Goal: Task Accomplishment & Management: Manage account settings

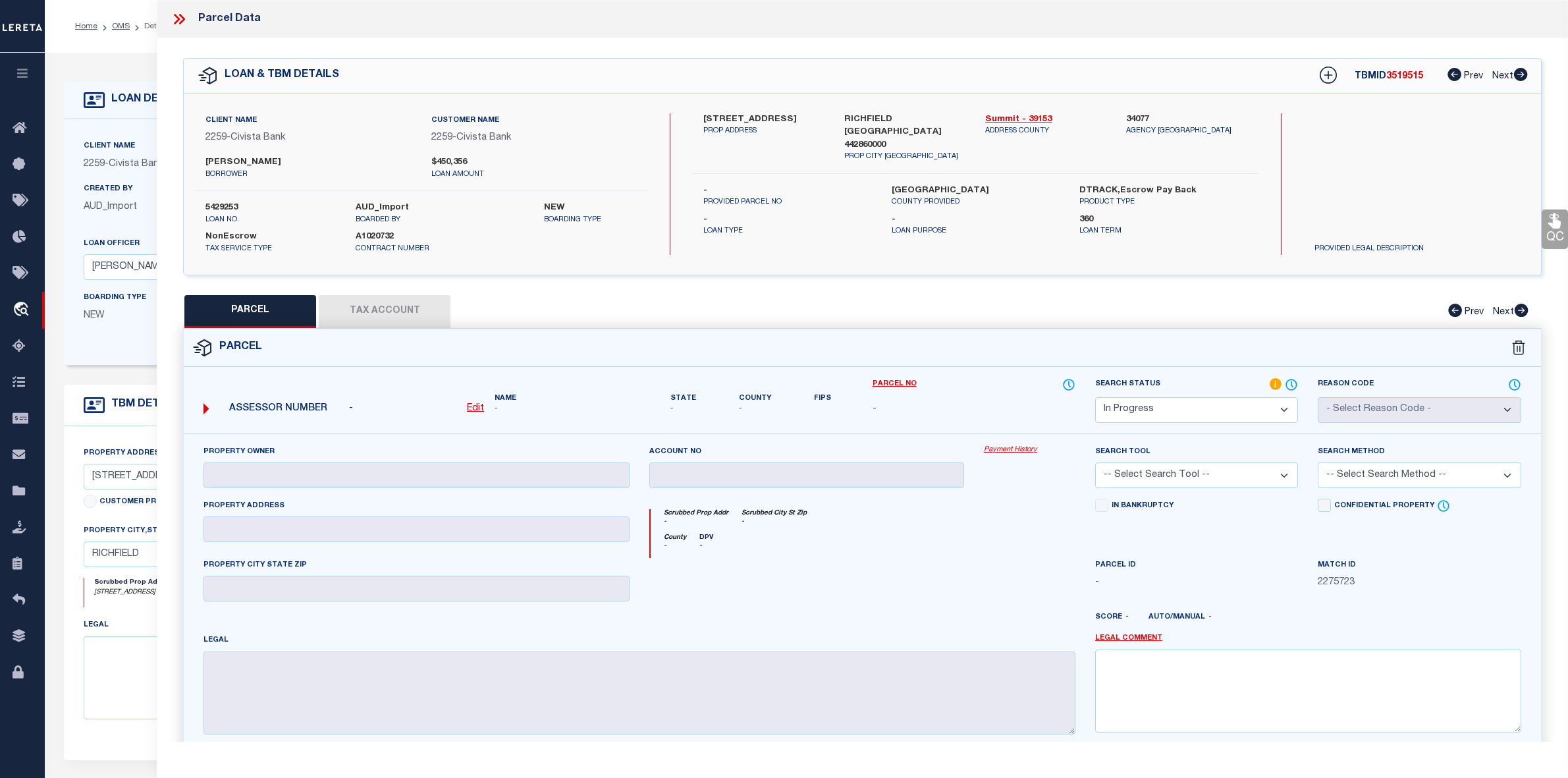
select select "IP"
select select "46631"
select select "7621"
select select "NonEscrow"
click at [239, 156] on label "[PERSON_NAME]" at bounding box center [308, 163] width 206 height 13
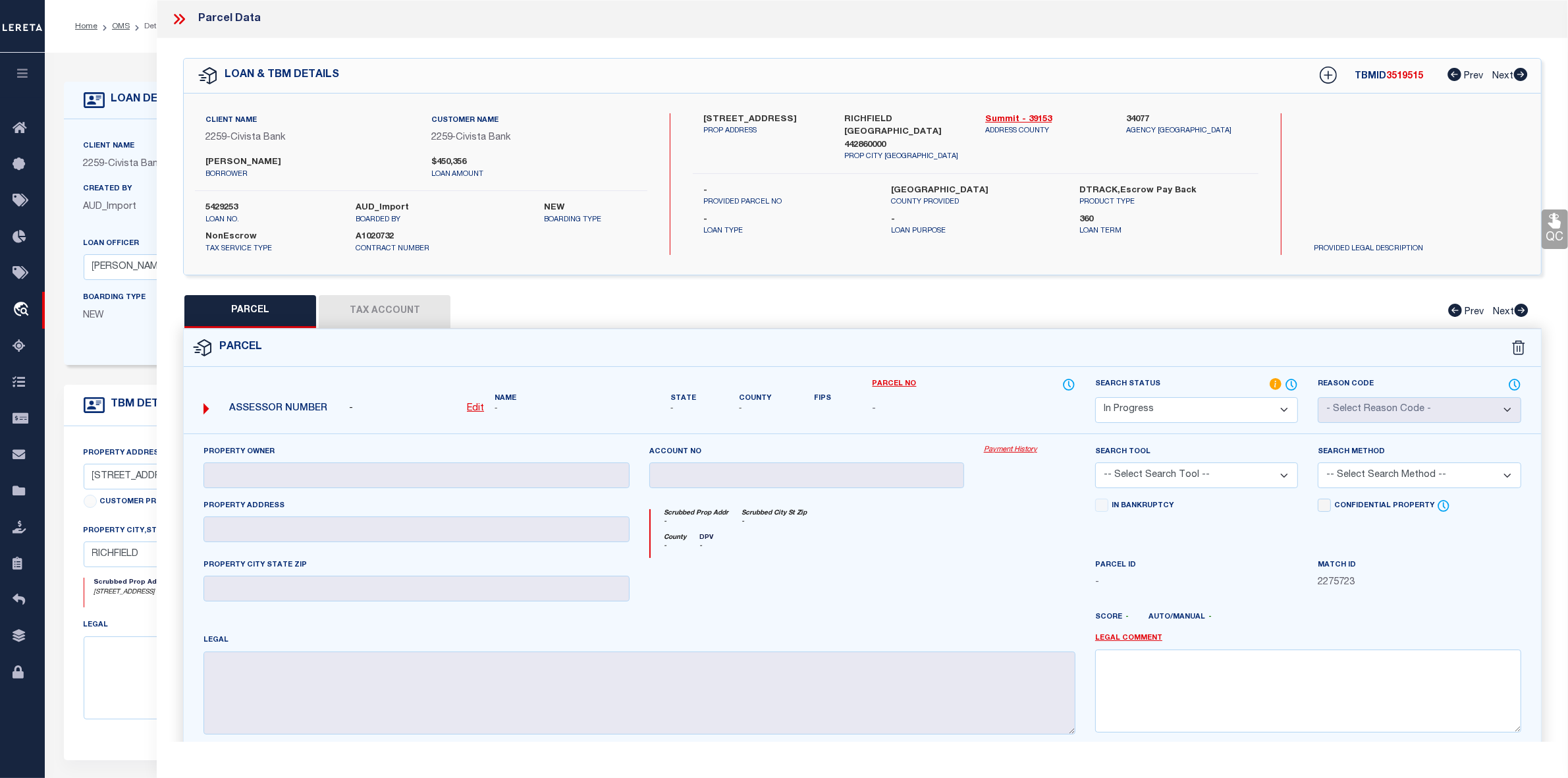
click at [239, 156] on label "[PERSON_NAME]" at bounding box center [308, 163] width 206 height 13
click at [237, 156] on label "[PERSON_NAME]" at bounding box center [308, 163] width 206 height 13
copy div "[PERSON_NAME]"
click at [178, 16] on icon at bounding box center [178, 19] width 17 height 17
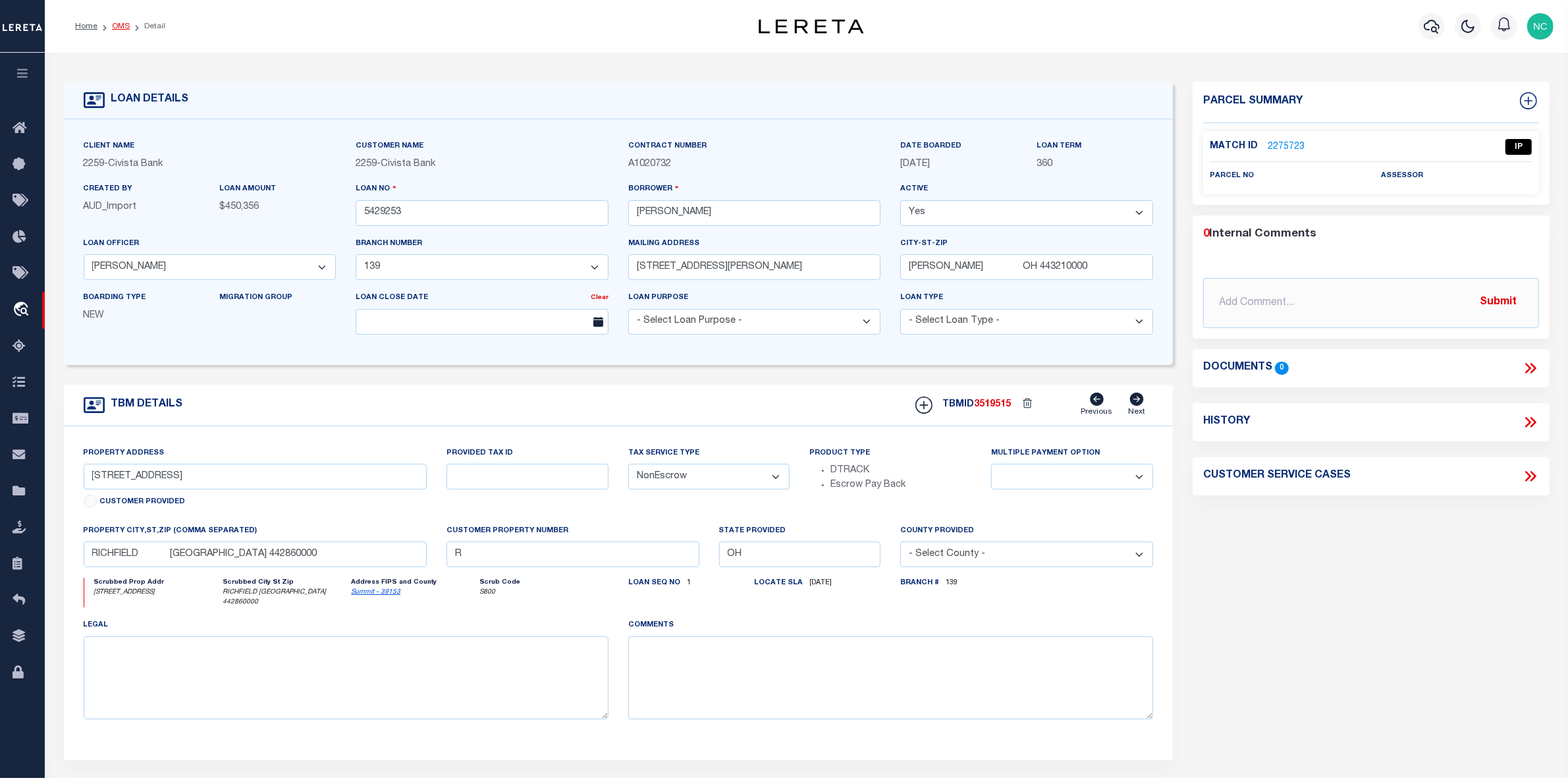
click at [116, 25] on link "OMS" at bounding box center [121, 26] width 18 height 8
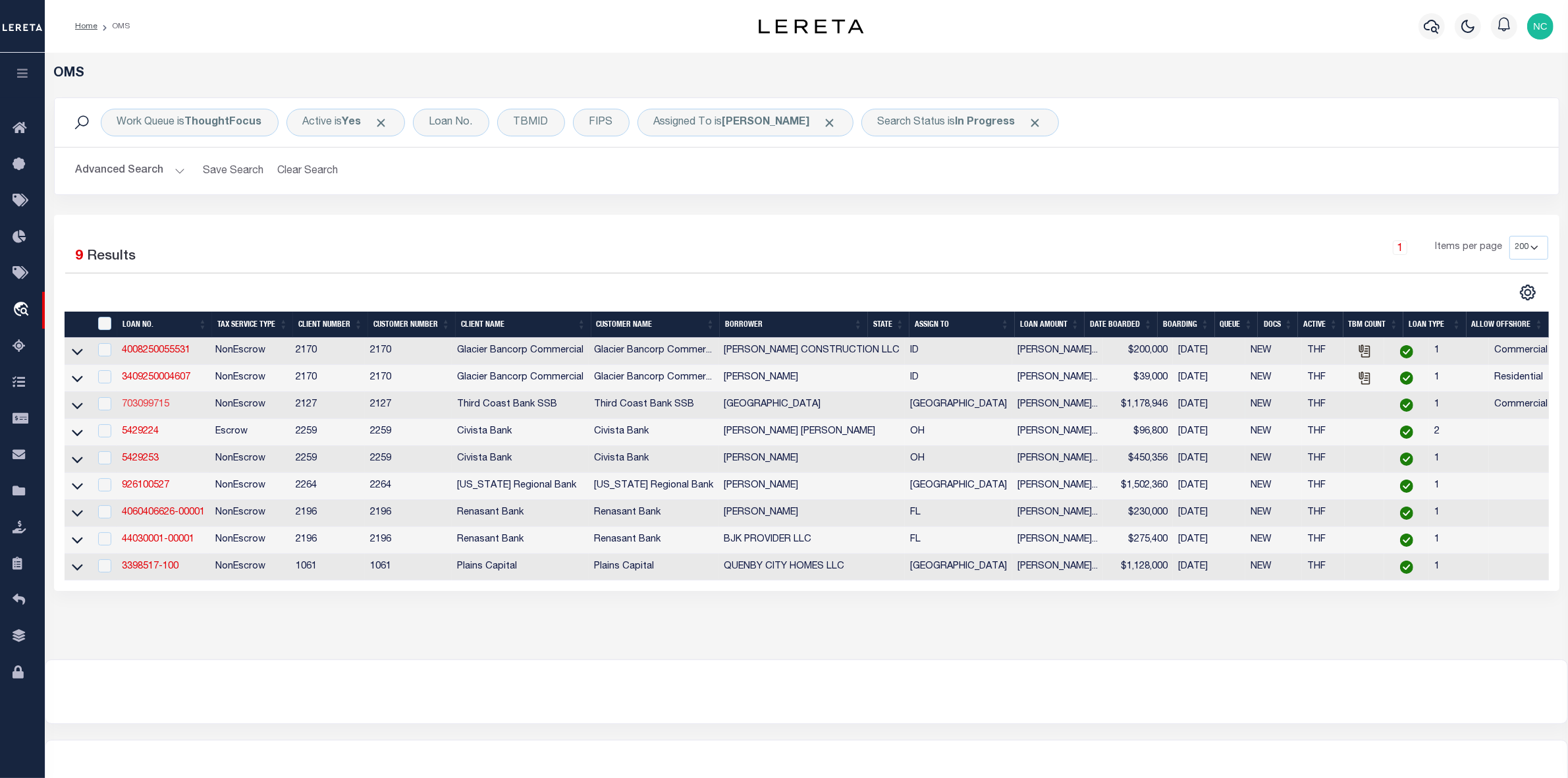
click at [140, 409] on link "703099715" at bounding box center [146, 404] width 47 height 9
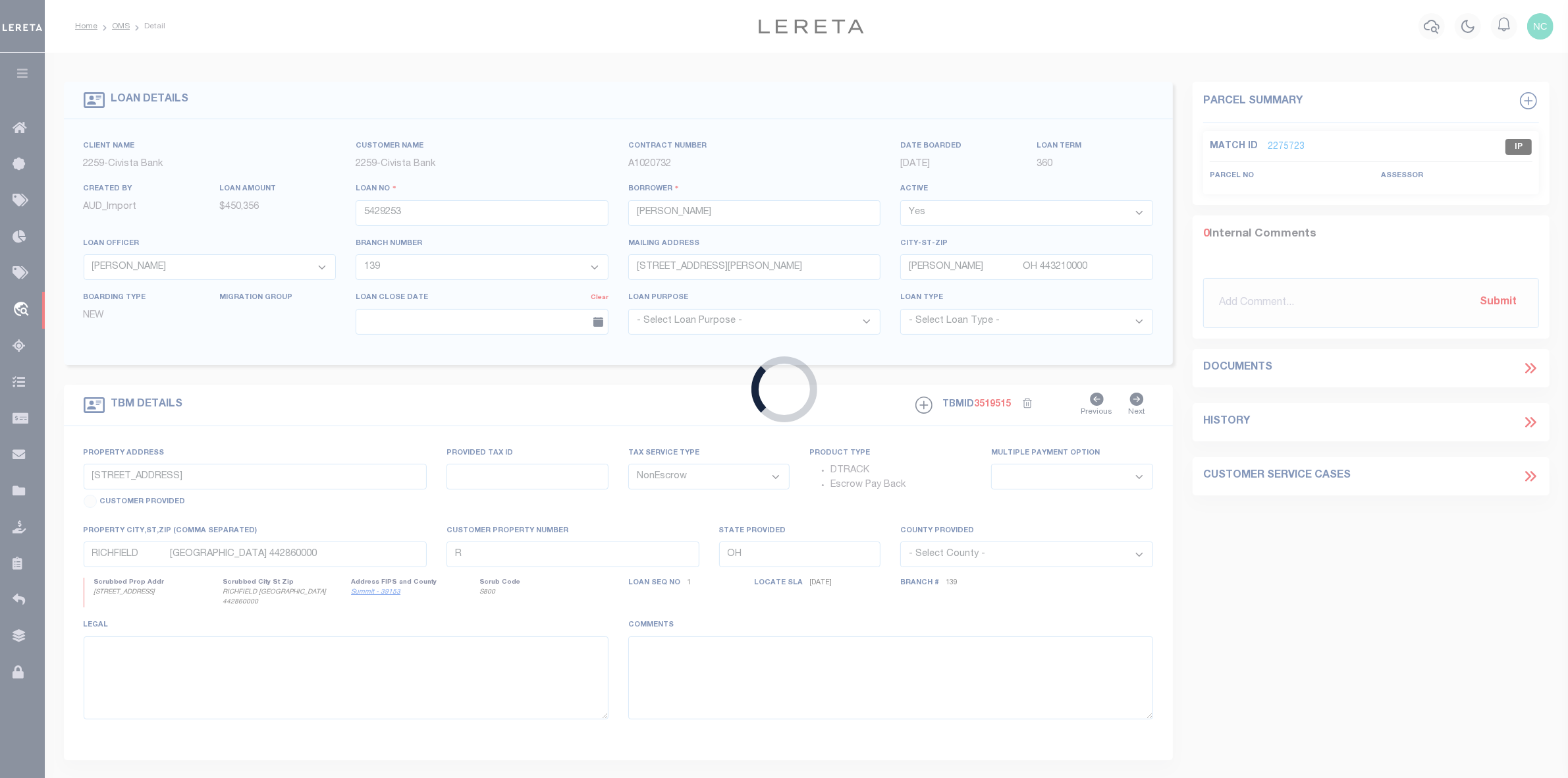
type input "703099715"
type input "WEST HOUSTON AIRPORT"
select select
type input "08/25/2016"
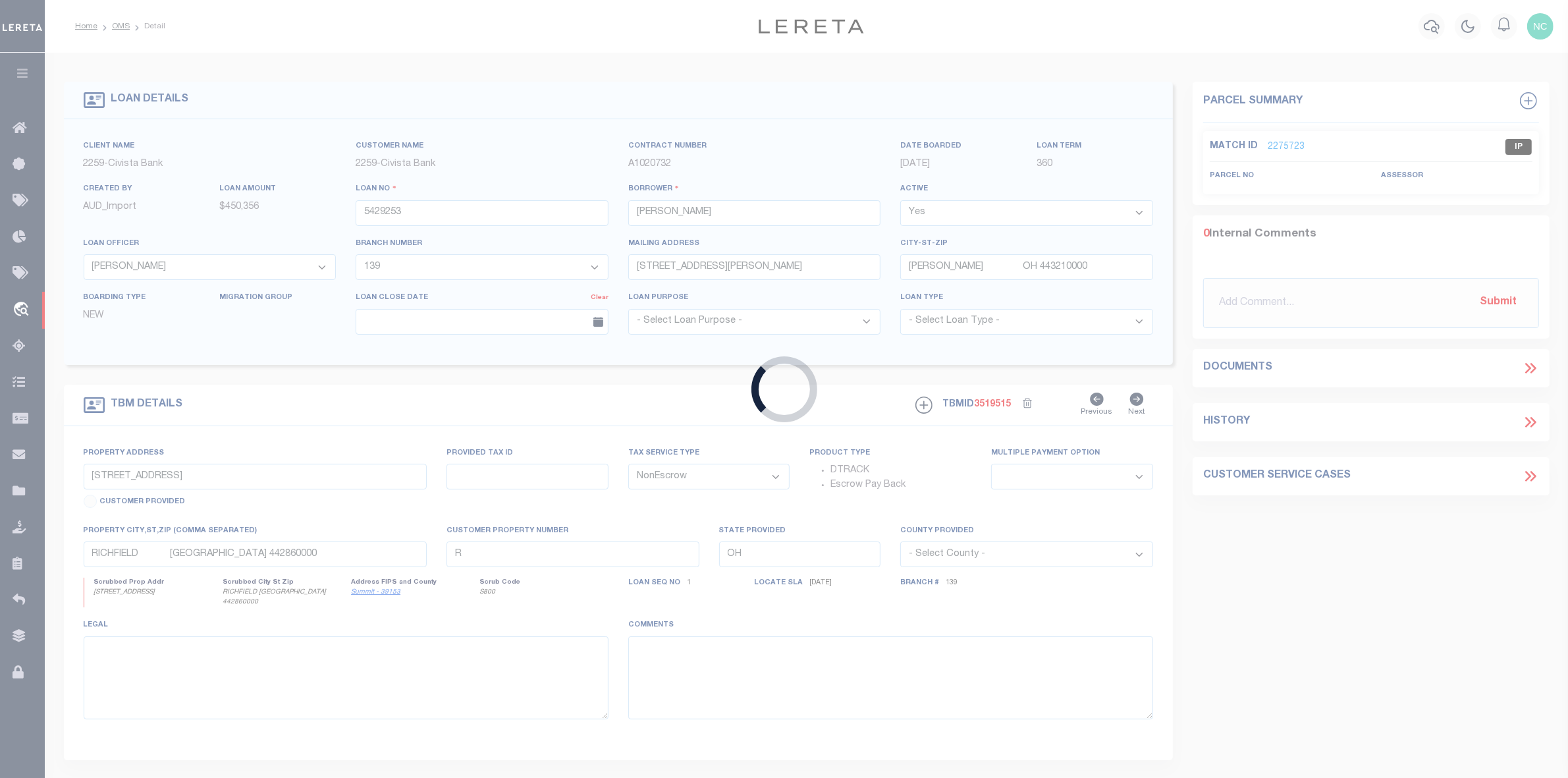
select select "20"
type input "18000 GROSCHKE RD"
select select
type input "HOUSTON TX 77084-5675"
type input "[GEOGRAPHIC_DATA]"
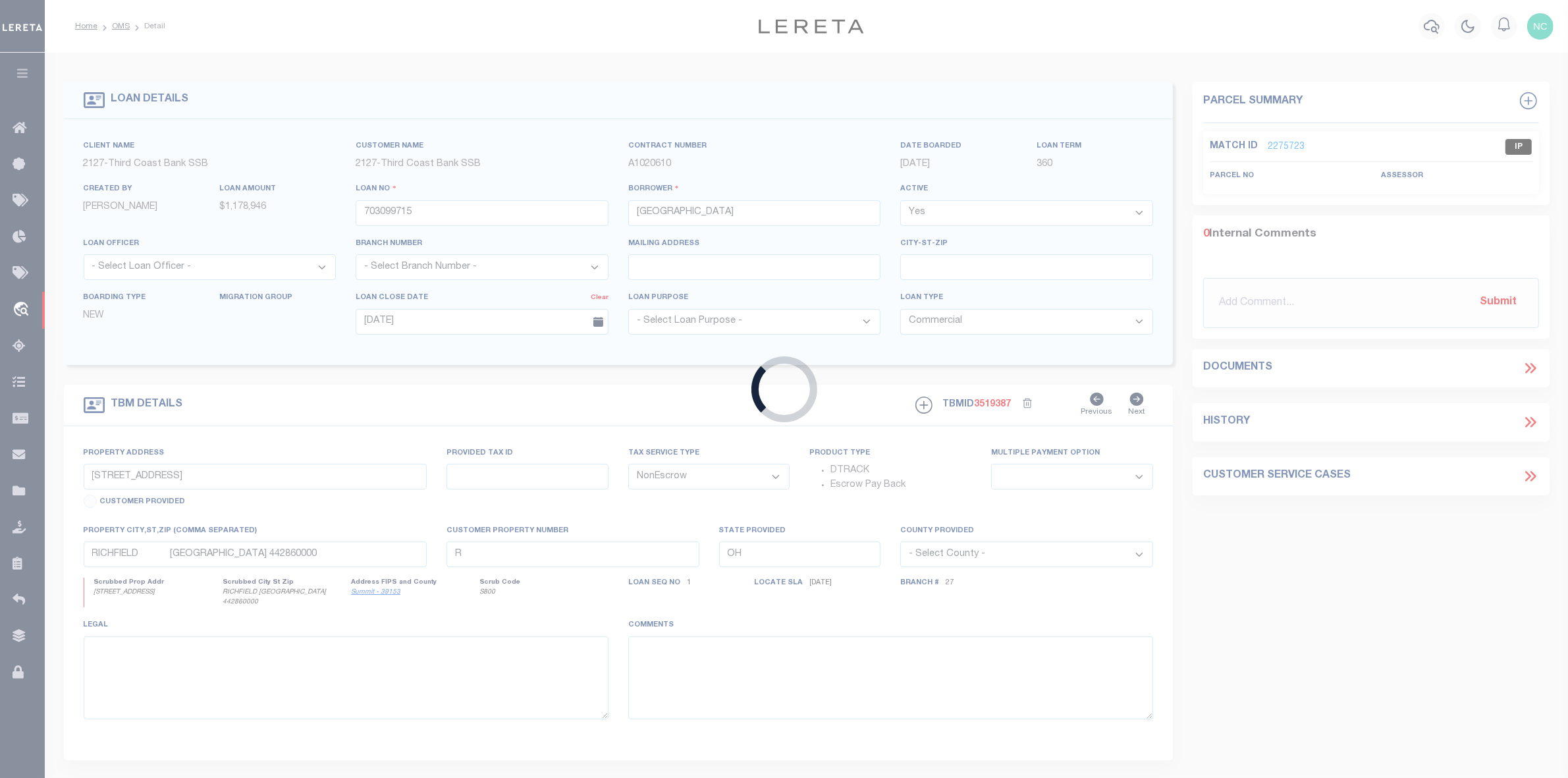
select select "49558"
select select "3683"
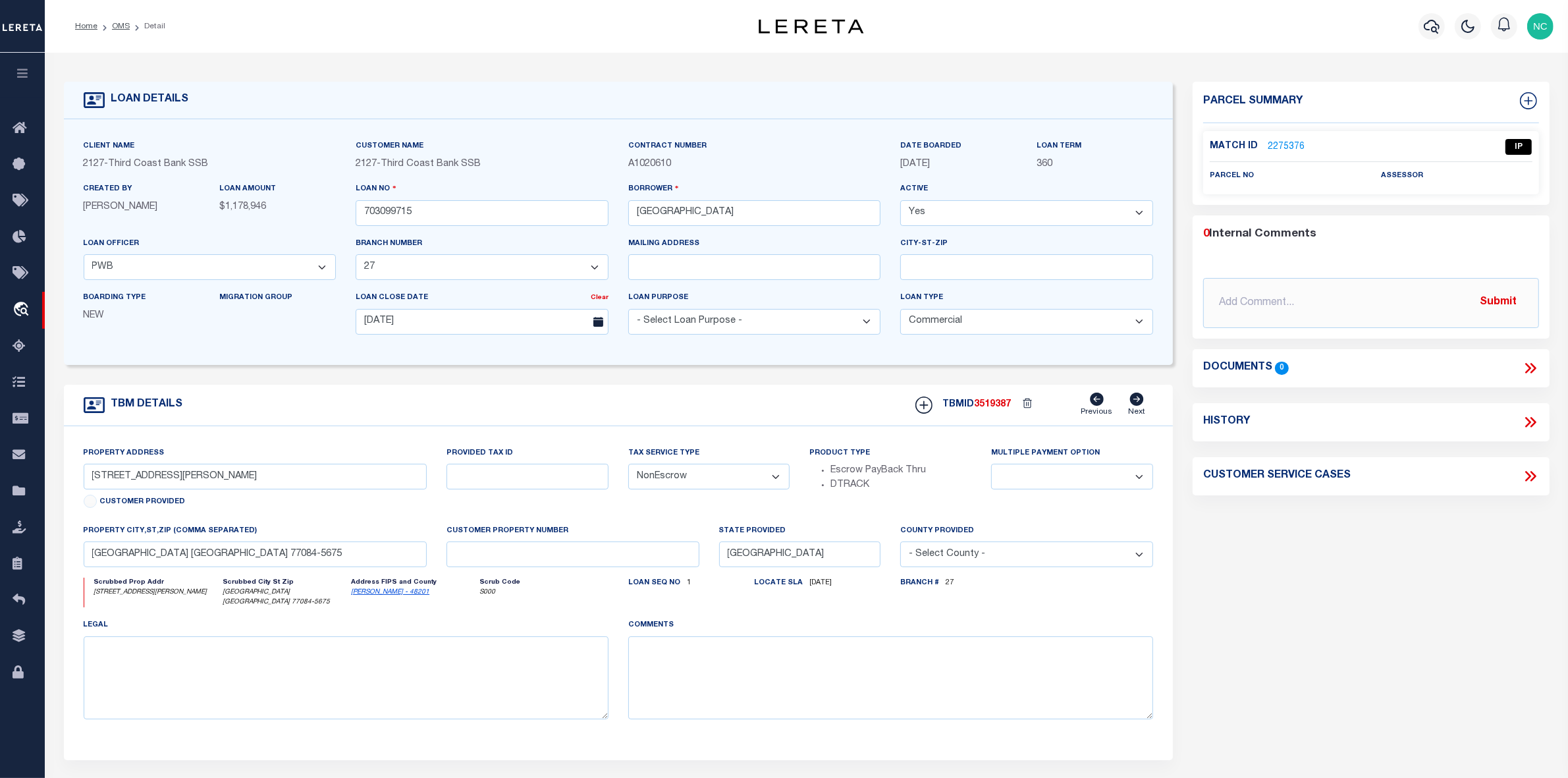
click at [1280, 145] on link "2275376" at bounding box center [1286, 147] width 37 height 14
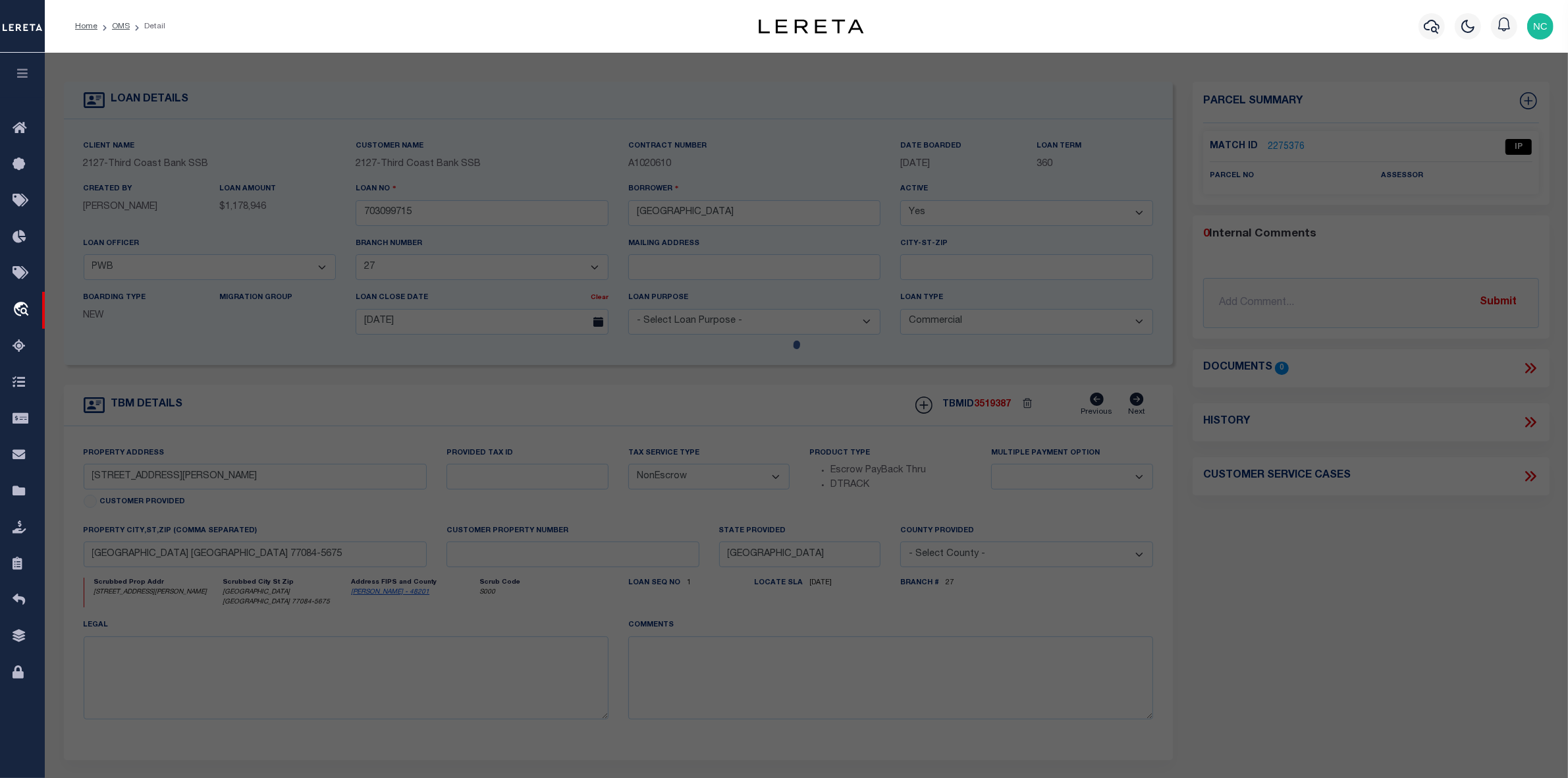
select select "AS"
checkbox input "false"
select select "IP"
checkbox input "false"
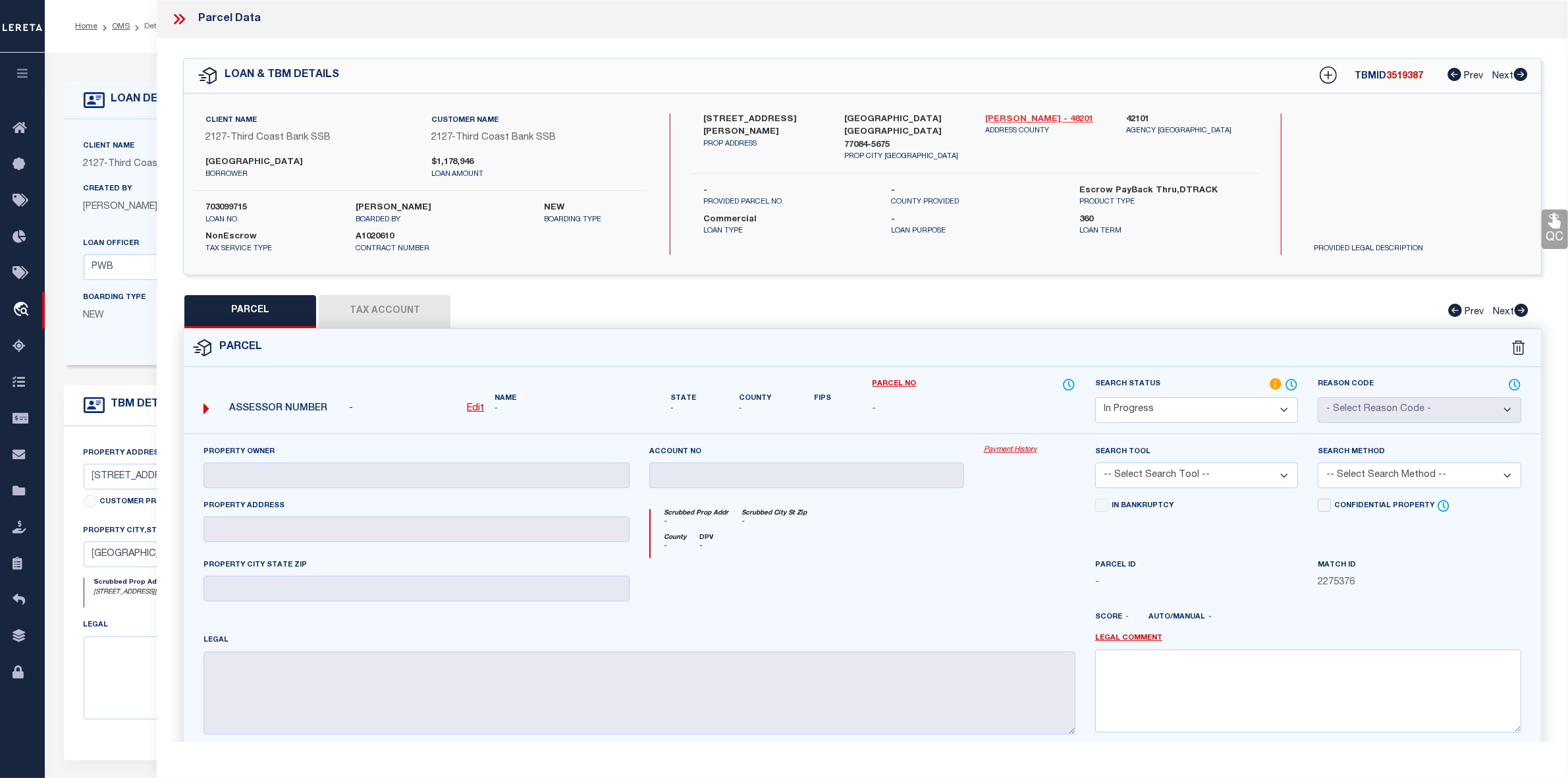
click at [1011, 116] on link "[PERSON_NAME] - 48201" at bounding box center [1046, 120] width 121 height 13
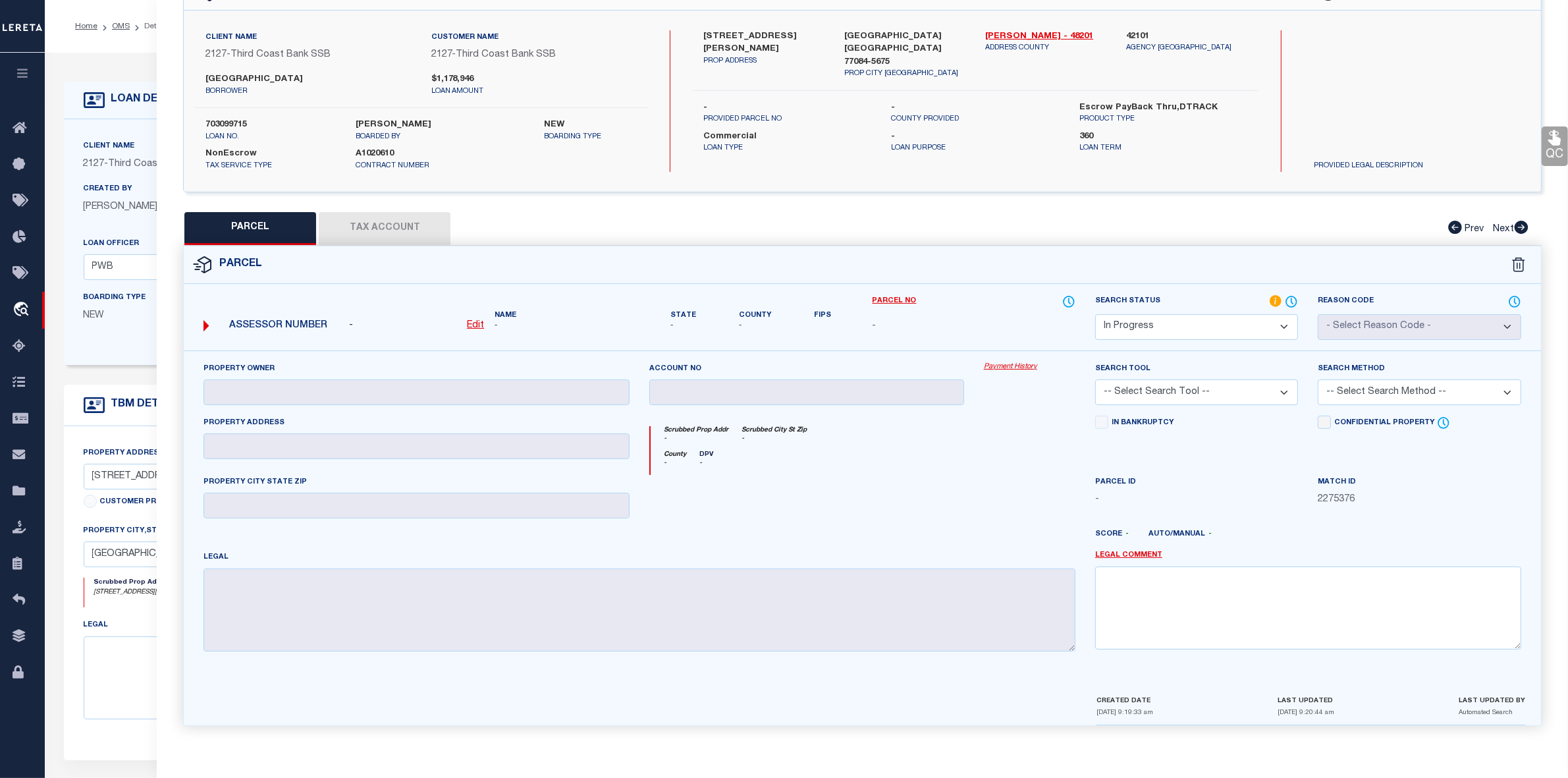
click at [1193, 323] on select "Automated Search Bad Parcel Complete Duplicate Parcel High Dollar Reporting In …" at bounding box center [1197, 327] width 203 height 25
select select "ND"
click at [1096, 314] on select "Automated Search Bad Parcel Complete Duplicate Parcel High Dollar Reporting In …" at bounding box center [1197, 327] width 203 height 25
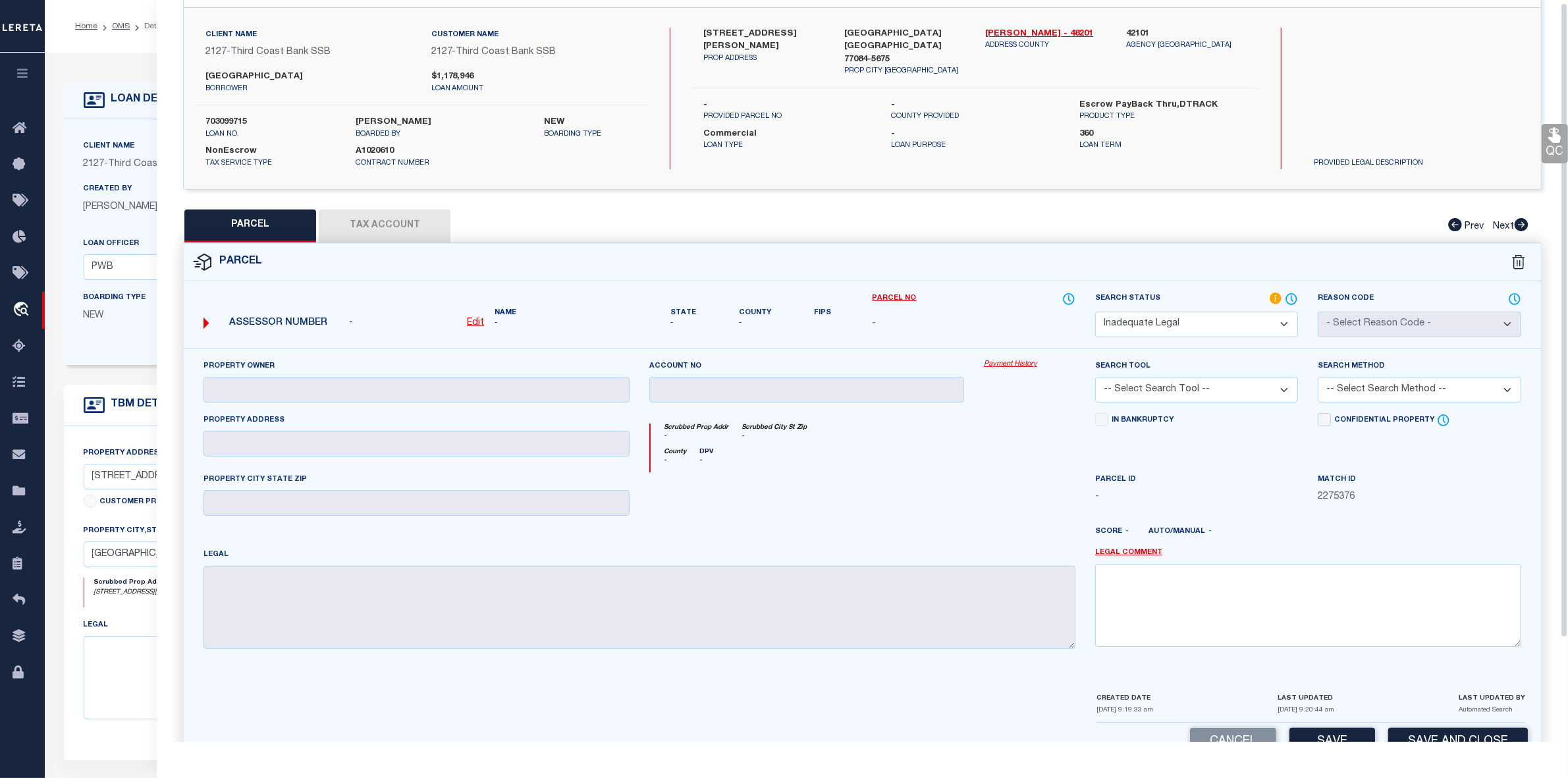
scroll to position [0, 0]
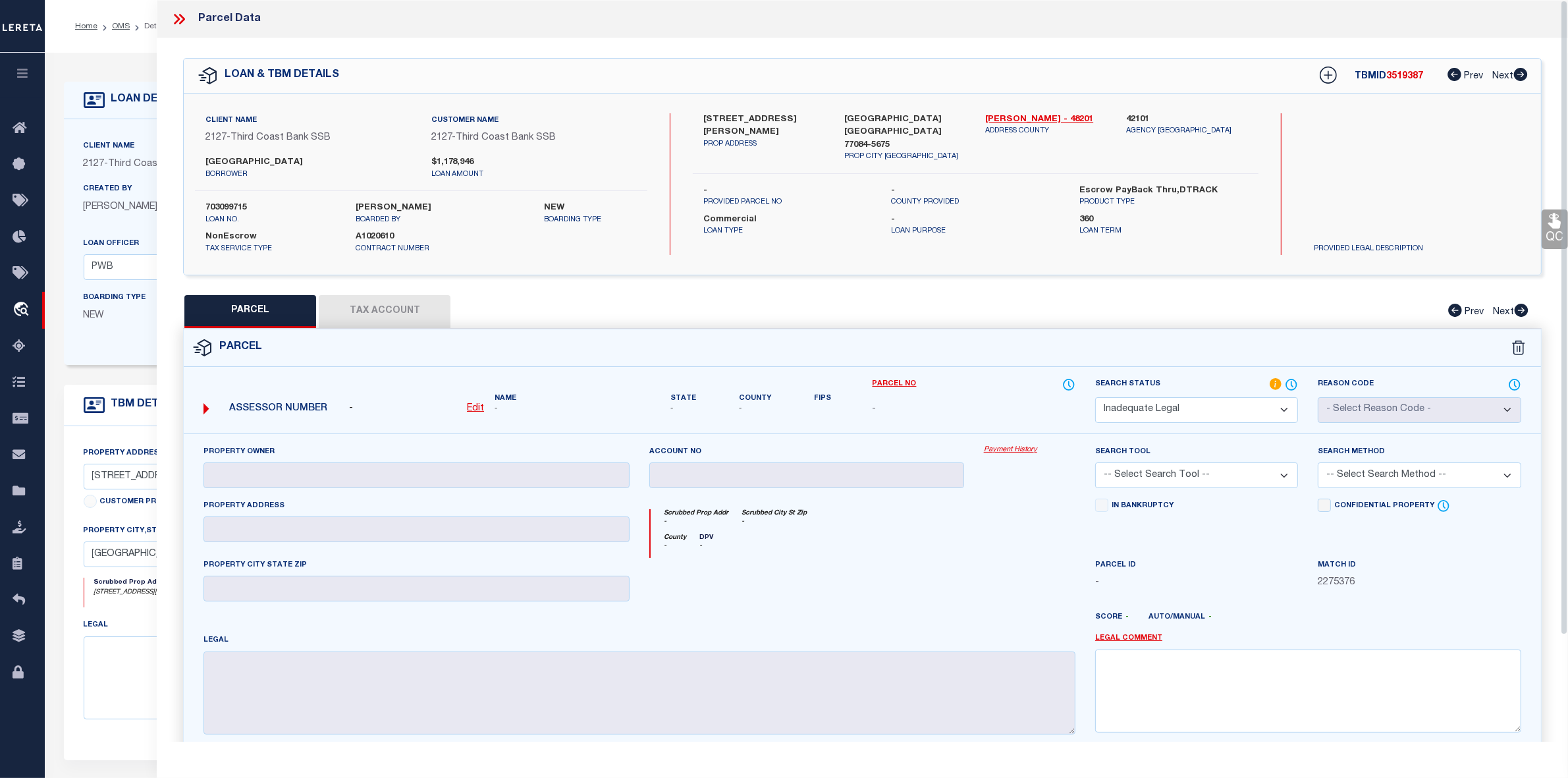
click at [1203, 473] on select "-- Select Search Tool -- 3rd Party Website Agency File Agency Website ATLS CNV-…" at bounding box center [1197, 475] width 203 height 25
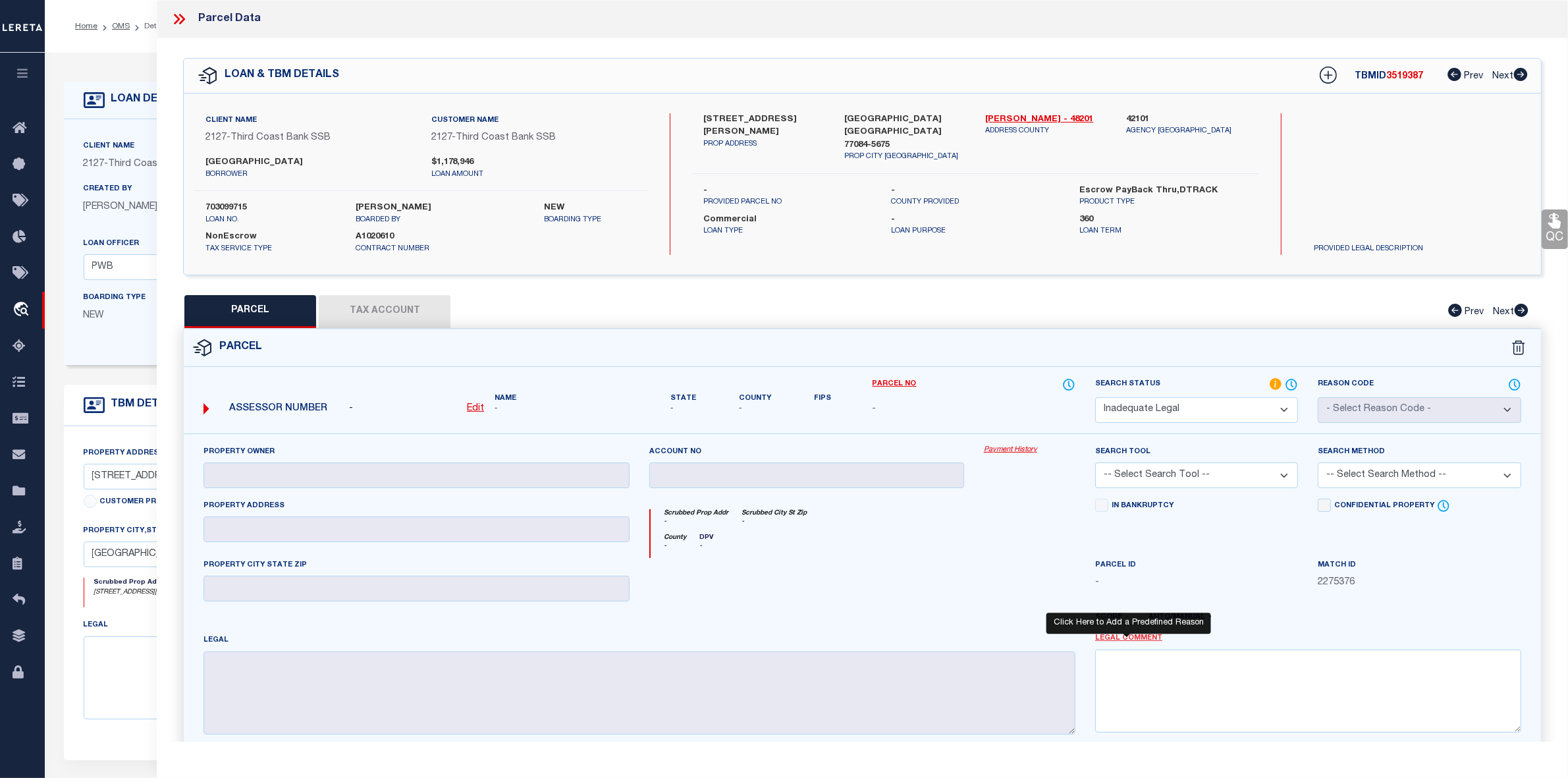
click at [1134, 638] on link "Legal Comment" at bounding box center [1129, 639] width 67 height 11
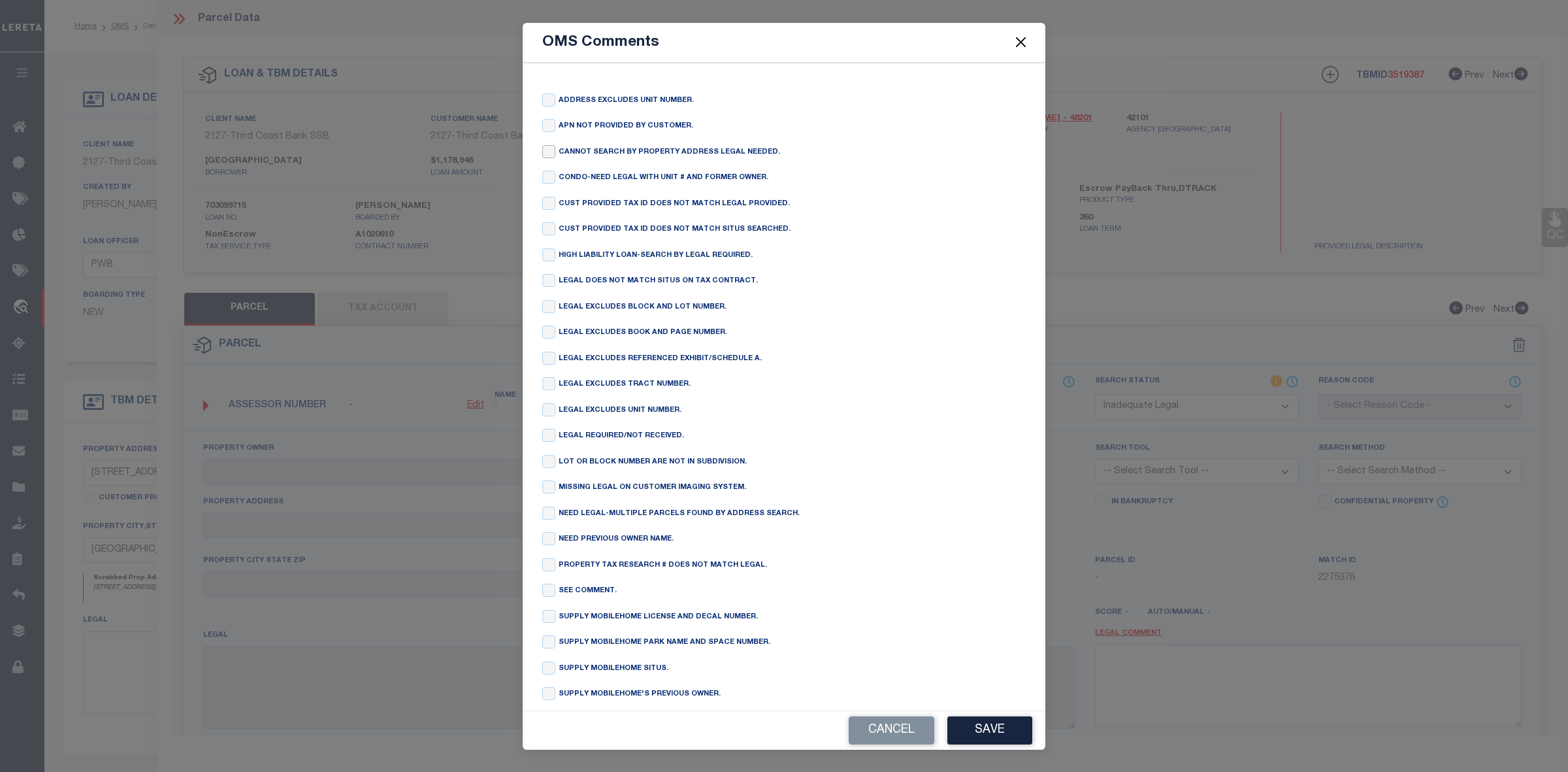
click at [551, 157] on input "checkbox" at bounding box center [549, 152] width 13 height 13
checkbox input "true"
click at [998, 723] on button "Save" at bounding box center [990, 731] width 85 height 28
type textarea "CANNOT SEARCH BY PROPERTY ADDRESS LEGAL NEEDED."
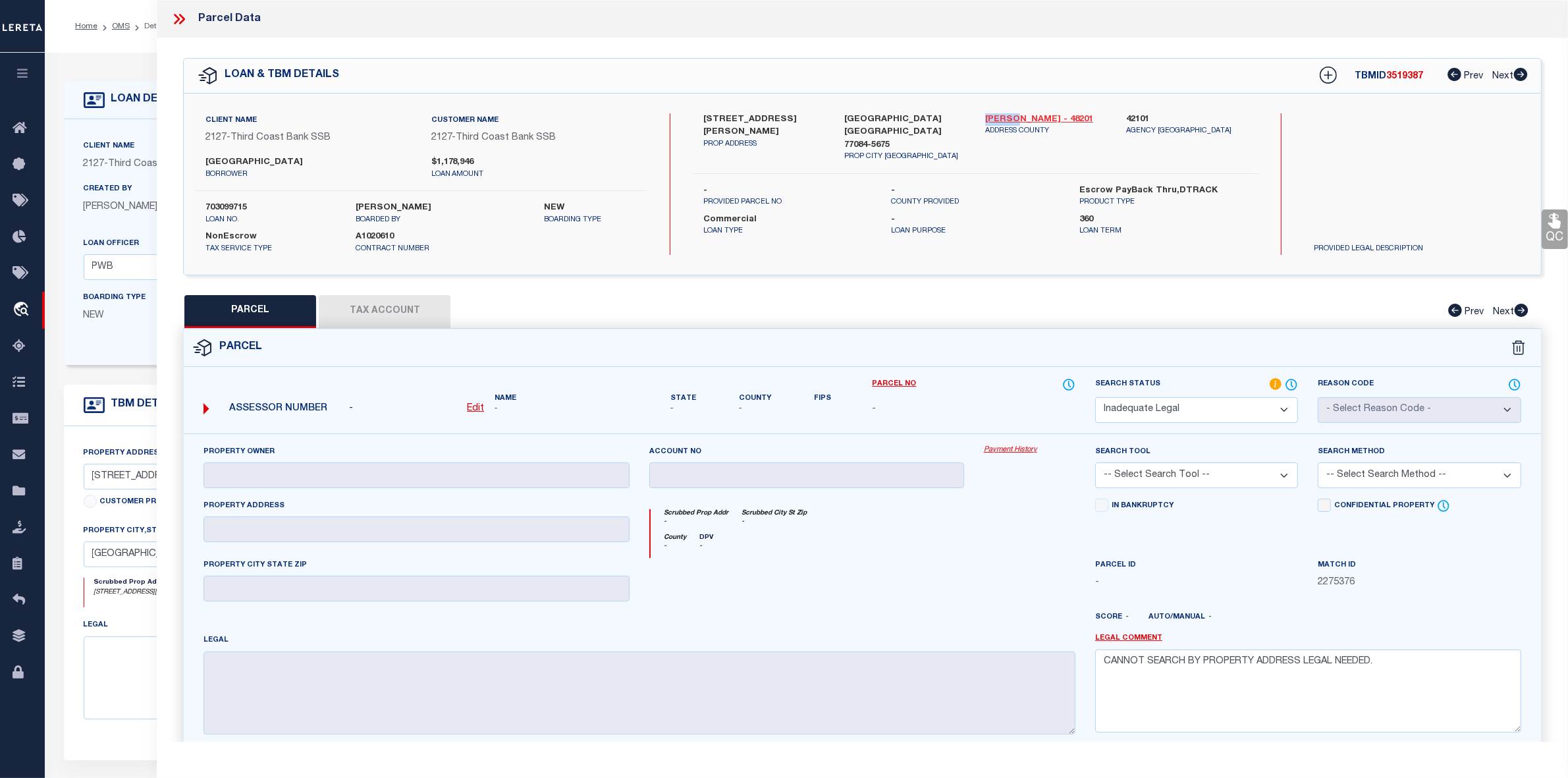
drag, startPoint x: 983, startPoint y: 120, endPoint x: 1008, endPoint y: 117, distance: 25.2
click at [1008, 117] on div "Harris - 48201 ADDRESS COUNTY" at bounding box center [1046, 138] width 141 height 49
copy link "[PERSON_NAME]"
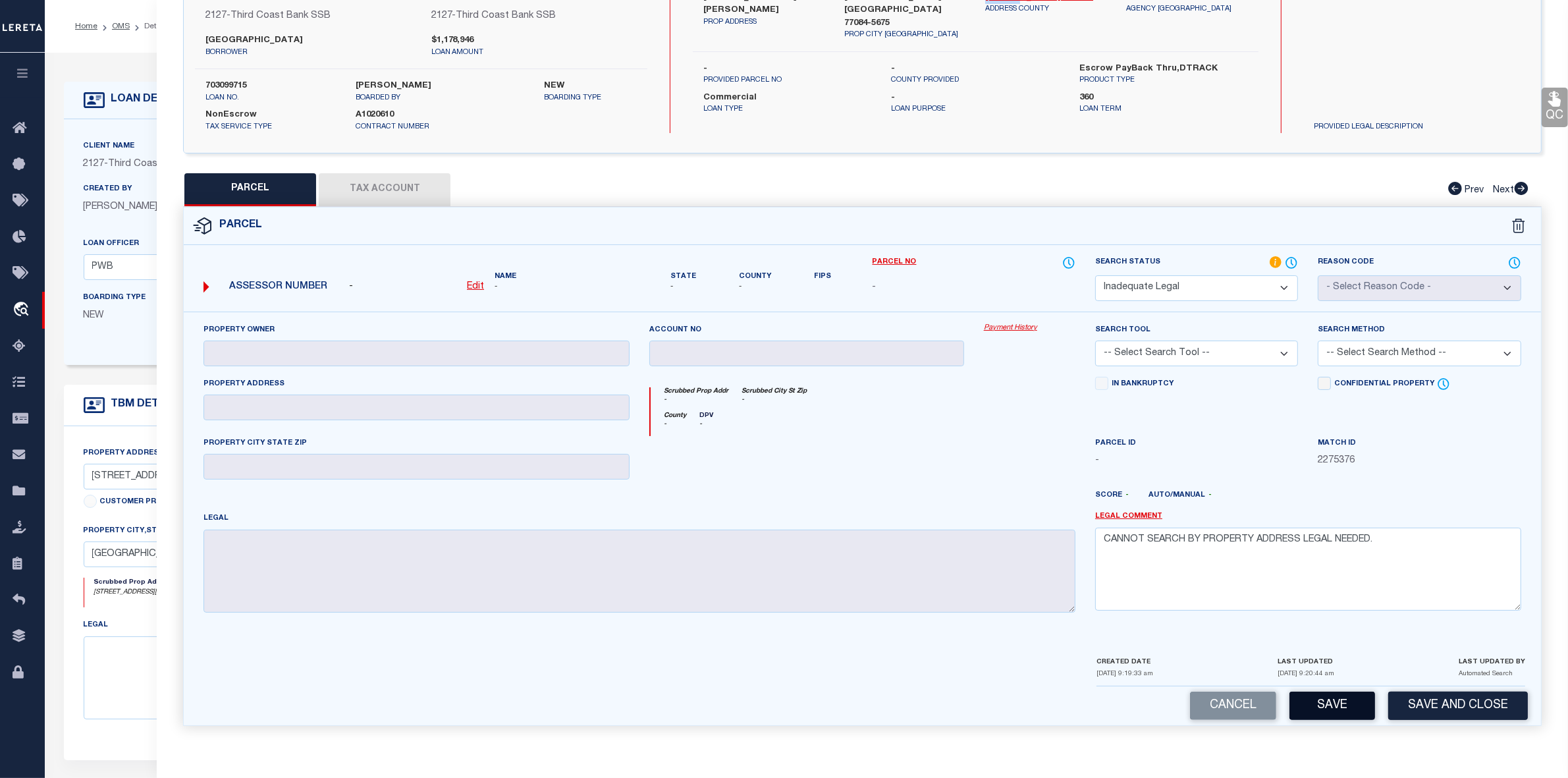
click at [1342, 708] on button "Save" at bounding box center [1332, 706] width 86 height 29
select select "AS"
checkbox input "false"
select select "ND"
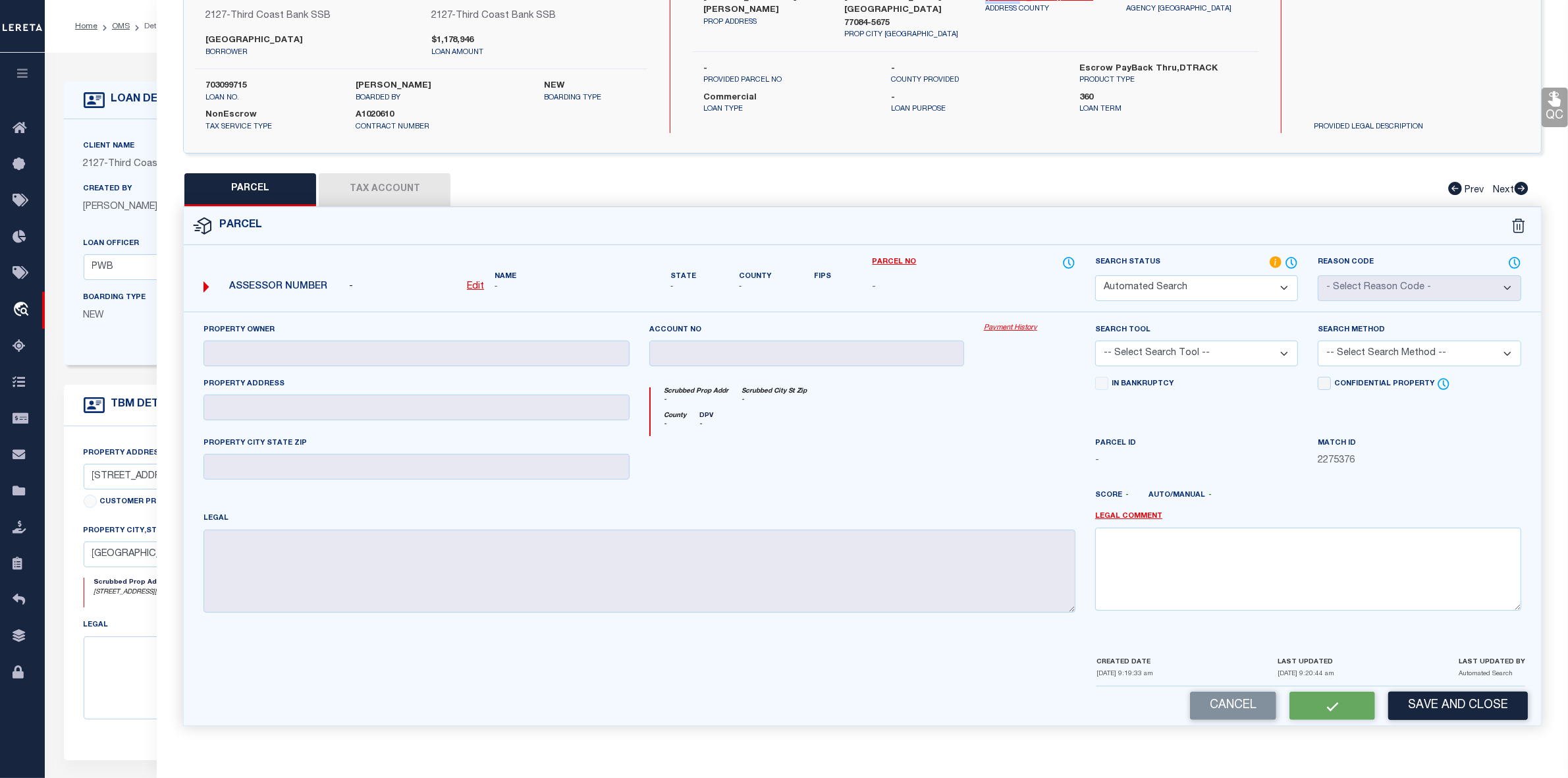
checkbox input "false"
type textarea "CANNOT SEARCH BY PROPERTY ADDRESS LEGAL NEEDED."
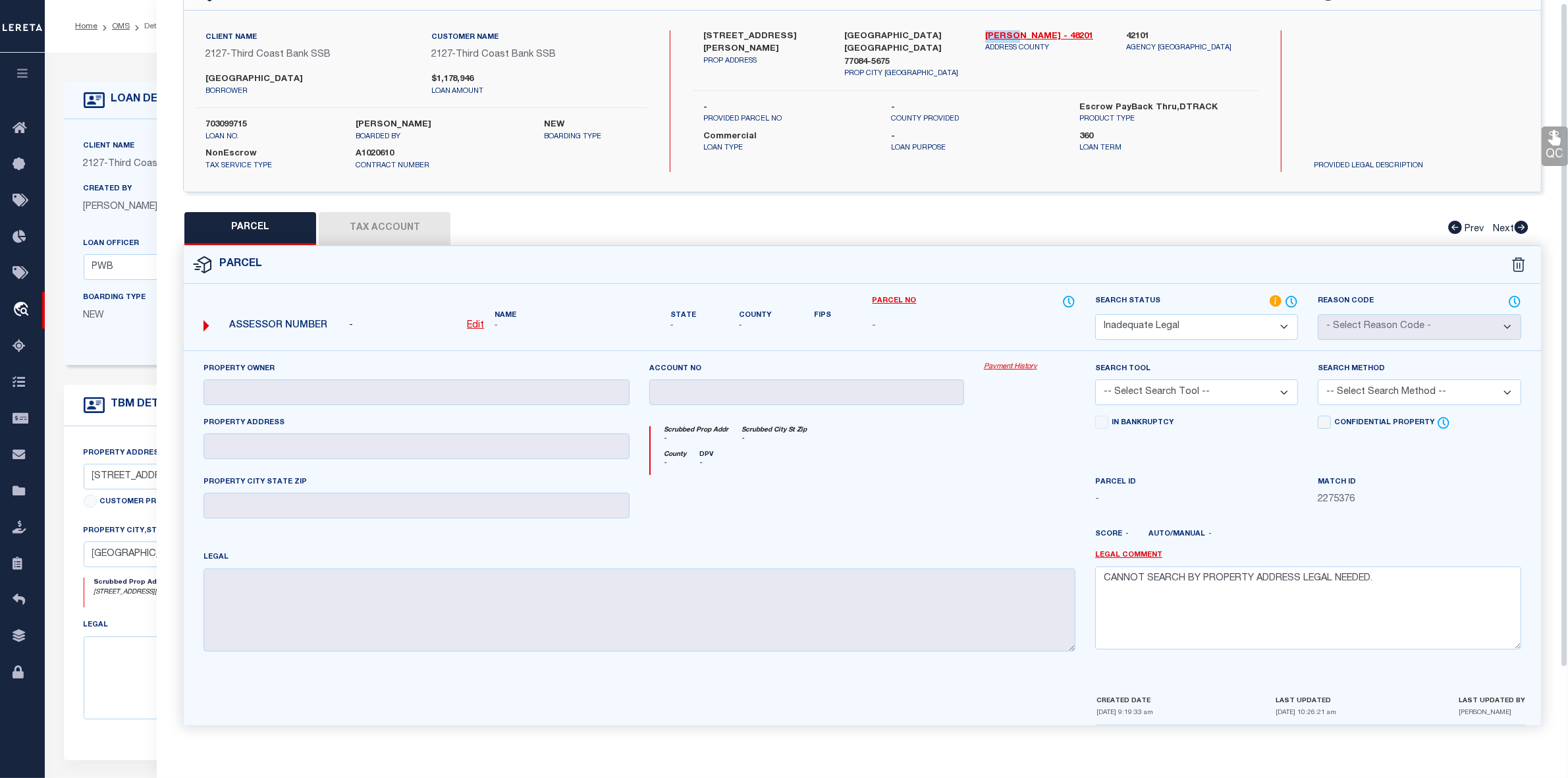
scroll to position [0, 0]
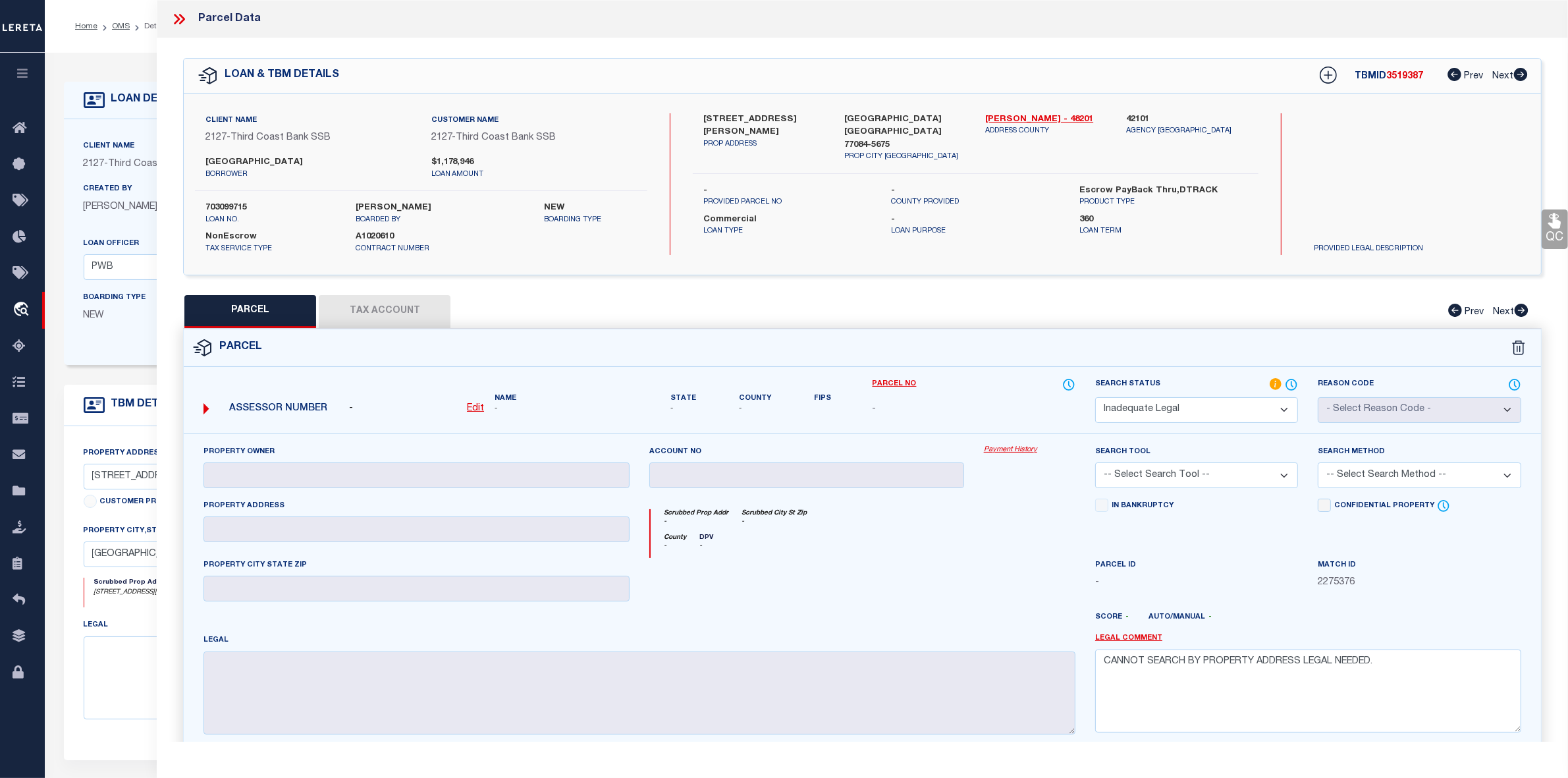
click at [176, 20] on icon at bounding box center [178, 19] width 17 height 17
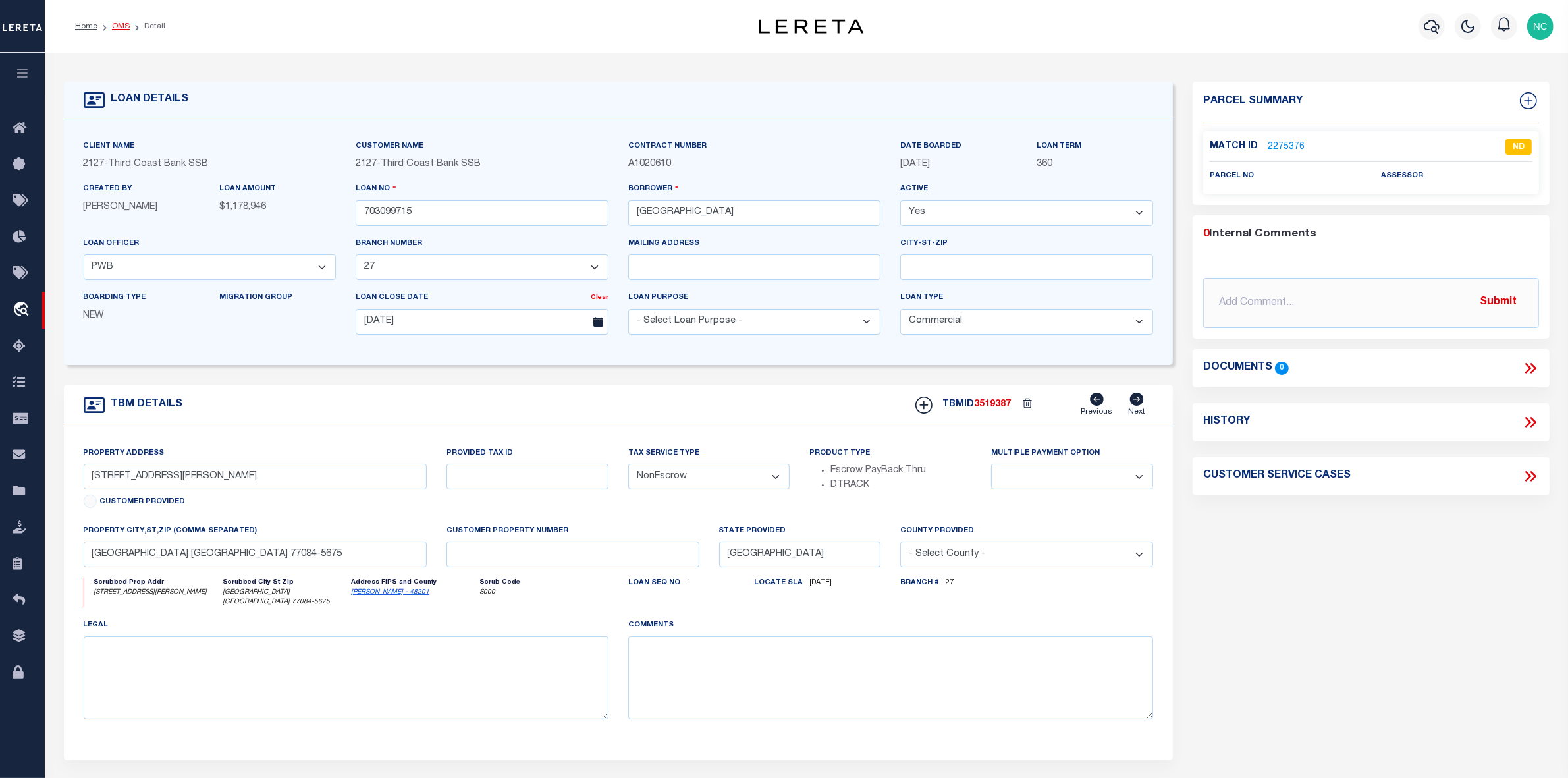
click at [120, 29] on link "OMS" at bounding box center [121, 26] width 18 height 8
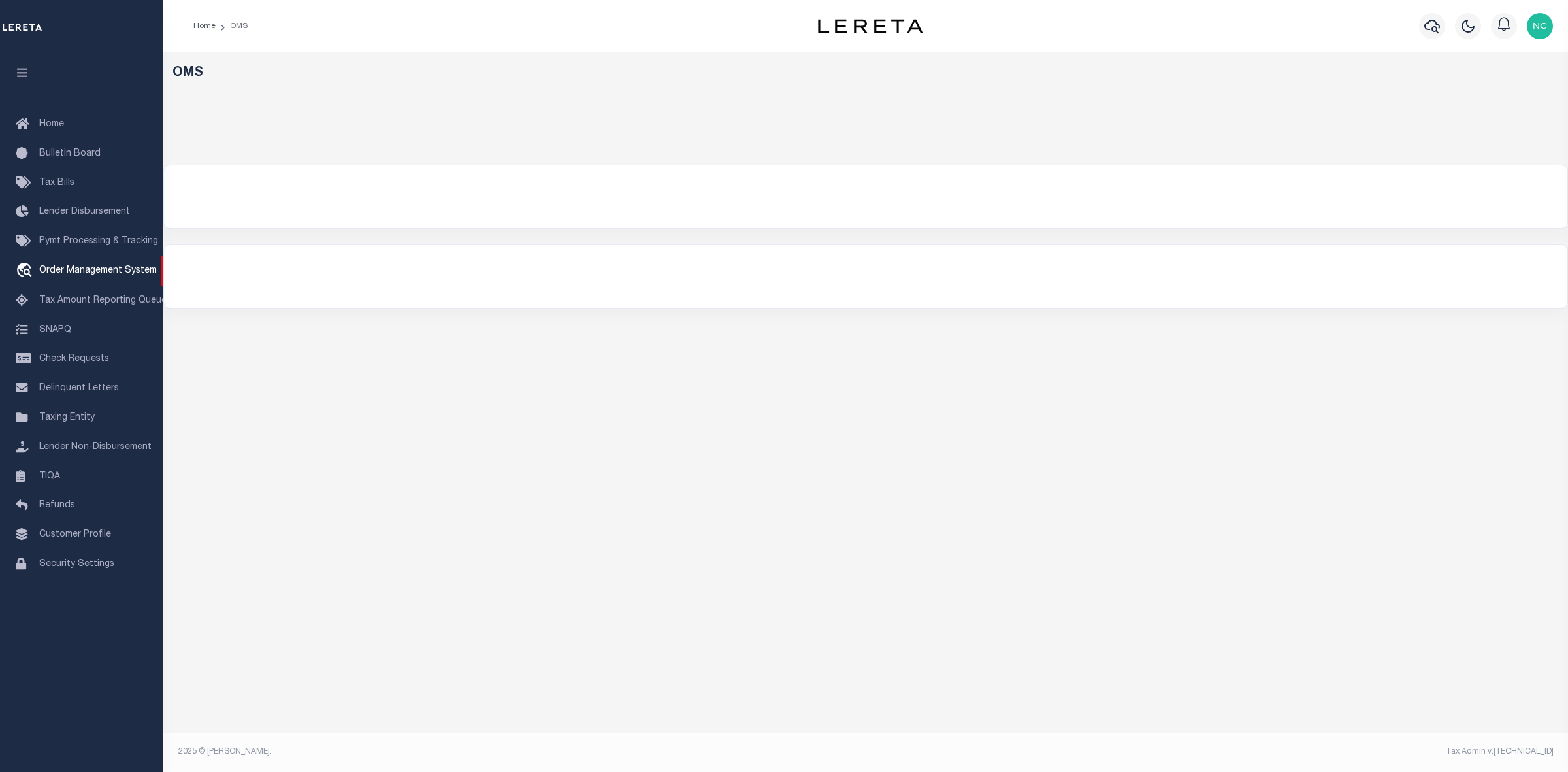
select select "200"
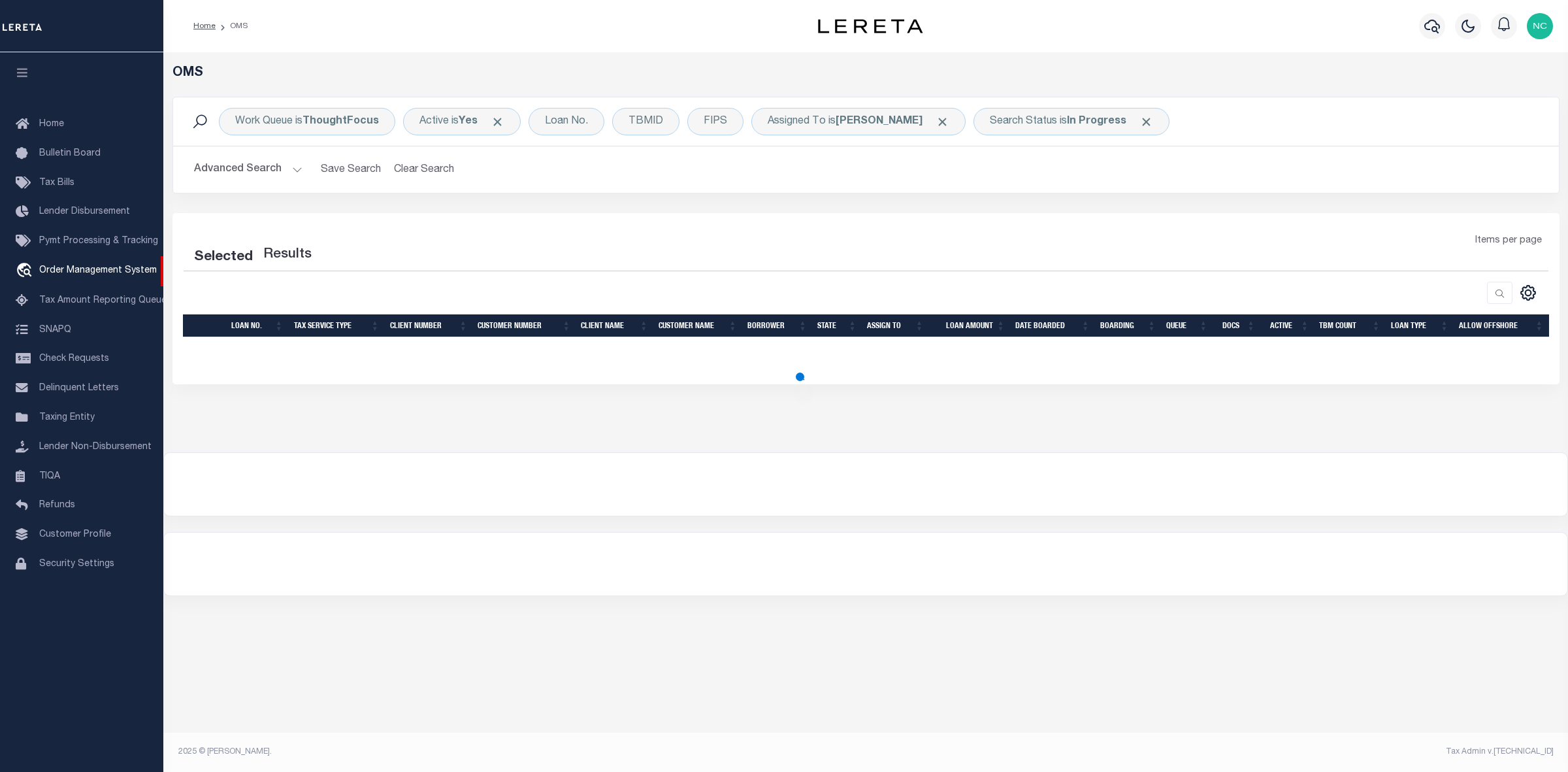
select select "200"
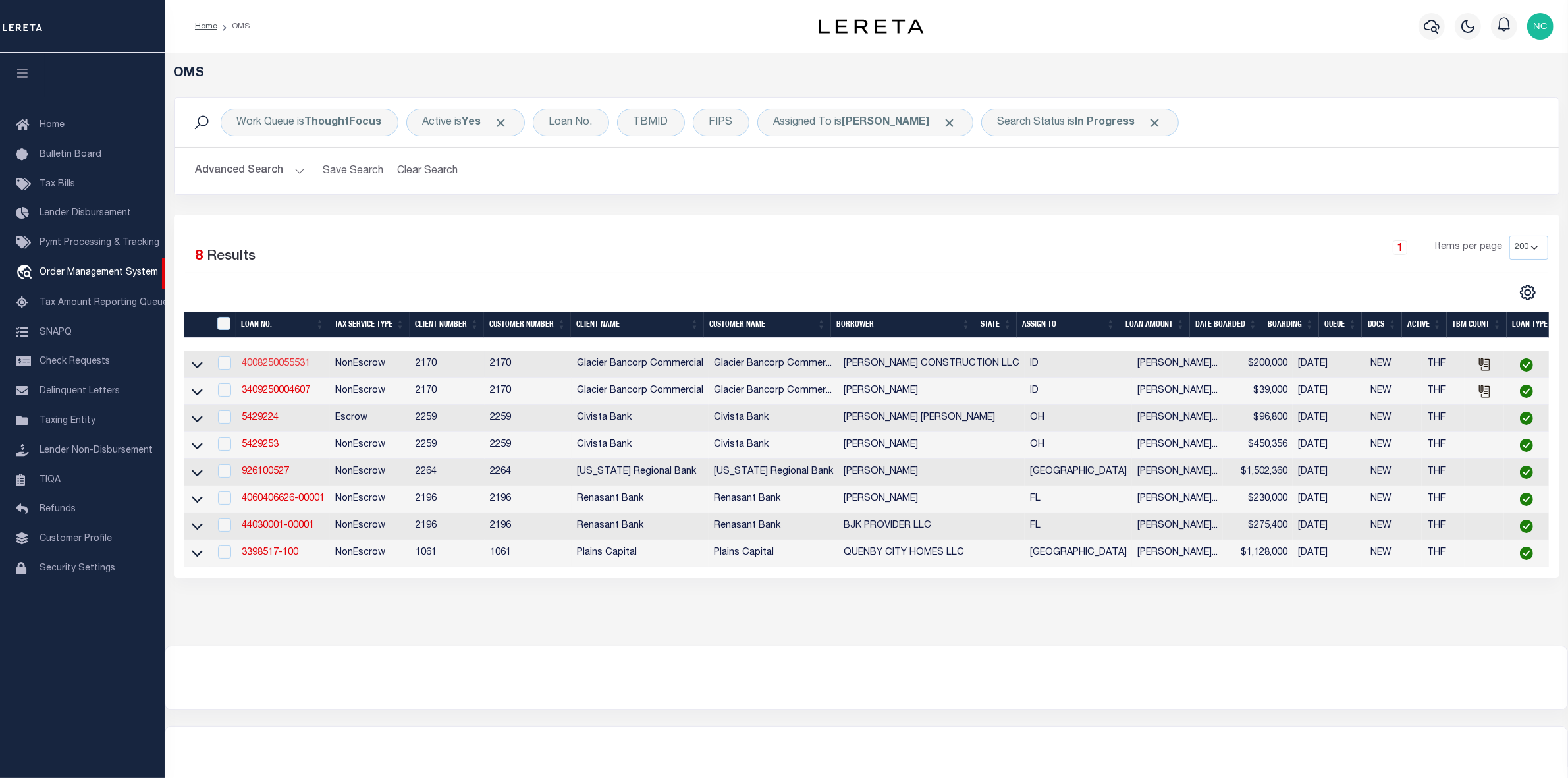
click at [281, 368] on link "4008250055531" at bounding box center [276, 363] width 69 height 9
type input "4008250055531"
type input "[PERSON_NAME] CONSTRUCTION LLC"
select select
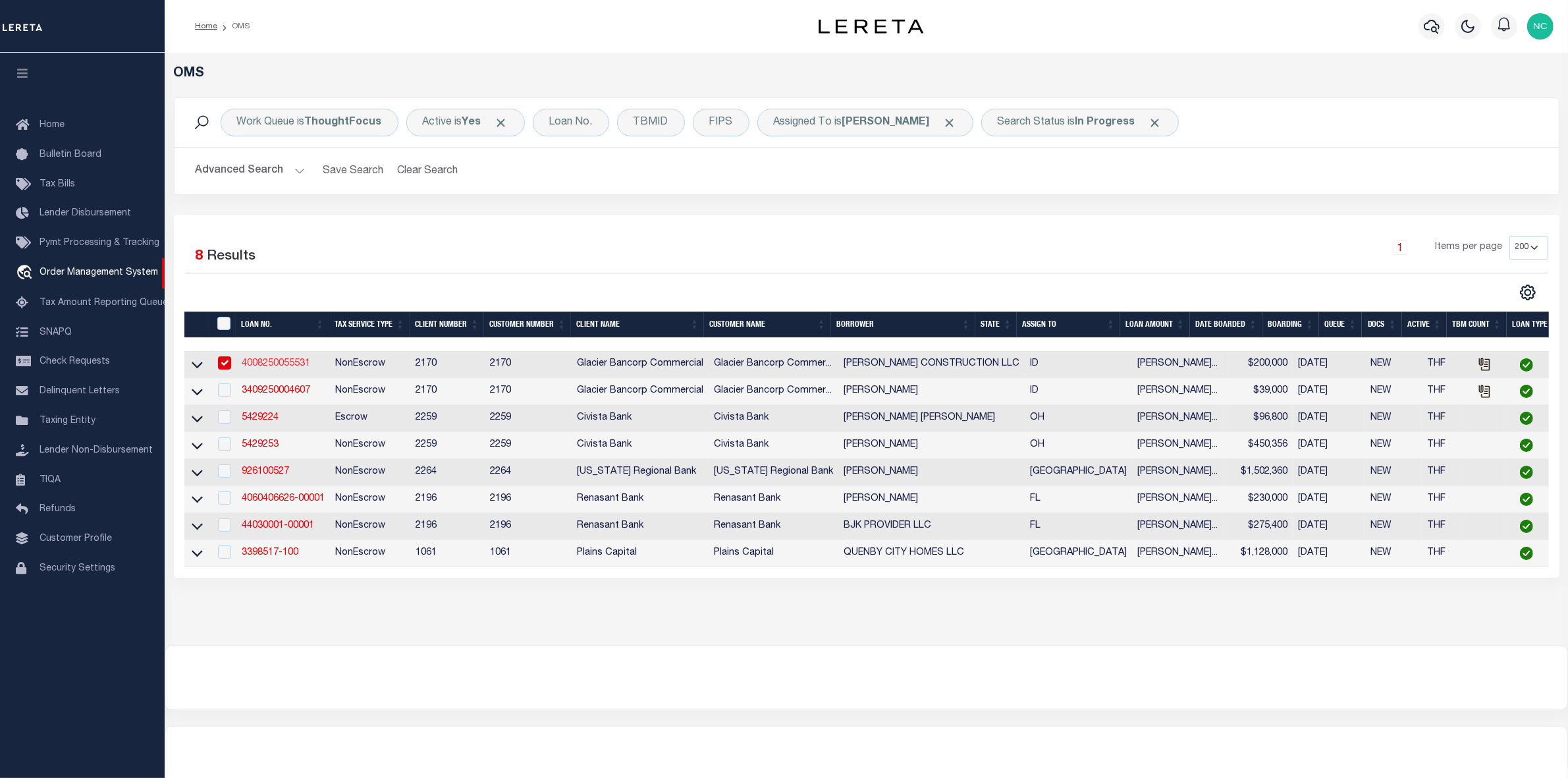
type input "985 DRY CANYON RD"
type input "MCCAMMON ID 83250-1500"
type input "09/24/2025"
select select "10"
select select "20"
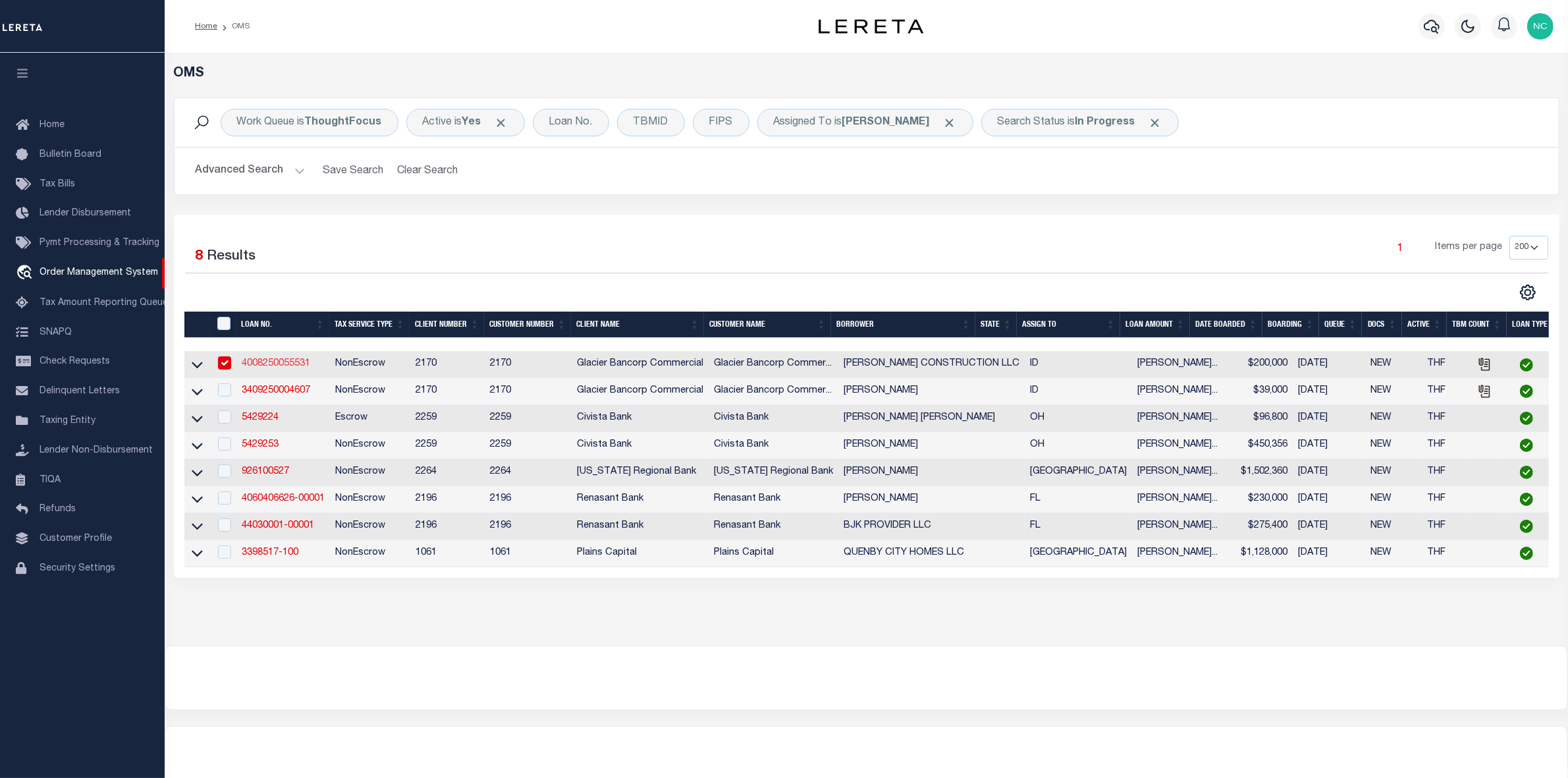
select select "NonEscrow"
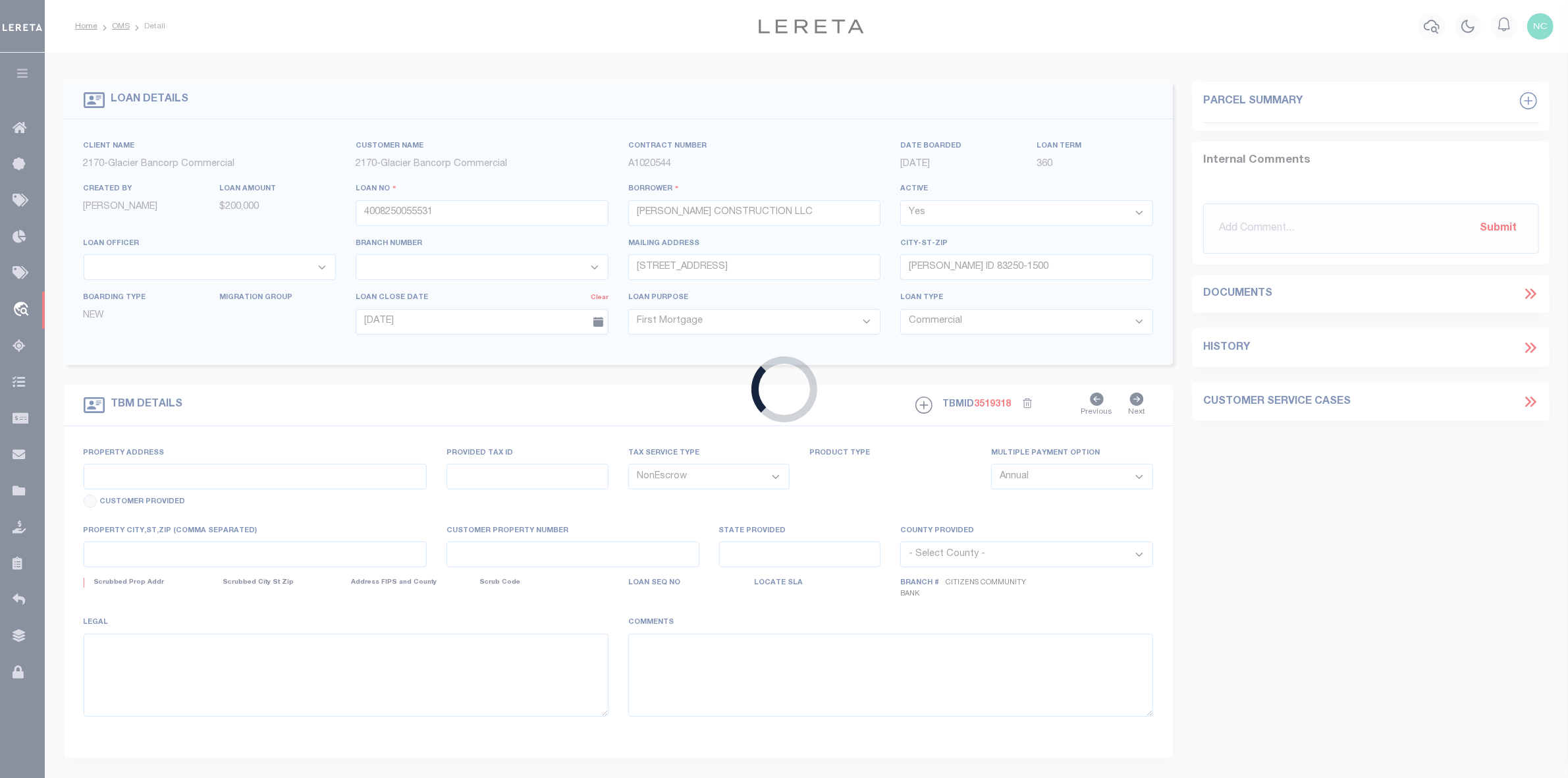
type input "TBD, LOT 19, BLOCK 1, BROCK PLACE TOWNHOMES"
type input "RPRPBT001800"
select select
type input "POCATELLO ID 83201"
type input "ID"
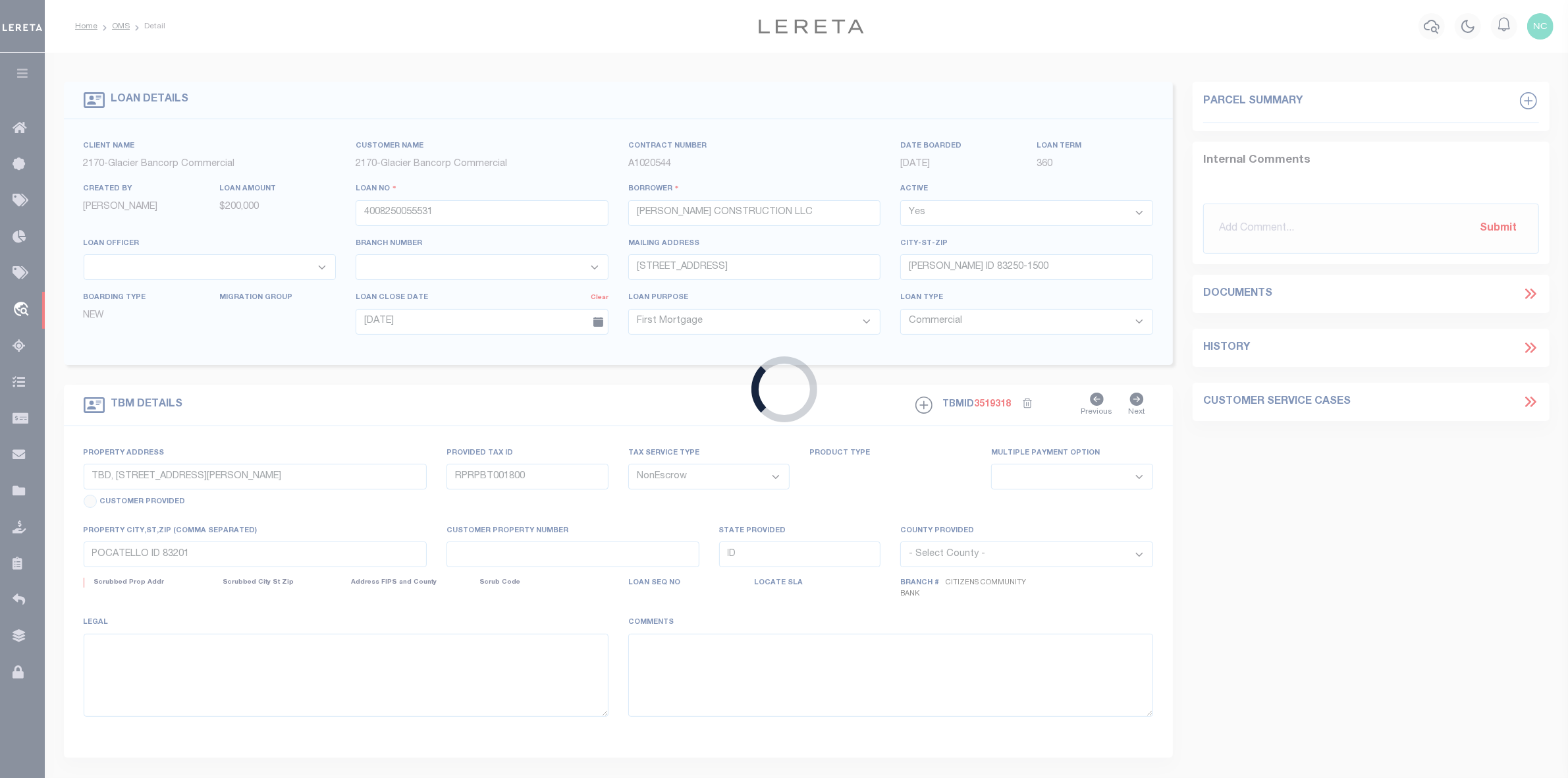
select select "4576"
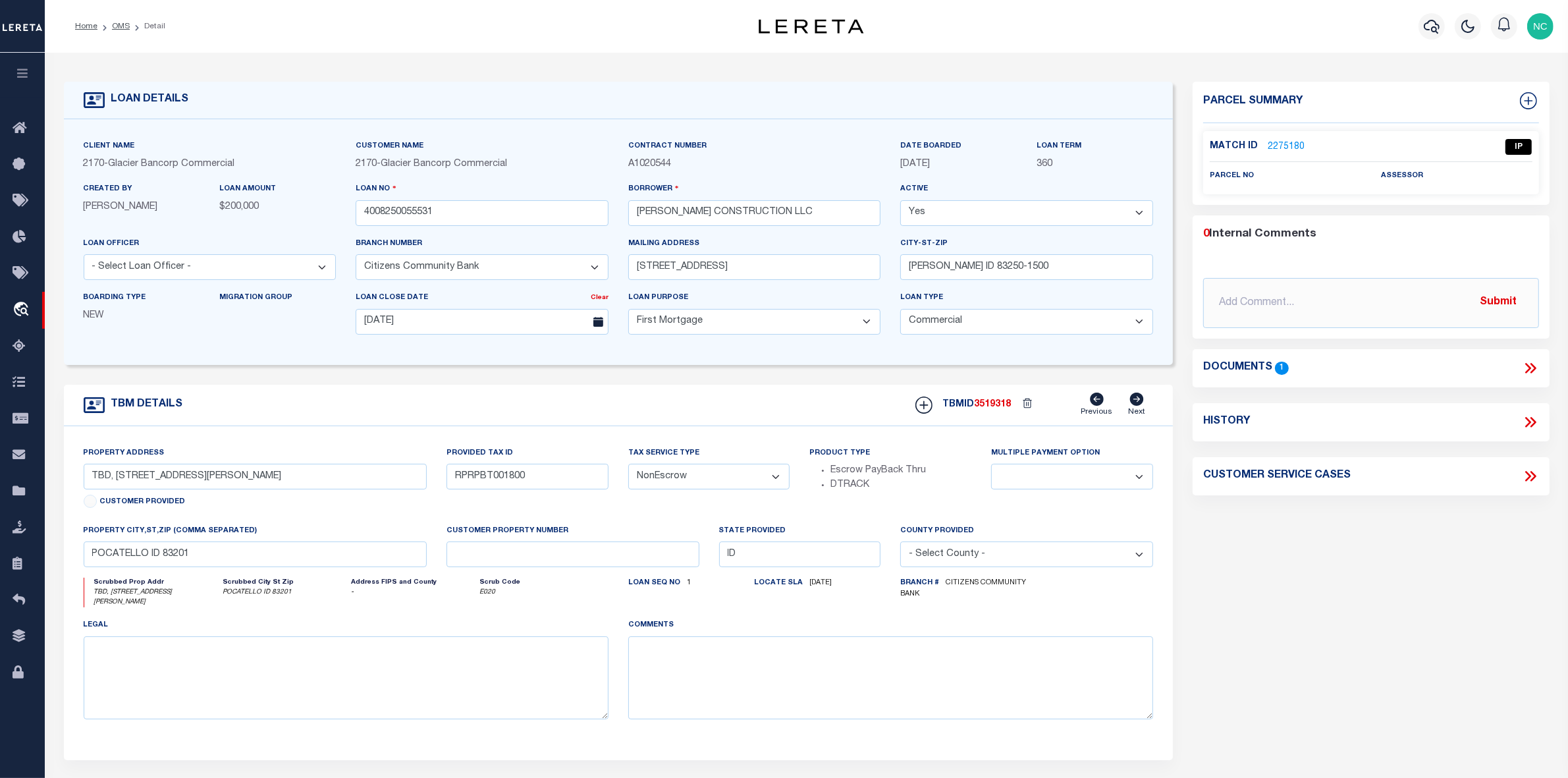
click at [1273, 147] on link "2275180" at bounding box center [1286, 147] width 37 height 14
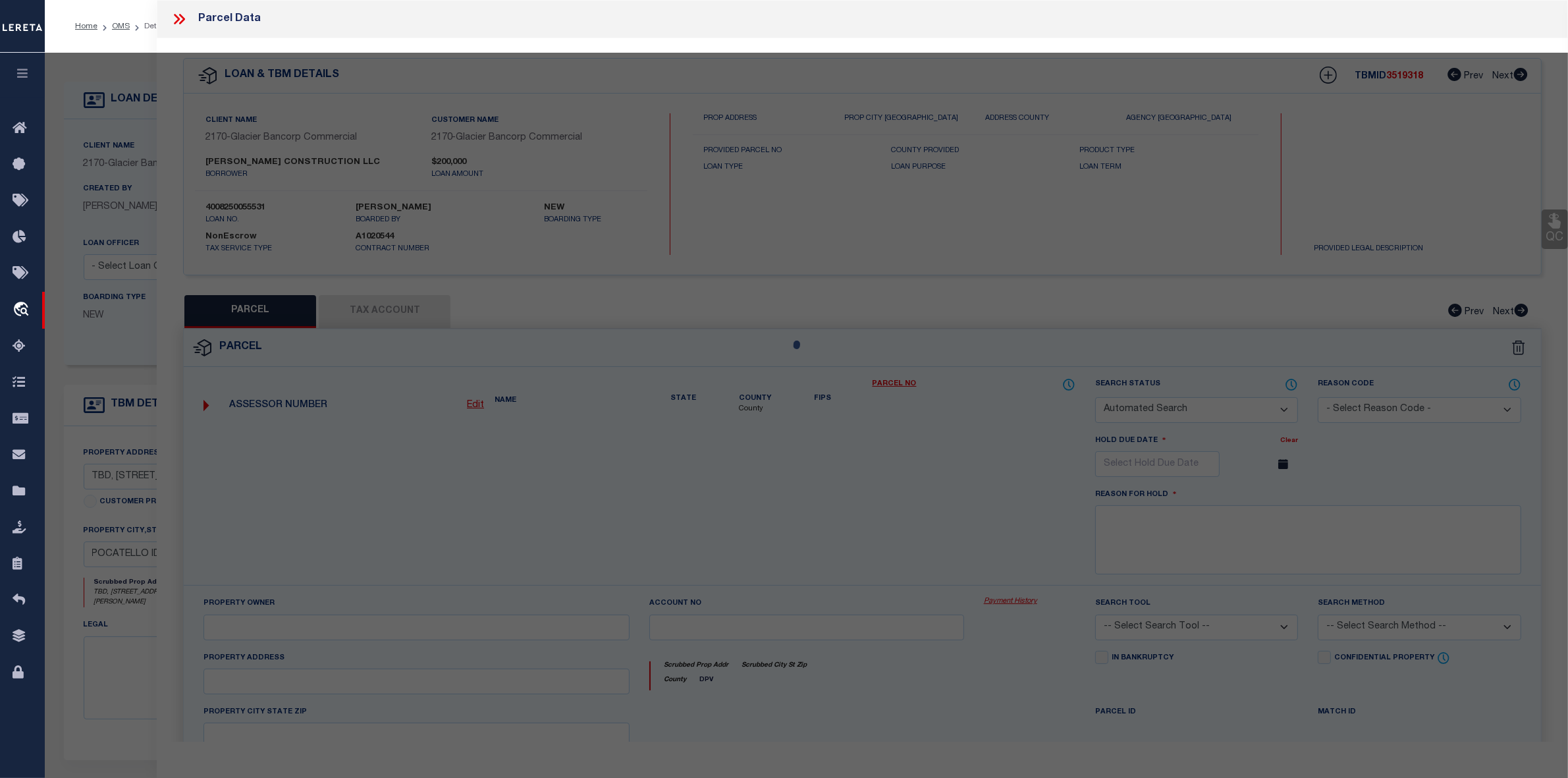
checkbox input "false"
select select "IP"
checkbox input "false"
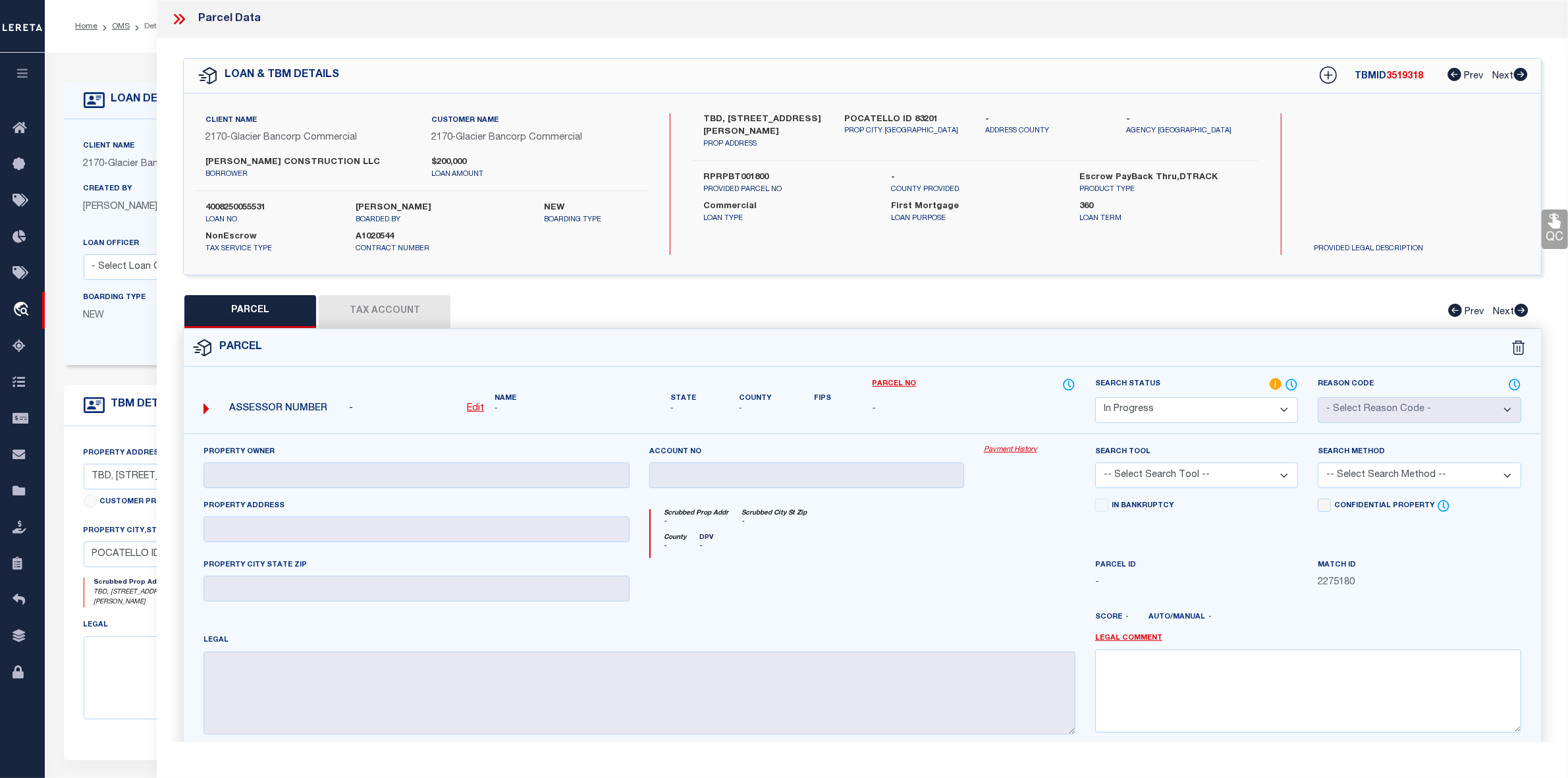
click at [732, 184] on label "RPRPBT001800" at bounding box center [788, 178] width 169 height 13
copy label "RPRPBT001800"
click at [277, 159] on label "[PERSON_NAME] CONSTRUCTION LLC" at bounding box center [308, 163] width 206 height 13
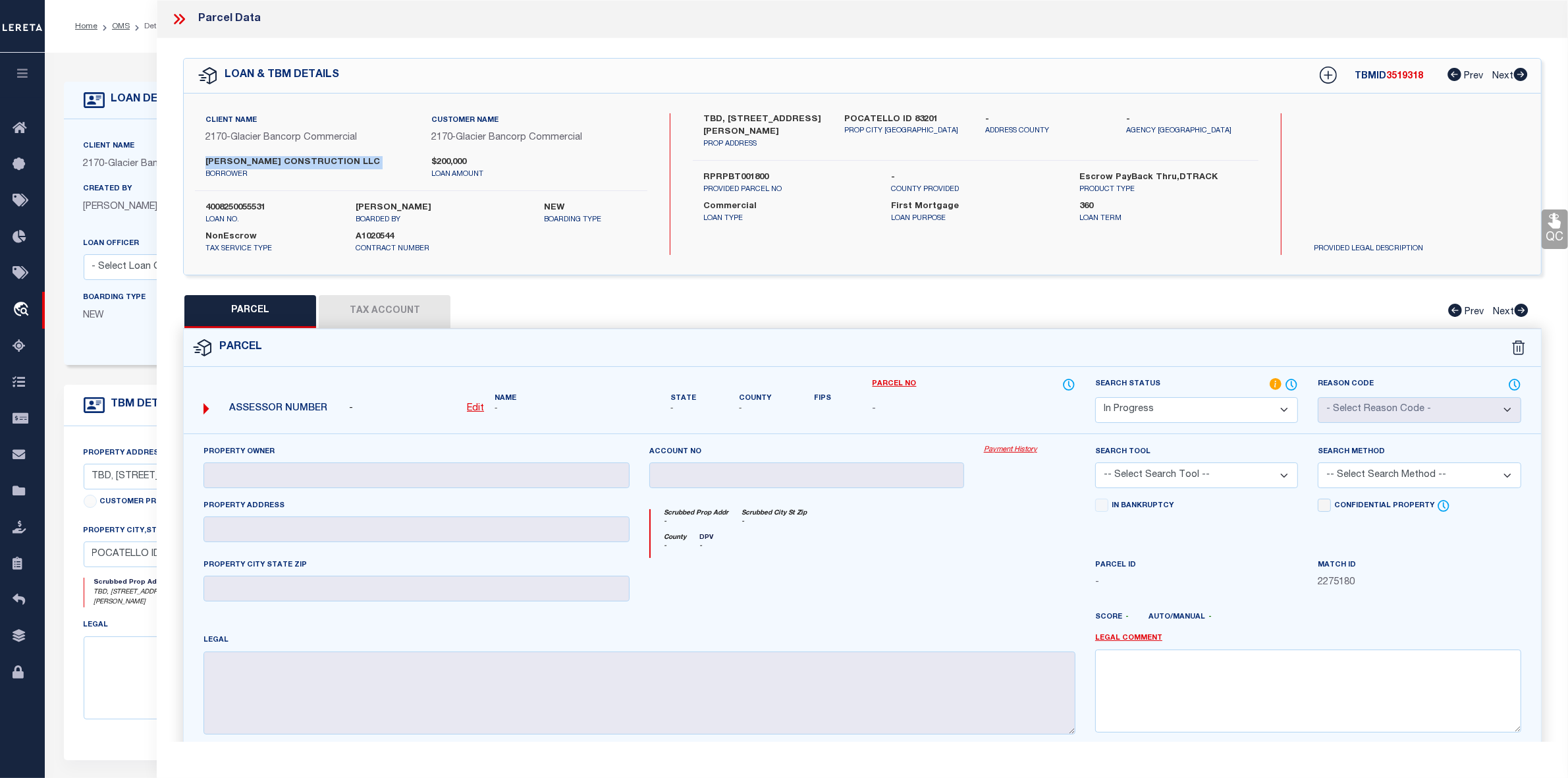
click at [277, 159] on label "[PERSON_NAME] CONSTRUCTION LLC" at bounding box center [308, 163] width 206 height 13
copy div "[PERSON_NAME] CONSTRUCTION LLC"
click at [391, 314] on div "PARCEL Tax Account Prev Next" at bounding box center [862, 311] width 1358 height 33
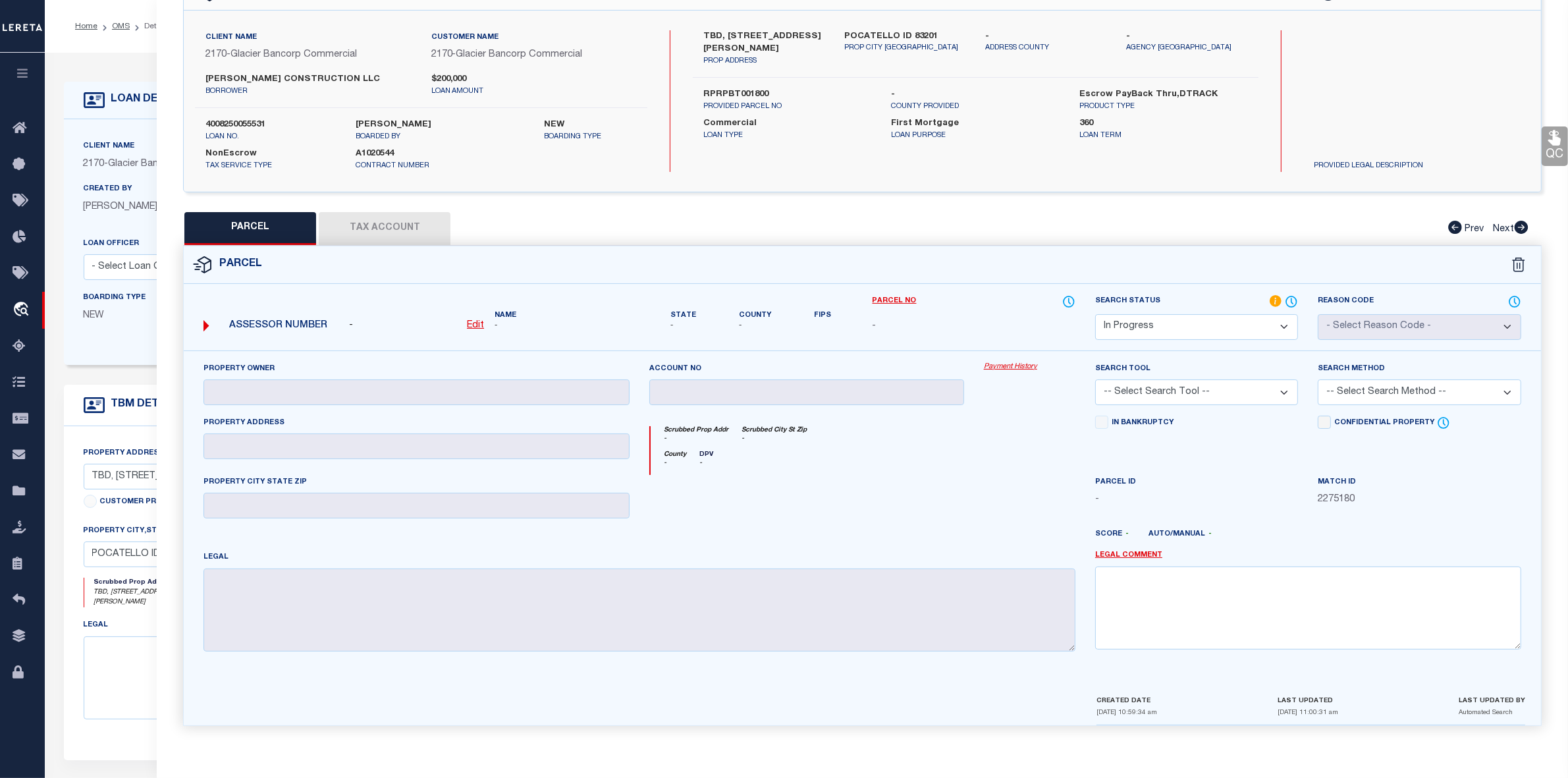
scroll to position [3, 0]
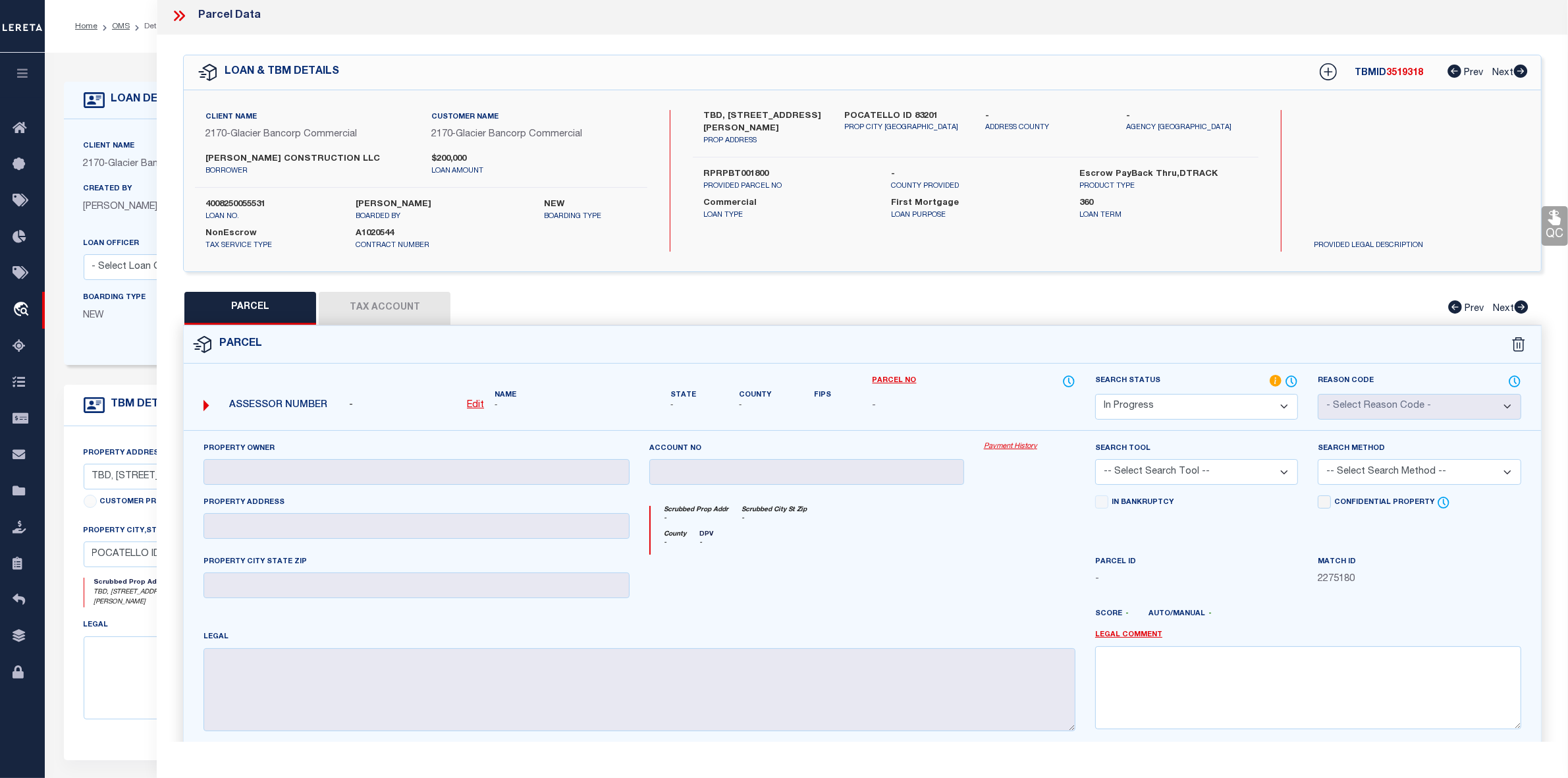
click at [1173, 412] on select "Automated Search Bad Parcel Complete Duplicate Parcel High Dollar Reporting In …" at bounding box center [1197, 406] width 203 height 25
click at [1096, 394] on select "Automated Search Bad Parcel Complete Duplicate Parcel High Dollar Reporting In …" at bounding box center [1197, 406] width 203 height 25
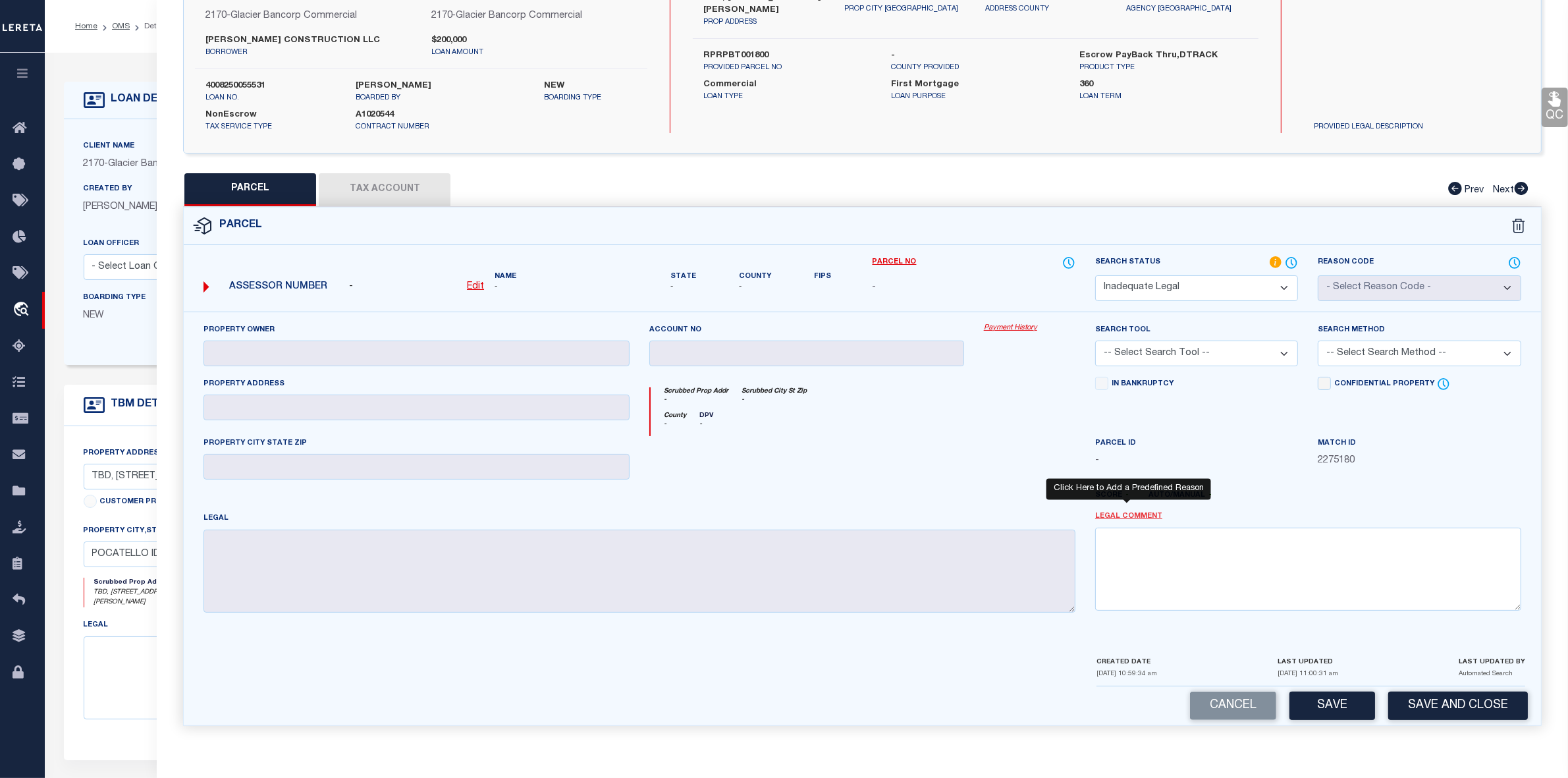
click at [1114, 517] on link "Legal Comment" at bounding box center [1129, 517] width 67 height 11
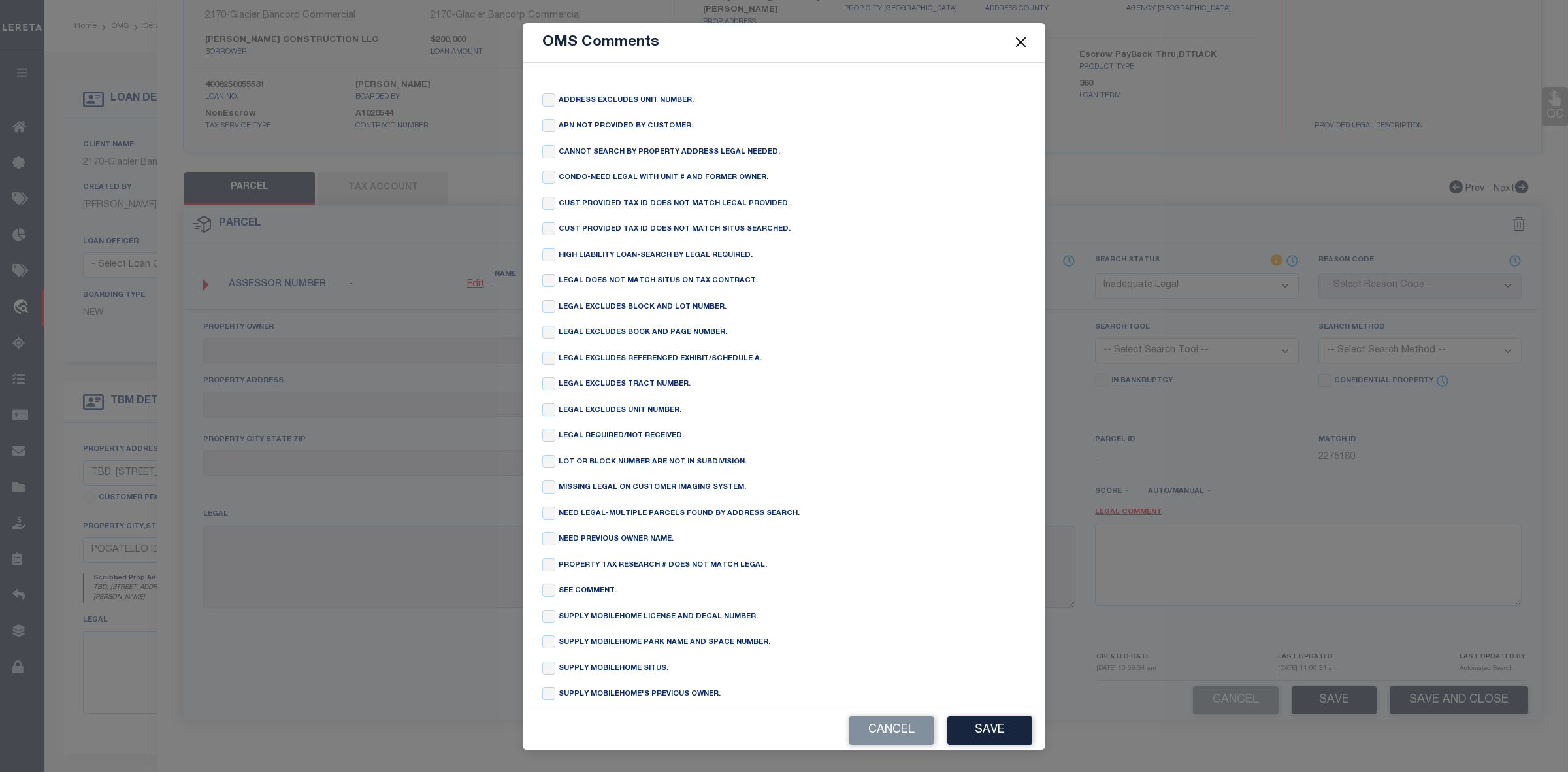
click at [1017, 42] on button "Close" at bounding box center [1021, 42] width 17 height 17
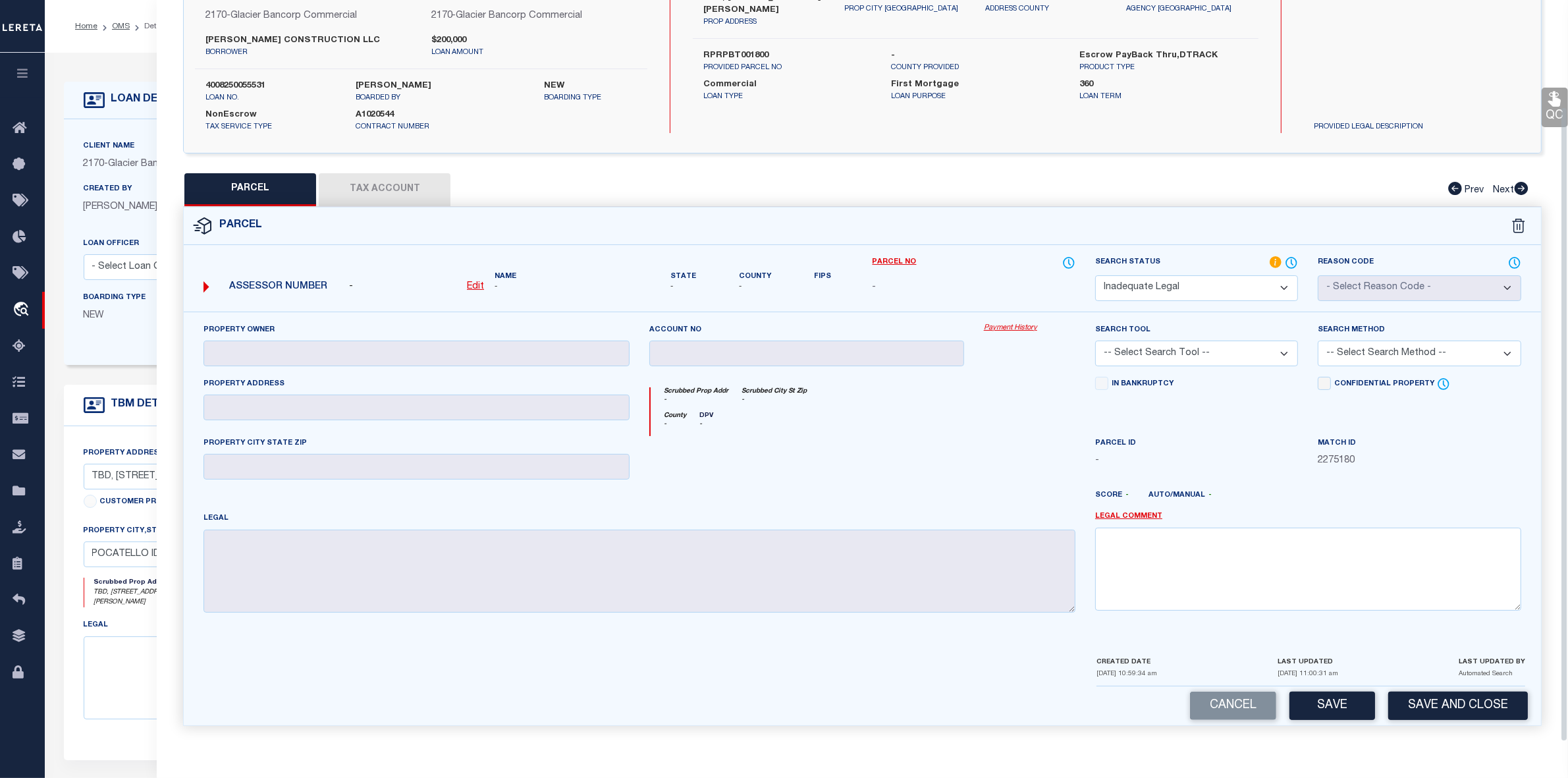
click at [278, 174] on button "PARCEL" at bounding box center [250, 190] width 132 height 33
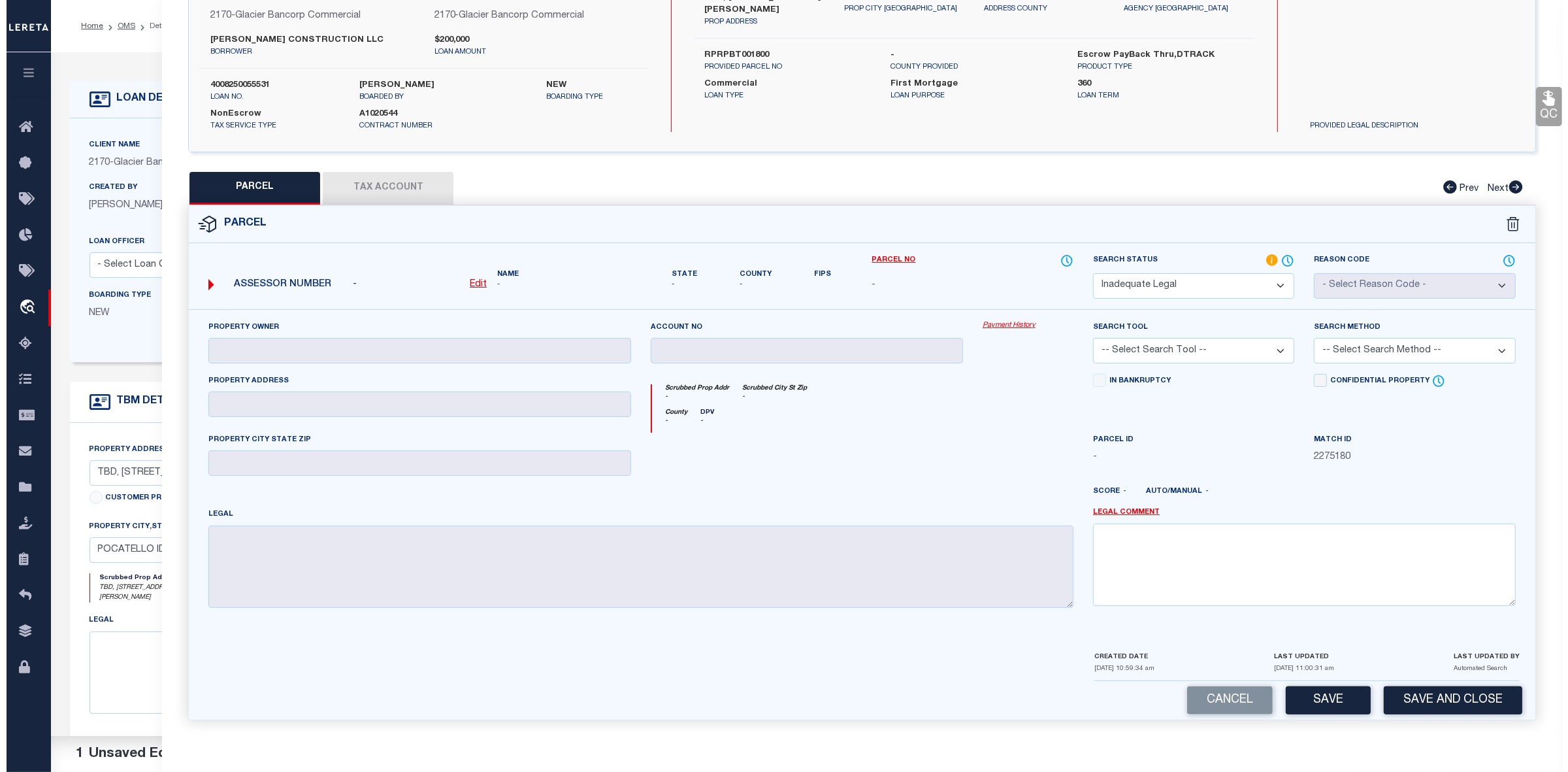
scroll to position [0, 0]
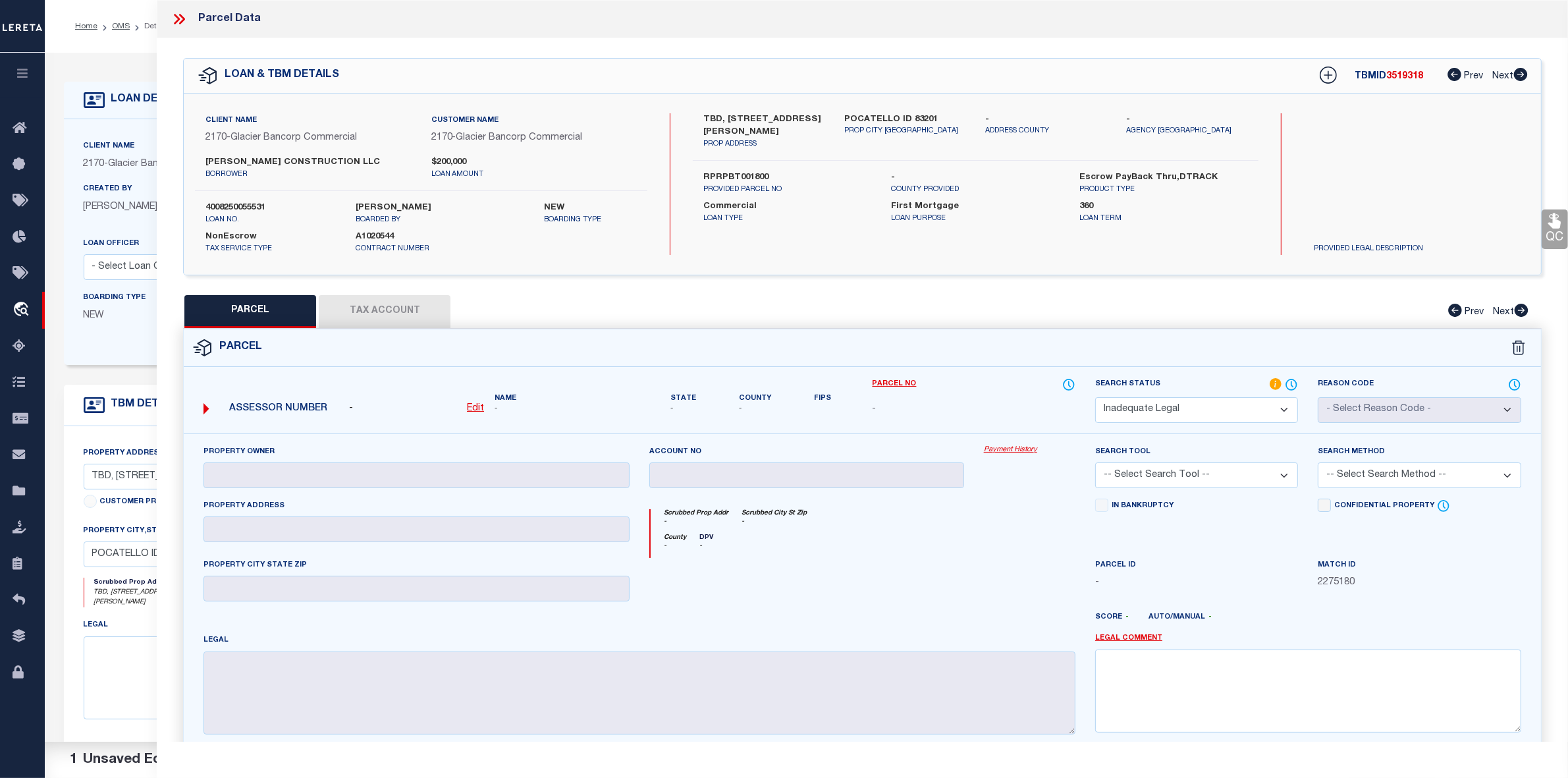
click at [172, 24] on icon at bounding box center [178, 19] width 17 height 17
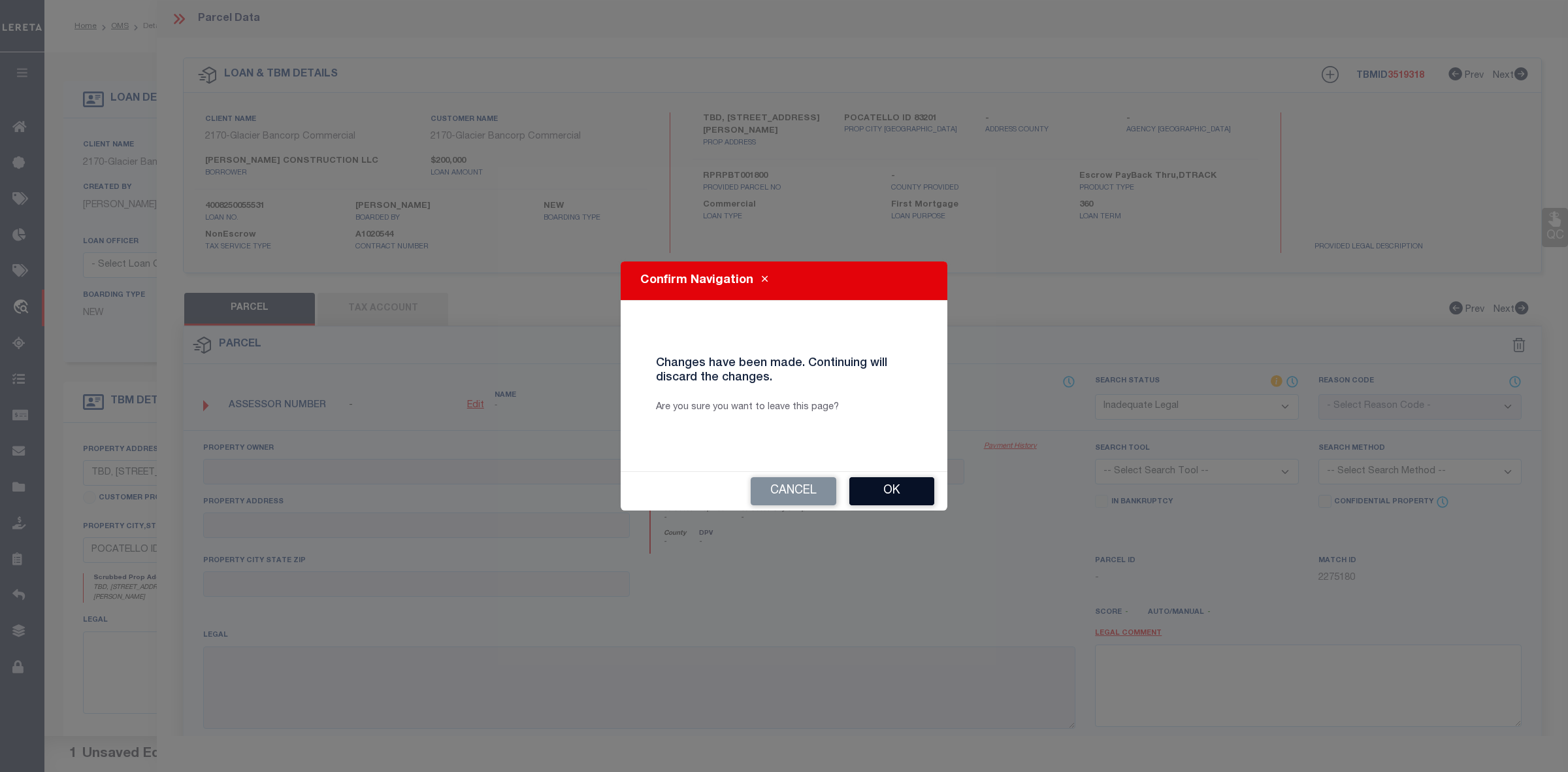
click at [910, 500] on button "Ok" at bounding box center [892, 491] width 85 height 28
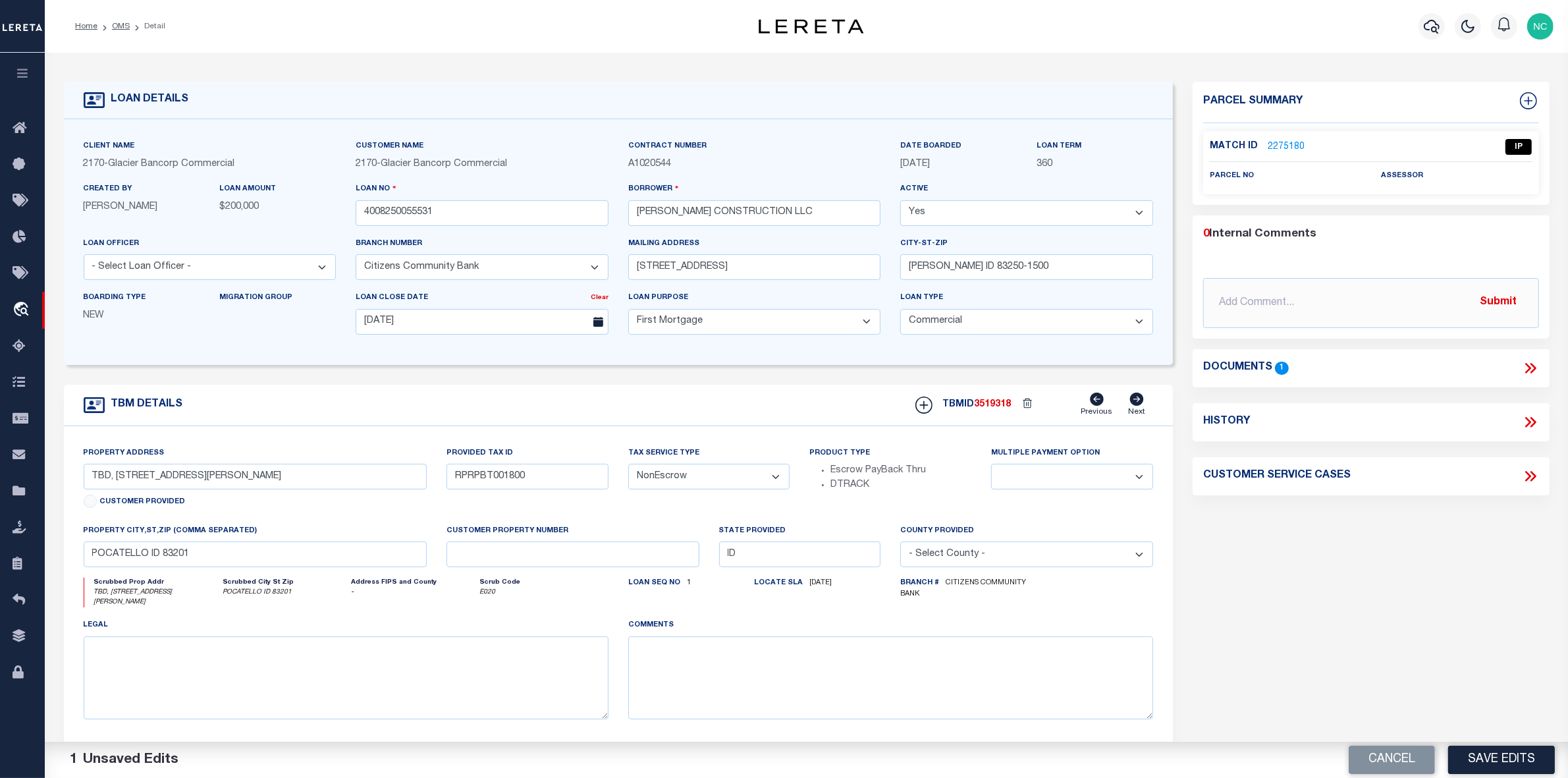
click at [1247, 668] on div "Parcel Summary Match ID 2275180 0" at bounding box center [1371, 446] width 377 height 730
click at [1530, 366] on icon at bounding box center [1530, 368] width 17 height 17
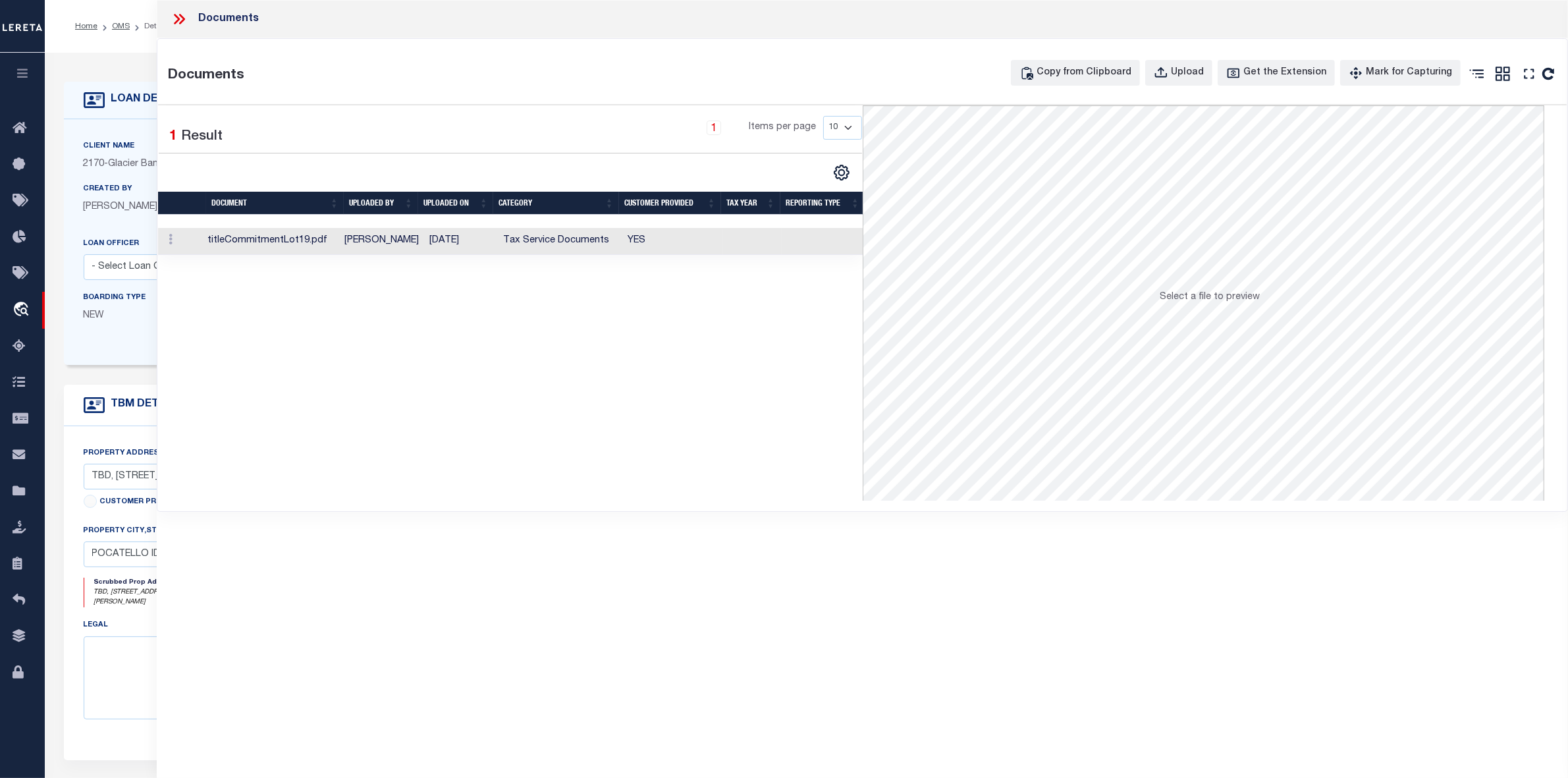
click at [296, 242] on td "titleCommitmentLot19.pdf" at bounding box center [270, 241] width 137 height 27
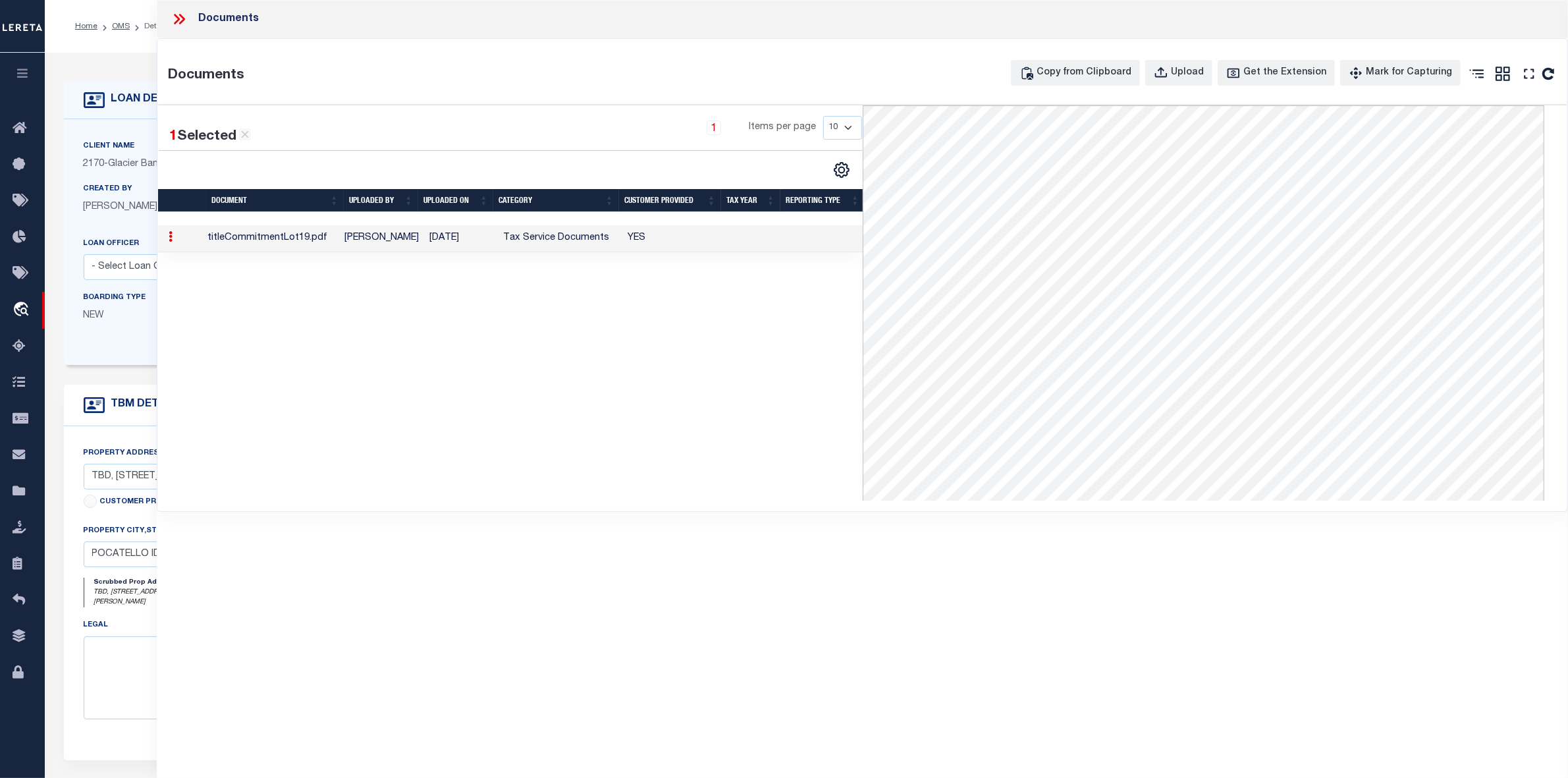
click at [178, 17] on icon at bounding box center [178, 19] width 17 height 17
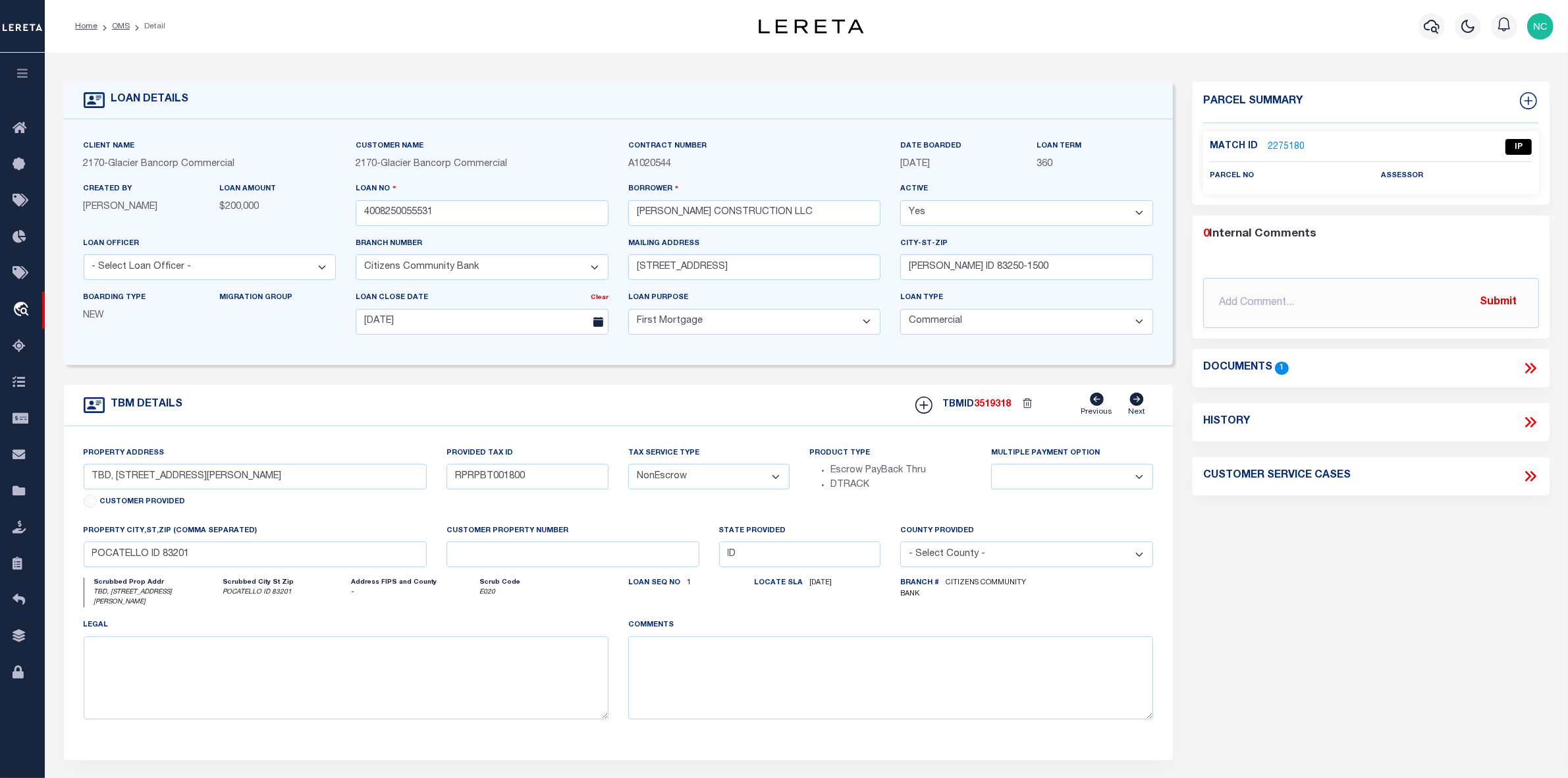
click at [1286, 147] on link "2275180" at bounding box center [1286, 147] width 37 height 14
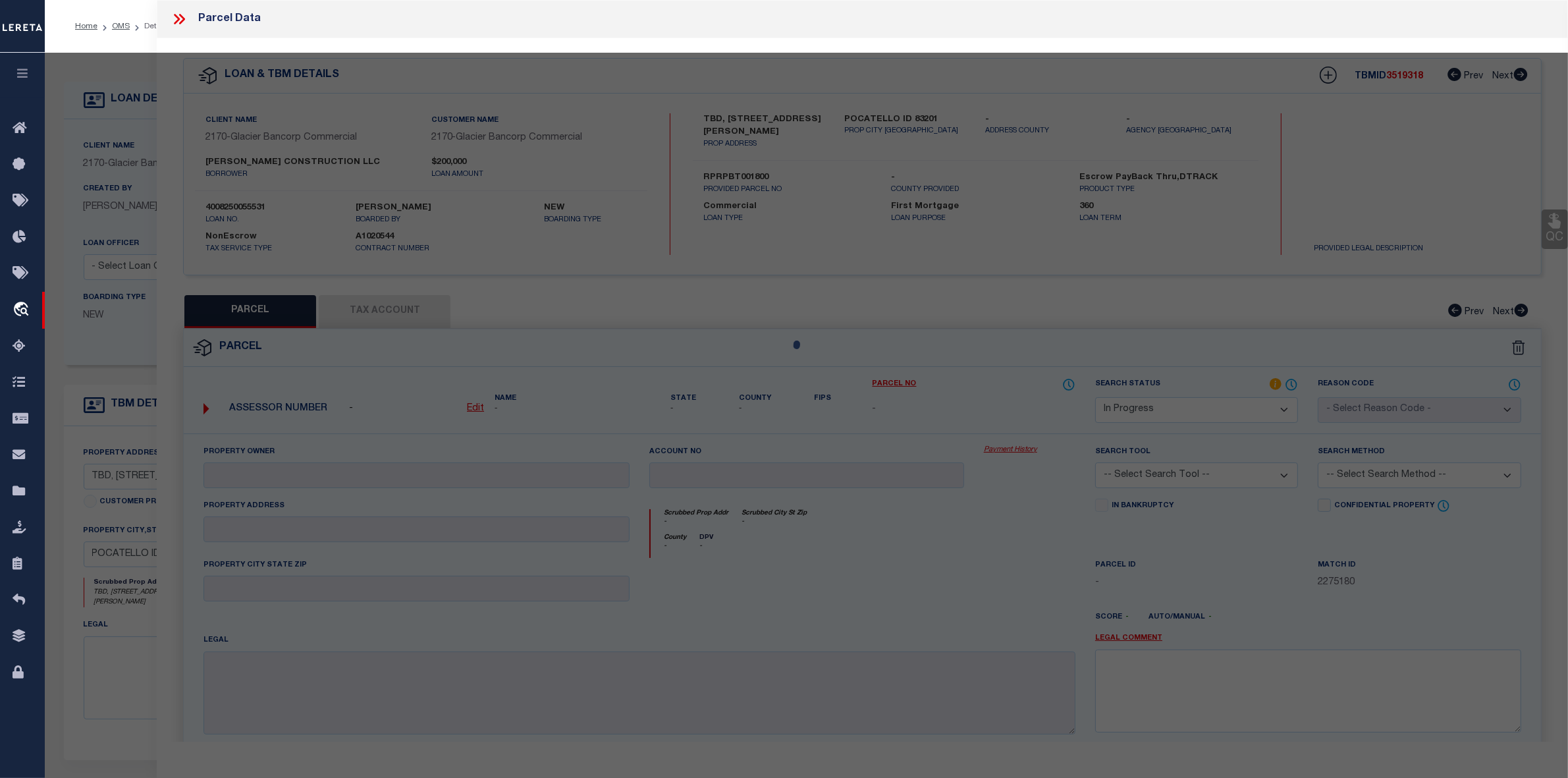
select select "AS"
checkbox input "false"
select select "IP"
checkbox input "false"
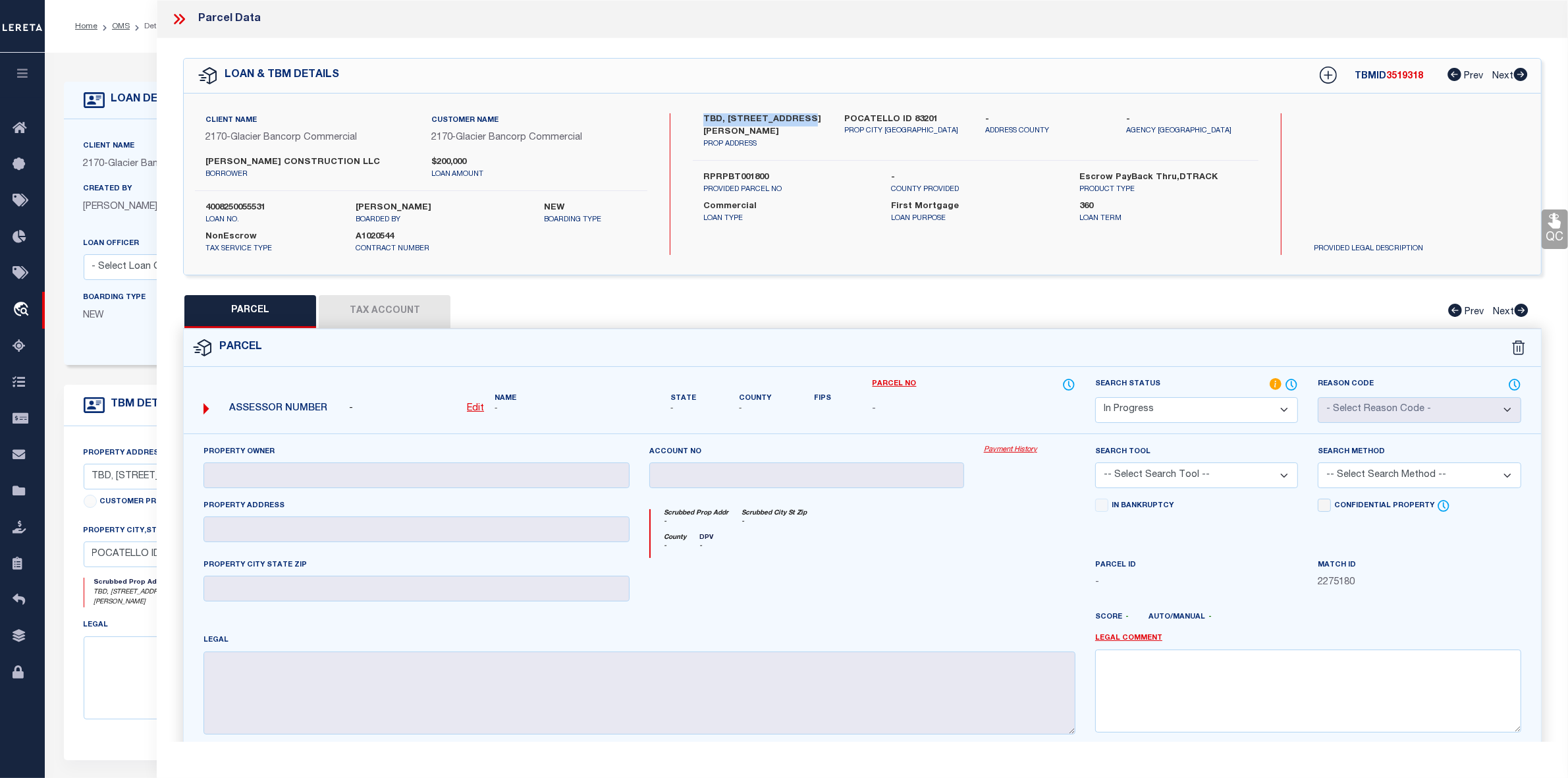
drag, startPoint x: 702, startPoint y: 116, endPoint x: 798, endPoint y: 117, distance: 96.0
click at [798, 117] on div "TBD, LOT 19, BLOCK 1, BROCK PLACE TOWNHOMES PROP ADDRESS" at bounding box center [764, 131] width 141 height 37
copy label "TBD, LOT 19, BLOCK 1"
click at [926, 297] on div "PARCEL Tax Account Prev Next" at bounding box center [862, 311] width 1358 height 33
drag, startPoint x: 707, startPoint y: 120, endPoint x: 767, endPoint y: 142, distance: 63.9
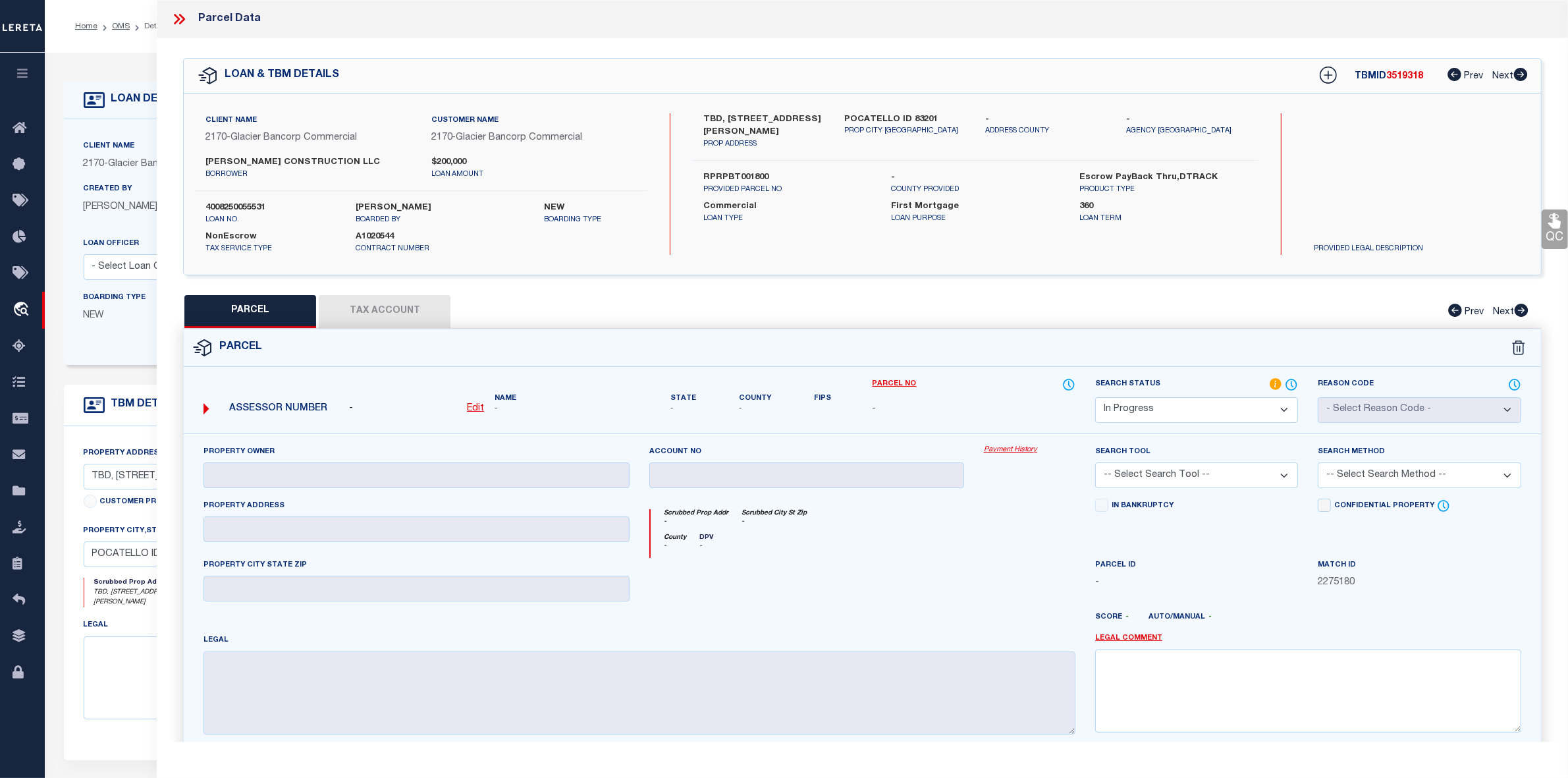
click at [767, 139] on label "TBD, LOT 19, BLOCK 1, BROCK PLACE TOWNHOMES" at bounding box center [764, 125] width 121 height 25
click at [477, 409] on u "Edit" at bounding box center [475, 408] width 17 height 9
select select "IP"
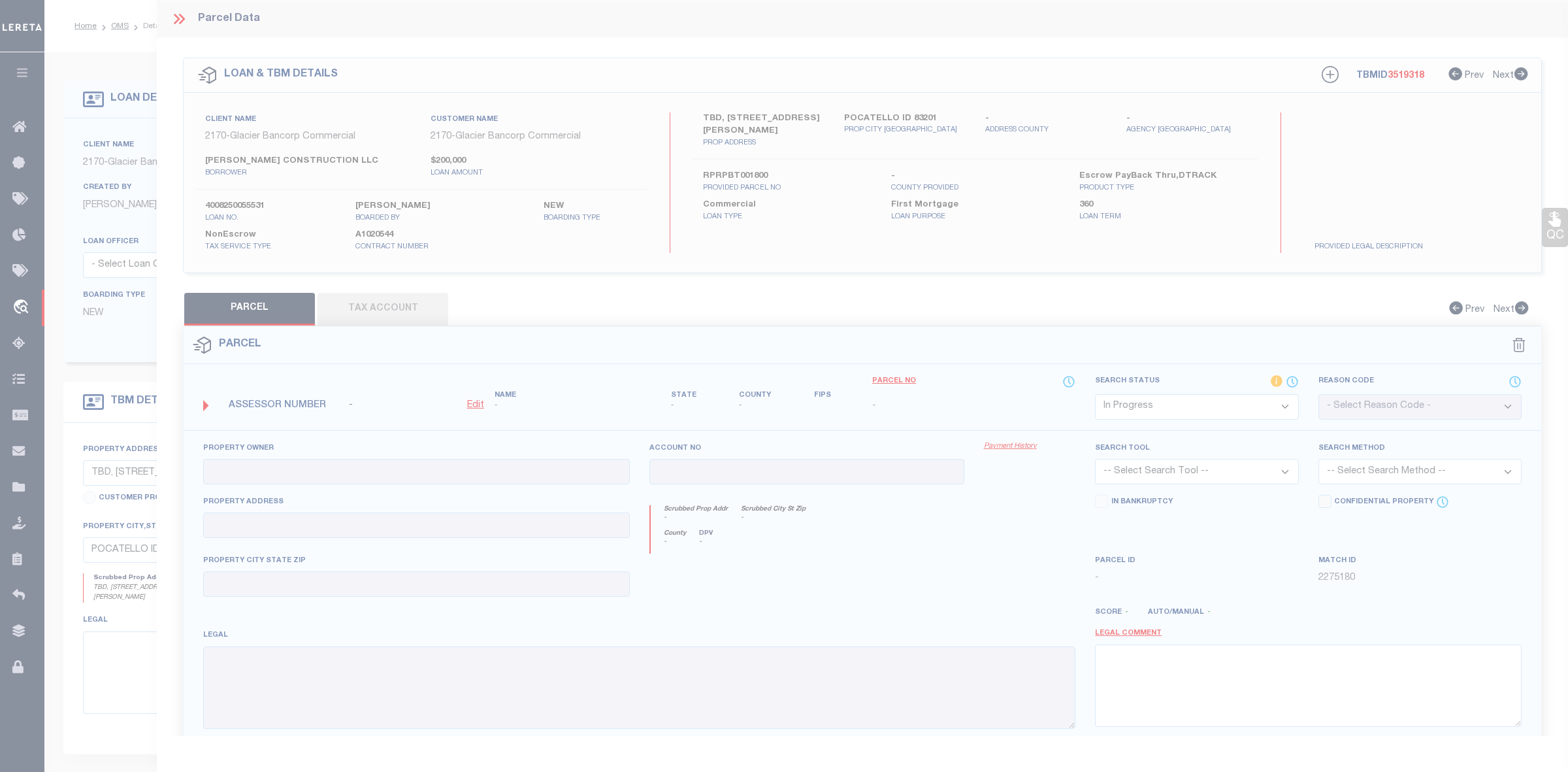
type textarea "-"
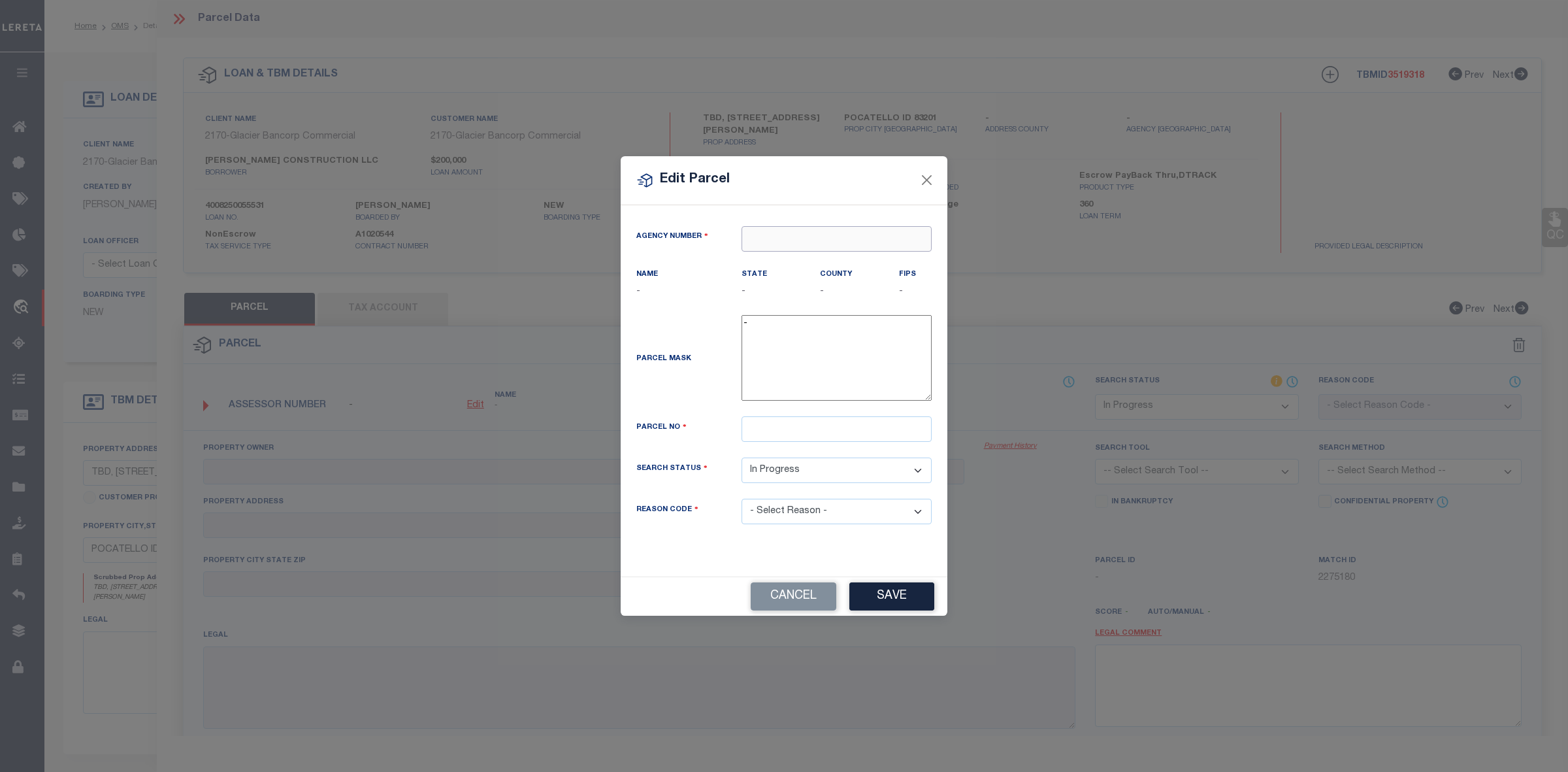
click at [850, 240] on input "text" at bounding box center [837, 238] width 190 height 25
type input "6"
type input "9"
type input "0"
click at [783, 241] on input "text" at bounding box center [837, 238] width 190 height 25
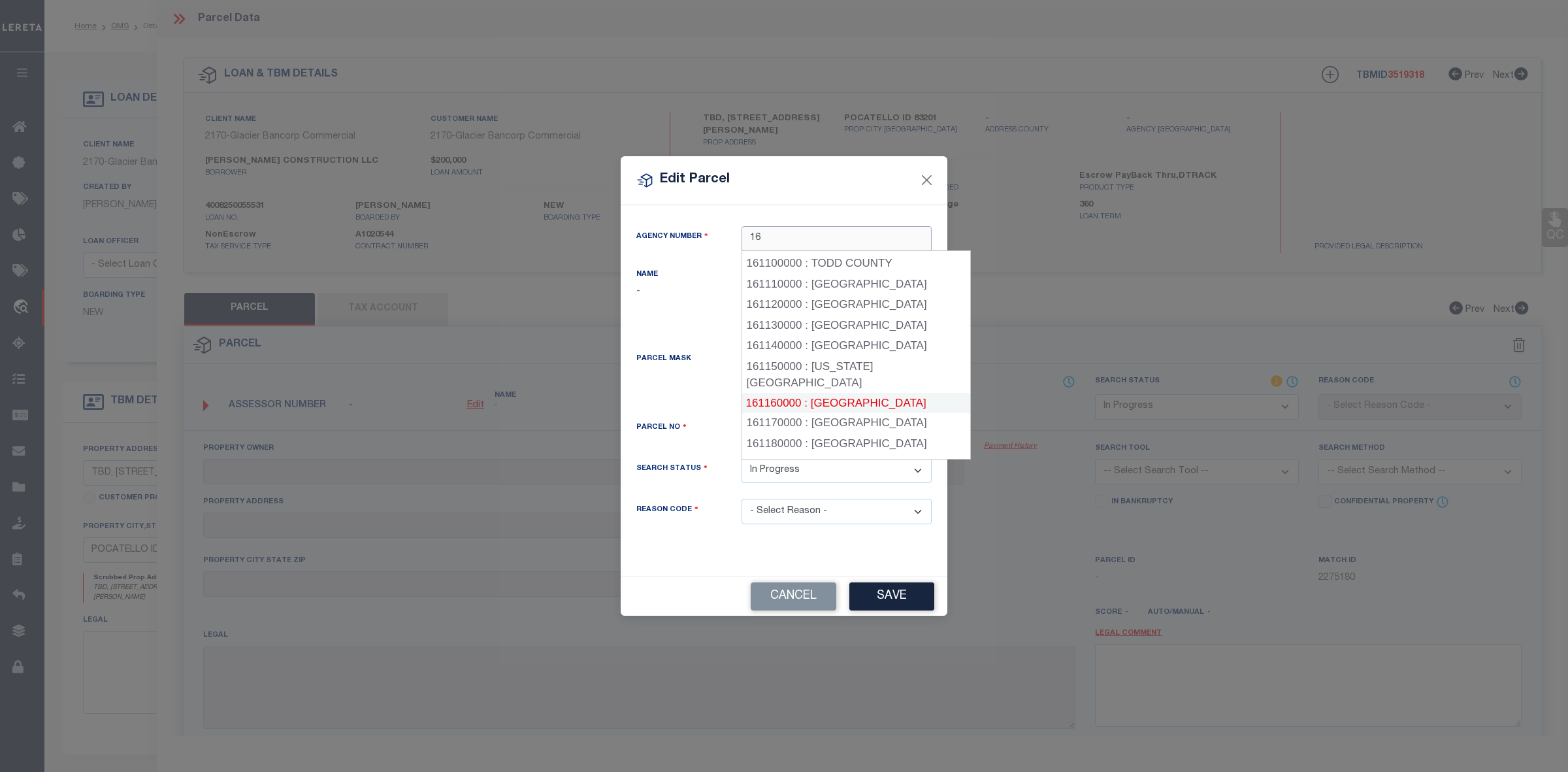
scroll to position [2260, 0]
type input "16"
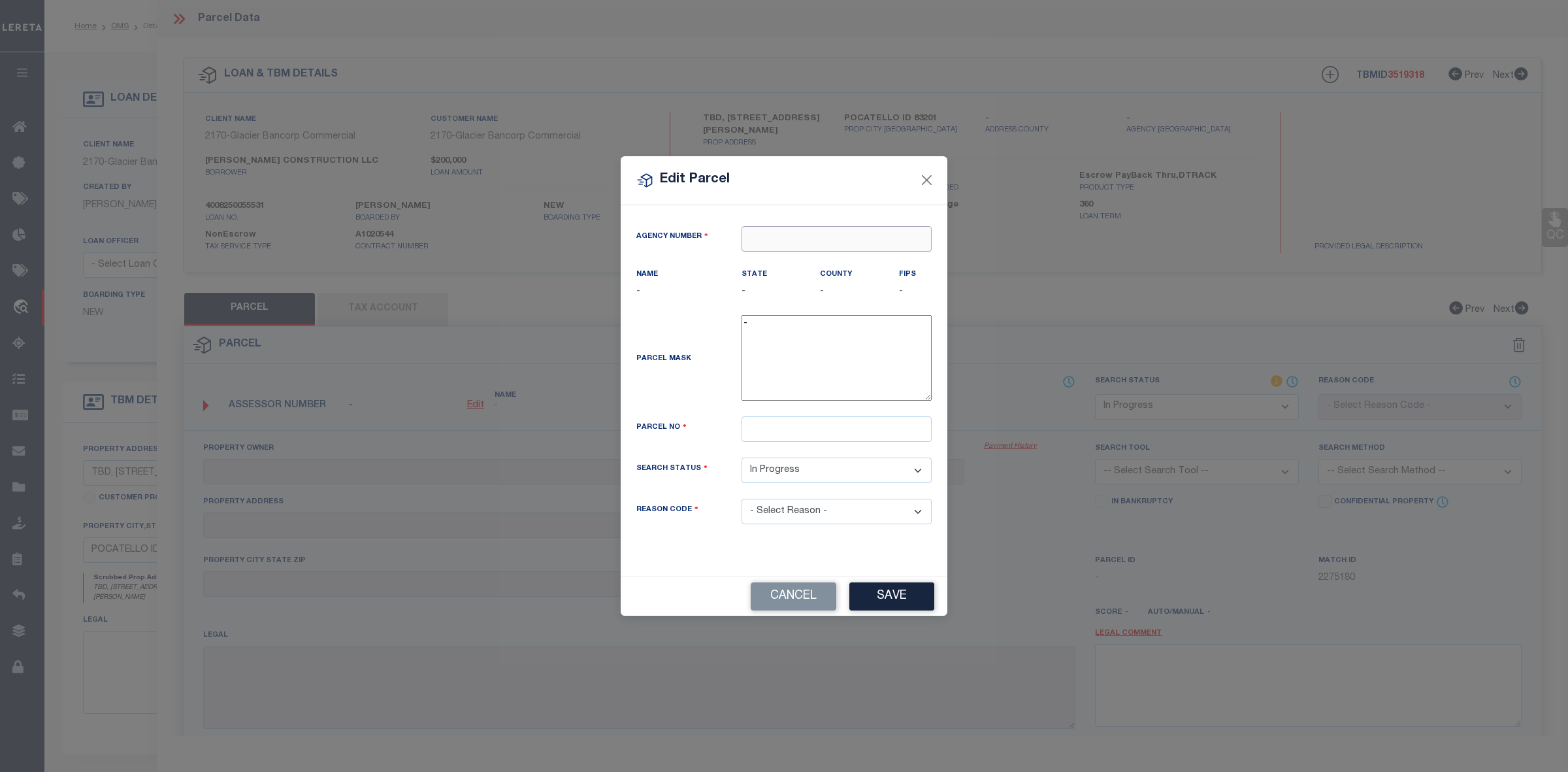
drag, startPoint x: 786, startPoint y: 226, endPoint x: 785, endPoint y: 234, distance: 8.1
click at [786, 226] on input "text" at bounding box center [837, 238] width 190 height 25
type input "8"
click at [819, 239] on input "text" at bounding box center [837, 238] width 190 height 25
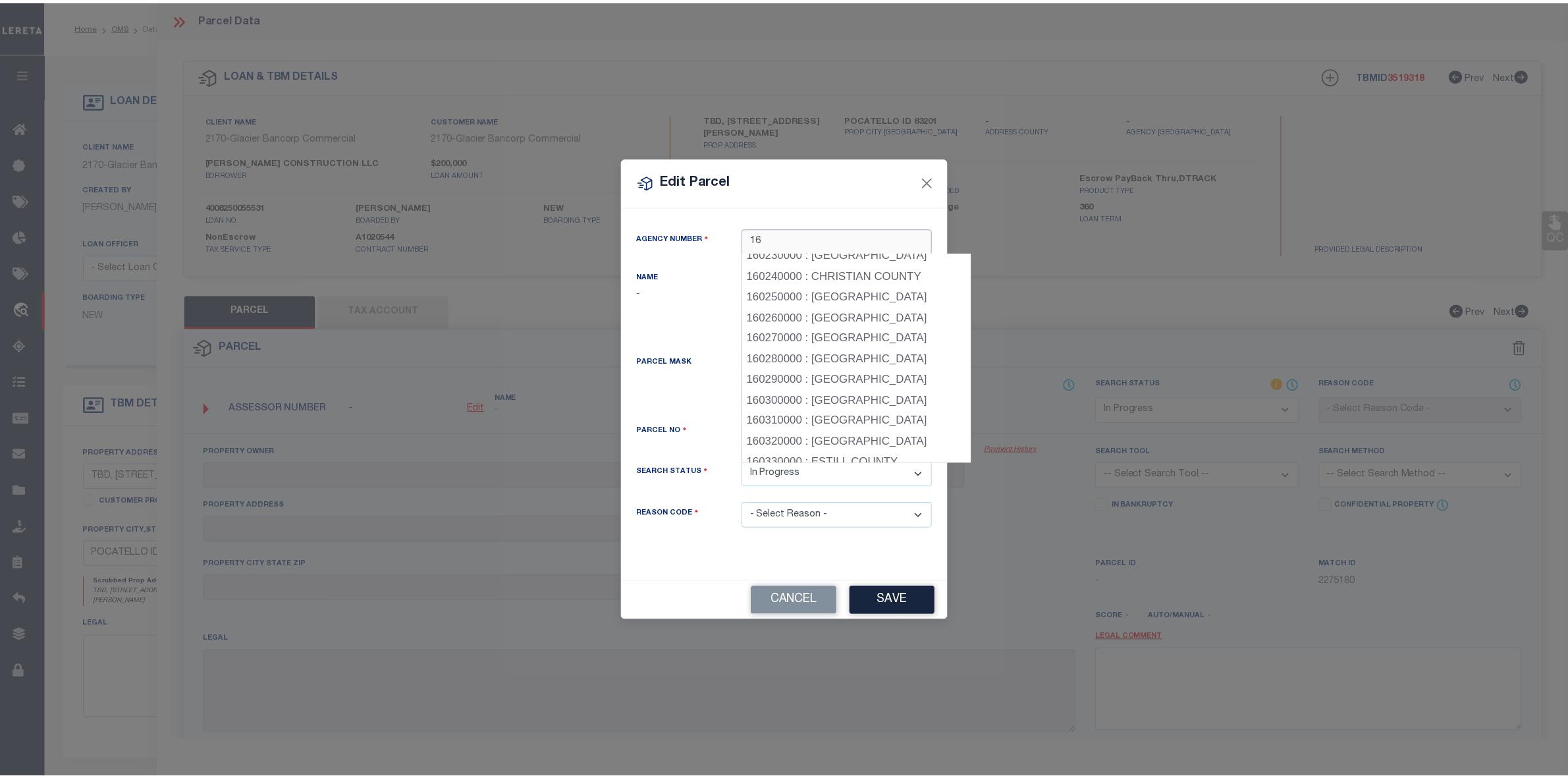
scroll to position [0, 0]
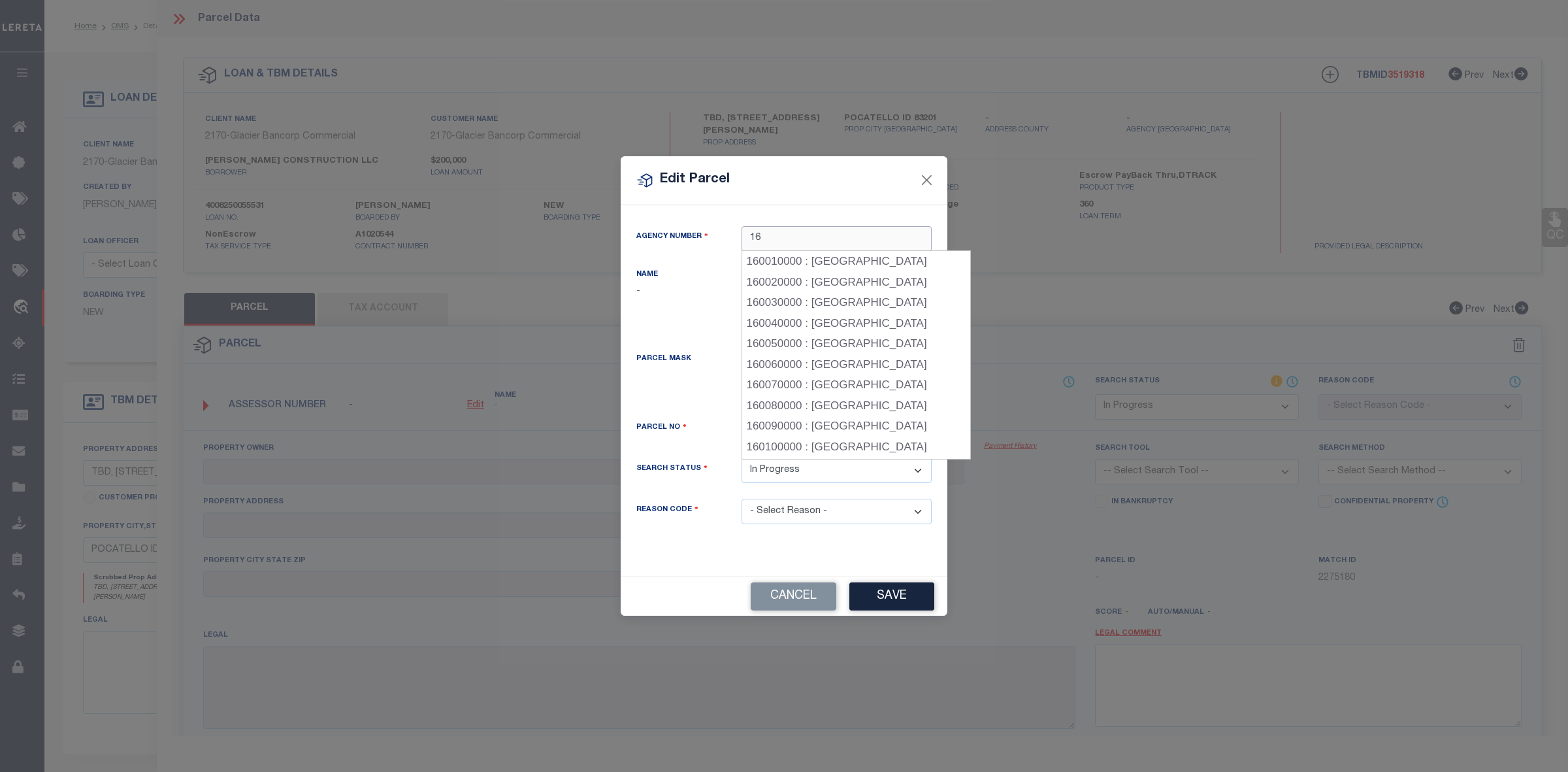
type input "16"
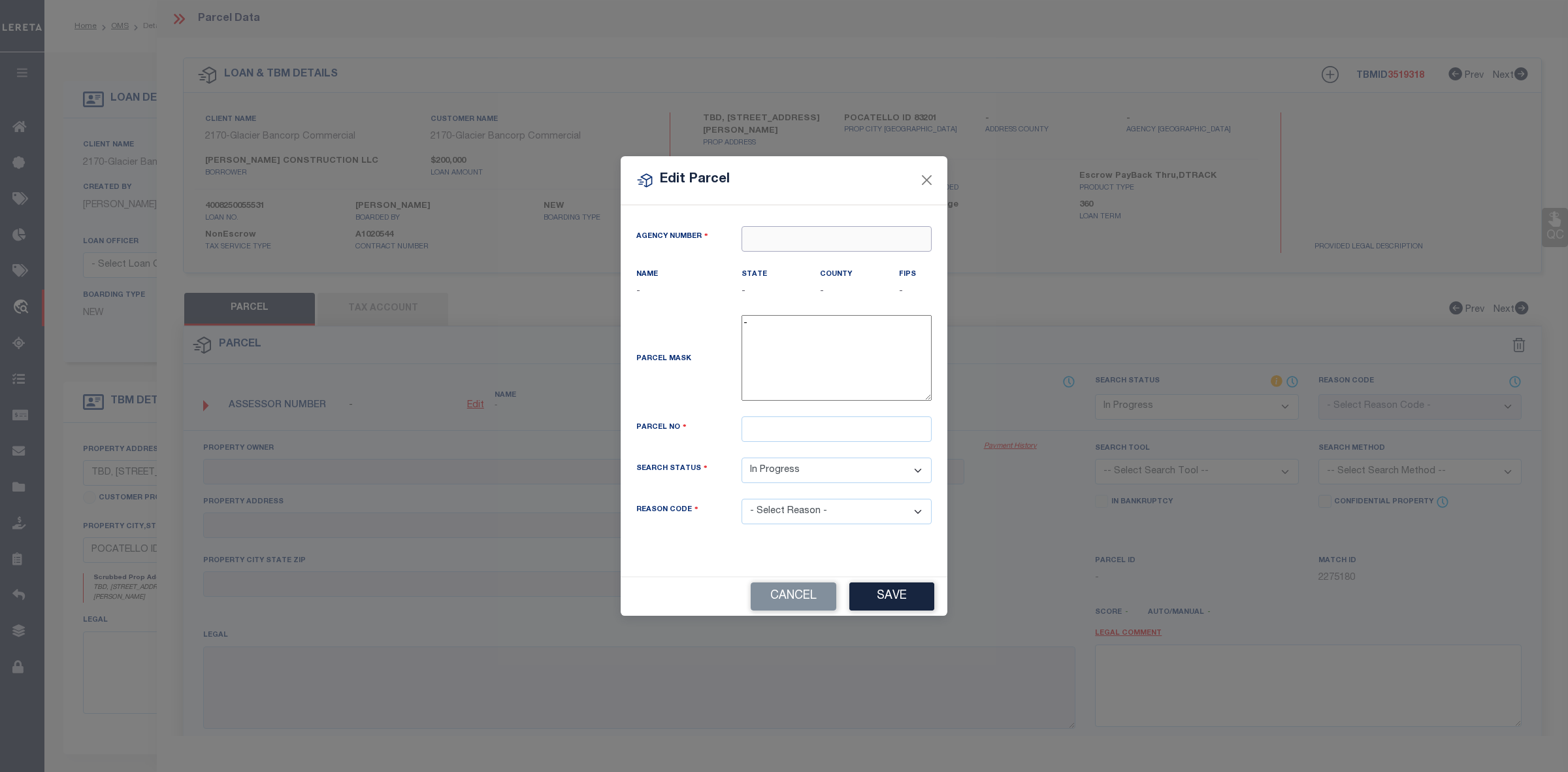
click at [803, 232] on input "text" at bounding box center [837, 238] width 190 height 25
type input "1600"
click at [799, 245] on input "text" at bounding box center [837, 238] width 190 height 25
type input "1"
click at [813, 236] on input "text" at bounding box center [837, 238] width 190 height 25
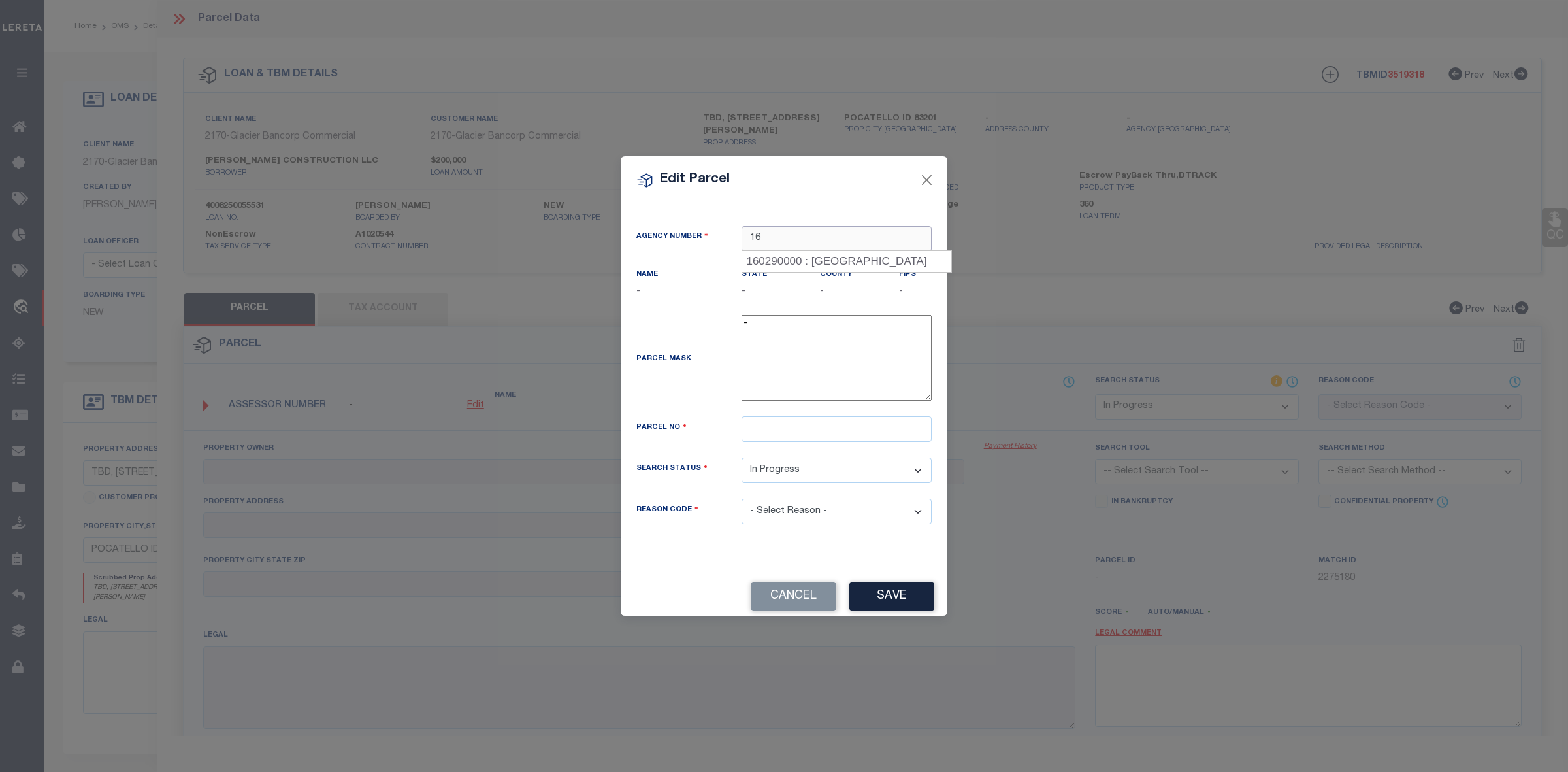
type input "1"
click at [925, 179] on button "Close" at bounding box center [927, 180] width 17 height 17
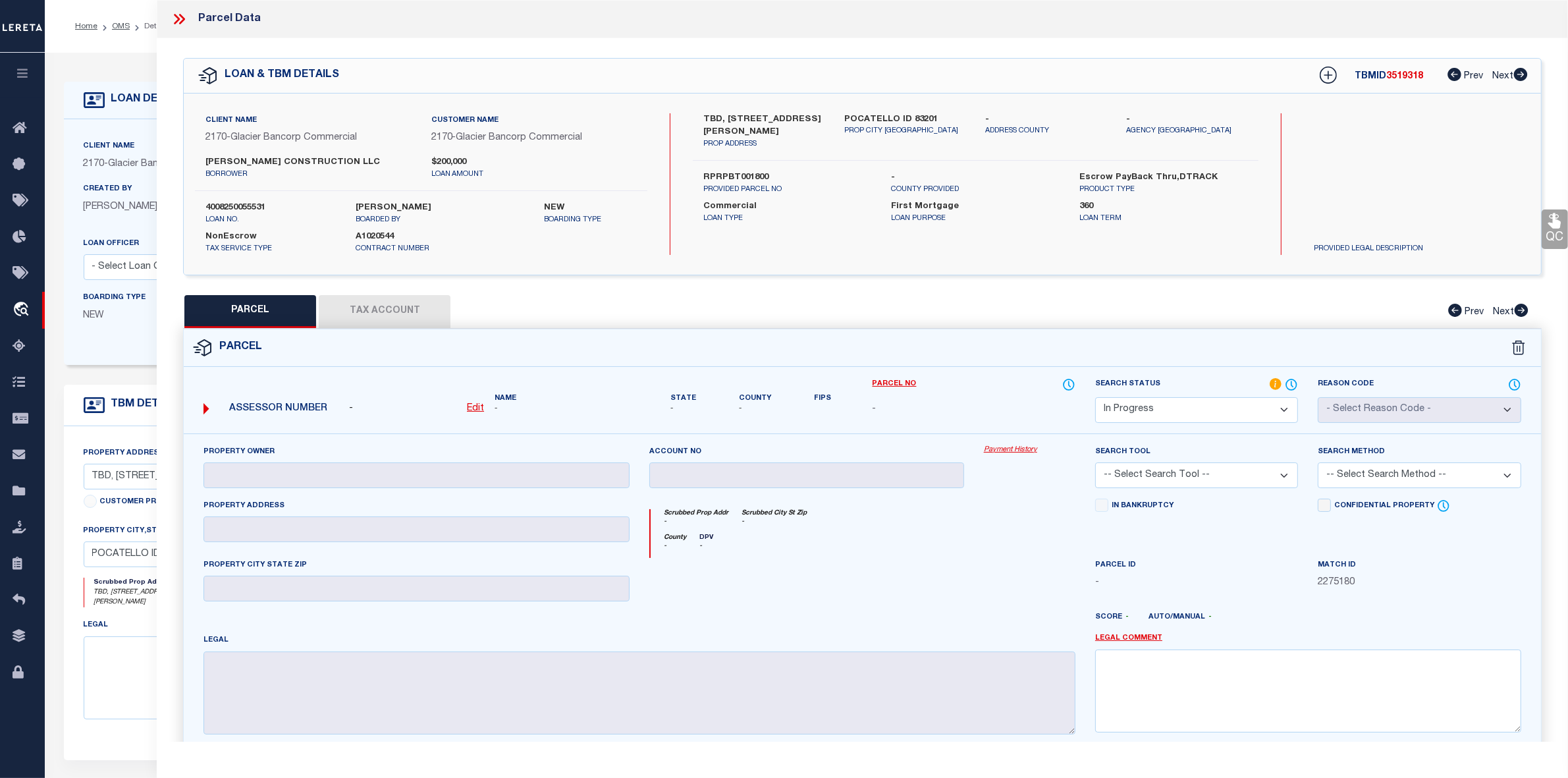
click at [462, 409] on div "- Edit" at bounding box center [416, 409] width 135 height 15
click at [471, 409] on u "Edit" at bounding box center [475, 408] width 17 height 9
select select "IP"
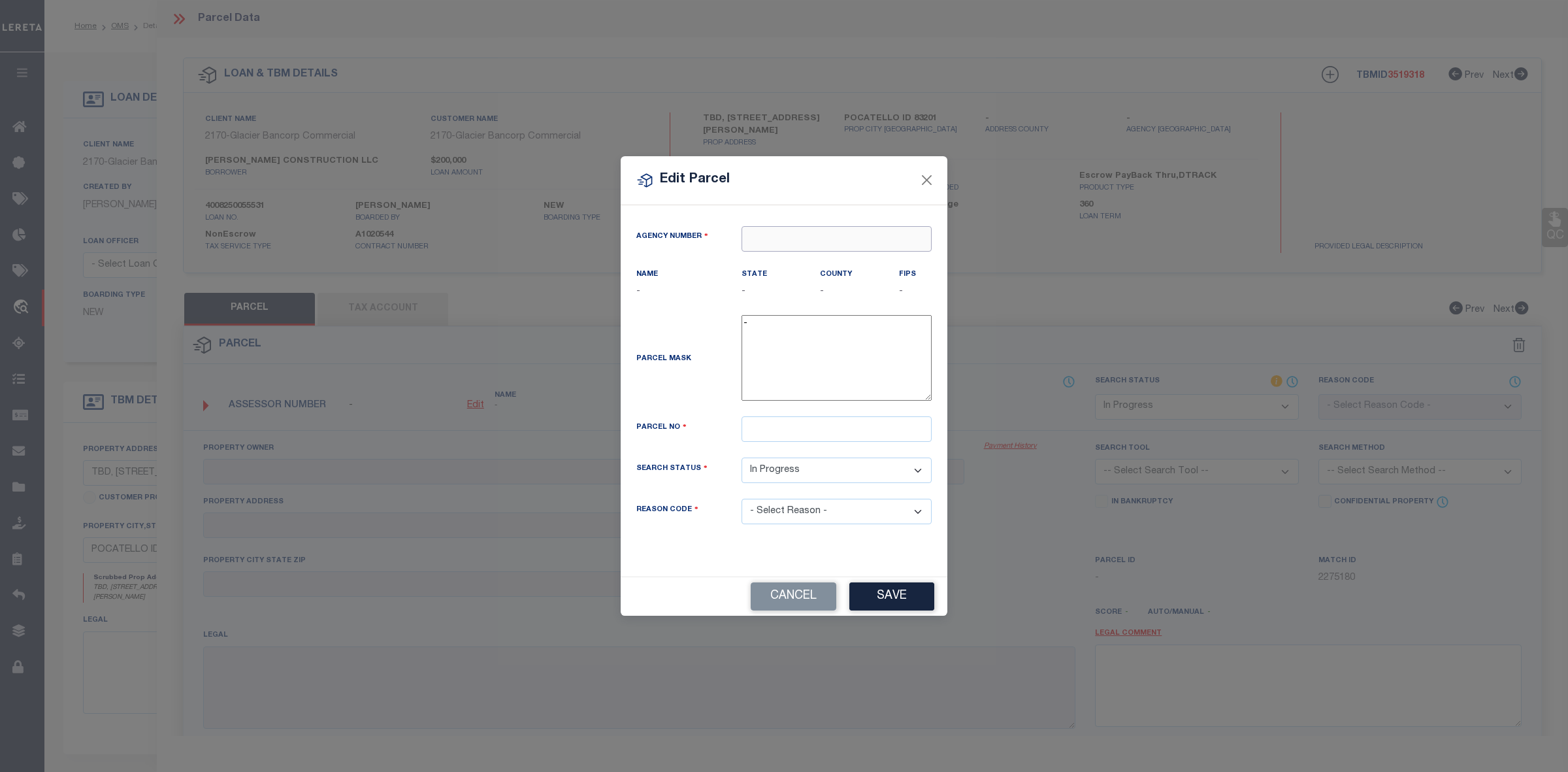
click at [801, 242] on input "text" at bounding box center [837, 238] width 190 height 25
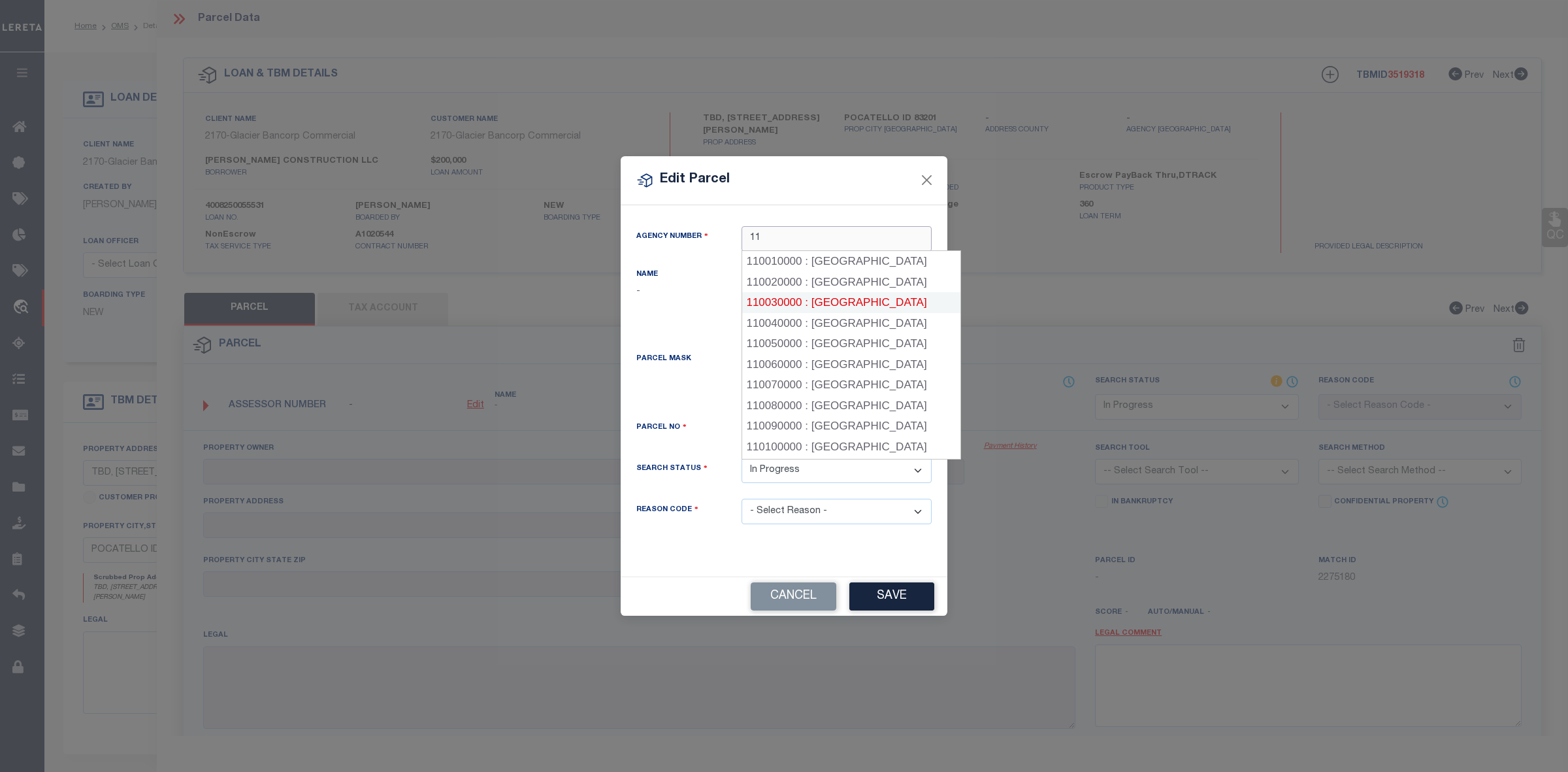
click at [864, 299] on div "110030000 : BANNOCK COUNTY" at bounding box center [851, 303] width 219 height 21
type input "110030000"
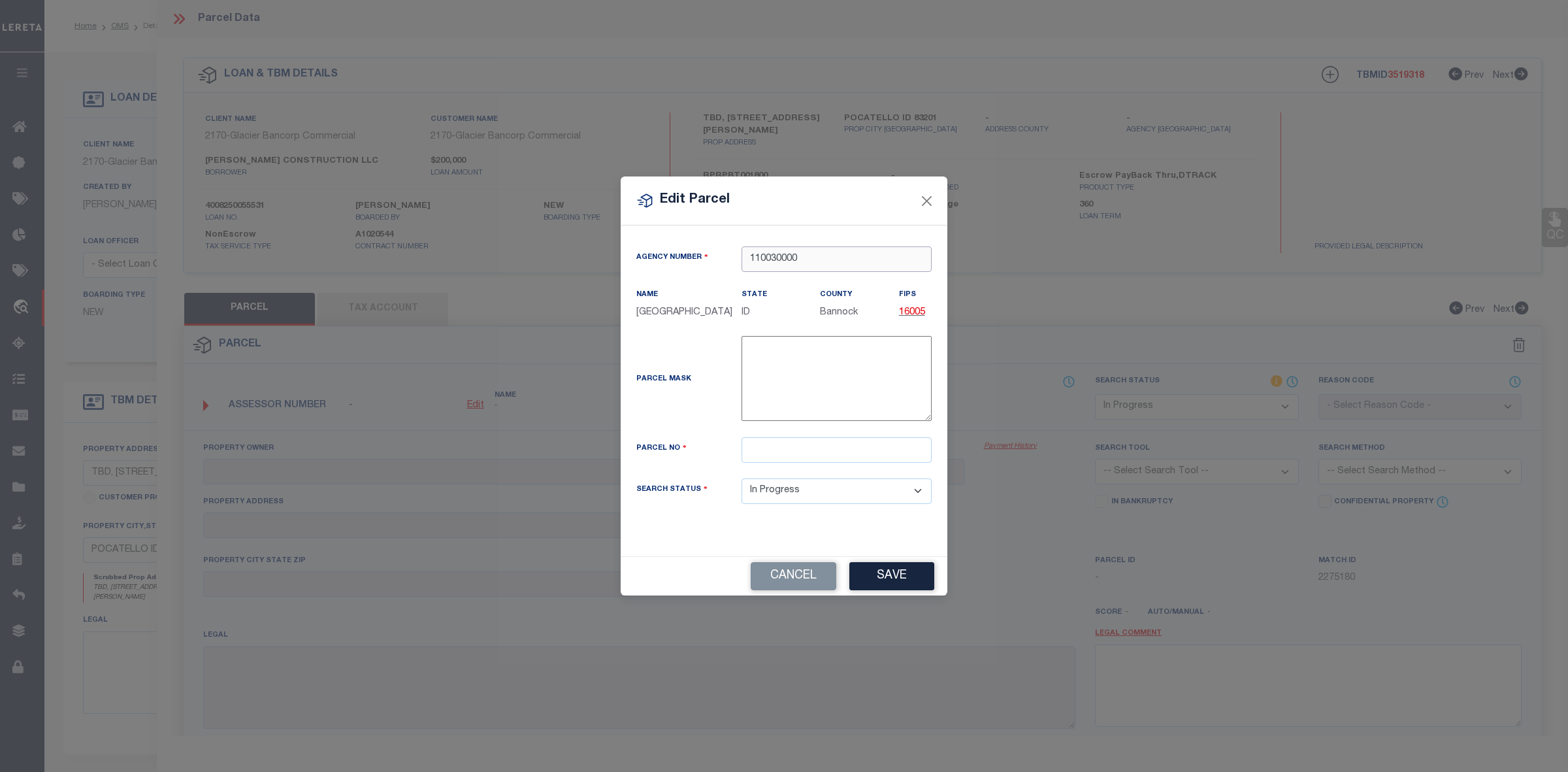
type input "110030000"
click at [786, 453] on input "text" at bounding box center [837, 449] width 190 height 25
paste input "RPRPBPT001900"
type input "RPRPBPT001900"
click at [903, 577] on button "Save" at bounding box center [892, 576] width 85 height 28
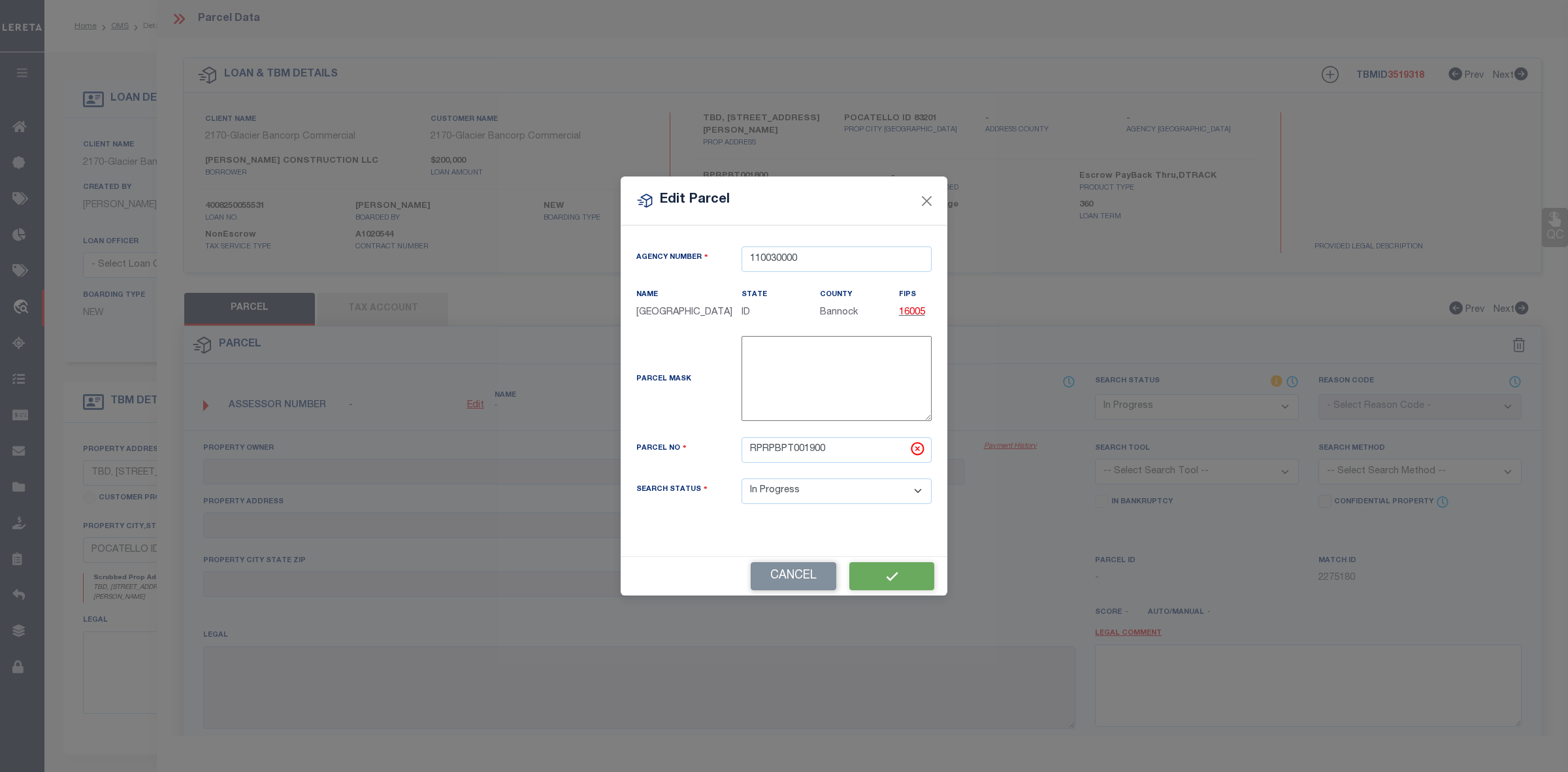
select select "IP"
checkbox input "false"
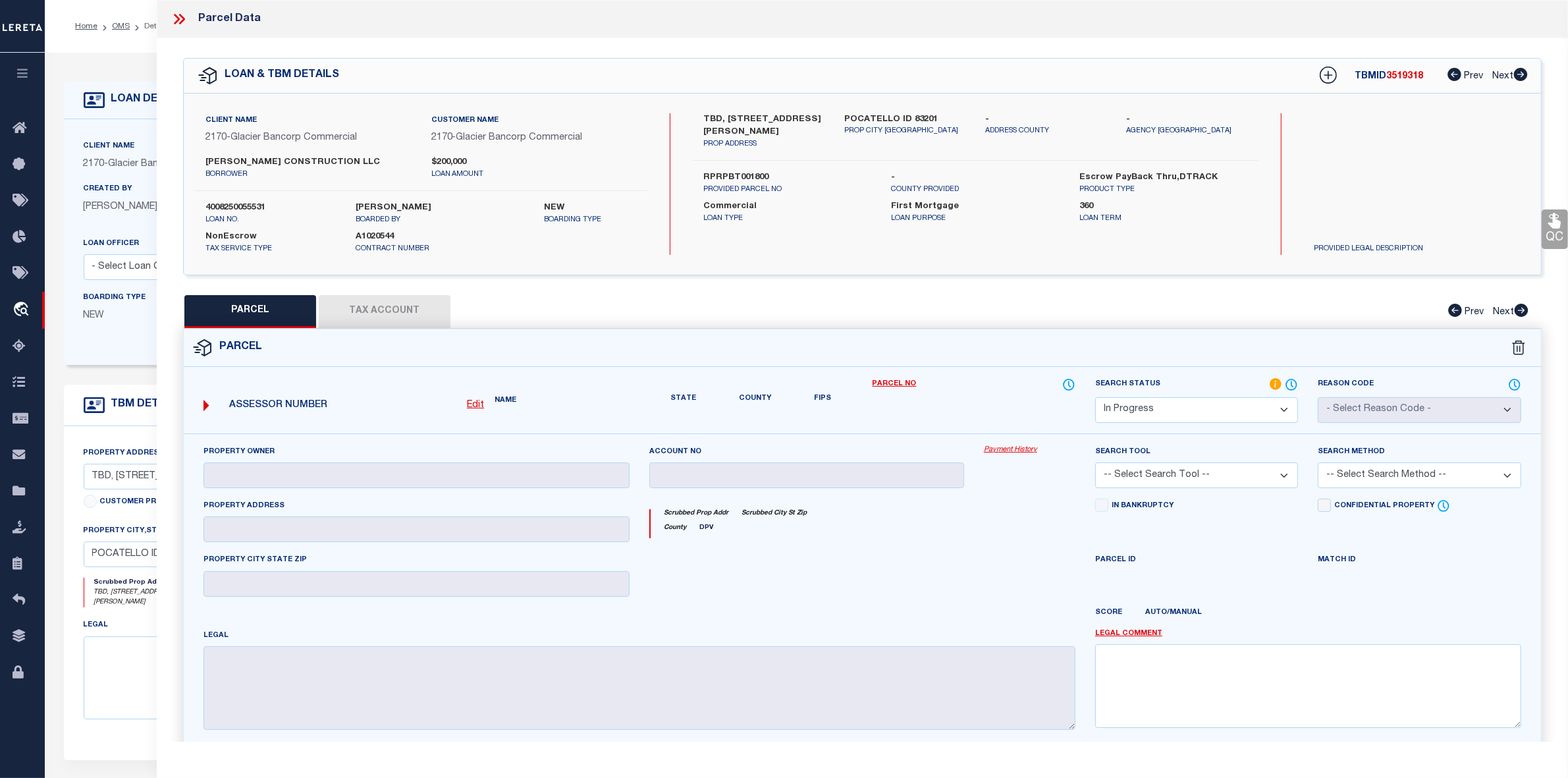
checkbox input "false"
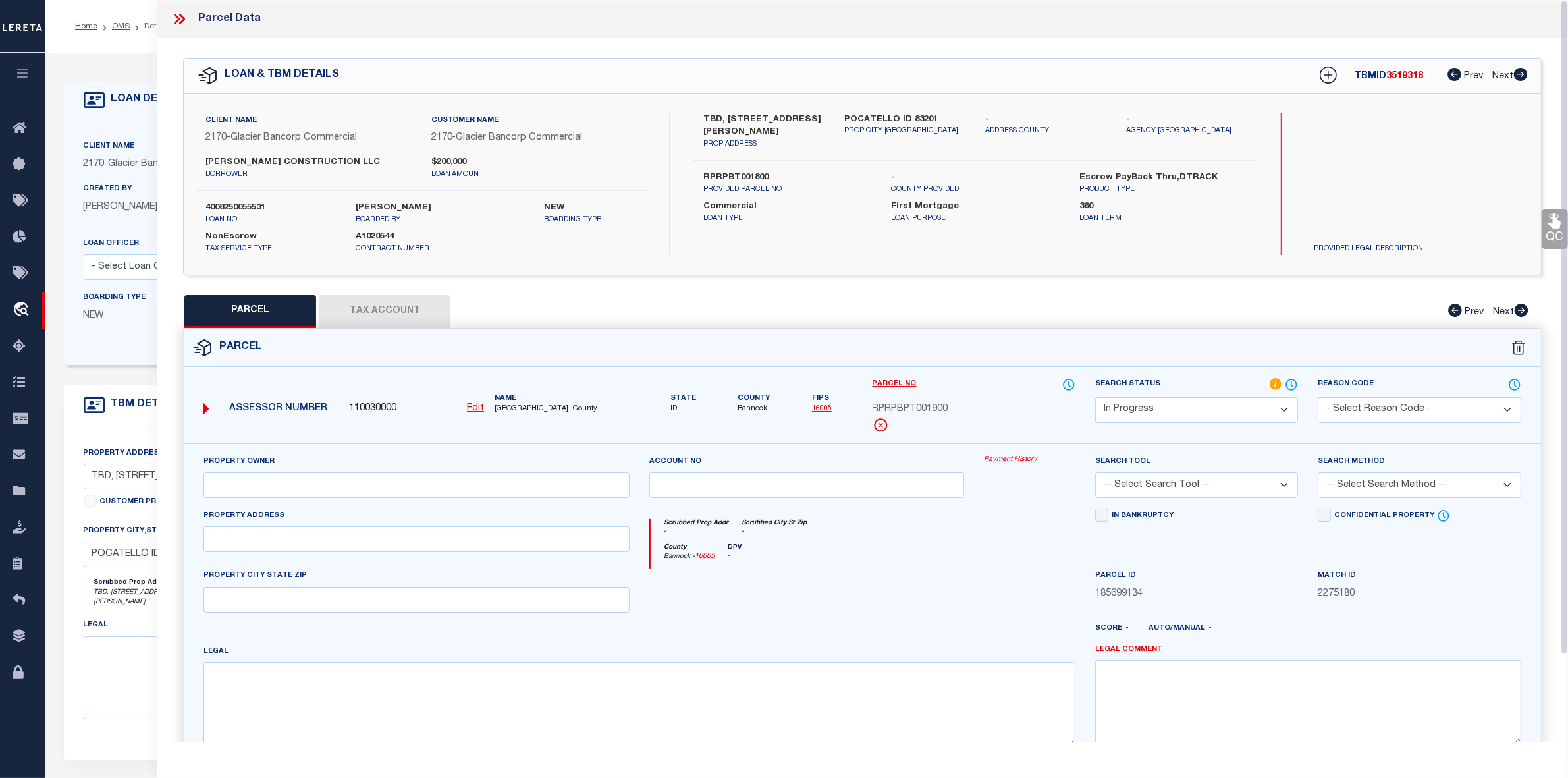
scroll to position [97, 0]
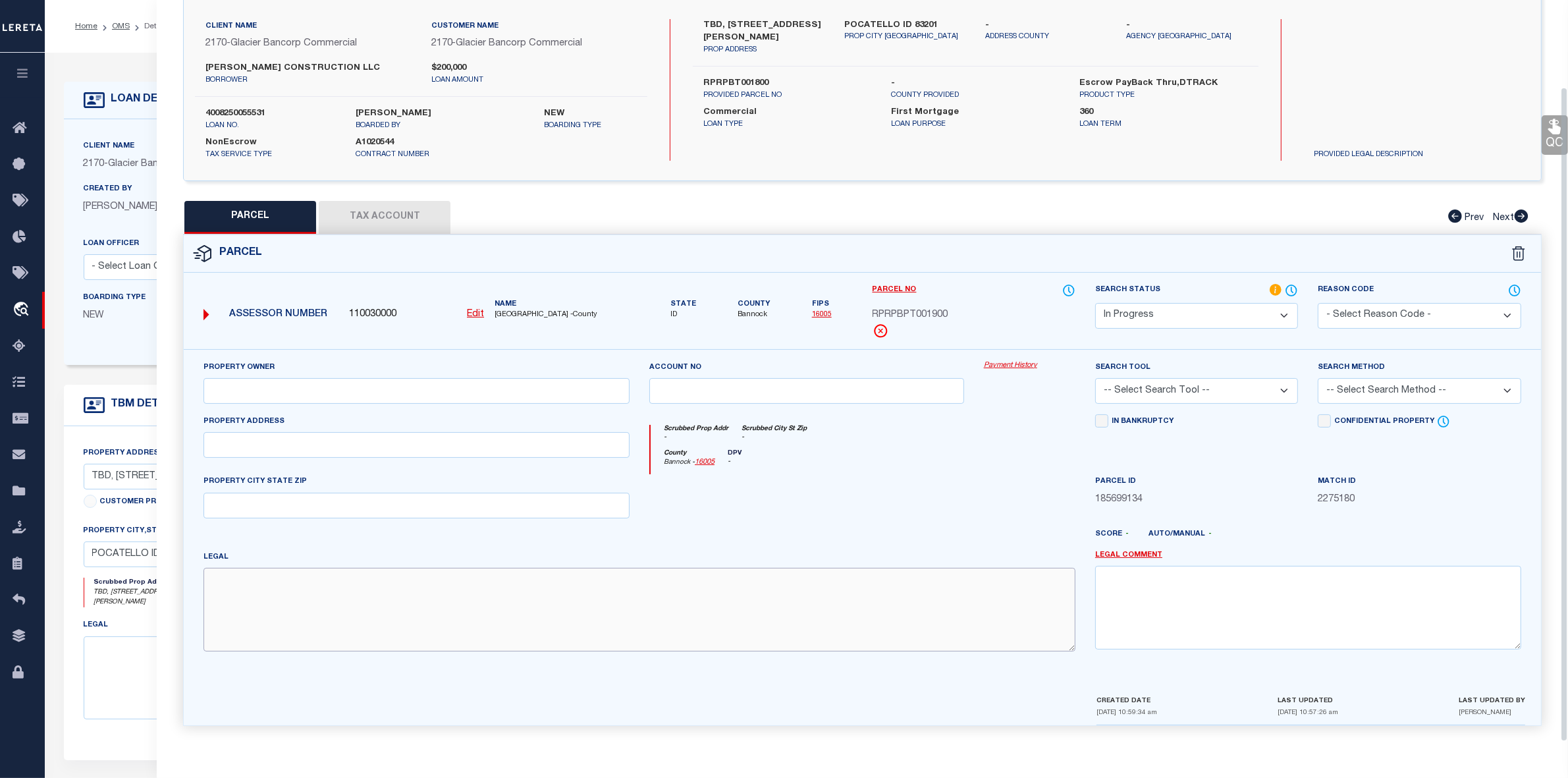
click at [278, 611] on textarea at bounding box center [639, 608] width 872 height 83
paste textarea "S16-T6S-R34E LOT 19 0.05 AC BLOCK 1 [PERSON_NAME] PLACE TOWNHOMES PUD Approxima…"
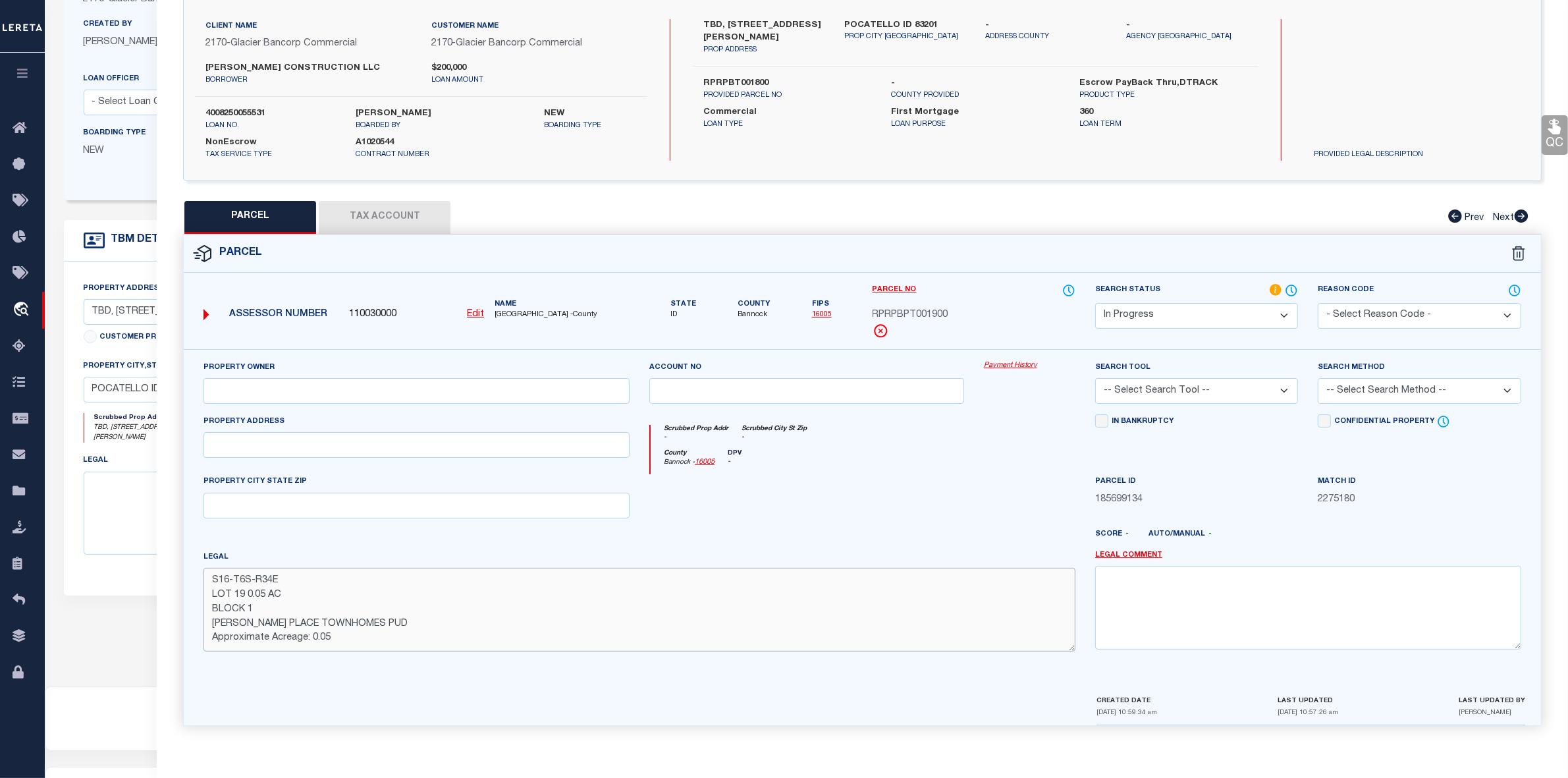
type textarea "S16-T6S-R34E LOT 19 0.05 AC BLOCK 1 [PERSON_NAME] PLACE TOWNHOMES PUD Approxima…"
click at [554, 393] on input "text" at bounding box center [417, 391] width 426 height 25
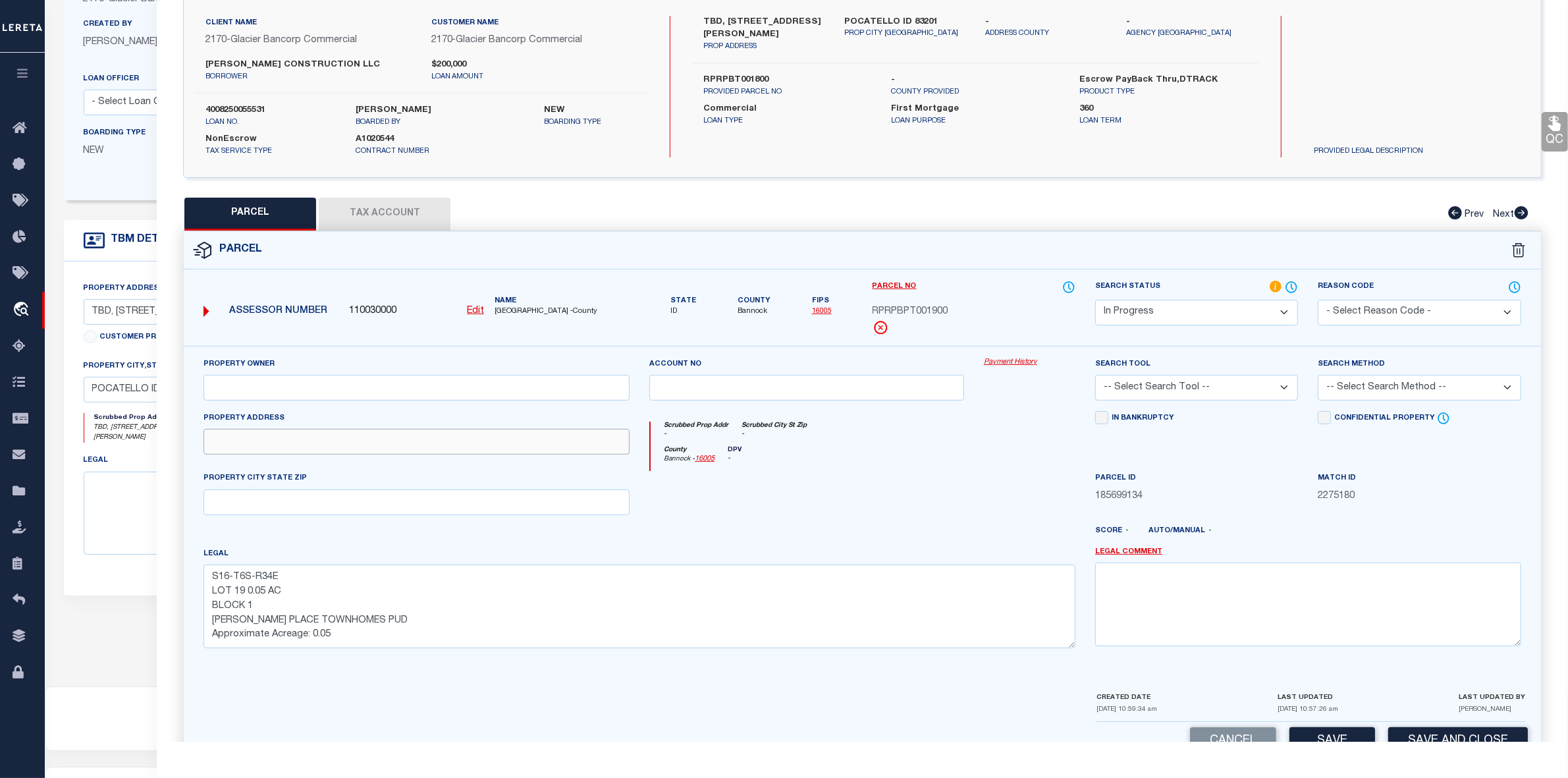
click at [563, 455] on input "text" at bounding box center [417, 441] width 426 height 25
click at [883, 470] on div "County Bannock - 16005 DPV -" at bounding box center [863, 459] width 425 height 25
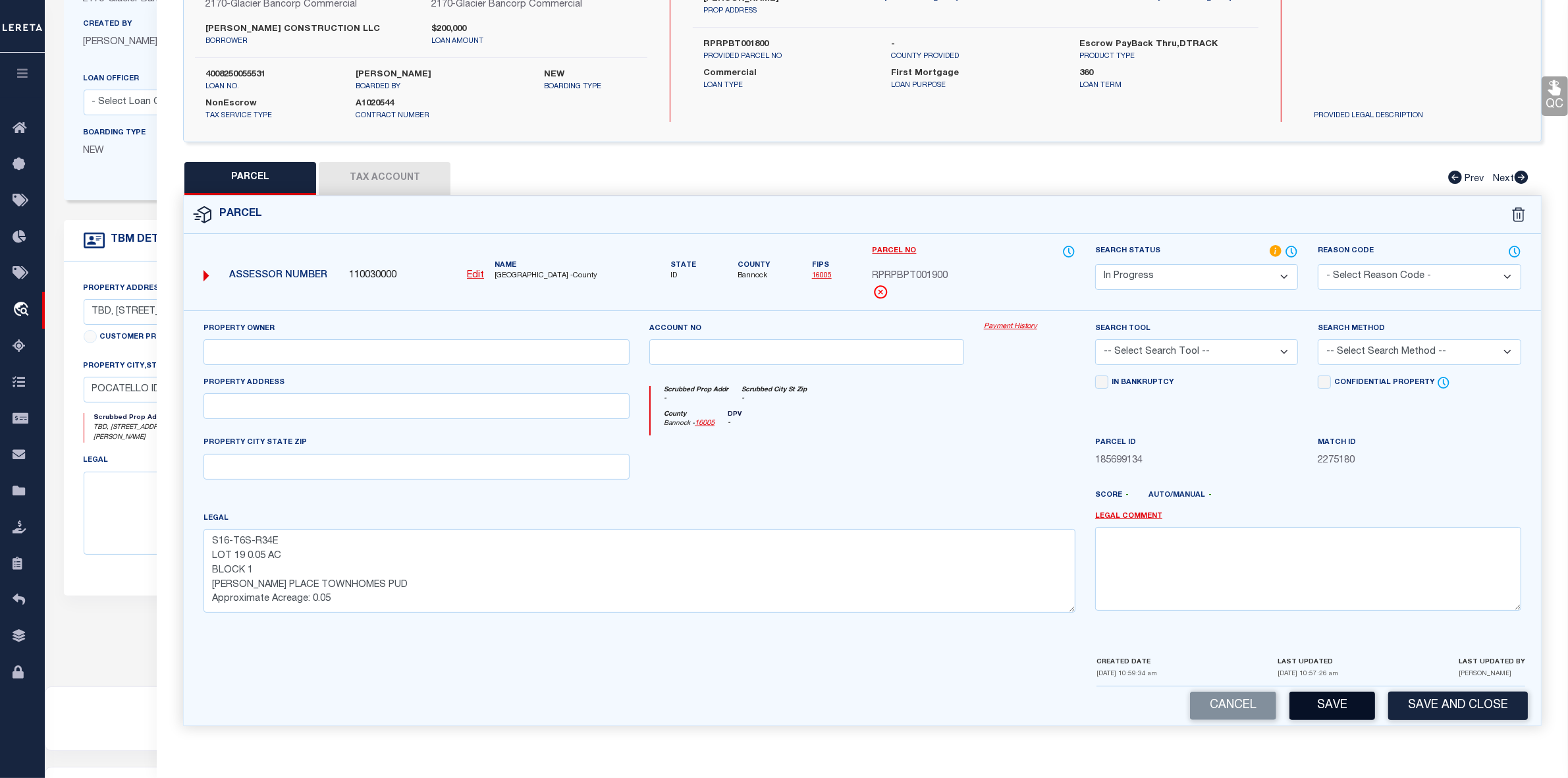
click at [1355, 705] on button "Save" at bounding box center [1332, 706] width 86 height 29
select select "AS"
checkbox input "false"
select select "IP"
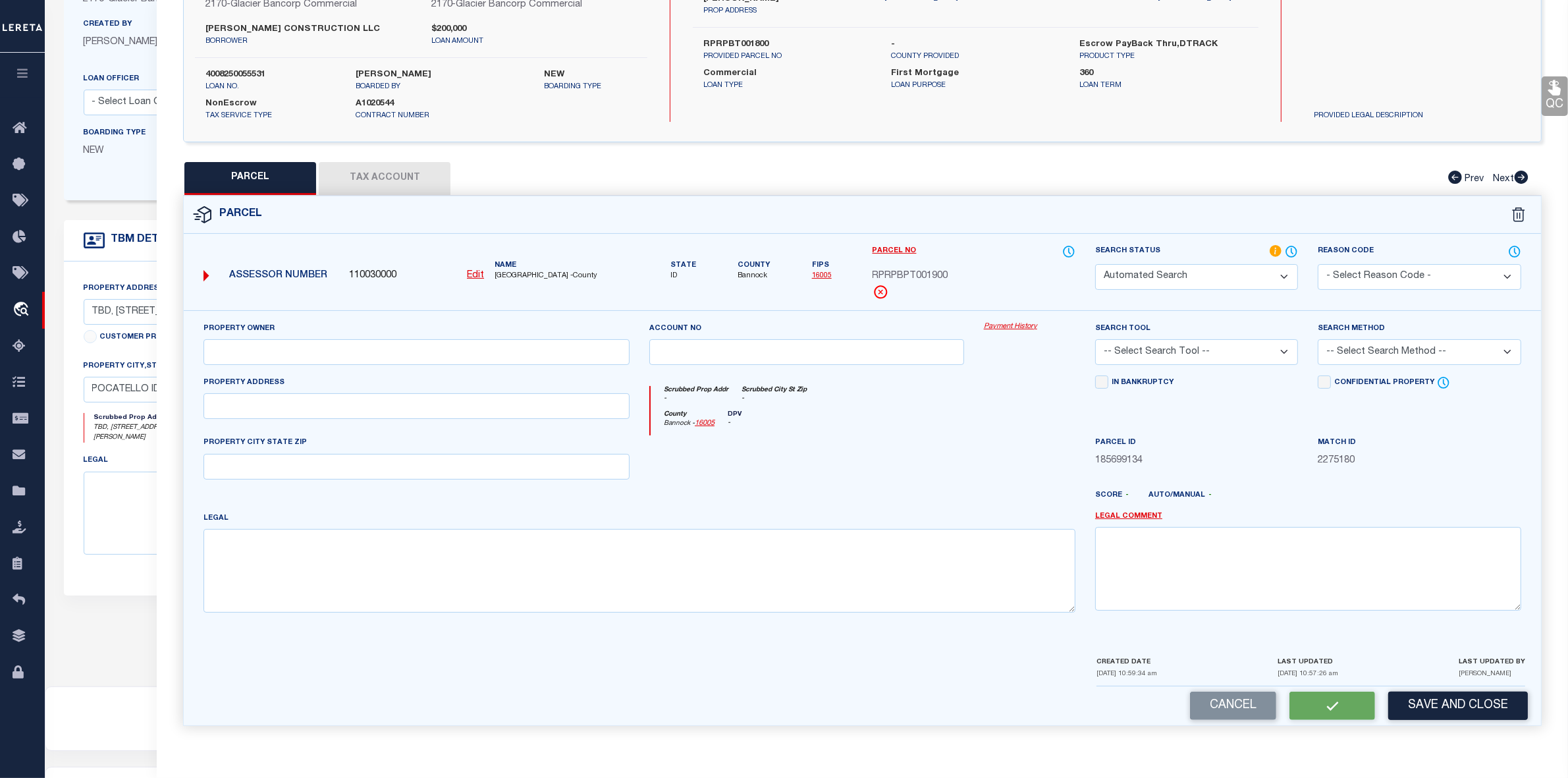
type textarea "S16-T6S-R34E LOT 19 0.05 AC BLOCK 1 [PERSON_NAME] PLACE TOWNHOMES PUD Approxima…"
click at [395, 178] on button "Tax Account" at bounding box center [384, 179] width 132 height 33
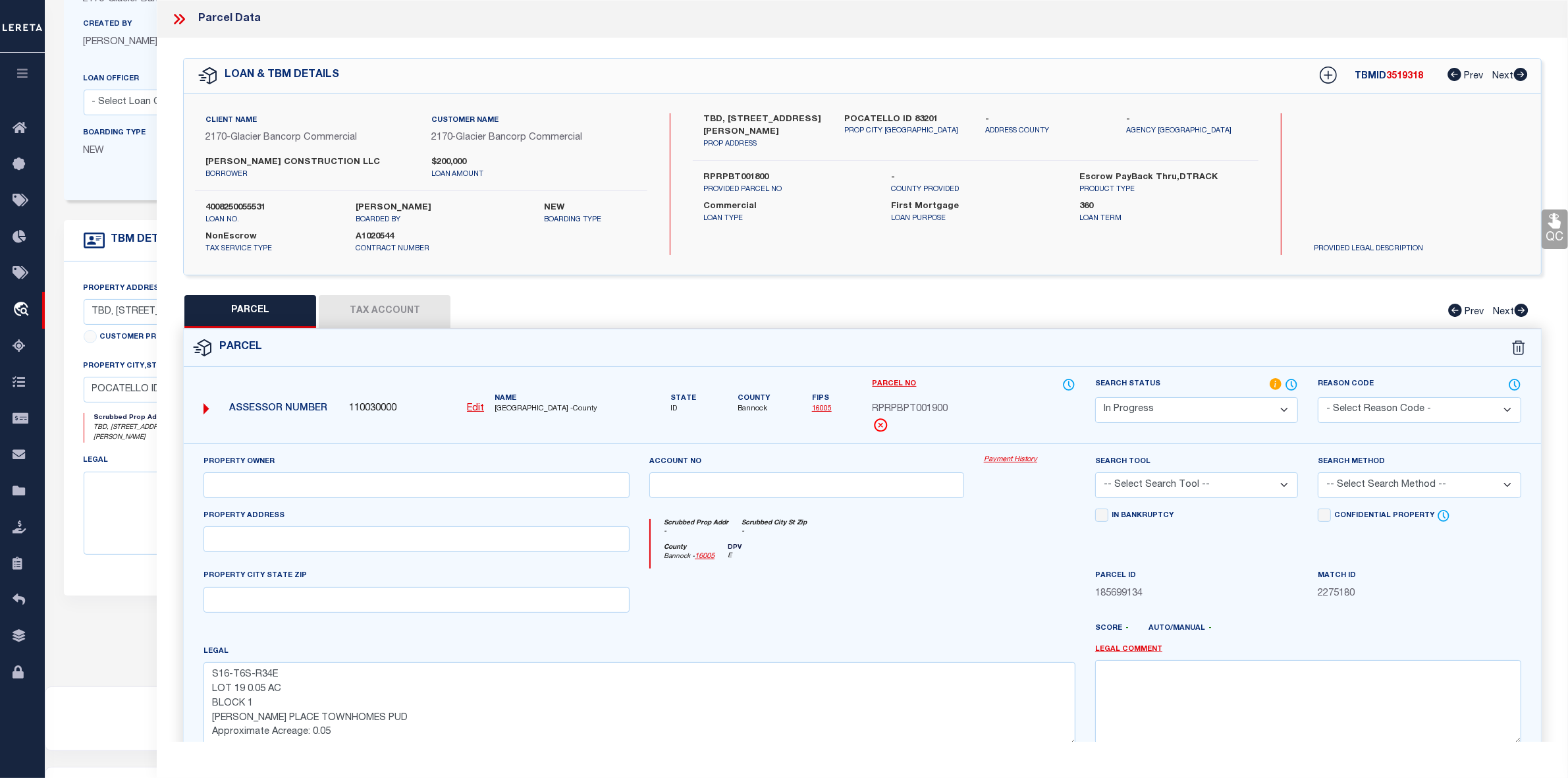
select select "100"
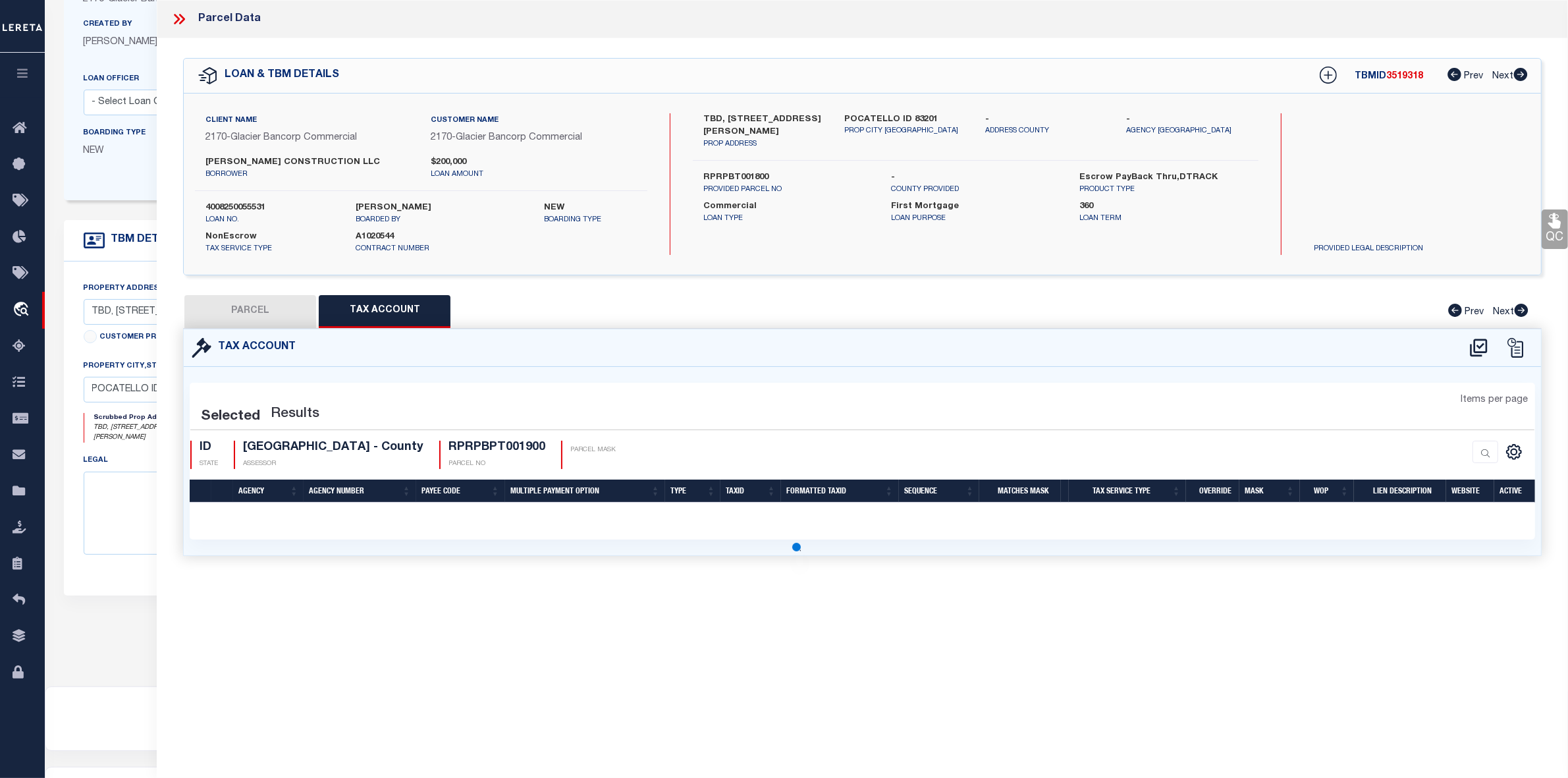
select select "100"
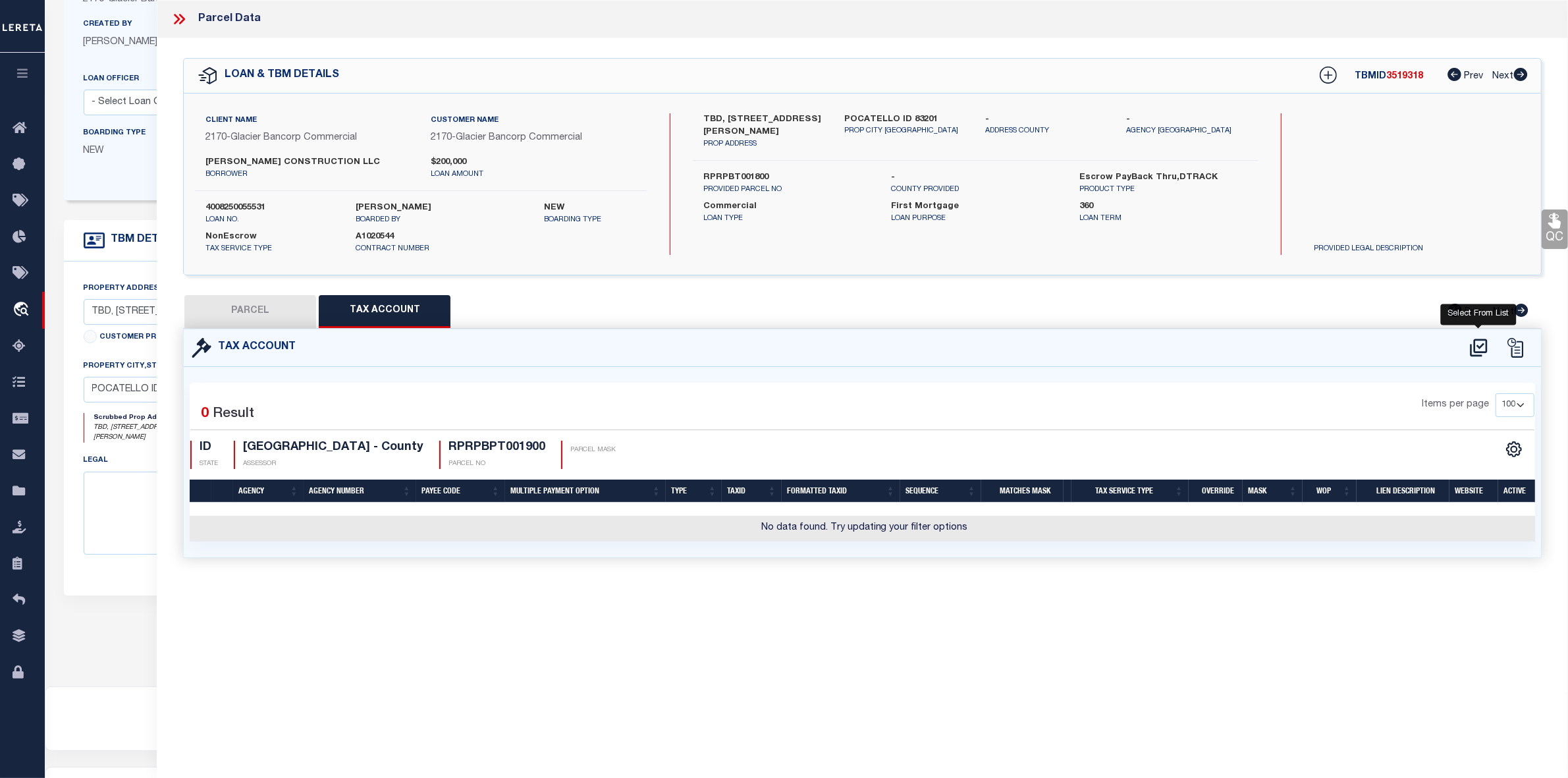
click at [1486, 344] on icon at bounding box center [1478, 347] width 17 height 18
select select "100"
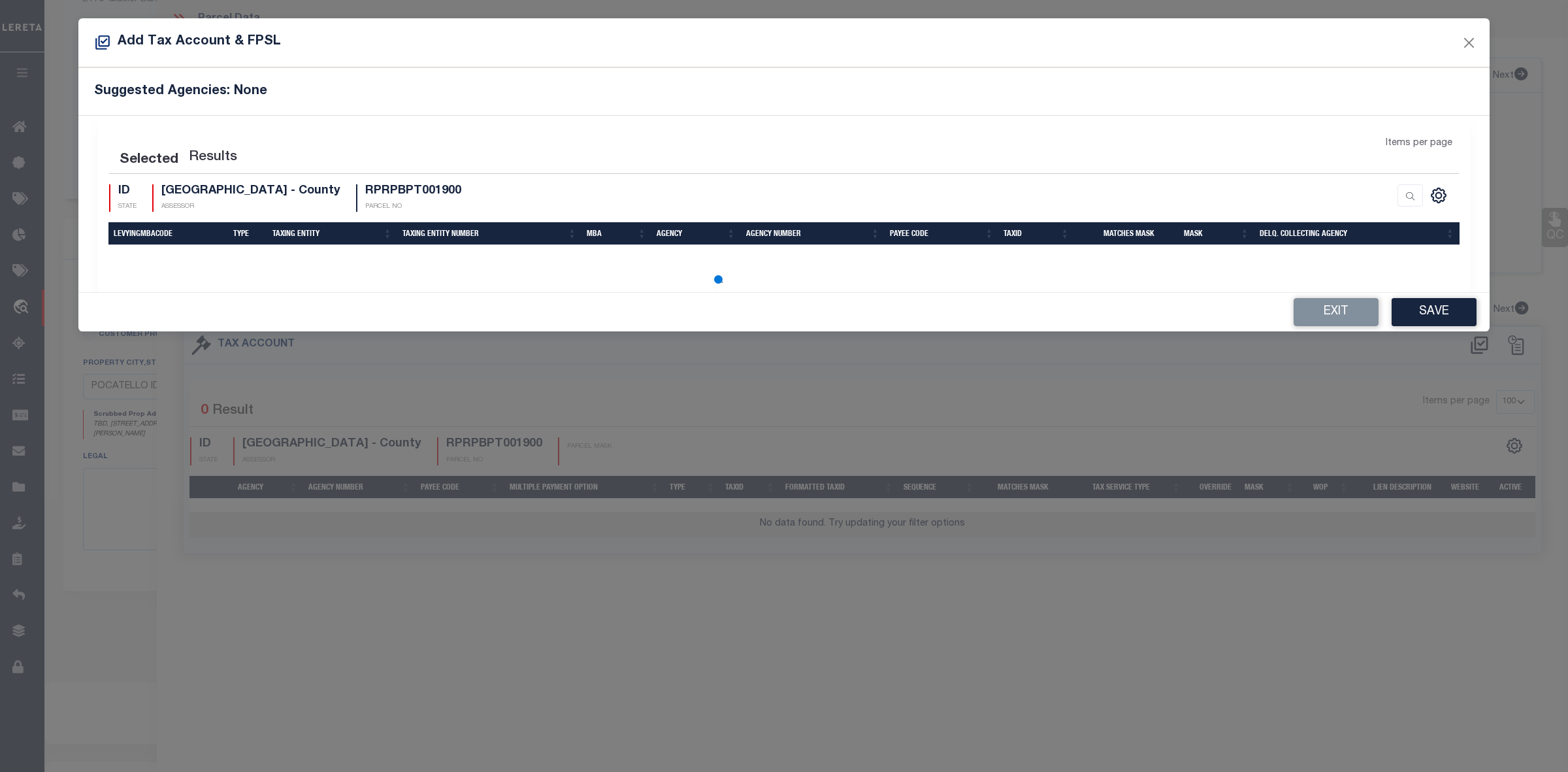
select select "100"
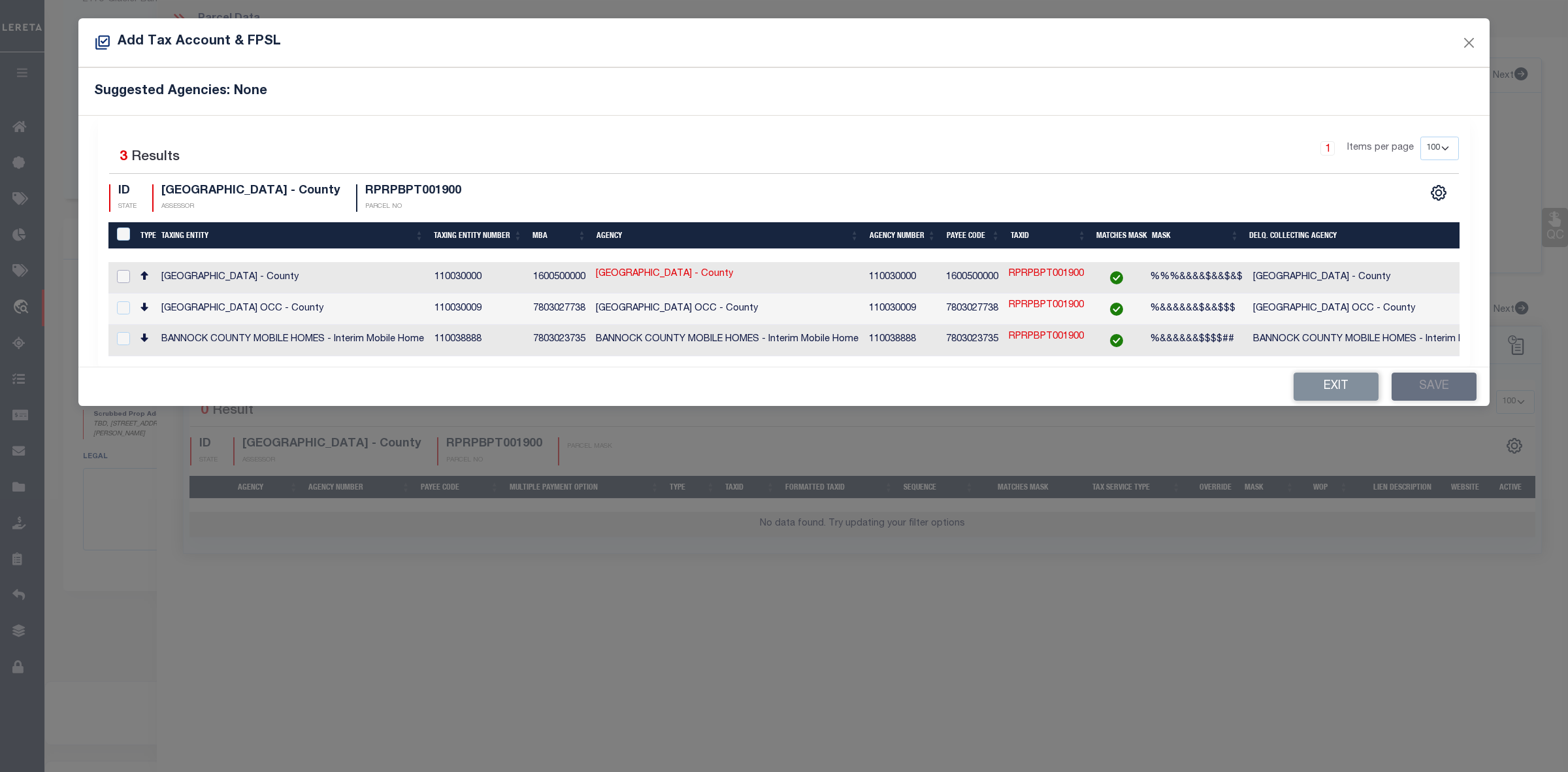
click at [126, 276] on input "checkbox" at bounding box center [123, 276] width 13 height 13
checkbox input "true"
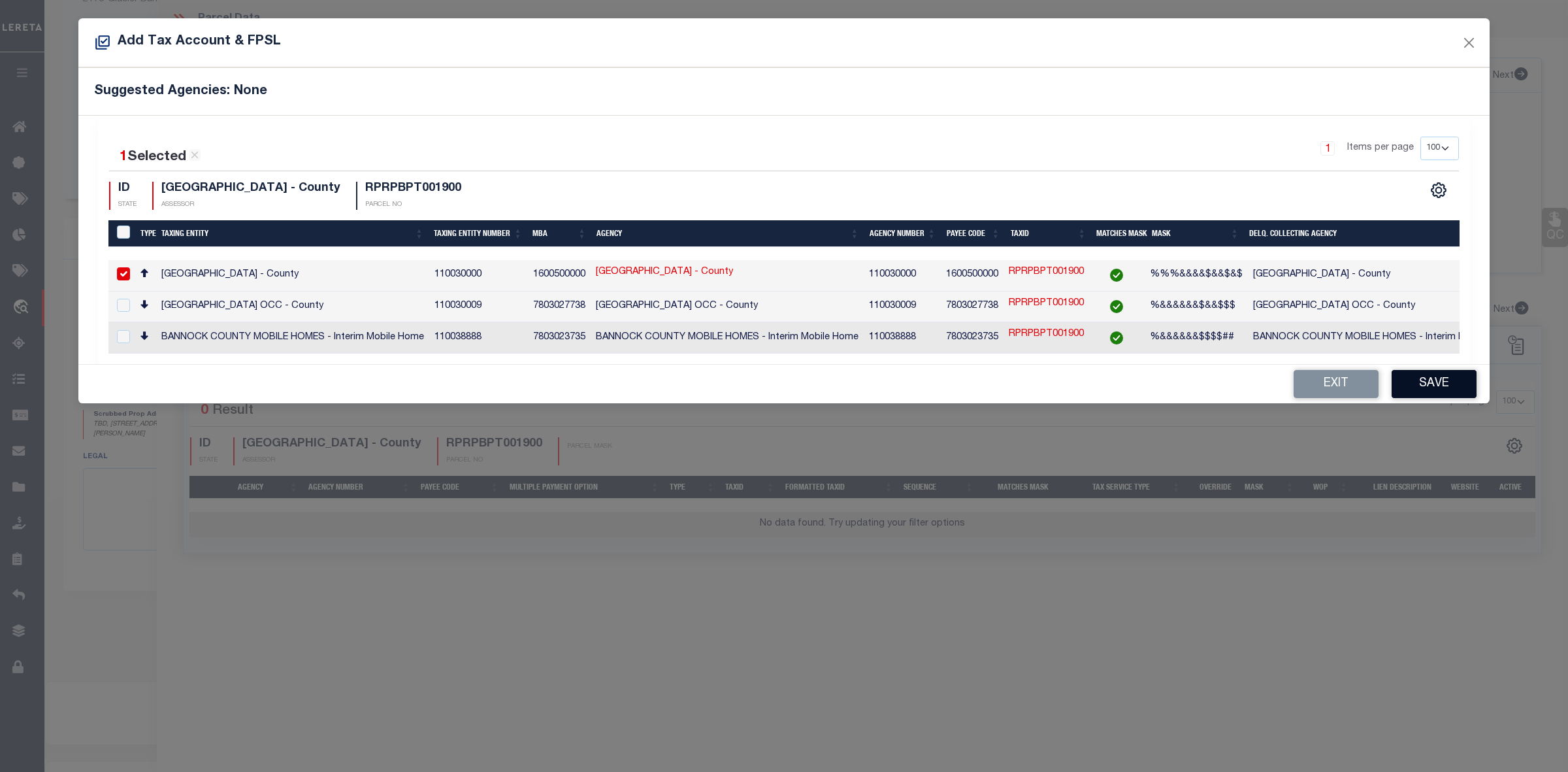
click at [1446, 391] on button "Save" at bounding box center [1434, 384] width 85 height 28
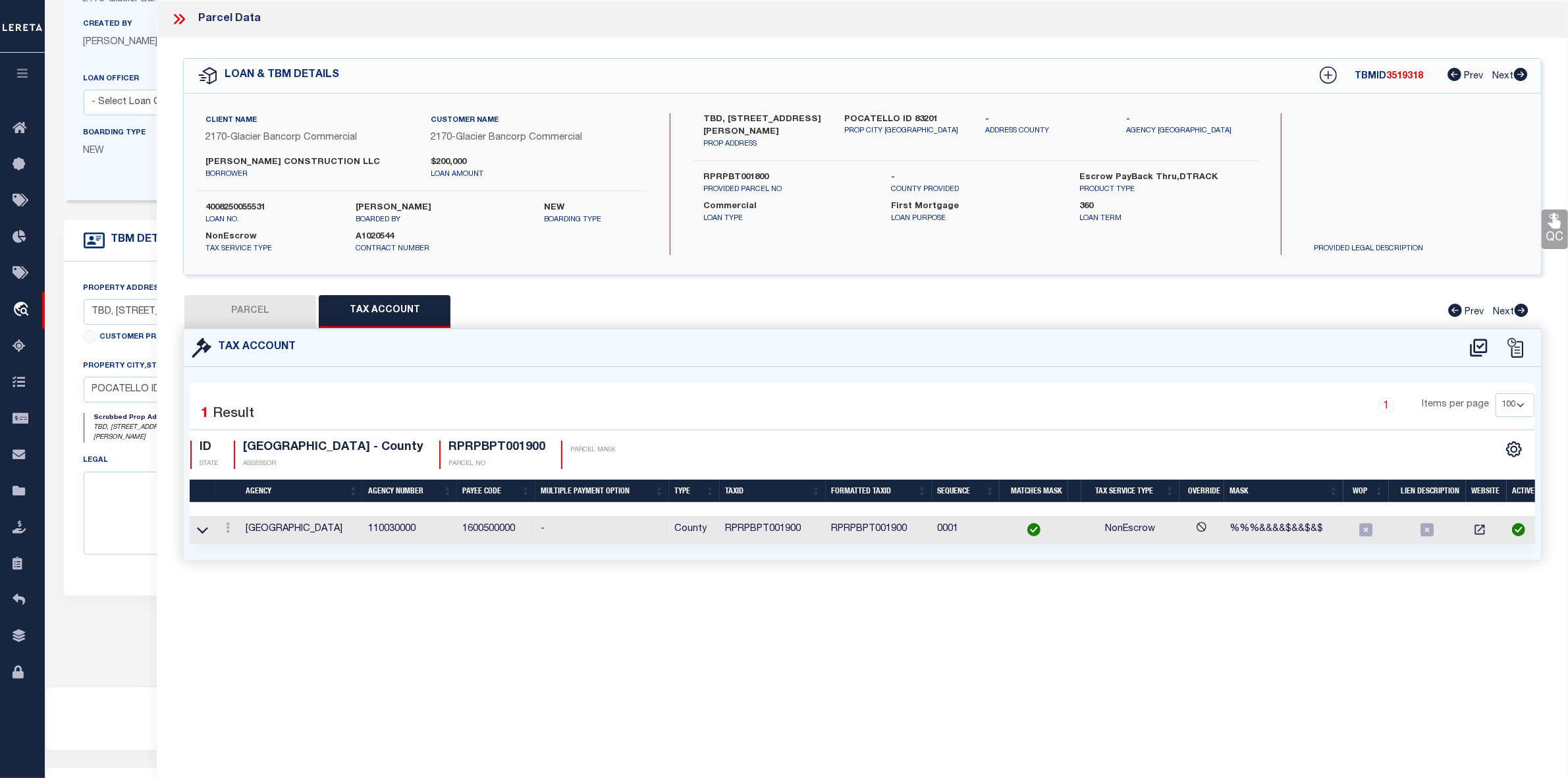
click at [238, 308] on button "PARCEL" at bounding box center [250, 311] width 132 height 33
select select "AS"
checkbox input "false"
select select "IP"
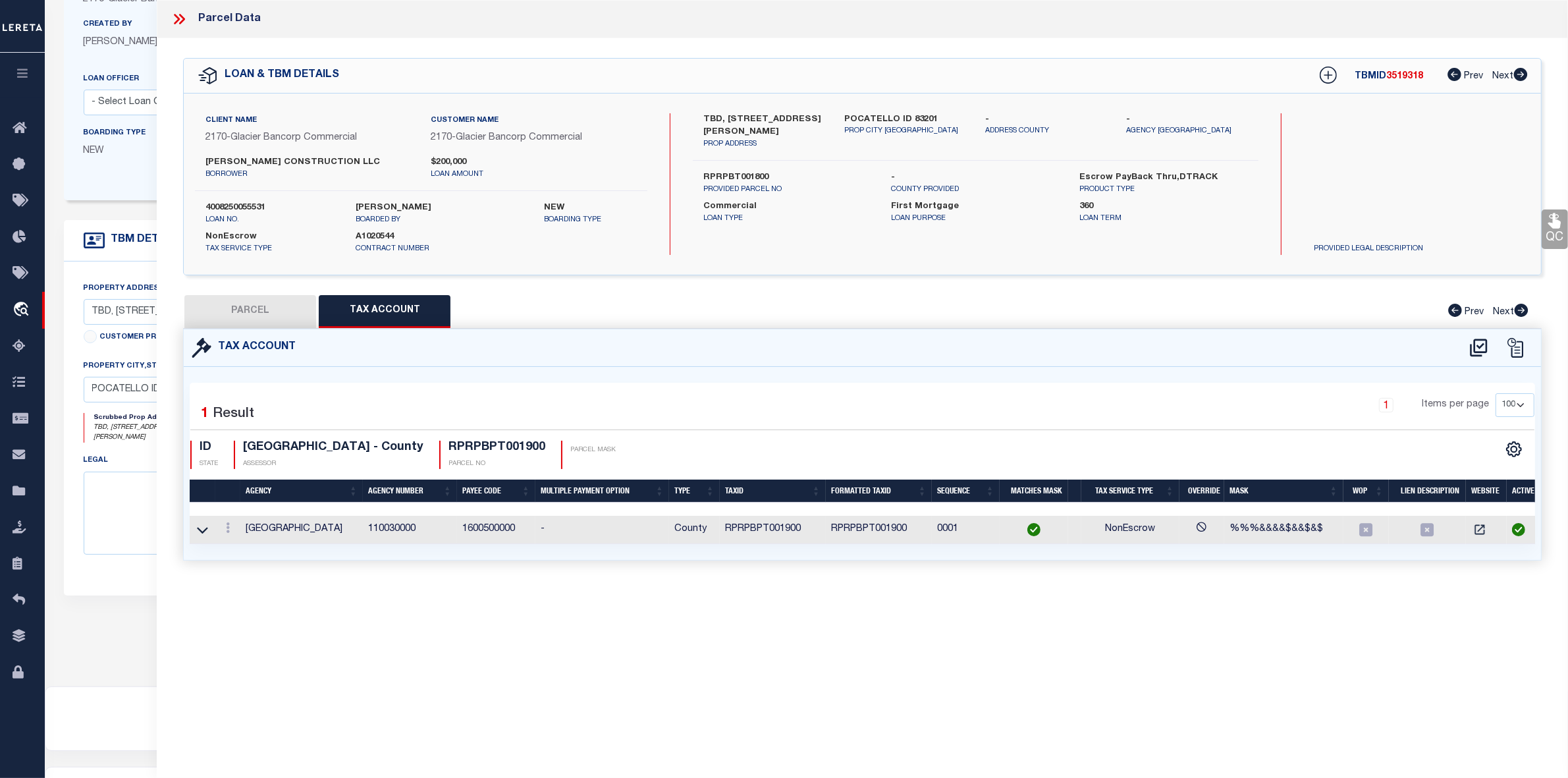
type textarea "S16-T6S-R34E LOT 19 0.05 AC BLOCK 1 [PERSON_NAME] PLACE TOWNHOMES PUD Approxima…"
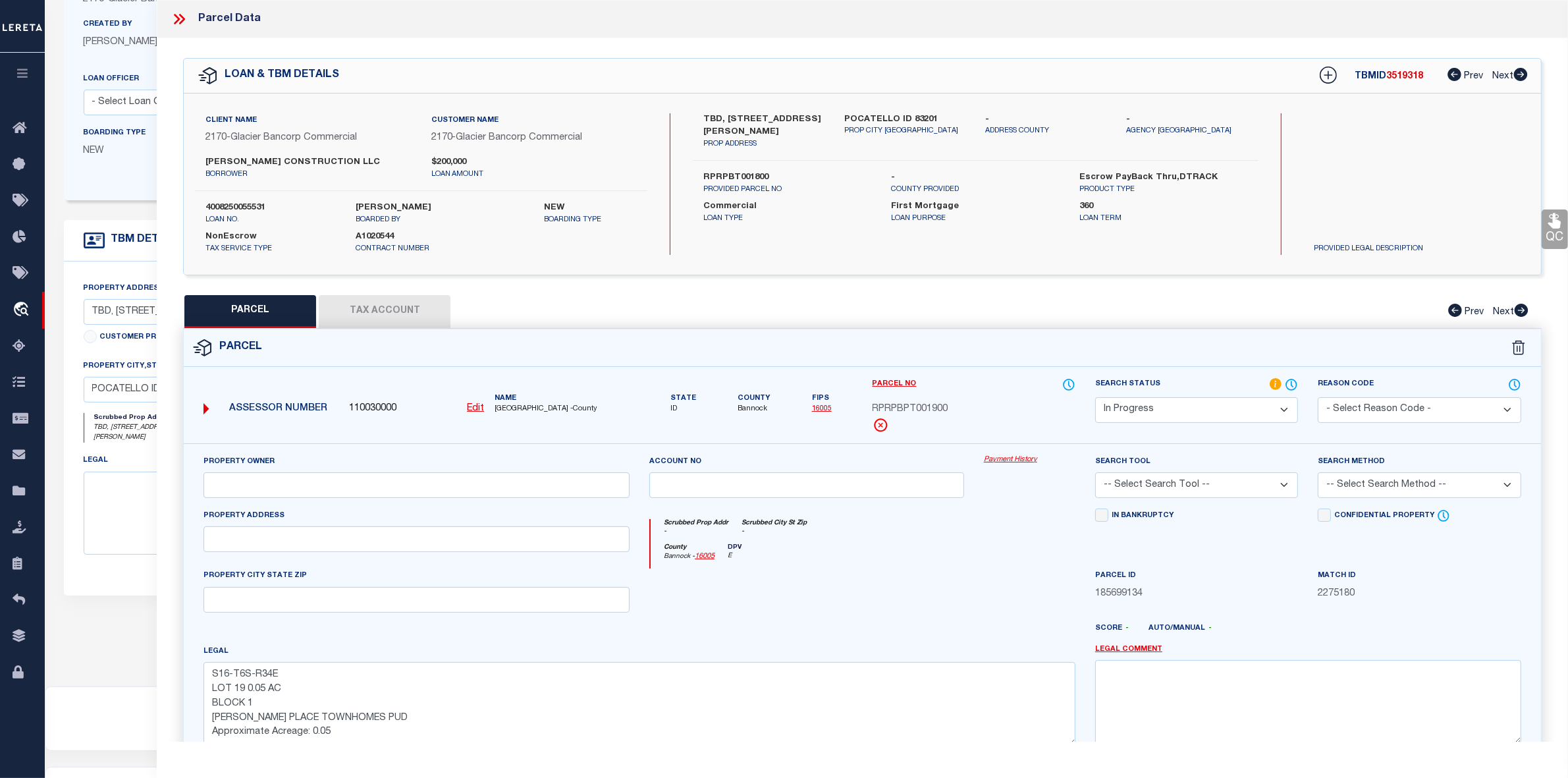
scroll to position [83, 0]
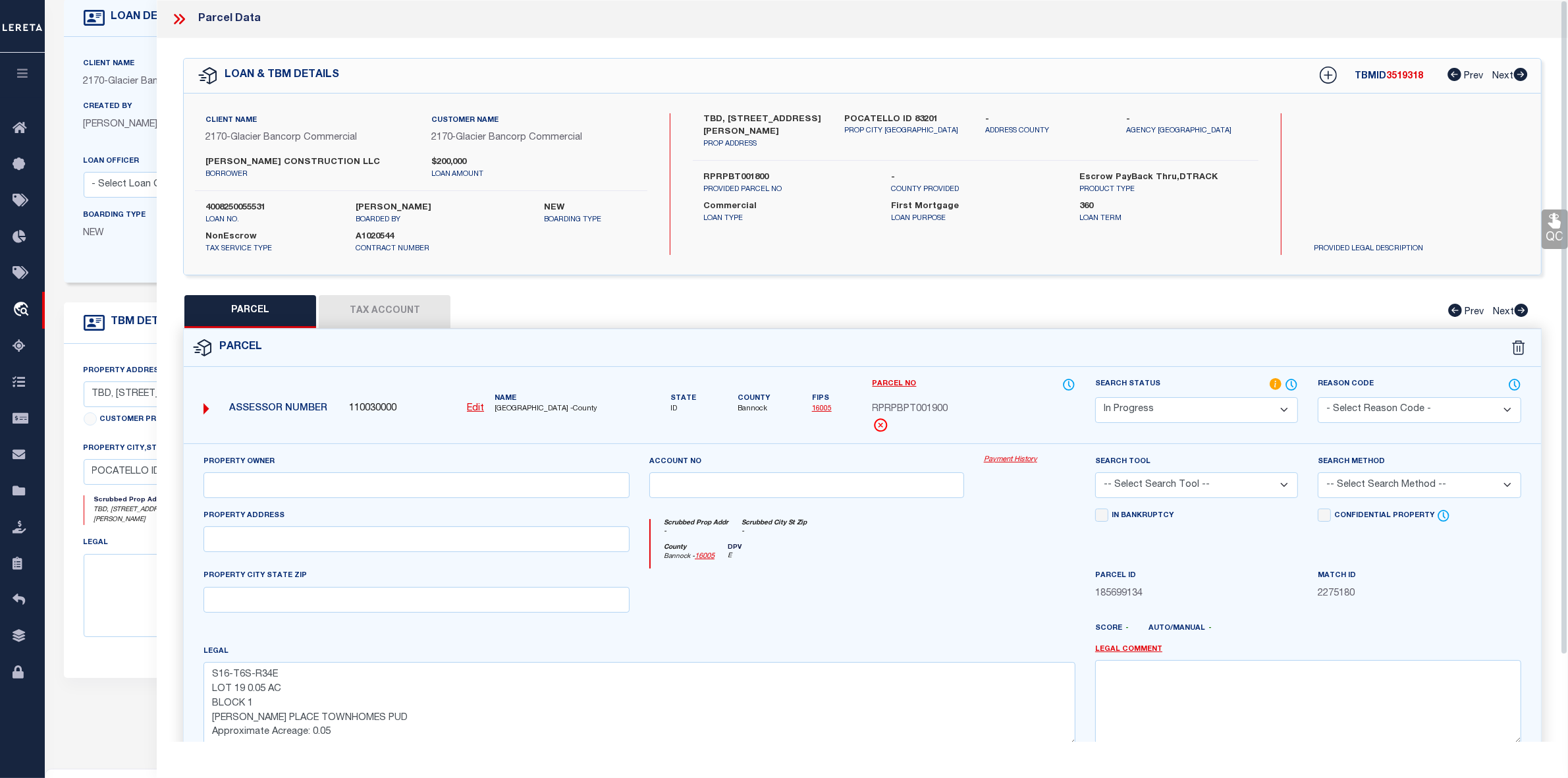
click at [183, 22] on icon at bounding box center [182, 19] width 6 height 11
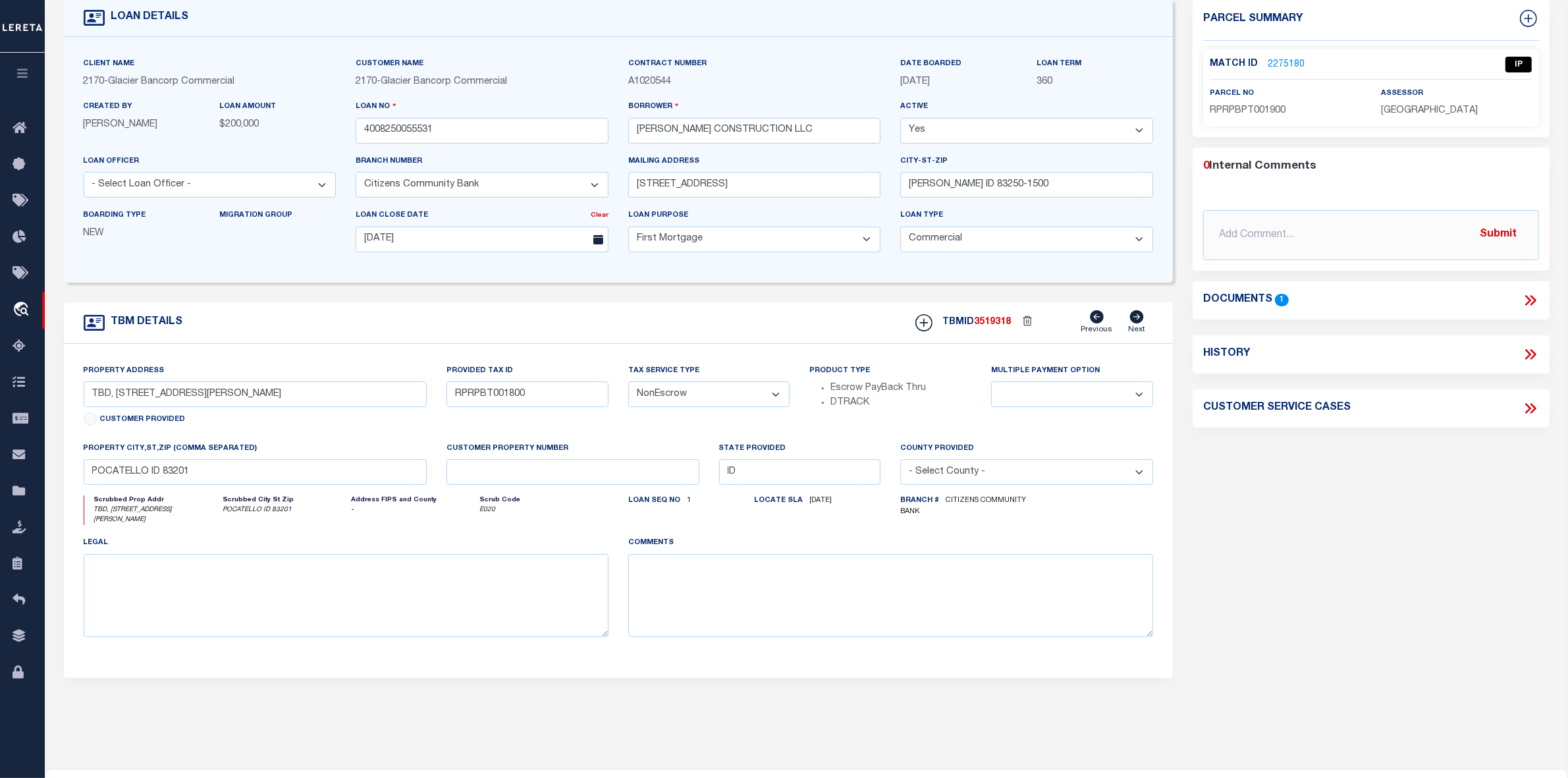
click at [1278, 61] on link "2275180" at bounding box center [1286, 65] width 37 height 14
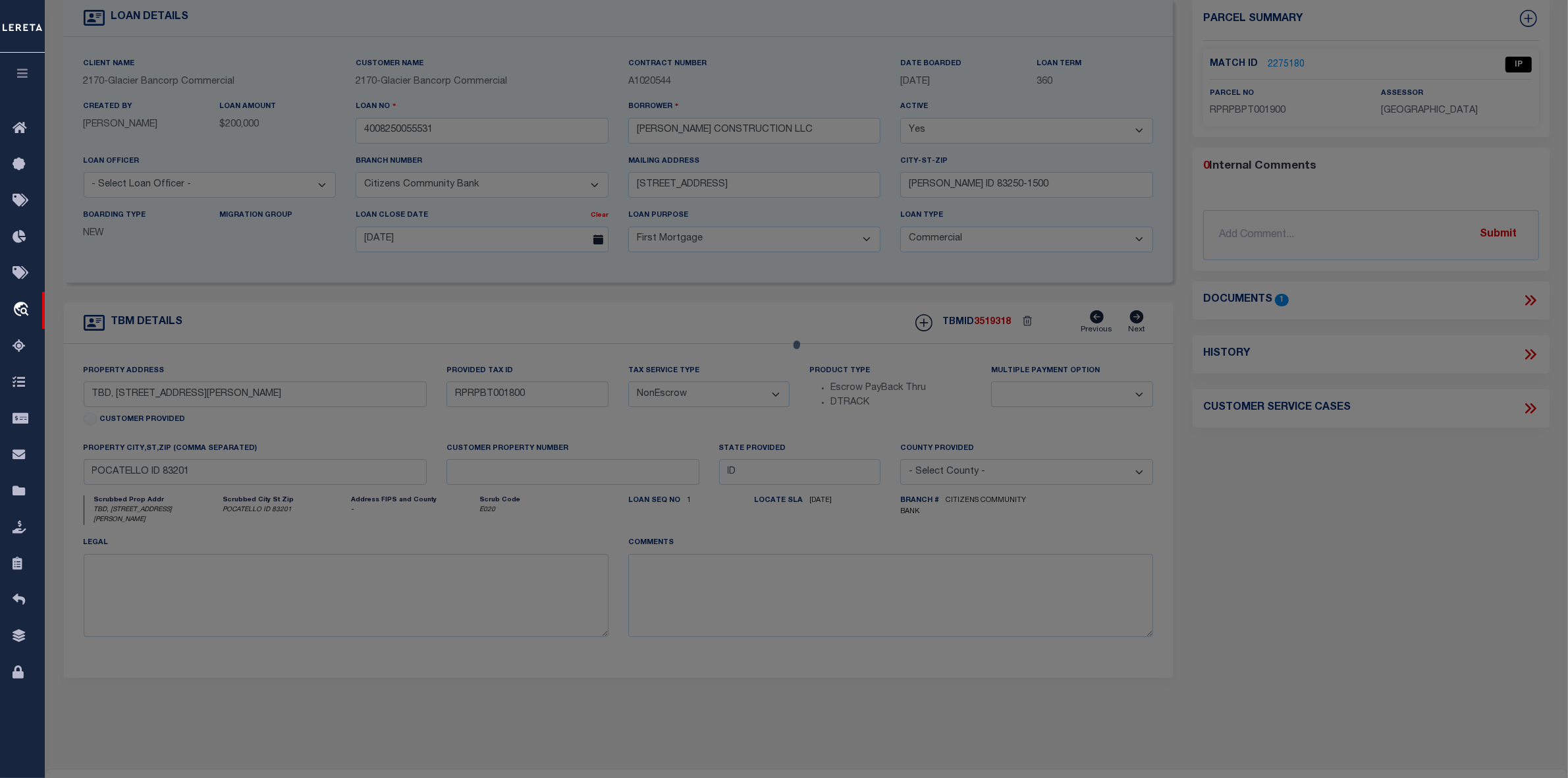
select select "AS"
checkbox input "false"
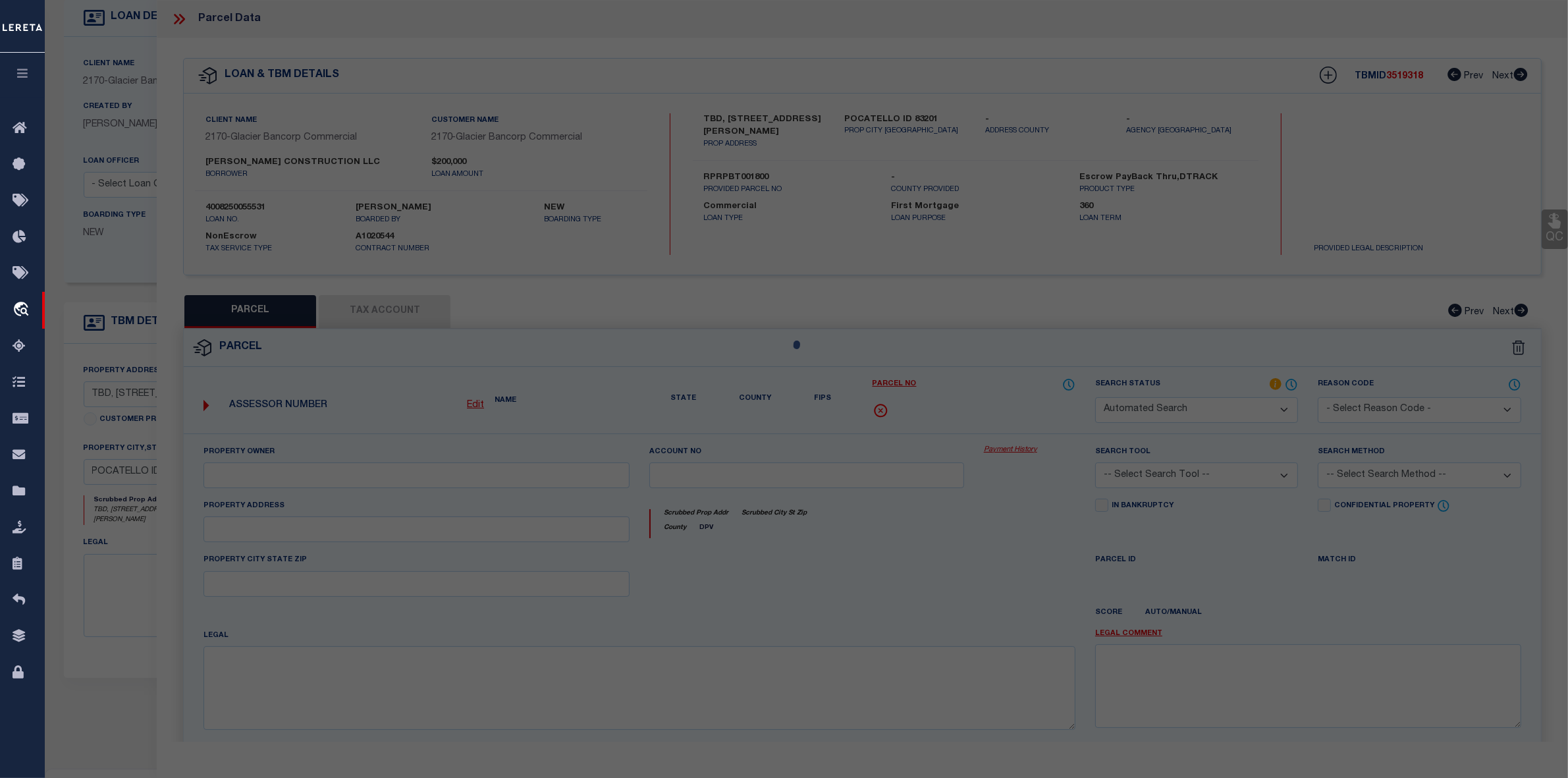
select select "IP"
type textarea "S16-T6S-R34E LOT 19 0.05 AC BLOCK 1 [PERSON_NAME] PLACE TOWNHOMES PUD Approxima…"
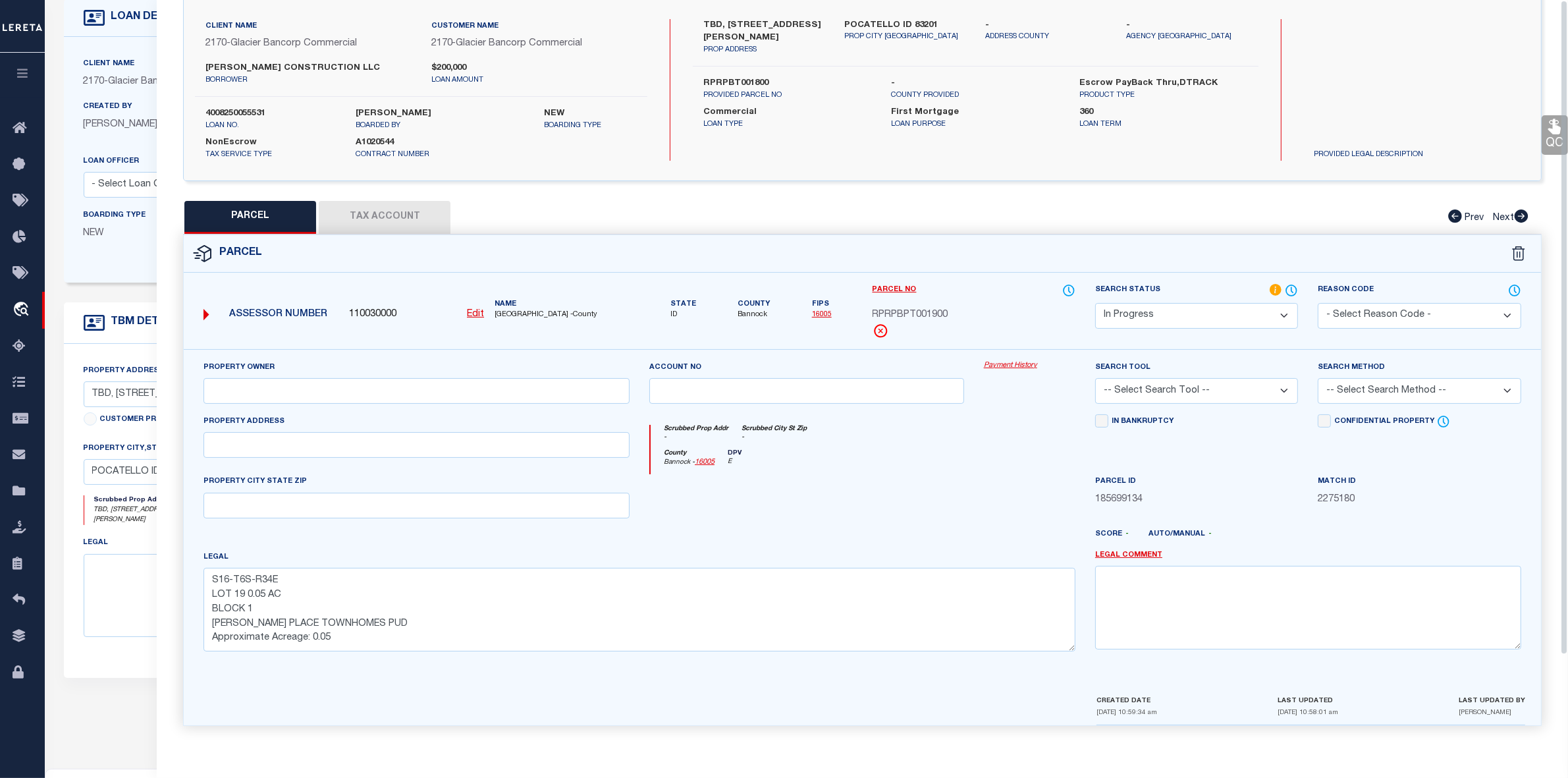
scroll to position [0, 0]
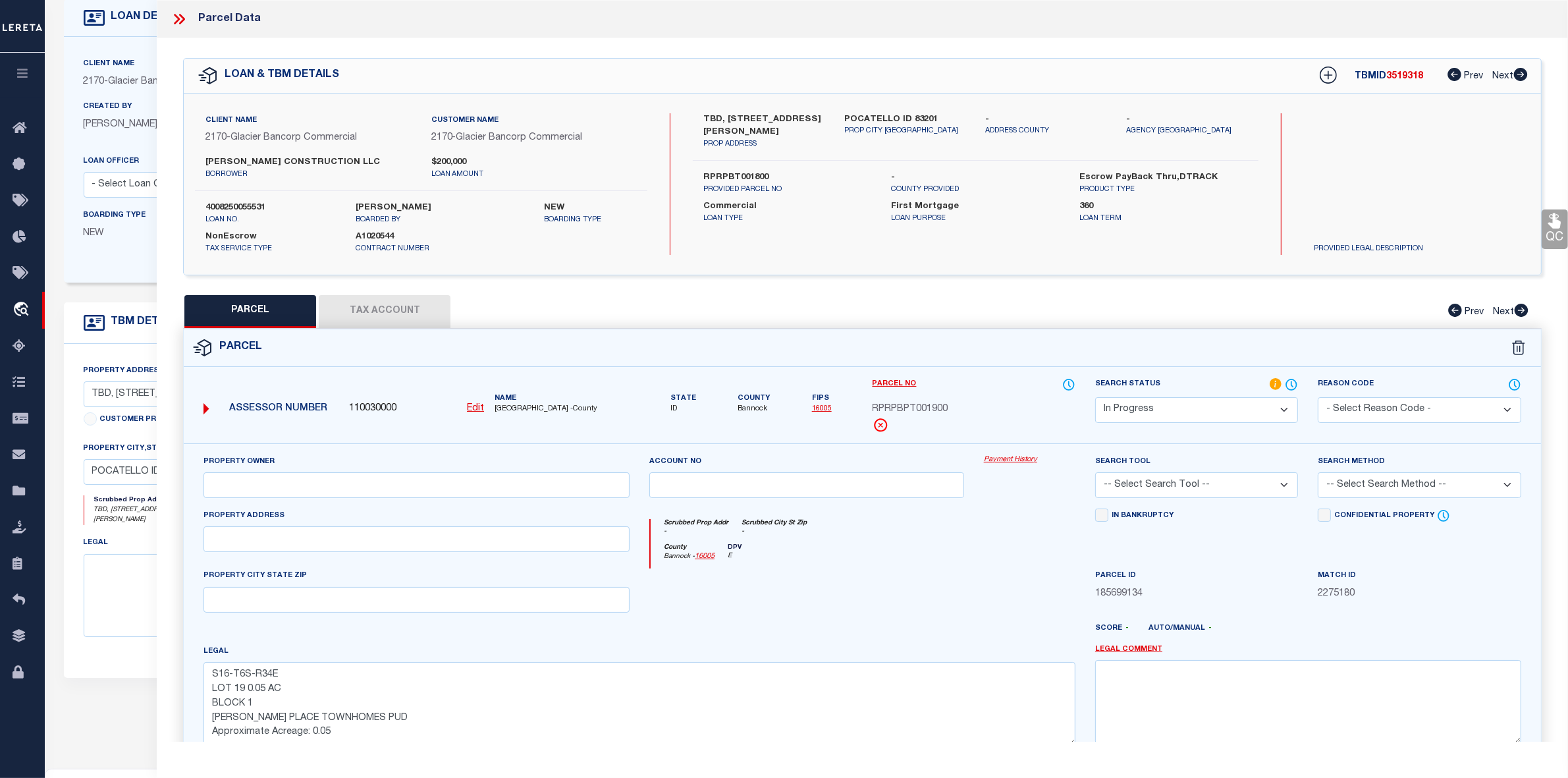
click at [177, 19] on icon at bounding box center [178, 19] width 17 height 17
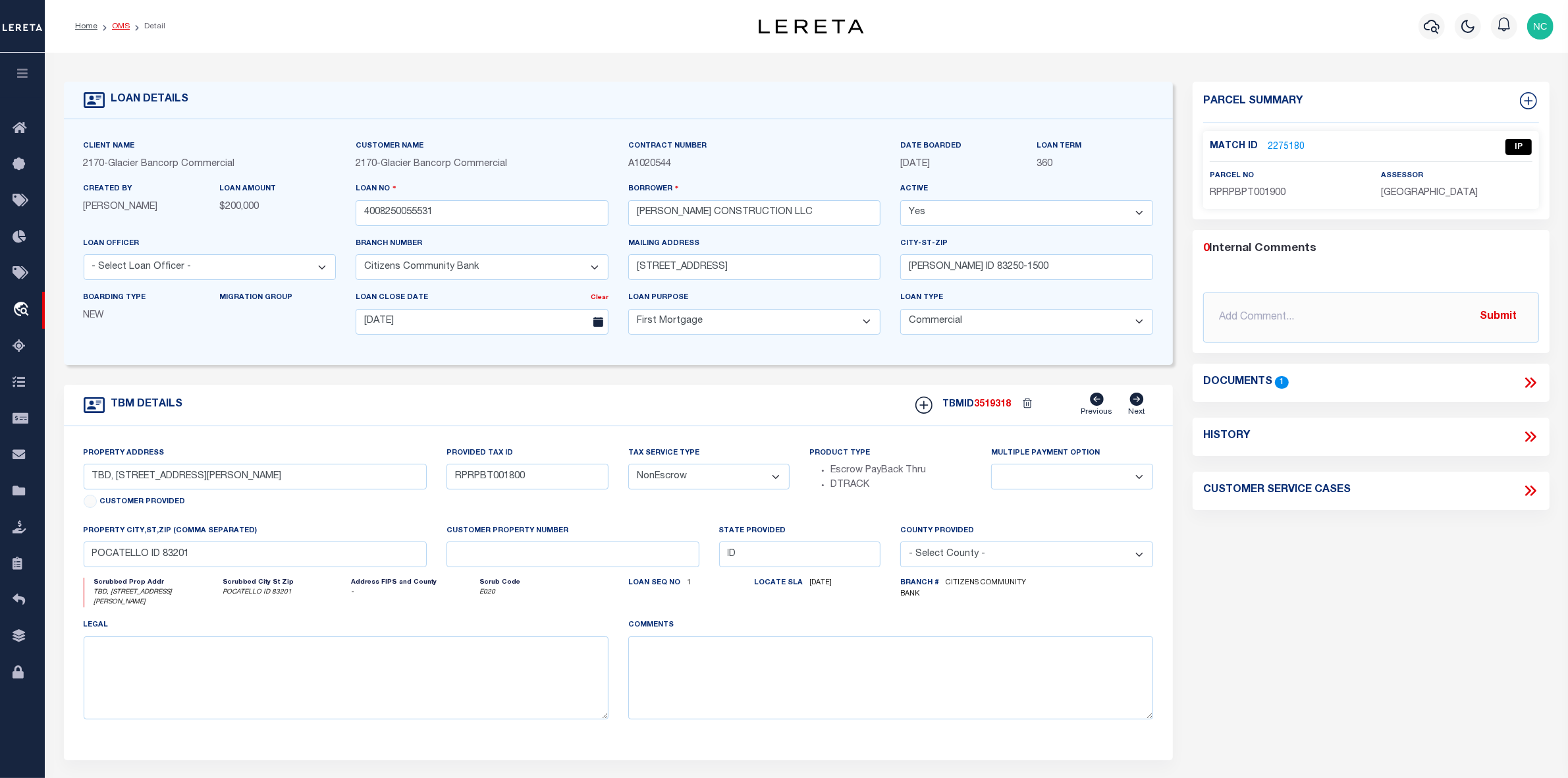
click at [119, 27] on link "OMS" at bounding box center [121, 26] width 18 height 8
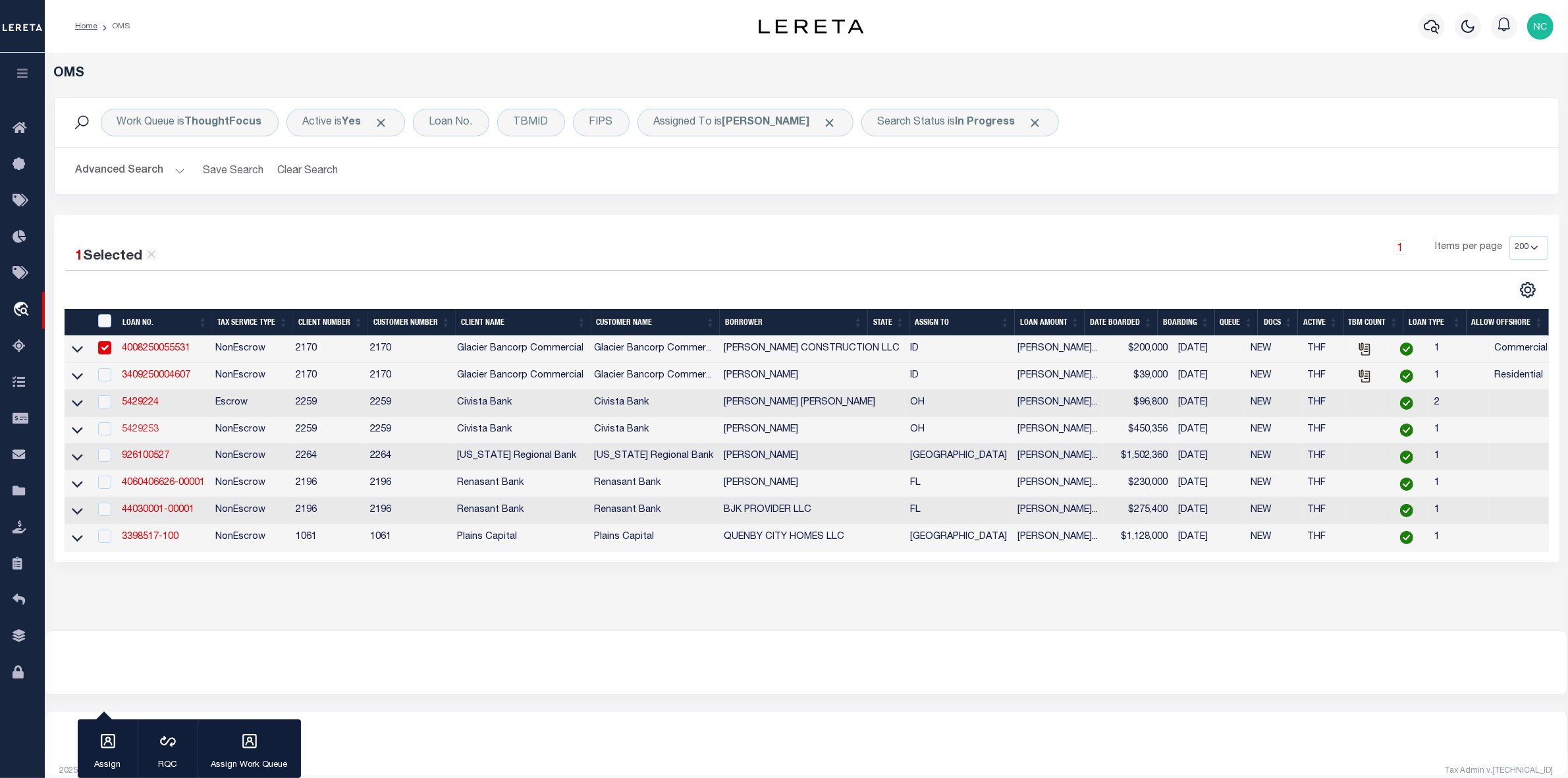
click at [143, 434] on link "5429253" at bounding box center [140, 429] width 37 height 9
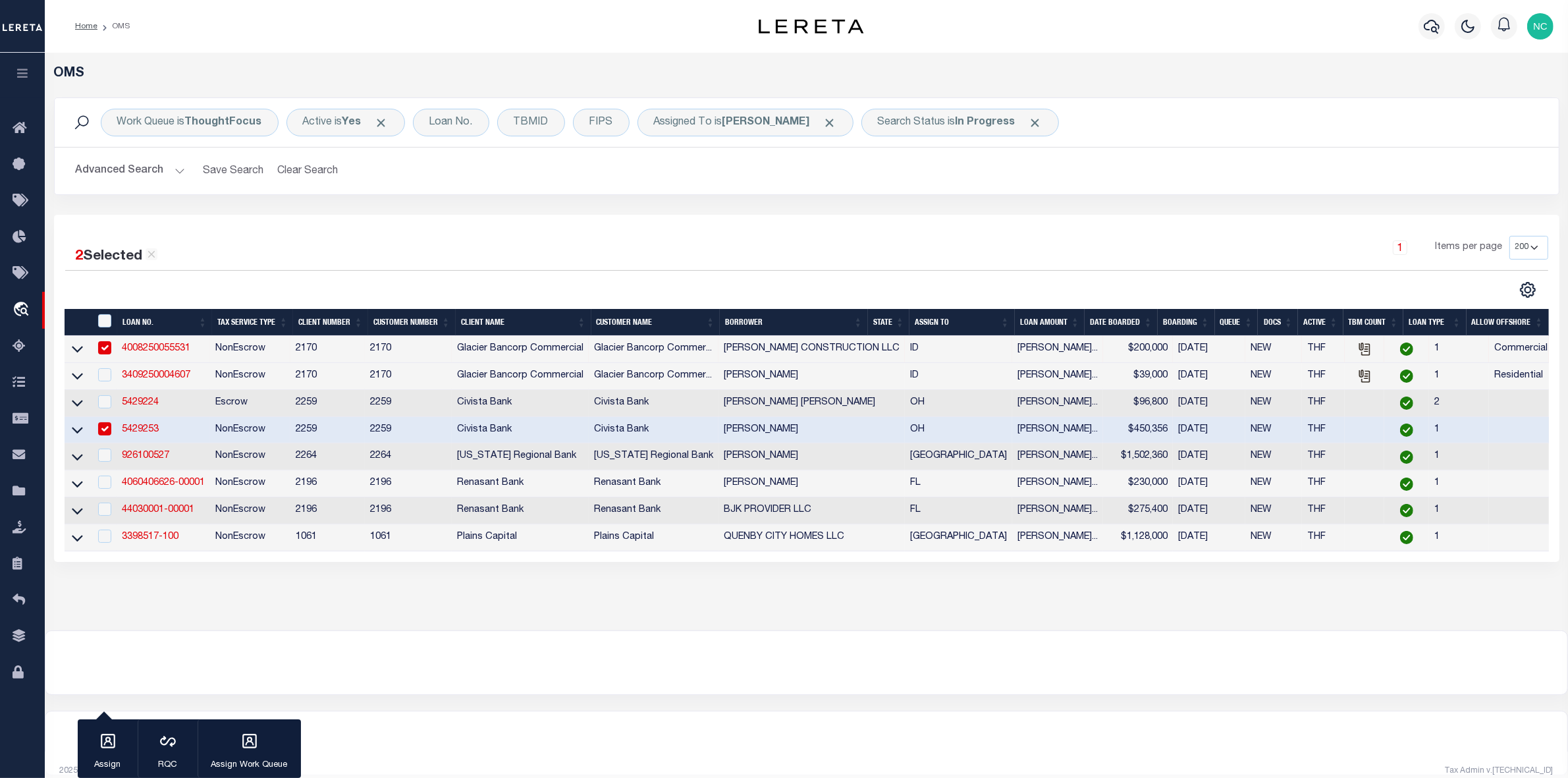
type input "5429253"
type input "[PERSON_NAME]"
select select
type input "125 Hunt Club Dr 2B"
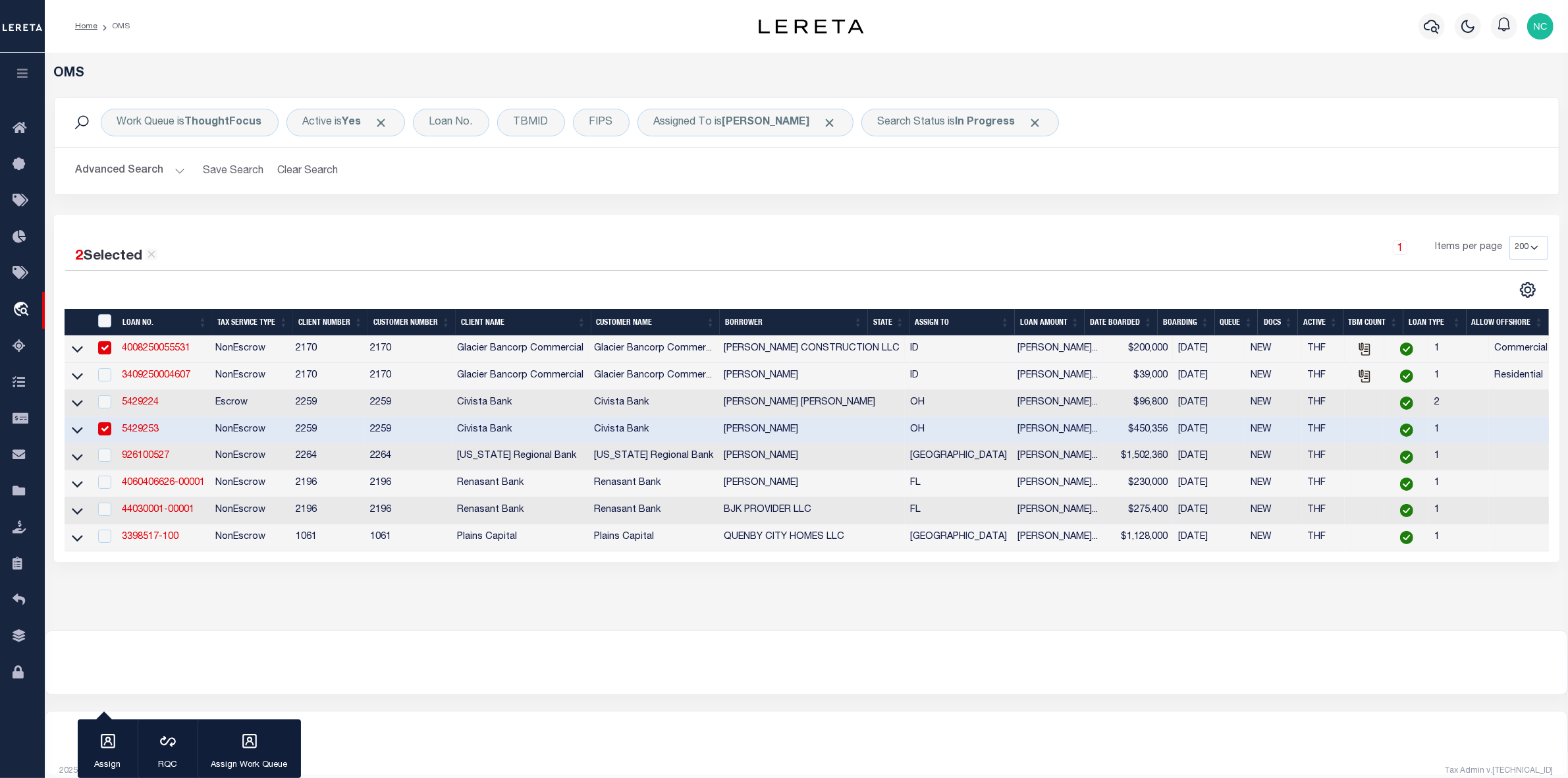
type input "Copley OH 443210000"
select select
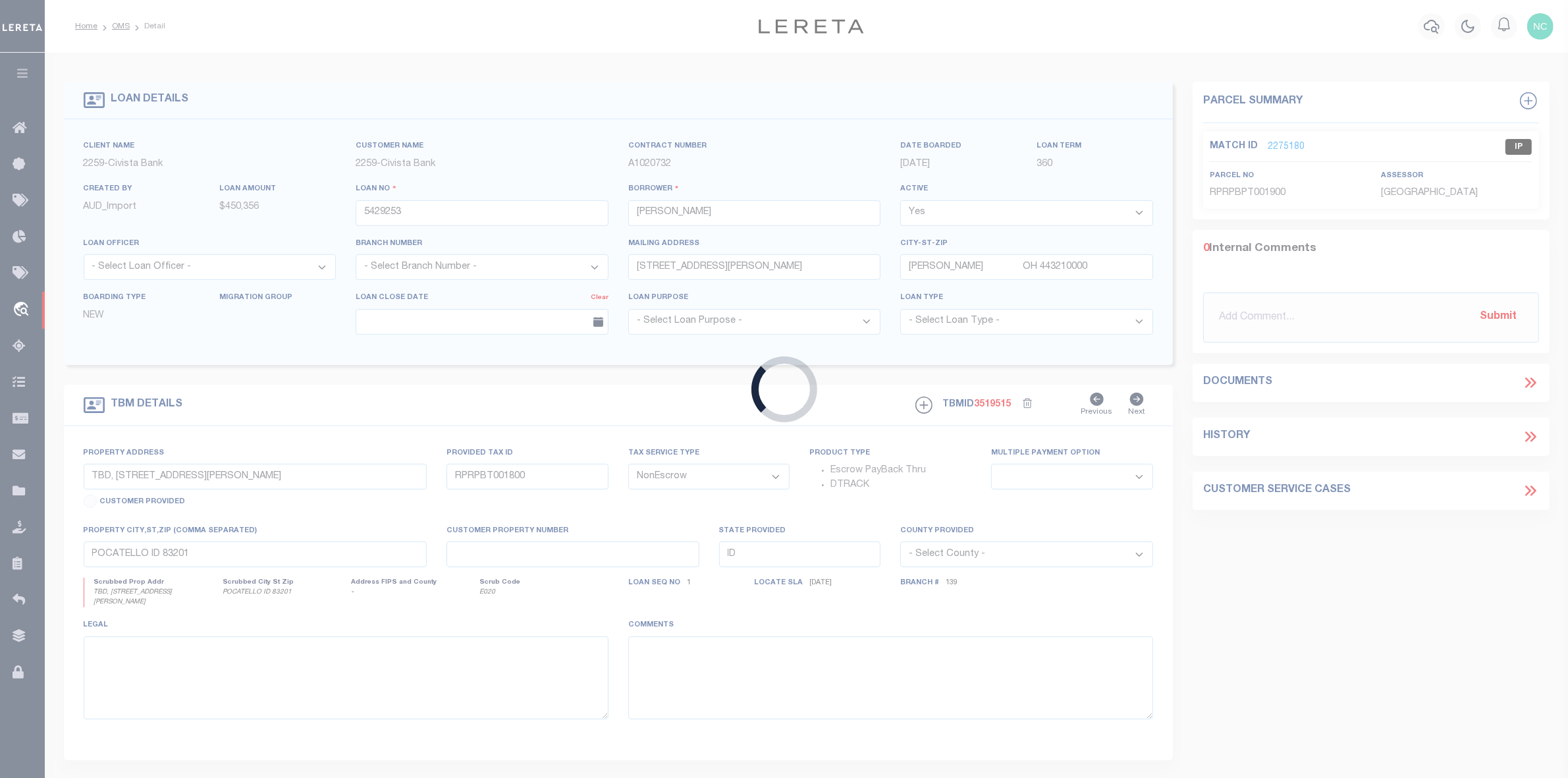
type input "3760 BROADVIEW RD"
select select
type input "RICHFIELD OH 442860000"
type input "R"
type input "OH"
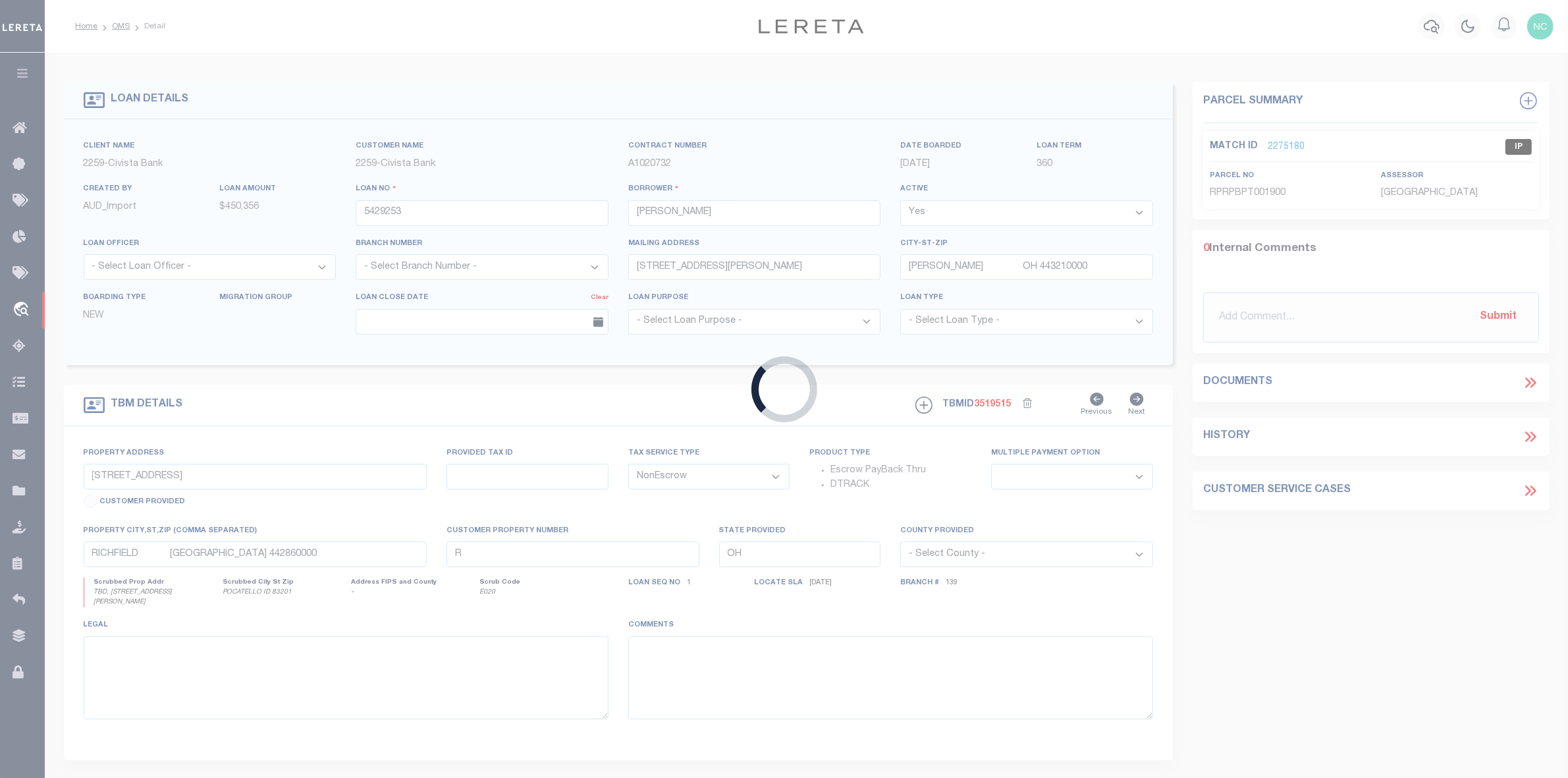
select select
select select "46631"
select select "7621"
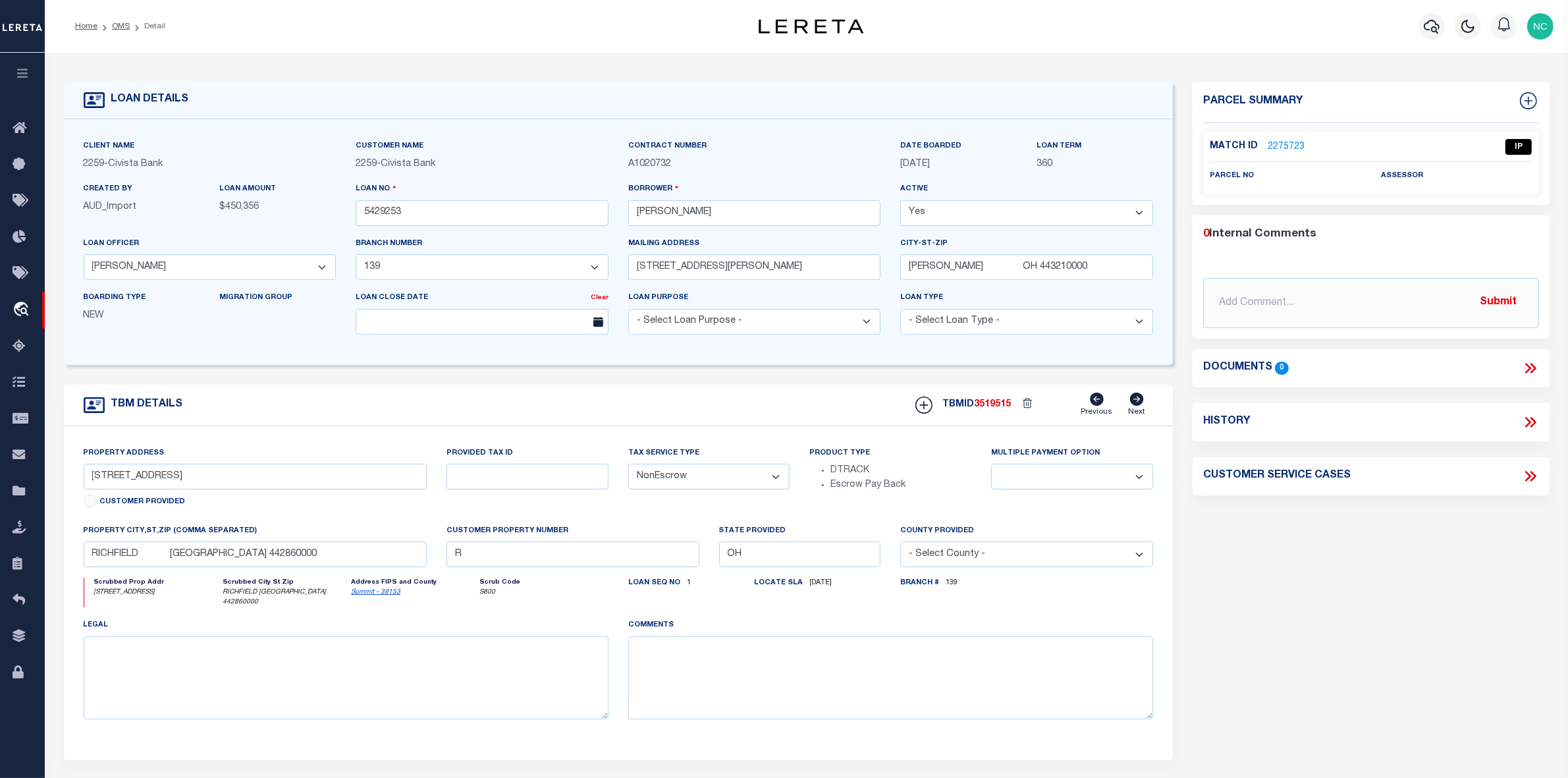
click at [1285, 145] on link "2275723" at bounding box center [1286, 147] width 37 height 14
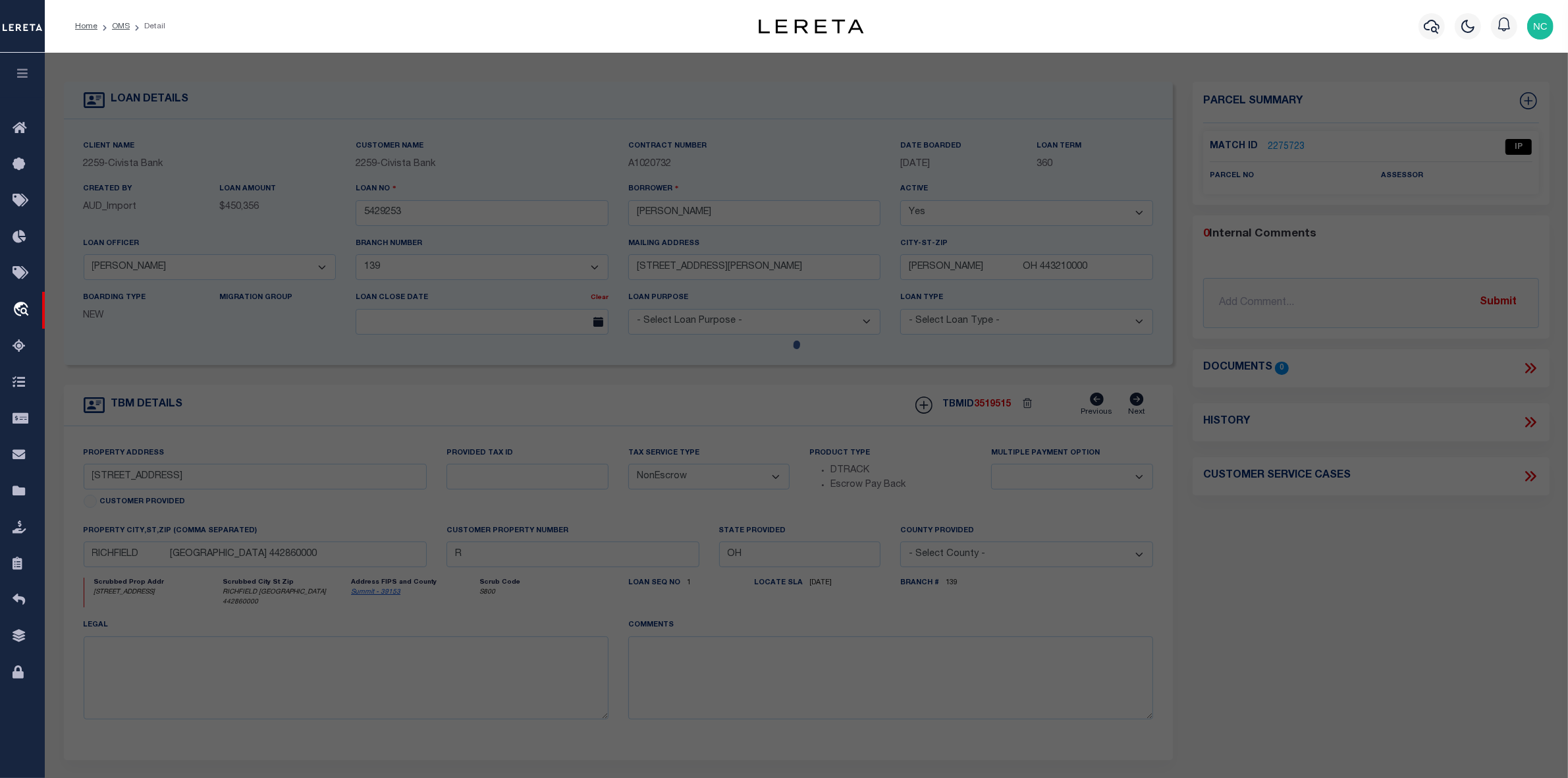
select select "AS"
checkbox input "false"
select select "IP"
checkbox input "false"
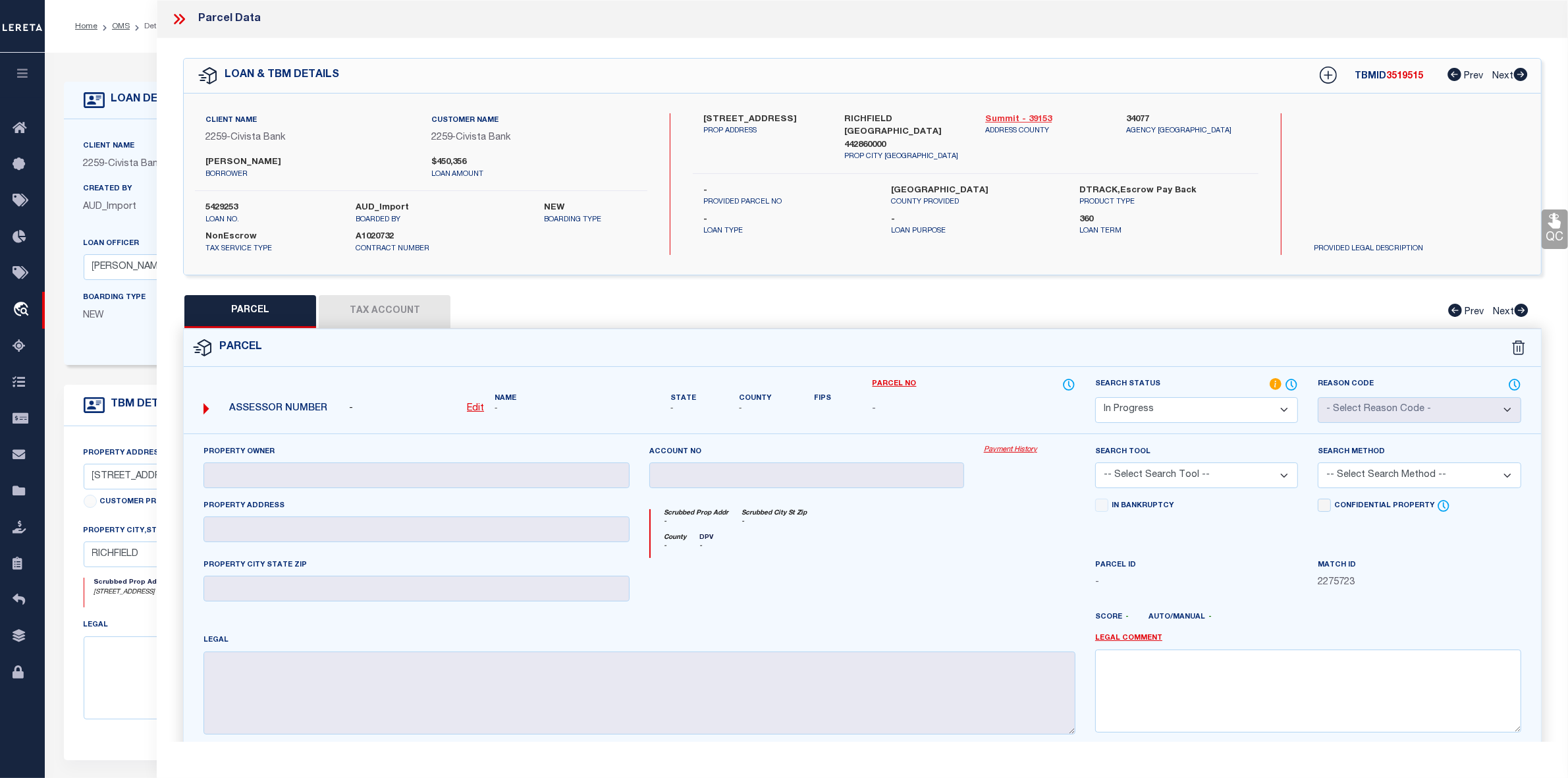
click at [1009, 119] on link "Summit - 39153" at bounding box center [1046, 120] width 121 height 13
click at [179, 20] on icon at bounding box center [178, 19] width 17 height 17
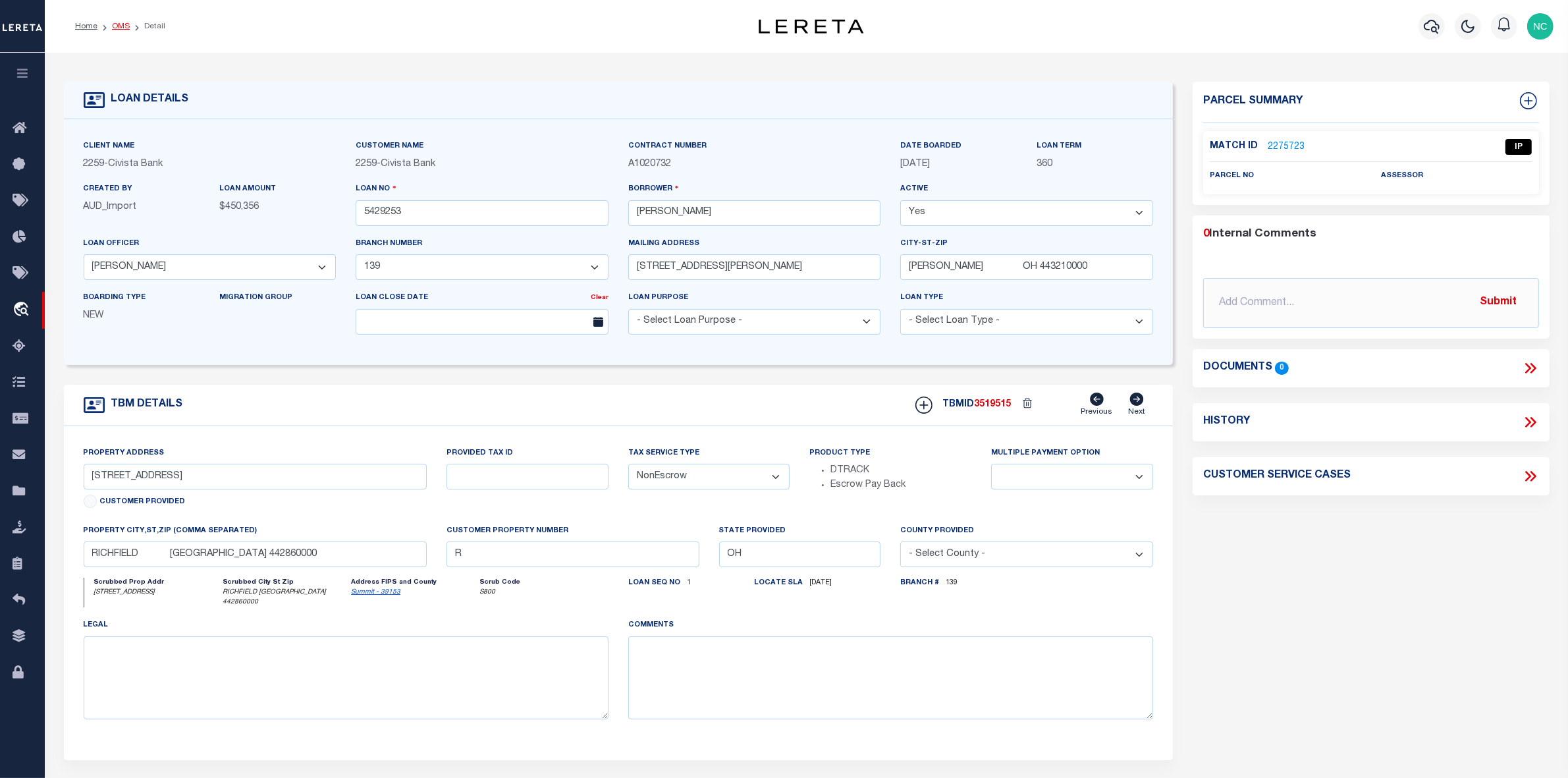
click at [116, 27] on link "OMS" at bounding box center [121, 26] width 18 height 8
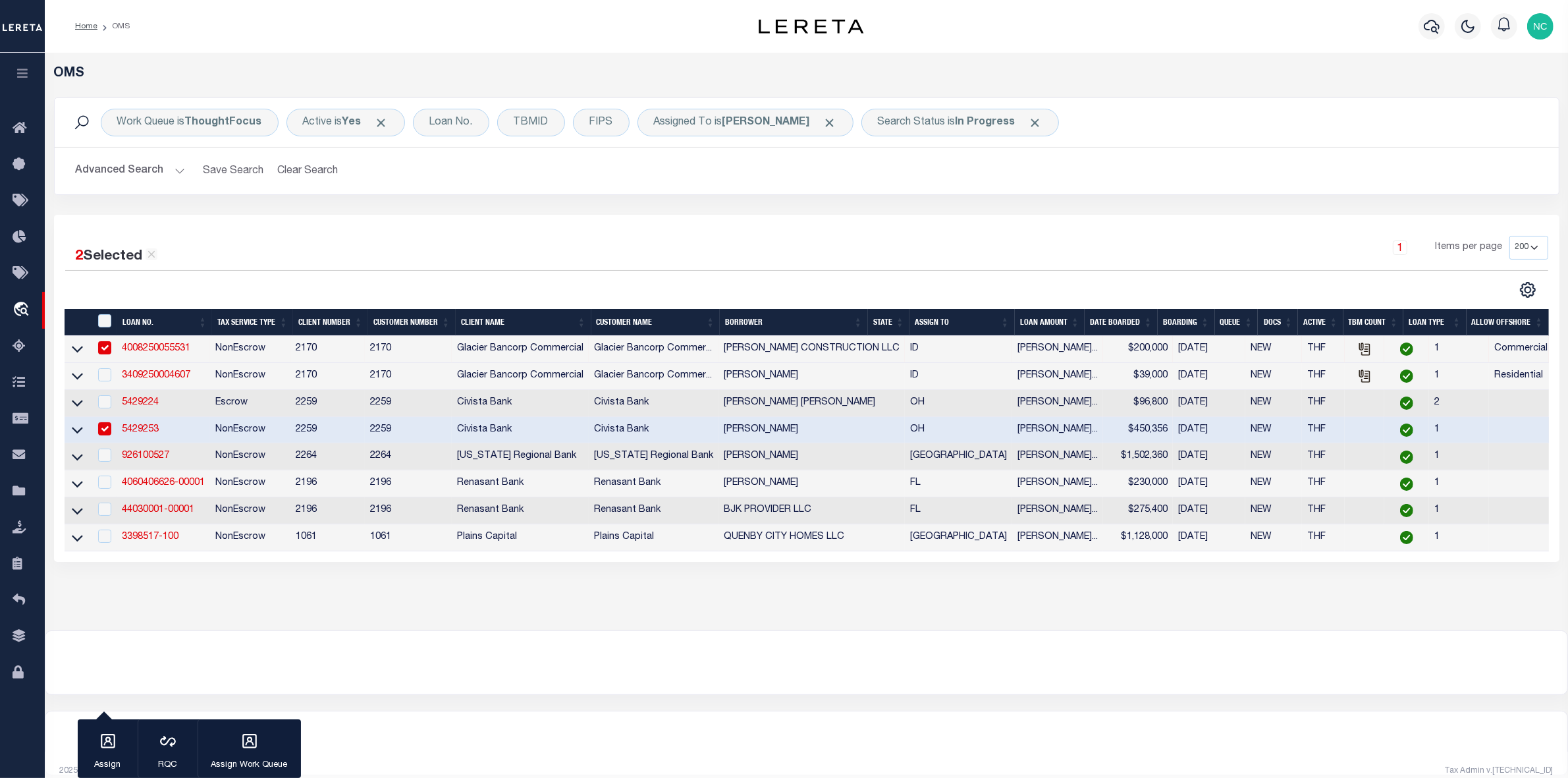
click at [101, 429] on input "checkbox" at bounding box center [105, 429] width 13 height 13
checkbox input "false"
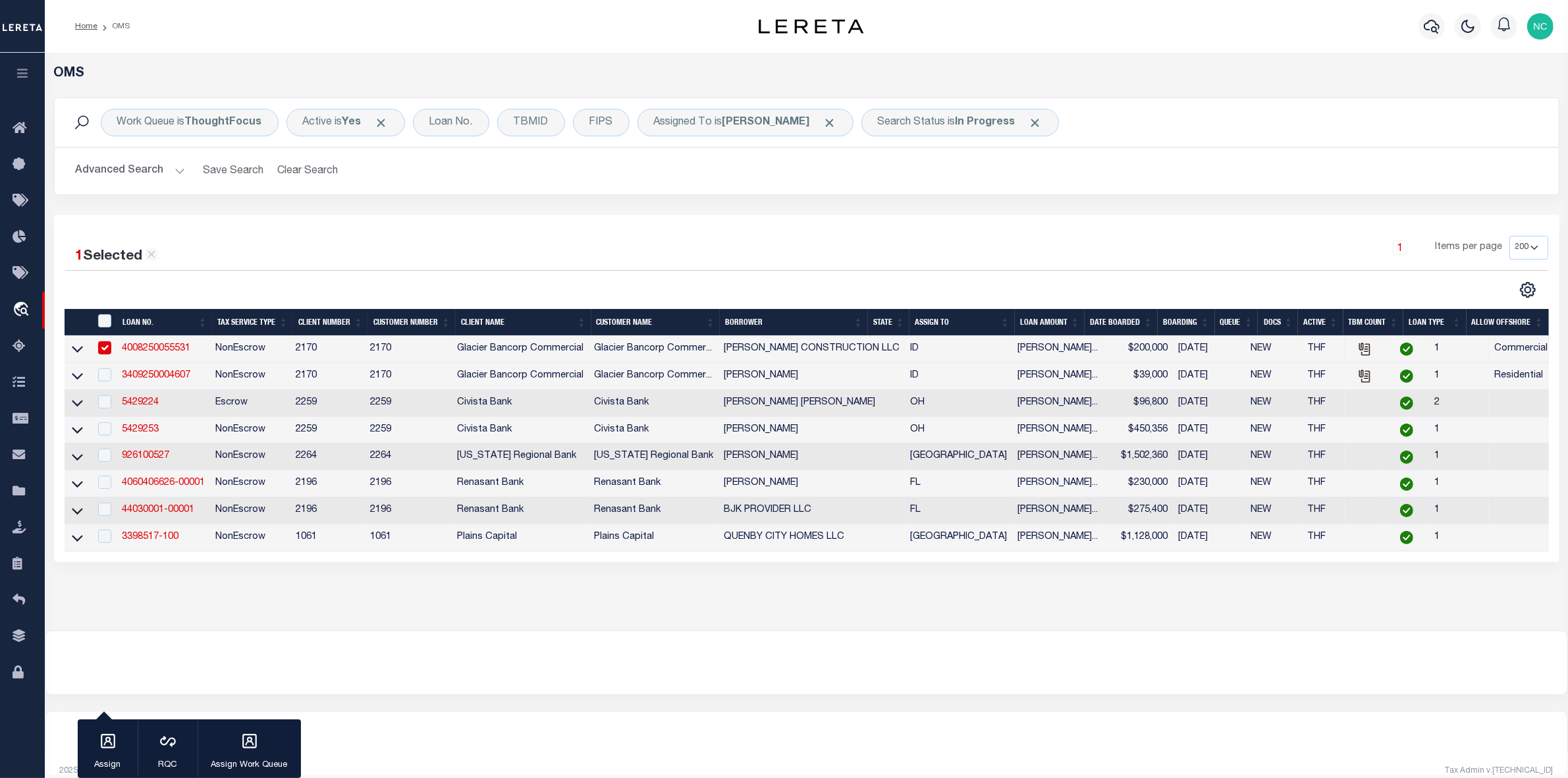
click at [106, 348] on input "checkbox" at bounding box center [105, 348] width 13 height 13
checkbox input "false"
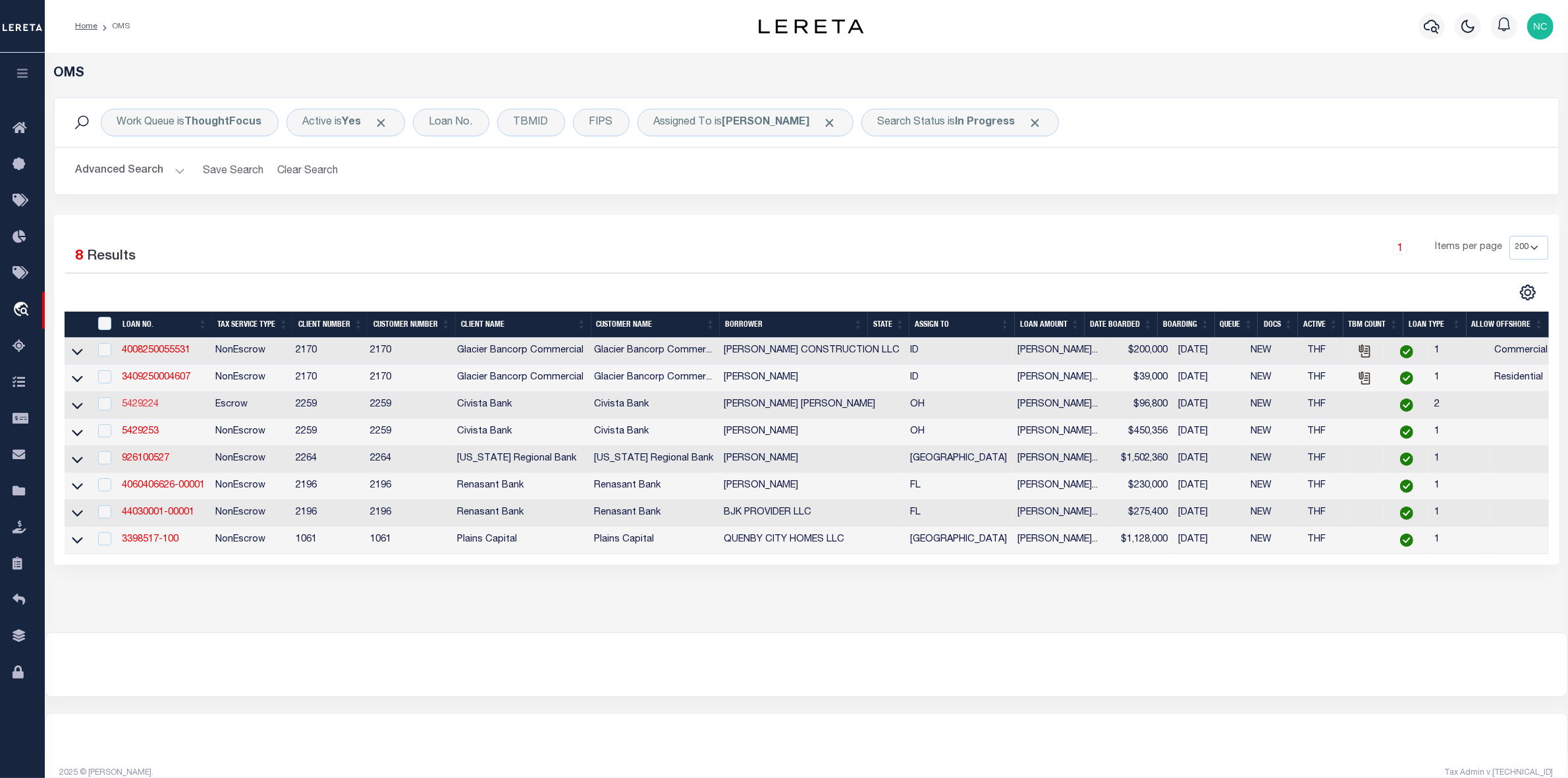
click at [142, 409] on link "5429224" at bounding box center [140, 404] width 37 height 9
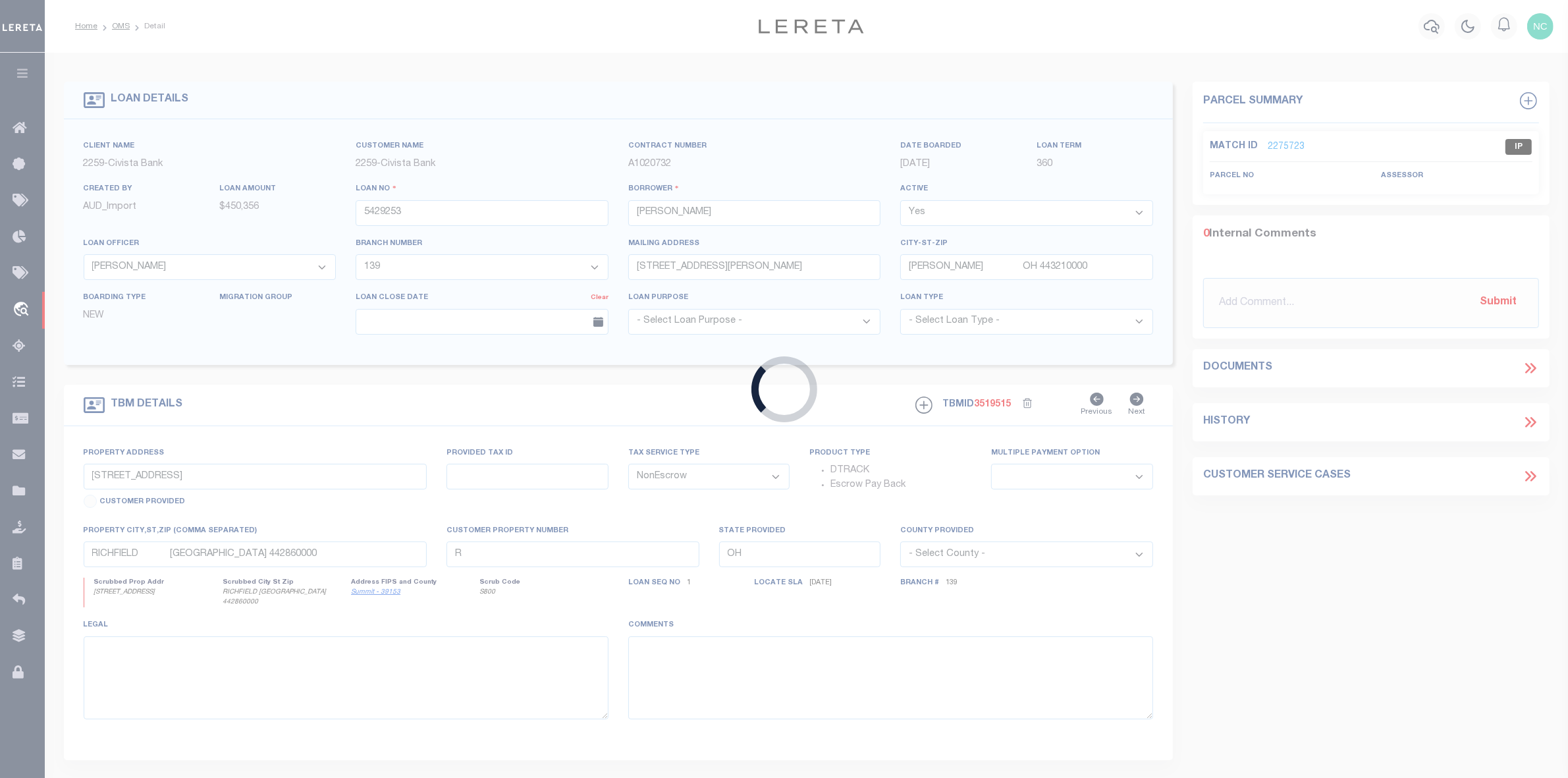
type input "5429224"
type input "Corinne Ray Michael"
select select "46632"
select select "14922"
type input "6947 Oakshade Rd"
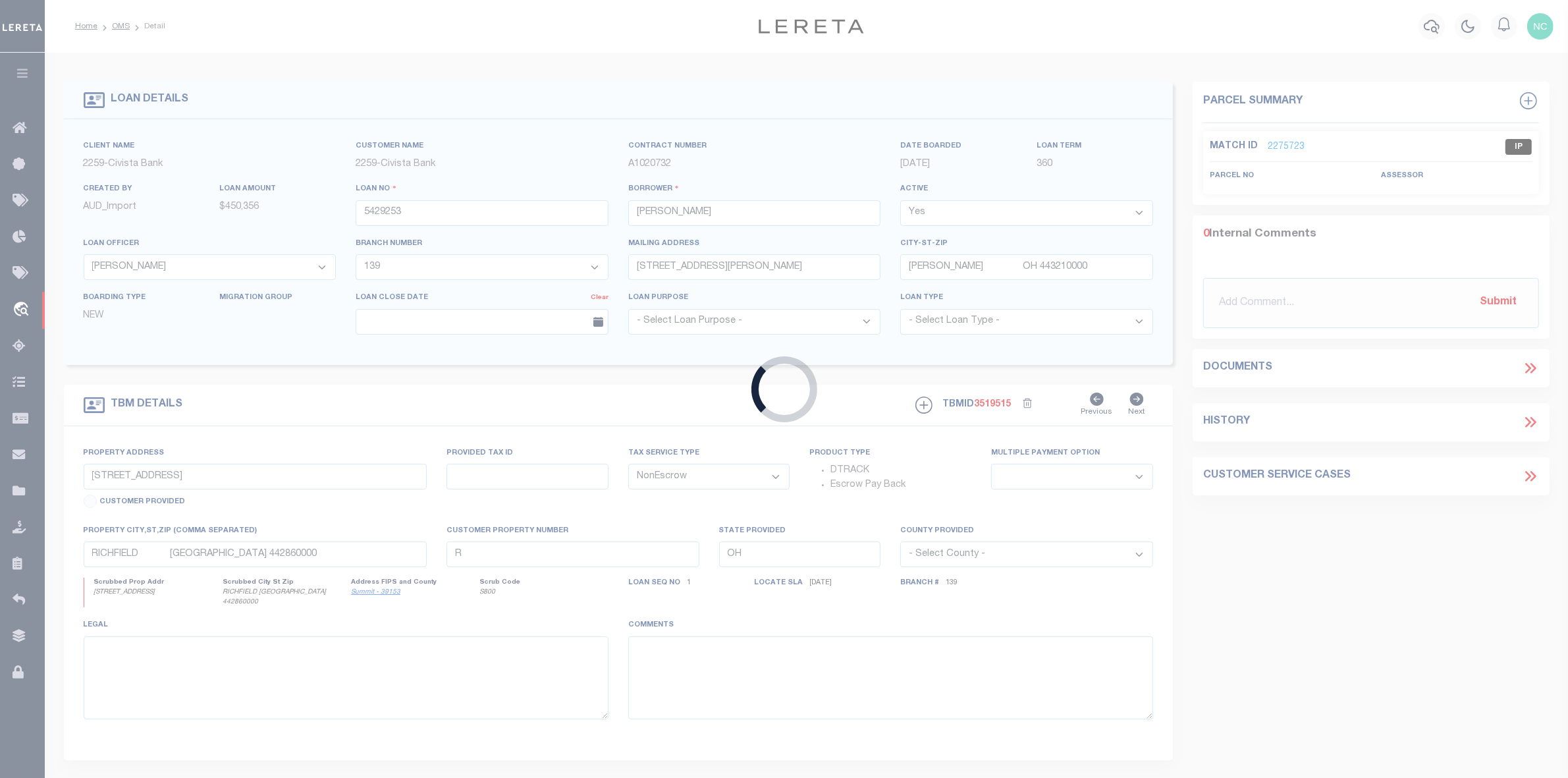
type input "Sylvania OH 435600000"
select select "Escrow"
select select "46632"
select select "14922"
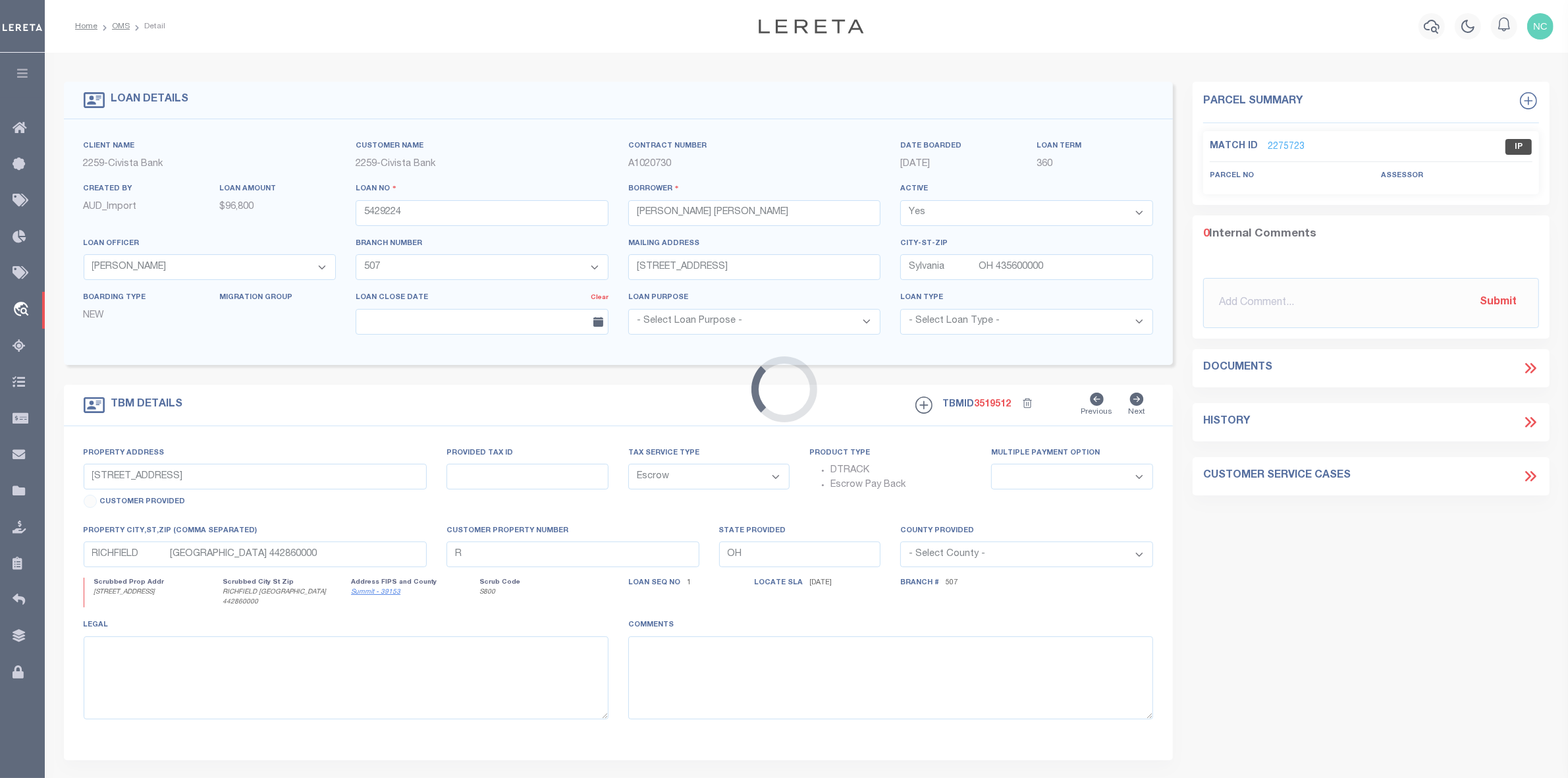
type input "3425 PLUMEY RD"
type input "H28712030101029003"
select select
type input "NORTHWOOD OH 436190000"
select select
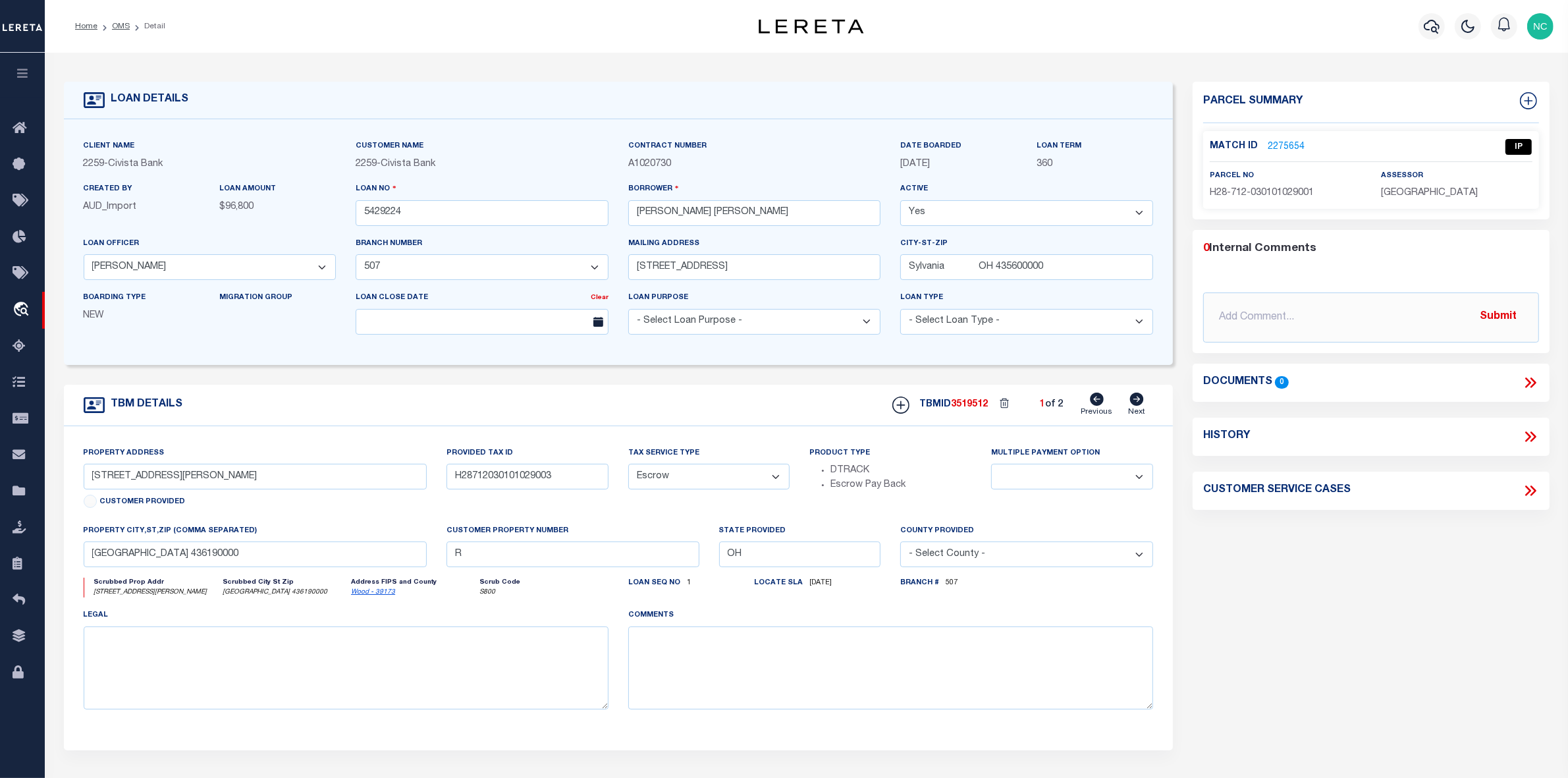
click at [1285, 147] on link "2275654" at bounding box center [1286, 147] width 37 height 14
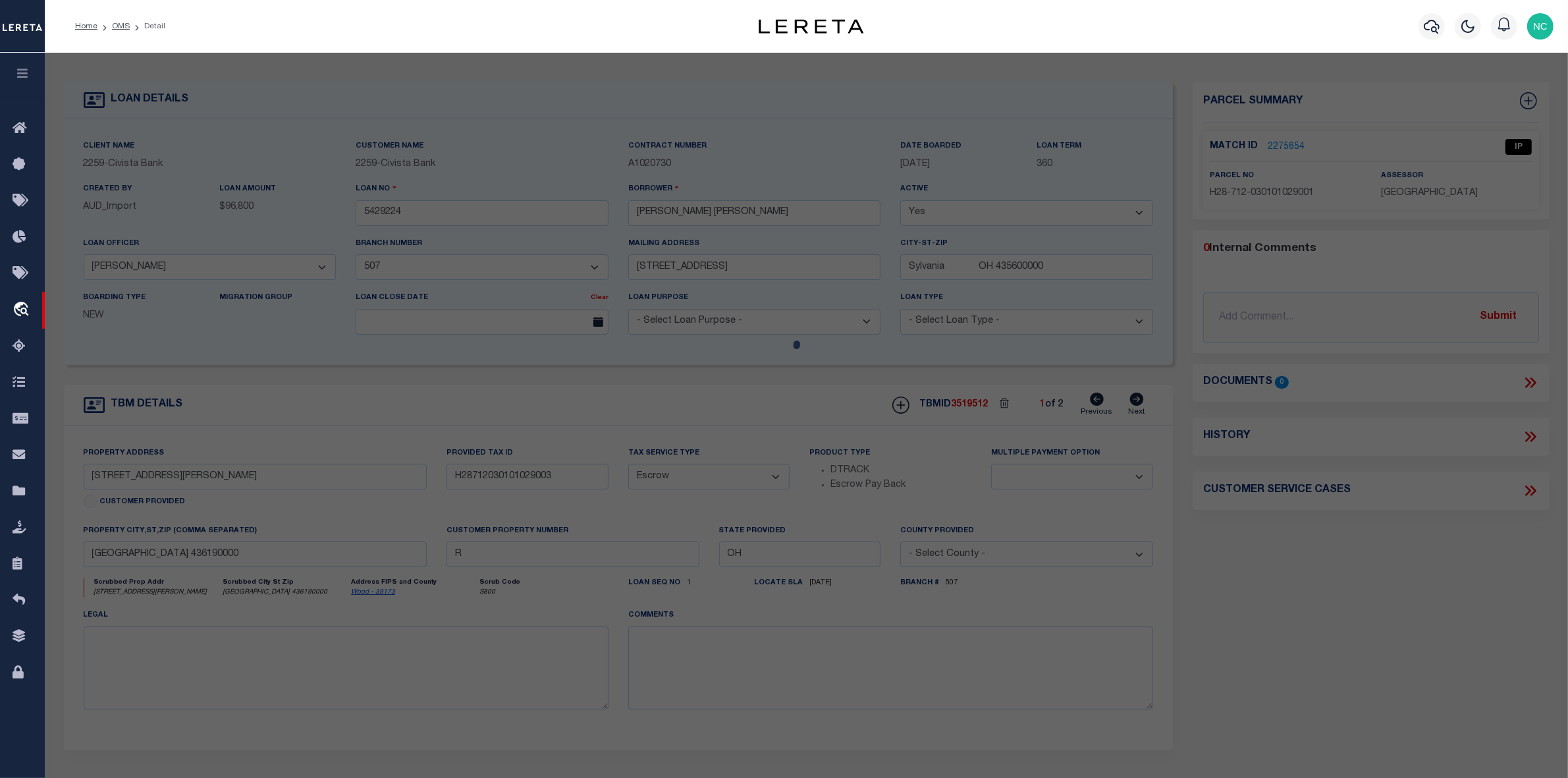
select select "AS"
checkbox input "false"
select select "IP"
type input "MICHAEL CORINNE & MICHAEL DEVIN"
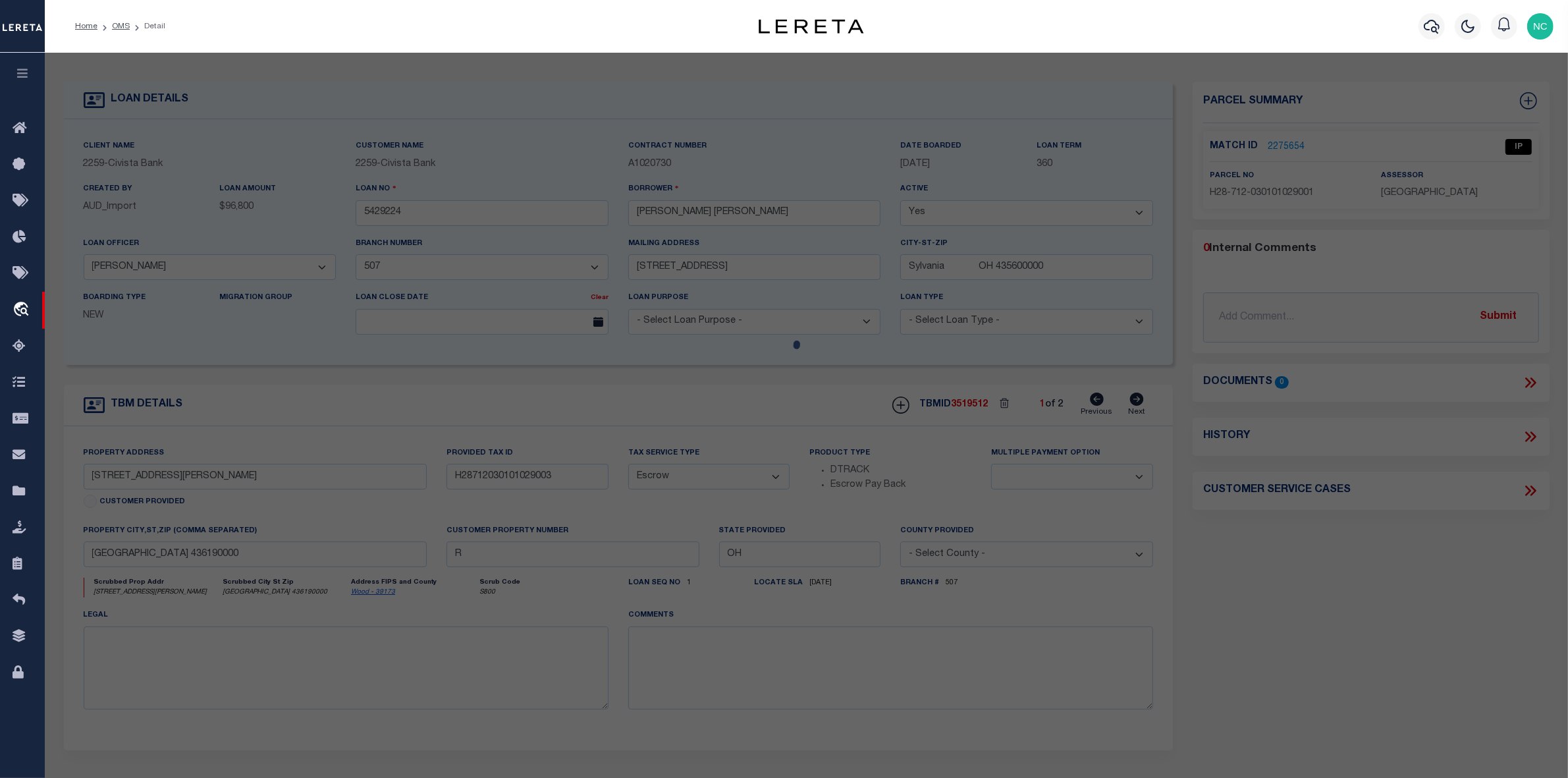
type input "3425 PLUMEY RD"
type input "NORTHWOOD OH 43619"
type textarea "DOUGLAS FARM ADDN LOT 89 LESS IRREG 1AC PT SE COR"
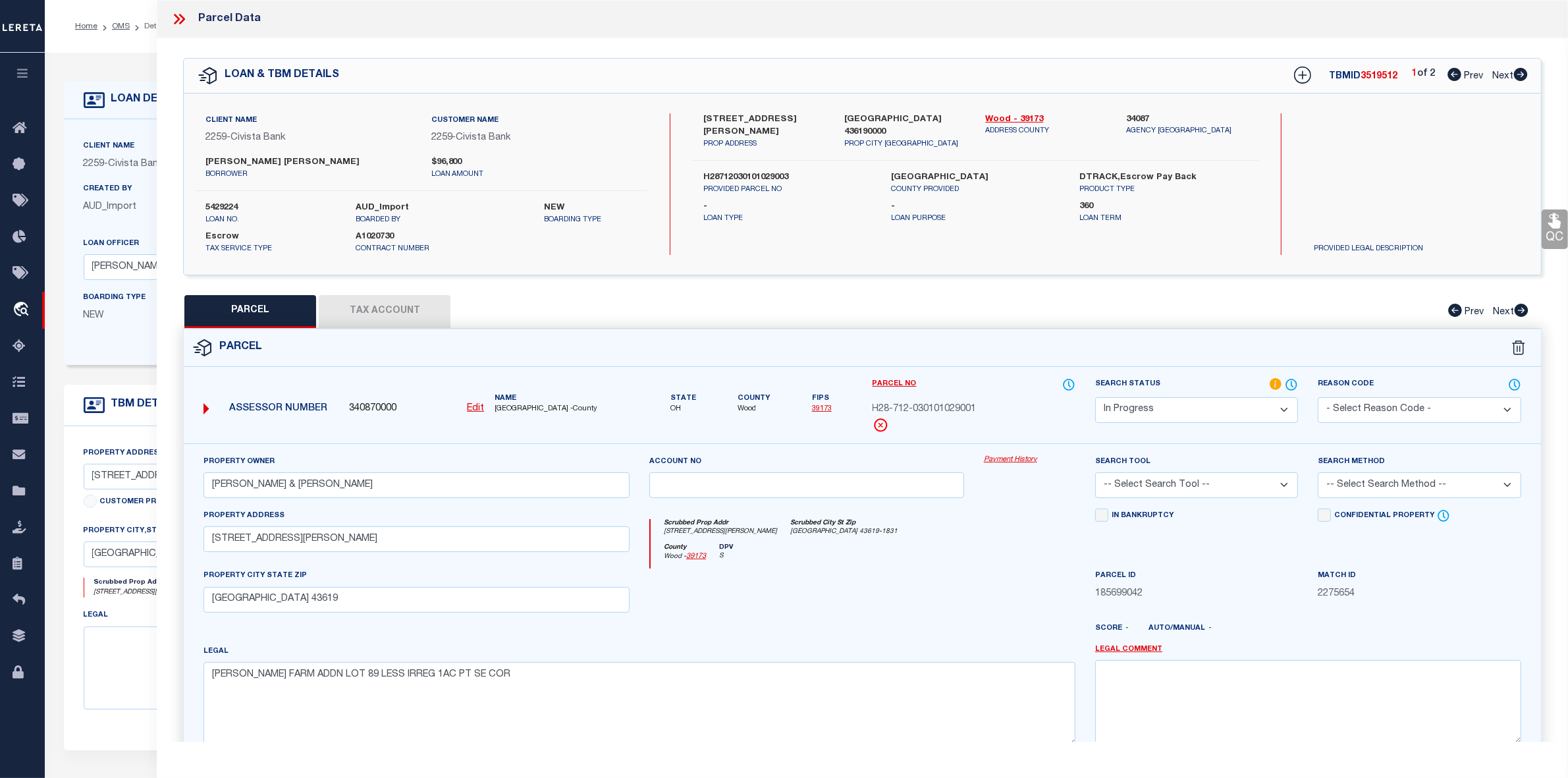
click at [1525, 311] on icon at bounding box center [1521, 310] width 14 height 13
click at [1524, 74] on icon at bounding box center [1521, 75] width 14 height 13
select select "AS"
checkbox input "false"
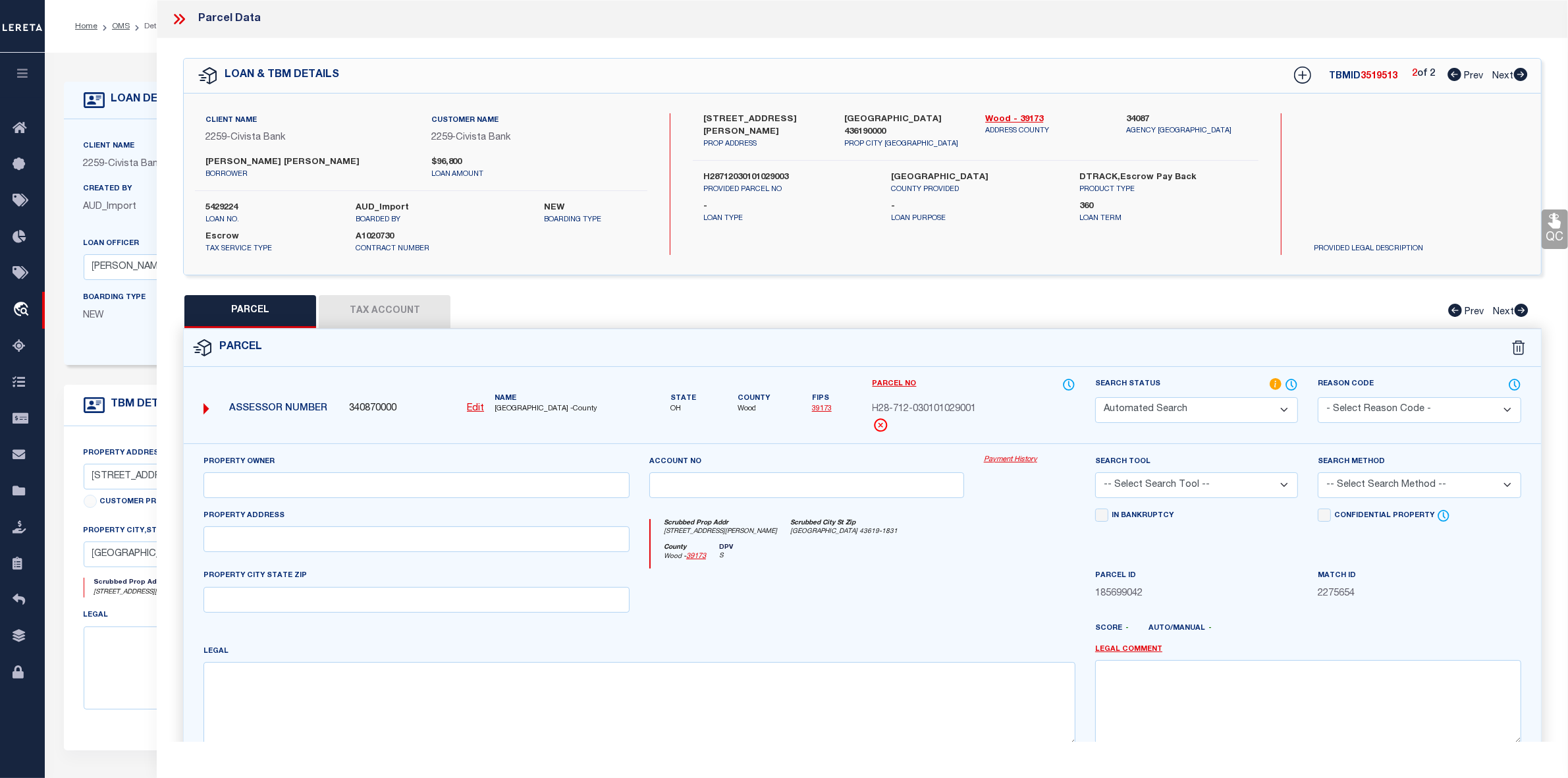
select select "IP"
checkbox input "false"
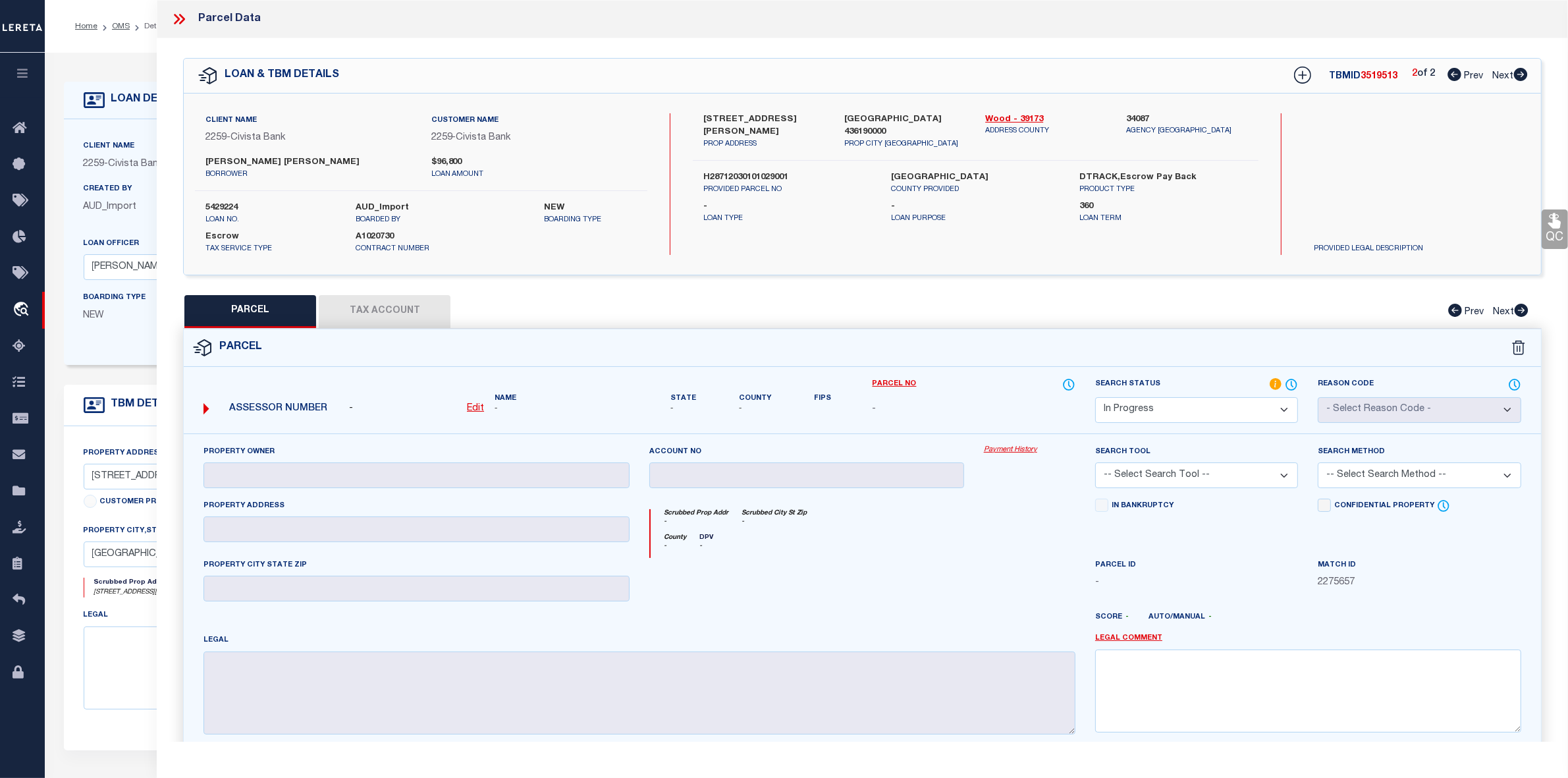
click at [1454, 74] on icon at bounding box center [1454, 75] width 14 height 13
select select "AS"
checkbox input "false"
select select "IP"
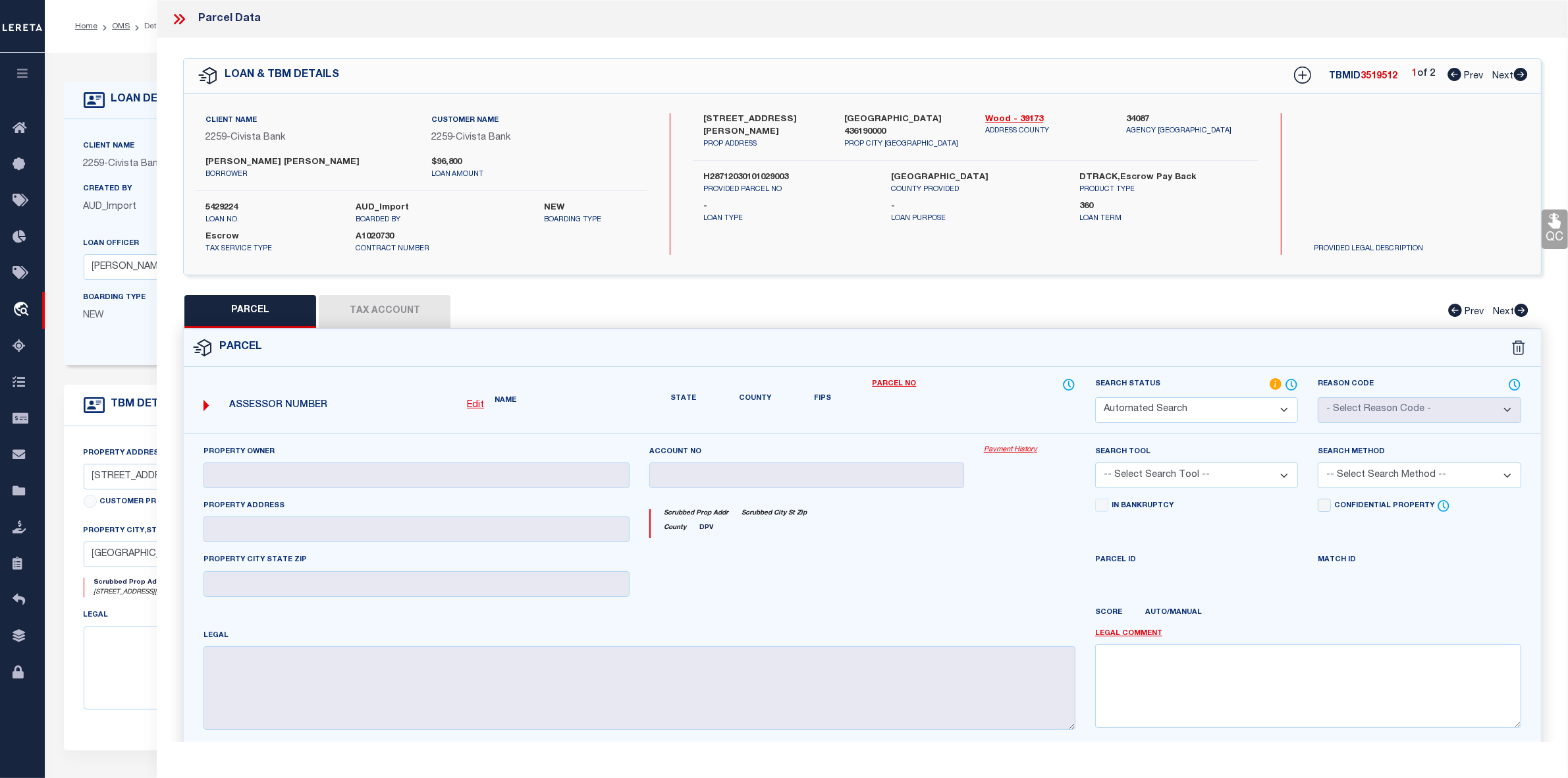
type input "MICHAEL CORINNE & MICHAEL DEVIN"
type input "3425 PLUMEY RD"
type input "NORTHWOOD OH 43619"
type textarea "DOUGLAS FARM ADDN LOT 89 LESS IRREG 1AC PT SE COR"
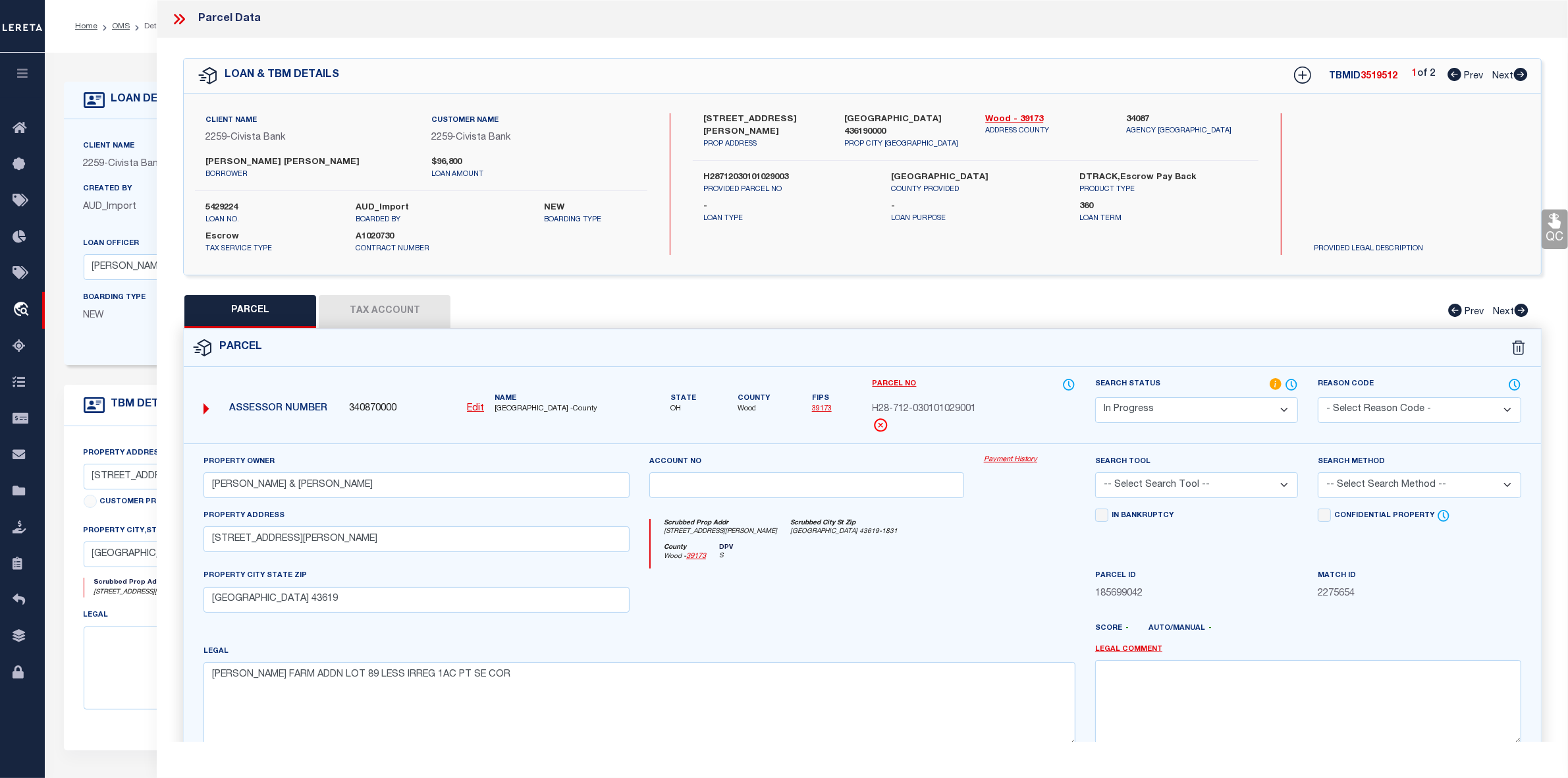
click at [1520, 76] on icon at bounding box center [1521, 75] width 15 height 13
select select "AS"
checkbox input "false"
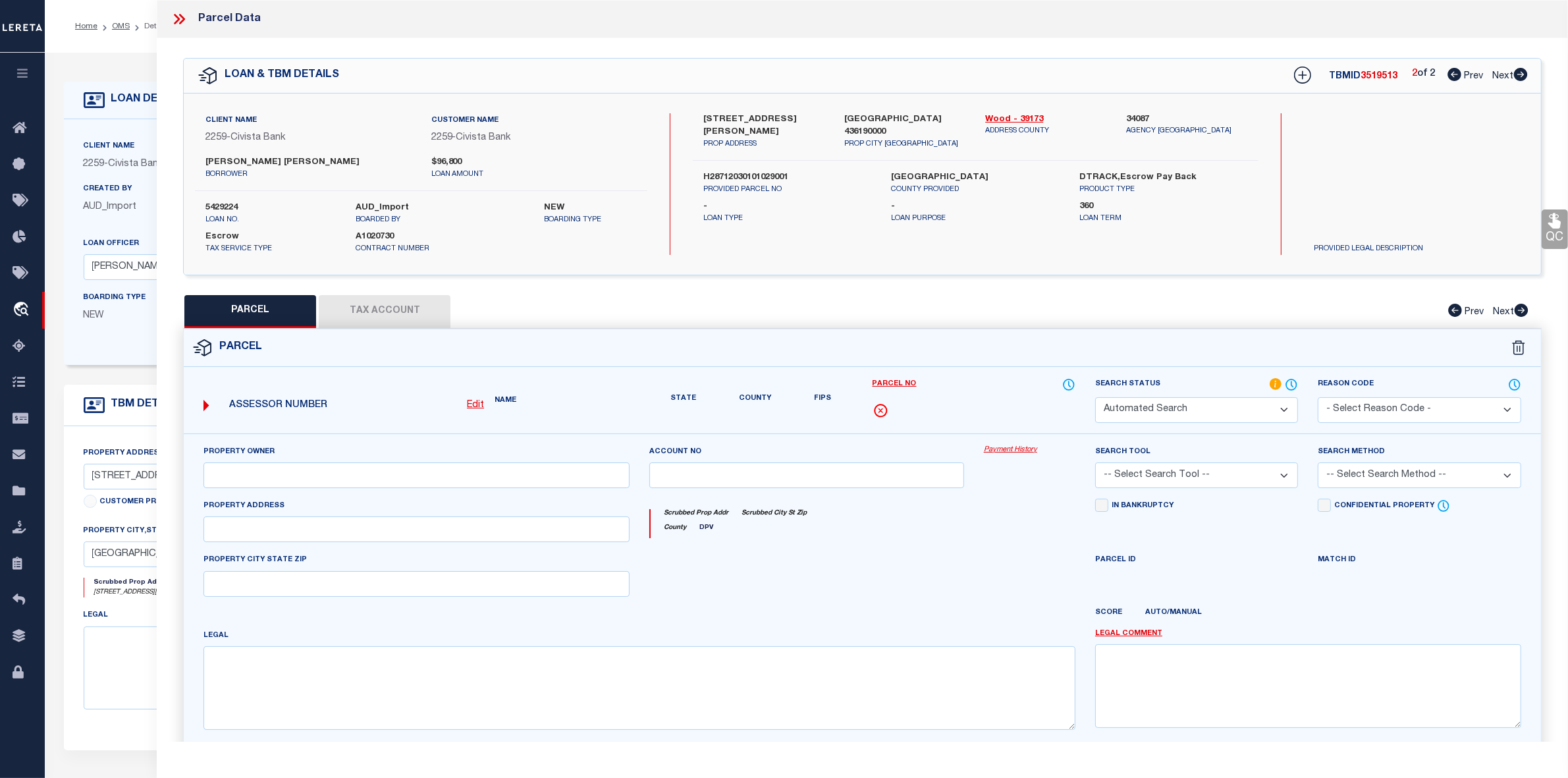
select select "IP"
checkbox input "false"
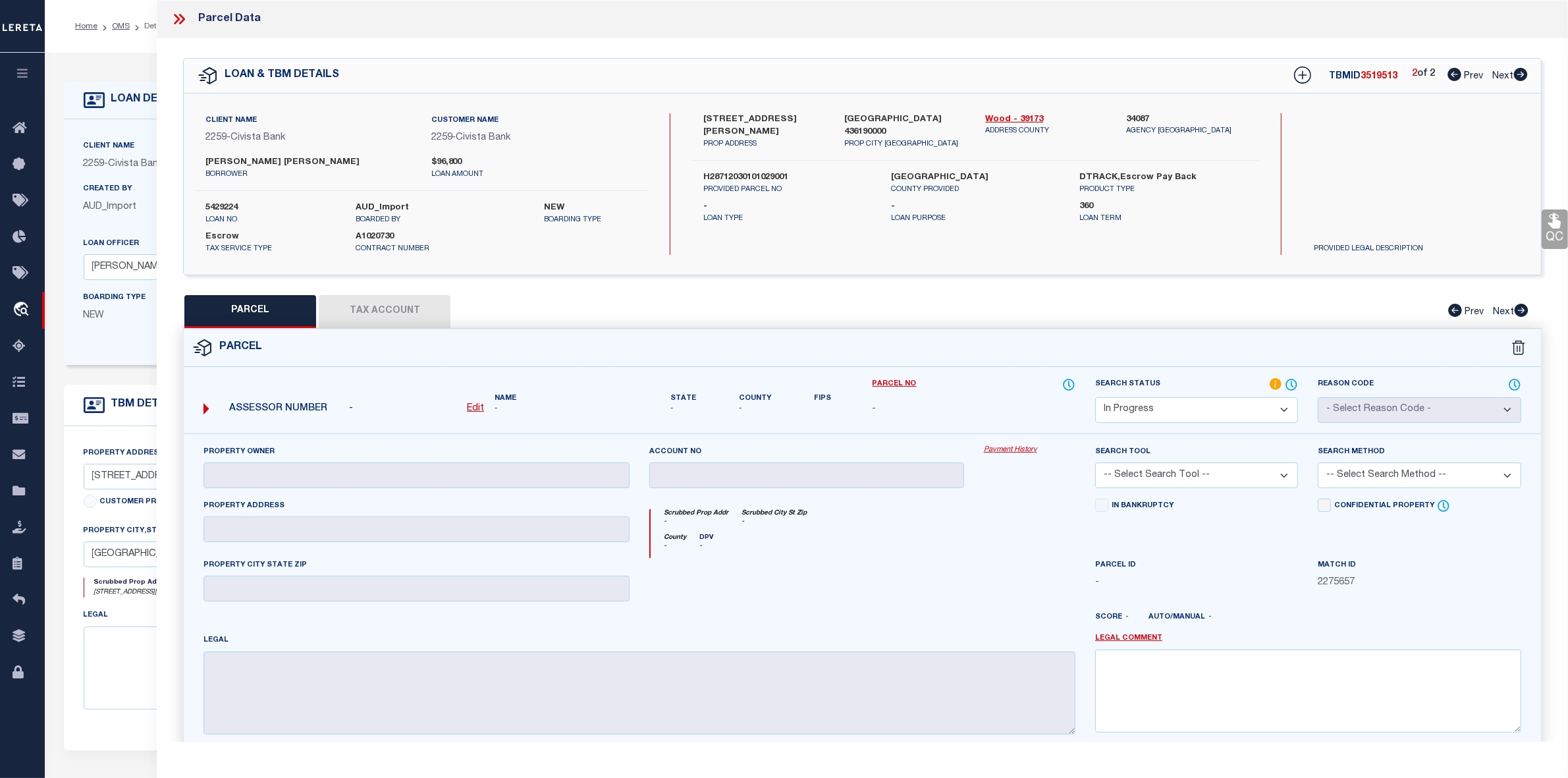
click at [1456, 76] on icon at bounding box center [1454, 75] width 14 height 13
select select "AS"
checkbox input "false"
select select "IP"
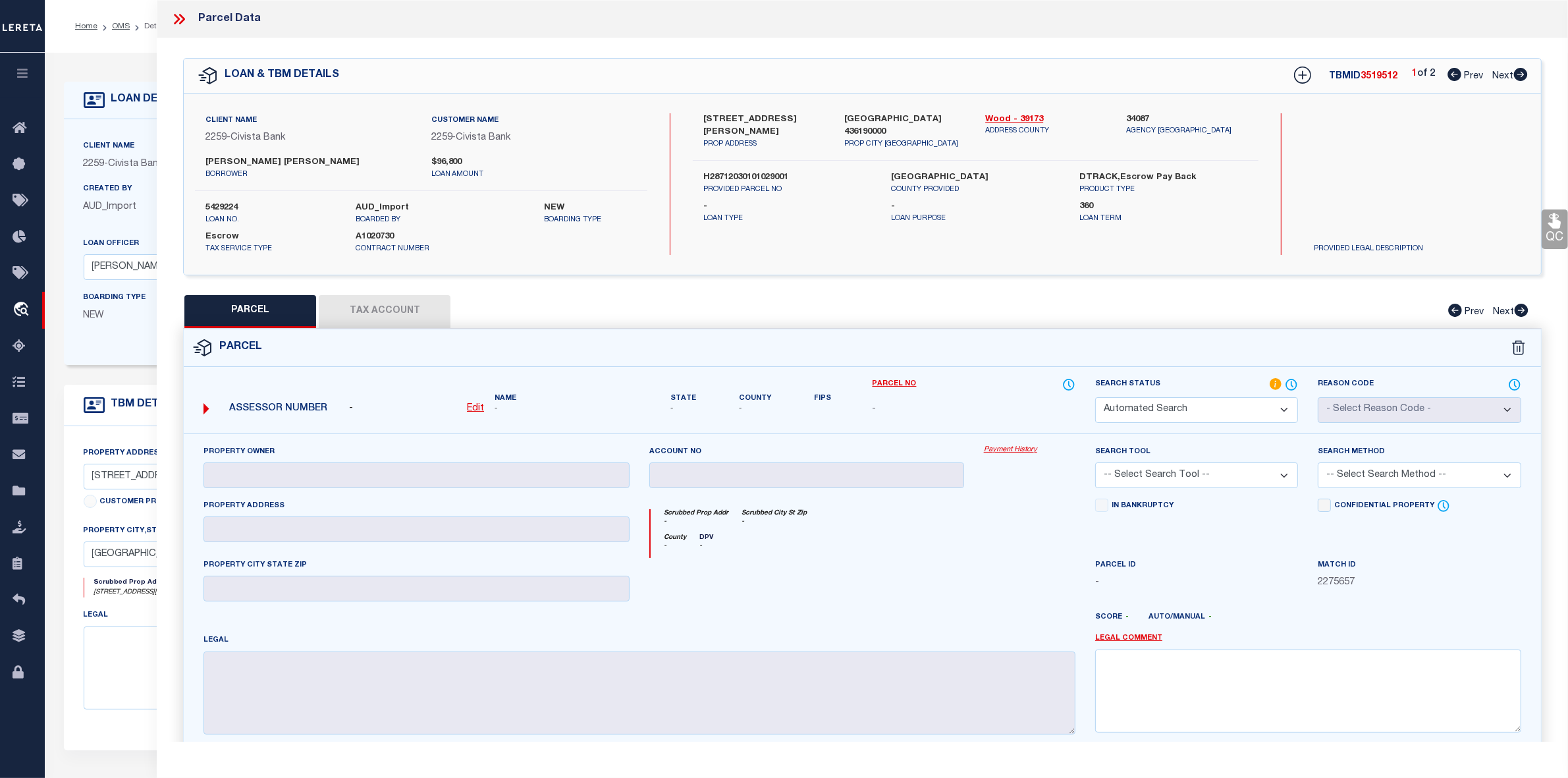
type input "MICHAEL CORINNE & MICHAEL DEVIN"
type input "3425 PLUMEY RD"
type input "NORTHWOOD OH 43619"
type textarea "DOUGLAS FARM ADDN LOT 89 LESS IRREG 1AC PT SE COR"
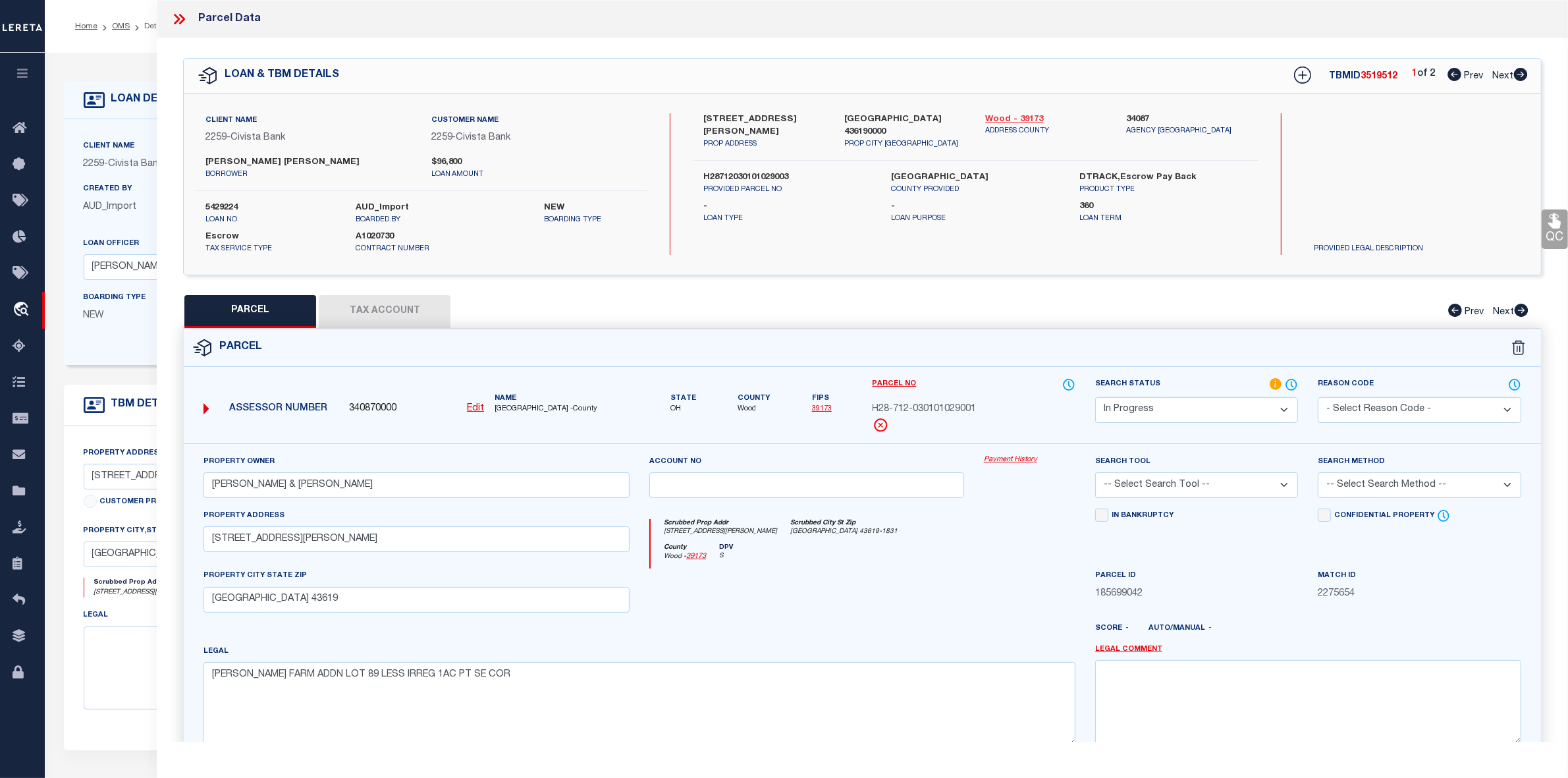
click at [1005, 115] on link "Wood - 39173" at bounding box center [1046, 120] width 121 height 13
click at [1520, 76] on icon at bounding box center [1521, 75] width 15 height 13
select select "AS"
checkbox input "false"
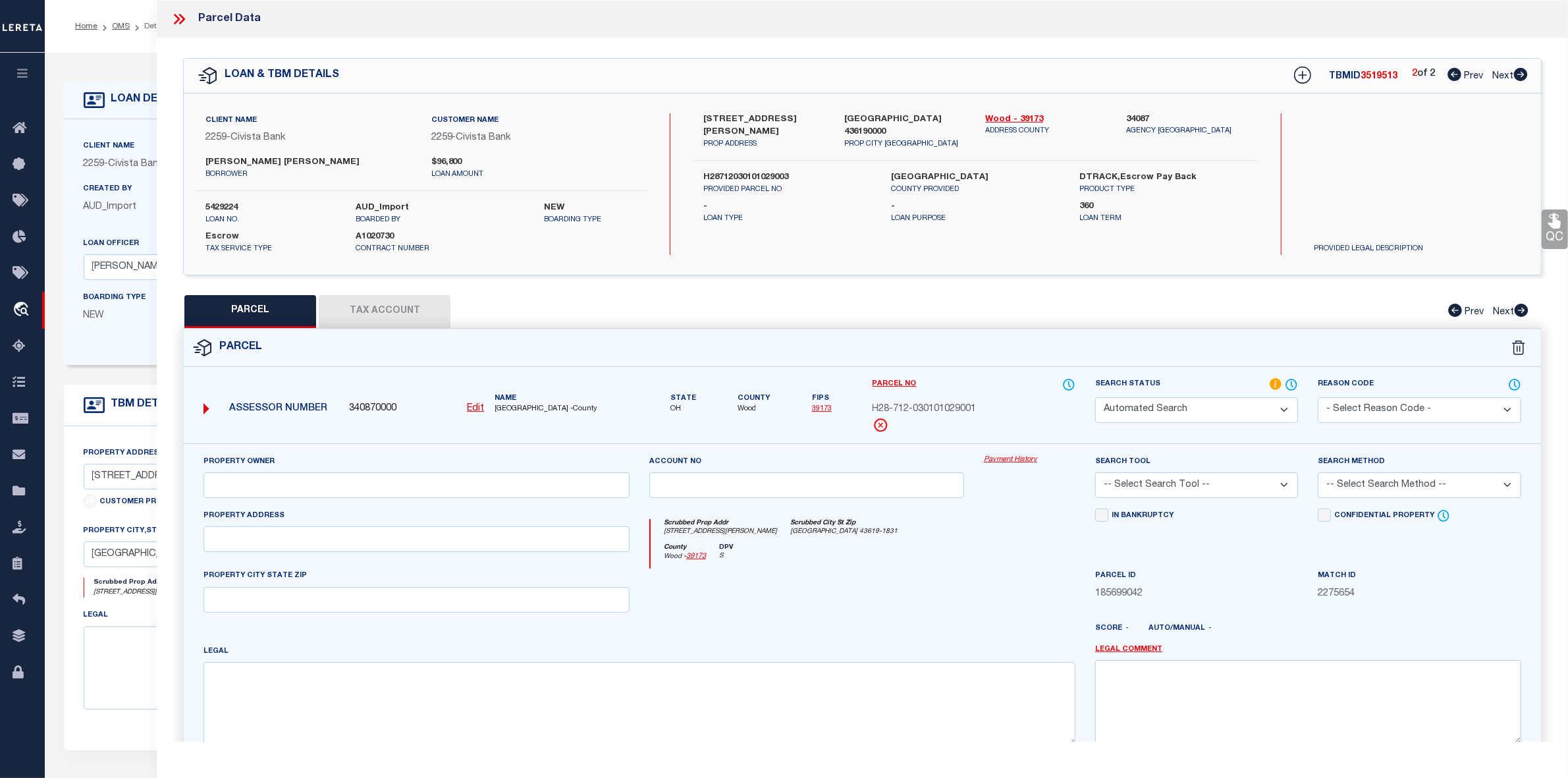
select select "IP"
checkbox input "false"
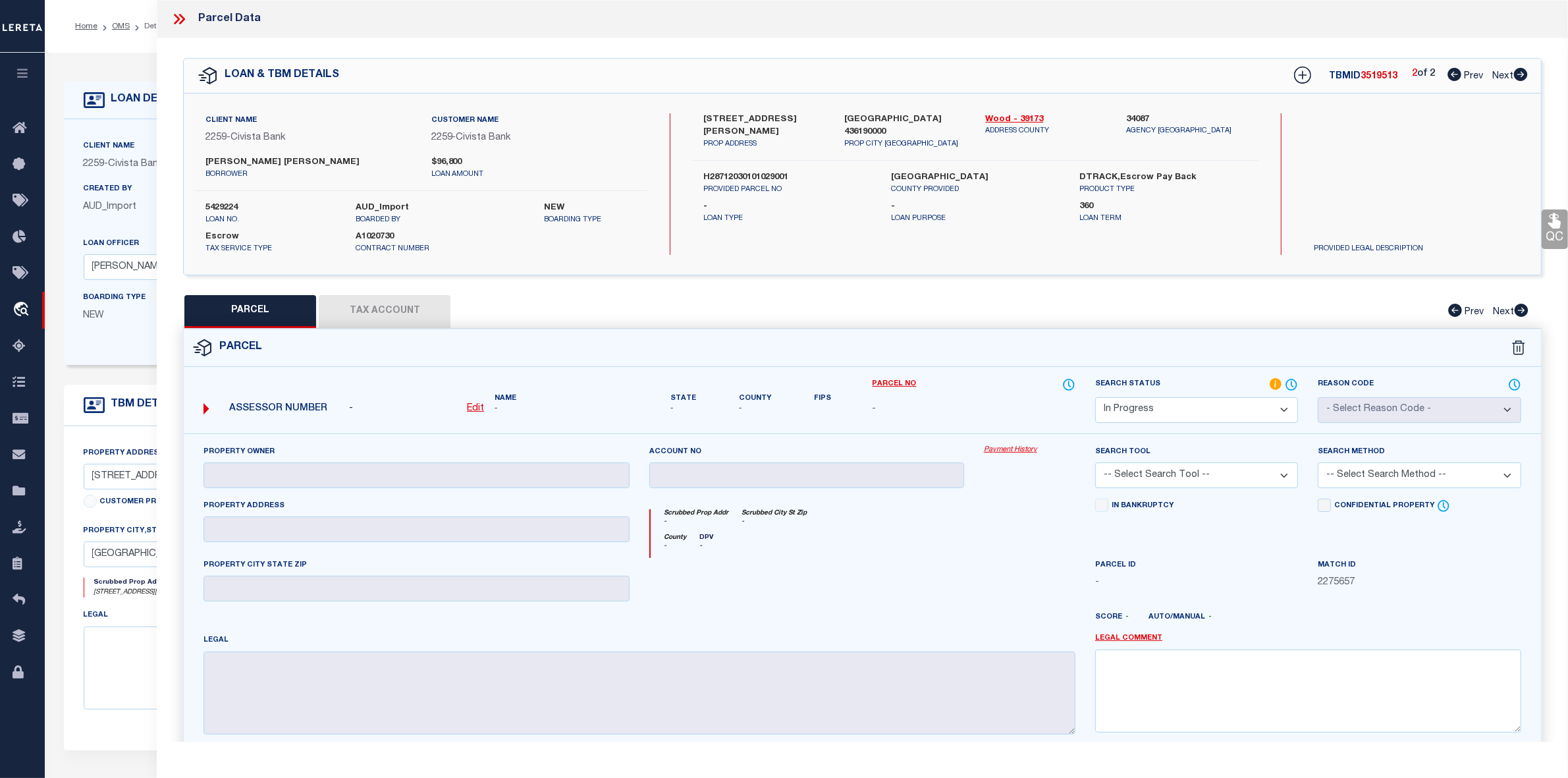
click at [743, 171] on label "H28712030101029001" at bounding box center [788, 178] width 169 height 13
copy label "H28712030101029001"
click at [1454, 73] on icon at bounding box center [1454, 75] width 14 height 13
select select "AS"
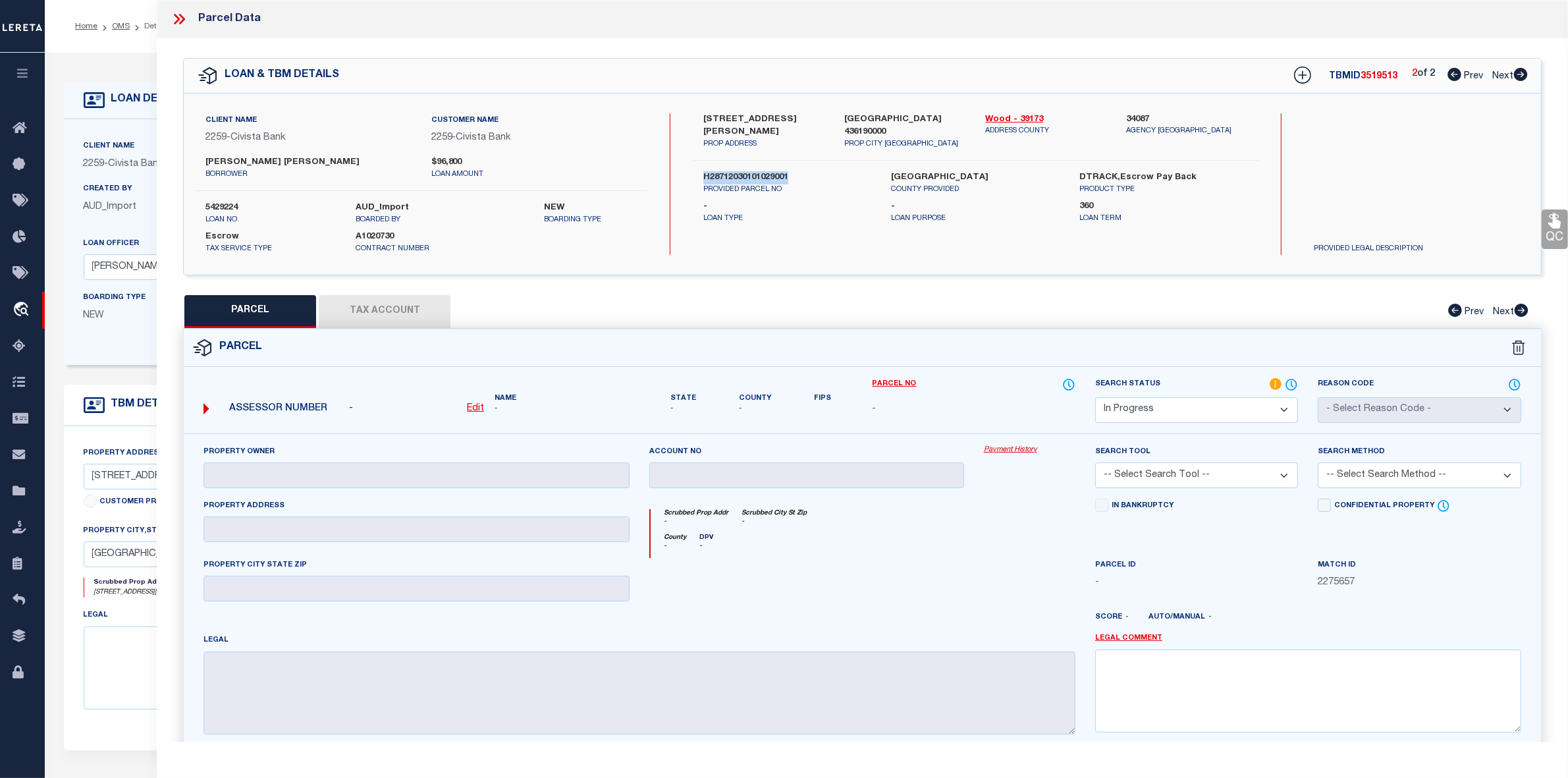
checkbox input "false"
select select "IP"
type input "MICHAEL CORINNE & MICHAEL DEVIN"
type input "3425 PLUMEY RD"
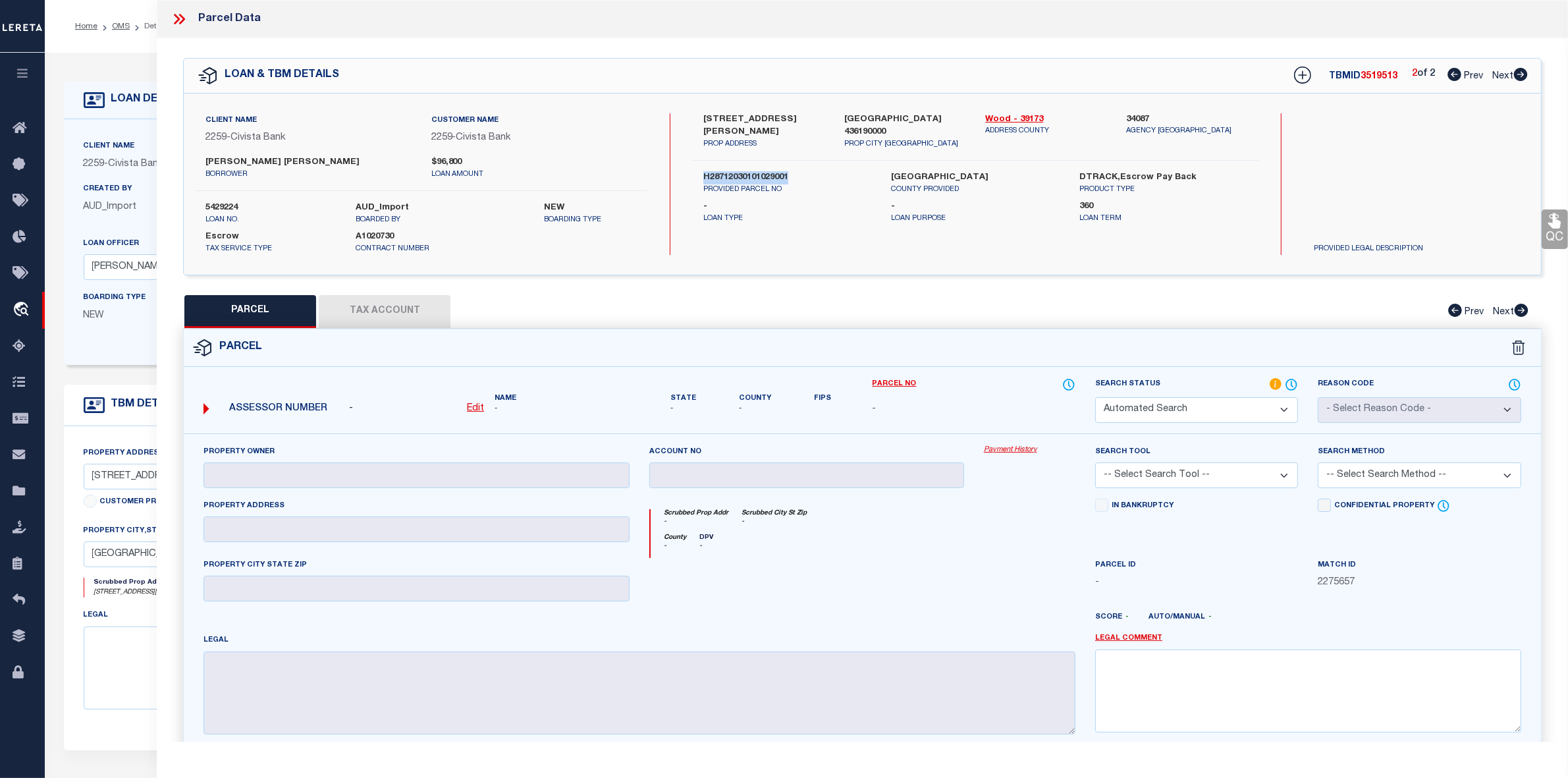
type input "NORTHWOOD OH 43619"
type textarea "DOUGLAS FARM ADDN LOT 89 LESS IRREG 1AC PT SE COR"
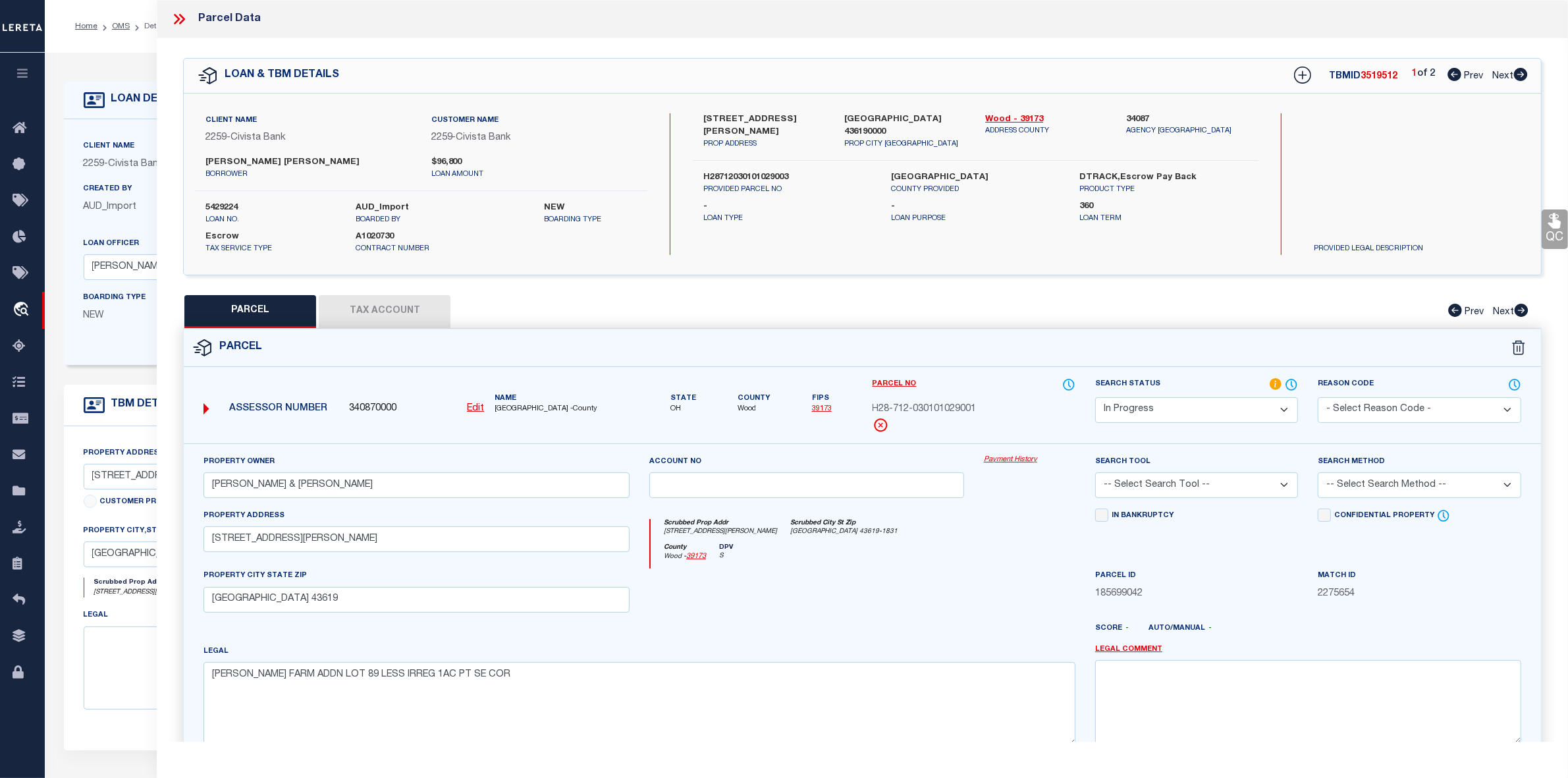
click at [1524, 75] on icon at bounding box center [1521, 75] width 14 height 13
select select "AS"
checkbox input "false"
select select "IP"
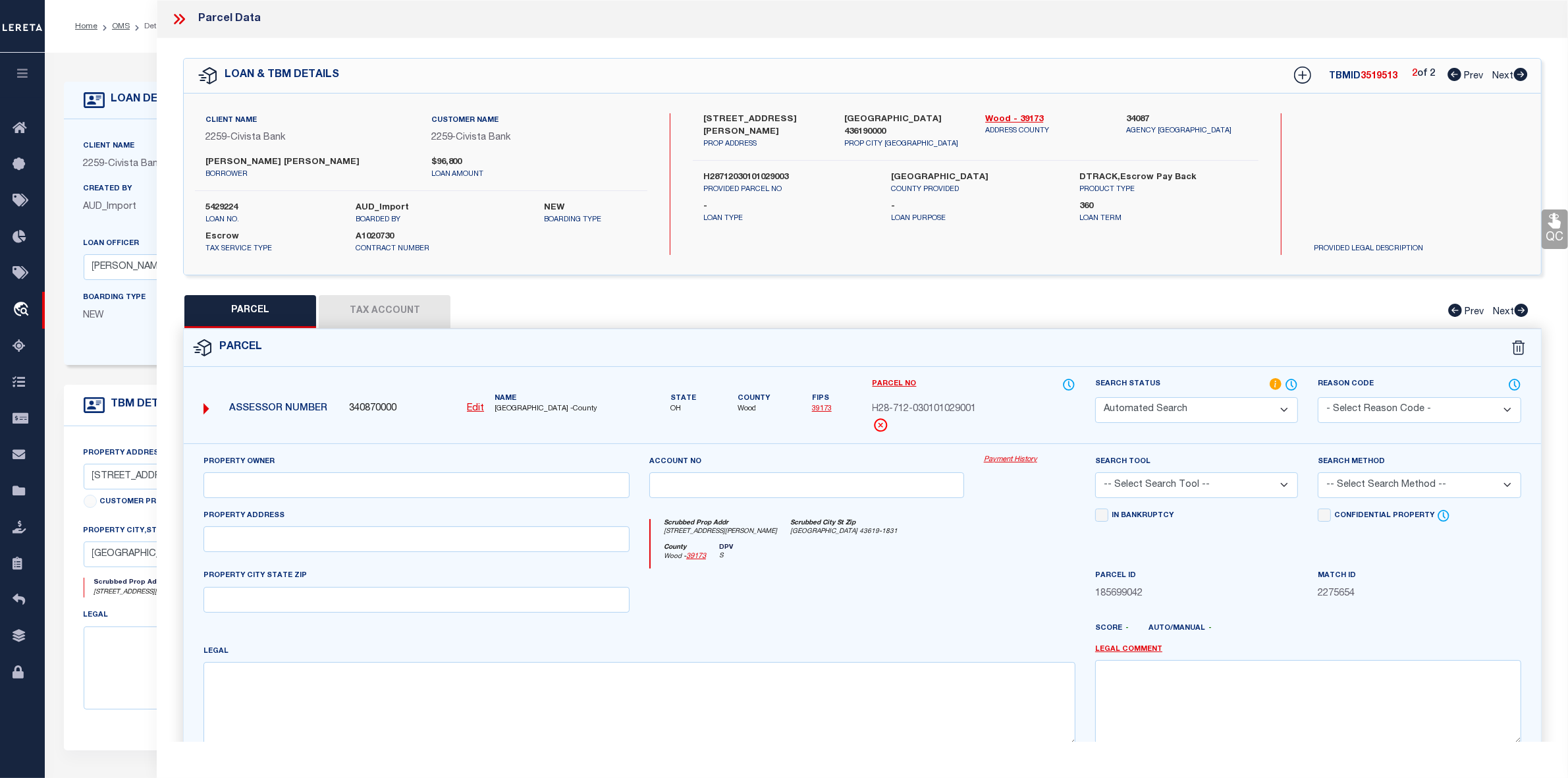
checkbox input "false"
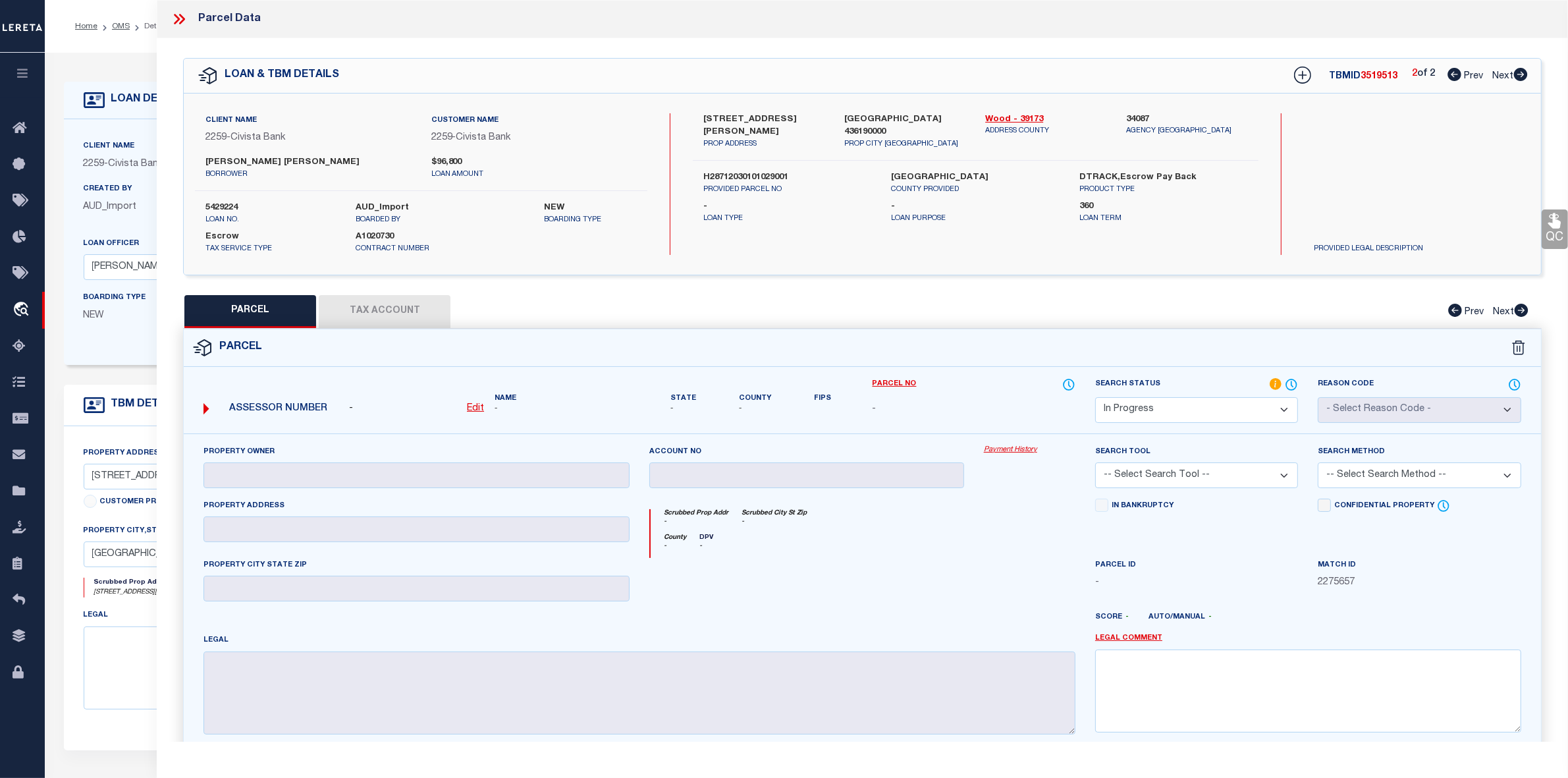
click at [1453, 73] on icon at bounding box center [1454, 75] width 14 height 13
select select "AS"
checkbox input "false"
select select "IP"
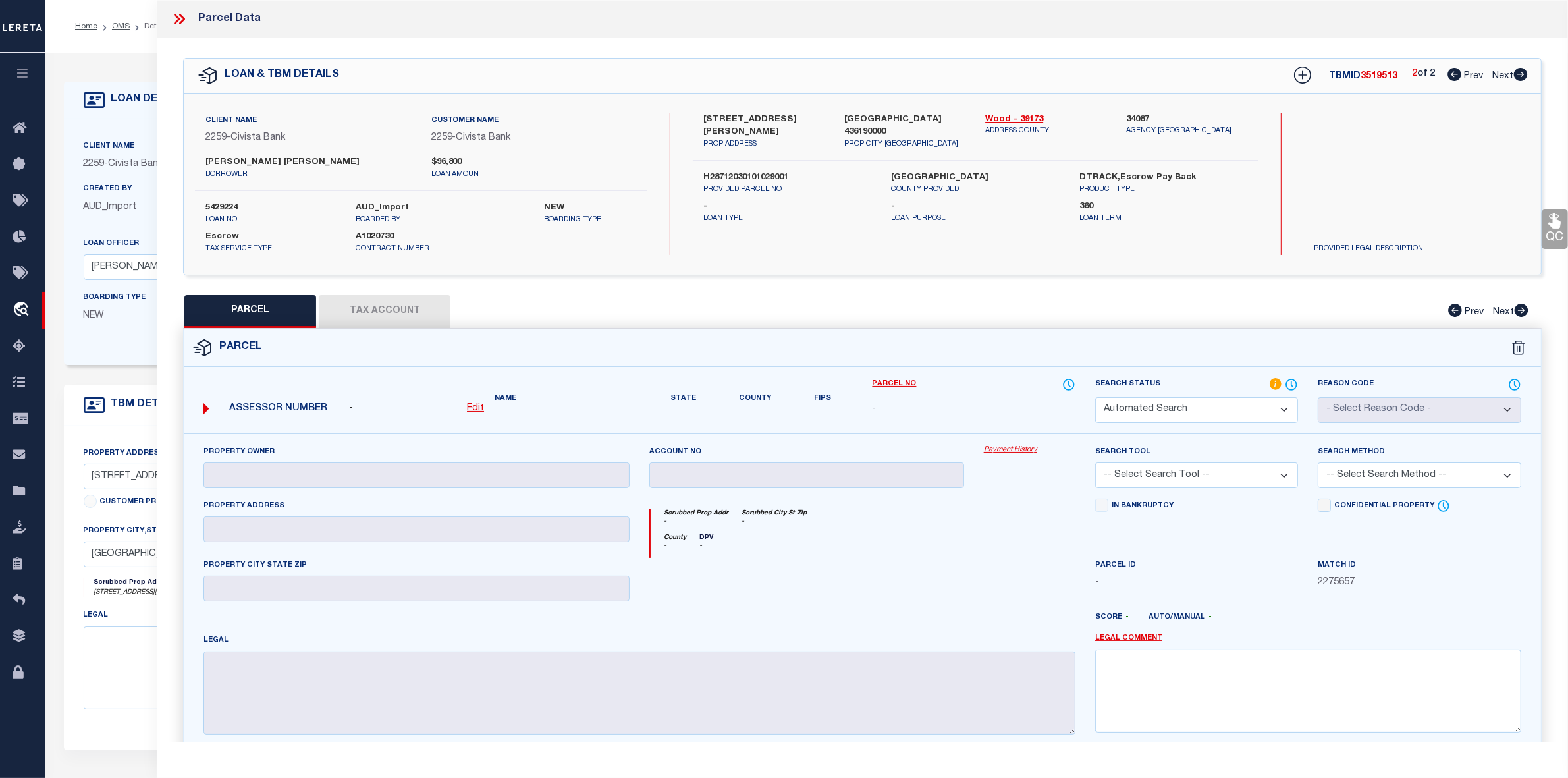
type input "MICHAEL CORINNE & MICHAEL DEVIN"
type input "3425 PLUMEY RD"
type input "NORTHWOOD OH 43619"
type textarea "DOUGLAS FARM ADDN LOT 89 LESS IRREG 1AC PT SE COR"
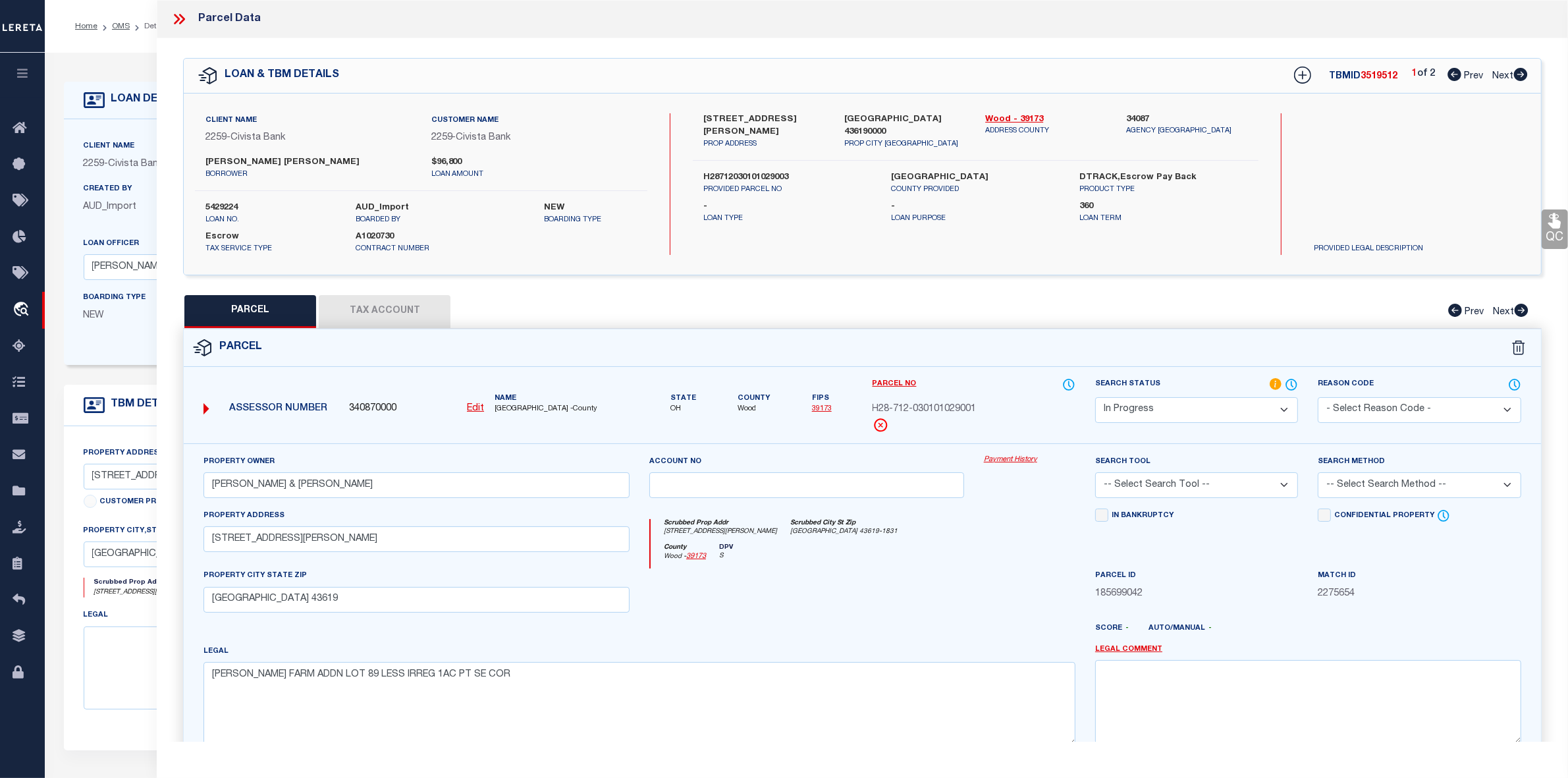
click at [1519, 74] on icon at bounding box center [1521, 75] width 14 height 13
select select "AS"
checkbox input "false"
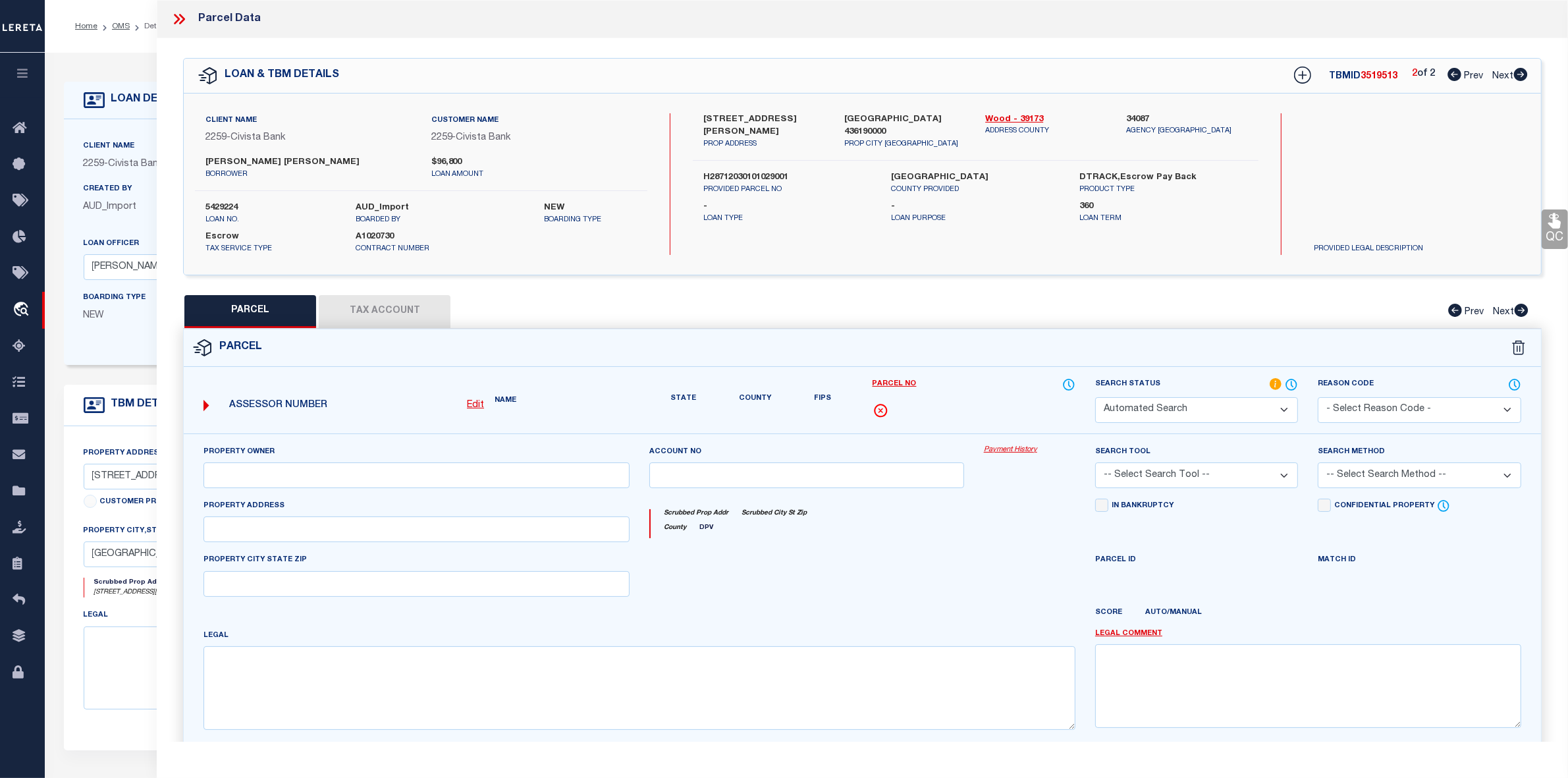
select select "IP"
checkbox input "false"
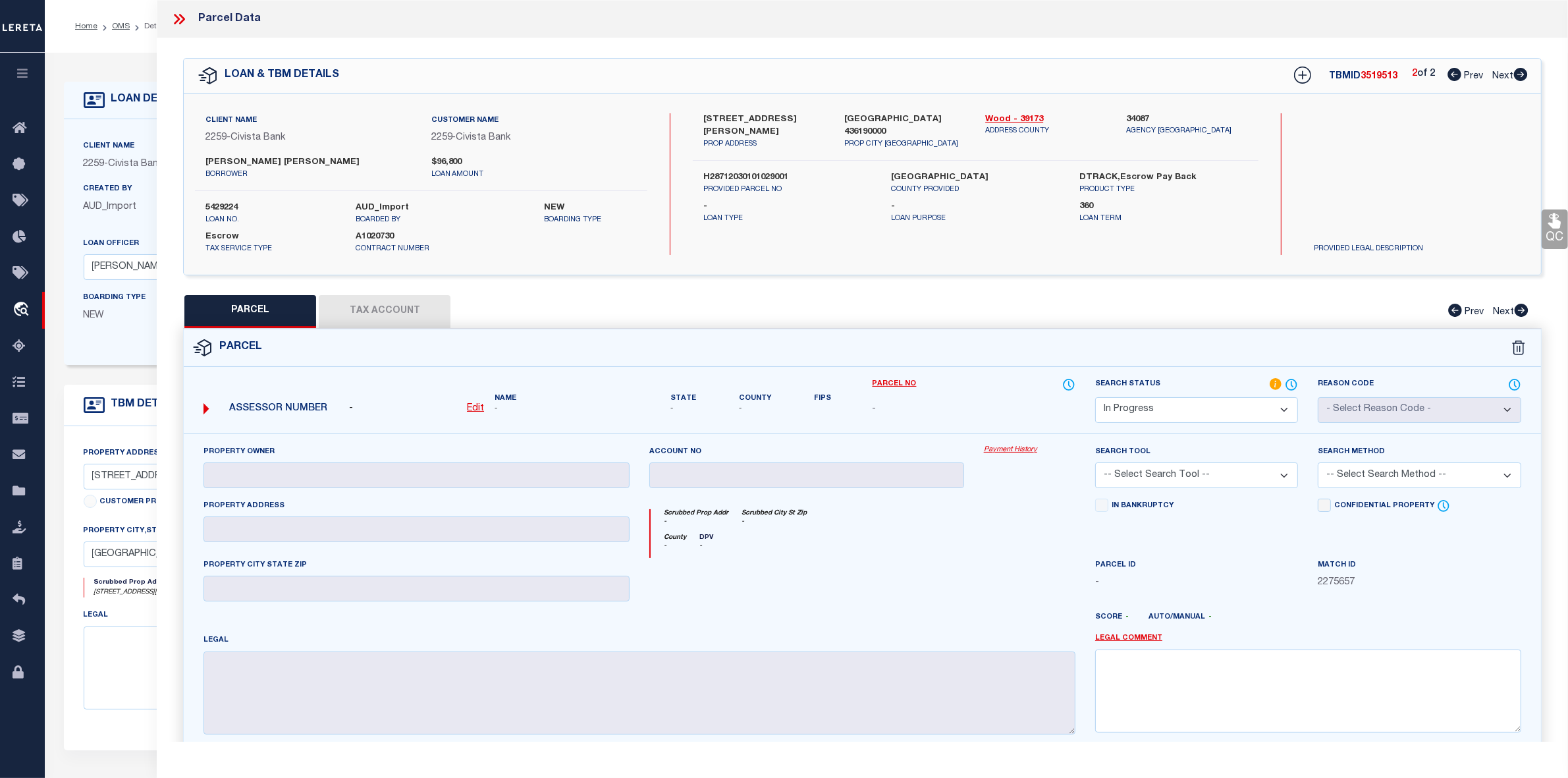
click at [1453, 74] on icon at bounding box center [1454, 75] width 14 height 13
select select "AS"
checkbox input "false"
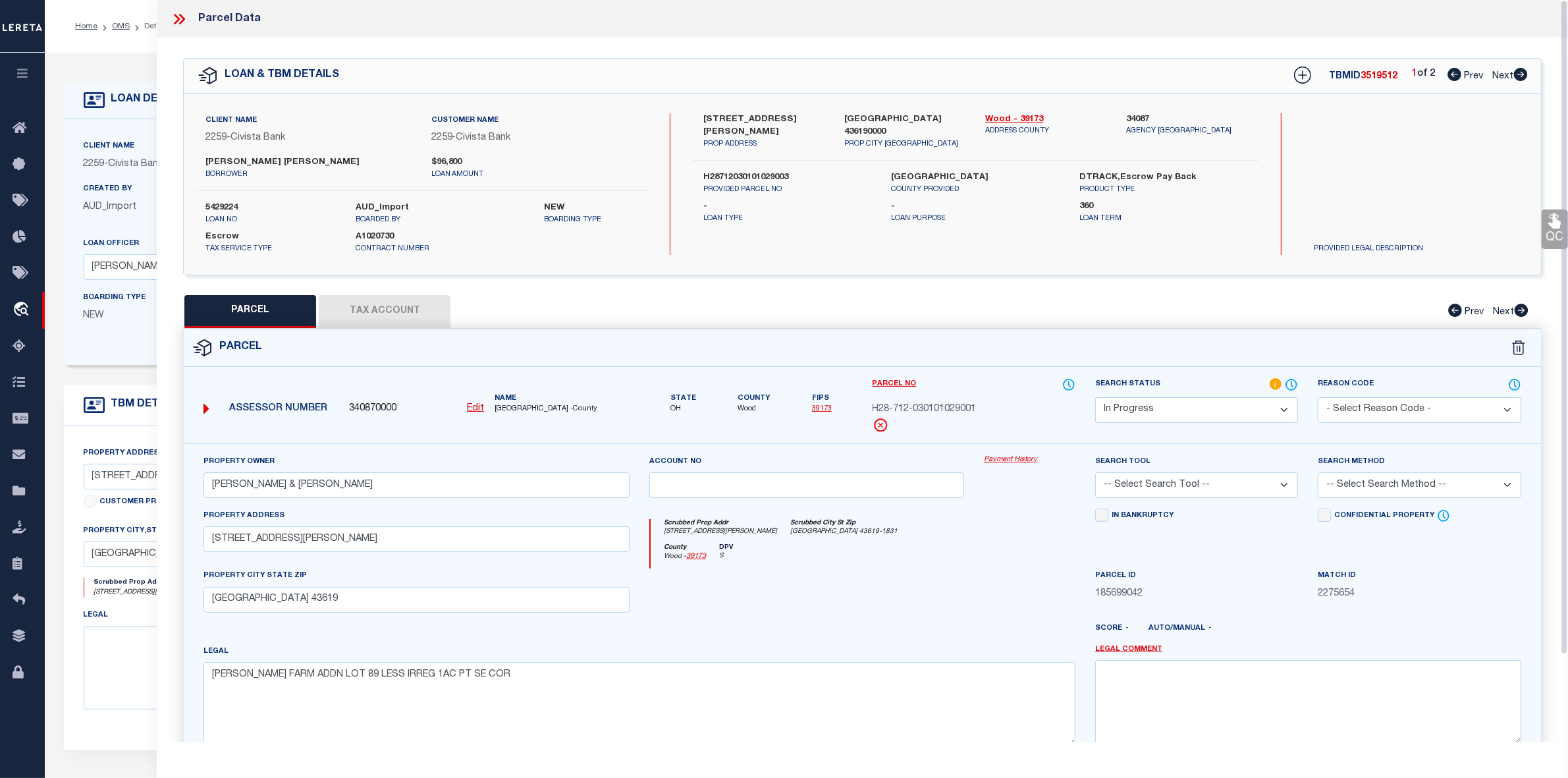
click at [756, 171] on label "H28712030101029003" at bounding box center [788, 178] width 169 height 13
copy label "H28712030101029003"
click at [1519, 74] on icon at bounding box center [1521, 75] width 14 height 13
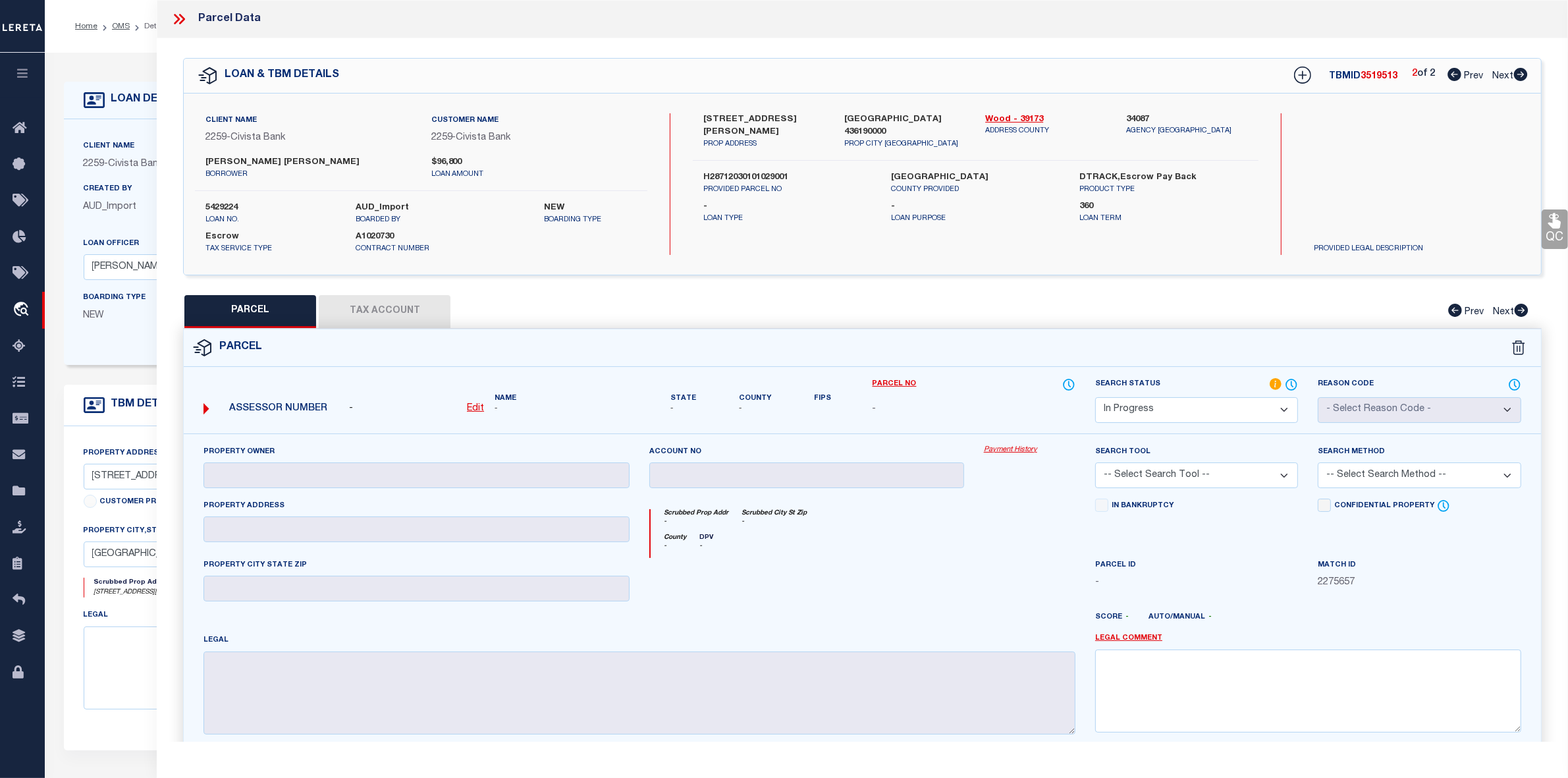
click at [1453, 76] on icon at bounding box center [1454, 75] width 14 height 13
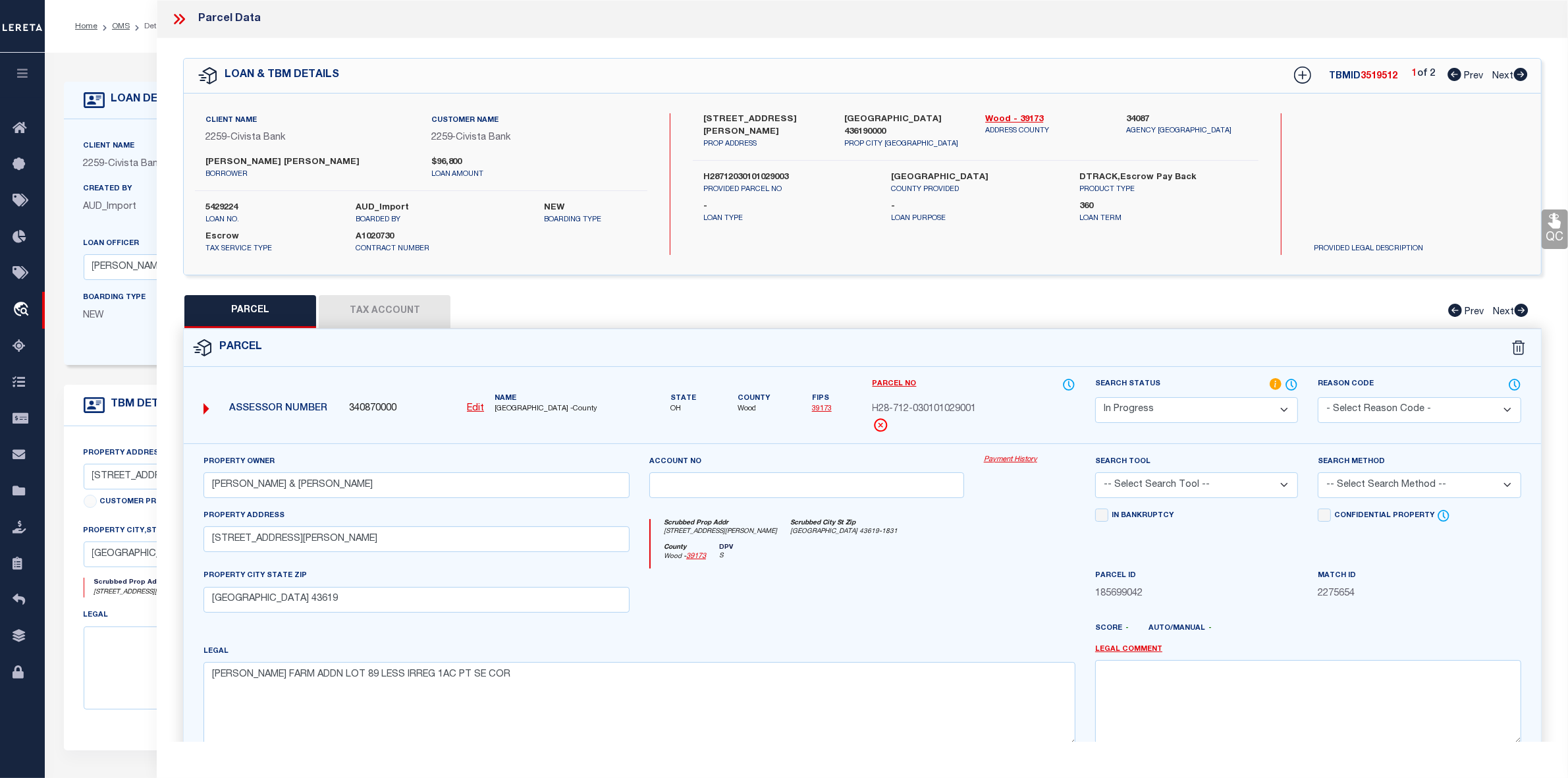
click at [1518, 72] on icon at bounding box center [1521, 75] width 14 height 13
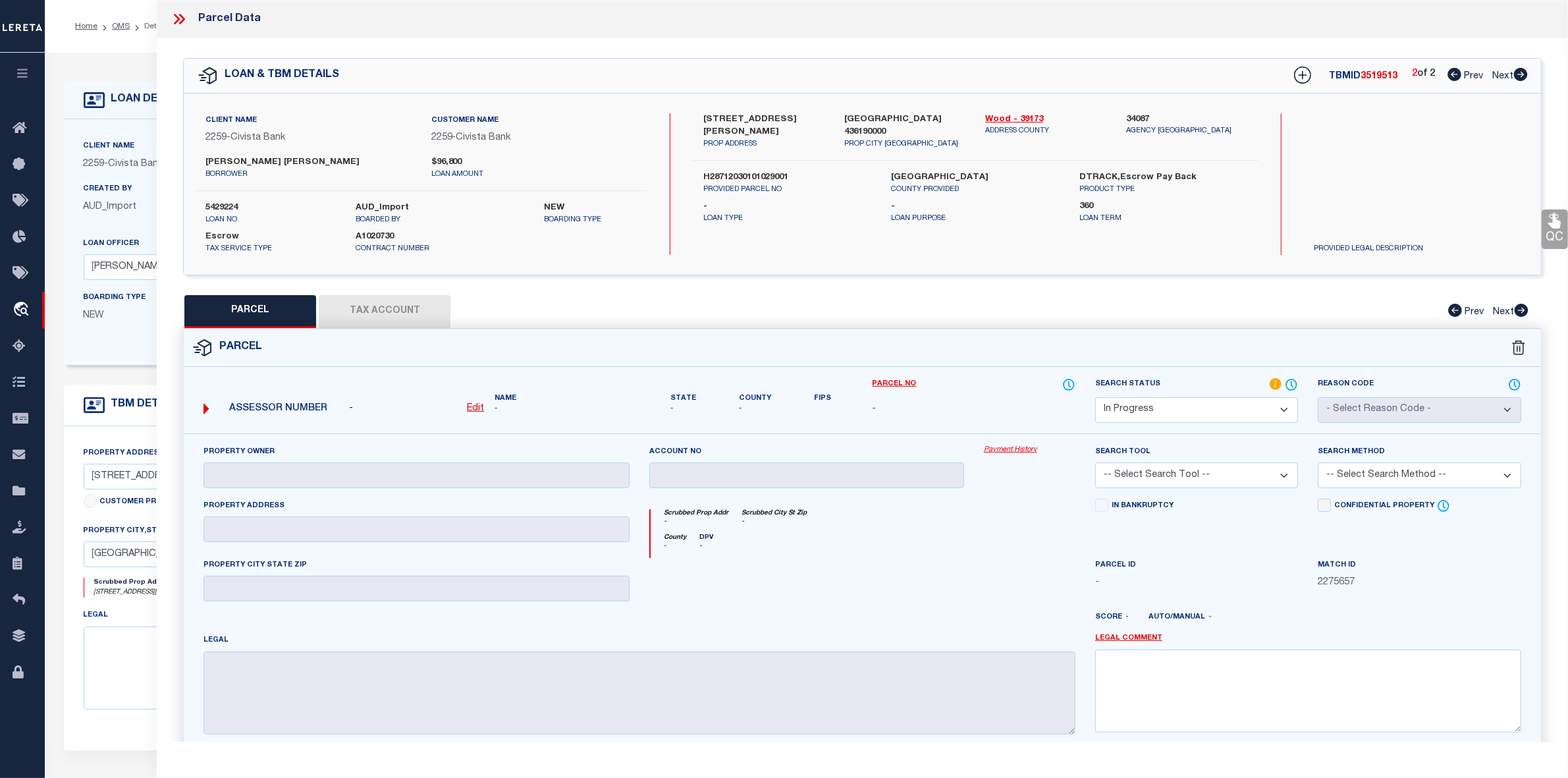
click at [1454, 75] on icon at bounding box center [1454, 75] width 14 height 13
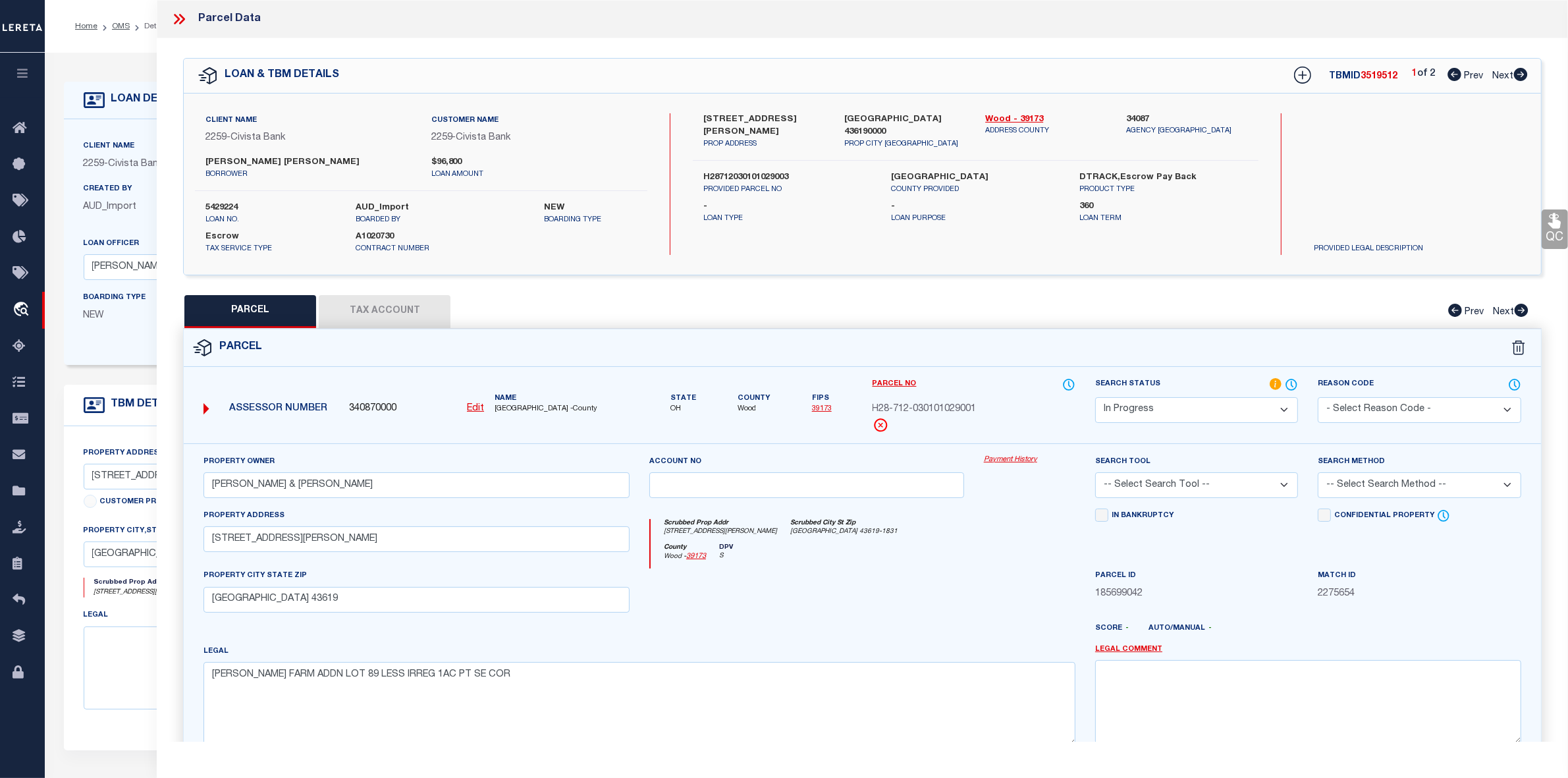
click at [1519, 75] on icon at bounding box center [1521, 75] width 14 height 13
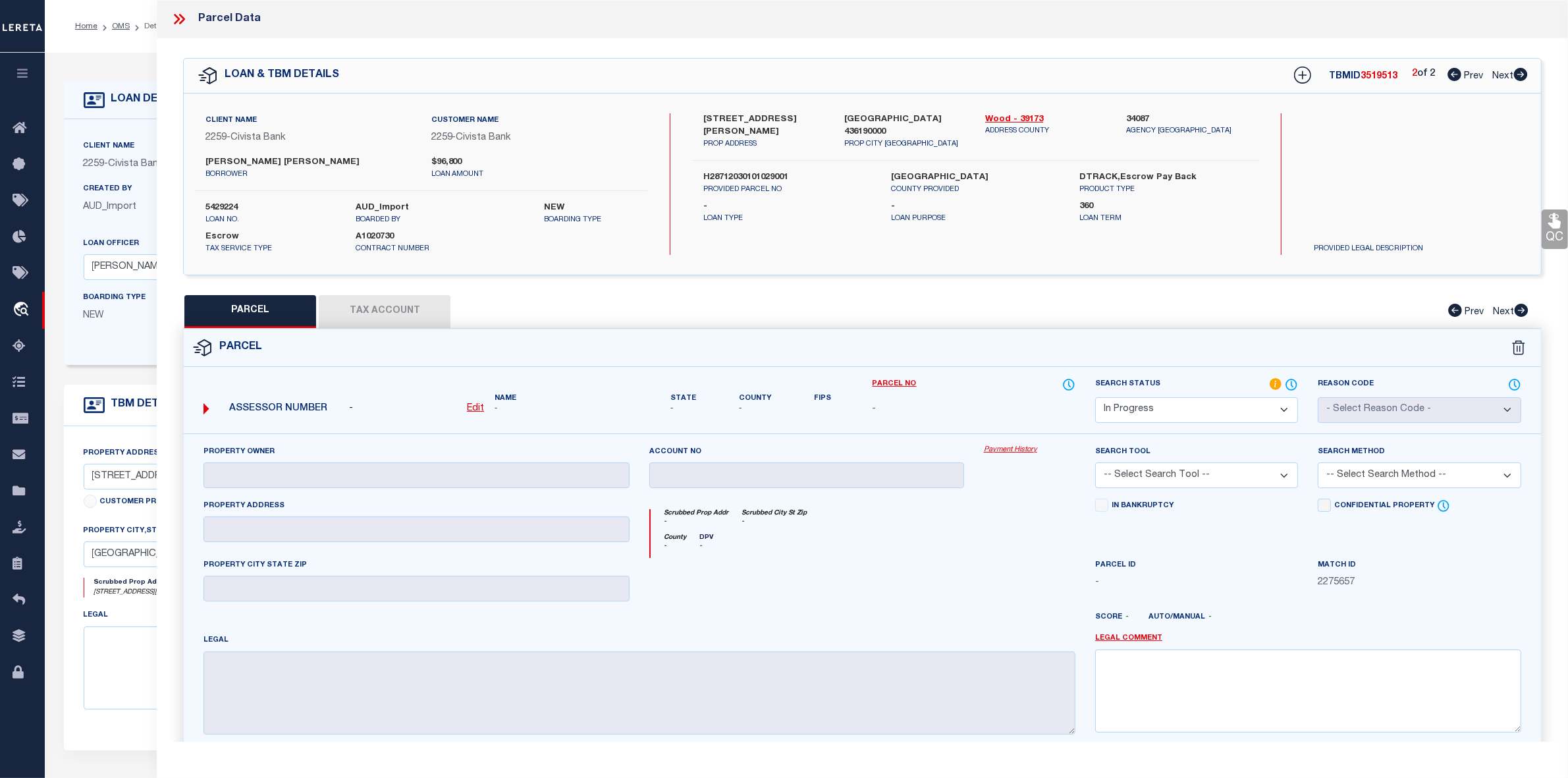
click at [1453, 74] on icon at bounding box center [1454, 75] width 14 height 13
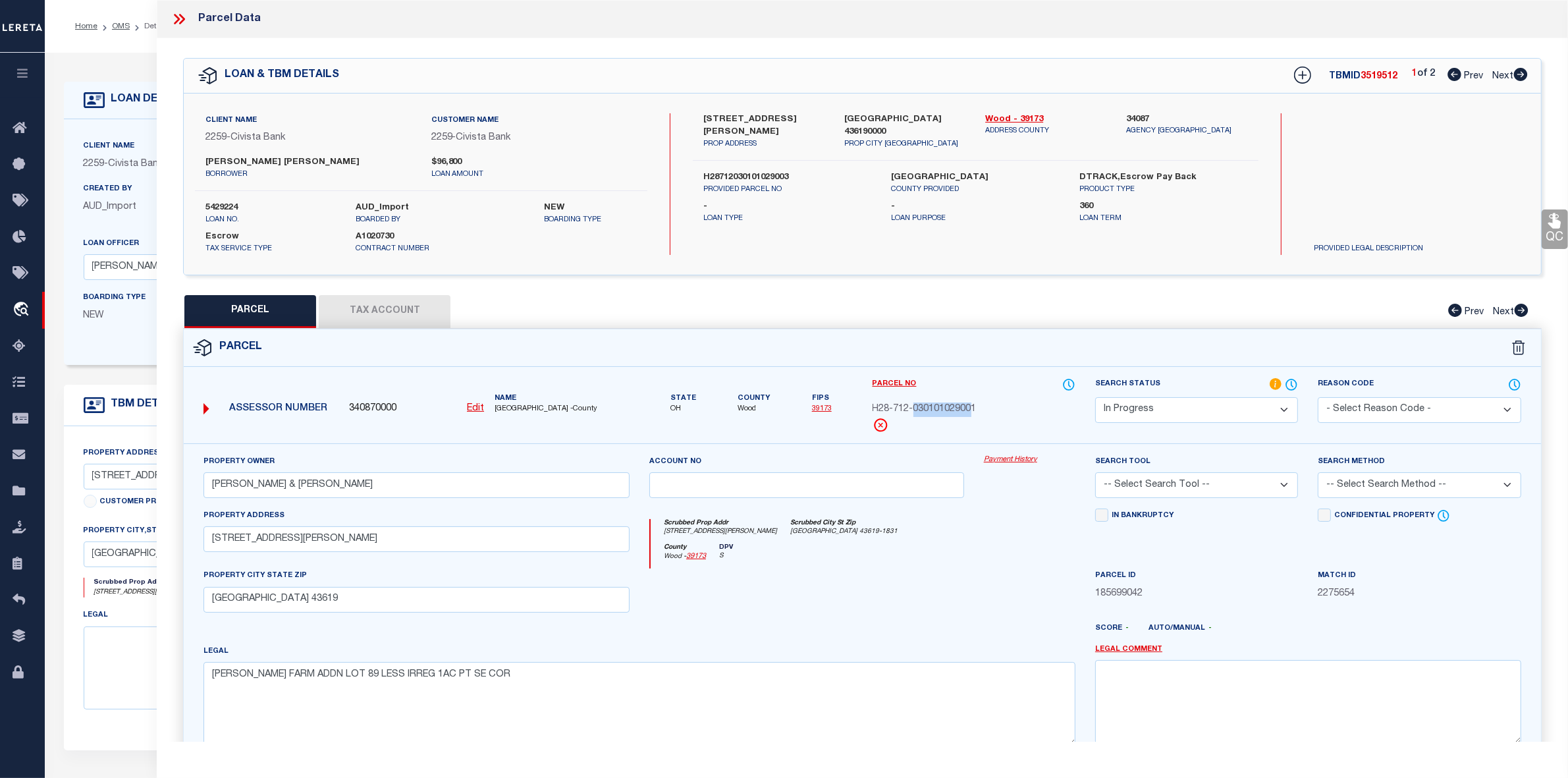
drag, startPoint x: 915, startPoint y: 412, endPoint x: 973, endPoint y: 409, distance: 58.1
click at [973, 409] on span "H28-712-030101029001" at bounding box center [924, 409] width 104 height 15
click at [1516, 71] on icon at bounding box center [1521, 75] width 14 height 13
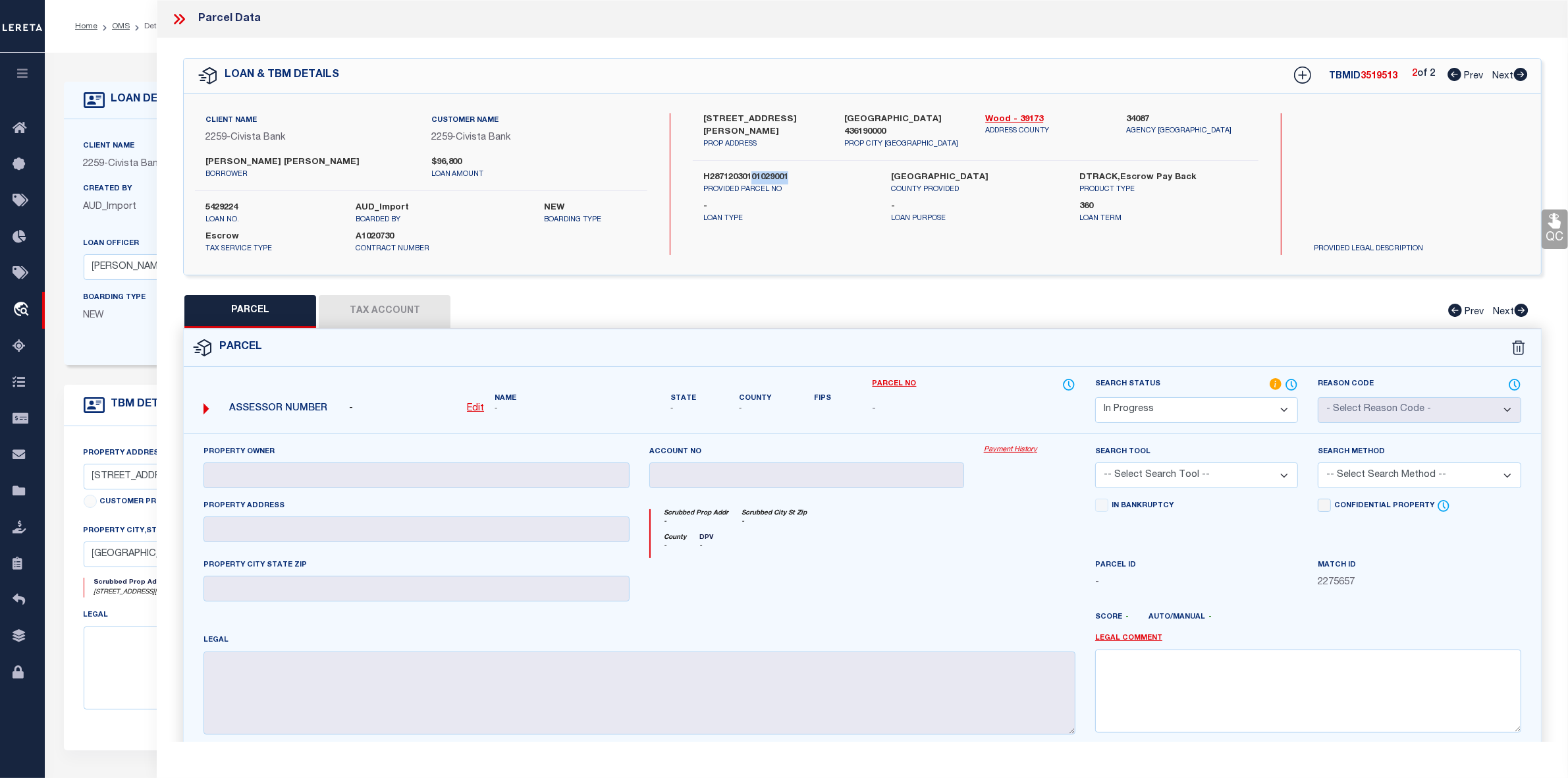
drag, startPoint x: 755, startPoint y: 163, endPoint x: 797, endPoint y: 160, distance: 42.1
click at [797, 171] on label "H28712030101029001" at bounding box center [788, 178] width 169 height 13
click at [1449, 74] on icon at bounding box center [1454, 75] width 14 height 13
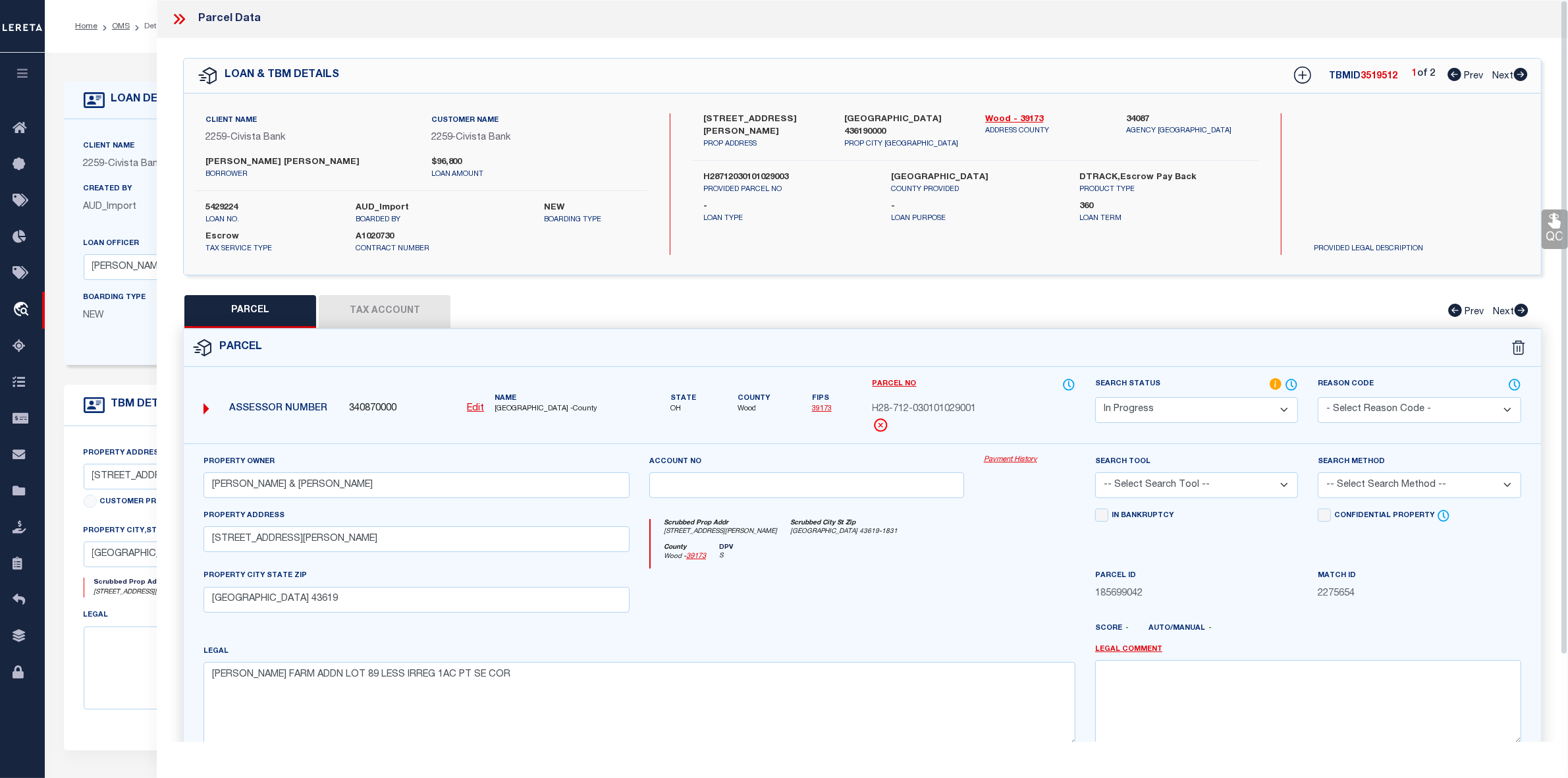
click at [1520, 74] on icon at bounding box center [1521, 75] width 14 height 13
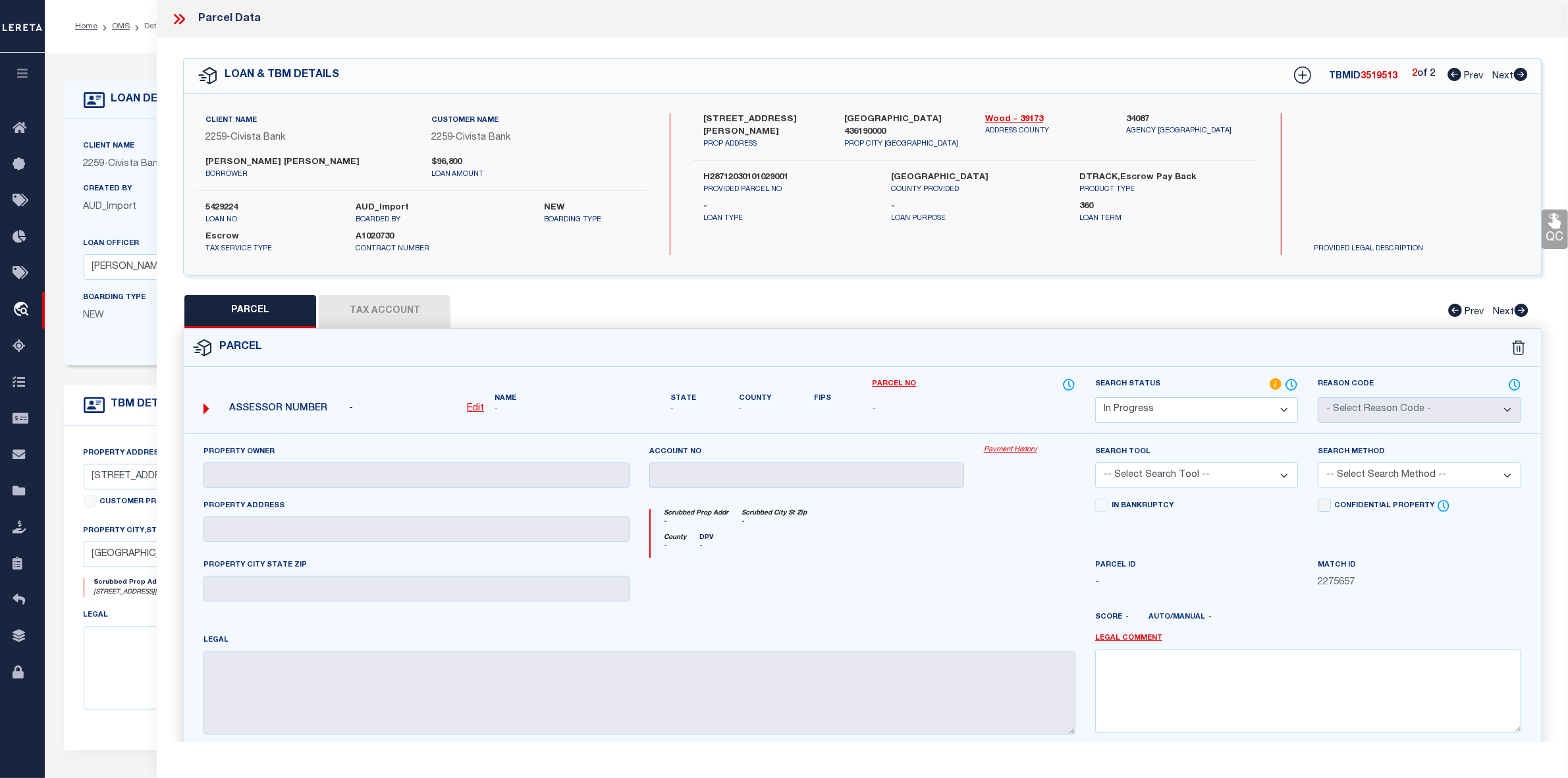
click at [1451, 73] on icon at bounding box center [1454, 75] width 14 height 13
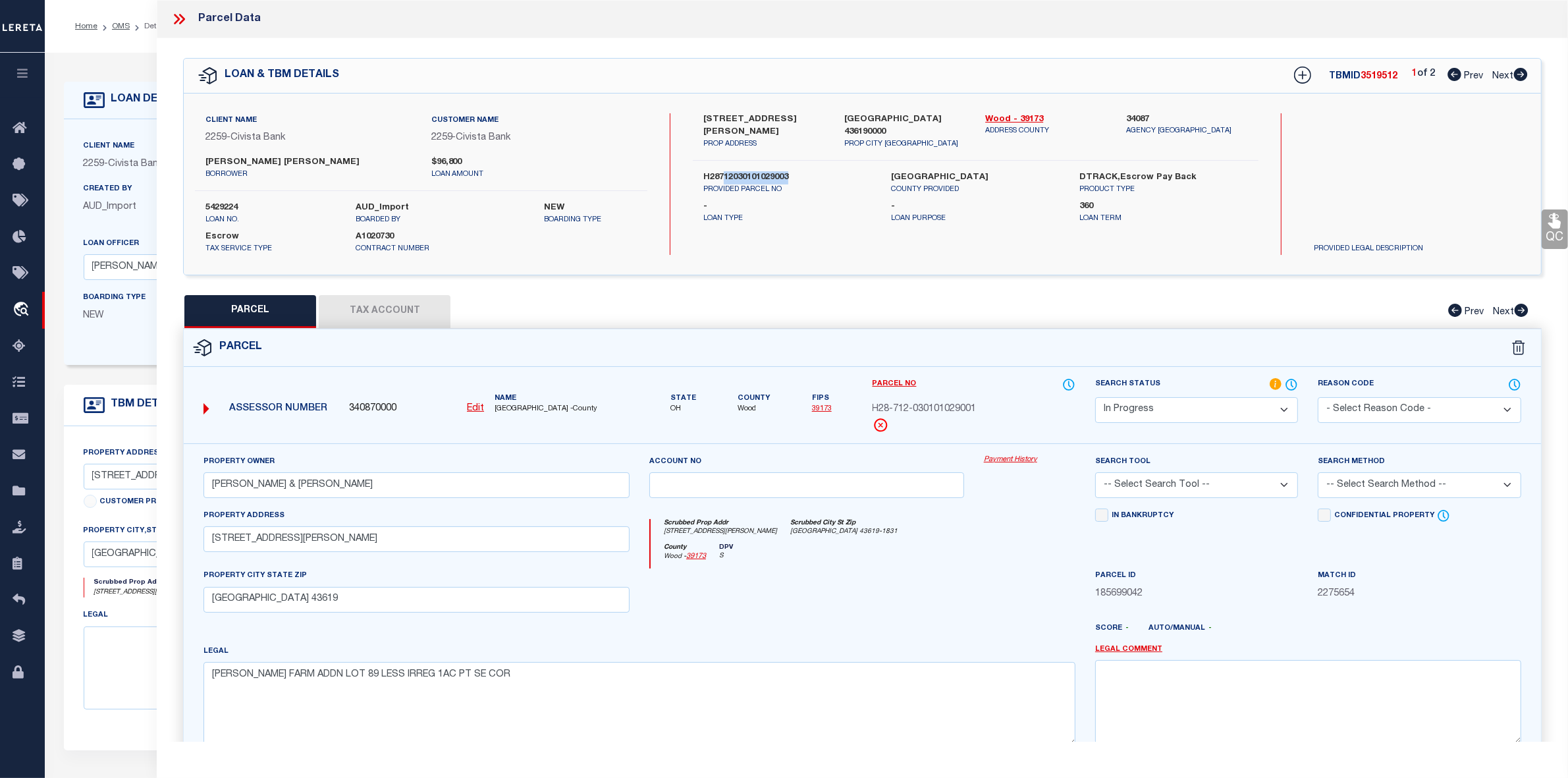
drag, startPoint x: 725, startPoint y: 160, endPoint x: 791, endPoint y: 163, distance: 66.1
click at [791, 171] on label "H28712030101029003" at bounding box center [788, 178] width 169 height 13
click at [1520, 74] on icon at bounding box center [1521, 75] width 14 height 13
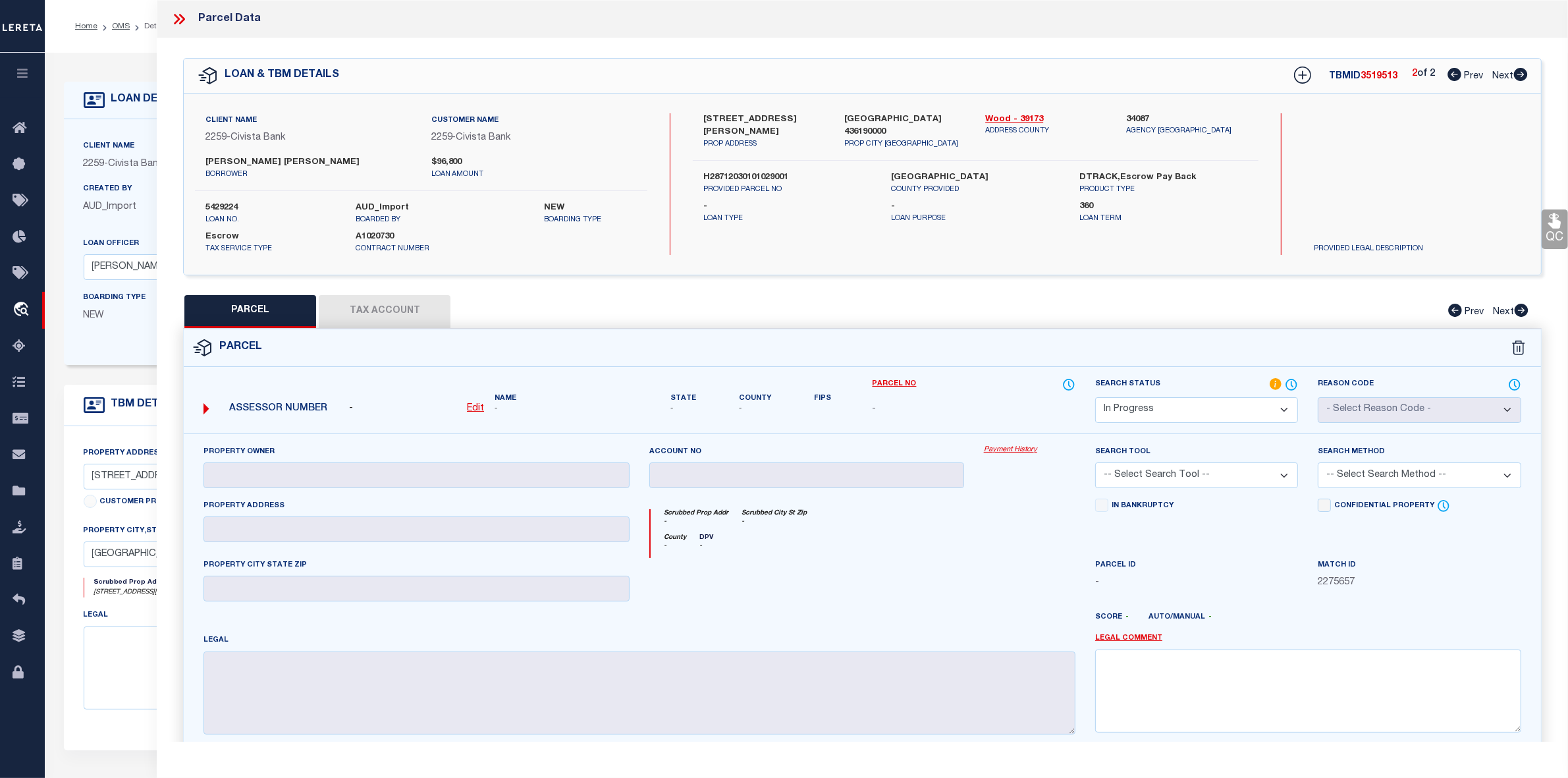
click at [1157, 407] on select "Automated Search Bad Parcel Complete Duplicate Parcel High Dollar Reporting In …" at bounding box center [1197, 409] width 203 height 25
click at [1096, 397] on select "Automated Search Bad Parcel Complete Duplicate Parcel High Dollar Reporting In …" at bounding box center [1197, 409] width 203 height 25
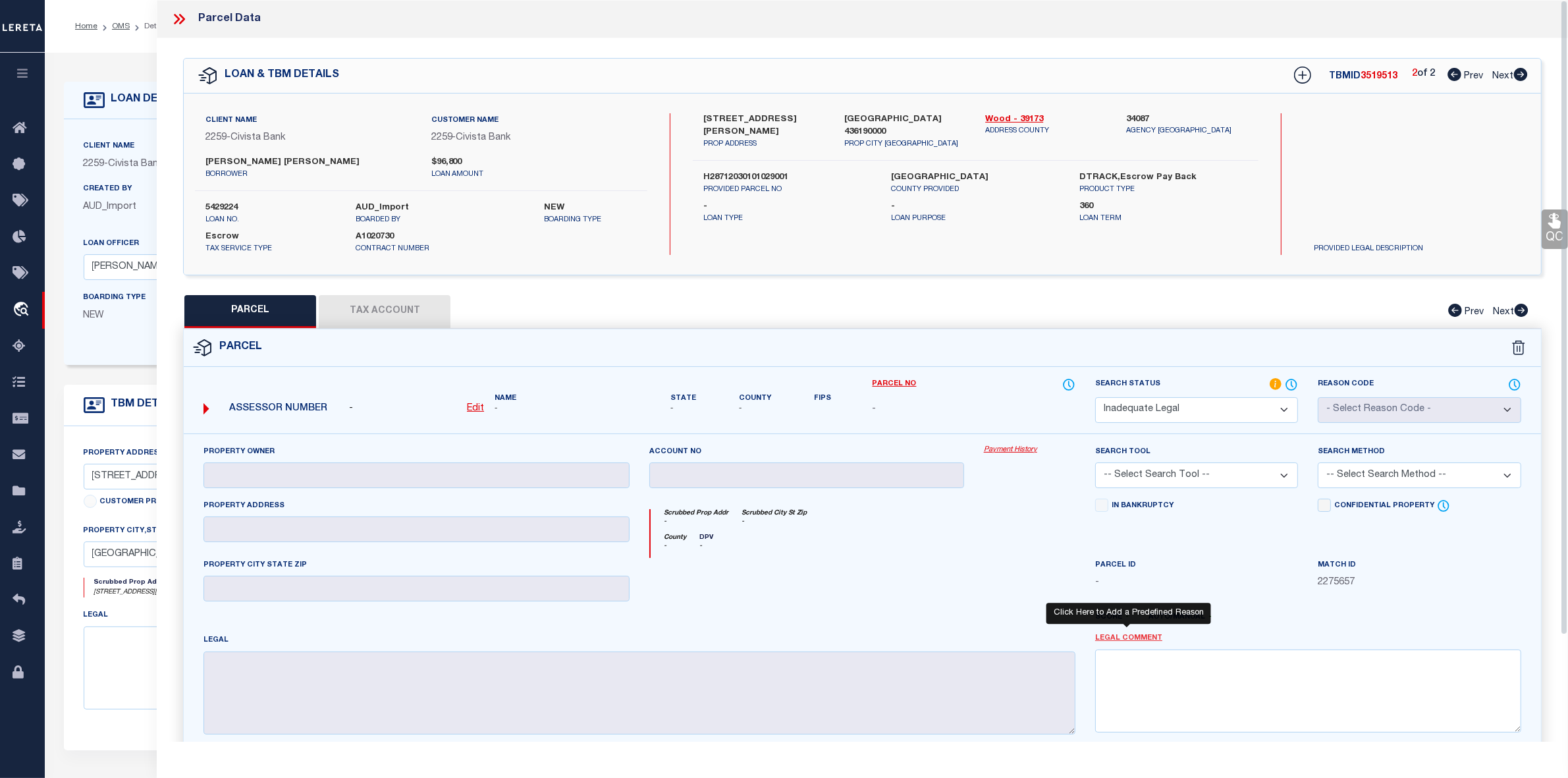
click at [1147, 642] on link "Legal Comment" at bounding box center [1129, 639] width 67 height 11
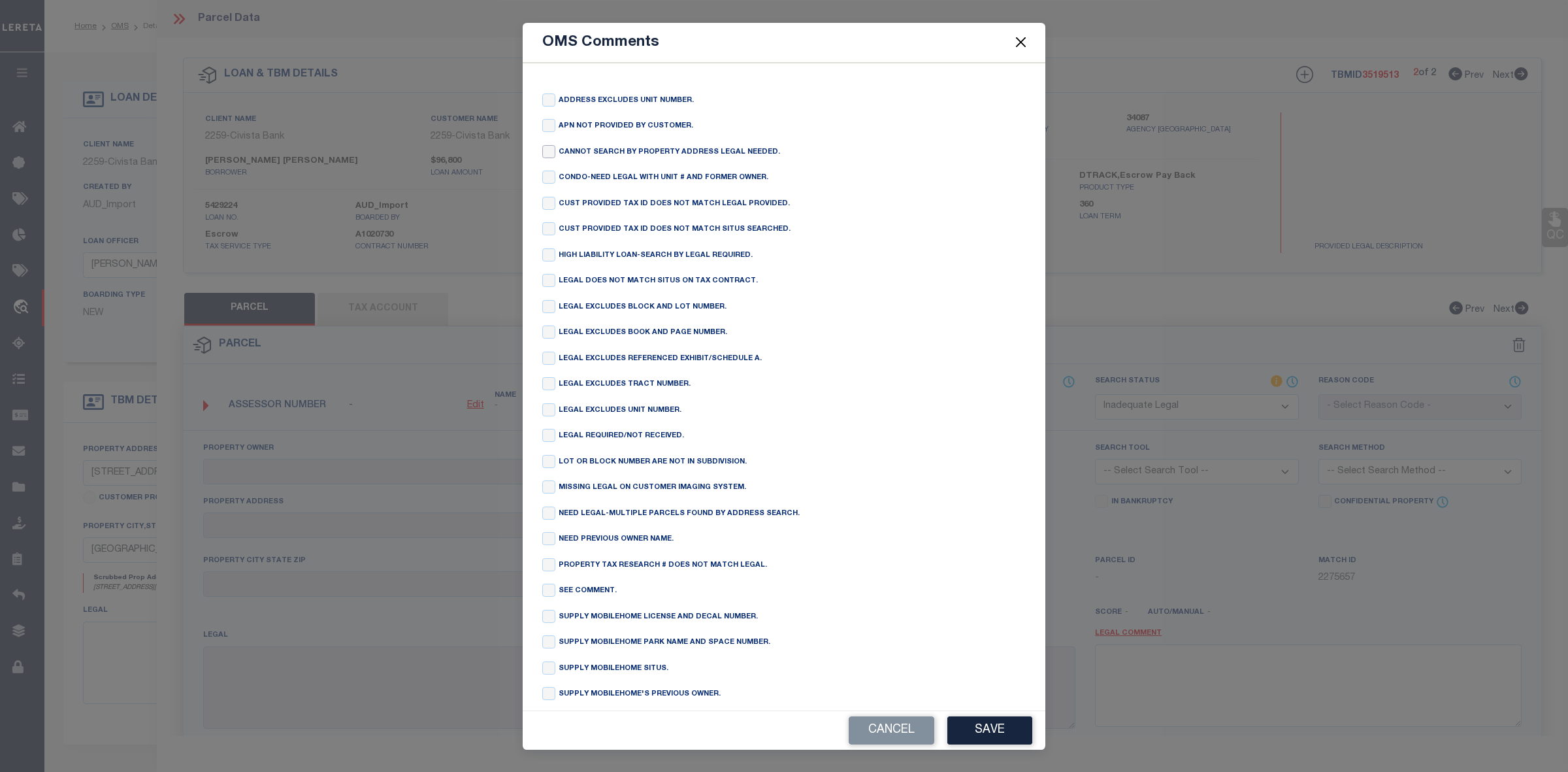
click at [551, 154] on input "checkbox" at bounding box center [549, 152] width 13 height 13
click at [1004, 730] on button "Save" at bounding box center [990, 731] width 85 height 28
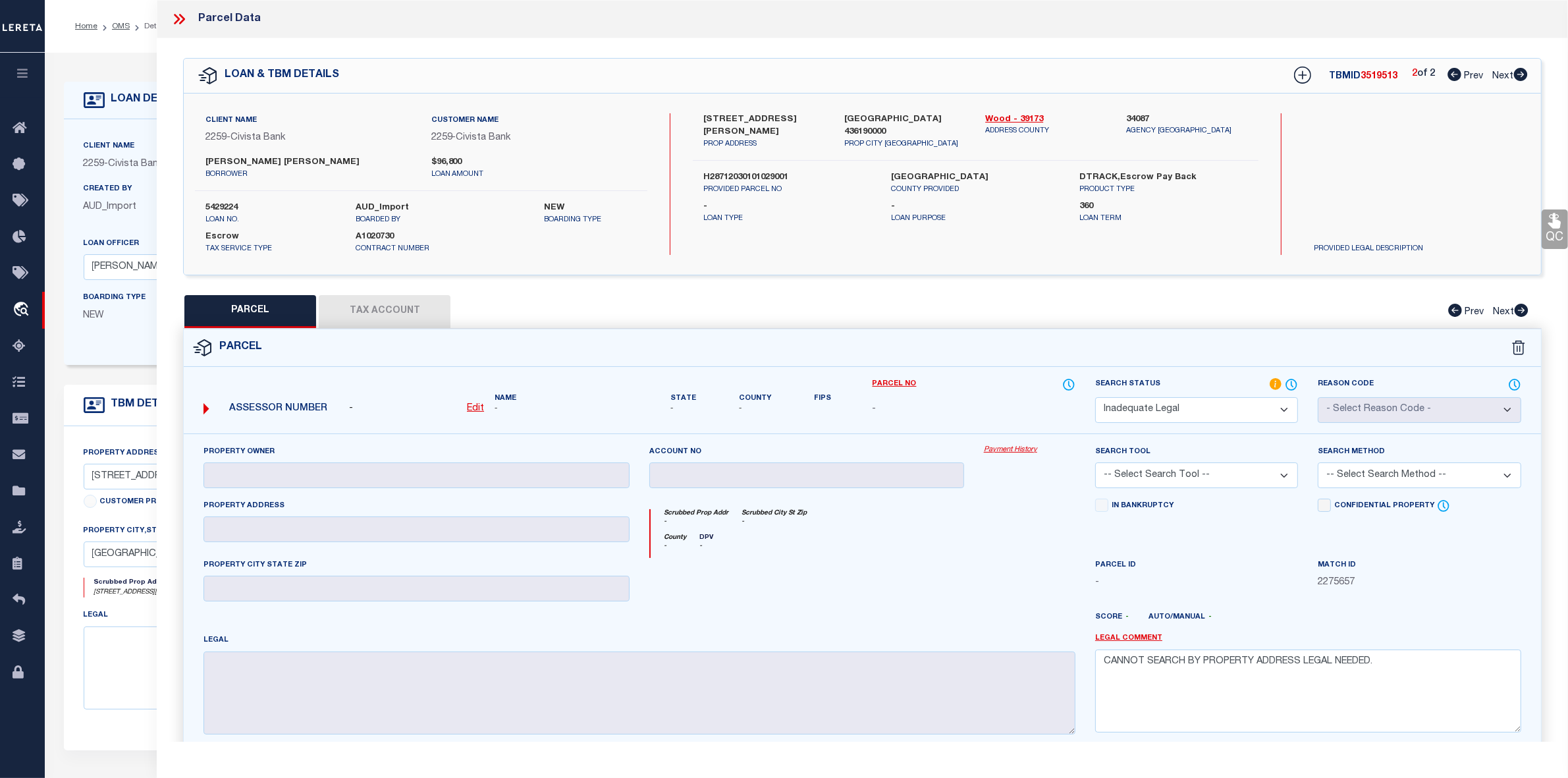
scroll to position [124, 0]
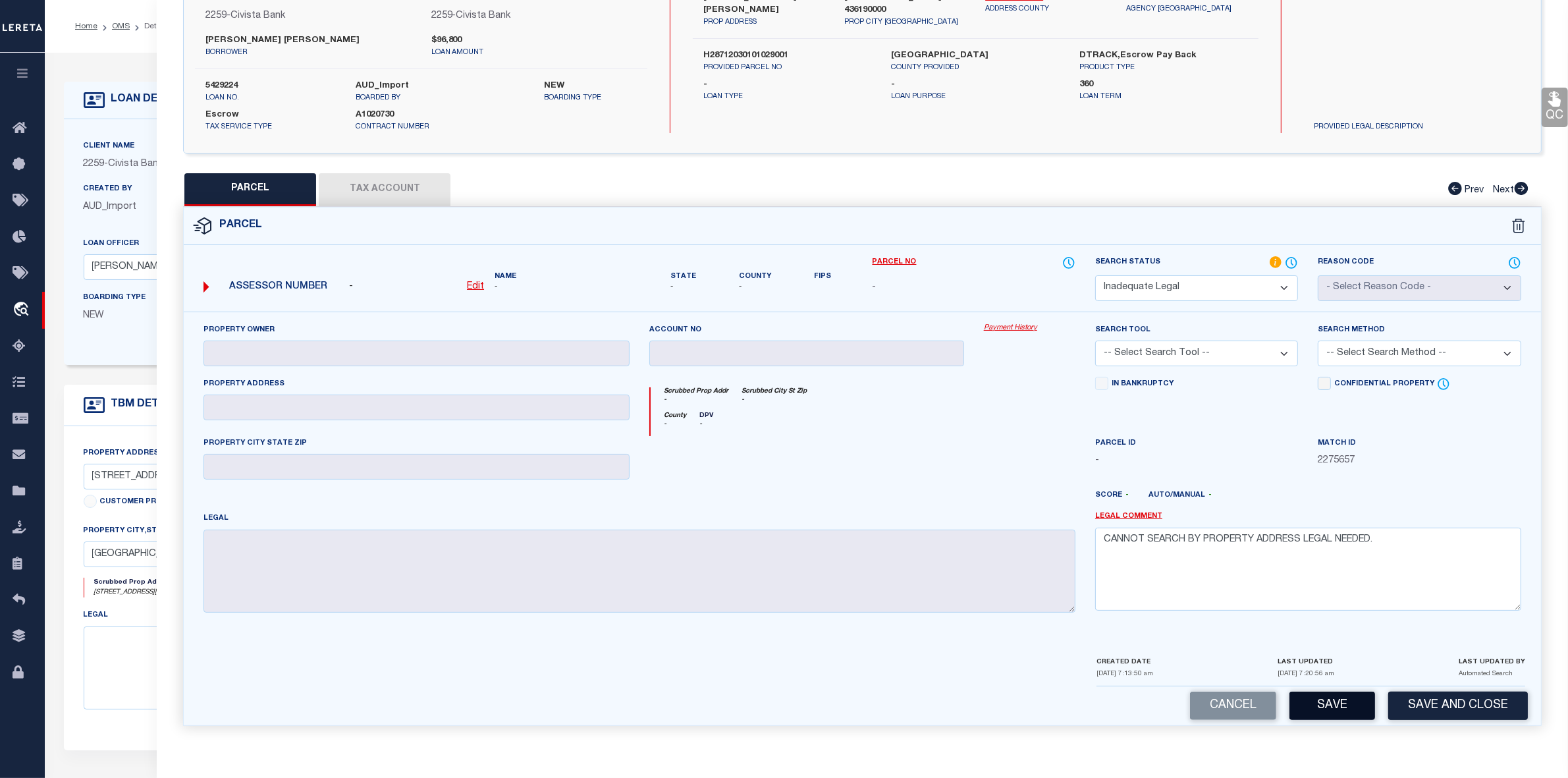
click at [1344, 706] on button "Save" at bounding box center [1332, 706] width 86 height 29
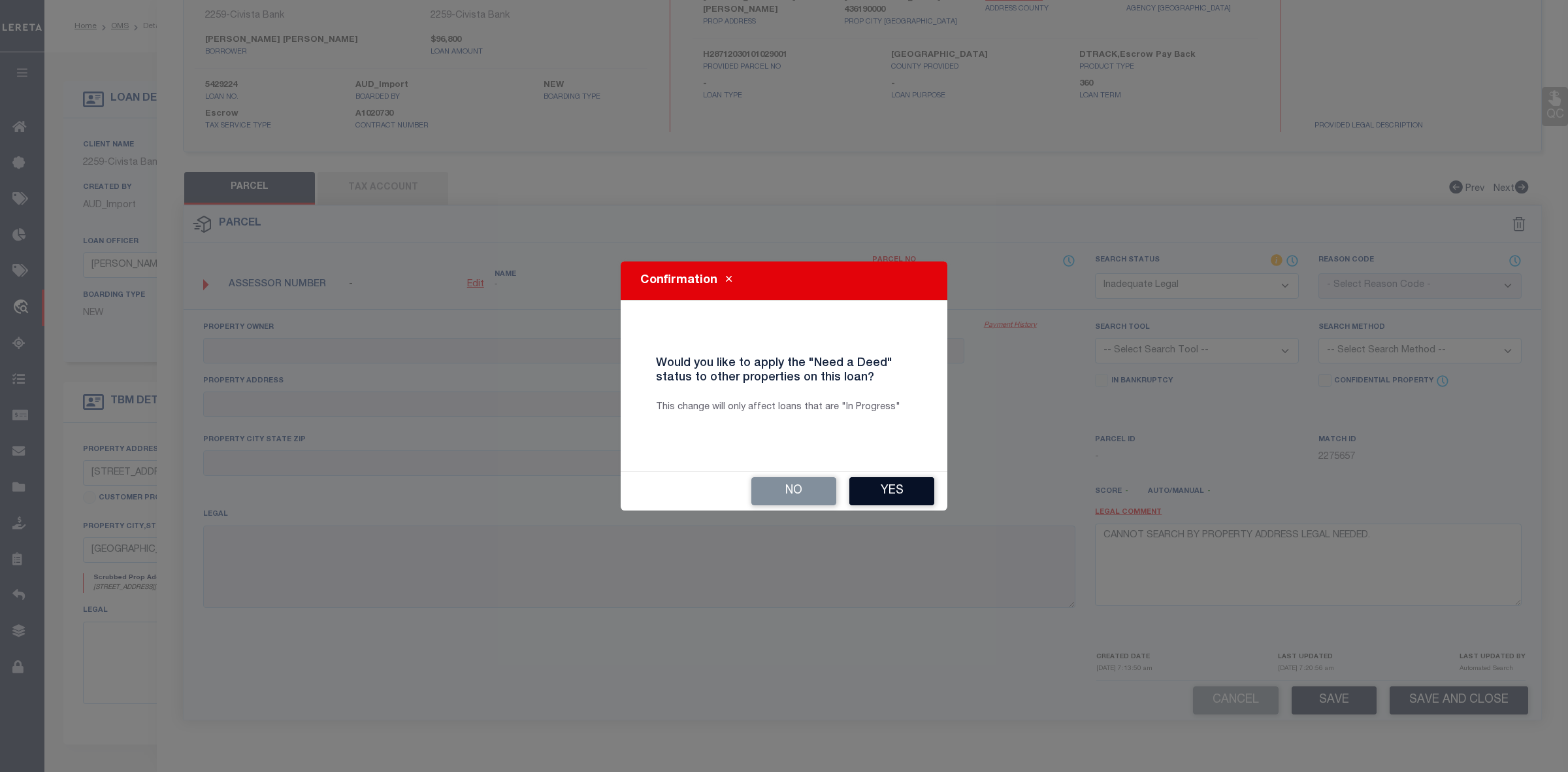
click at [896, 491] on button "Yes" at bounding box center [892, 491] width 85 height 28
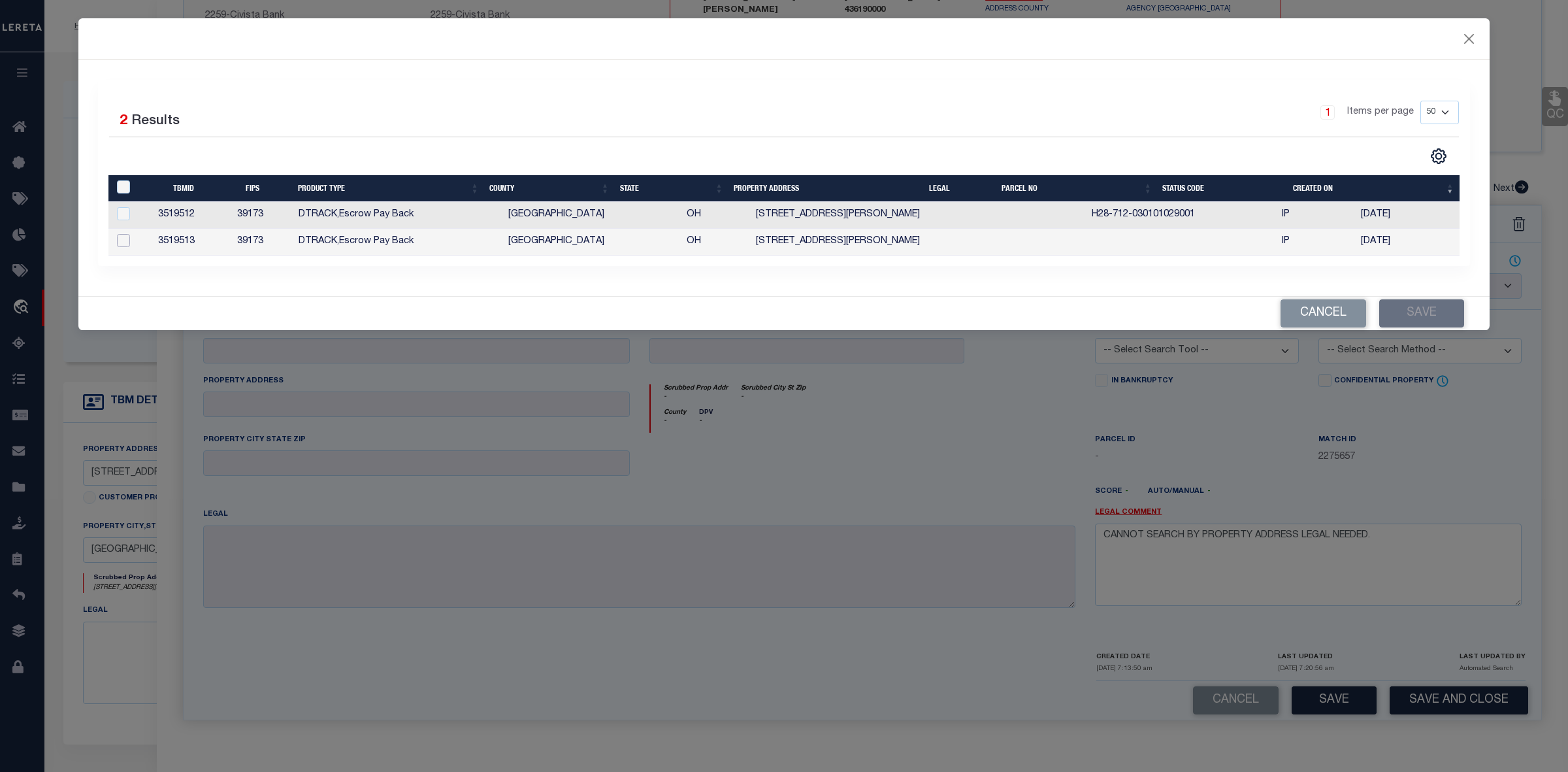
click at [124, 243] on input "checkbox" at bounding box center [123, 241] width 13 height 13
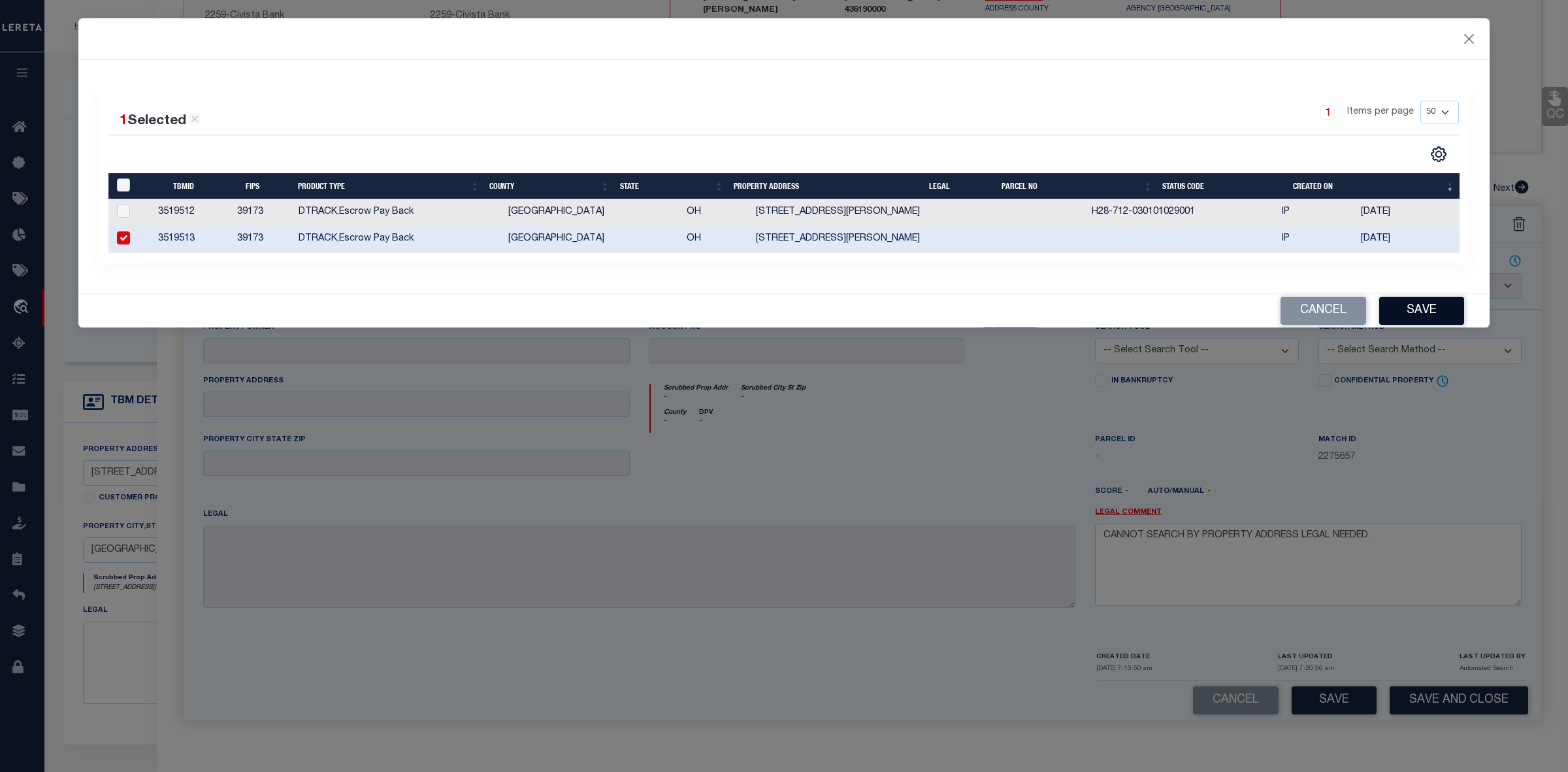
click at [1448, 319] on button "Save" at bounding box center [1422, 310] width 85 height 28
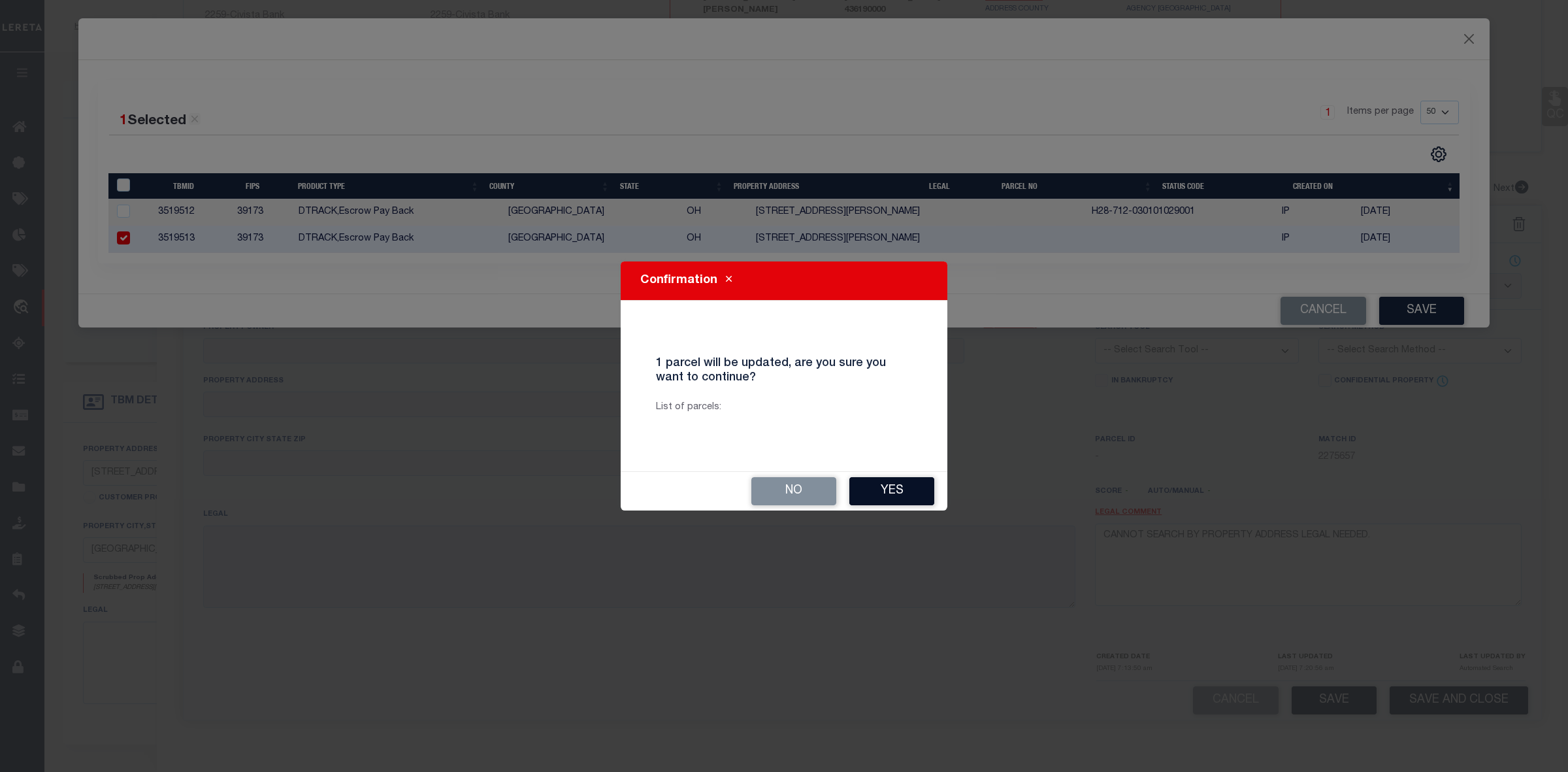
click at [903, 492] on button "Yes" at bounding box center [892, 491] width 85 height 28
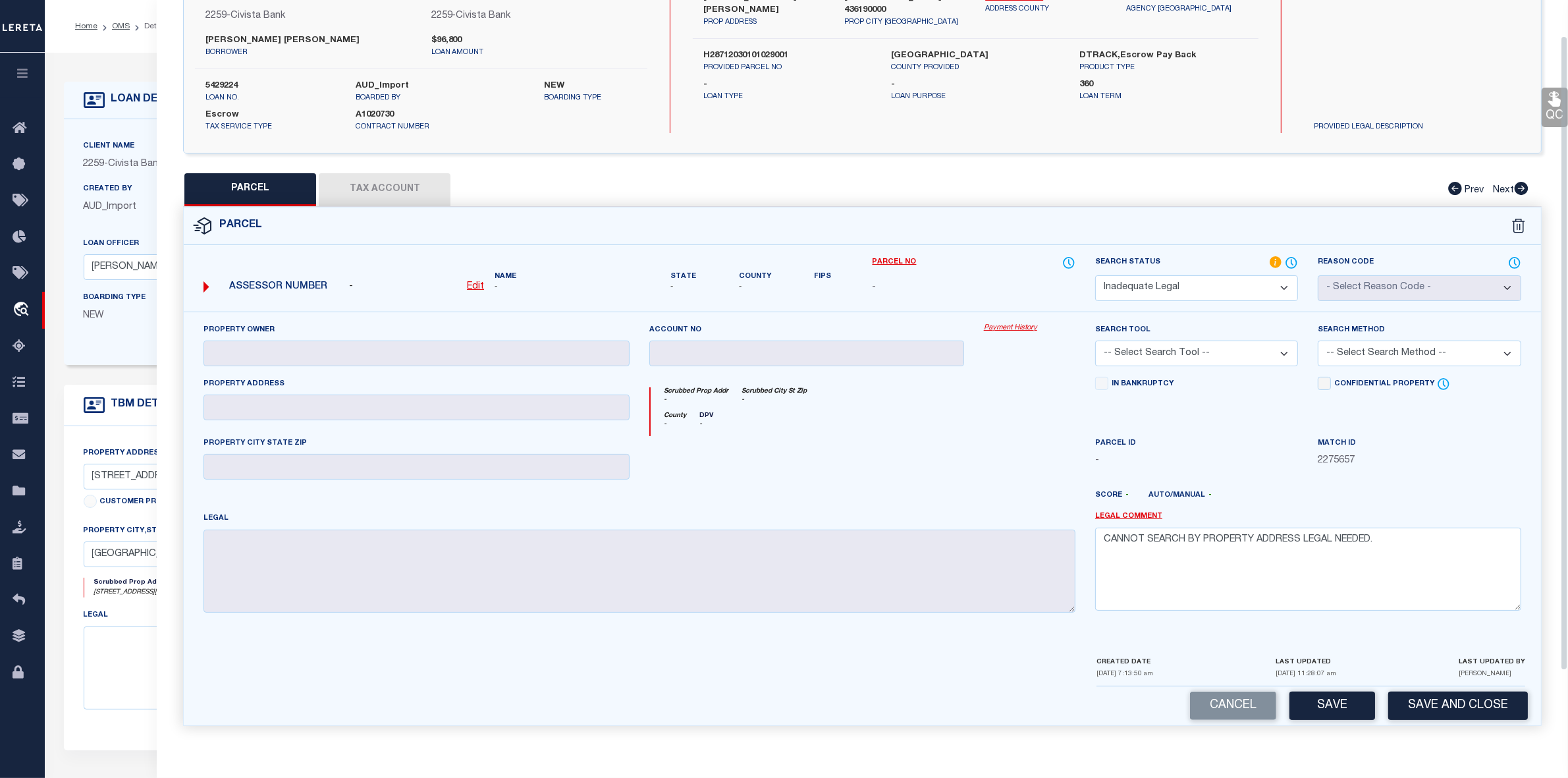
scroll to position [0, 0]
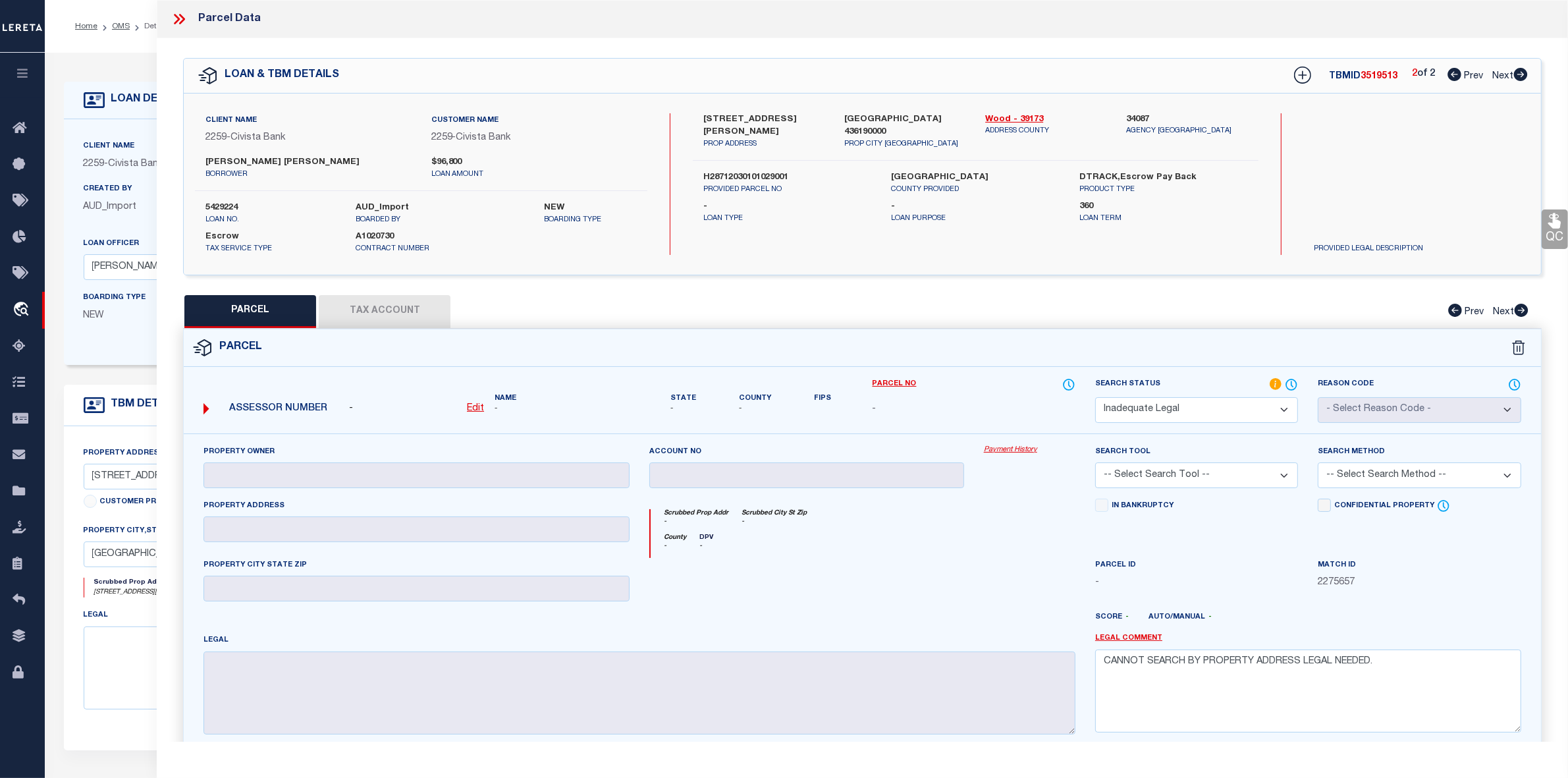
click at [1449, 72] on icon at bounding box center [1454, 75] width 14 height 13
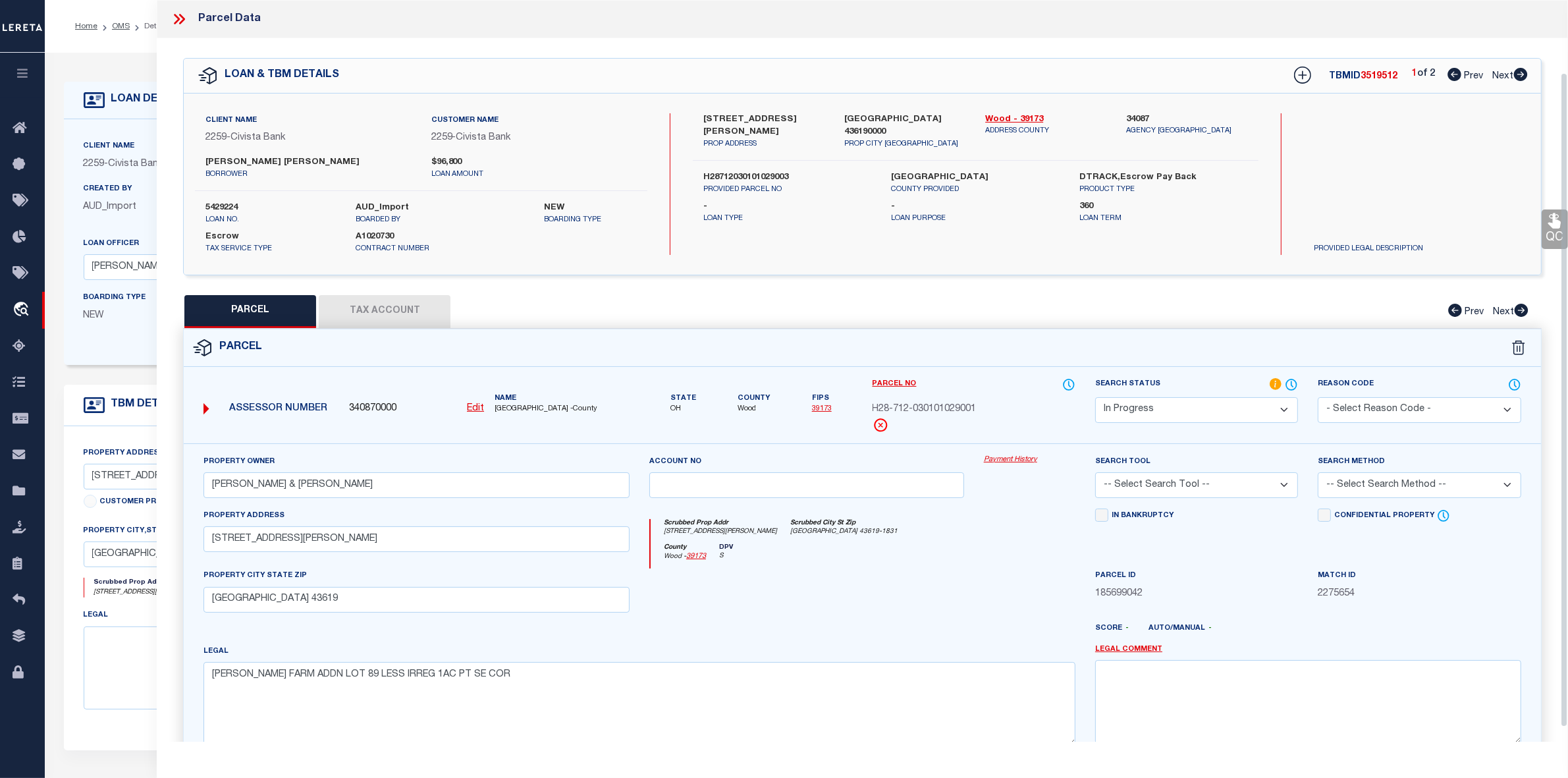
scroll to position [97, 0]
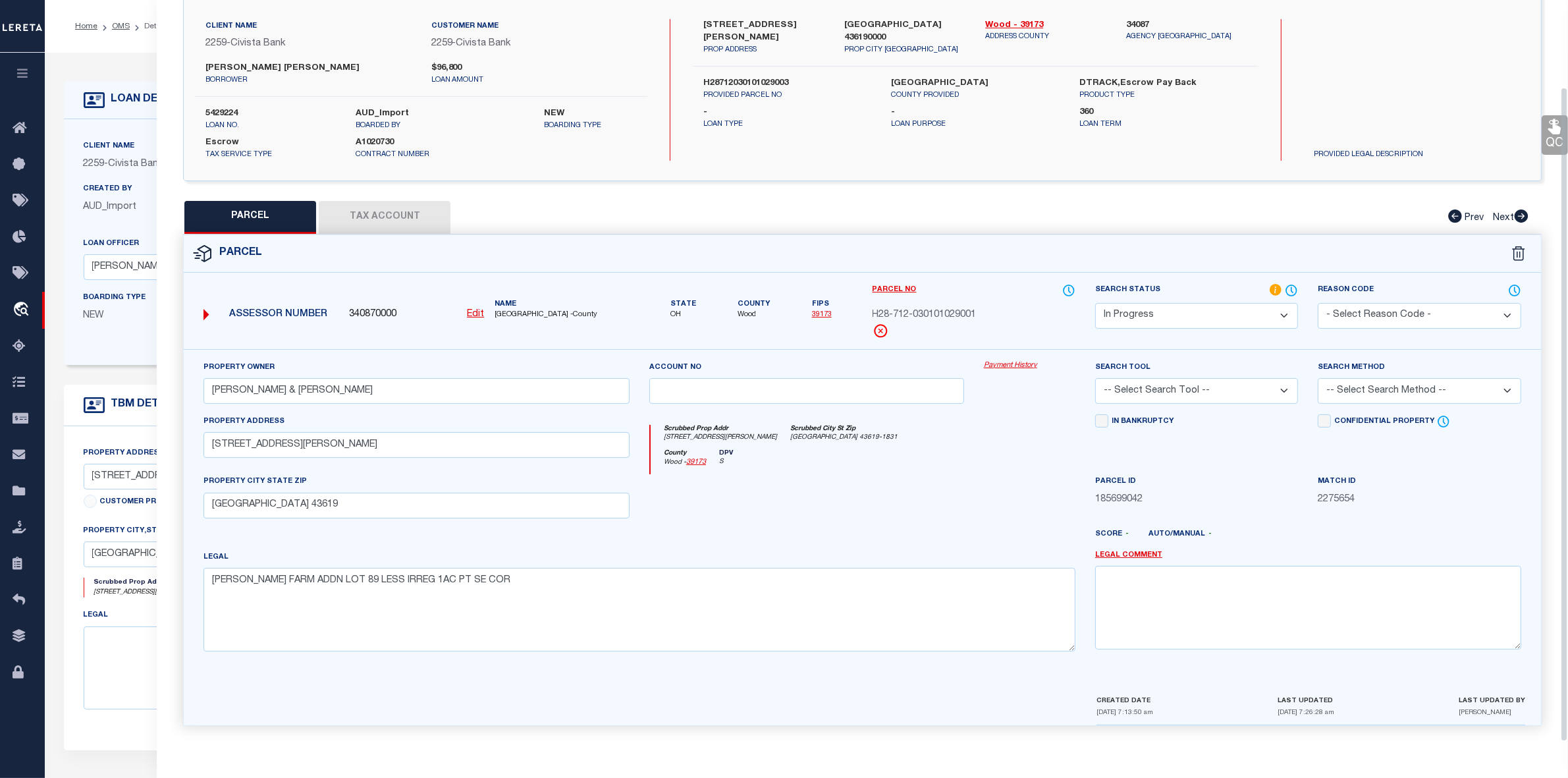
click at [1155, 313] on select "Automated Search Bad Parcel Complete Duplicate Parcel High Dollar Reporting In …" at bounding box center [1197, 315] width 203 height 25
click at [1096, 303] on select "Automated Search Bad Parcel Complete Duplicate Parcel High Dollar Reporting In …" at bounding box center [1197, 315] width 203 height 25
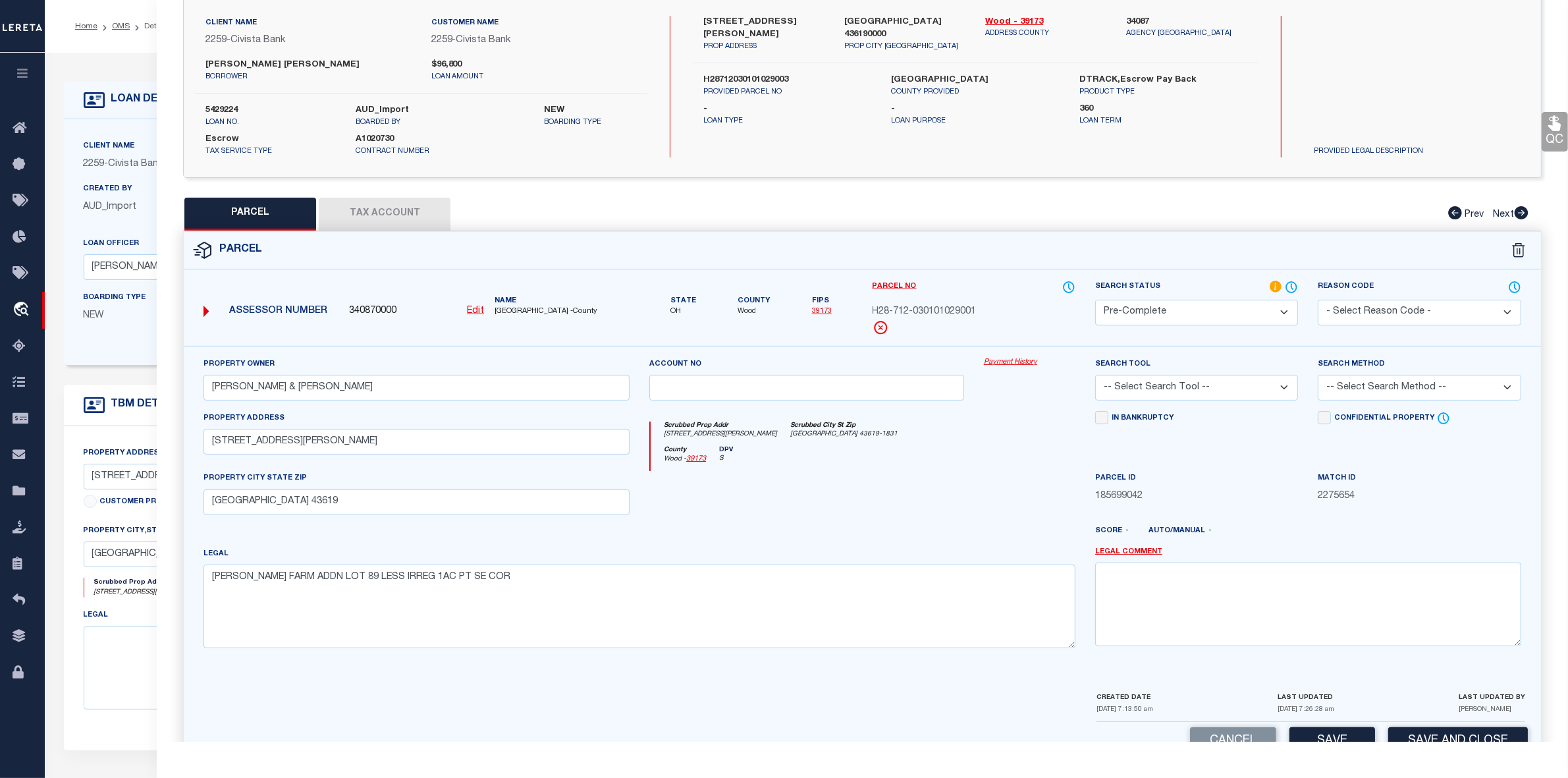
click at [1146, 392] on select "-- Select Search Tool -- 3rd Party Website Agency File Agency Website ATLS CNV-…" at bounding box center [1197, 387] width 203 height 25
click at [1096, 375] on select "-- Select Search Tool -- 3rd Party Website Agency File Agency Website ATLS CNV-…" at bounding box center [1197, 387] width 203 height 25
click at [1367, 382] on select "-- Select Search Method -- Property Address Legal Liability Info Provided" at bounding box center [1420, 387] width 203 height 25
click at [1318, 375] on select "-- Select Search Method -- Property Address Legal Liability Info Provided" at bounding box center [1420, 387] width 203 height 25
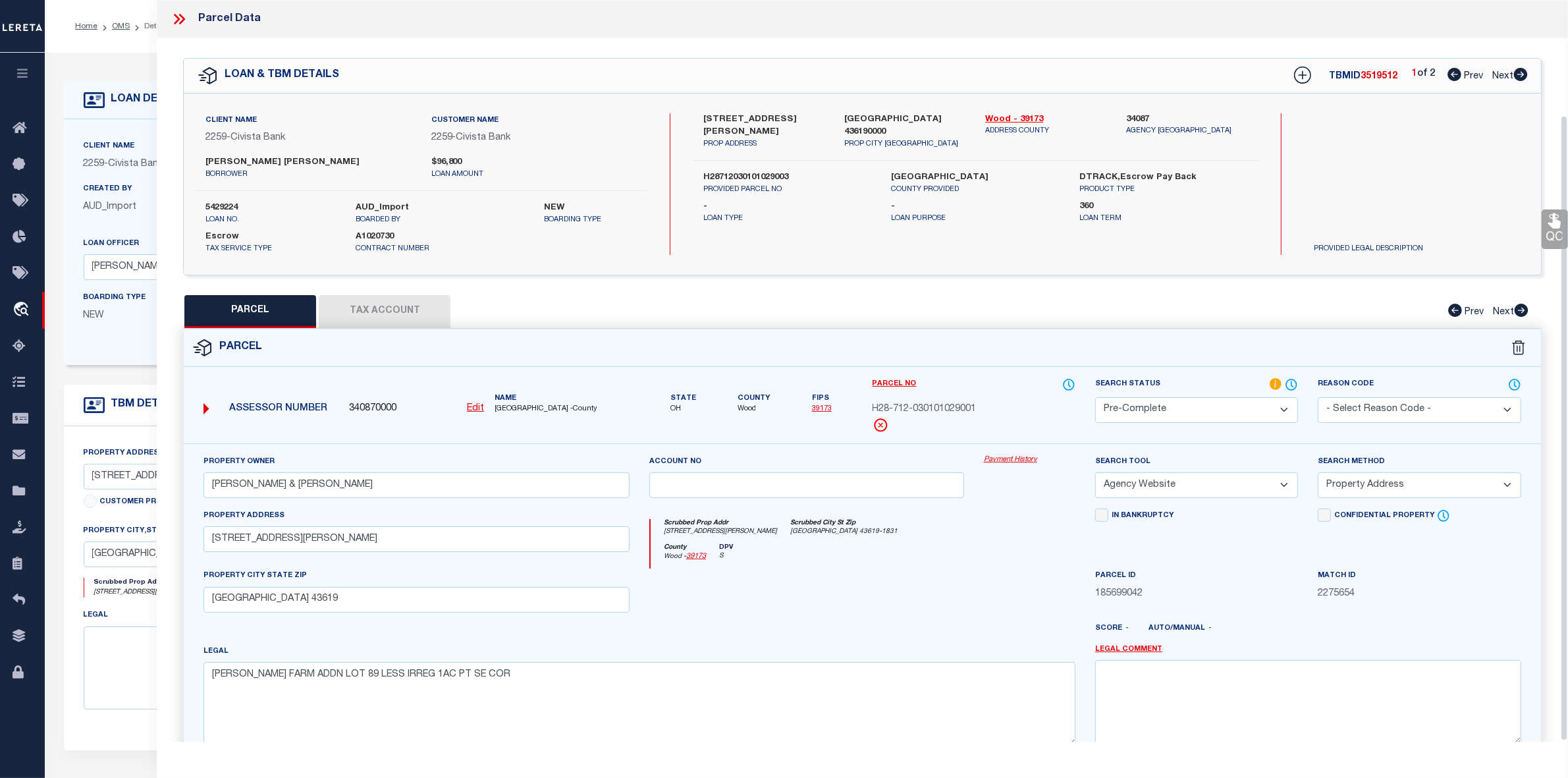
scroll to position [137, 0]
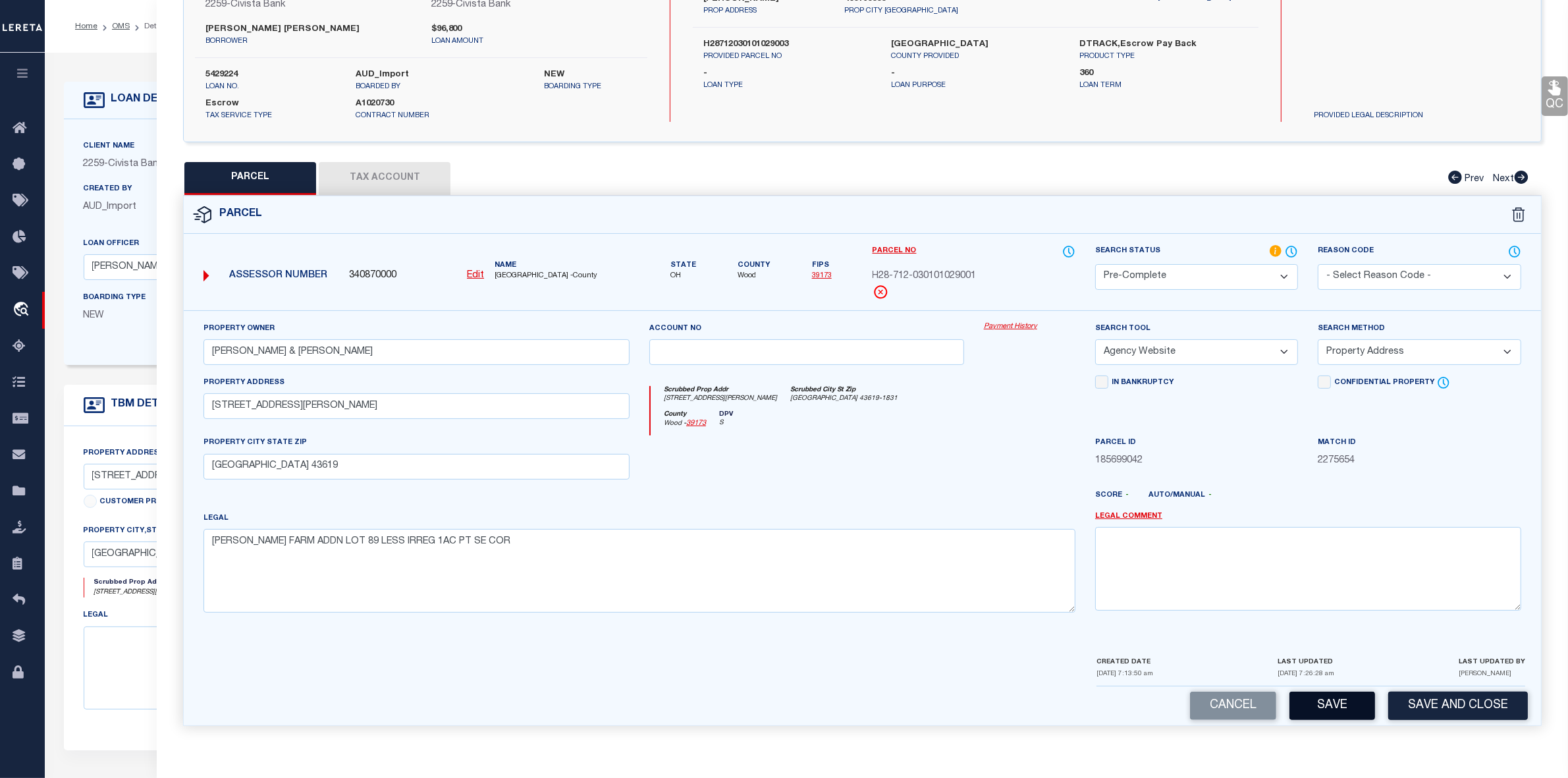
click at [1322, 708] on button "Save" at bounding box center [1332, 706] width 86 height 29
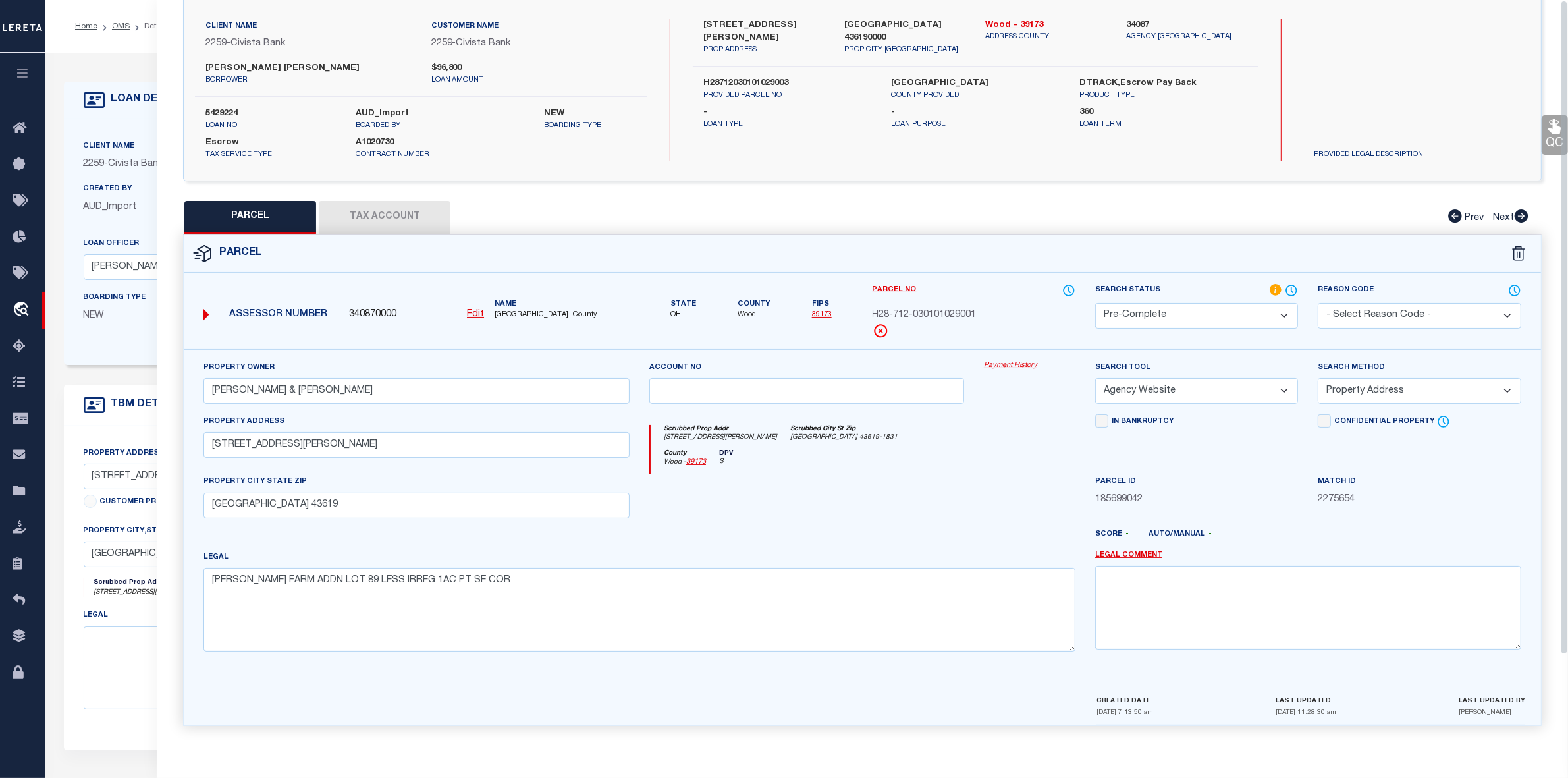
scroll to position [0, 0]
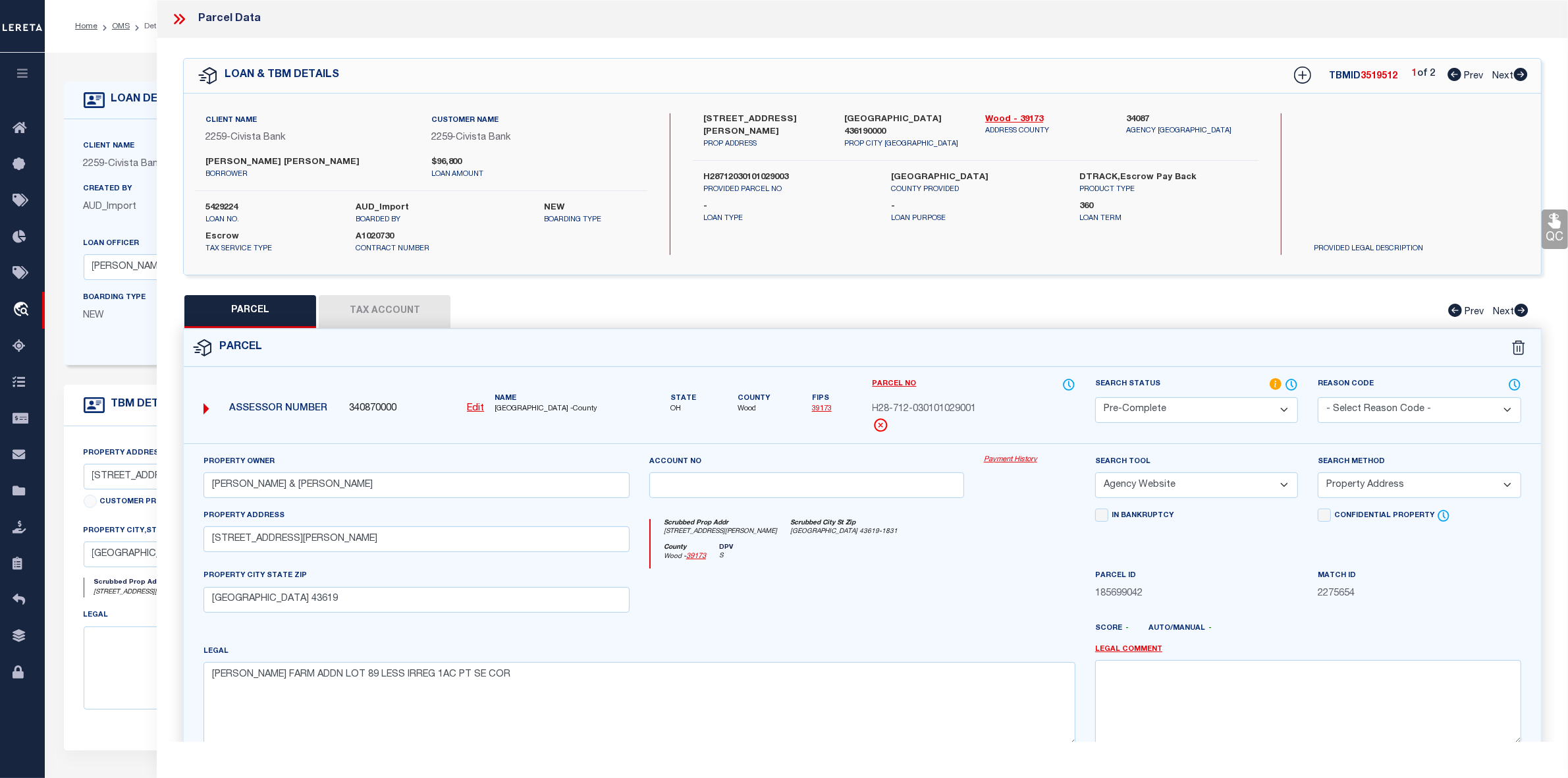
click at [1516, 76] on icon at bounding box center [1521, 75] width 14 height 13
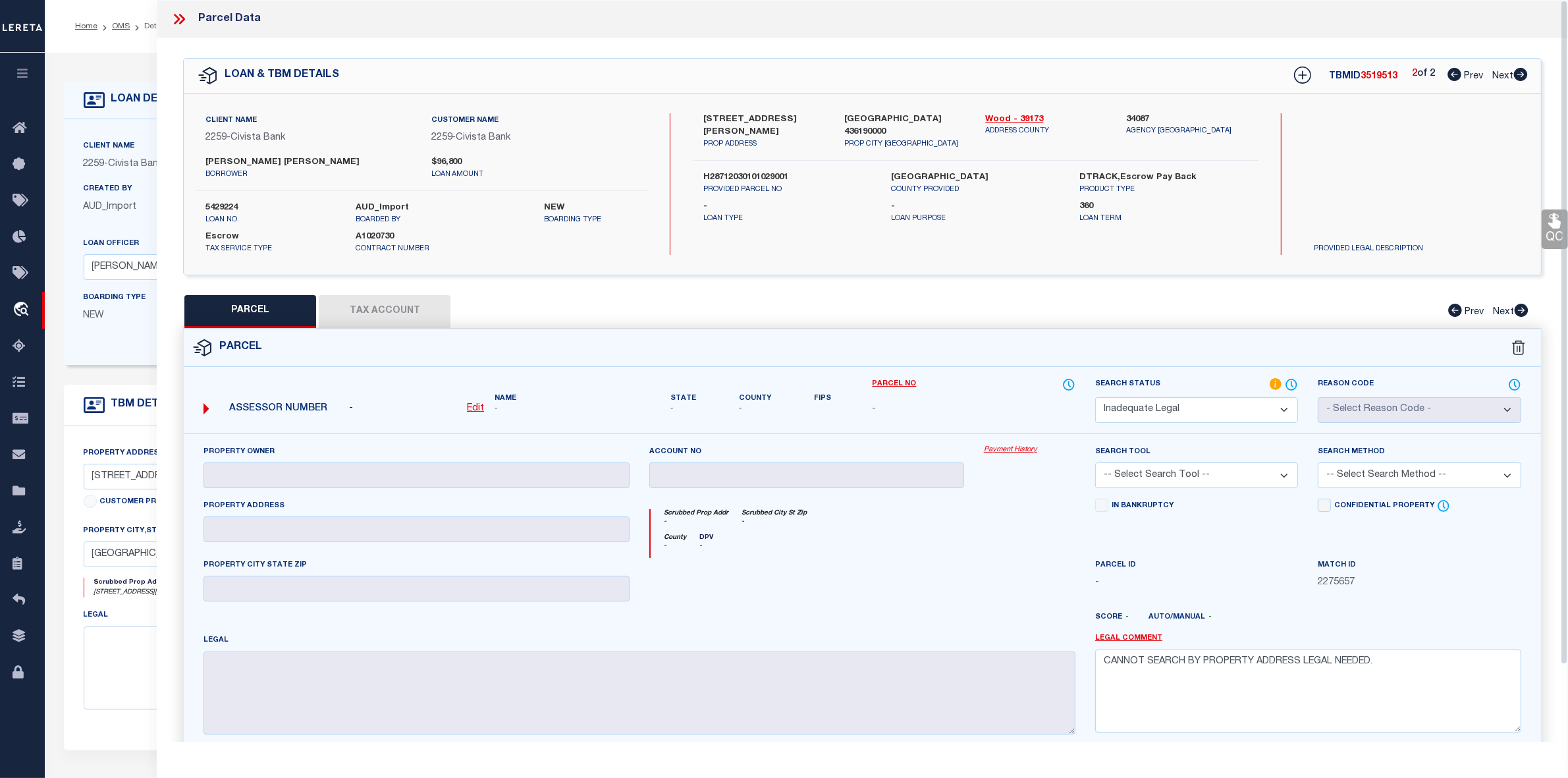
click at [178, 20] on icon at bounding box center [176, 19] width 6 height 11
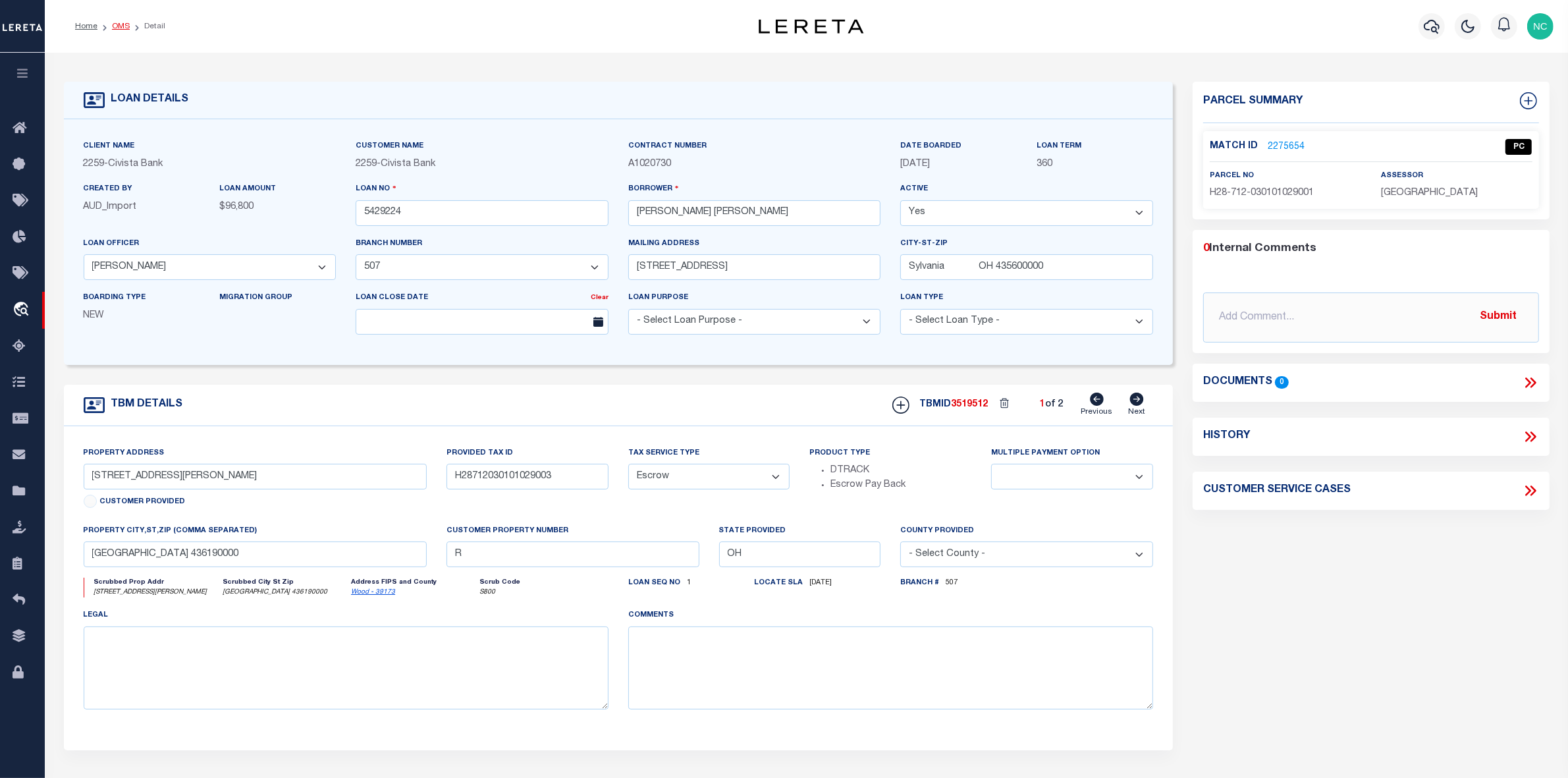
click at [125, 28] on link "OMS" at bounding box center [121, 26] width 18 height 8
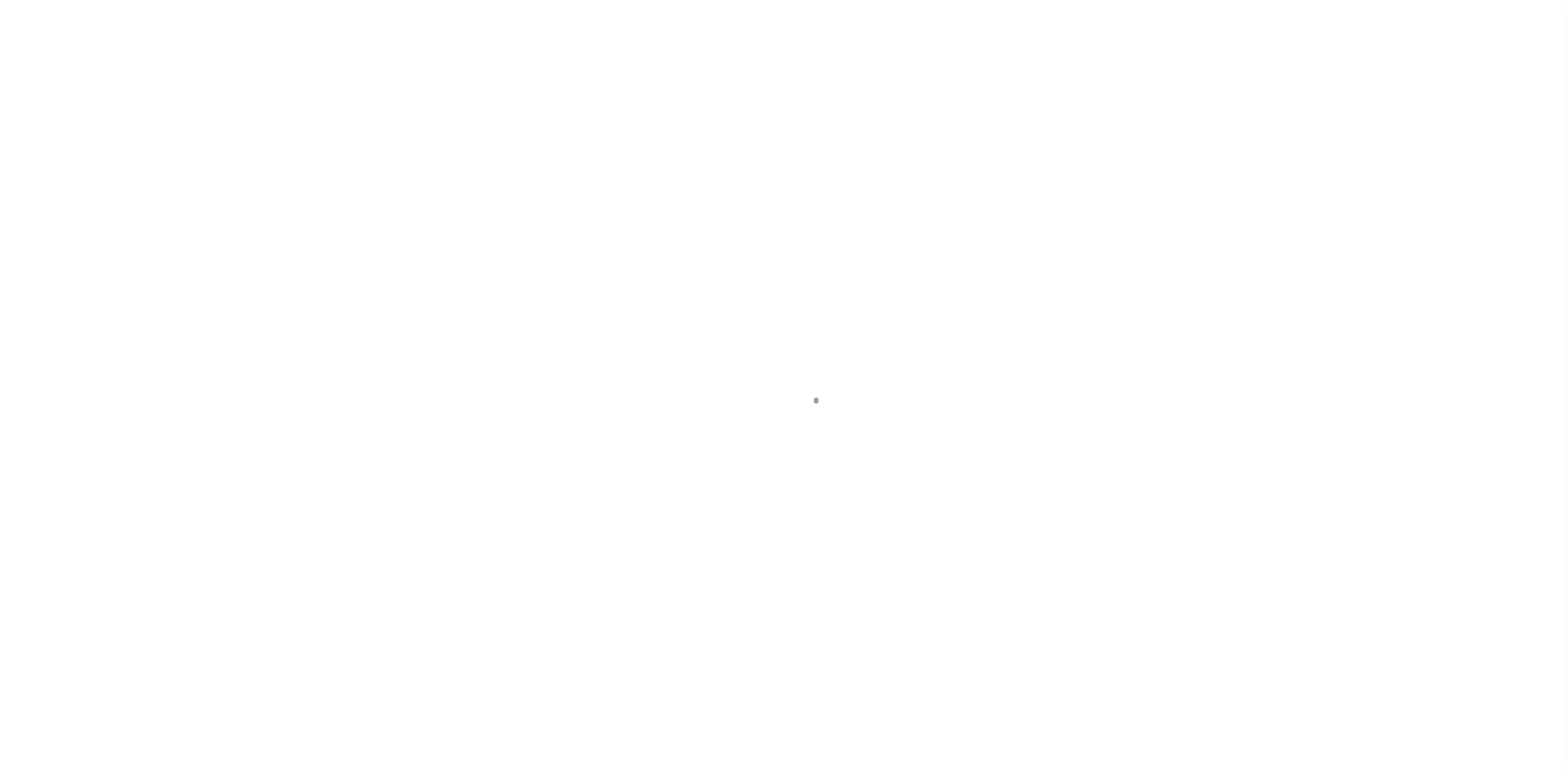
select select "46631"
select select "7621"
select select "NonEscrow"
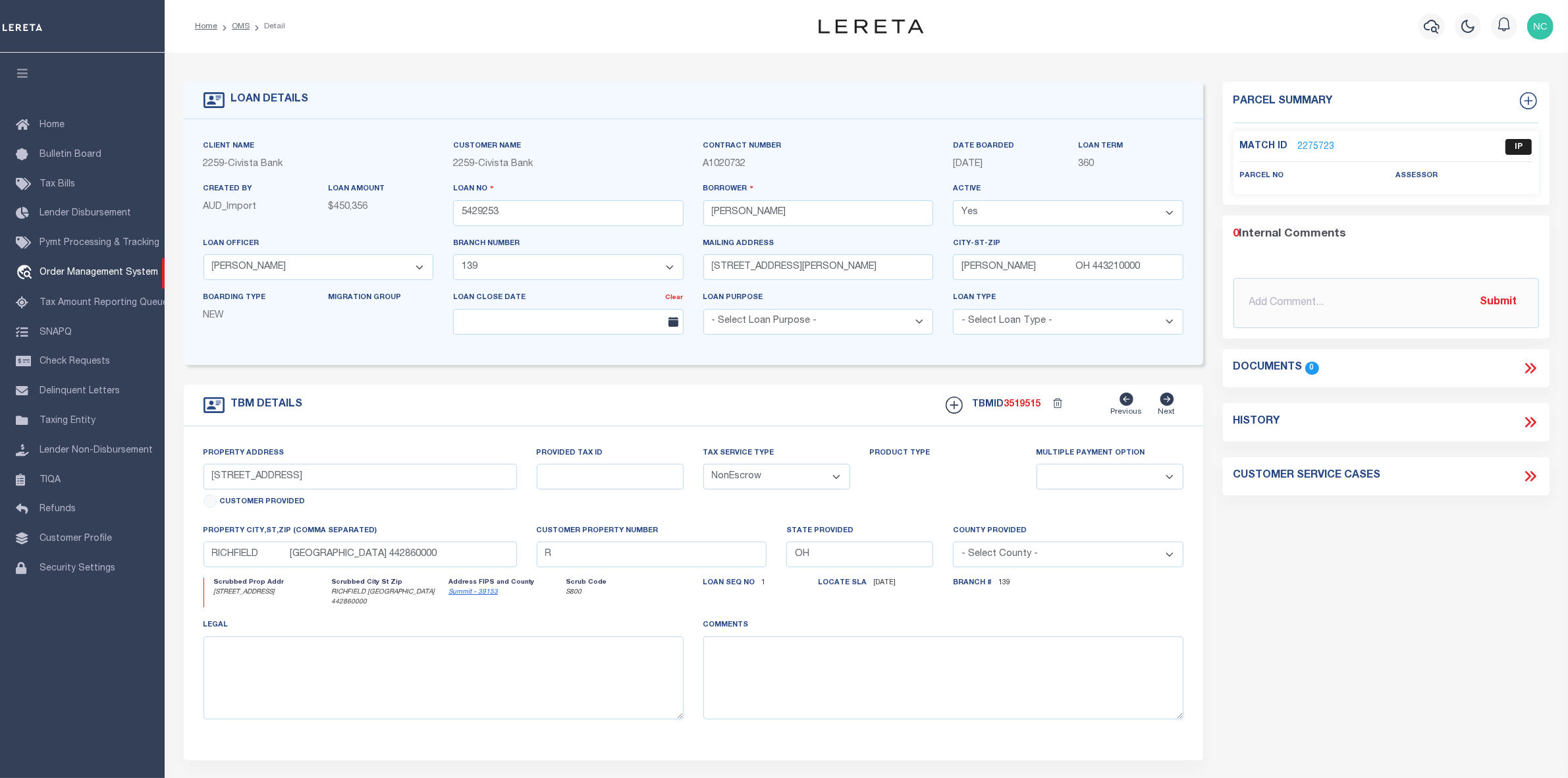
select select "200"
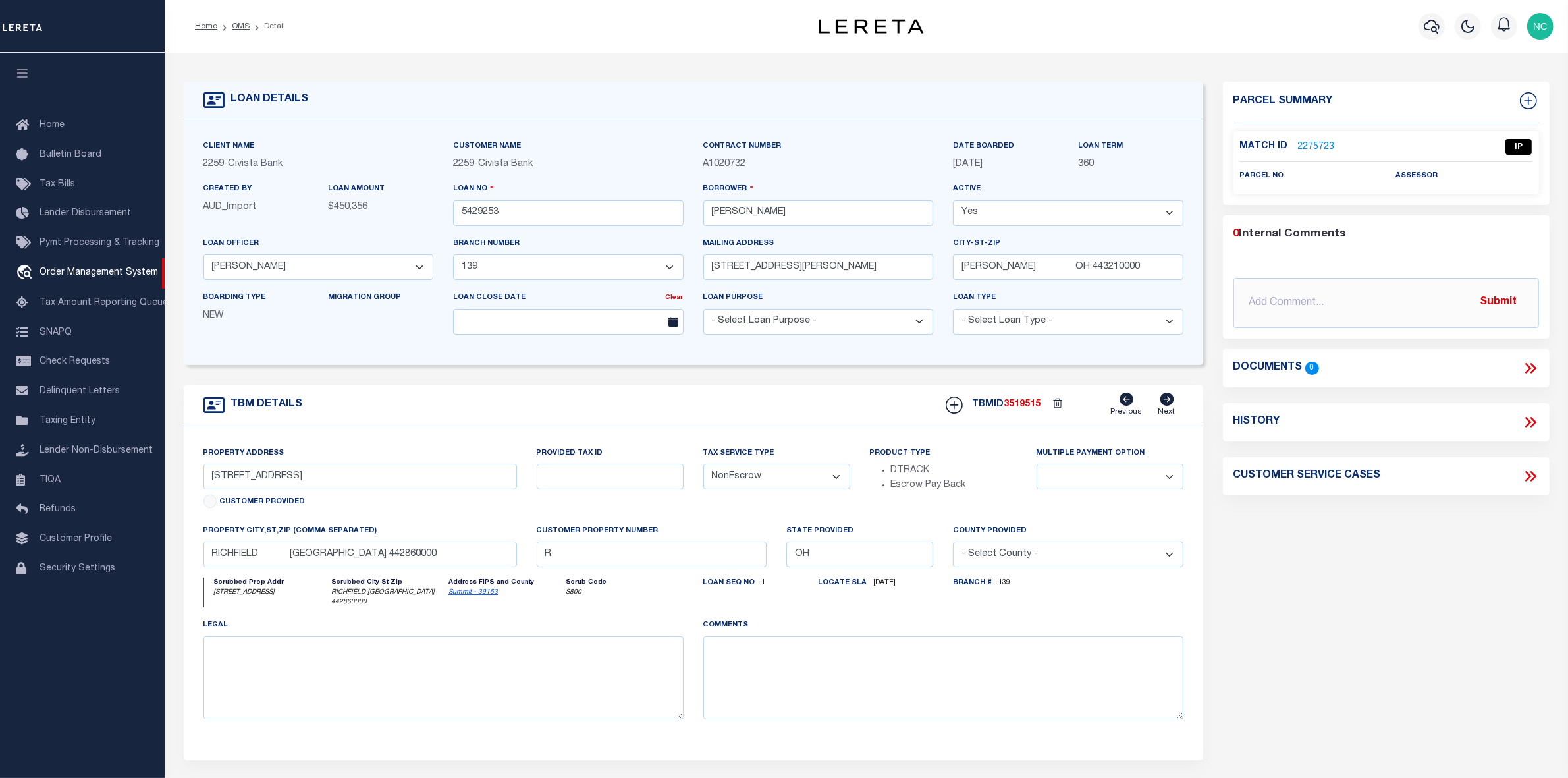
select select "200"
click at [239, 29] on link "OMS" at bounding box center [241, 26] width 18 height 8
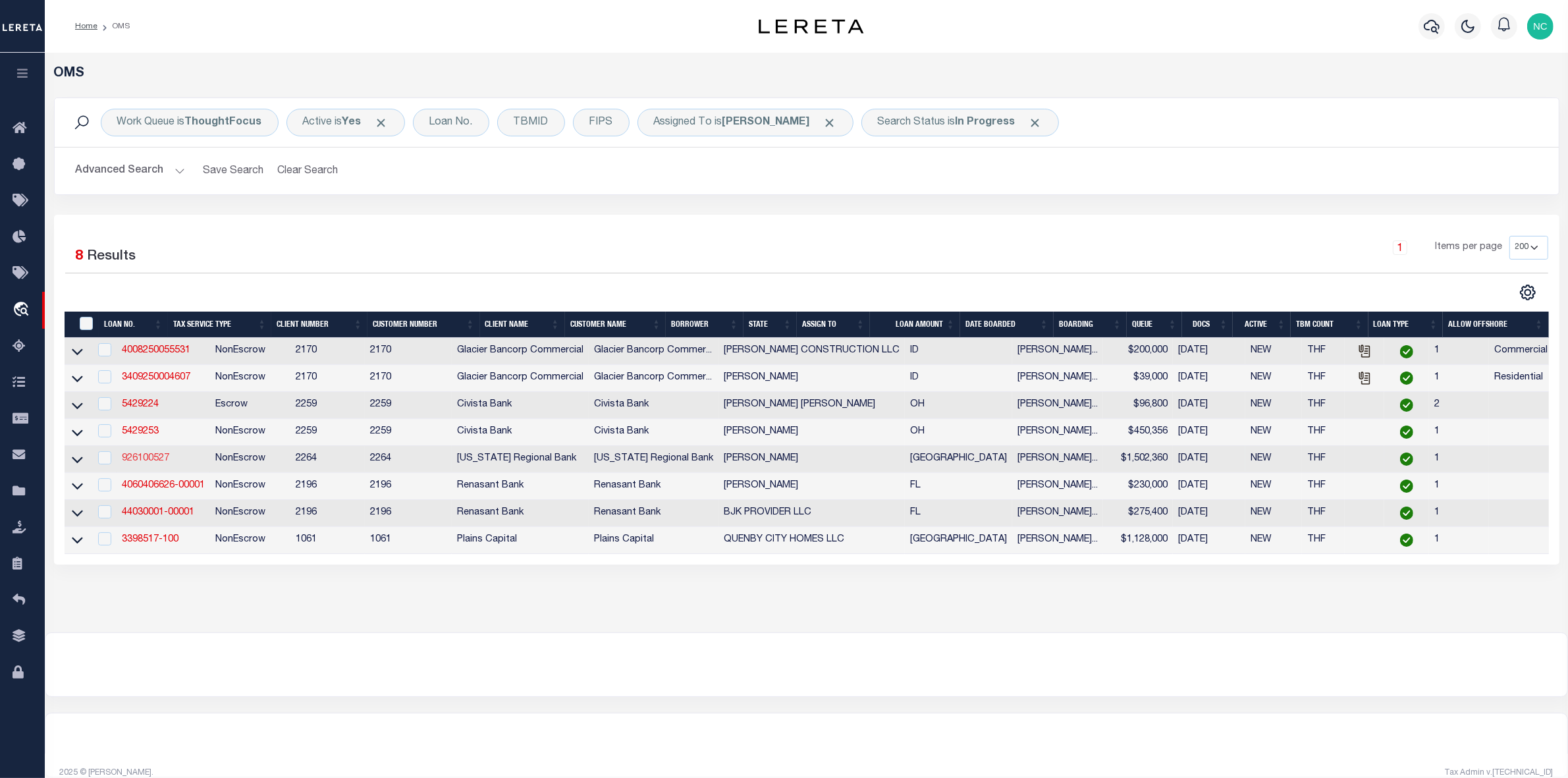
click at [150, 463] on link "926100527" at bounding box center [146, 458] width 47 height 9
type input "926100527"
type input "[PERSON_NAME]"
select select
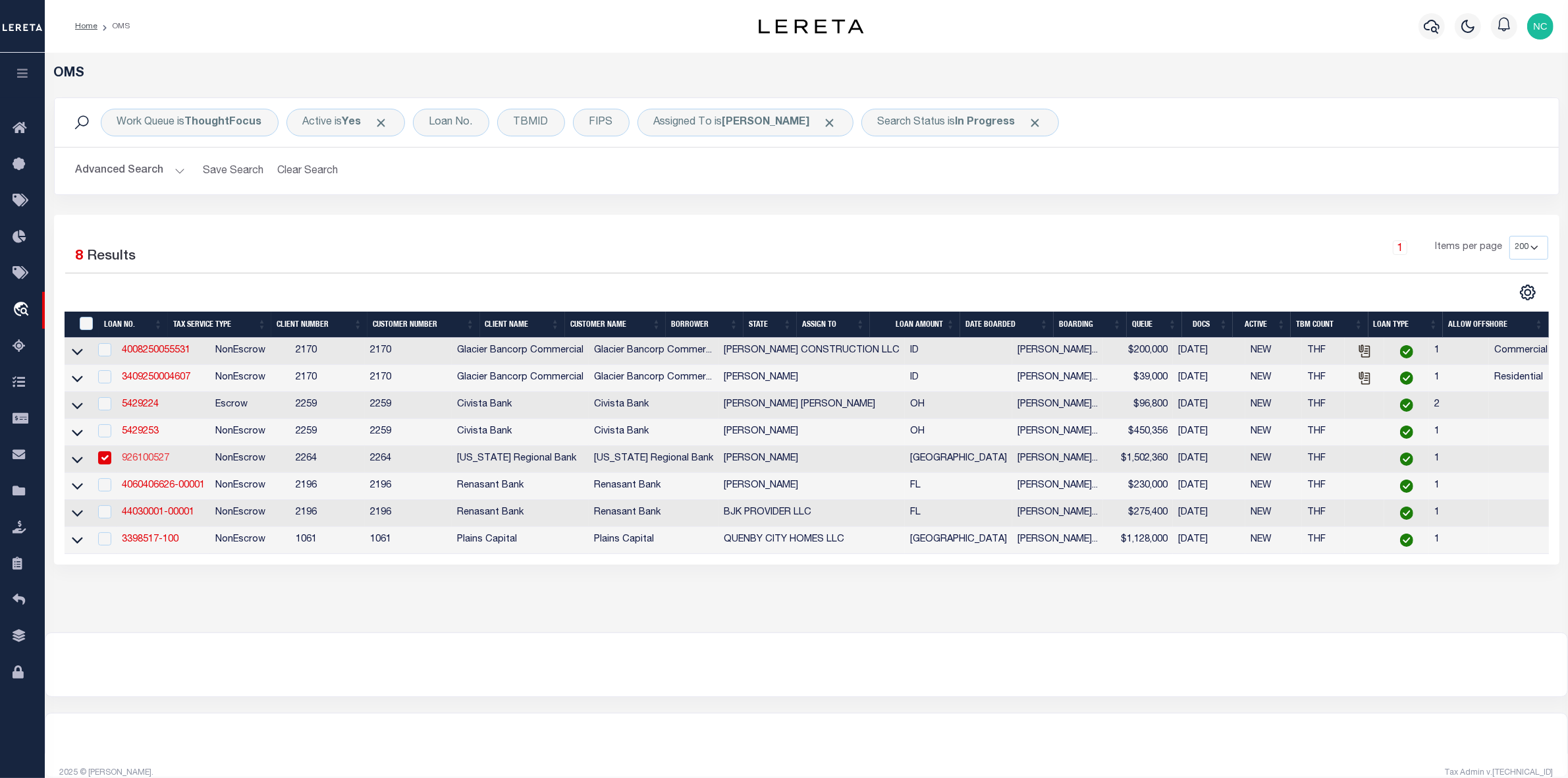
type input "14023 EL CARIBE CIR S"
type input "LA FERIA TX 78559"
select select
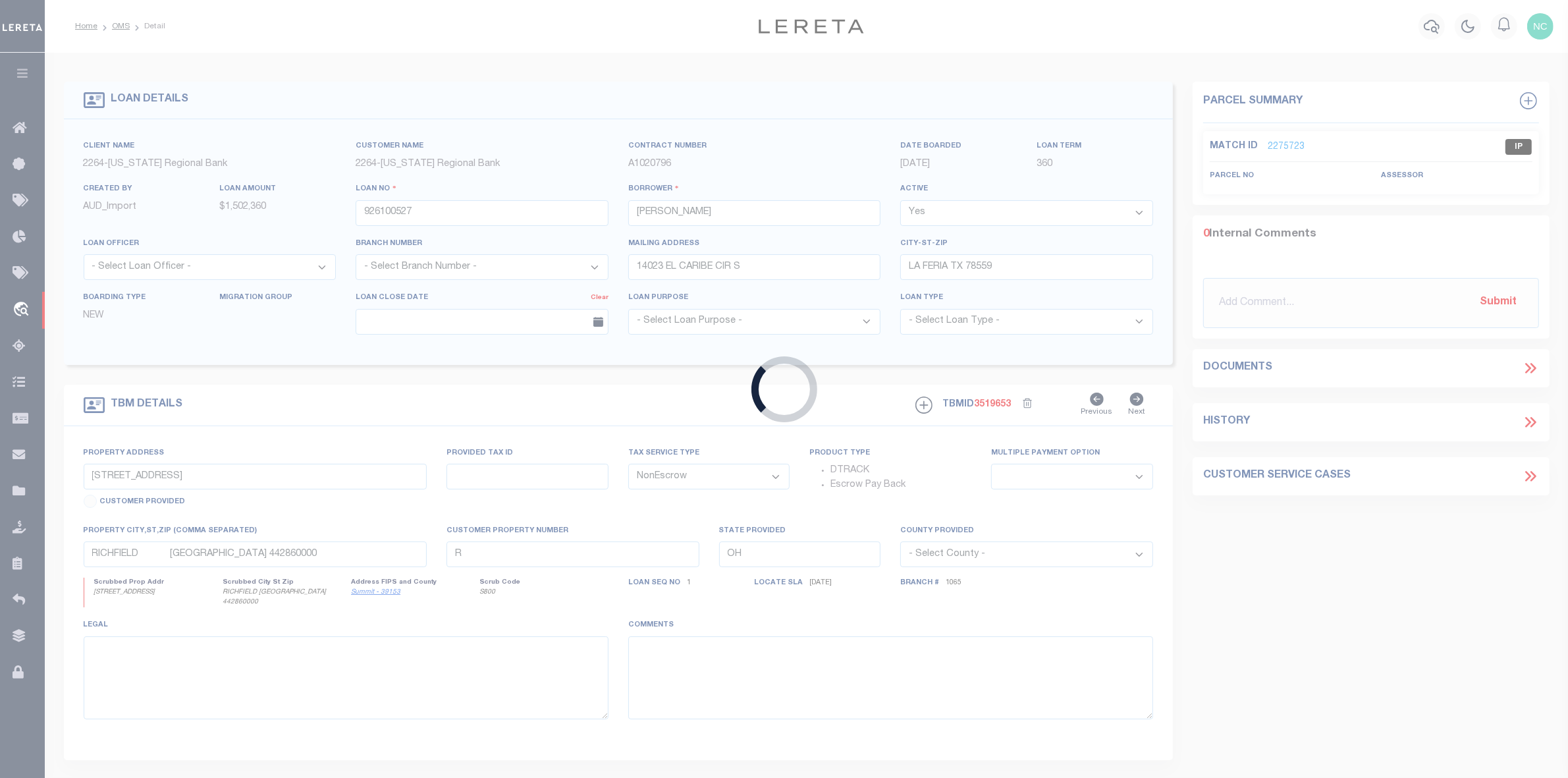
type input "[STREET_ADDRESS][PERSON_NAME]"
type input "845600-0340-030000"
select select
type input "LA FERIA, TX, 78559"
type input "126"
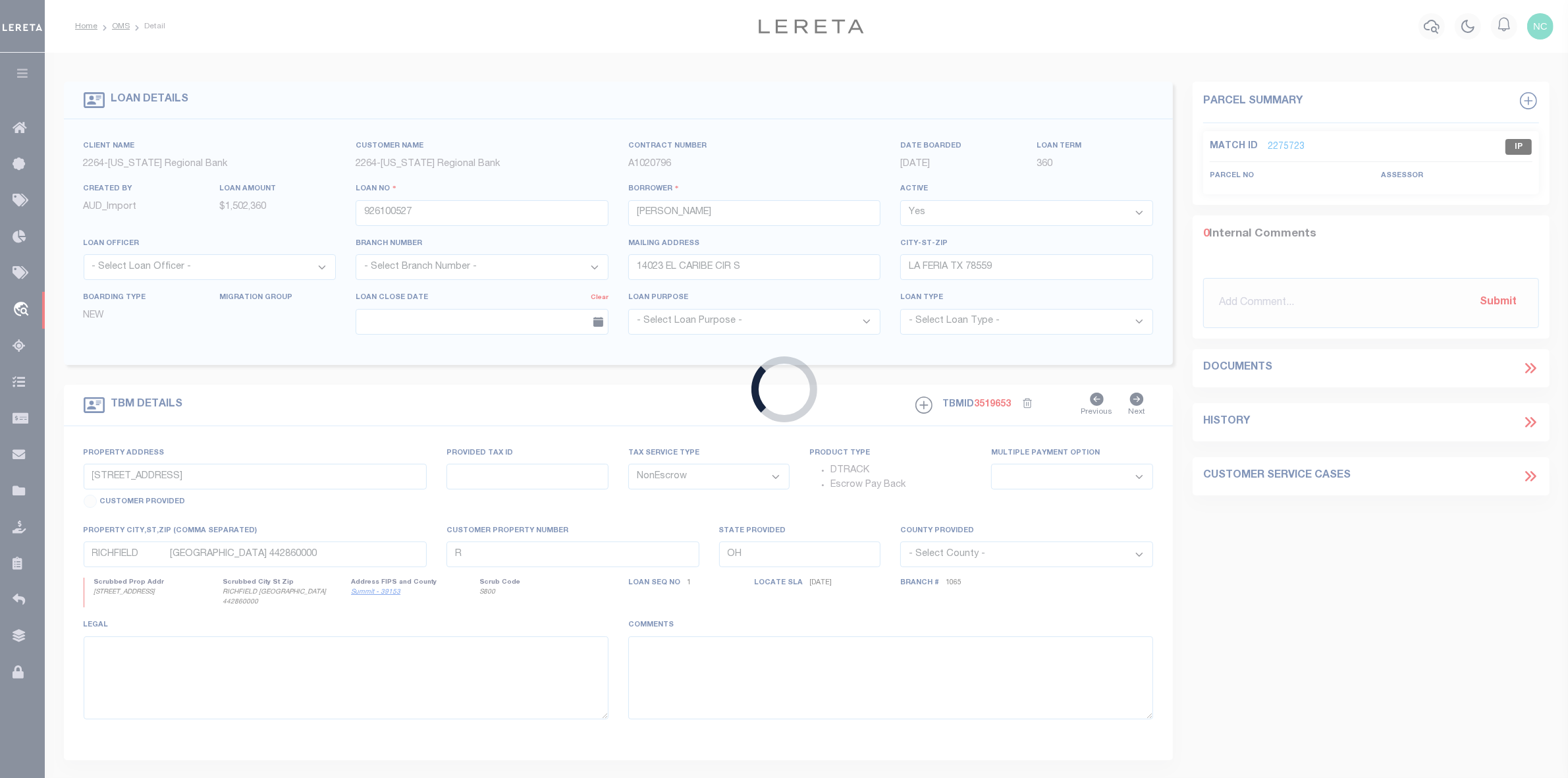
type input "[GEOGRAPHIC_DATA]"
select select
type textarea "N 10.04 ACRES OF THE S 20.04 ACRES OF BLOCK 34 [PERSON_NAME]"
select select "152279"
select select "8141"
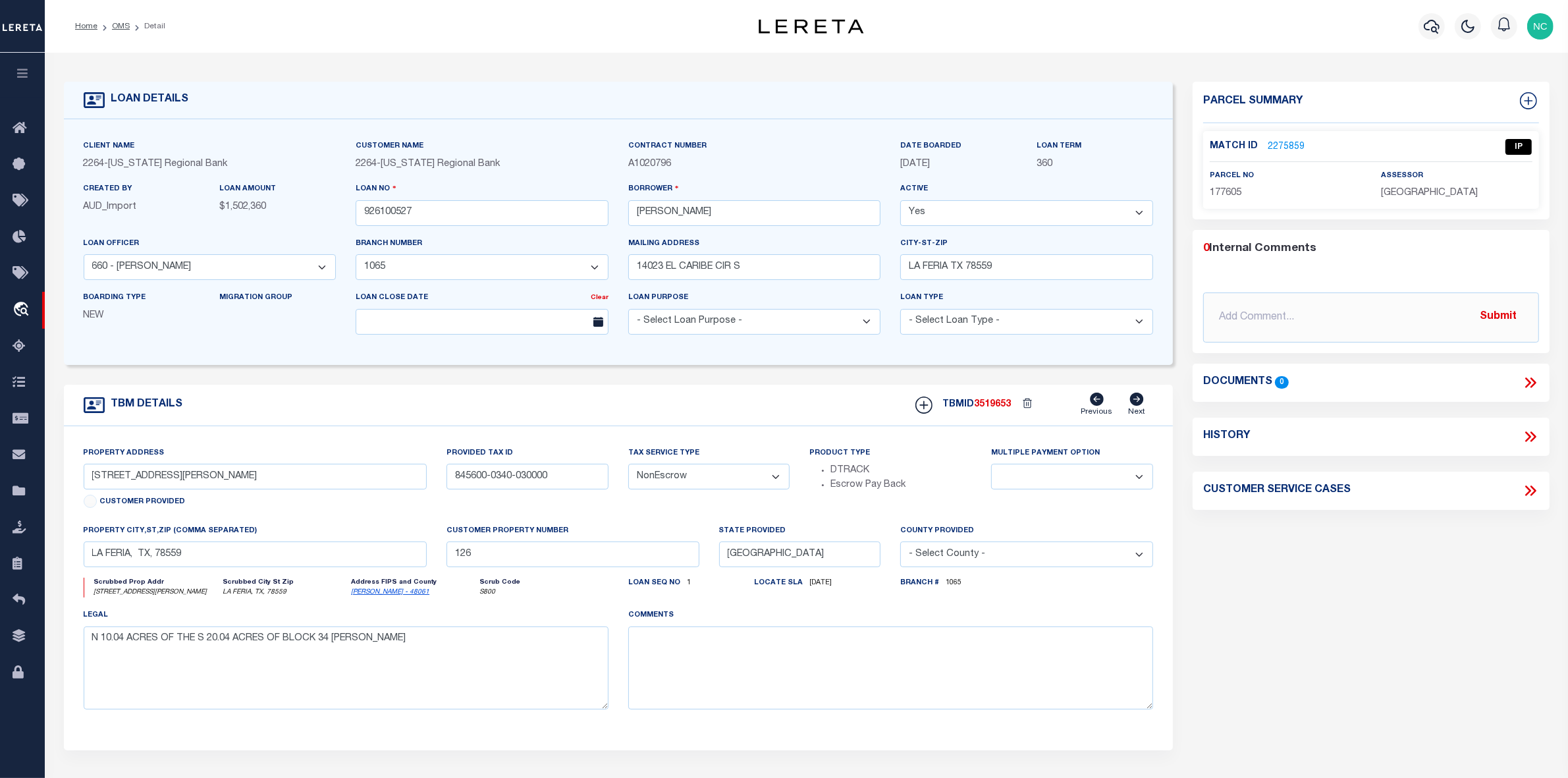
click at [995, 409] on span "3519653" at bounding box center [992, 404] width 37 height 9
copy span "3519653"
click at [242, 207] on span "$1,502,360" at bounding box center [242, 206] width 47 height 9
click at [237, 207] on span "$1,502,360" at bounding box center [242, 206] width 47 height 9
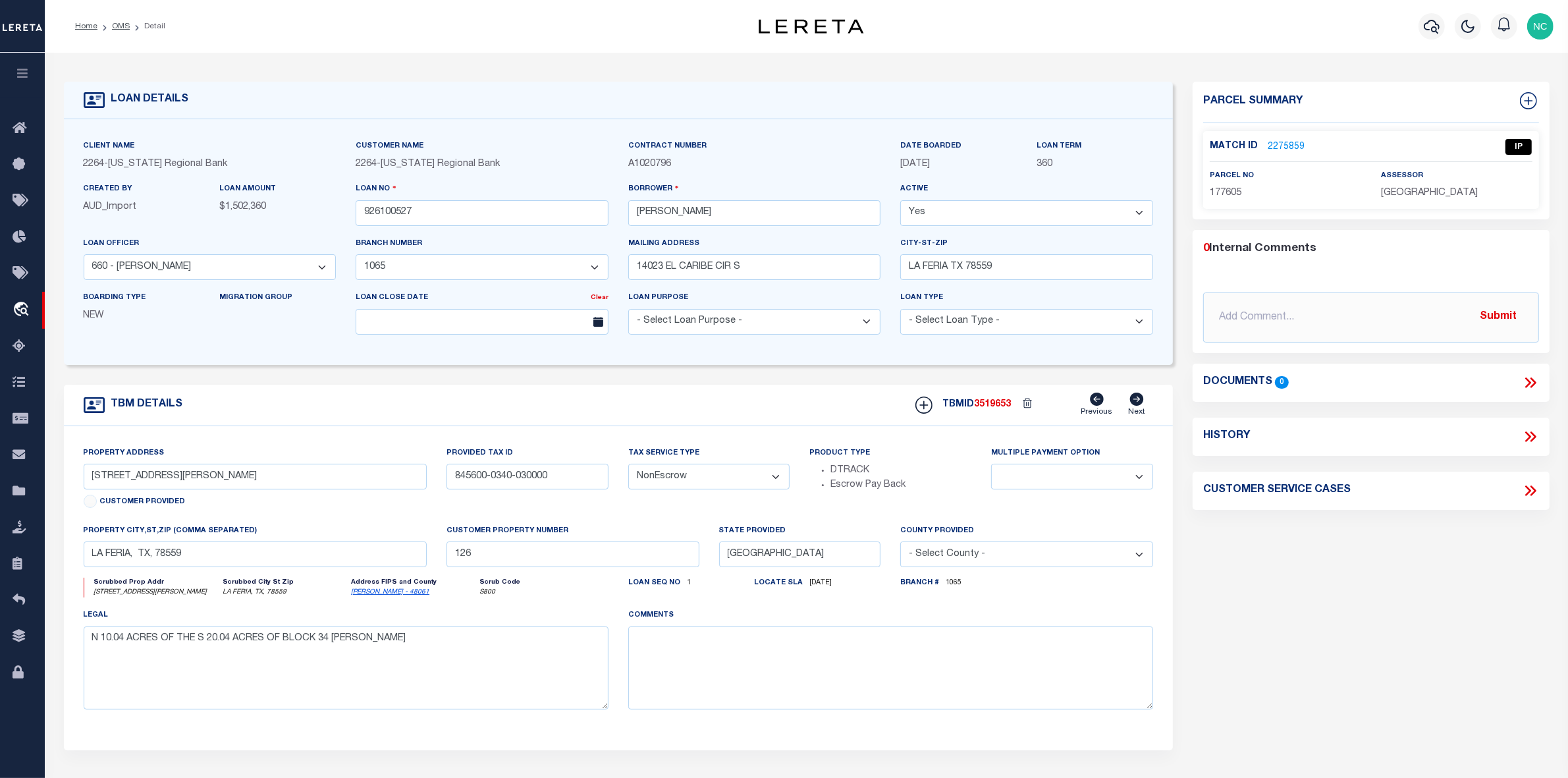
click at [233, 207] on span "$1,502,360" at bounding box center [242, 206] width 47 height 9
click at [224, 209] on span "$1,502,360" at bounding box center [242, 206] width 47 height 9
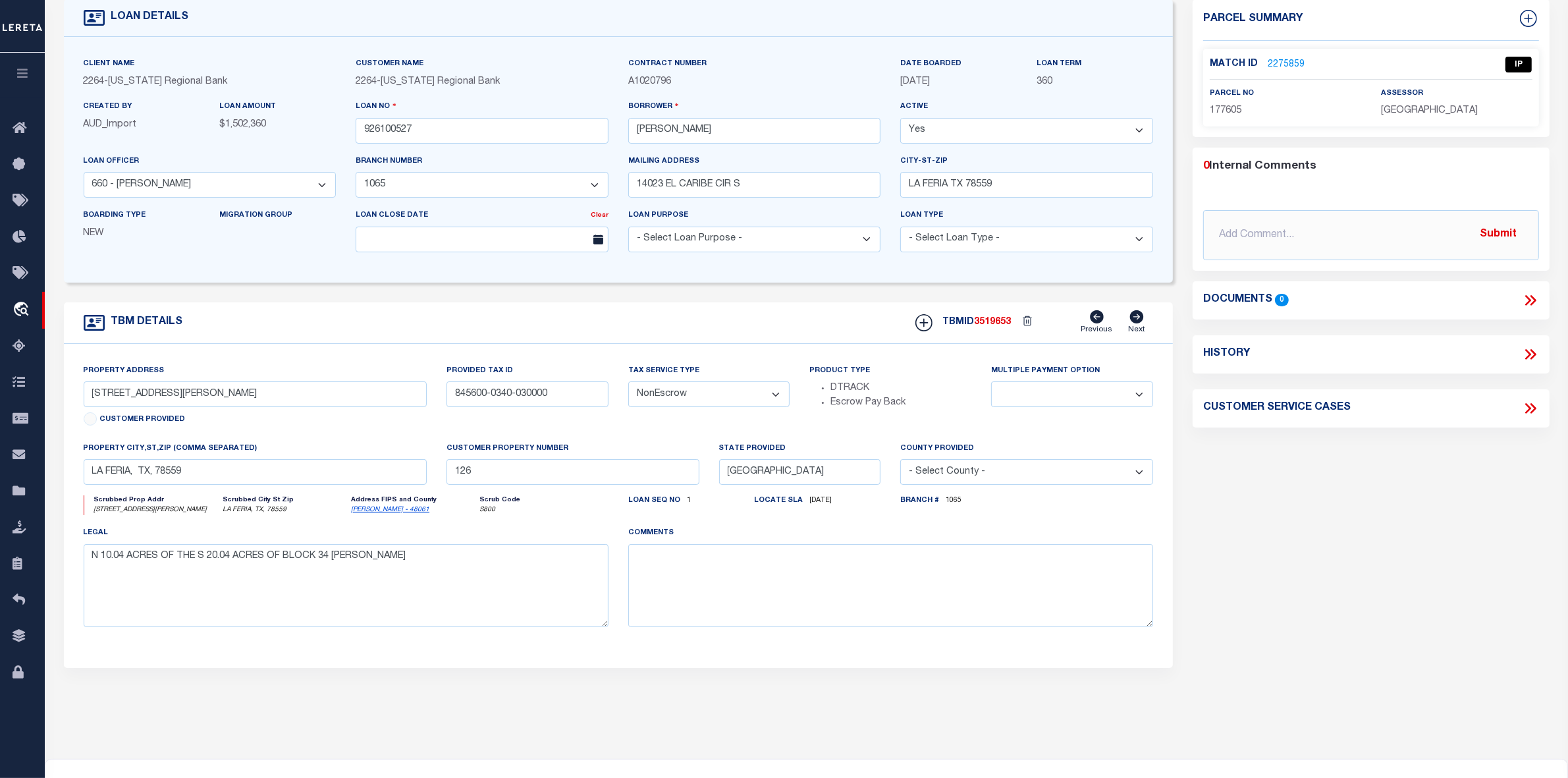
click at [1285, 63] on link "2275859" at bounding box center [1286, 65] width 37 height 14
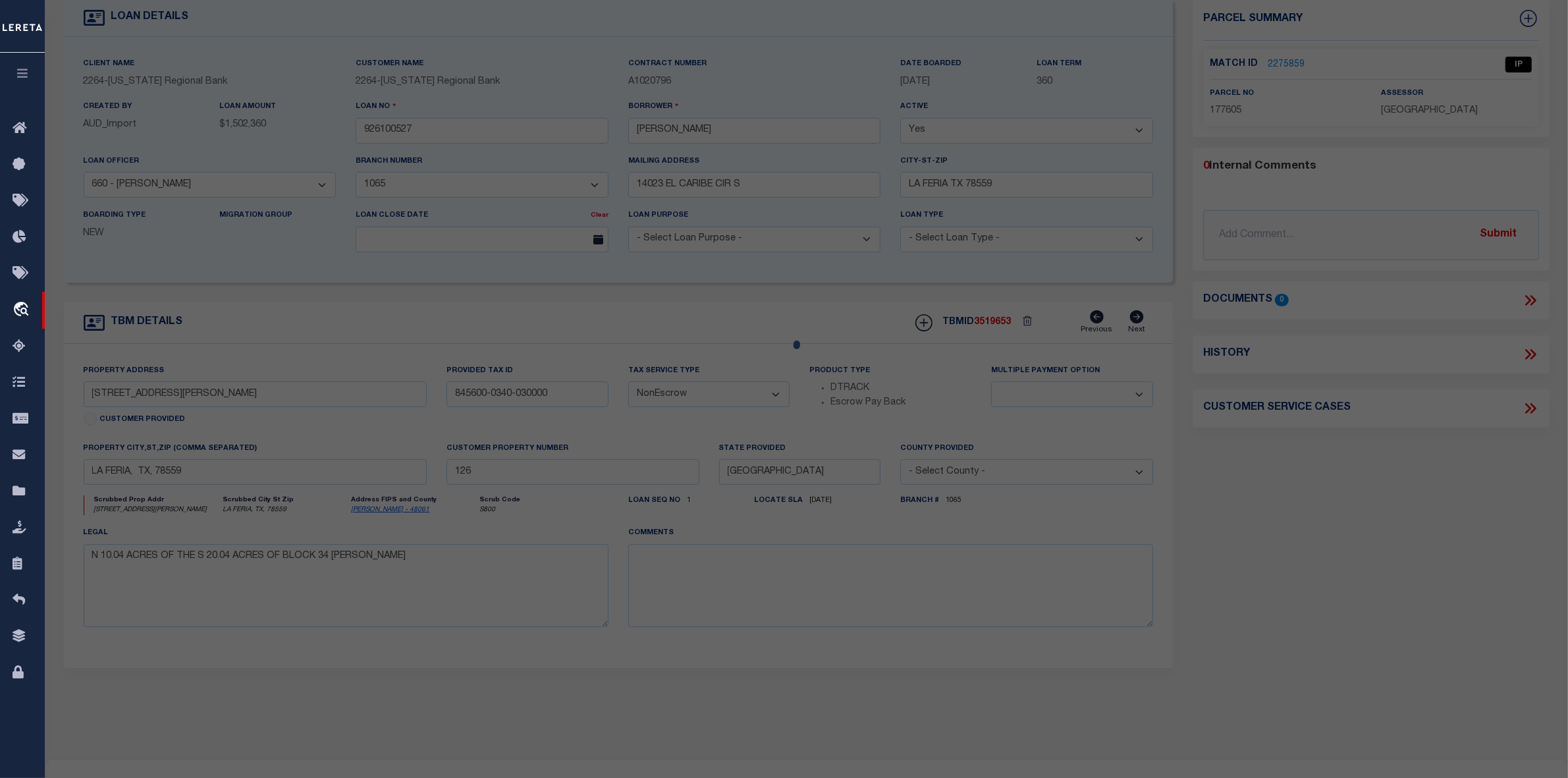
select select "AS"
checkbox input "false"
select select "IP"
type input "[PERSON_NAME] & [PERSON_NAME]"
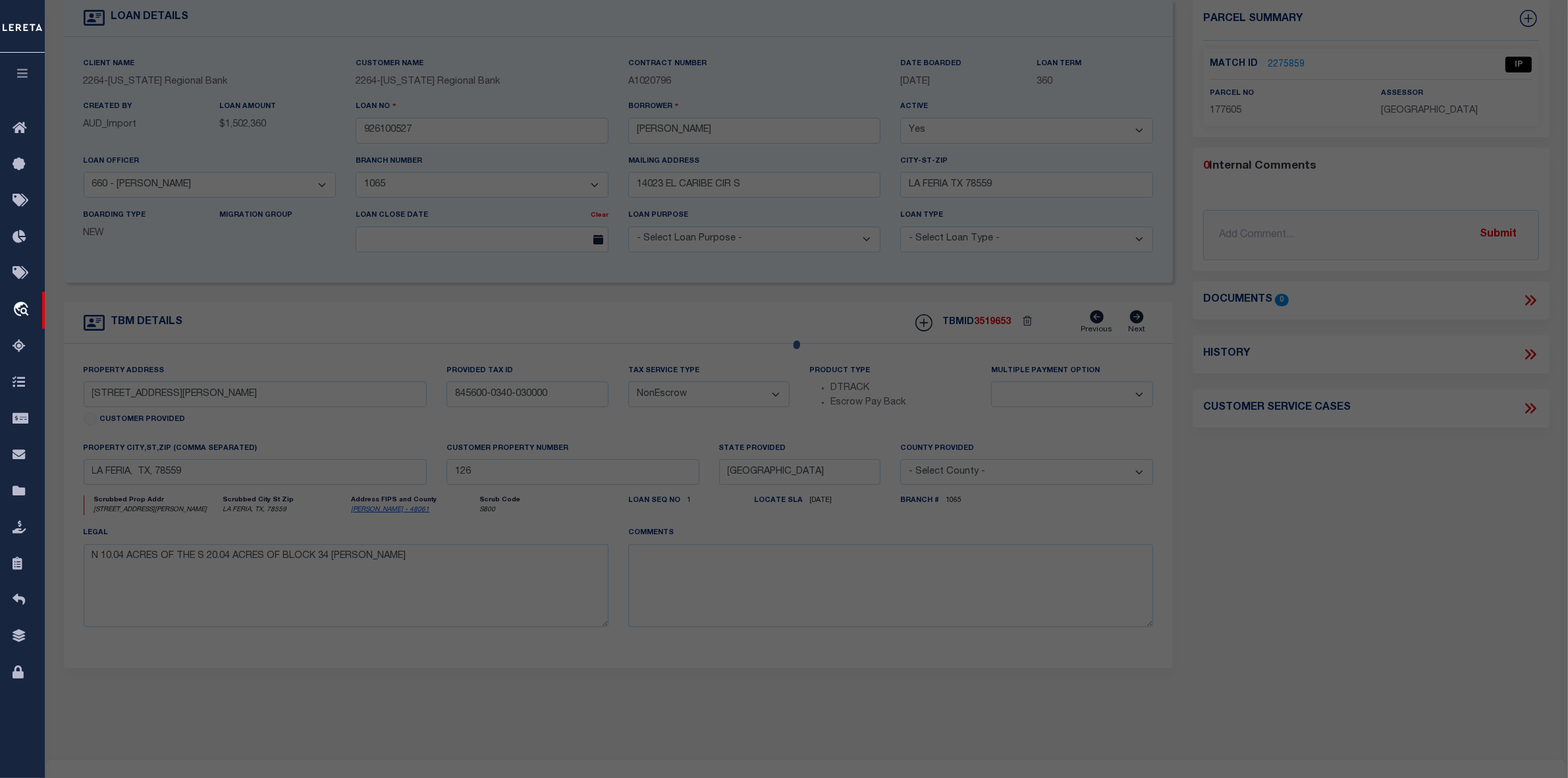
type input "[STREET_ADDRESS][PERSON_NAME]"
type input "LA FERIA TX 78559"
type textarea "BLK 34 [PERSON_NAME] SUBDIVISION N10.04 S20.04, 10.0400 ACRES"
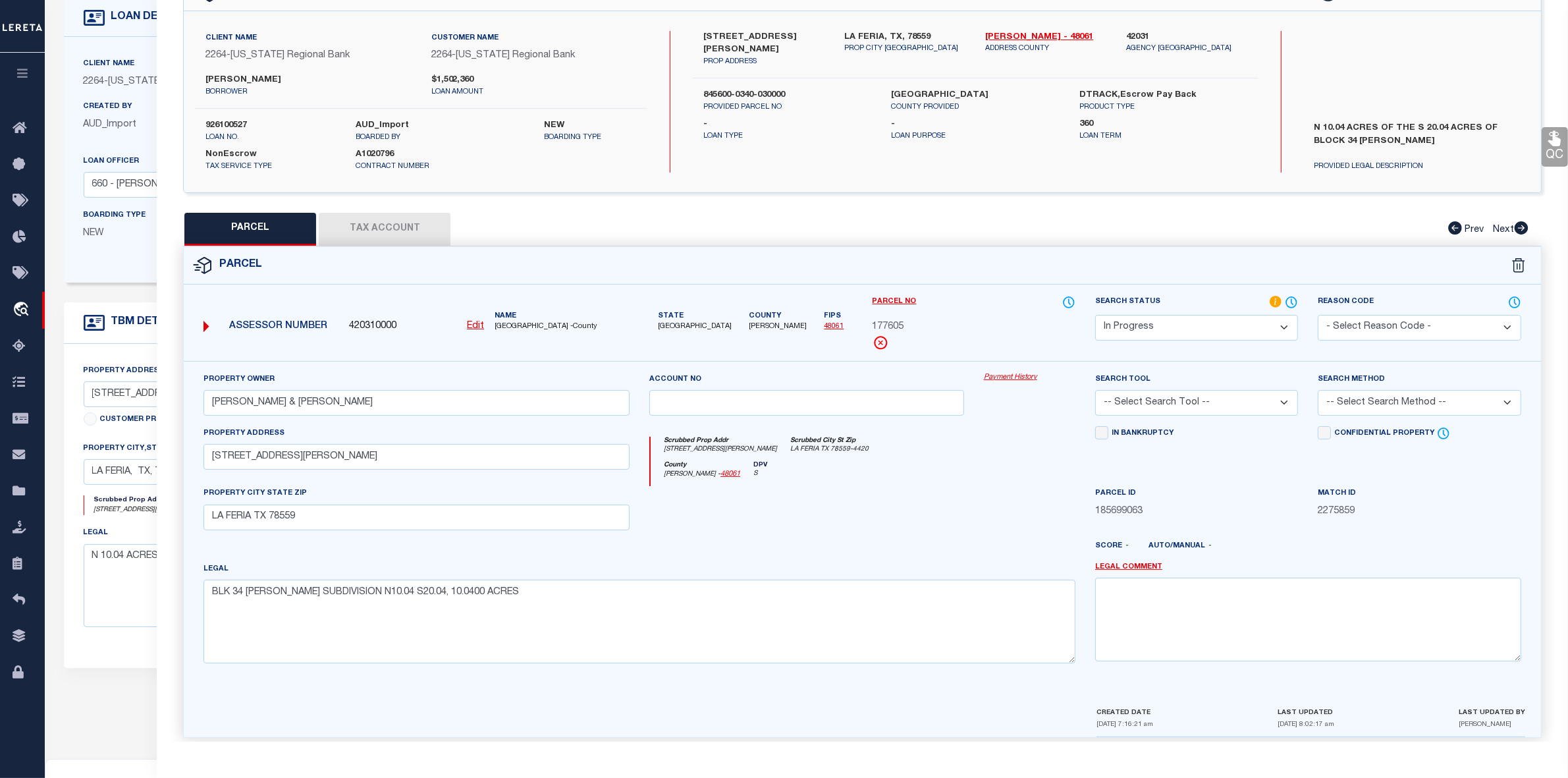
click at [1158, 328] on select "Automated Search Bad Parcel Complete Duplicate Parcel High Dollar Reporting In …" at bounding box center [1197, 327] width 203 height 25
click at [1096, 314] on select "Automated Search Bad Parcel Complete Duplicate Parcel High Dollar Reporting In …" at bounding box center [1197, 327] width 203 height 25
click at [1153, 409] on select "-- Select Search Tool -- 3rd Party Website Agency File Agency Website ATLS CNV-…" at bounding box center [1197, 402] width 203 height 25
click at [1151, 409] on select "-- Select Search Tool -- 3rd Party Website Agency File Agency Website ATLS CNV-…" at bounding box center [1197, 402] width 203 height 25
click at [1128, 568] on link "Legal Comment" at bounding box center [1129, 568] width 67 height 11
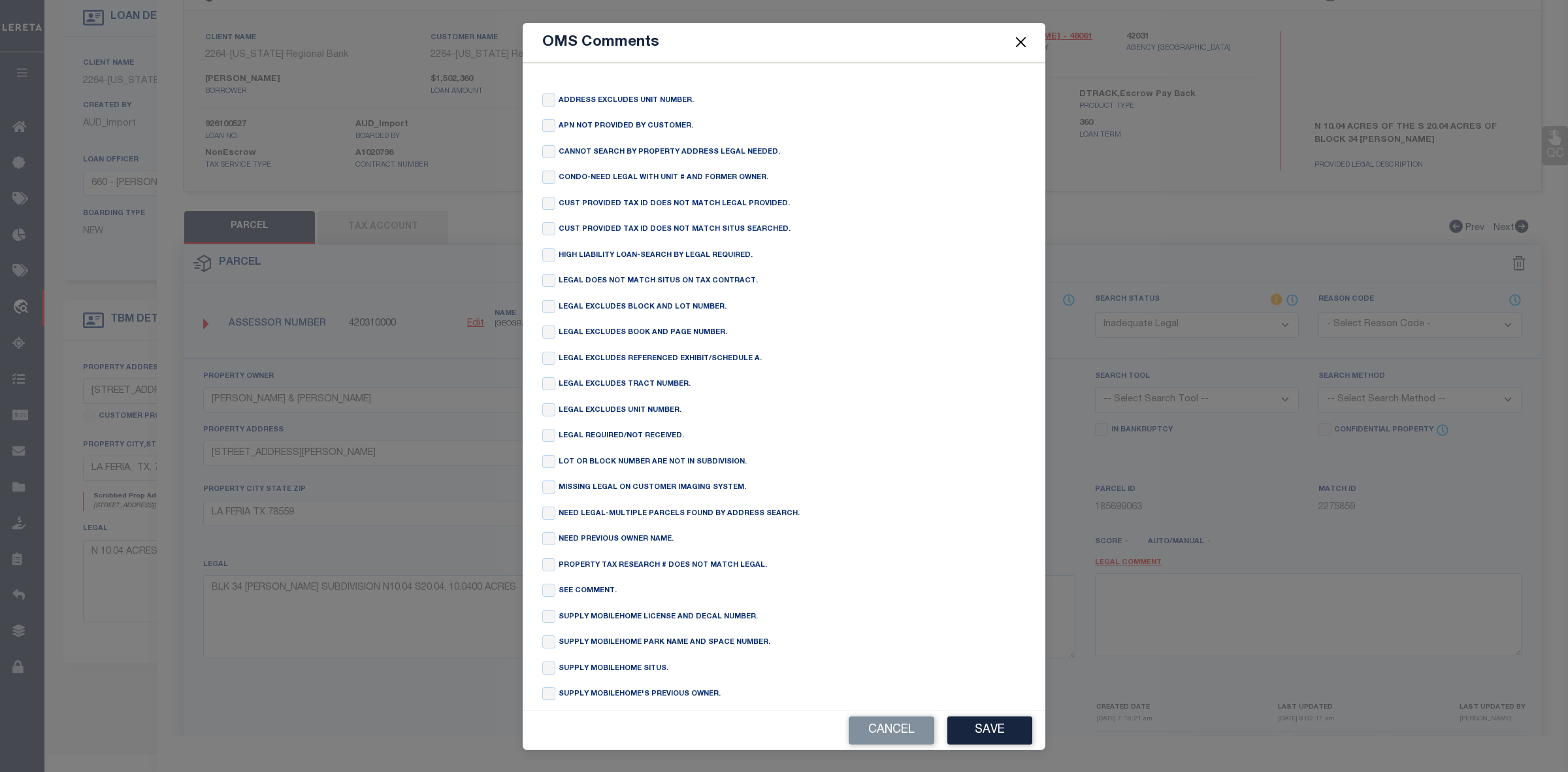
click at [1020, 43] on button "Close" at bounding box center [1021, 42] width 17 height 17
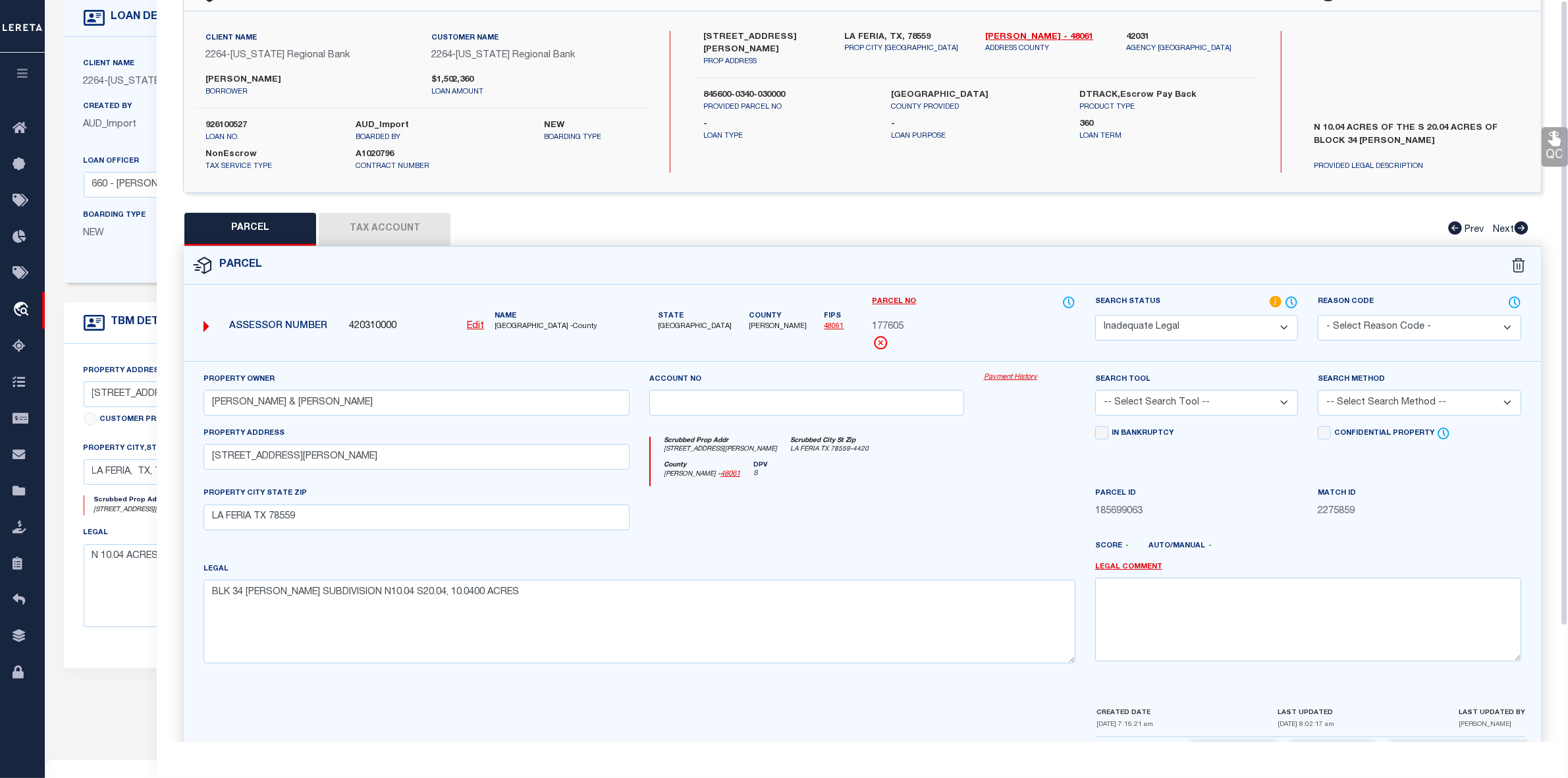
scroll to position [0, 0]
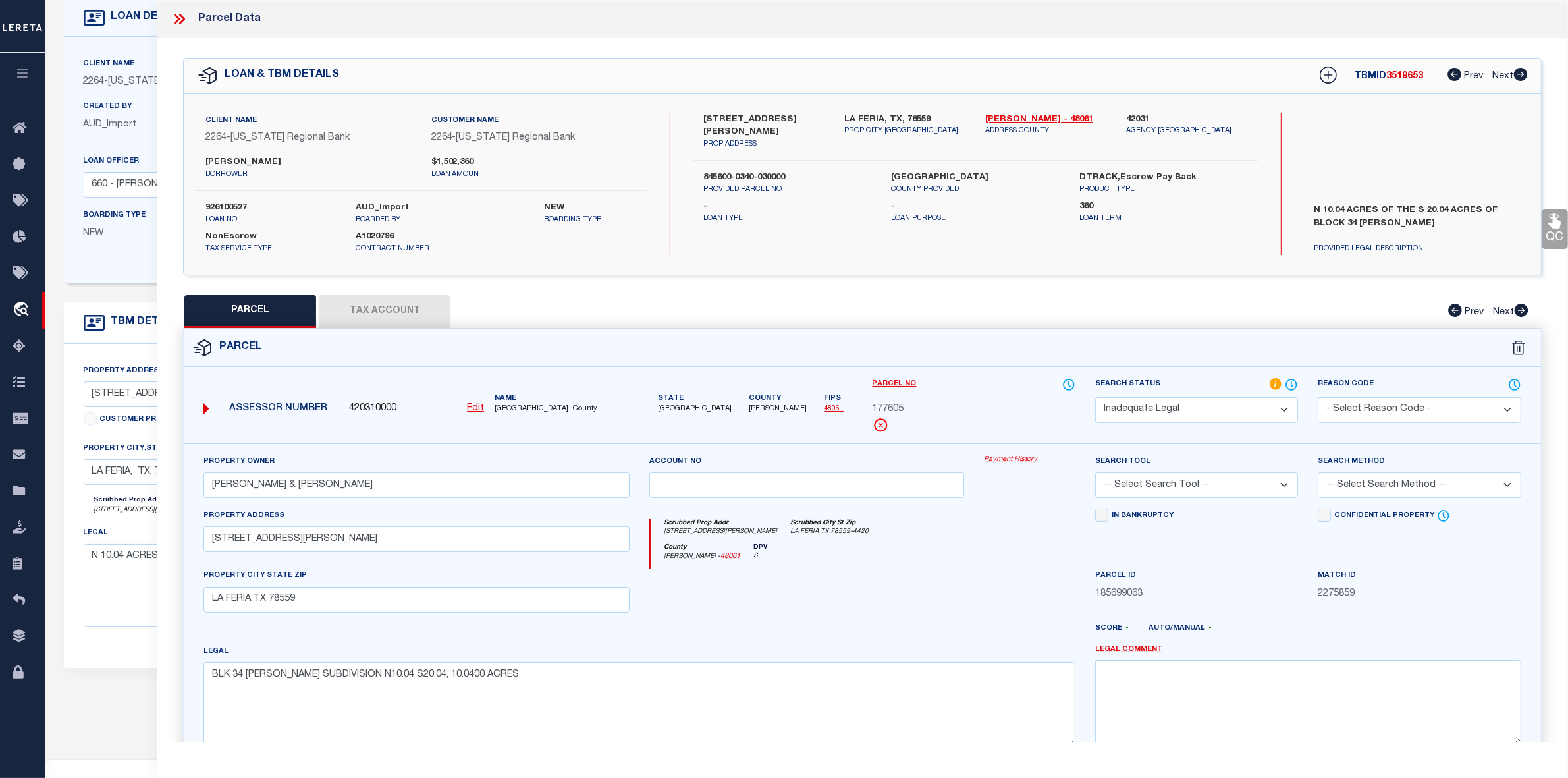
click at [177, 23] on icon at bounding box center [178, 19] width 17 height 17
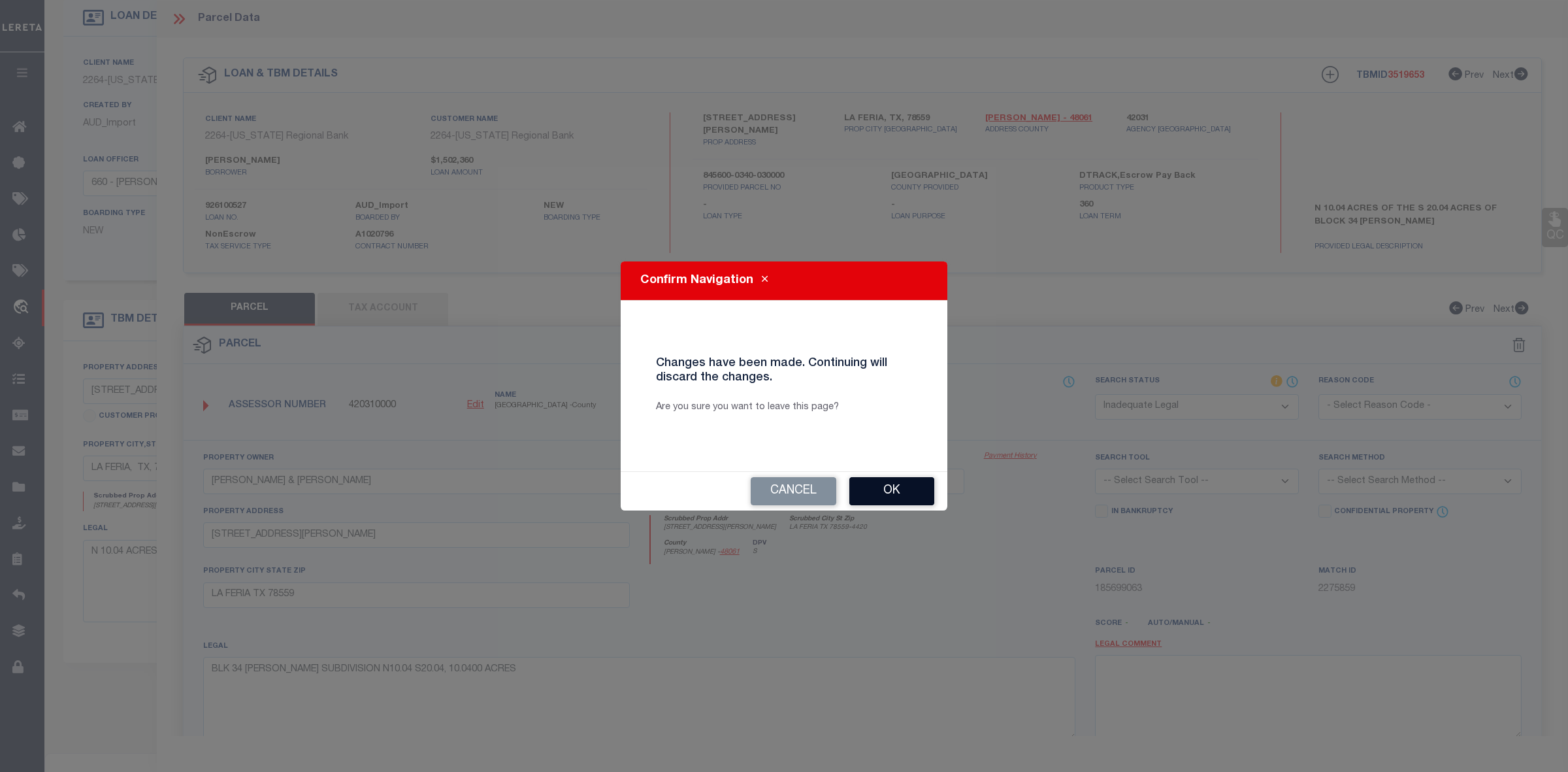
click at [897, 489] on button "Ok" at bounding box center [892, 491] width 85 height 28
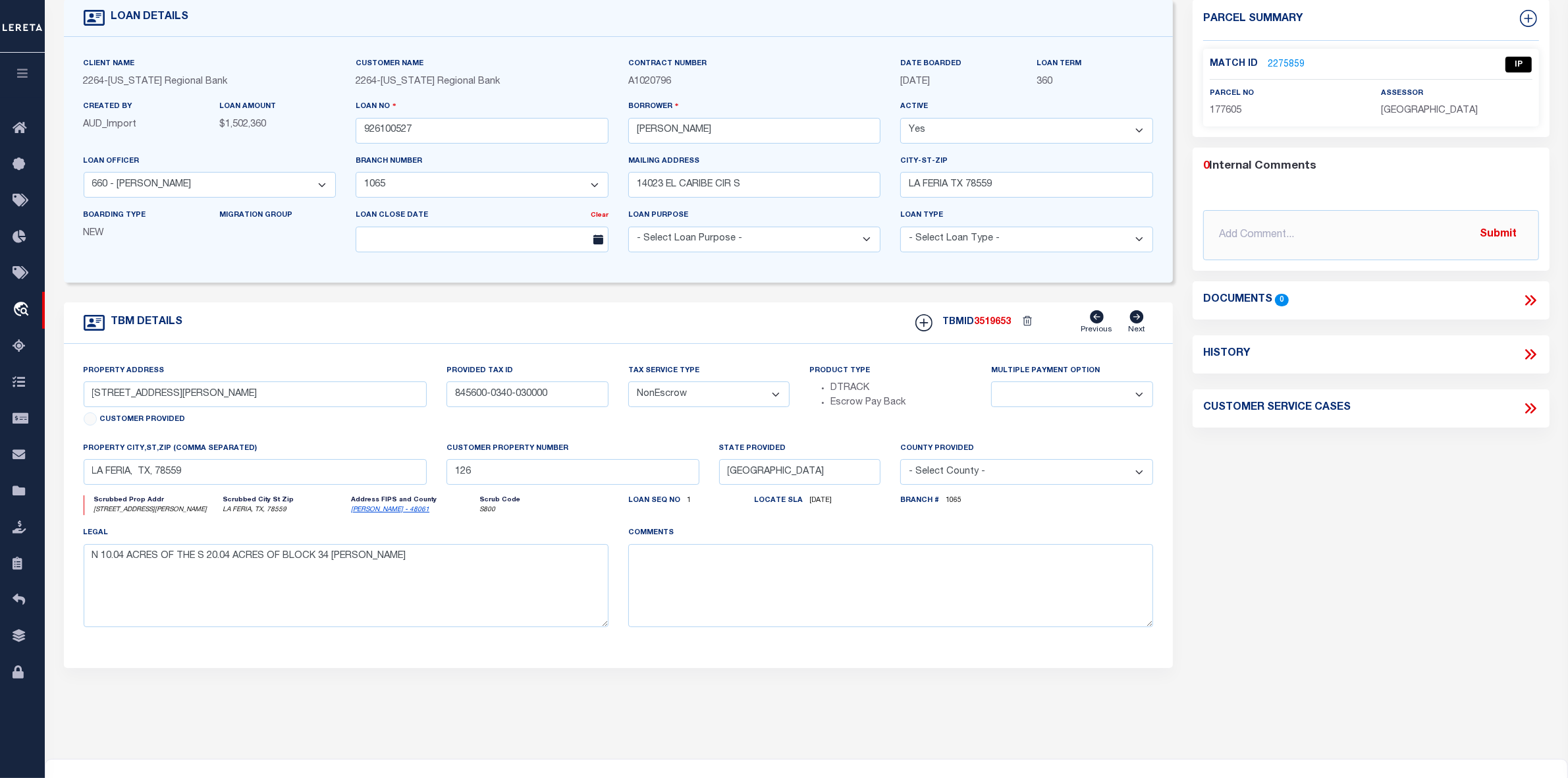
click at [1272, 61] on link "2275859" at bounding box center [1286, 65] width 37 height 14
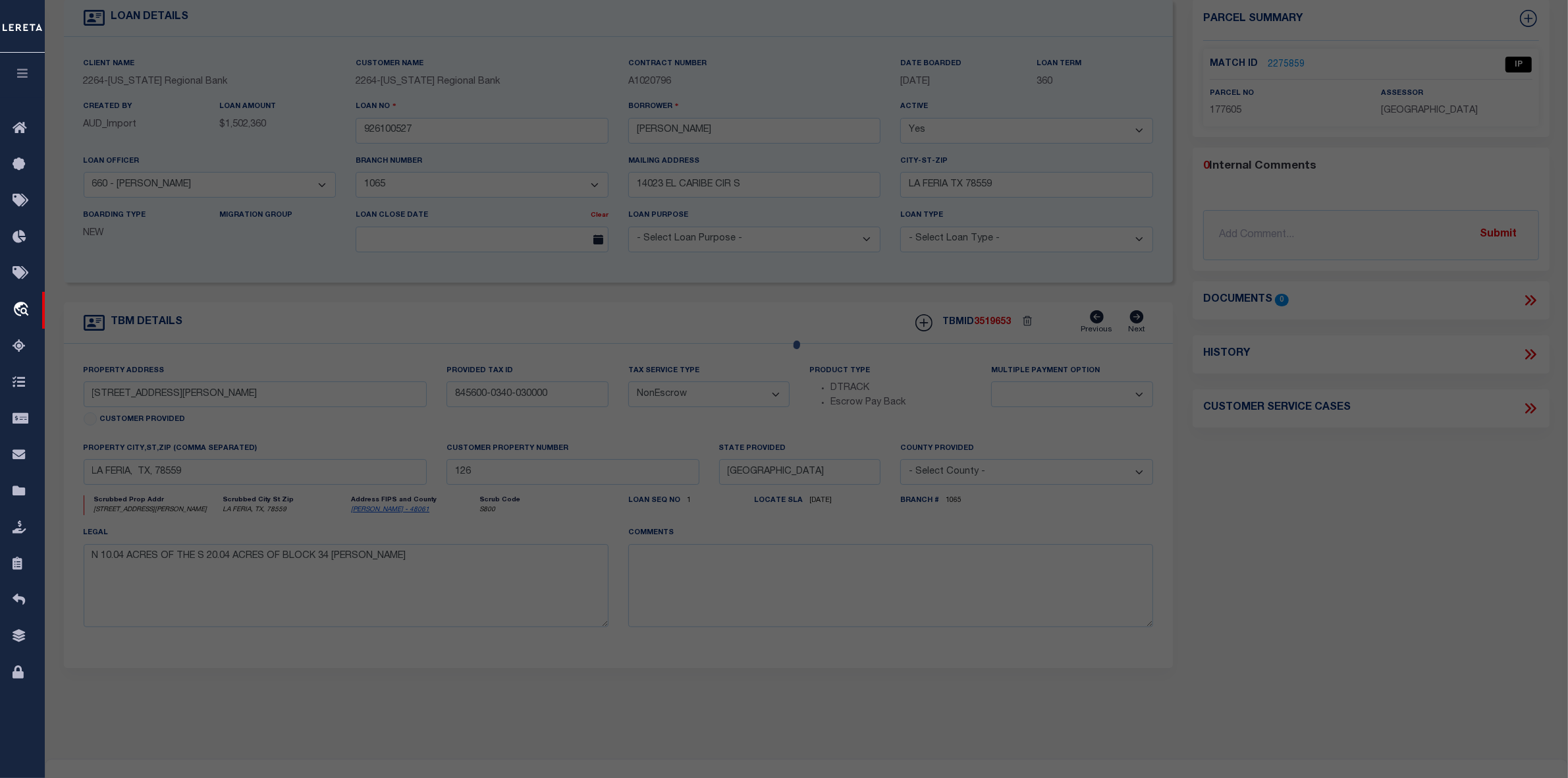
select select "AS"
checkbox input "false"
select select "IP"
type input "HARVEY ROBERT & ROBERTA"
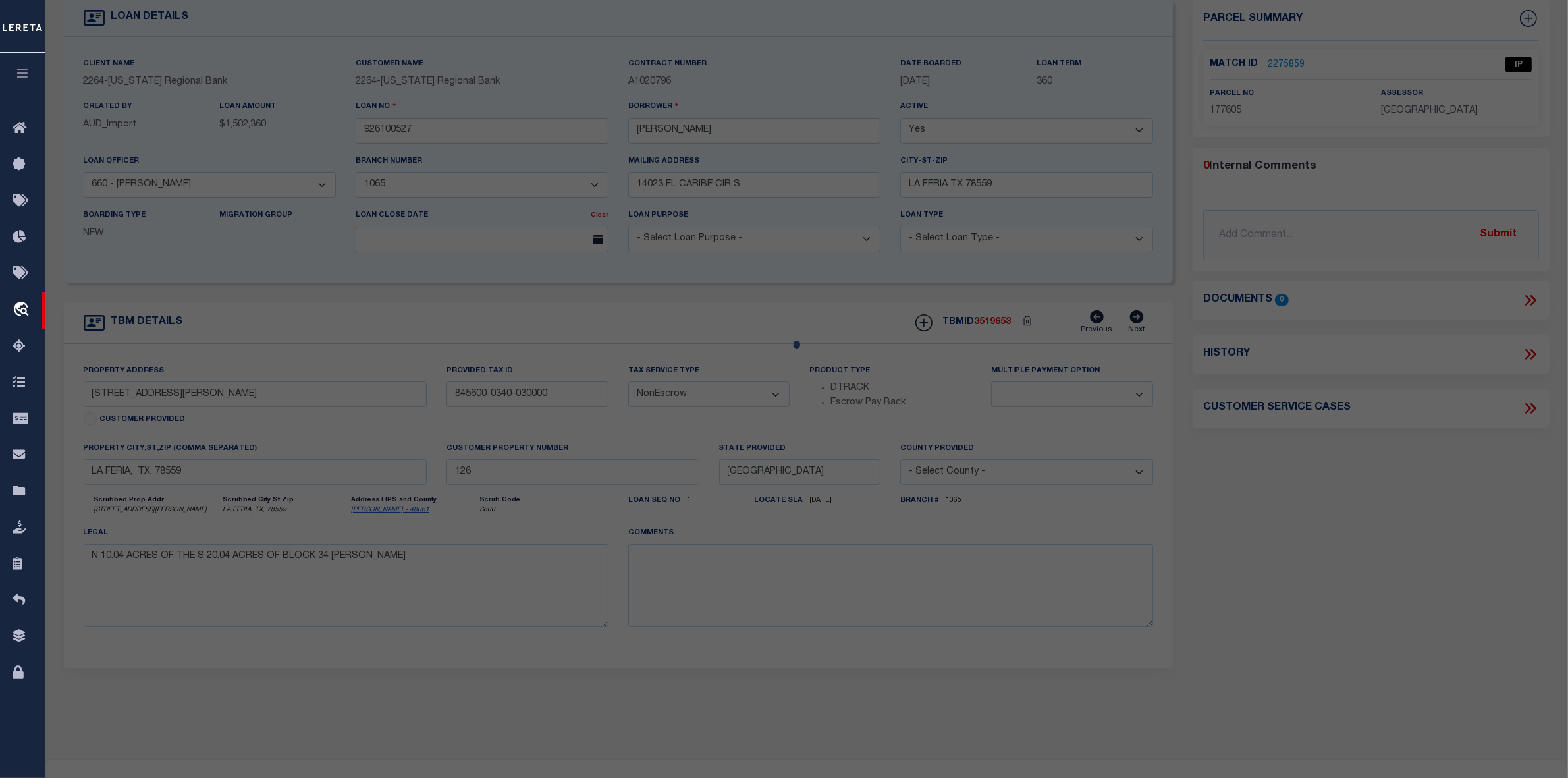
type input "23821 RABB RD"
type input "LA FERIA TX 78559"
type textarea "BLK 34 COLLINS SUBDIVISION N10.04 S20.04, 10.0400 ACRES"
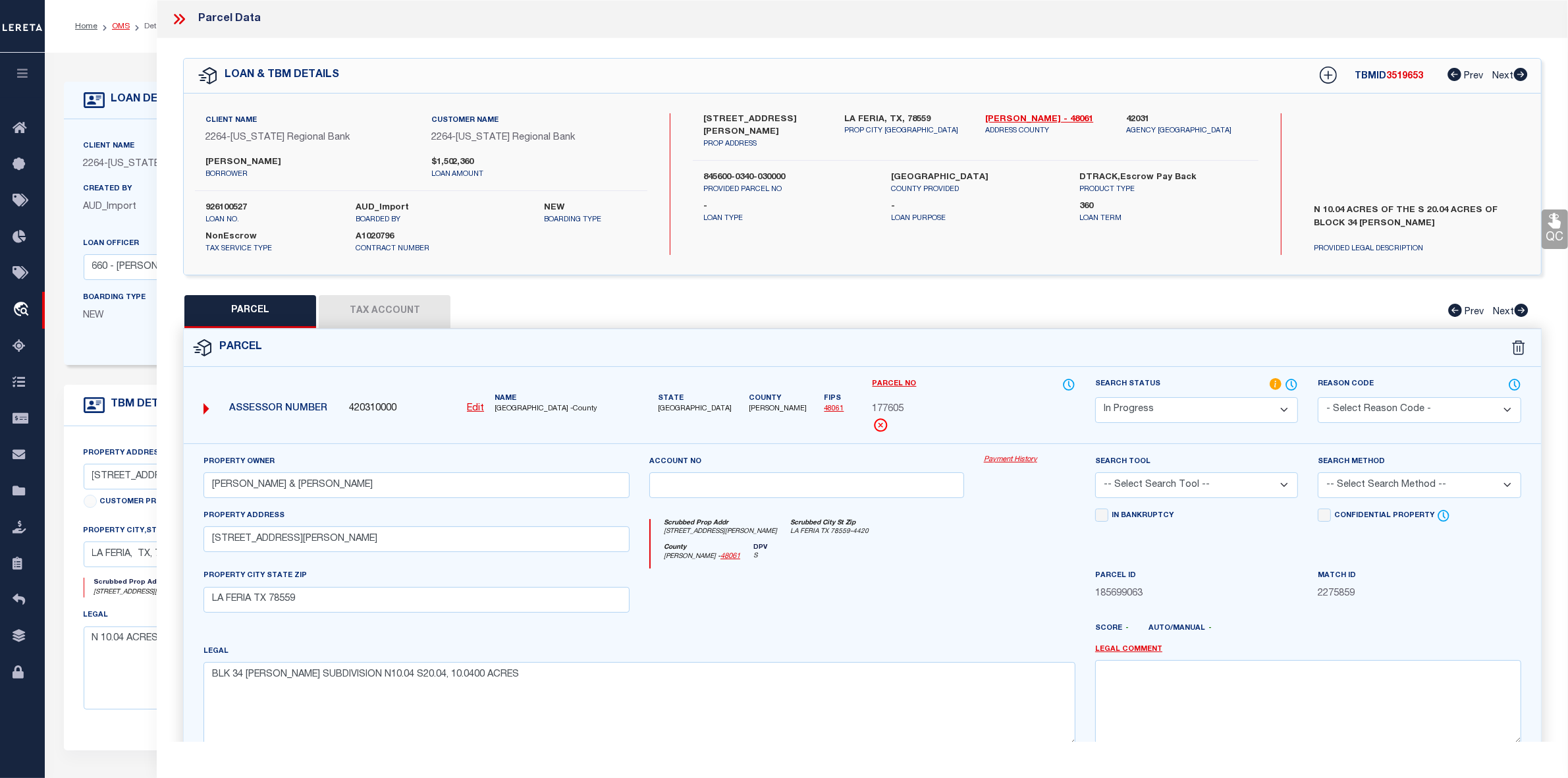
drag, startPoint x: 123, startPoint y: 17, endPoint x: 119, endPoint y: 24, distance: 8.1
click at [120, 20] on ol "Home OMS Detail" at bounding box center [120, 26] width 111 height 28
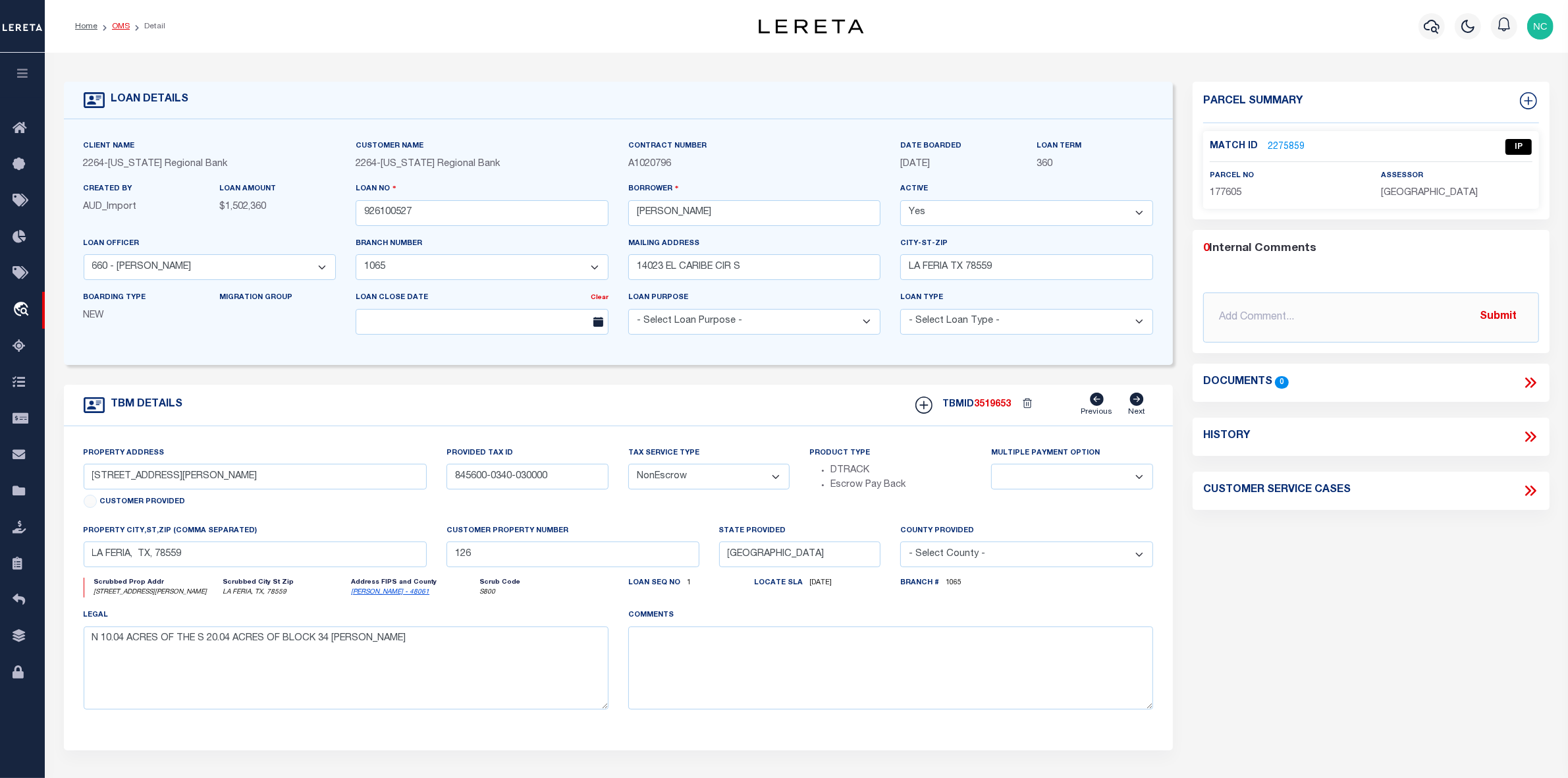
click at [119, 25] on link "OMS" at bounding box center [121, 26] width 18 height 8
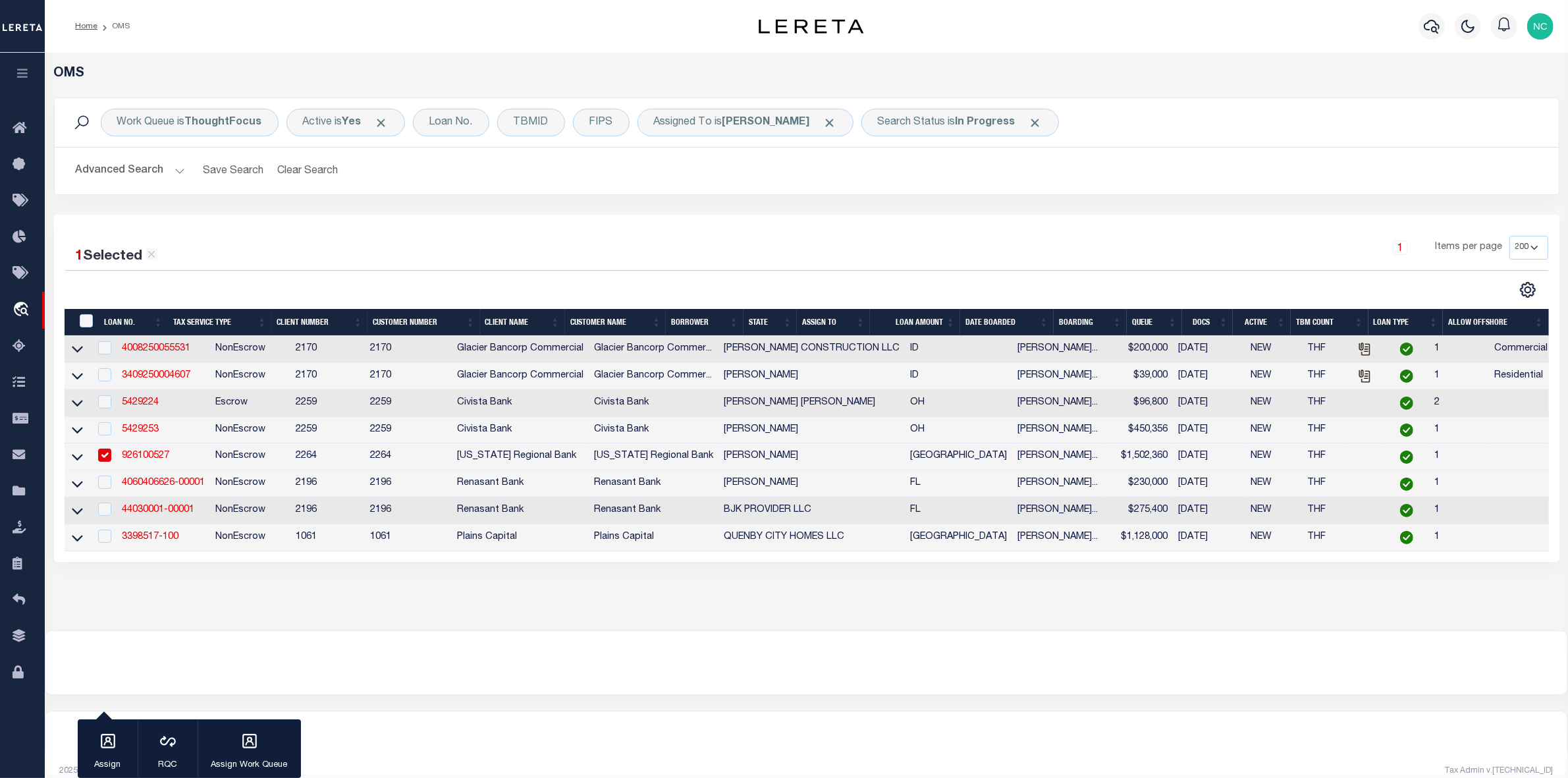
click at [102, 459] on input "checkbox" at bounding box center [105, 455] width 13 height 13
checkbox input "false"
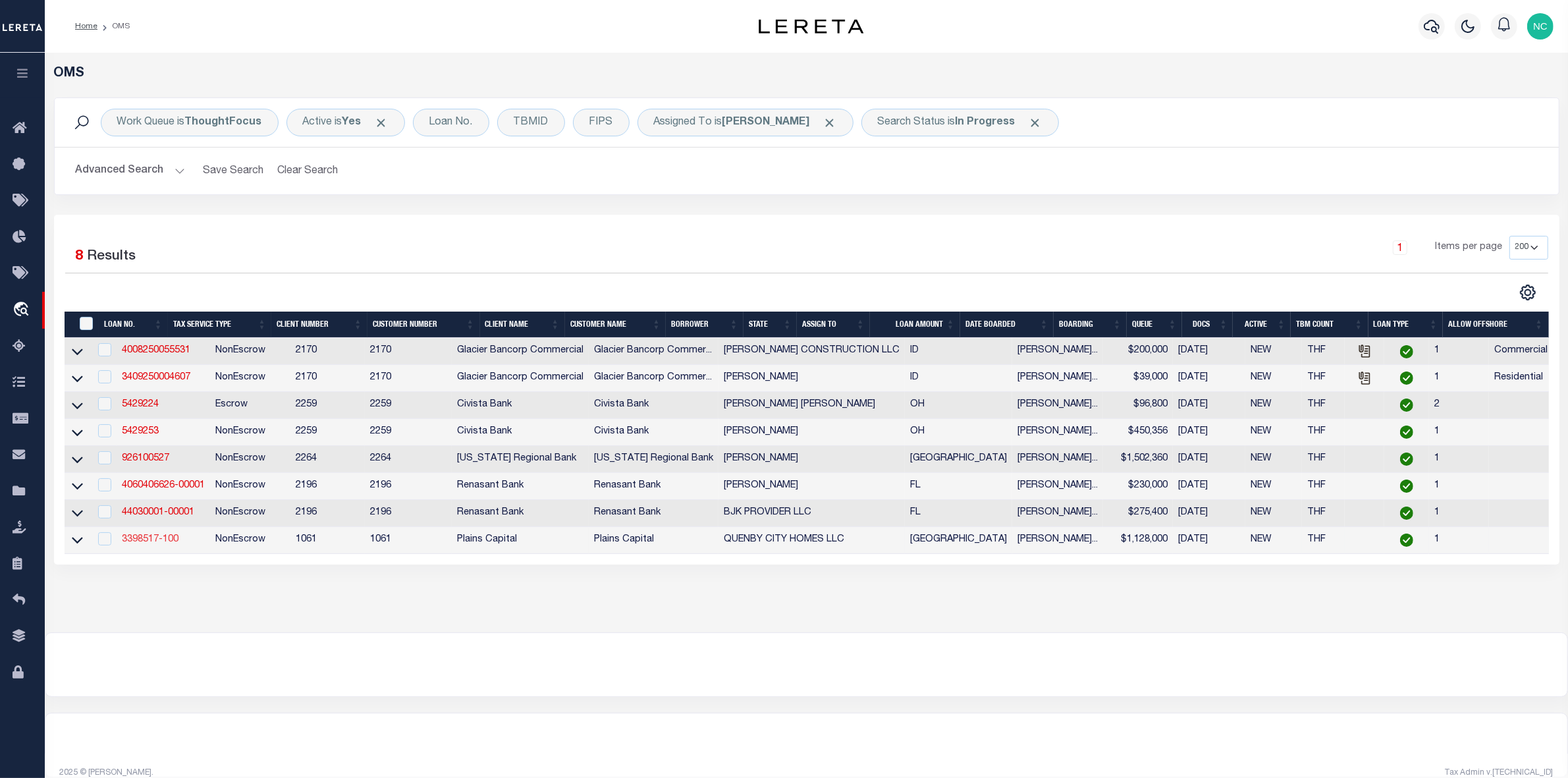
click at [156, 544] on link "3398517-100" at bounding box center [150, 539] width 56 height 9
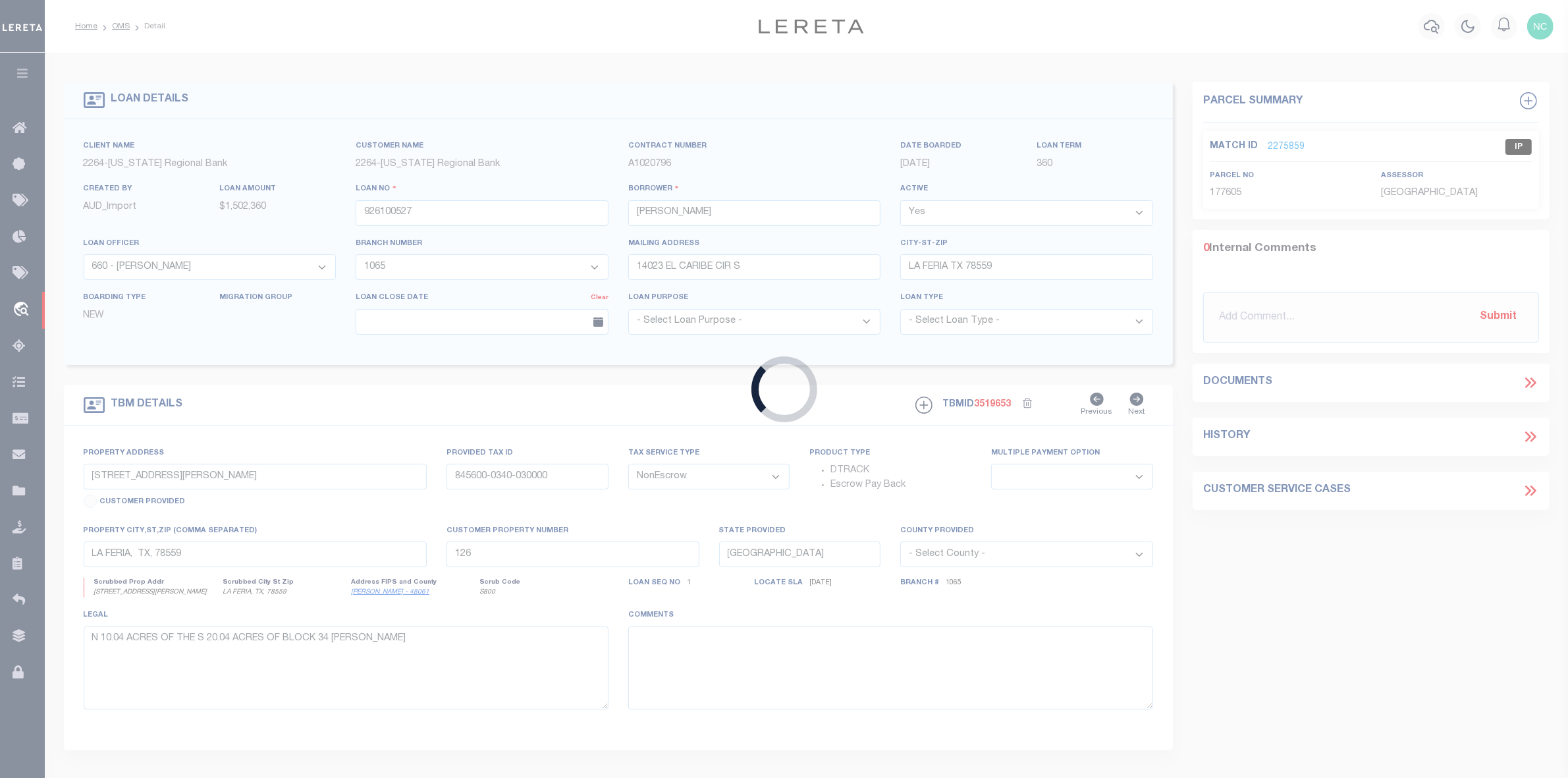
type input "3398517-100"
type input "QUENBY CITY HOMES LLC"
select select
type input "RETURNED MAIL 9/26/2025"
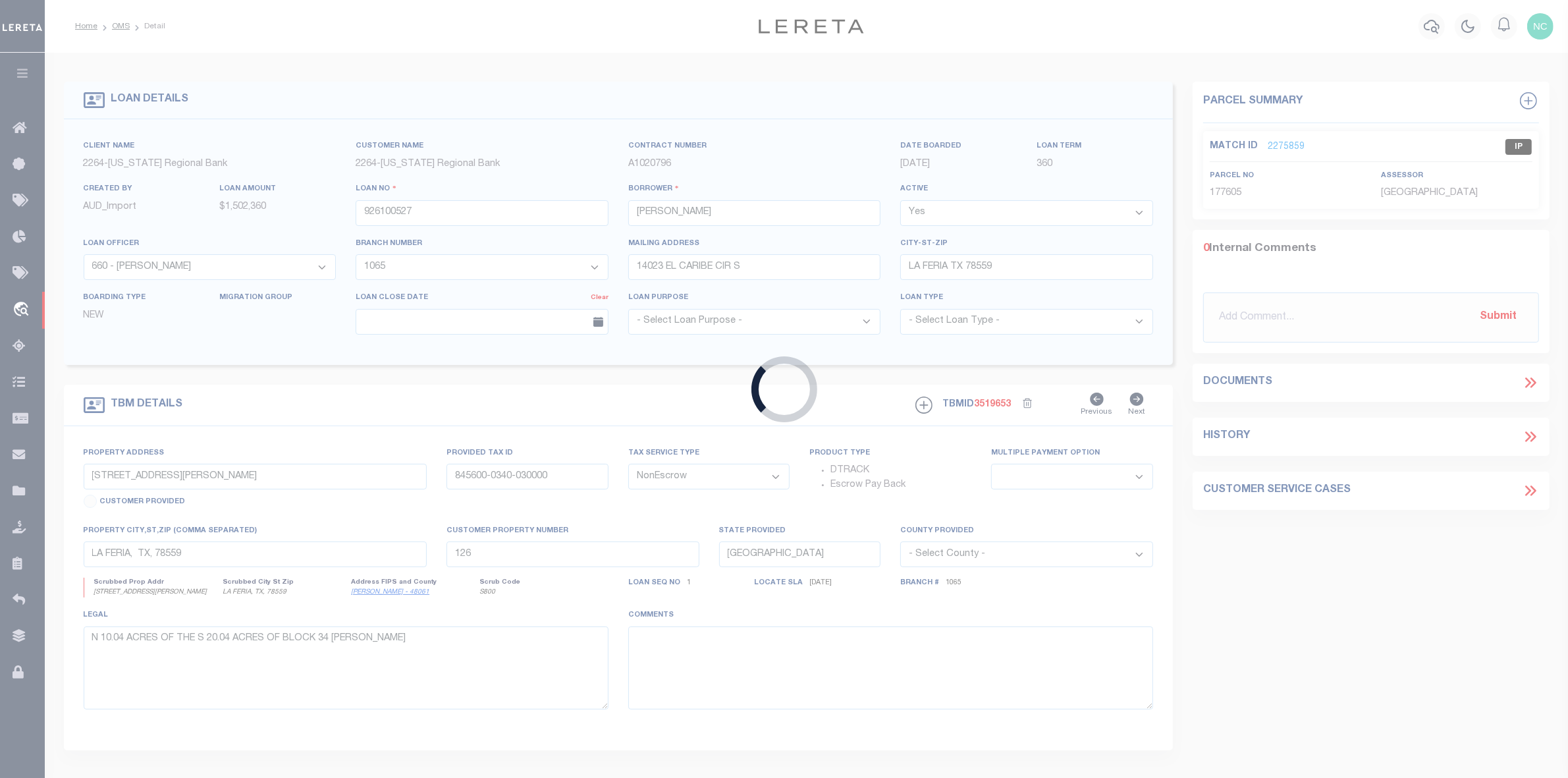
type input "SUGAR LAND TX 77478"
select select
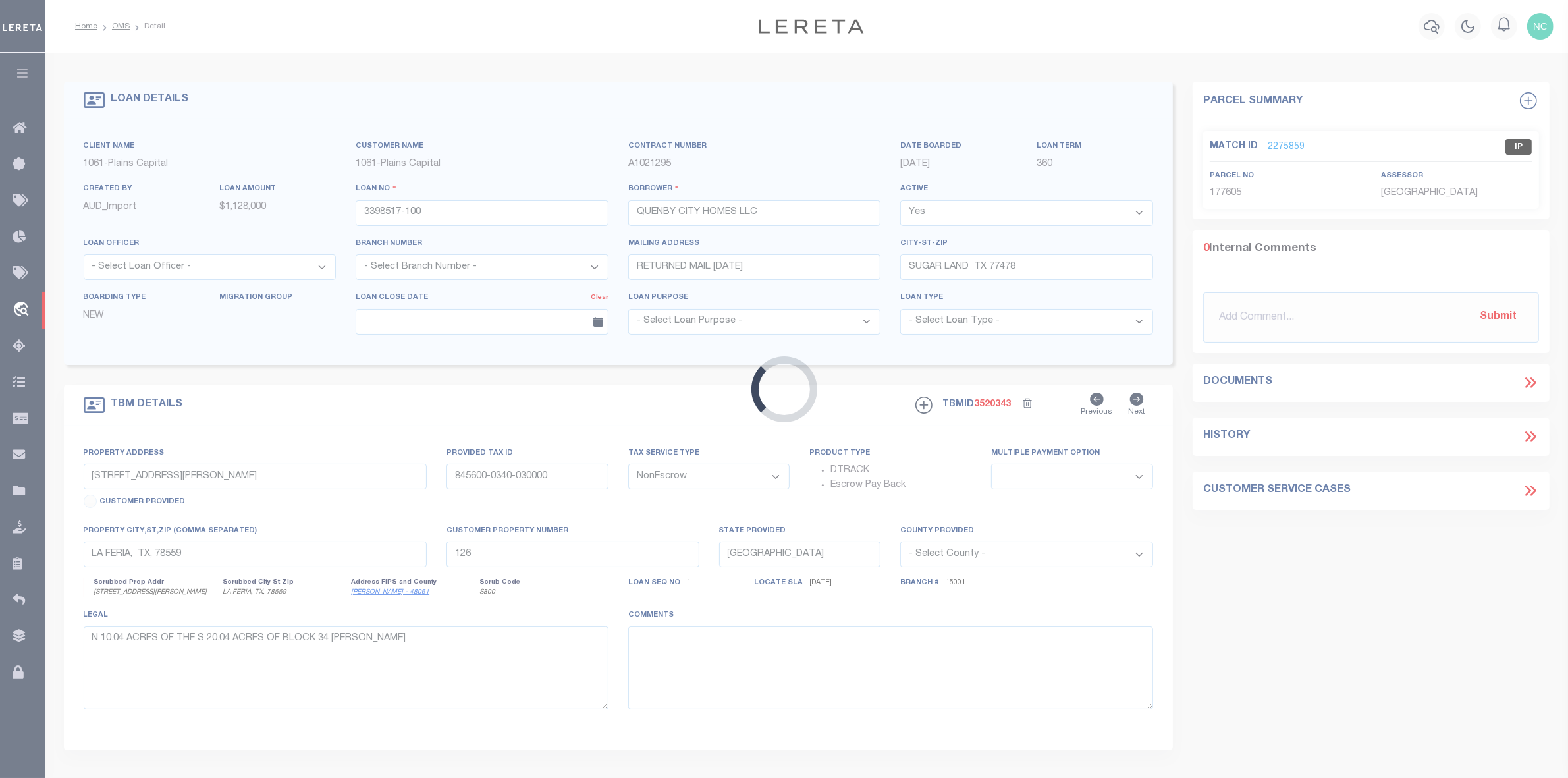
type input "2426 QUENBY ST"
select select
type input "HOUSTON TX 77005"
select select
type textarea "LOT 17 BLK 10 WEST HOUSTON S/D, HARRIS C O TX"
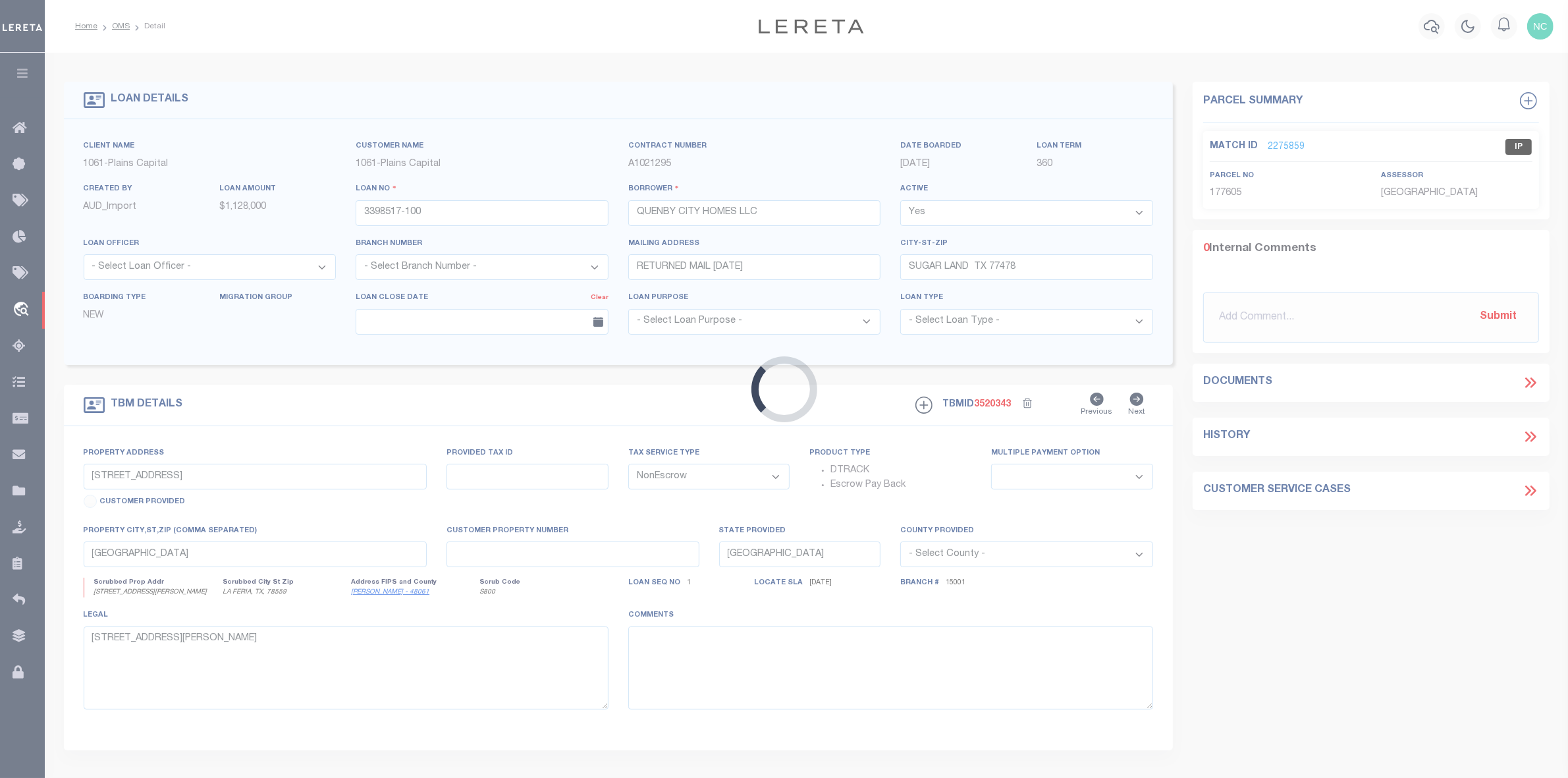
select select "167145"
select select "1460"
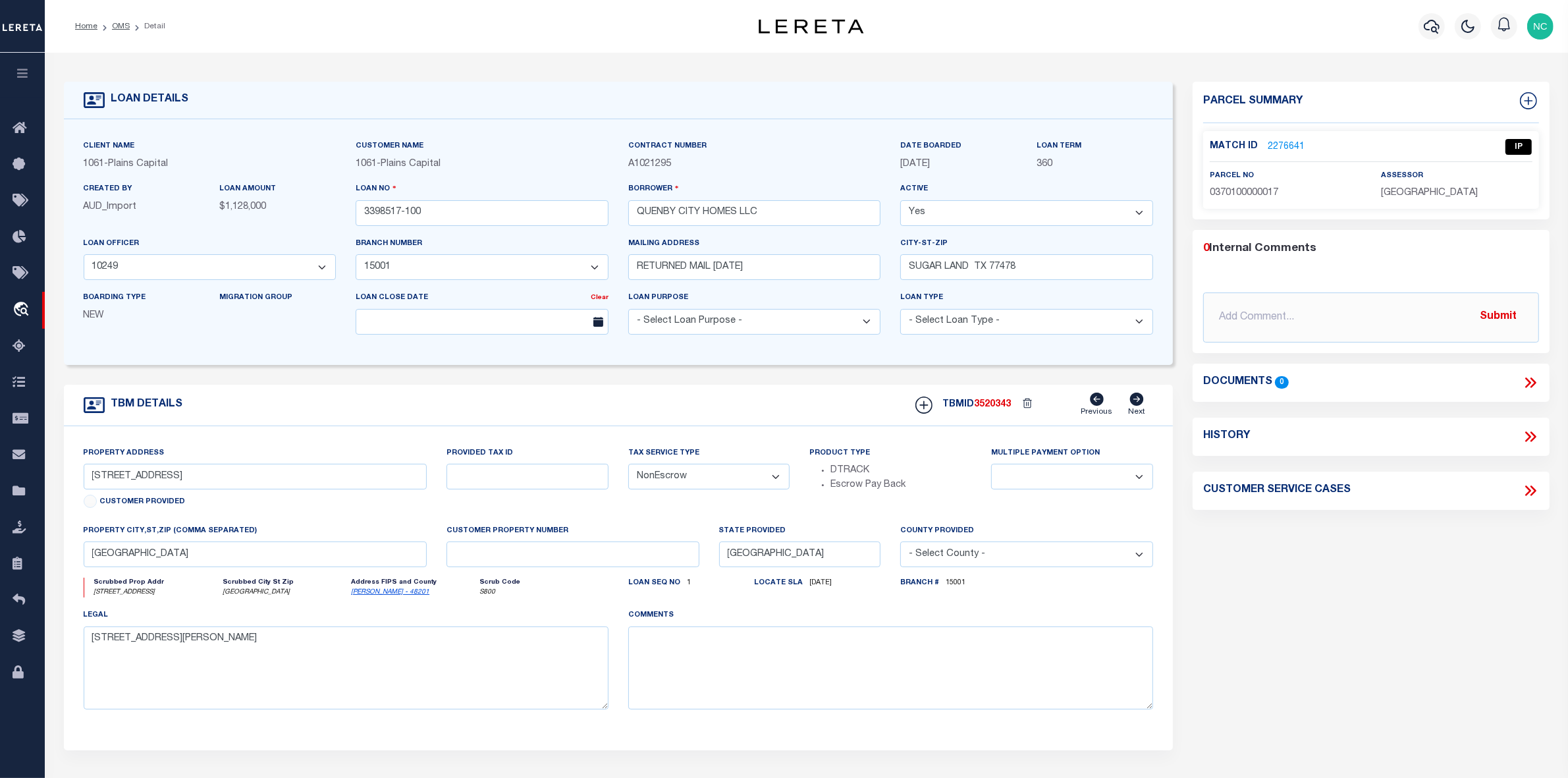
click at [1289, 145] on link "2276641" at bounding box center [1286, 147] width 37 height 14
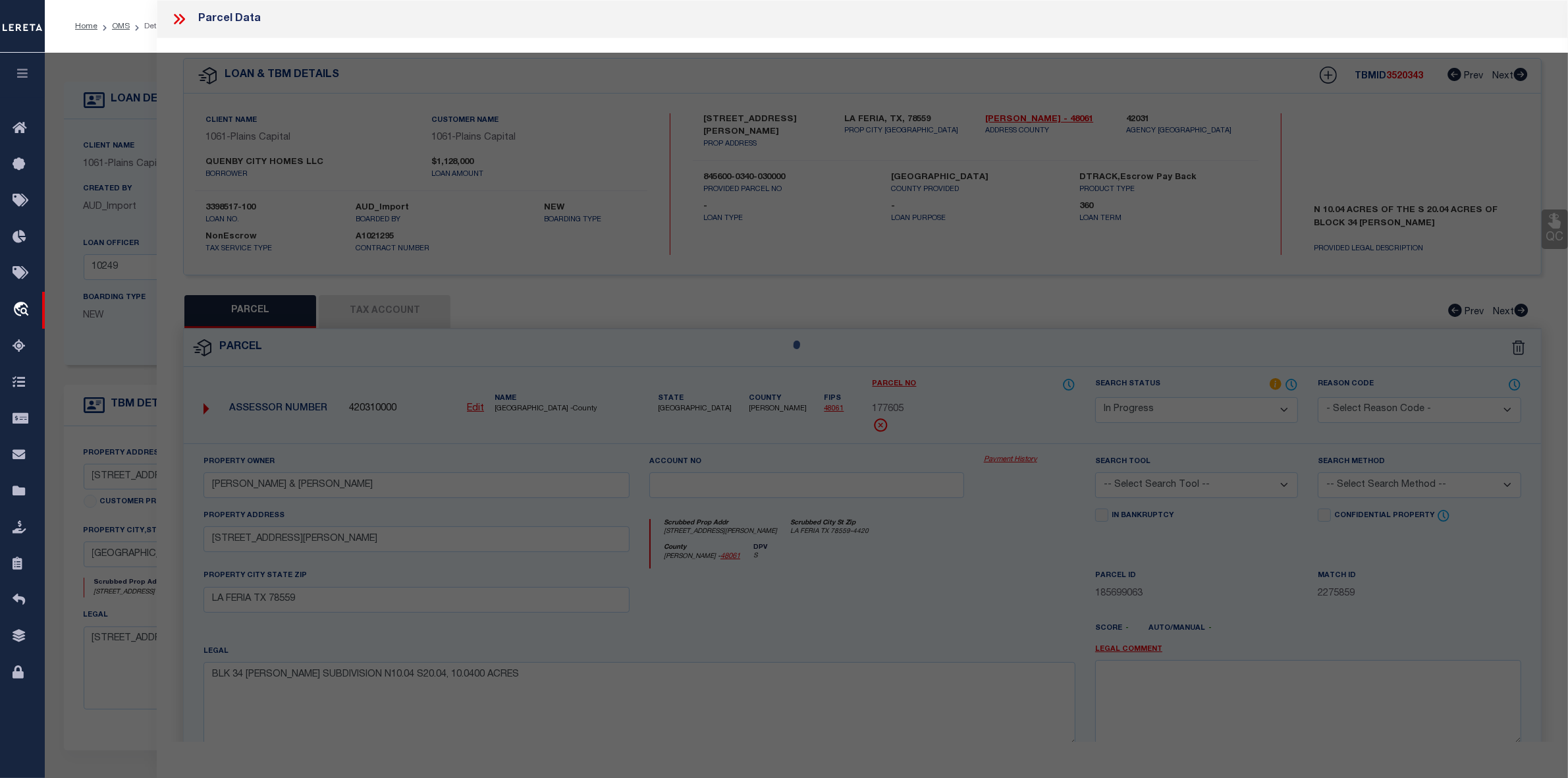
select select "AS"
checkbox input "false"
select select "IP"
type input "QUENBY CITY HOMES LLC"
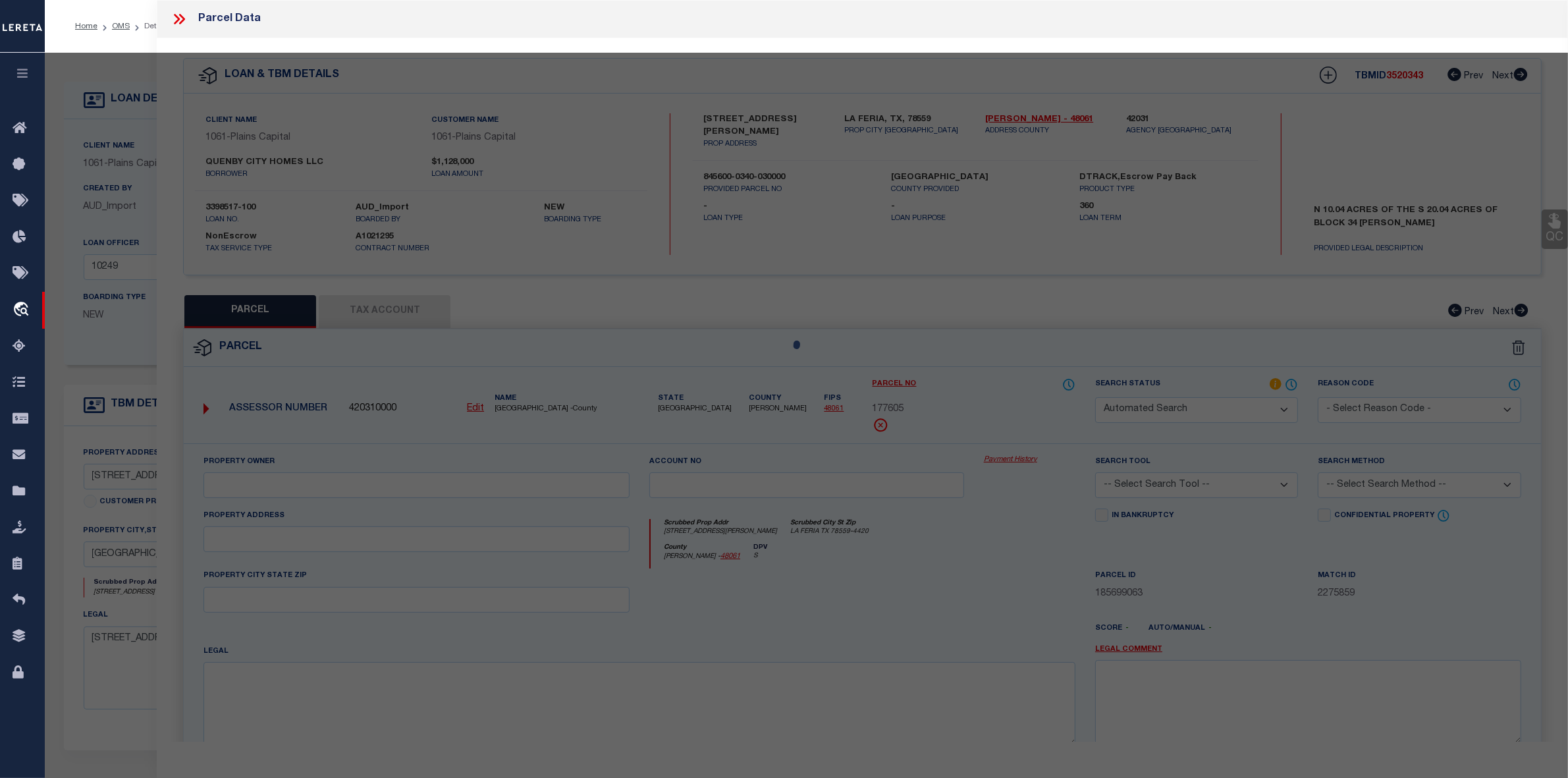
type input "2426 QUENBY ST # 4"
type input "HOUSTON, TX 77005"
type textarea "LT 17 BLK 10 WEST HOUSTON"
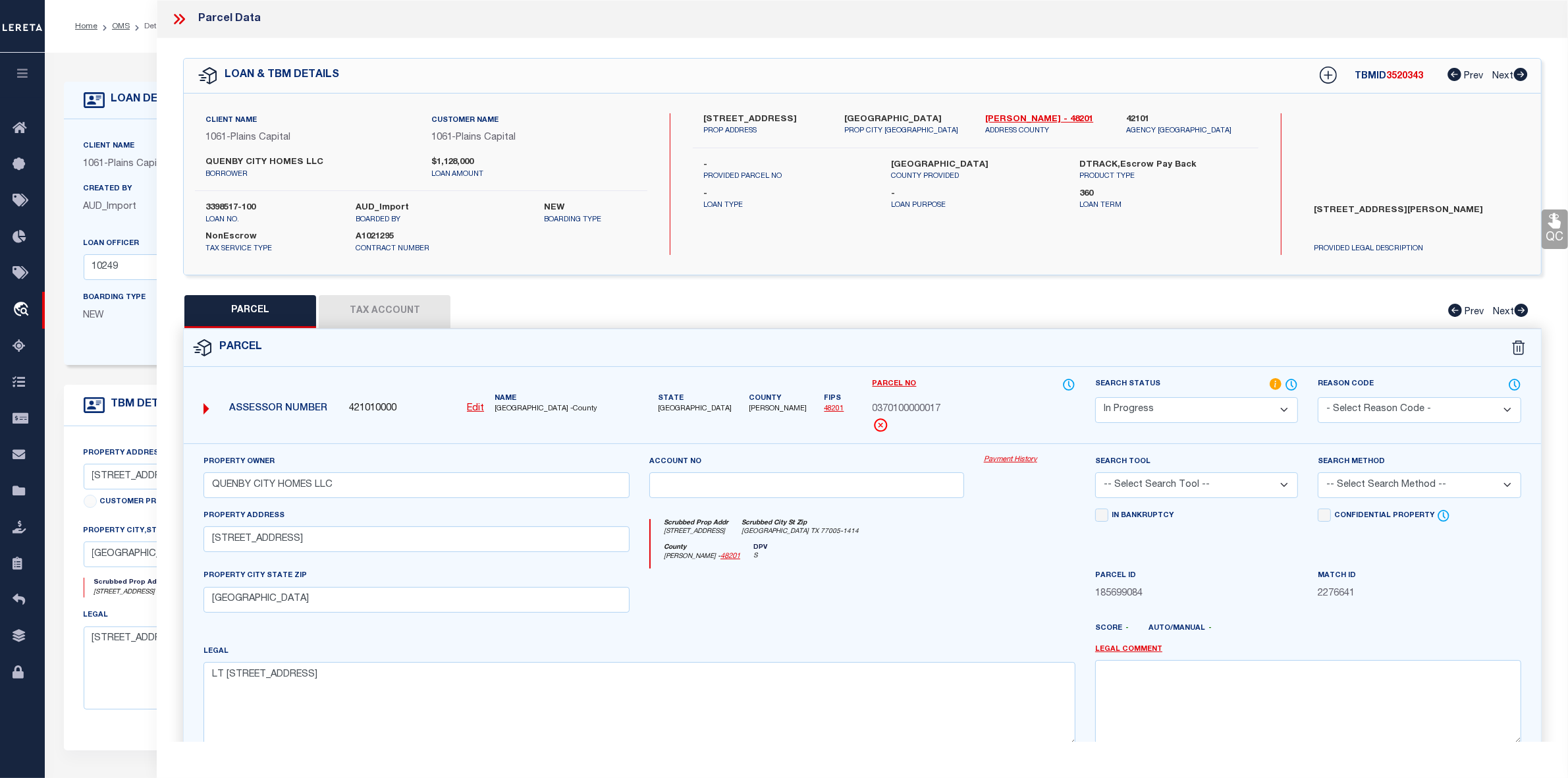
click at [178, 19] on icon at bounding box center [176, 19] width 6 height 11
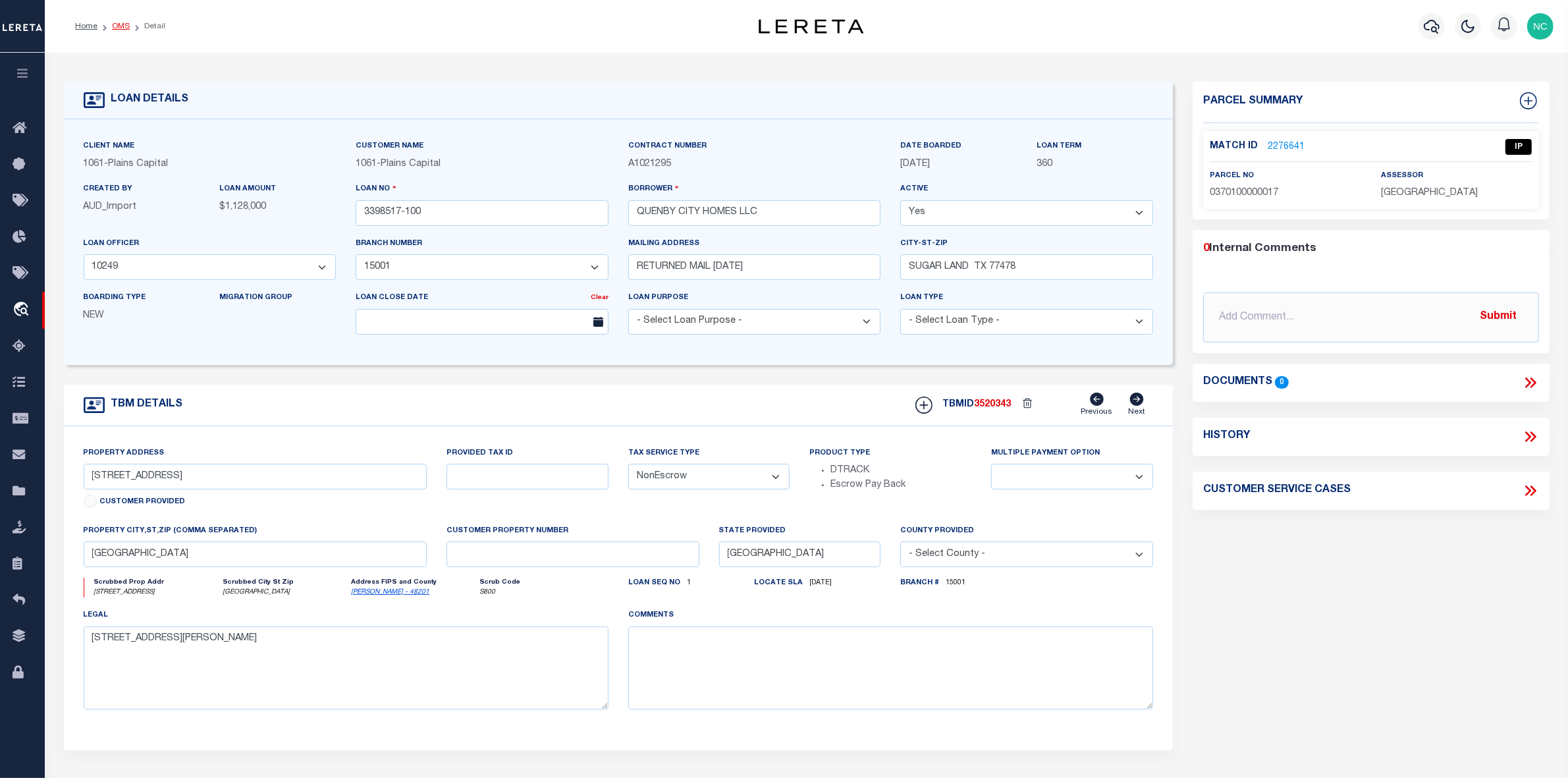
click at [125, 25] on link "OMS" at bounding box center [121, 26] width 18 height 8
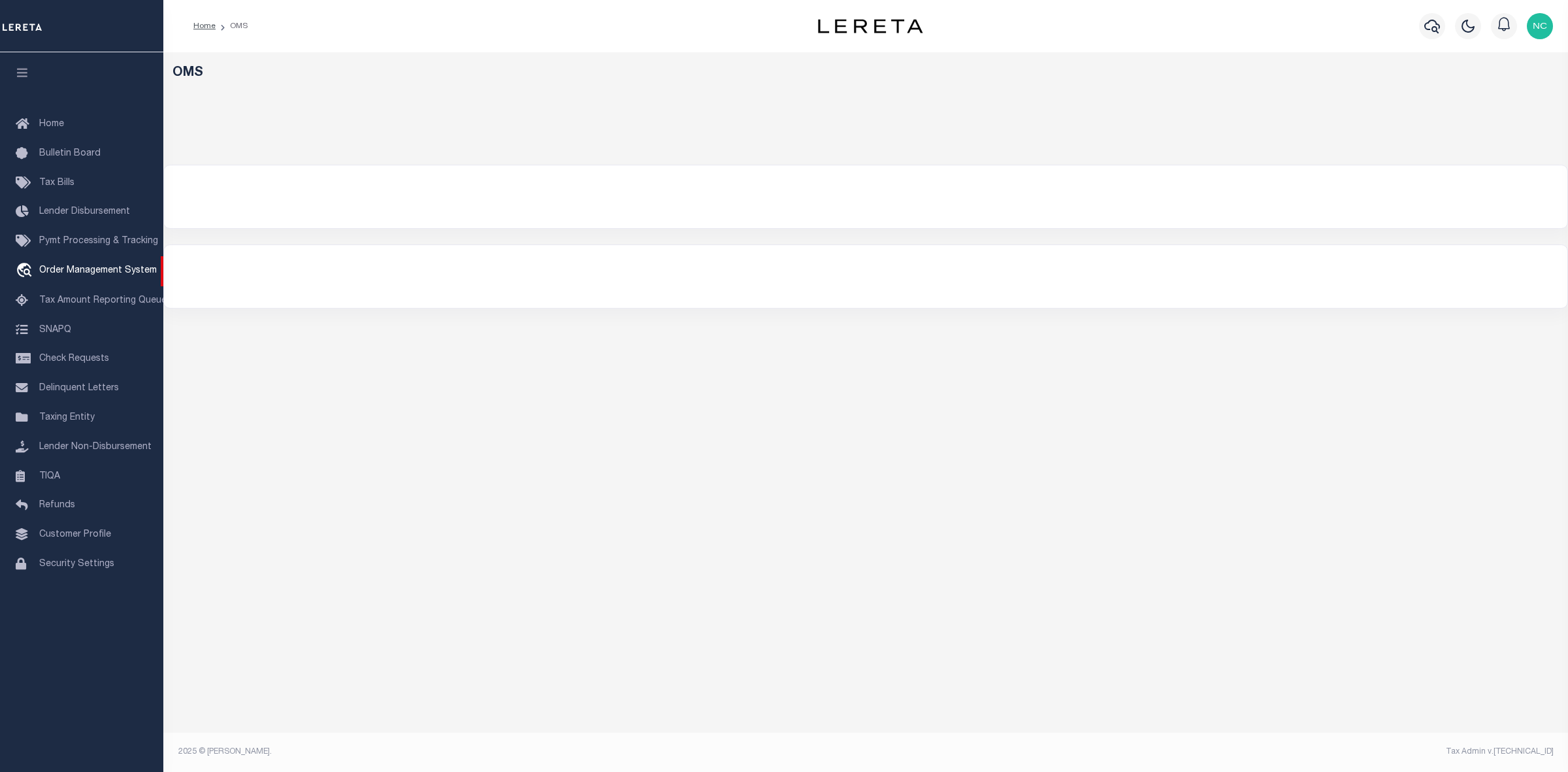
select select "200"
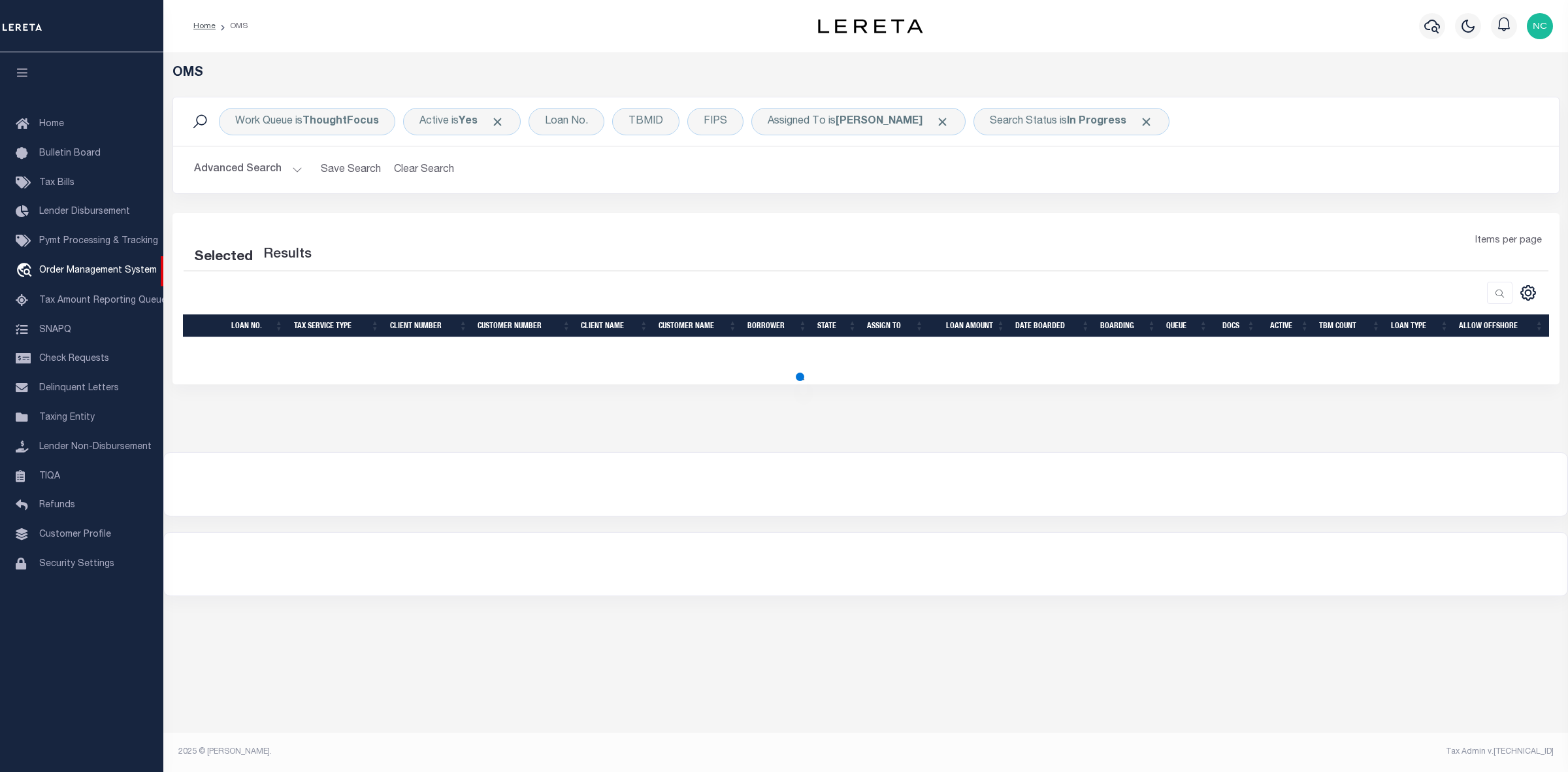
select select "200"
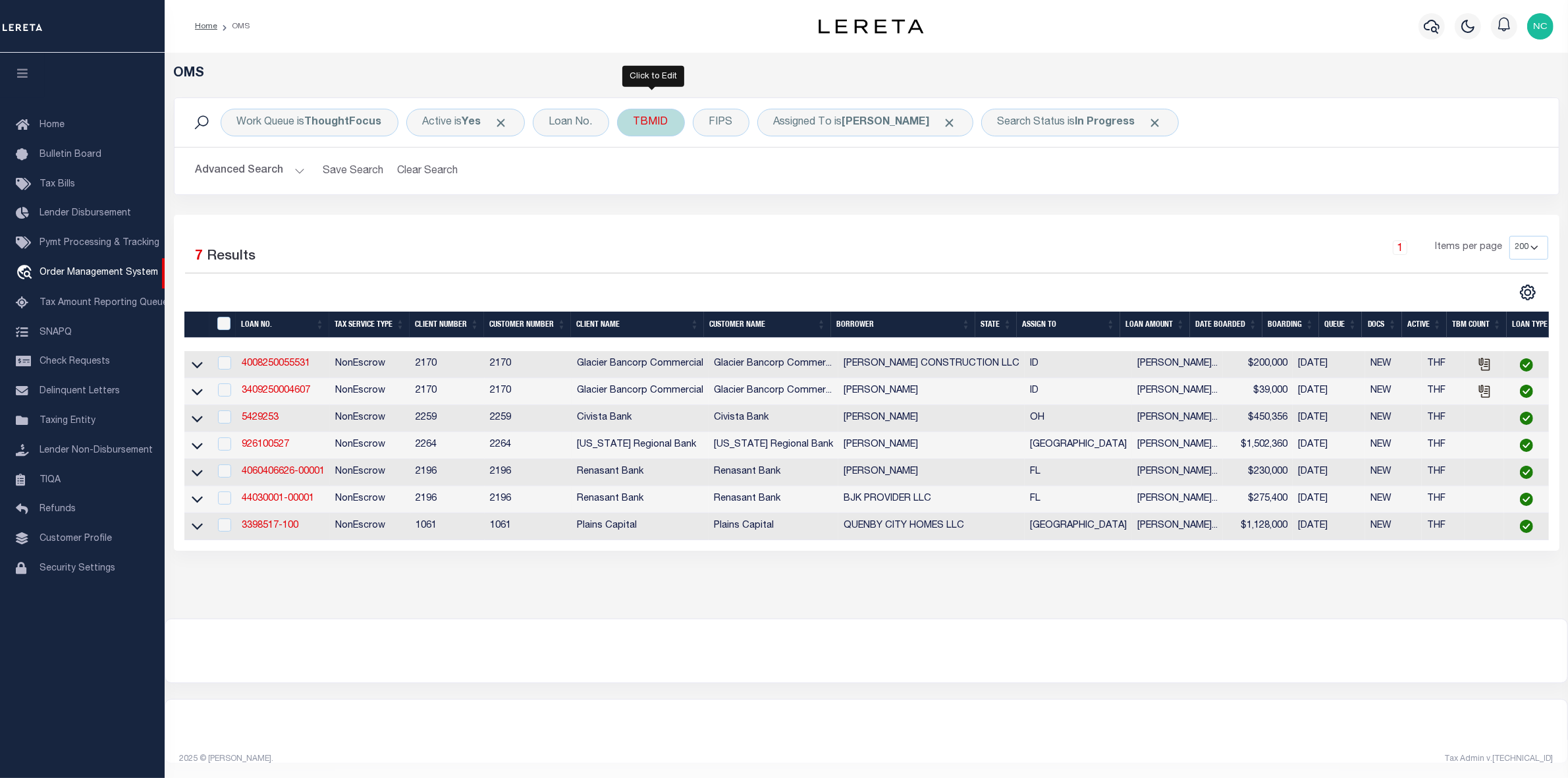
click at [652, 120] on div "TBMID" at bounding box center [651, 123] width 68 height 28
click at [706, 182] on input "number" at bounding box center [731, 182] width 193 height 25
type input "3519509"
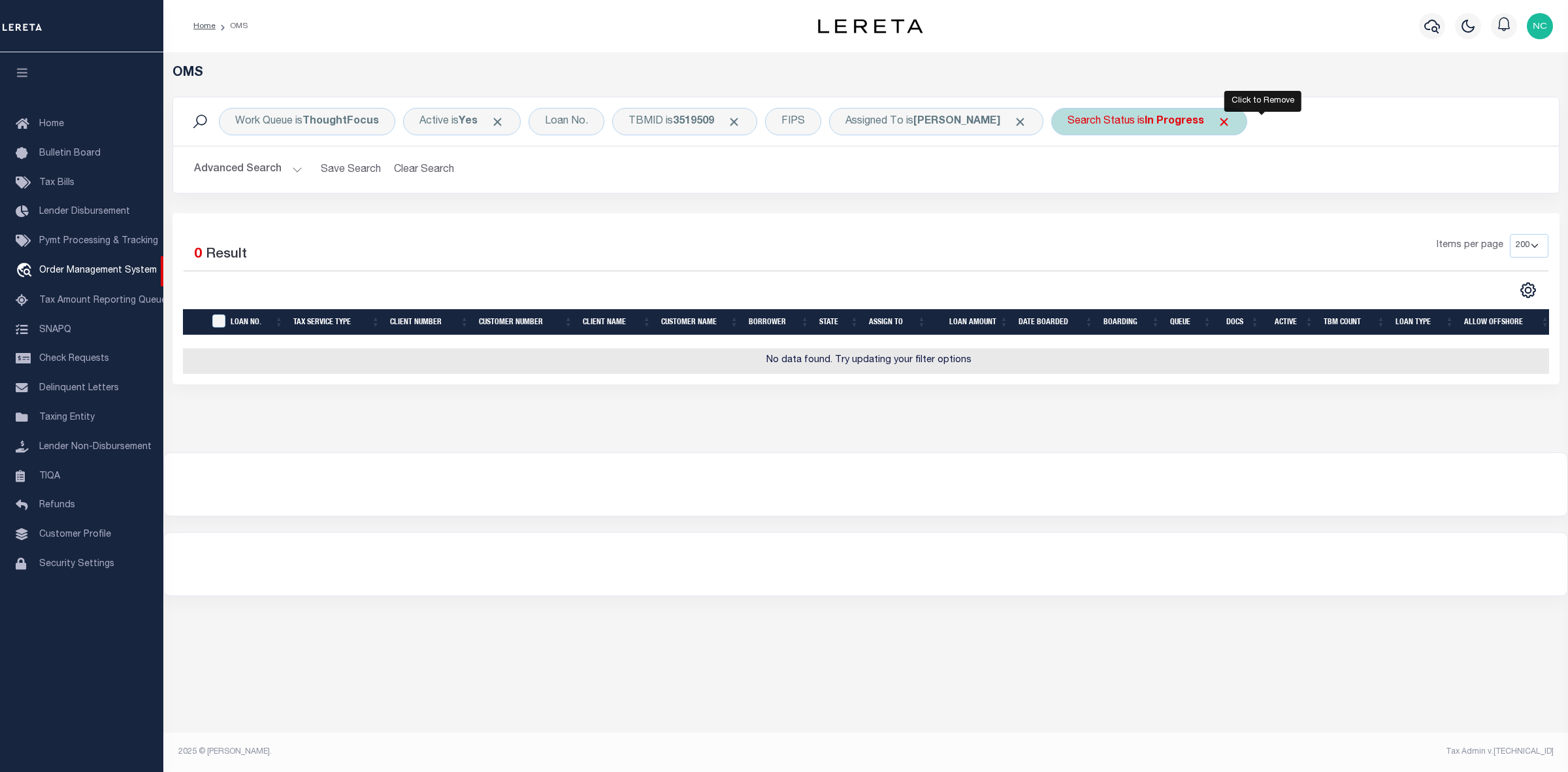
click at [1231, 118] on span "Click to Remove" at bounding box center [1224, 122] width 14 height 14
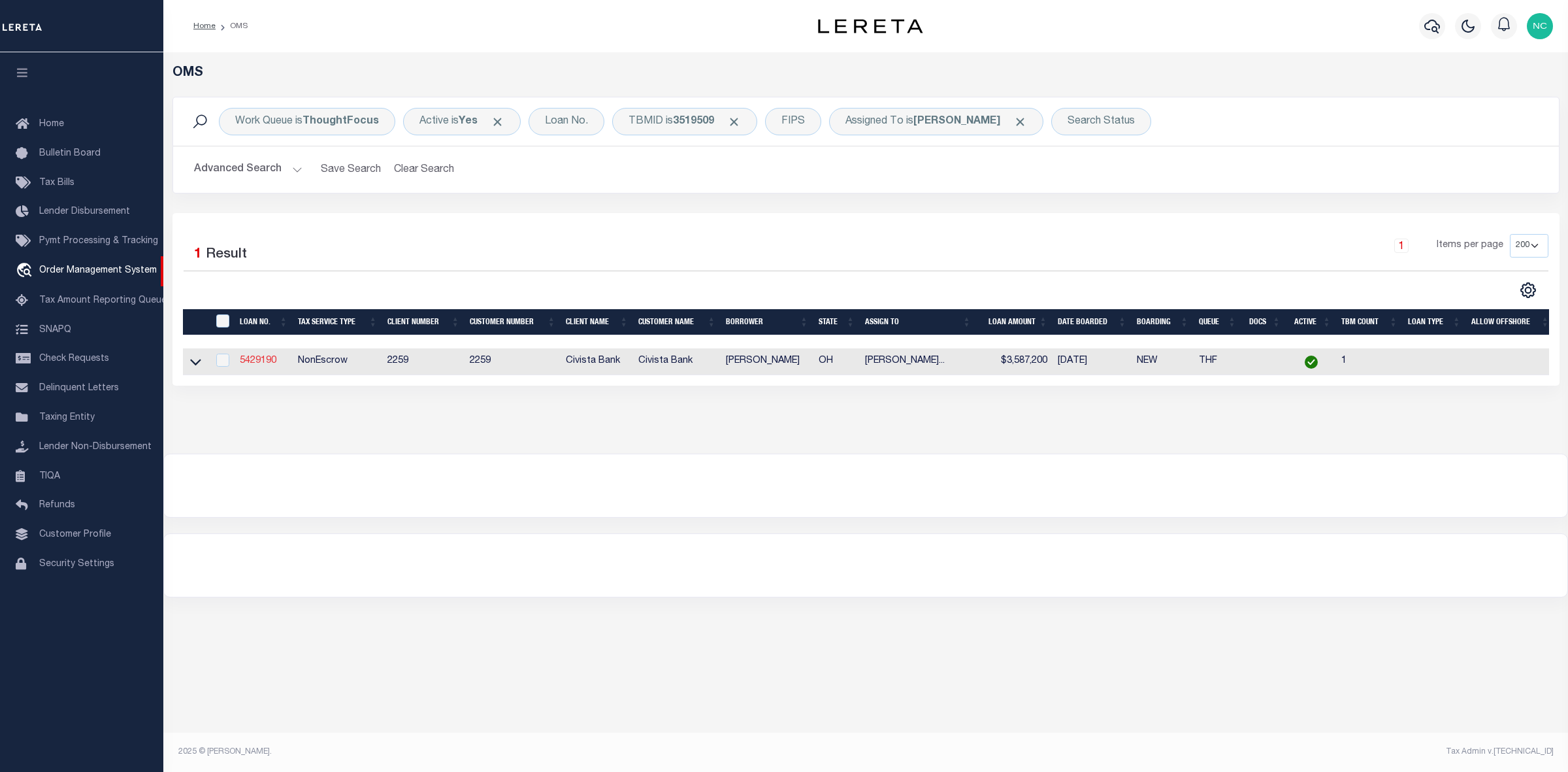
click at [262, 364] on link "5429190" at bounding box center [258, 360] width 37 height 9
type input "5429190"
type input "Jennifer L Parker"
select select
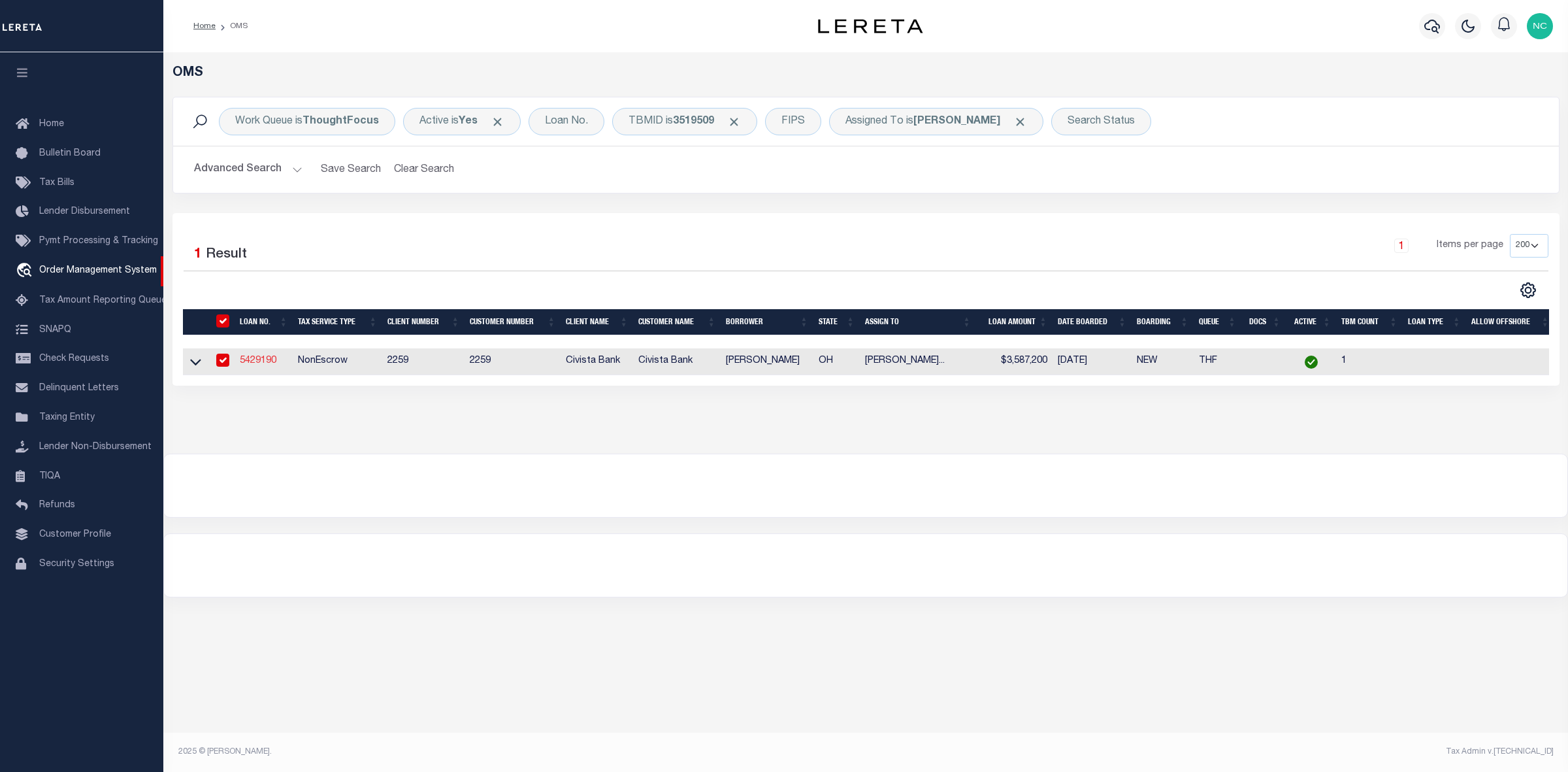
type input "6105 Mason Road"
type input "Sandusky OH 448709347"
select select "NonEscrow"
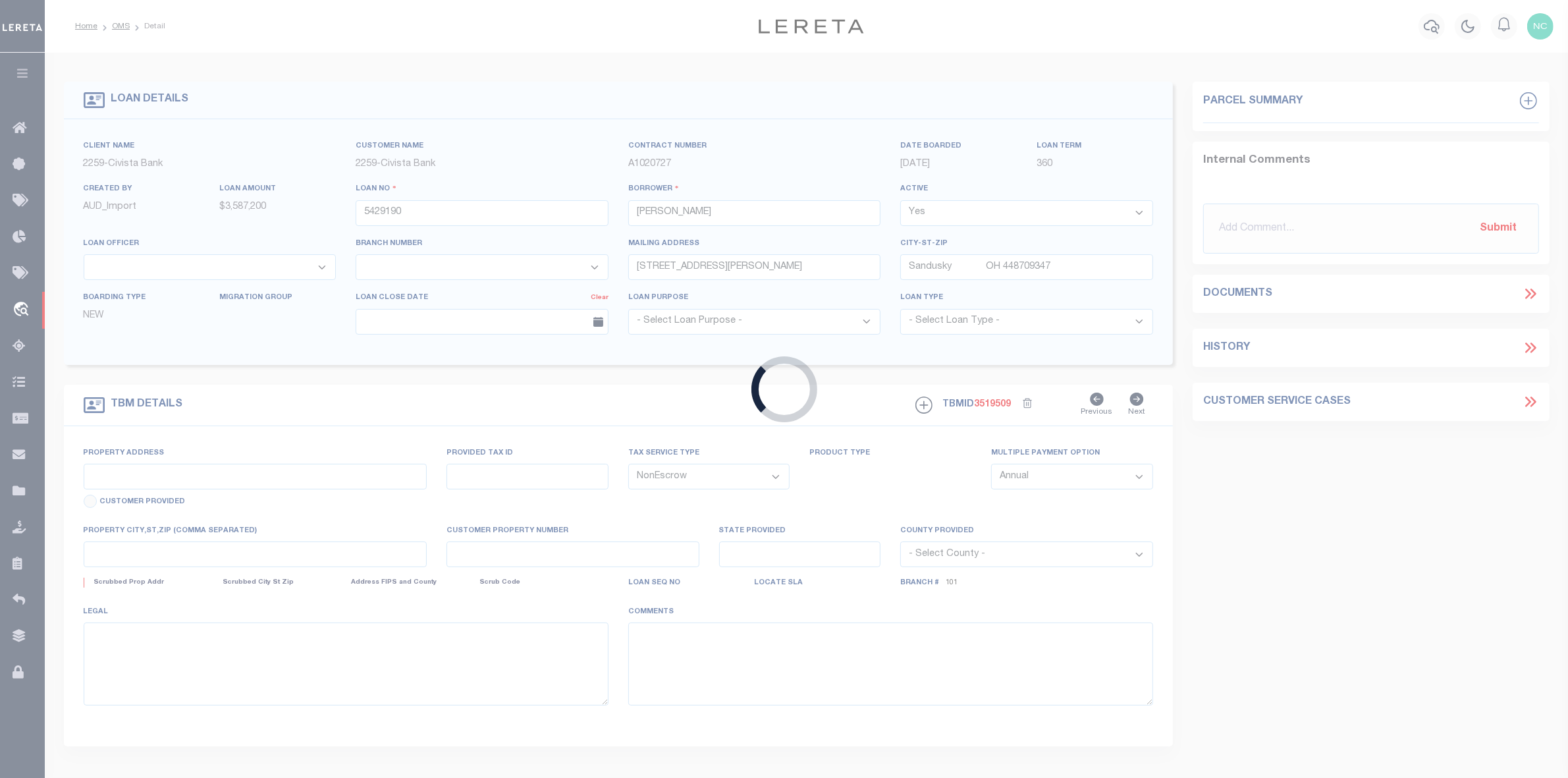
type input "9771 WIKEL RD"
select select
type input "HURON OH 448390000"
type input "R"
type input "OH"
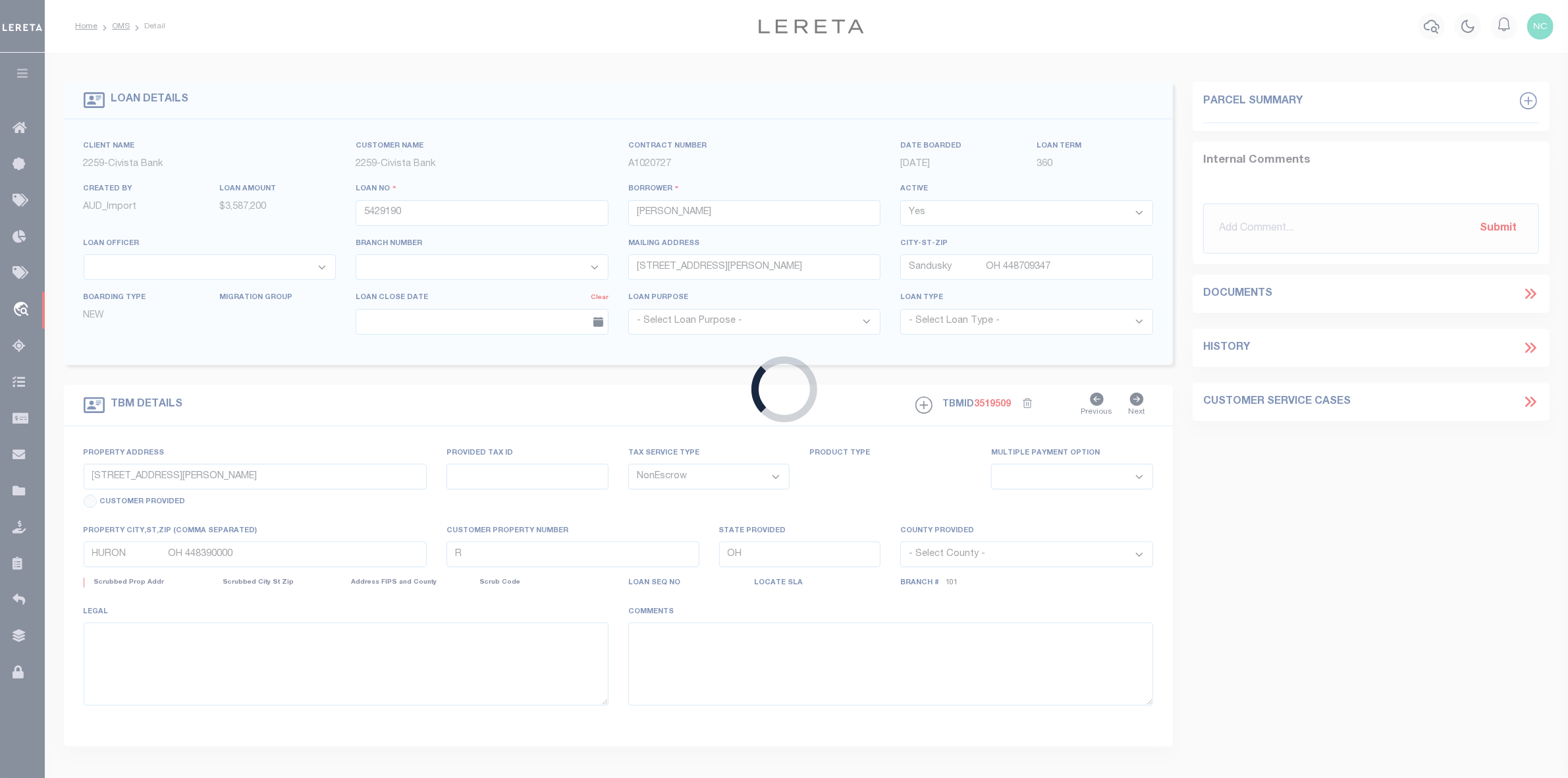
select select
select select "20682"
select select "7613"
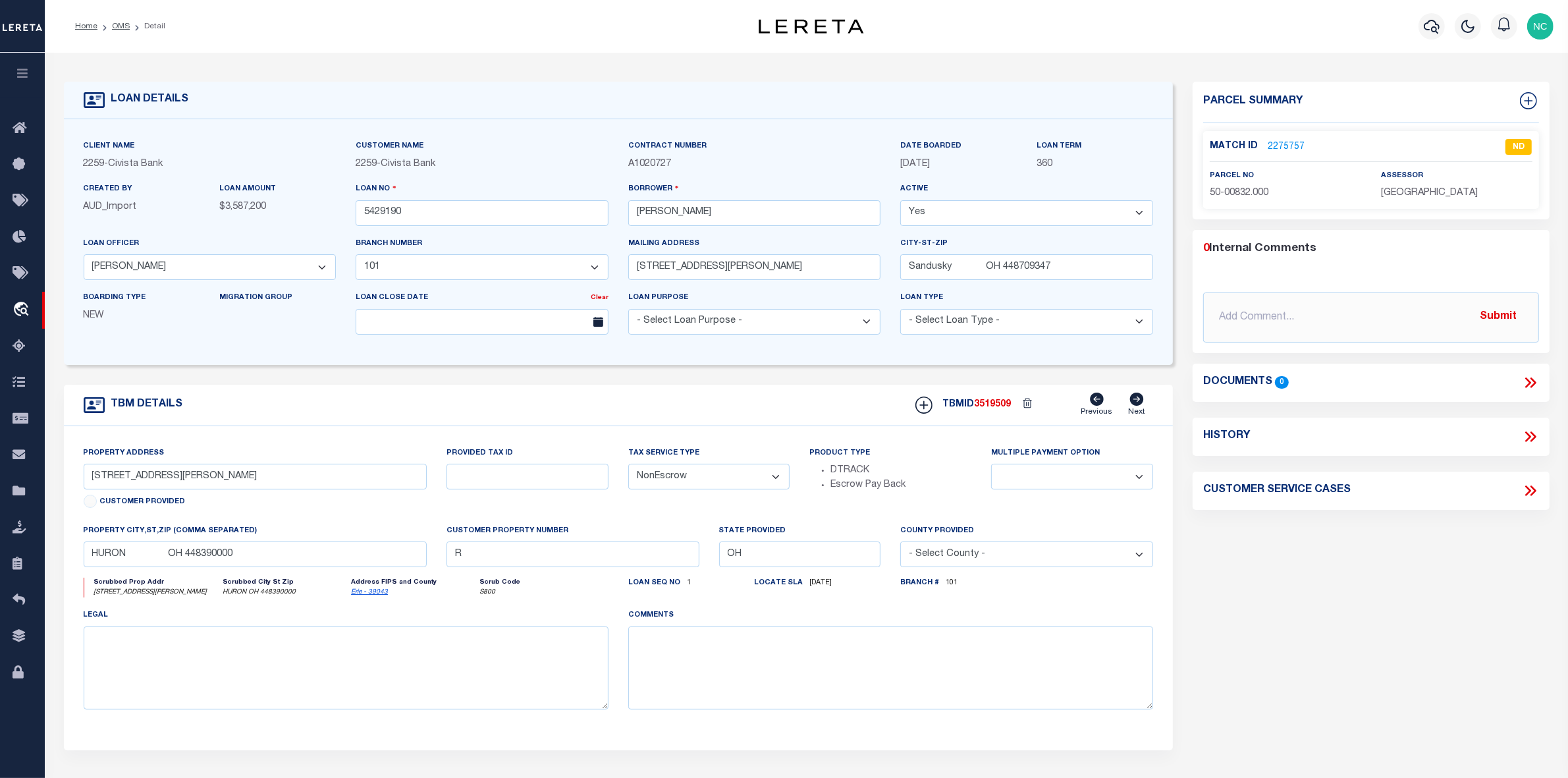
click at [1286, 147] on link "2275757" at bounding box center [1286, 147] width 37 height 14
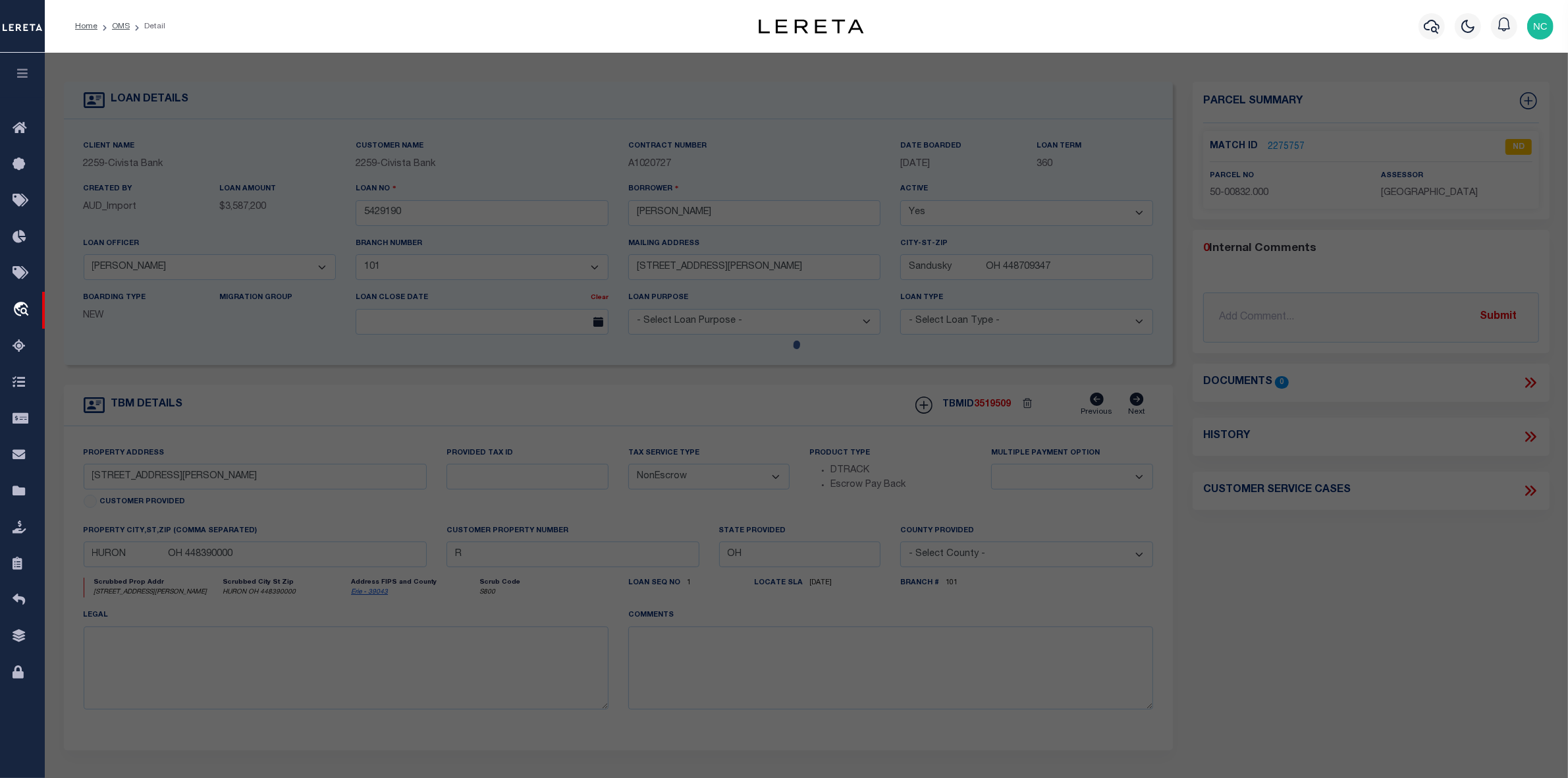
checkbox input "false"
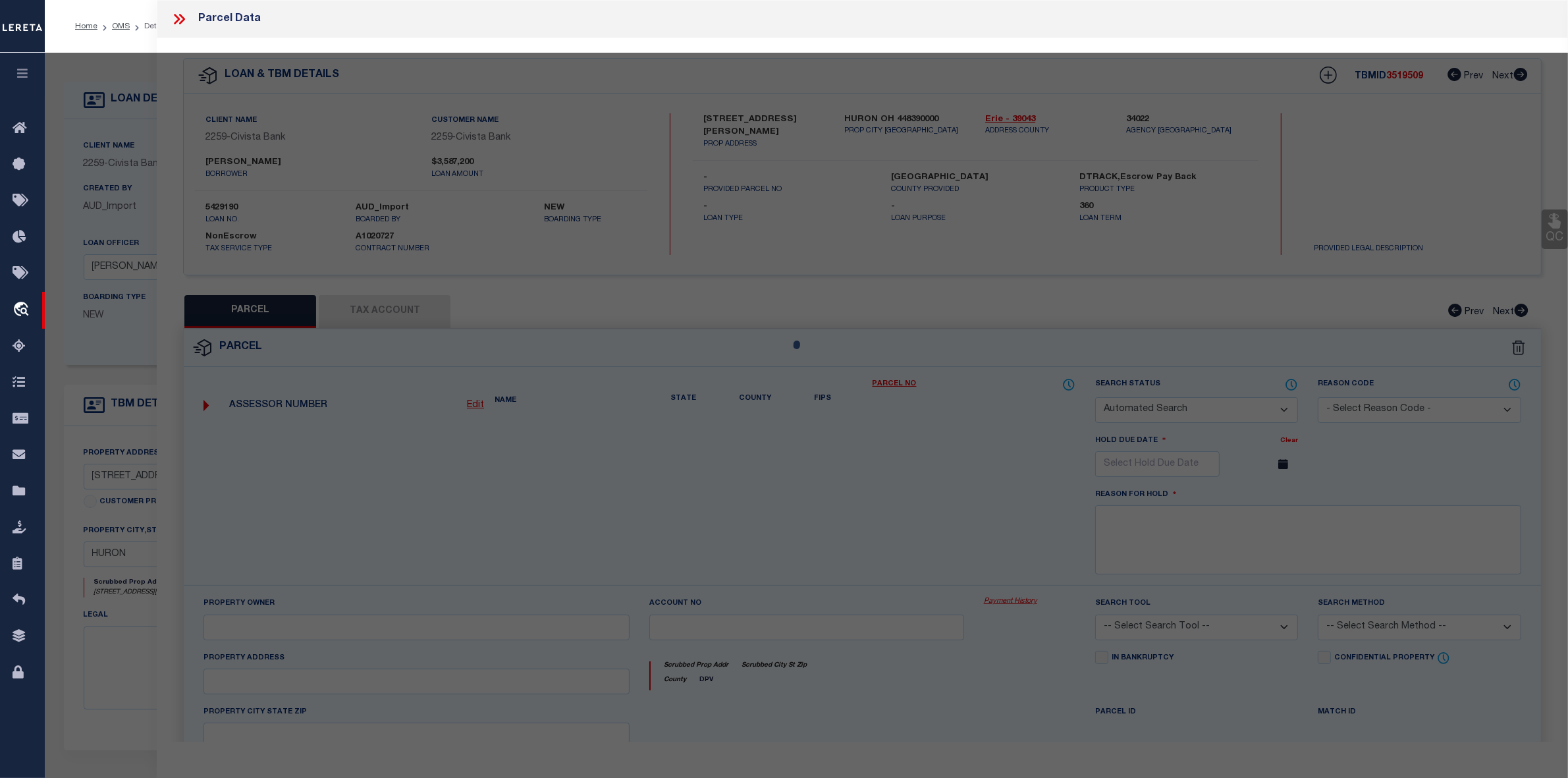
select select "ND"
type input "PARKER MATTHEW M & JENNIFER L"
type input "9771 WIKEL RD"
type input "HURON OH 44839"
type textarea "2 NE CORNER OF SEC EX ETC 120.8292"
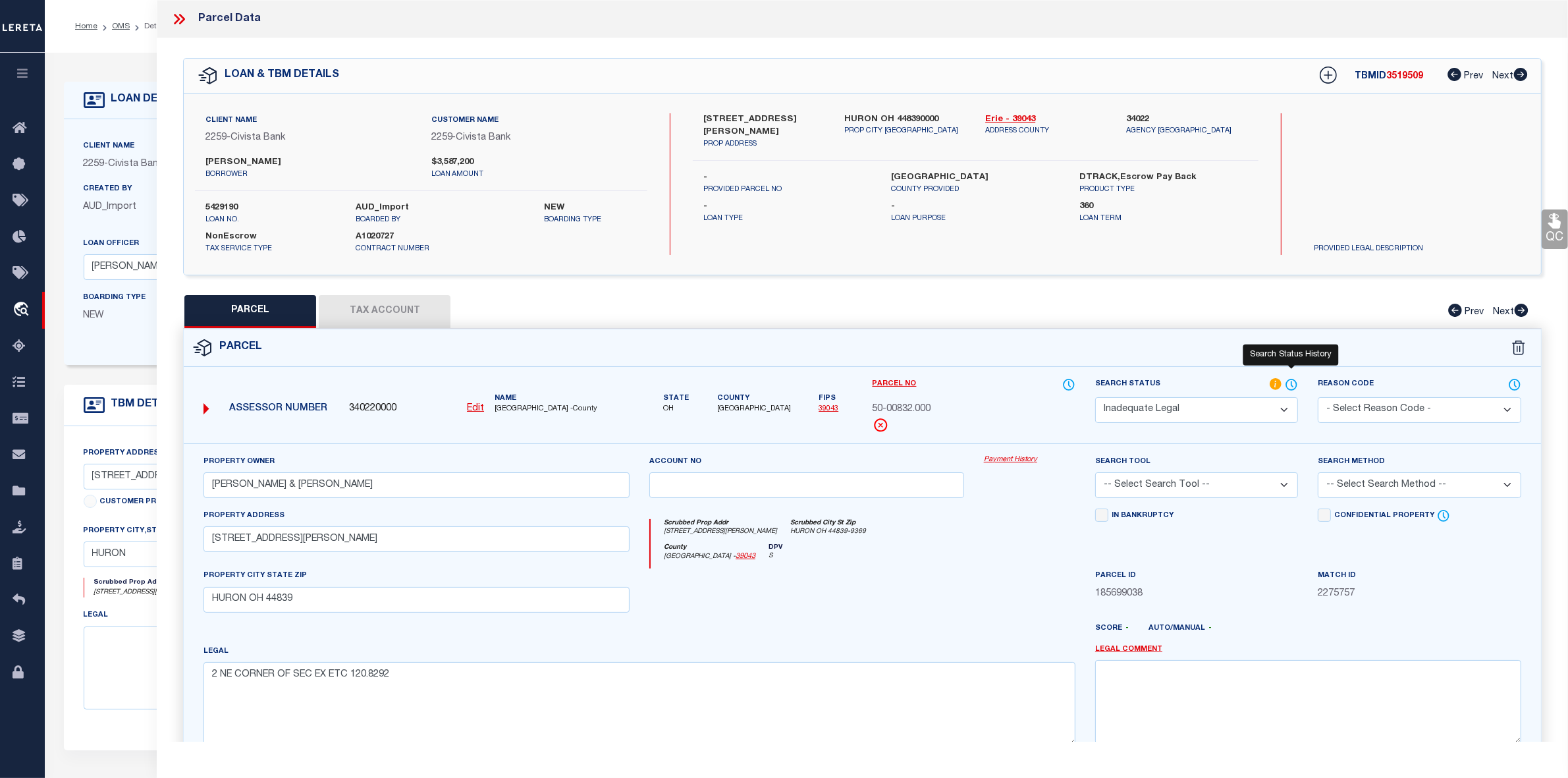
click at [1293, 382] on icon at bounding box center [1291, 385] width 13 height 15
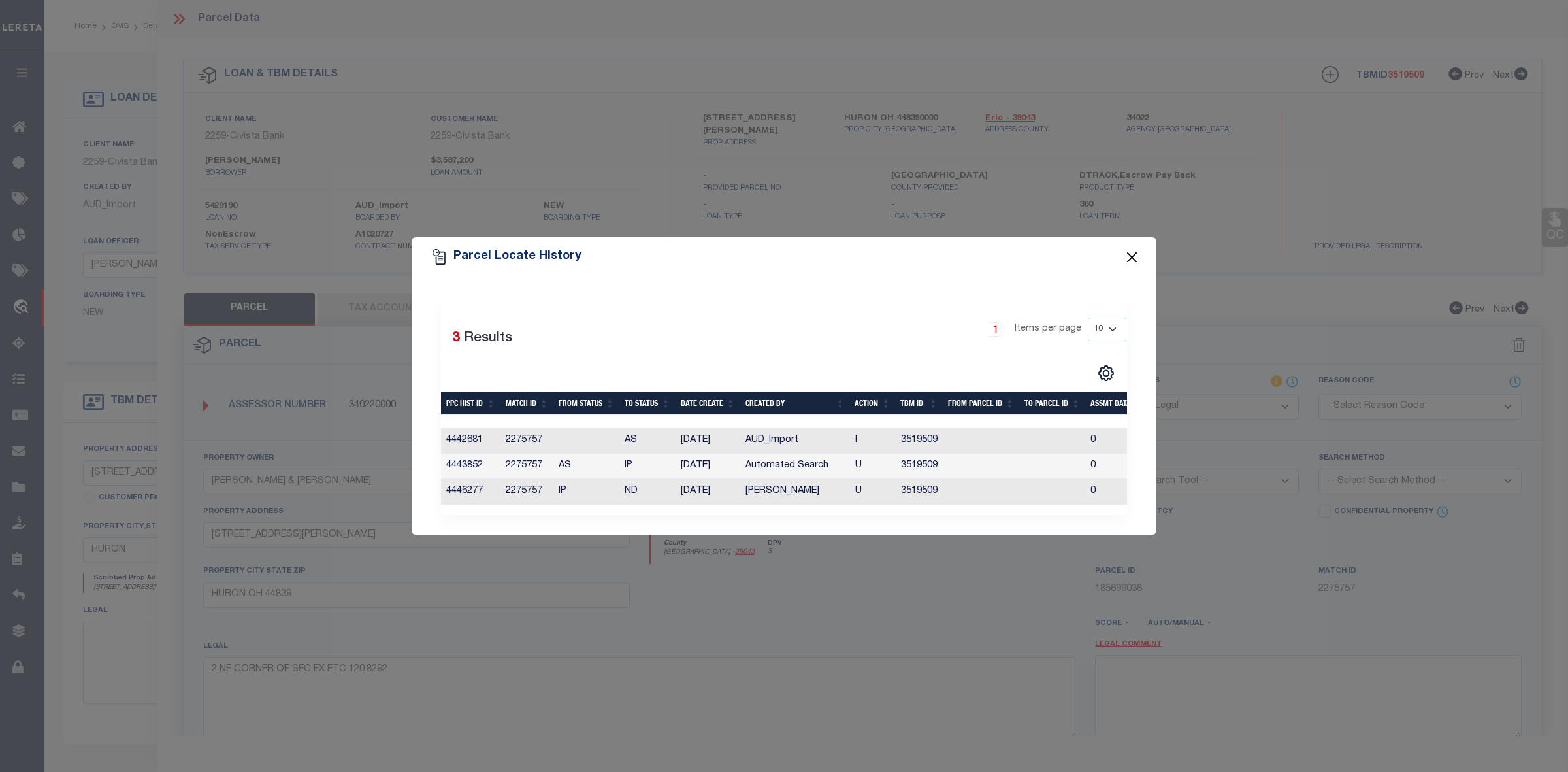
click at [1133, 252] on button "Close" at bounding box center [1133, 257] width 17 height 17
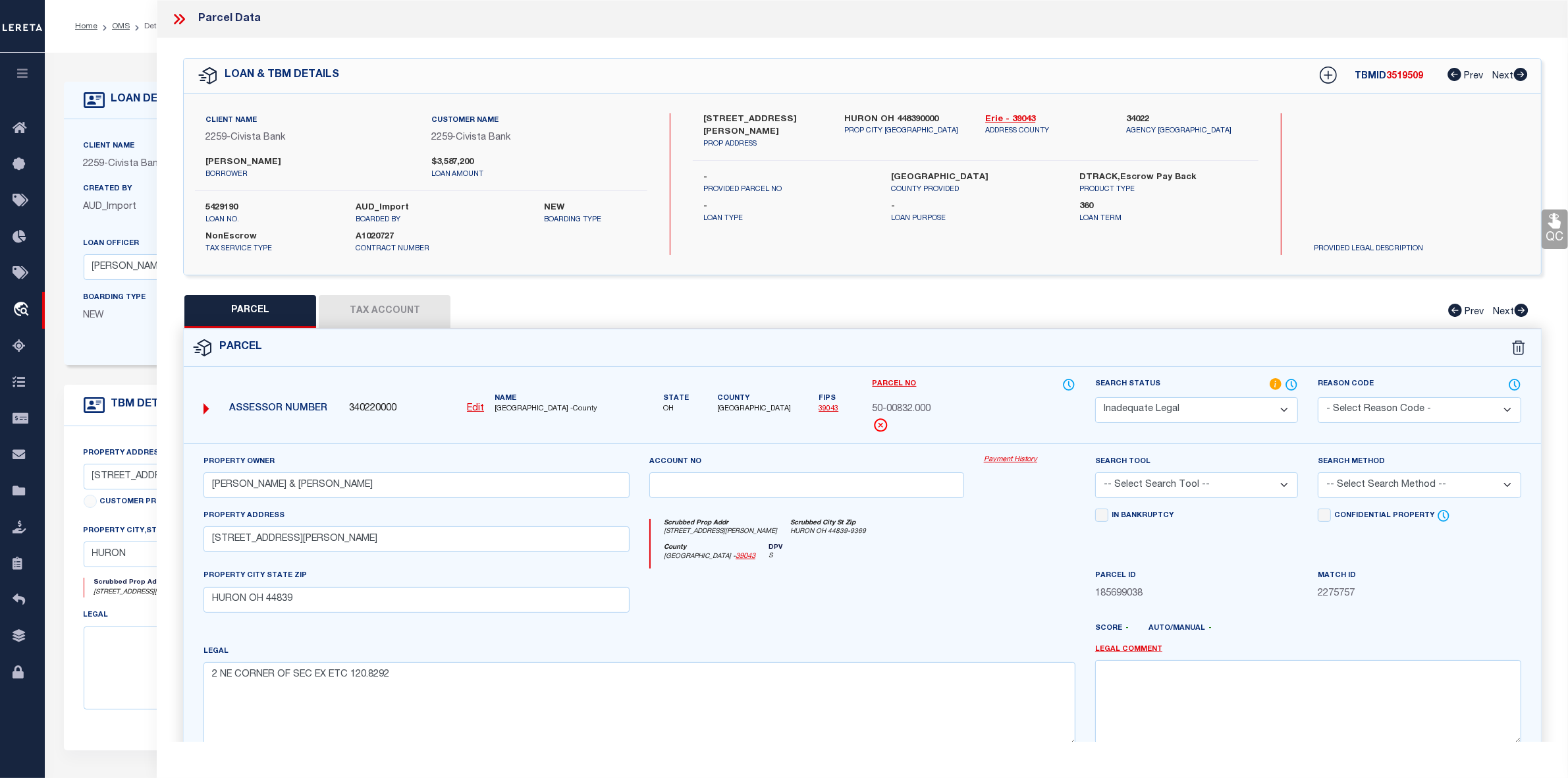
click at [377, 301] on button "Tax Account" at bounding box center [384, 311] width 132 height 33
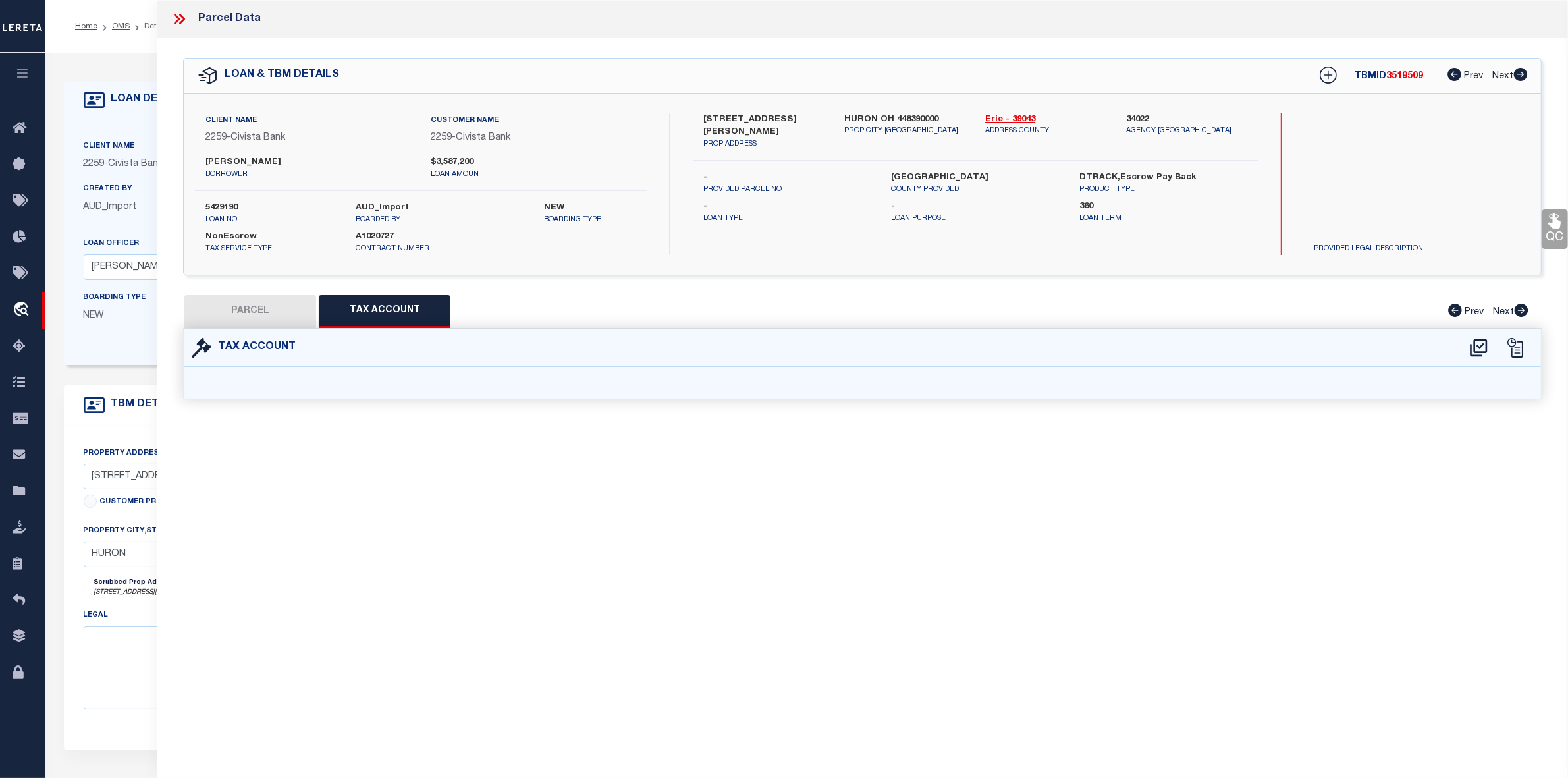
select select "100"
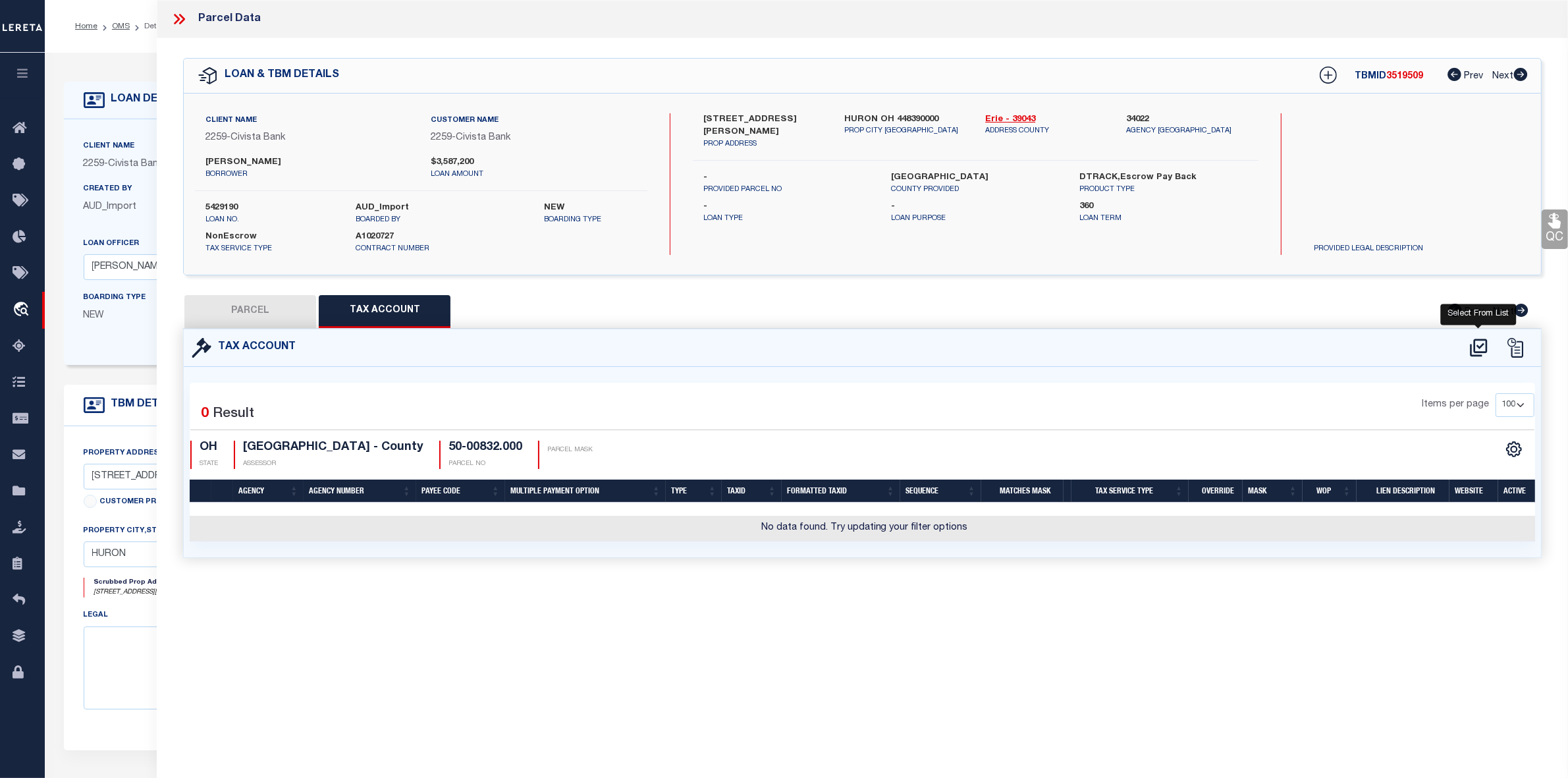
click at [1482, 345] on icon at bounding box center [1478, 347] width 17 height 18
select select "100"
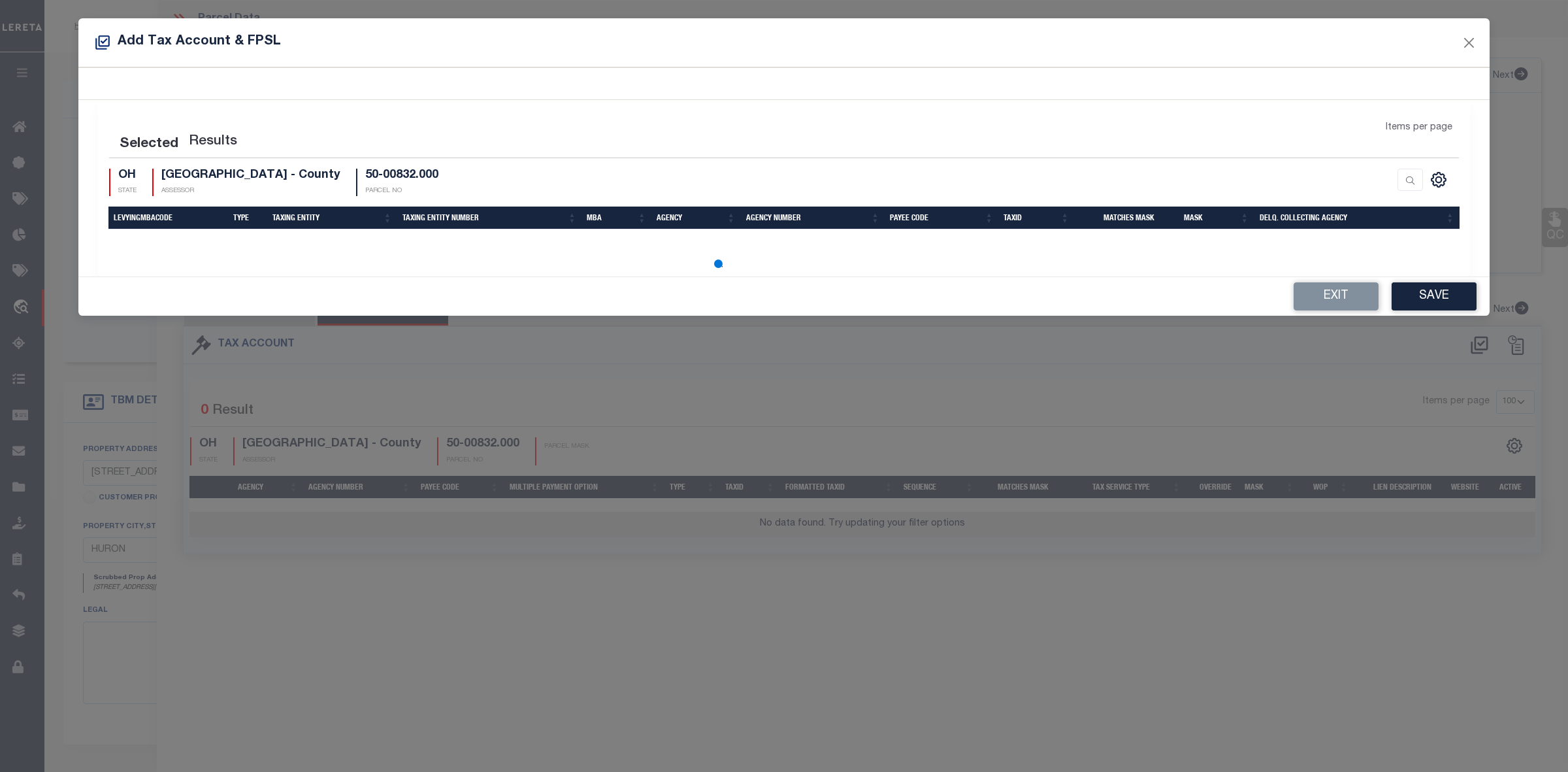
select select "100"
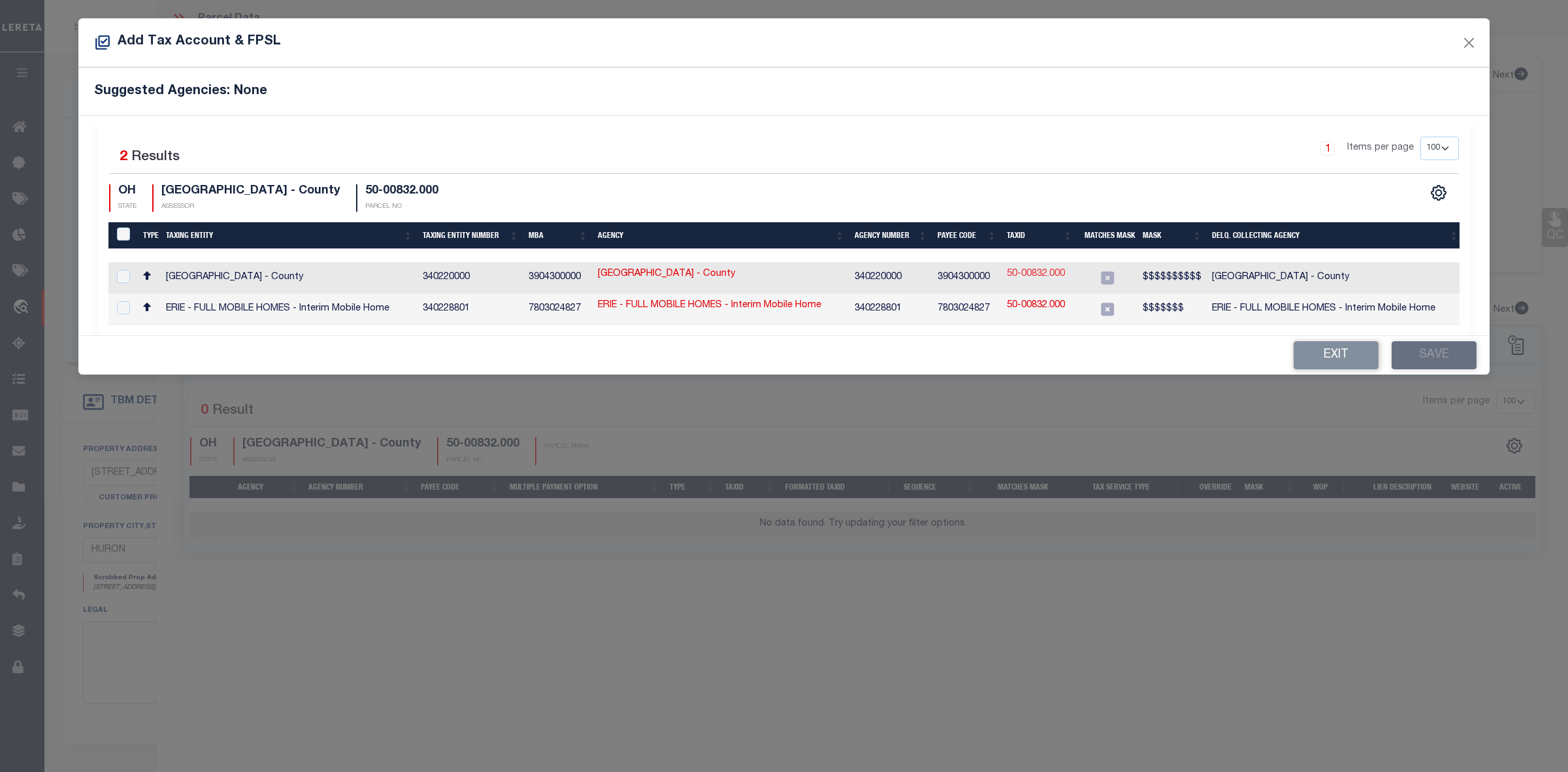
click at [1034, 275] on link "50-00832.000" at bounding box center [1037, 275] width 58 height 15
type input "50-00832.000"
type textarea "$$$$$$$$$$"
checkbox input "true"
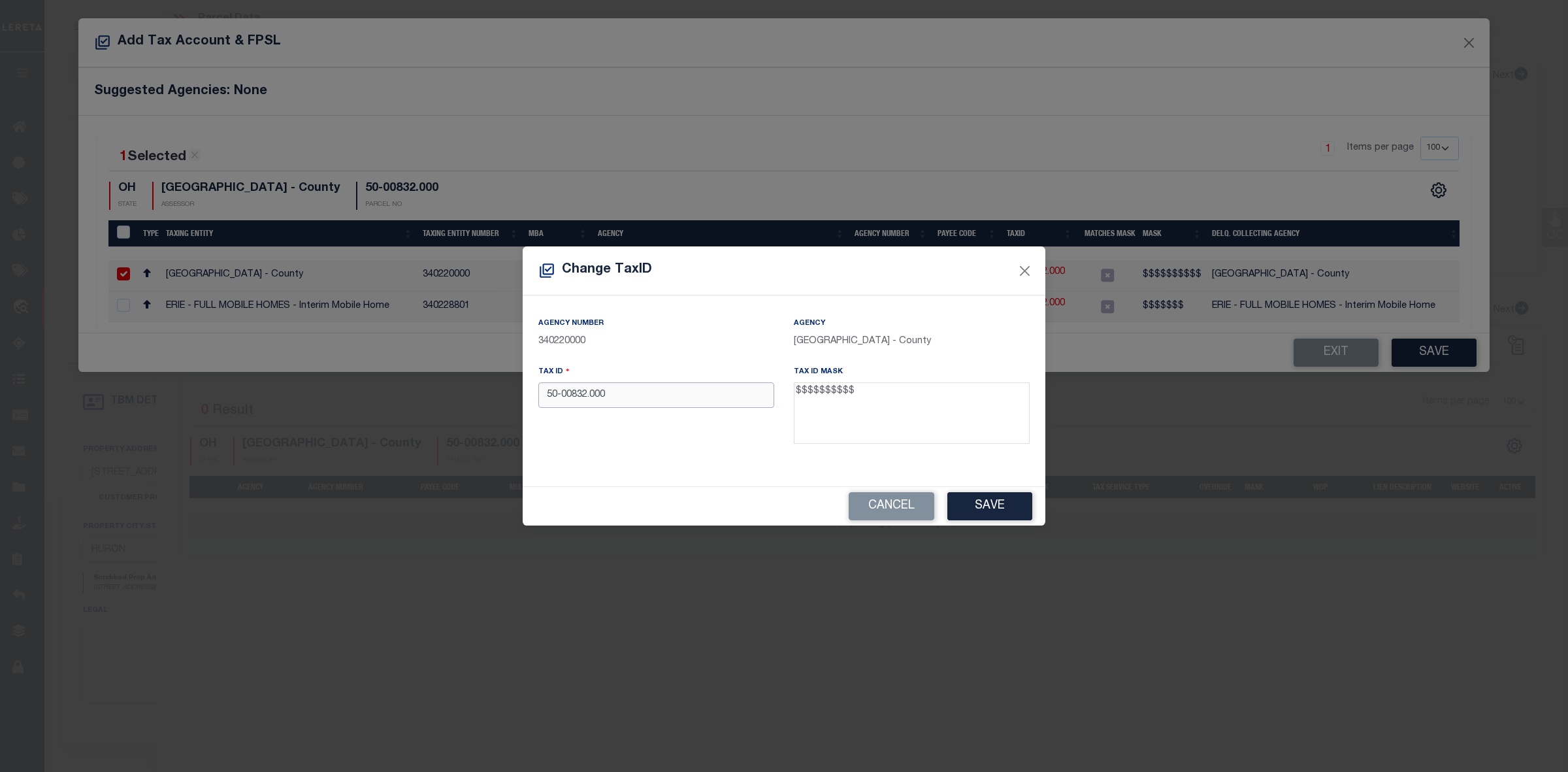
click at [588, 400] on input "50-00832.000" at bounding box center [656, 395] width 236 height 25
type input "5000832000"
click at [988, 505] on button "Save" at bounding box center [990, 506] width 85 height 28
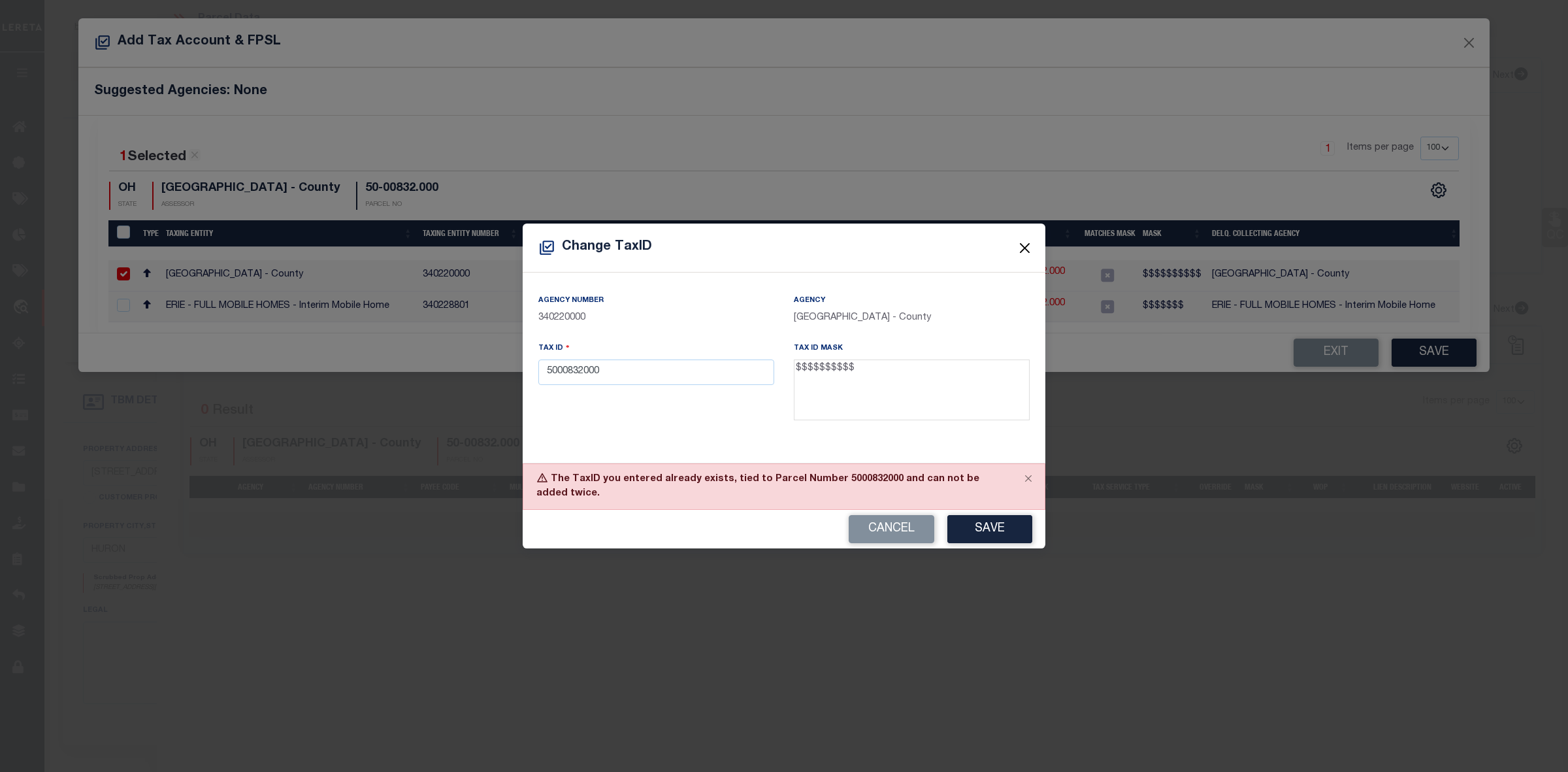
click at [1024, 245] on button "Close" at bounding box center [1025, 247] width 17 height 17
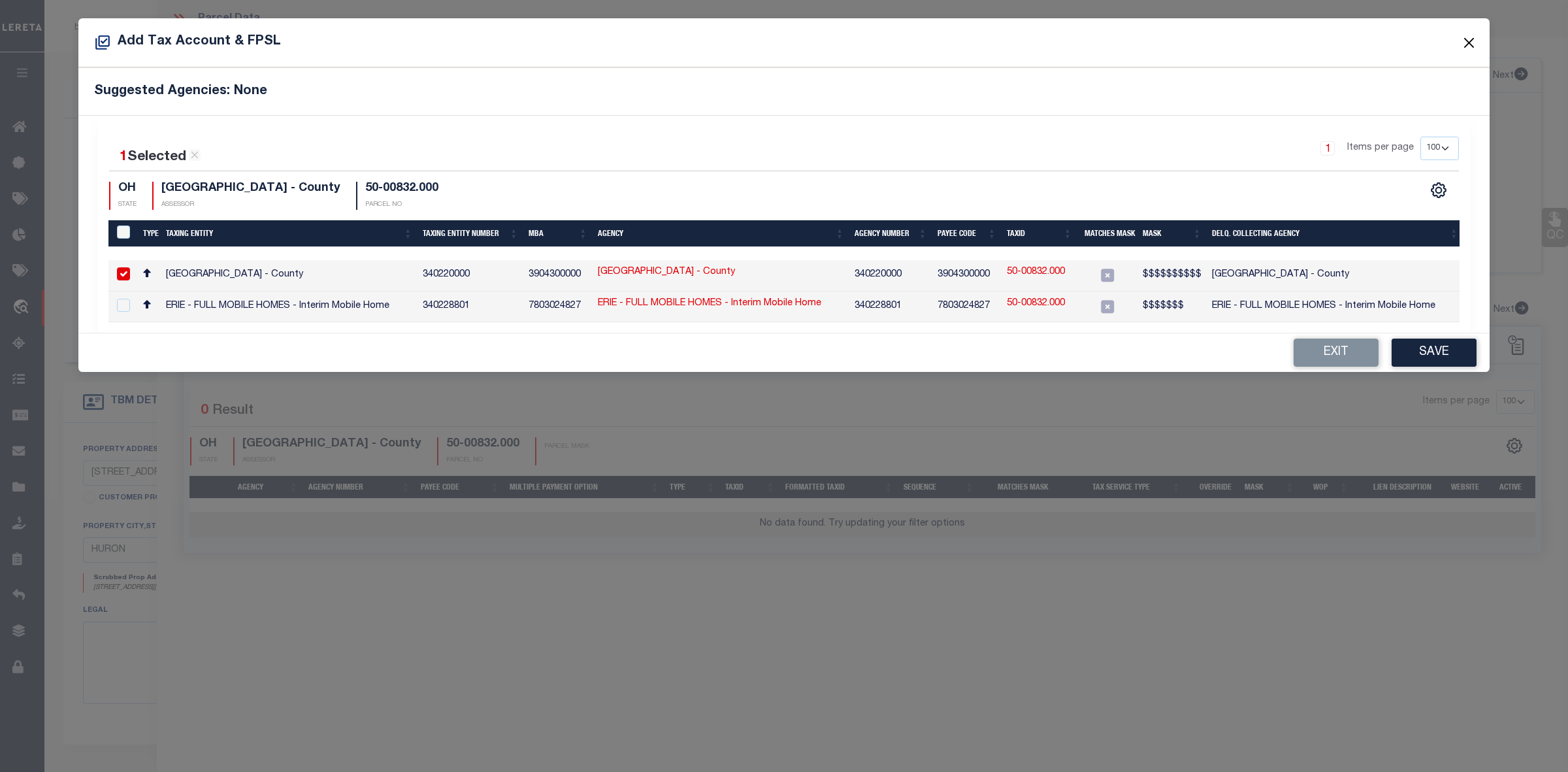
click at [1471, 40] on button "Close" at bounding box center [1470, 42] width 17 height 17
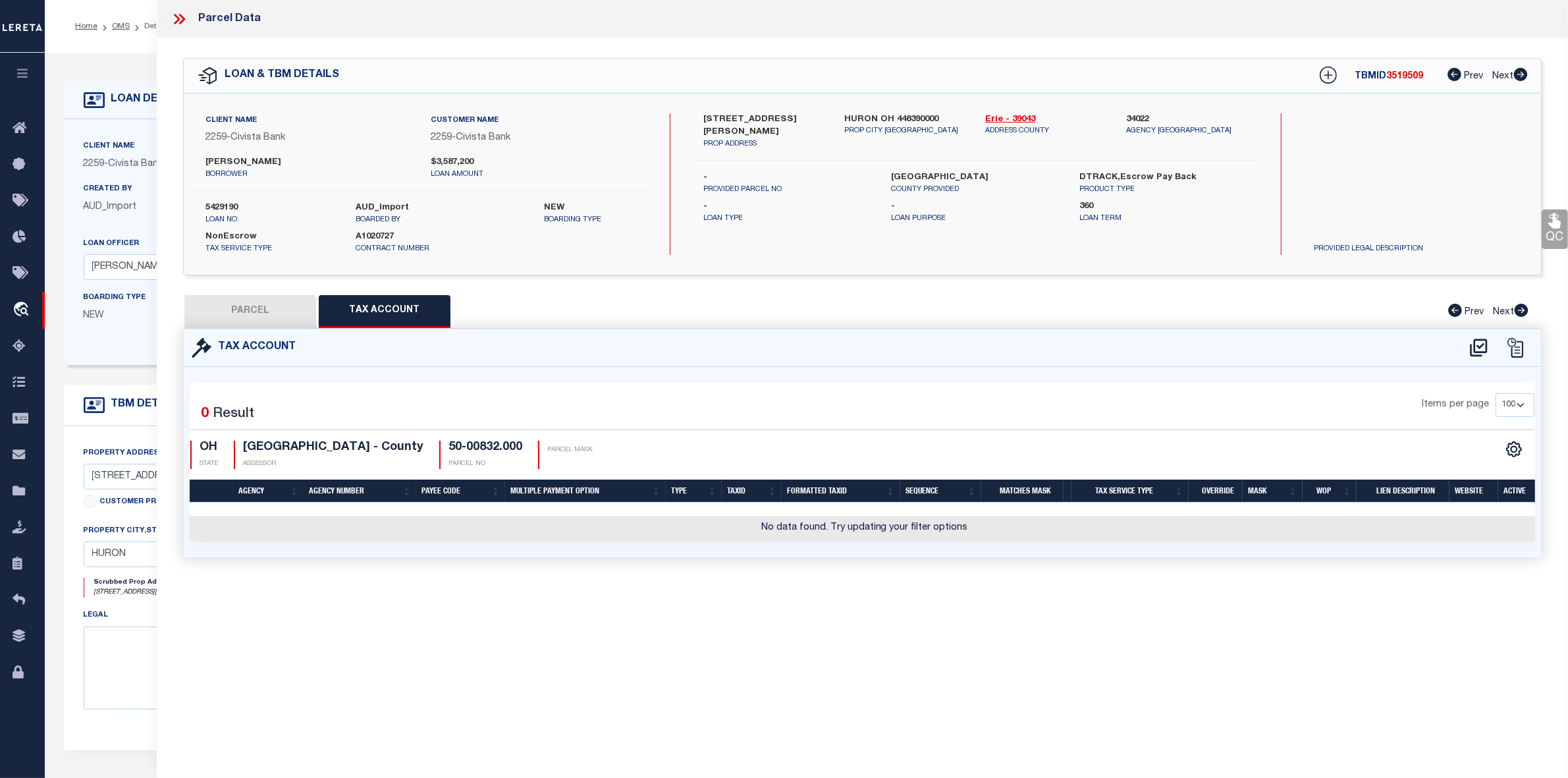
click at [274, 318] on button "PARCEL" at bounding box center [250, 311] width 132 height 33
select select "AS"
checkbox input "false"
select select "ND"
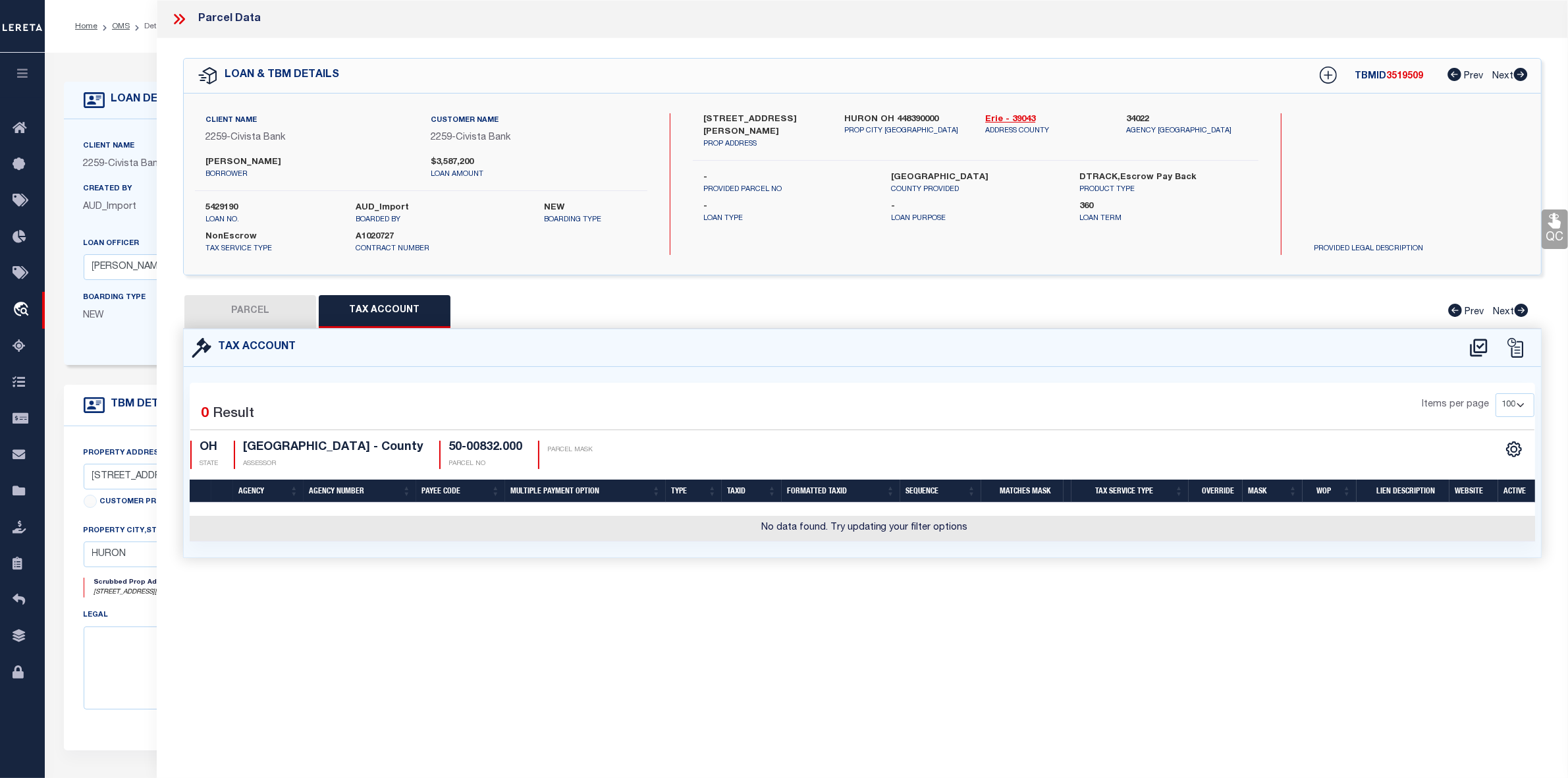
type input "PARKER MATTHEW M & JENNIFER L"
type input "9771 WIKEL RD"
type input "HURON OH 44839"
type textarea "2 NE CORNER OF SEC EX ETC 120.8292"
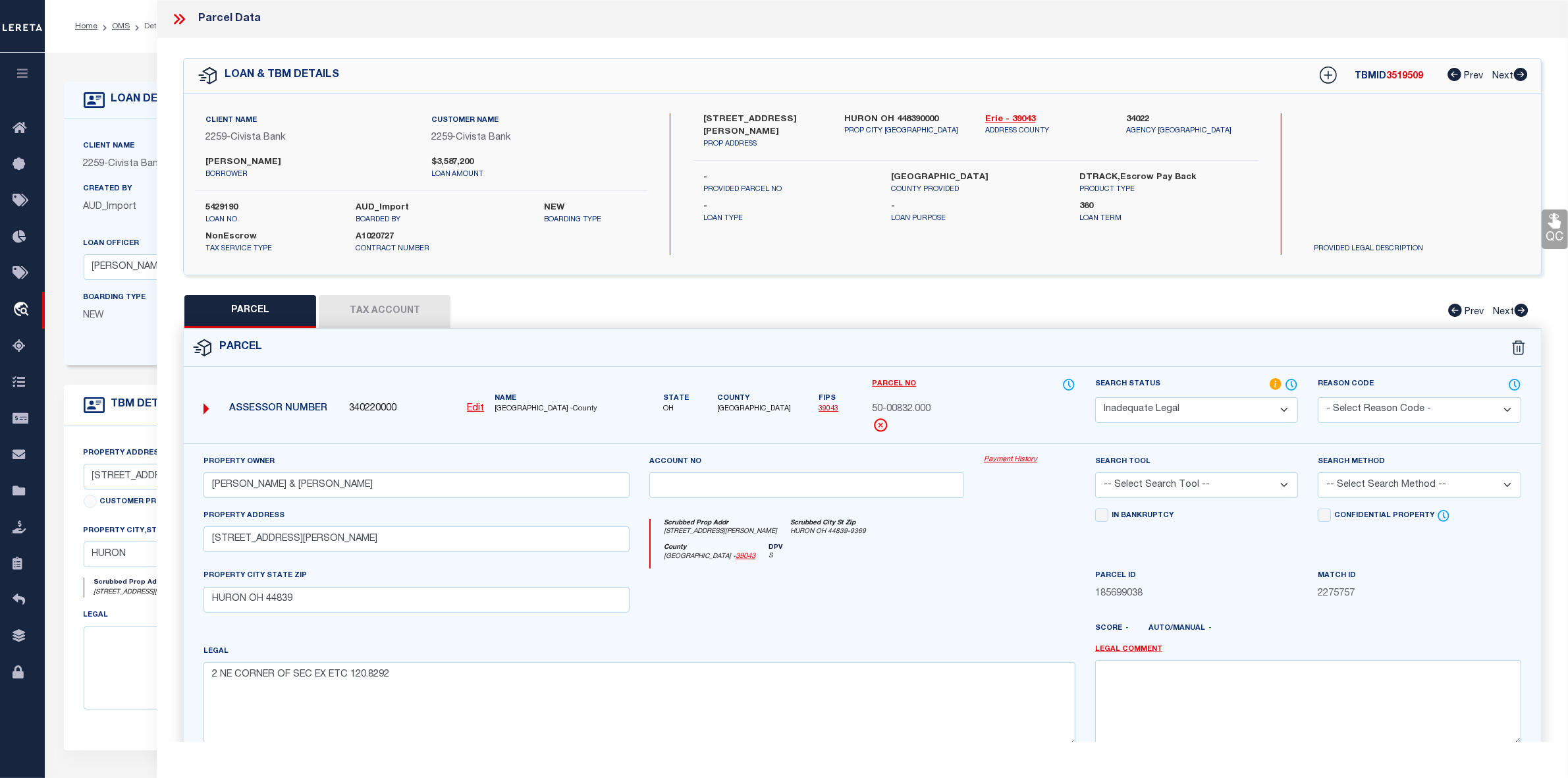
click at [469, 407] on u "Edit" at bounding box center [475, 408] width 17 height 9
type input "340220000"
type input "50-00832.000"
select select "ND"
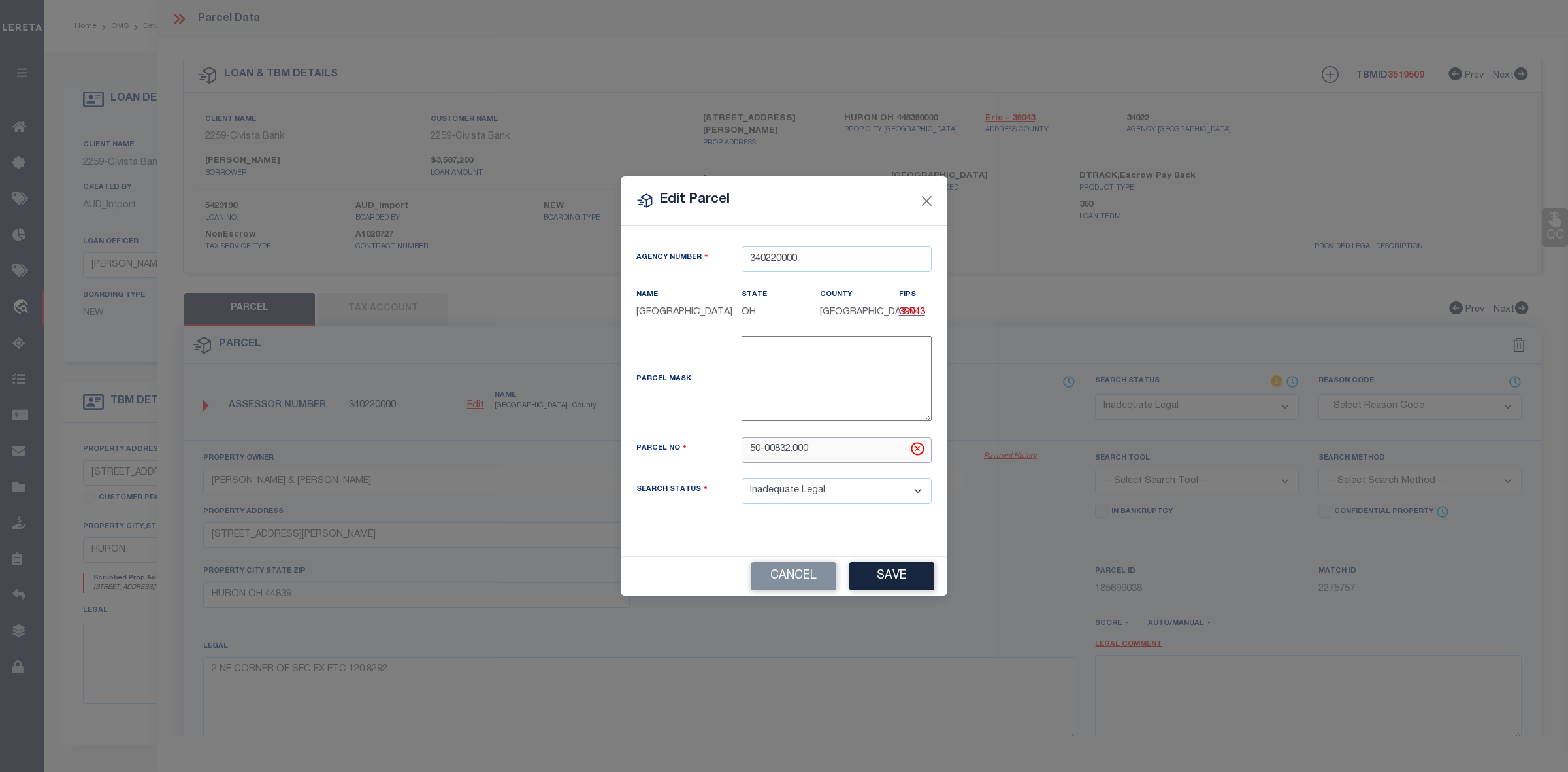
click at [794, 452] on input "50-00832.000" at bounding box center [837, 449] width 190 height 25
type input "5000832000"
click at [883, 583] on button "Save" at bounding box center [892, 576] width 85 height 28
select select "ND"
checkbox input "false"
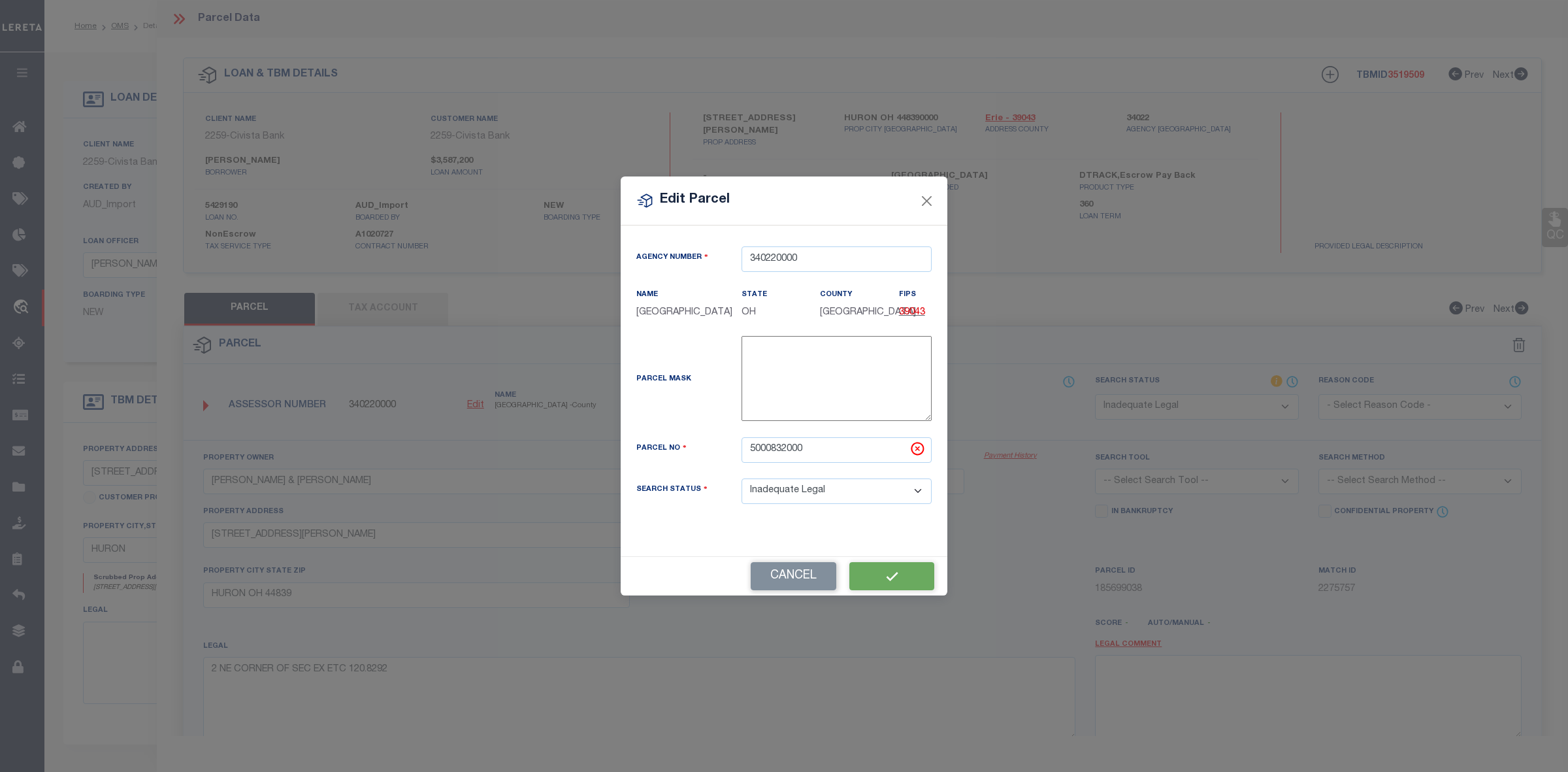
checkbox input "false"
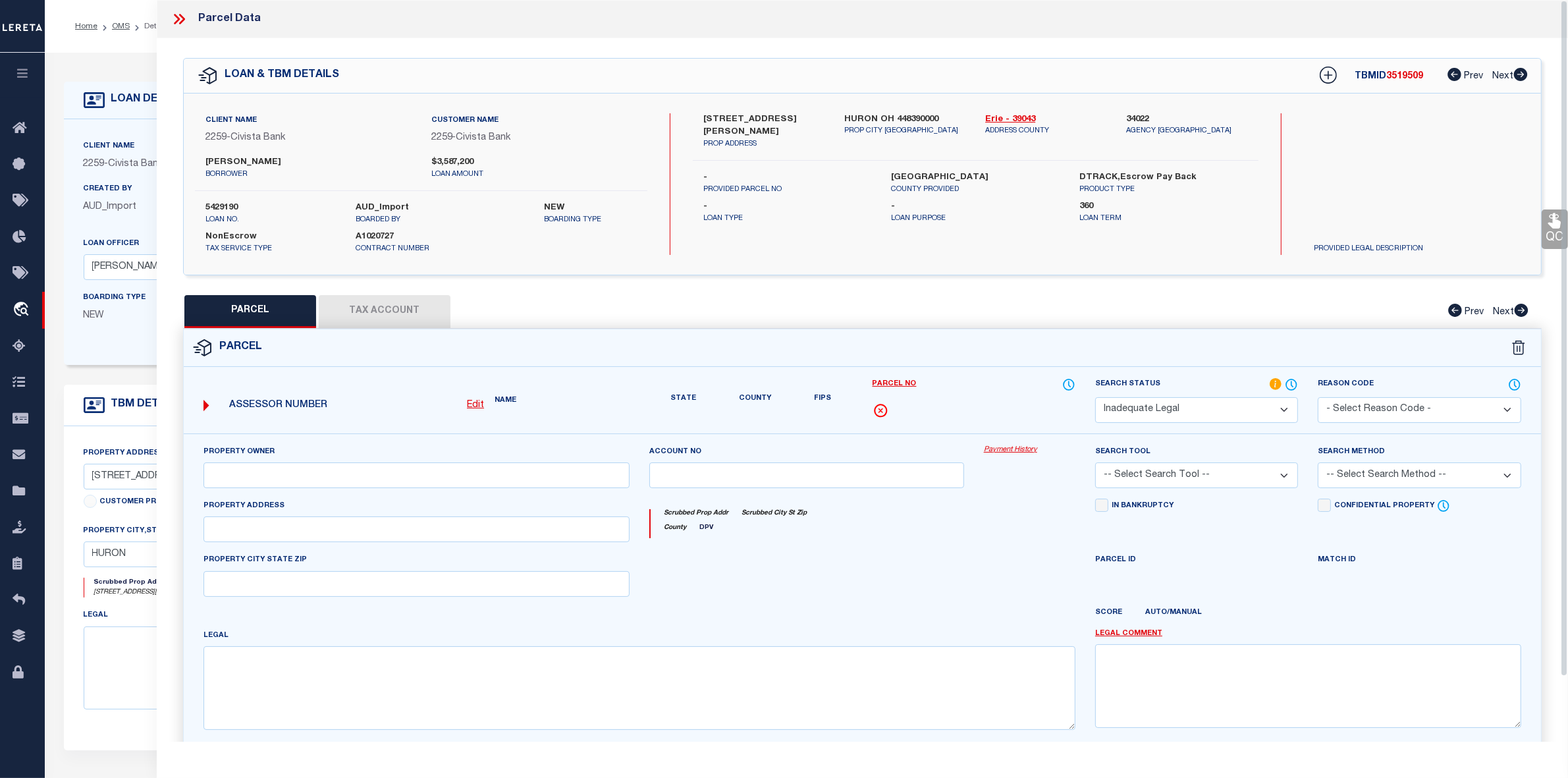
type input "MATTHEW M PARKER & JENNIFER L PARKER"
type input "9519 WIKEL"
type input "HURON OH 44839"
type textarea "2 NE CORNER OF SEC EX ETC 121.8292"
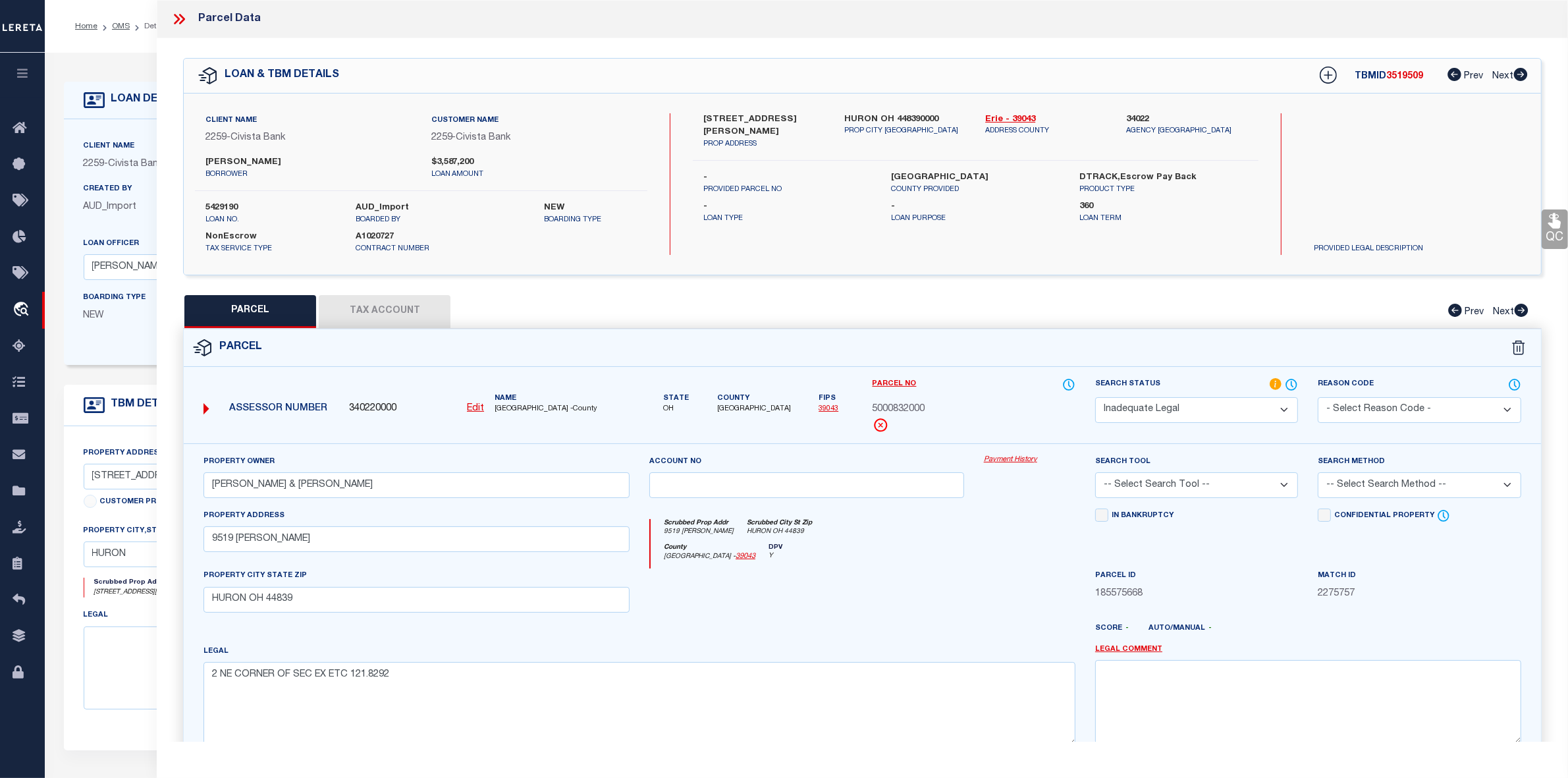
click at [382, 308] on button "Tax Account" at bounding box center [384, 311] width 132 height 33
select select "100"
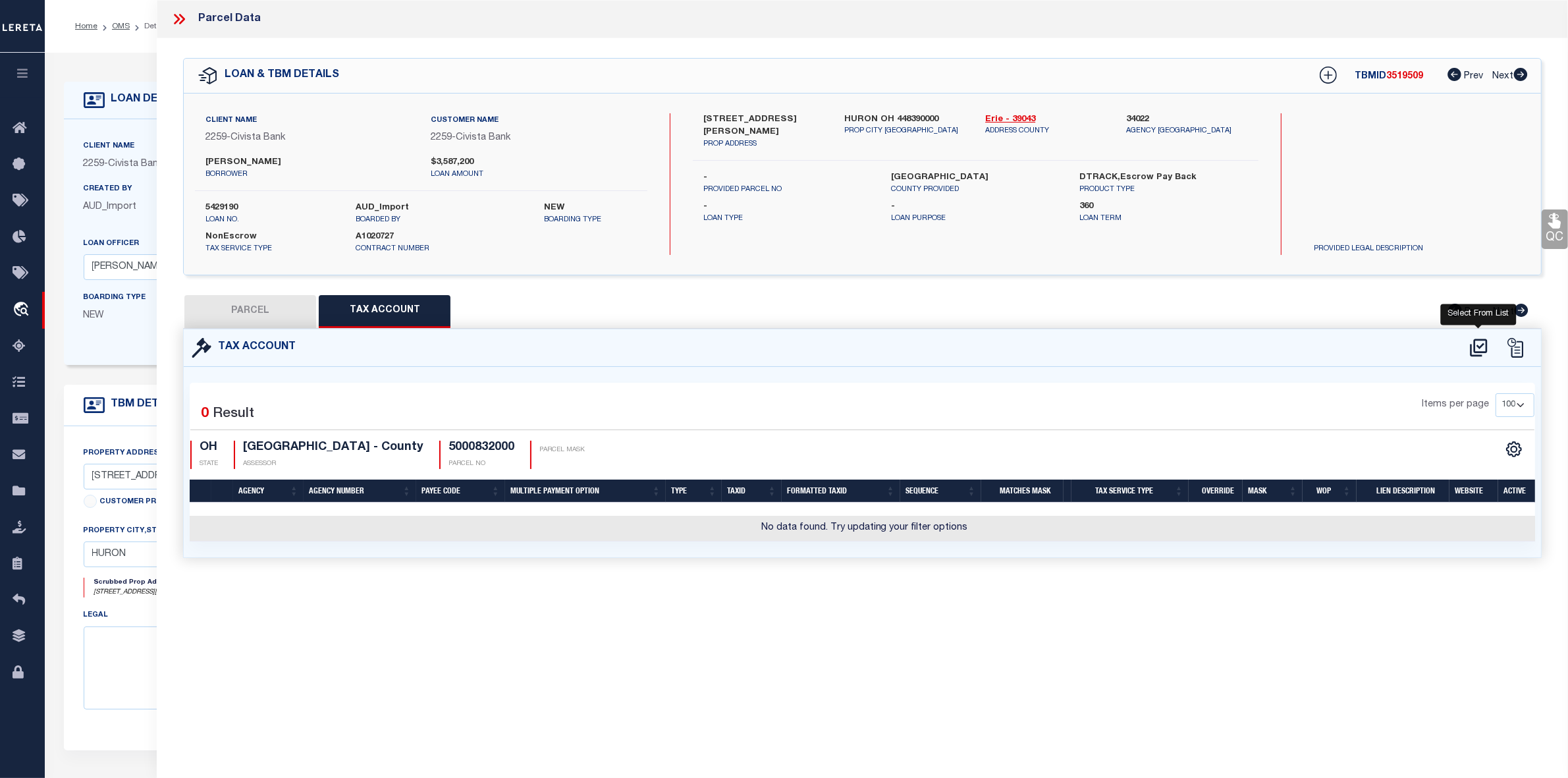
click at [1480, 344] on icon at bounding box center [1479, 348] width 22 height 21
select select "100"
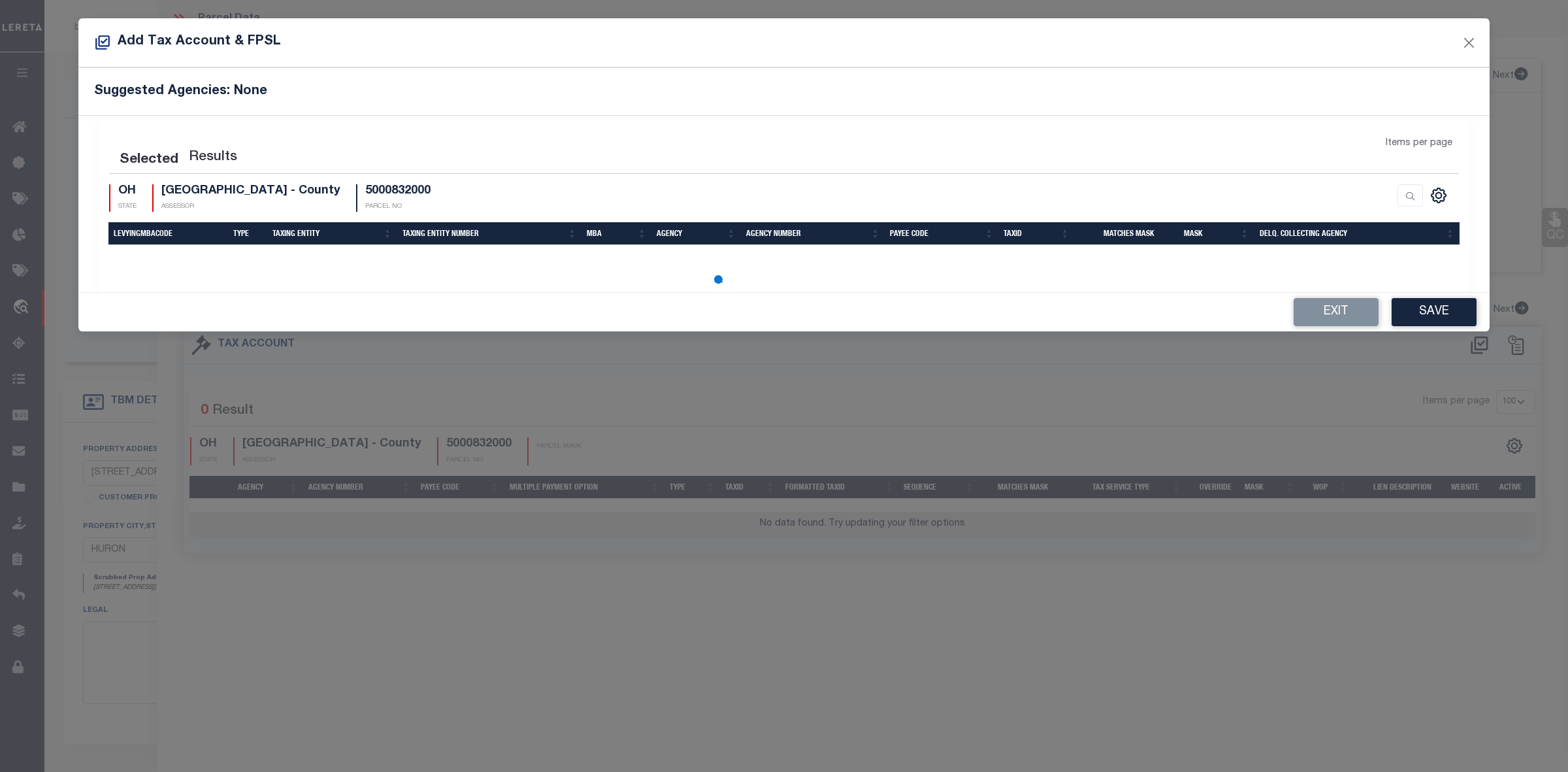
select select "100"
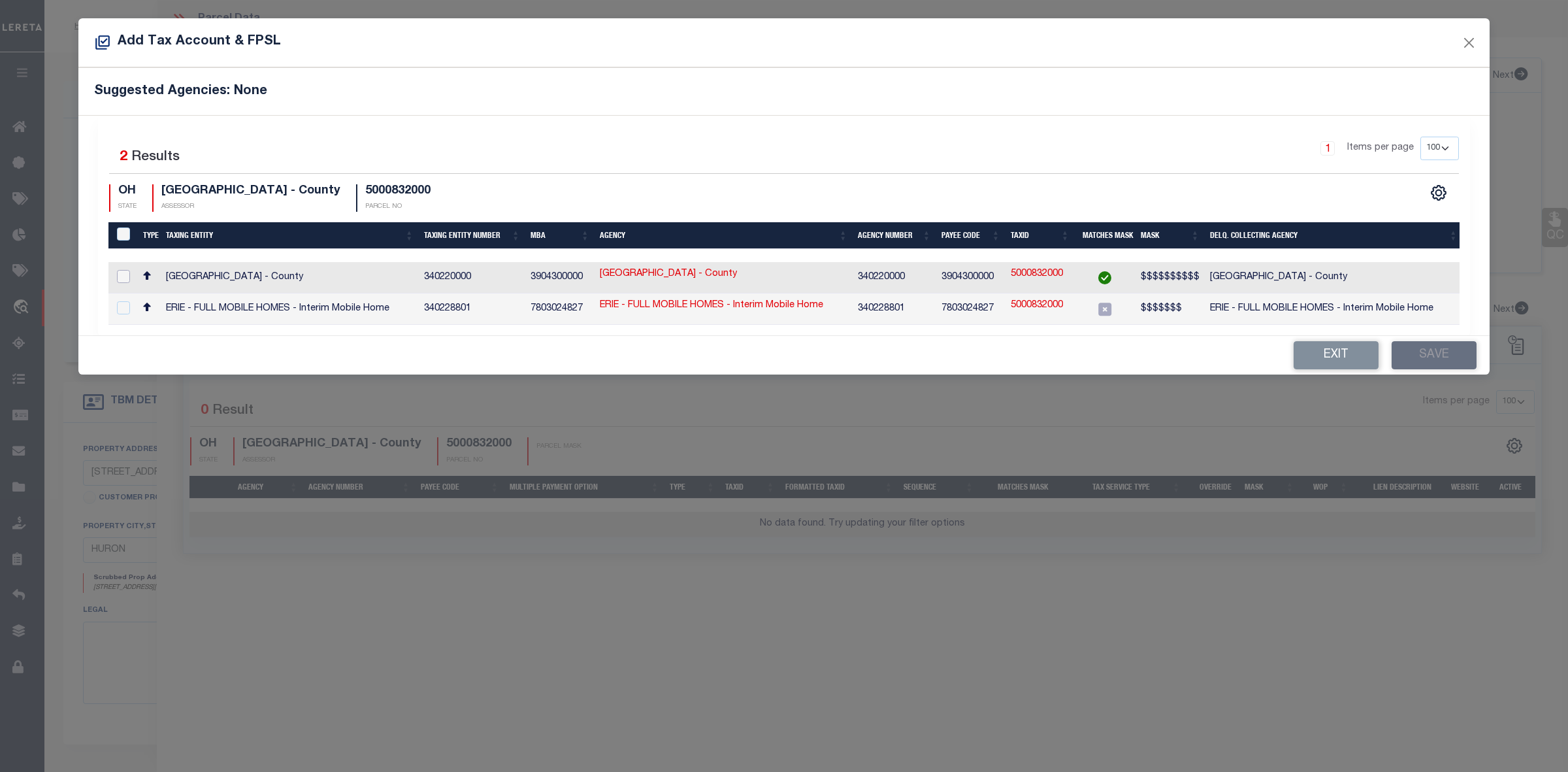
click at [122, 271] on input "checkbox" at bounding box center [123, 276] width 13 height 13
checkbox input "true"
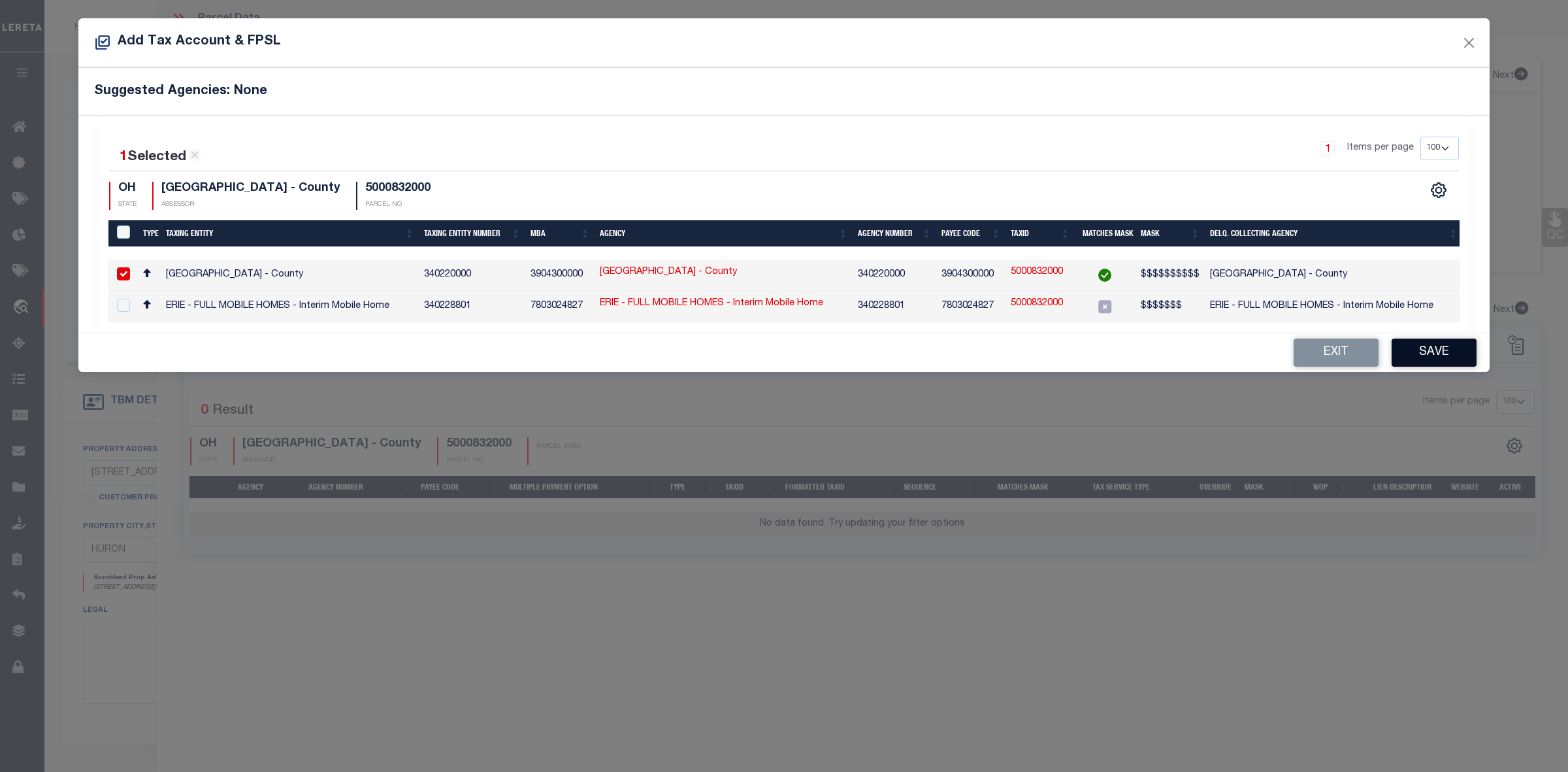
click at [1438, 353] on button "Save" at bounding box center [1434, 353] width 85 height 28
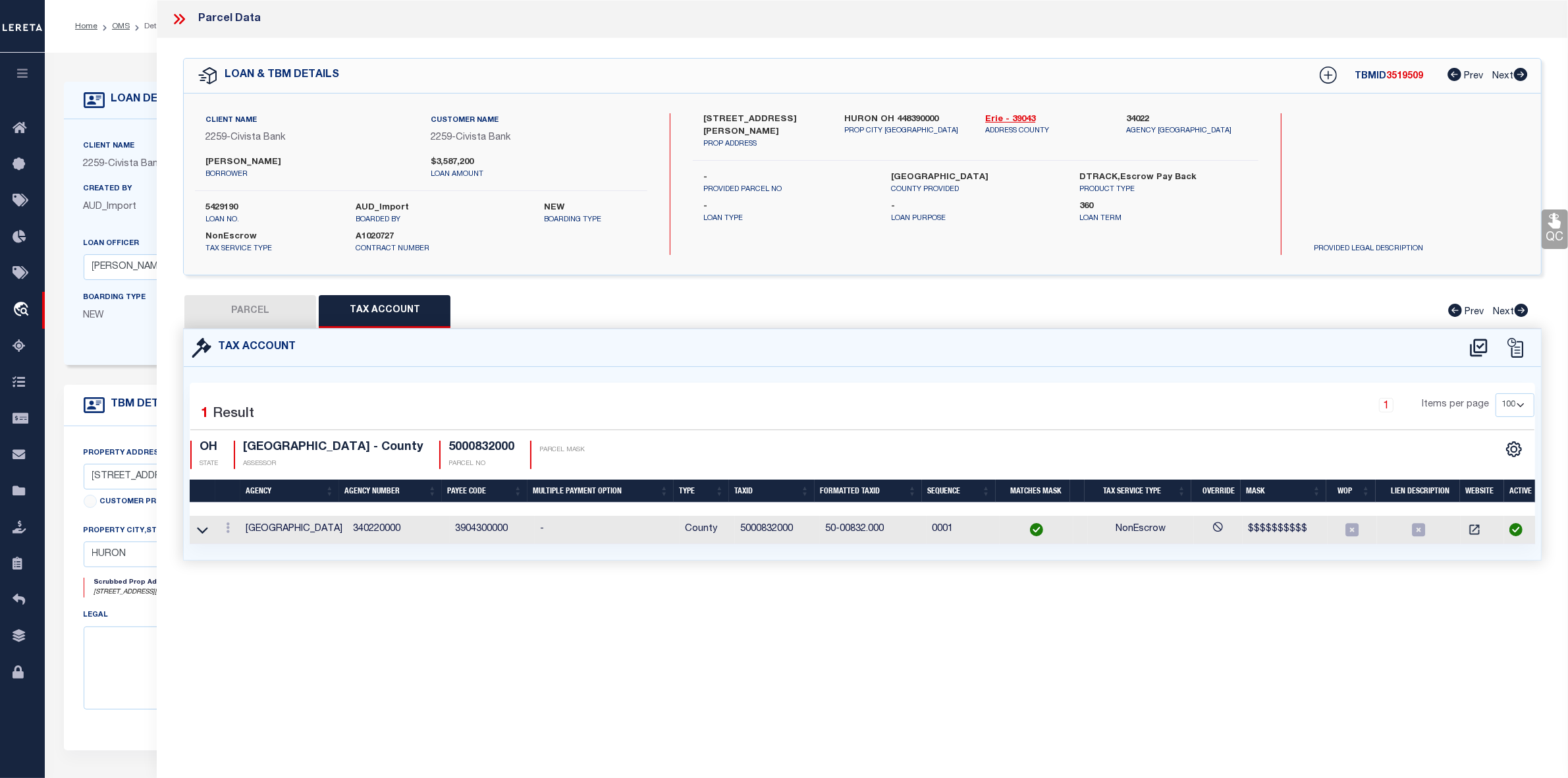
click at [280, 314] on button "PARCEL" at bounding box center [250, 311] width 132 height 33
select select "AS"
checkbox input "false"
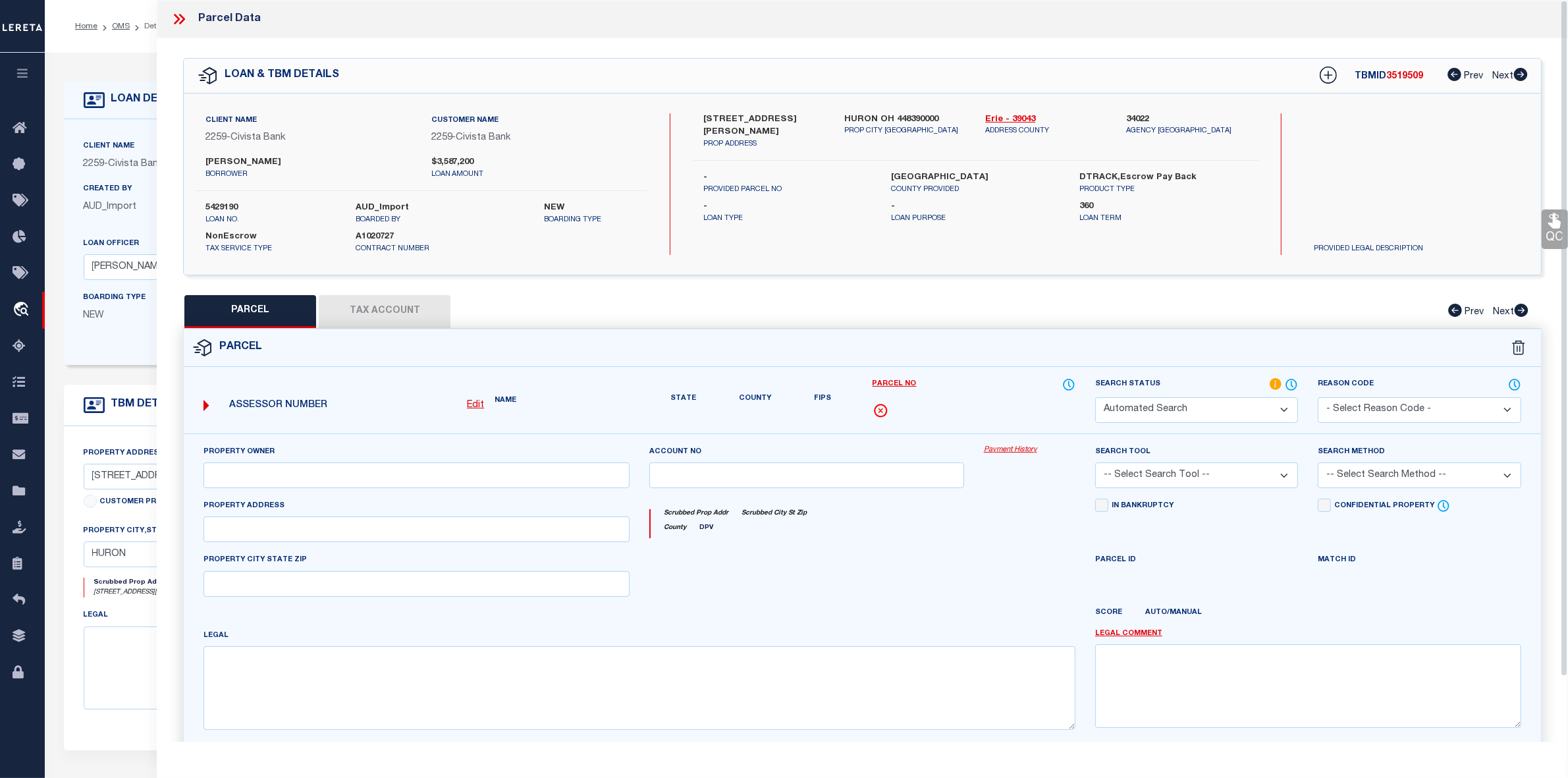
select select "ND"
type input "MATTHEW M PARKER & JENNIFER L PARKER"
type input "9519 WIKEL"
type input "HURON OH 44839"
type textarea "2 NE CORNER OF SEC EX ETC 121.8292"
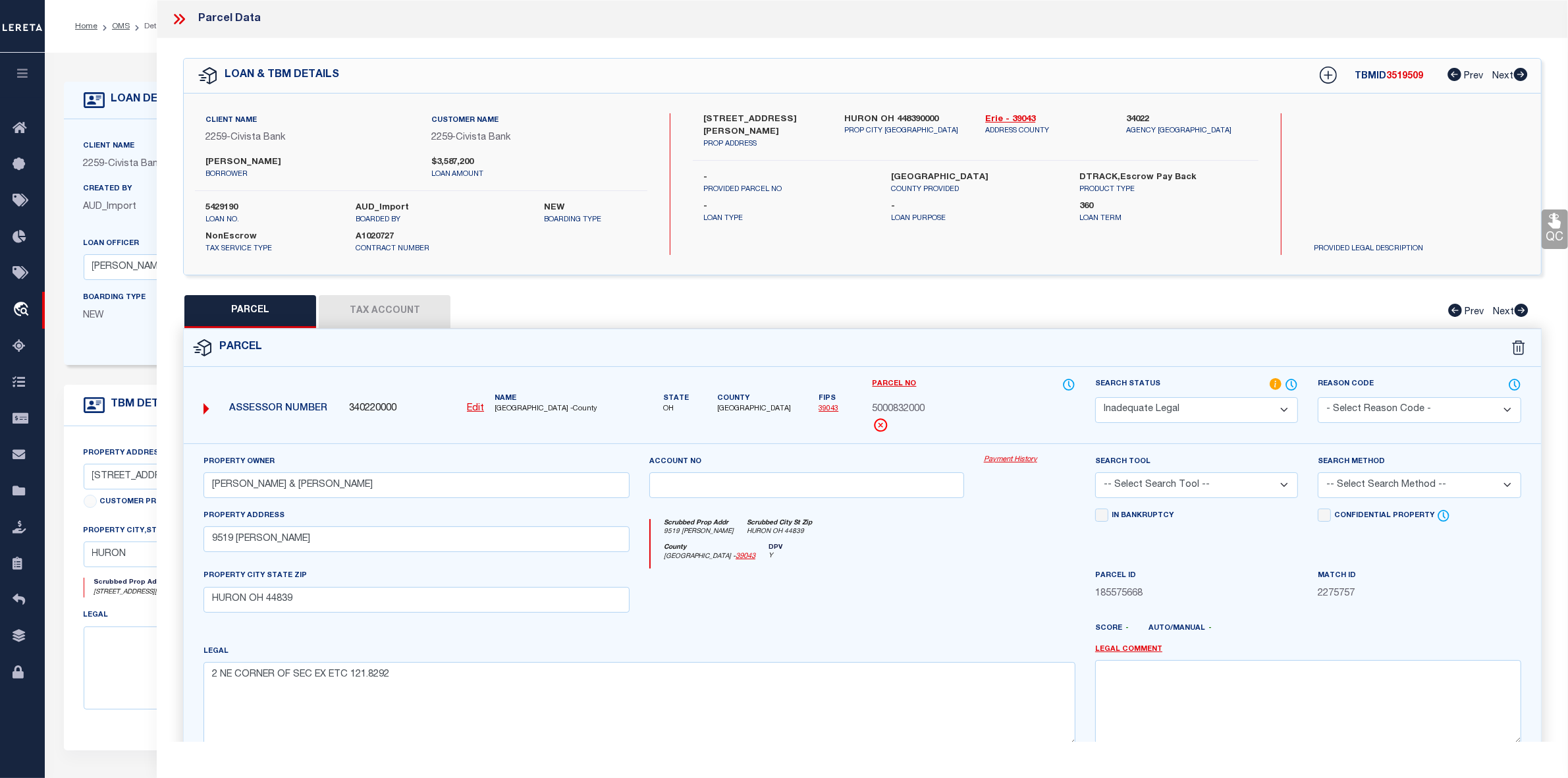
click at [1154, 400] on select "Automated Search Bad Parcel Complete Duplicate Parcel High Dollar Reporting In …" at bounding box center [1197, 409] width 203 height 25
select select "PC"
click at [1096, 397] on select "Automated Search Bad Parcel Complete Duplicate Parcel High Dollar Reporting In …" at bounding box center [1197, 409] width 203 height 25
click at [1154, 487] on select "-- Select Search Tool -- 3rd Party Website Agency File Agency Website ATLS CNV-…" at bounding box center [1197, 485] width 203 height 25
select select "AGW"
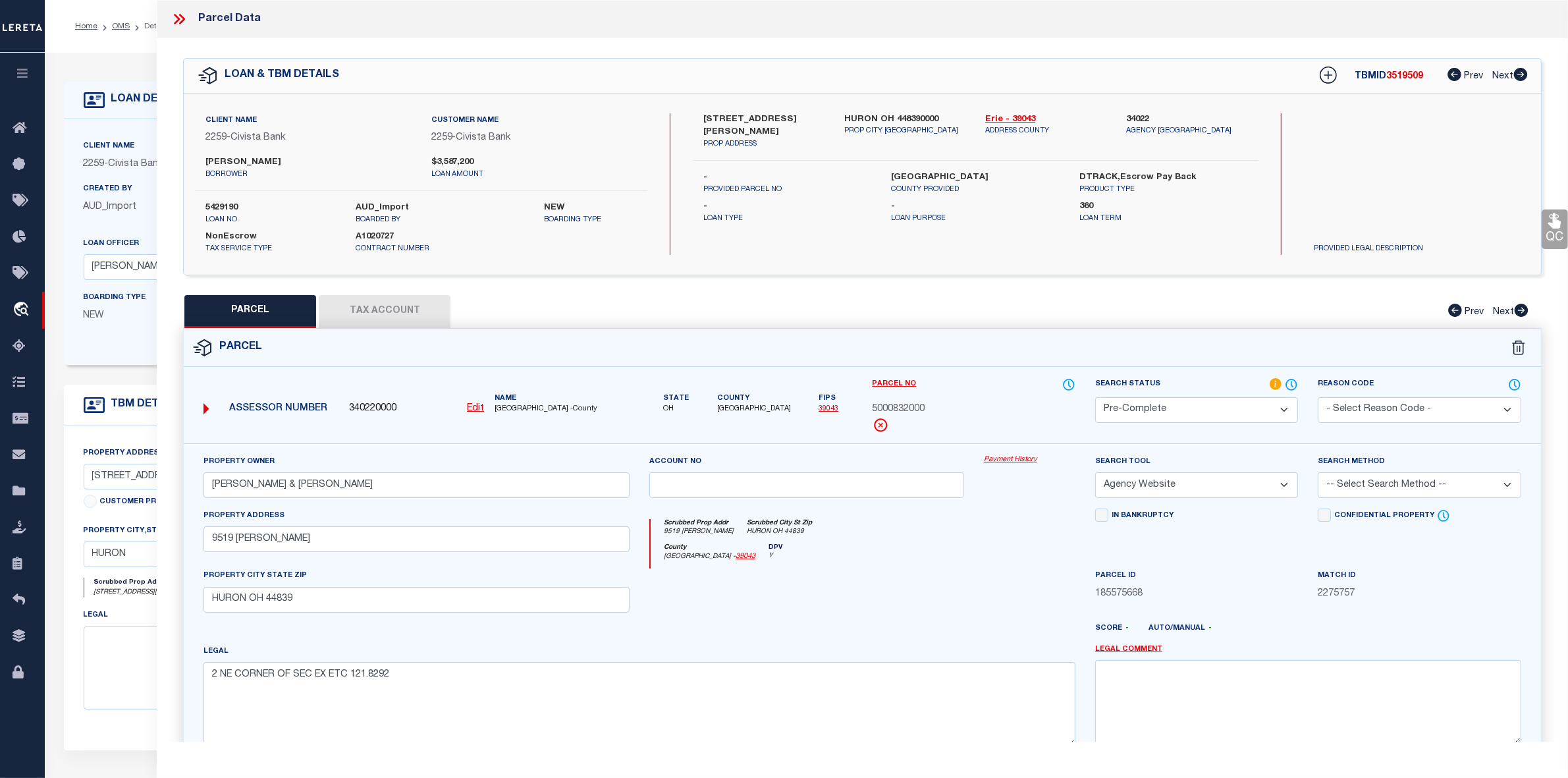
click at [1096, 473] on select "-- Select Search Tool -- 3rd Party Website Agency File Agency Website ATLS CNV-…" at bounding box center [1197, 485] width 203 height 25
click at [1380, 483] on select "-- Select Search Method -- Property Address Legal Liability Info Provided" at bounding box center [1420, 485] width 203 height 25
select select "ADD"
click at [1318, 473] on select "-- Select Search Method -- Property Address Legal Liability Info Provided" at bounding box center [1420, 485] width 203 height 25
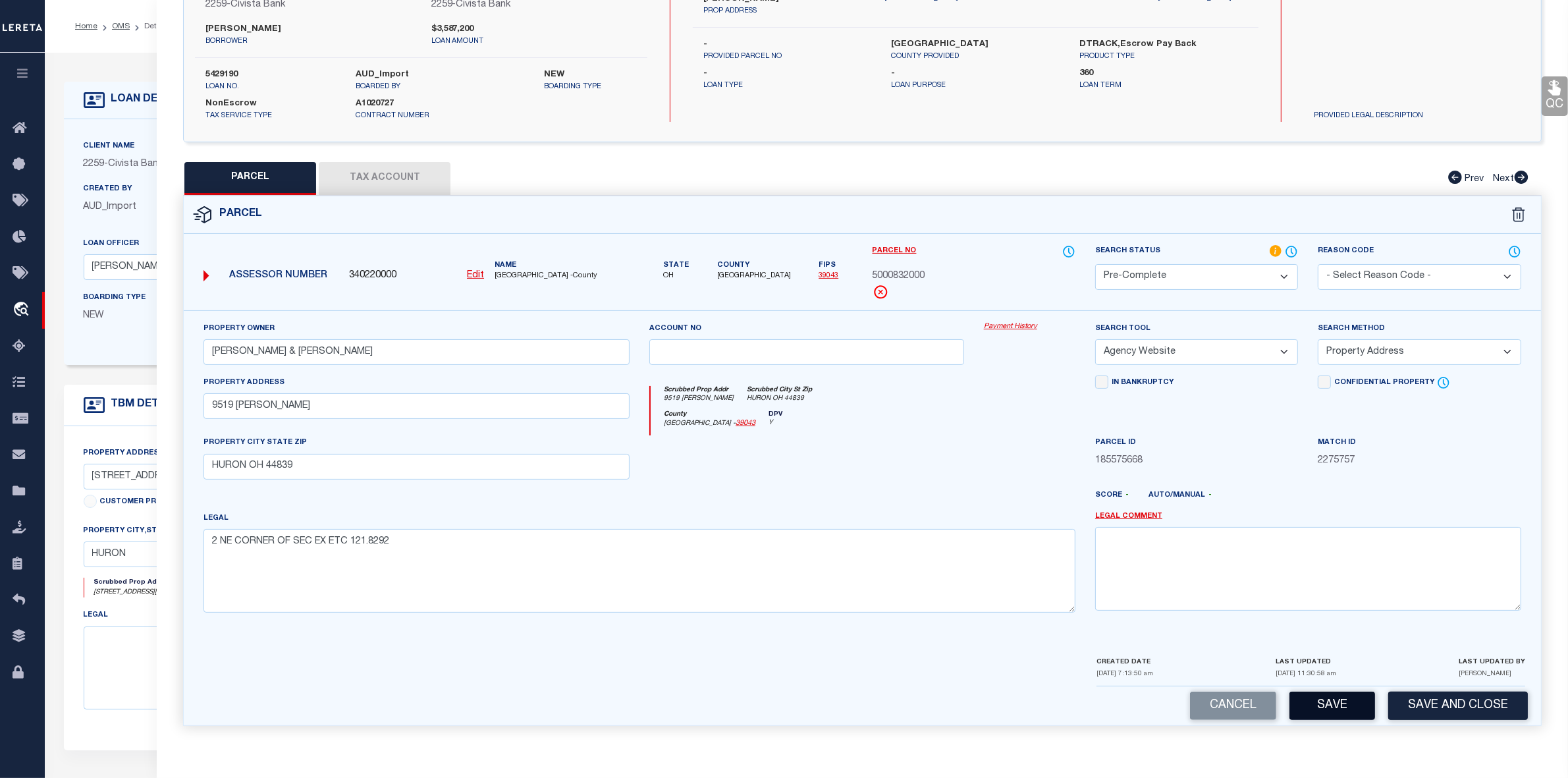
click at [1325, 702] on button "Save" at bounding box center [1332, 706] width 86 height 29
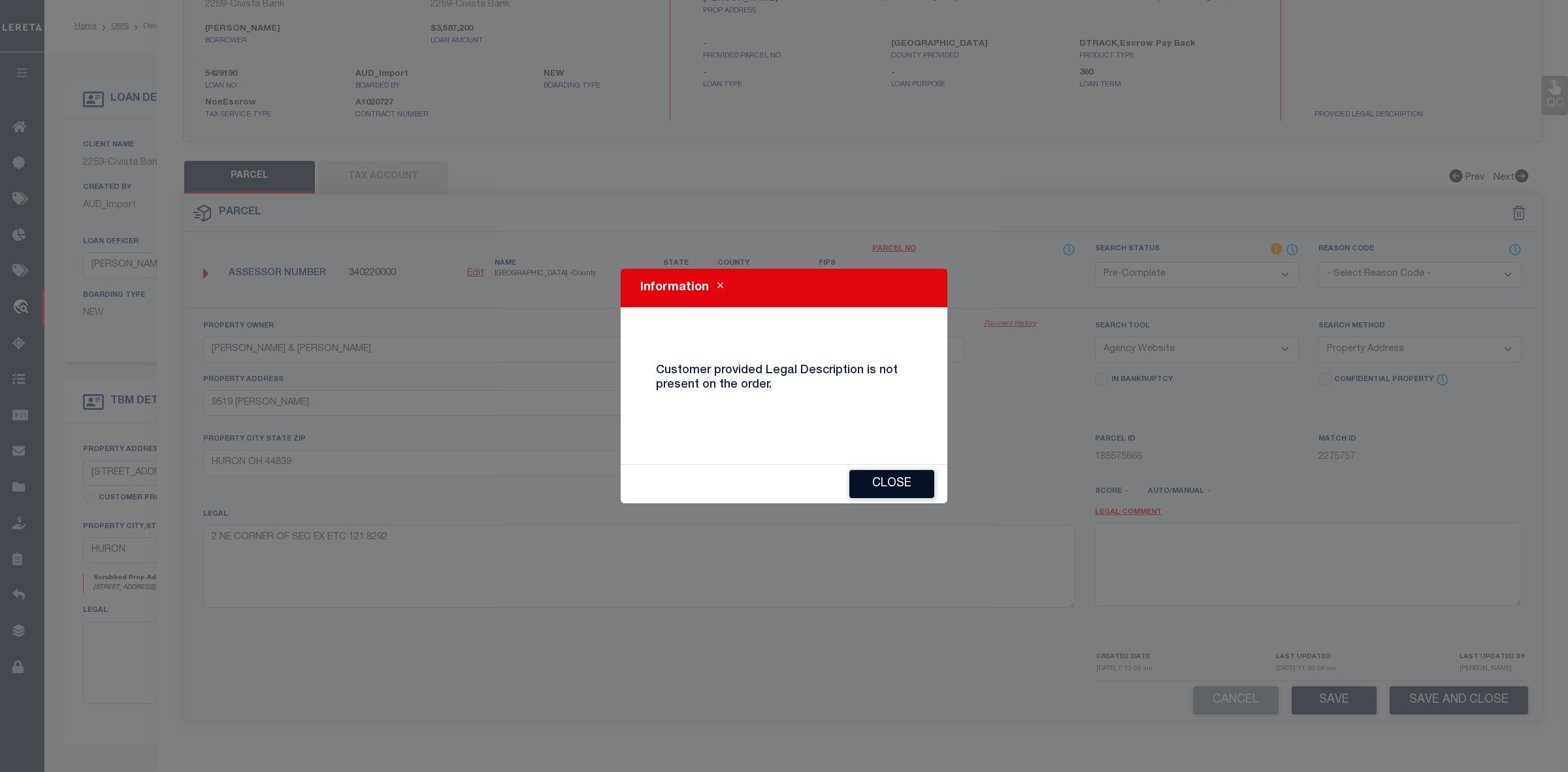
click at [909, 484] on button "Close" at bounding box center [892, 484] width 85 height 28
select select "AS"
select select
checkbox input "false"
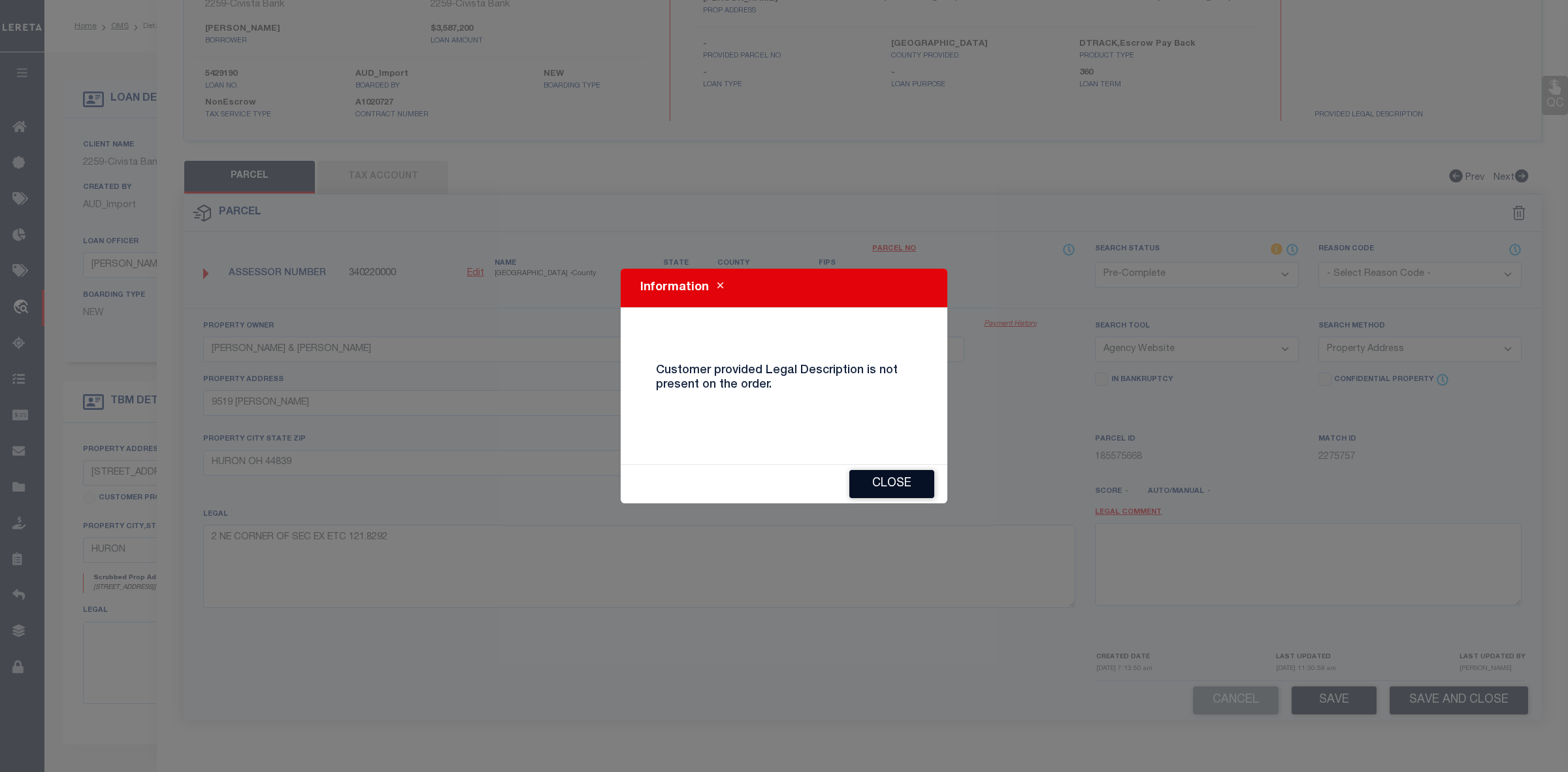
checkbox input "false"
select select "ND"
type input "MATTHEW M PARKER & JENNIFER L PARKER"
type input "9519 WIKEL"
type input "HURON OH 44839"
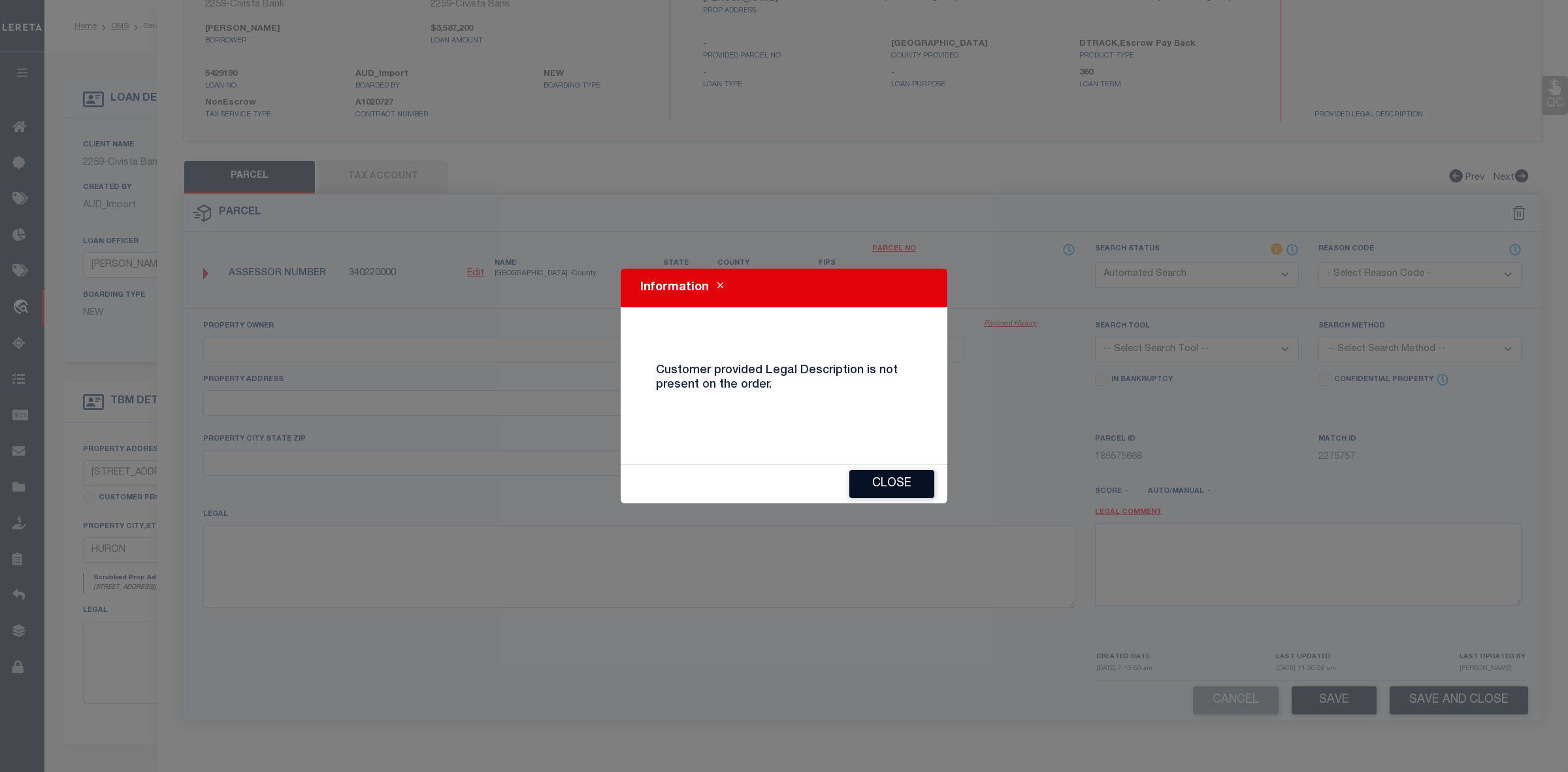
type textarea "2 NE CORNER OF SEC EX ETC 121.8292"
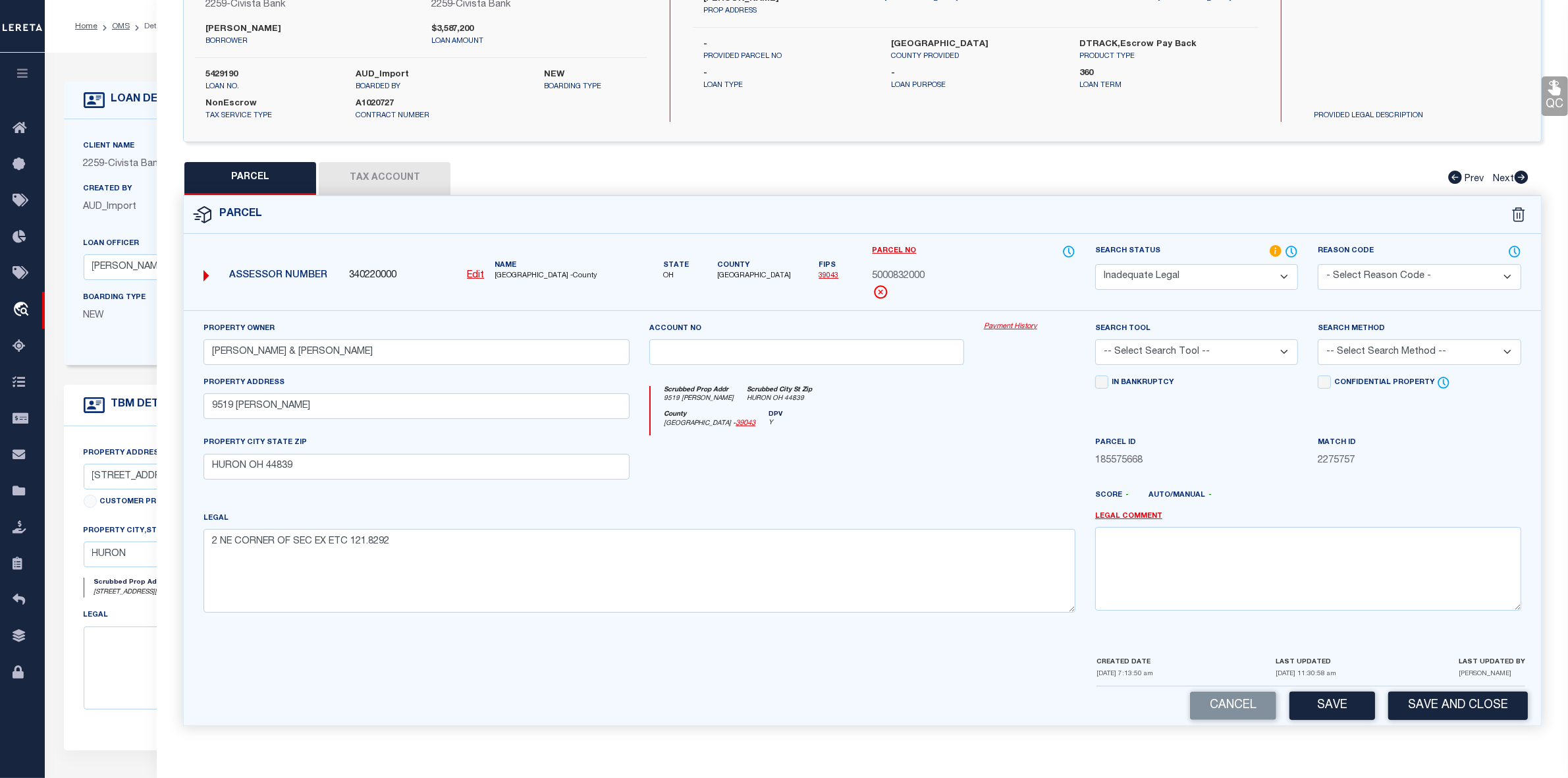
click at [400, 179] on button "Tax Account" at bounding box center [384, 179] width 132 height 33
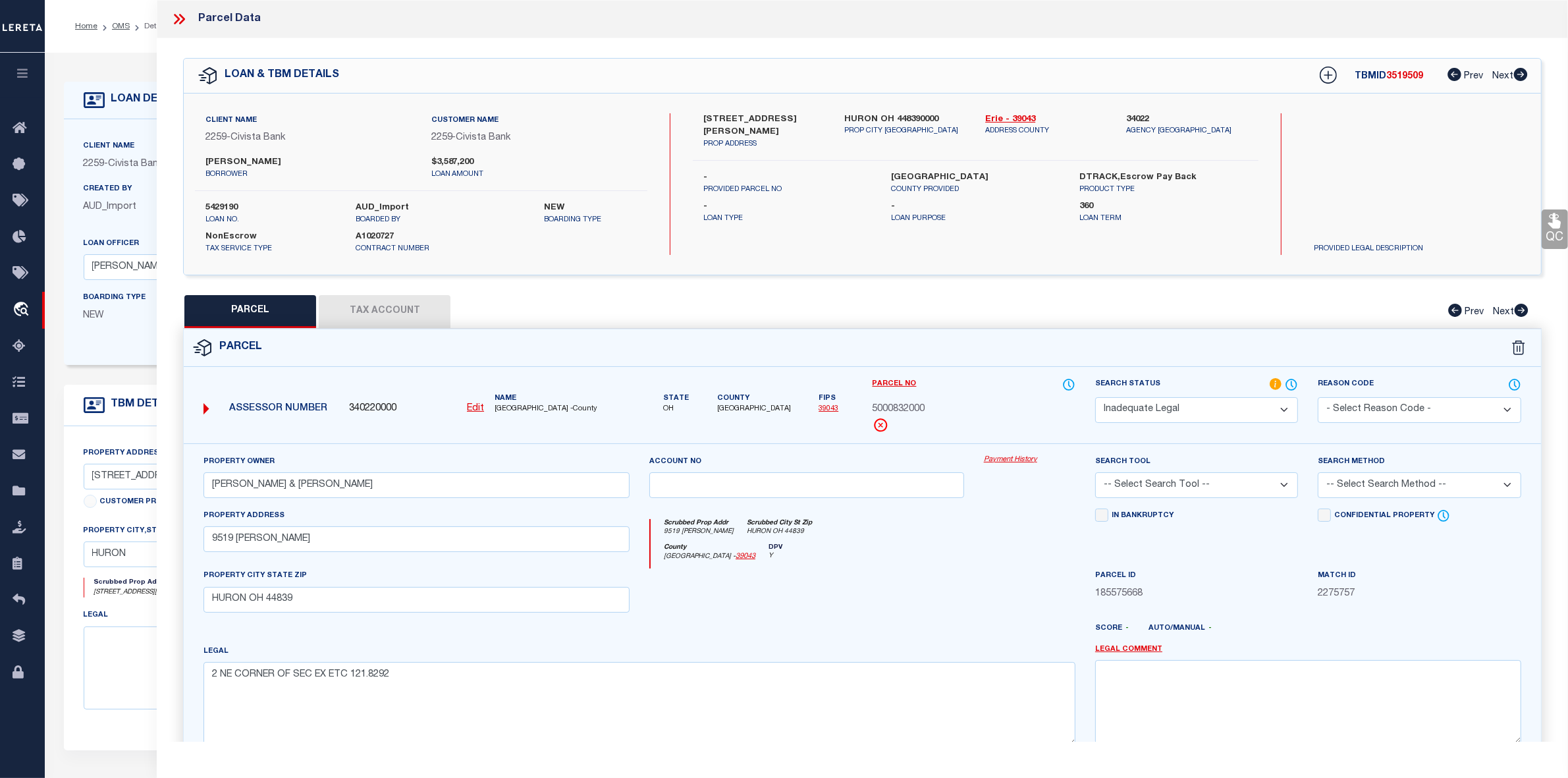
select select "100"
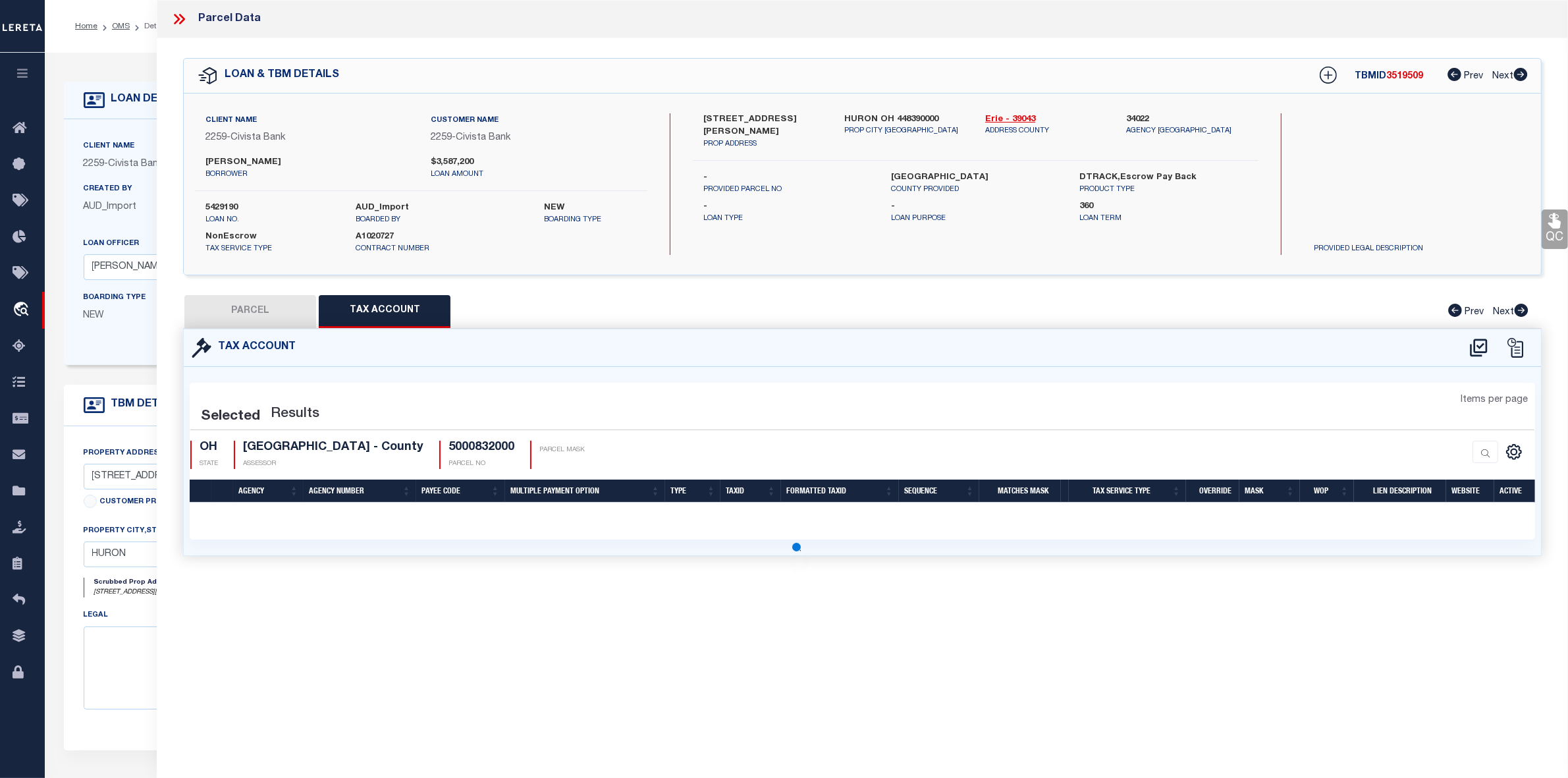
select select "100"
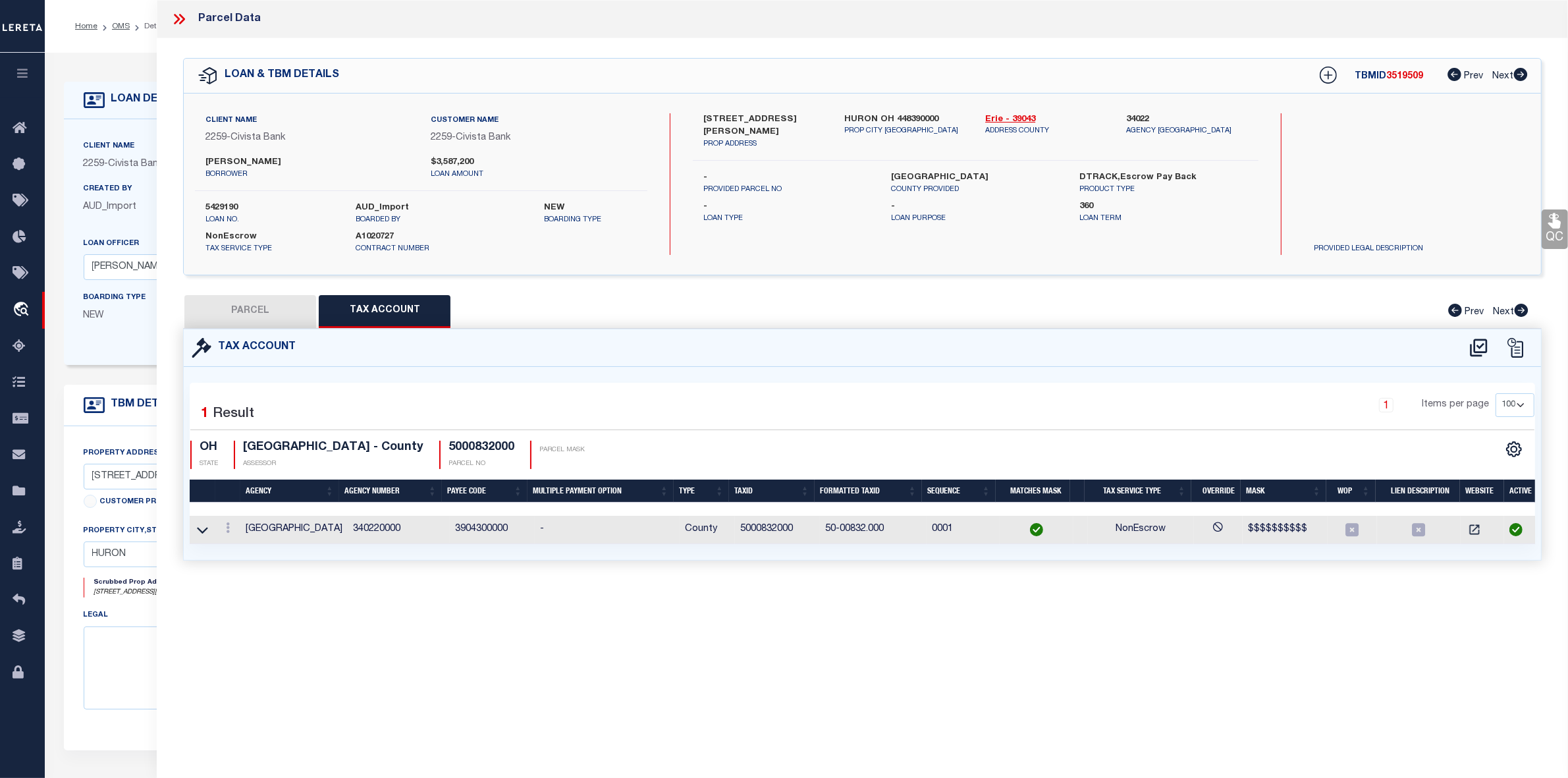
click at [235, 314] on button "PARCEL" at bounding box center [250, 311] width 132 height 33
select select "AS"
checkbox input "false"
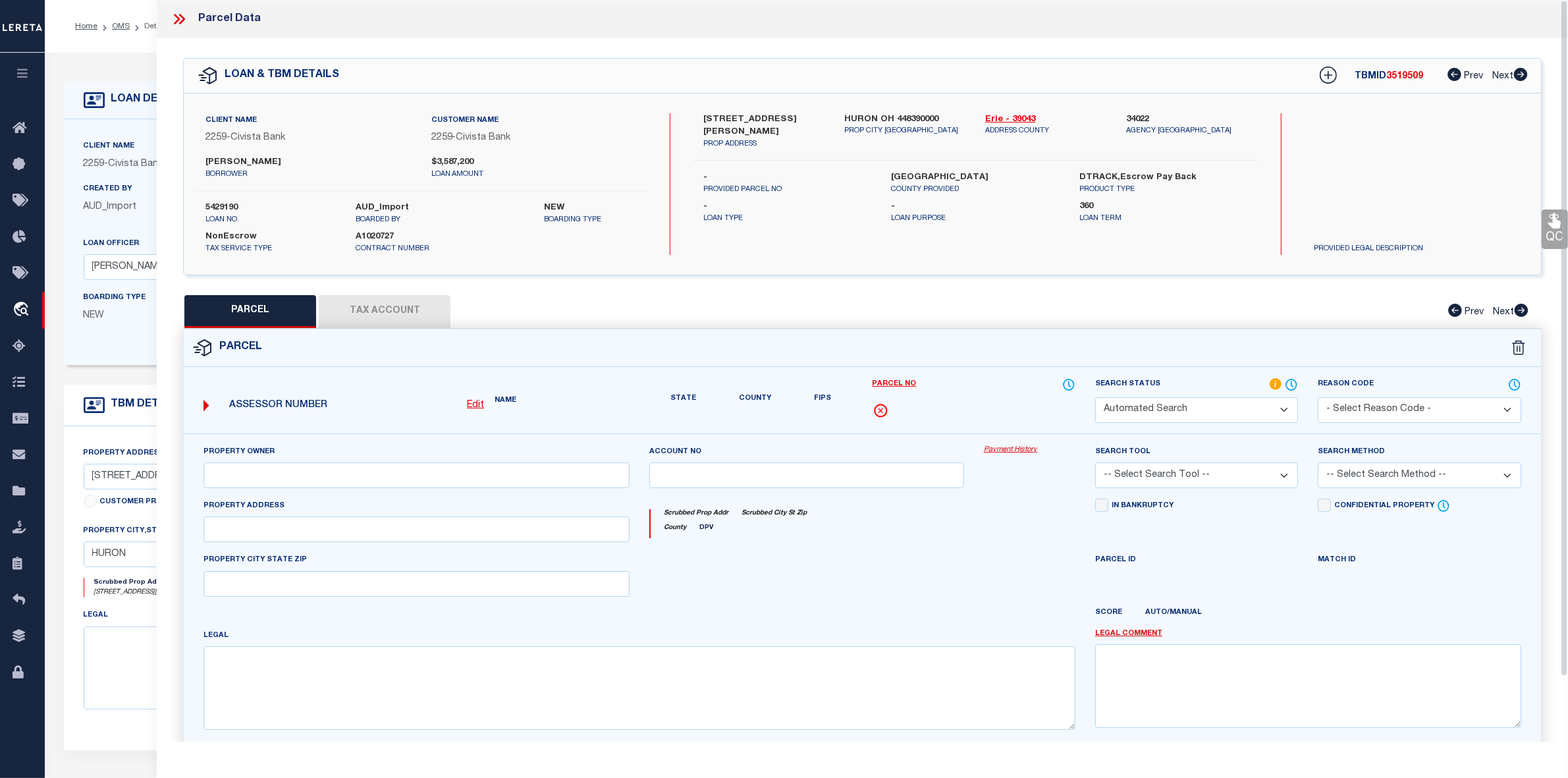
select select "ND"
type input "MATTHEW M PARKER & JENNIFER L PARKER"
type input "9519 WIKEL"
type input "HURON OH 44839"
type textarea "2 NE CORNER OF SEC EX ETC 121.8292"
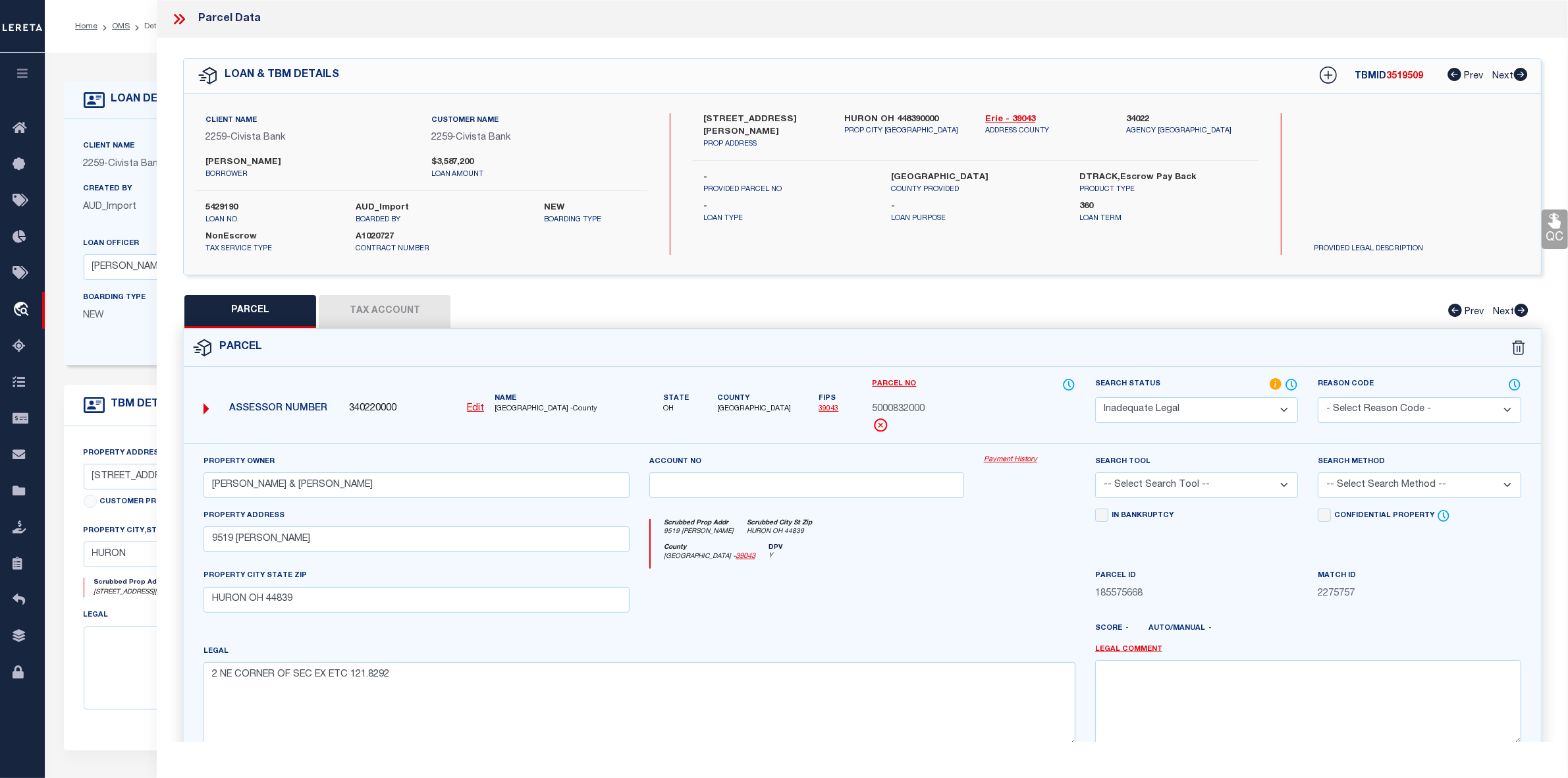
click at [1177, 405] on select "Automated Search Bad Parcel Complete Duplicate Parcel High Dollar Reporting In …" at bounding box center [1197, 409] width 203 height 25
select select "PC"
click at [1096, 397] on select "Automated Search Bad Parcel Complete Duplicate Parcel High Dollar Reporting In …" at bounding box center [1197, 409] width 203 height 25
click at [1196, 488] on select "-- Select Search Tool -- 3rd Party Website Agency File Agency Website ATLS CNV-…" at bounding box center [1197, 485] width 203 height 25
select select "AGW"
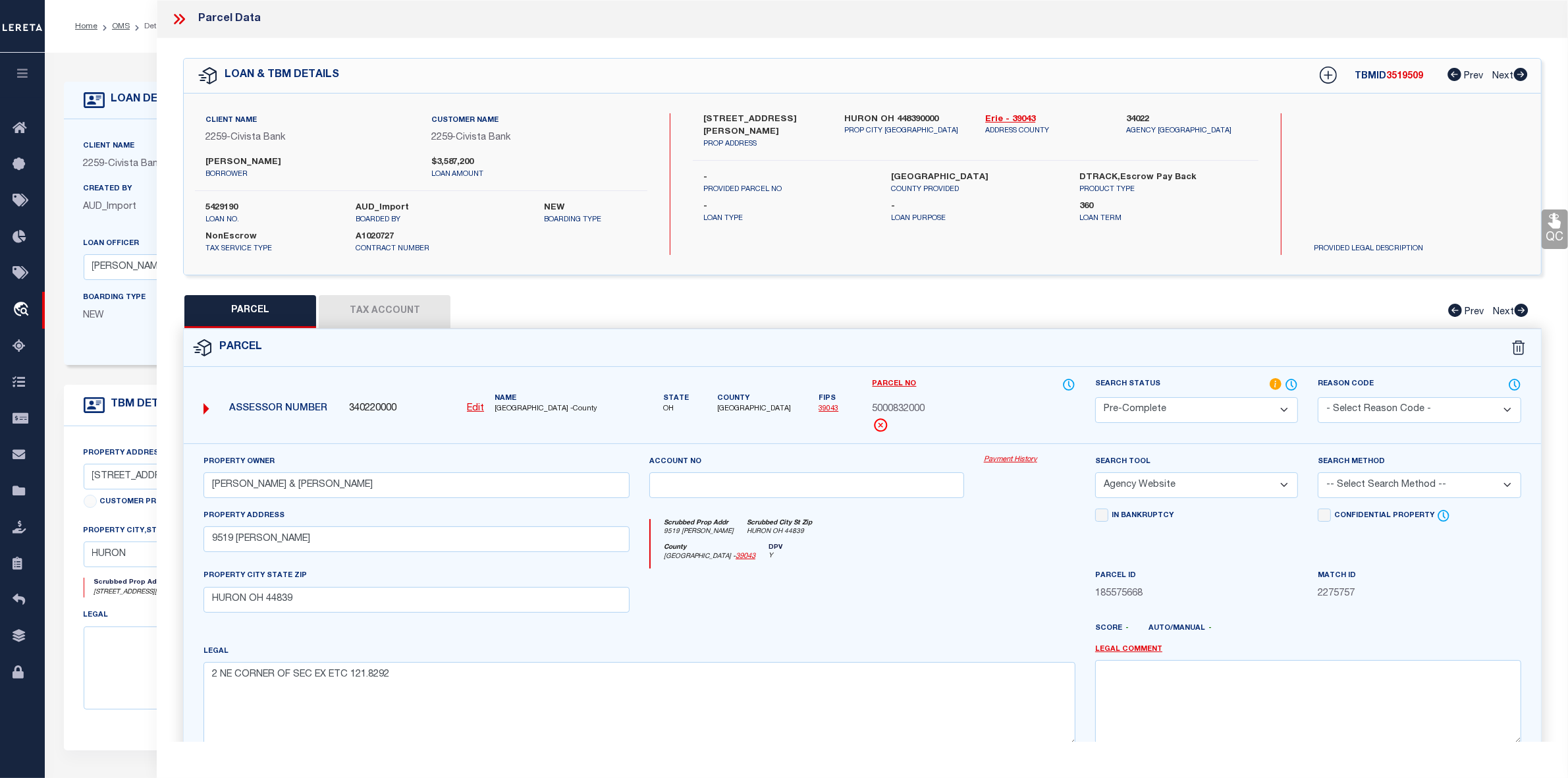
click at [1096, 473] on select "-- Select Search Tool -- 3rd Party Website Agency File Agency Website ATLS CNV-…" at bounding box center [1197, 485] width 203 height 25
click at [1380, 491] on select "-- Select Search Method -- Property Address Legal Liability Info Provided" at bounding box center [1420, 485] width 203 height 25
select select "ADD"
click at [1318, 473] on select "-- Select Search Method -- Property Address Legal Liability Info Provided" at bounding box center [1420, 485] width 203 height 25
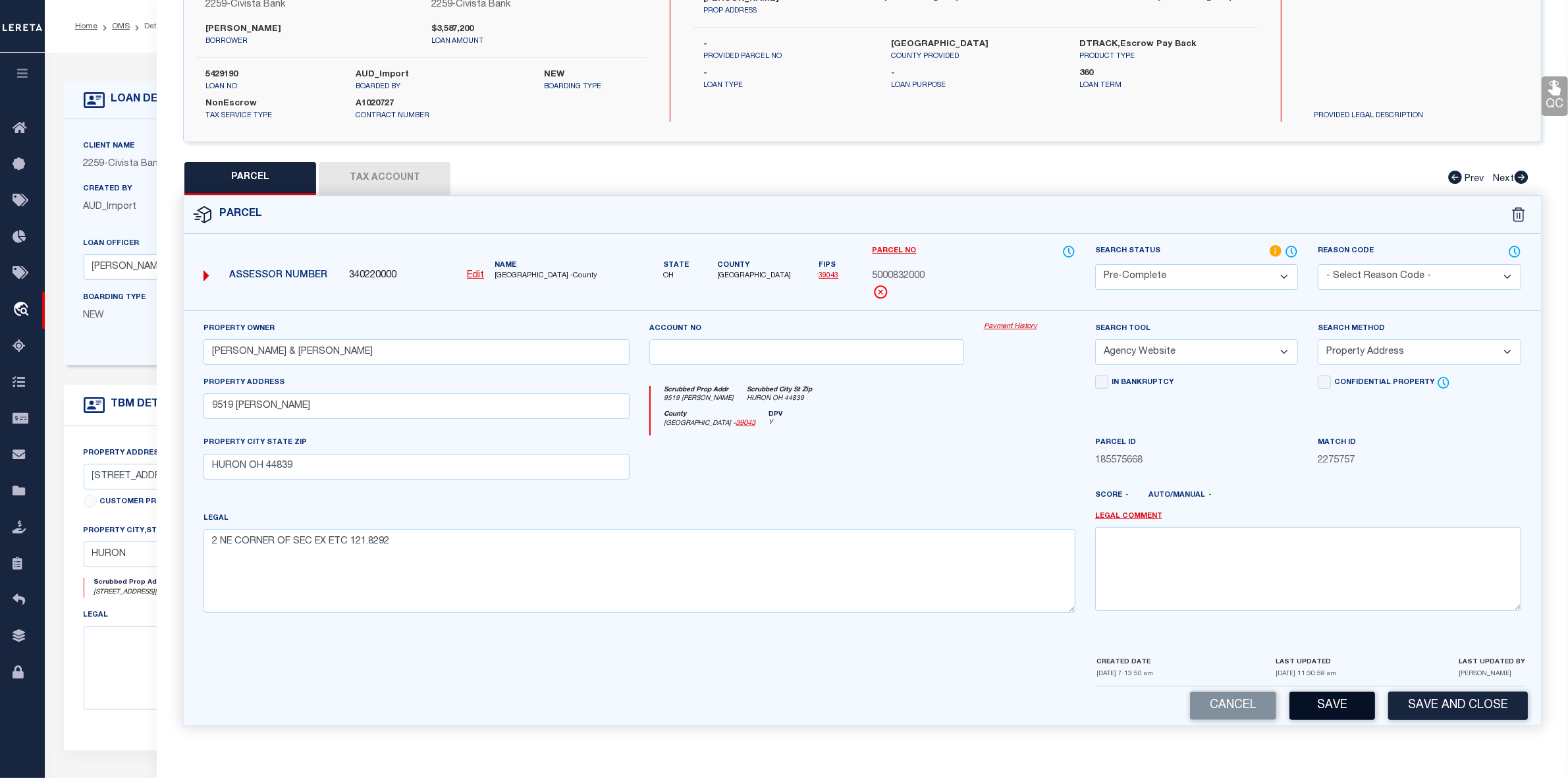
click at [1340, 705] on button "Save" at bounding box center [1332, 706] width 86 height 29
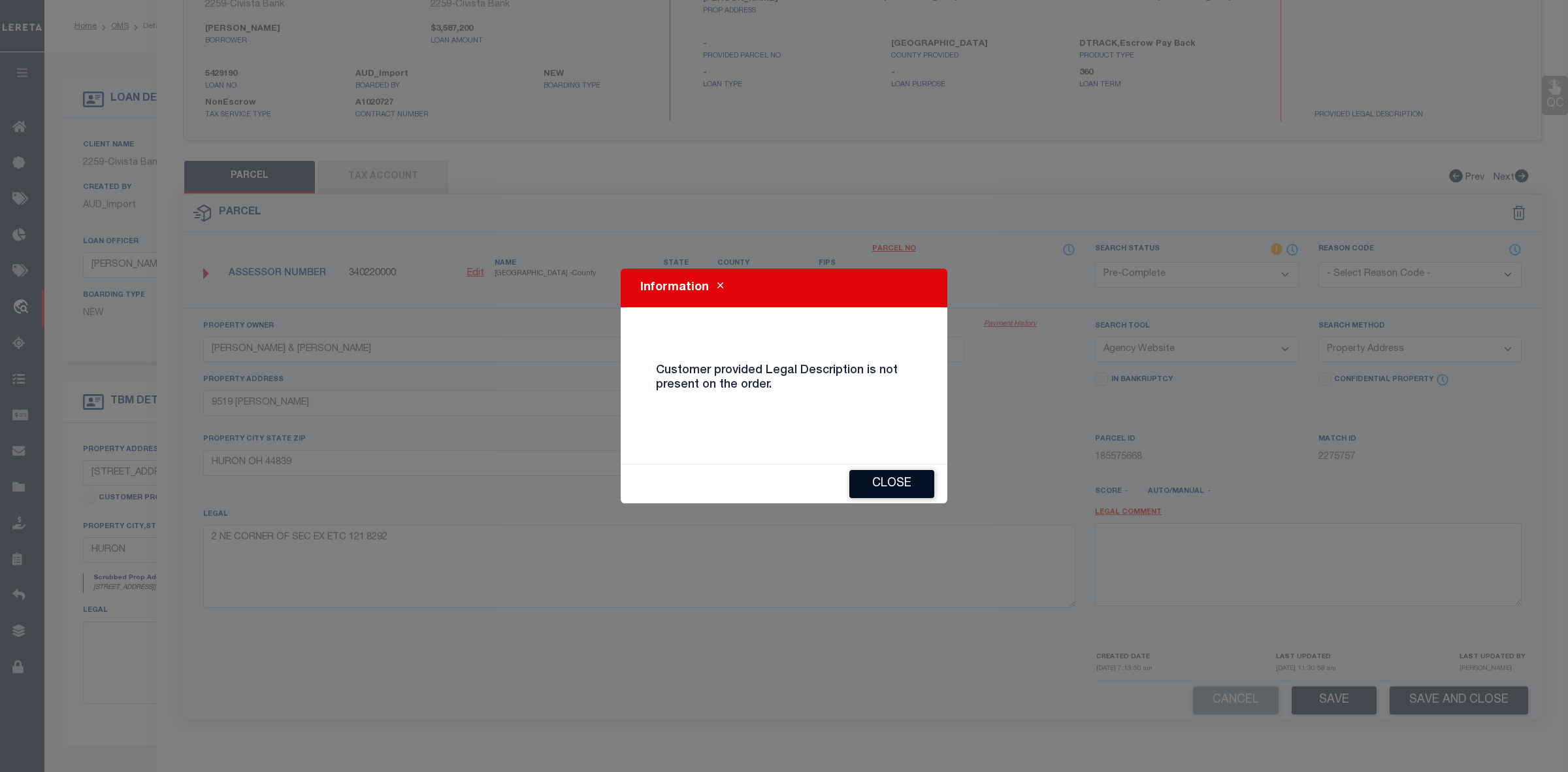
click at [908, 488] on button "Close" at bounding box center [892, 484] width 85 height 28
select select "AS"
select select
checkbox input "false"
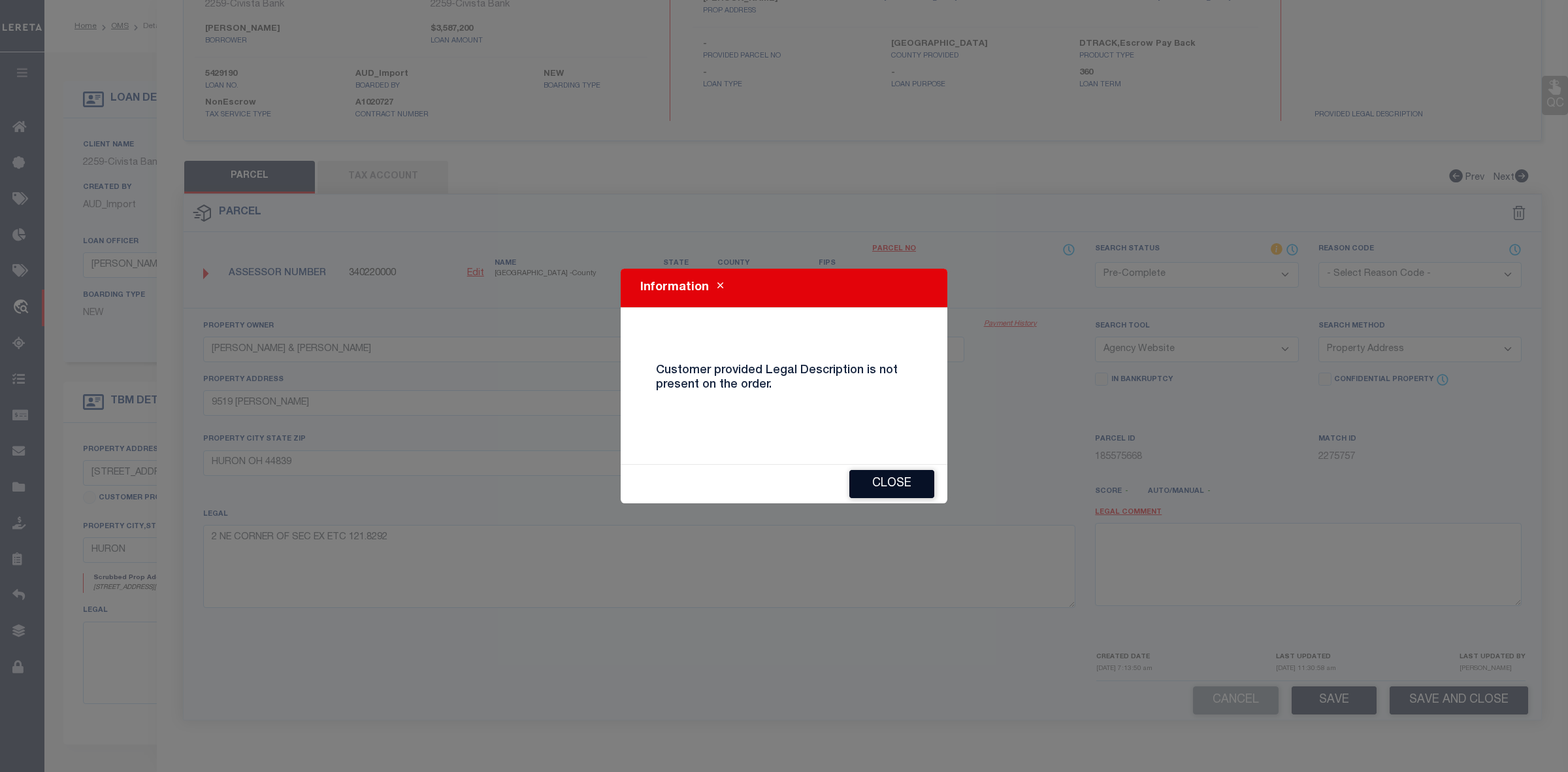
checkbox input "false"
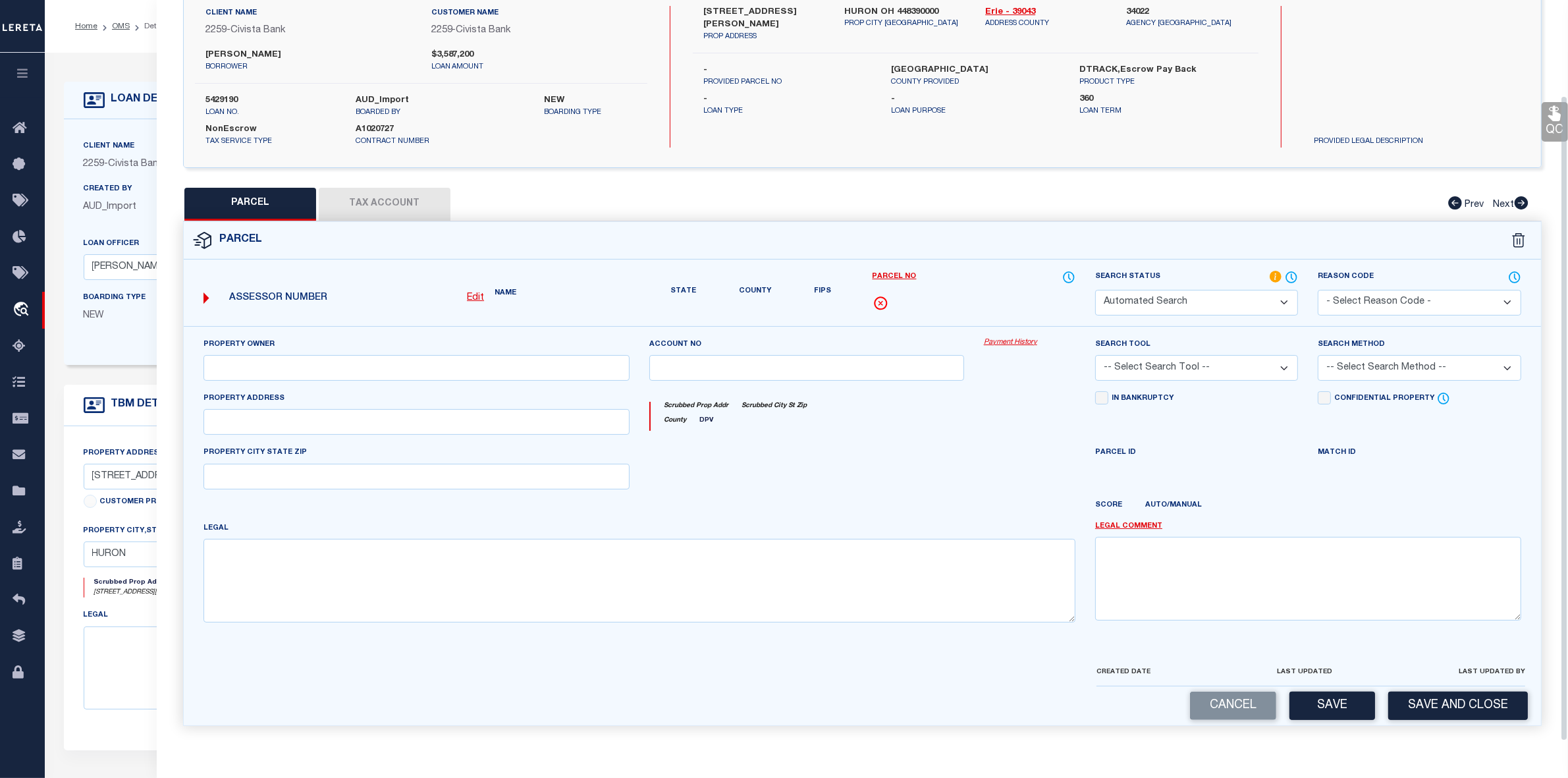
select select "ND"
type input "MATTHEW M PARKER & JENNIFER L PARKER"
type input "9519 WIKEL"
type input "HURON OH 44839"
type textarea "2 NE CORNER OF SEC EX ETC 121.8292"
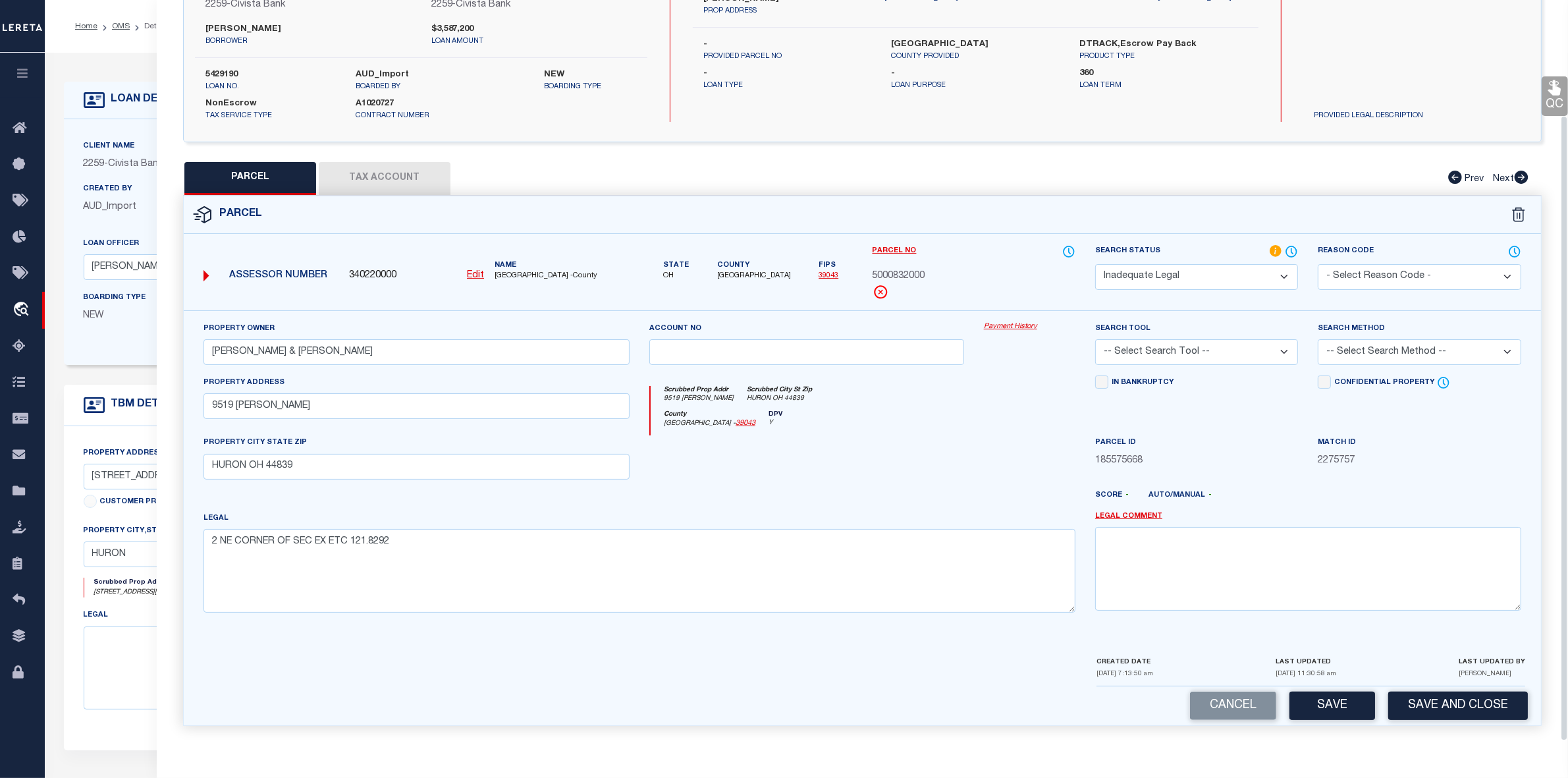
scroll to position [0, 0]
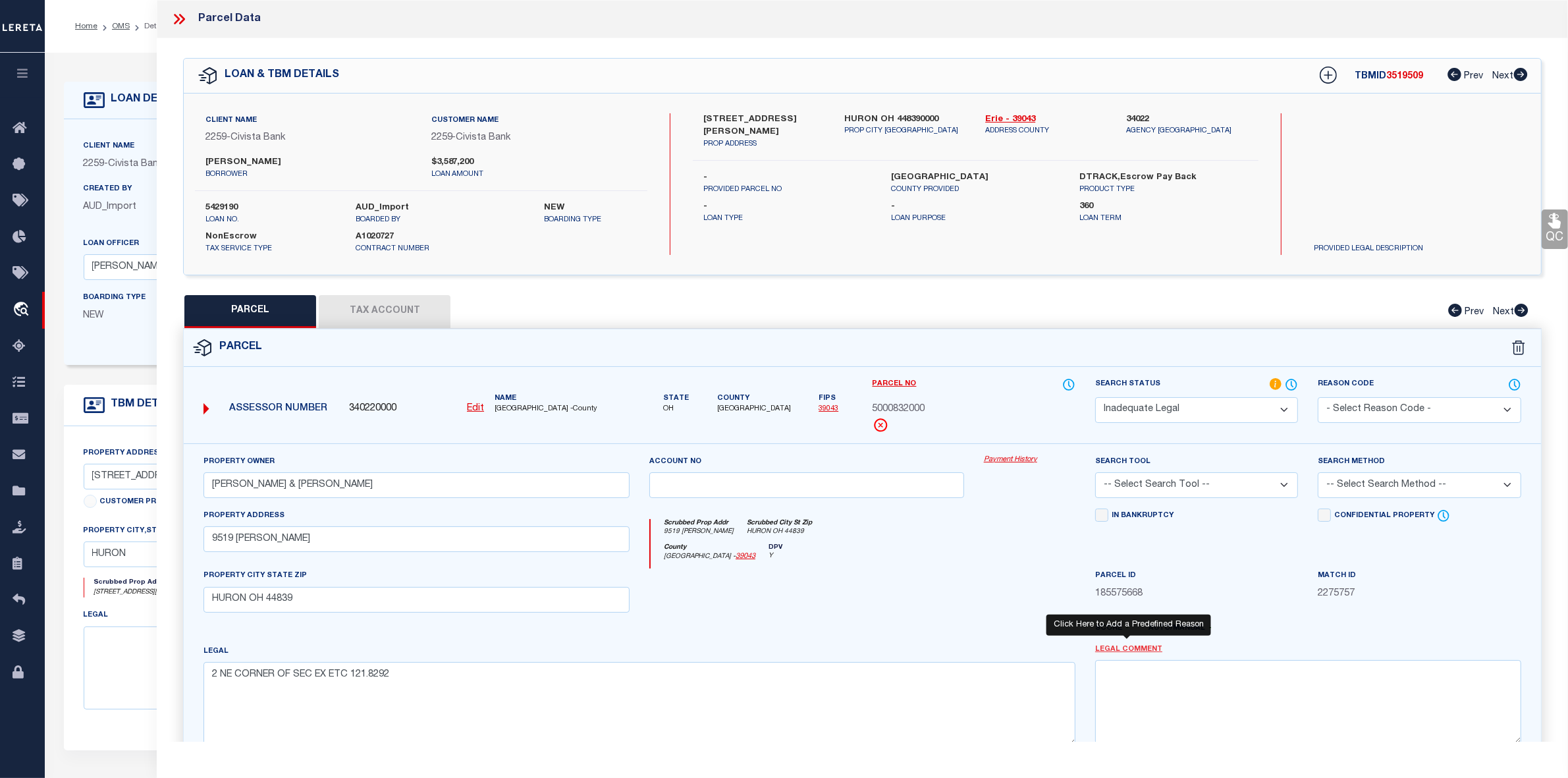
click at [1117, 653] on link "Legal Comment" at bounding box center [1129, 650] width 67 height 11
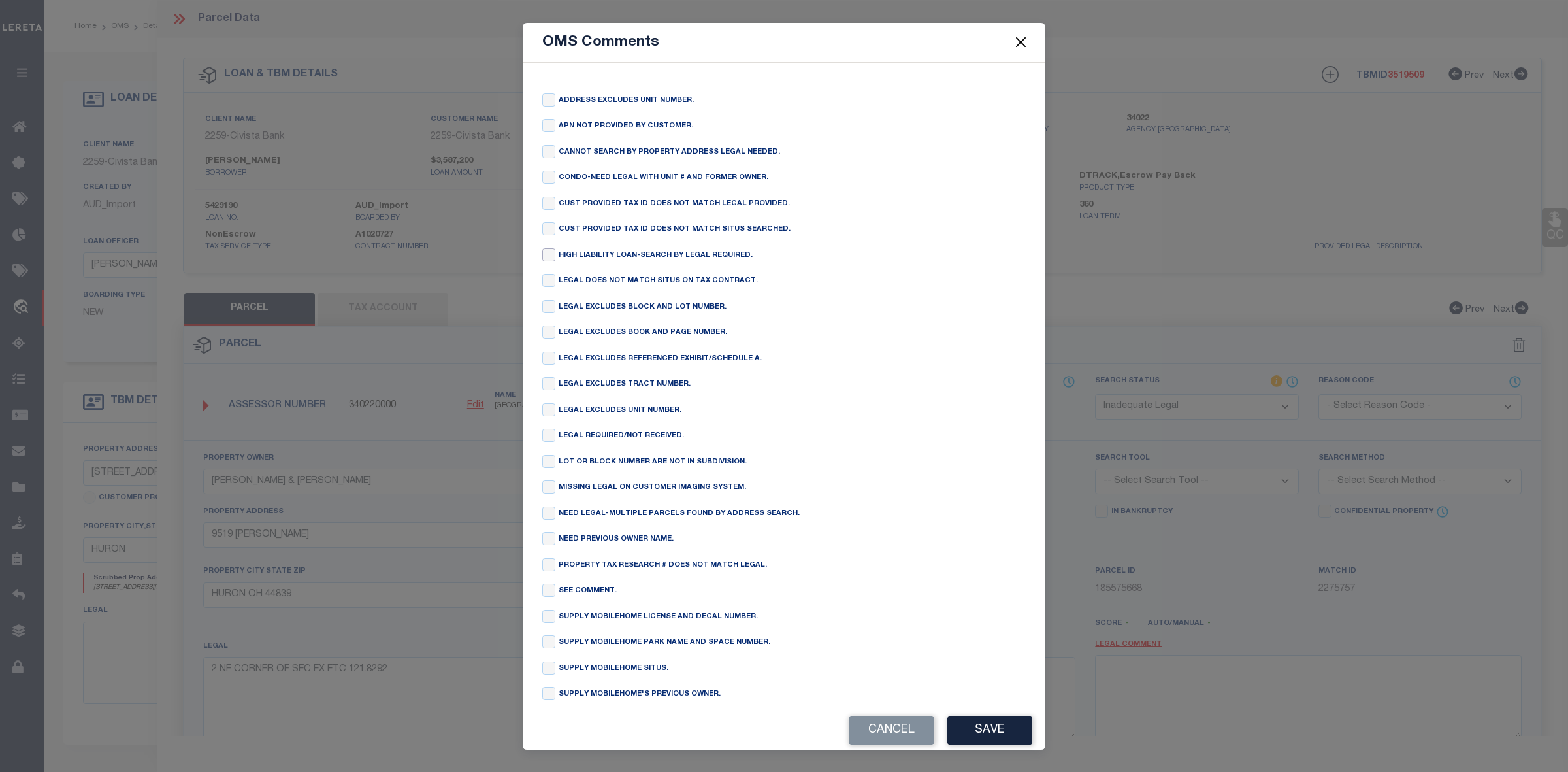
click at [547, 257] on input "checkbox" at bounding box center [549, 255] width 13 height 13
checkbox input "true"
click at [992, 722] on button "Save" at bounding box center [990, 731] width 85 height 28
type textarea "HIGH LIABILITY LOAN-SEARCH BY LEGAL REQUIRED."
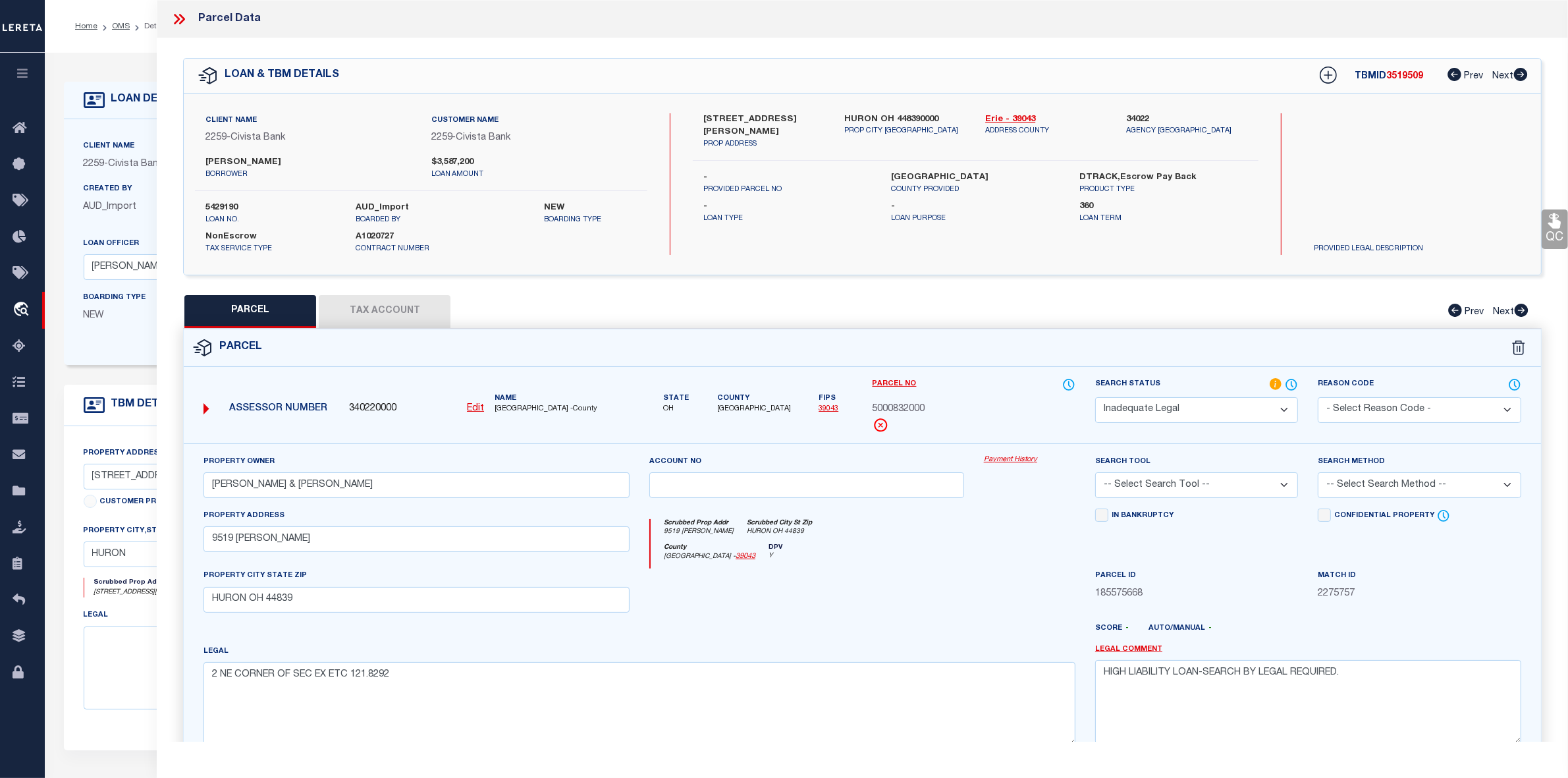
scroll to position [137, 0]
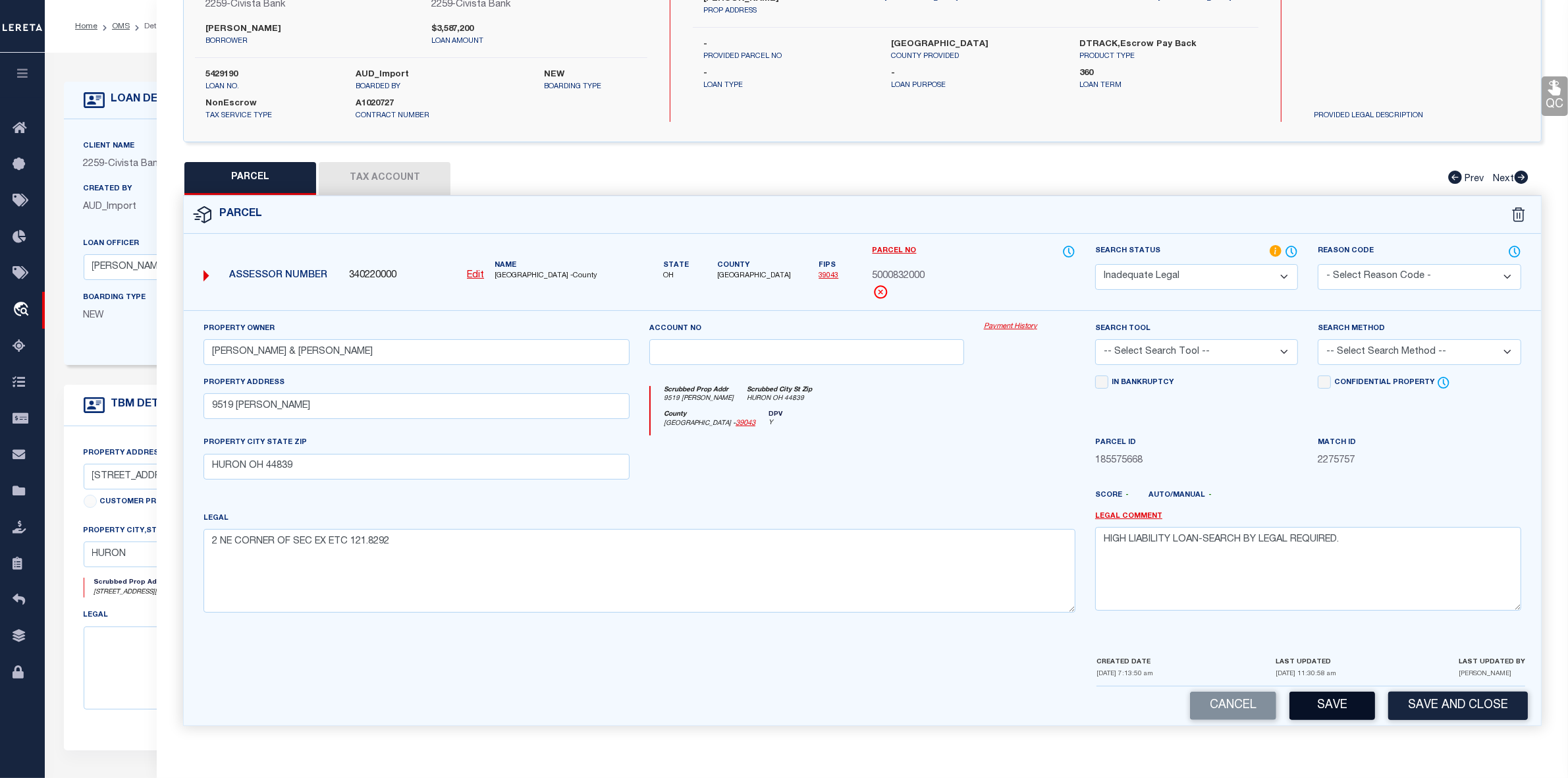
click at [1339, 703] on button "Save" at bounding box center [1332, 706] width 86 height 29
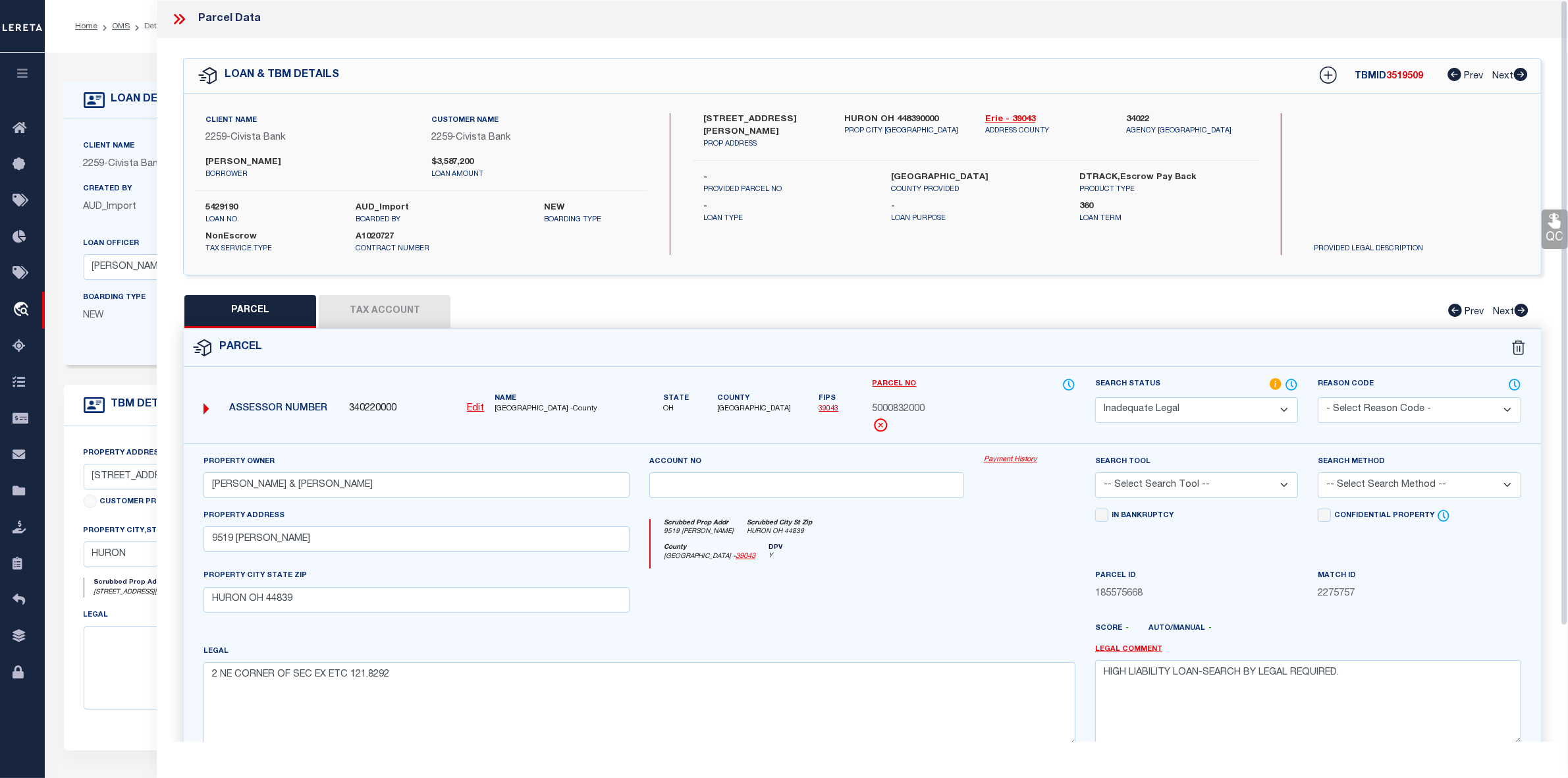
select select "AS"
checkbox input "false"
select select "ND"
type input "MATTHEW M PARKER & JENNIFER L PARKER"
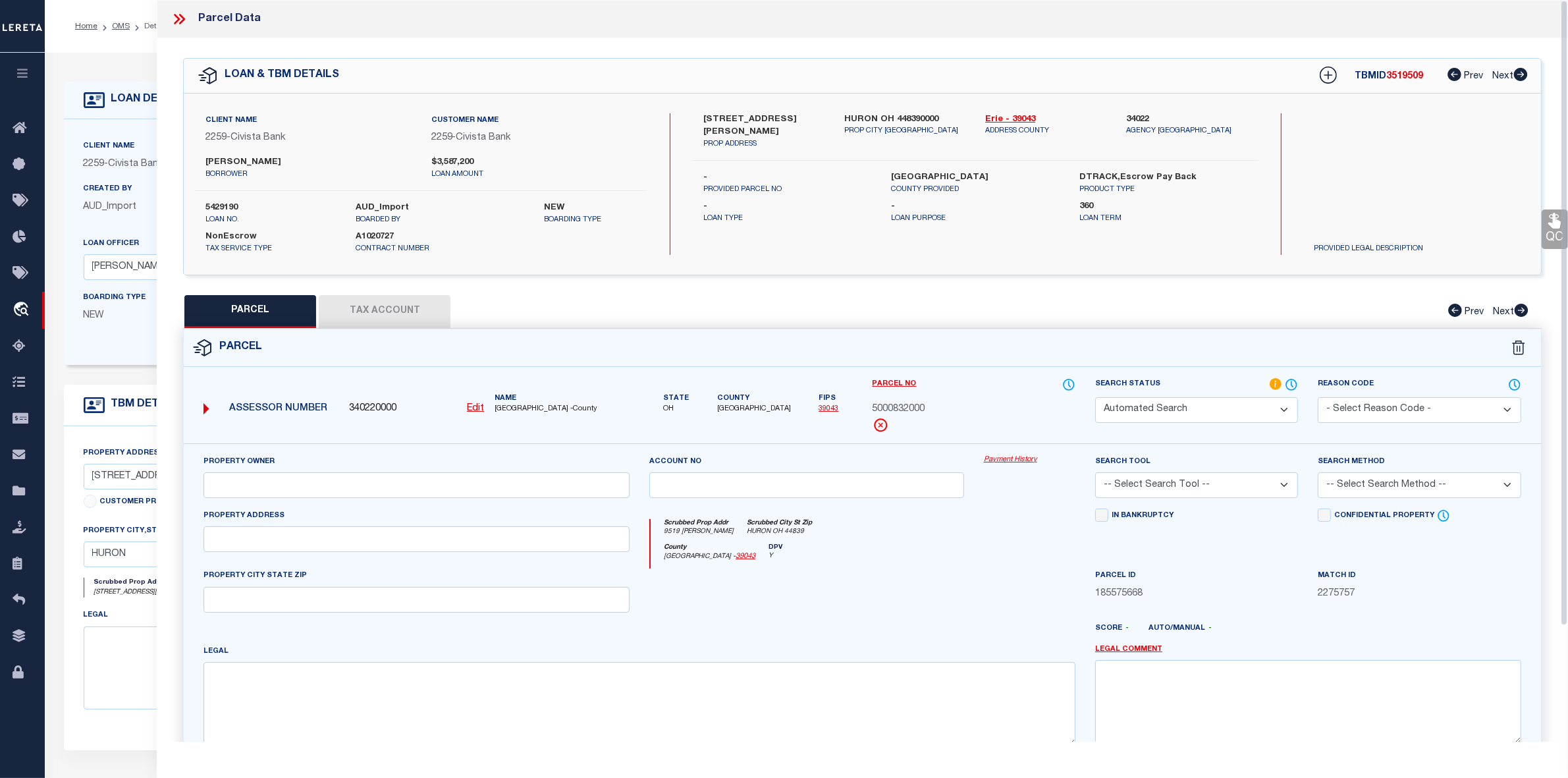
type input "9519 WIKEL"
type input "HURON OH 44839"
type textarea "2 NE CORNER OF SEC EX ETC 121.8292"
type textarea "HIGH LIABILITY LOAN-SEARCH BY LEGAL REQUIRED."
click at [181, 15] on icon at bounding box center [182, 19] width 6 height 11
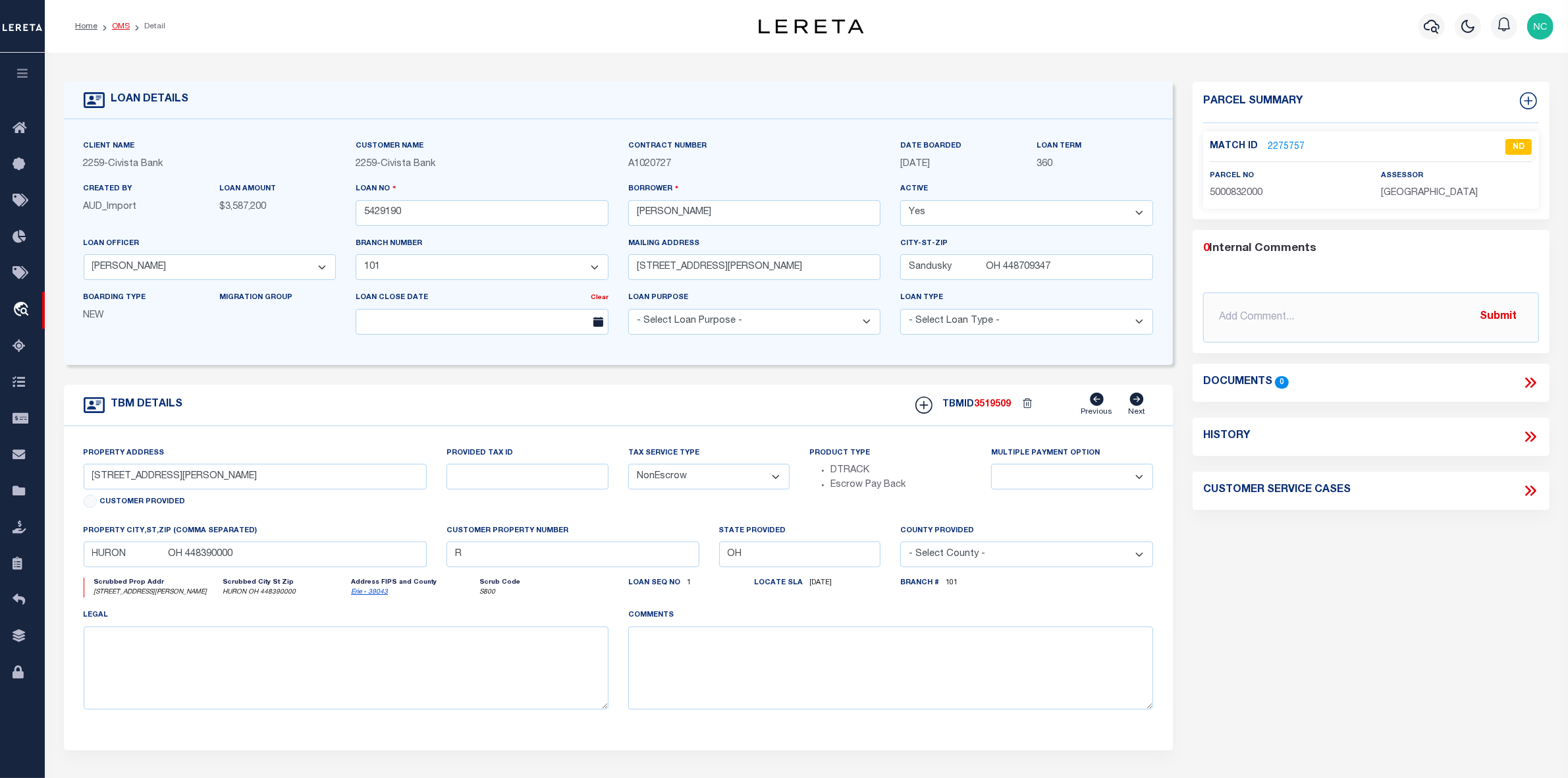
click at [119, 25] on link "OMS" at bounding box center [121, 26] width 18 height 8
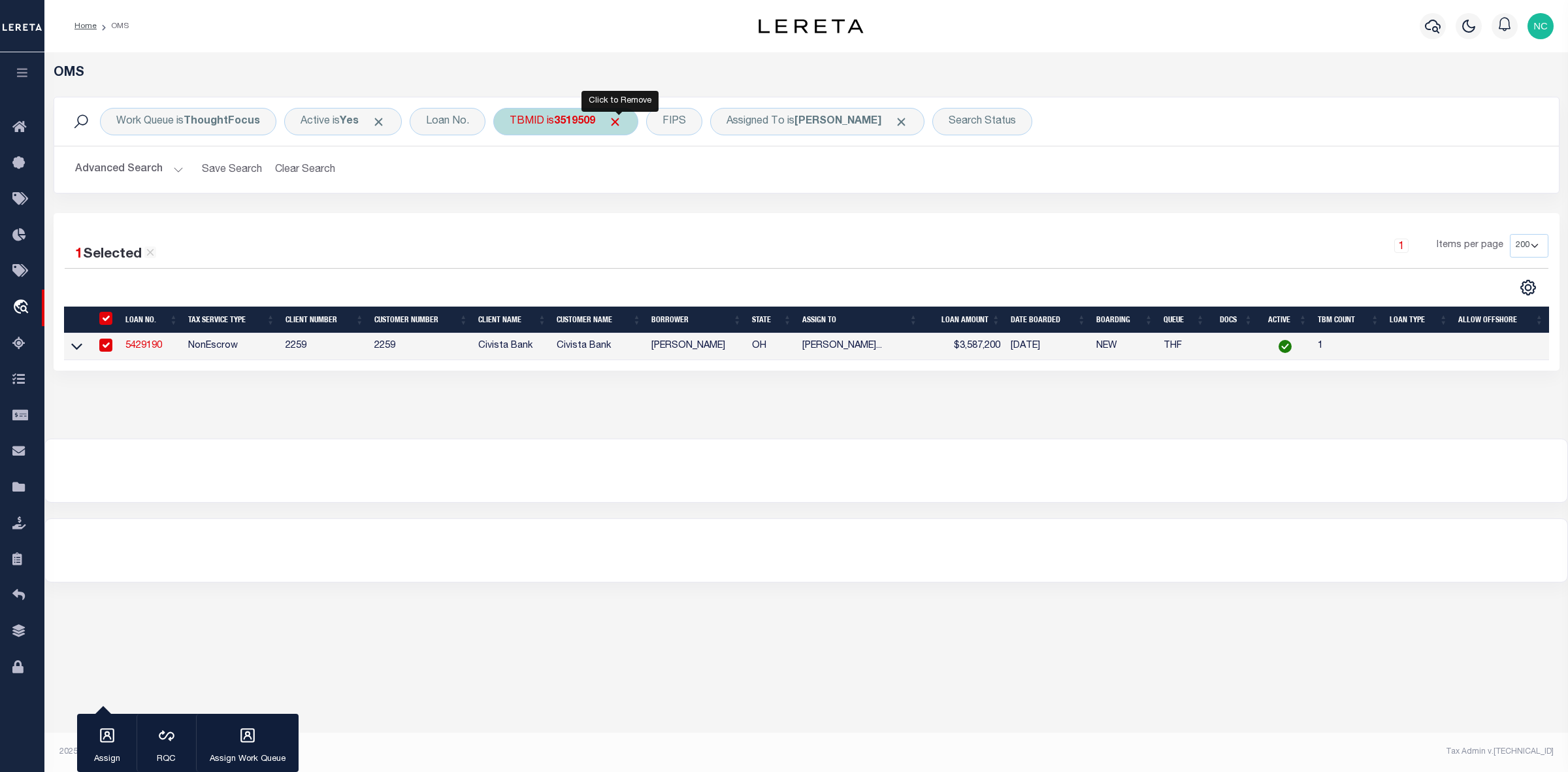
click at [622, 118] on span "Click to Remove" at bounding box center [615, 122] width 14 height 14
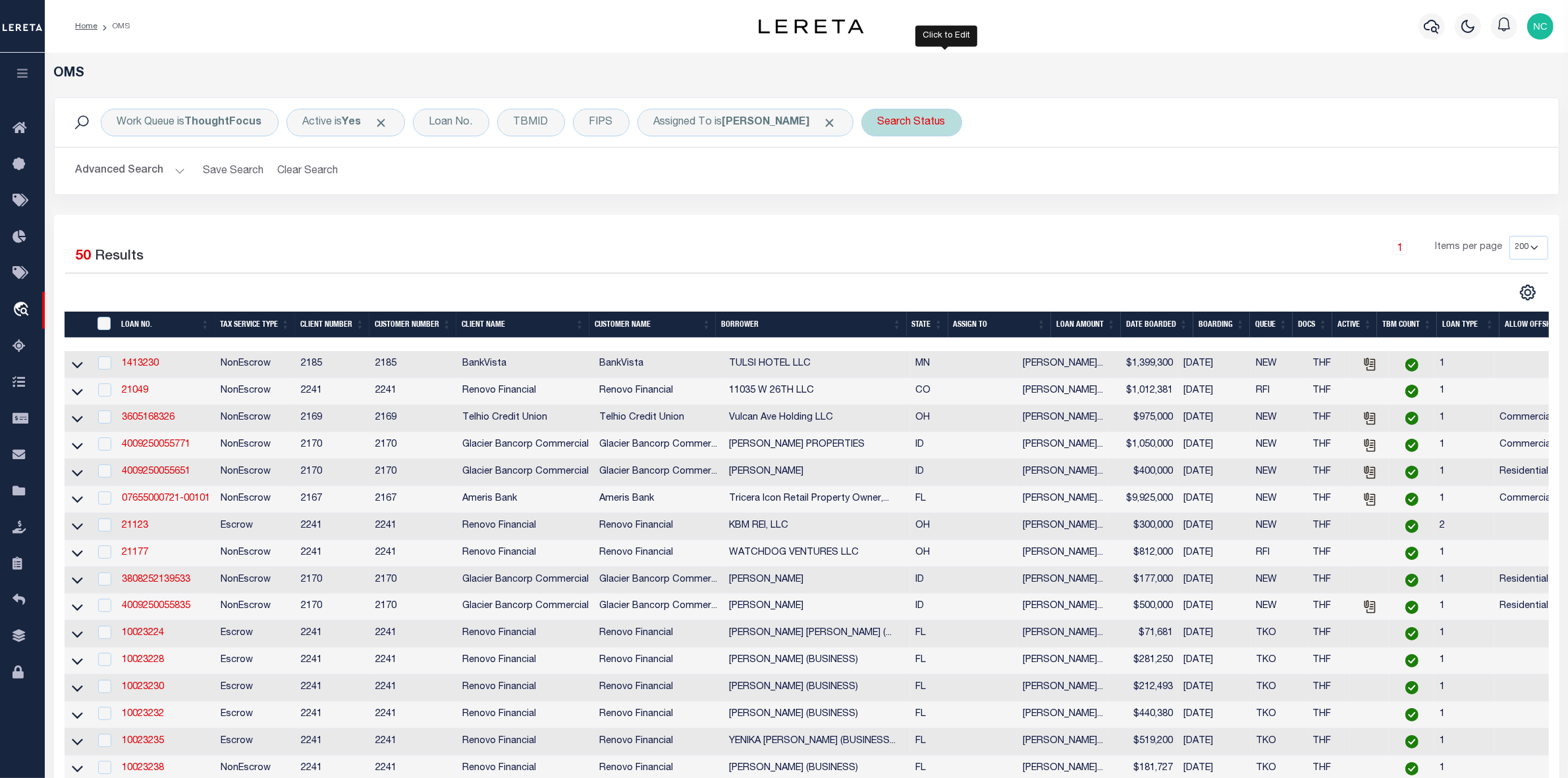
click at [952, 120] on div "Search Status" at bounding box center [911, 123] width 101 height 28
click at [959, 187] on select "Automated Search Bad Parcel Complete Duplicate Parcel High Dollar Reporting In …" at bounding box center [975, 187] width 193 height 25
select select "IP"
click at [914, 175] on select "Automated Search Bad Parcel Complete Duplicate Parcel High Dollar Reporting In …" at bounding box center [975, 187] width 193 height 25
click at [1073, 222] on input "Apply" at bounding box center [1052, 215] width 38 height 22
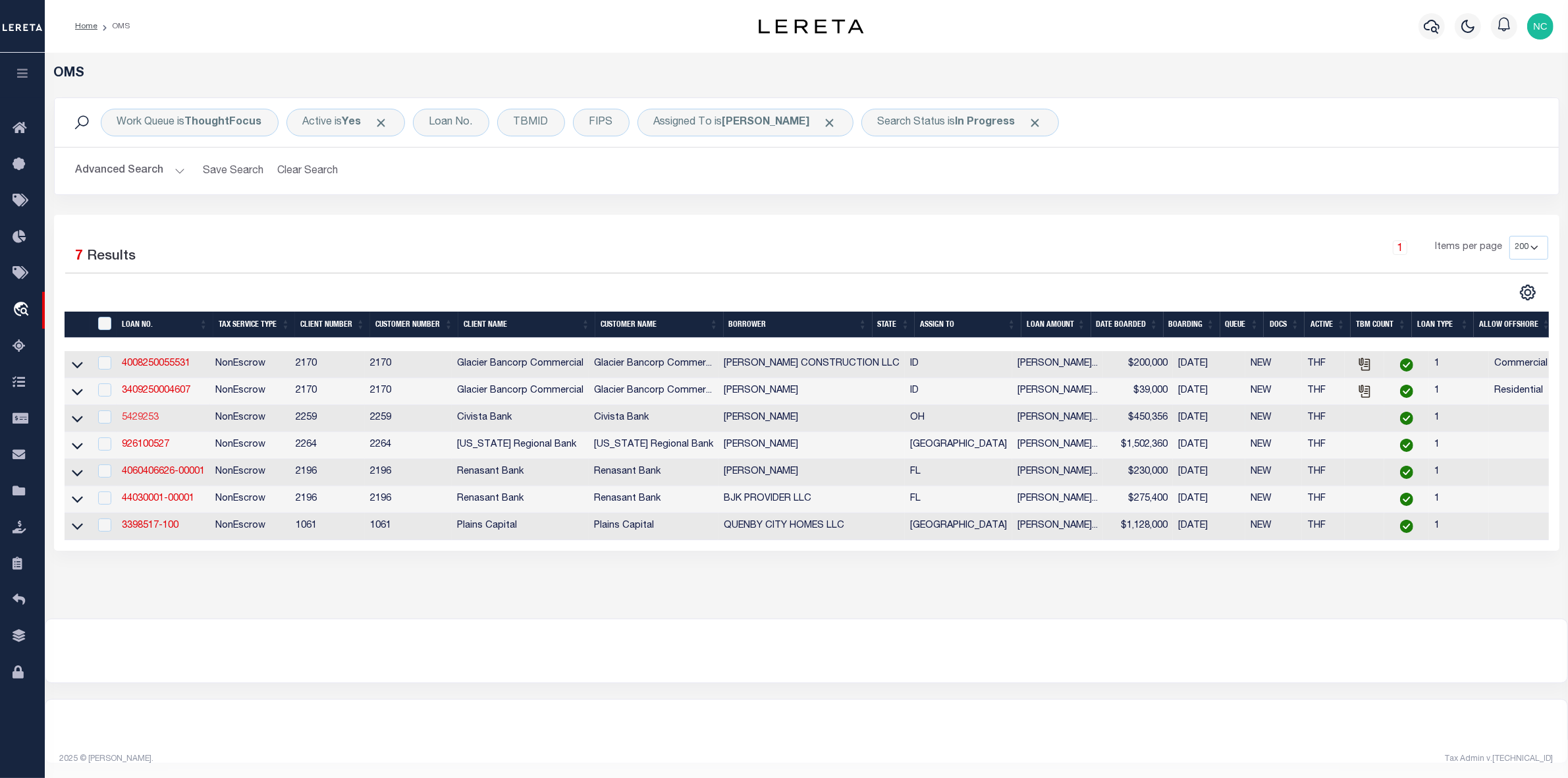
click at [142, 423] on link "5429253" at bounding box center [140, 417] width 37 height 9
type input "5429253"
type input "[PERSON_NAME]"
select select "46631"
select select "7621"
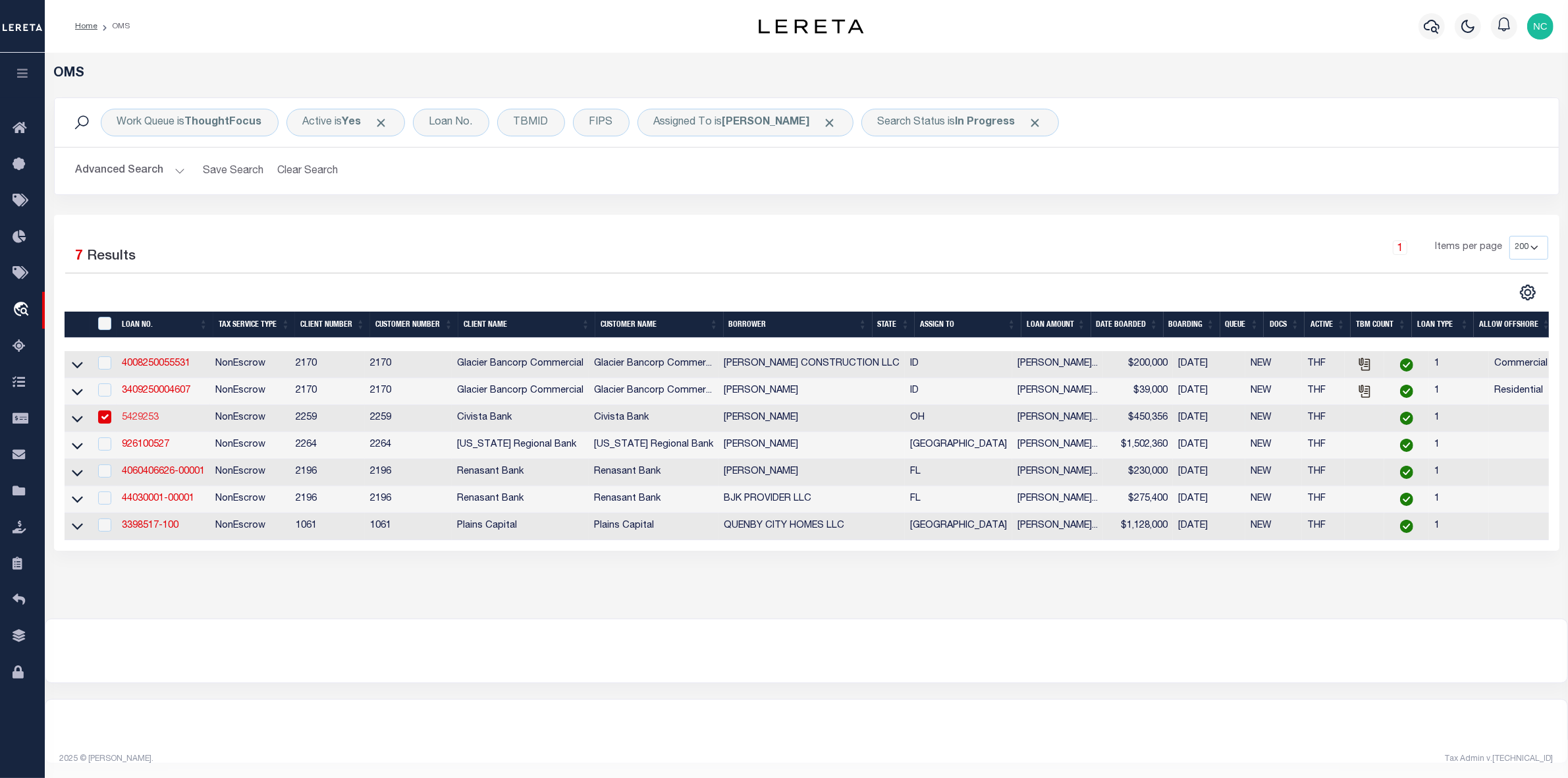
type input "125 Hunt Club Dr 2B"
type input "Copley OH 443210000"
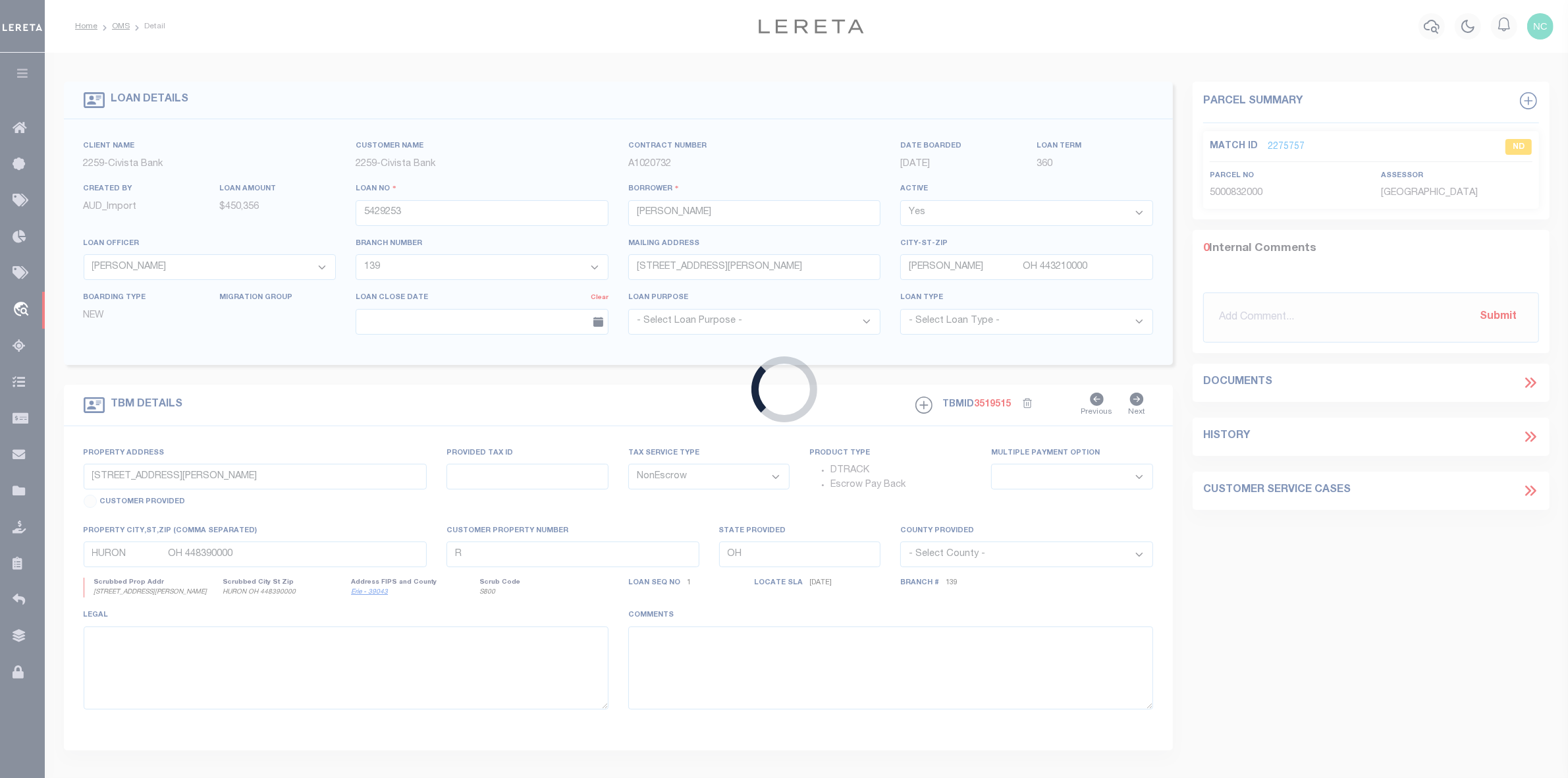
type input "3760 BROADVIEW RD"
select select
type input "RICHFIELD OH 442860000"
select select
select select "46631"
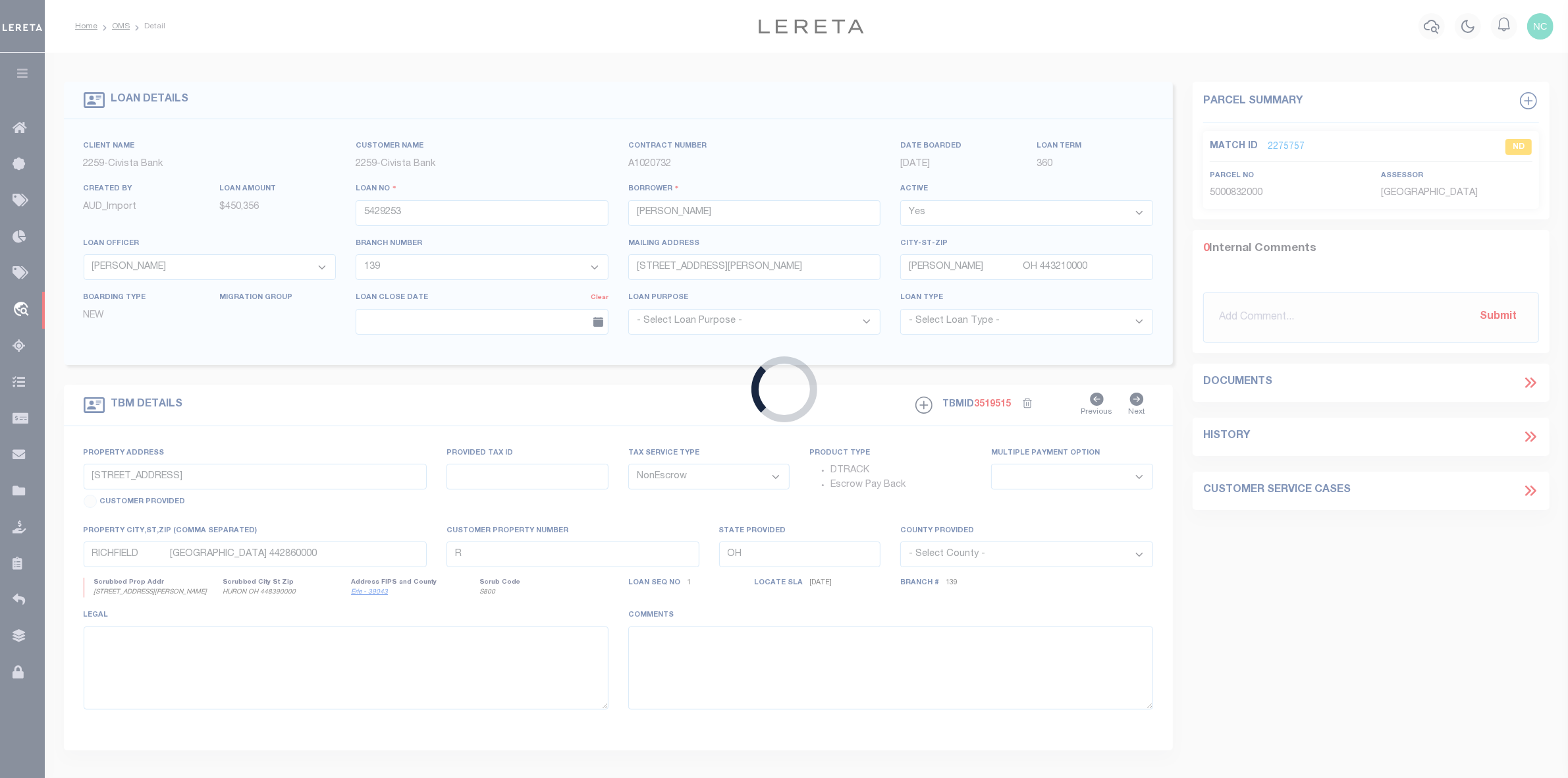
select select "7621"
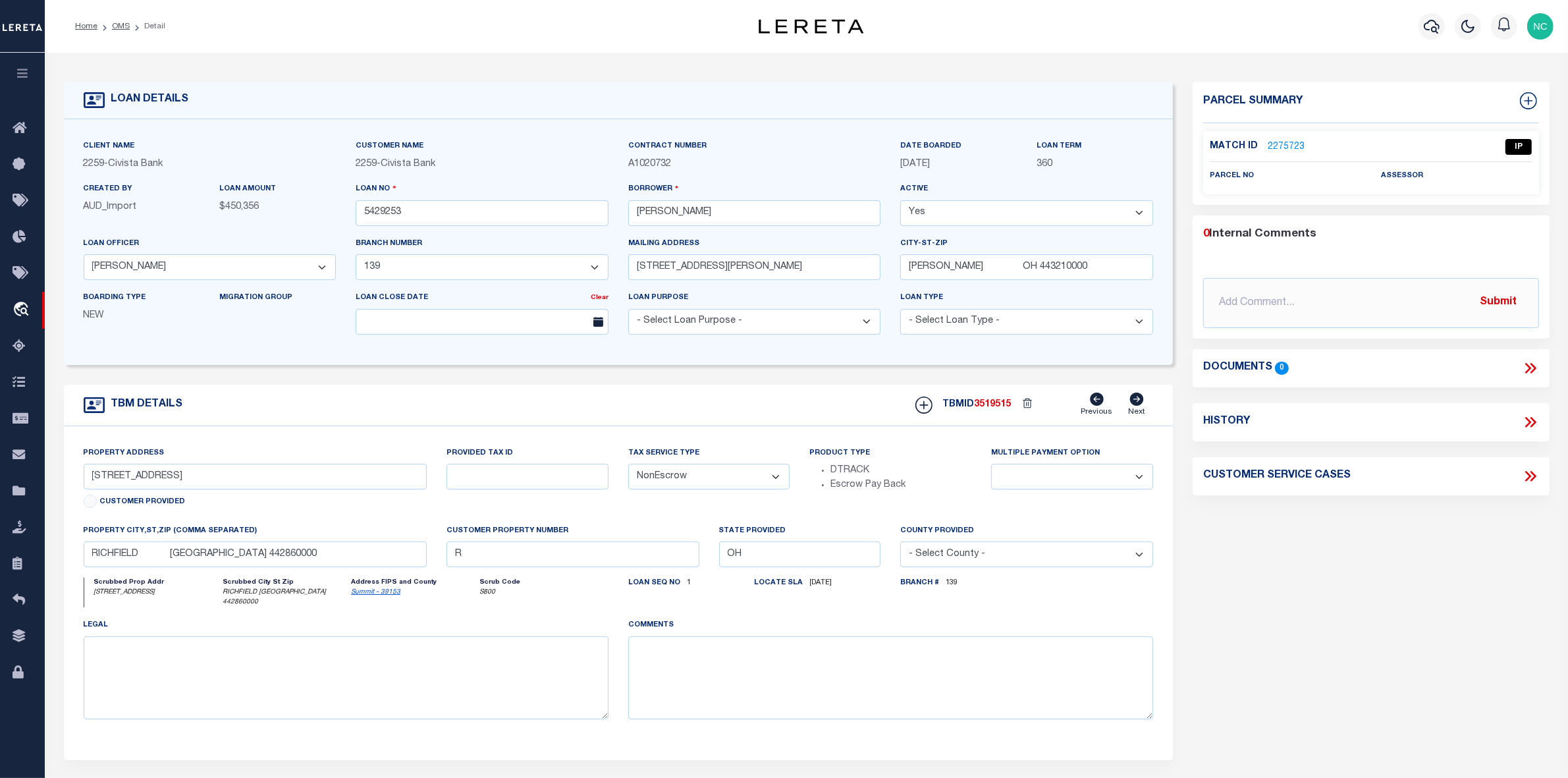
click at [1285, 143] on link "2275723" at bounding box center [1286, 147] width 37 height 14
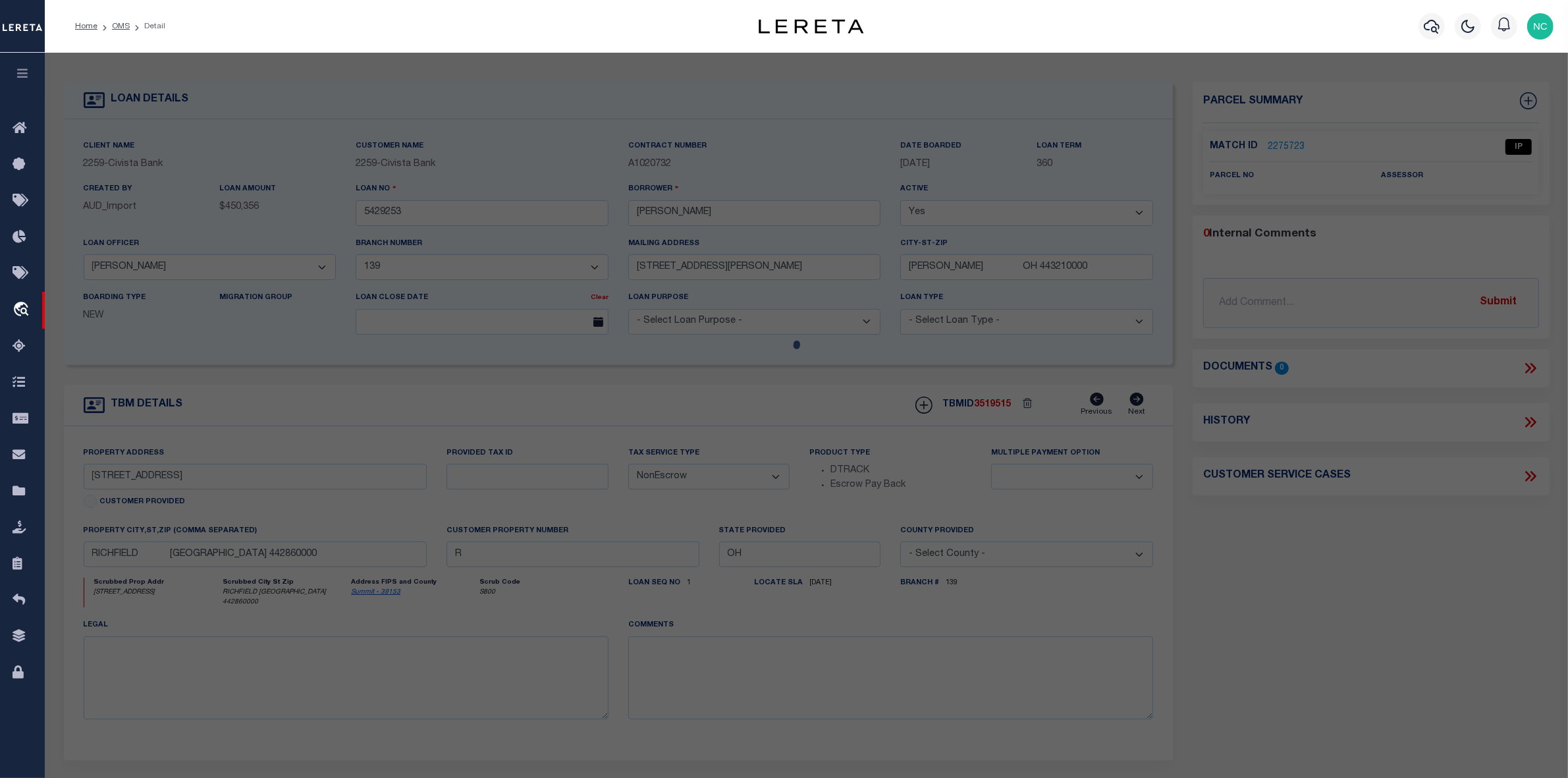
select select "AS"
checkbox input "false"
select select "IP"
checkbox input "false"
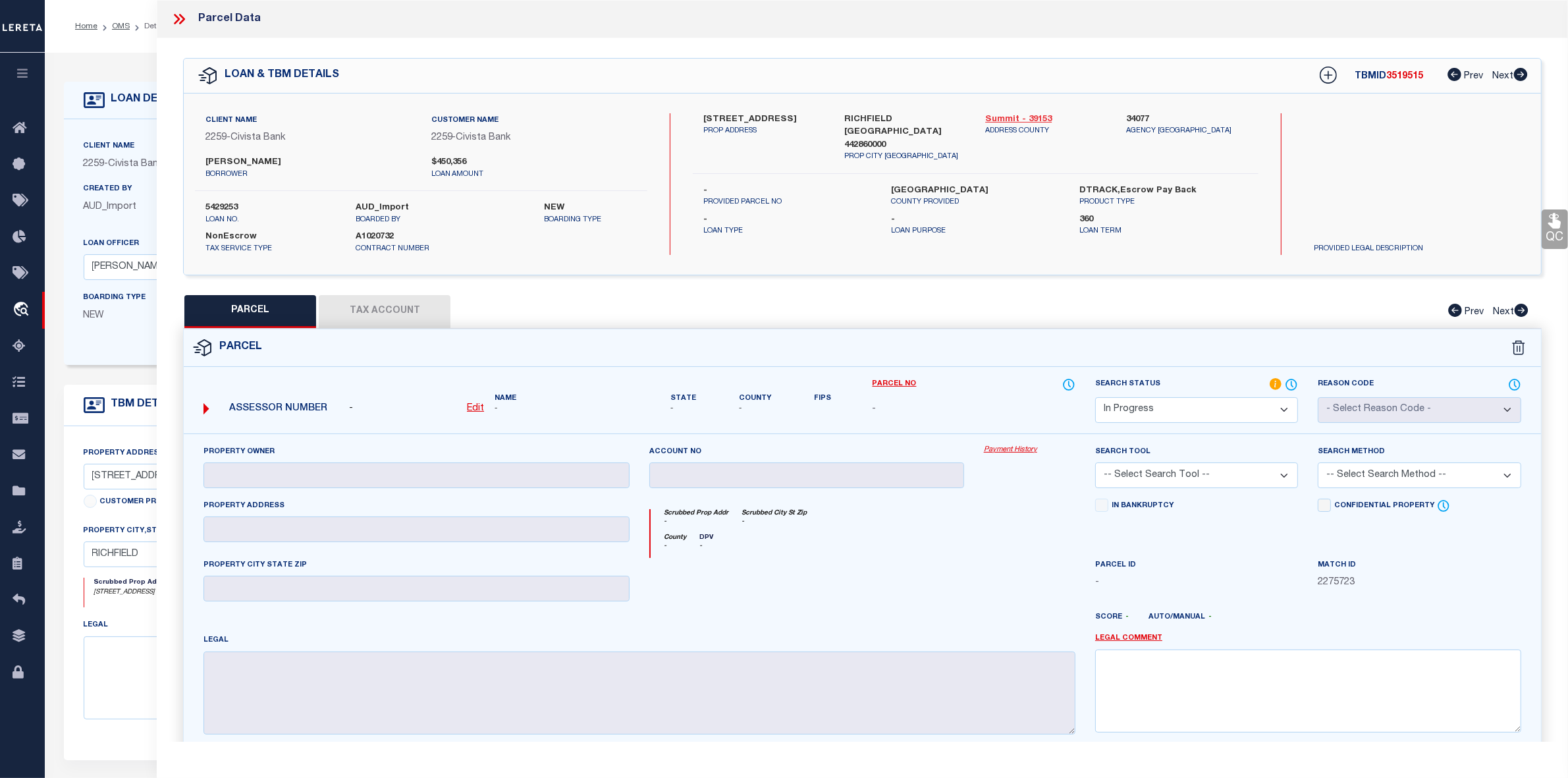
click at [1013, 120] on link "Summit - 39153" at bounding box center [1046, 120] width 121 height 13
click at [226, 206] on label "5429253" at bounding box center [270, 208] width 130 height 13
copy label "5429253"
click at [113, 25] on link "OMS" at bounding box center [121, 26] width 18 height 8
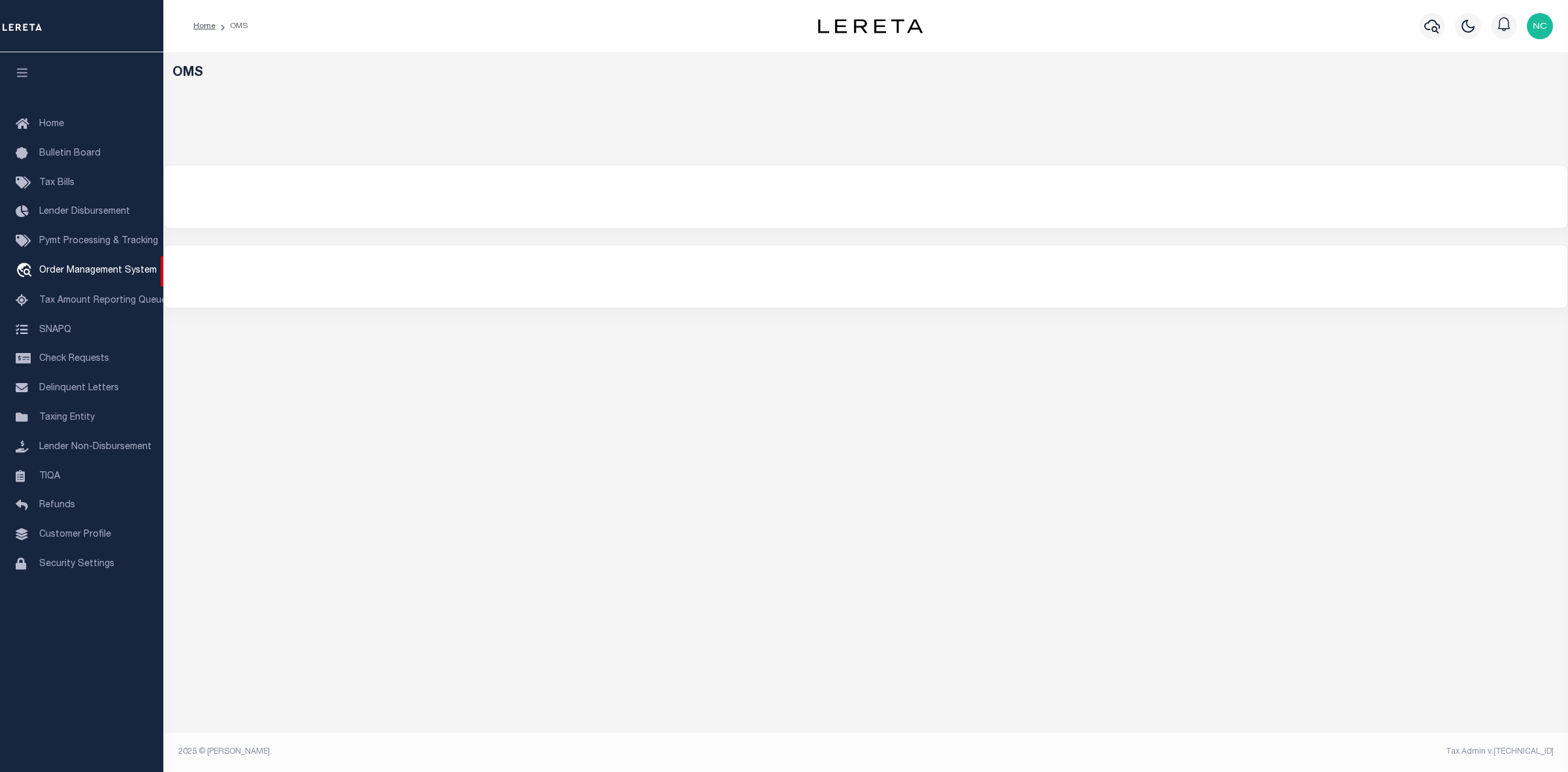
select select "200"
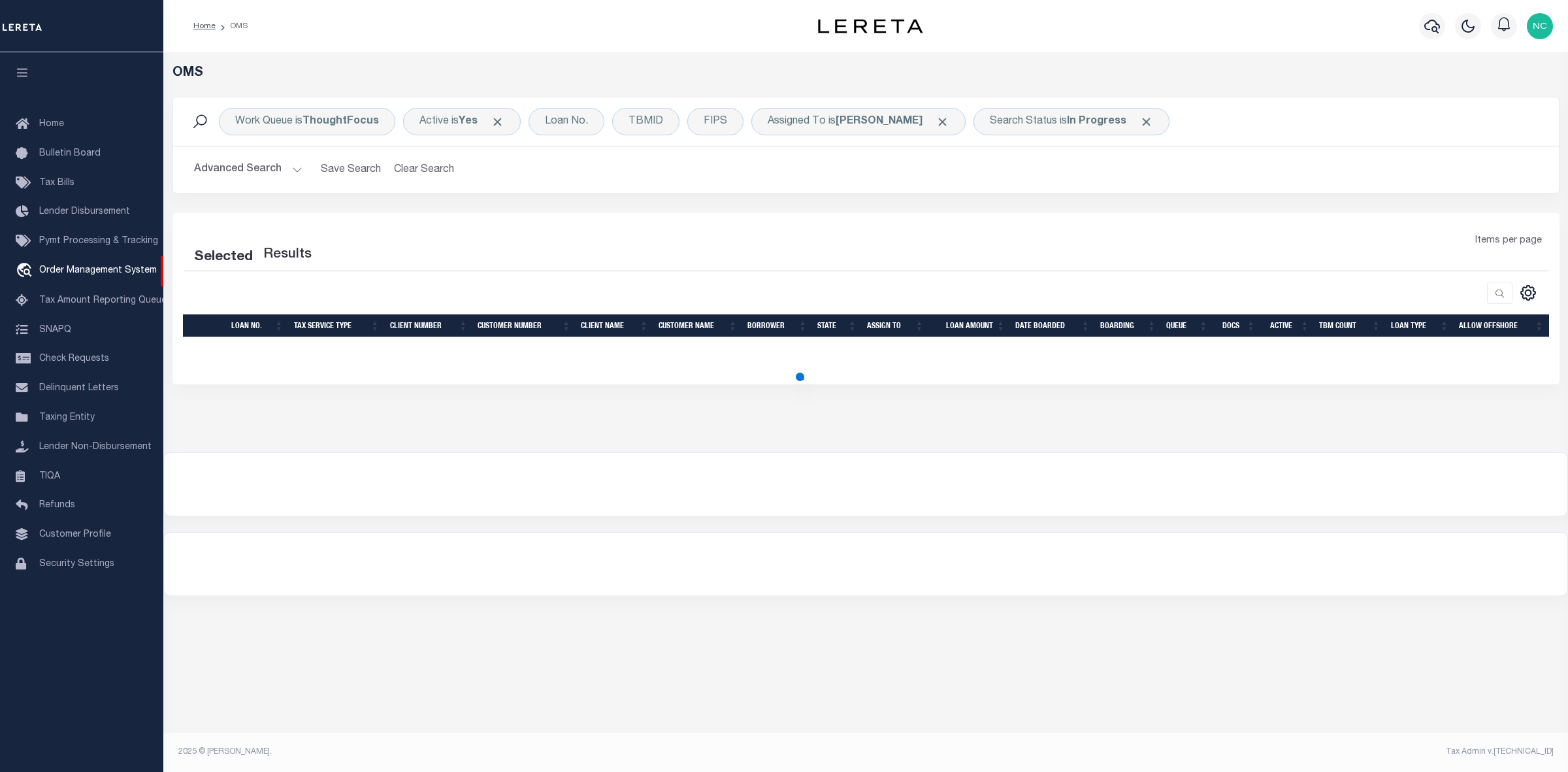
select select "200"
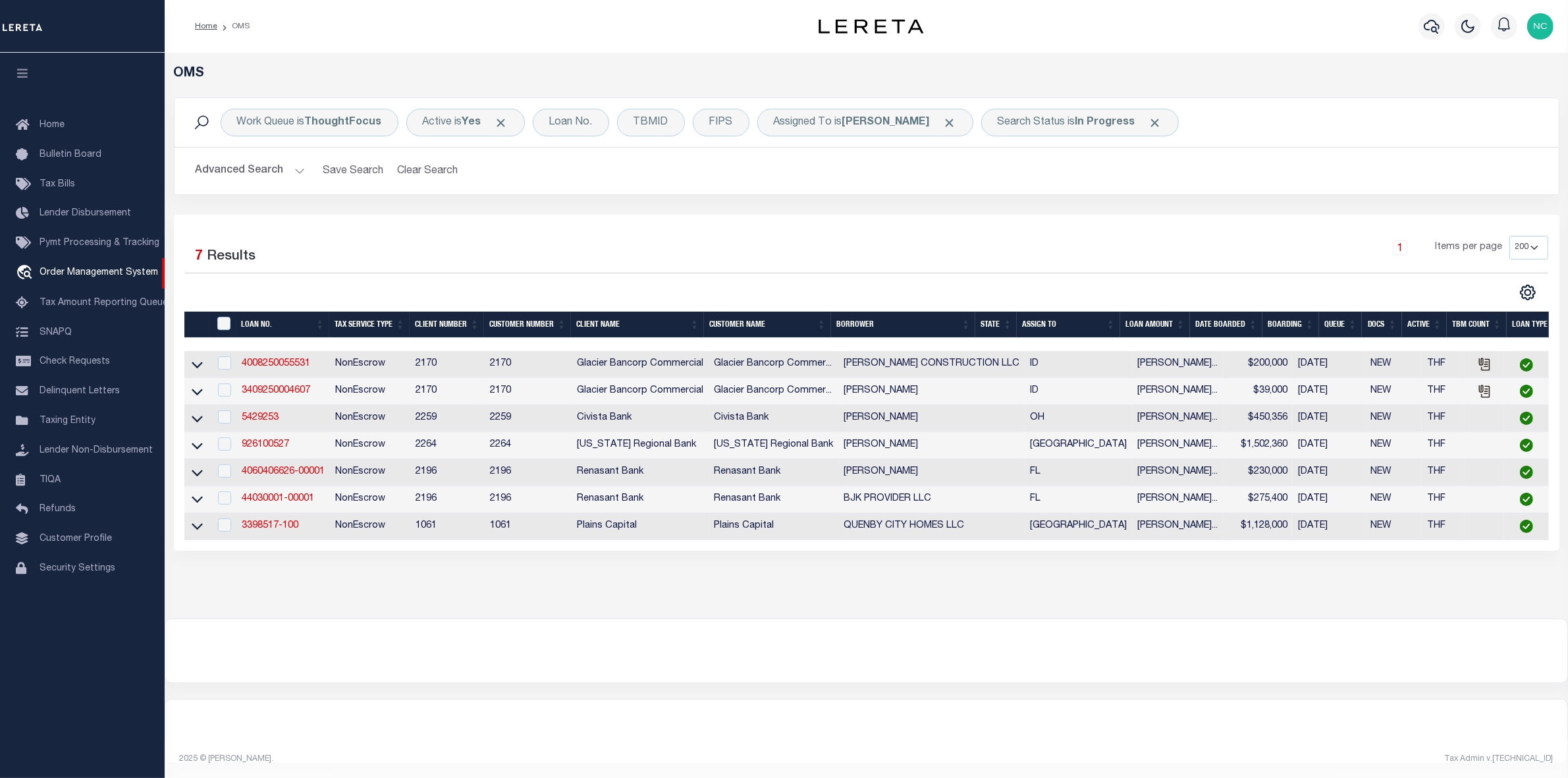
click at [729, 670] on div at bounding box center [866, 650] width 1403 height 63
click at [288, 367] on link "4008250055531" at bounding box center [276, 363] width 69 height 9
type input "4008250055531"
type input "[PERSON_NAME] CONSTRUCTION LLC"
select select
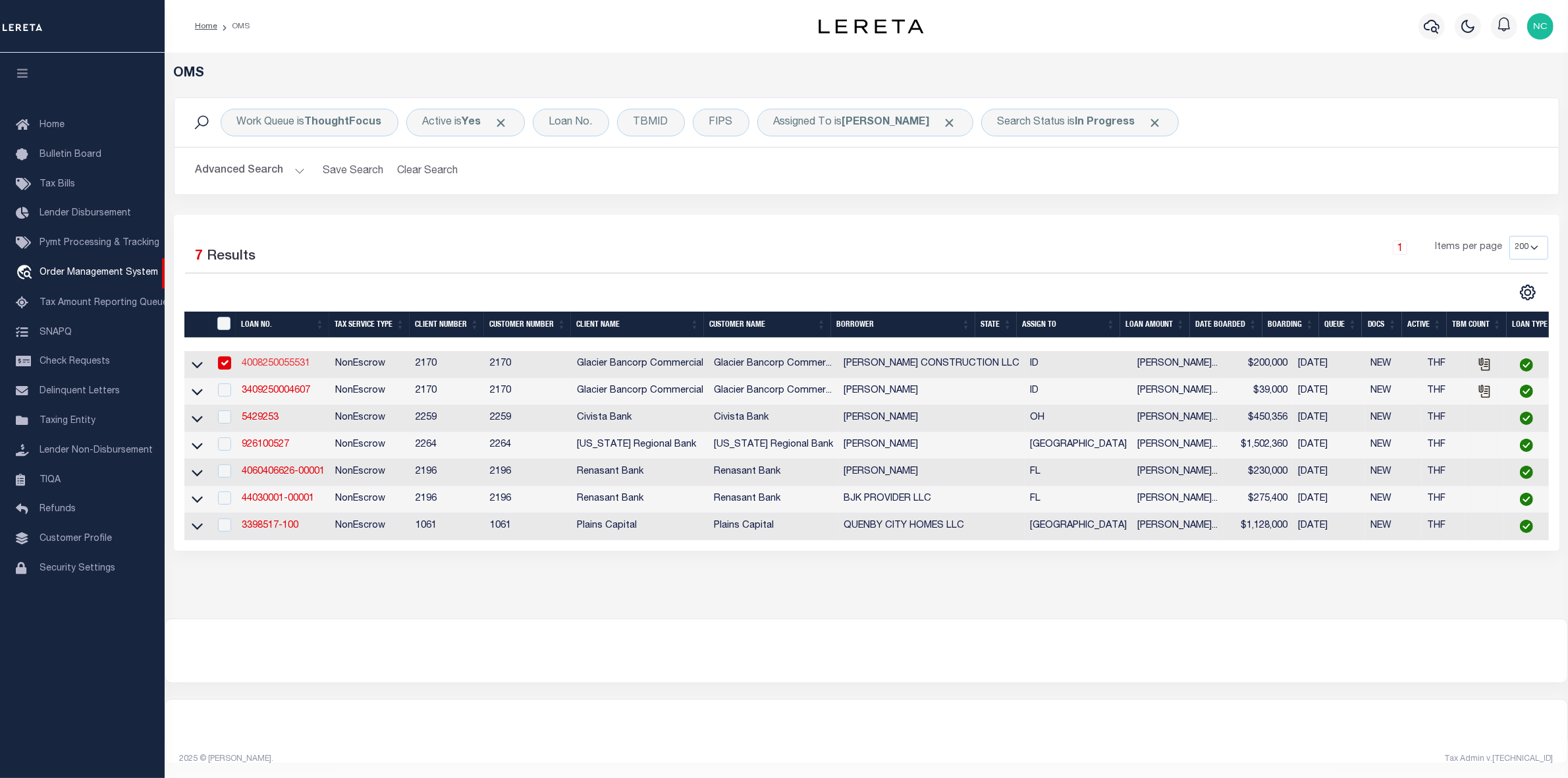
select select
type input "[STREET_ADDRESS]"
type input "[PERSON_NAME] ID 83250-1500"
type input "[DATE]"
select select "10"
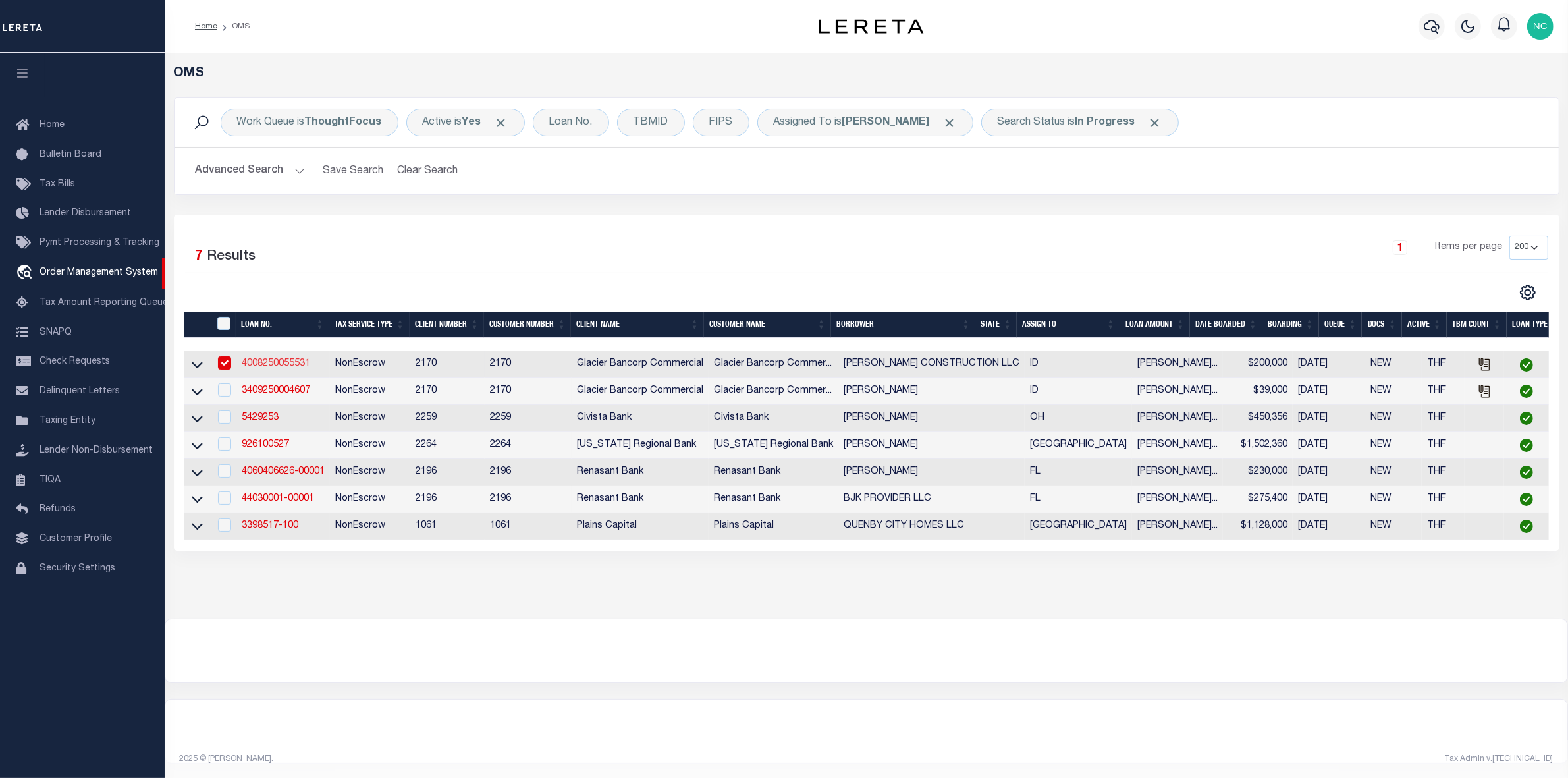
select select "20"
select select "NonEscrow"
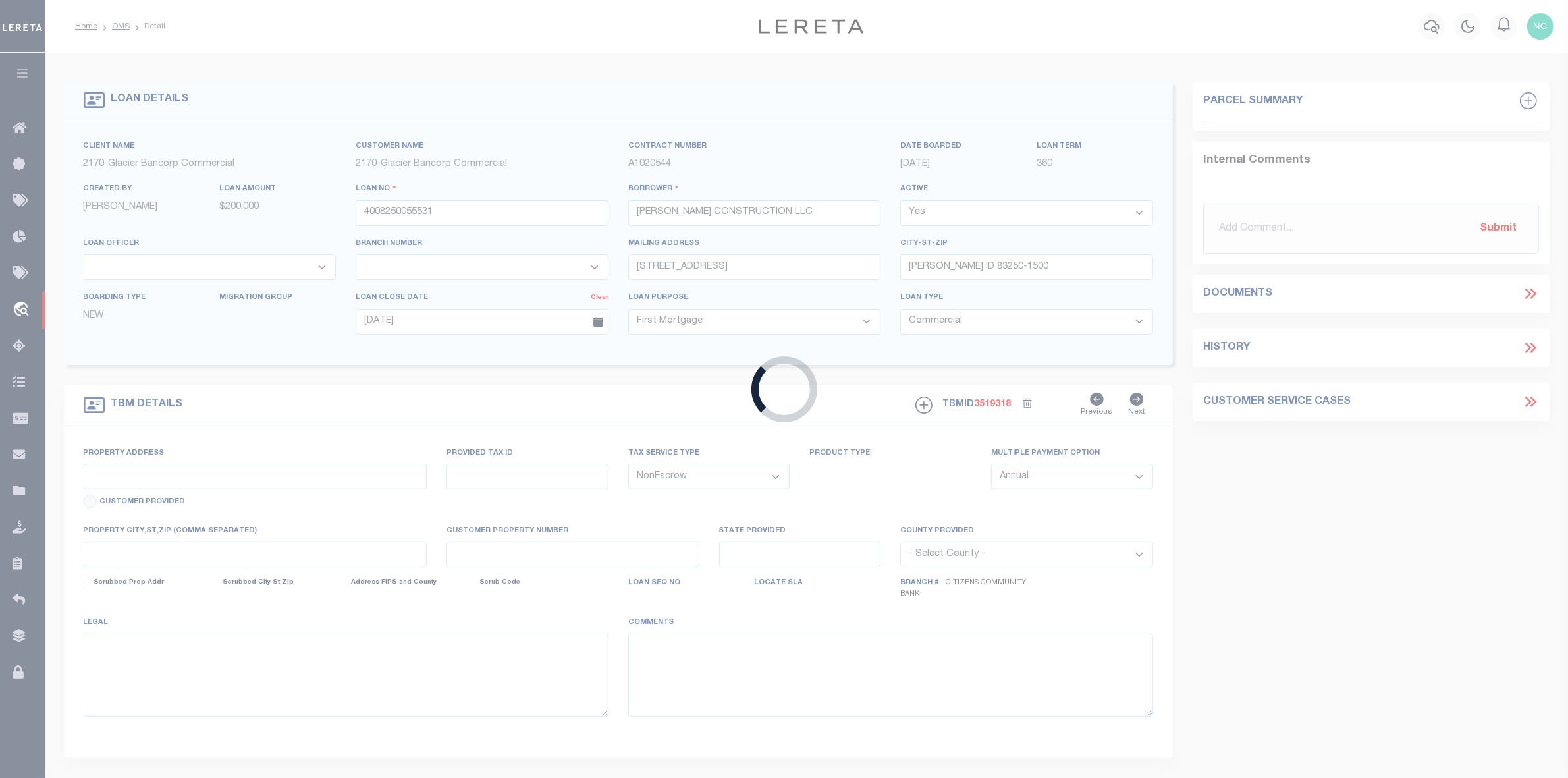
type input "TBD, [STREET_ADDRESS][PERSON_NAME]"
type input "RPRPBT001800"
select select
type input "POCATELLO ID 83201"
type input "ID"
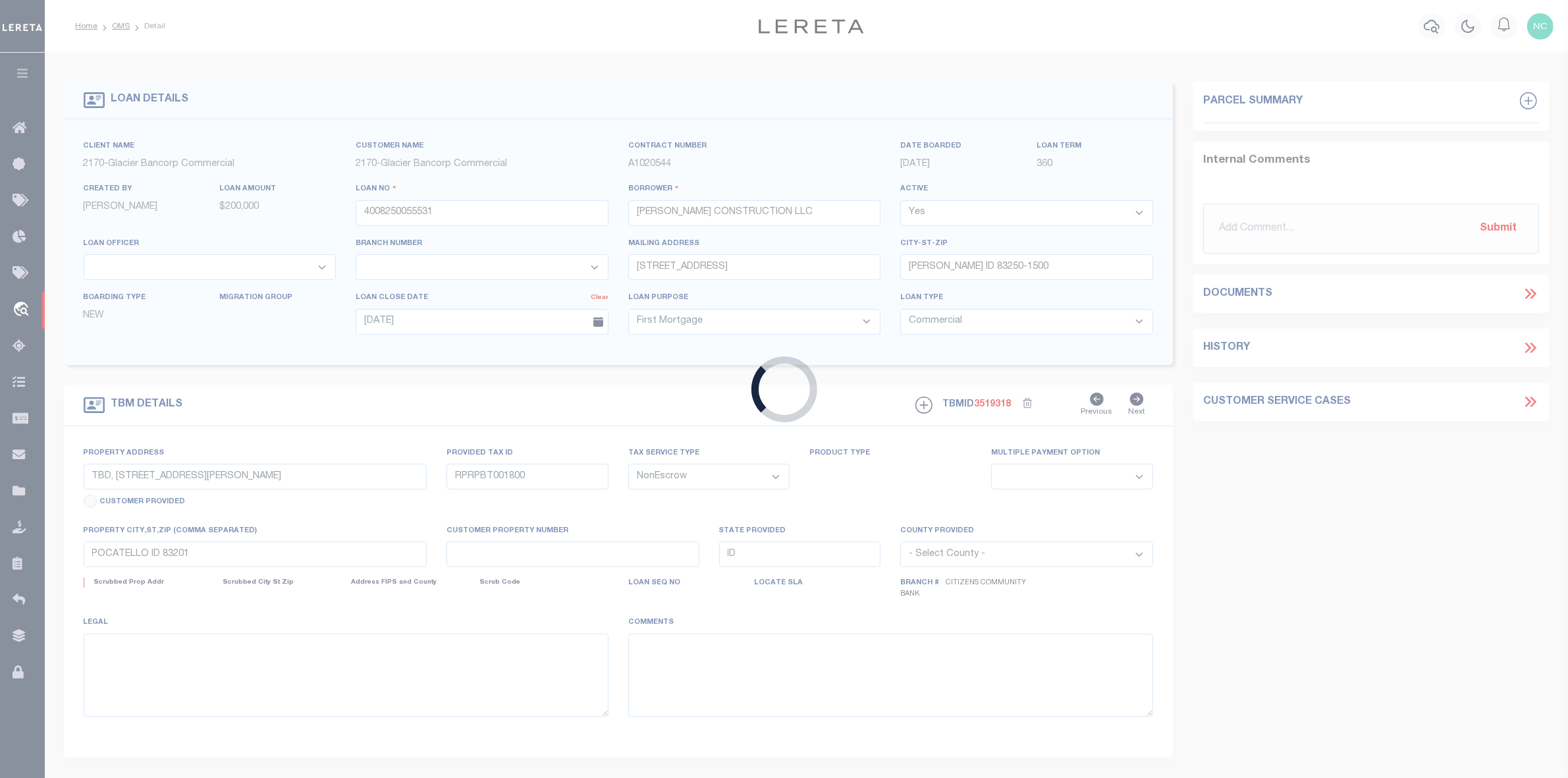
select select "4576"
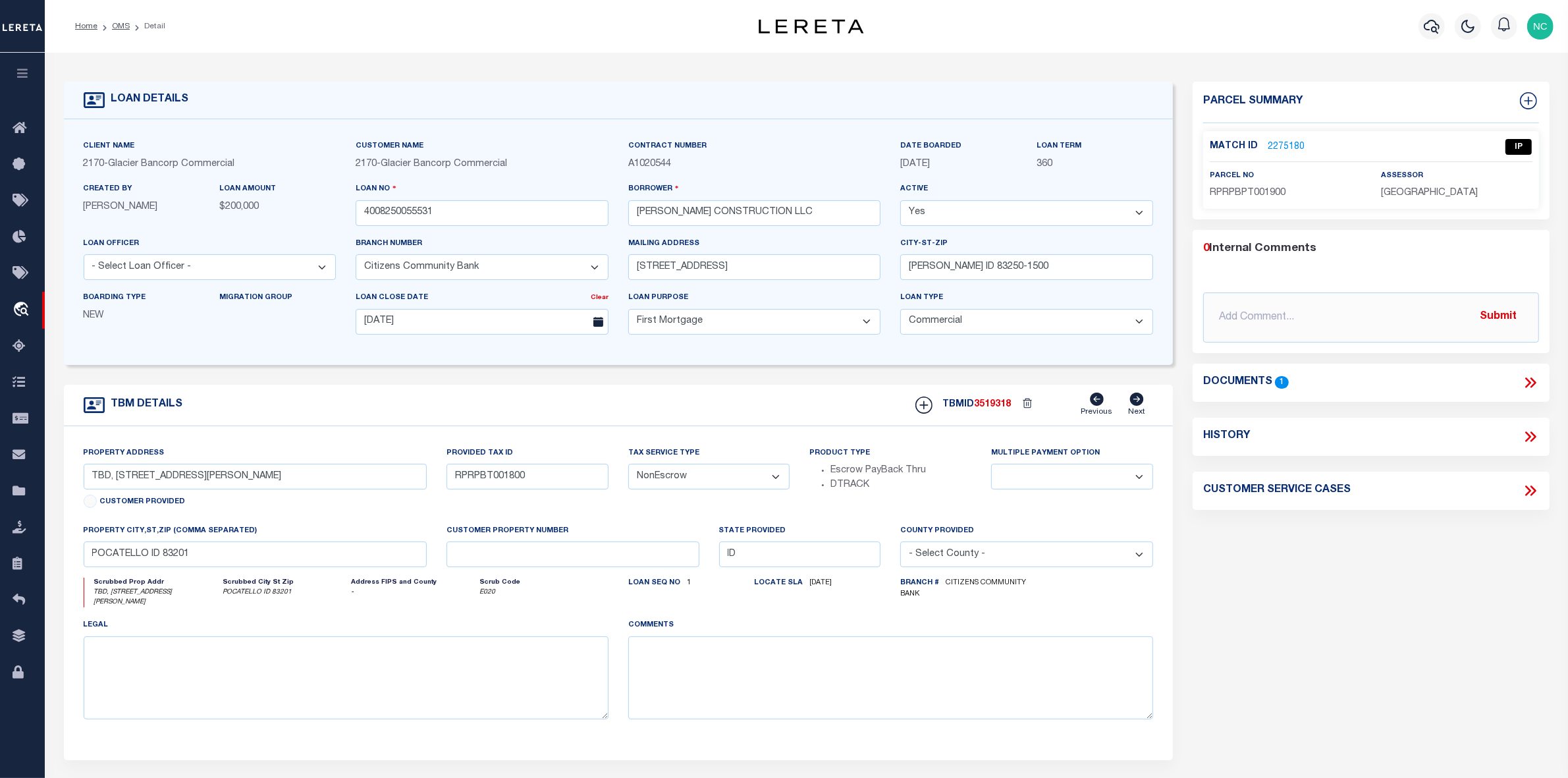
click at [1288, 147] on link "2275180" at bounding box center [1286, 147] width 37 height 14
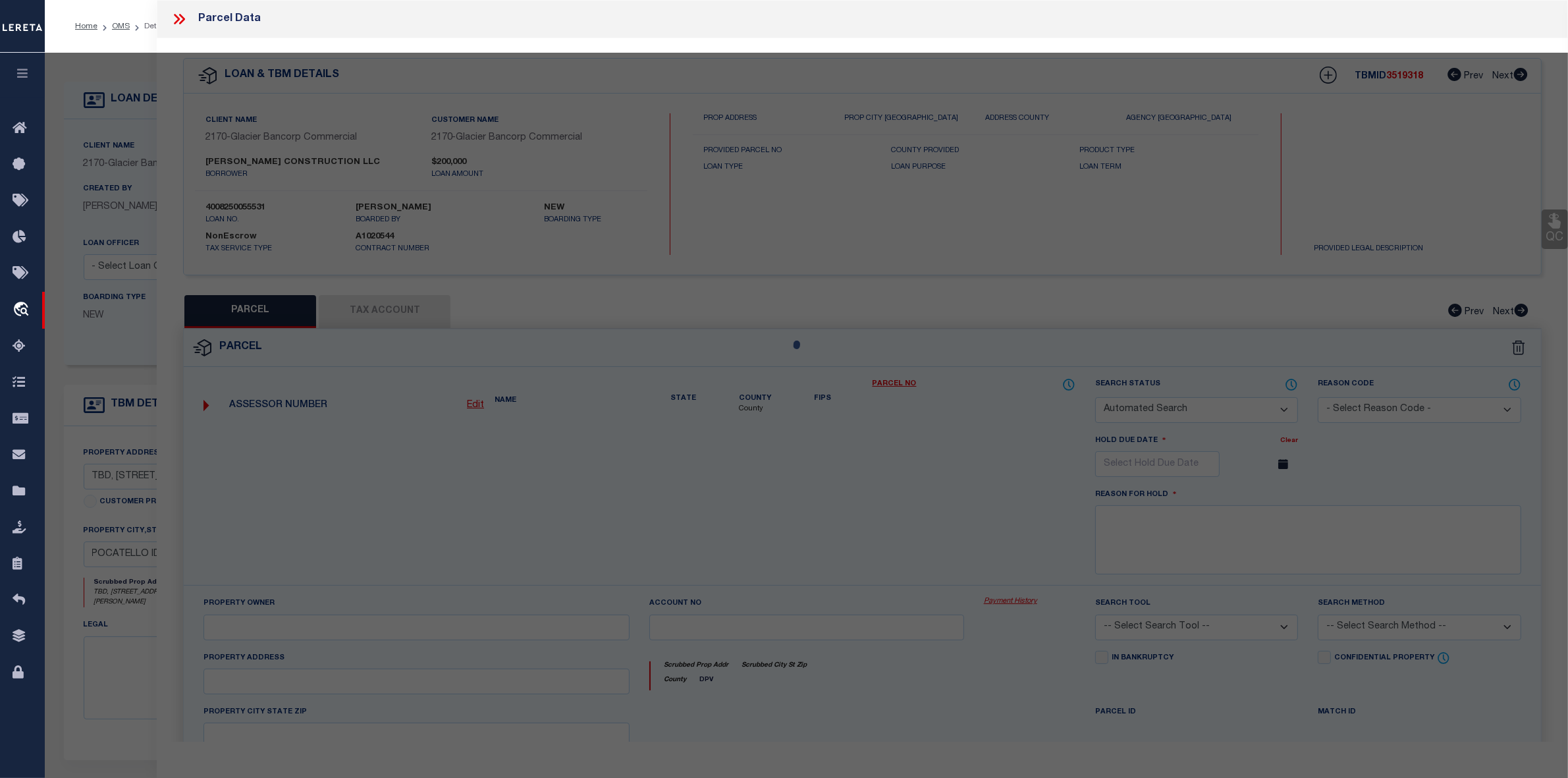
checkbox input "false"
select select "IP"
type textarea "S16-T6S-R34E LOT 19 0.05 AC BLOCK 1 [PERSON_NAME] PLACE TOWNHOMES PUD Approxima…"
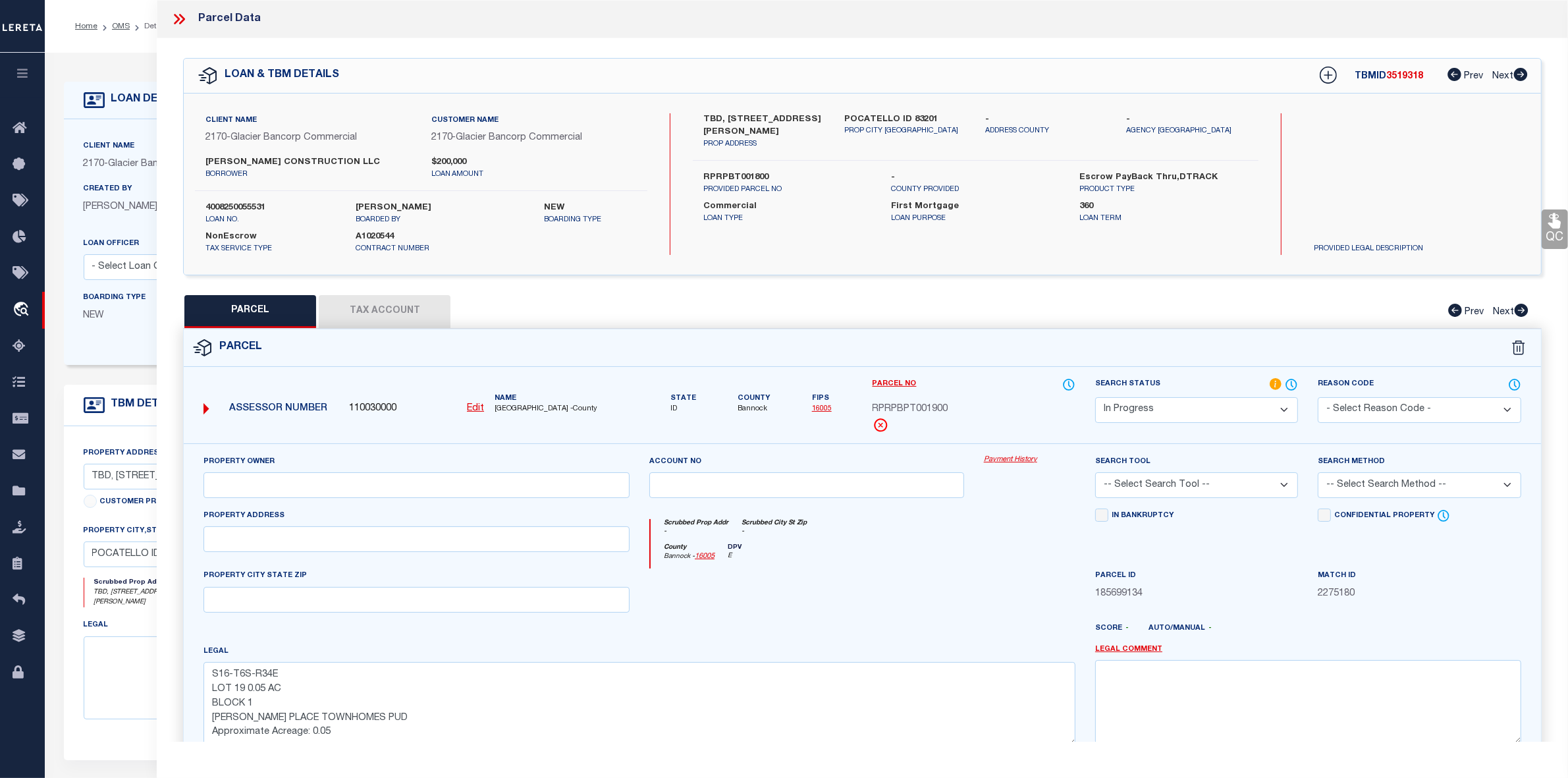
click at [269, 161] on label "[PERSON_NAME] CONSTRUCTION LLC" at bounding box center [308, 163] width 206 height 13
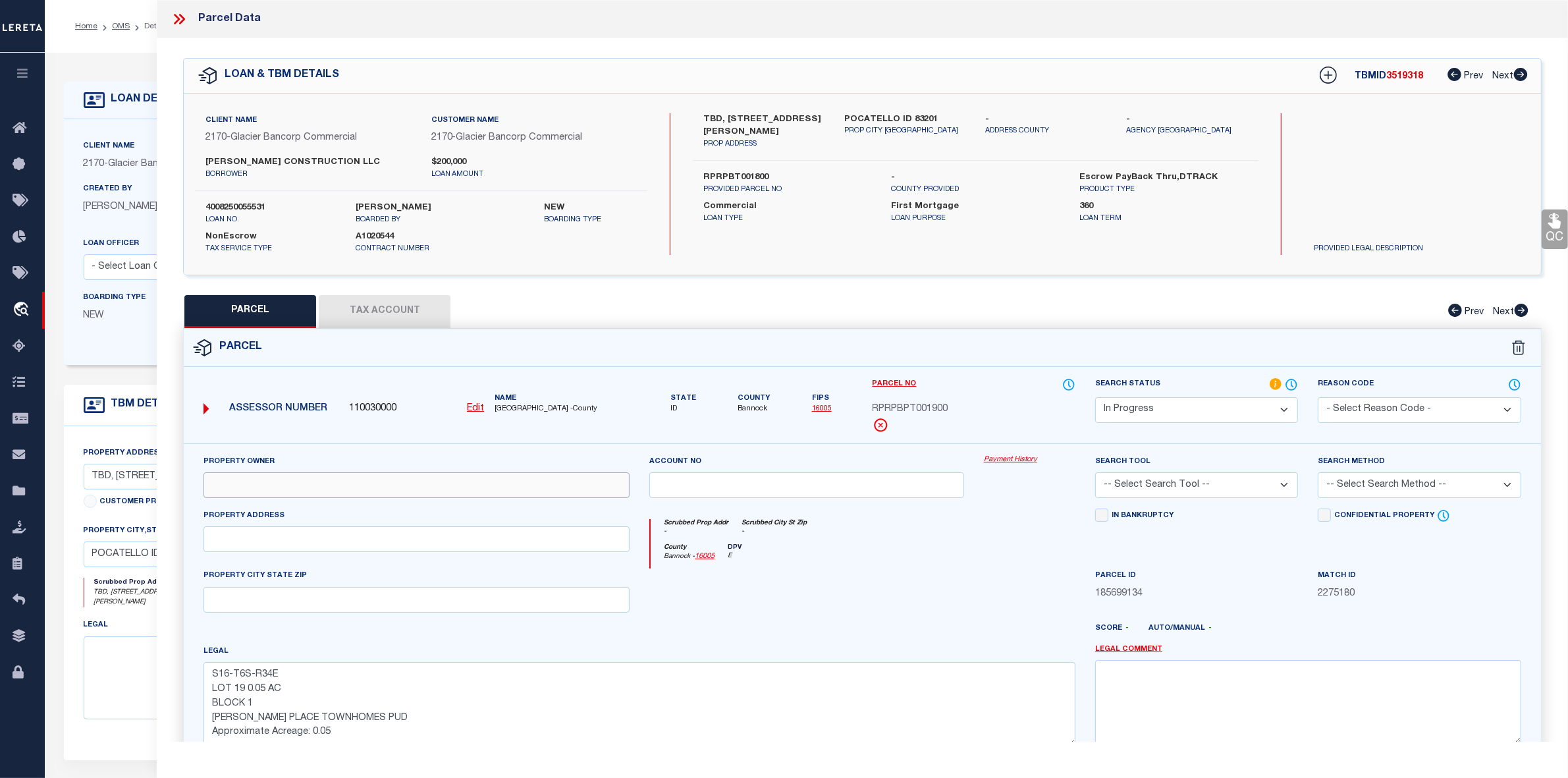
click at [326, 485] on input "text" at bounding box center [417, 485] width 426 height 25
paste input "[PERSON_NAME] CONSTRUCTION LLC"
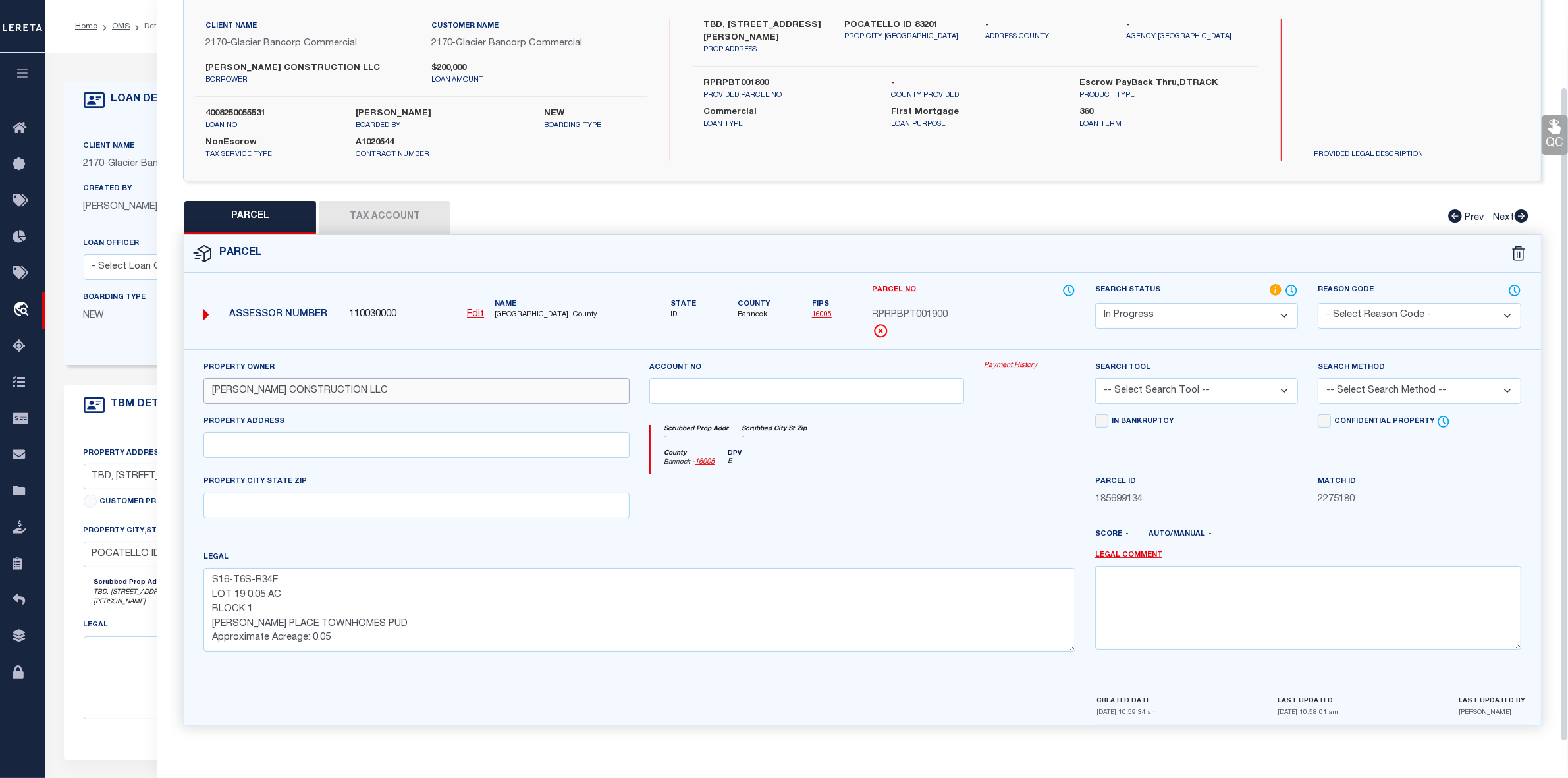
scroll to position [165, 0]
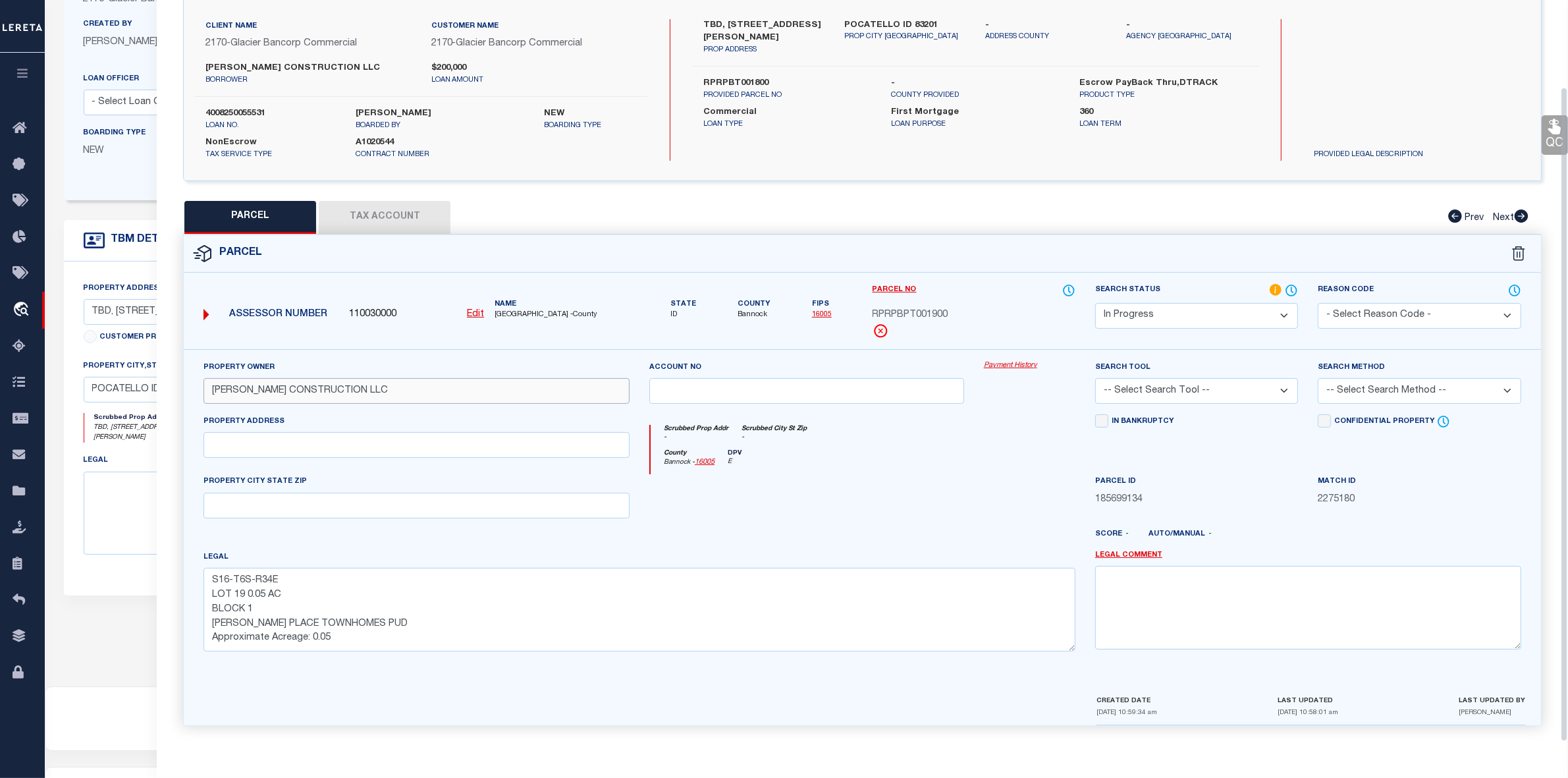
type input "[PERSON_NAME] CONSTRUCTION LLC"
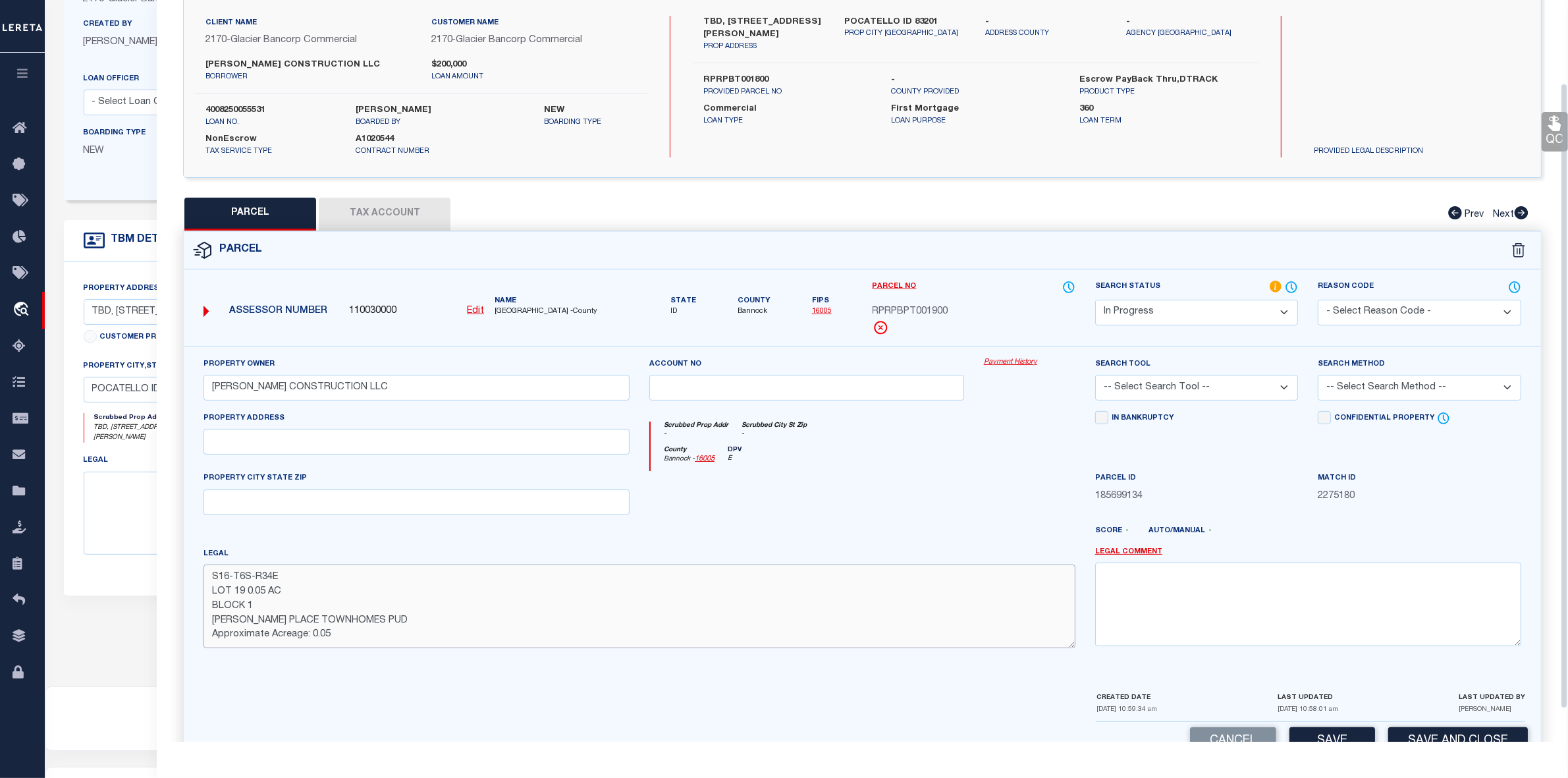
click at [482, 595] on textarea "S16-T6S-R34E LOT 19 0.05 AC BLOCK 1 [PERSON_NAME] PLACE TOWNHOMES PUD Approxima…" at bounding box center [639, 605] width 872 height 83
click at [400, 212] on button "Tax Account" at bounding box center [384, 214] width 132 height 33
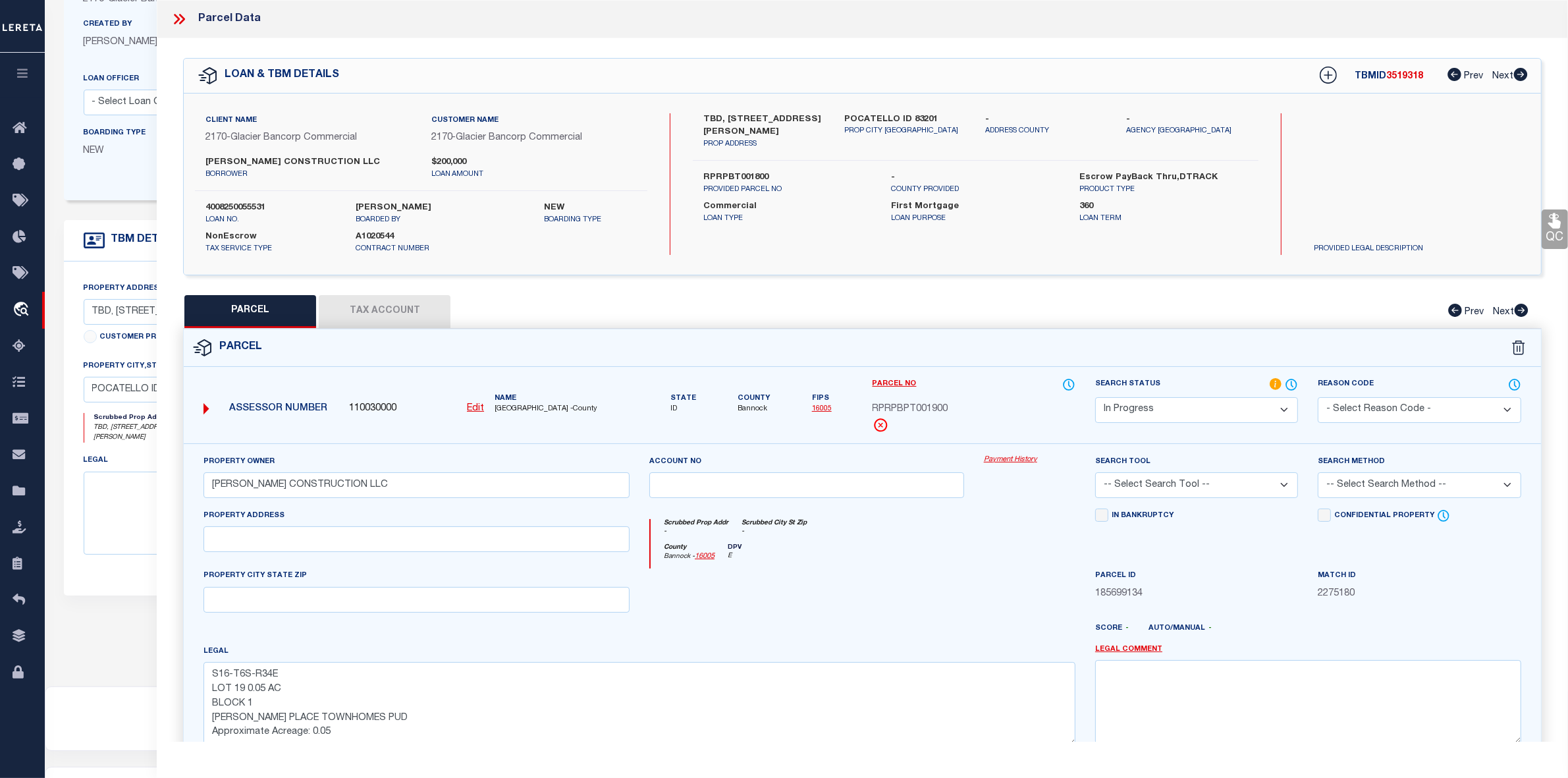
select select "100"
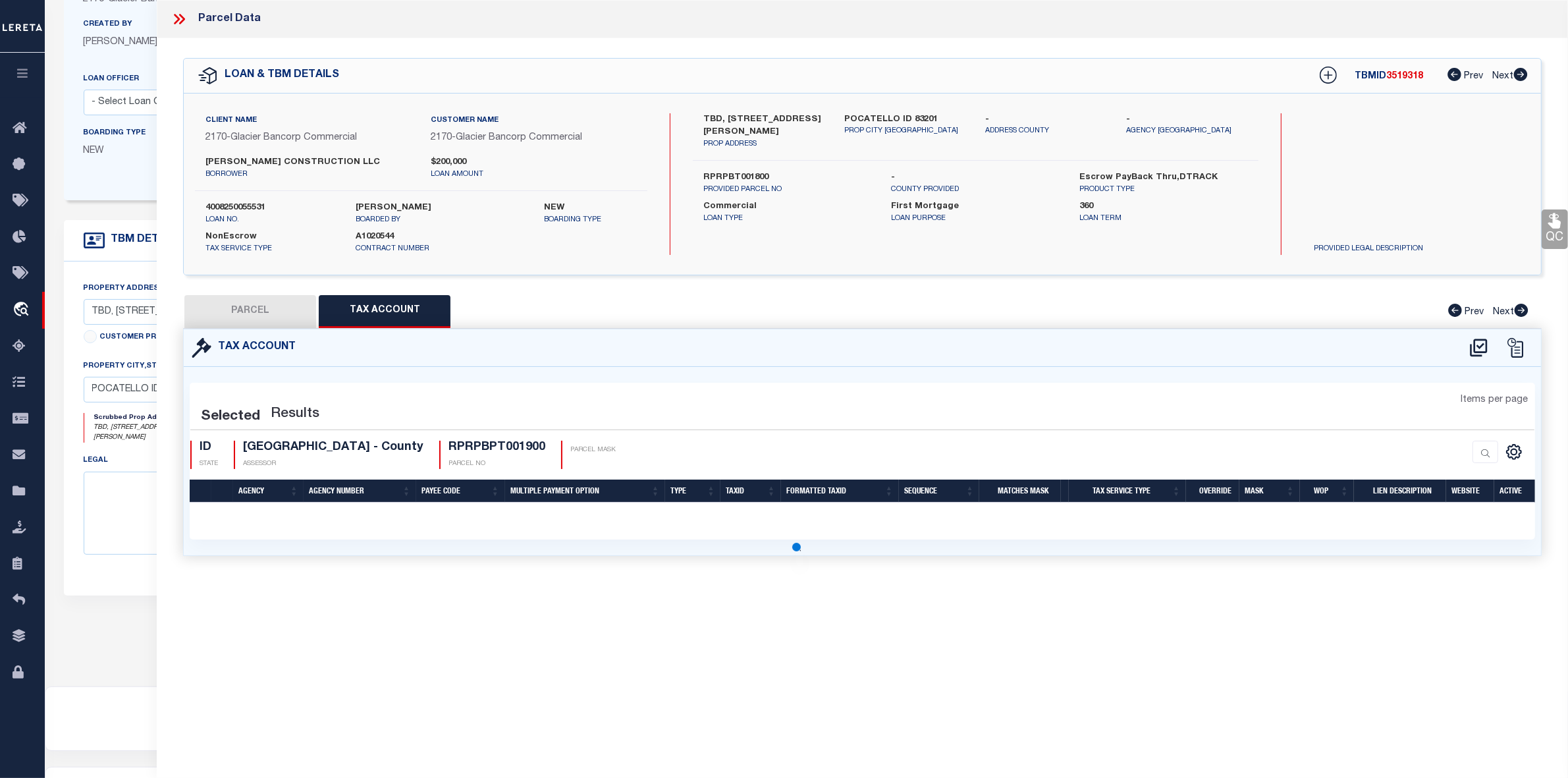
select select "100"
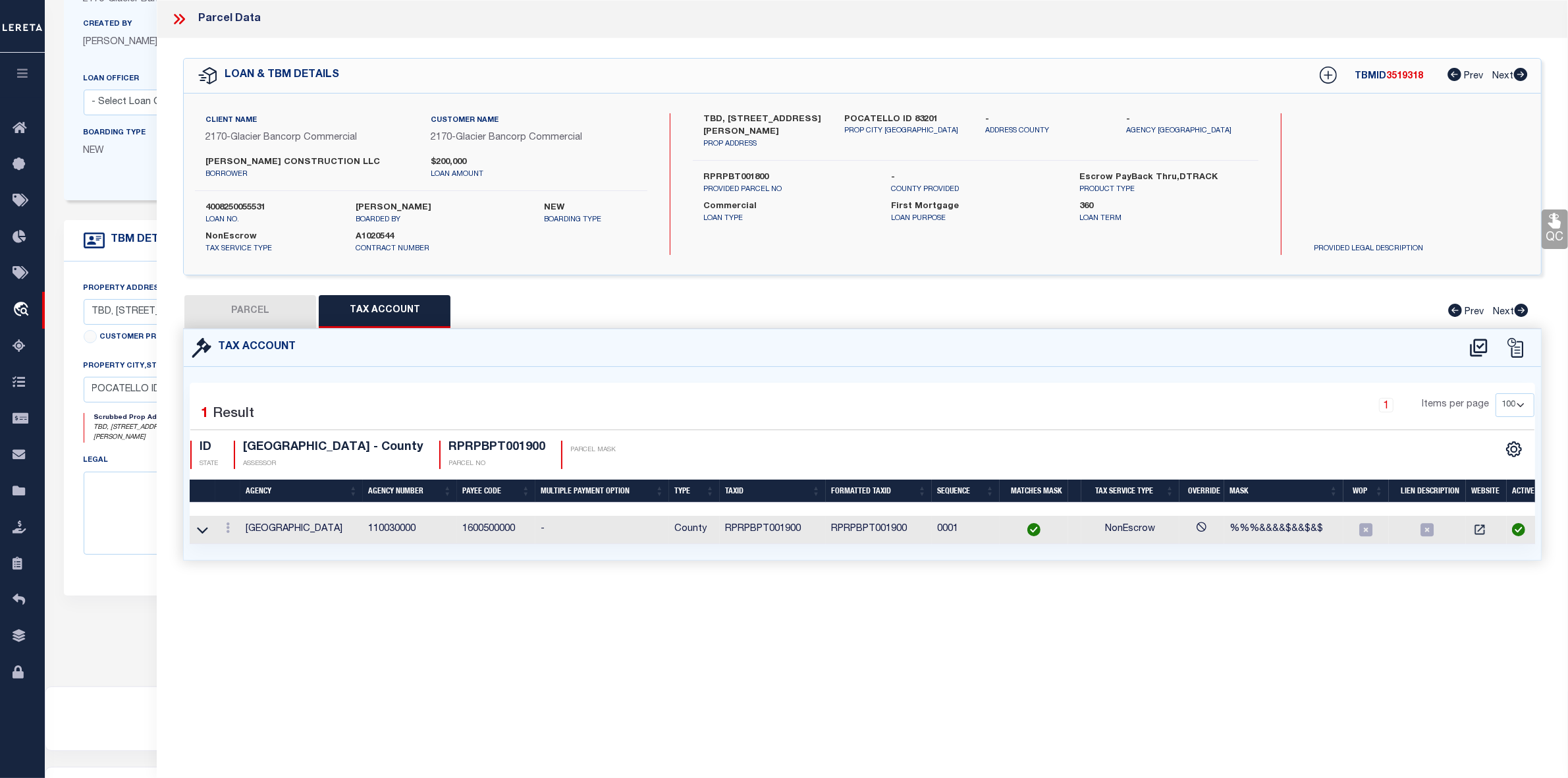
click at [258, 314] on button "PARCEL" at bounding box center [250, 311] width 132 height 33
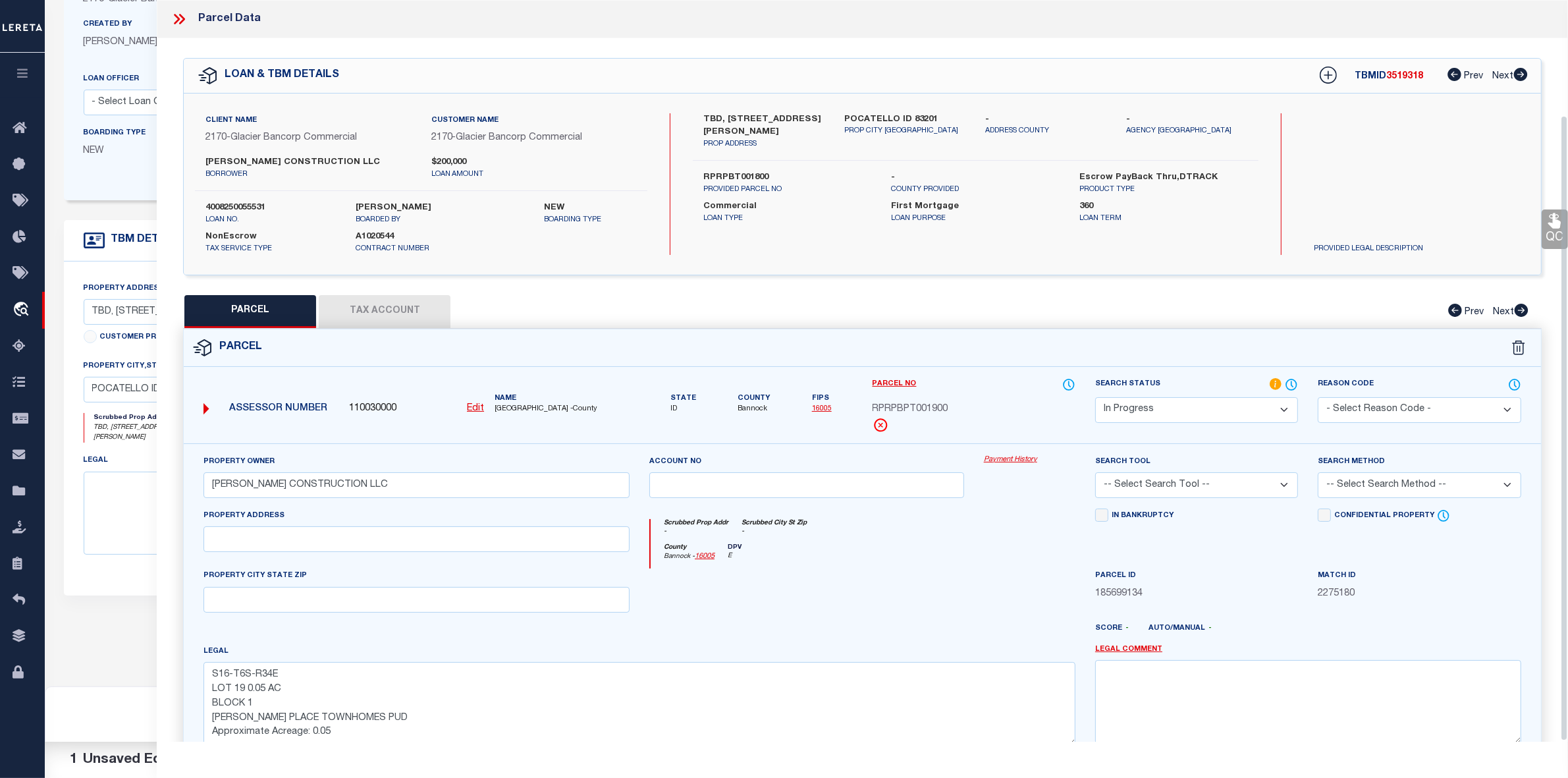
scroll to position [137, 0]
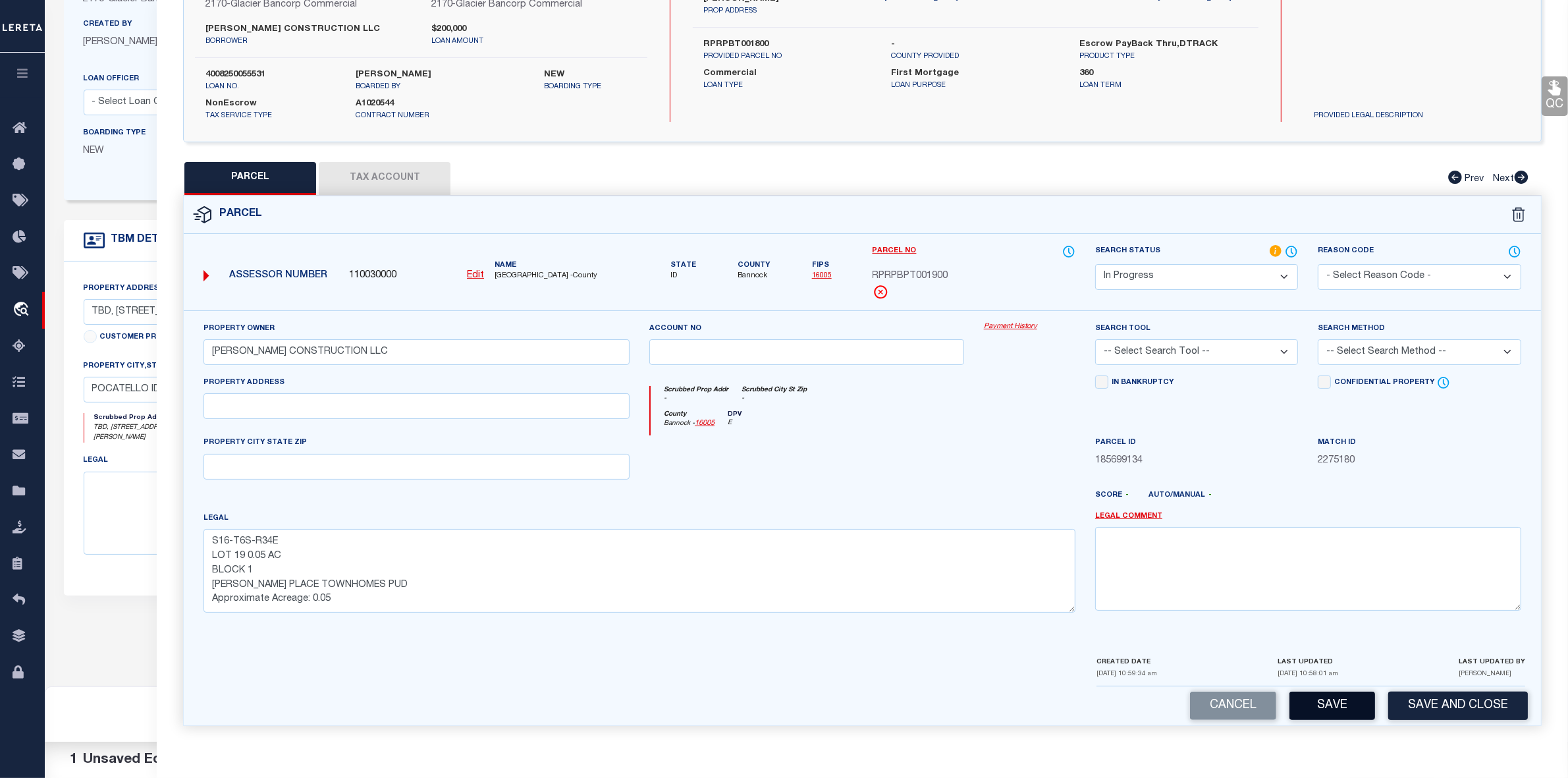
click at [1335, 705] on button "Save" at bounding box center [1332, 706] width 86 height 29
select select "AS"
checkbox input "false"
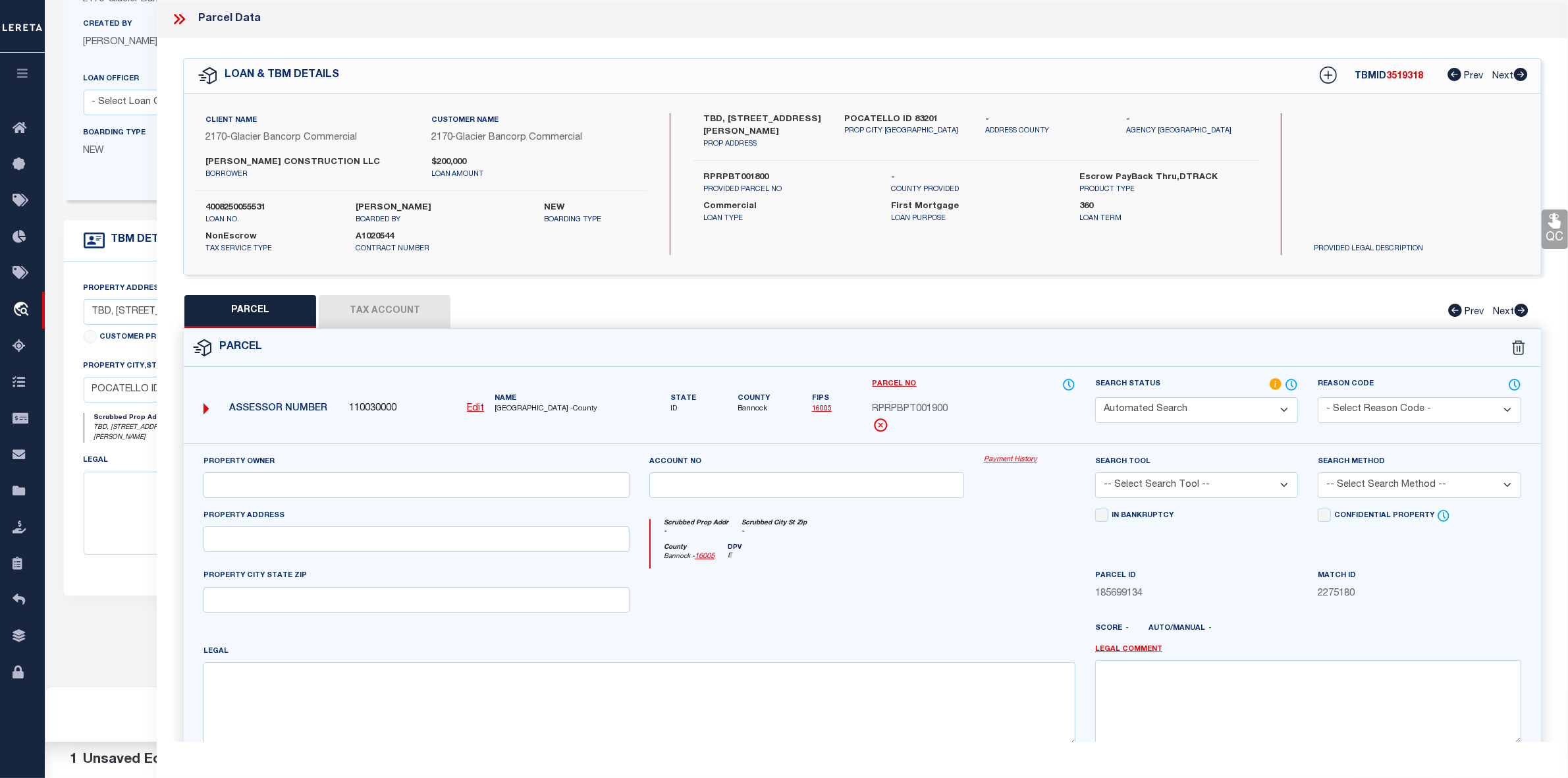
select select "IP"
type input "[PERSON_NAME] CONSTRUCTION LLC"
type textarea "S16-T6S-R34E LOT 19 0.05 AC BLOCK 1 [PERSON_NAME] PLACE TOWNHOMES PUD Approxima…"
click at [176, 22] on icon at bounding box center [176, 19] width 6 height 11
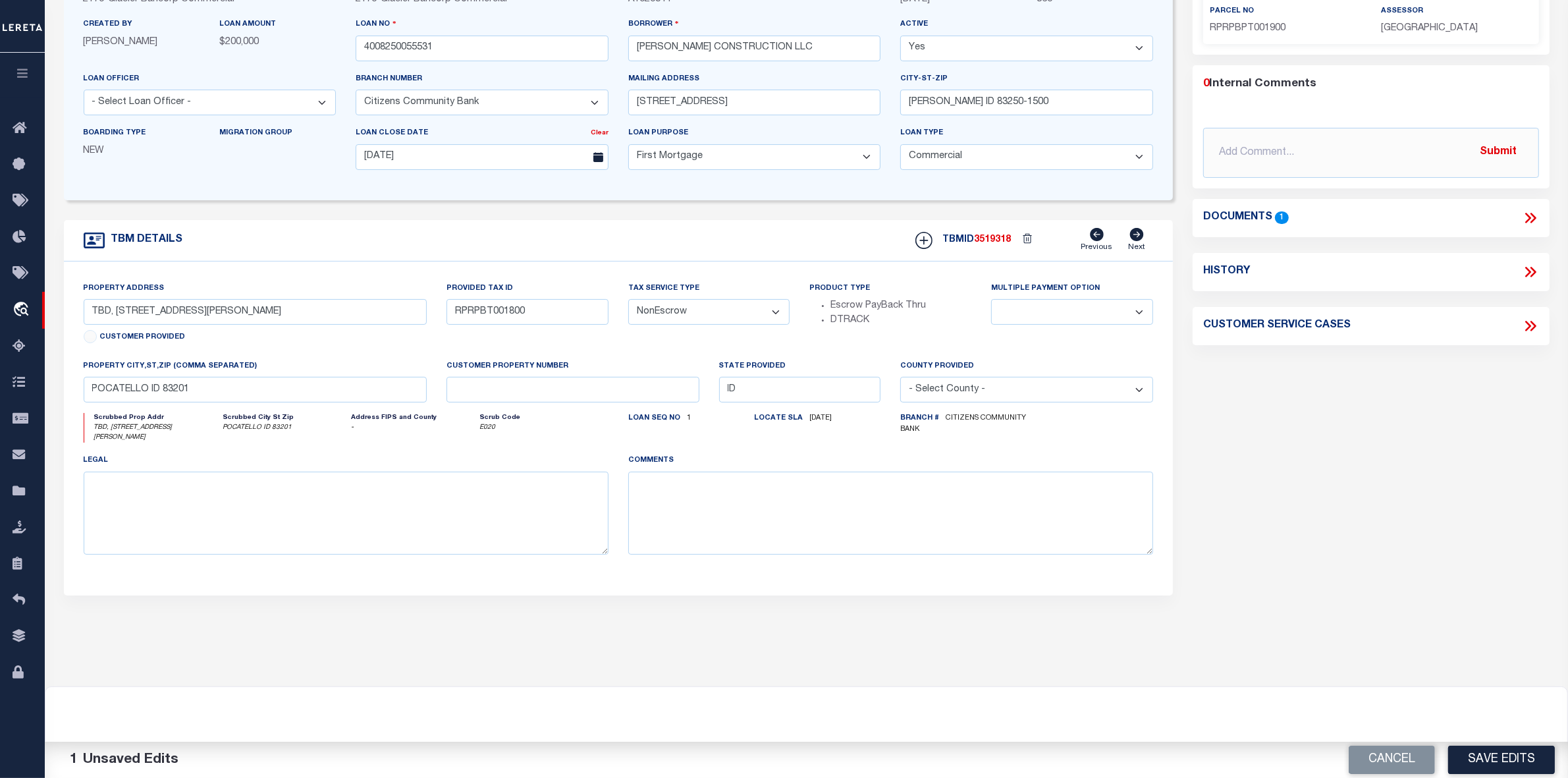
click at [1537, 215] on icon at bounding box center [1530, 218] width 17 height 17
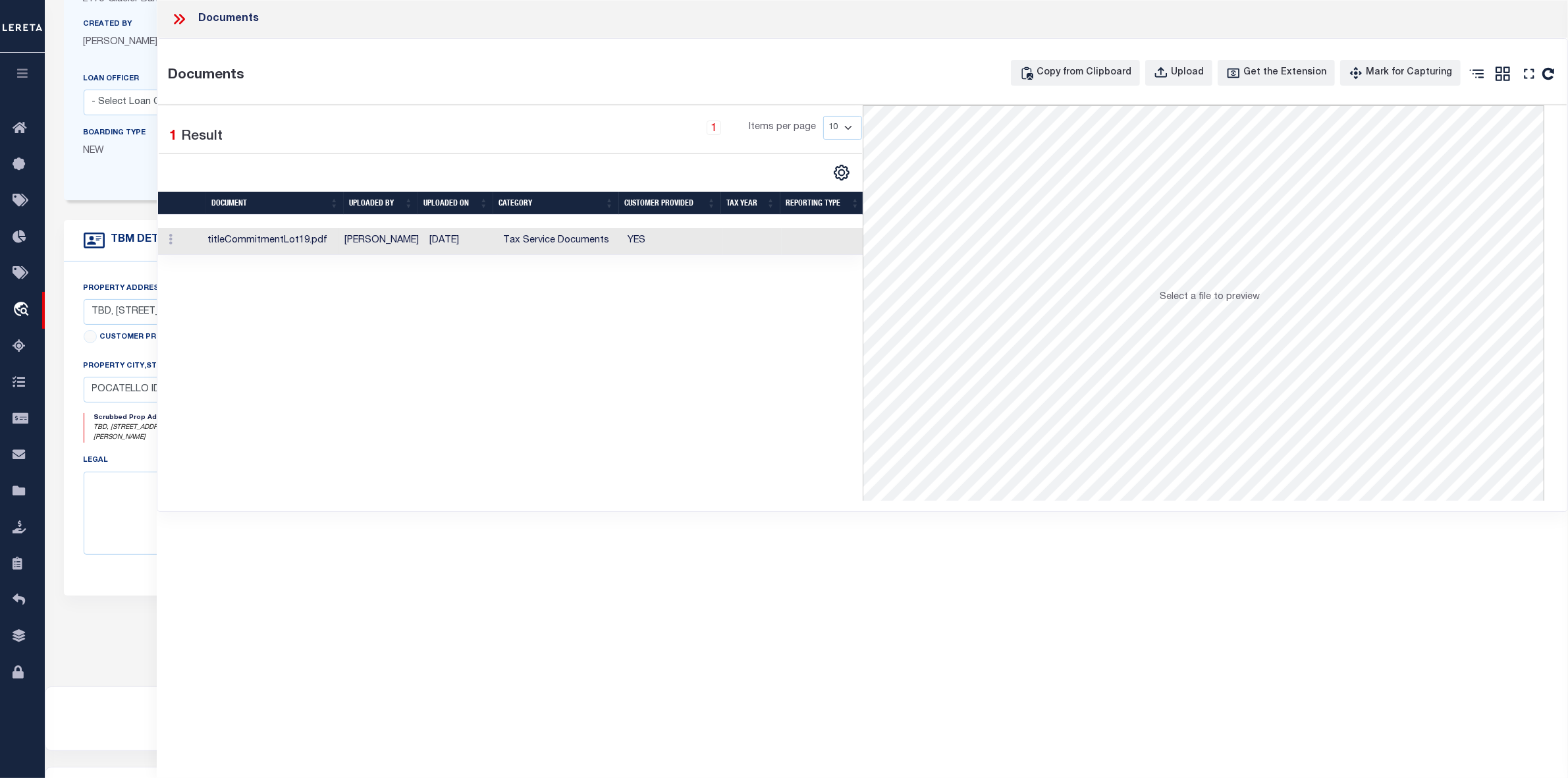
click at [281, 244] on td "titleCommitmentLot19.pdf" at bounding box center [270, 241] width 137 height 27
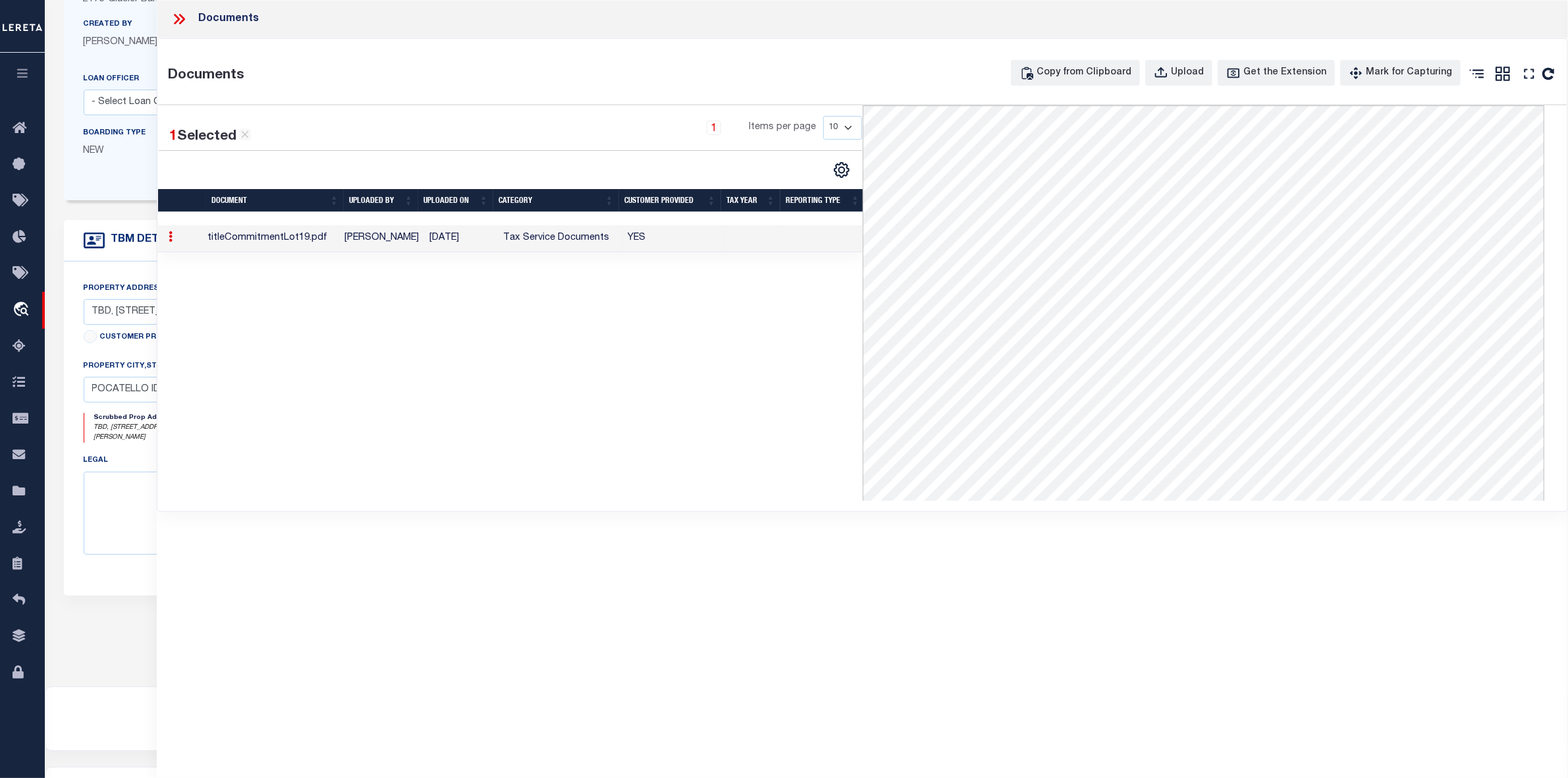
click at [181, 20] on icon at bounding box center [178, 19] width 17 height 17
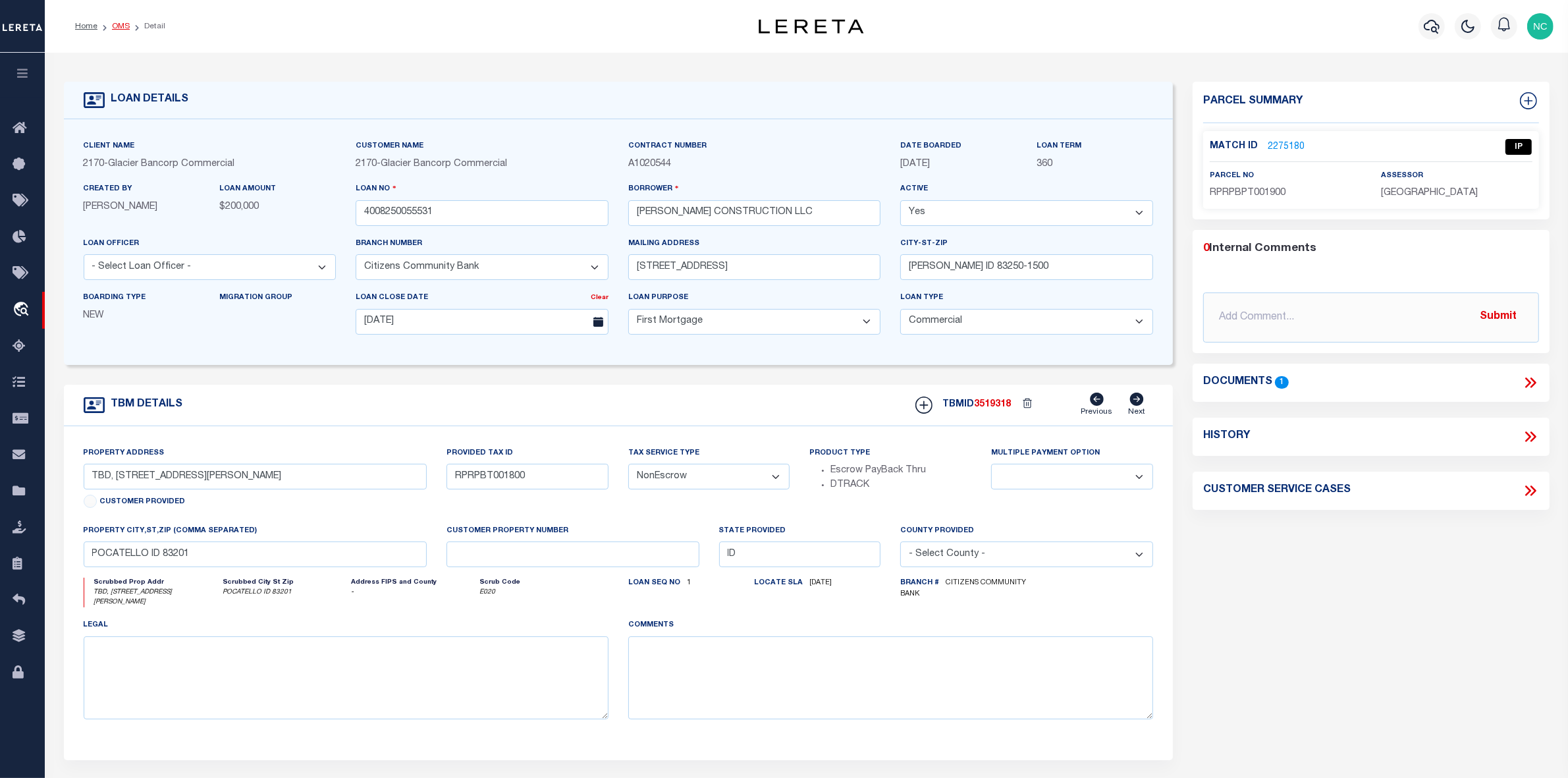
click at [124, 27] on link "OMS" at bounding box center [121, 26] width 18 height 8
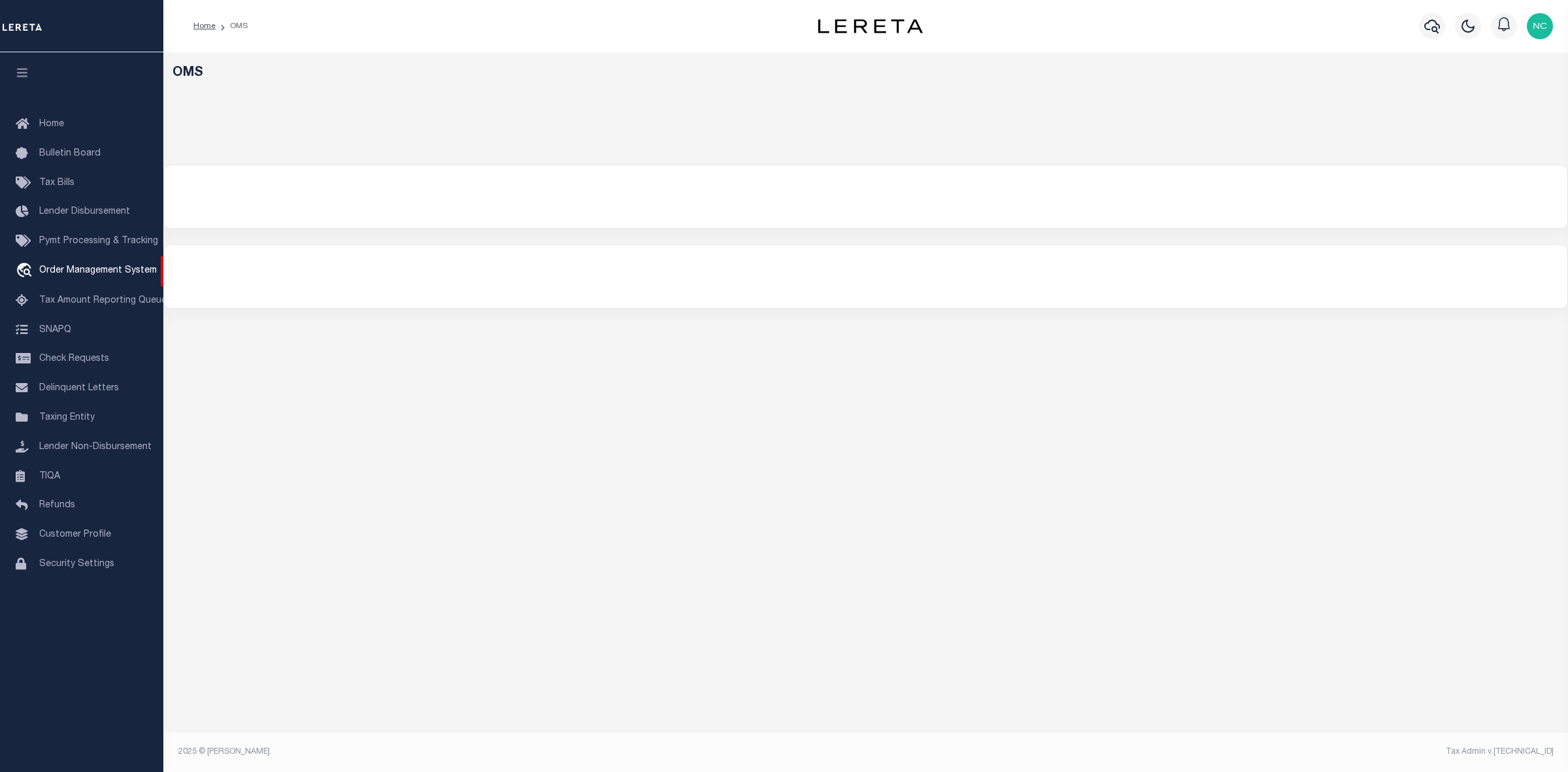
select select "200"
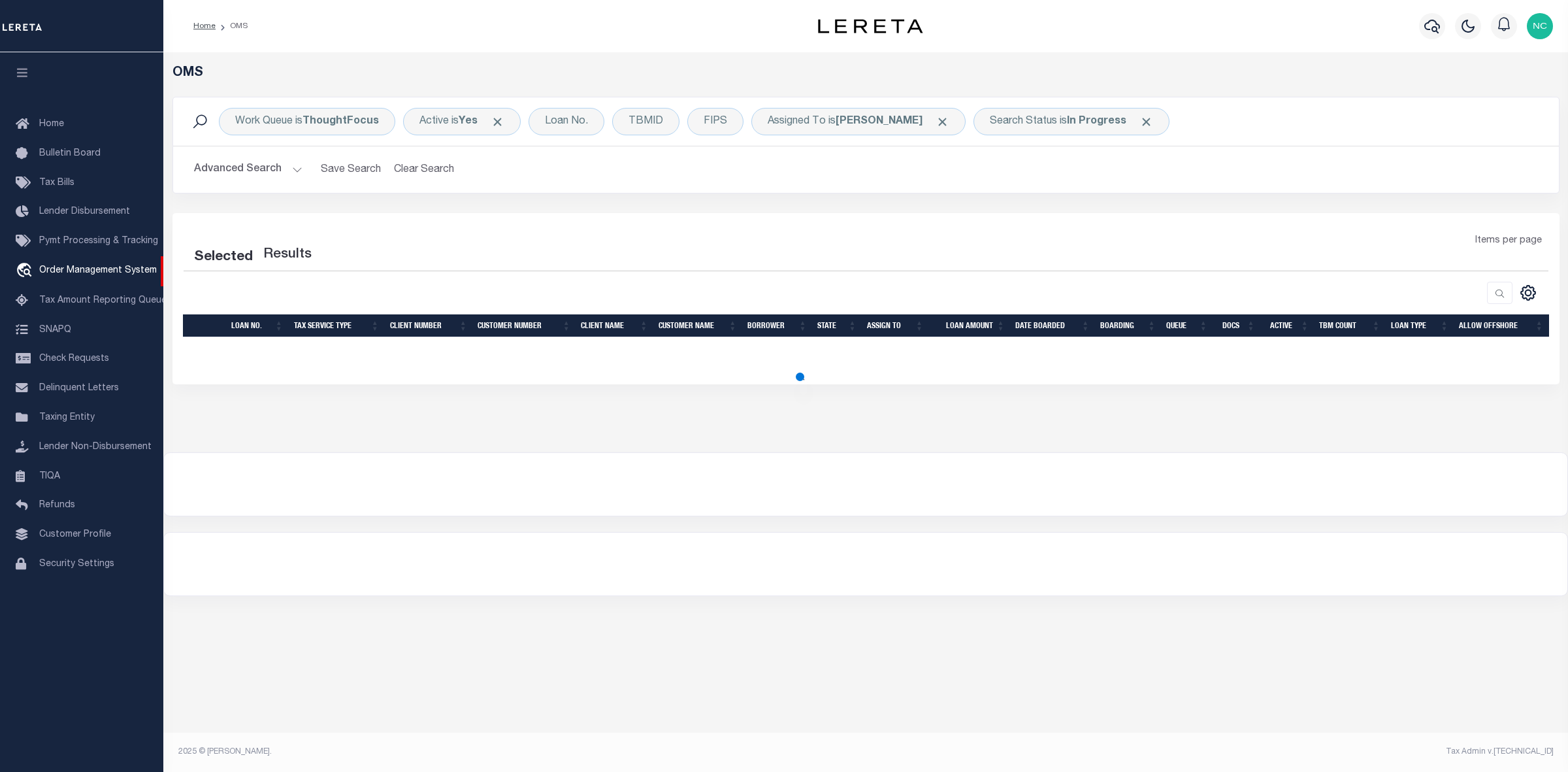
select select "200"
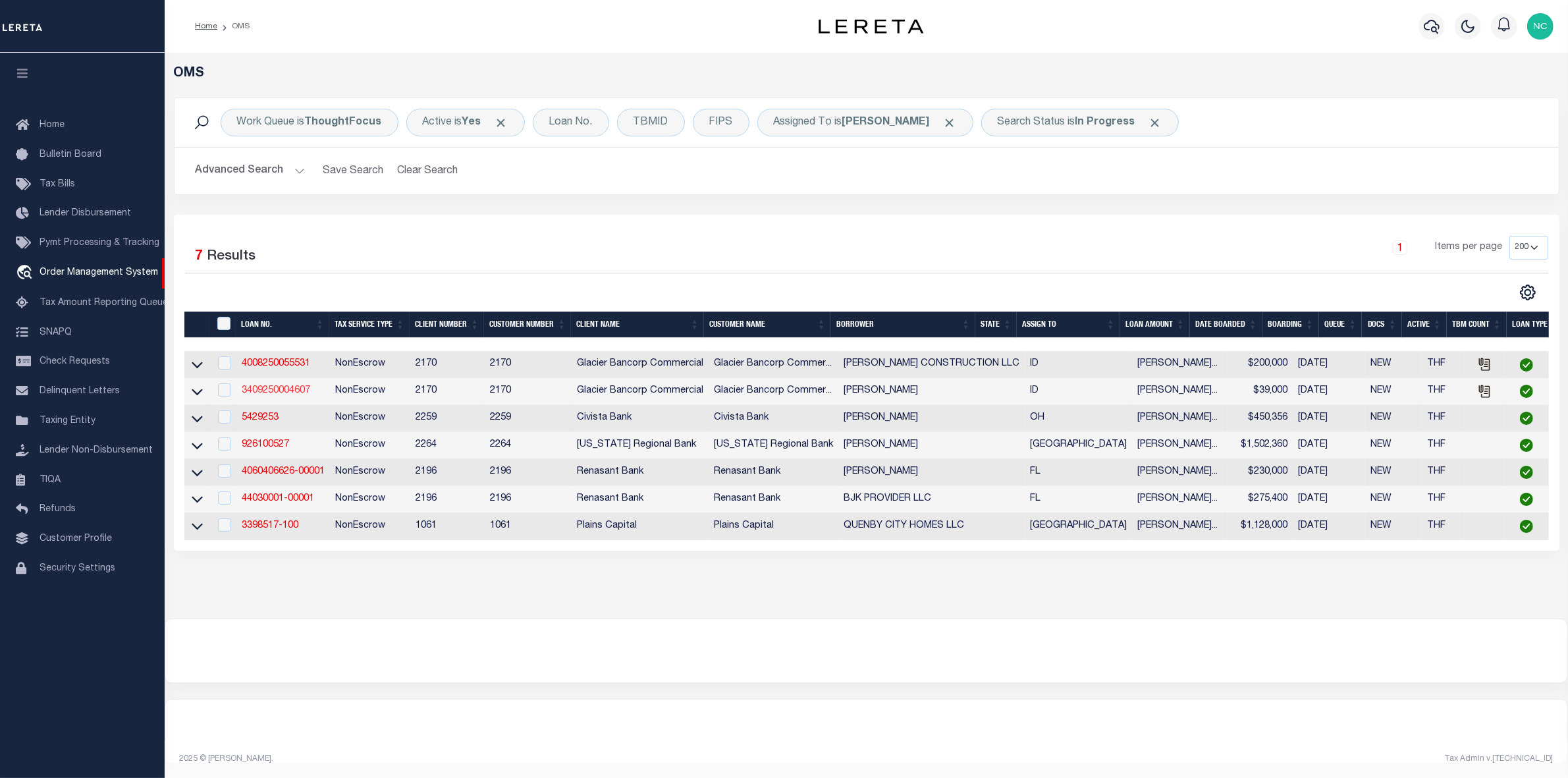
click at [274, 396] on link "3409250004607" at bounding box center [276, 390] width 69 height 9
type input "3409250004607"
type input "[PERSON_NAME]"
select select
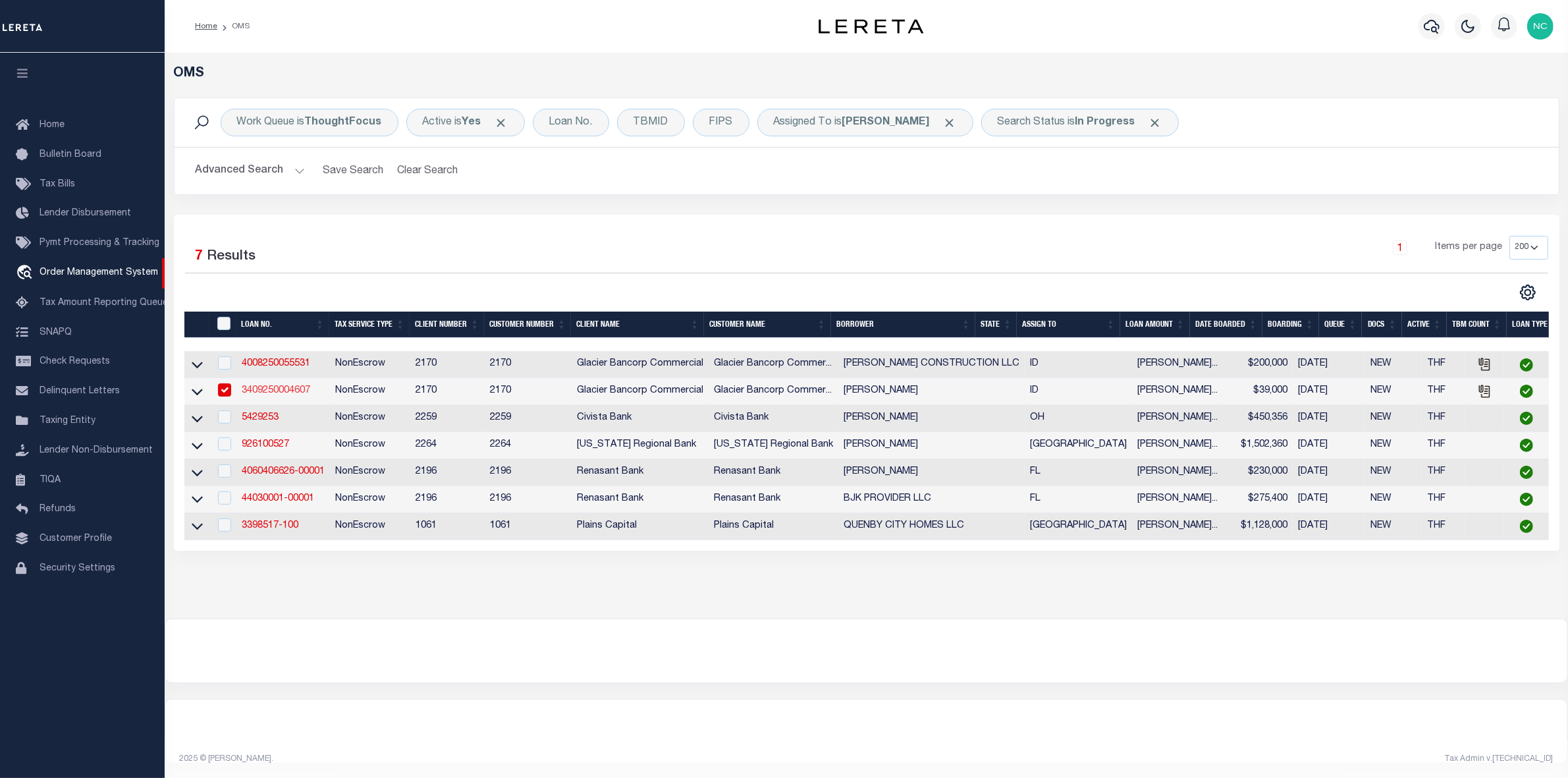
type input "PO BOX 84"
type input "FRANKLIN ID 83237-0084"
type input "[DATE]"
select select "10"
select select "NonEscrow"
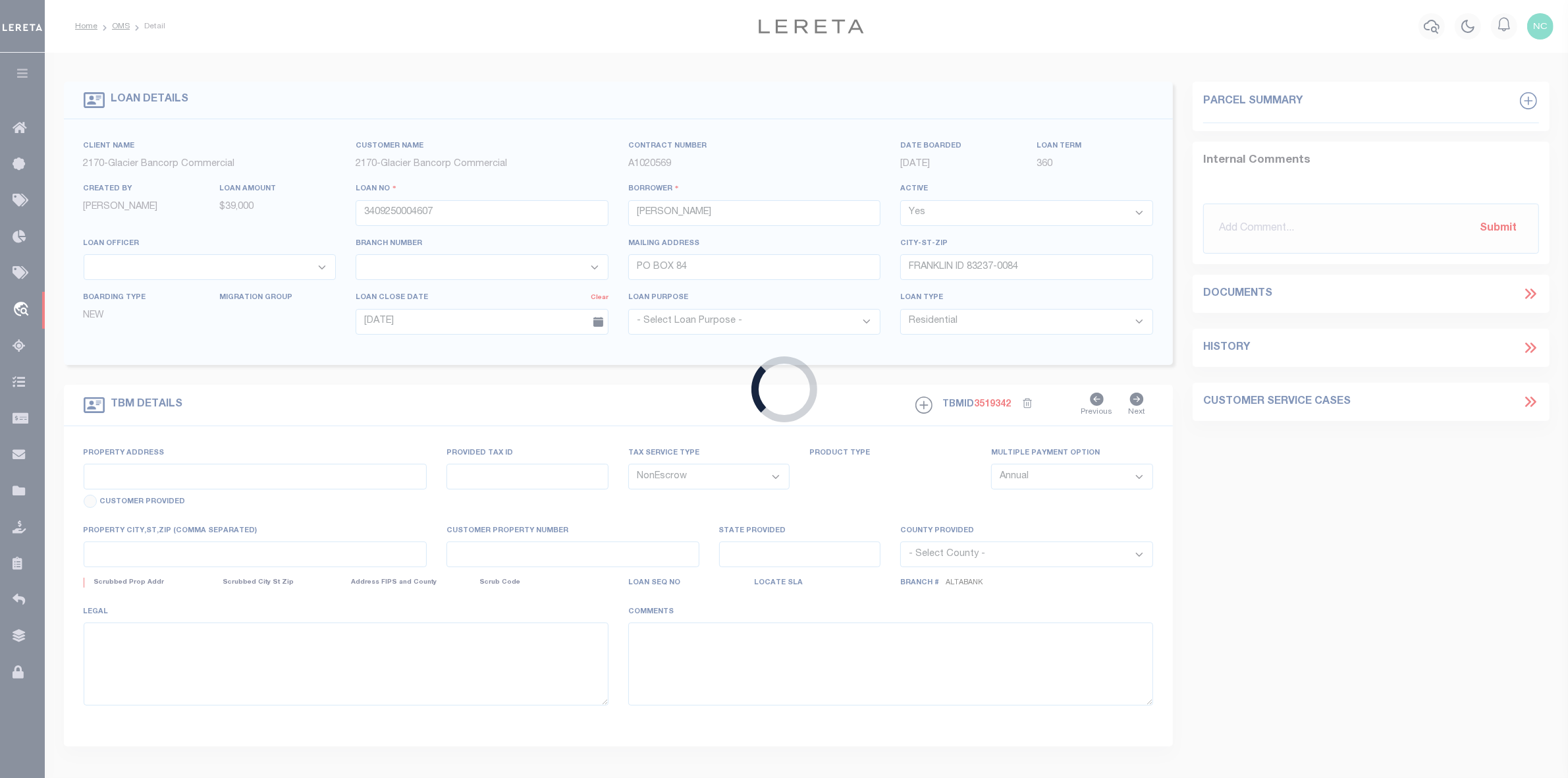
type input "345 E 1ST N"
type input "RP03828.00"
select select
type input "FRANKLIN ID 83237-5110"
type input "ID"
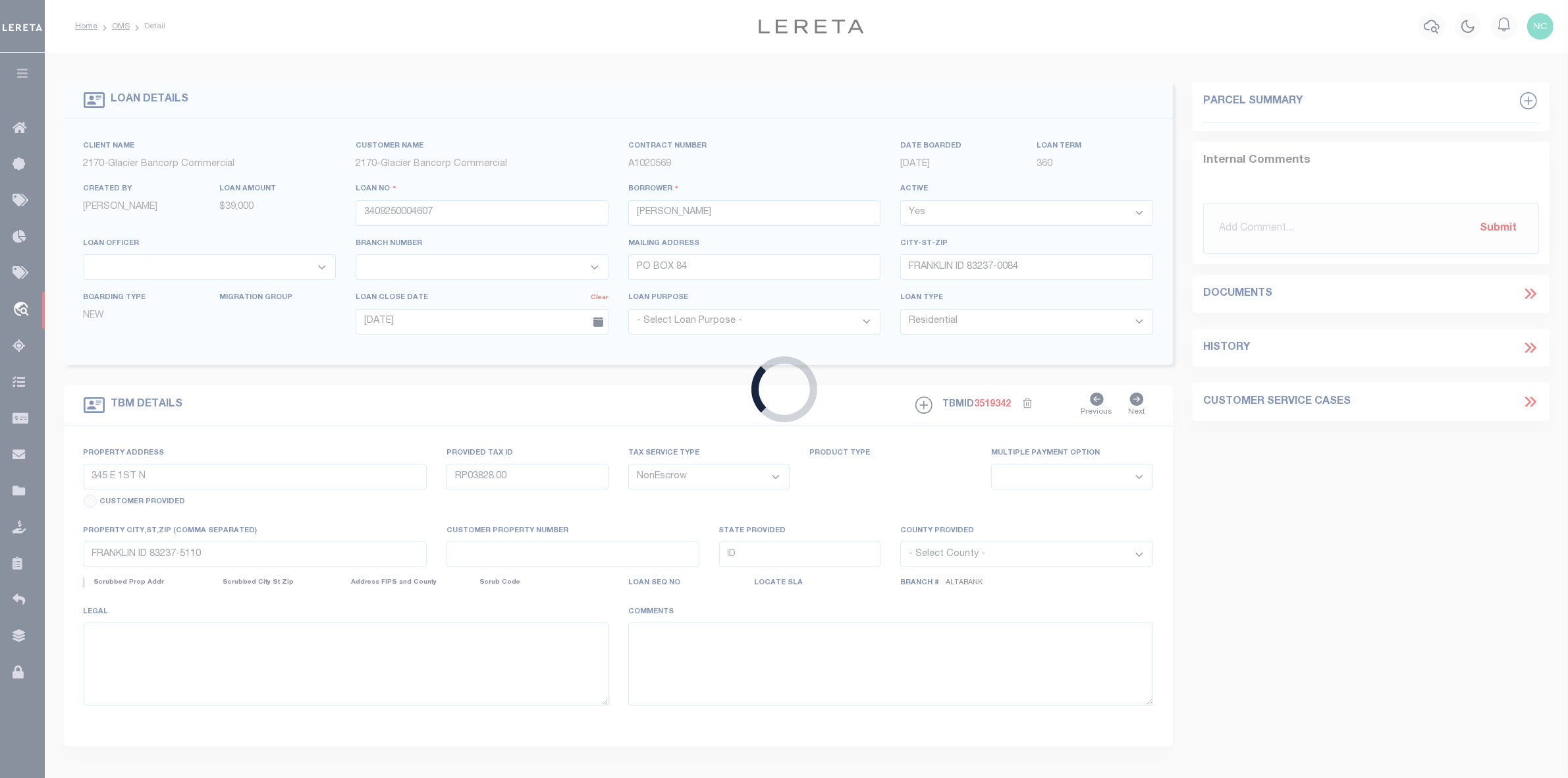
select select
type textarea "LARGE LEGAL"
select select "5655"
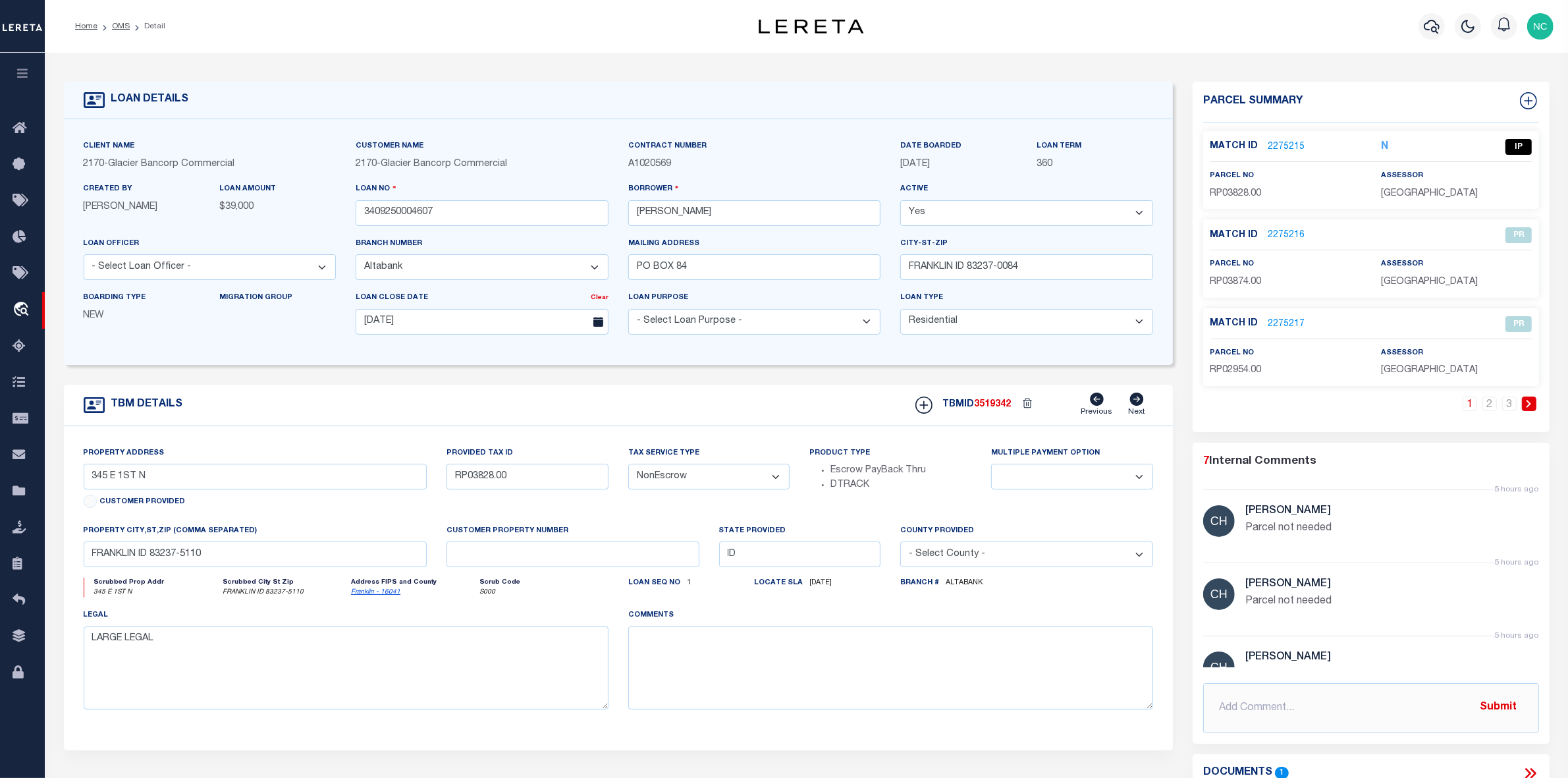
click at [1289, 145] on link "2275215" at bounding box center [1286, 147] width 37 height 14
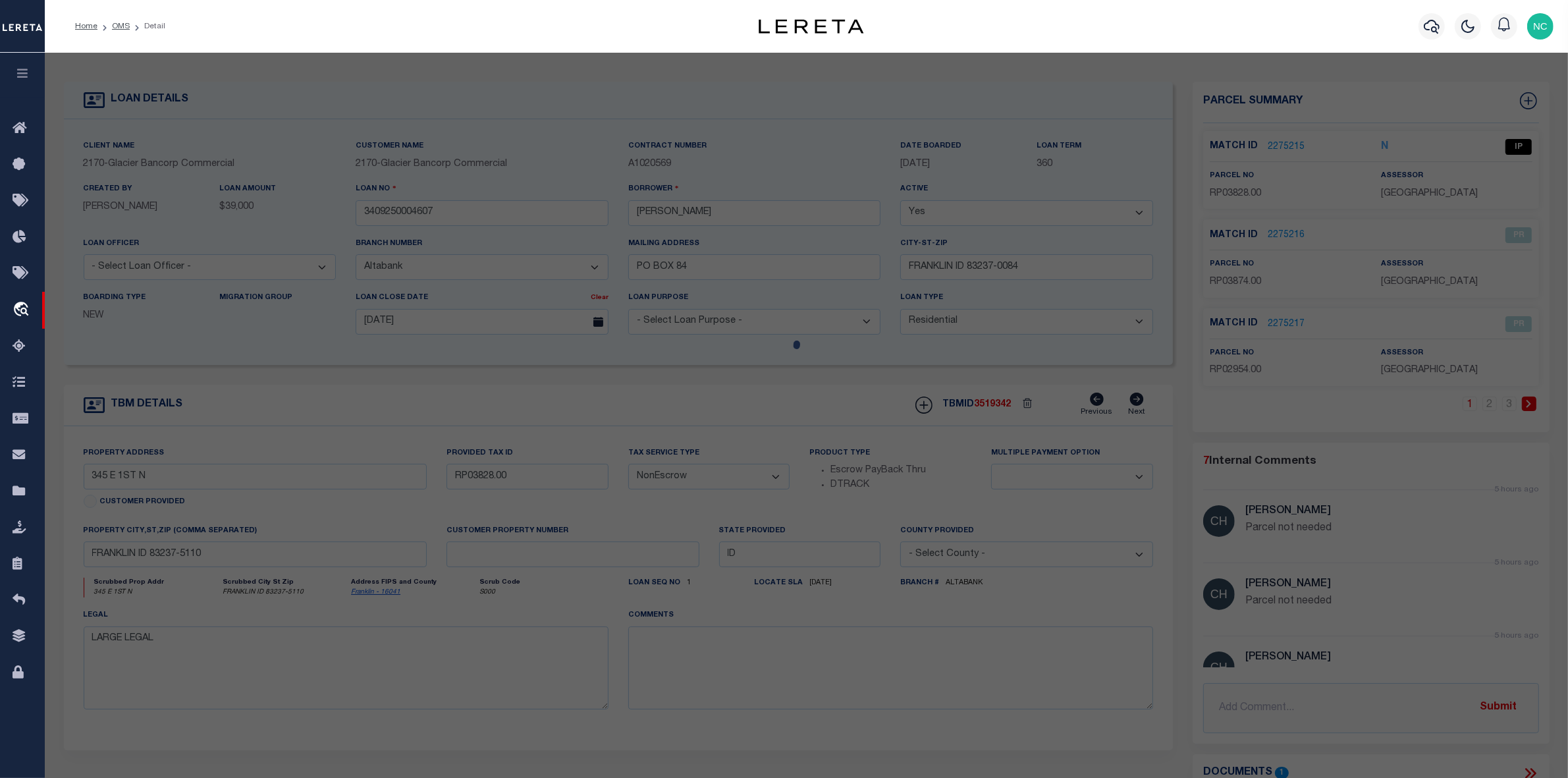
checkbox input "false"
select select "IP"
type input "[PERSON_NAME] M"
select select "ATL"
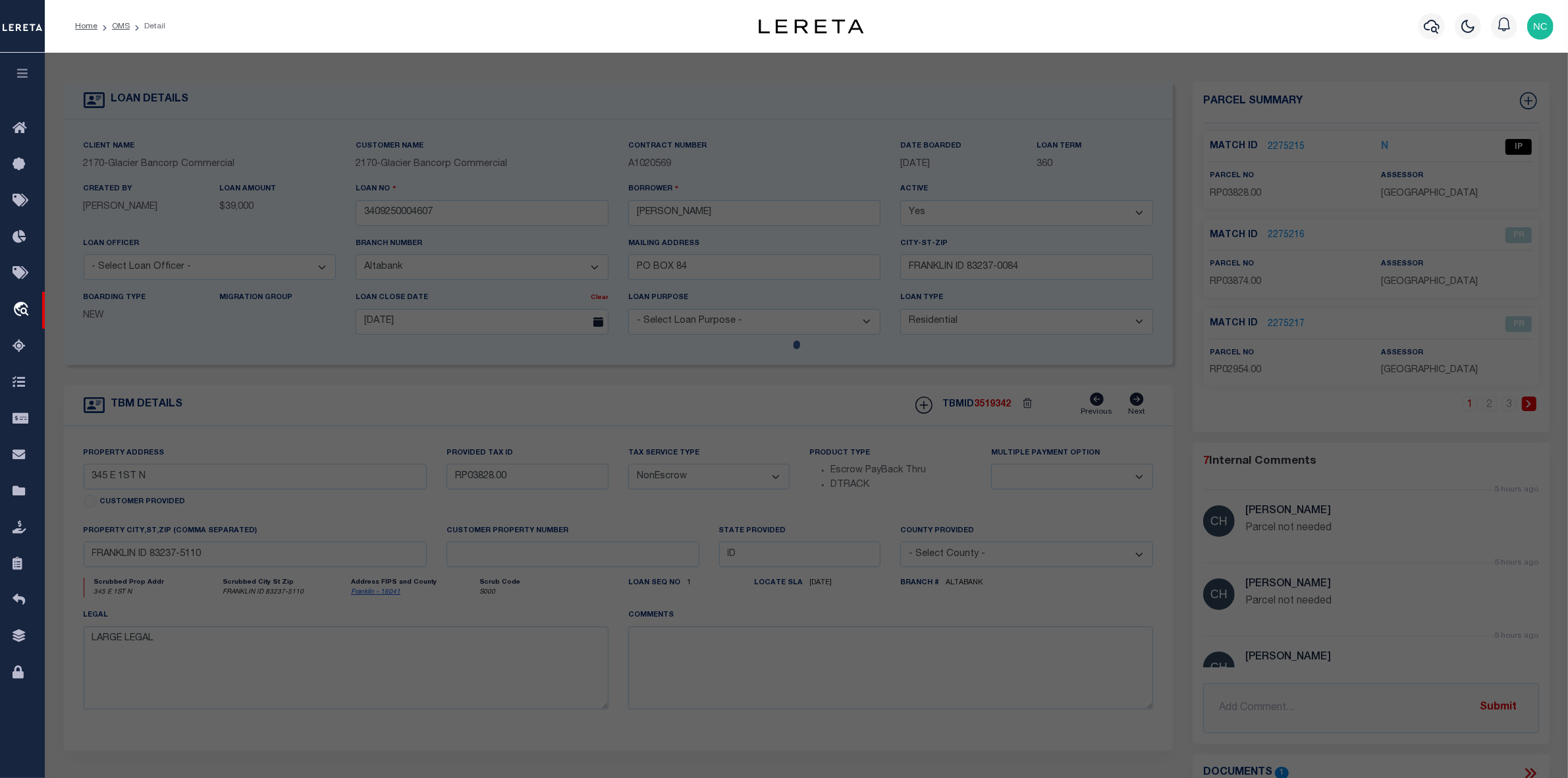
select select "ADD"
type input "345 E 1 N FRANKLIN"
checkbox input "false"
type input "FRANKLIN ID 83237"
type textarea "AC 2.33"
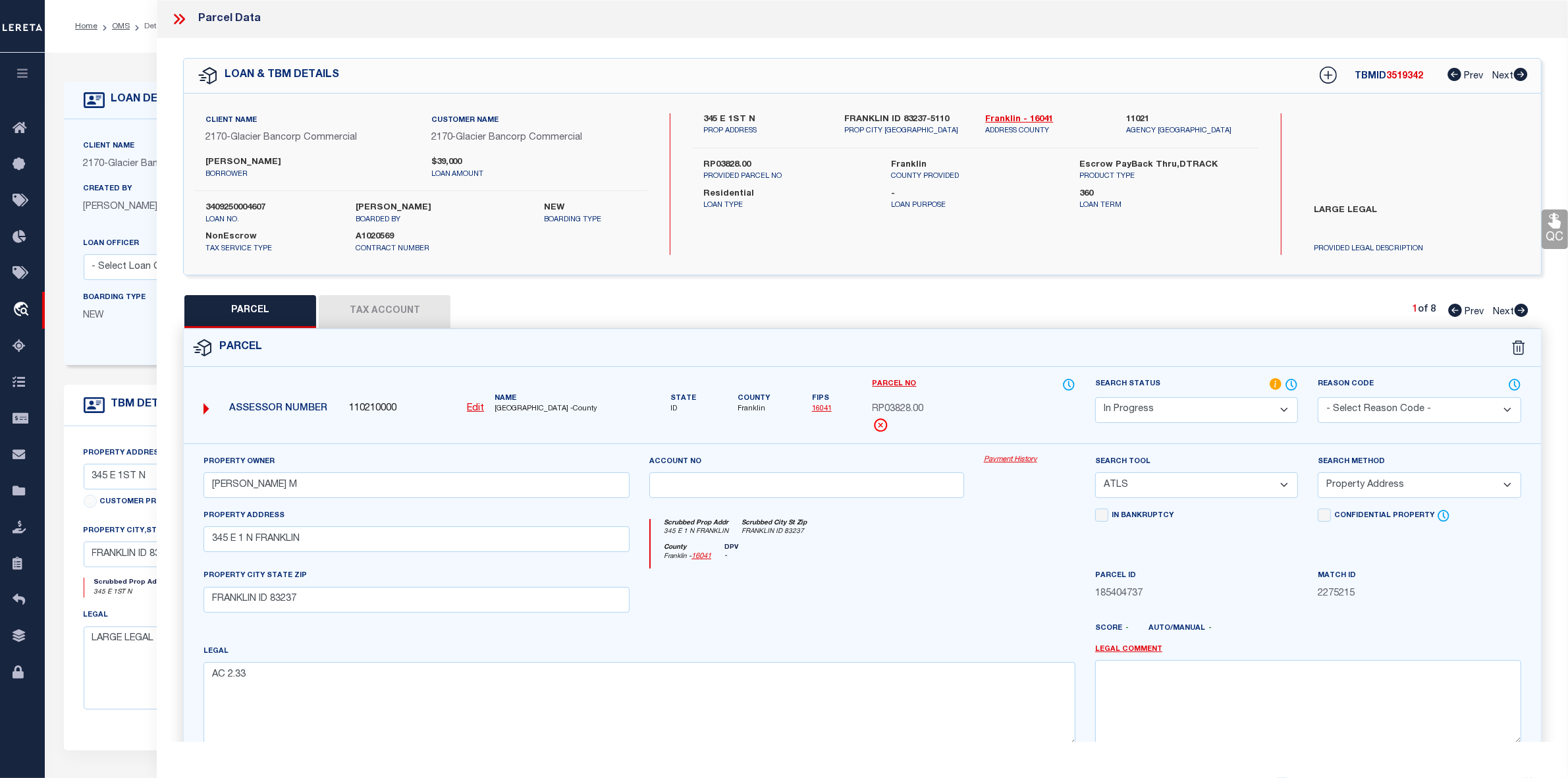
click at [1520, 308] on icon at bounding box center [1521, 310] width 14 height 13
select select "AS"
select select
checkbox input "false"
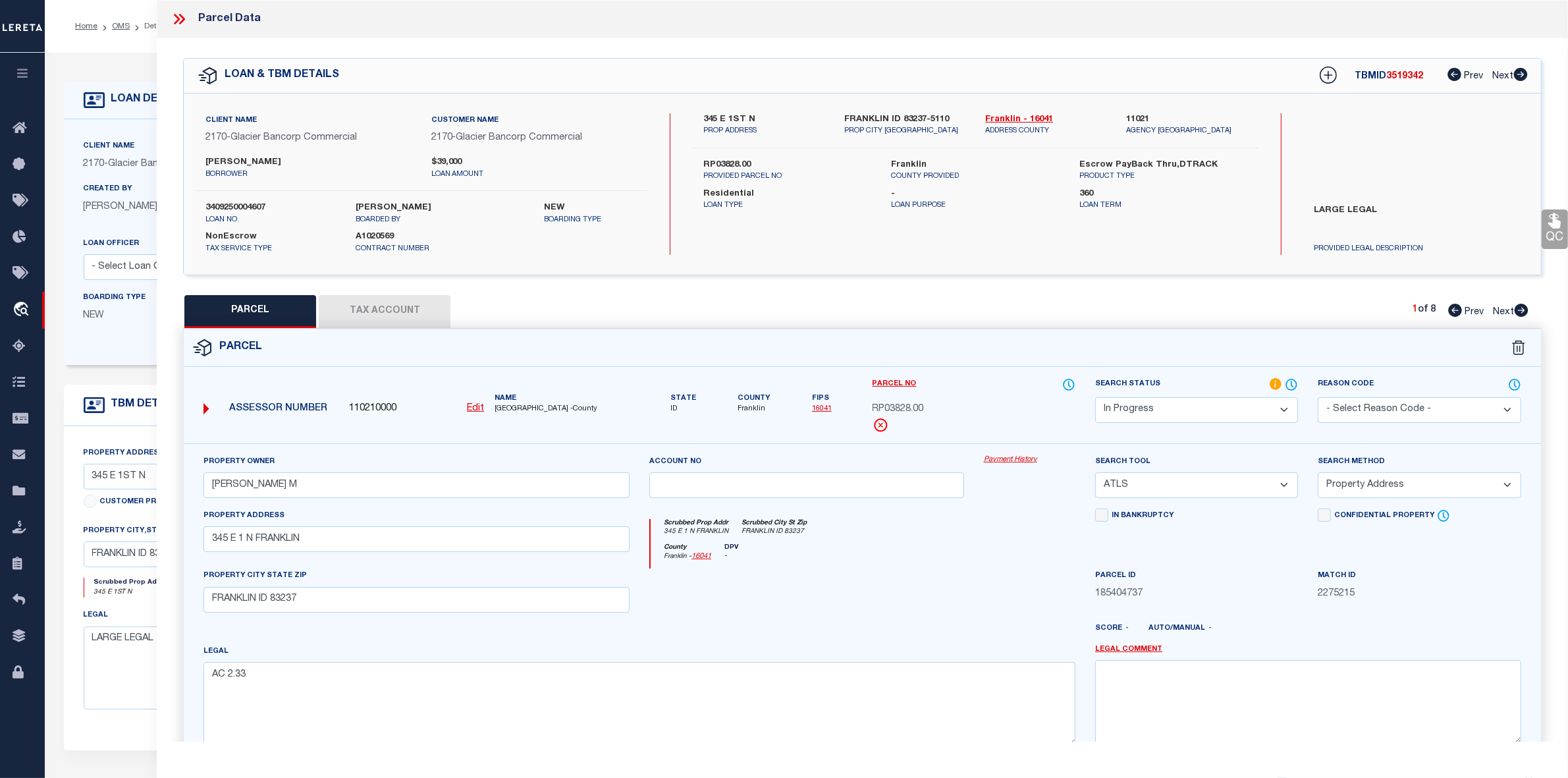
checkbox input "false"
select select "PR"
select select "099"
type input "LOWE,RANDON M"
select select "ATL"
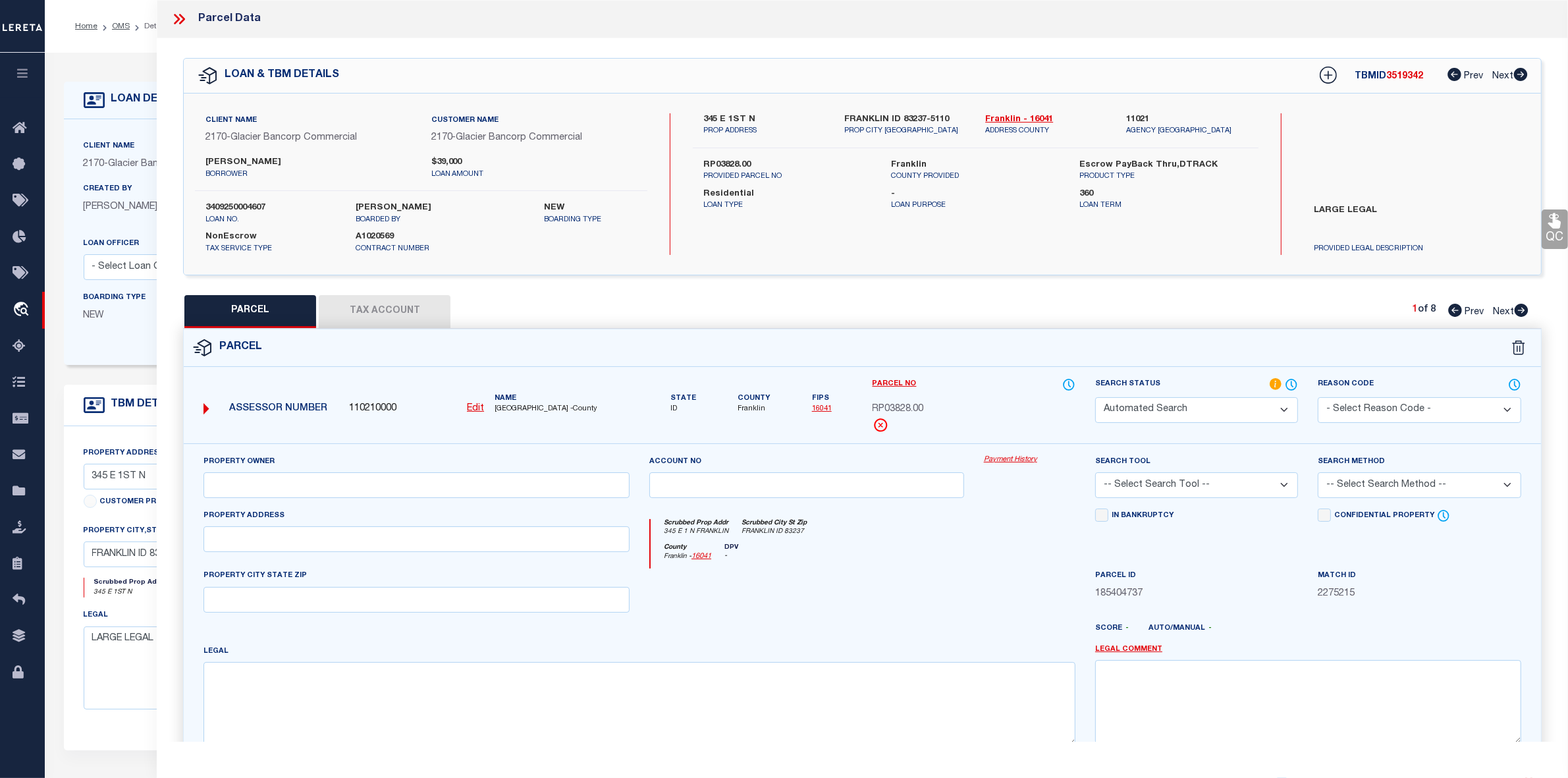
select select "ADD"
type input "345 E 1ST N"
type input "FRANKLIN, ID 83237"
type textarea "TN 6; 28-16-40; PLAT 152; INST #265538"
type textarea "Parcel not needed"
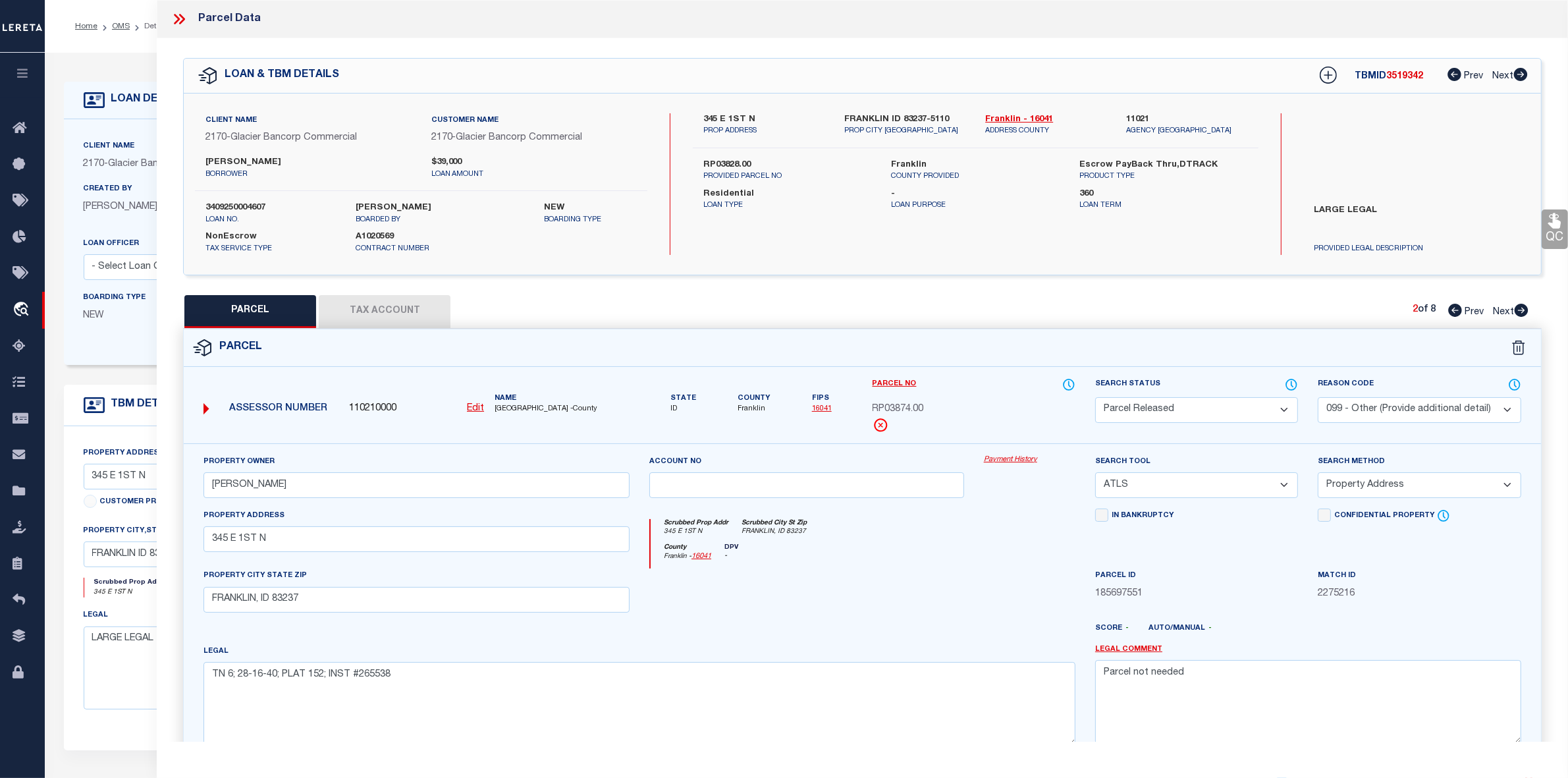
click at [1520, 308] on icon at bounding box center [1521, 310] width 14 height 13
select select "AS"
select select
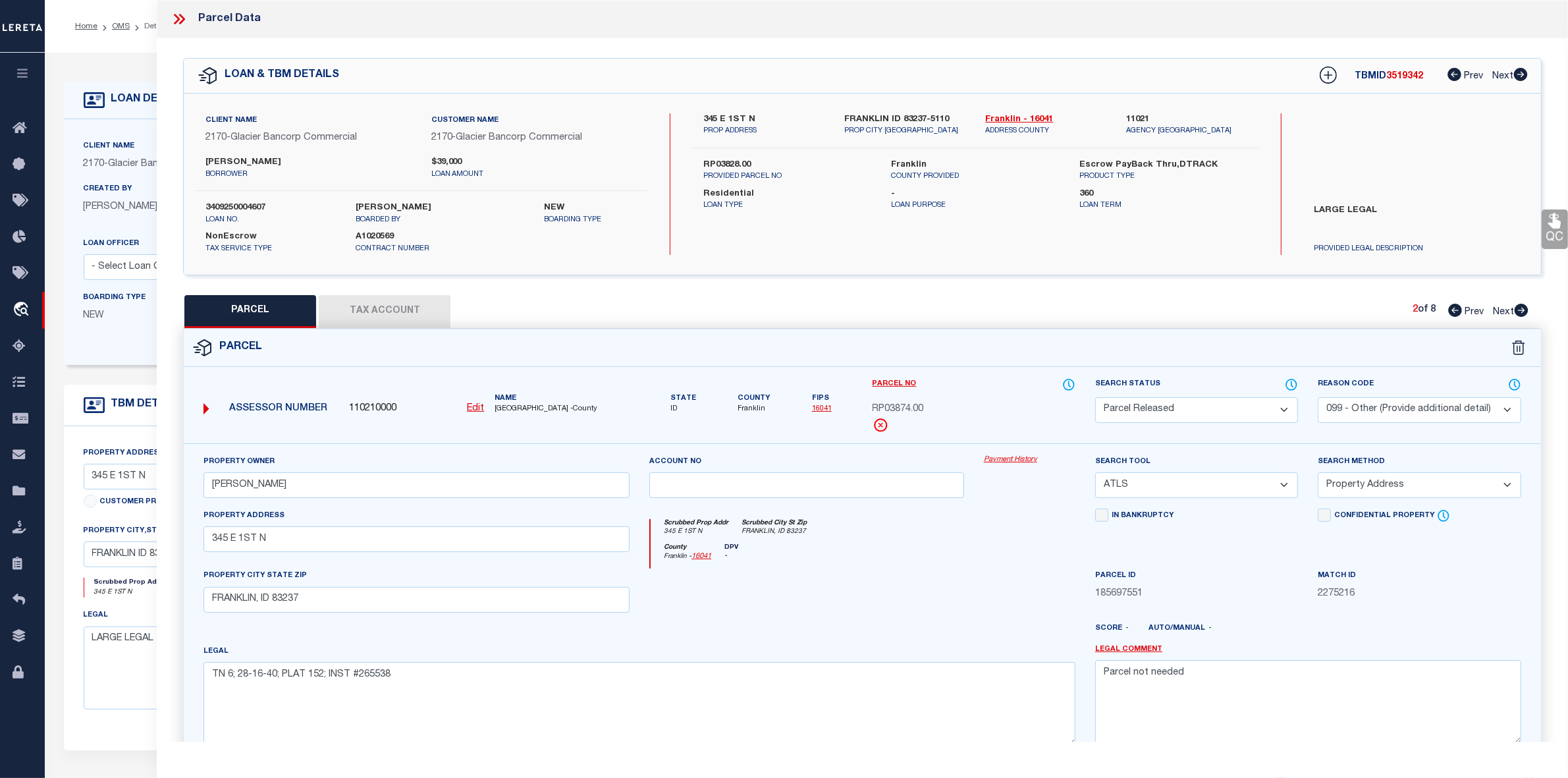
checkbox input "false"
select select "PR"
select select "099"
type input "LOWE,RANDON M"
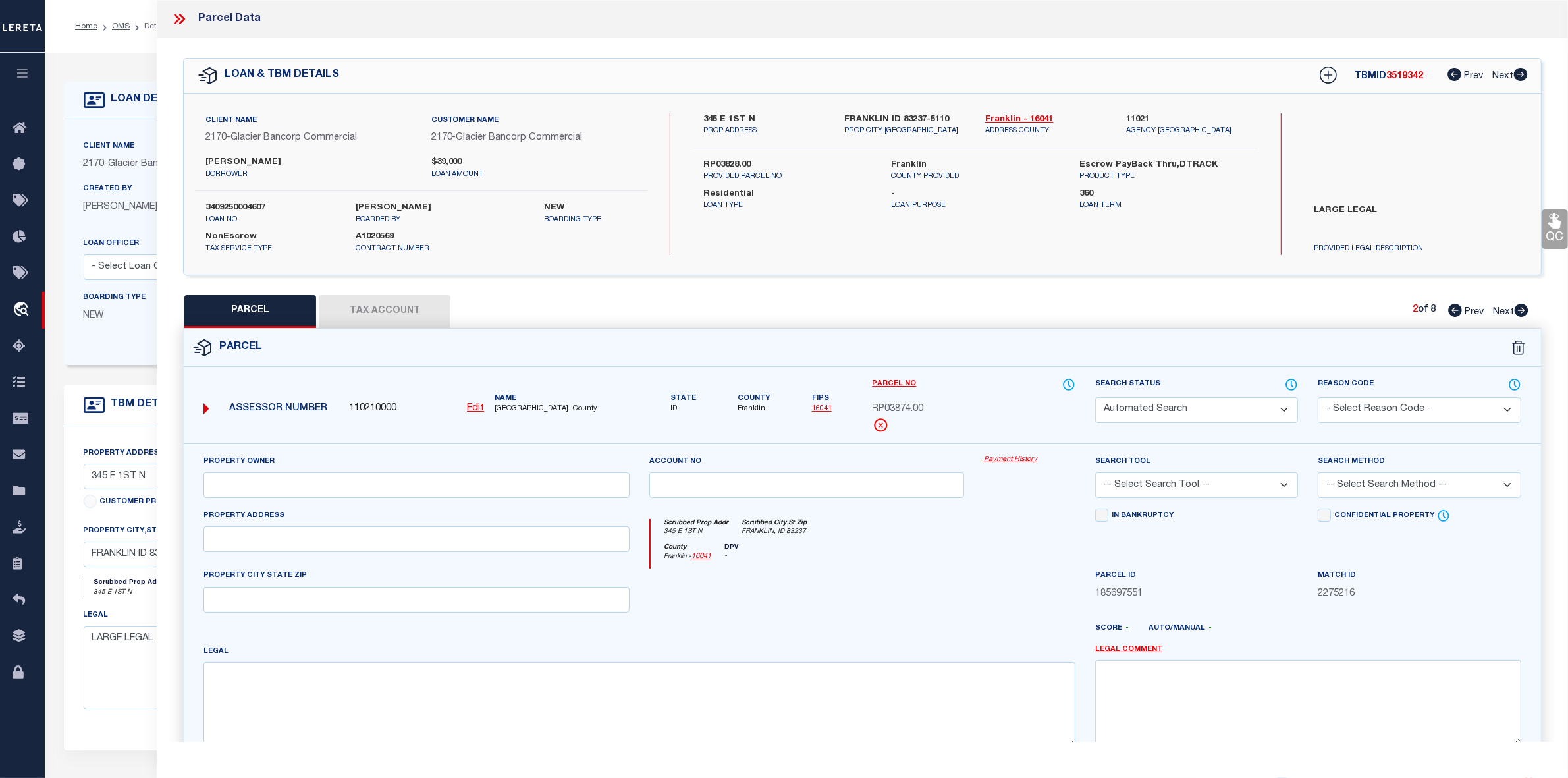
select select "ATL"
select select "ADD"
type input "345 E 1ST N"
type input "FRANKLIN, ID 83237"
type textarea "TN 35; 21-16-40; PLAT 146; INST #242532"
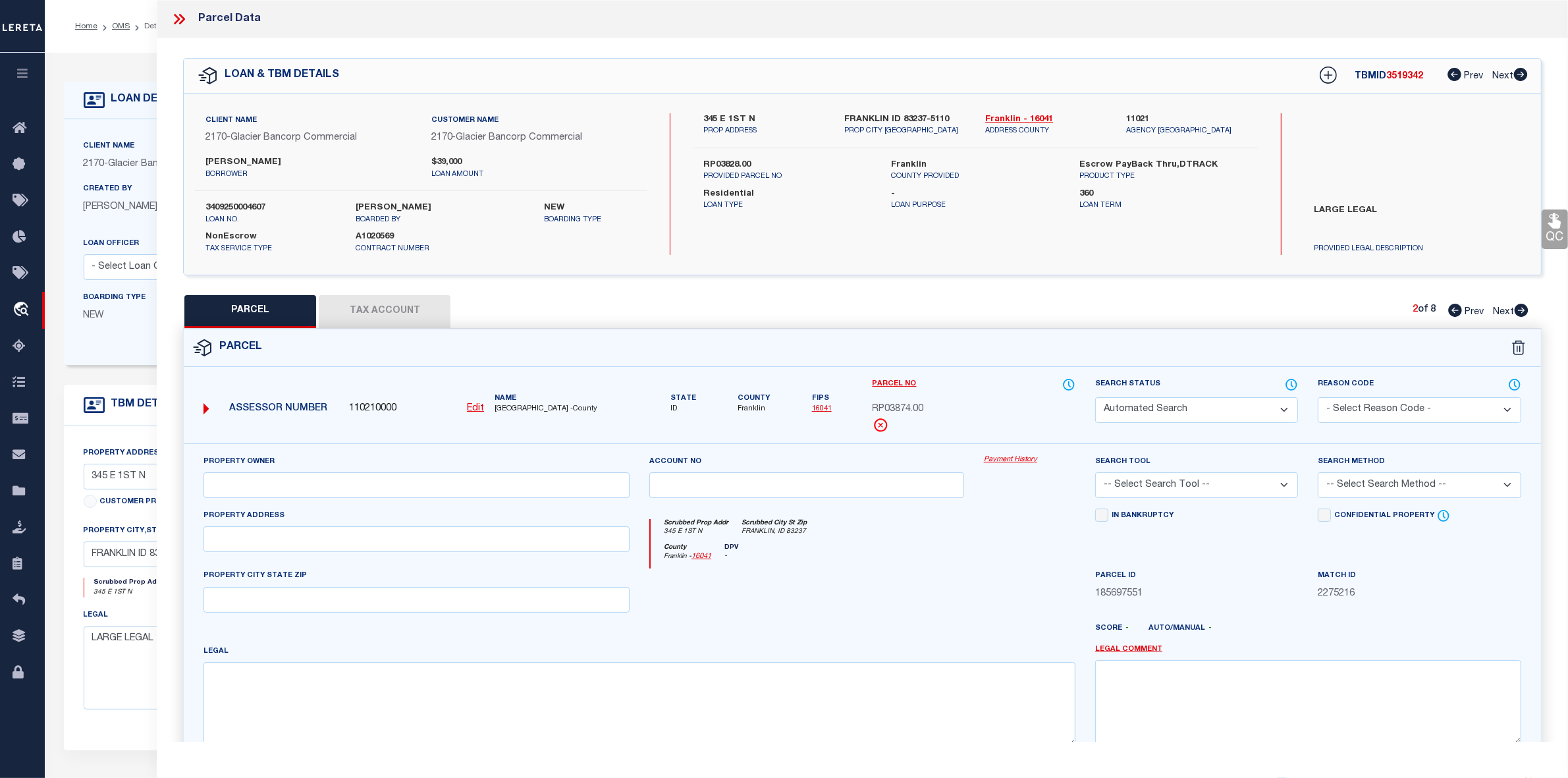
type textarea "Parcel not needed"
click at [1457, 310] on icon at bounding box center [1455, 310] width 14 height 13
select select "AS"
select select
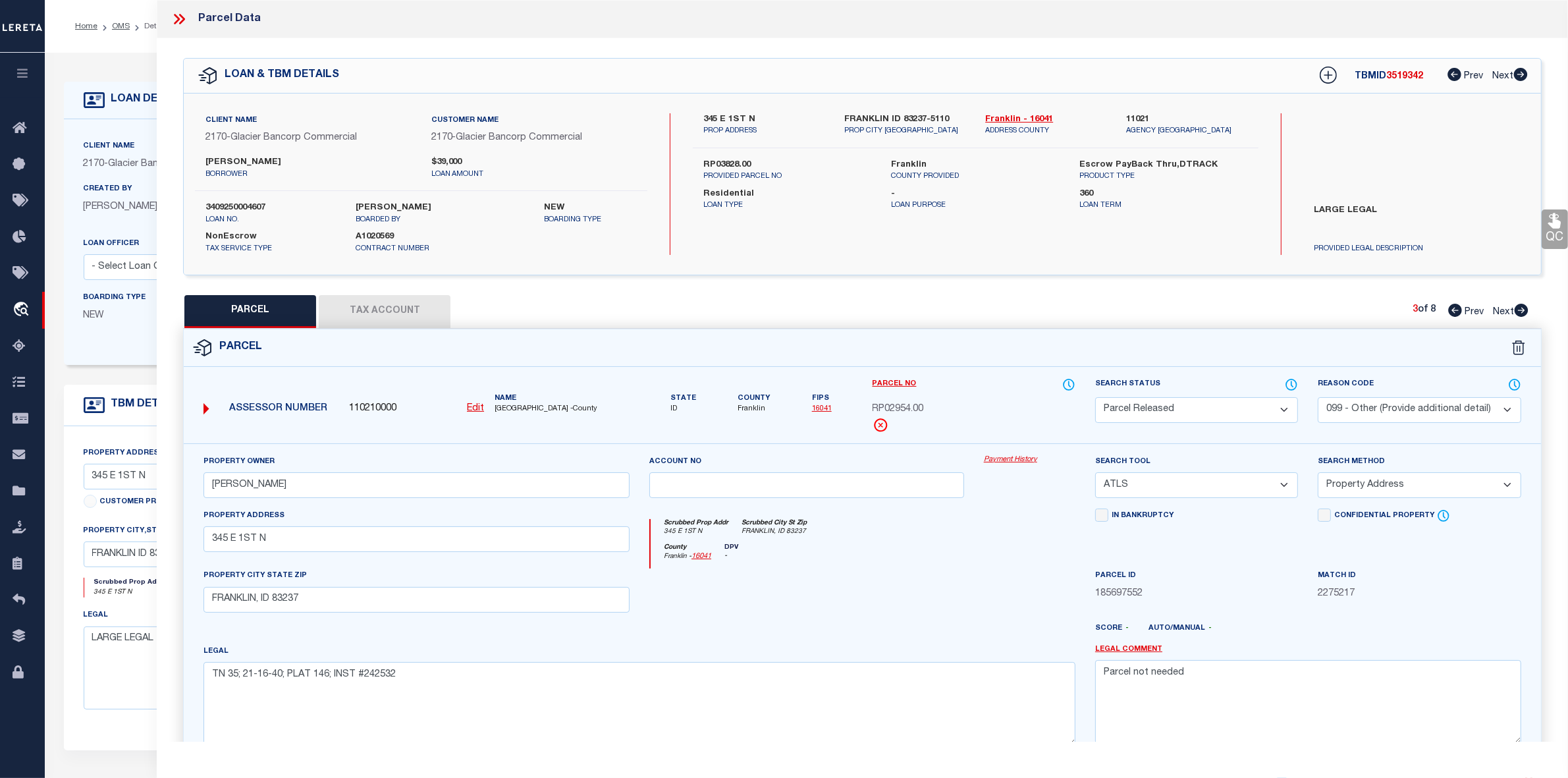
select select
checkbox input "false"
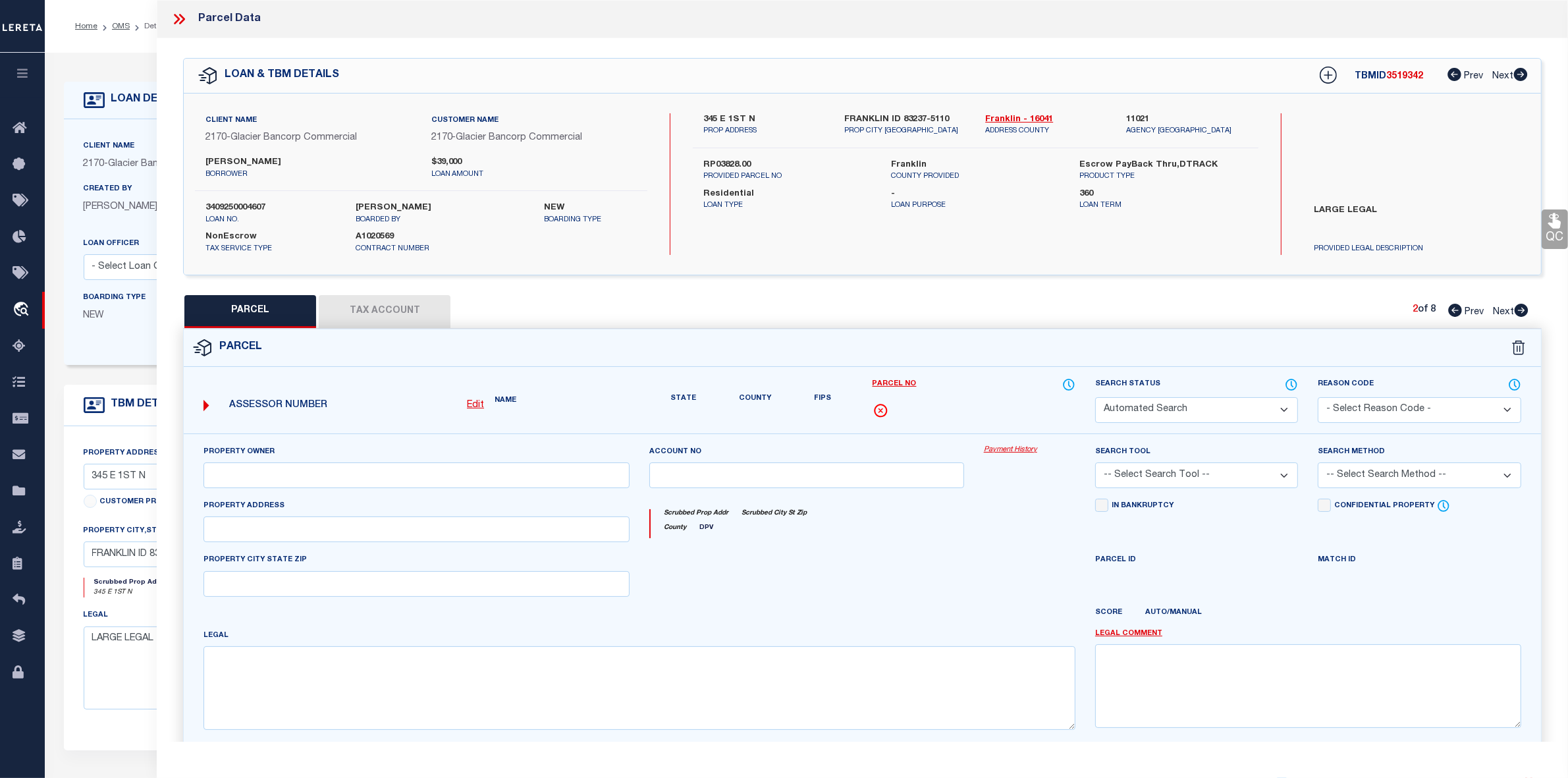
select select "PR"
select select "099"
type input "LOWE,RANDON M"
select select "ATL"
select select "ADD"
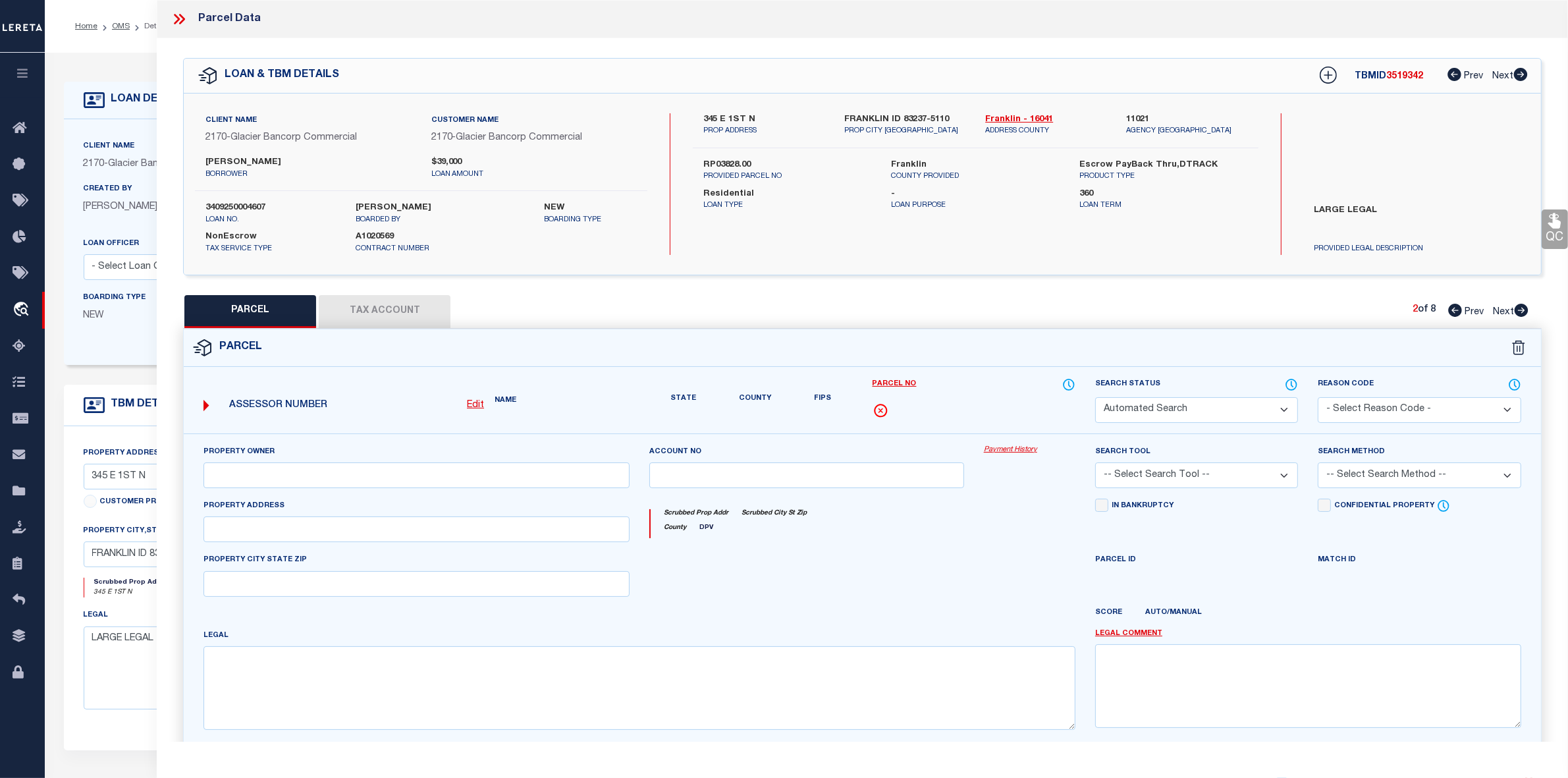
type input "345 E 1ST N"
type input "FRANKLIN, ID 83237"
type textarea "TN 6; 28-16-40; PLAT 152; INST #265538"
type textarea "Parcel not needed"
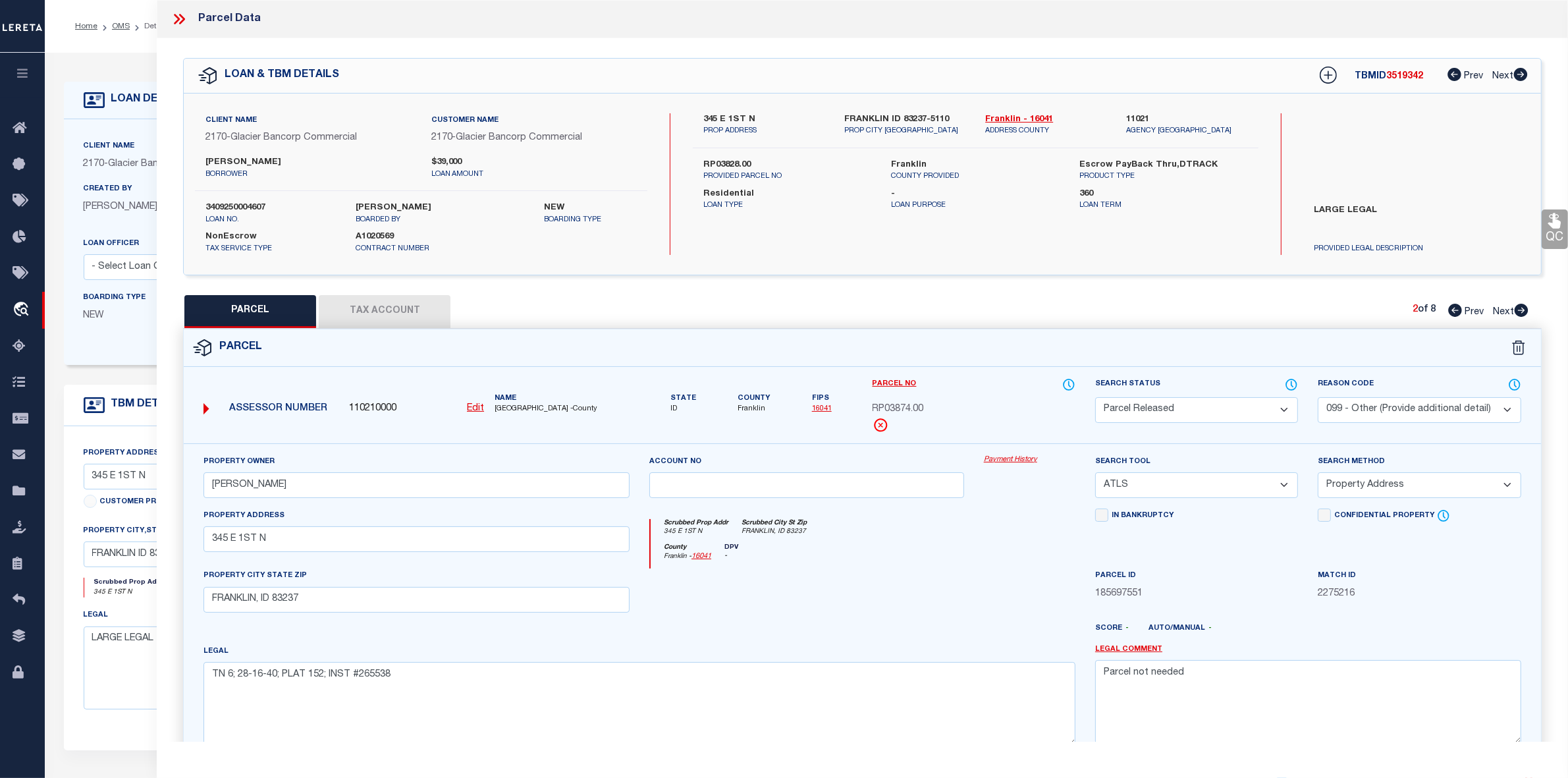
click at [1457, 310] on icon at bounding box center [1455, 310] width 14 height 13
select select "AS"
select select
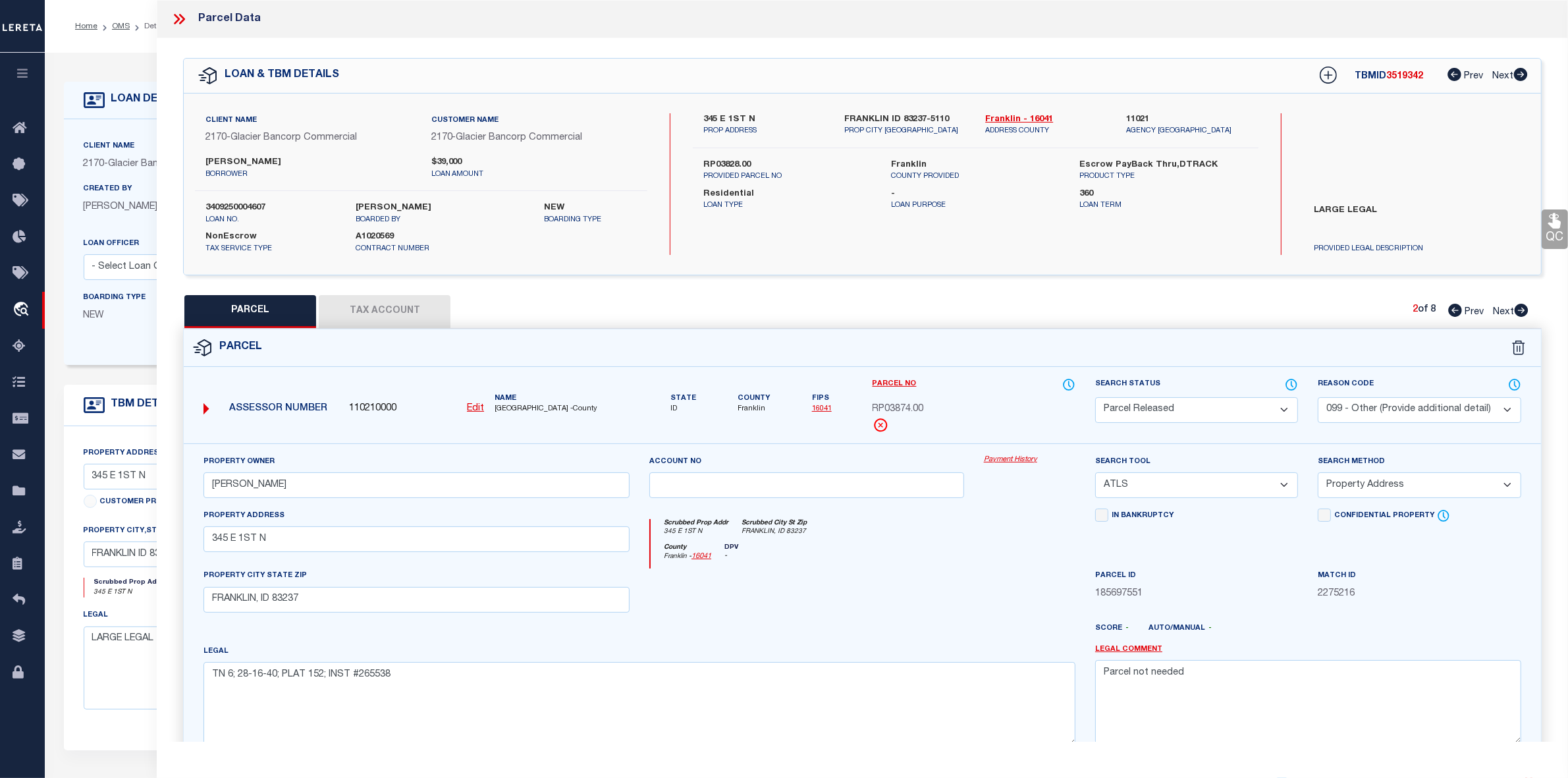
checkbox input "false"
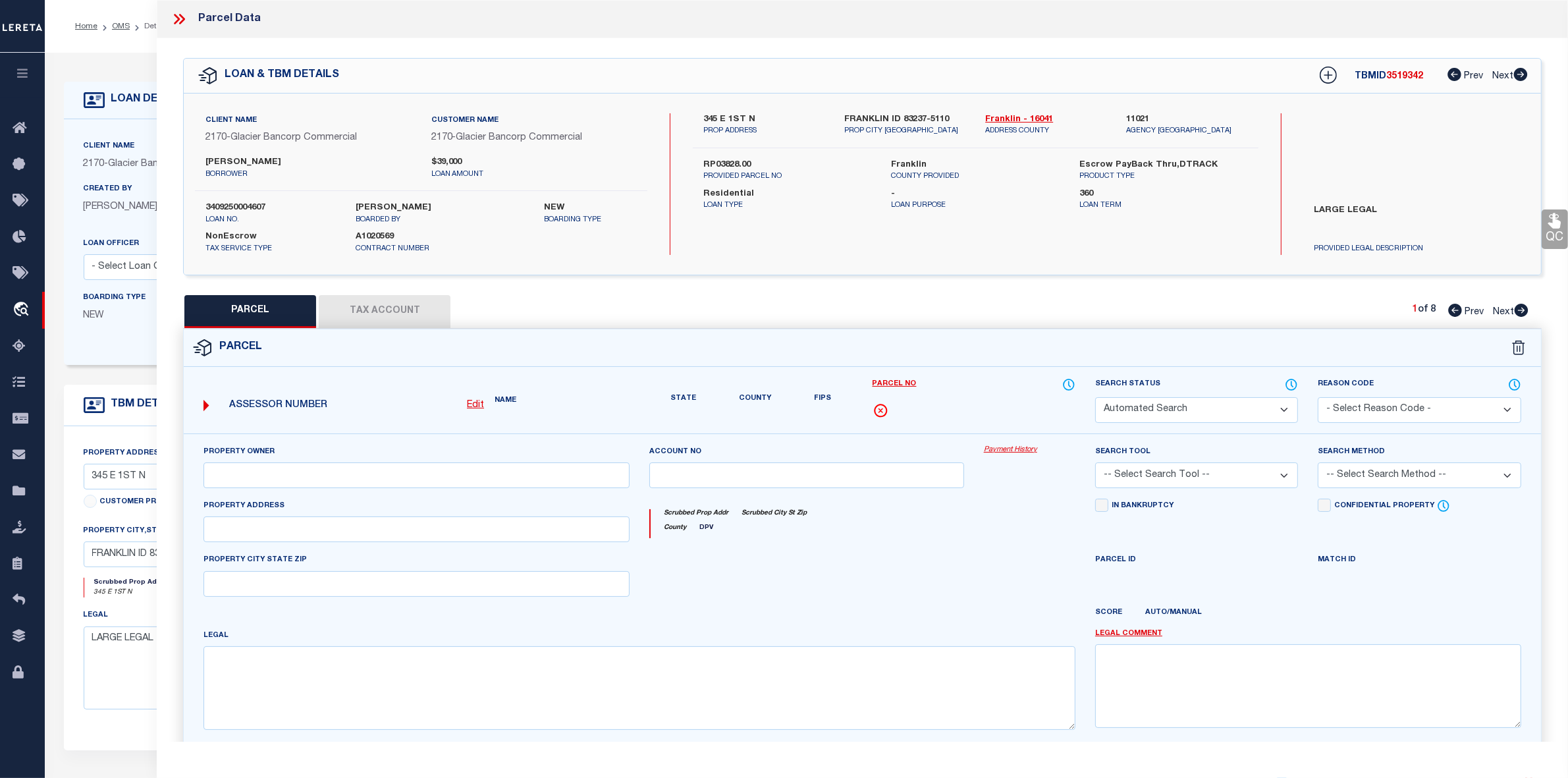
select select "IP"
type input "LOWE RANDON M"
select select "ATL"
select select "ADD"
type input "345 E 1 N FRANKLIN"
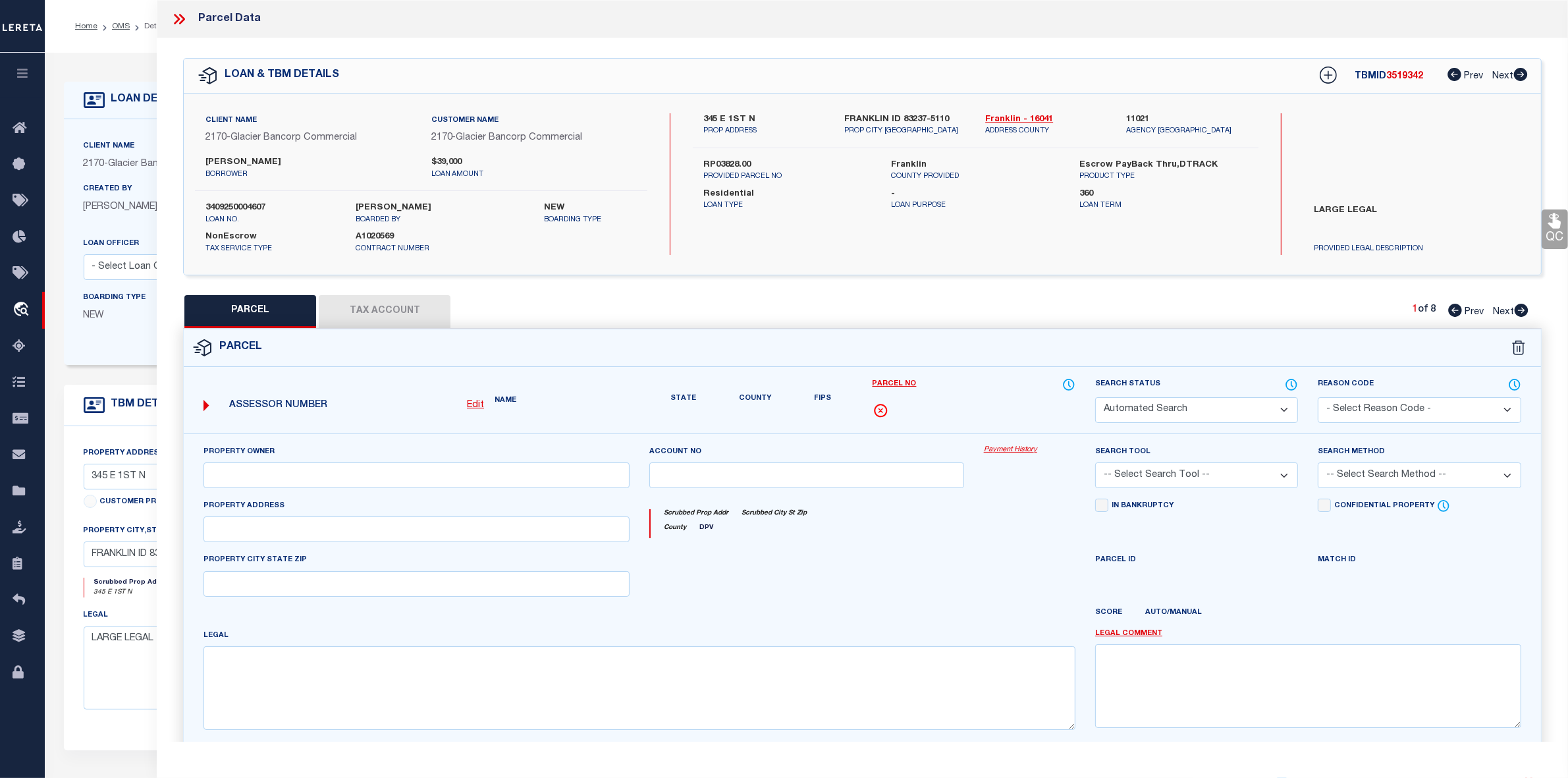
checkbox input "false"
type input "FRANKLIN ID 83237"
type textarea "AC 2.33"
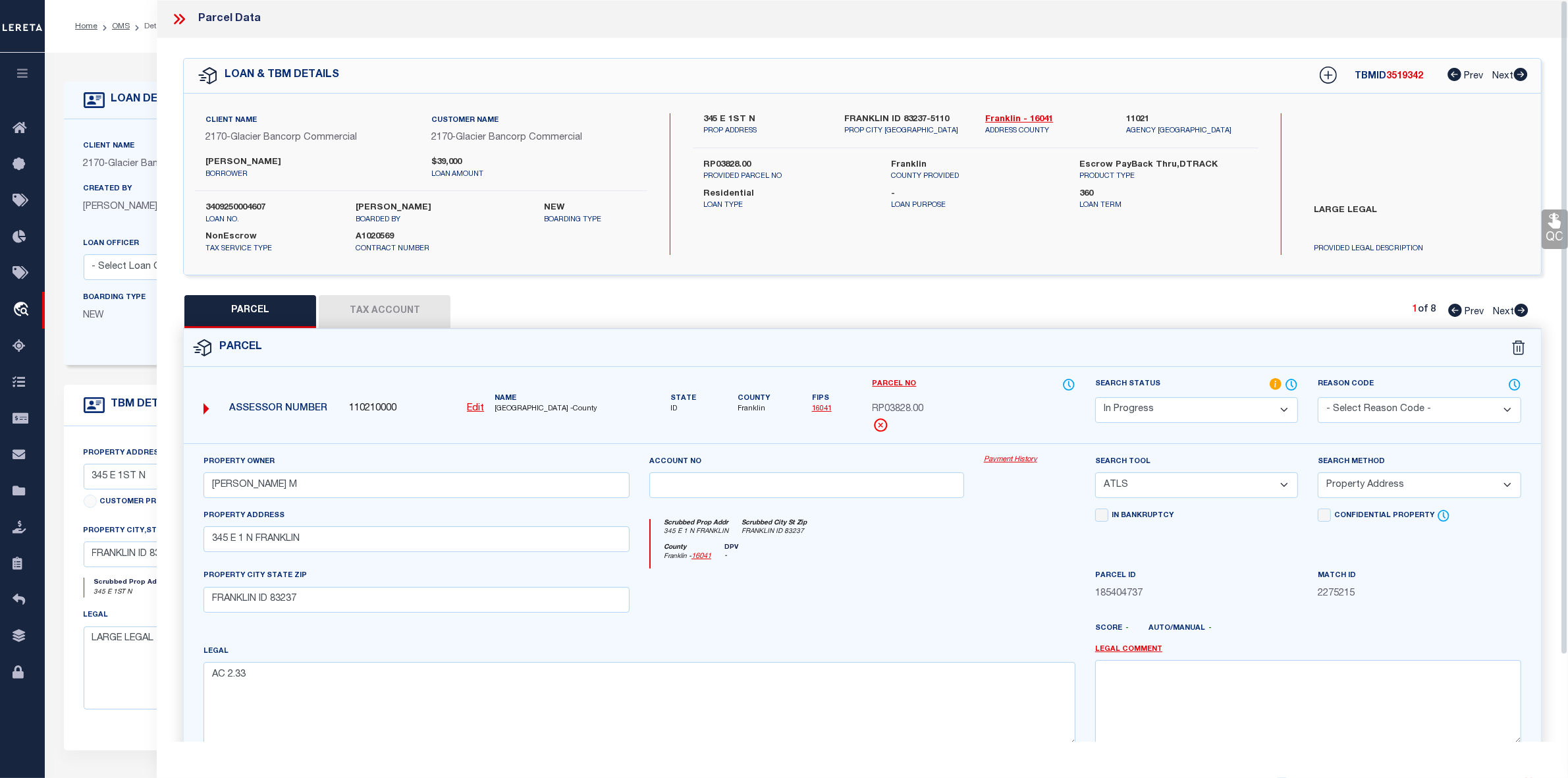
click at [180, 17] on icon at bounding box center [178, 19] width 17 height 17
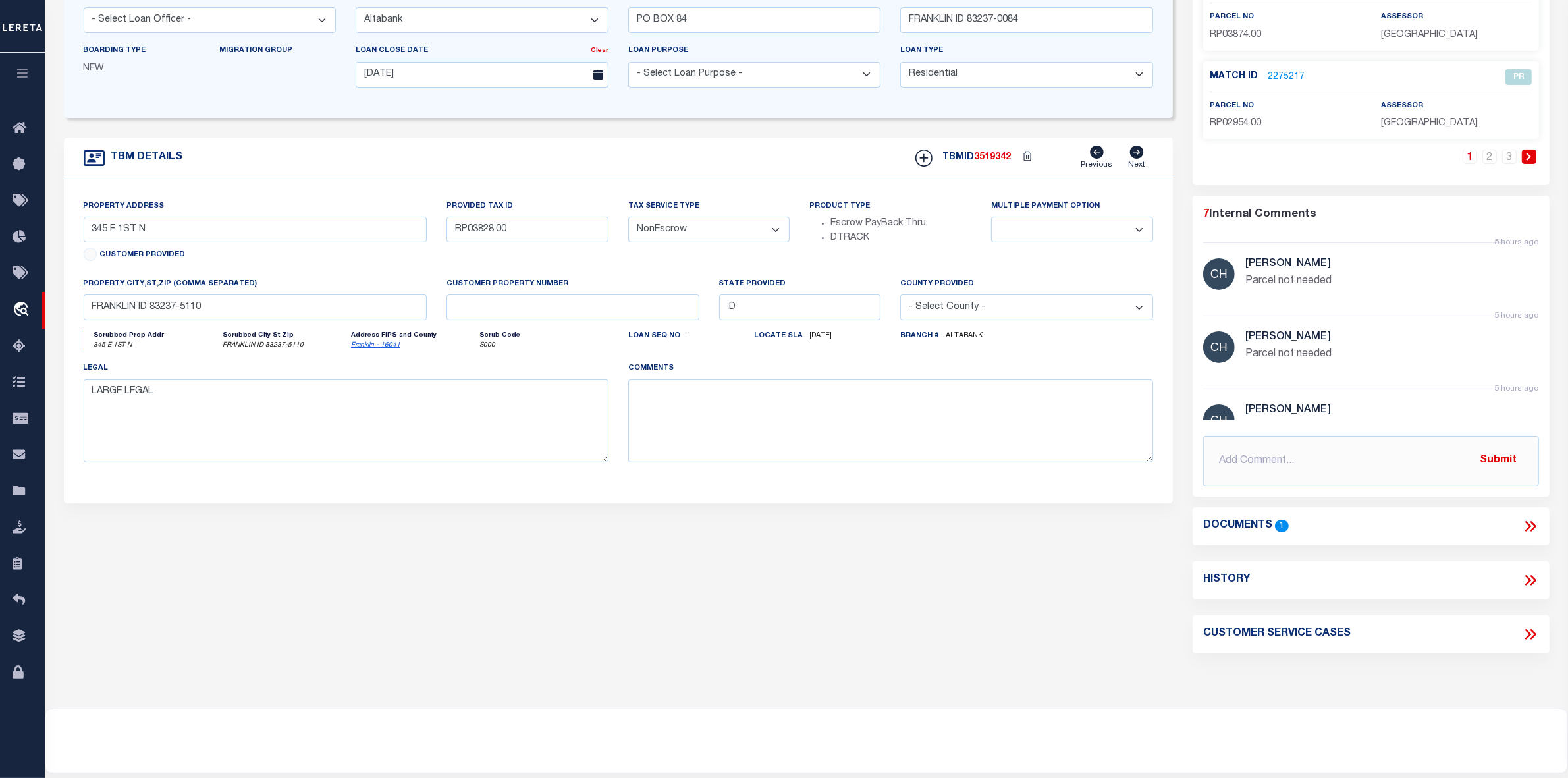
scroll to position [342, 0]
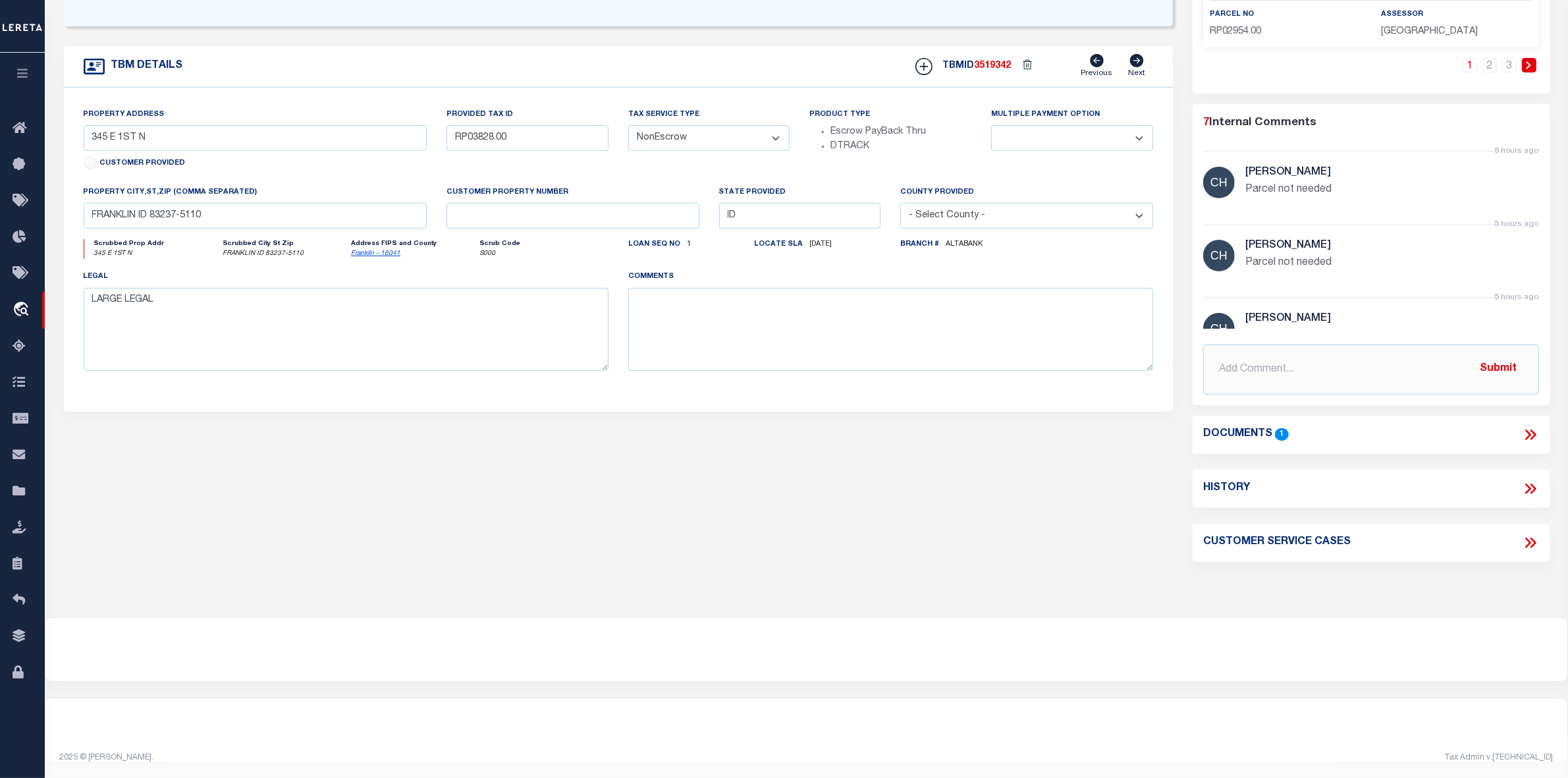
click at [1328, 442] on div "Documents 1" at bounding box center [1371, 435] width 357 height 38
click at [1528, 429] on icon at bounding box center [1528, 434] width 6 height 11
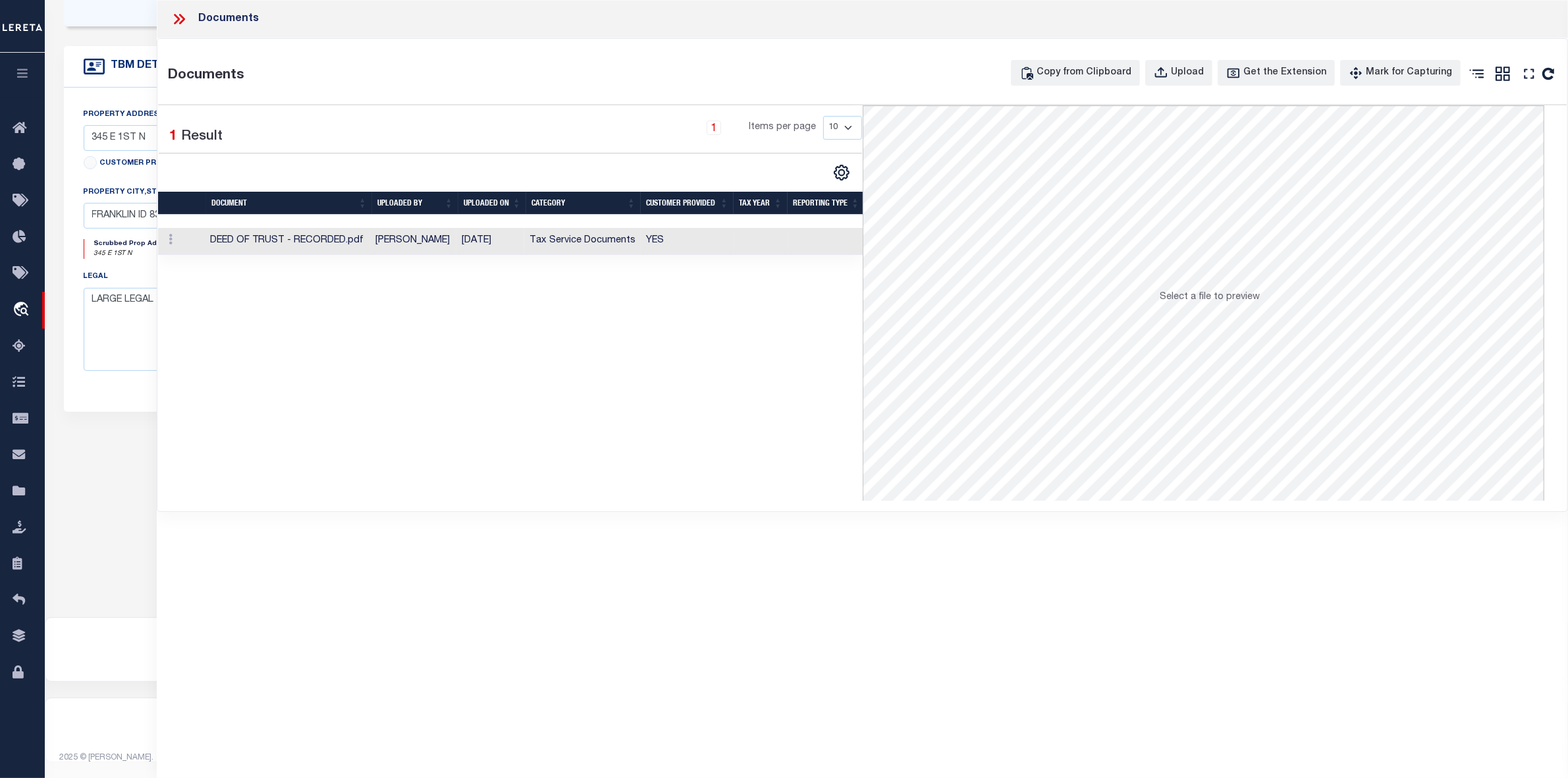
click at [300, 247] on td "DEED OF TRUST - RECORDED.pdf" at bounding box center [287, 241] width 166 height 27
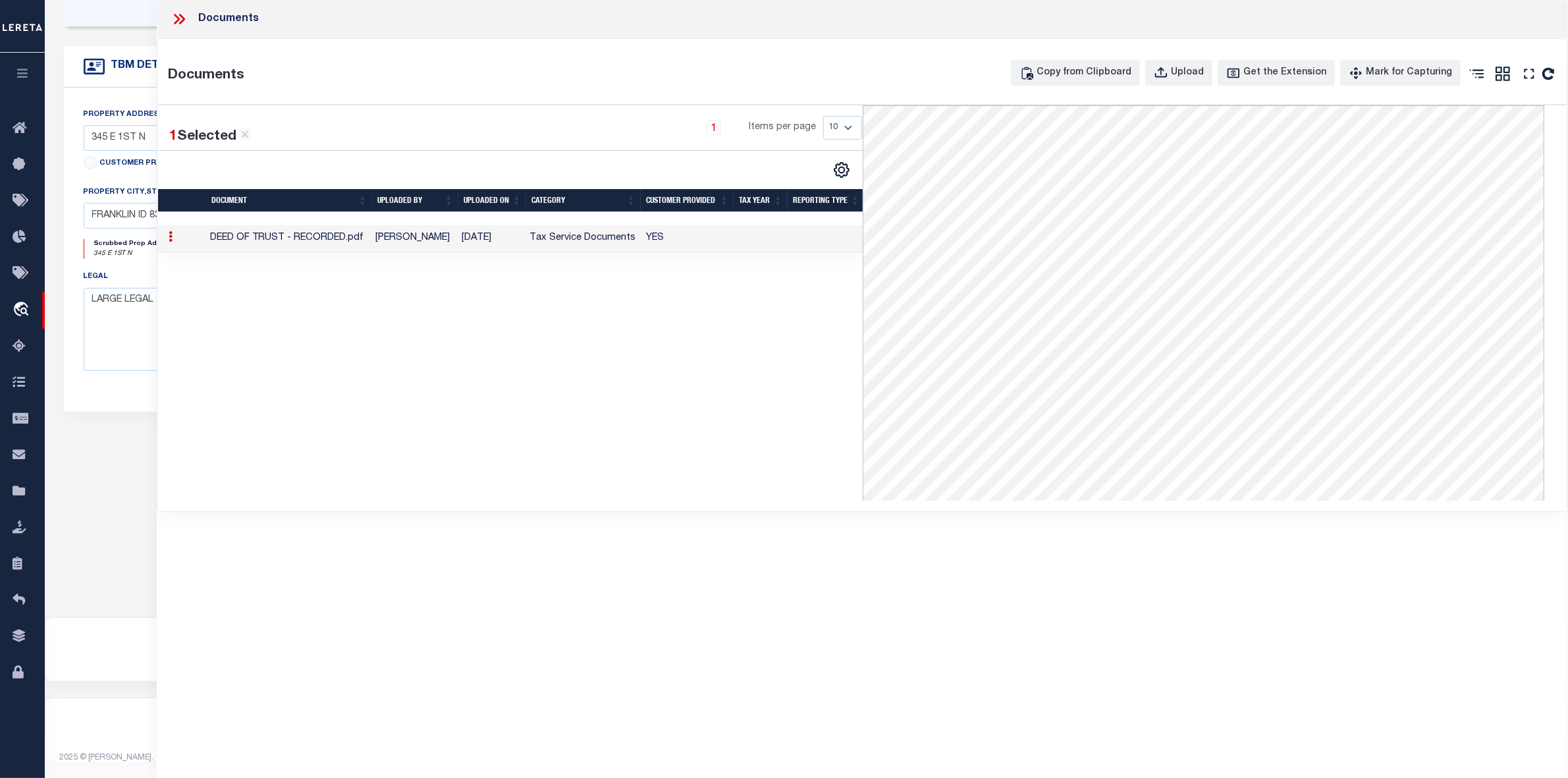
click at [179, 20] on icon at bounding box center [176, 19] width 6 height 11
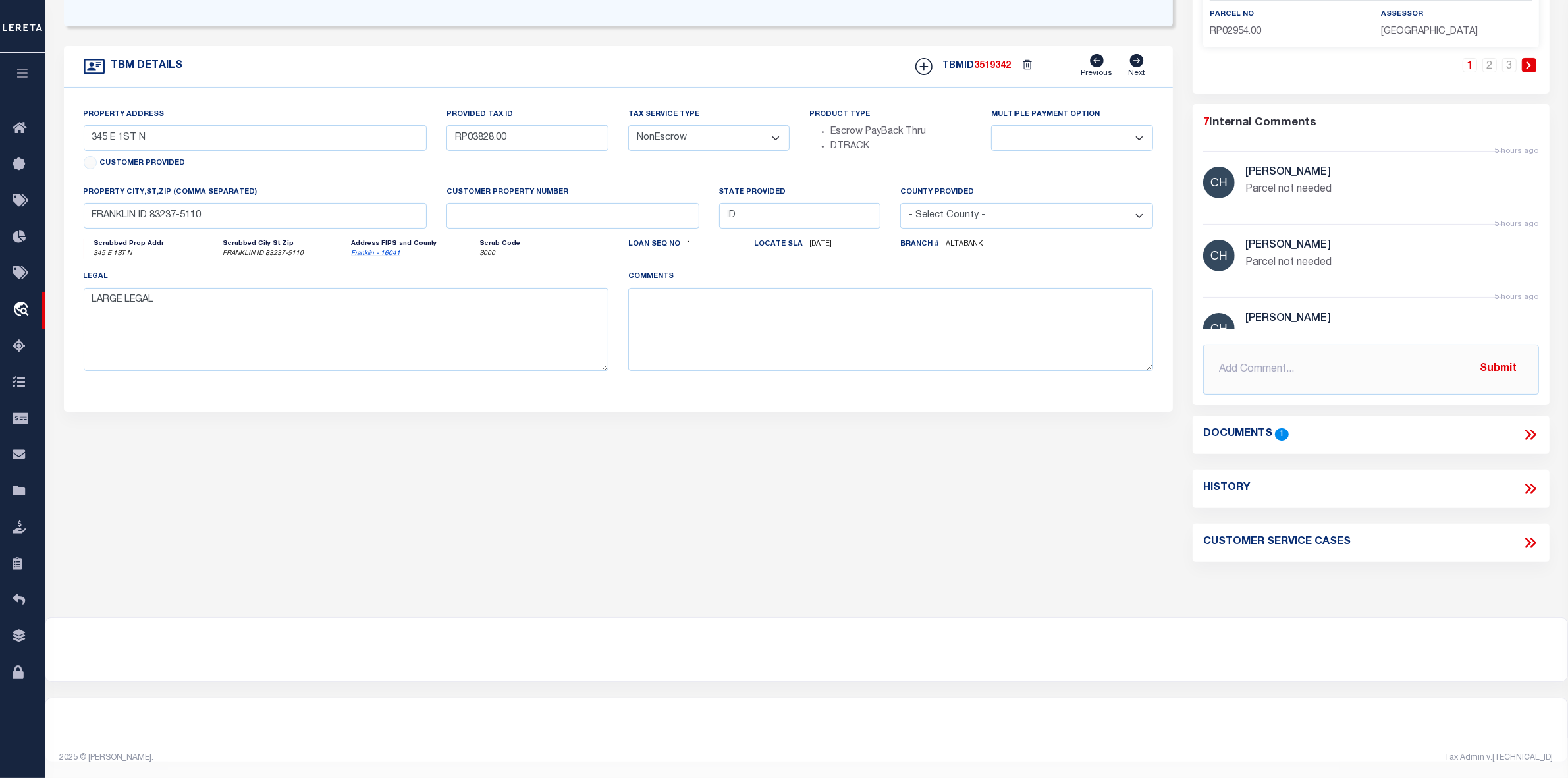
scroll to position [0, 0]
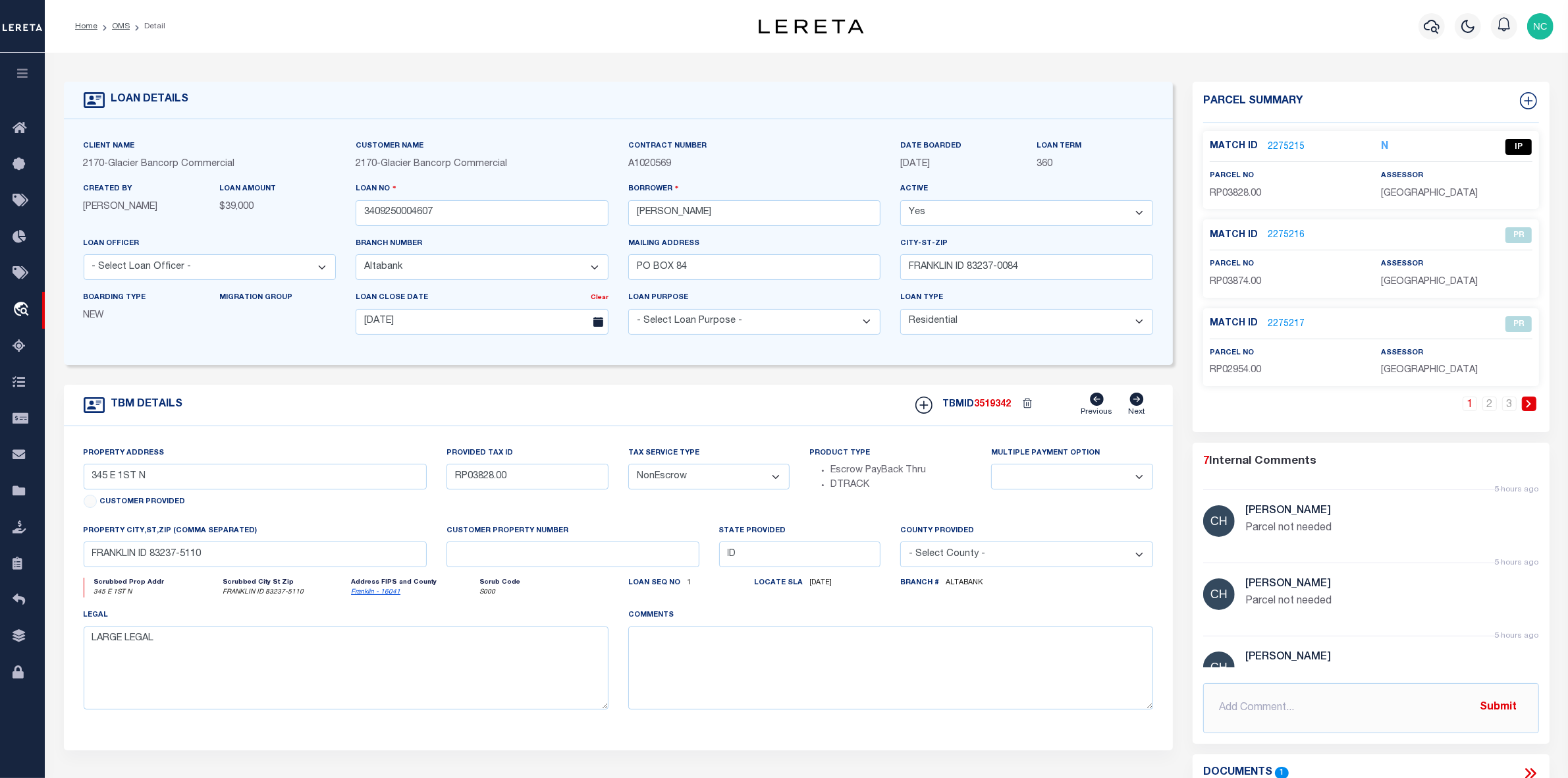
click at [1286, 143] on link "2275215" at bounding box center [1286, 147] width 37 height 14
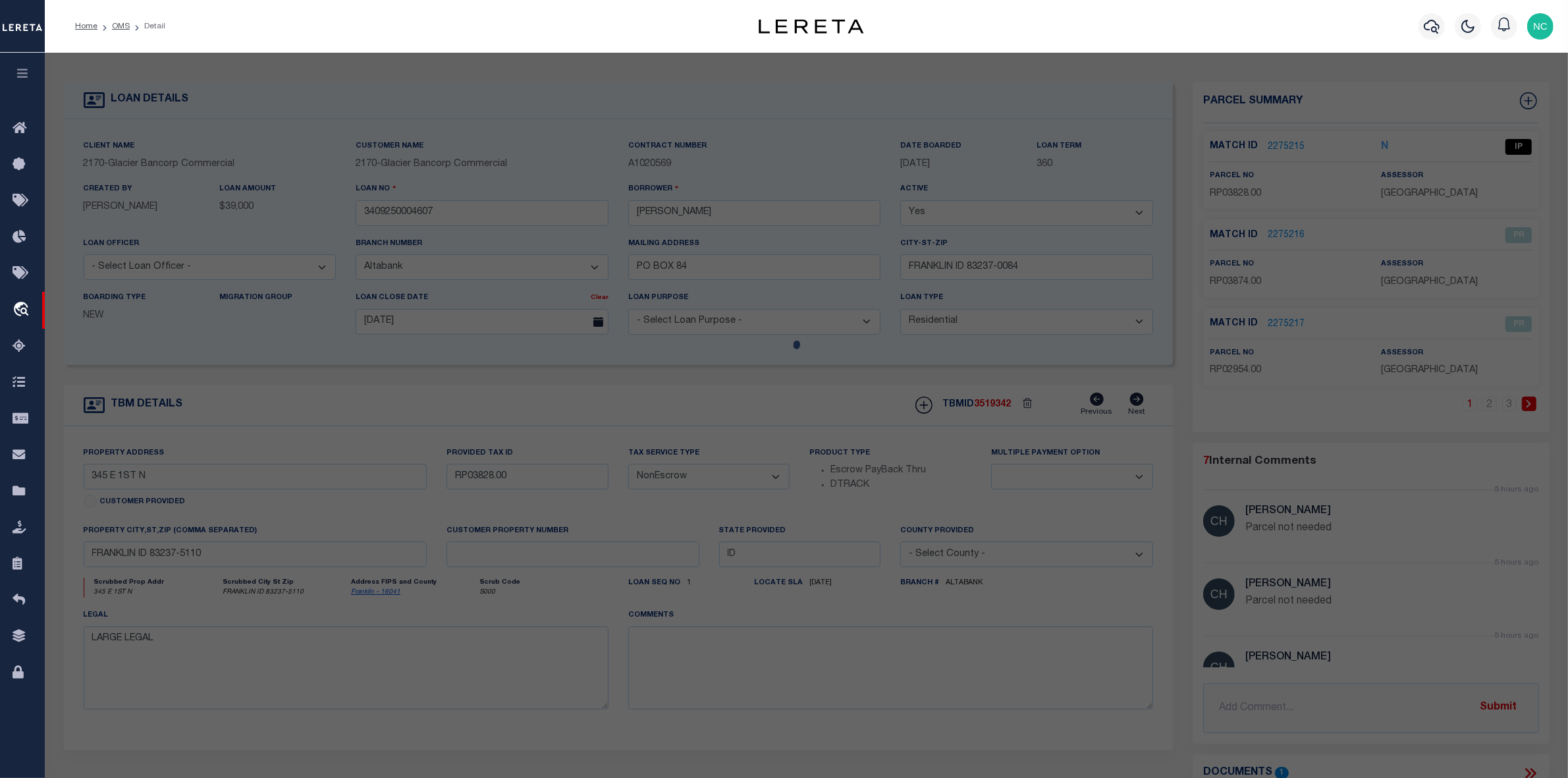
select select "AS"
select select
checkbox input "false"
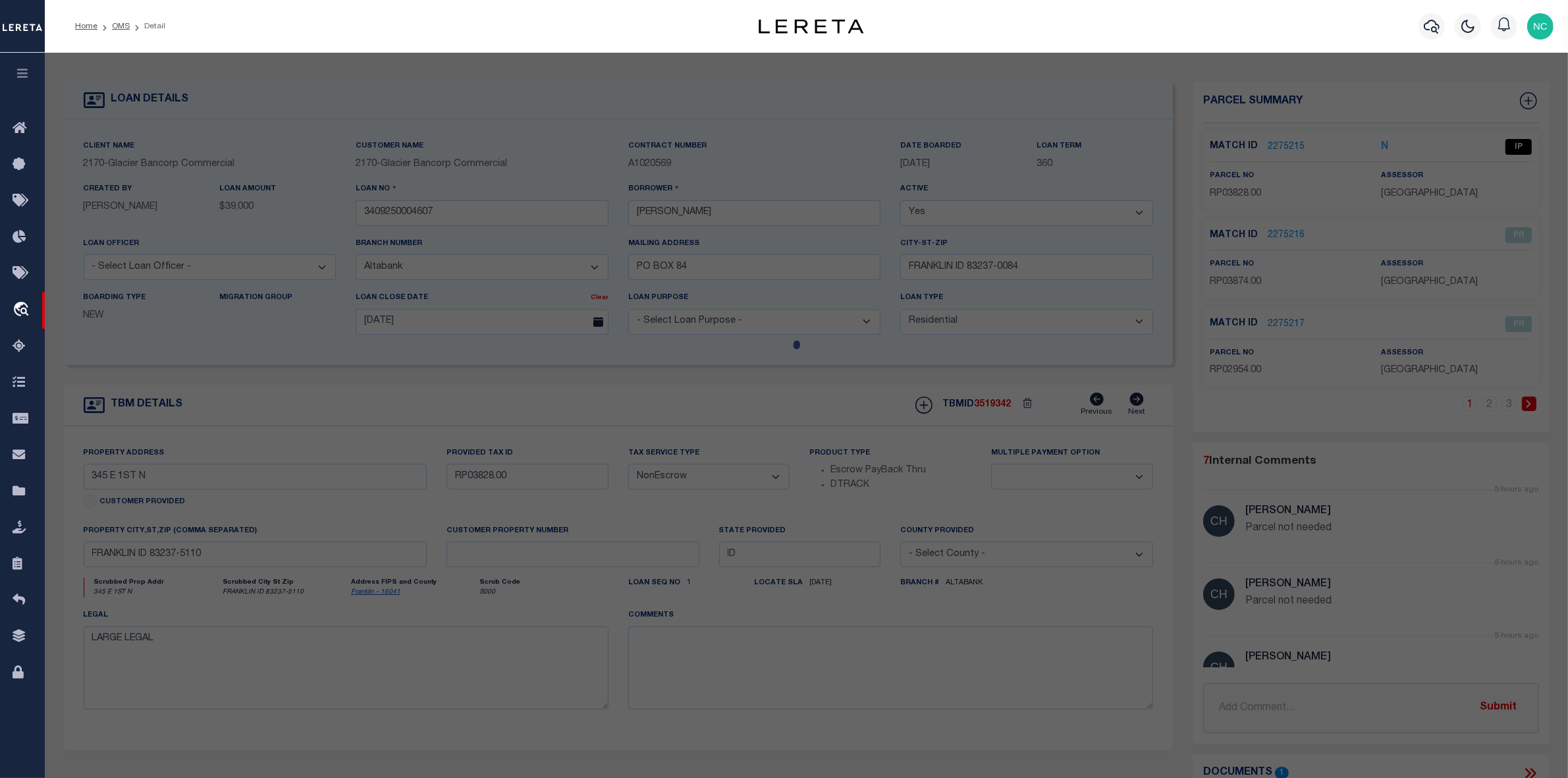
select select "IP"
type input "LOWE RANDON M"
select select "ATL"
select select "ADD"
type input "345 E 1 N FRANKLIN"
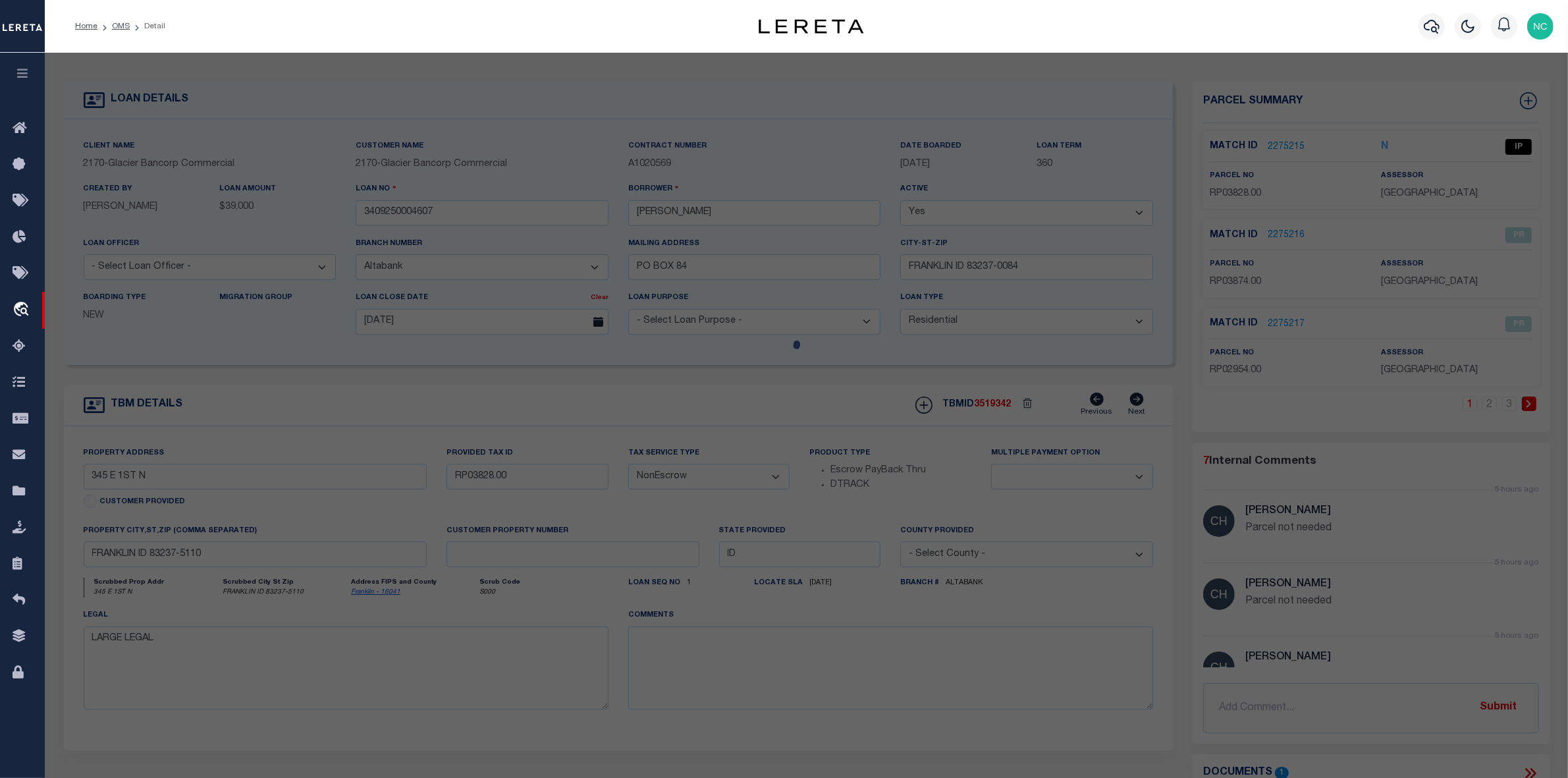
checkbox input "false"
type input "FRANKLIN ID 83237"
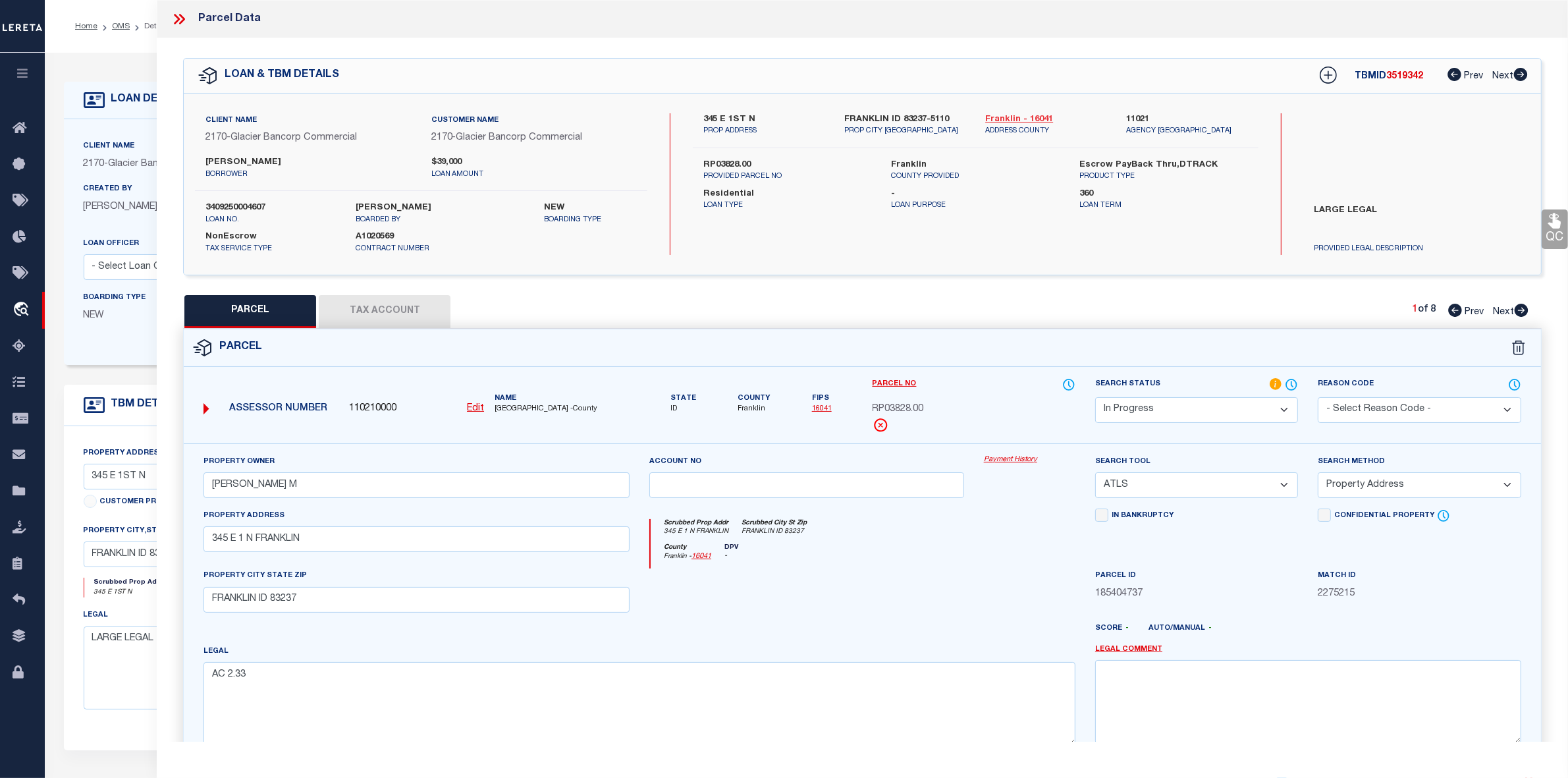
click at [1012, 119] on link "Franklin - 16041" at bounding box center [1046, 120] width 121 height 13
drag, startPoint x: 983, startPoint y: 119, endPoint x: 1019, endPoint y: 117, distance: 36.1
click at [1019, 117] on div "Franklin - 16041 ADDRESS COUNTY" at bounding box center [1046, 124] width 141 height 24
copy link "Franklin"
click at [725, 162] on label "RP03828.00" at bounding box center [788, 165] width 169 height 13
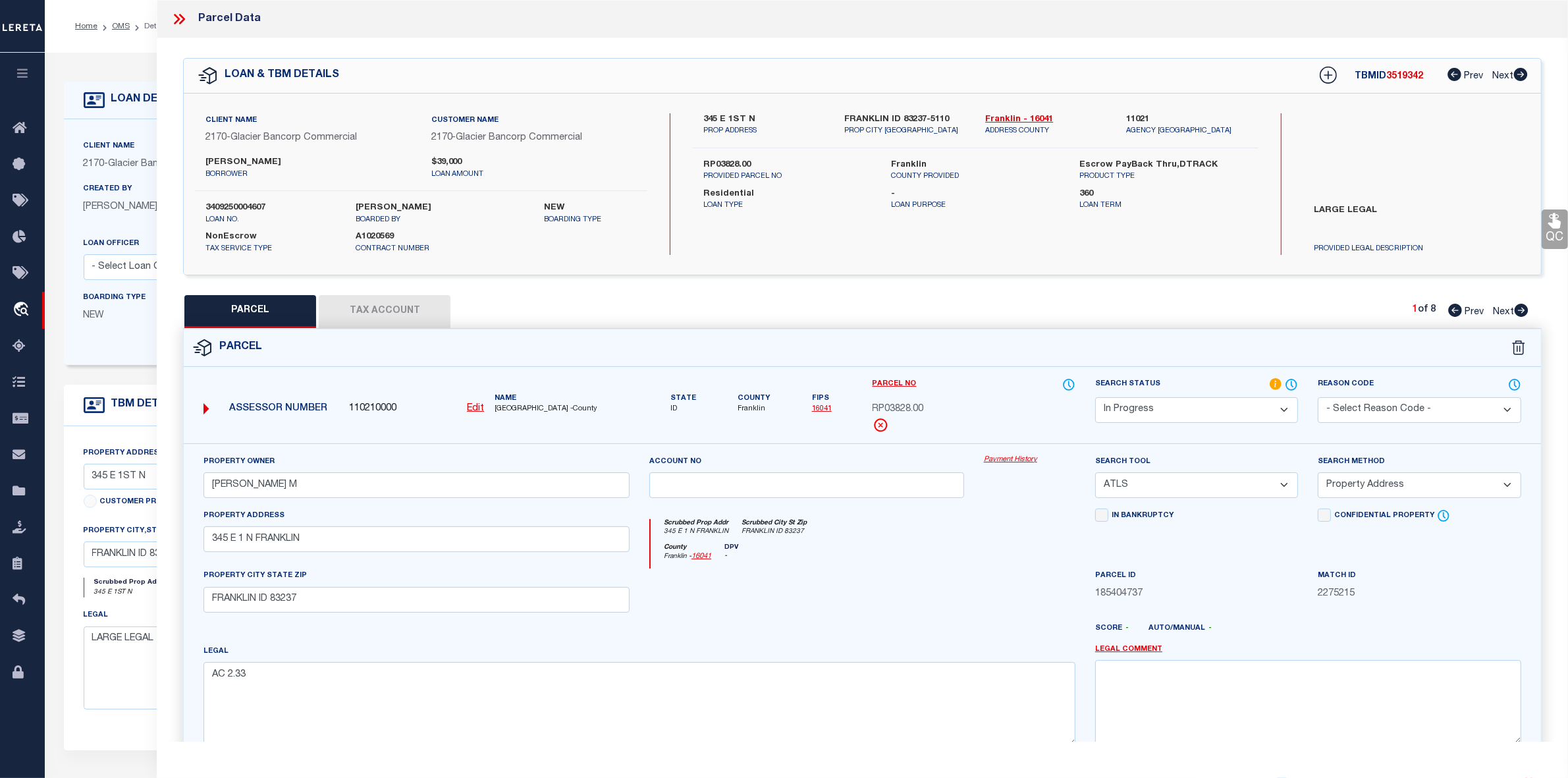
click at [725, 162] on label "RP03828.00" at bounding box center [788, 165] width 169 height 13
copy label "RP03828.00"
click at [346, 667] on textarea "AC 2.33" at bounding box center [639, 703] width 872 height 83
paste textarea "LOTS 1 & 8 & SOUTH .03 AC BLK 19; 21-16-40; PLAT 150 ; INST #265610"
type textarea "LOTS 1 & 8 & SOUTH .03 AC BLK 19; 21-16-40; PLAT 150 ; INST #265610 AC 2.33"
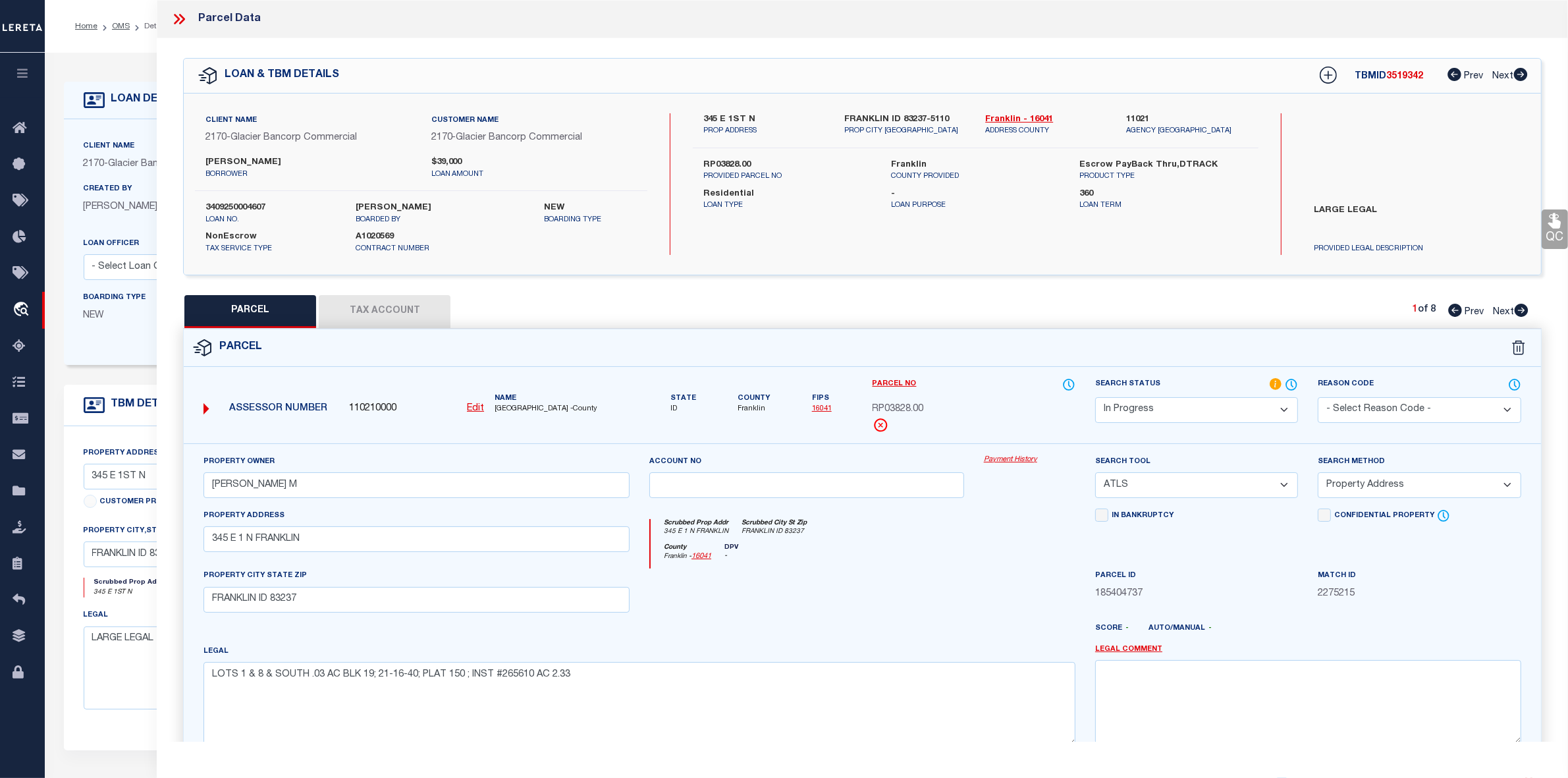
click at [382, 314] on button "Tax Account" at bounding box center [384, 311] width 132 height 33
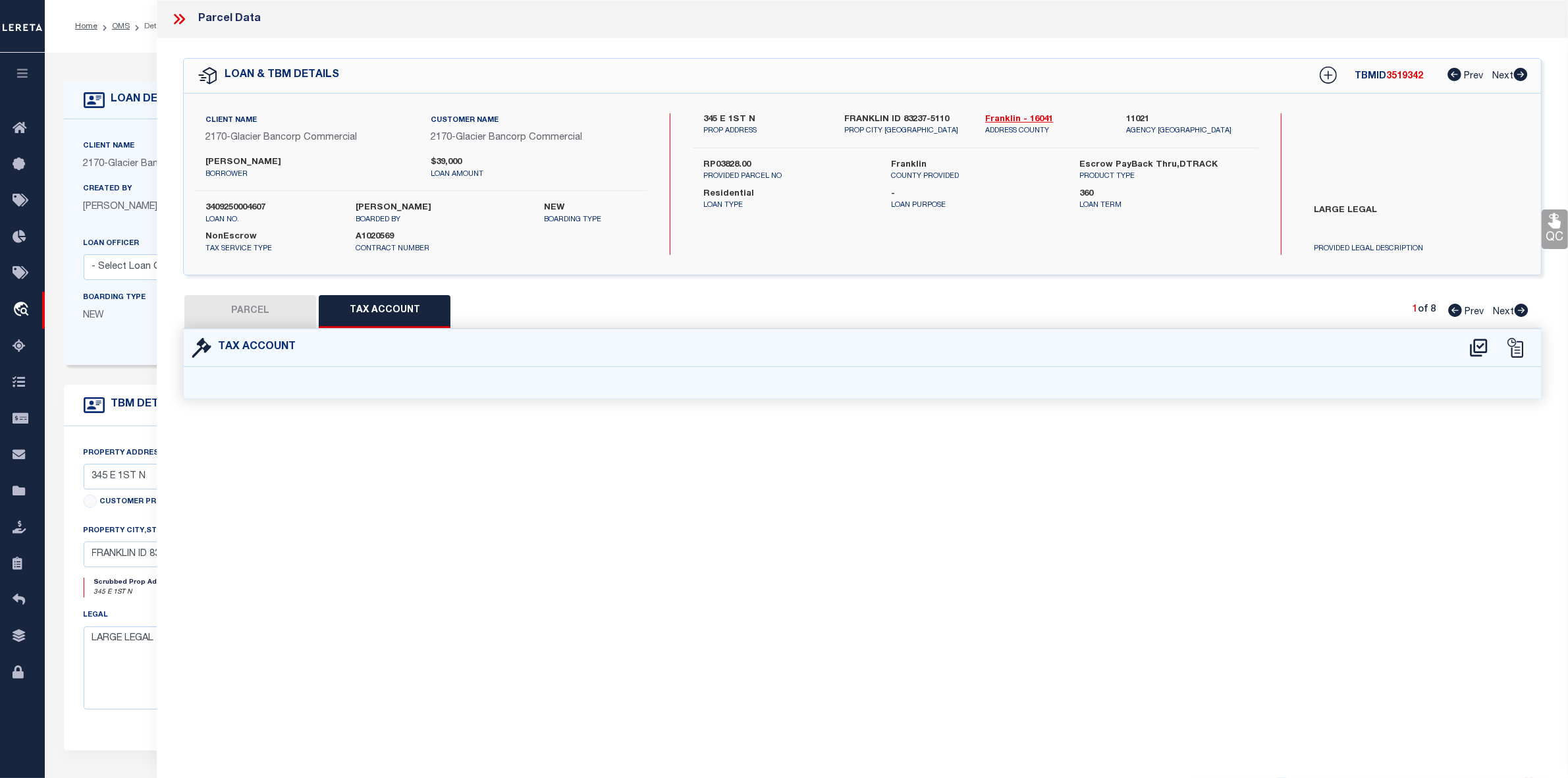
select select "100"
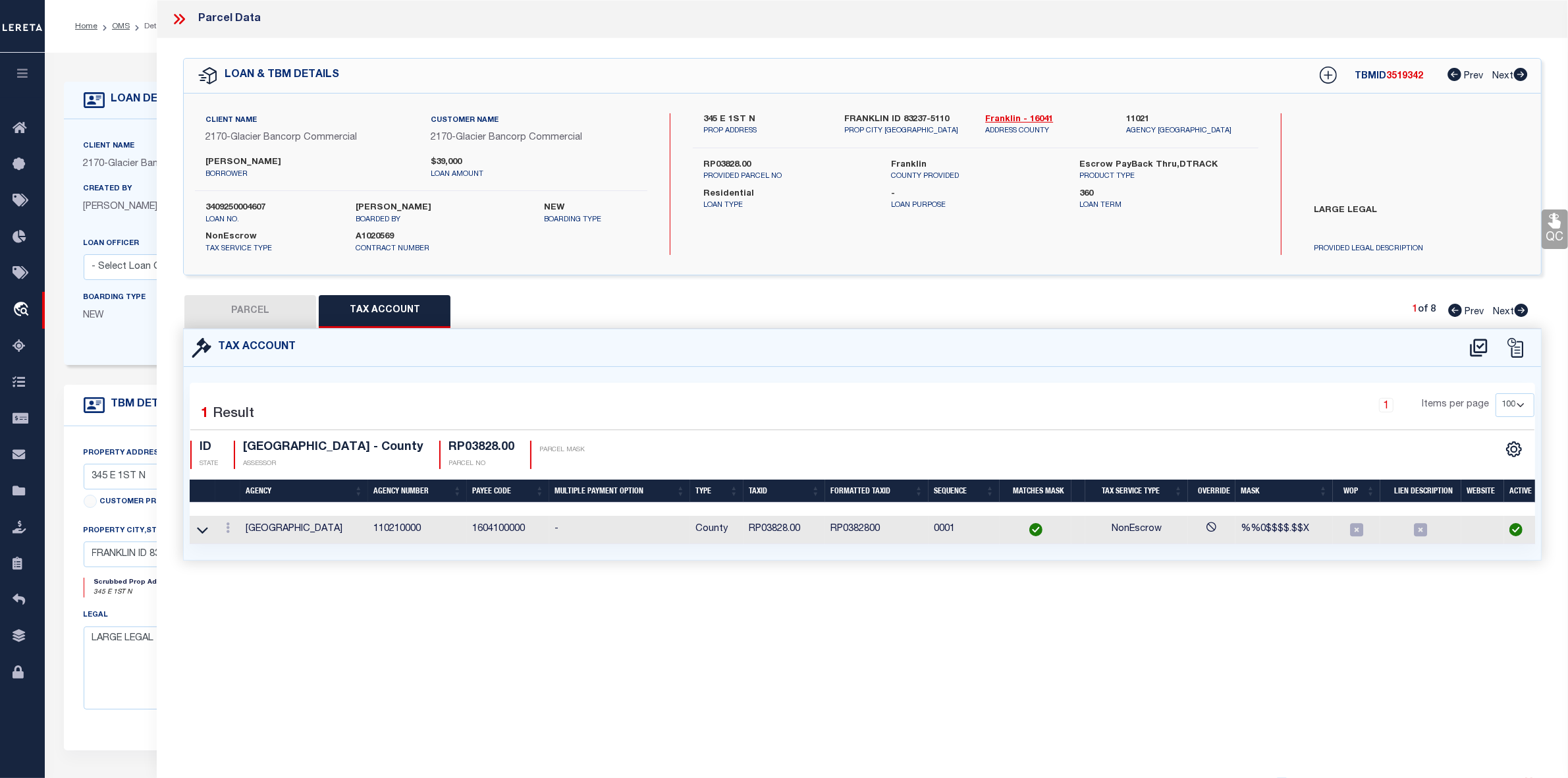
click at [257, 307] on button "PARCEL" at bounding box center [250, 311] width 132 height 33
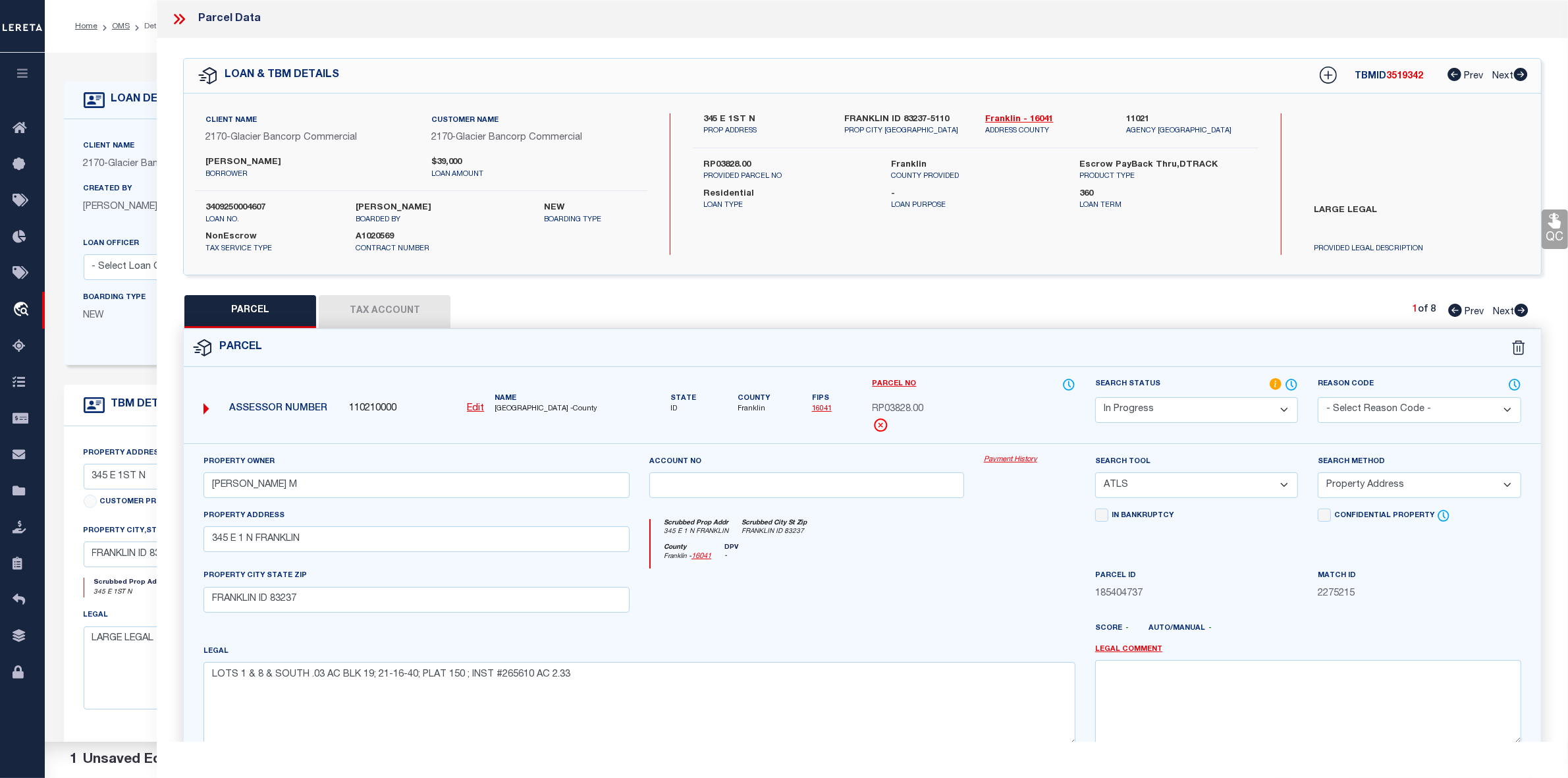
scroll to position [137, 0]
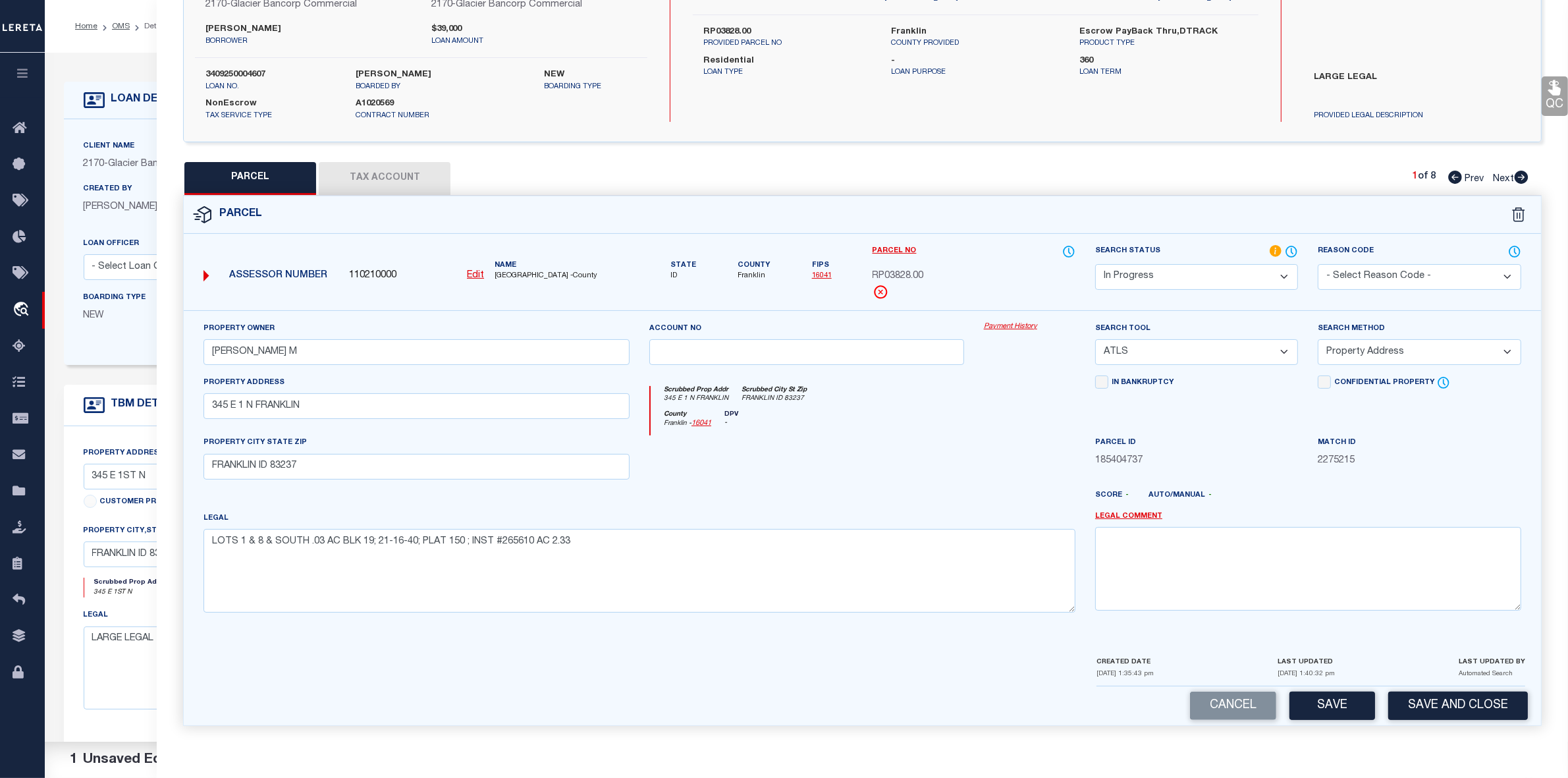
click at [1145, 274] on select "Automated Search Bad Parcel Complete Duplicate Parcel High Dollar Reporting In …" at bounding box center [1197, 277] width 203 height 25
select select "PC"
click at [1096, 265] on select "Automated Search Bad Parcel Complete Duplicate Parcel High Dollar Reporting In …" at bounding box center [1197, 277] width 203 height 25
click at [1146, 346] on select "-- Select Search Tool -- 3rd Party Website Agency File Agency Website ATLS CNV-…" at bounding box center [1197, 351] width 203 height 25
select select "AGW"
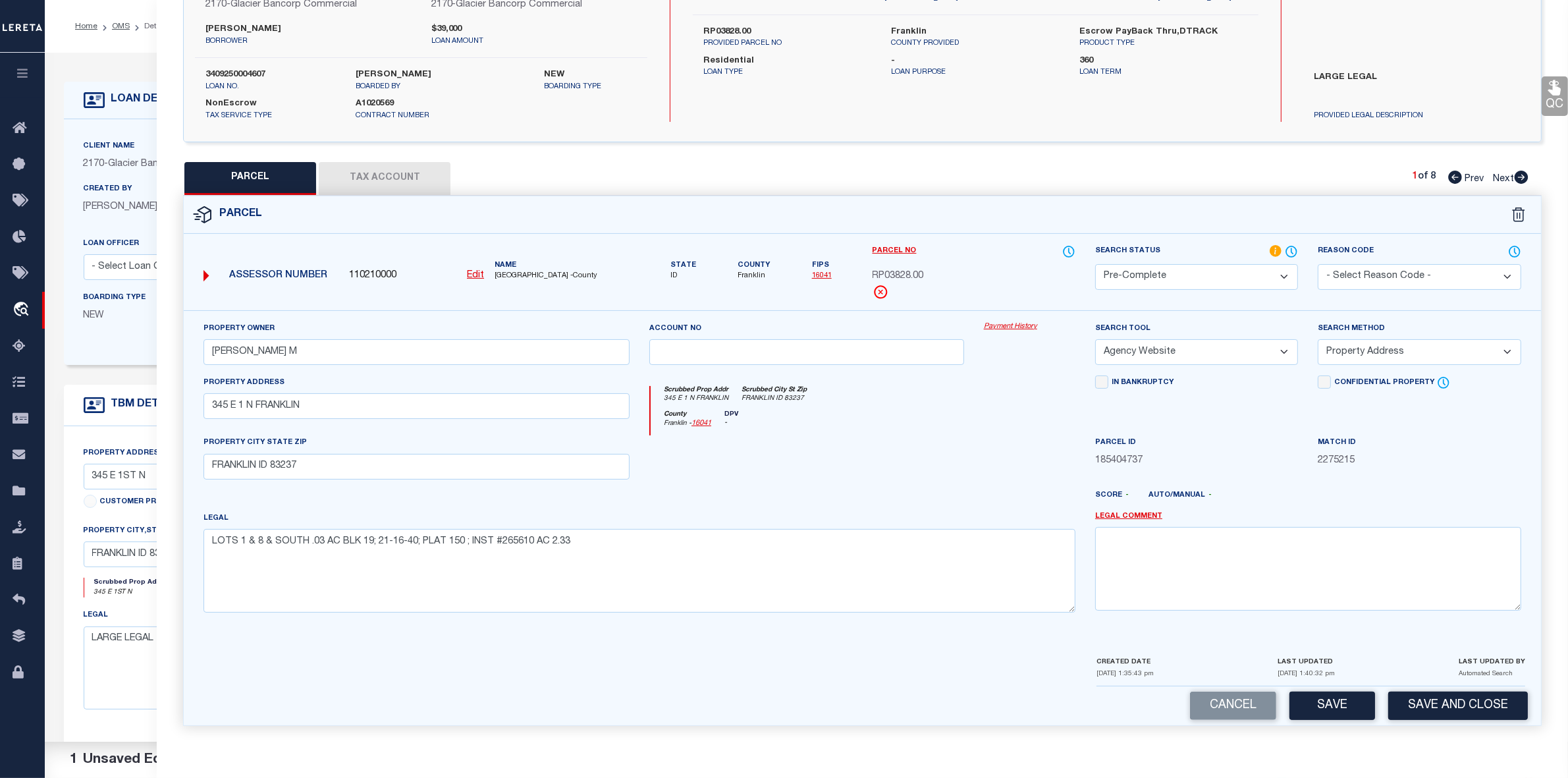
click at [1096, 339] on select "-- Select Search Tool -- 3rd Party Website Agency File Agency Website ATLS CNV-…" at bounding box center [1197, 351] width 203 height 25
click at [1361, 350] on select "-- Select Search Method -- Property Address Legal Liability Info Provided" at bounding box center [1420, 351] width 203 height 25
select select "LEG"
click at [1318, 339] on select "-- Select Search Method -- Property Address Legal Liability Info Provided" at bounding box center [1420, 351] width 203 height 25
drag, startPoint x: 372, startPoint y: 545, endPoint x: 352, endPoint y: 545, distance: 20.0
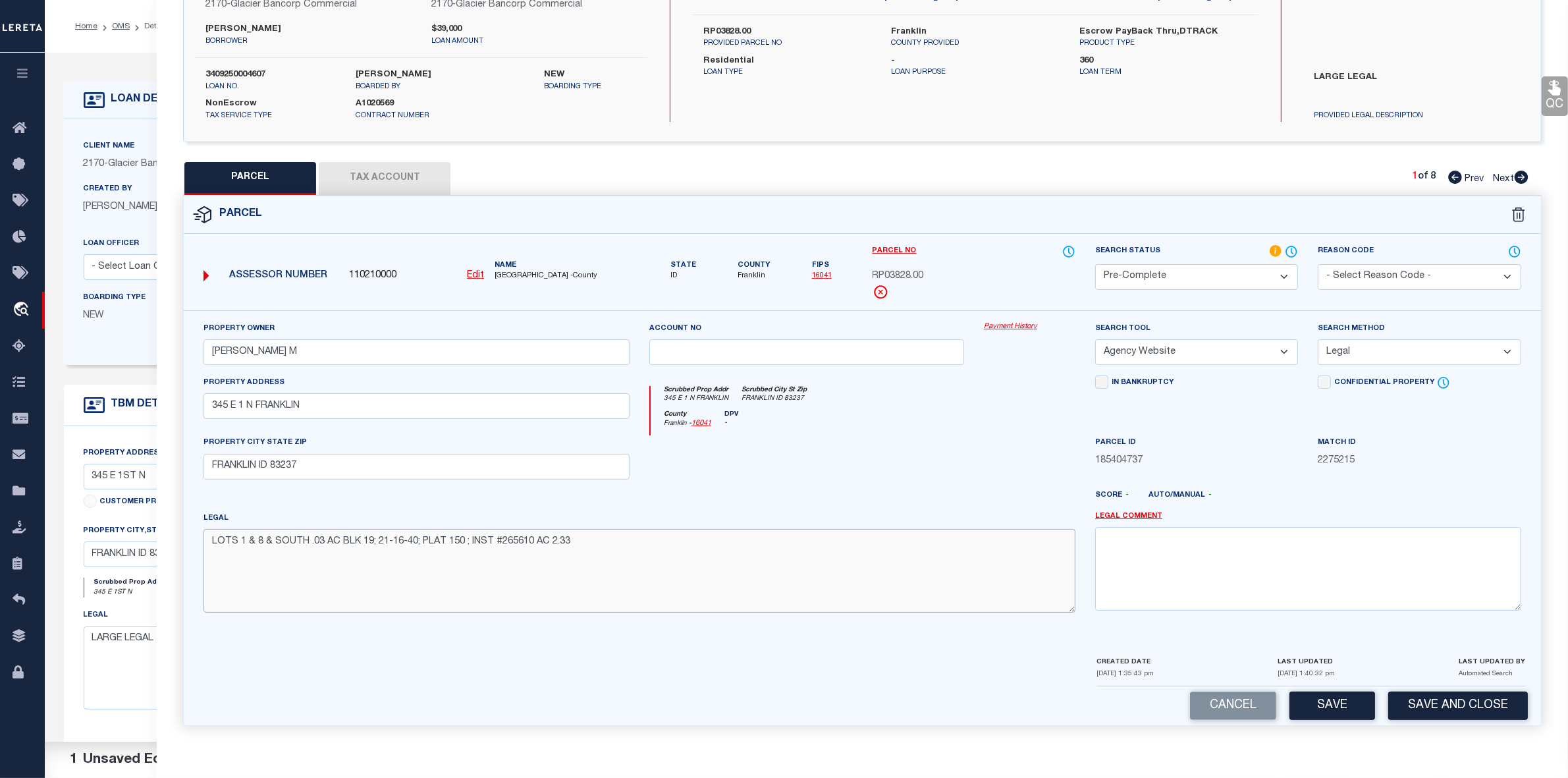
click at [352, 545] on textarea "LOTS 1 & 8 & SOUTH .03 AC BLK 19; 21-16-40; PLAT 150 ; INST #265610 AC 2.33" at bounding box center [639, 570] width 872 height 83
click at [1426, 428] on div "Confidential Property Elective Installment" at bounding box center [1419, 405] width 223 height 61
click at [1331, 705] on button "Save" at bounding box center [1332, 706] width 86 height 29
select select "AS"
select select
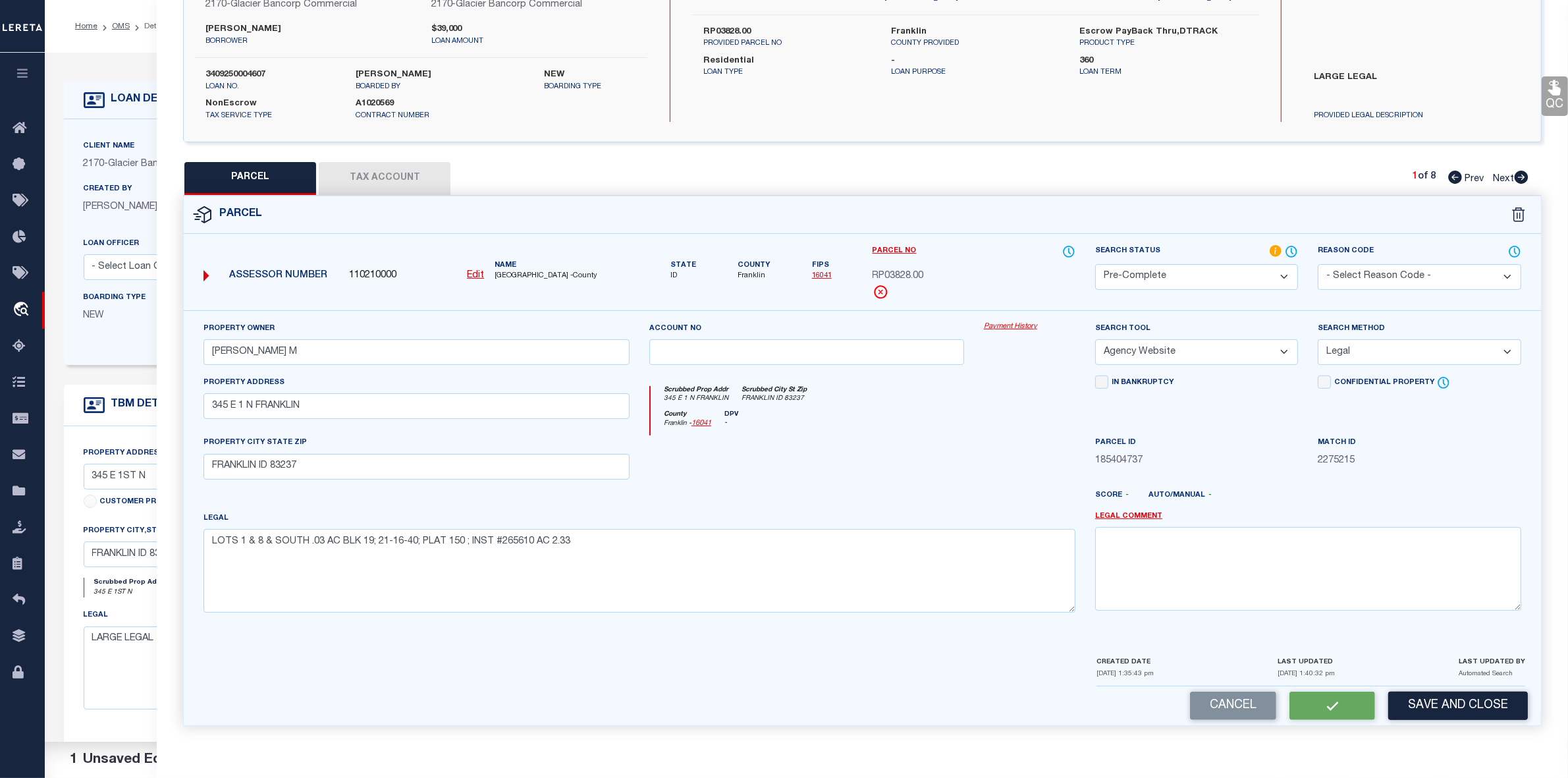
select select
checkbox input "false"
select select "PC"
type input "LOWE RANDON M"
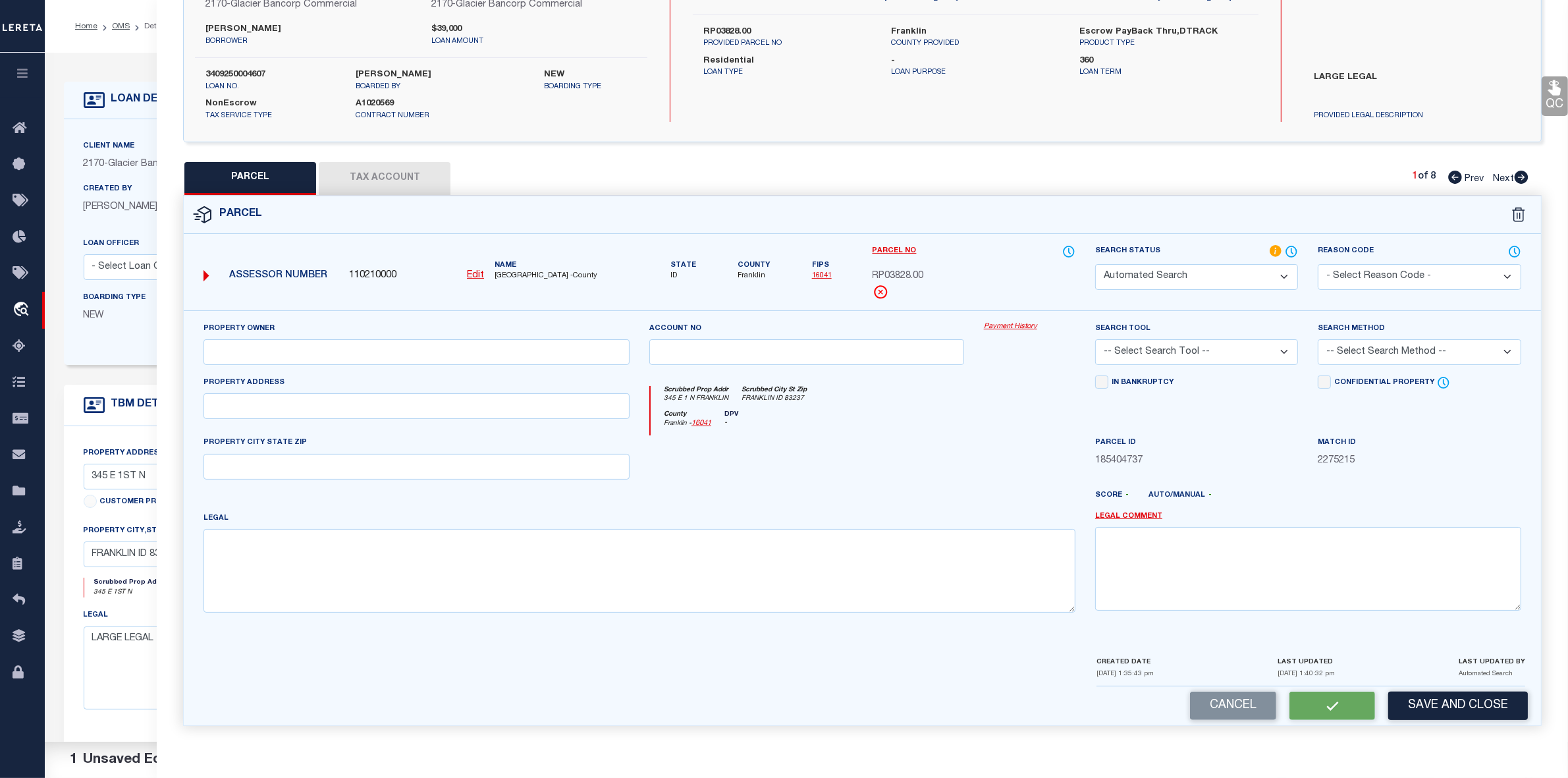
select select "AGW"
select select "LEG"
type input "345 E 1 N FRANKLIN"
type input "FRANKLIN ID 83237"
type textarea "LOTS 1 & 8 & SOUTH .03 AC BLK 19; 21-16-40; PLAT 150 ; INST #265610 AC 2.33"
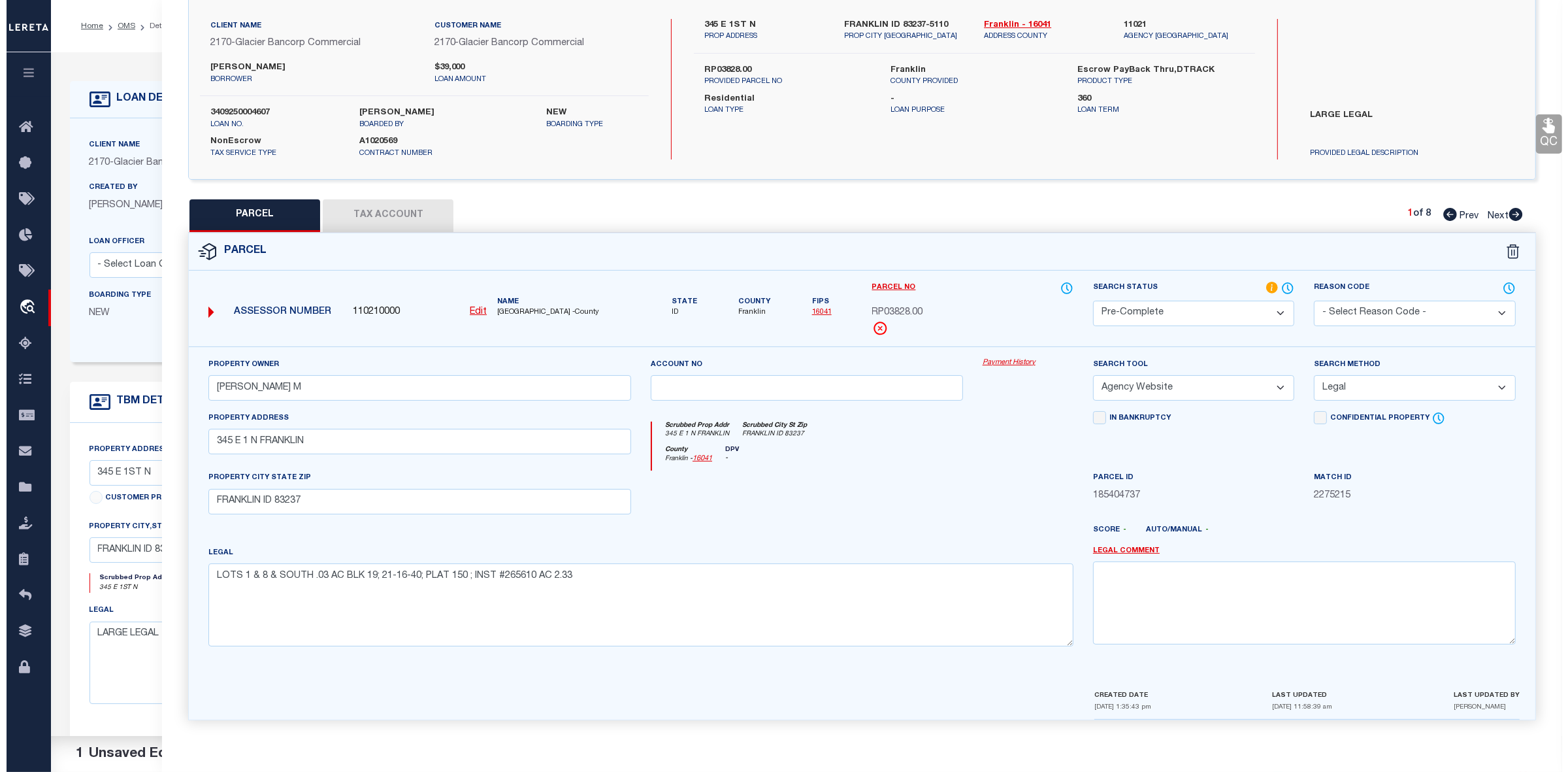
scroll to position [0, 0]
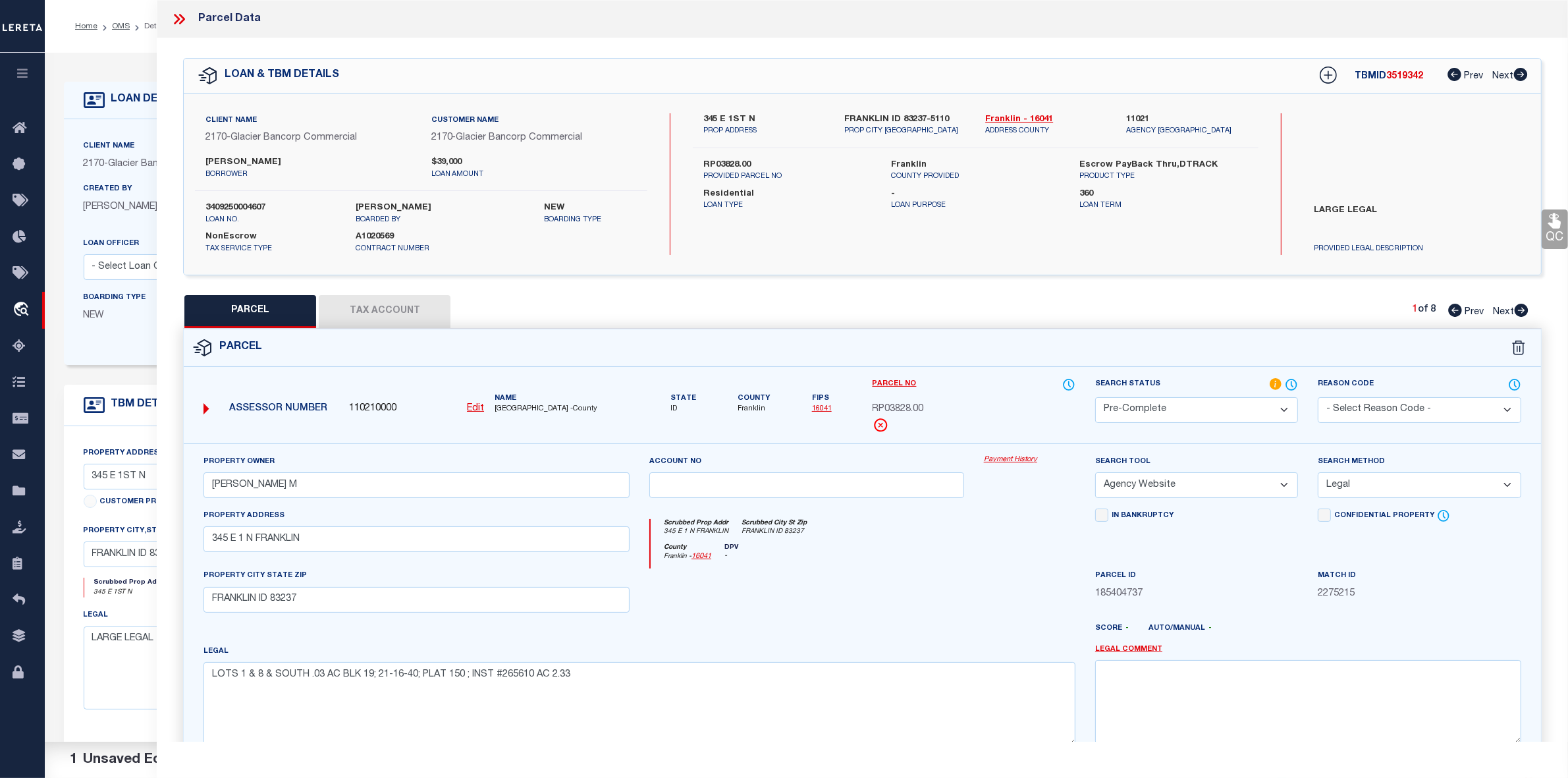
click at [179, 13] on icon at bounding box center [178, 19] width 17 height 17
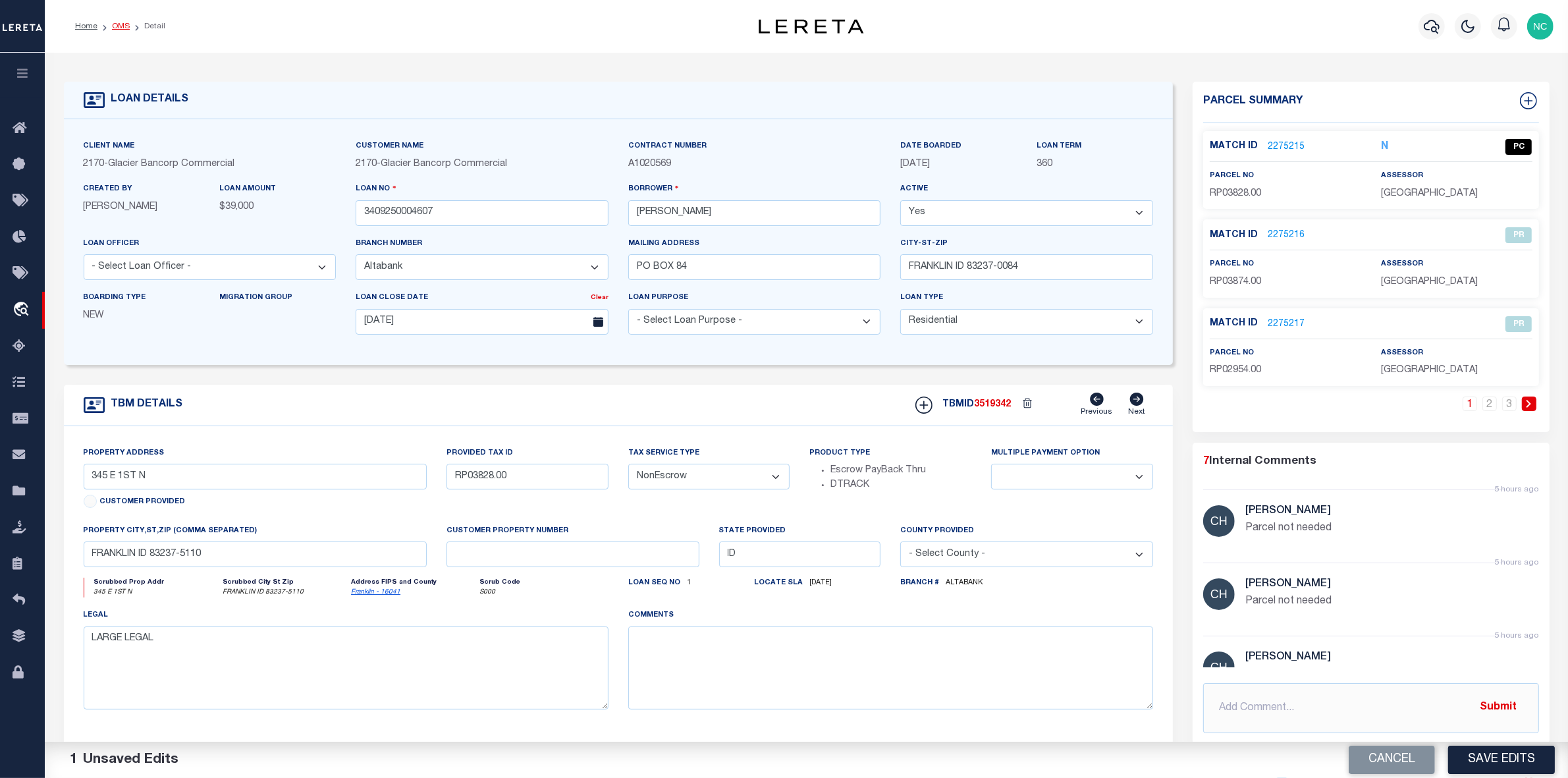
click at [117, 27] on link "OMS" at bounding box center [121, 26] width 18 height 8
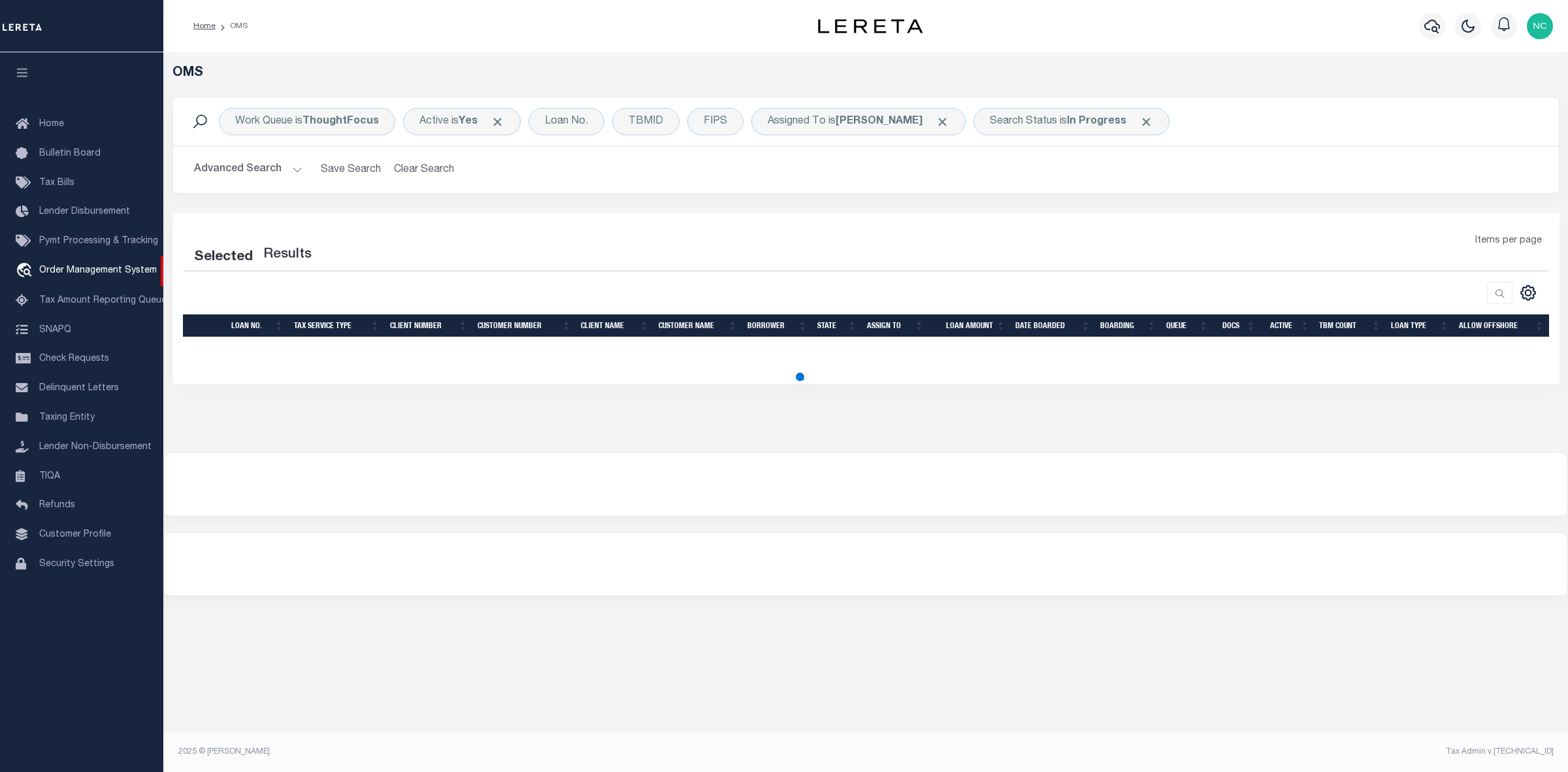
select select "200"
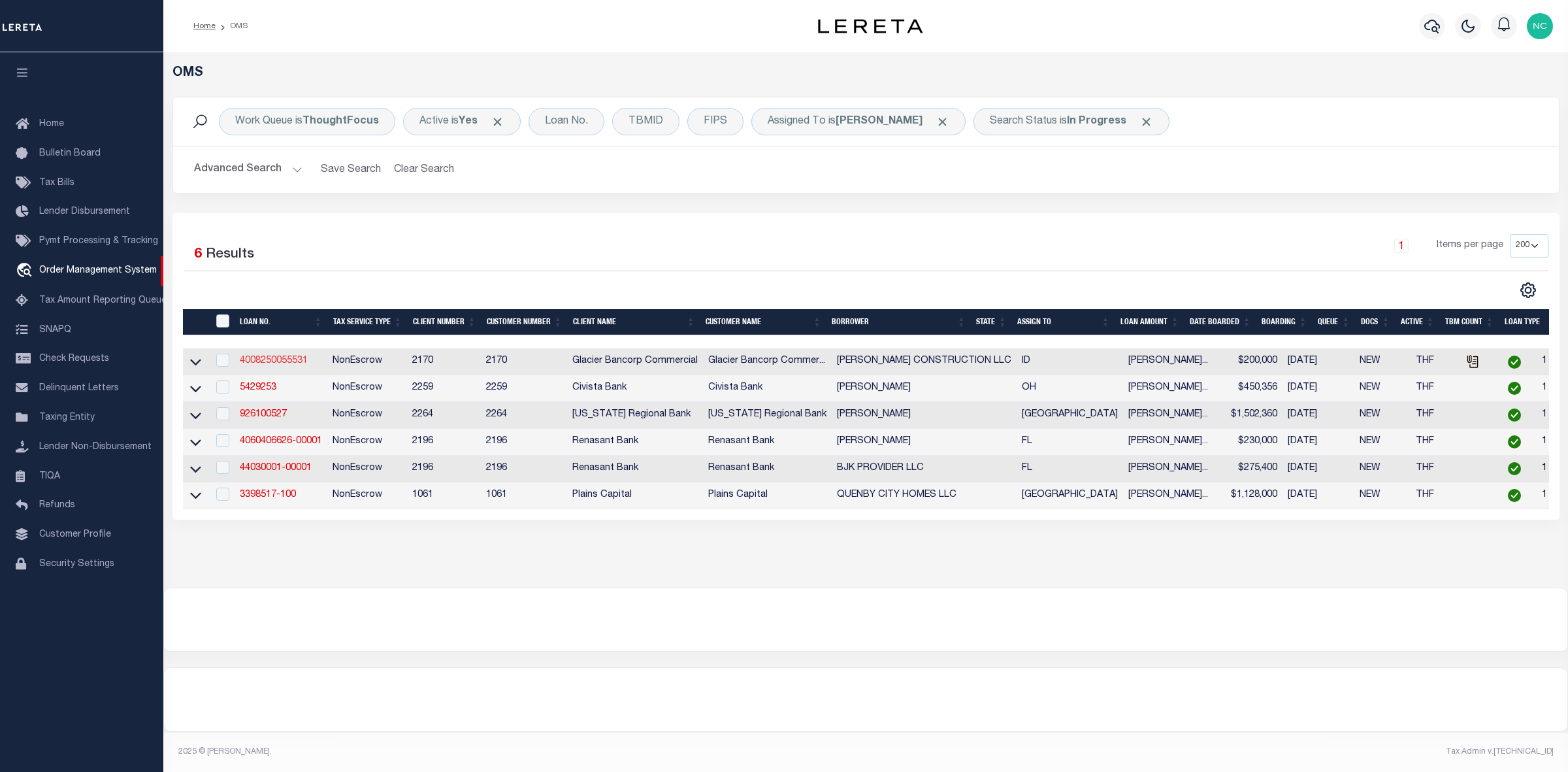
click at [283, 362] on link "4008250055531" at bounding box center [274, 360] width 68 height 9
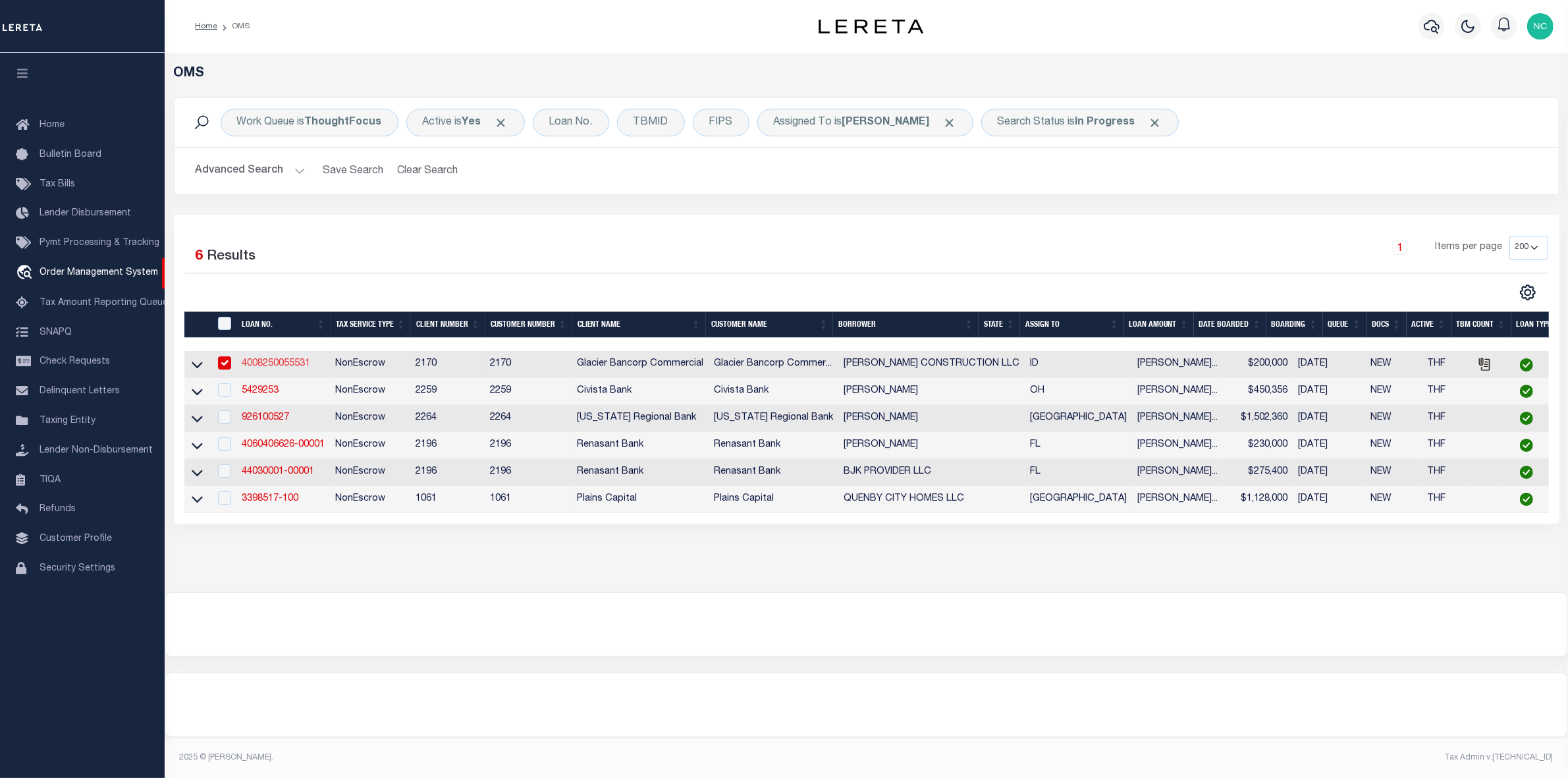
type input "4008250055531"
type input "[PERSON_NAME] CONSTRUCTION LLC"
select select
type input "985 DRY CANYON RD"
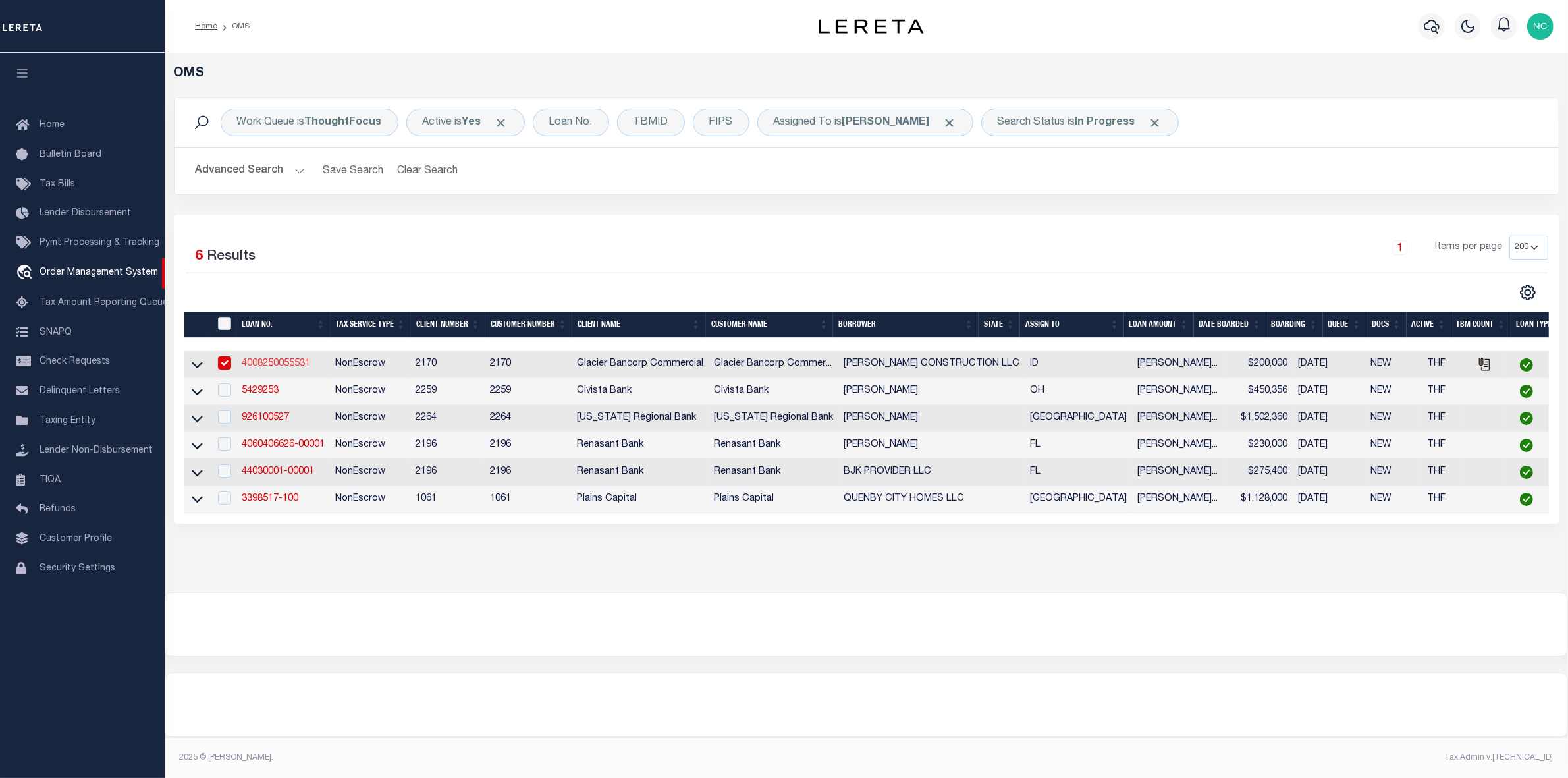
type input "MCCAMMON ID 83250-1500"
type input "09/24/2025"
select select "10"
select select "20"
select select "NonEscrow"
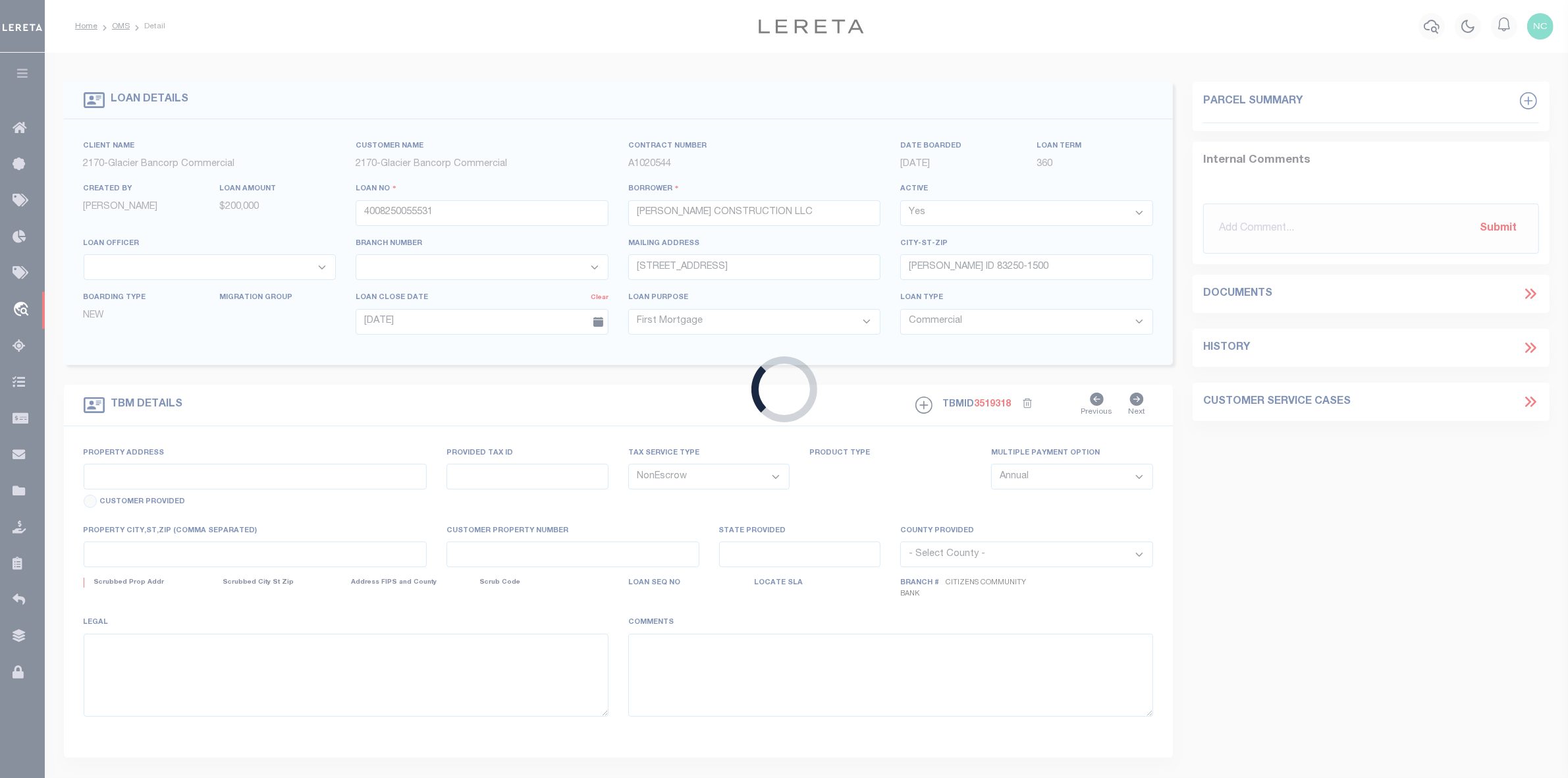
type input "TBD, LOT 19, BLOCK 1, BROCK PLACE TOWNHOMES"
type input "RPRPBT001800"
select select
type input "POCATELLO ID 83201"
type input "ID"
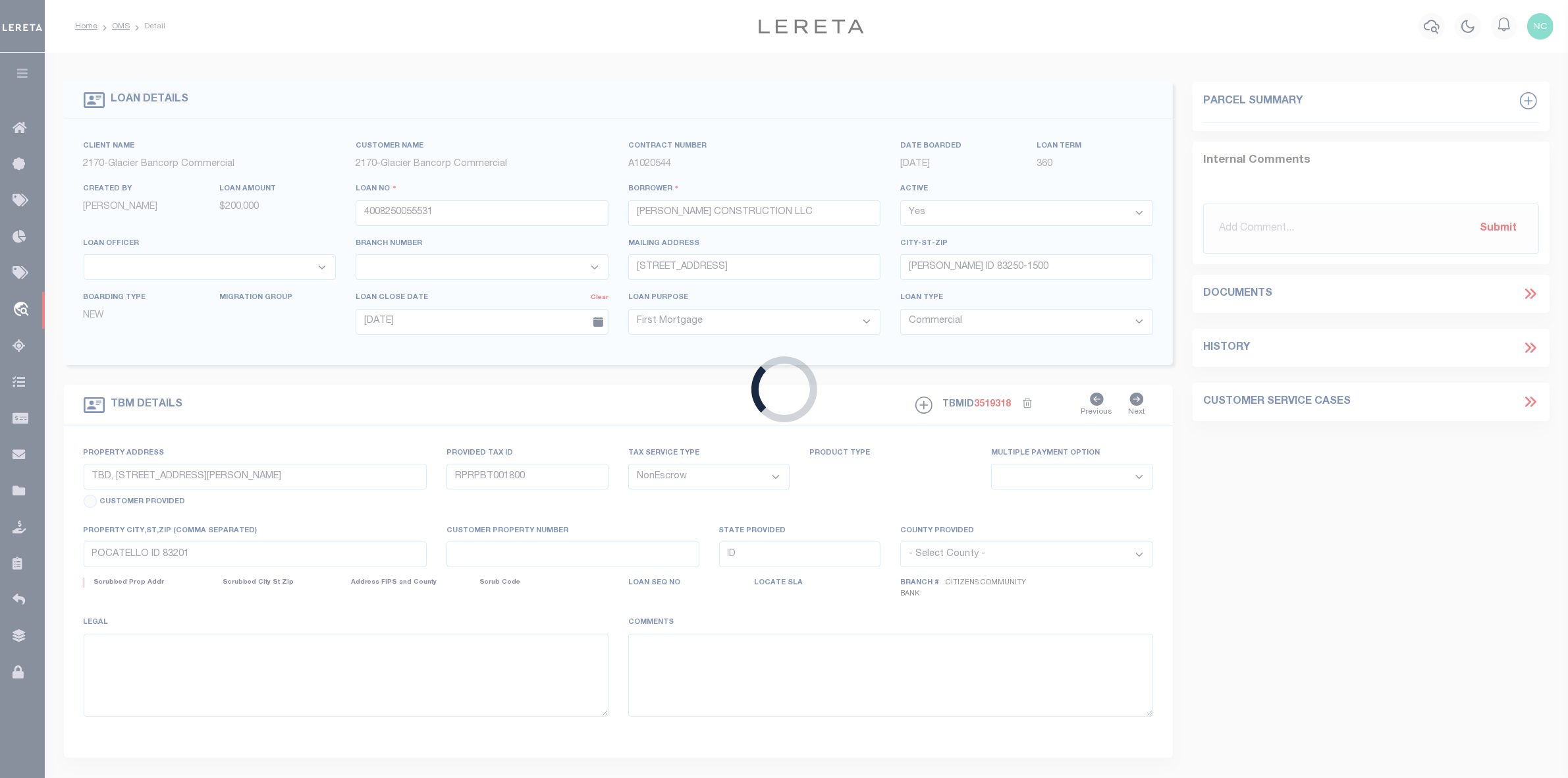
select select "4576"
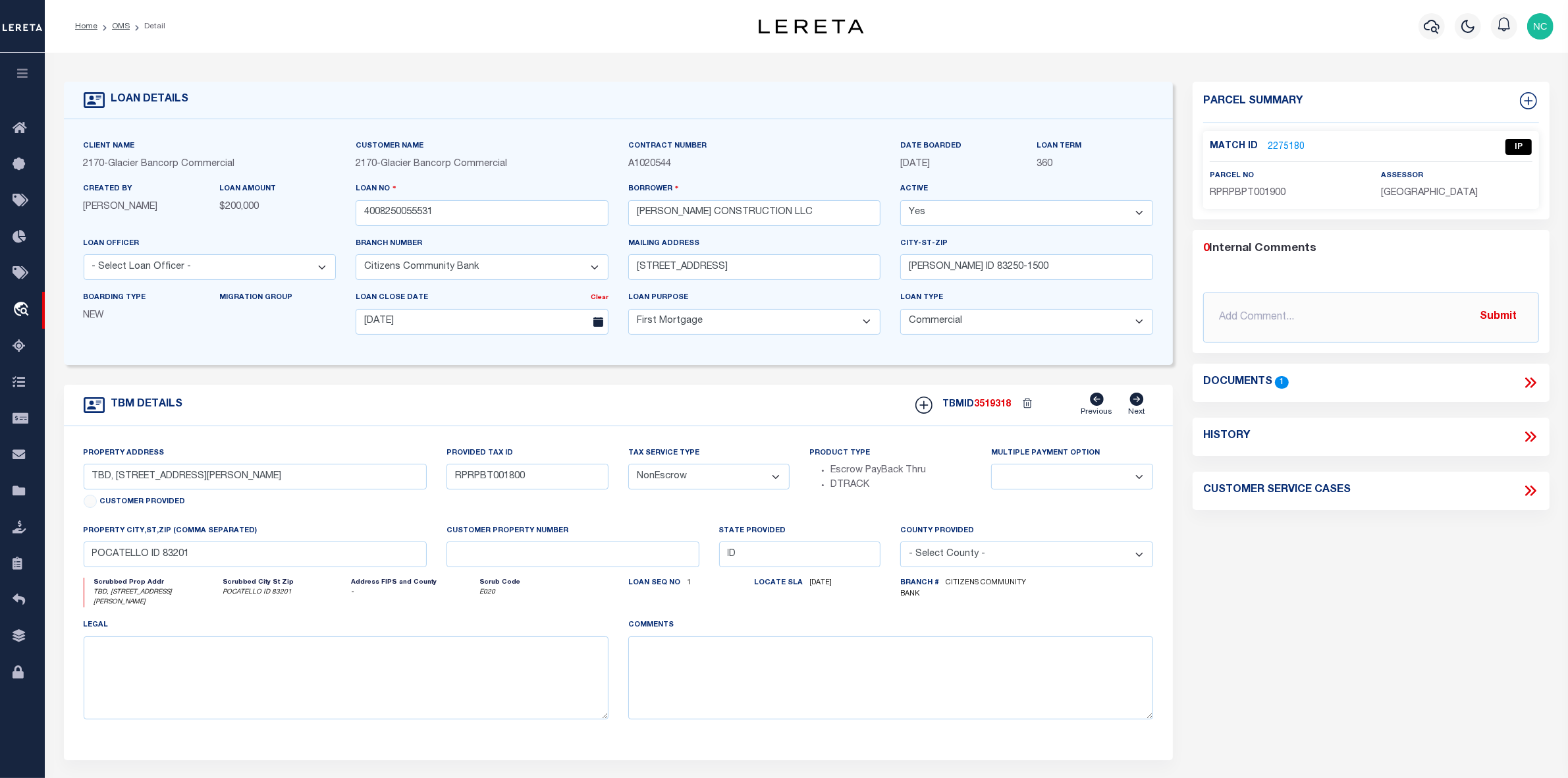
click at [1283, 146] on link "2275180" at bounding box center [1286, 147] width 37 height 14
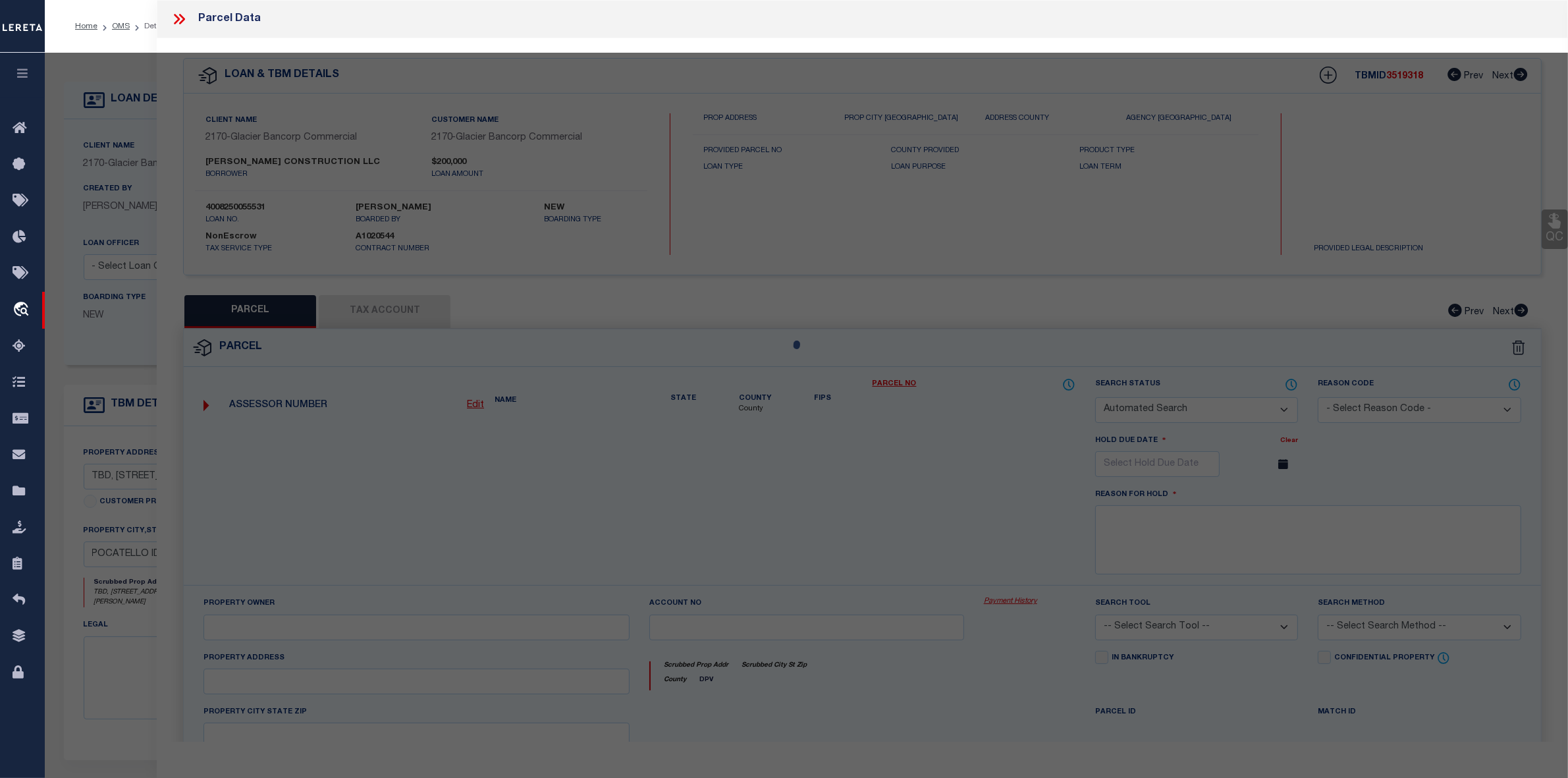
checkbox input "false"
select select "IP"
type input "MORRIS CONSTRUCTION LLC"
type textarea "S16-T6S-R34E LOT 19 0.05 AC BLOCK 1 BROCK PLACE TOWNHOMES PUD Approximate Acrea…"
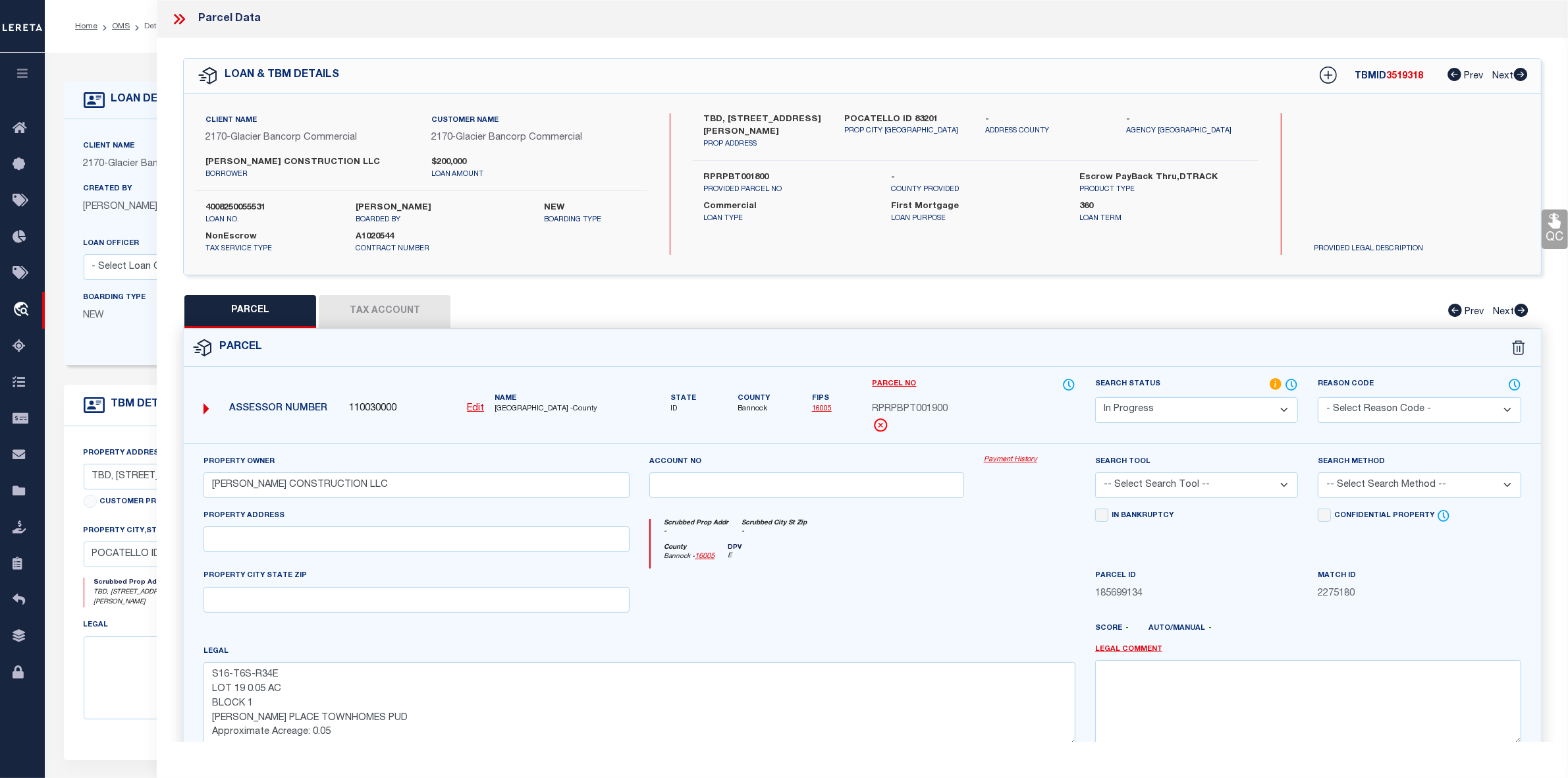
click at [1161, 412] on select "Automated Search Bad Parcel Complete Duplicate Parcel High Dollar Reporting In …" at bounding box center [1197, 409] width 203 height 25
select select "PC"
click at [1096, 397] on select "Automated Search Bad Parcel Complete Duplicate Parcel High Dollar Reporting In …" at bounding box center [1197, 409] width 203 height 25
click at [1150, 482] on select "-- Select Search Tool -- 3rd Party Website Agency File Agency Website ATLS CNV-…" at bounding box center [1197, 485] width 203 height 25
select select "AGW"
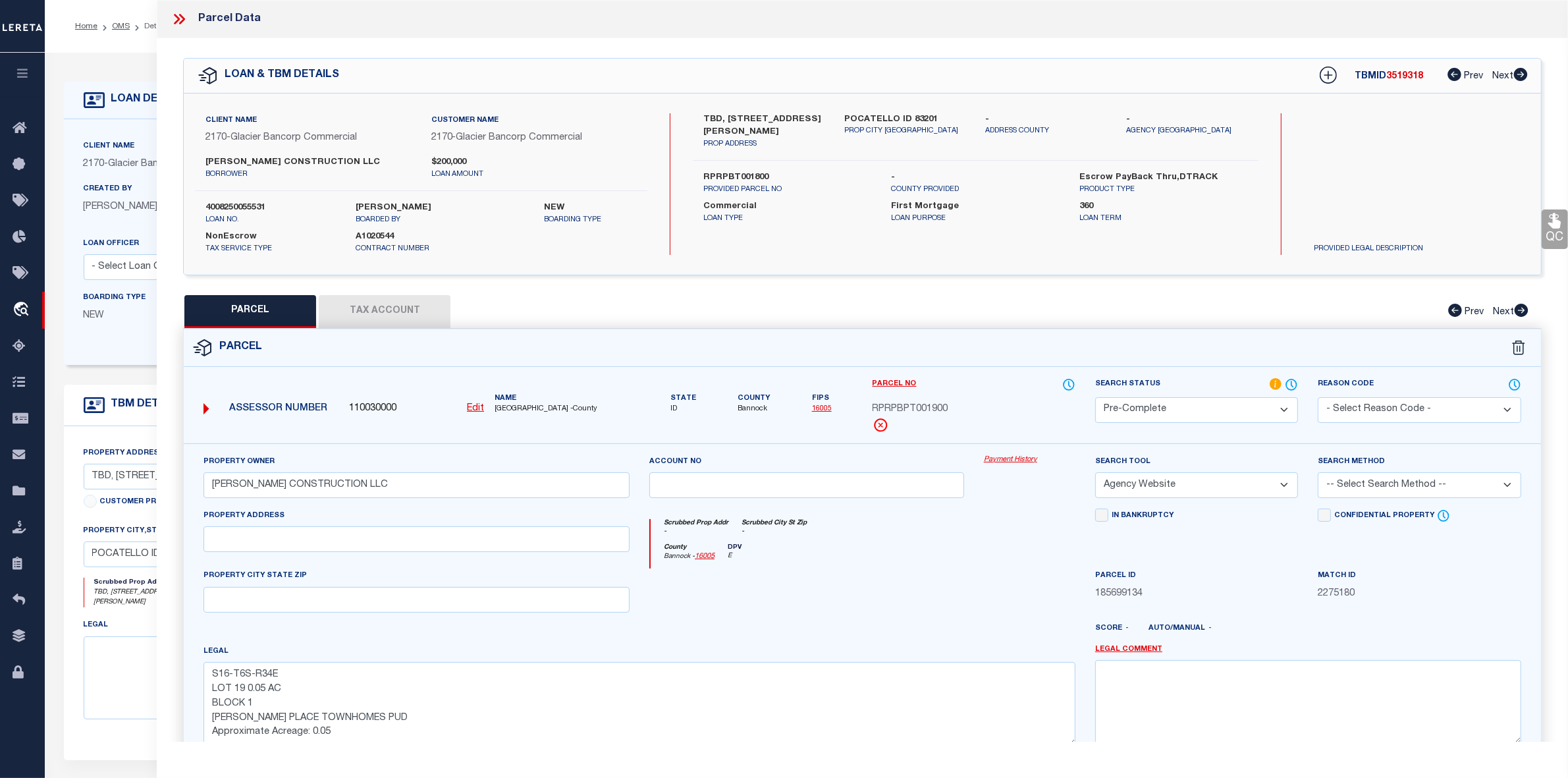
click at [1096, 473] on select "-- Select Search Tool -- 3rd Party Website Agency File Agency Website ATLS CNV-…" at bounding box center [1197, 485] width 203 height 25
click at [1360, 483] on select "-- Select Search Method -- Property Address Legal Liability Info Provided" at bounding box center [1420, 485] width 203 height 25
select select "LEG"
click at [1318, 473] on select "-- Select Search Method -- Property Address Legal Liability Info Provided" at bounding box center [1420, 485] width 203 height 25
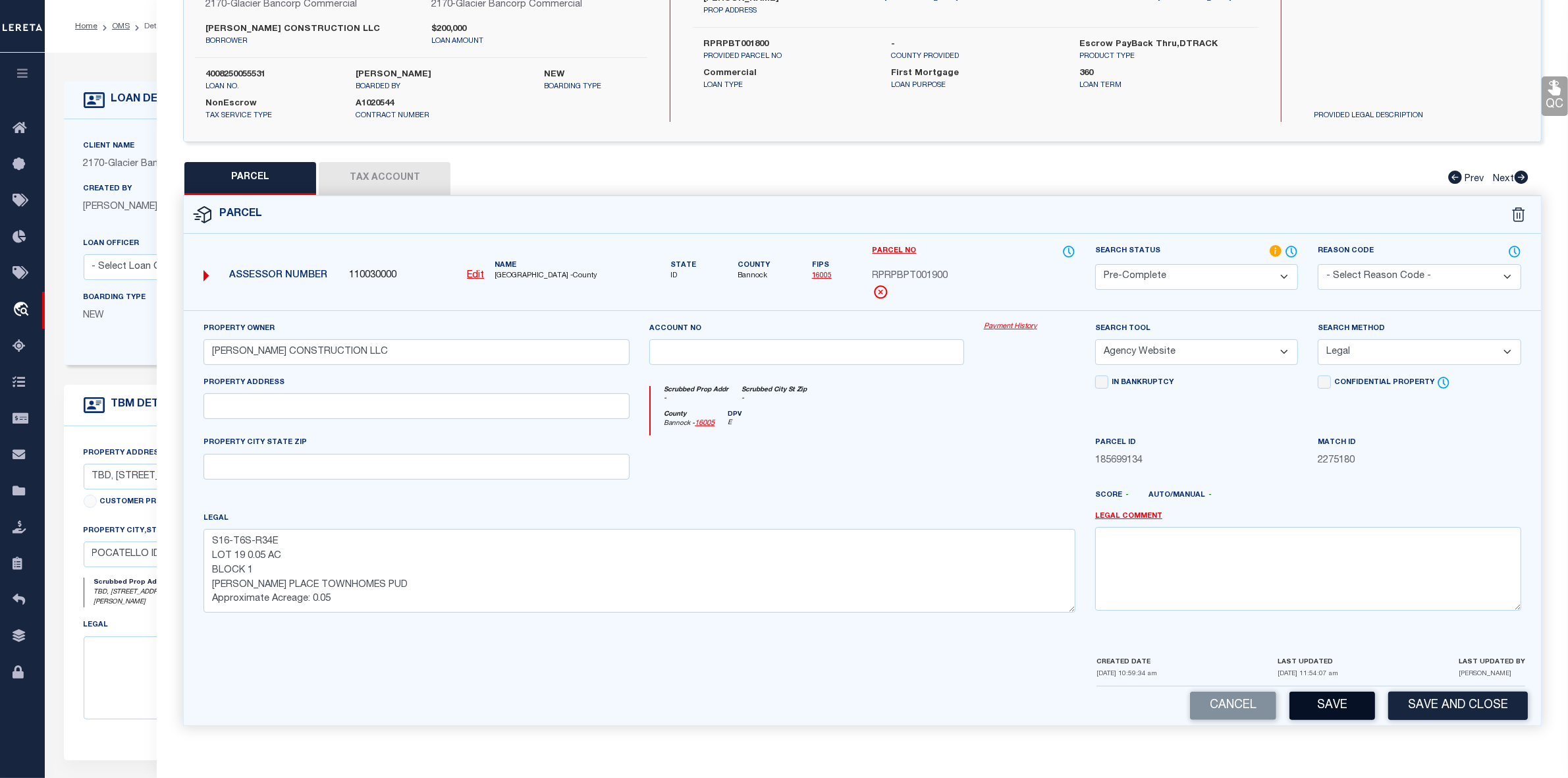
click at [1335, 702] on button "Save" at bounding box center [1332, 706] width 86 height 29
select select "AS"
select select
checkbox input "false"
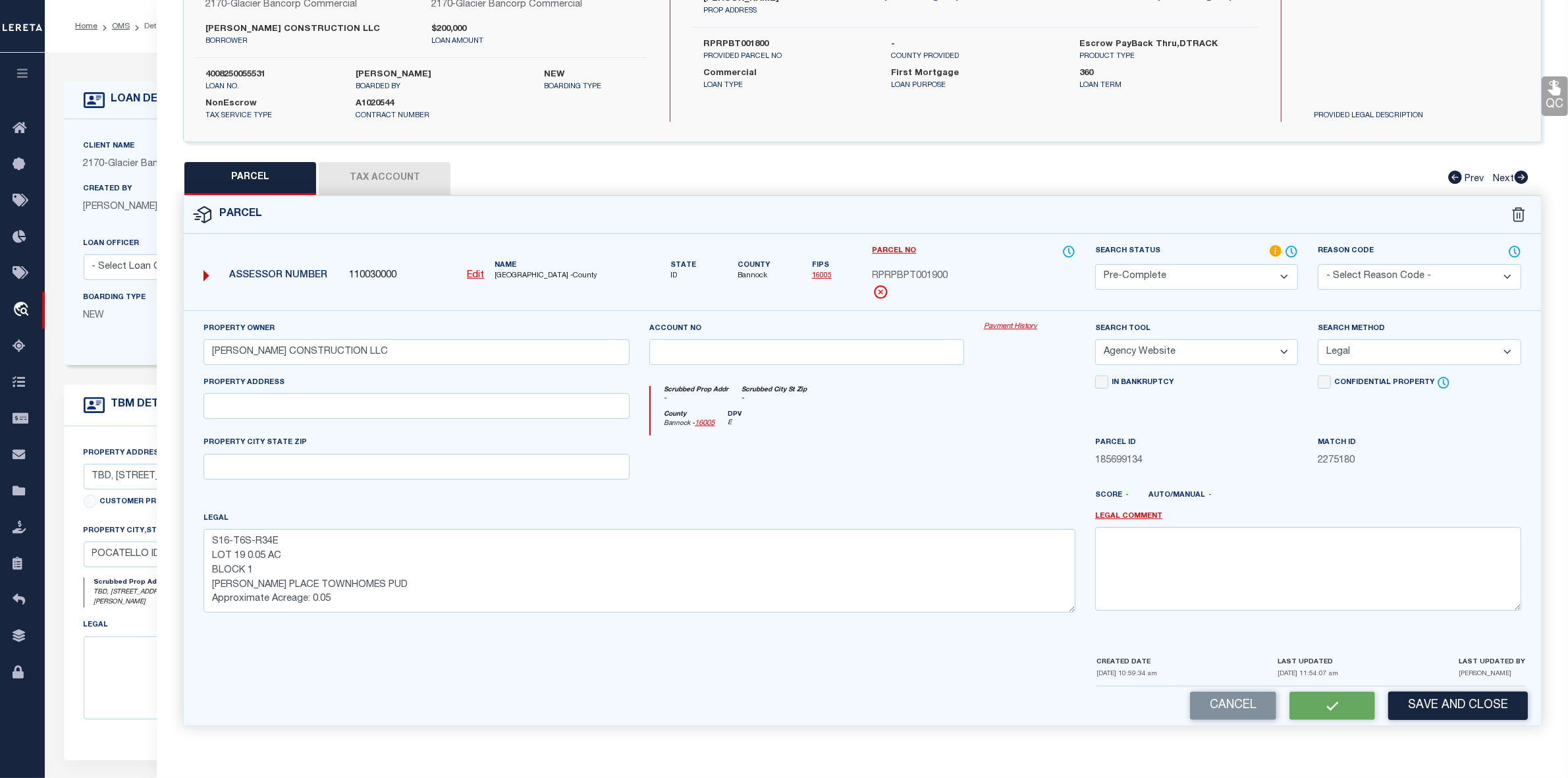
checkbox input "false"
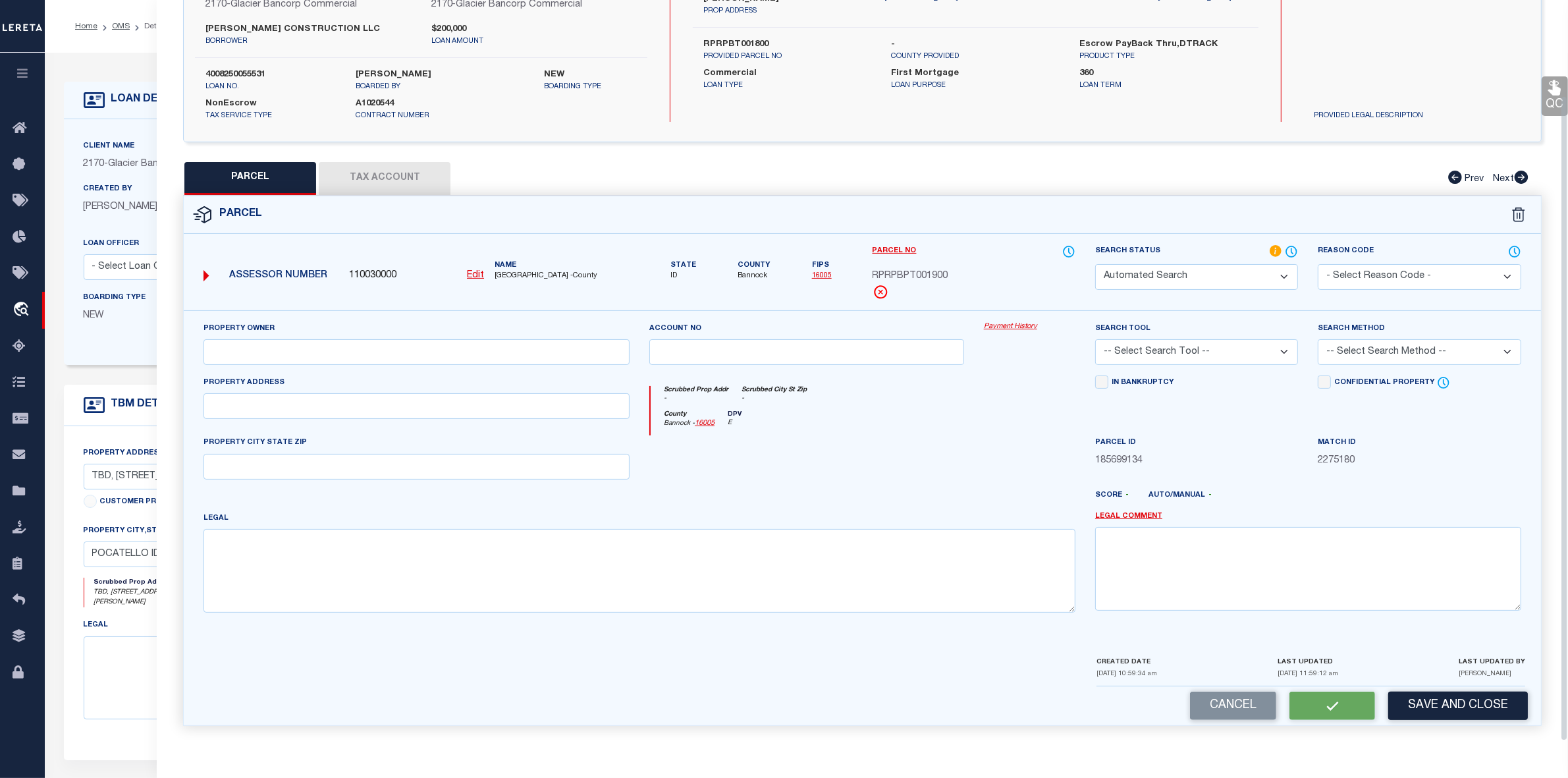
select select "PC"
type input "MORRIS CONSTRUCTION LLC"
select select "AGW"
select select "LEG"
type textarea "S16-T6S-R34E LOT 19 0.05 AC BLOCK 1 BROCK PLACE TOWNHOMES PUD Approximate Acrea…"
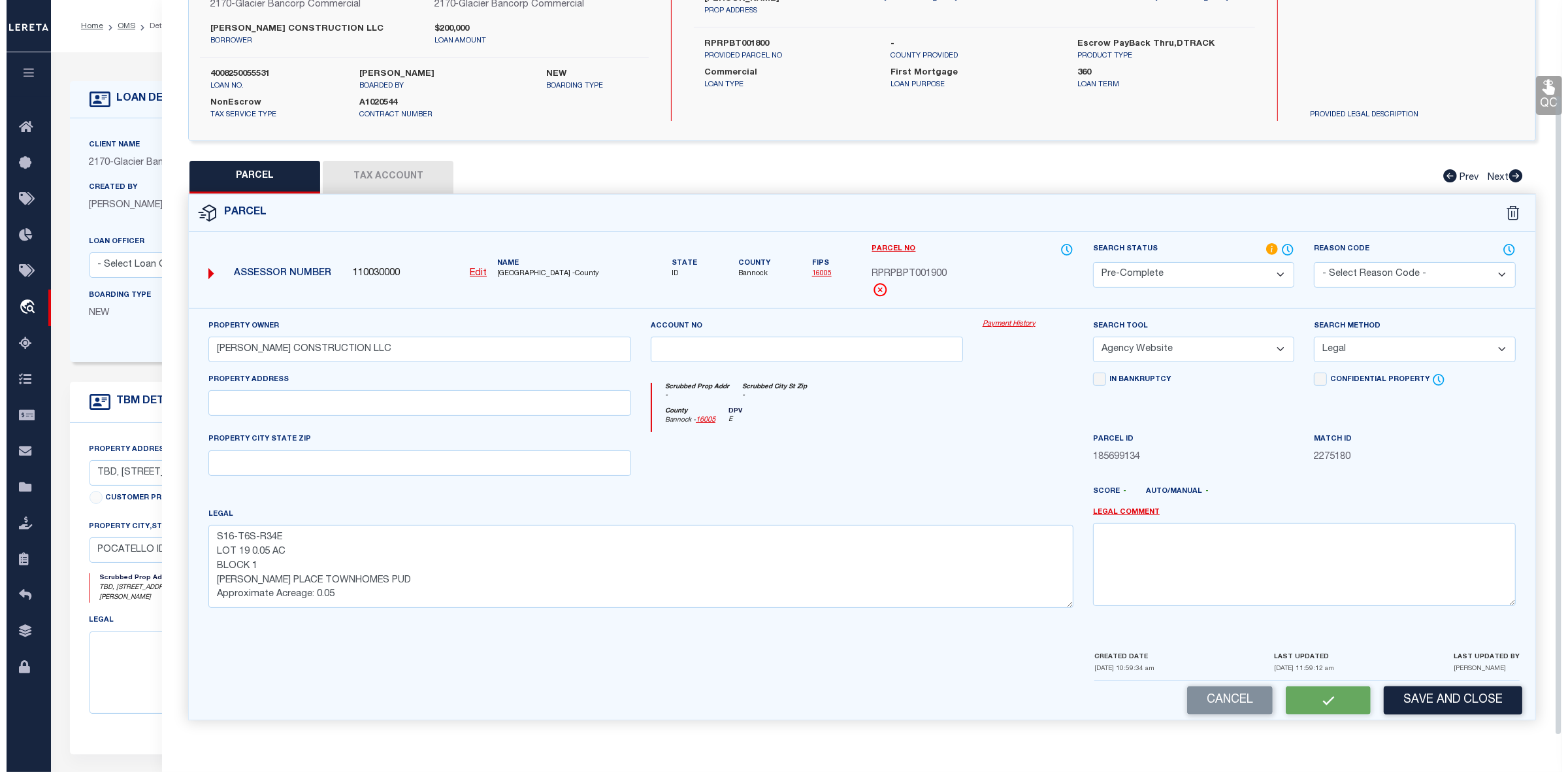
scroll to position [97, 0]
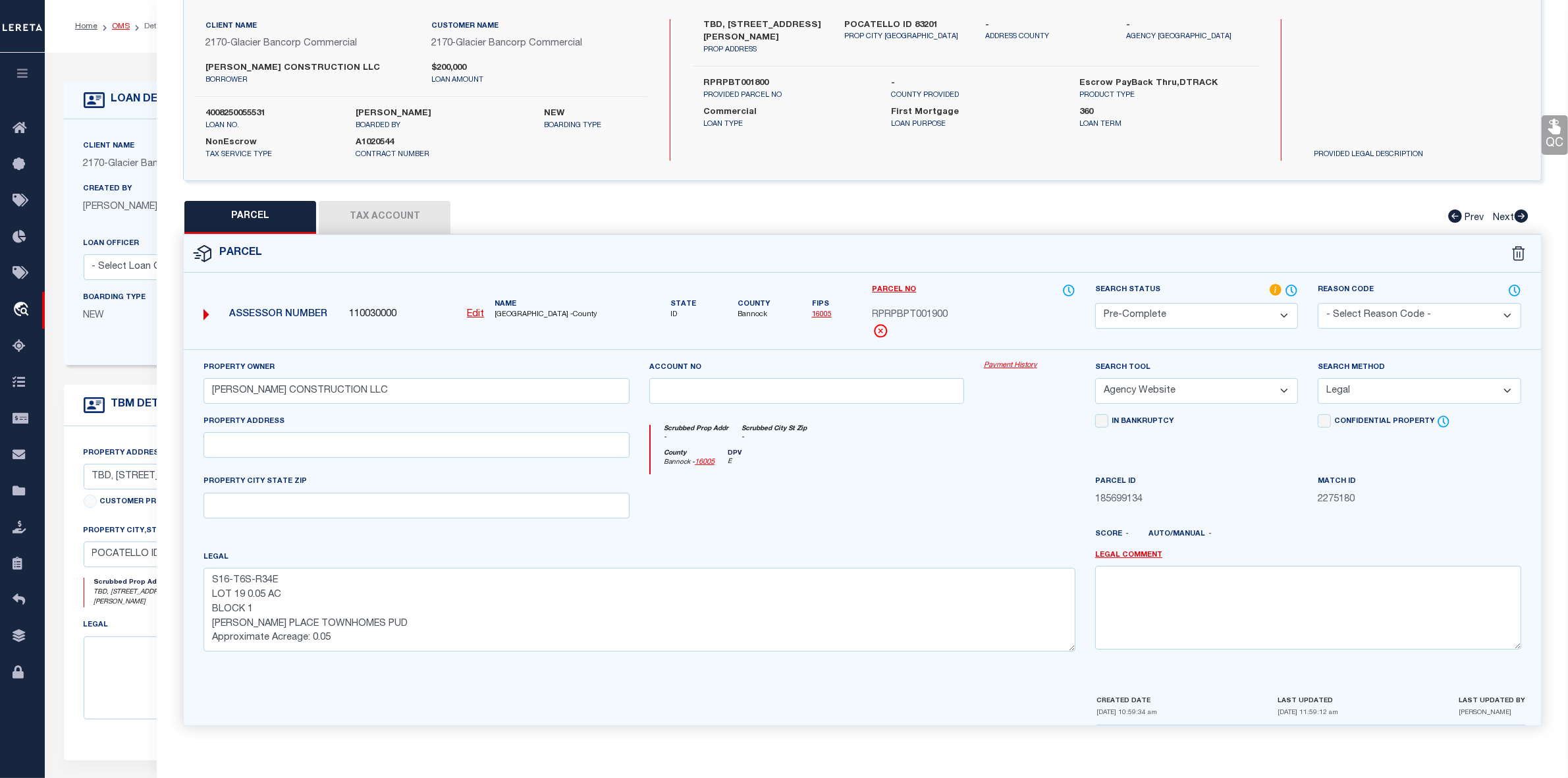
click at [122, 24] on link "OMS" at bounding box center [121, 26] width 18 height 8
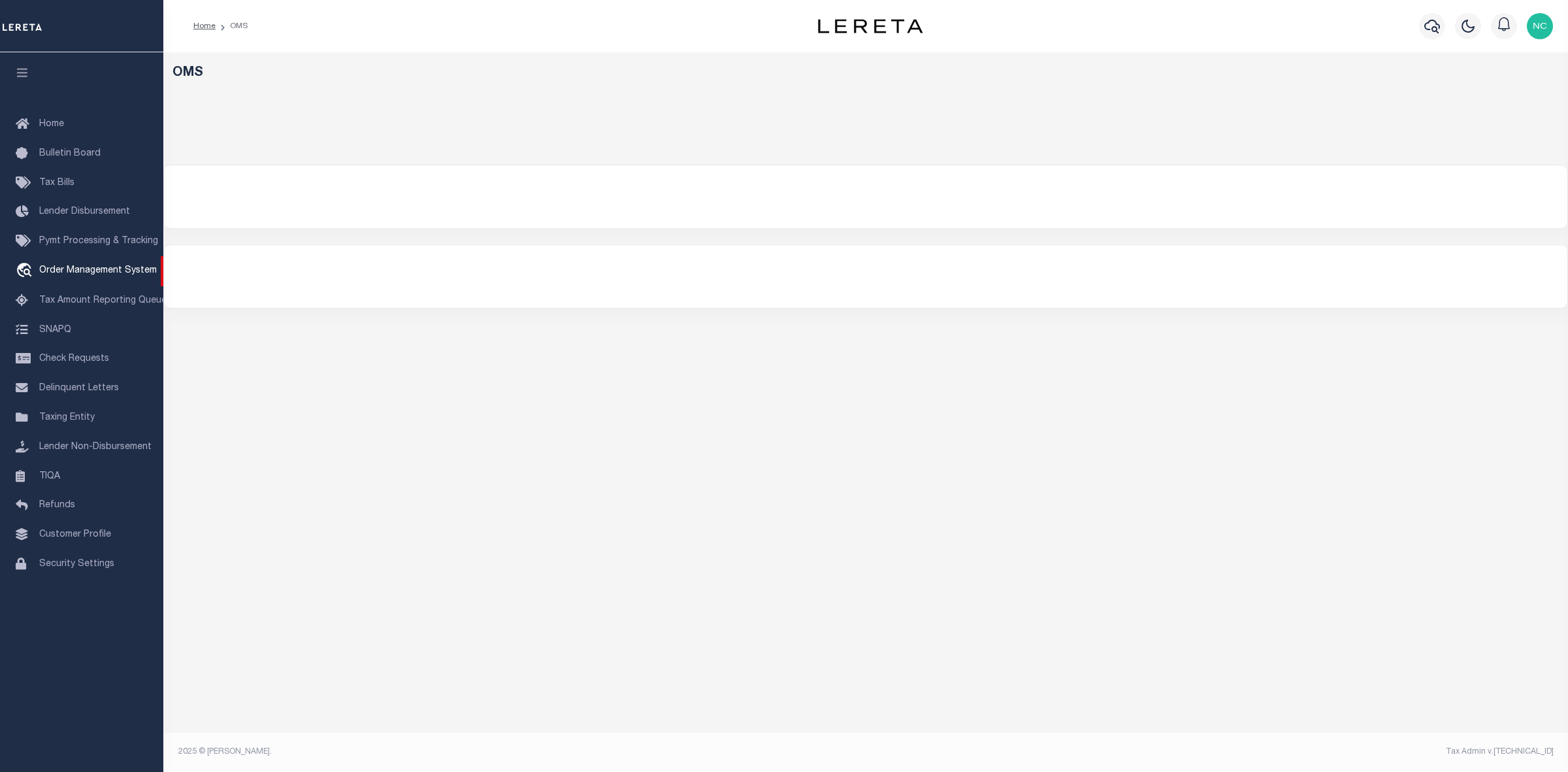
select select "200"
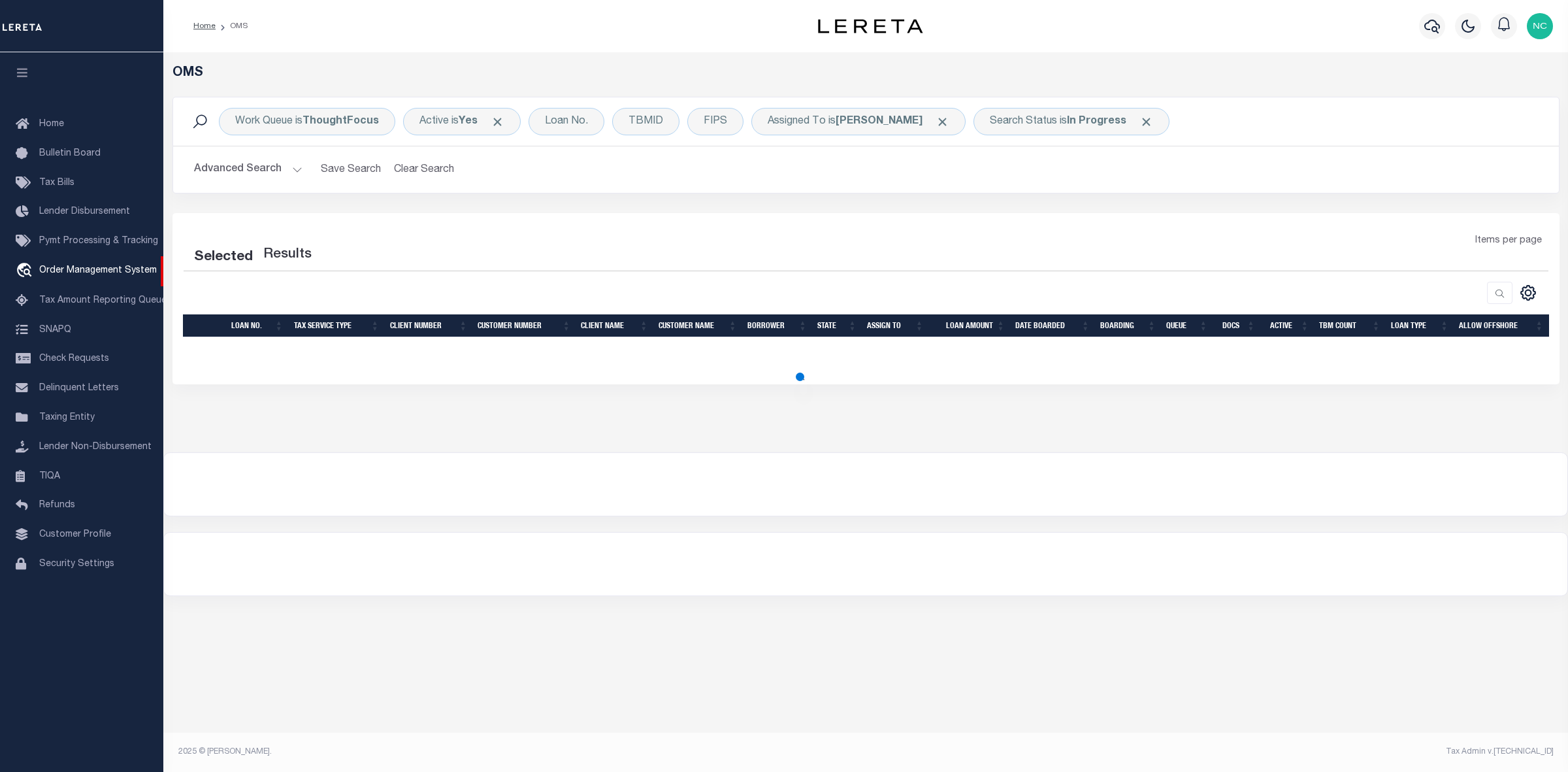
select select "200"
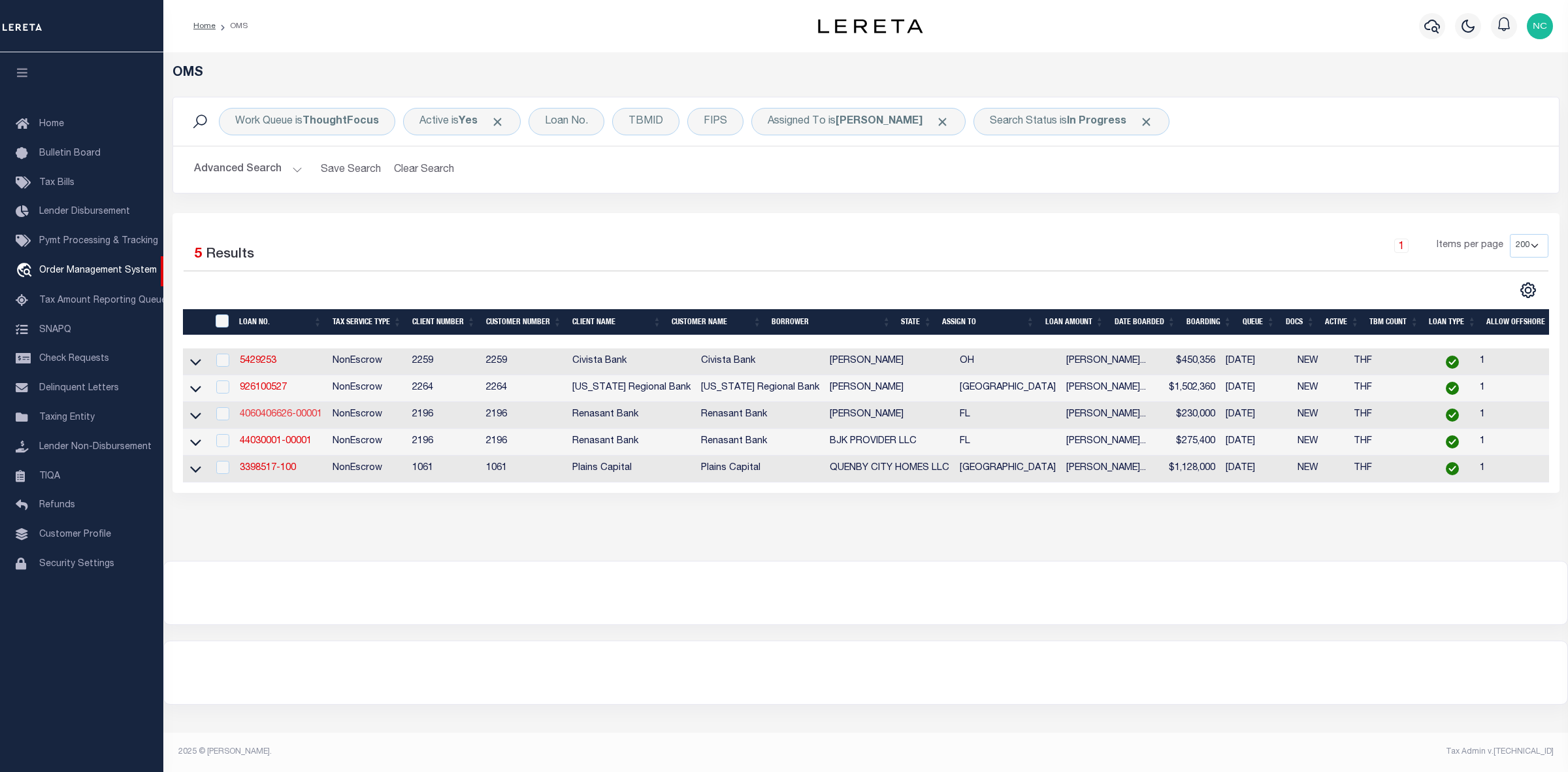
click at [294, 419] on link "4060406626-00001" at bounding box center [280, 414] width 82 height 9
type input "4060406626-00001"
type input "[PERSON_NAME]"
select select
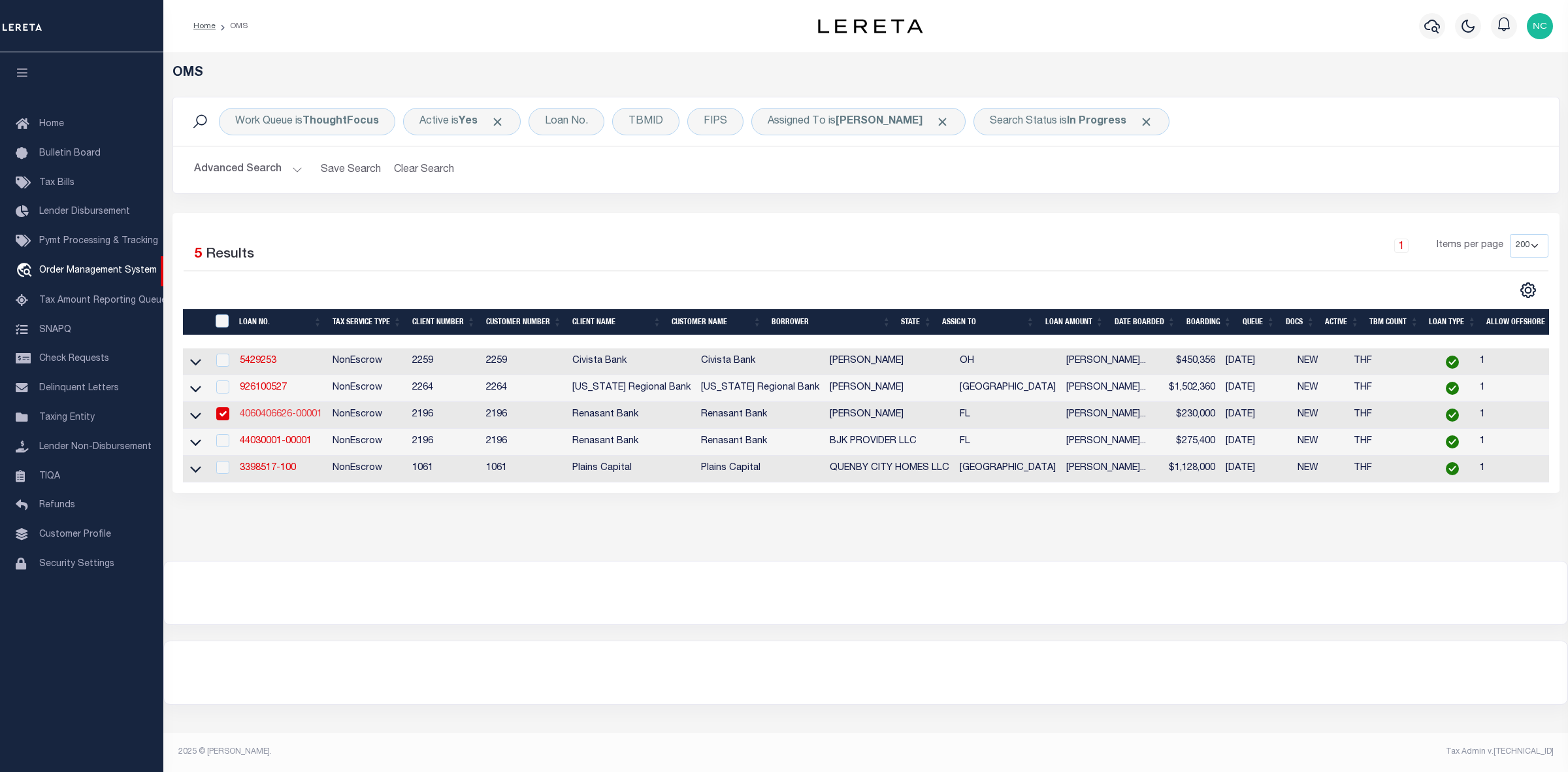
select select "100"
select select "NonEscrow"
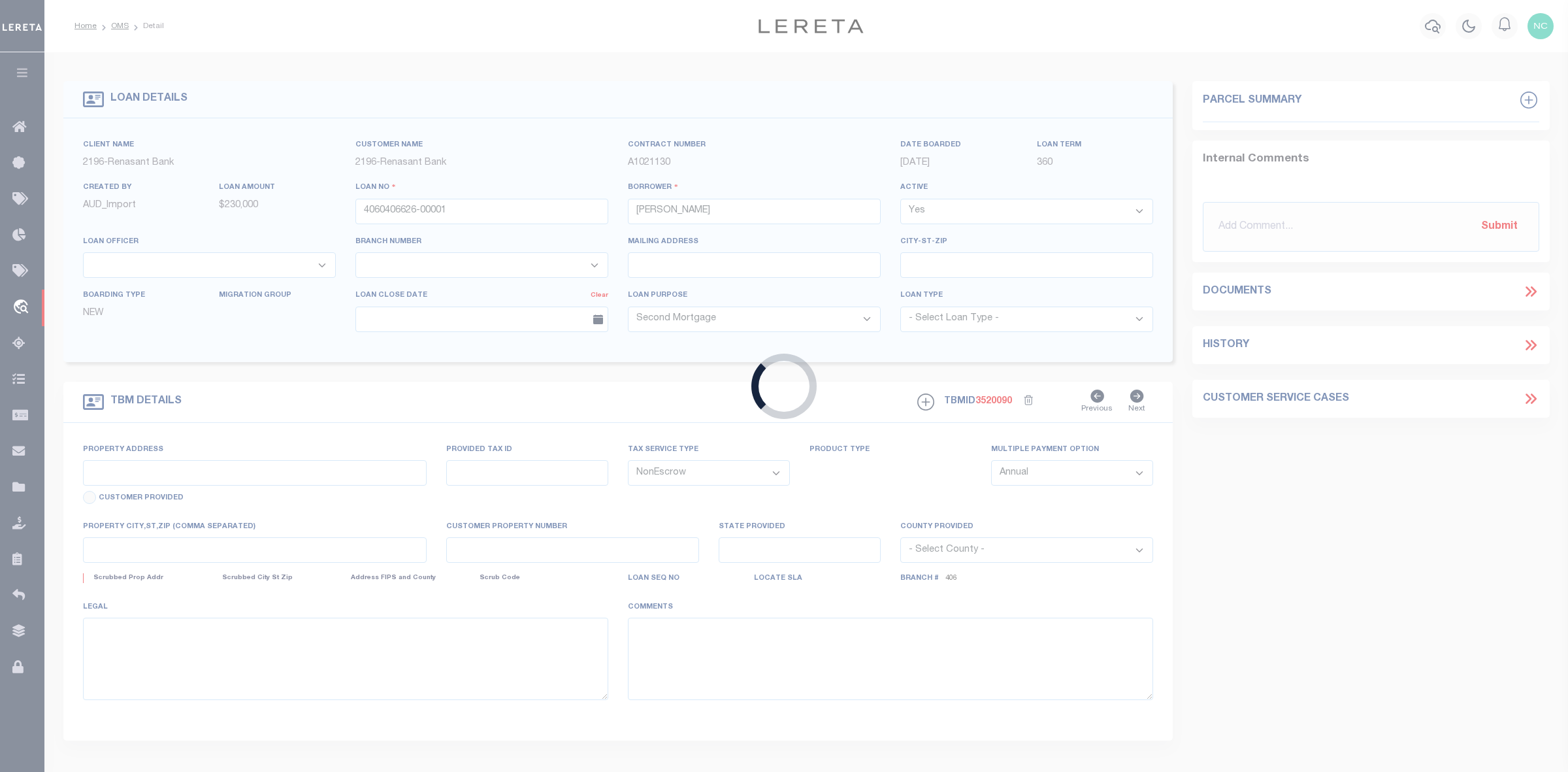
type input "[STREET_ADDRESS]"
select select
type input "[PERSON_NAME] FL 32669"
type input "FL"
select select
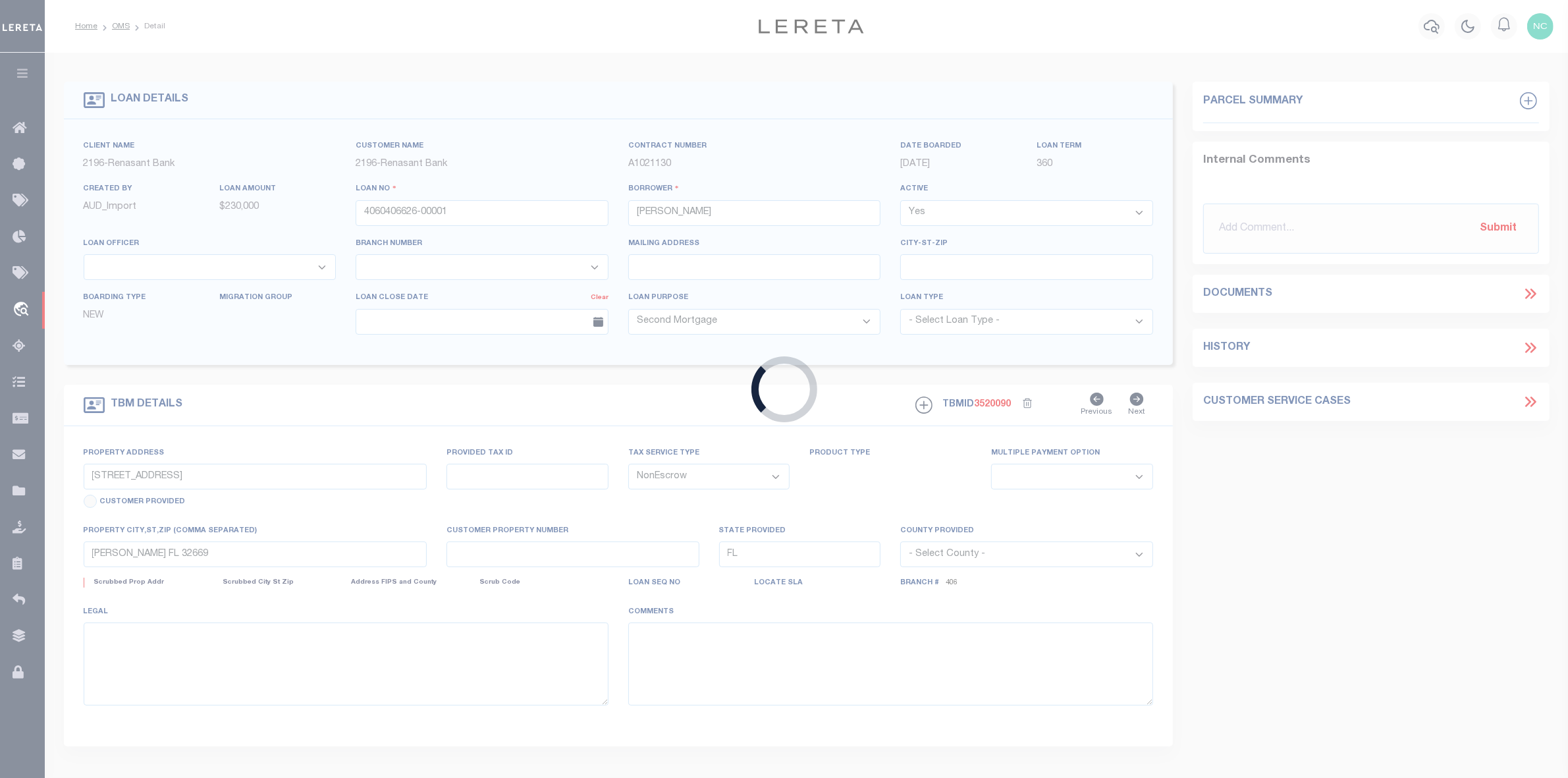
select select "164191"
select select "5153"
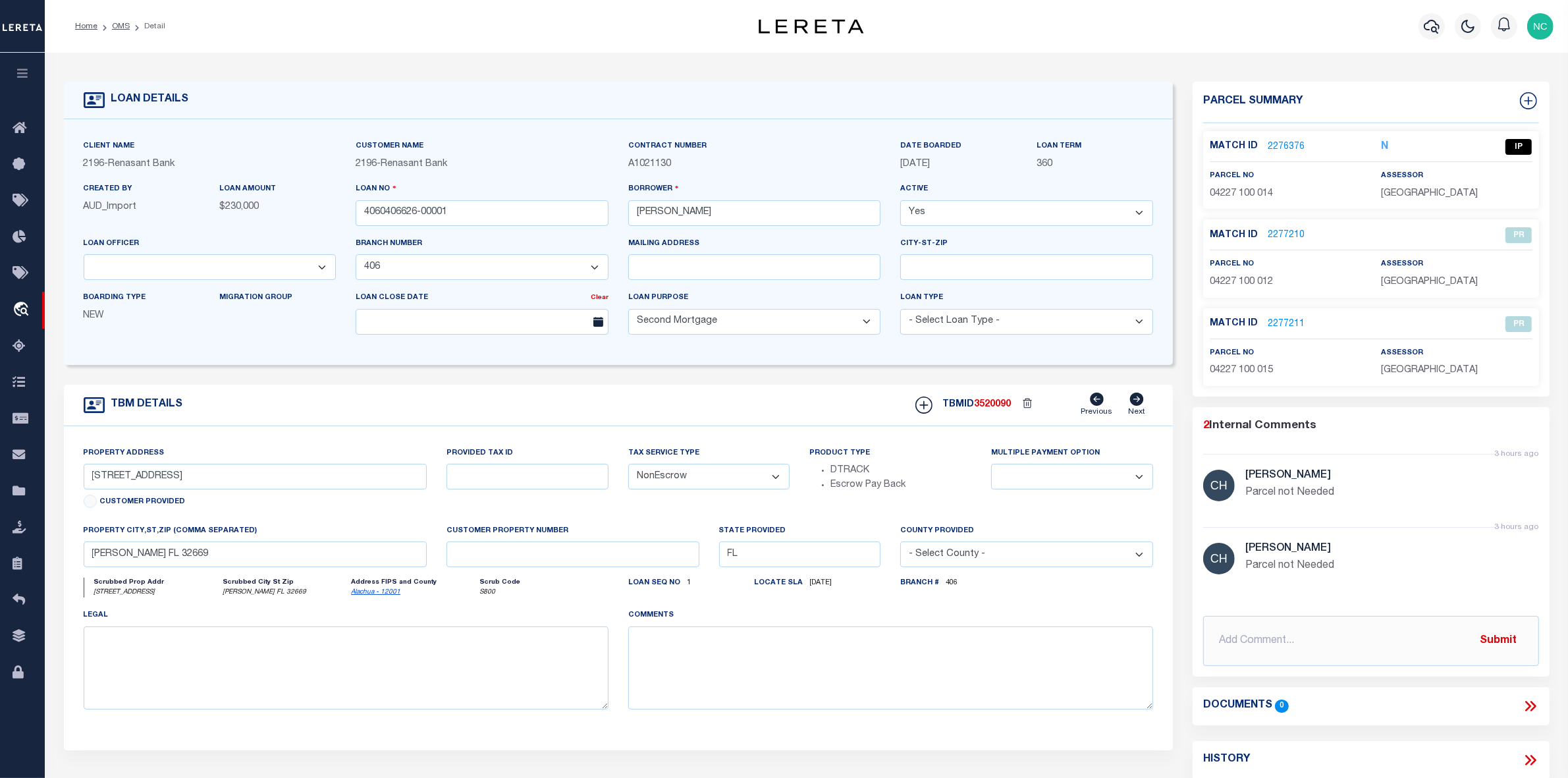
click at [1281, 146] on link "2276376" at bounding box center [1286, 147] width 37 height 14
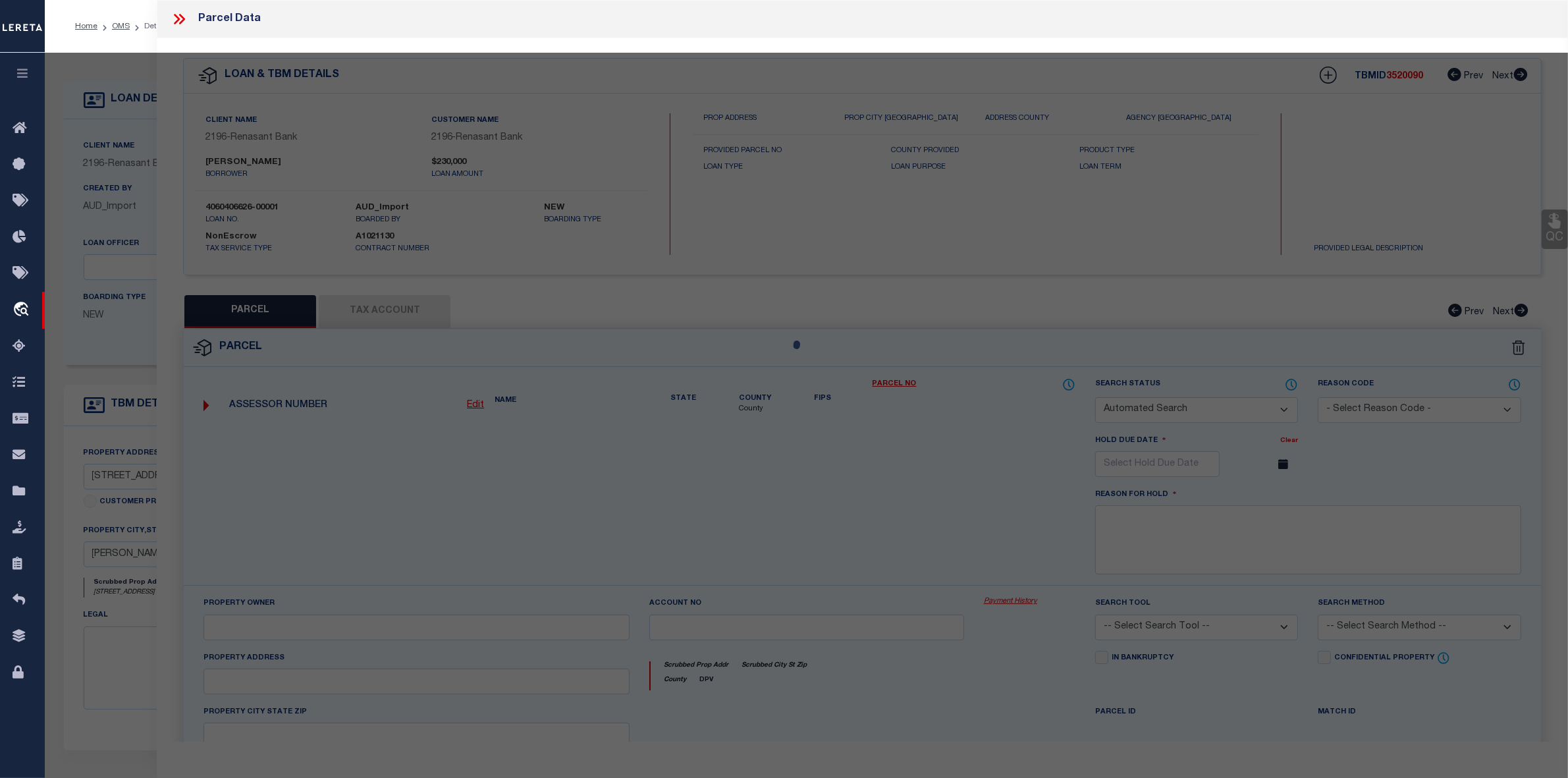
checkbox input "false"
select select "IP"
type input "DLTA LLC"
select select "ATL"
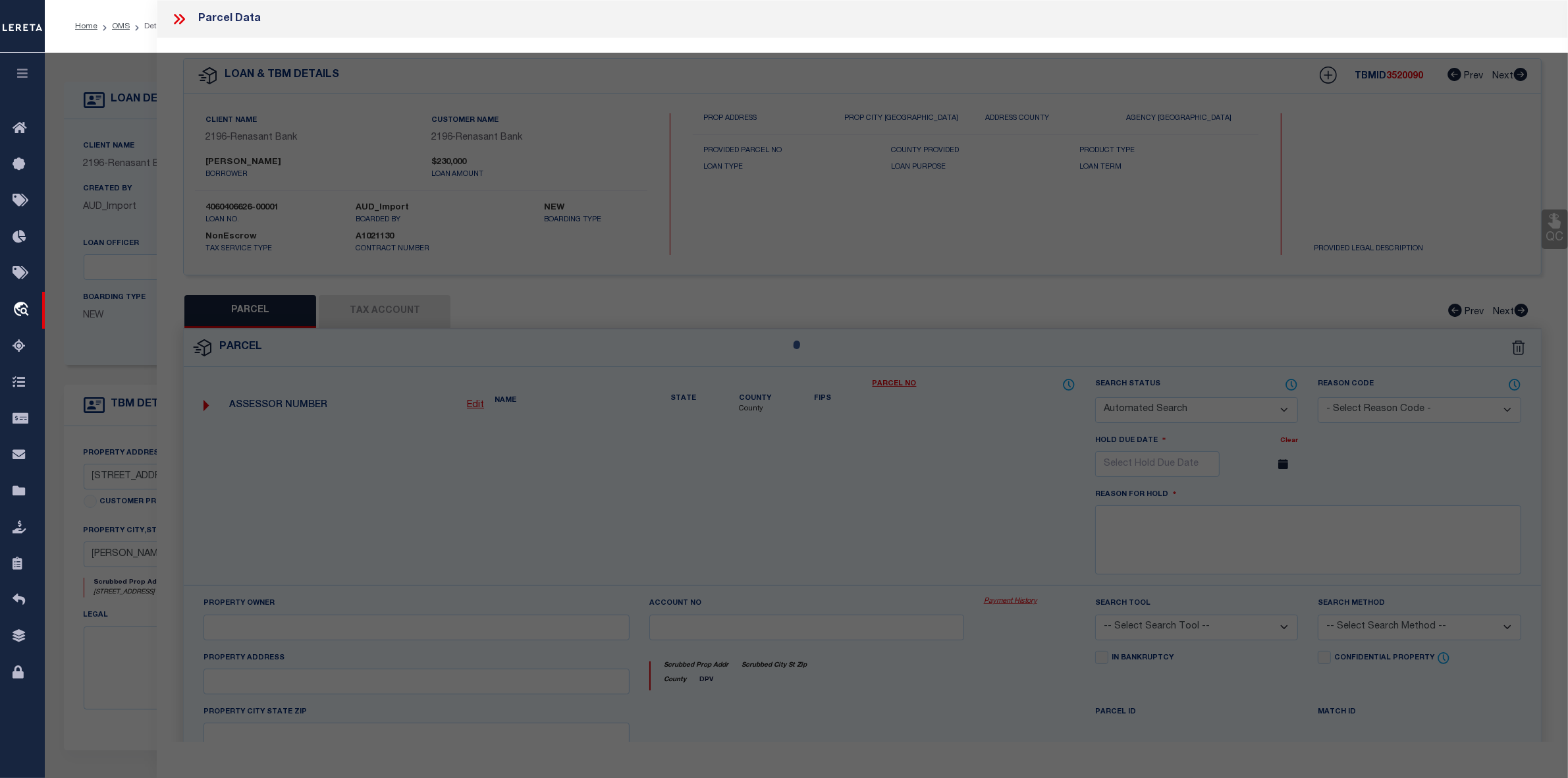
select select "ADD"
type input "[STREET_ADDRESS]"
checkbox input "false"
type input "[PERSON_NAME], FL 32669"
type textarea "[STREET_ADDRESS]"
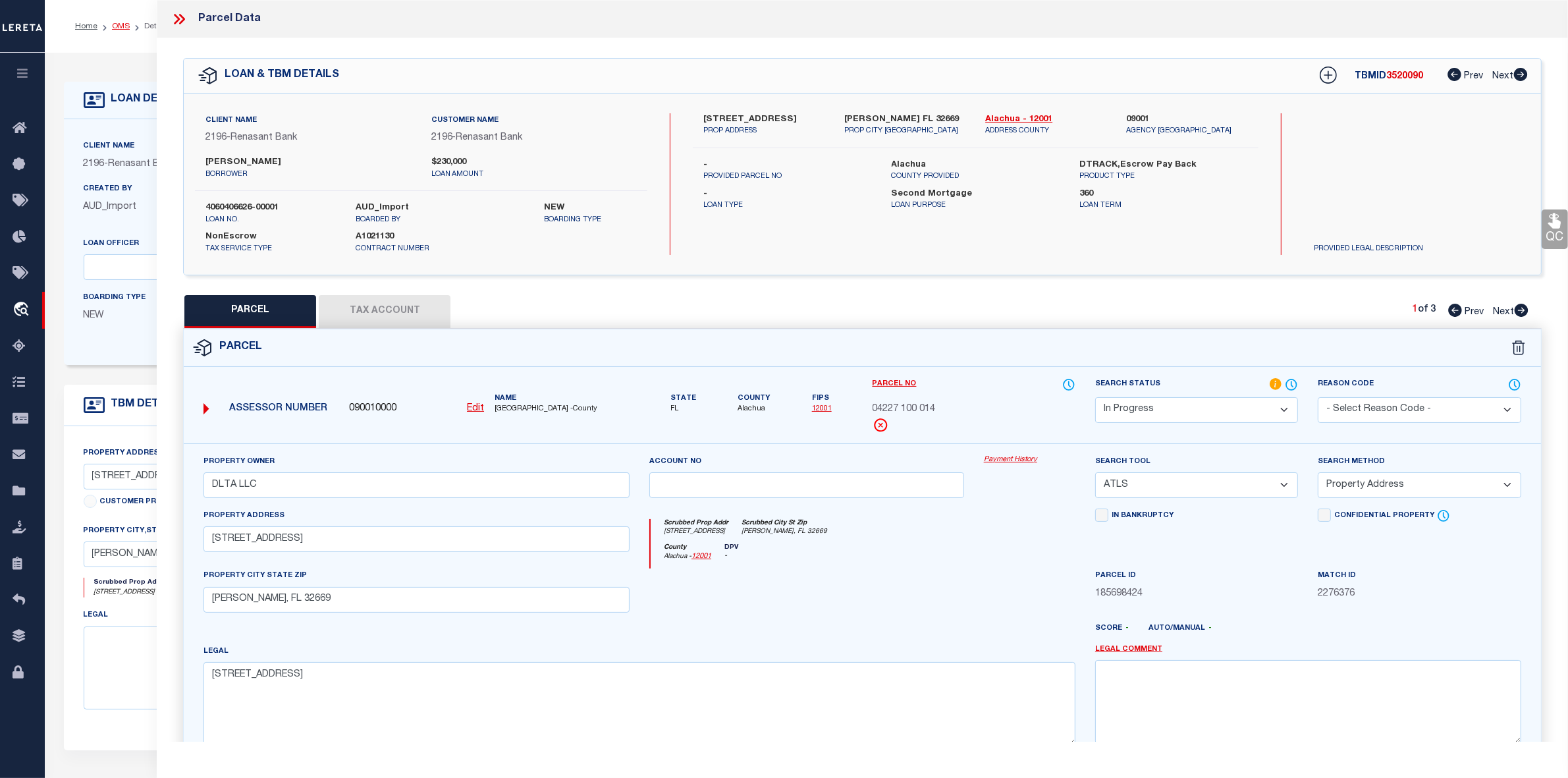
click at [120, 29] on link "OMS" at bounding box center [121, 26] width 18 height 8
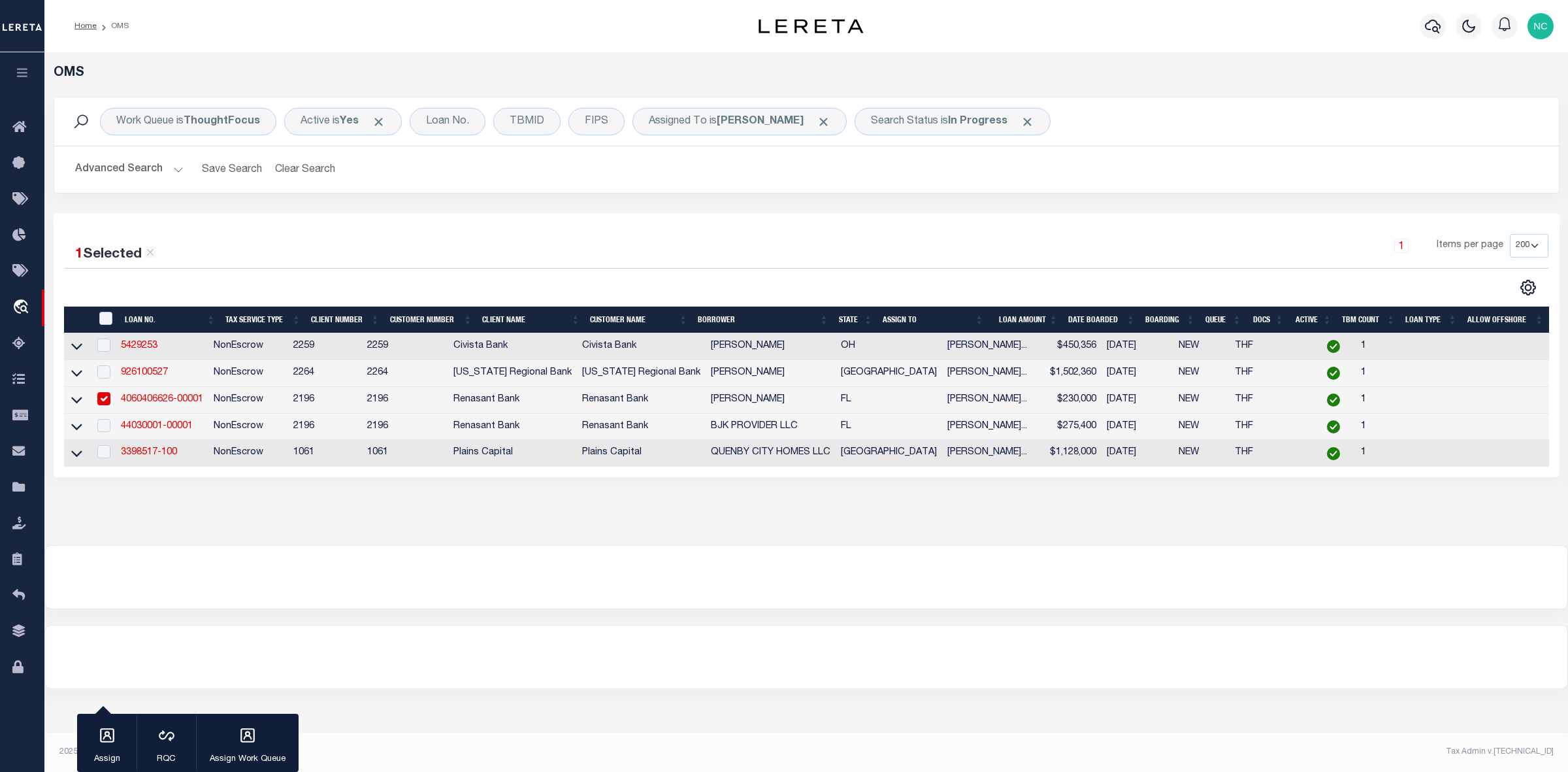
click at [106, 404] on input "checkbox" at bounding box center [104, 399] width 13 height 13
checkbox input "false"
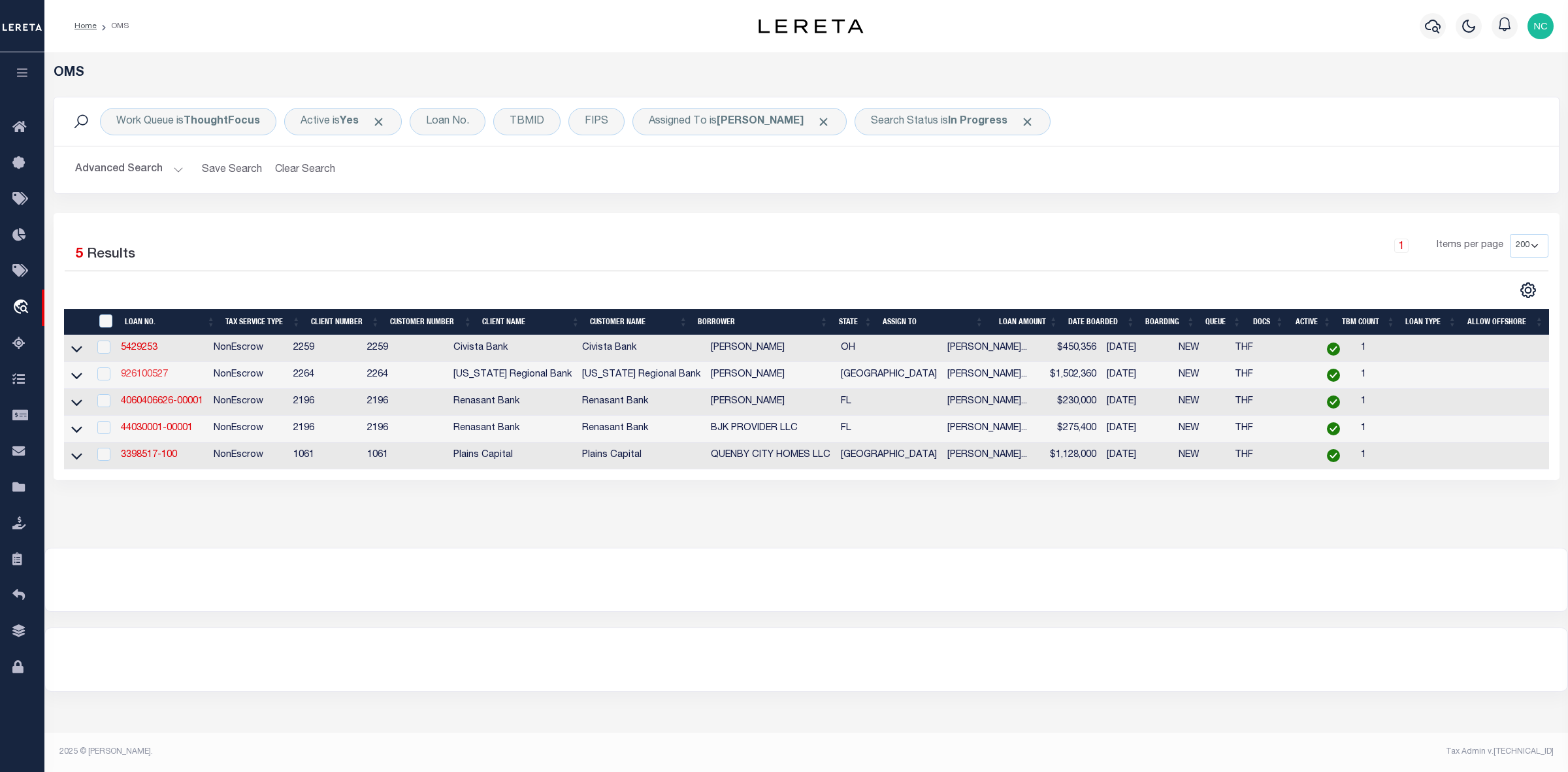
click at [151, 379] on link "926100527" at bounding box center [145, 374] width 47 height 9
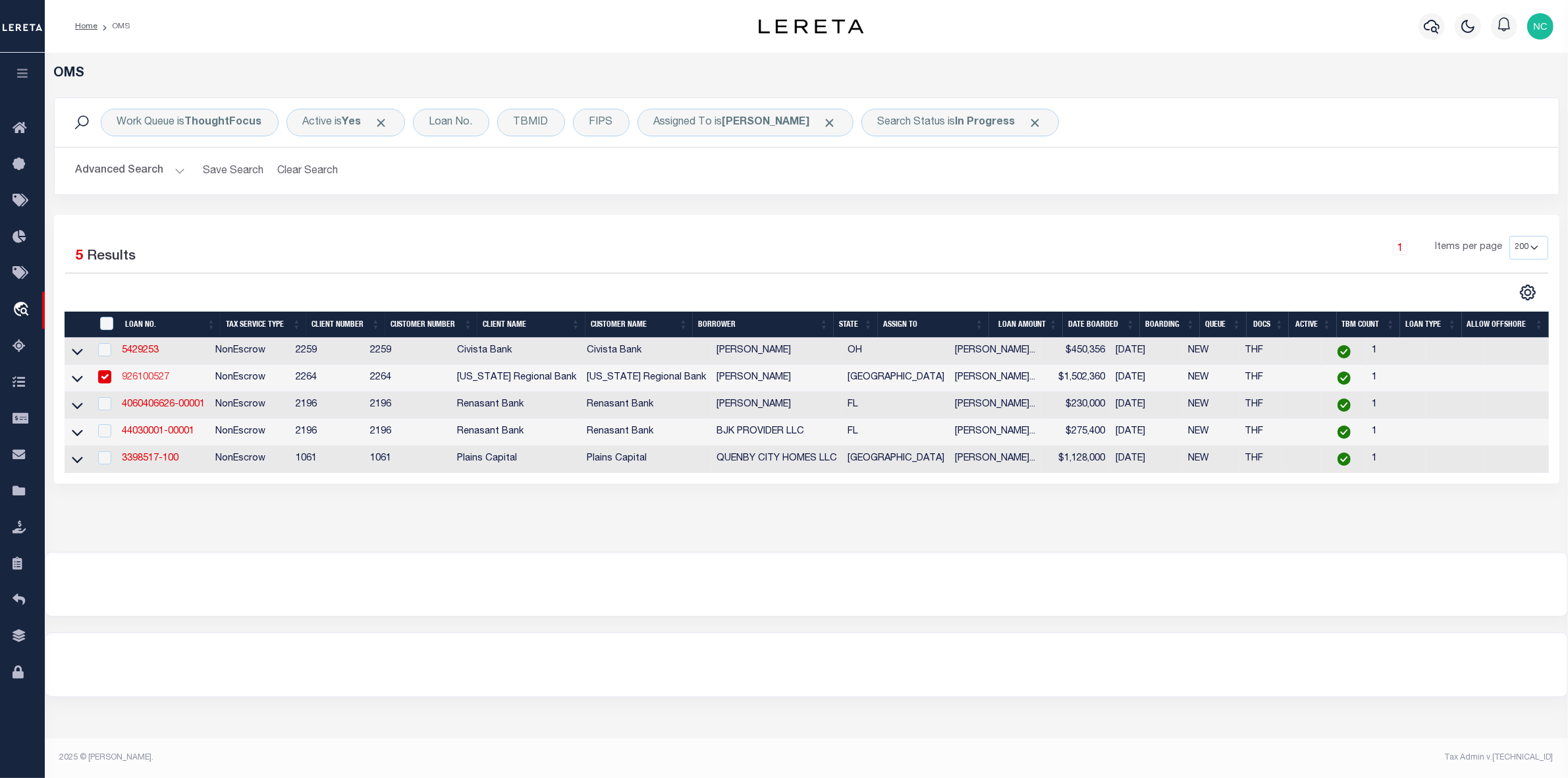
type input "926100527"
type input "[PERSON_NAME]"
select select
type input "14023 EL CARIBE CIR S"
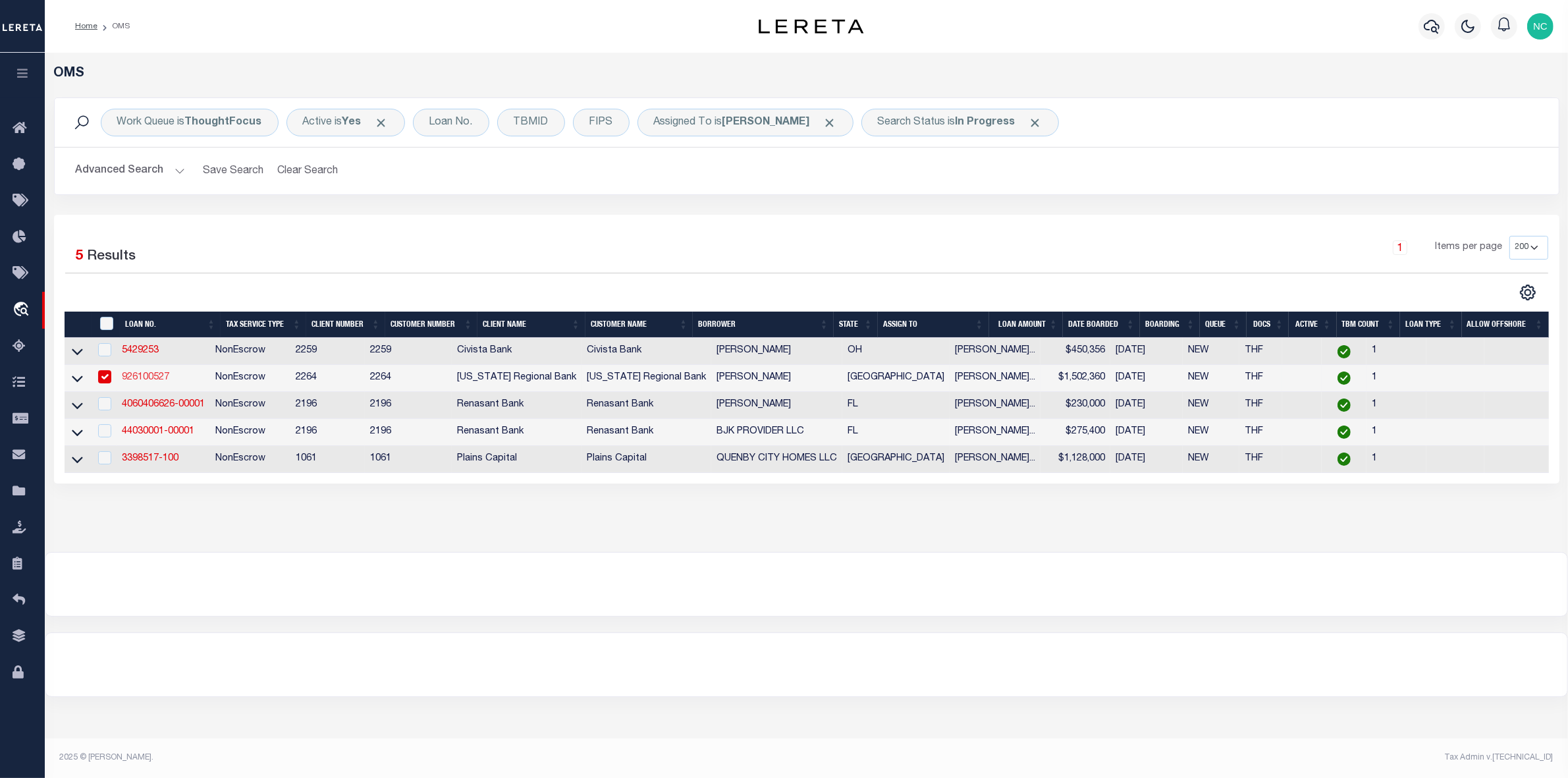
type input "LA FERIA TX 78559"
select select
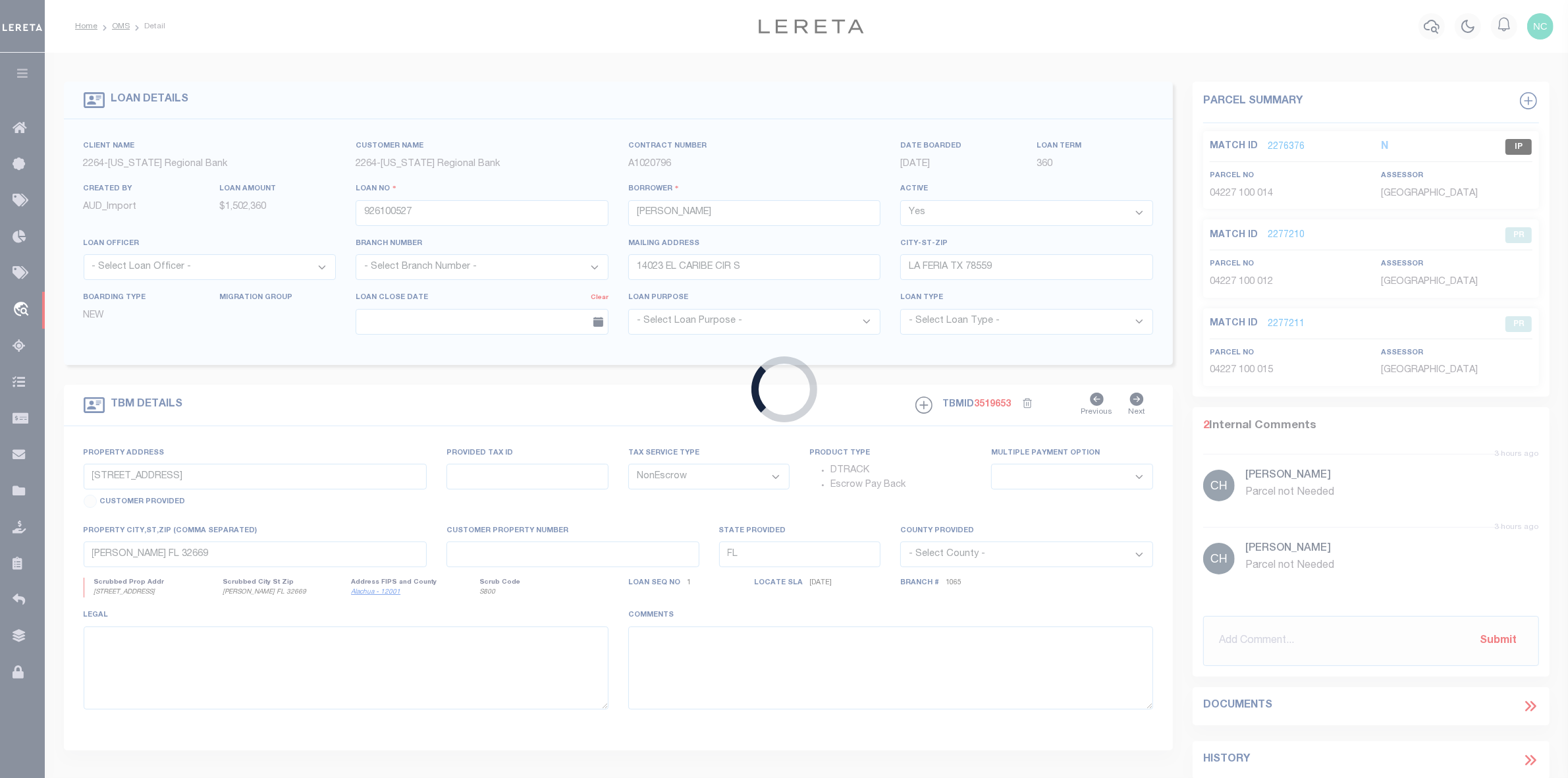
type input "[STREET_ADDRESS][PERSON_NAME]"
type input "845600-0340-030000"
select select
type input "LA FERIA, TX, 78559"
type input "126"
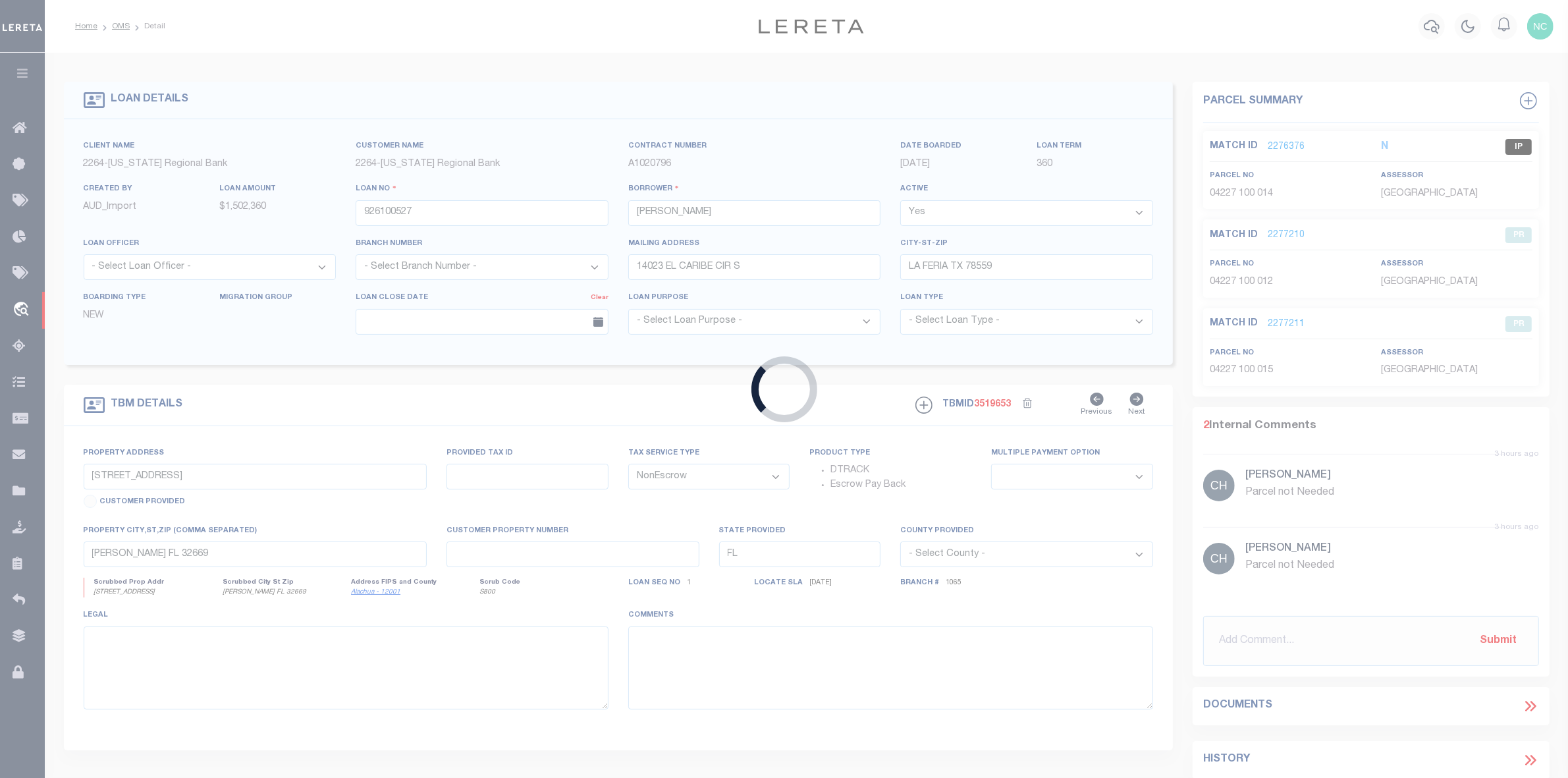
type input "[GEOGRAPHIC_DATA]"
select select
type textarea "N 10.04 ACRES OF THE S 20.04 ACRES OF BLOCK 34 [PERSON_NAME]"
select select "152279"
select select "8141"
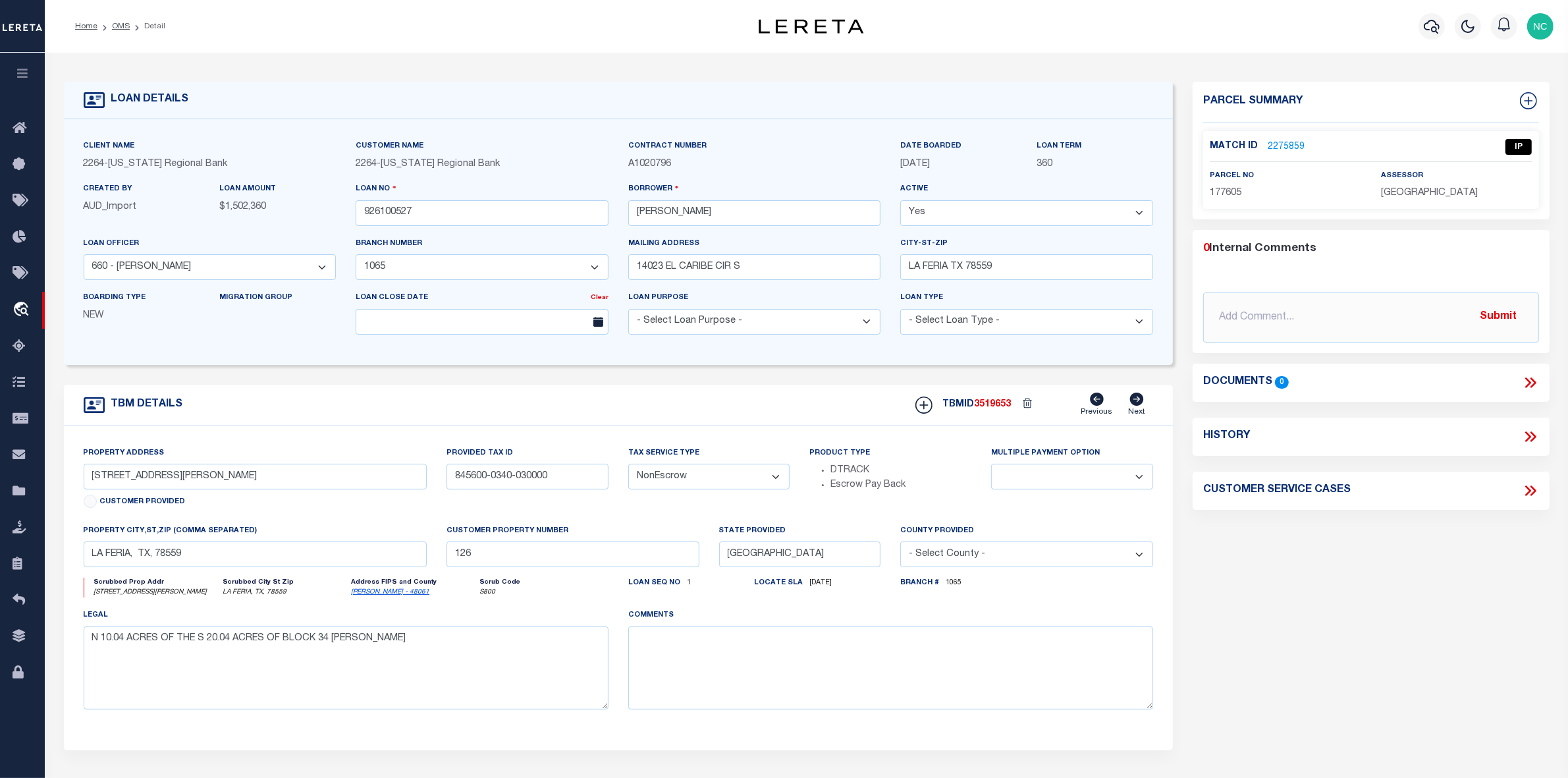
click at [1274, 149] on link "2275859" at bounding box center [1286, 147] width 37 height 14
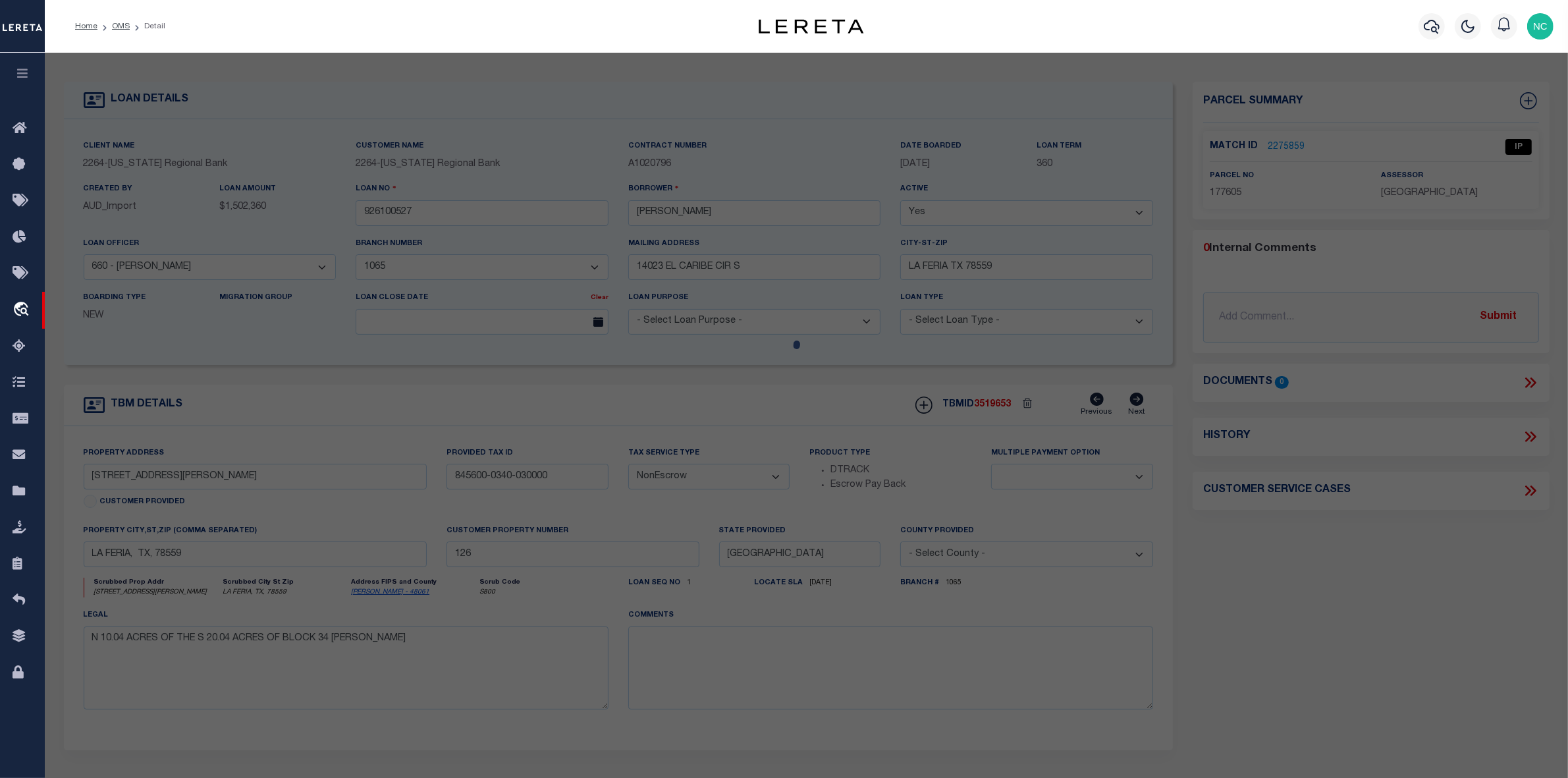
select select "AS"
select select
checkbox input "false"
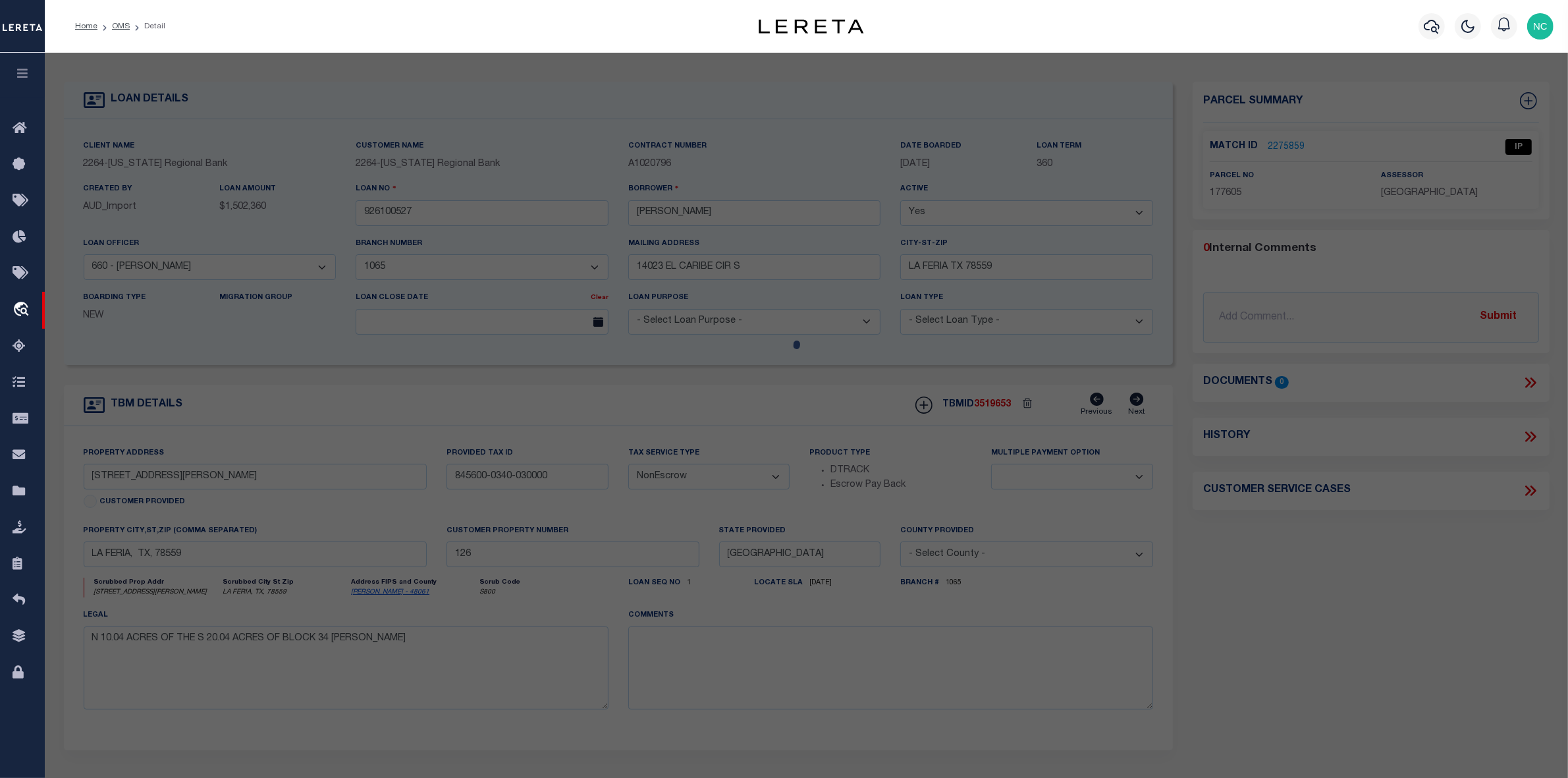
select select "IP"
type input "[PERSON_NAME] & [PERSON_NAME]"
type input "[STREET_ADDRESS][PERSON_NAME]"
type input "LA FERIA TX 78559"
type textarea "BLK 34 [PERSON_NAME] SUBDIVISION N10.04 S20.04, 10.0400 ACRES"
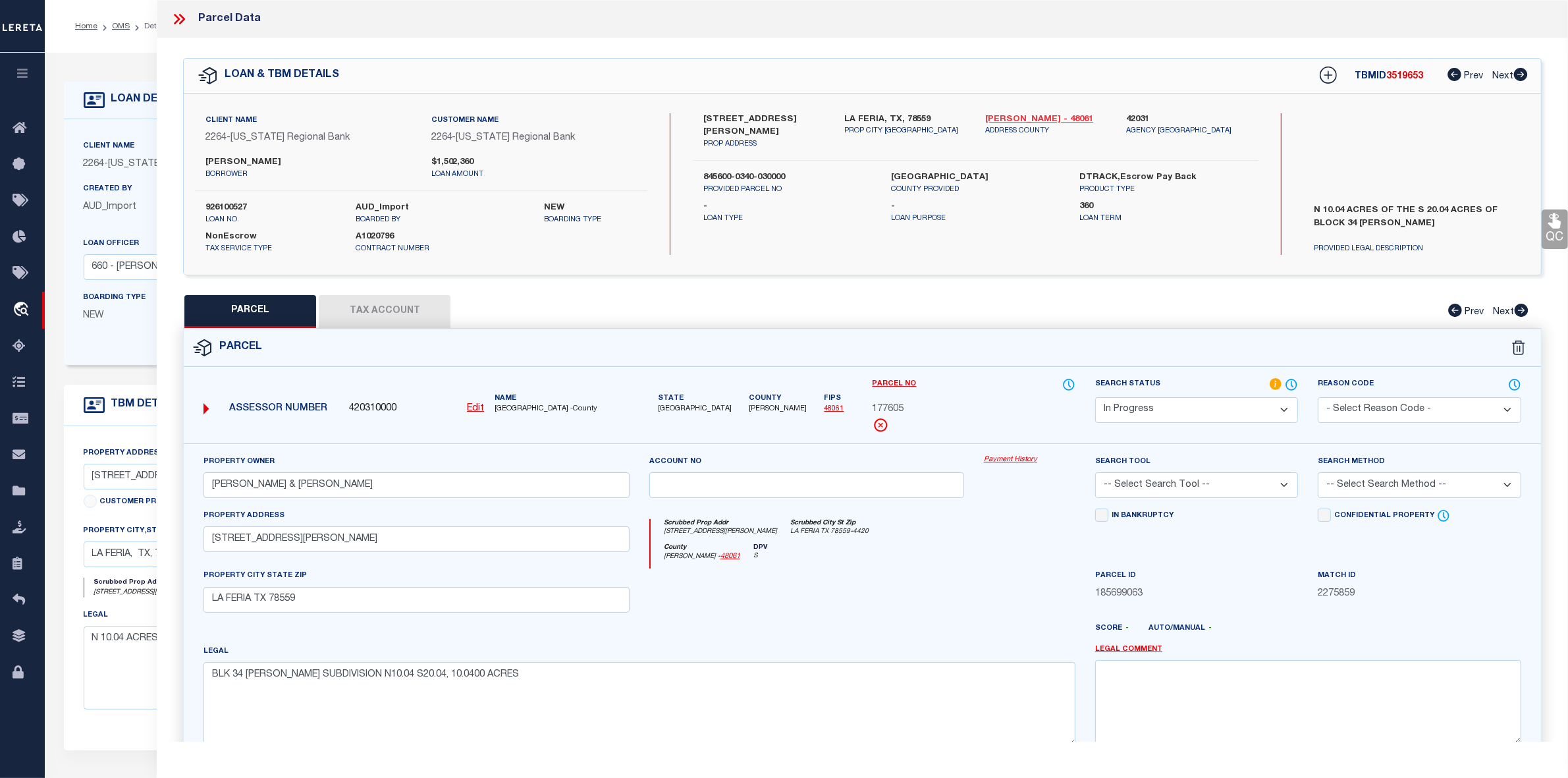
click at [1008, 119] on link "[PERSON_NAME] - 48061" at bounding box center [1046, 120] width 121 height 13
drag, startPoint x: 703, startPoint y: 116, endPoint x: 780, endPoint y: 116, distance: 77.0
click at [780, 116] on label "23821 RABB ROAD" at bounding box center [764, 125] width 121 height 25
copy label "23821 RABB ROAD"
drag, startPoint x: 1311, startPoint y: 206, endPoint x: 1406, endPoint y: 228, distance: 97.5
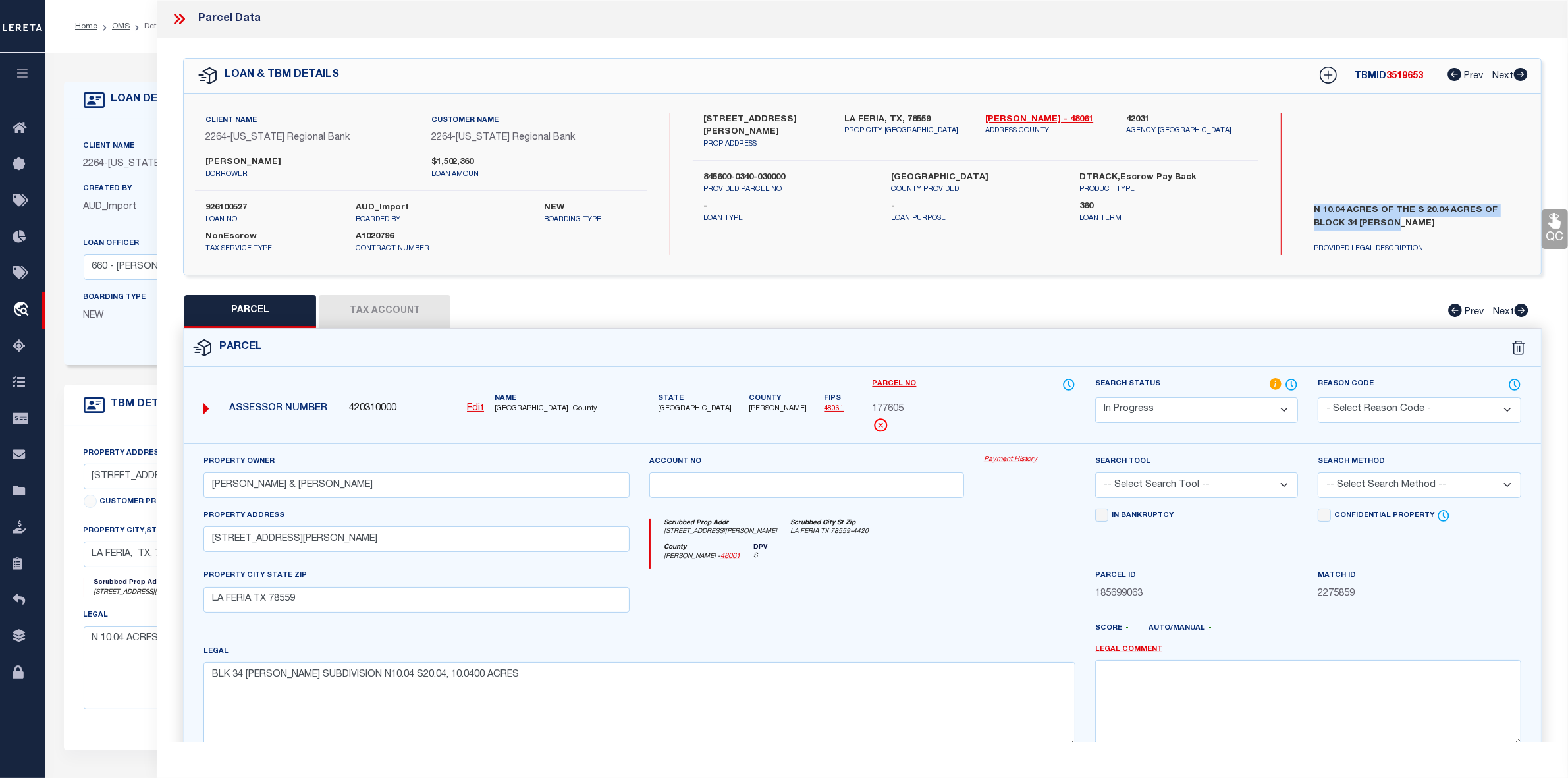
click at [1406, 228] on label "N 10.04 ACRES OF THE S 20.04 ACRES OF BLOCK 34 COLLINS" at bounding box center [1417, 224] width 224 height 39
click at [452, 708] on textarea "BLK 34 COLLINS SUBDIVISION N10.04 S20.04, 10.0400 ACRES" at bounding box center [639, 703] width 872 height 83
drag, startPoint x: 219, startPoint y: 693, endPoint x: 360, endPoint y: 690, distance: 141.0
click at [360, 690] on textarea "BLK 34 COLLINS SUBDIVISION N10.04 S20.04, 10.0400 ACRES" at bounding box center [639, 703] width 872 height 83
click at [396, 706] on textarea "BLK 34 COLLINS SUBDIVISION N10.04 S20.04, 10.0400 ACRES" at bounding box center [639, 703] width 872 height 83
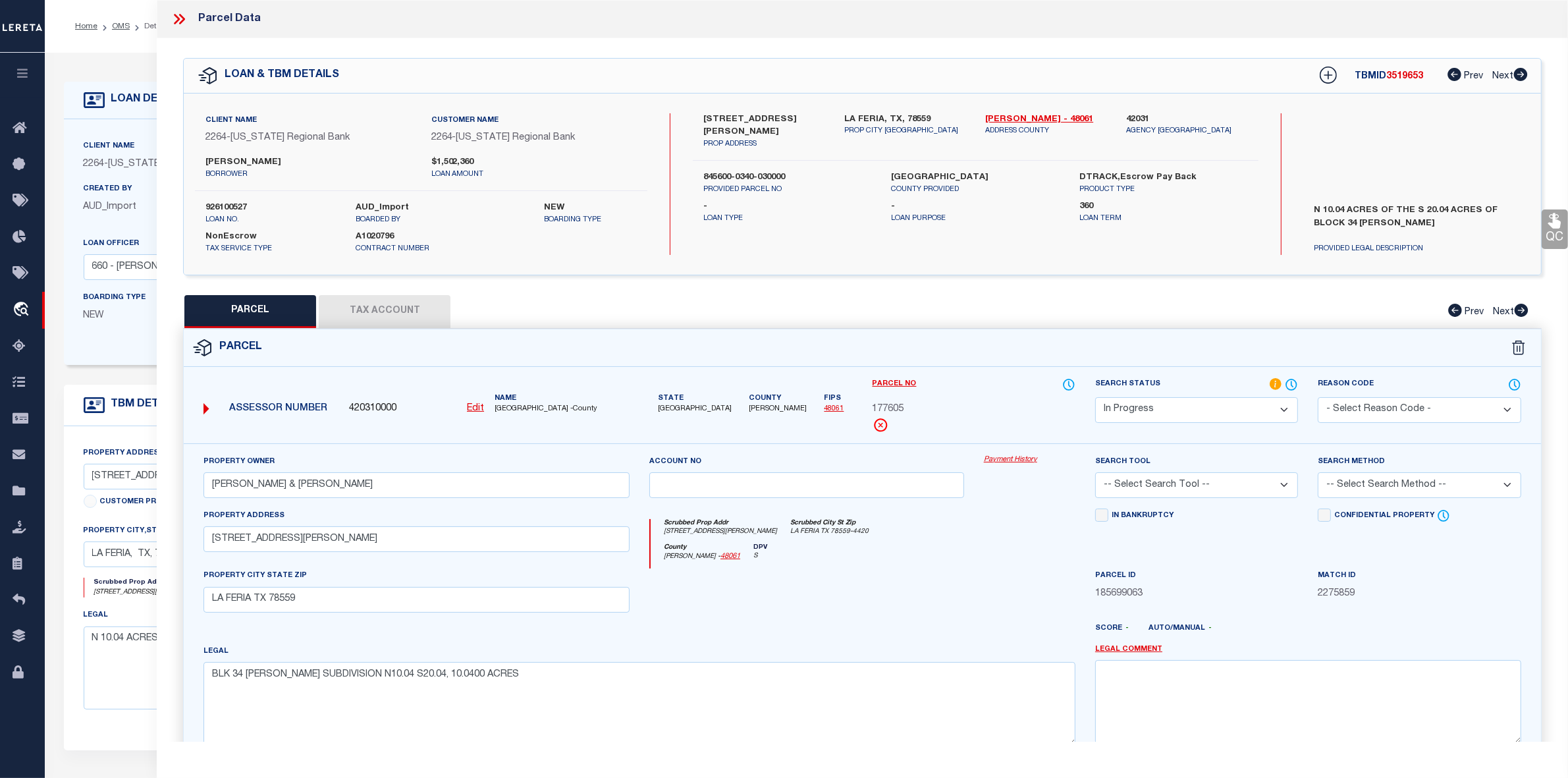
click at [369, 314] on button "Tax Account" at bounding box center [384, 311] width 132 height 33
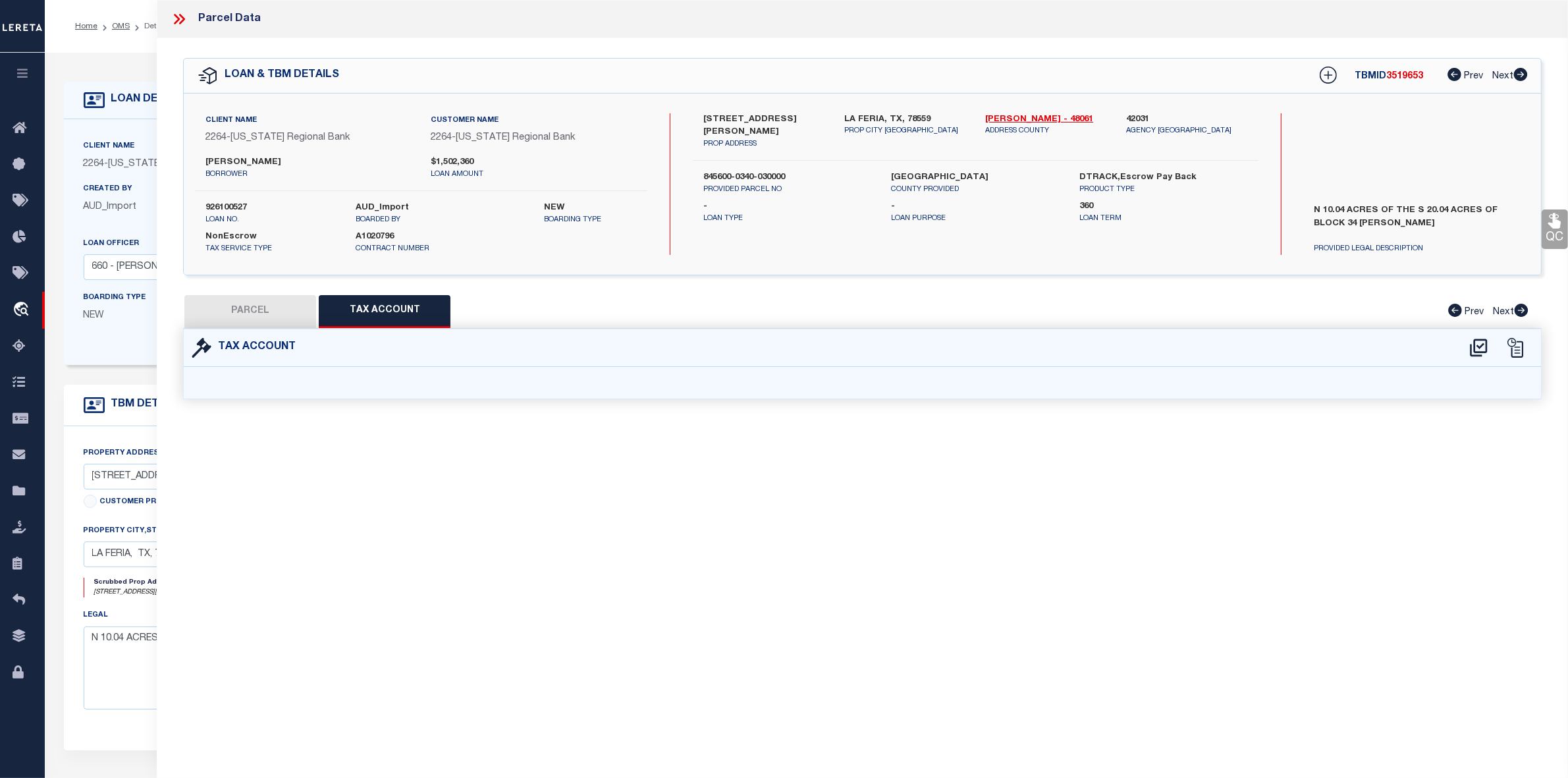
select select "100"
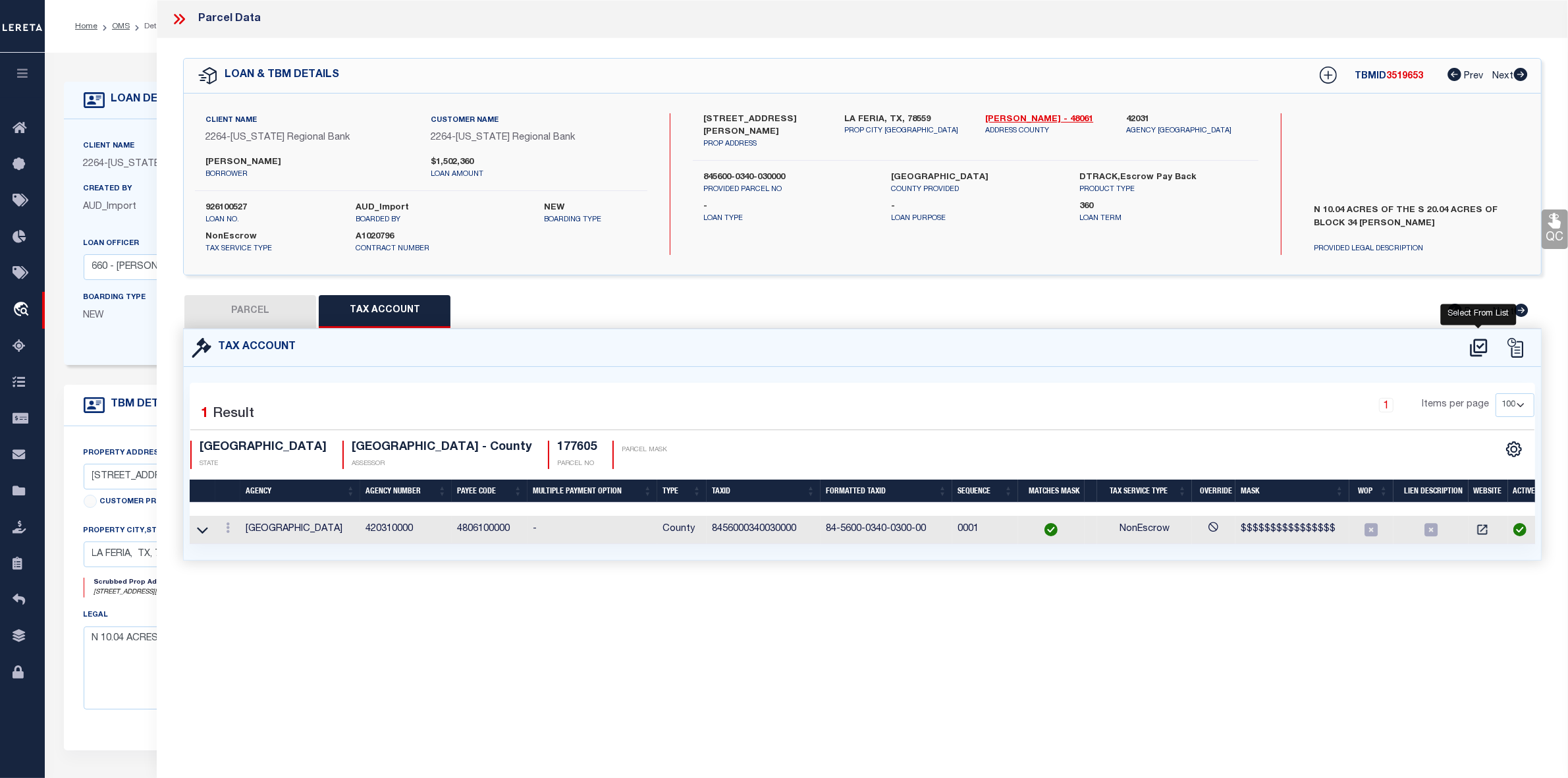
click at [1475, 346] on icon at bounding box center [1478, 347] width 17 height 18
select select "100"
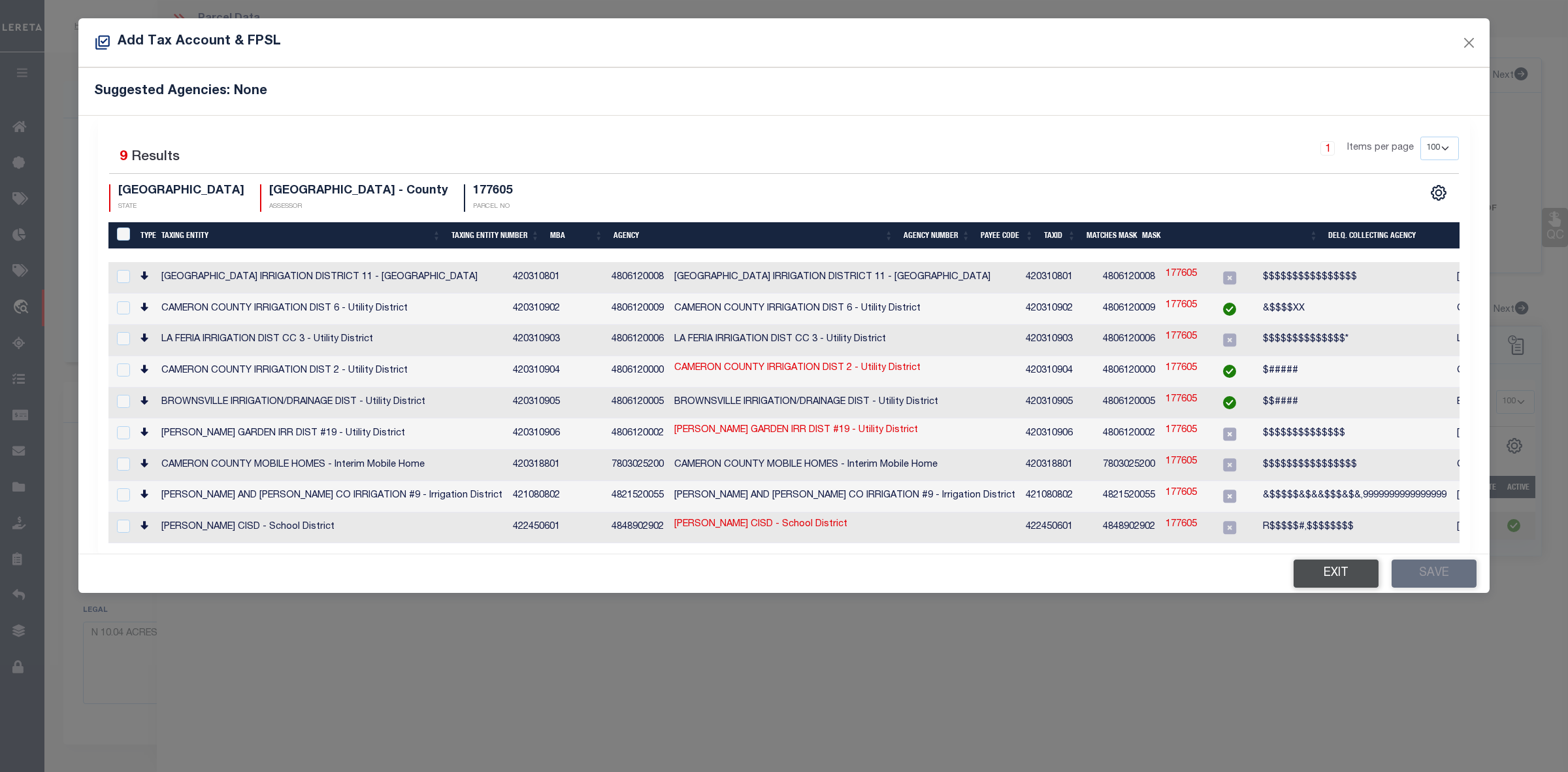
click at [1341, 563] on button "Exit" at bounding box center [1336, 574] width 85 height 28
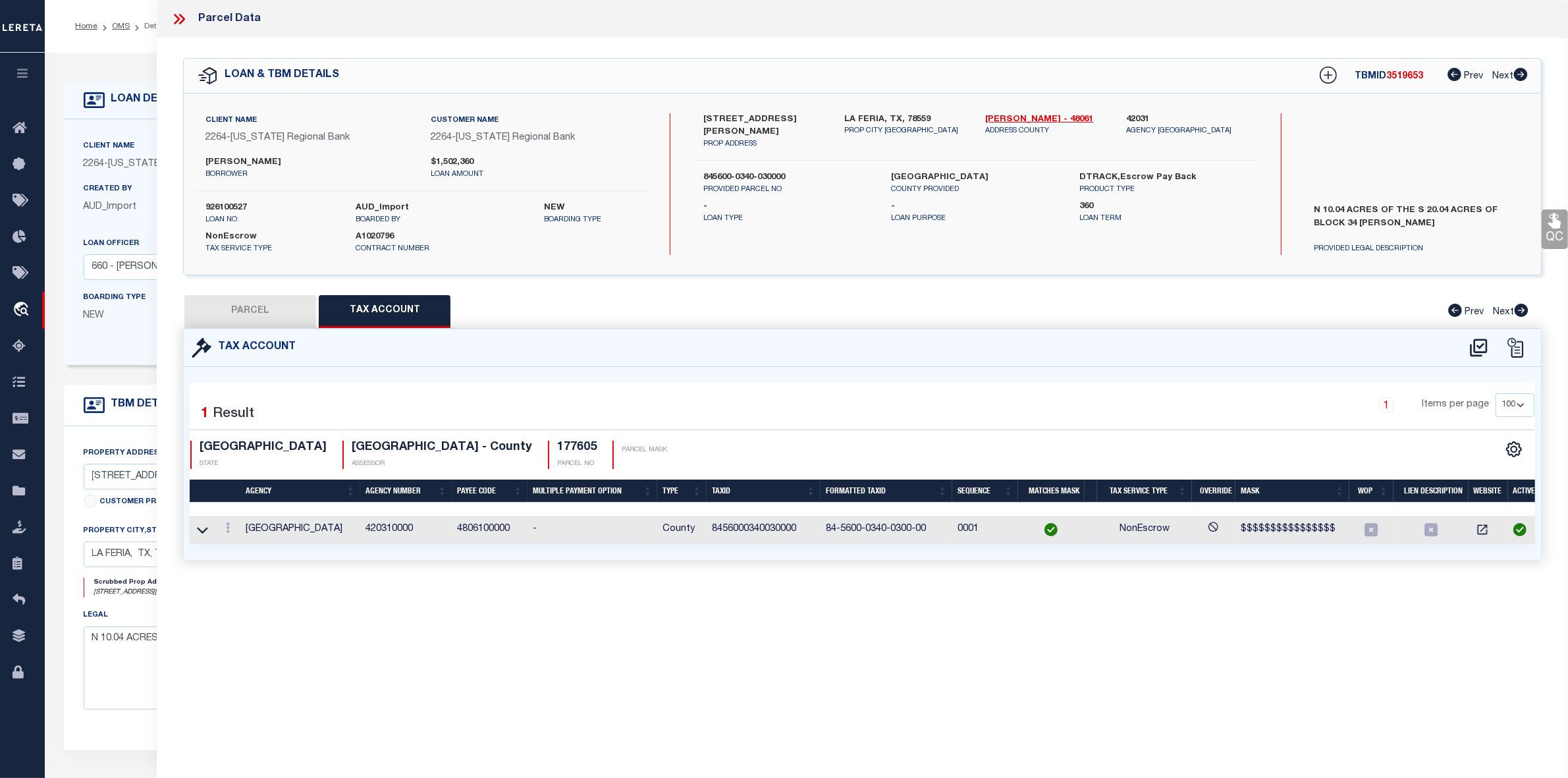
click at [281, 307] on button "PARCEL" at bounding box center [250, 311] width 132 height 33
select select "AS"
checkbox input "false"
select select "IP"
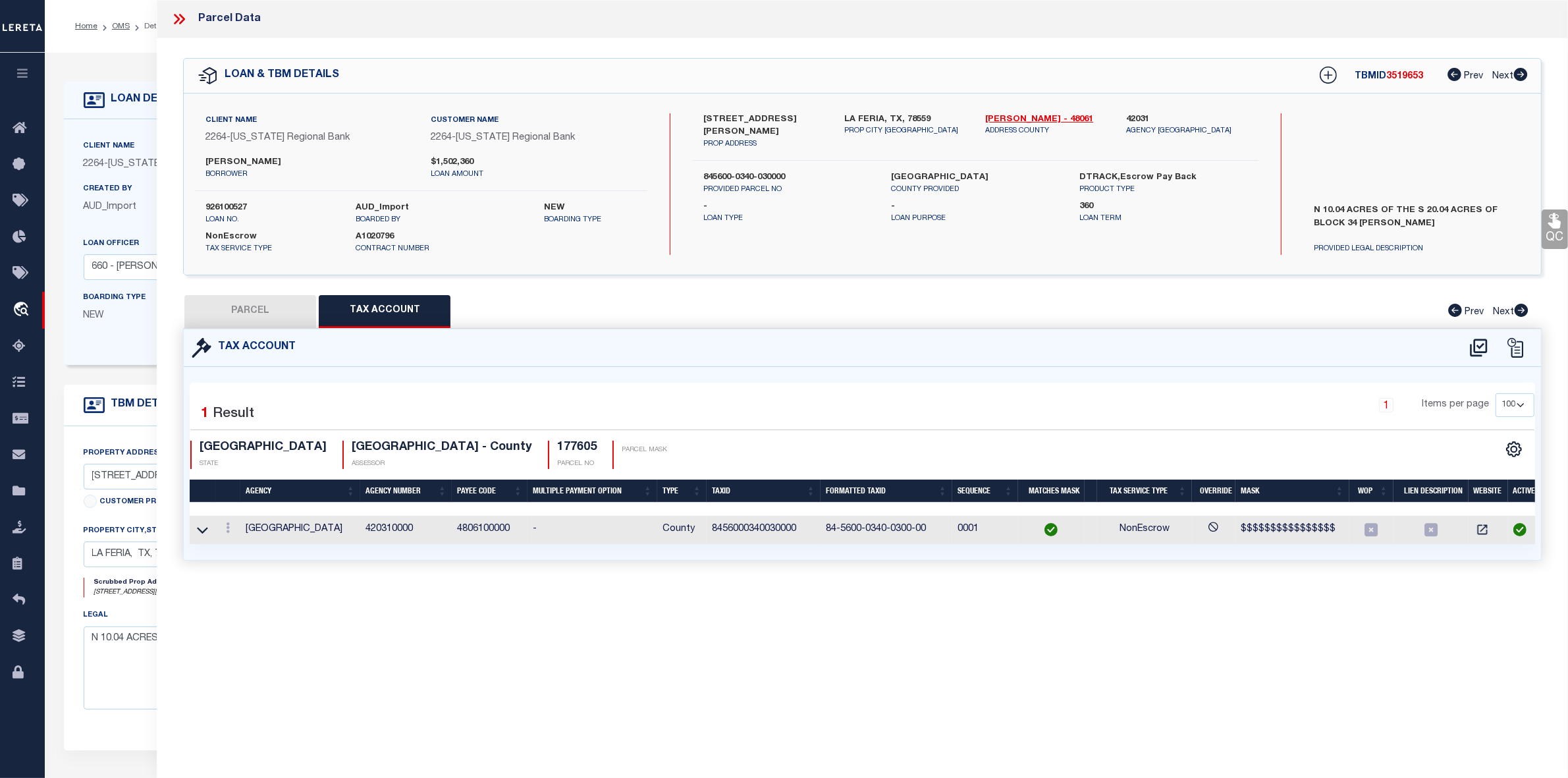
type input "HARVEY ROBERT & ROBERTA"
type input "23821 RABB RD"
type input "LA FERIA TX 78559"
type textarea "BLK 34 COLLINS SUBDIVISION N10.04 S20.04, 10.0400 ACRES"
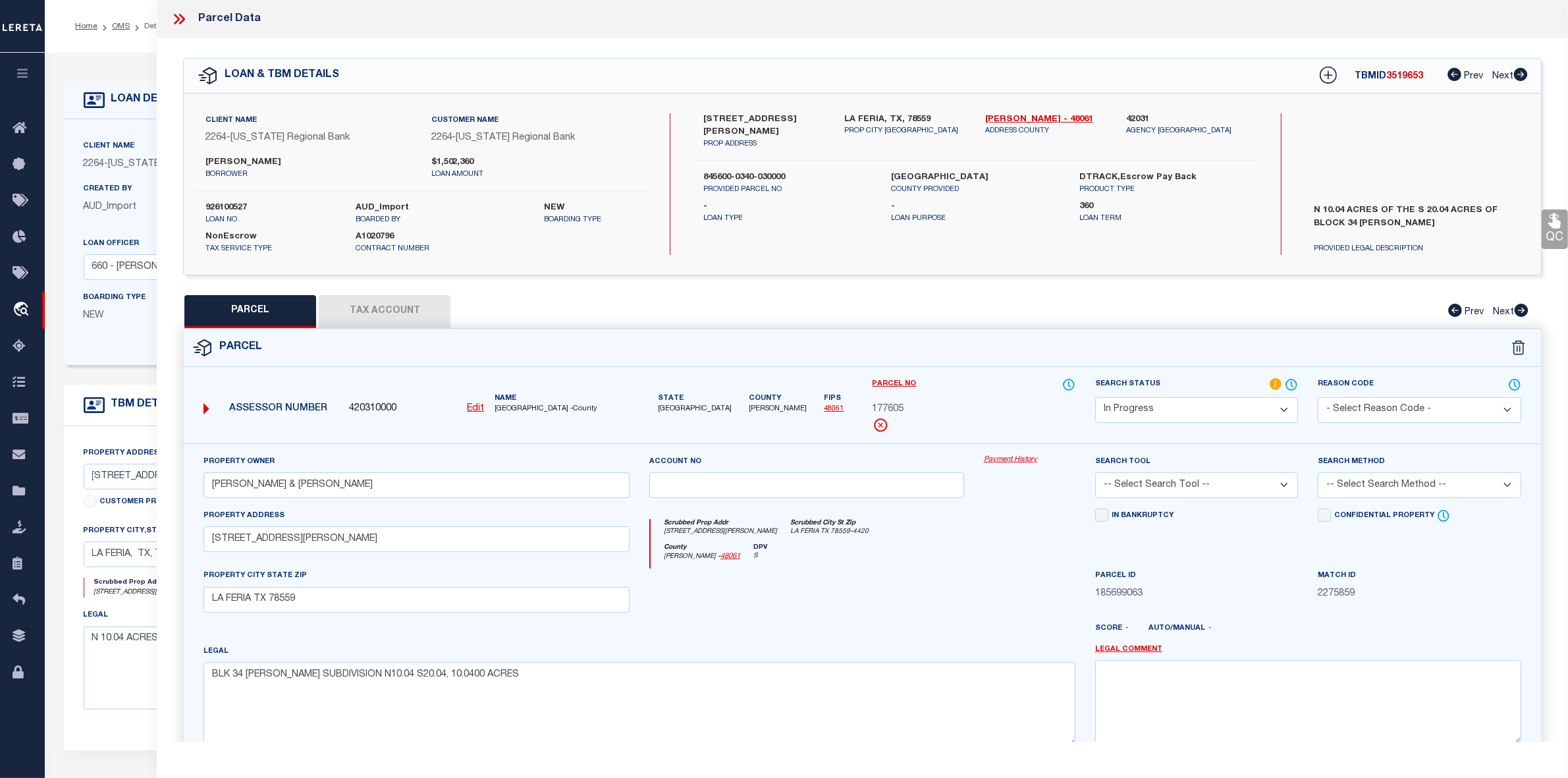
click at [1173, 405] on select "Automated Search Bad Parcel Complete Duplicate Parcel High Dollar Reporting In …" at bounding box center [1197, 409] width 203 height 25
select select "PC"
click at [1096, 397] on select "Automated Search Bad Parcel Complete Duplicate Parcel High Dollar Reporting In …" at bounding box center [1197, 409] width 203 height 25
click at [1159, 491] on select "-- Select Search Tool -- 3rd Party Website Agency File Agency Website ATLS CNV-…" at bounding box center [1197, 485] width 203 height 25
select select "AGW"
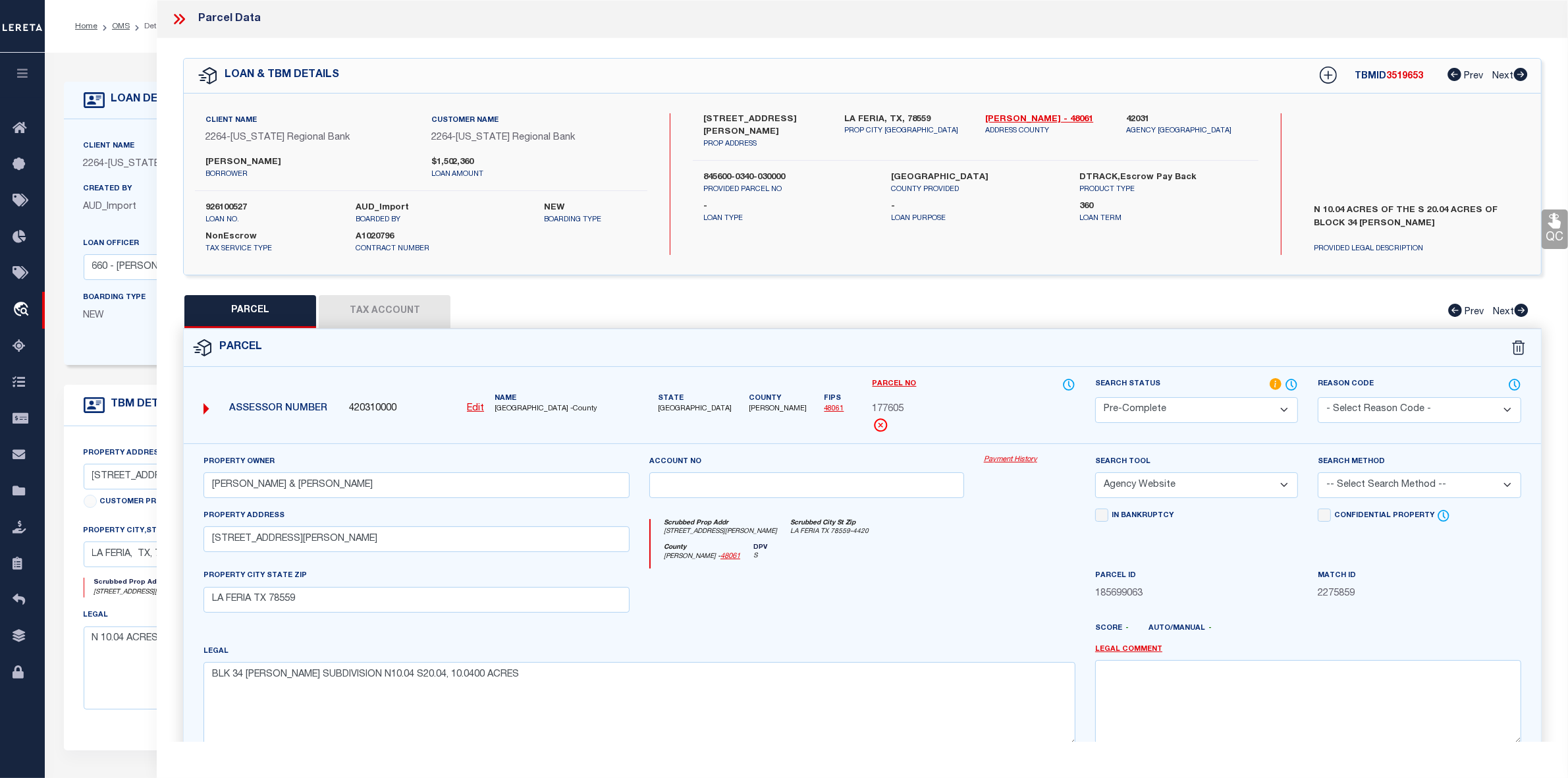
click at [1096, 473] on select "-- Select Search Tool -- 3rd Party Website Agency File Agency Website ATLS CNV-…" at bounding box center [1197, 485] width 203 height 25
click at [1388, 488] on select "-- Select Search Method -- Property Address Legal Liability Info Provided" at bounding box center [1420, 485] width 203 height 25
select select "LEG"
click at [1318, 473] on select "-- Select Search Method -- Property Address Legal Liability Info Provided" at bounding box center [1420, 485] width 203 height 25
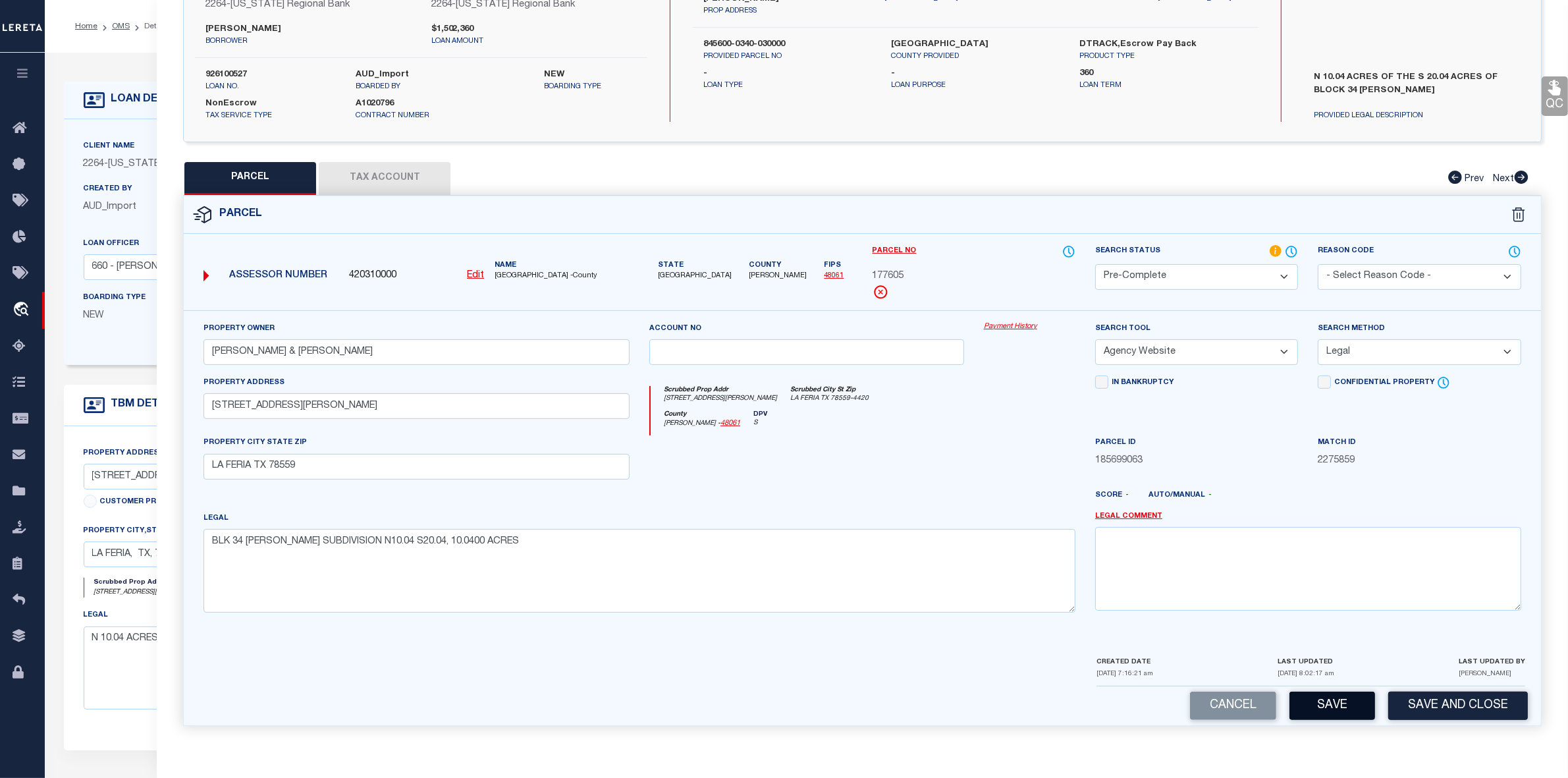
click at [1325, 703] on button "Save" at bounding box center [1332, 706] width 86 height 29
select select "AS"
select select
checkbox input "false"
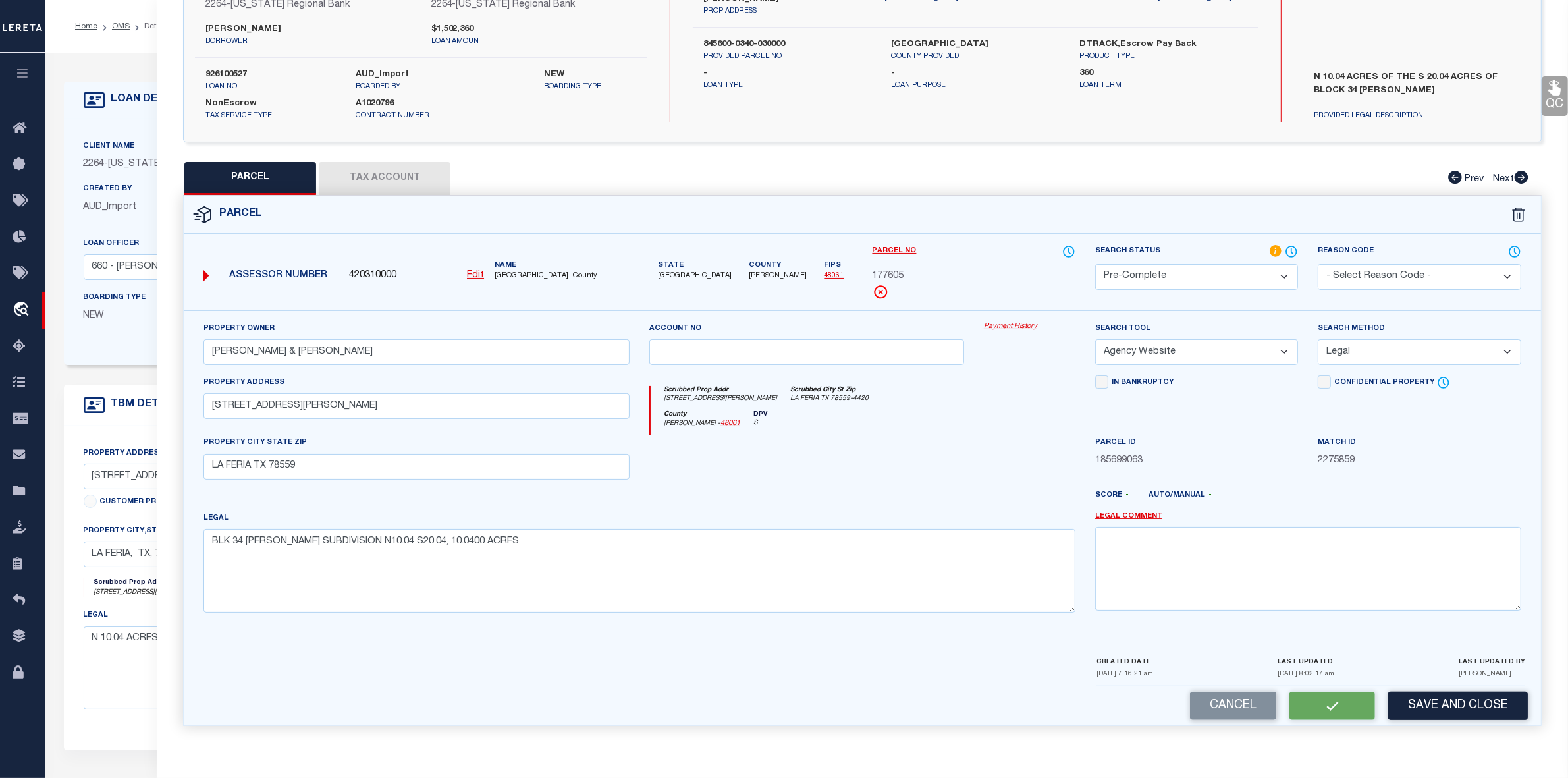
checkbox input "false"
select select "PC"
type input "HARVEY ROBERT & ROBERTA"
select select "AGW"
select select "LEG"
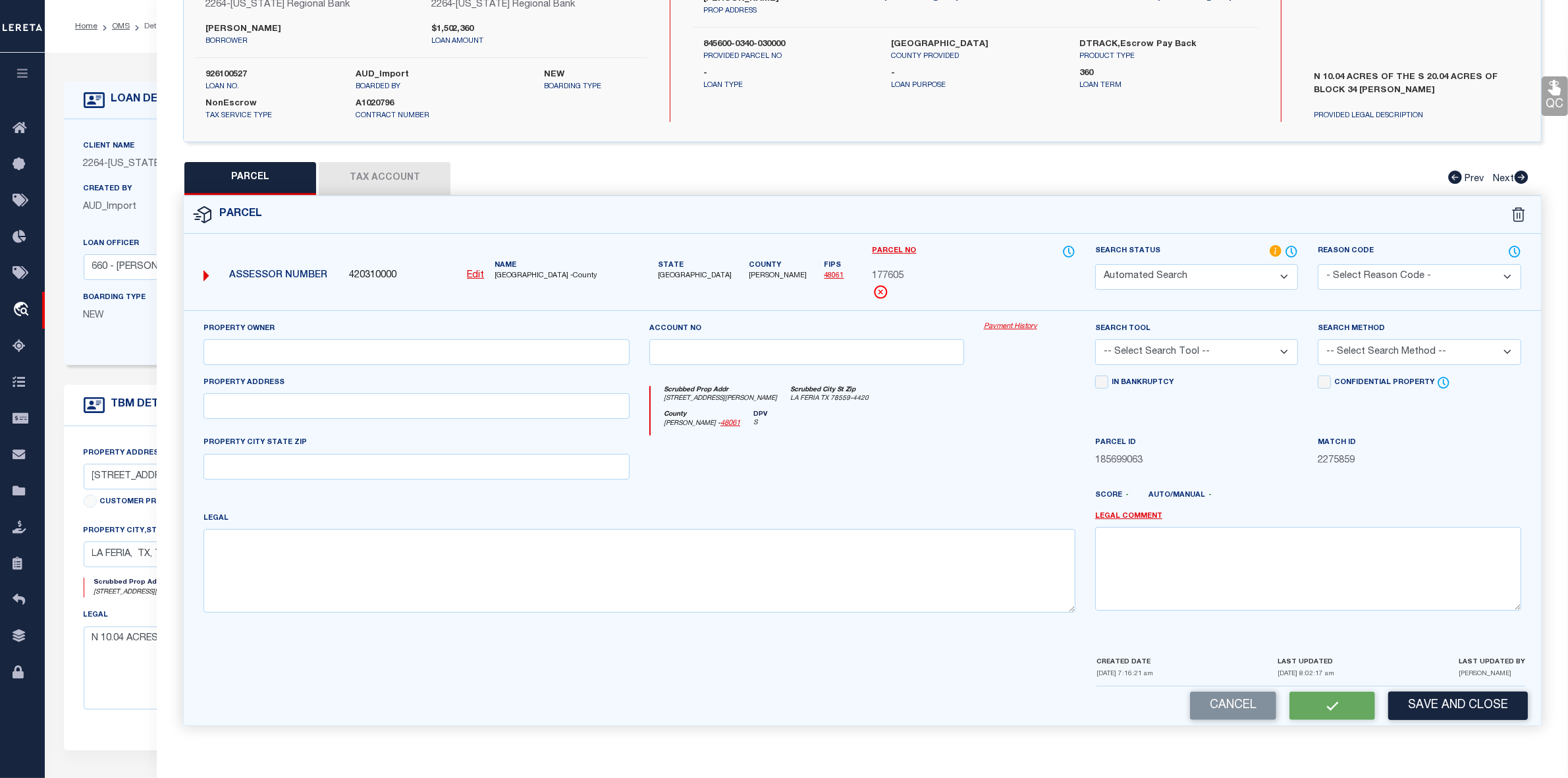
type input "23821 RABB RD"
type input "LA FERIA TX 78559"
type textarea "BLK 34 COLLINS SUBDIVISION N10.04 S20.04, 10.0400 ACRES"
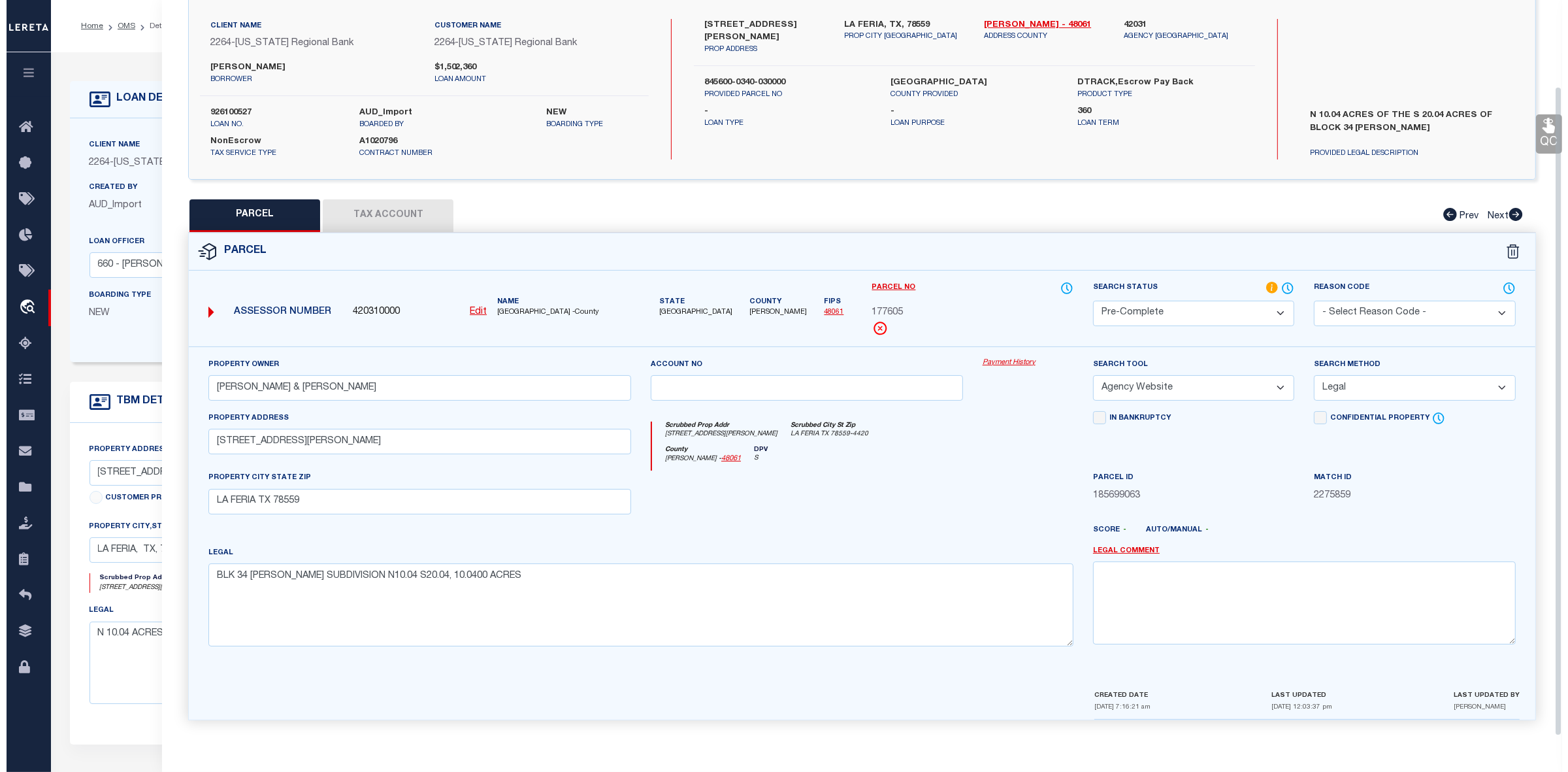
scroll to position [0, 0]
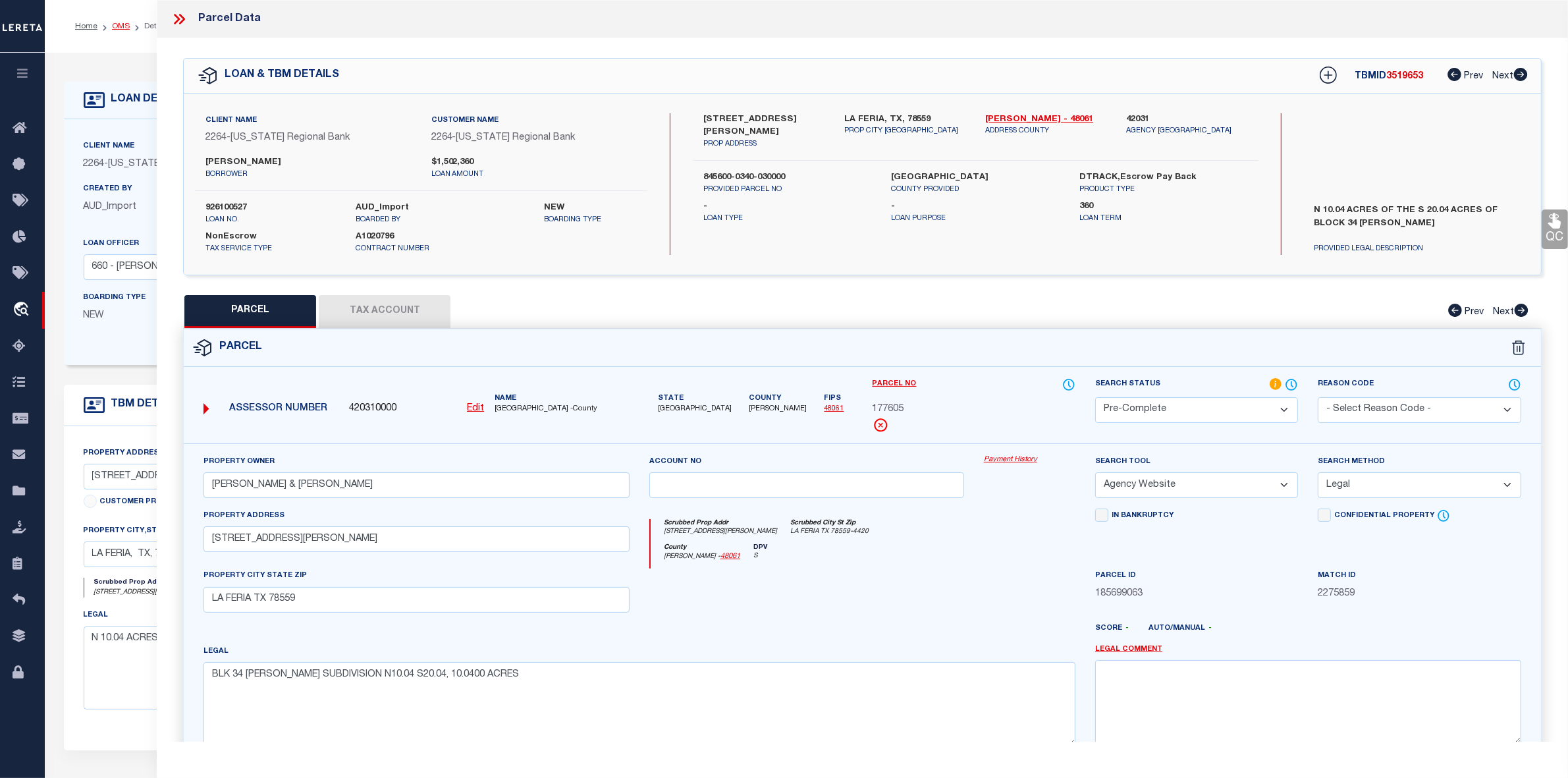
click at [114, 25] on link "OMS" at bounding box center [121, 26] width 18 height 8
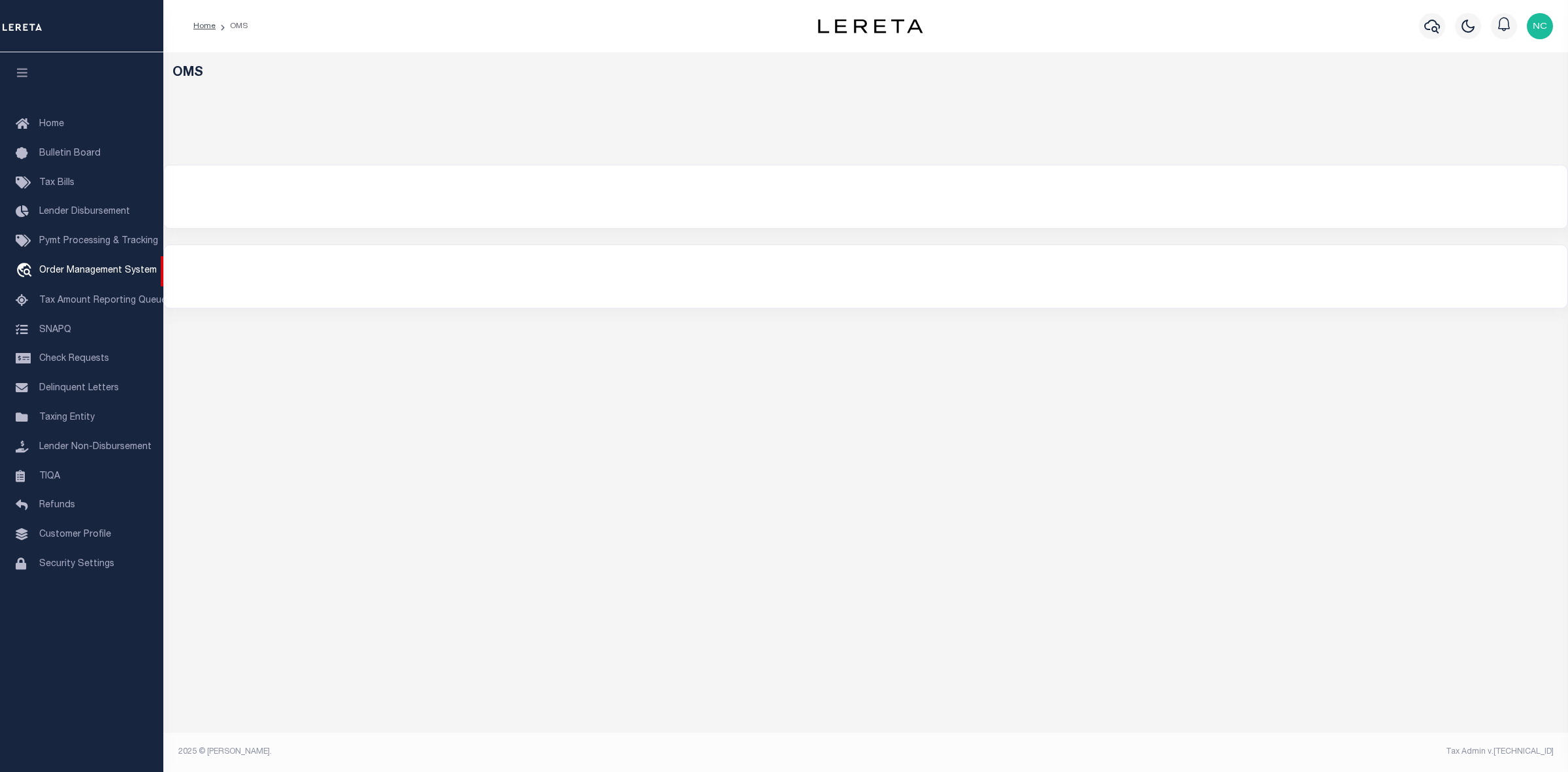
select select "200"
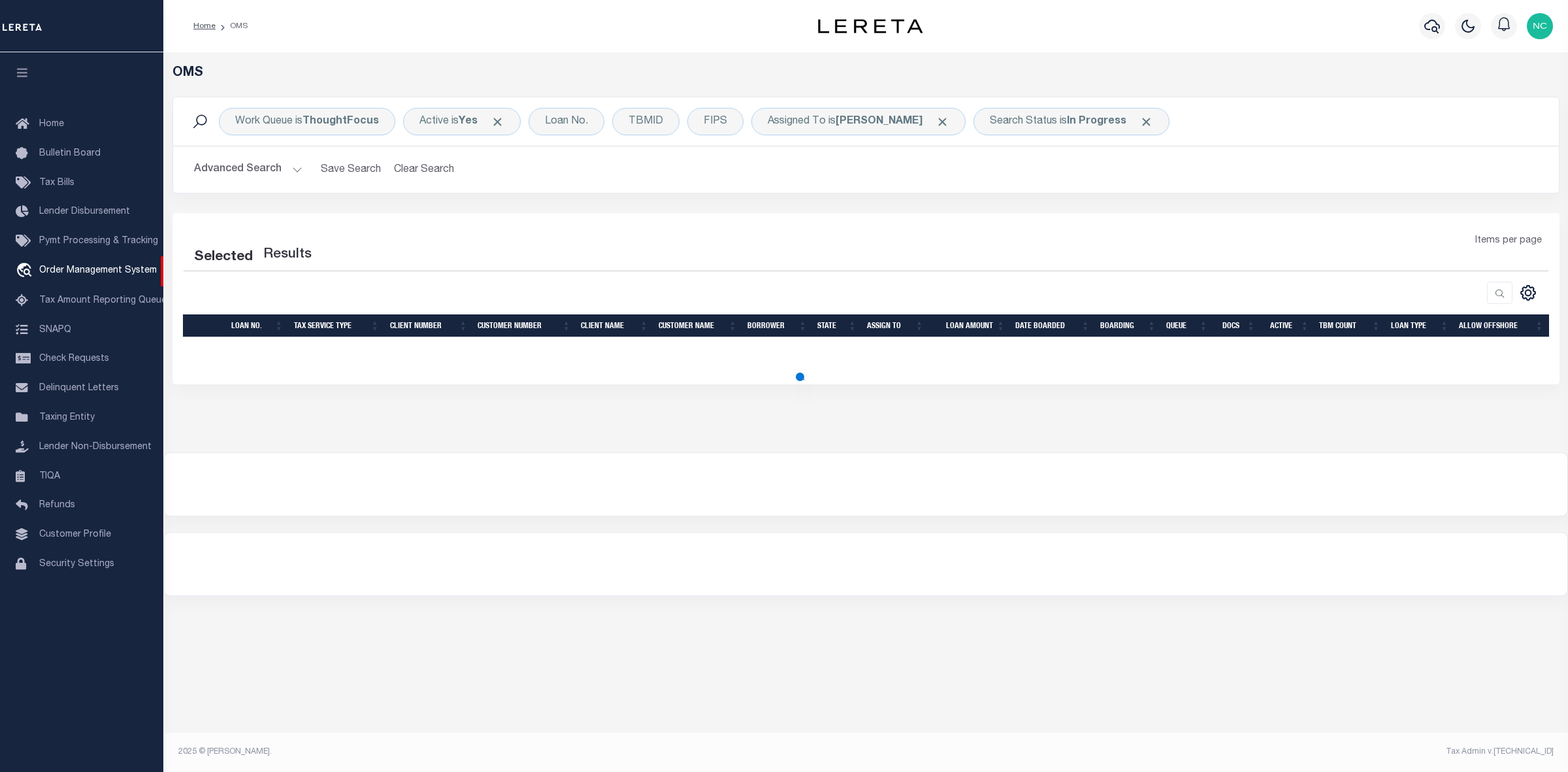
select select "200"
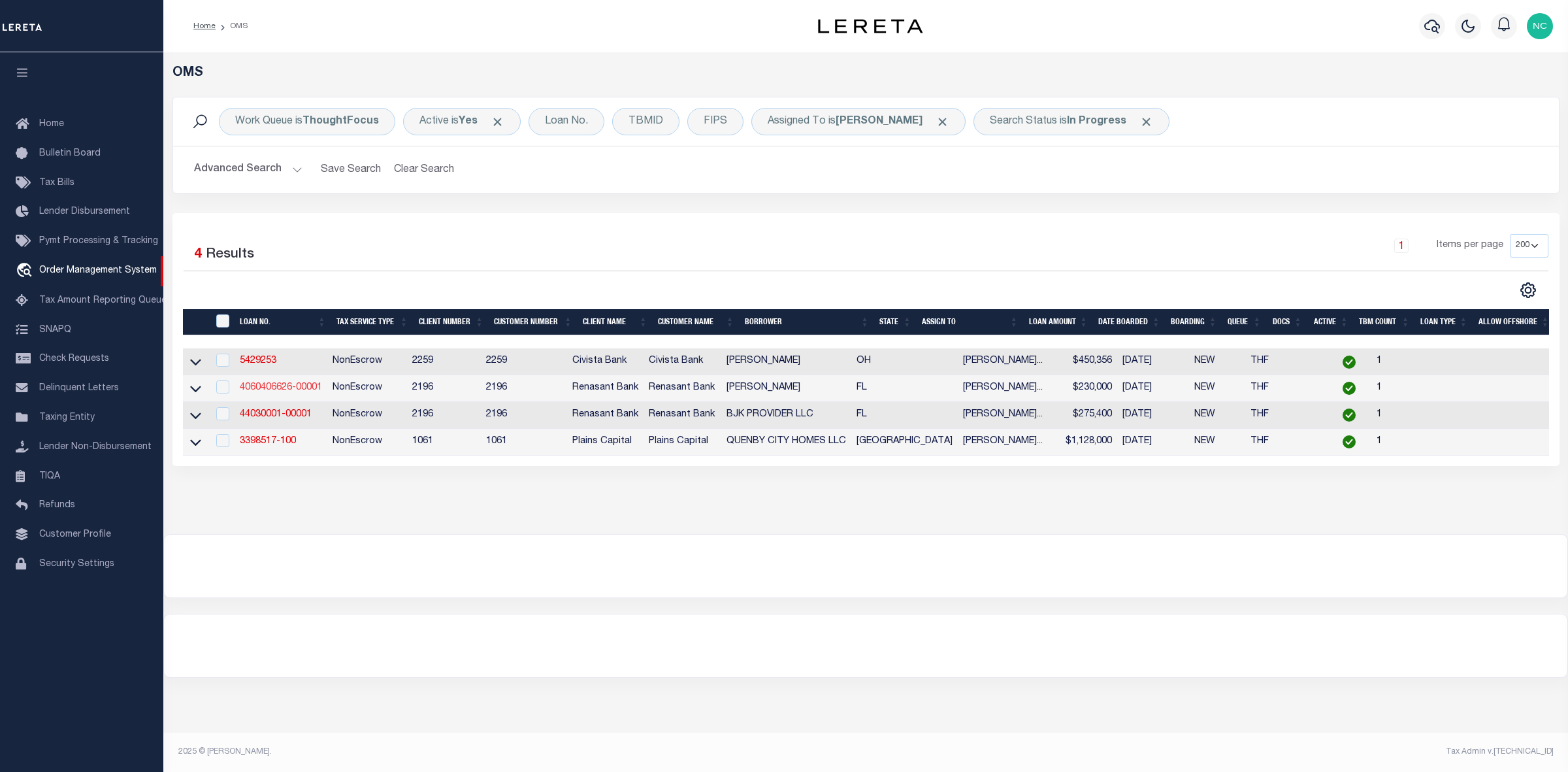
click at [291, 389] on link "4060406626-00001" at bounding box center [280, 387] width 82 height 9
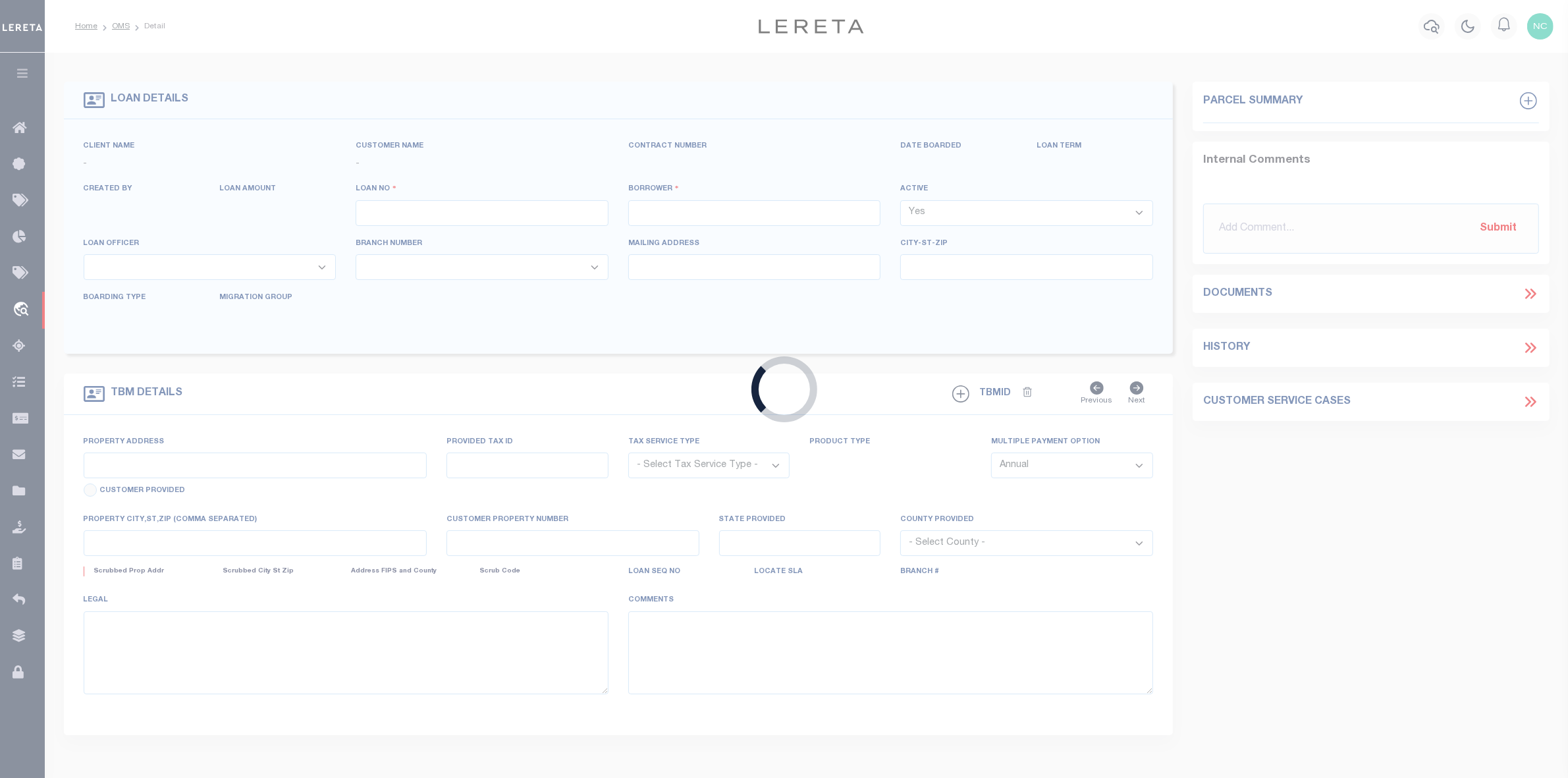
type input "4060406626-00001"
type input "[PERSON_NAME]"
select select
select select "100"
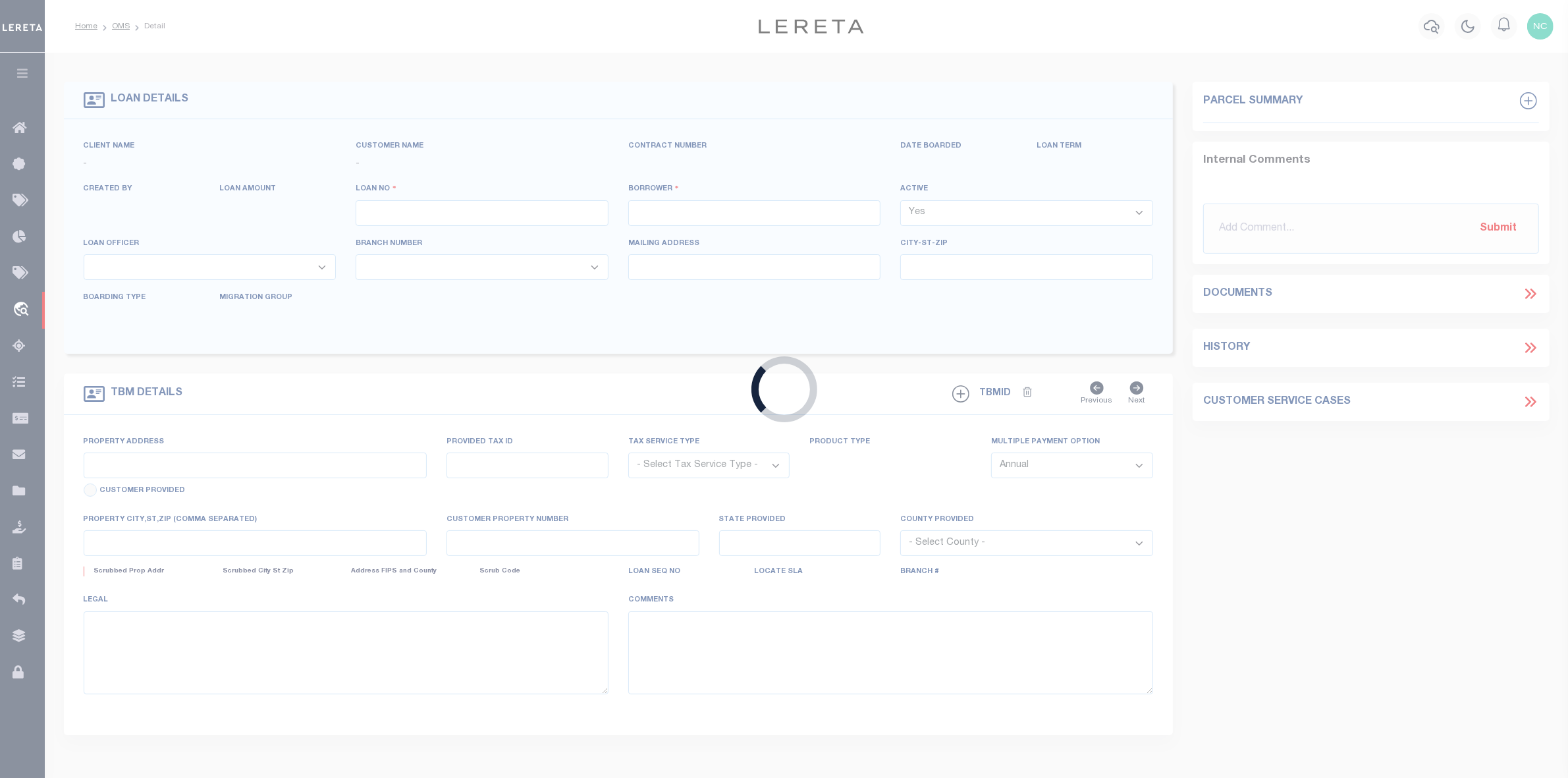
select select "NonEscrow"
select select "164191"
select select "5153"
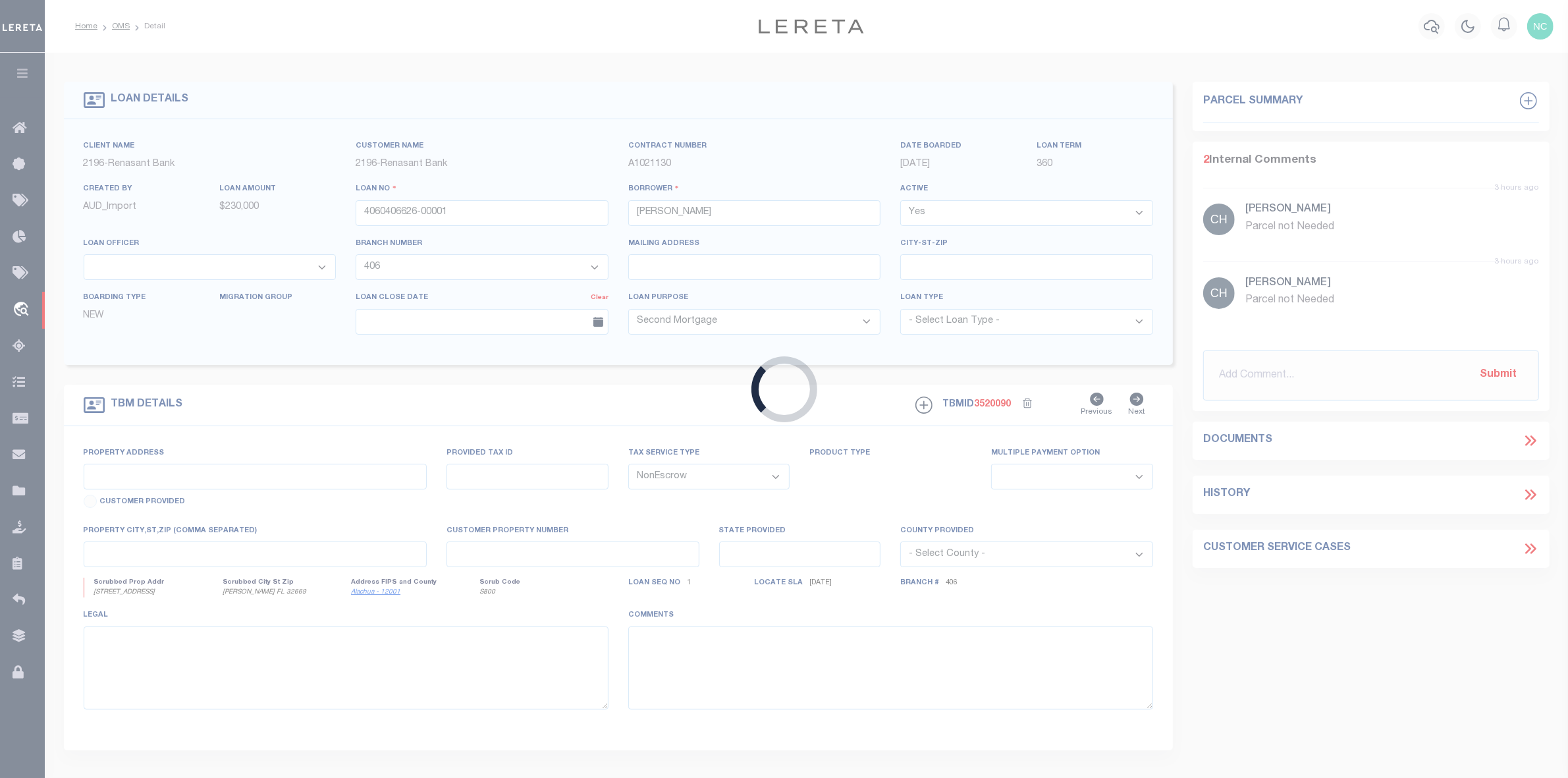
type input "[STREET_ADDRESS]"
select select
type input "NEWBERRY FL 32669"
type input "FL"
select select
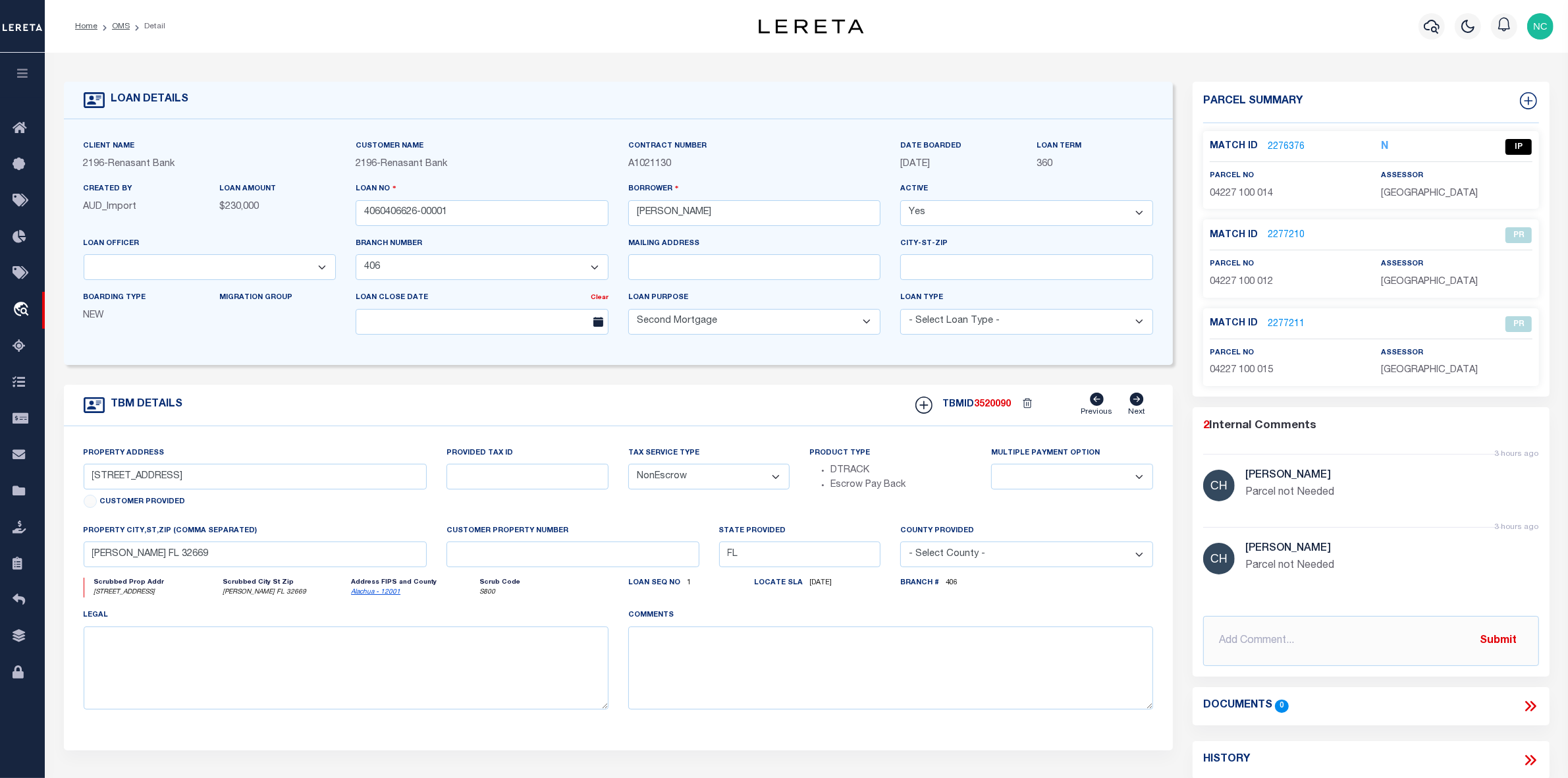
click at [1273, 142] on link "2276376" at bounding box center [1286, 147] width 37 height 14
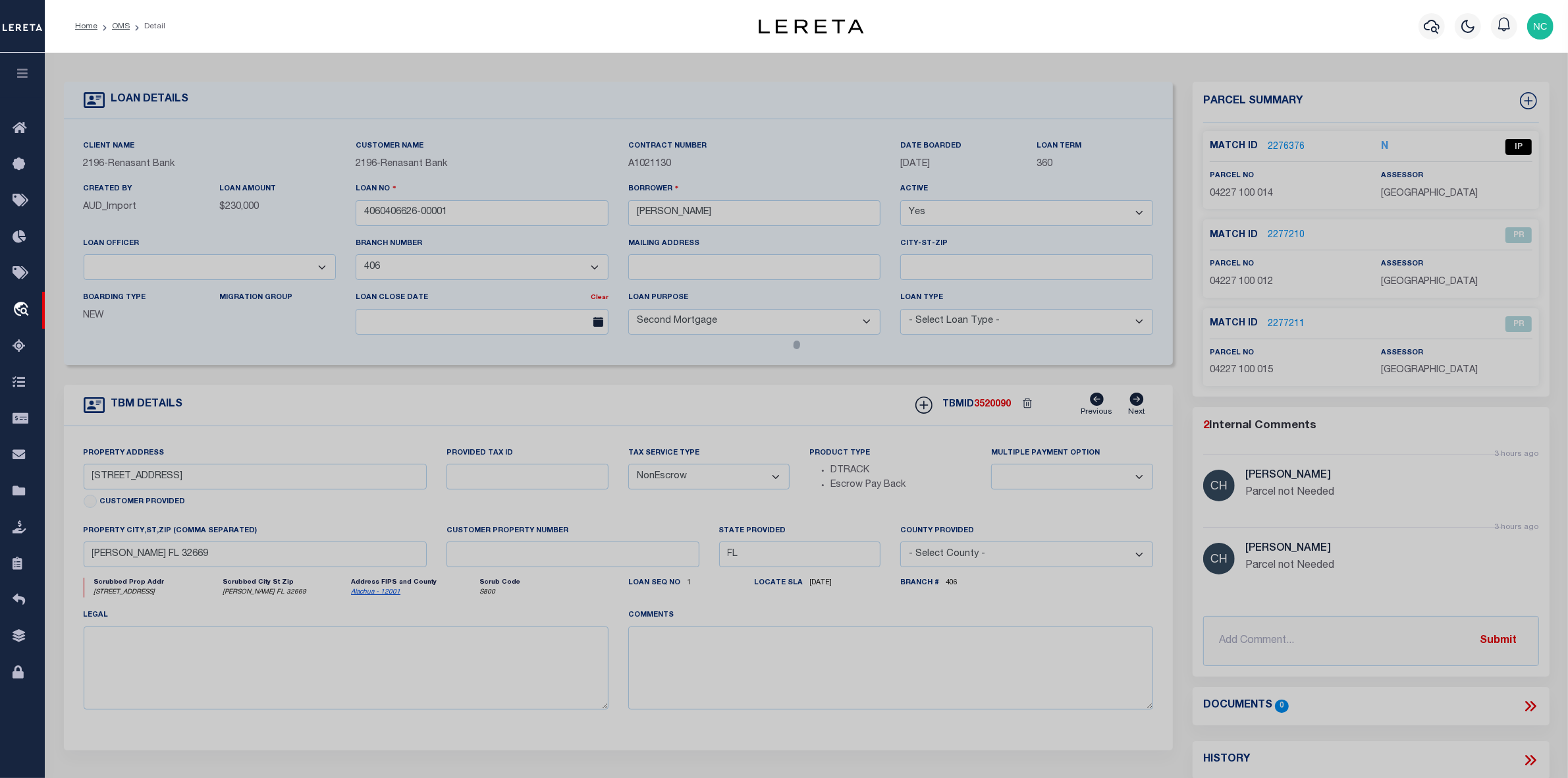
checkbox input "false"
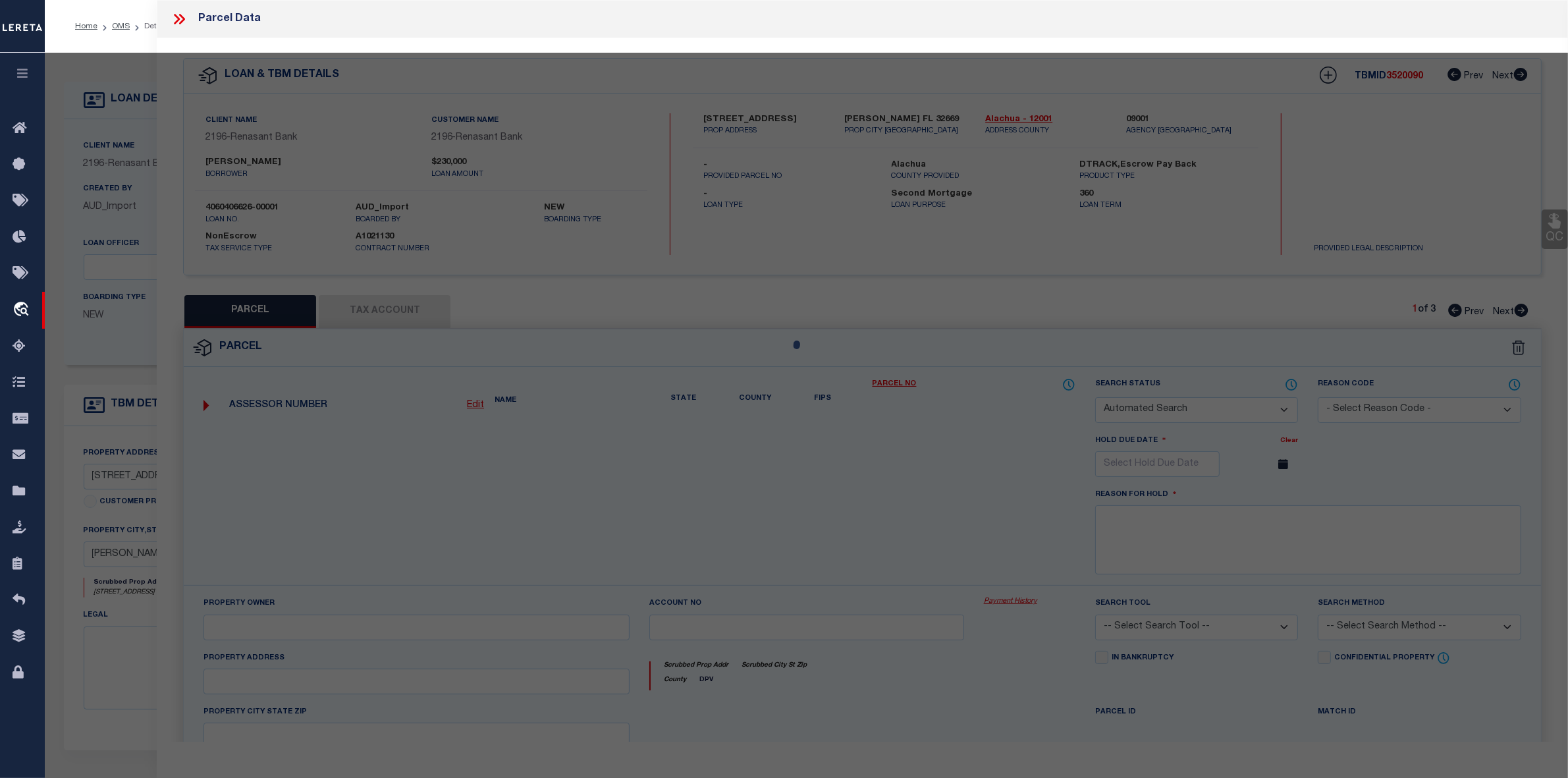
select select "IP"
type input "DLTA LLC"
select select "ATL"
select select "ADD"
type input "2527 NW 150TH BLVD"
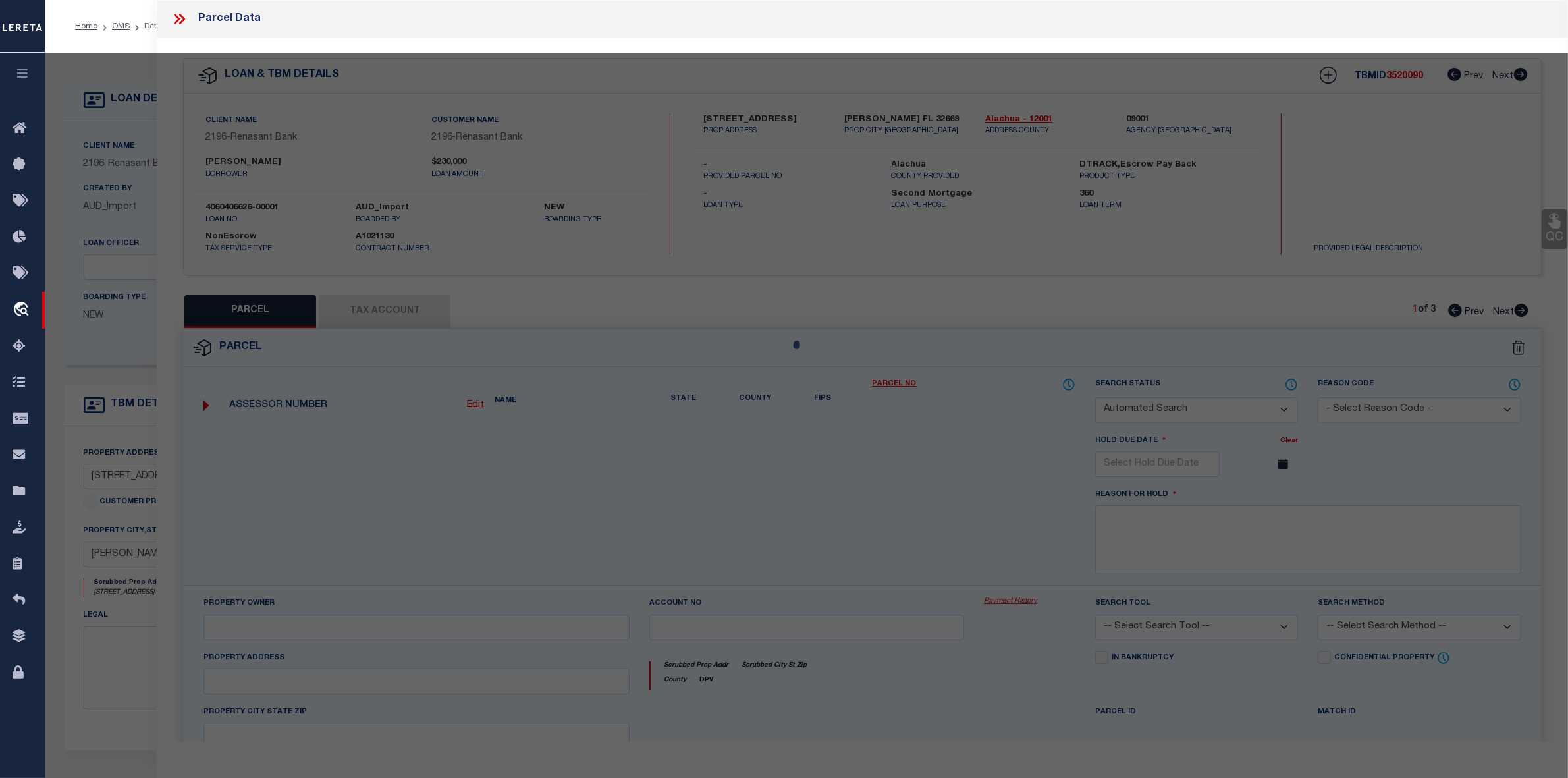
checkbox input "false"
type input "NEWBERRY, FL 32669"
type textarea "KINGSTON PLACE PB 36 PG 73 LOT 14 OR 5165/3173"
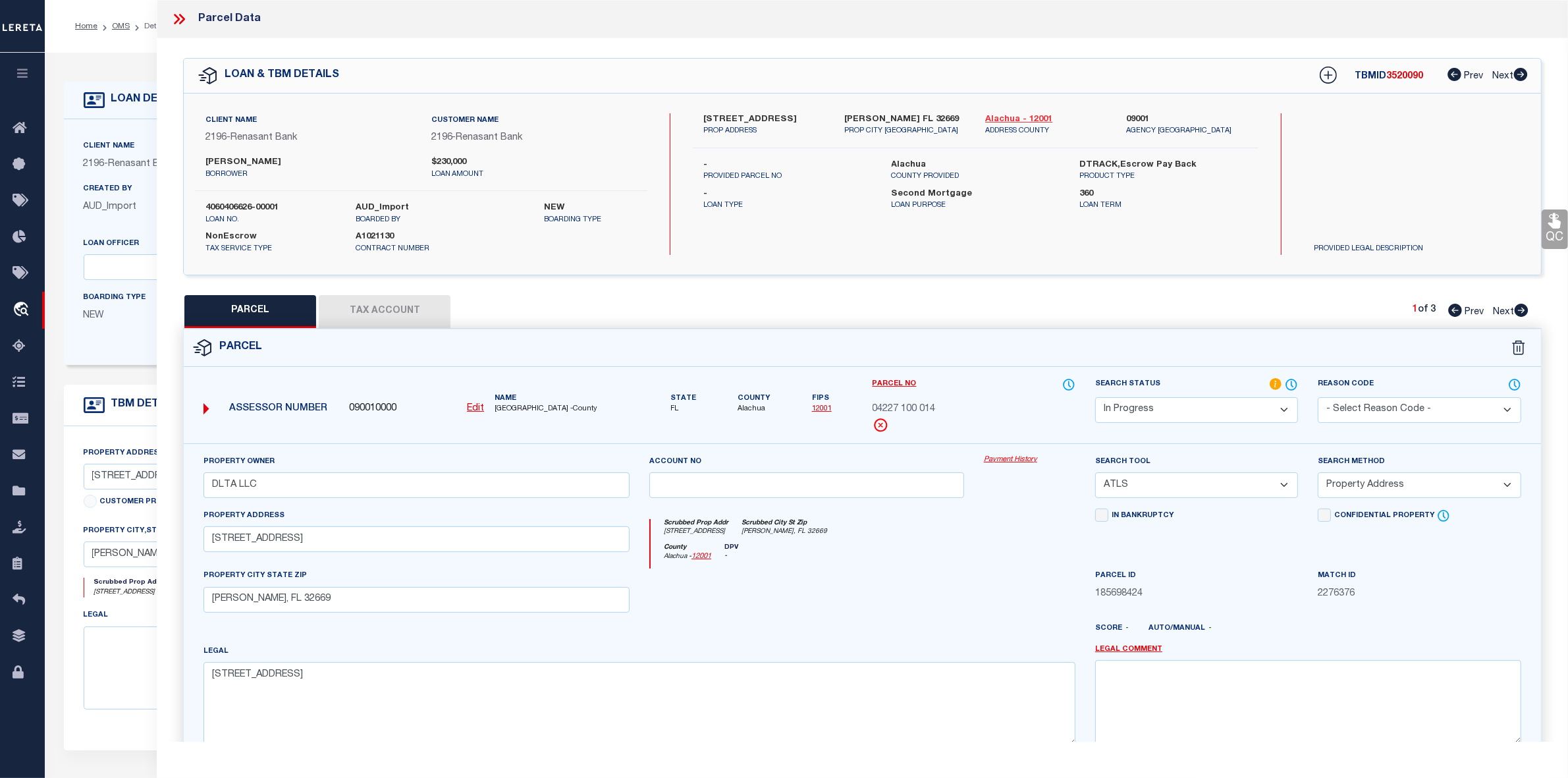
click at [1002, 120] on link "Alachua - 12001" at bounding box center [1046, 120] width 121 height 13
drag, startPoint x: 703, startPoint y: 120, endPoint x: 755, endPoint y: 116, distance: 52.2
click at [755, 116] on label "2527 NW 150TH BLVD" at bounding box center [764, 120] width 121 height 13
click at [792, 149] on div "2527 NW 150TH BLVD PROP ADDRESS NEWBERRY FL 32669 PROP CITY ST ZIP Alachua - 12…" at bounding box center [975, 183] width 566 height 142
drag, startPoint x: 703, startPoint y: 116, endPoint x: 758, endPoint y: 114, distance: 55.0
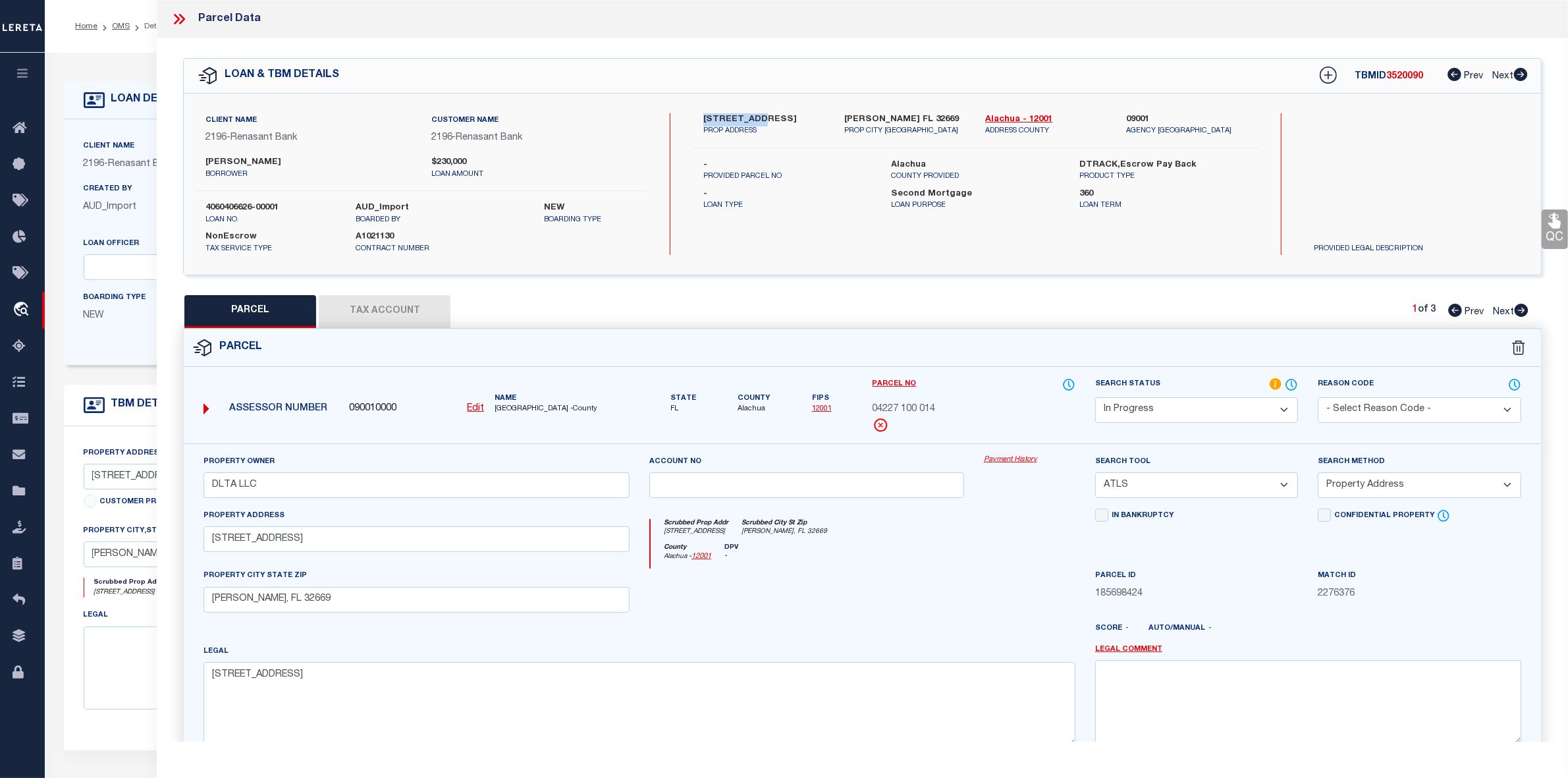
click at [758, 114] on label "2527 NW 150TH BLVD" at bounding box center [764, 120] width 121 height 13
click at [827, 196] on label "-" at bounding box center [788, 194] width 169 height 13
click at [906, 409] on span "04227 100 014" at bounding box center [904, 409] width 63 height 15
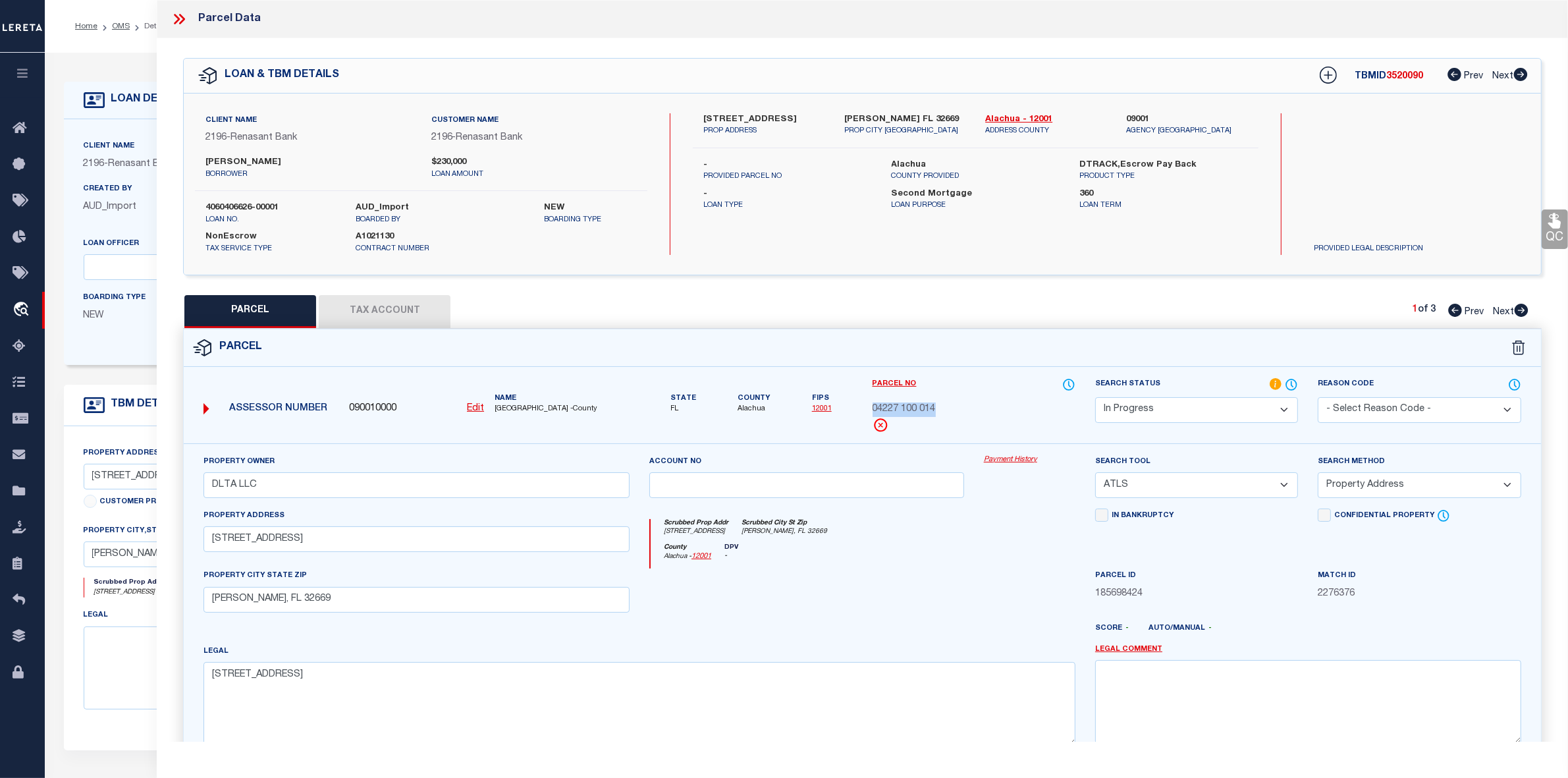
copy div "04227 100 014"
drag, startPoint x: 847, startPoint y: 114, endPoint x: 894, endPoint y: 111, distance: 47.1
click at [894, 113] on label "NEWBERRY FL 32669" at bounding box center [905, 120] width 121 height 13
drag, startPoint x: 214, startPoint y: 542, endPoint x: 310, endPoint y: 544, distance: 96.0
click at [310, 544] on input "2527 NW 150TH BLVD" at bounding box center [417, 539] width 426 height 25
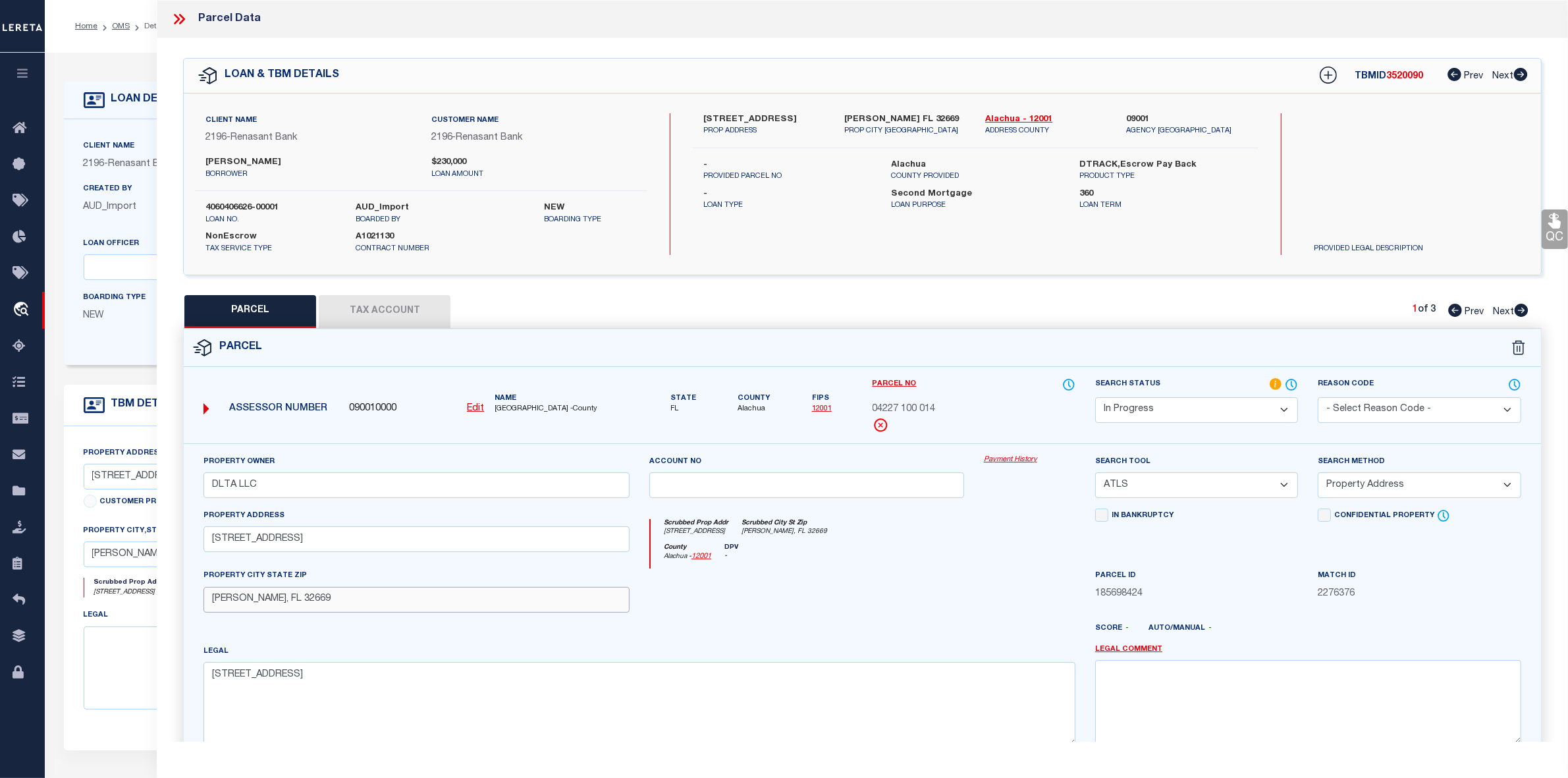
click at [233, 601] on input "NEWBERRY, FL 32669" at bounding box center [417, 599] width 426 height 25
click at [1148, 413] on select "Automated Search Bad Parcel Complete Duplicate Parcel High Dollar Reporting In …" at bounding box center [1197, 409] width 203 height 25
select select "ND"
click at [1096, 397] on select "Automated Search Bad Parcel Complete Duplicate Parcel High Dollar Reporting In …" at bounding box center [1197, 409] width 203 height 25
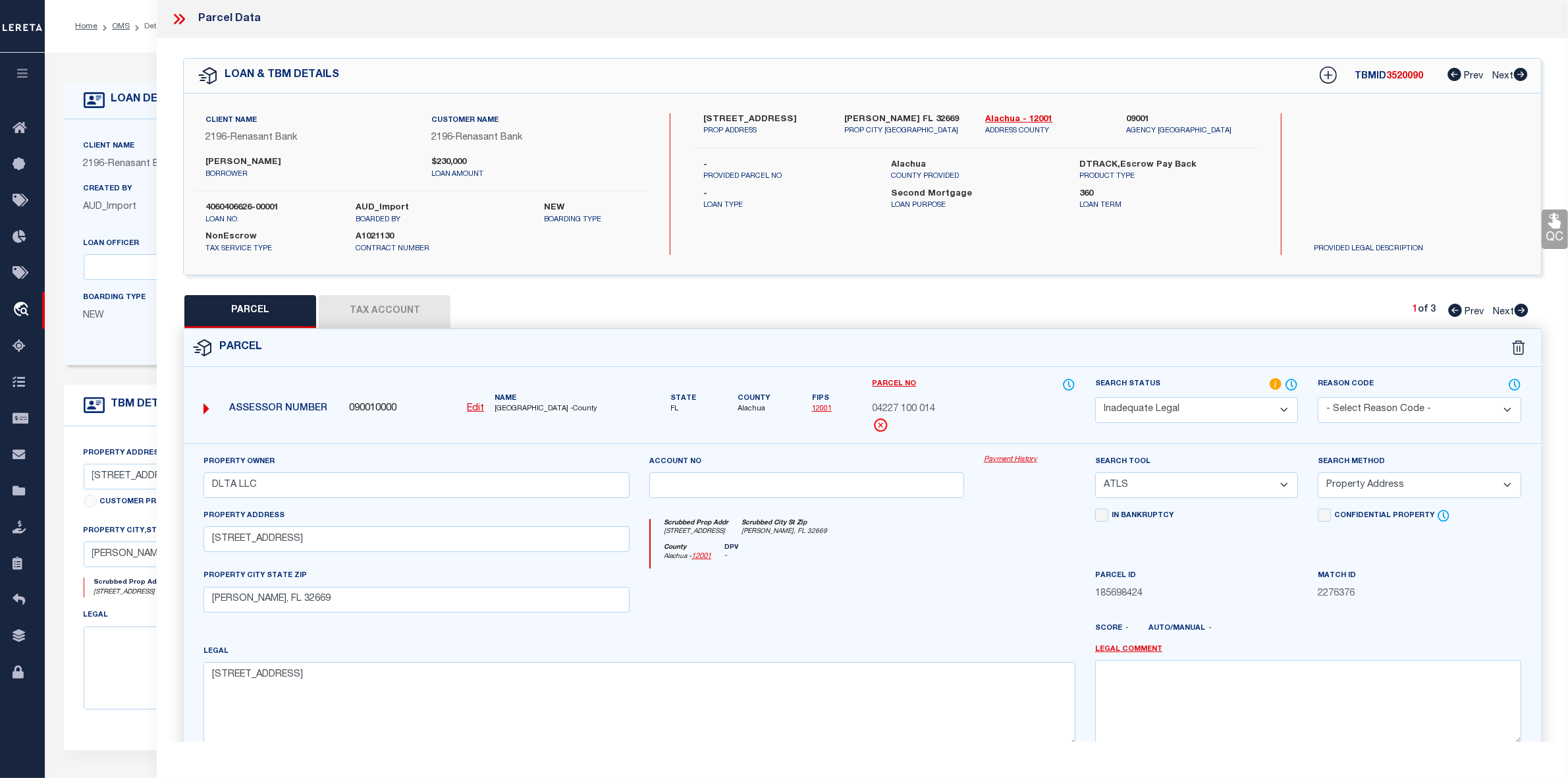
click at [1121, 484] on select "-- Select Search Tool -- 3rd Party Website Agency File Agency Website ATLS CNV-…" at bounding box center [1197, 485] width 203 height 25
click at [1023, 500] on div "Payment History" at bounding box center [1030, 482] width 111 height 54
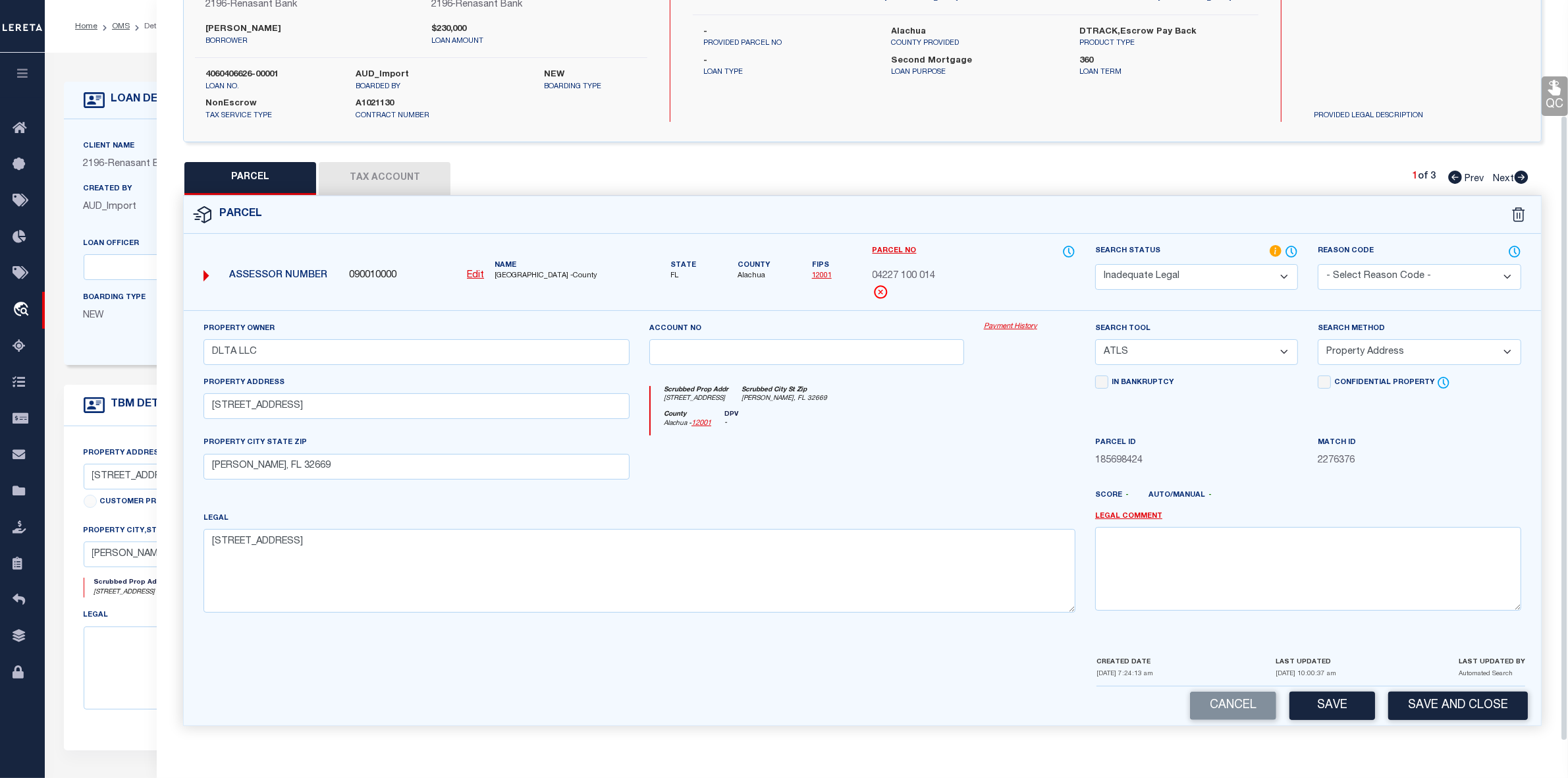
scroll to position [83, 0]
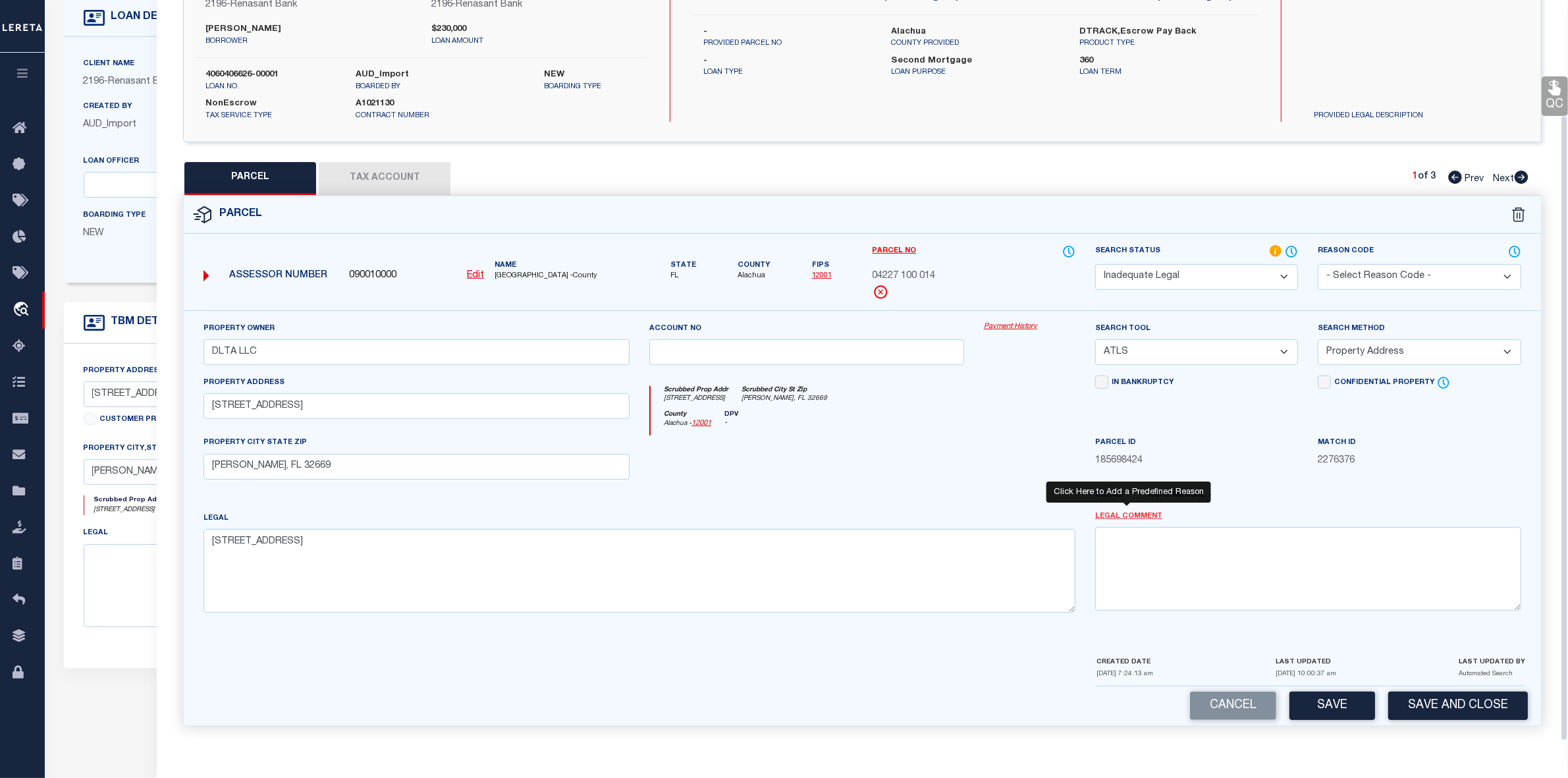
click at [1117, 515] on link "Legal Comment" at bounding box center [1129, 517] width 67 height 11
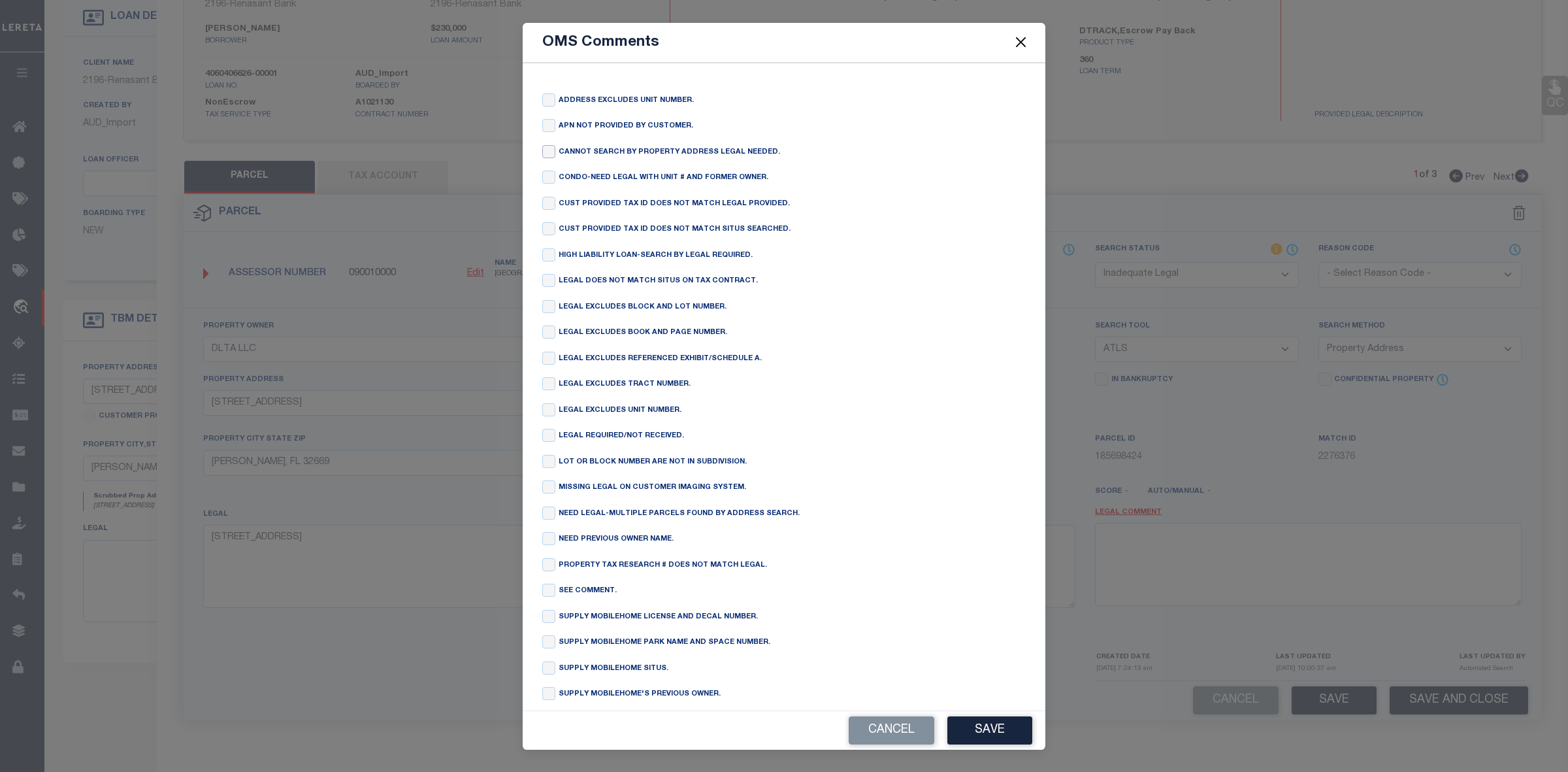
click at [553, 154] on input "checkbox" at bounding box center [549, 152] width 13 height 13
checkbox input "true"
click at [994, 726] on button "Save" at bounding box center [990, 731] width 85 height 28
type textarea "CANNOT SEARCH BY PROPERTY ADDRESS LEGAL NEEDED."
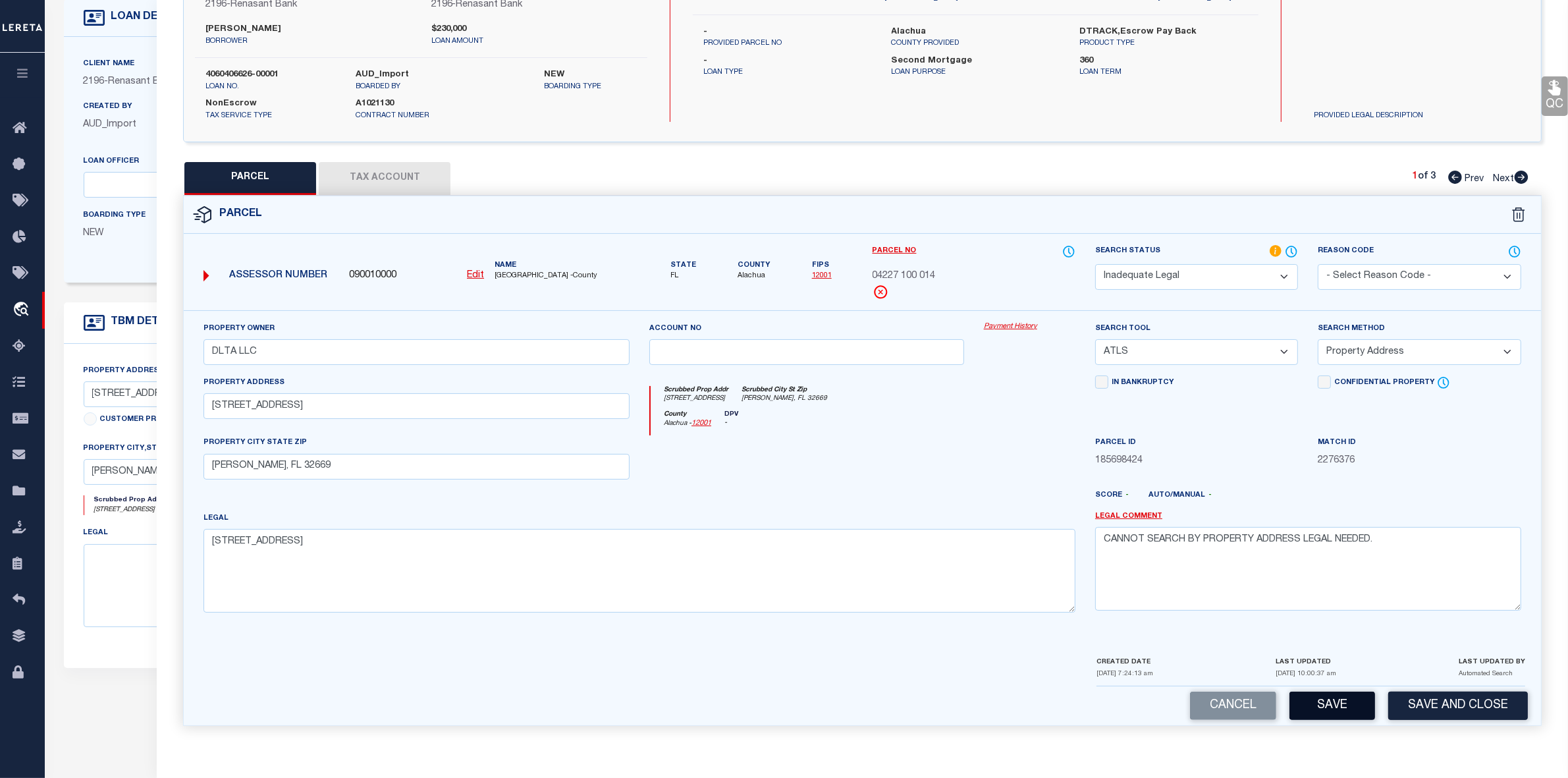
click at [1332, 709] on button "Save" at bounding box center [1332, 706] width 86 height 29
select select "AS"
select select
checkbox input "false"
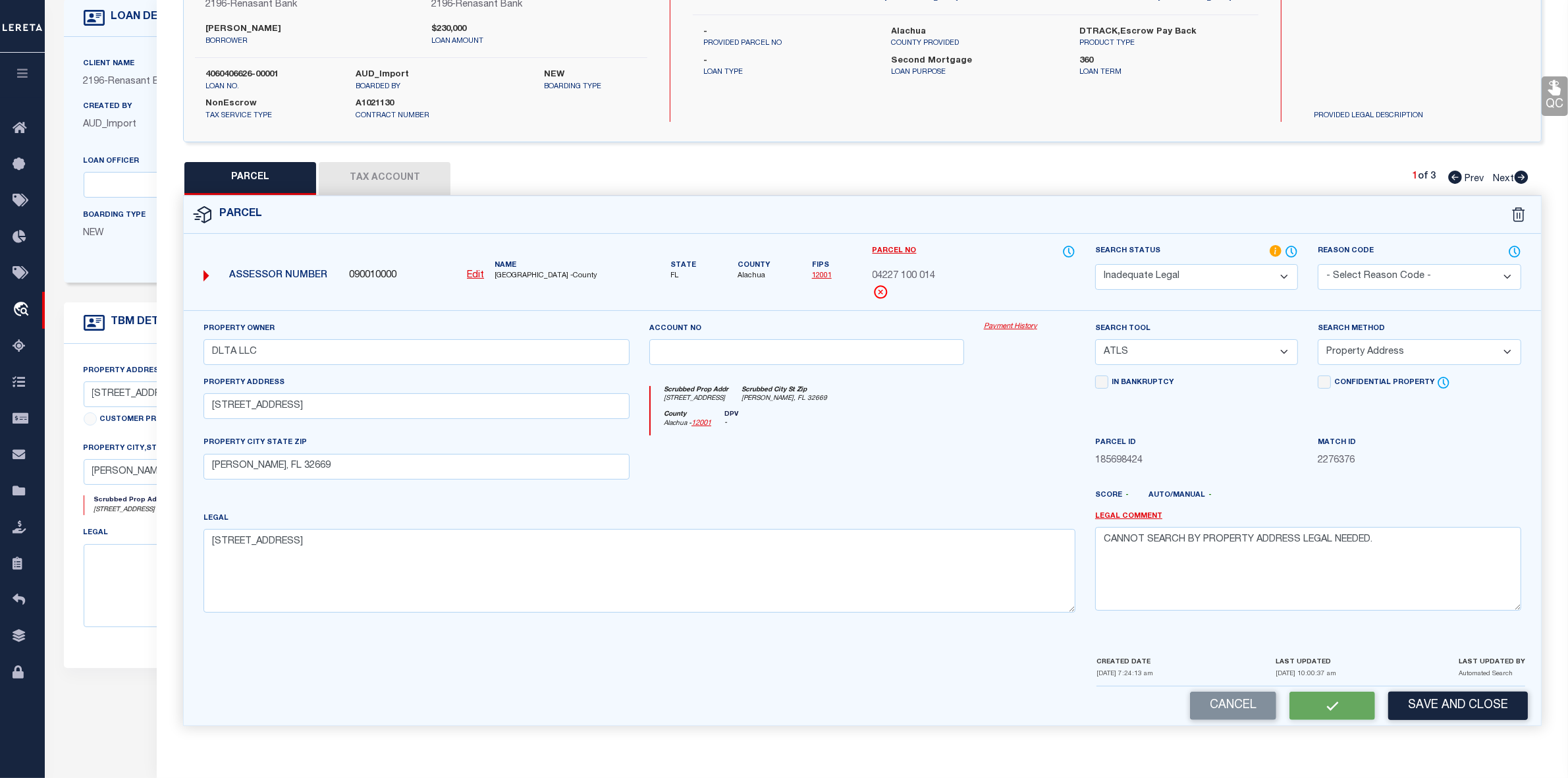
checkbox input "false"
select select "ND"
type input "DLTA LLC"
select select "ATL"
select select "ADD"
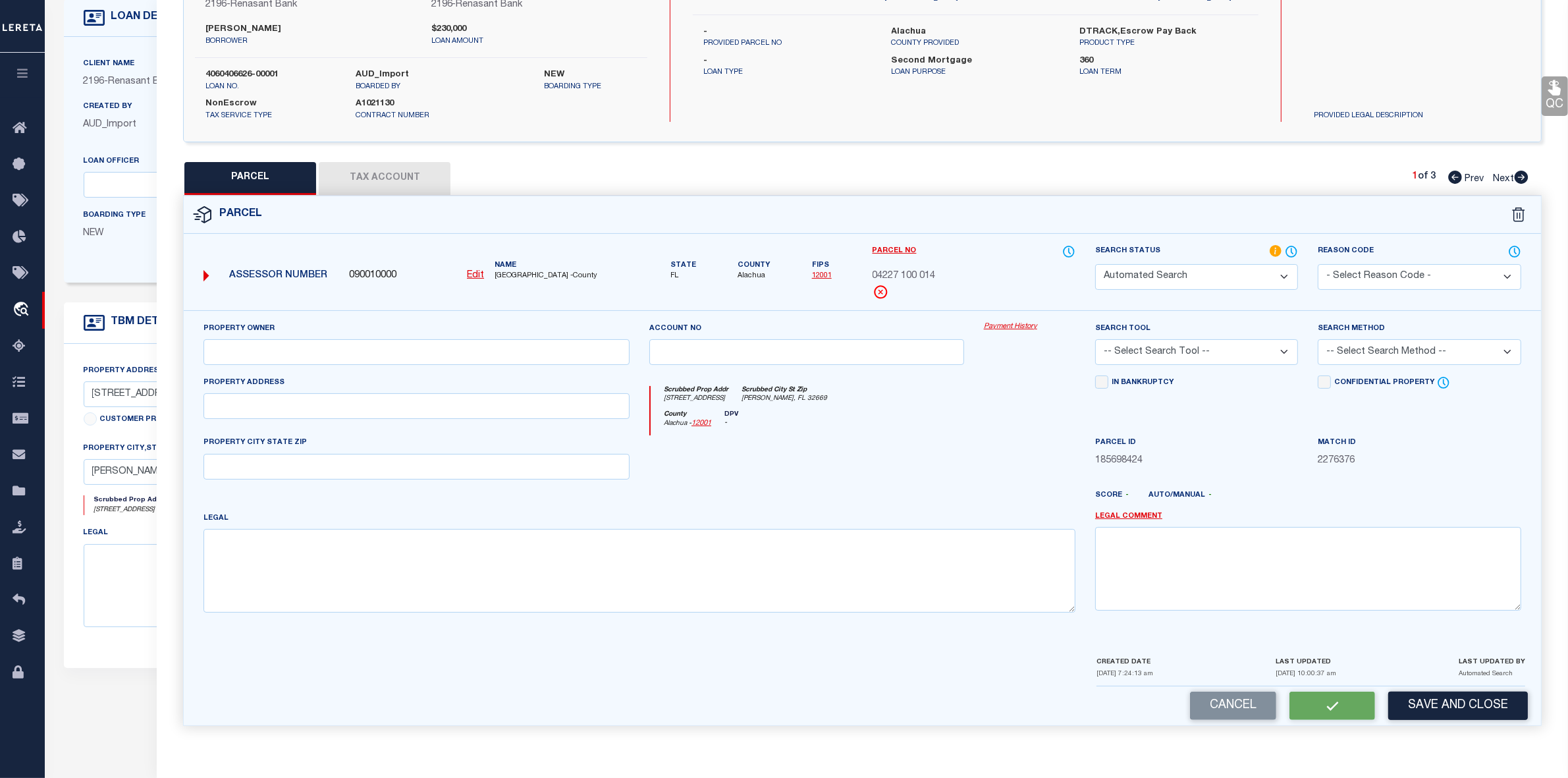
type input "2527 NW 150TH BLVD"
type input "NEWBERRY, FL 32669"
type textarea "KINGSTON PLACE PB 36 PG 73 LOT 14 OR 5165/3173"
type textarea "CANNOT SEARCH BY PROPERTY ADDRESS LEGAL NEEDED."
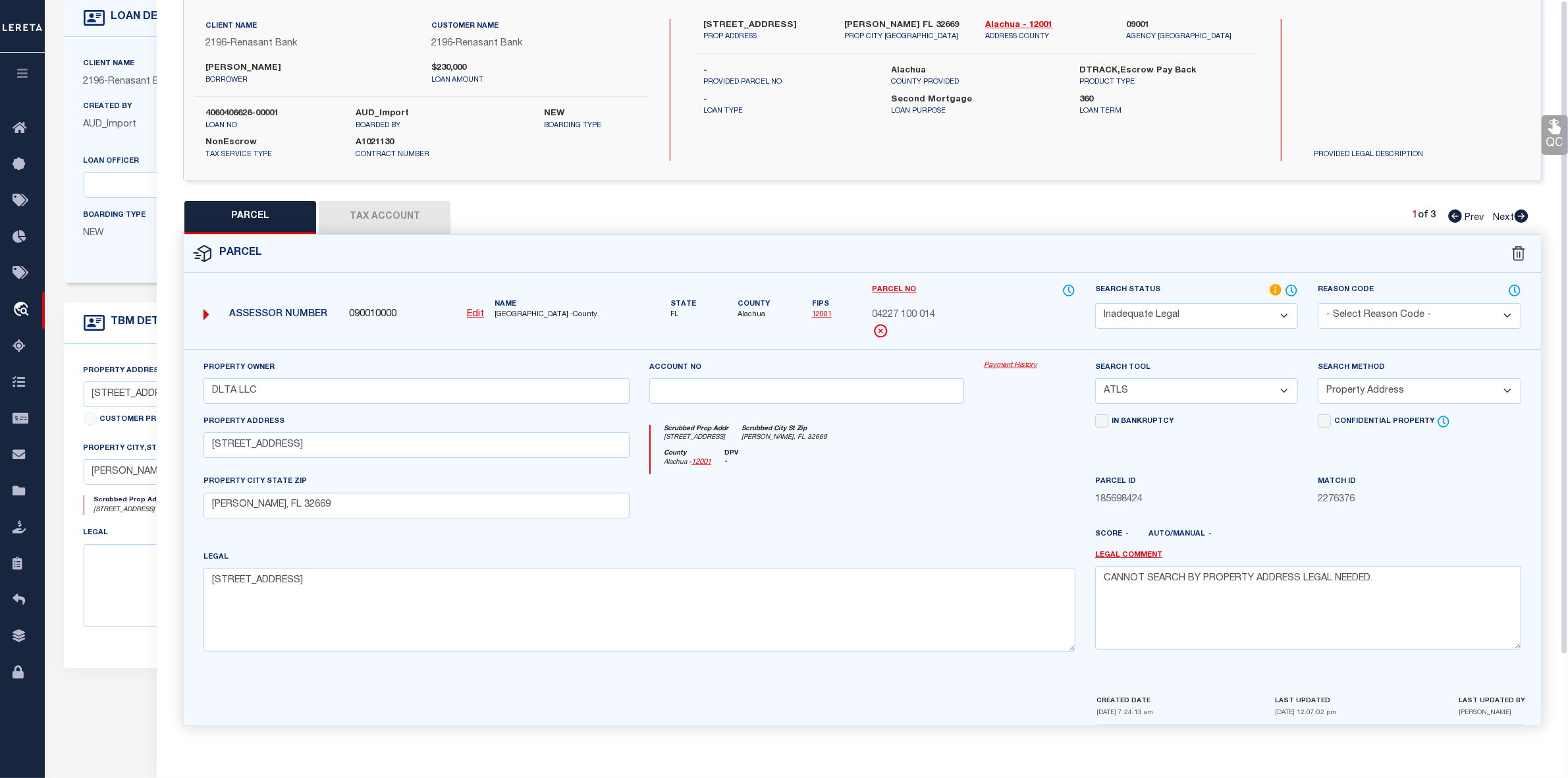
scroll to position [0, 0]
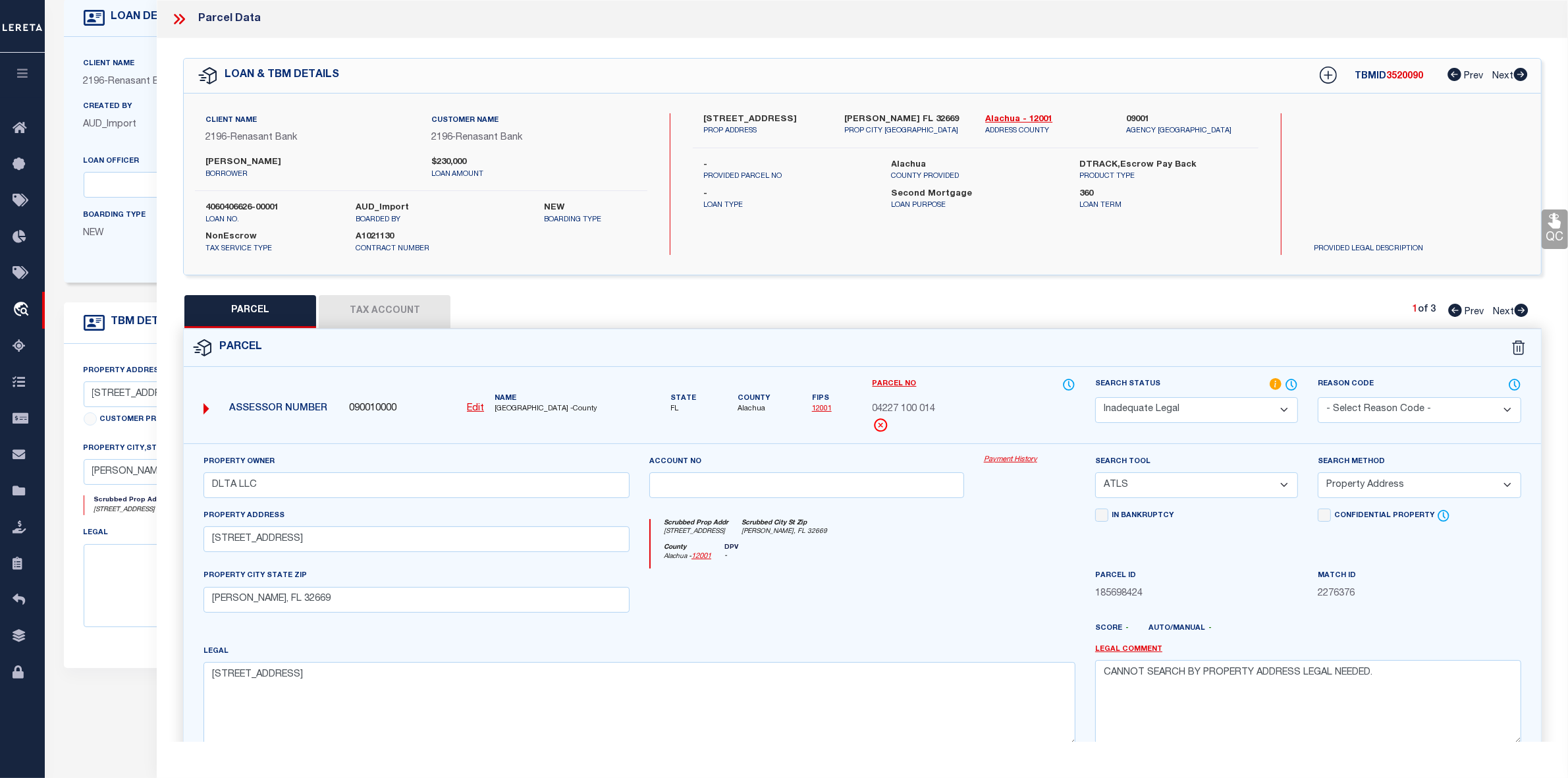
click at [178, 16] on icon at bounding box center [178, 19] width 17 height 17
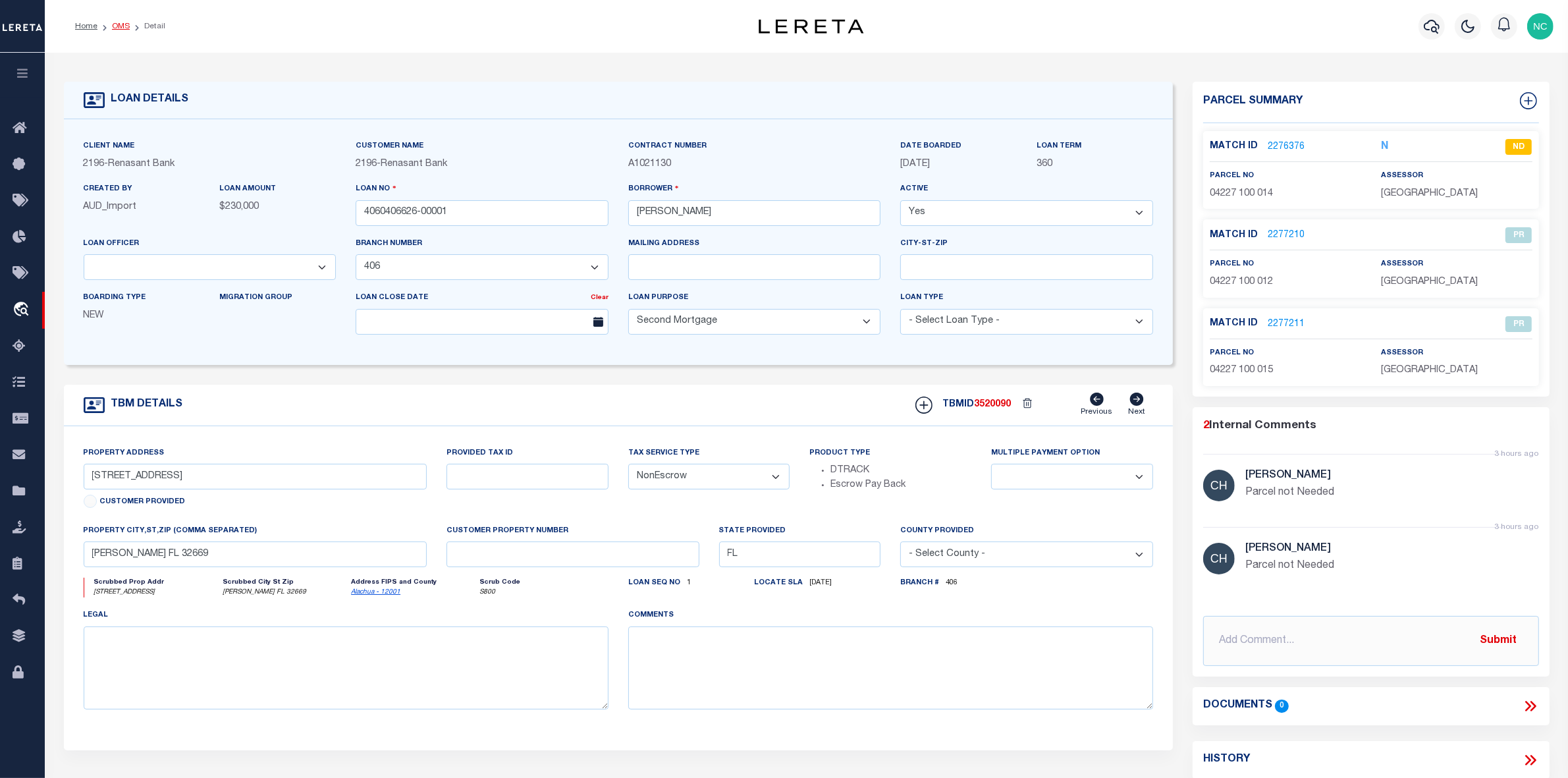
click at [123, 28] on link "OMS" at bounding box center [121, 26] width 18 height 8
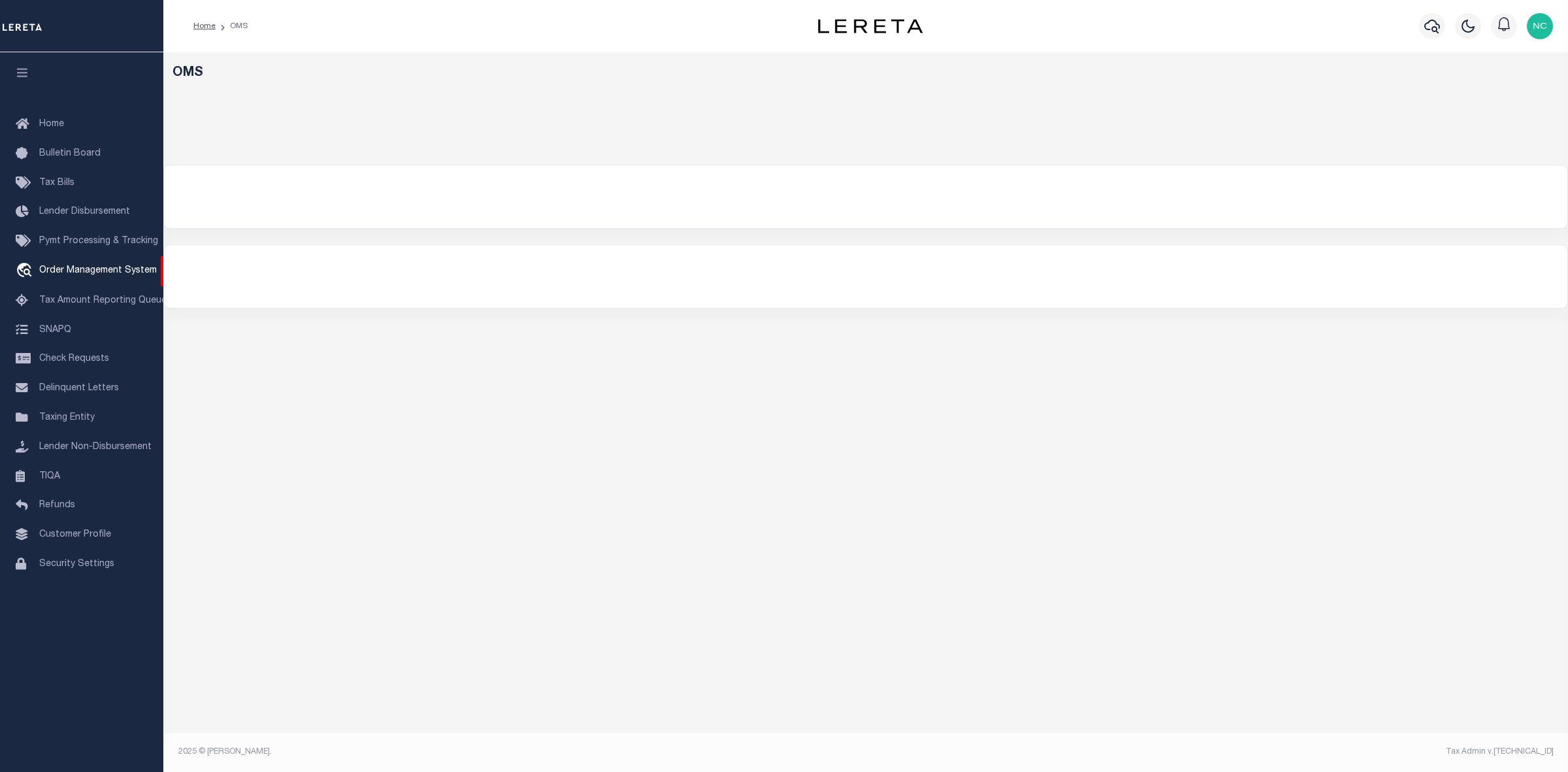
select select "200"
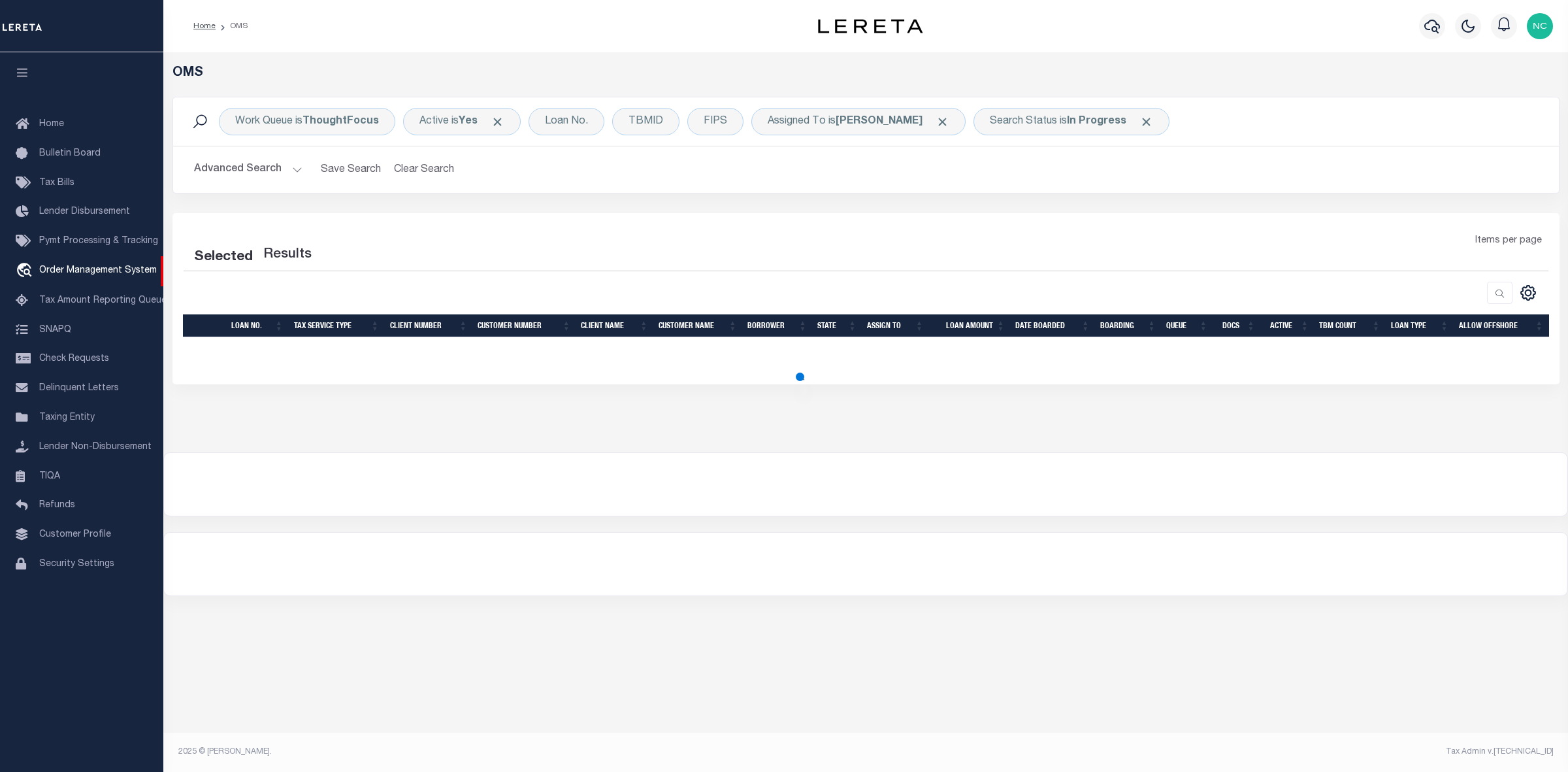
select select "200"
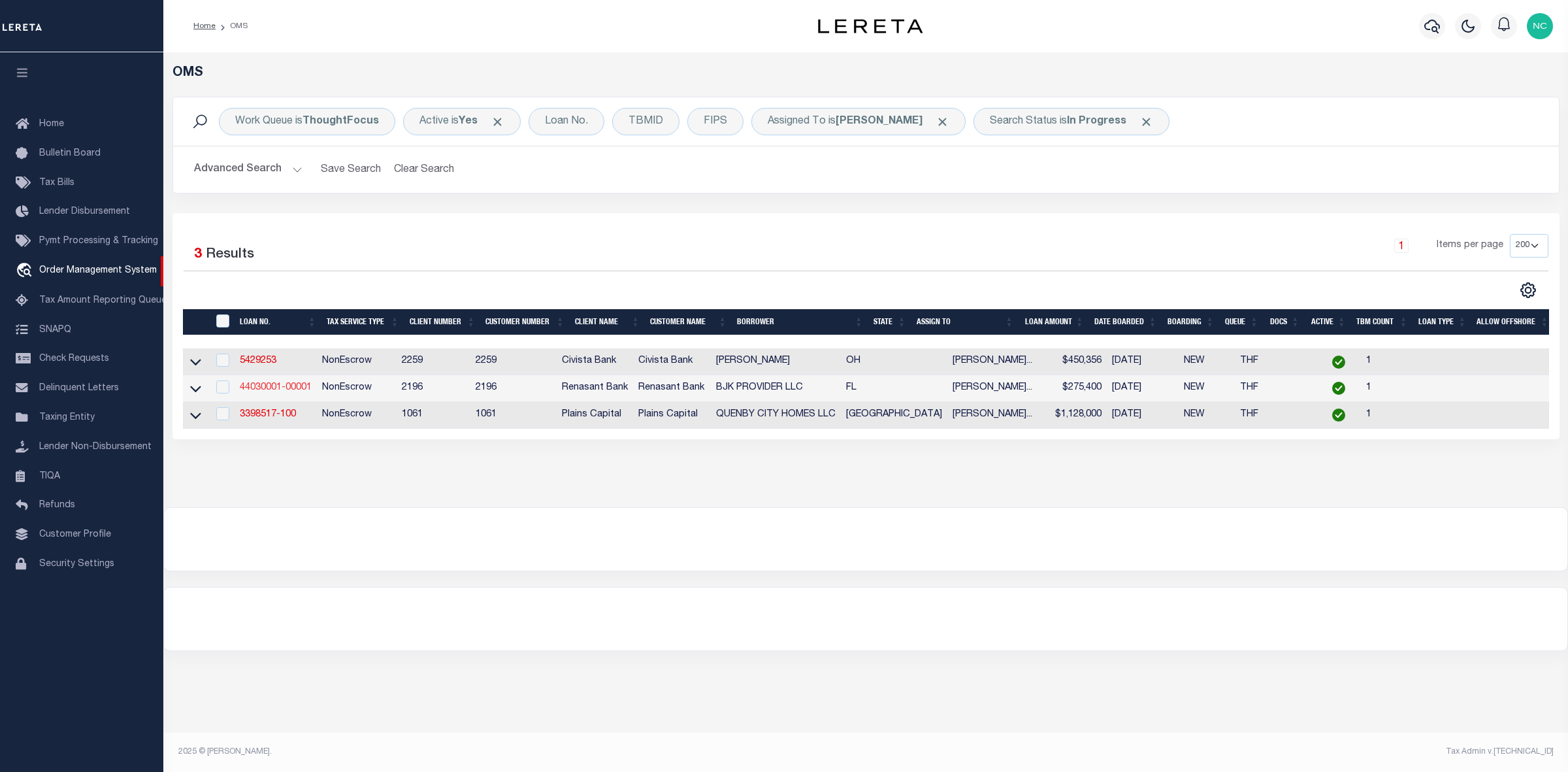
click at [275, 390] on link "44030001-00001" at bounding box center [275, 387] width 71 height 9
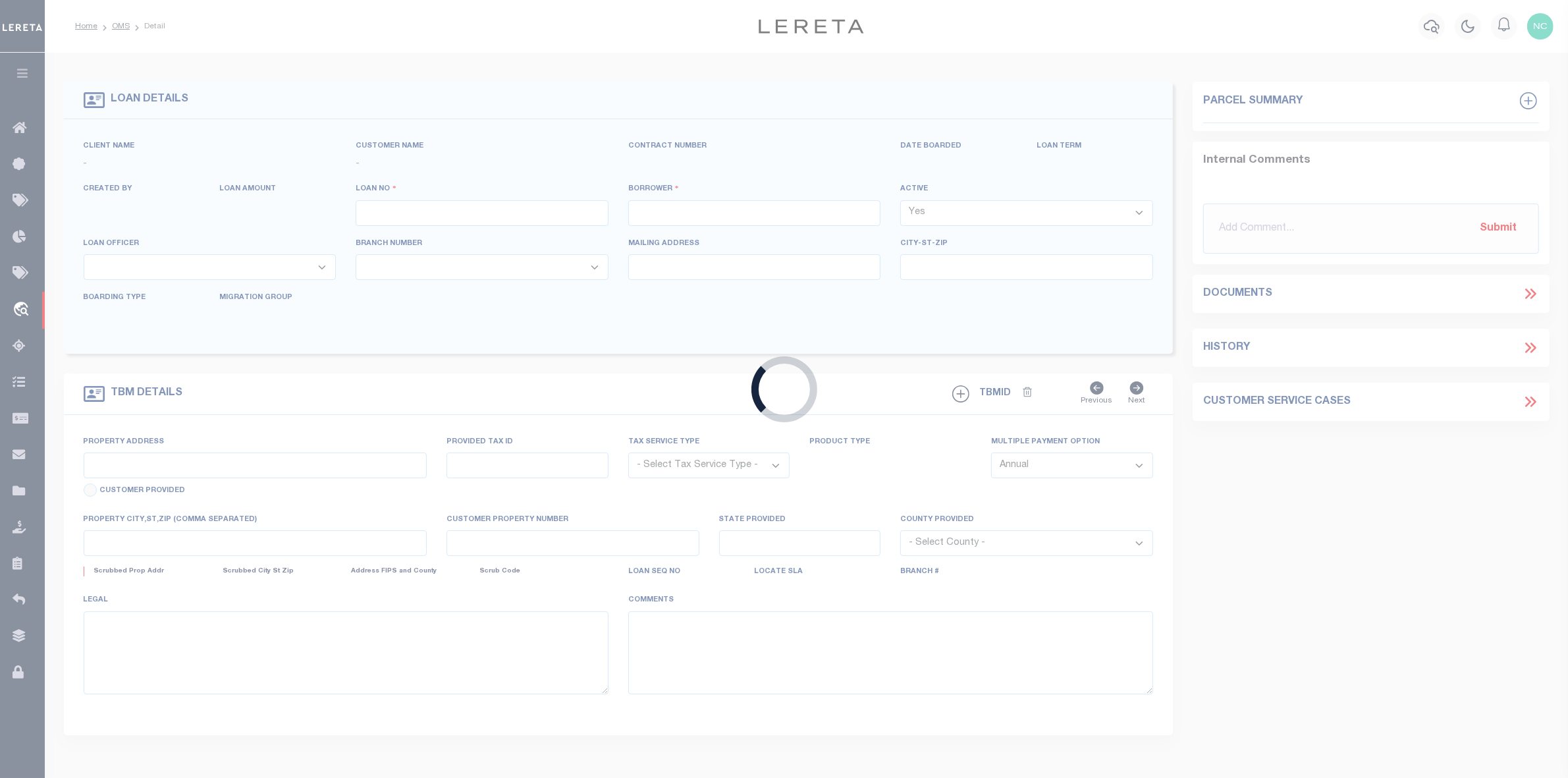
type input "44030001-00001"
type input "BJK PROVIDER LLC"
select select
select select "400"
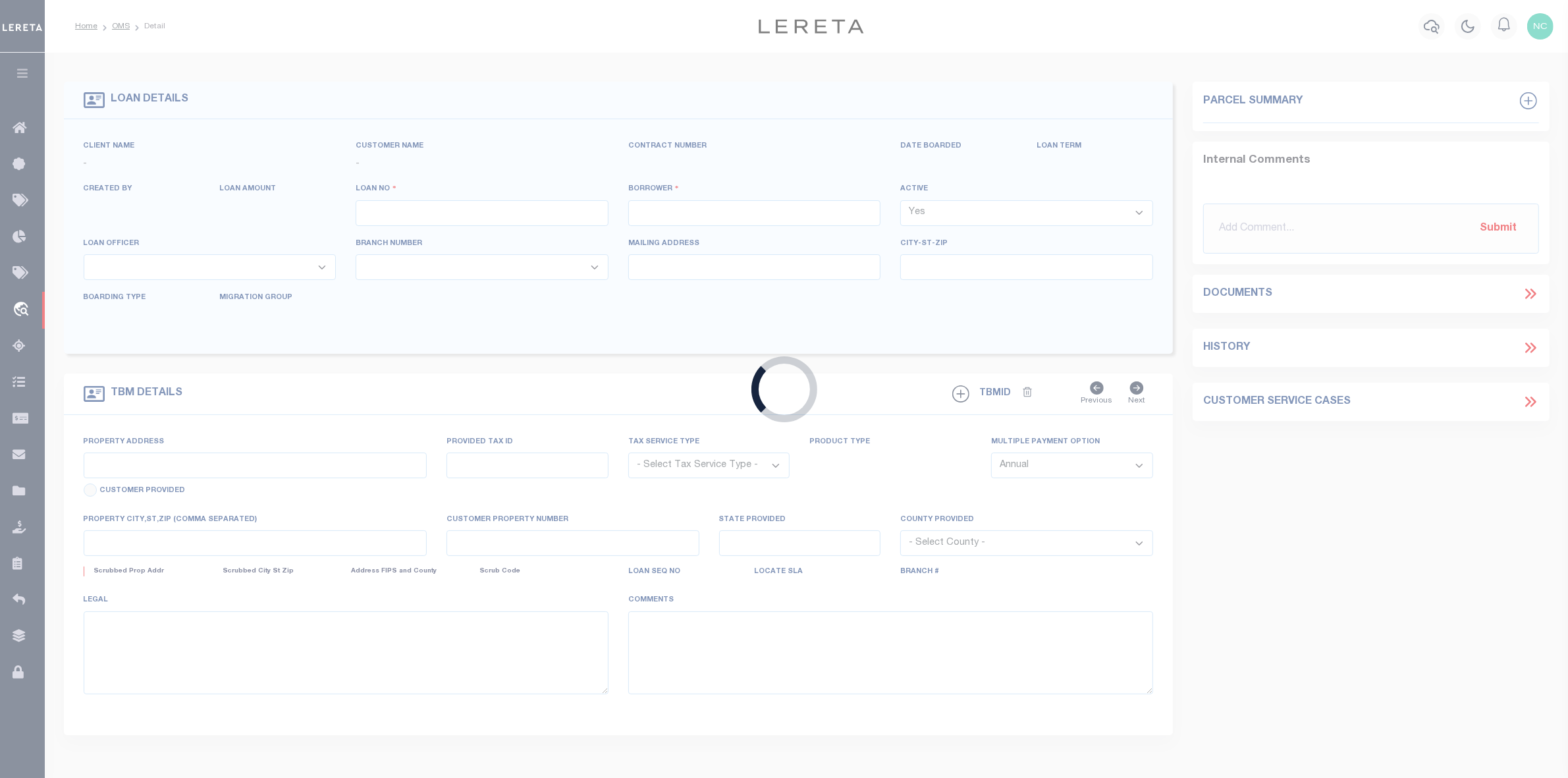
select select "NonEscrow"
select select "164191"
type input "[GEOGRAPHIC_DATA]"
select select
type input "[GEOGRAPHIC_DATA] 32533"
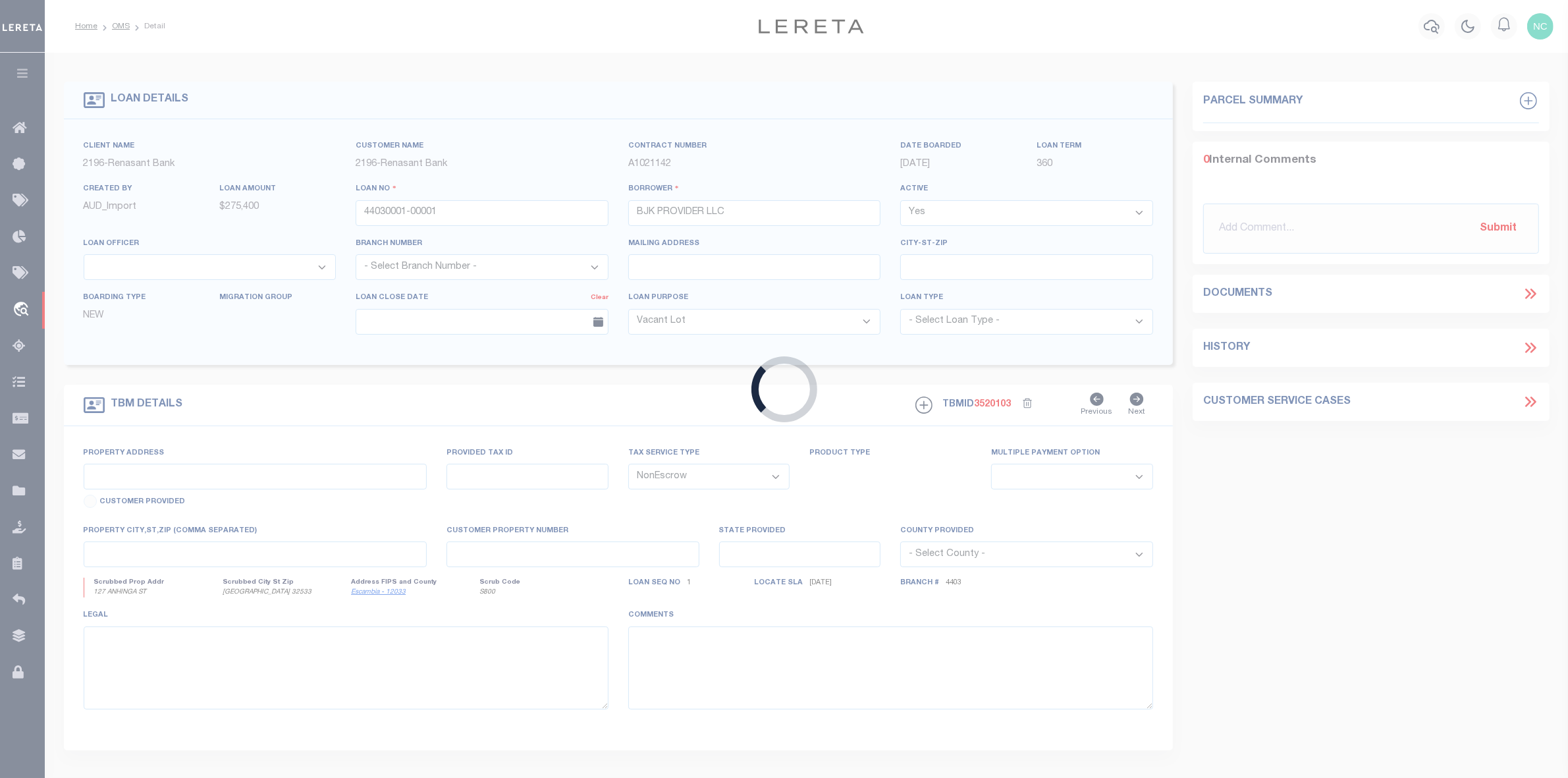
type input "FL"
select select
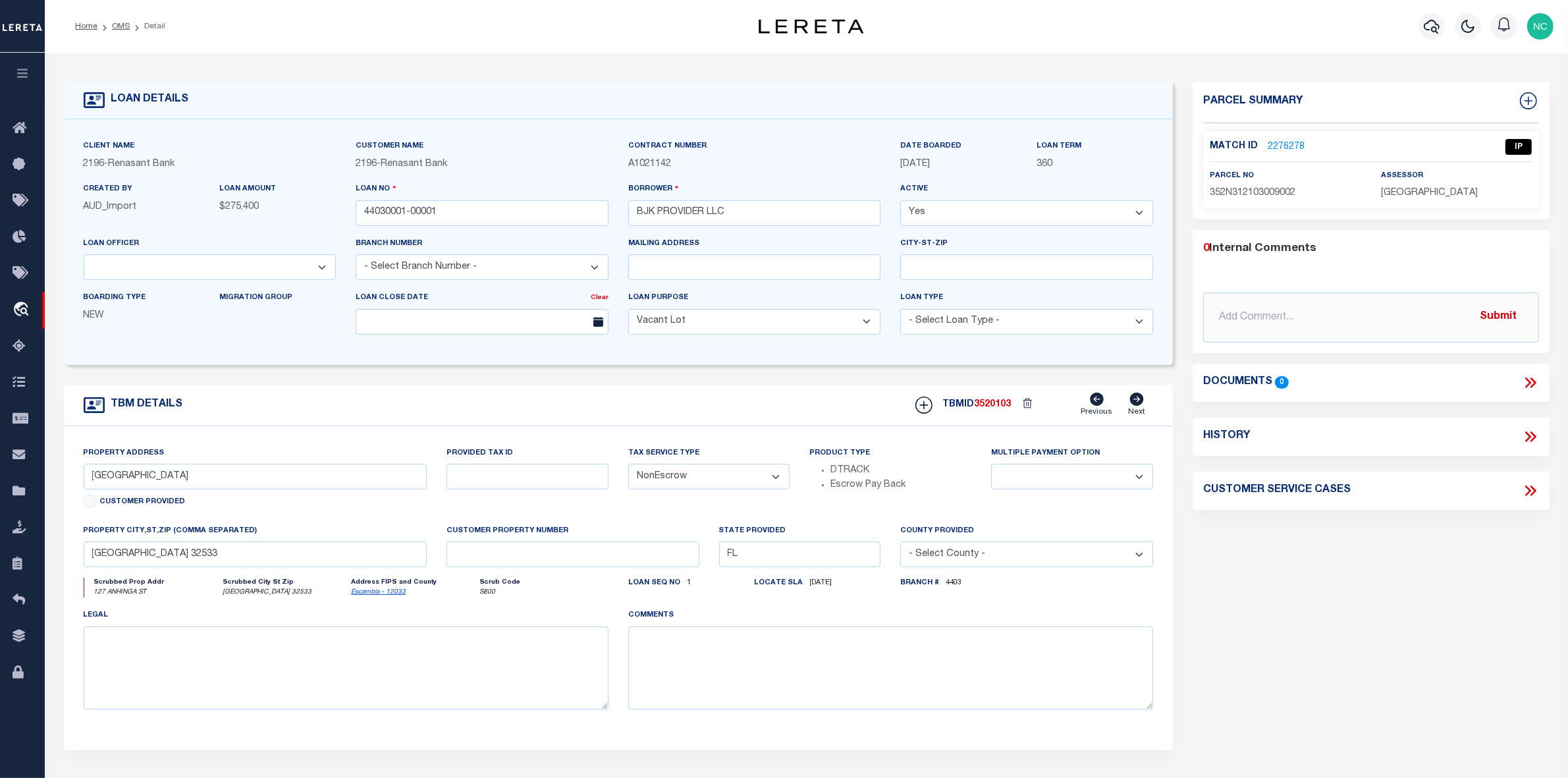
click at [1290, 143] on link "2276278" at bounding box center [1286, 147] width 37 height 14
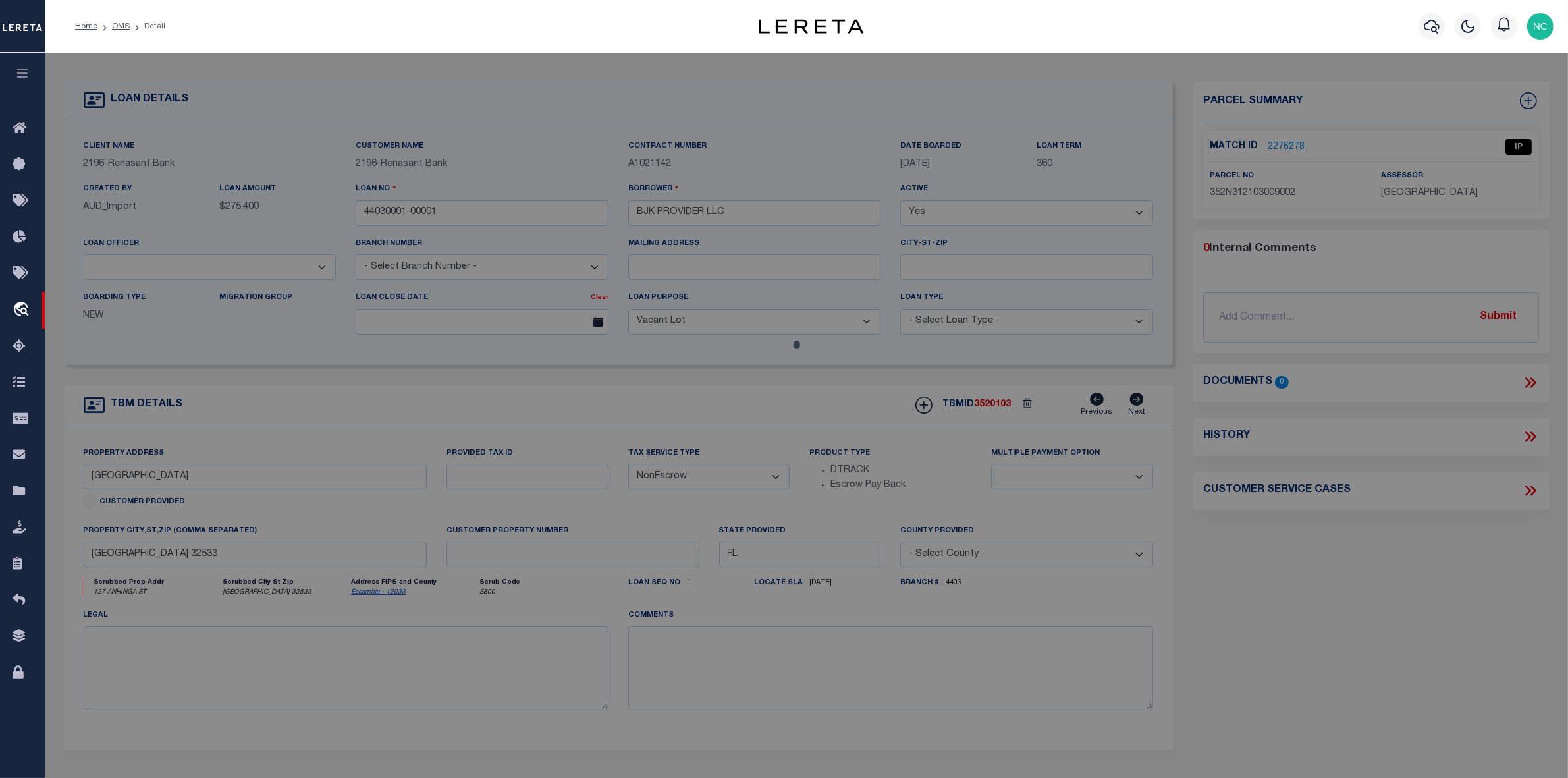
checkbox input "false"
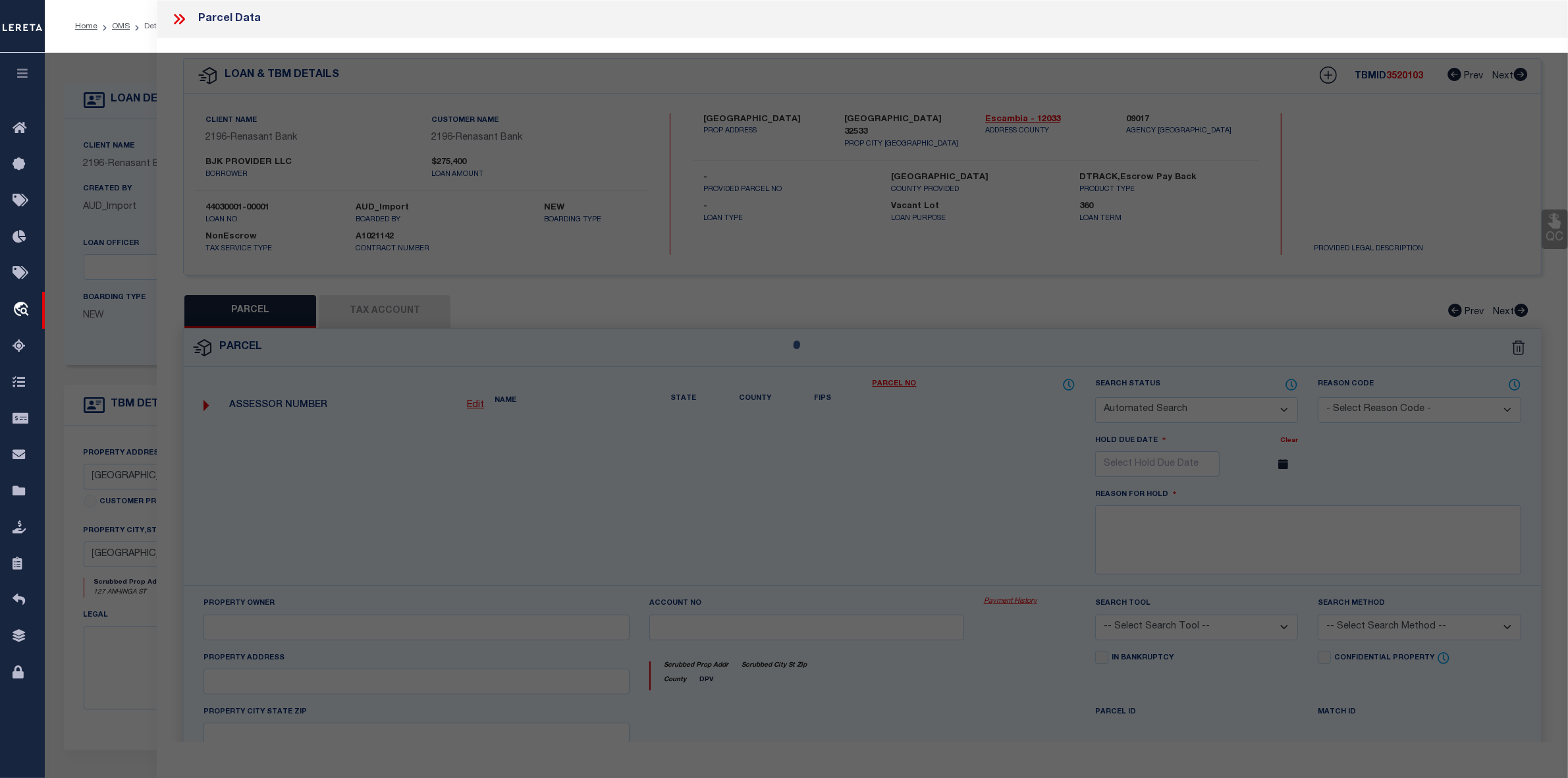
select select "IP"
type input "BJK PROVIDER LLC"
type input "127 ANHINGA ST"
type input "[GEOGRAPHIC_DATA] 32533"
type textarea "LT 9 BLK B SANCTUARY PHASE 1 PB 20 P 89/89A/89B/89C OR 9381 P 1632"
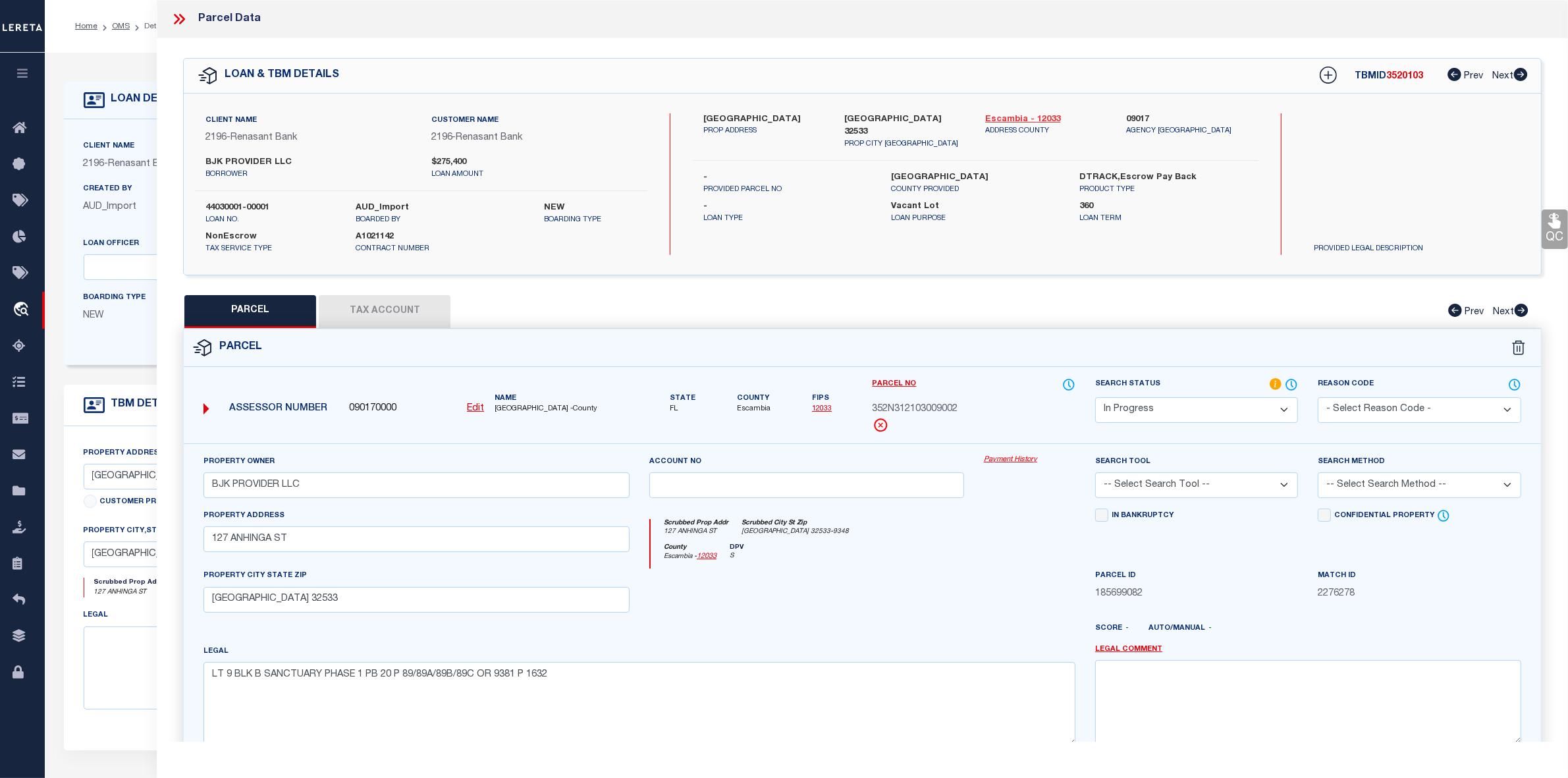
click at [1006, 116] on link "Escambia - 12033" at bounding box center [1046, 120] width 121 height 13
drag, startPoint x: 703, startPoint y: 115, endPoint x: 761, endPoint y: 115, distance: 58.0
click at [761, 115] on label "[GEOGRAPHIC_DATA]" at bounding box center [764, 120] width 121 height 13
copy label "127 ANHINGA"
click at [1177, 416] on select "Automated Search Bad Parcel Complete Duplicate Parcel High Dollar Reporting In …" at bounding box center [1197, 409] width 203 height 25
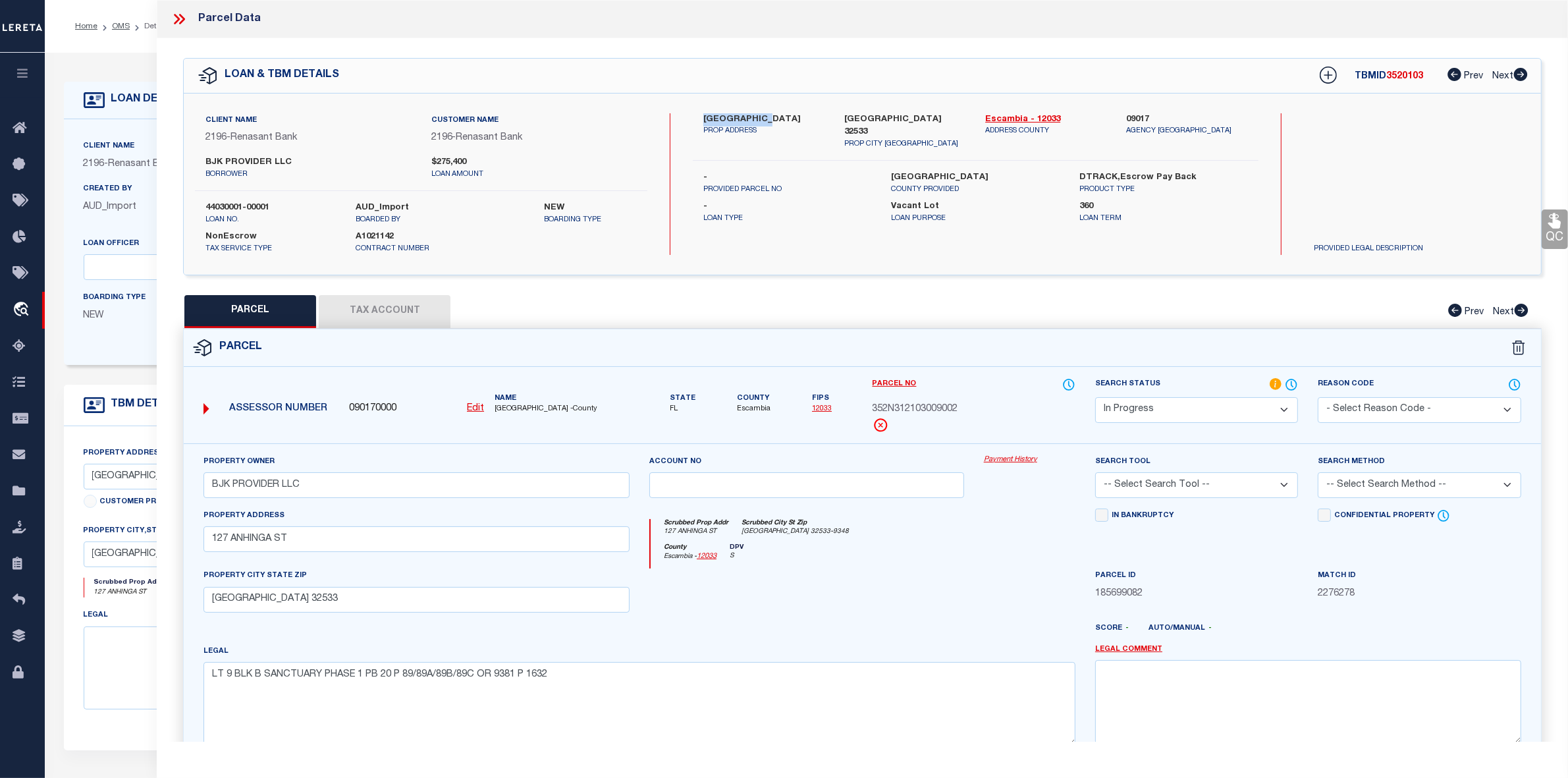
select select "PC"
click at [1096, 397] on select "Automated Search Bad Parcel Complete Duplicate Parcel High Dollar Reporting In …" at bounding box center [1197, 409] width 203 height 25
click at [1167, 487] on select "-- Select Search Tool -- 3rd Party Website Agency File Agency Website ATLS CNV-…" at bounding box center [1197, 485] width 203 height 25
select select "AGW"
click at [1096, 473] on select "-- Select Search Tool -- 3rd Party Website Agency File Agency Website ATLS CNV-…" at bounding box center [1197, 485] width 203 height 25
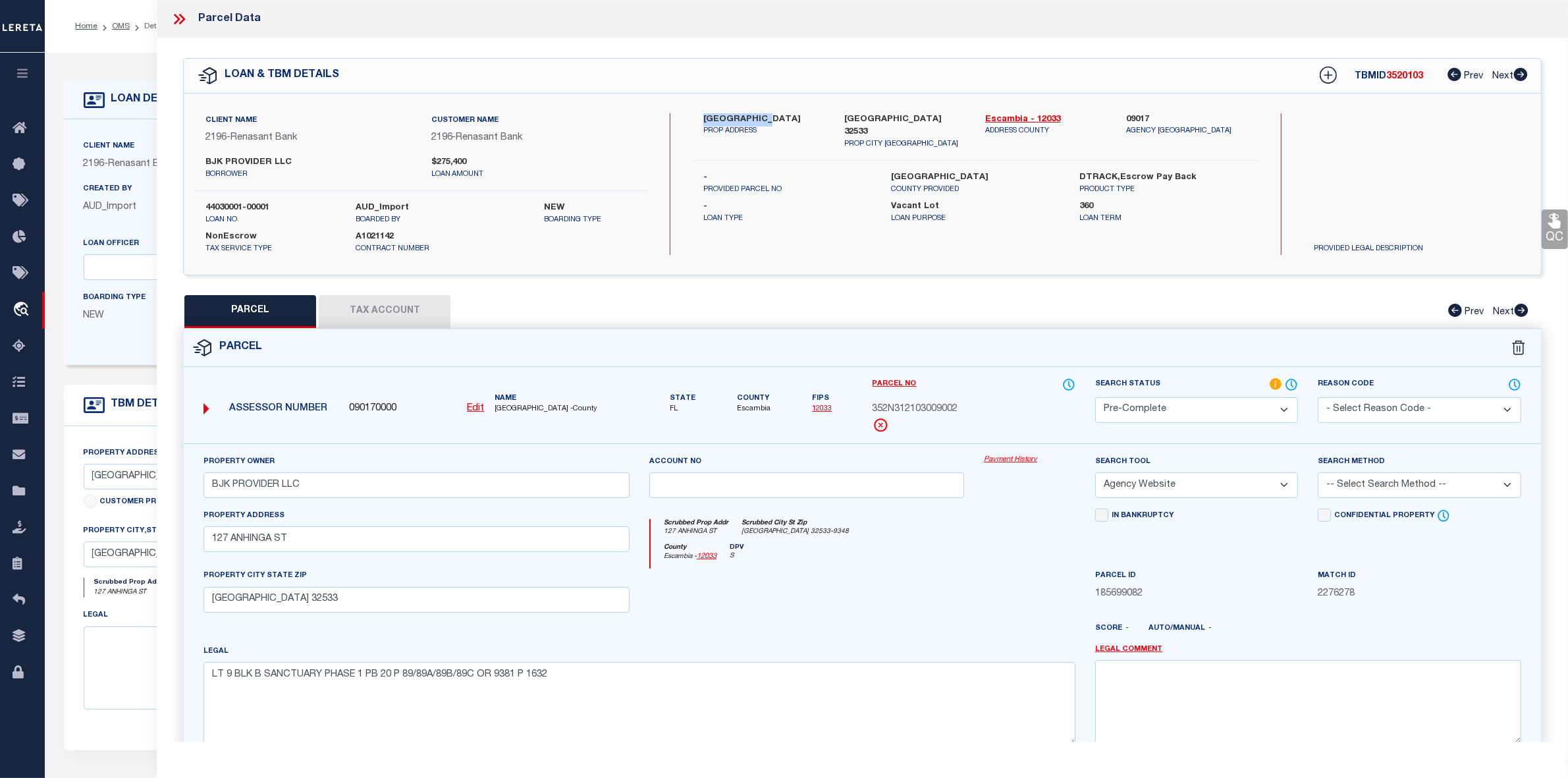
click at [1341, 484] on select "-- Select Search Method -- Property Address Legal Liability Info Provided" at bounding box center [1420, 485] width 203 height 25
select select "ADD"
click at [1318, 473] on select "-- Select Search Method -- Property Address Legal Liability Info Provided" at bounding box center [1420, 485] width 203 height 25
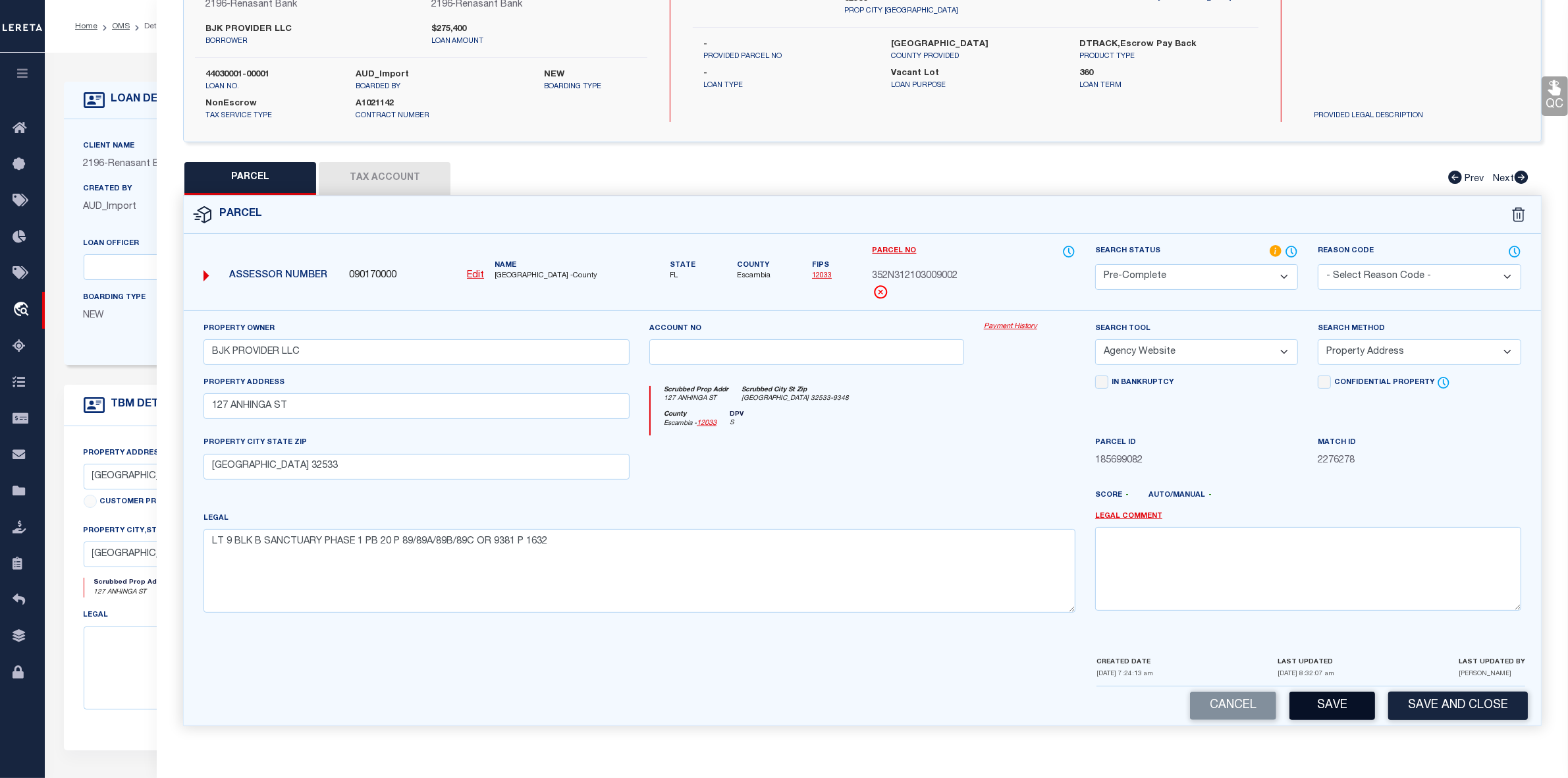
click at [1335, 708] on button "Save" at bounding box center [1332, 706] width 86 height 29
select select "AS"
select select
checkbox input "false"
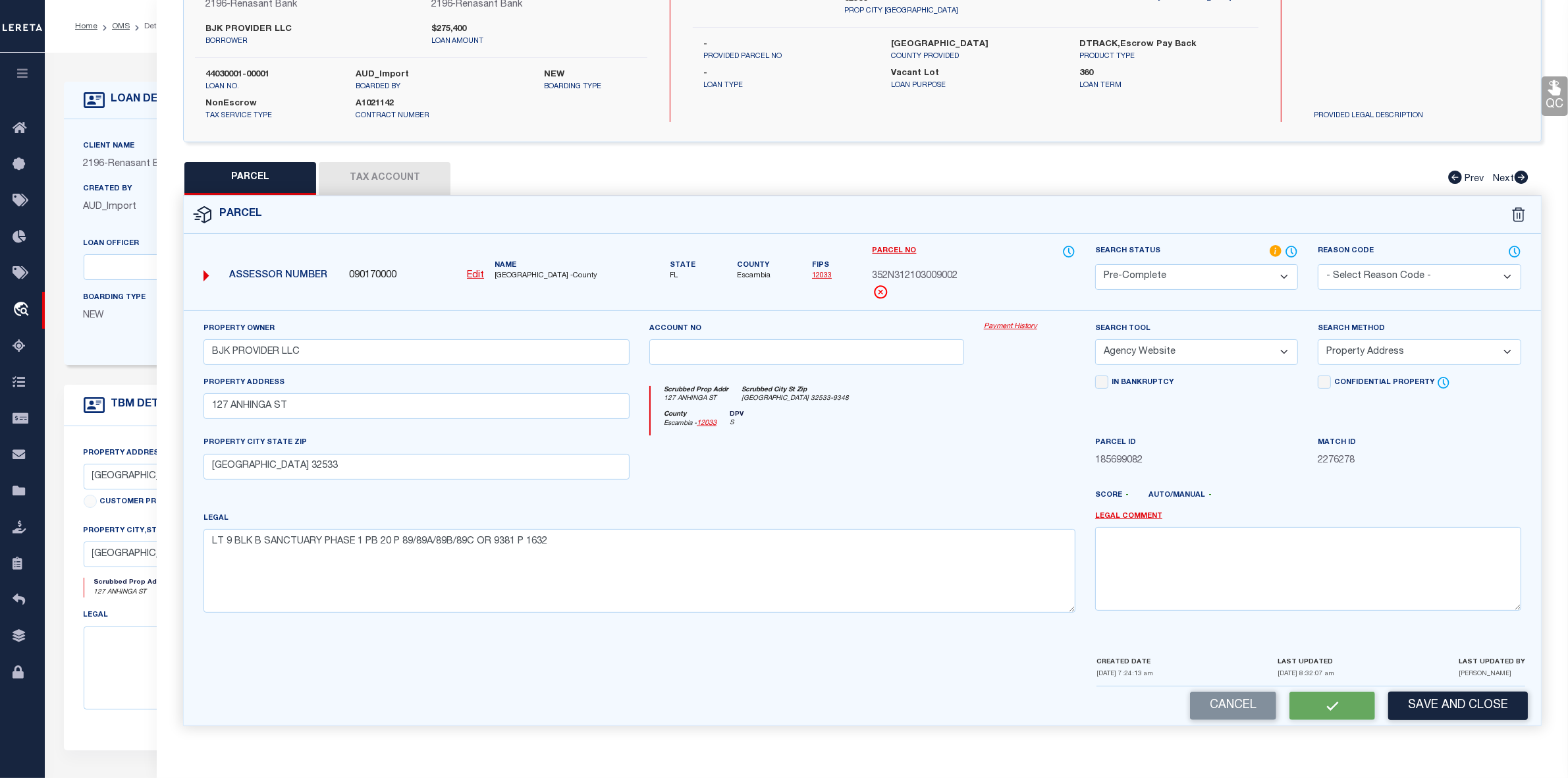
checkbox input "false"
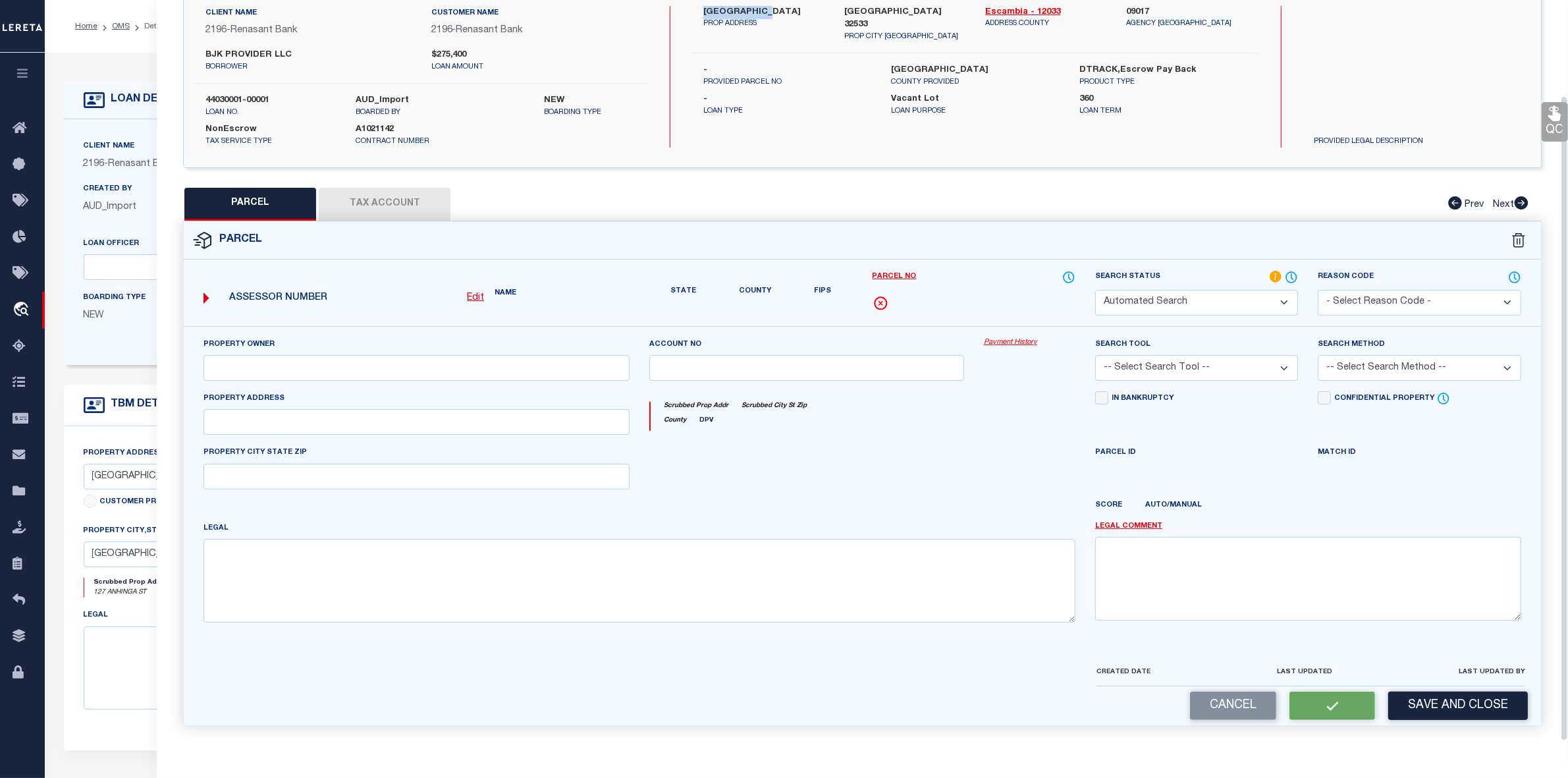
select select "PC"
type input "BJK PROVIDER LLC"
select select "AGW"
select select "ADD"
type input "127 ANHINGA ST"
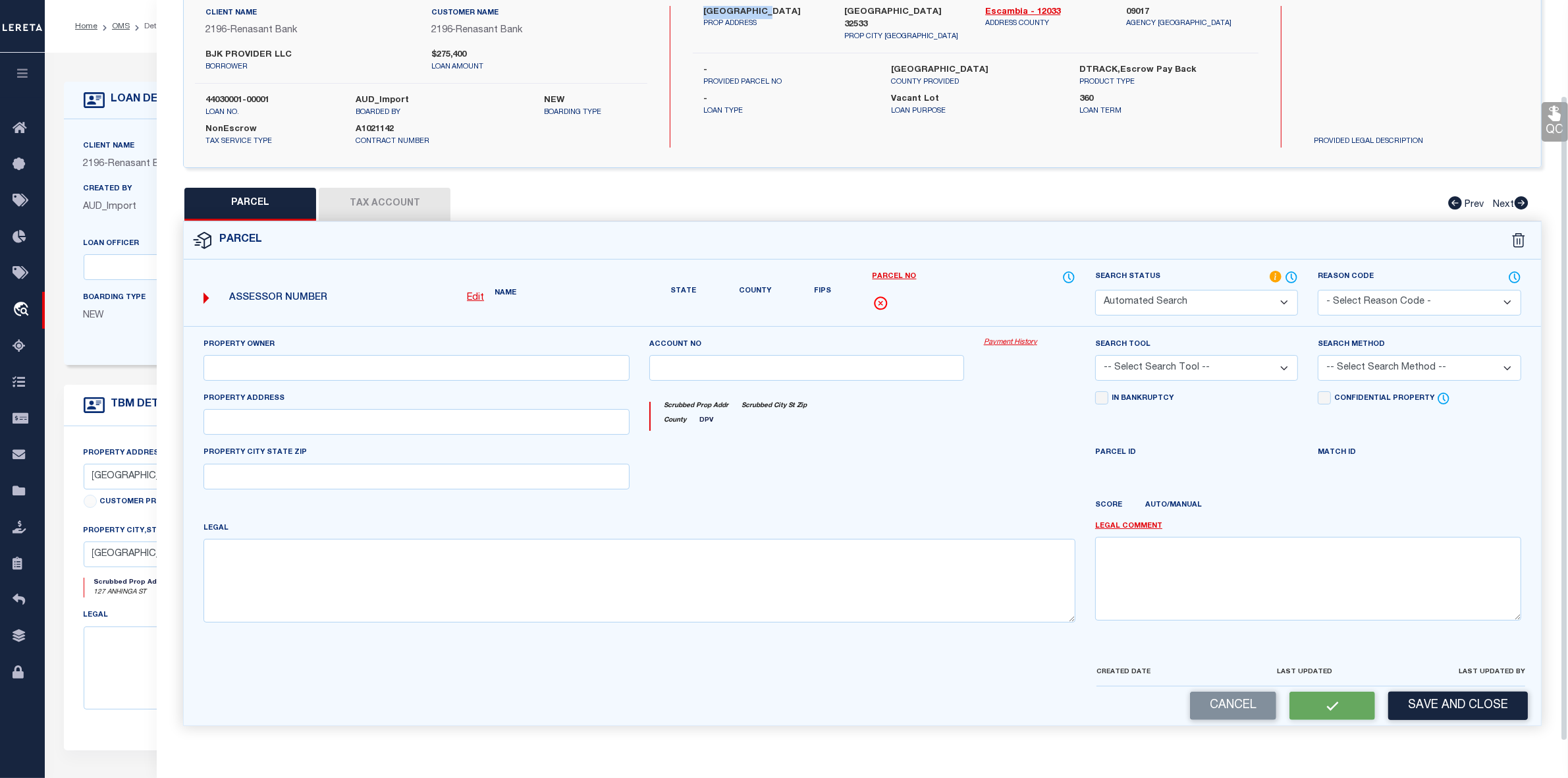
type input "[GEOGRAPHIC_DATA] 32533"
type textarea "LT 9 BLK B SANCTUARY PHASE 1 PB 20 P 89/89A/89B/89C OR 9381 P 1632"
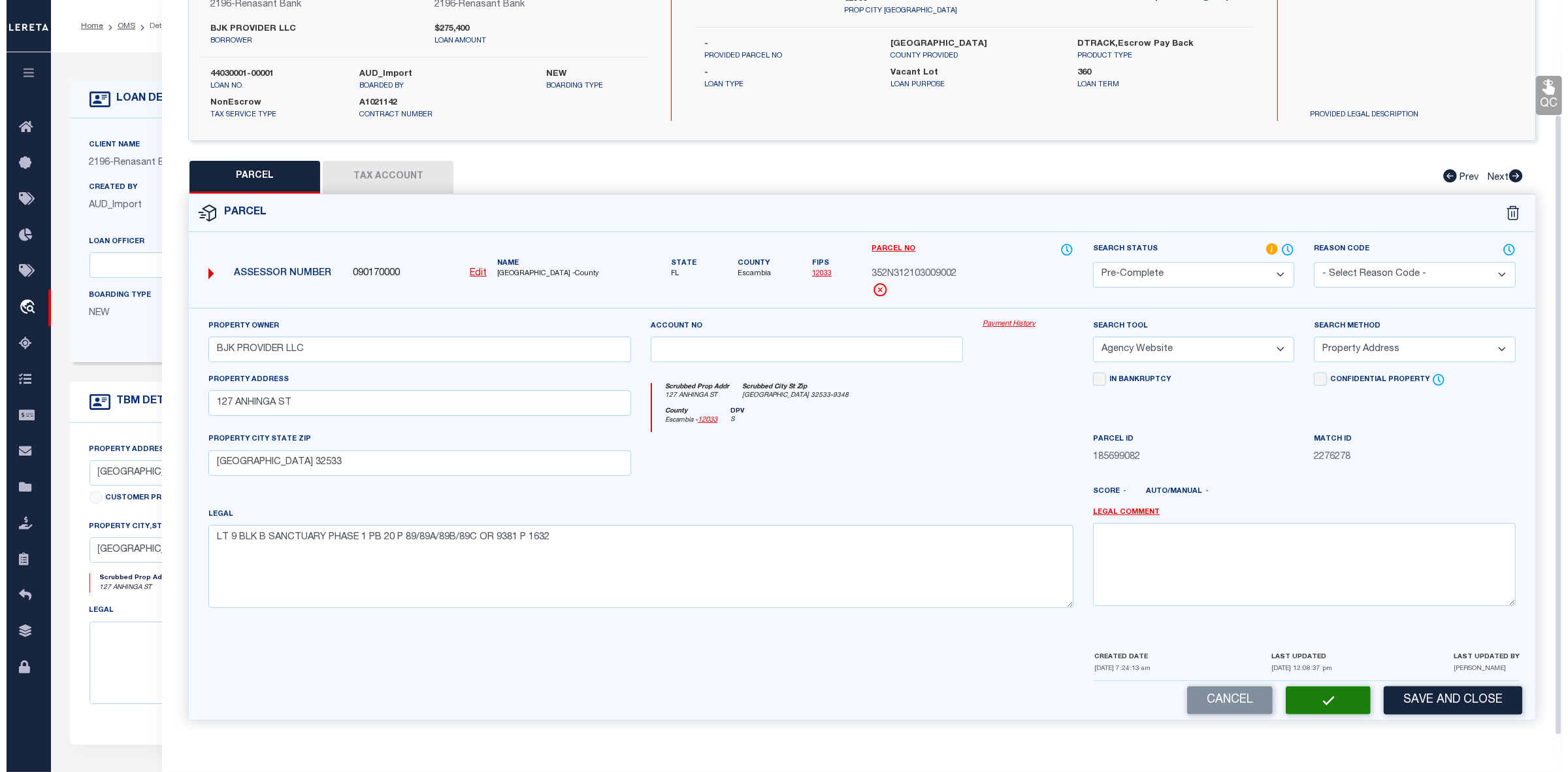
scroll to position [0, 0]
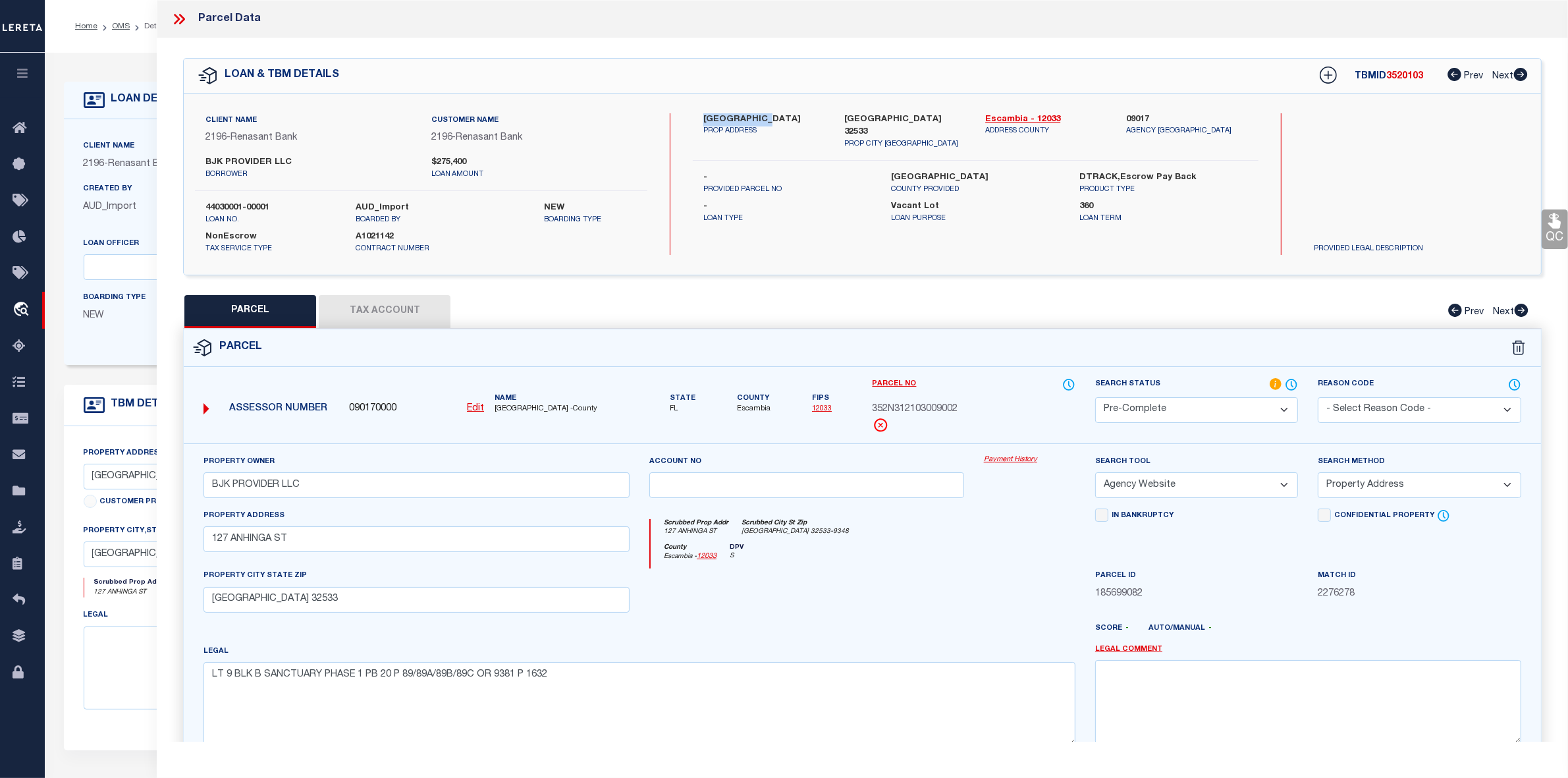
click at [181, 19] on icon at bounding box center [178, 19] width 17 height 17
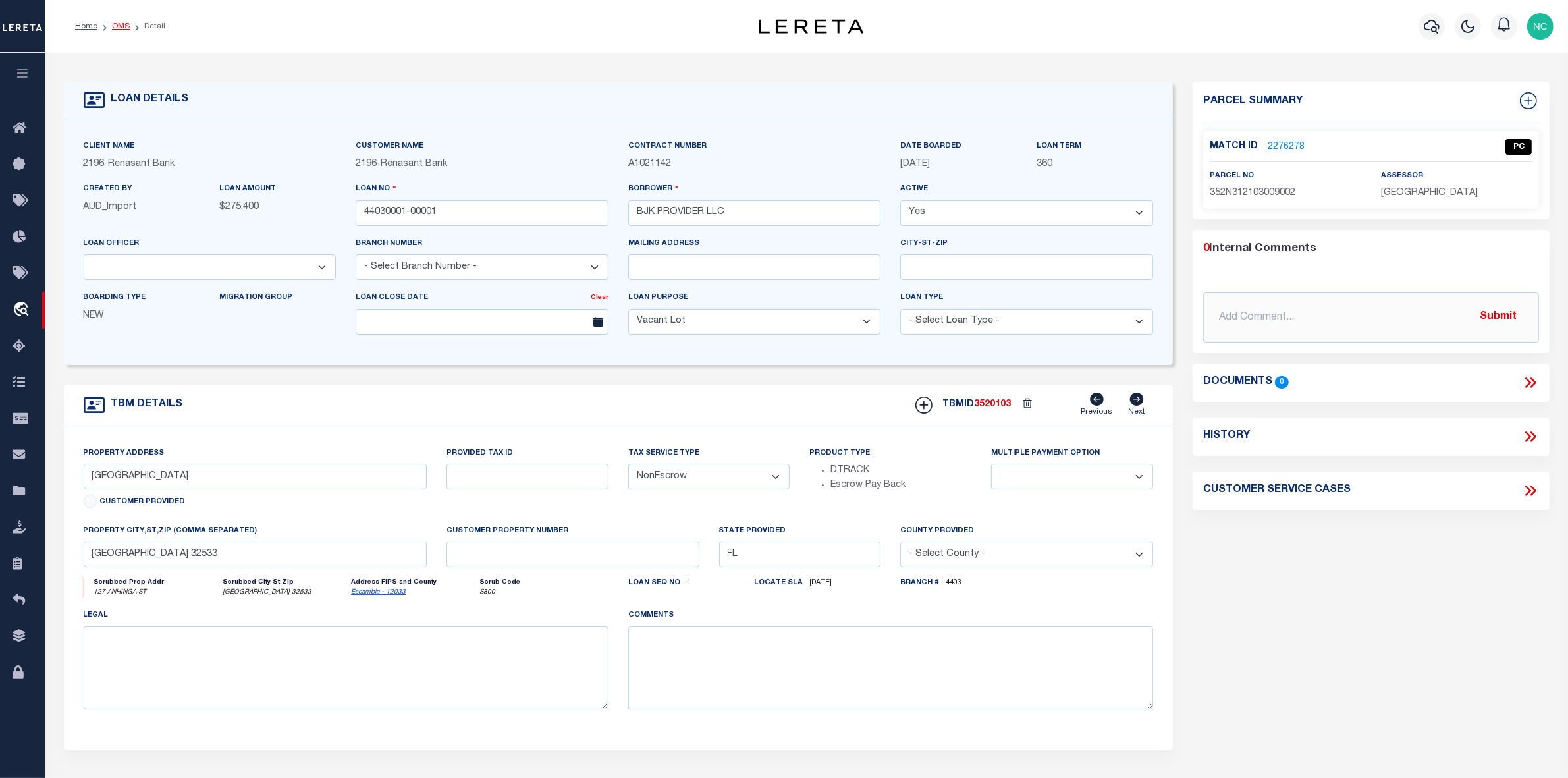
click at [120, 26] on link "OMS" at bounding box center [121, 26] width 18 height 8
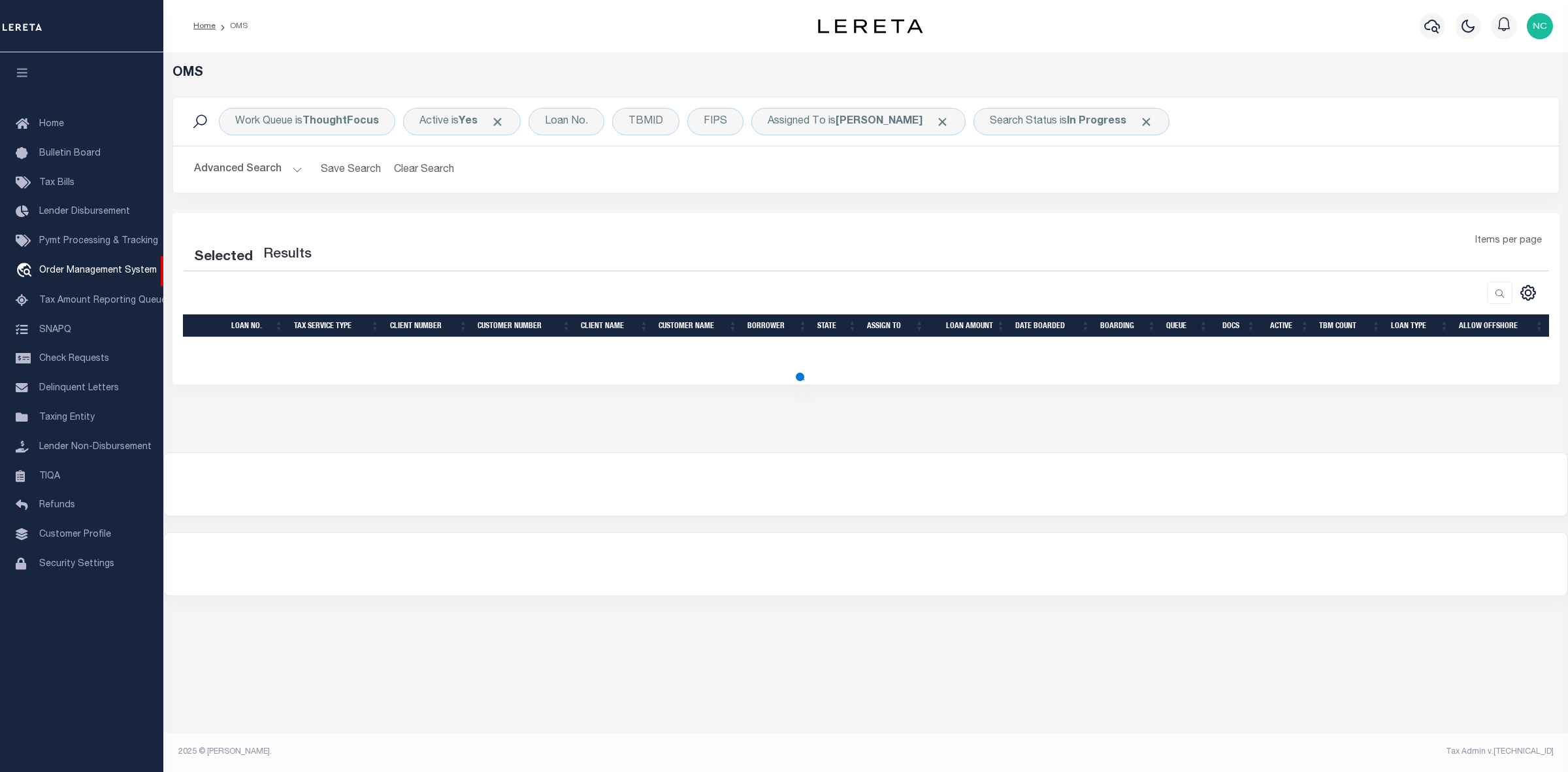
select select "200"
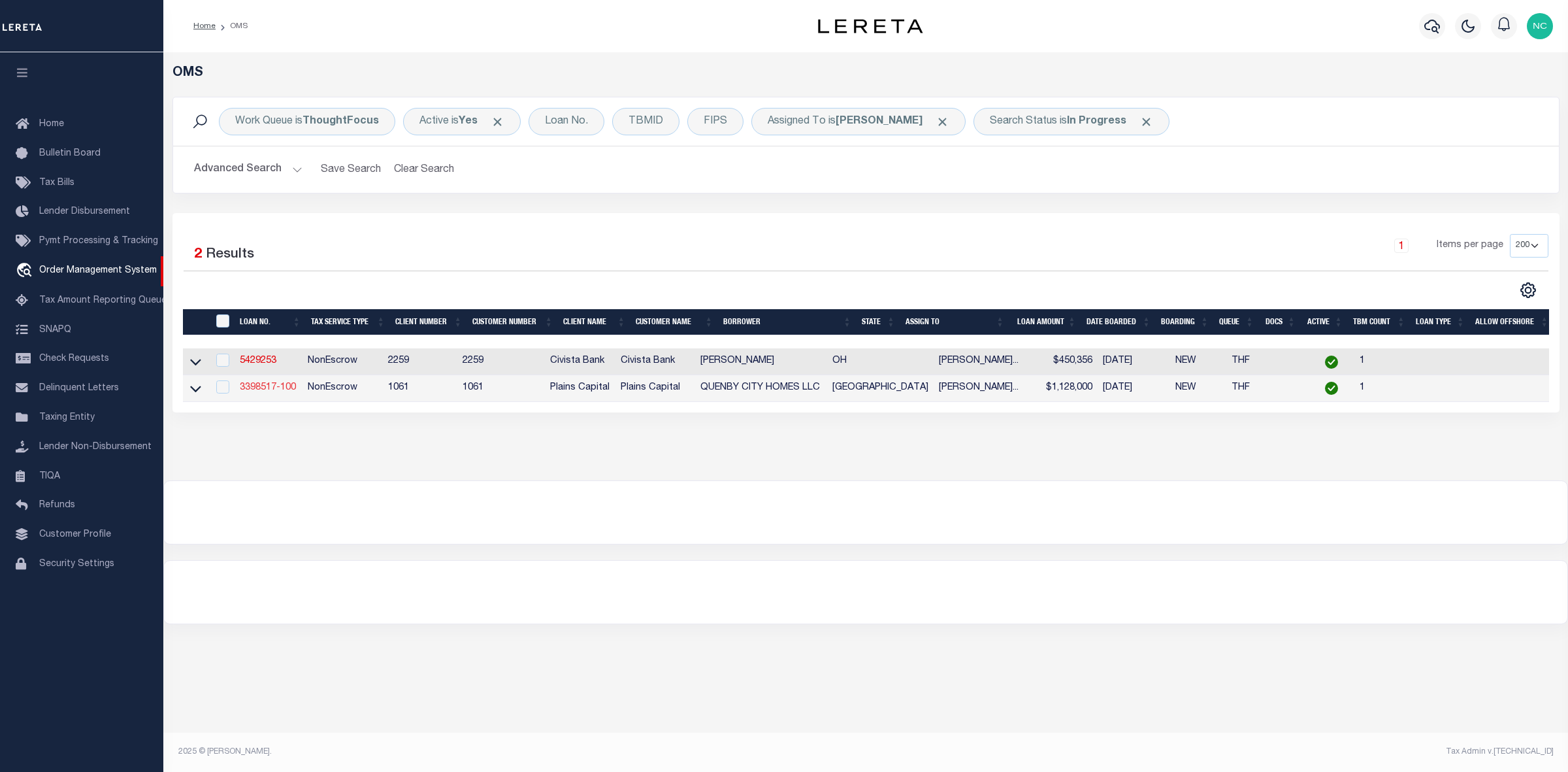
click at [275, 393] on link "3398517-100" at bounding box center [267, 387] width 56 height 9
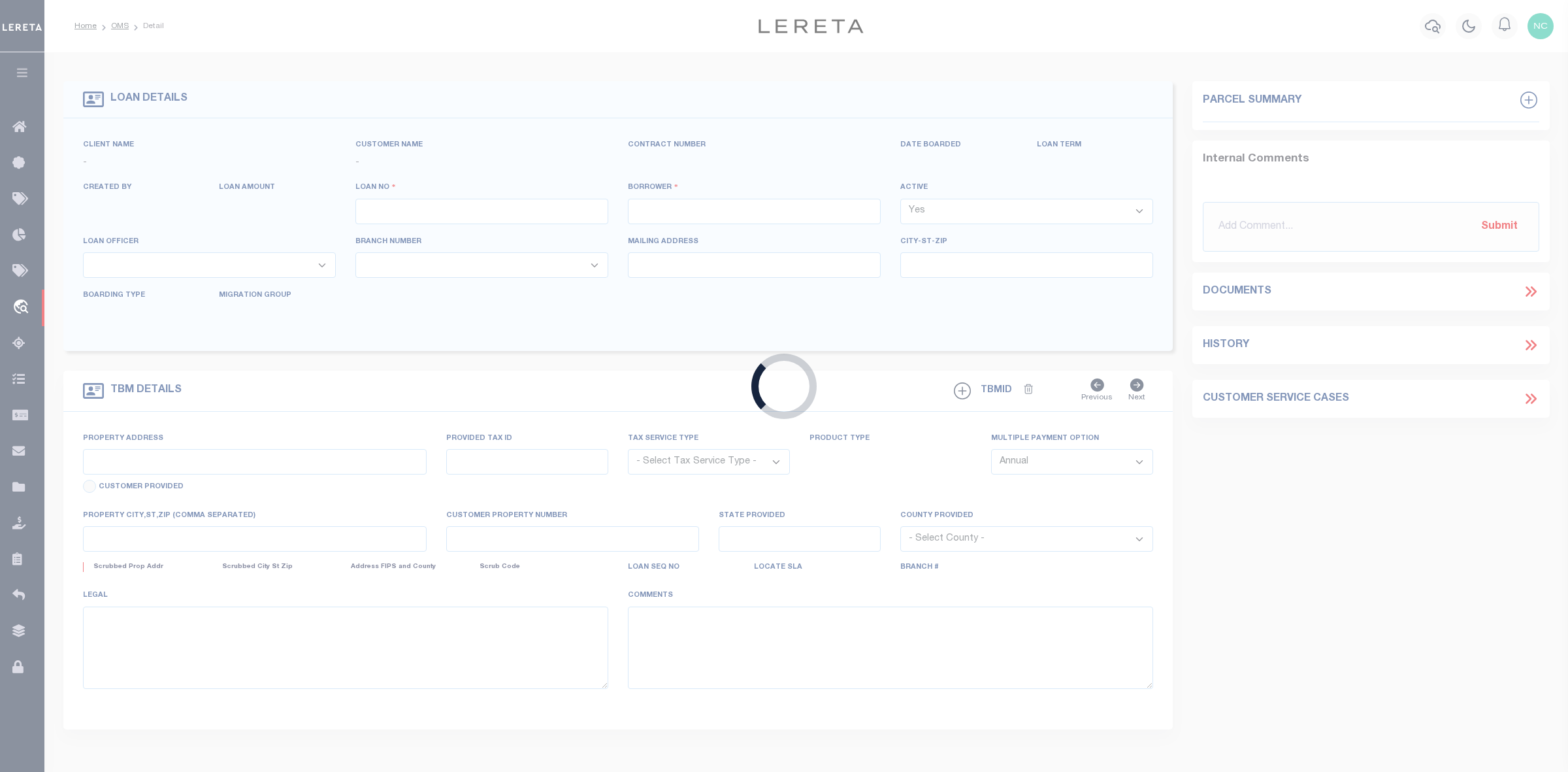
type input "3398517-100"
type input "QUENBY CITY HOMES LLC"
select select
type input "RETURNED MAIL [DATE]"
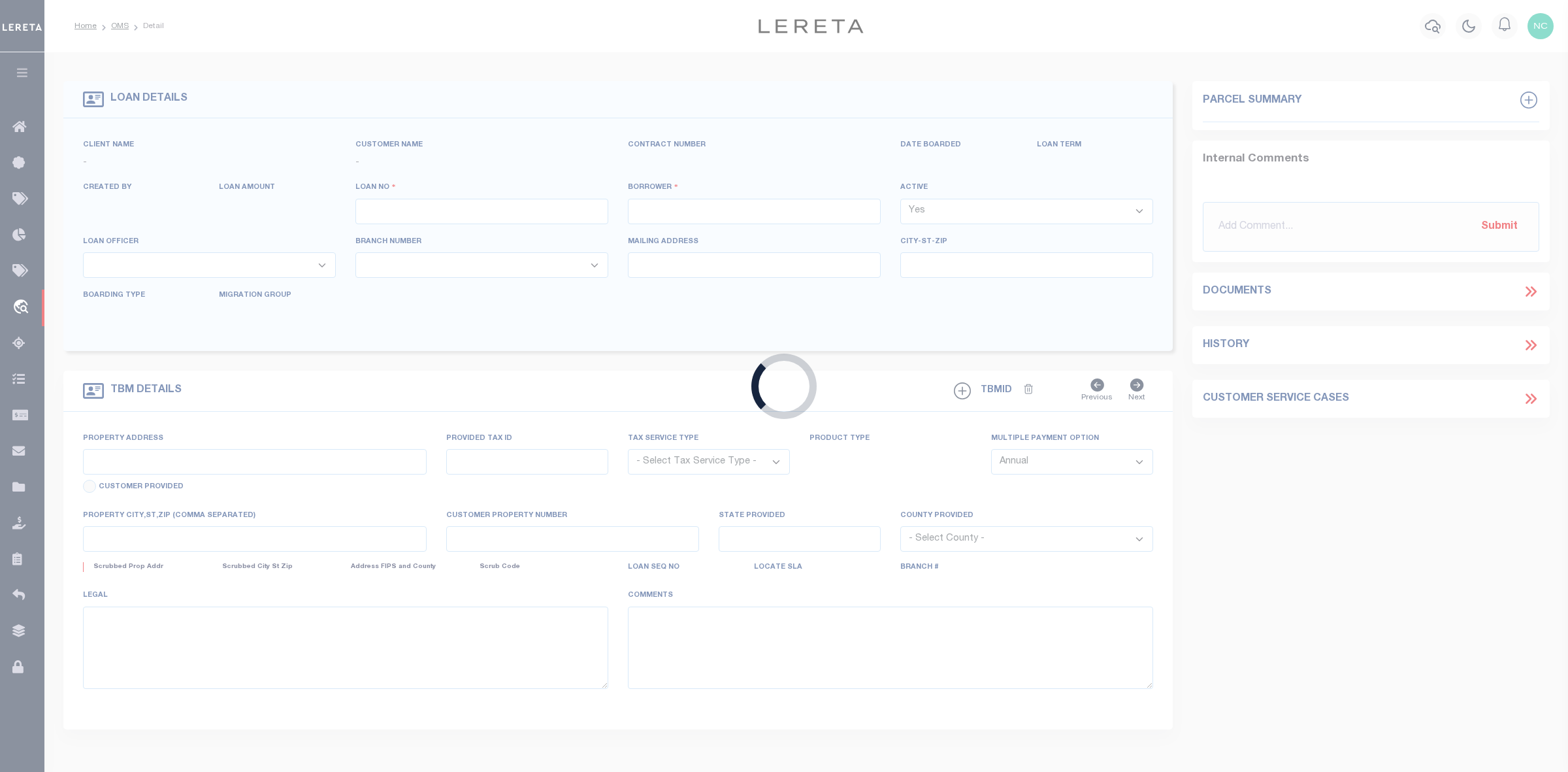
type input "SUGAR LAND TX 77478"
select select
select select "NonEscrow"
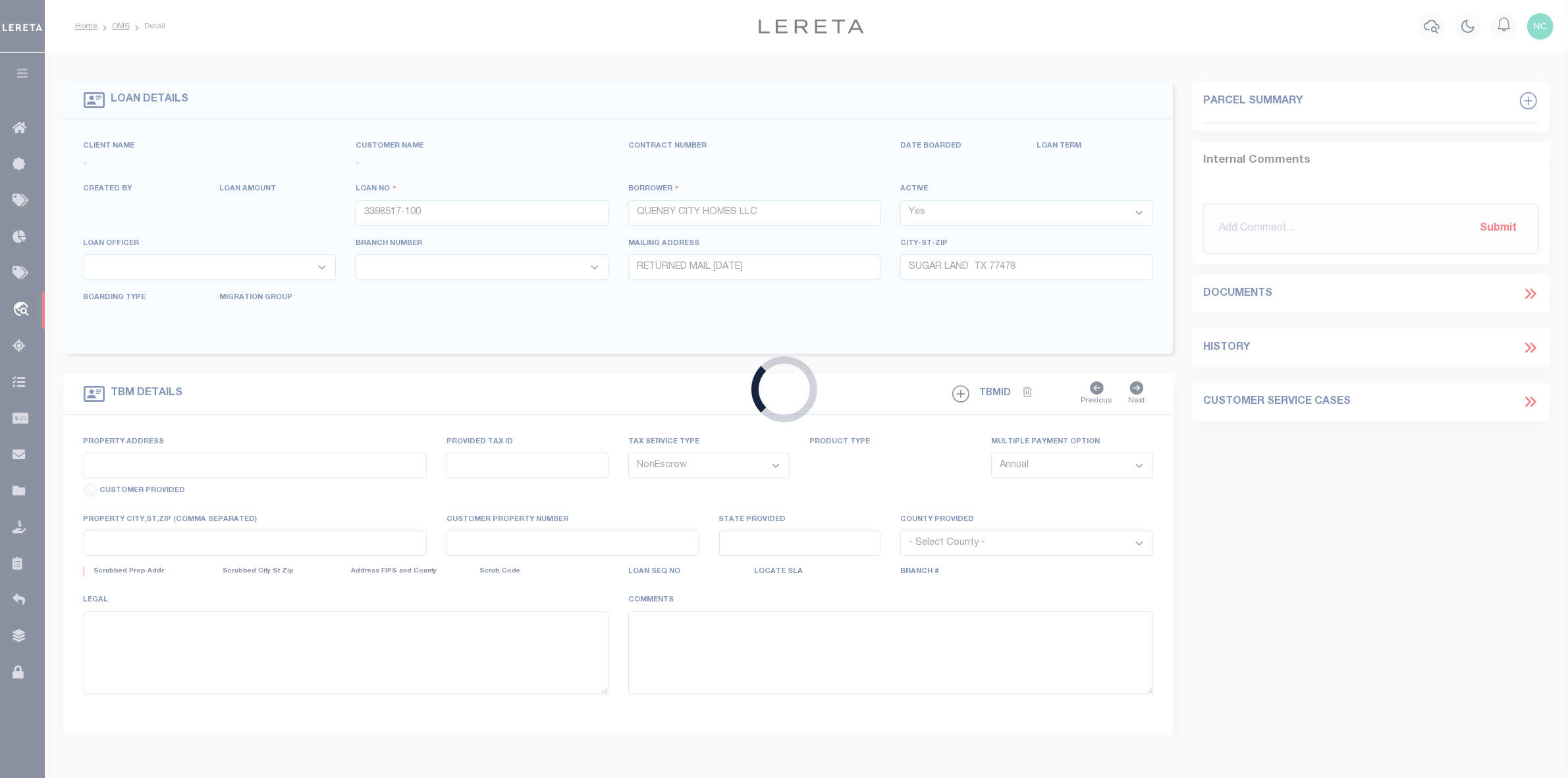
type input "[STREET_ADDRESS]"
select select
type input "HOUSTON TX 77005"
type input "TX"
select select
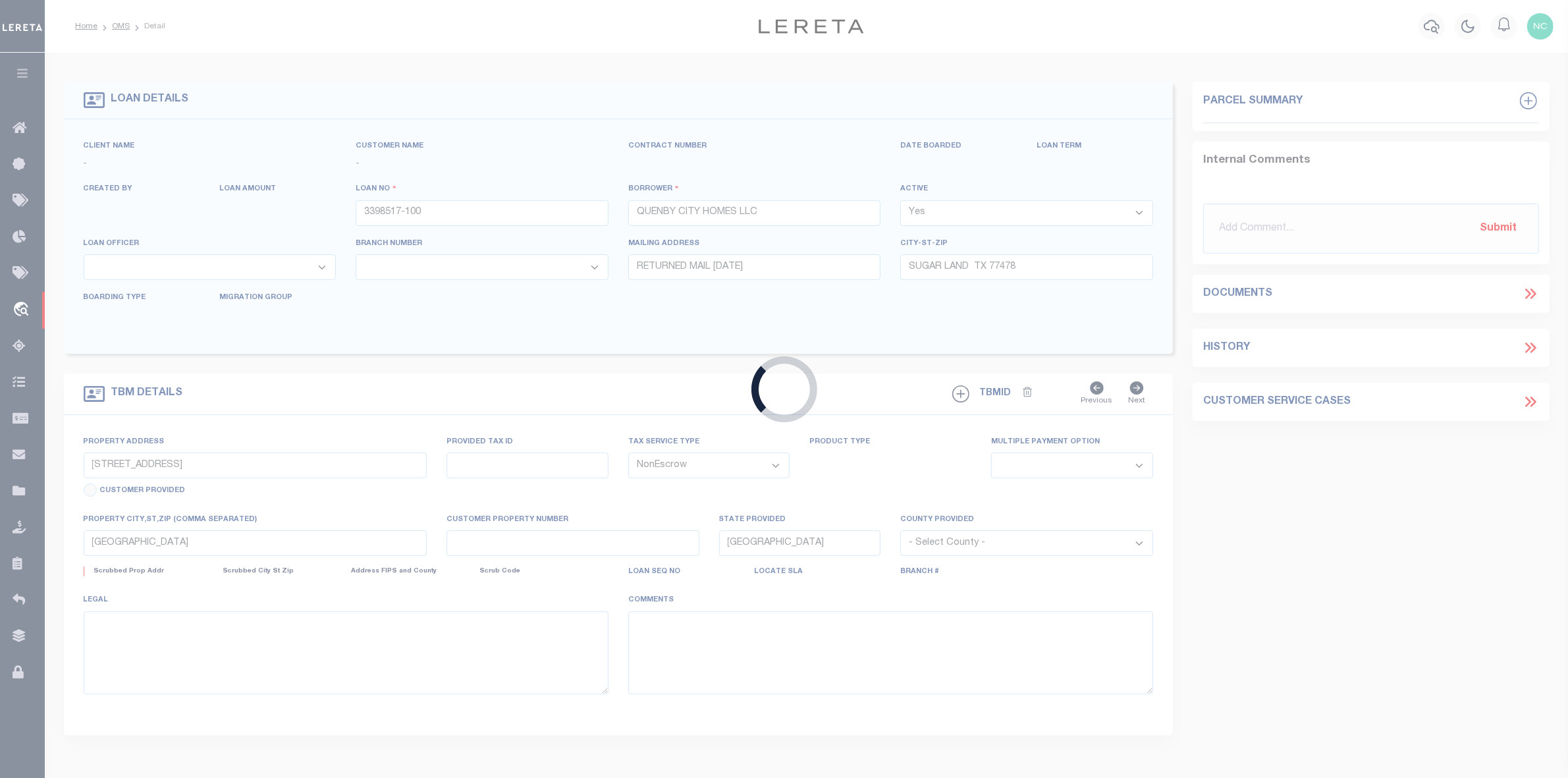
type textarea "LOT 17 BLK 10 WEST HOUSTON S/D, HARRIS C O TX"
select select "167145"
select select "1460"
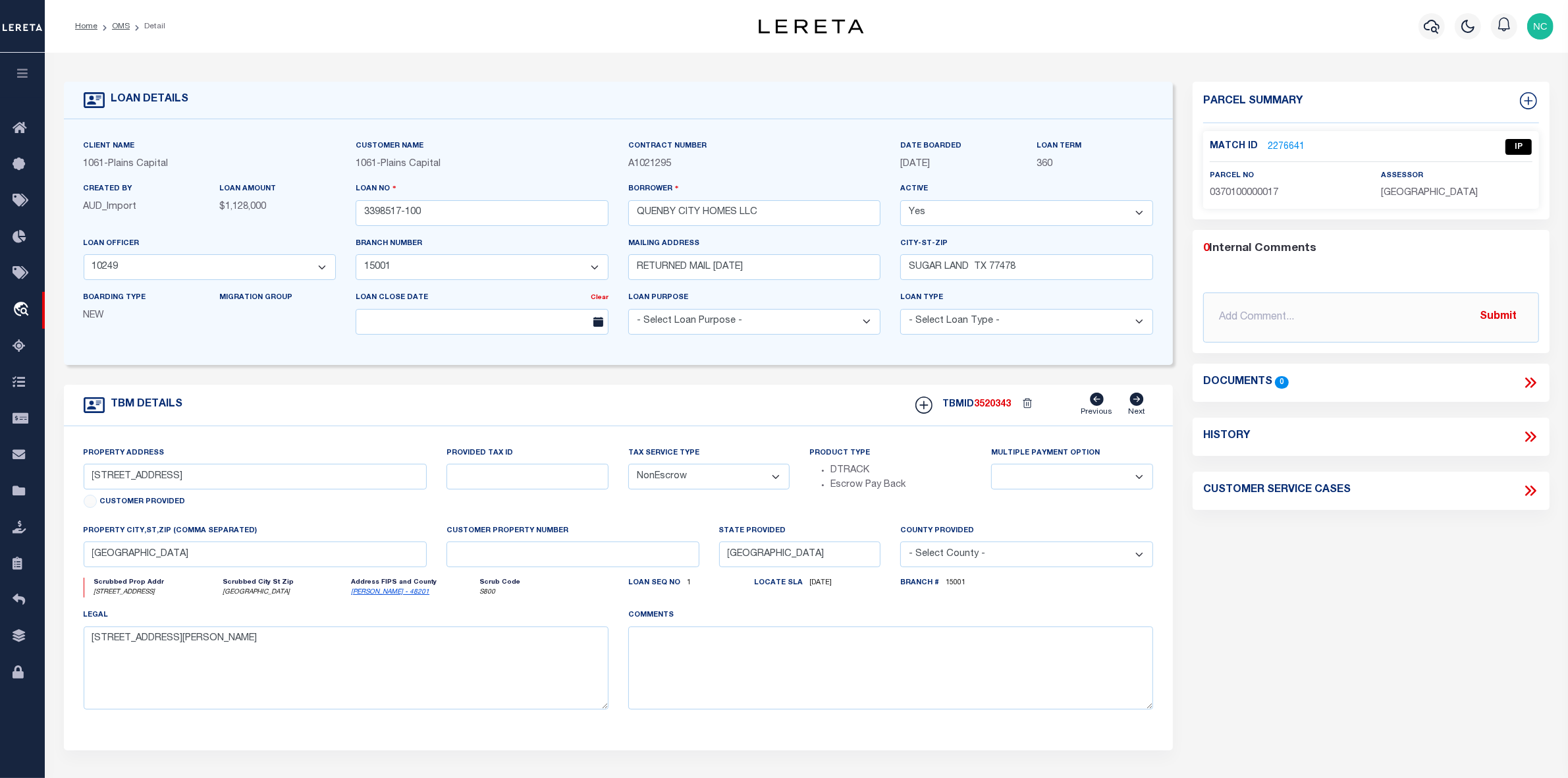
click at [1286, 143] on link "2276641" at bounding box center [1286, 147] width 37 height 14
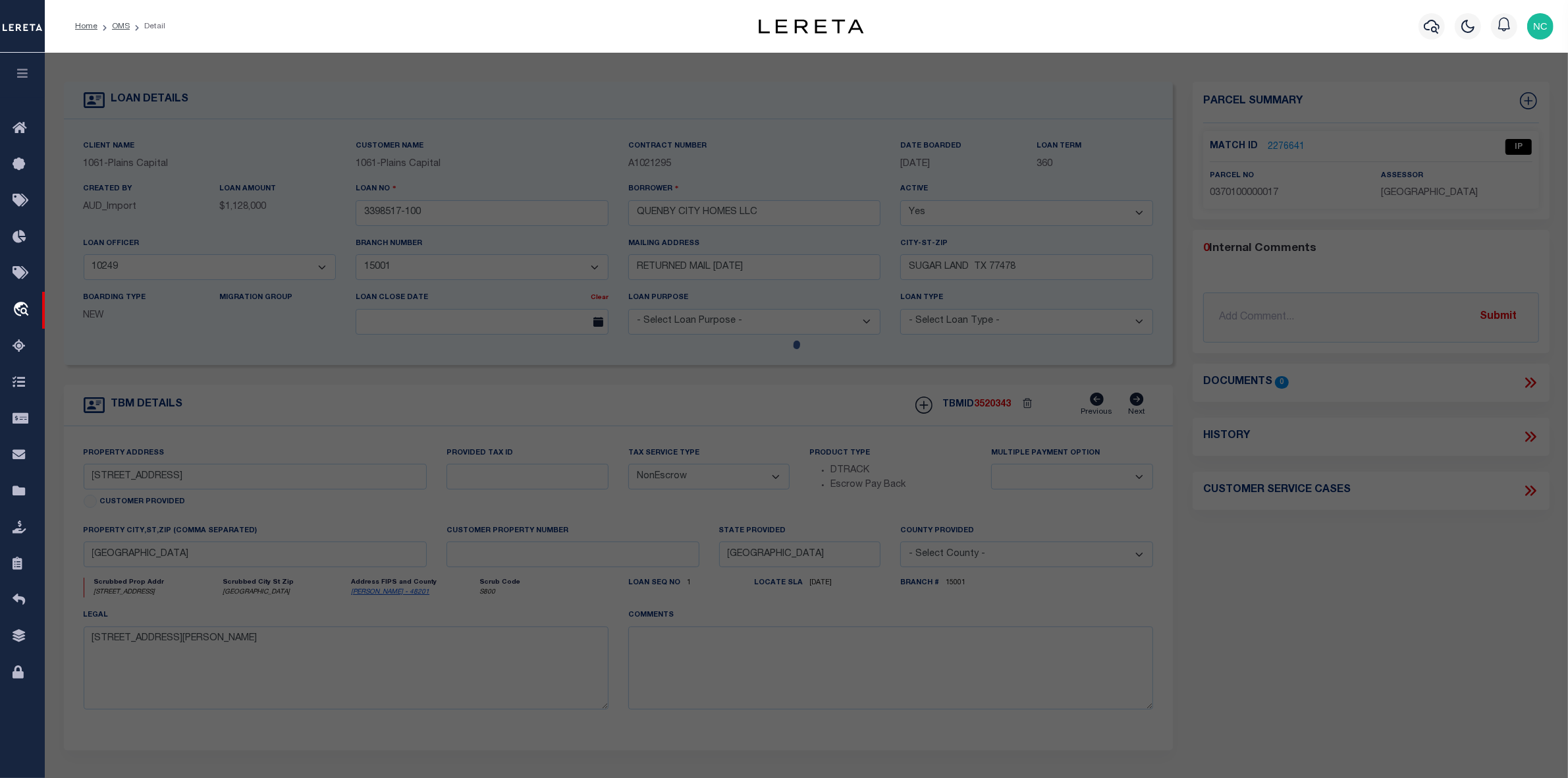
checkbox input "false"
select select "IP"
type input "QUENBY CITY HOMES LLC"
type input "2426 QUENBY ST # 4"
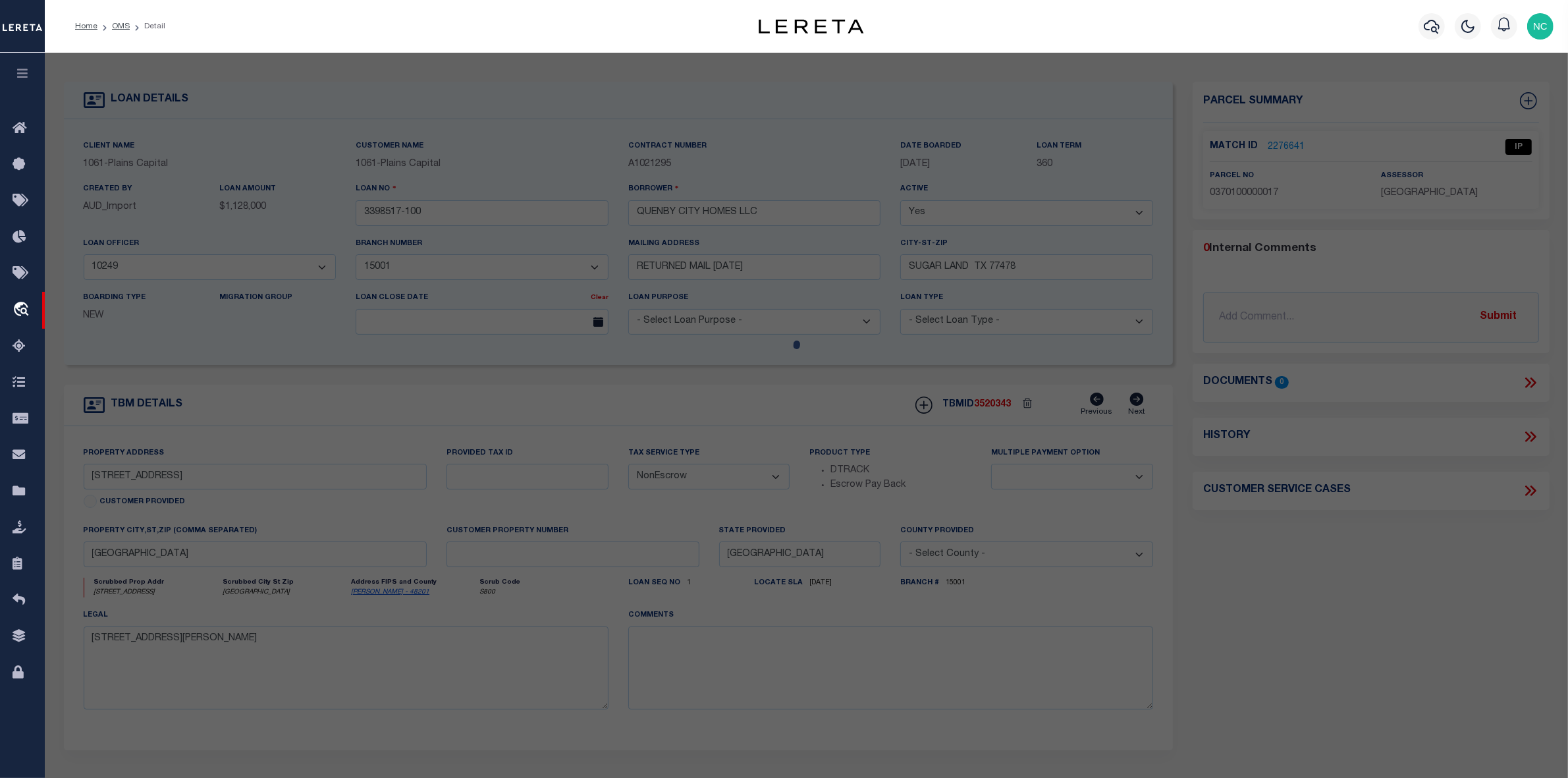
type input "HOUSTON, TX 77005"
type textarea "LT 17 BLK 10 WEST HOUSTON"
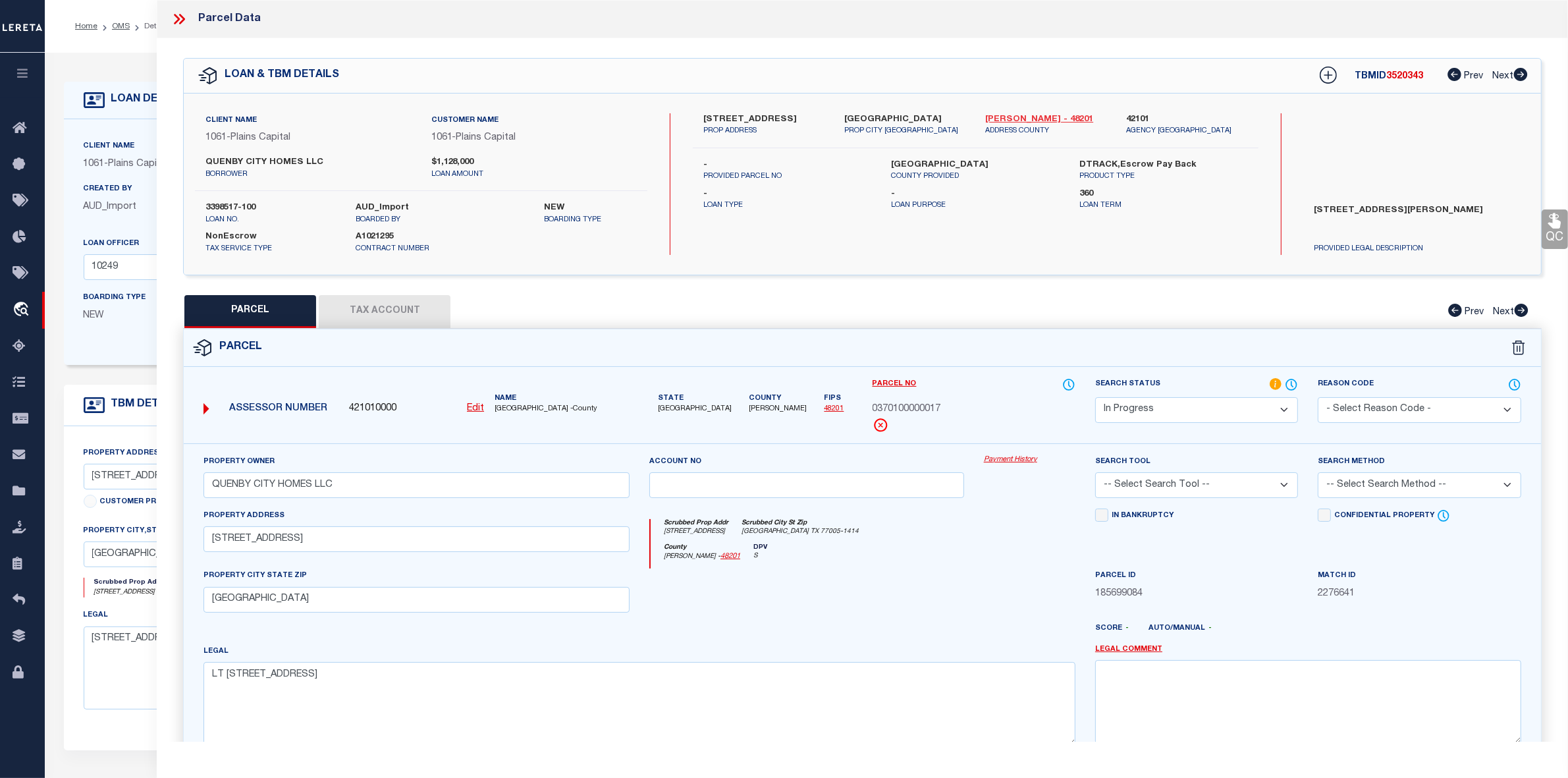
click at [1015, 117] on link "Harris - 48201" at bounding box center [1046, 120] width 121 height 13
drag, startPoint x: 702, startPoint y: 116, endPoint x: 759, endPoint y: 120, distance: 57.1
click at [759, 120] on div "2426 QUENBY ST PROP ADDRESS" at bounding box center [764, 124] width 141 height 24
copy label "2426 QUENBY"
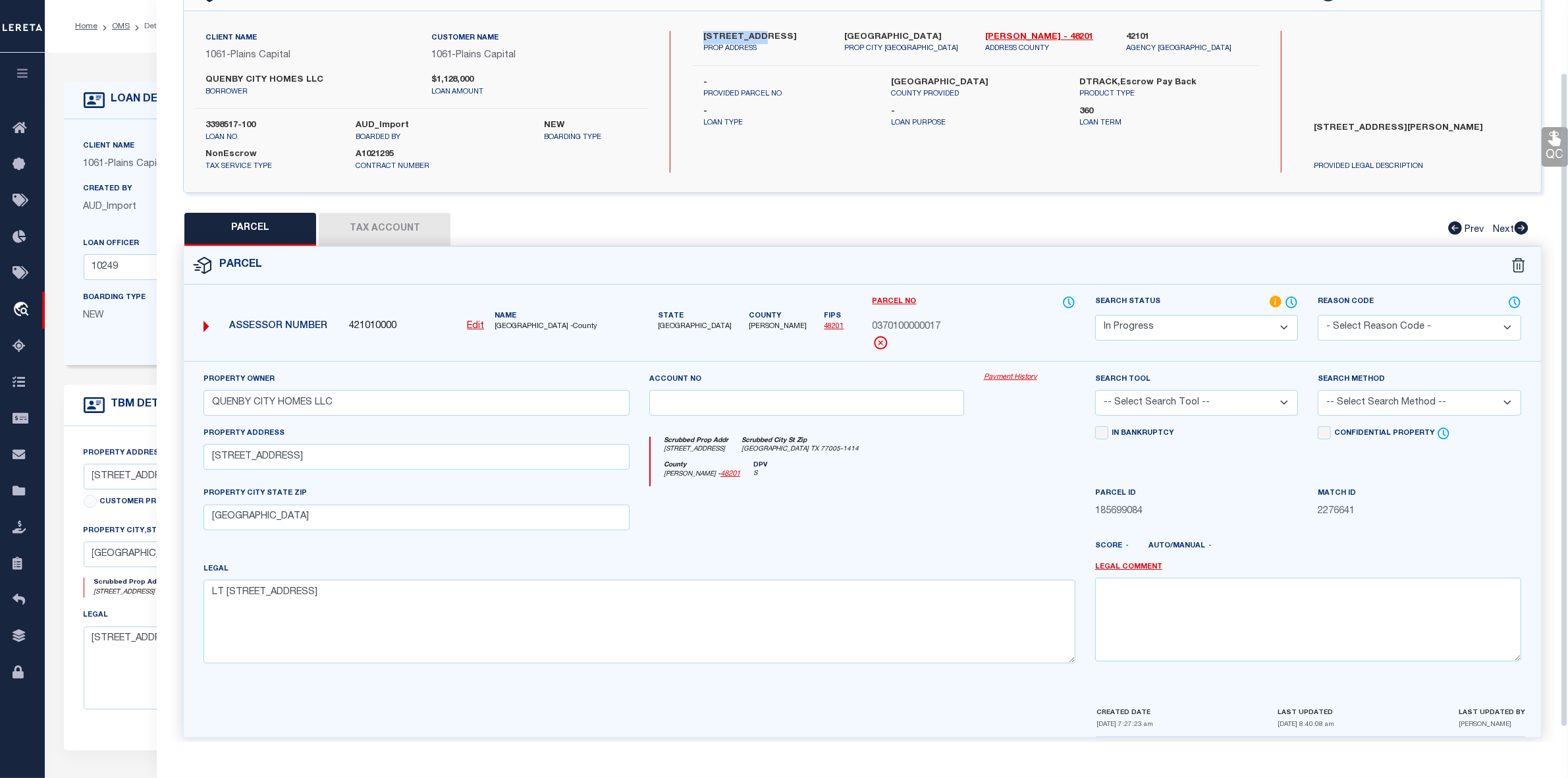
click at [377, 229] on button "Tax Account" at bounding box center [384, 229] width 132 height 33
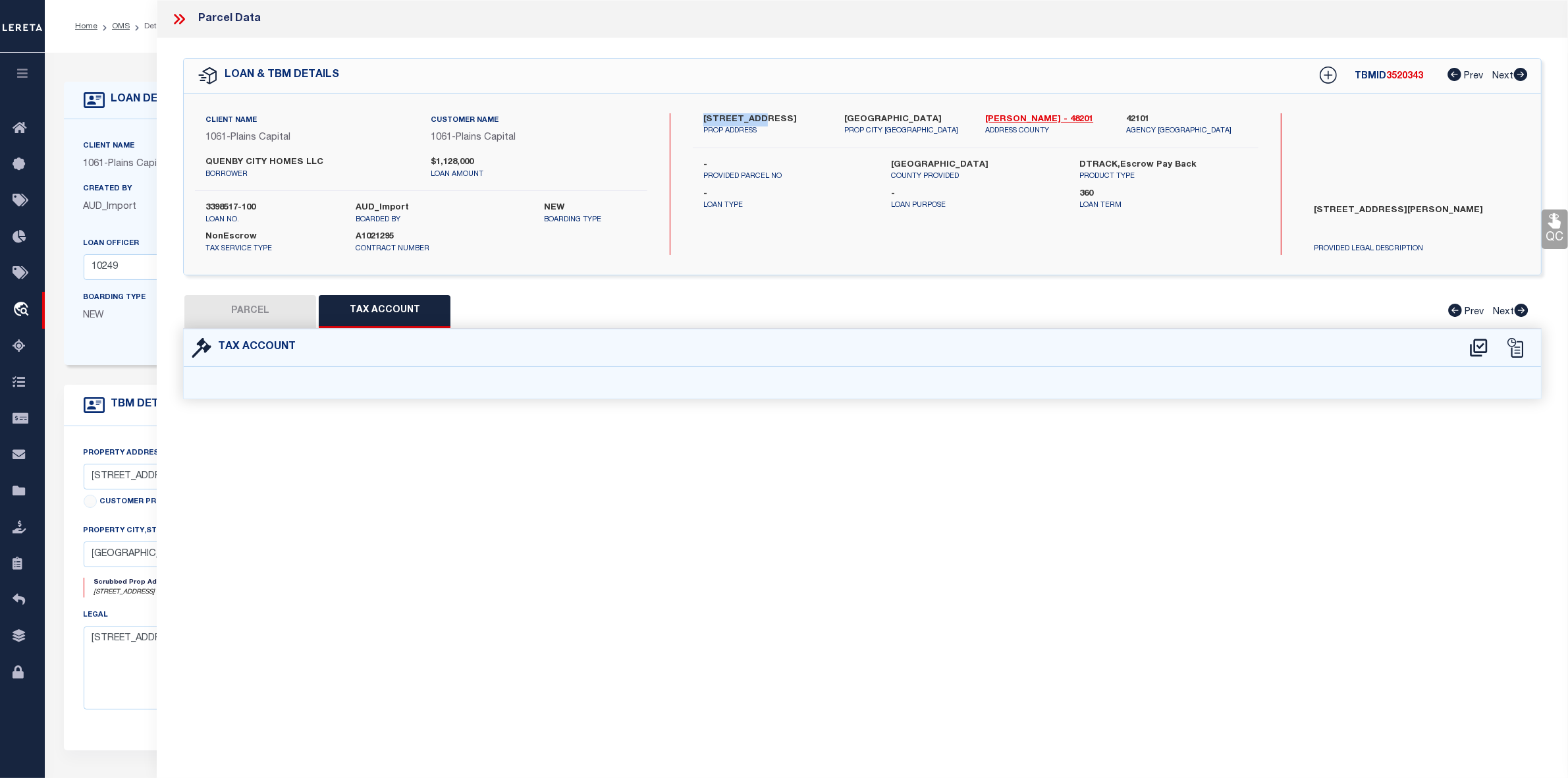
scroll to position [0, 0]
select select "100"
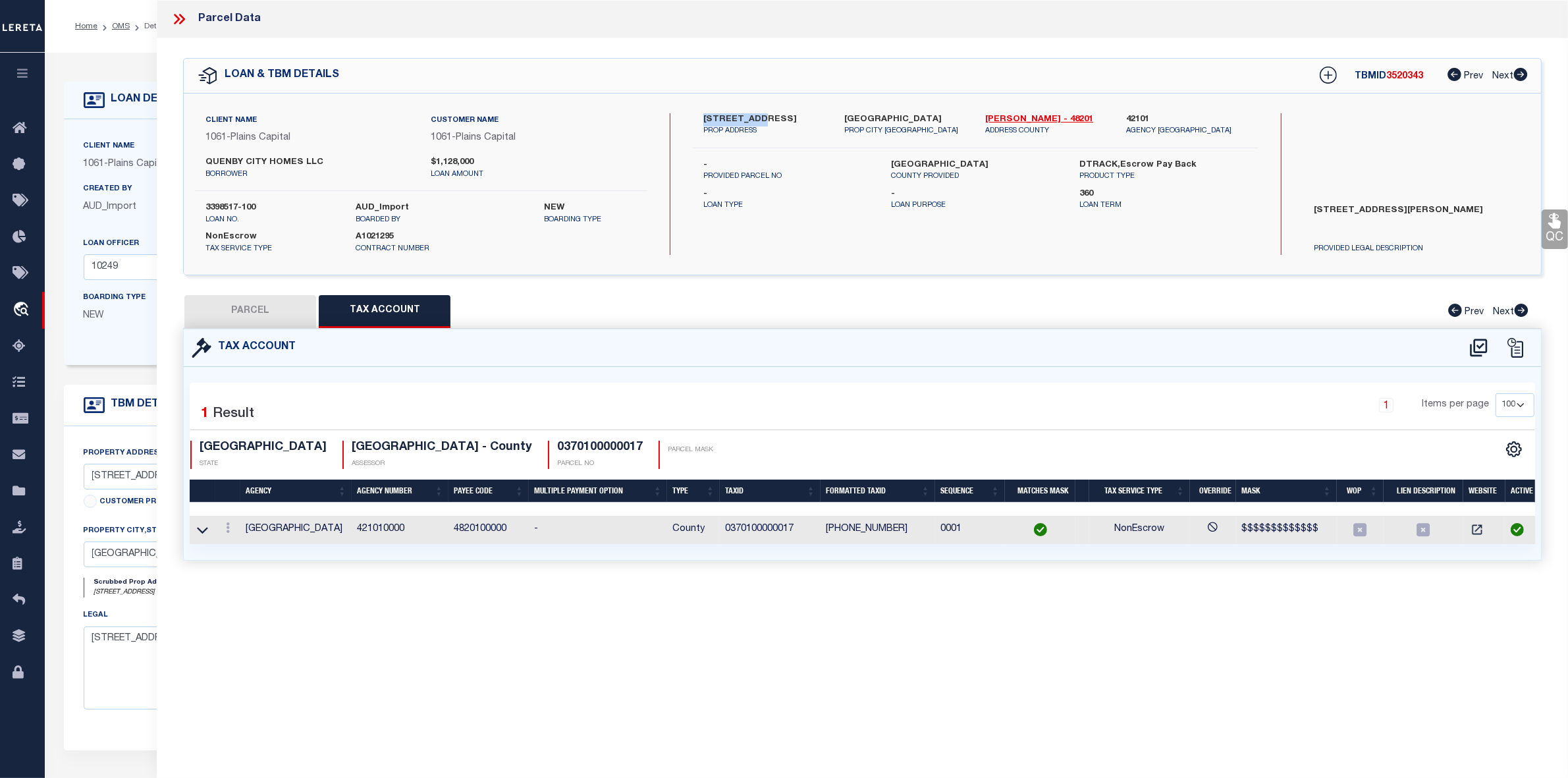
click at [257, 314] on button "PARCEL" at bounding box center [250, 311] width 132 height 33
select select "AS"
checkbox input "false"
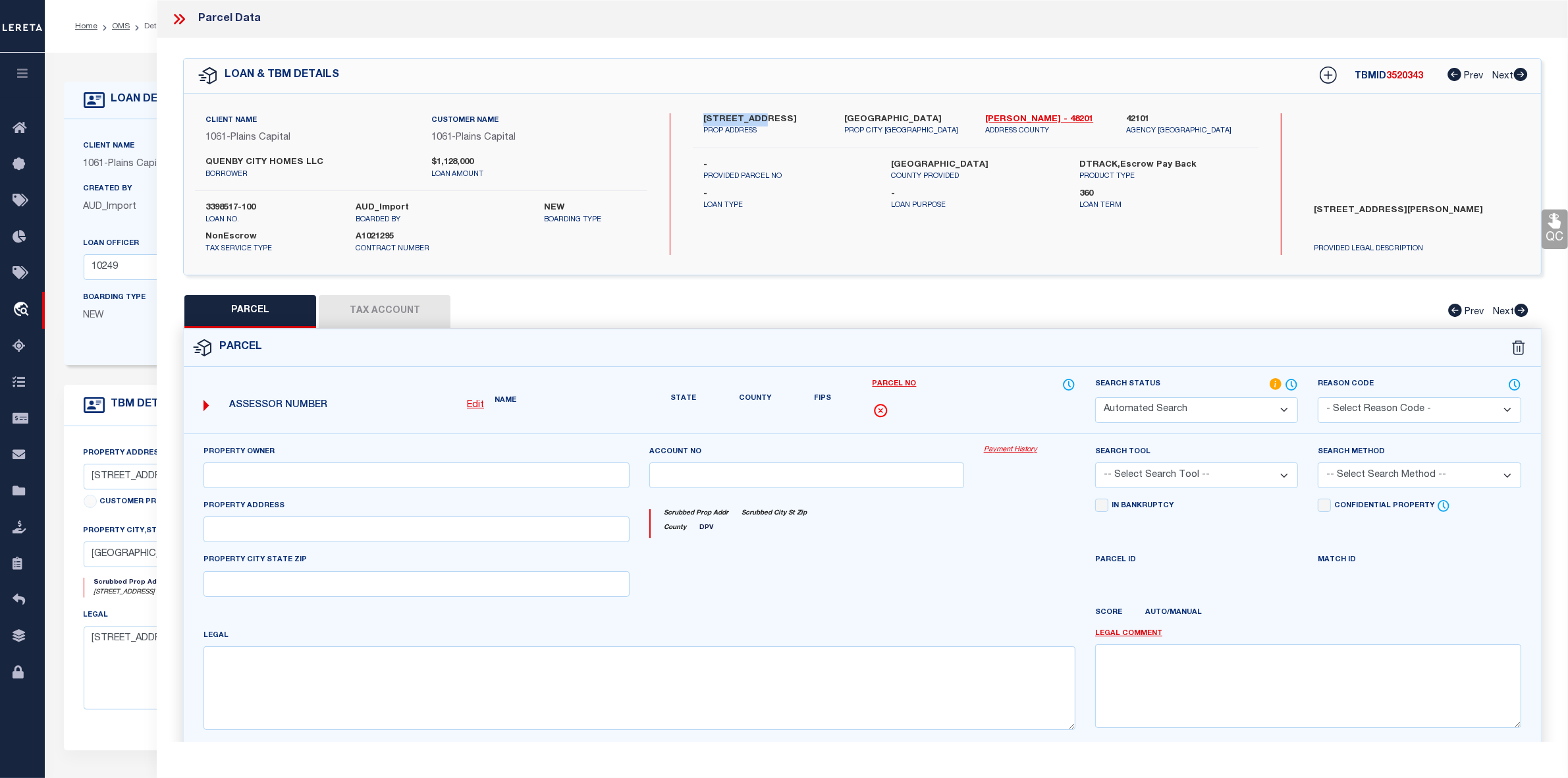
select select "IP"
type input "QUENBY CITY HOMES LLC"
type input "2426 QUENBY ST # 4"
type input "HOUSTON, TX 77005"
type textarea "LT 17 BLK 10 WEST HOUSTON"
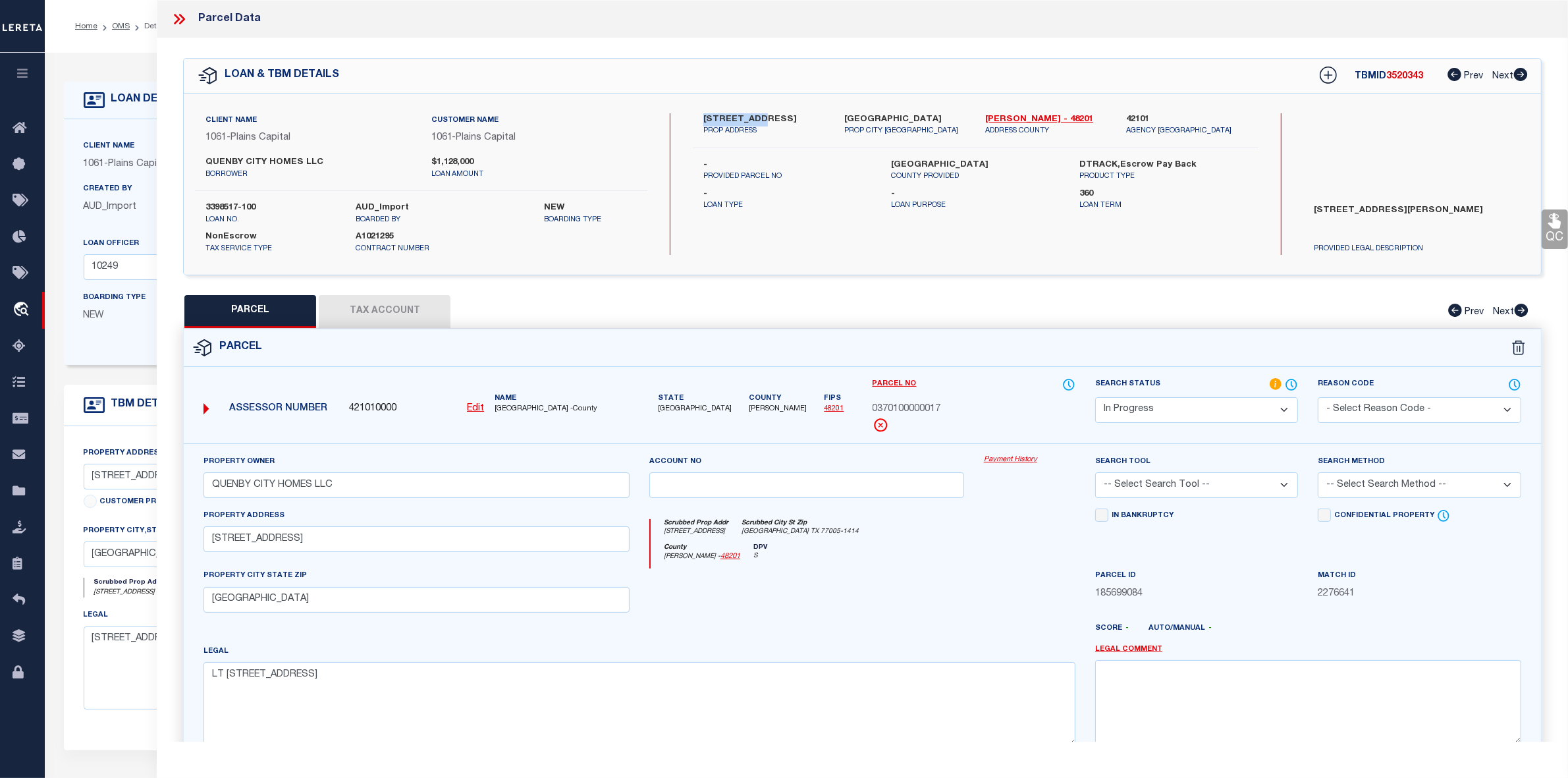
scroll to position [97, 0]
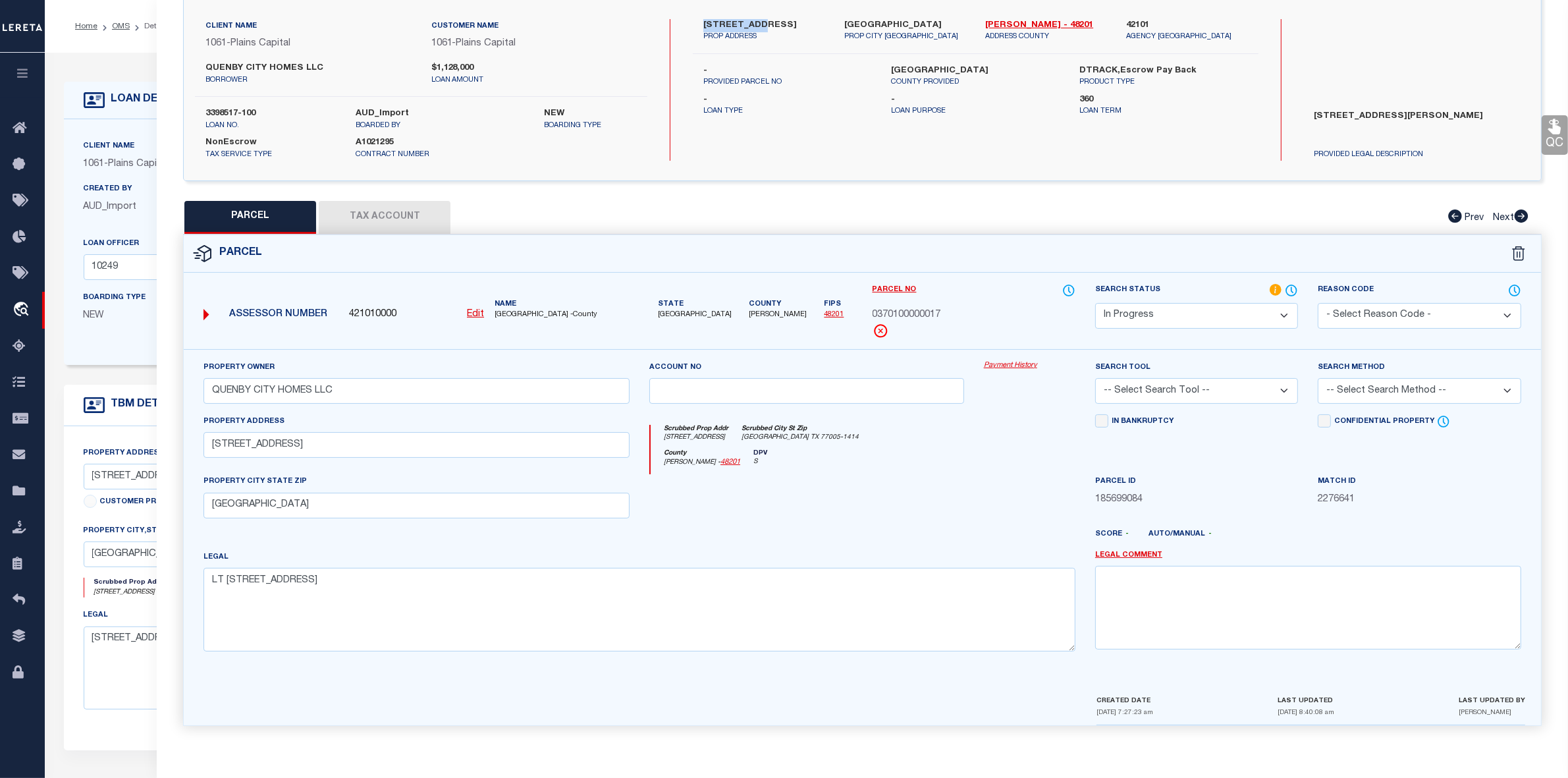
click at [1158, 311] on select "Automated Search Bad Parcel Complete Duplicate Parcel High Dollar Reporting In …" at bounding box center [1197, 315] width 203 height 25
select select "PC"
click at [1096, 303] on select "Automated Search Bad Parcel Complete Duplicate Parcel High Dollar Reporting In …" at bounding box center [1197, 315] width 203 height 25
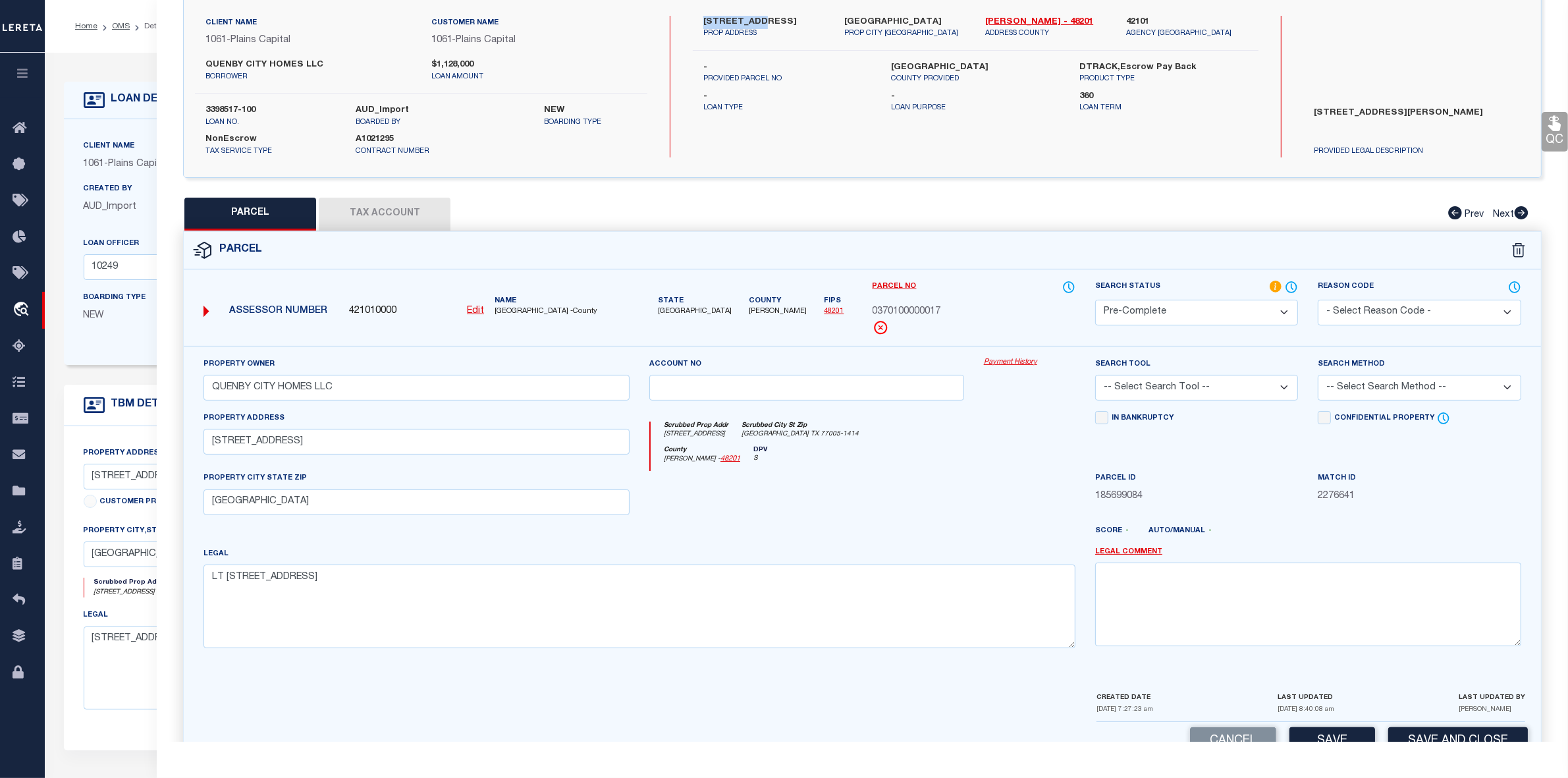
click at [1173, 392] on select "-- Select Search Tool -- 3rd Party Website Agency File Agency Website ATLS CNV-…" at bounding box center [1197, 387] width 203 height 25
select select "AGW"
click at [1096, 375] on select "-- Select Search Tool -- 3rd Party Website Agency File Agency Website ATLS CNV-…" at bounding box center [1197, 387] width 203 height 25
click at [1380, 387] on select "-- Select Search Method -- Property Address Legal Liability Info Provided" at bounding box center [1420, 387] width 203 height 25
select select "LEG"
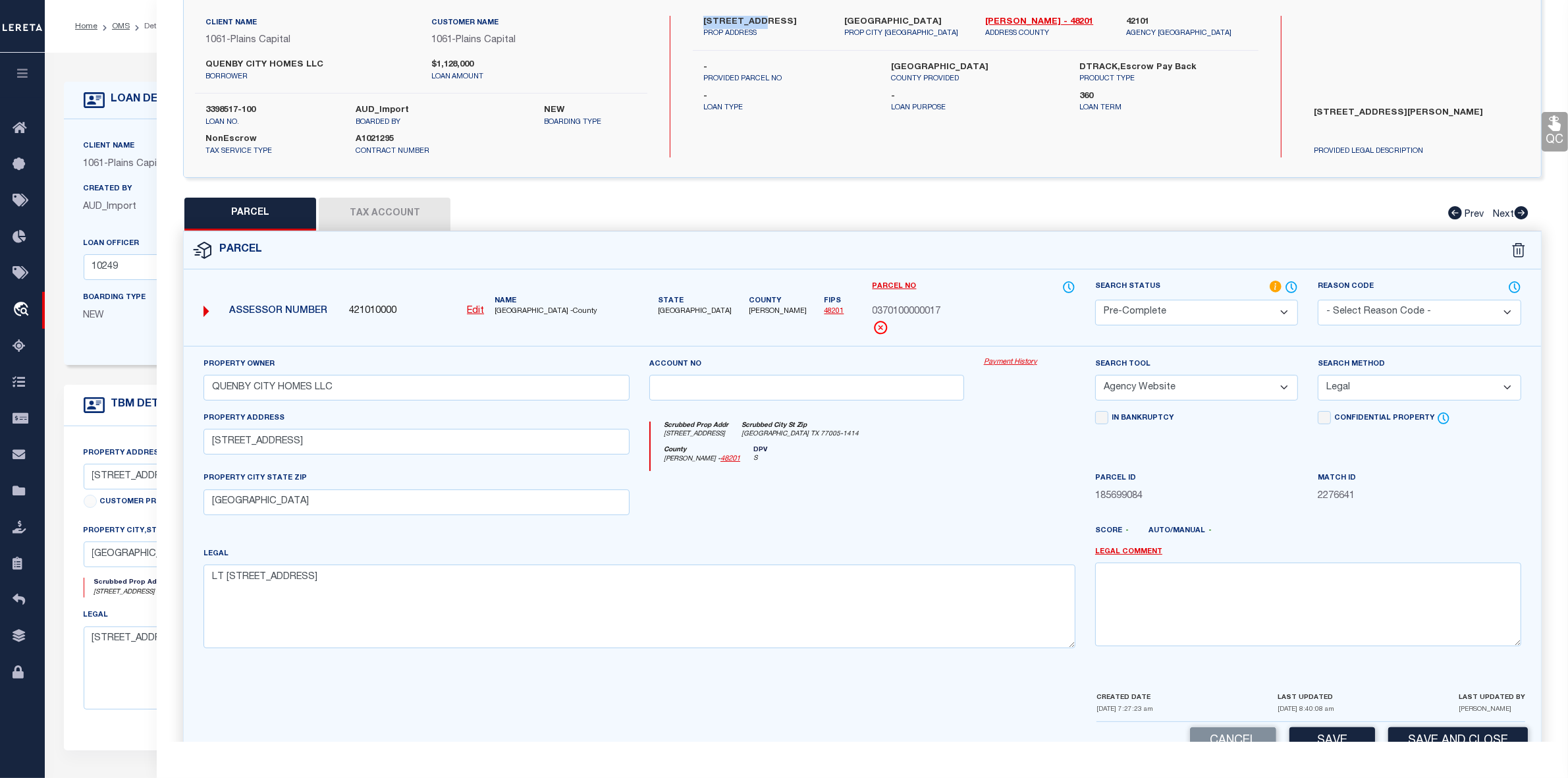
click at [1318, 375] on select "-- Select Search Method -- Property Address Legal Liability Info Provided" at bounding box center [1420, 387] width 203 height 25
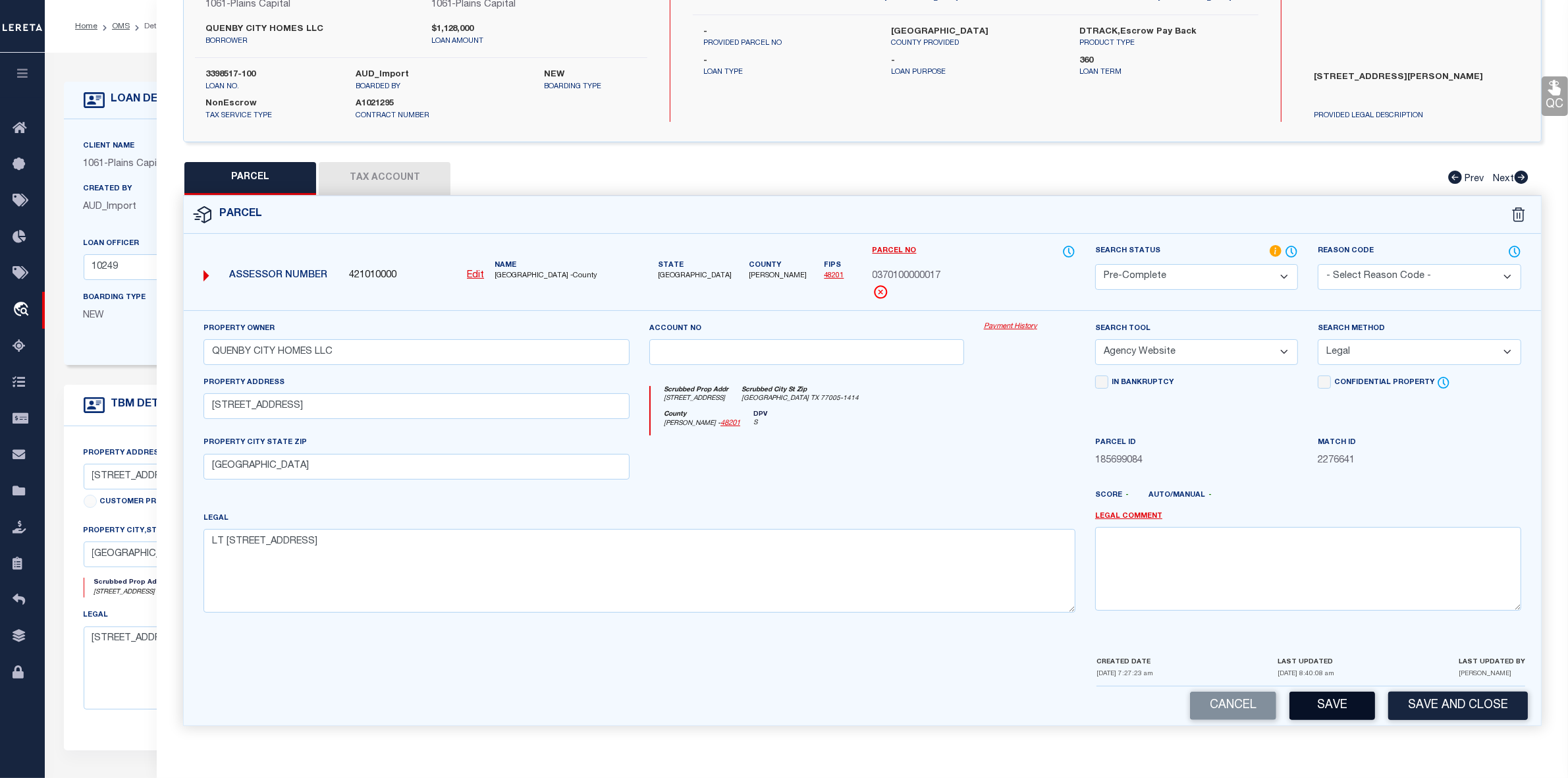
click at [1341, 705] on button "Save" at bounding box center [1332, 706] width 86 height 29
select select "AS"
select select
checkbox input "false"
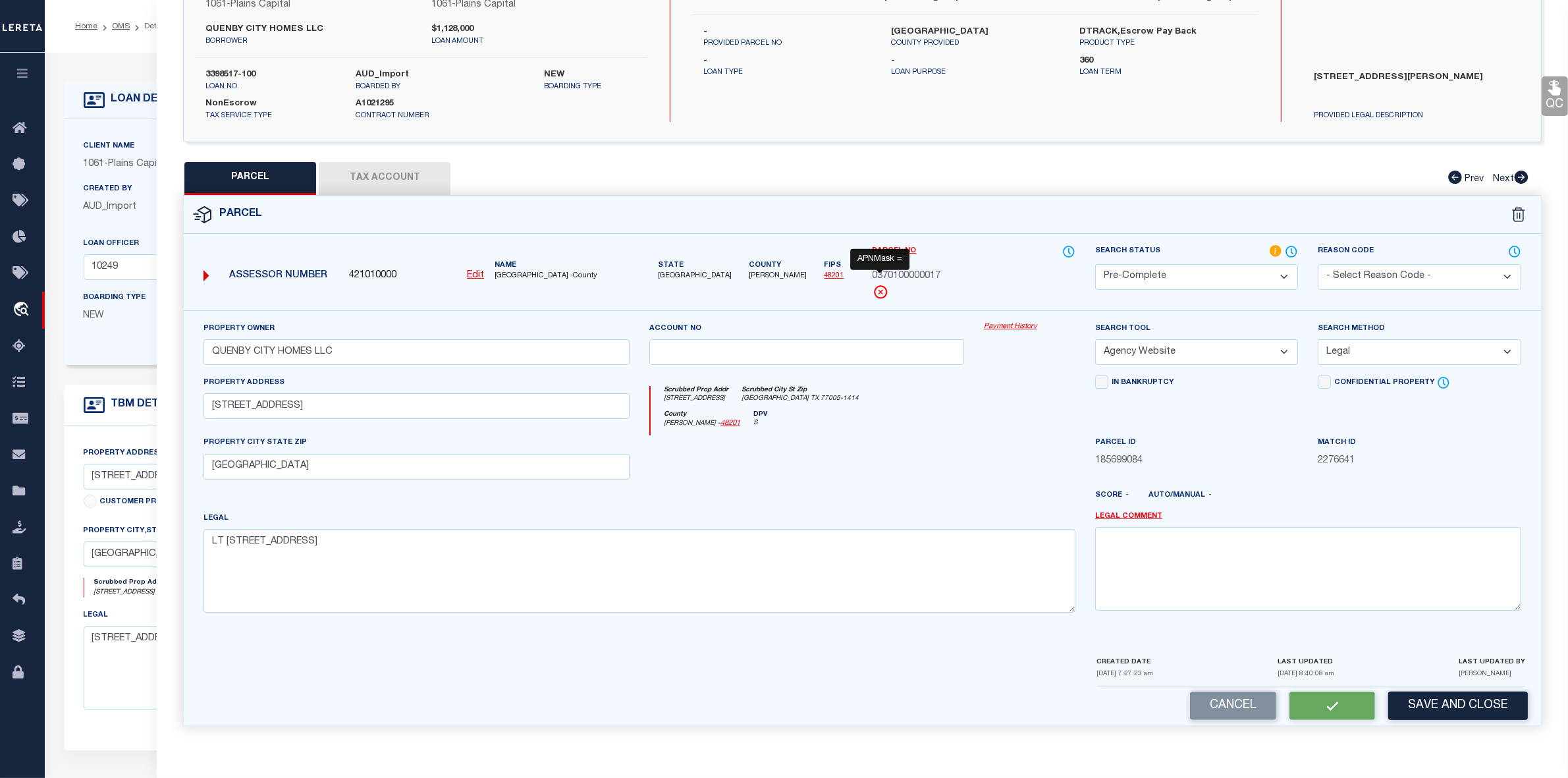
checkbox input "false"
select select "PC"
type input "QUENBY CITY HOMES LLC"
select select "AGW"
select select "LEG"
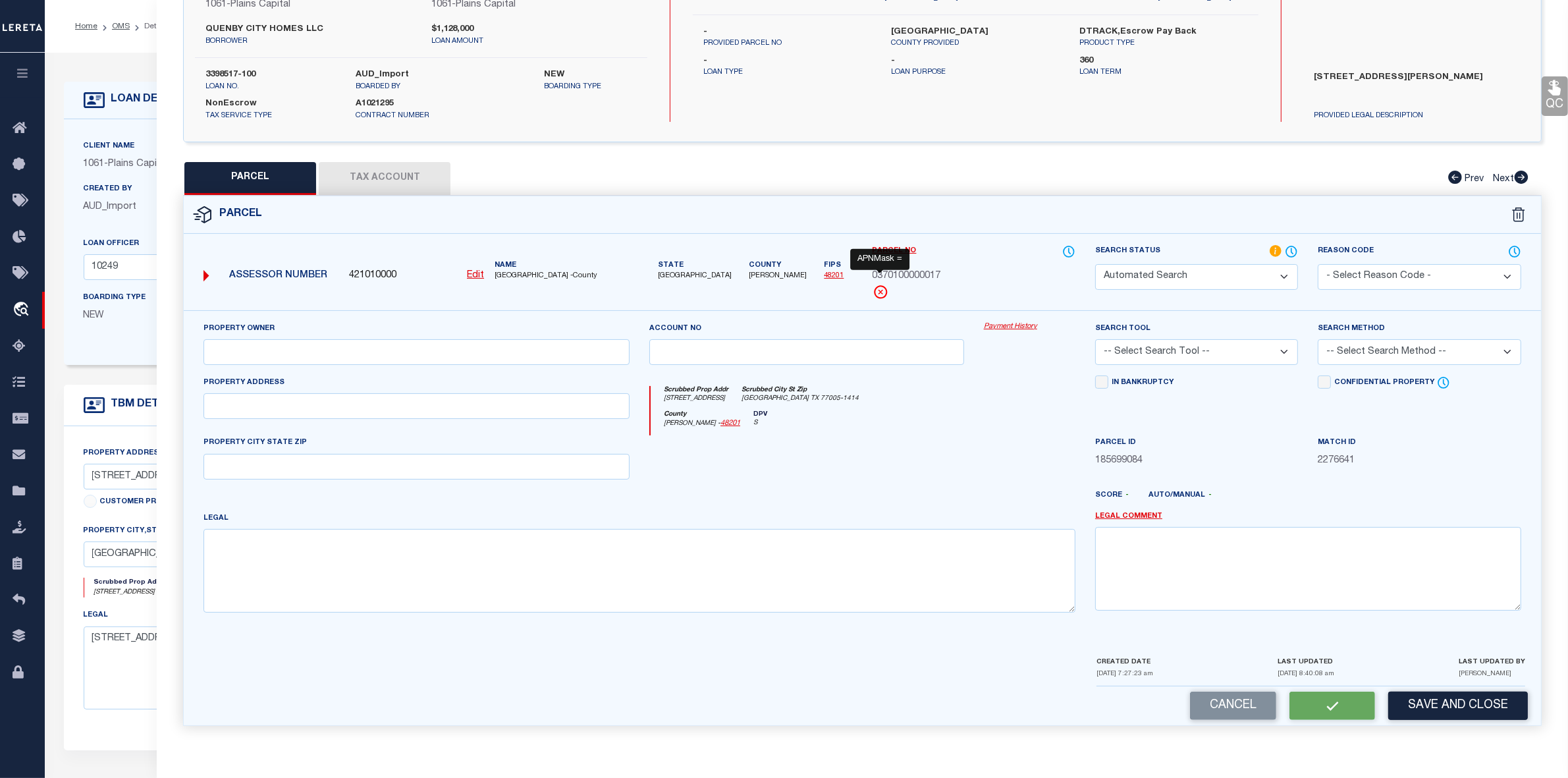
type input "2426 QUENBY ST # 4"
type input "HOUSTON, TX 77005"
type textarea "LT 17 BLK 10 WEST HOUSTON"
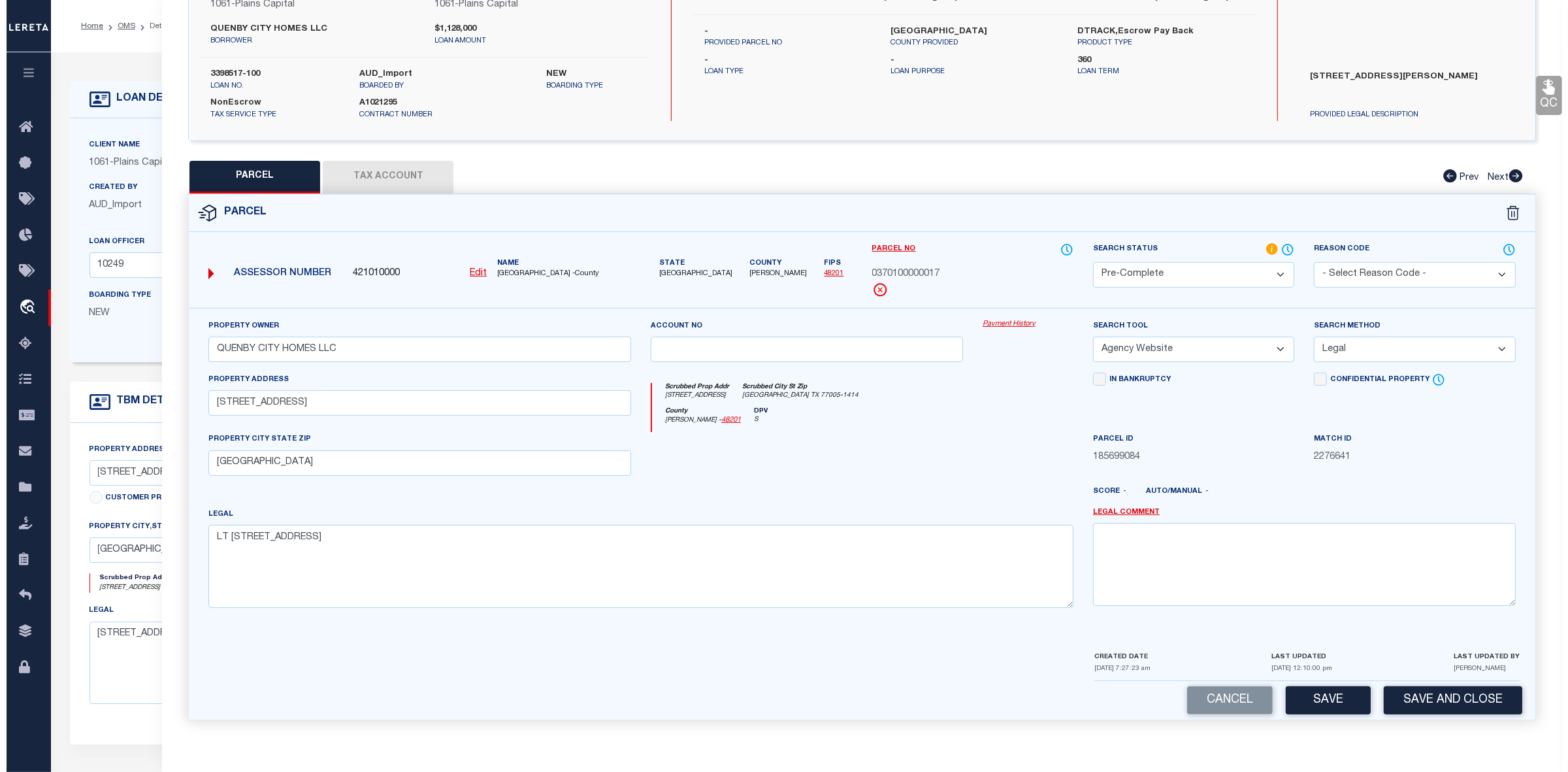
scroll to position [0, 0]
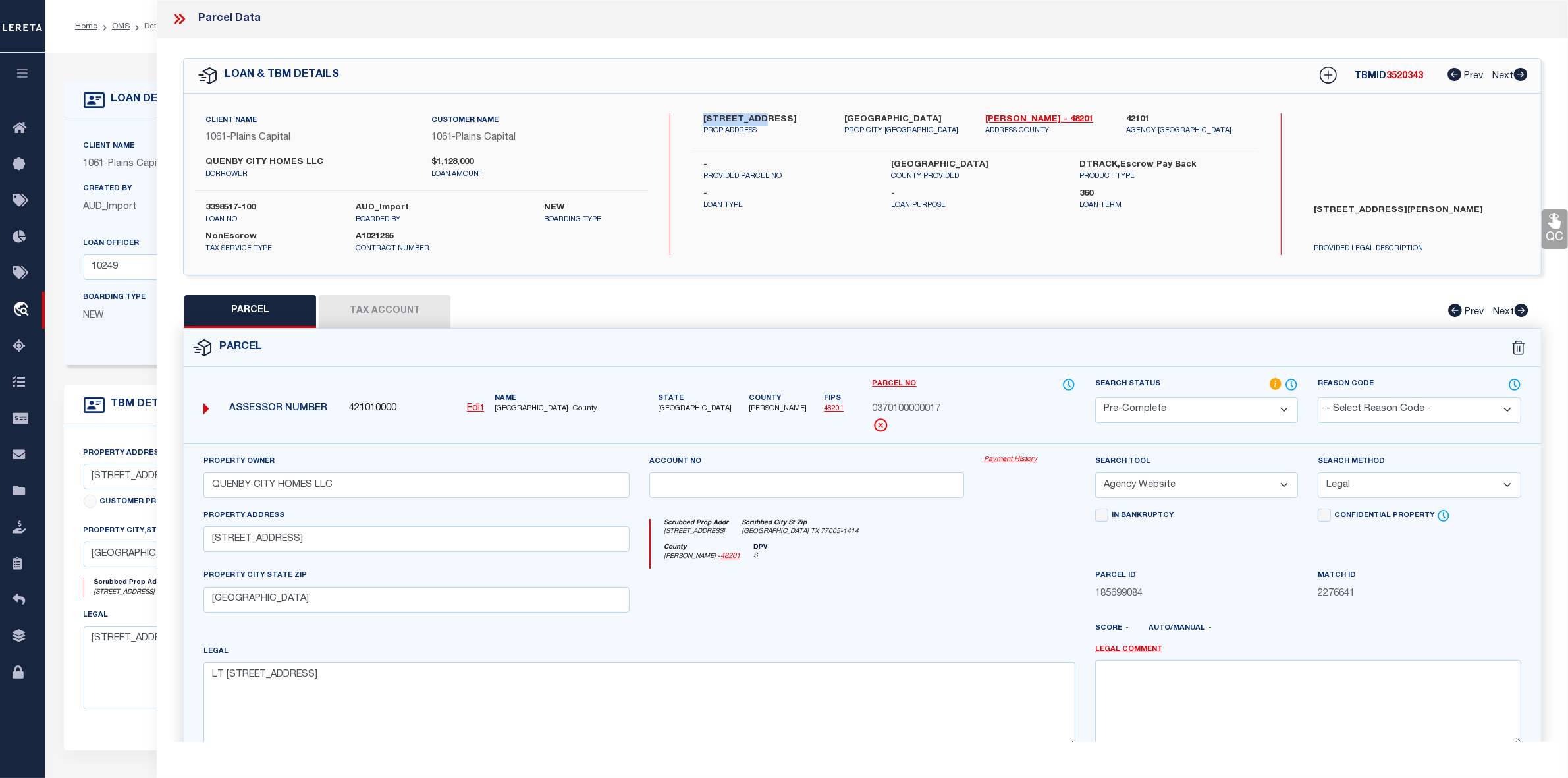
click at [179, 16] on icon at bounding box center [178, 19] width 17 height 17
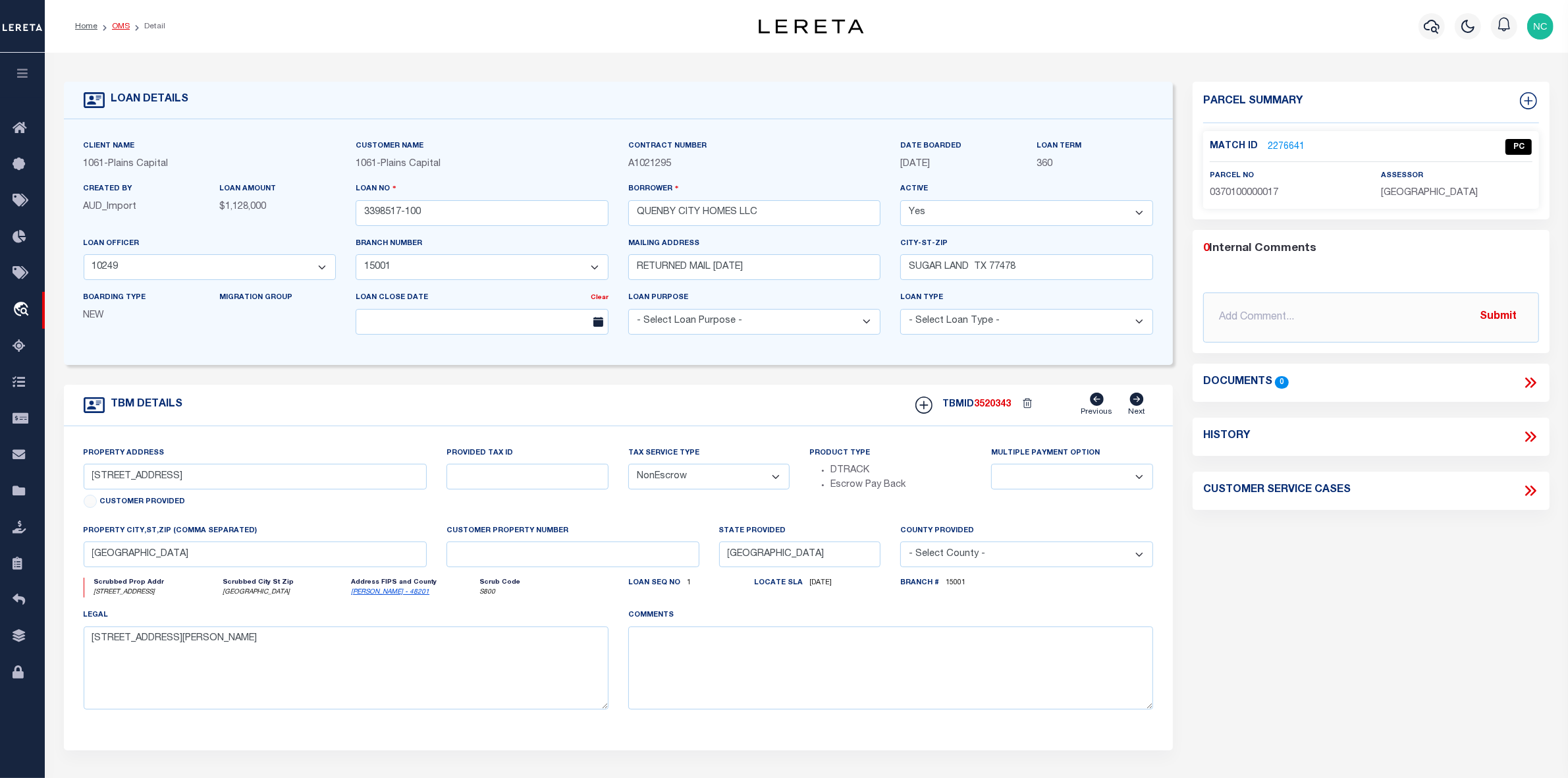
click at [123, 26] on link "OMS" at bounding box center [121, 26] width 18 height 8
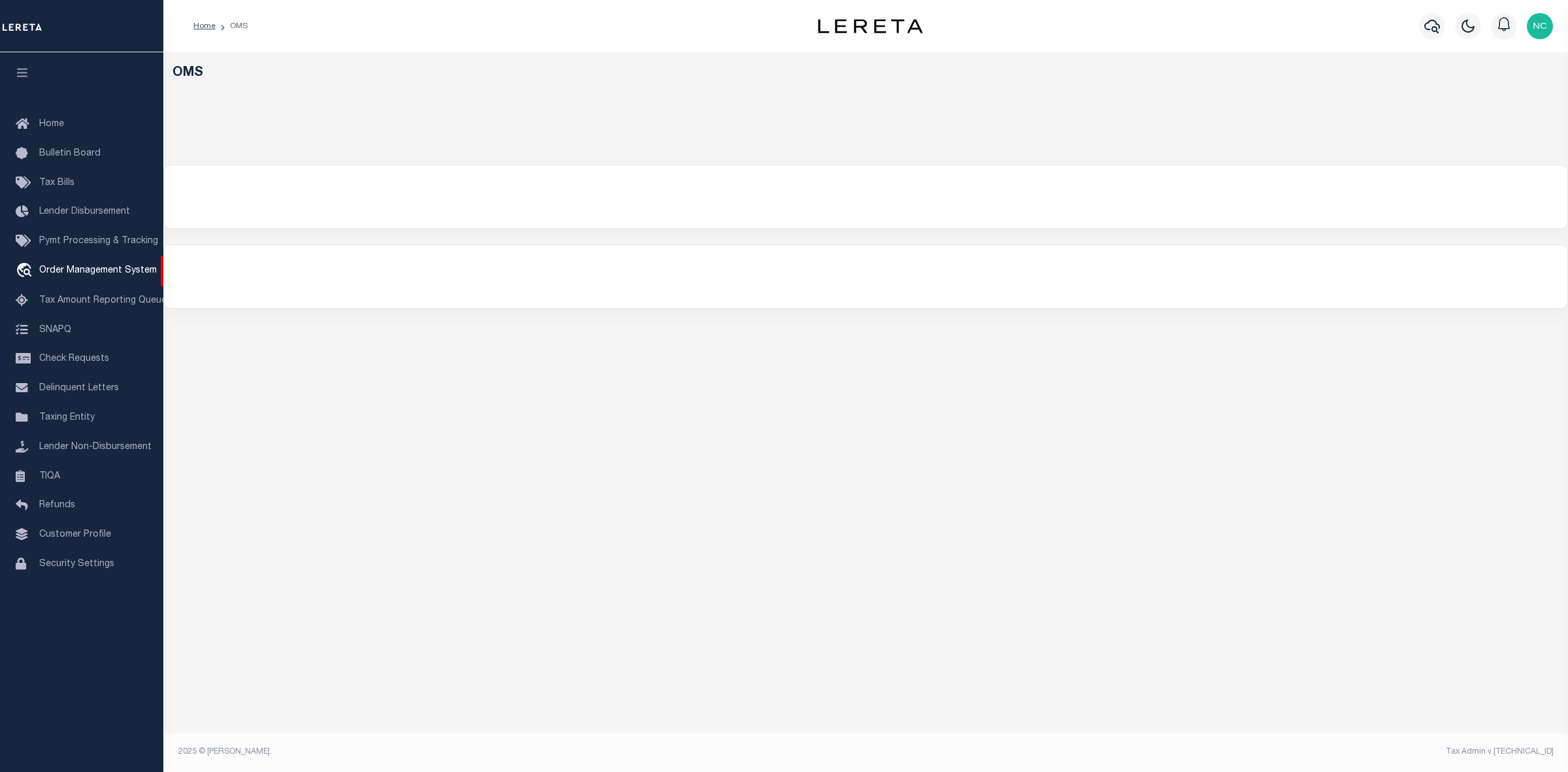
select select "200"
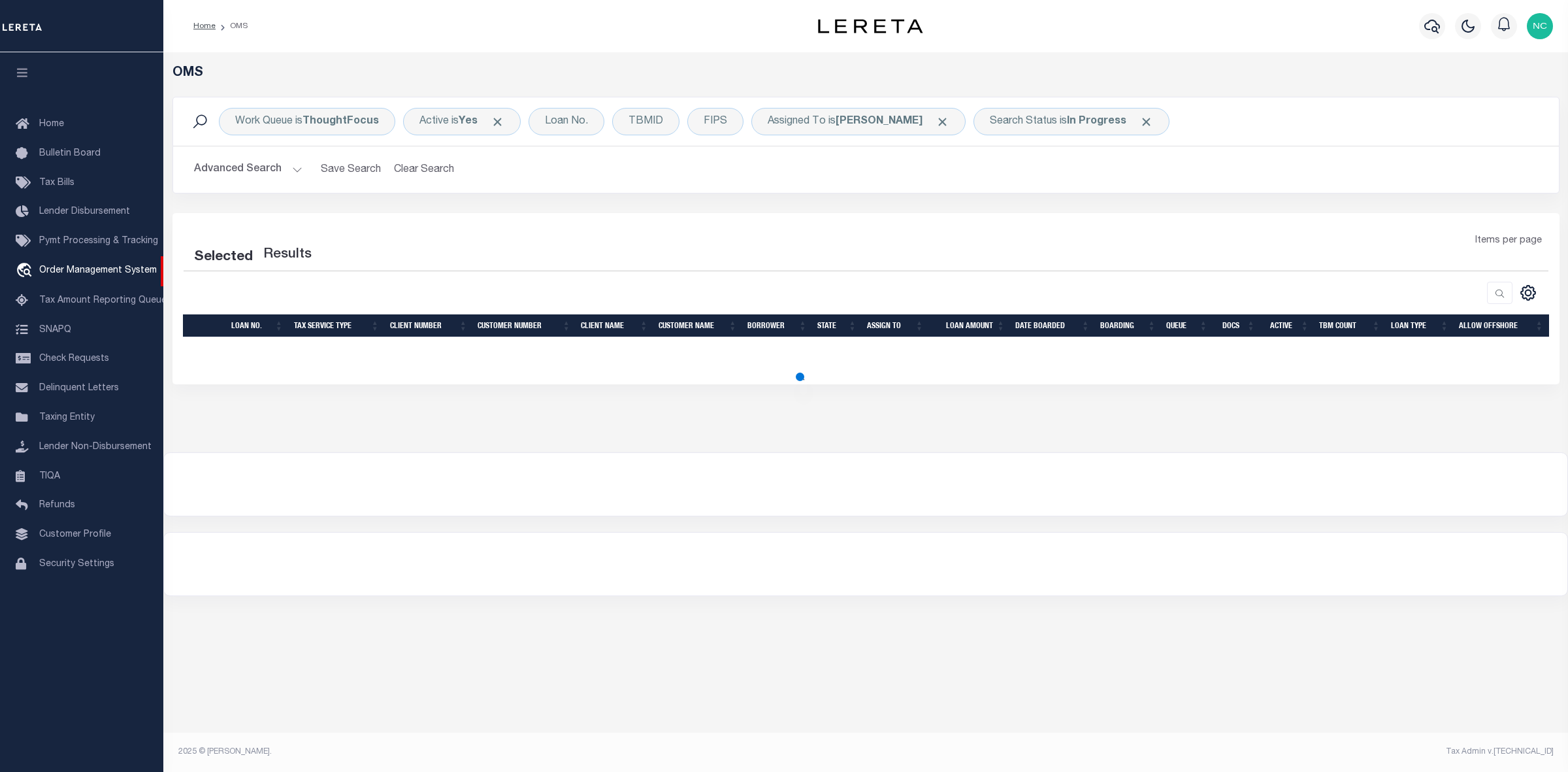
select select "200"
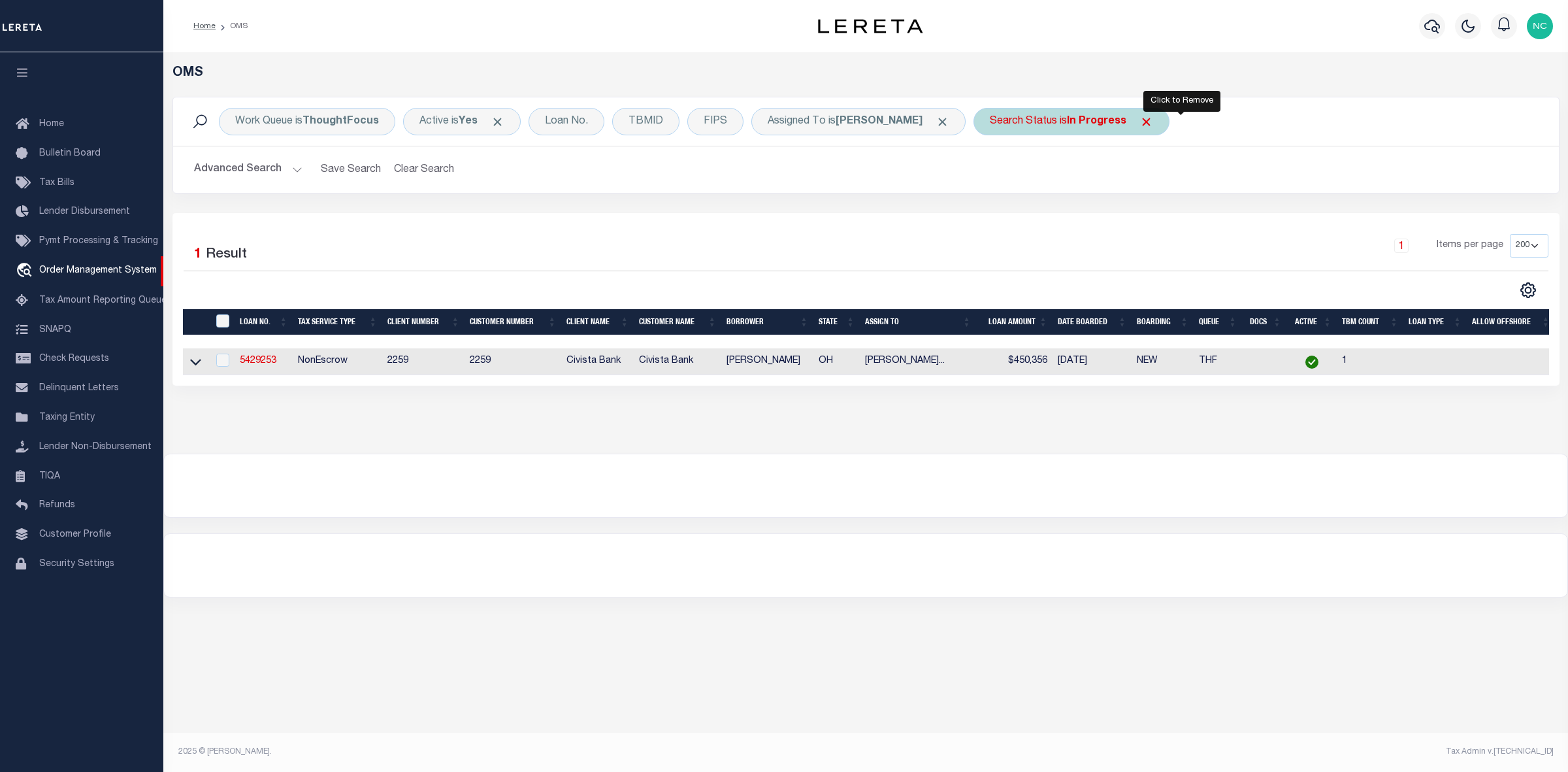
click at [1154, 119] on span "Click to Remove" at bounding box center [1146, 122] width 14 height 14
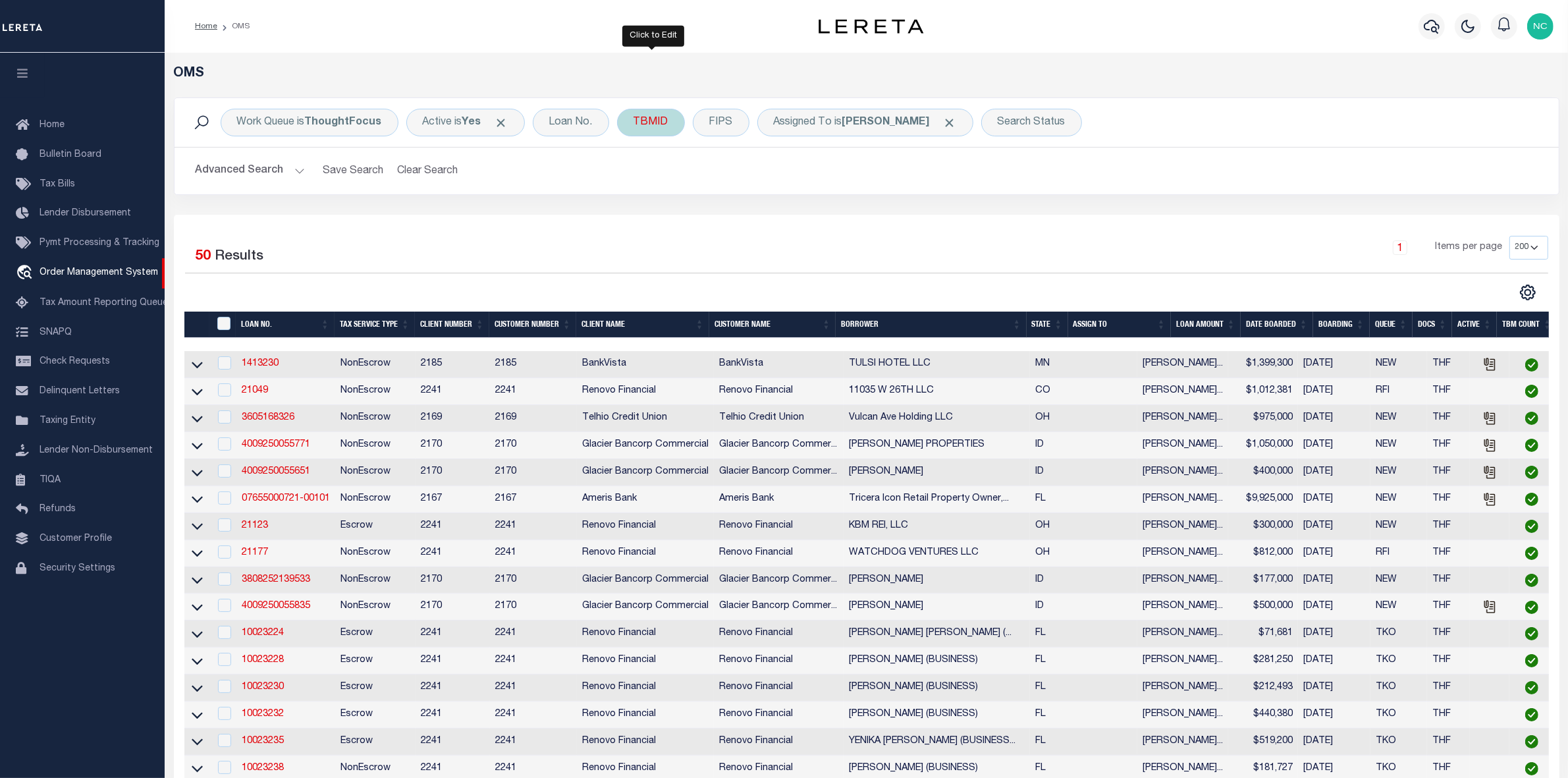
click at [667, 124] on div "TBMID" at bounding box center [651, 123] width 68 height 28
type input "3519515"
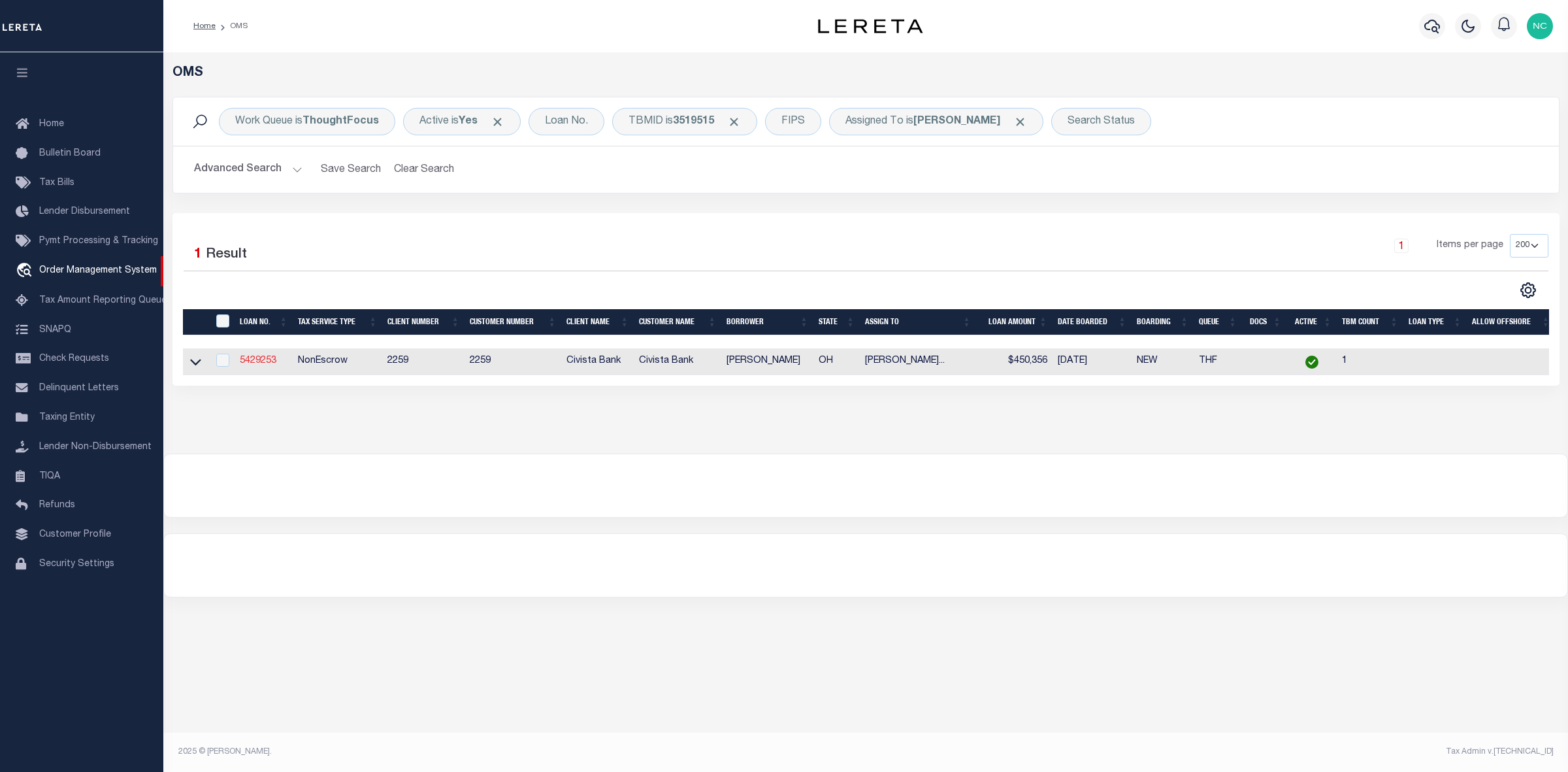
click at [258, 366] on link "5429253" at bounding box center [258, 360] width 37 height 9
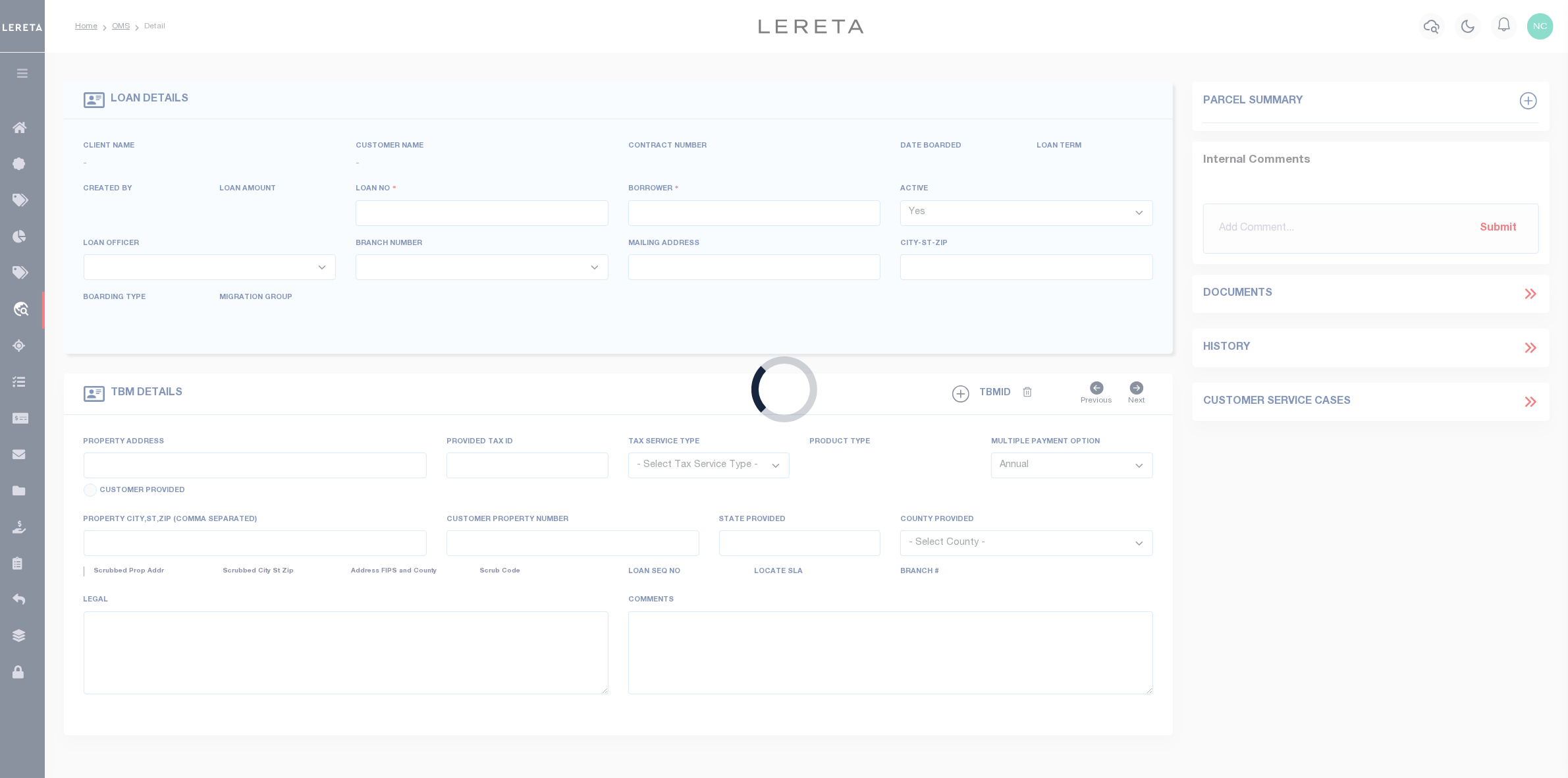
type input "5429253"
type input "[PERSON_NAME]"
select select
type input "125 Hunt Club Dr 2B"
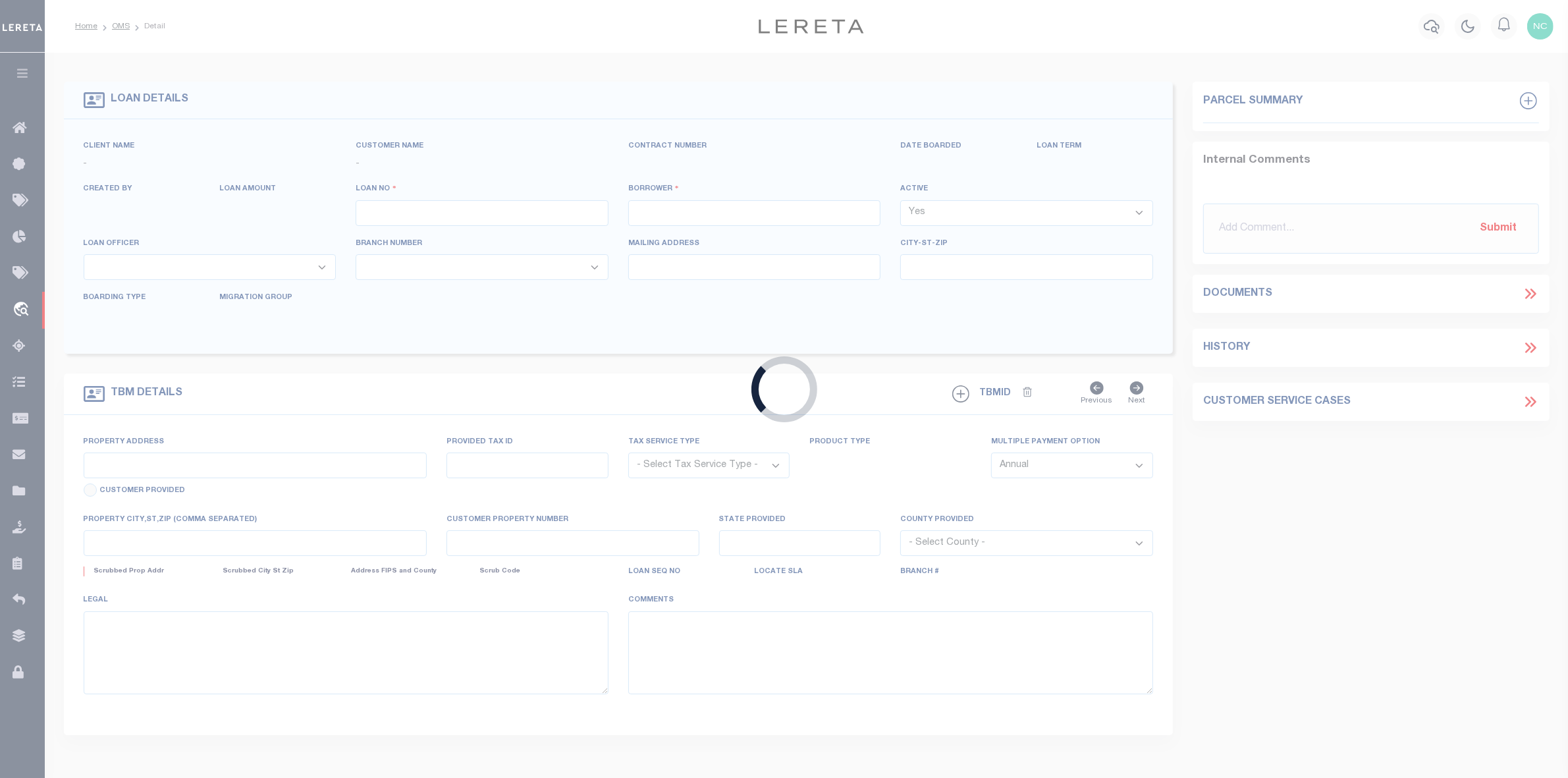
type input "Copley OH 443210000"
select select "NonEscrow"
type input "3760 BROADVIEW RD"
select select
type input "RICHFIELD OH 442860000"
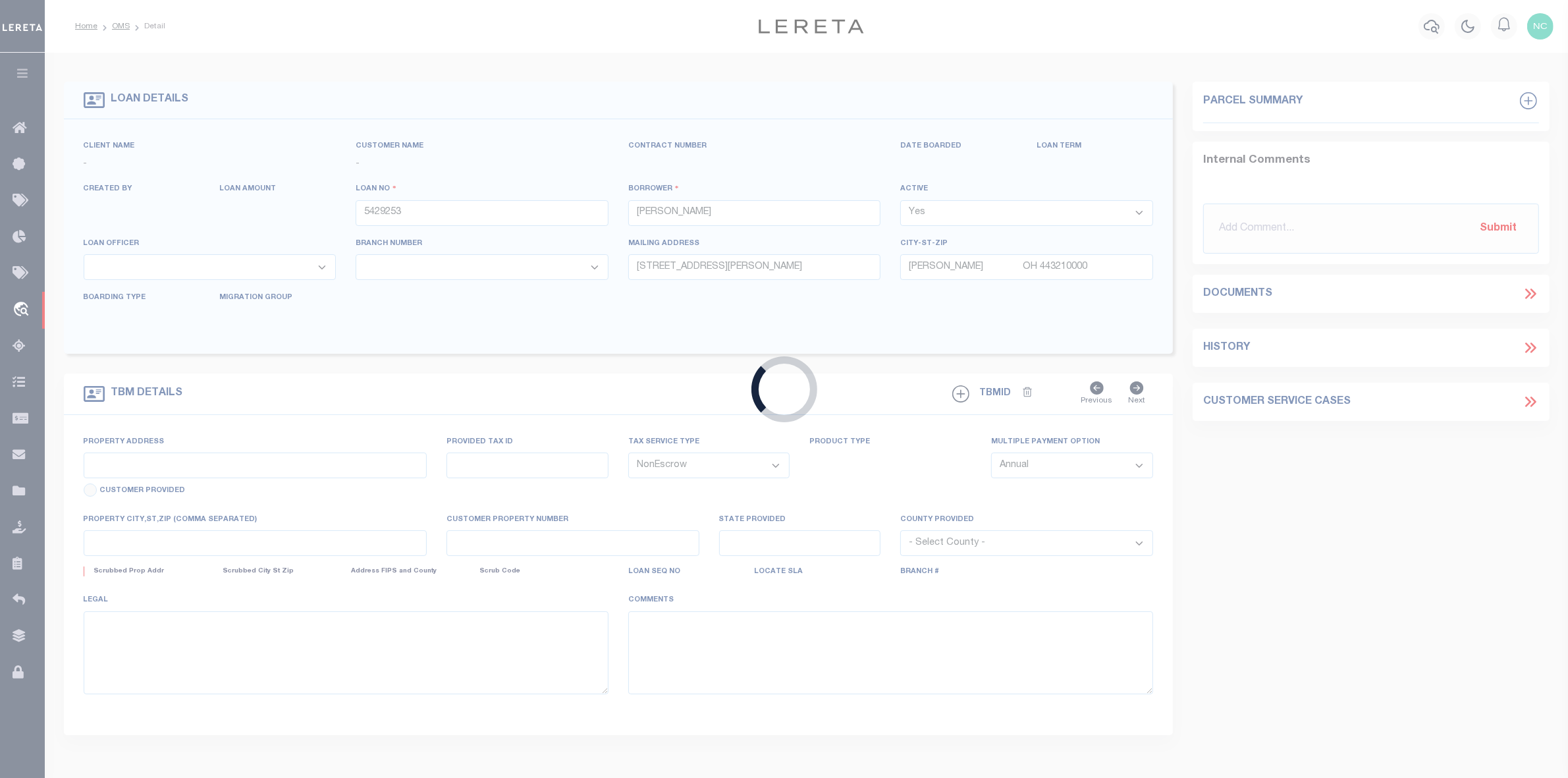
type input "R"
type input "OH"
select select
select select "46631"
select select "7621"
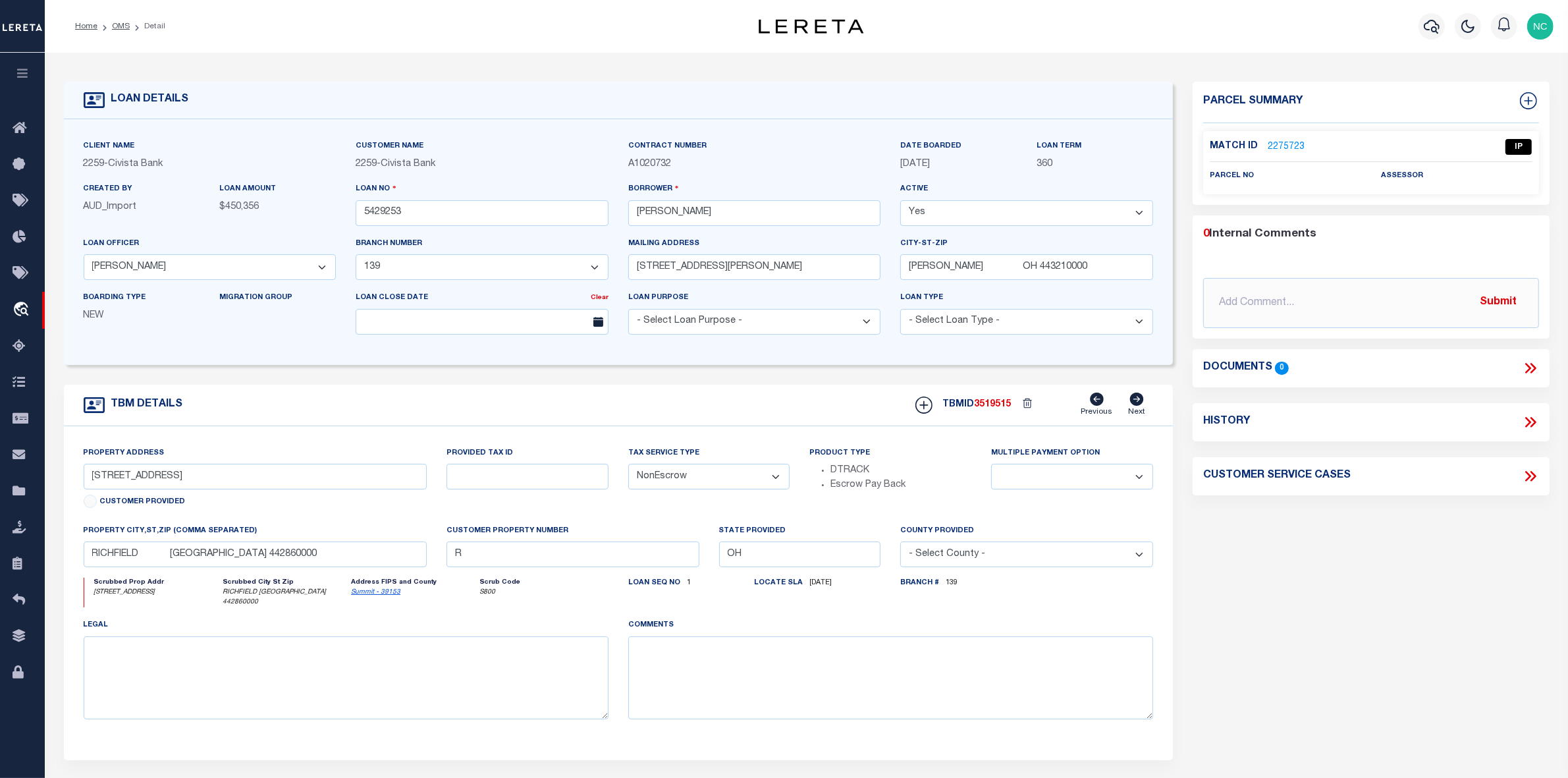
click at [1285, 143] on link "2275723" at bounding box center [1286, 147] width 37 height 14
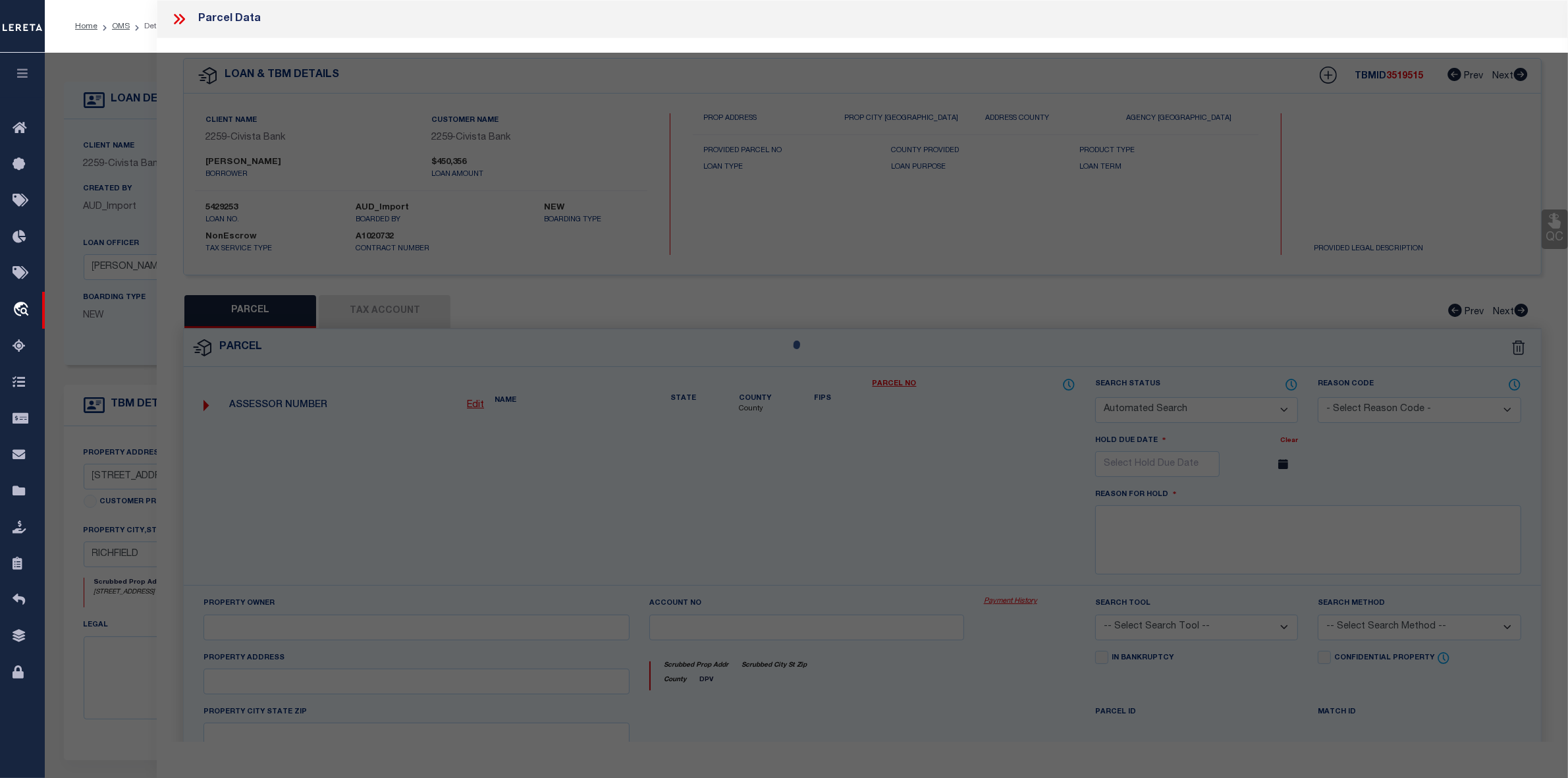
checkbox input "false"
select select "IP"
checkbox input "false"
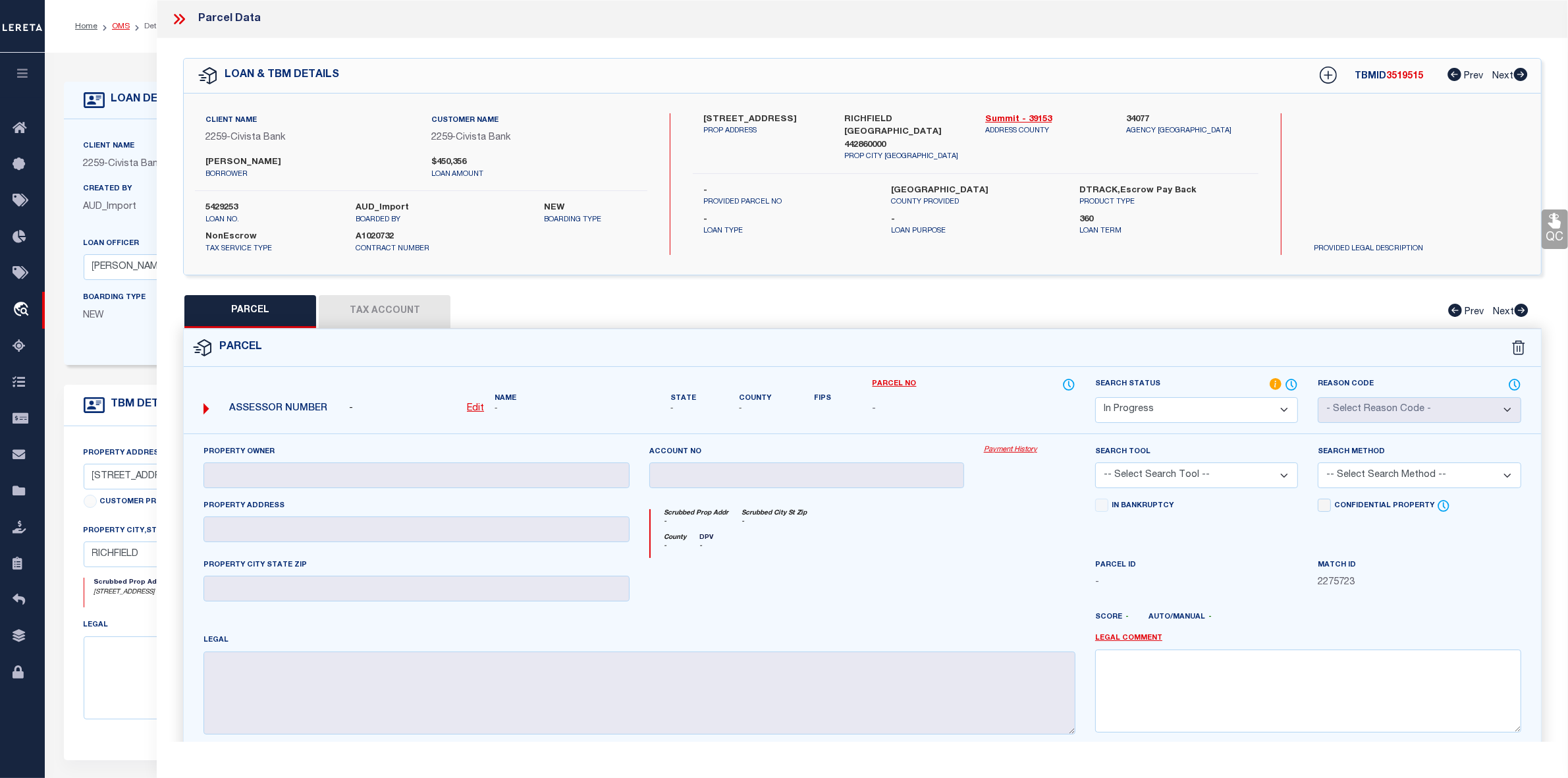
click at [120, 29] on link "OMS" at bounding box center [121, 26] width 18 height 8
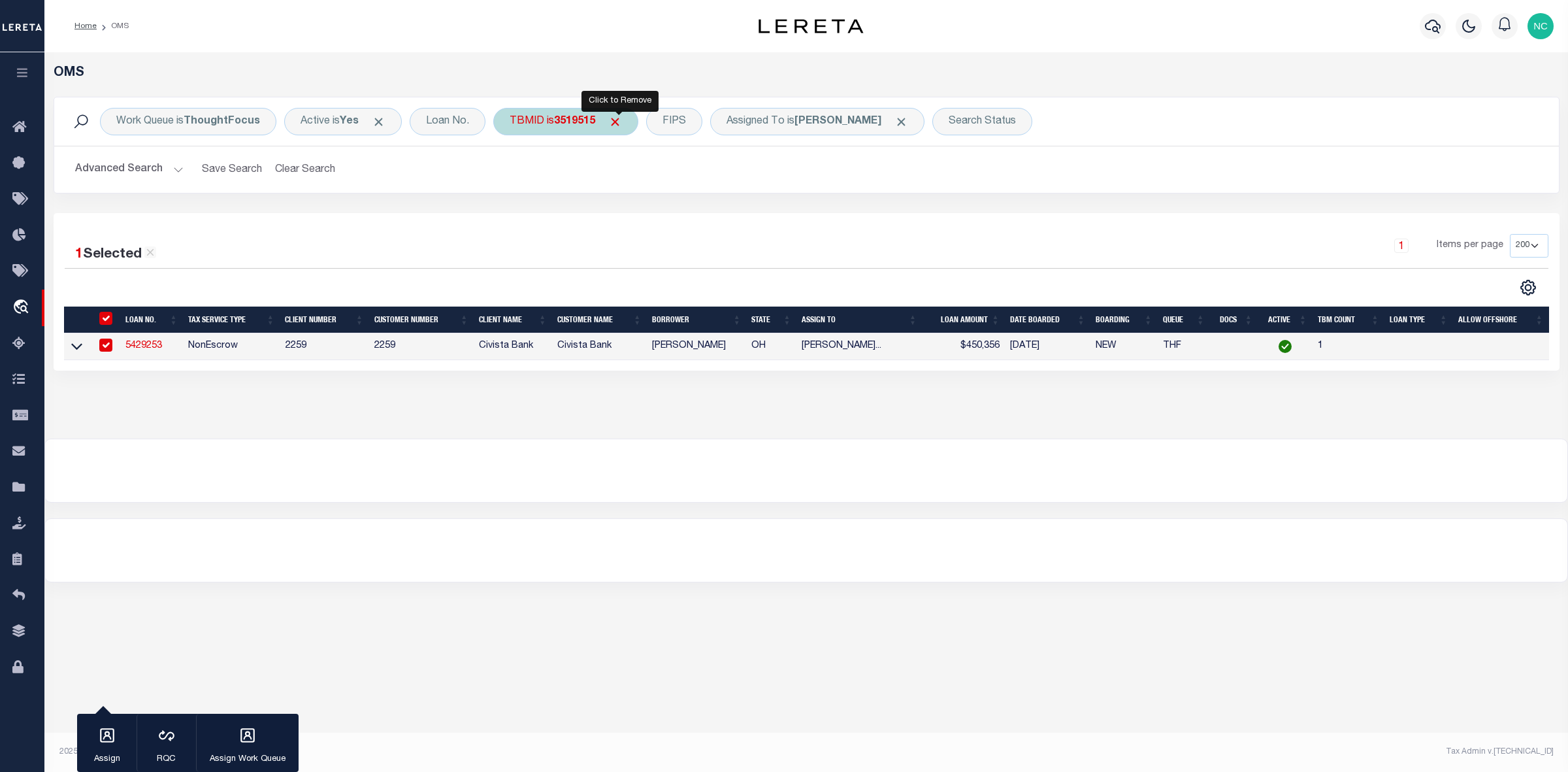
click at [614, 119] on span "Click to Remove" at bounding box center [615, 122] width 14 height 14
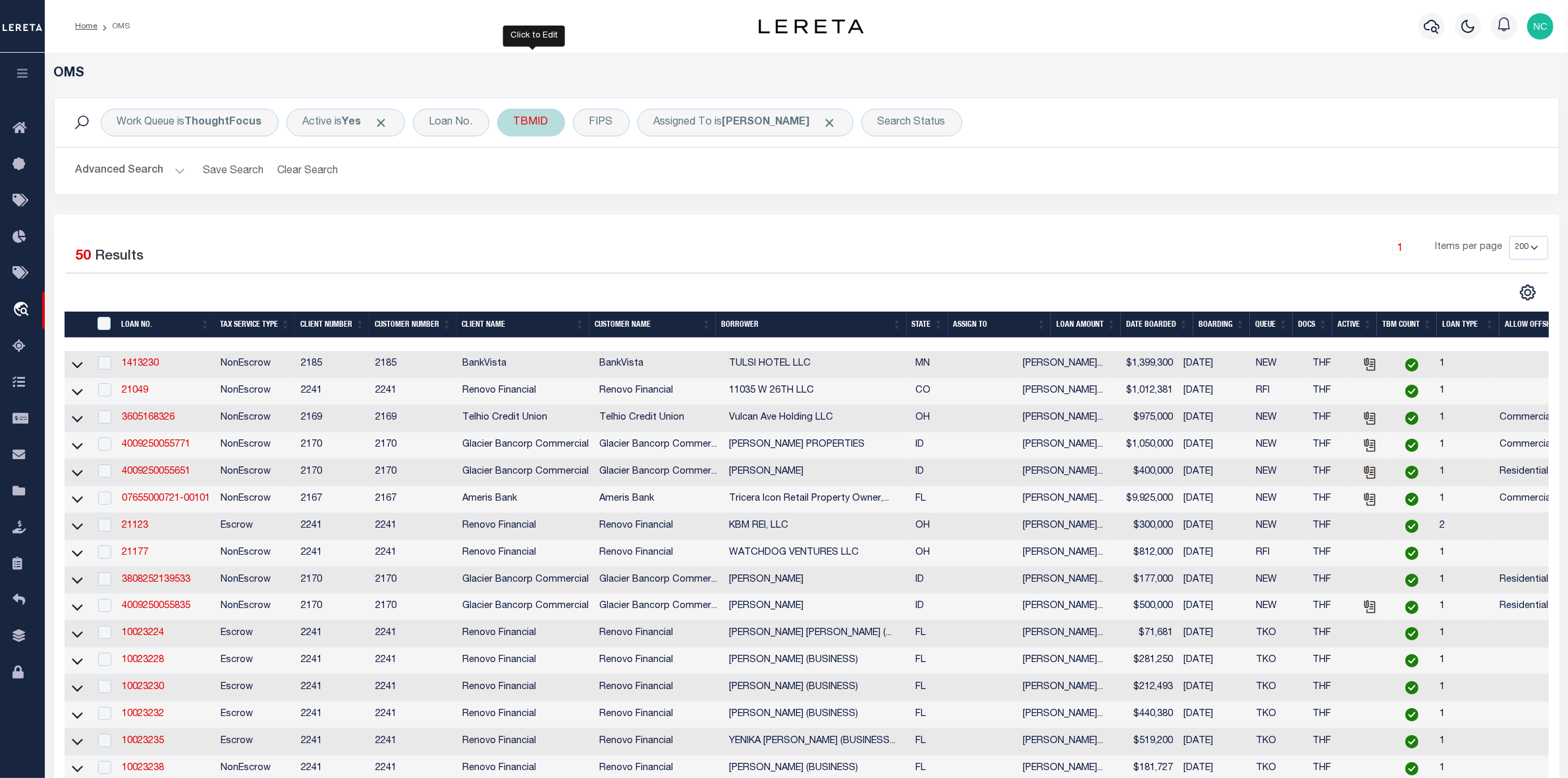
click at [540, 126] on div "TBMID" at bounding box center [531, 123] width 68 height 28
type input "3519387"
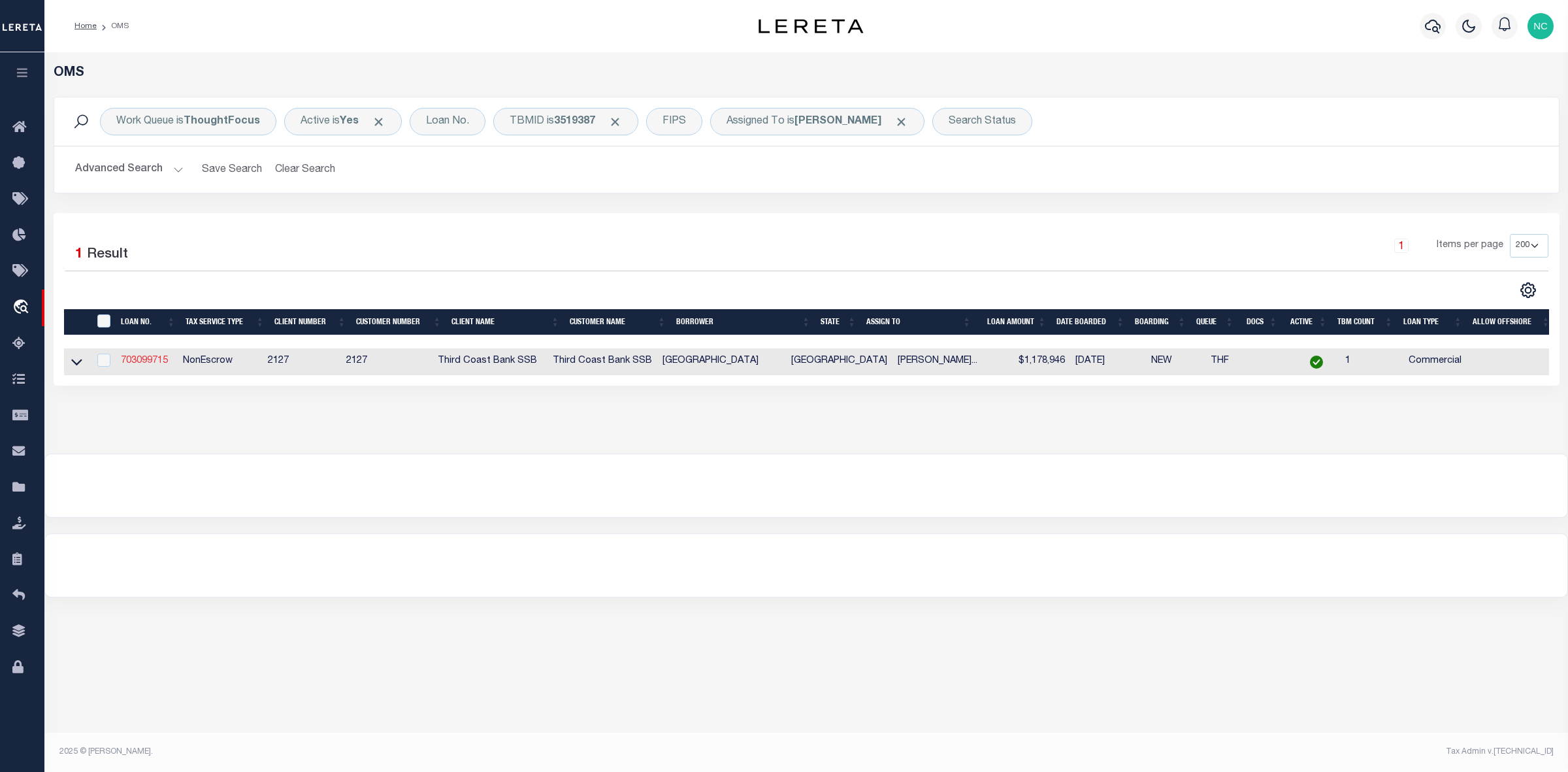
click at [150, 364] on link "703099715" at bounding box center [145, 360] width 47 height 9
type input "703099715"
type input "[GEOGRAPHIC_DATA]"
select select
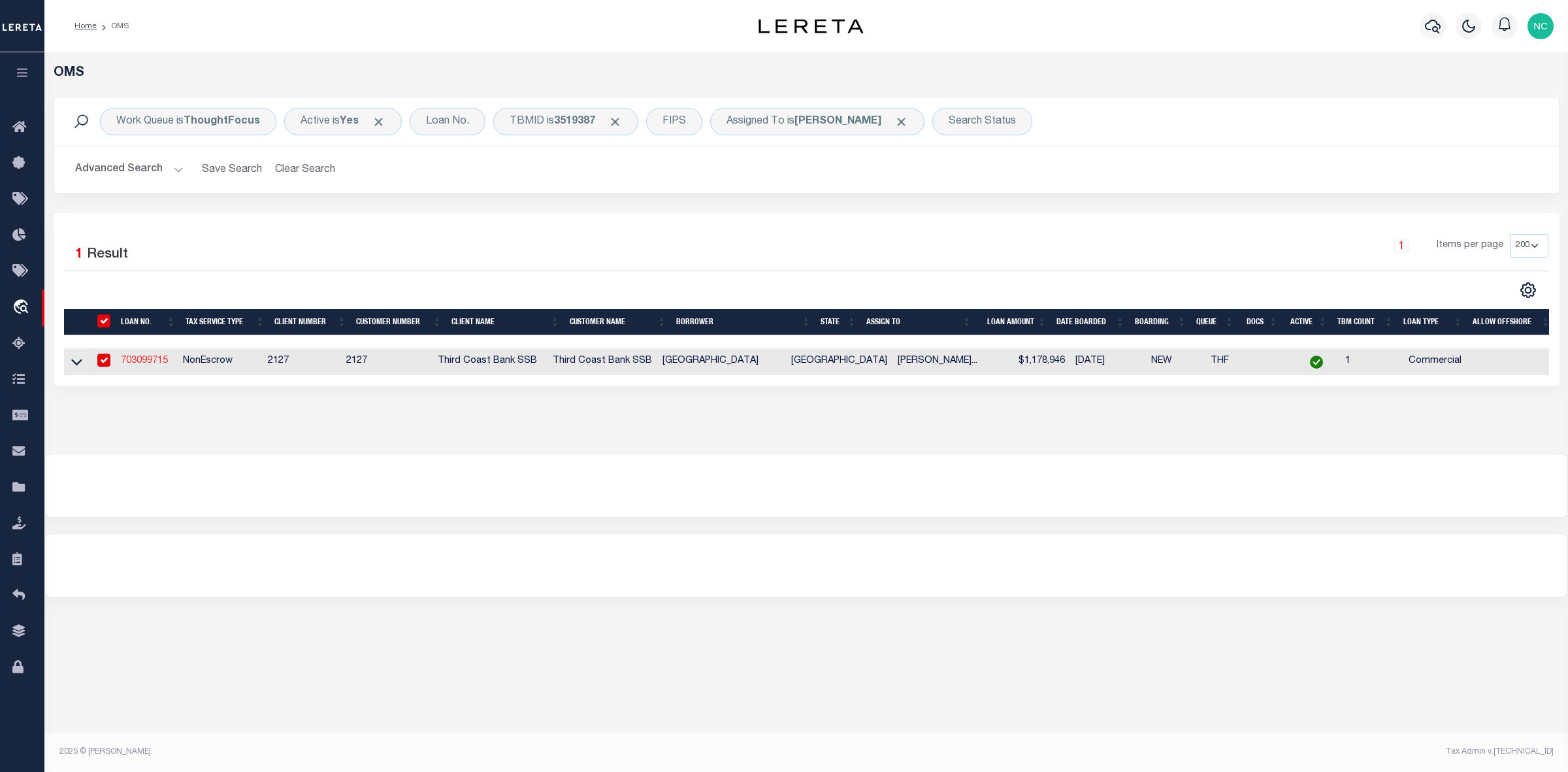
type input "08/25/2016"
select select "20"
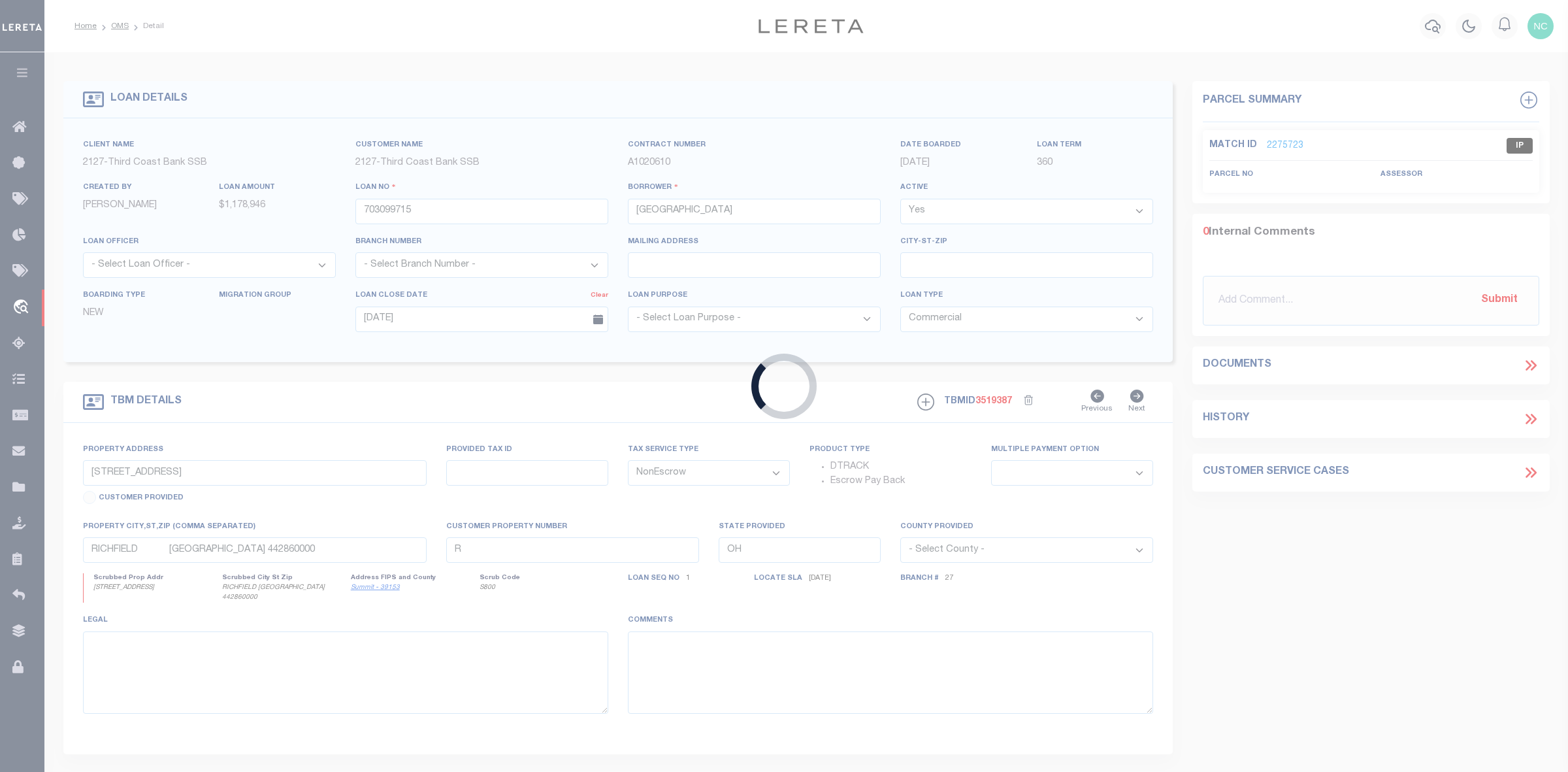
type input "18000 GROSCHKE RD"
select select
type input "HOUSTON TX 77084-5675"
type input "[GEOGRAPHIC_DATA]"
select select "49558"
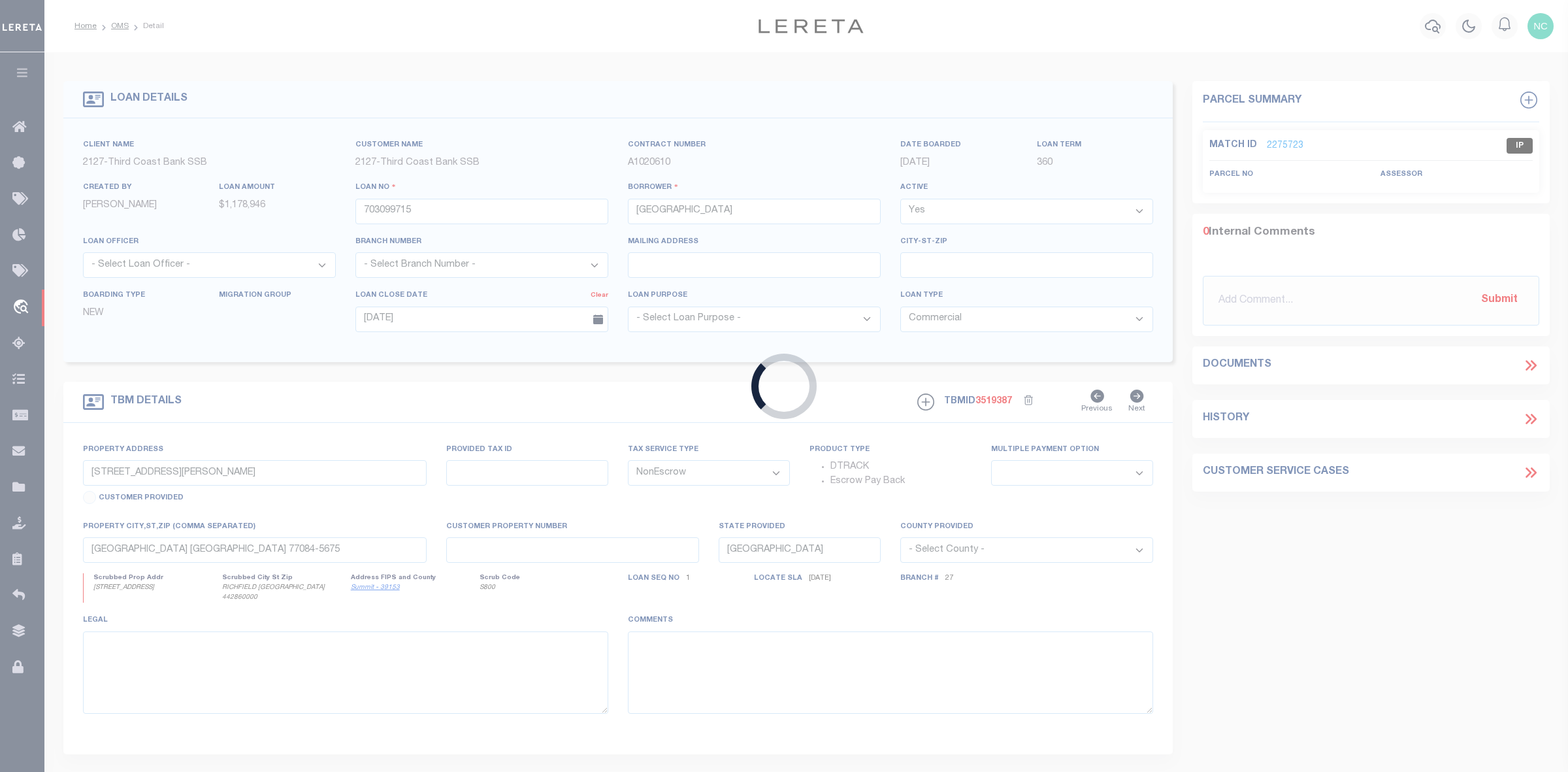
select select "3683"
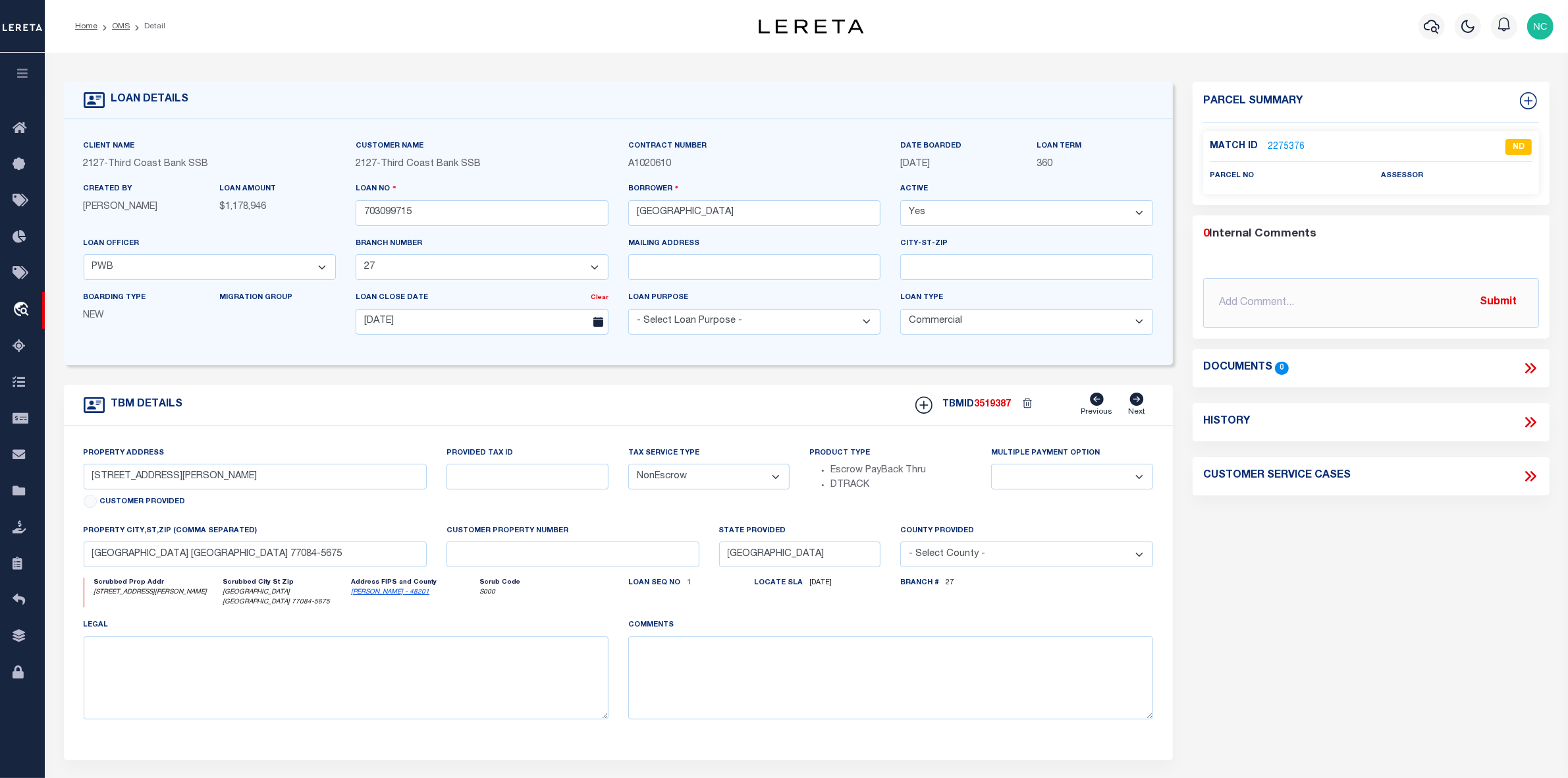
click at [1281, 146] on link "2275376" at bounding box center [1286, 147] width 37 height 14
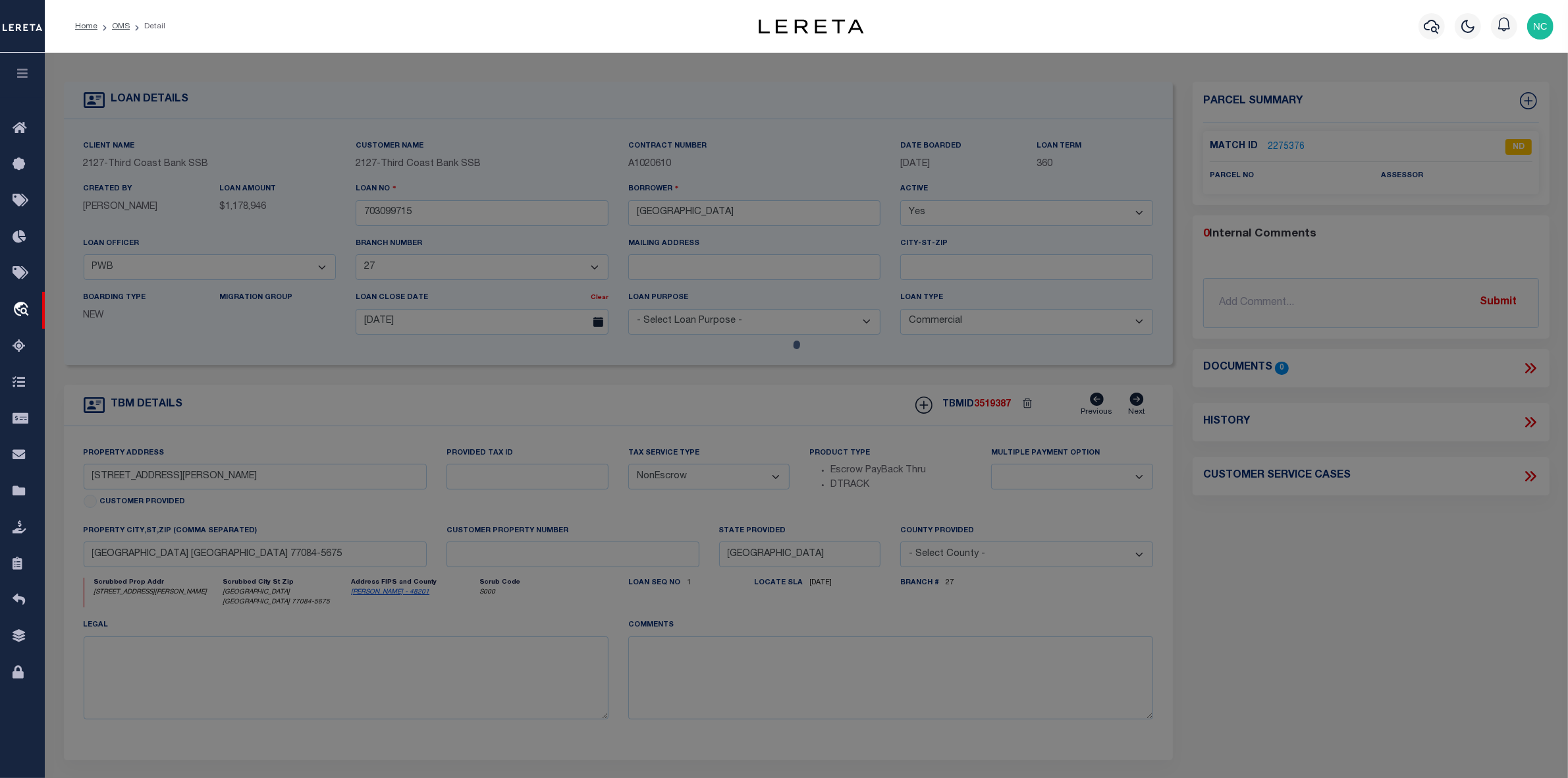
select select "AS"
checkbox input "false"
select select "ND"
checkbox input "false"
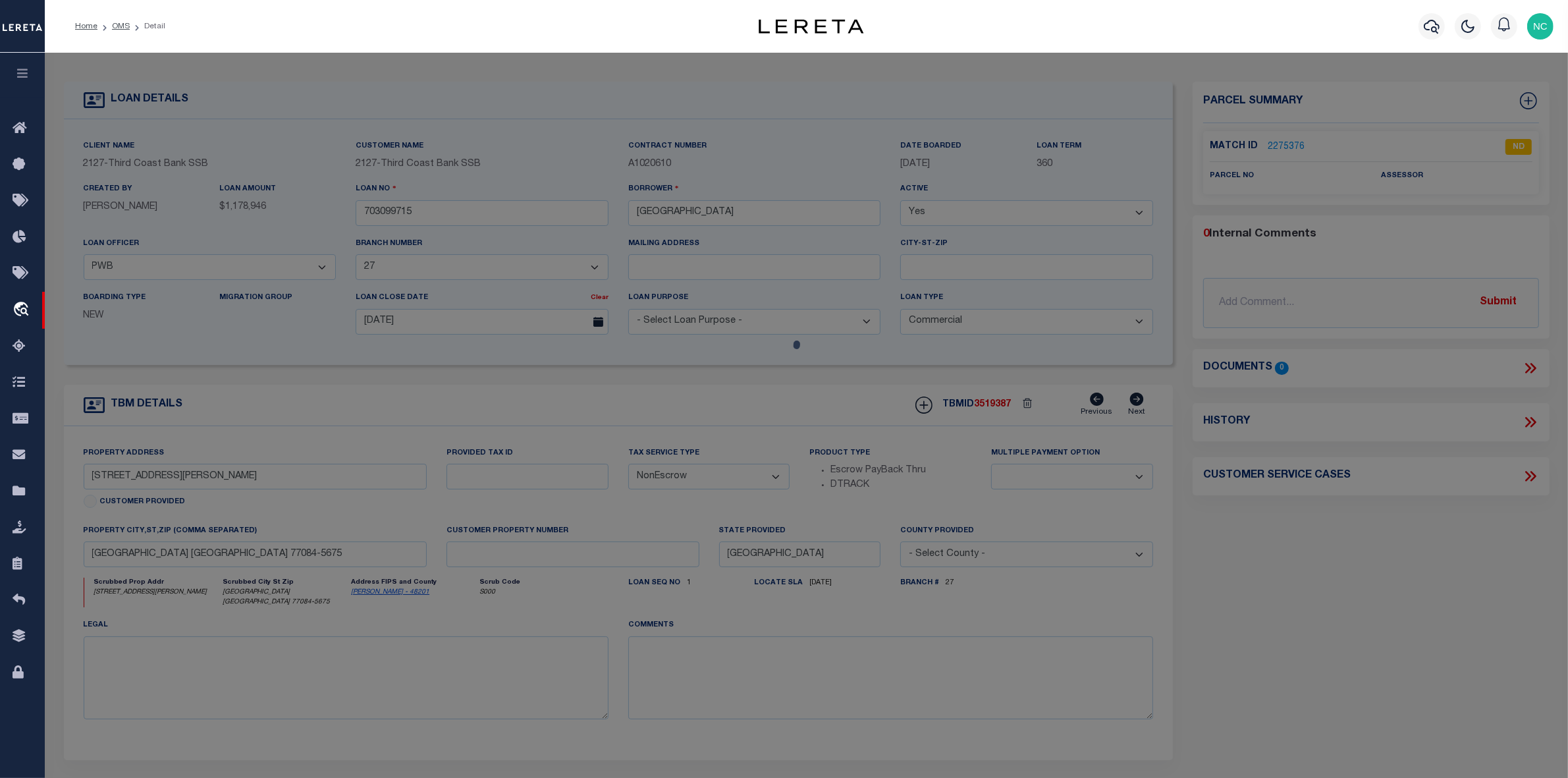
type textarea "CANNOT SEARCH BY PROPERTY ADDRESS LEGAL NEEDED."
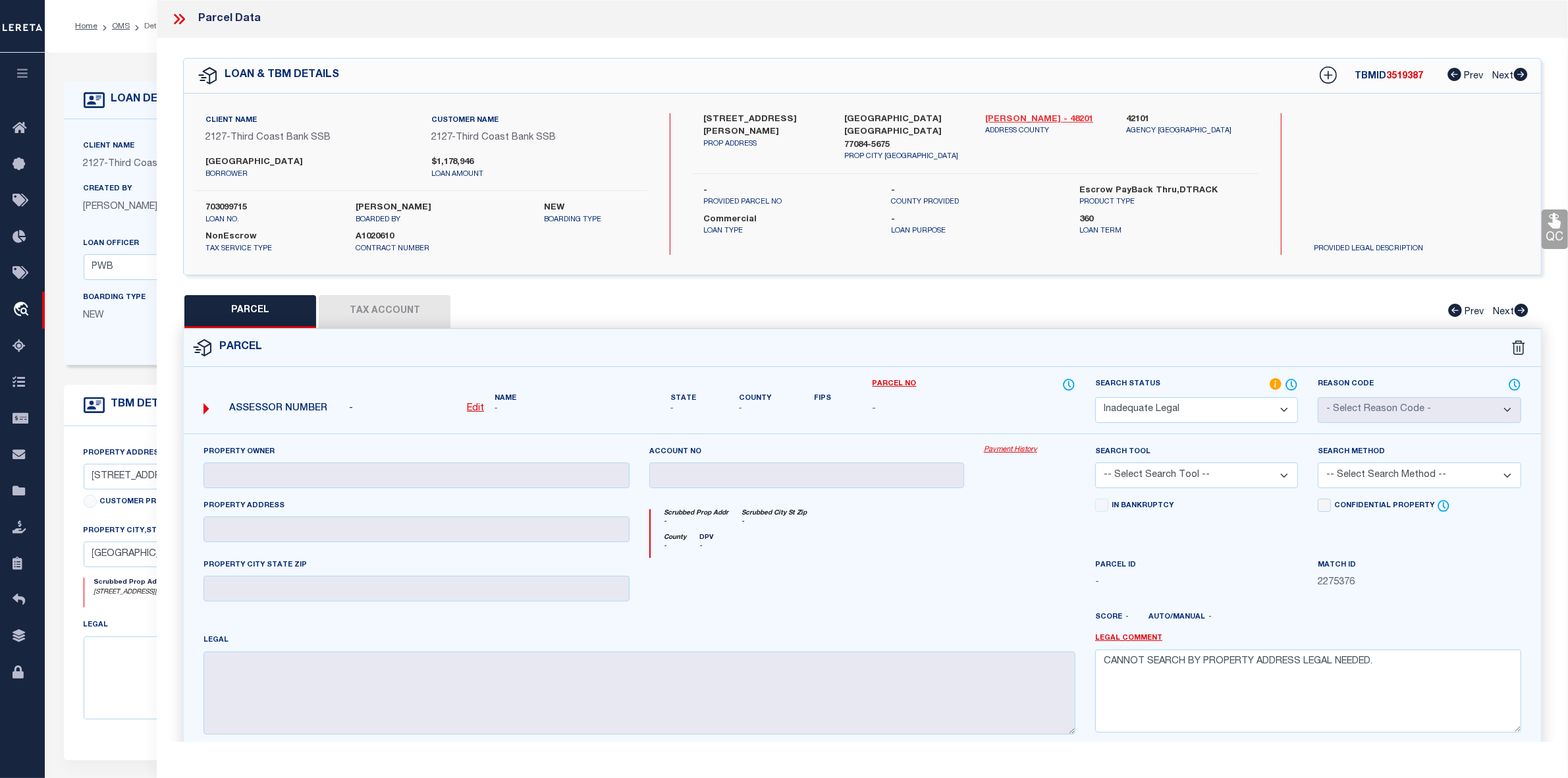
click at [1005, 116] on link "Harris - 48201" at bounding box center [1046, 120] width 121 height 13
click at [1140, 405] on select "Automated Search Bad Parcel Complete Duplicate Parcel High Dollar Reporting In …" at bounding box center [1197, 409] width 203 height 25
click at [1132, 638] on link "Legal Comment" at bounding box center [1129, 639] width 67 height 11
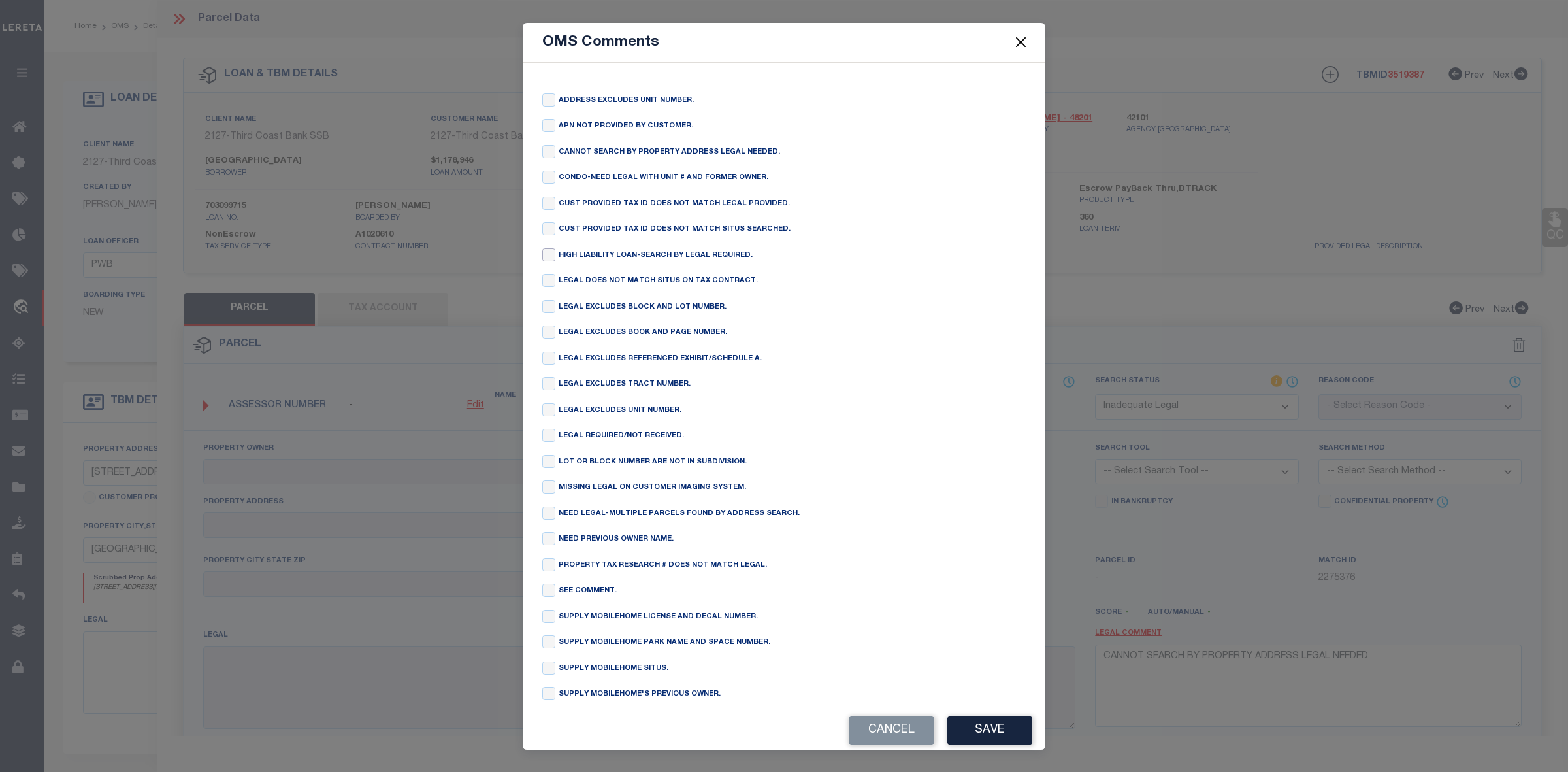
click at [554, 256] on input "checkbox" at bounding box center [549, 255] width 13 height 13
checkbox input "true"
click at [985, 723] on button "Save" at bounding box center [990, 731] width 85 height 28
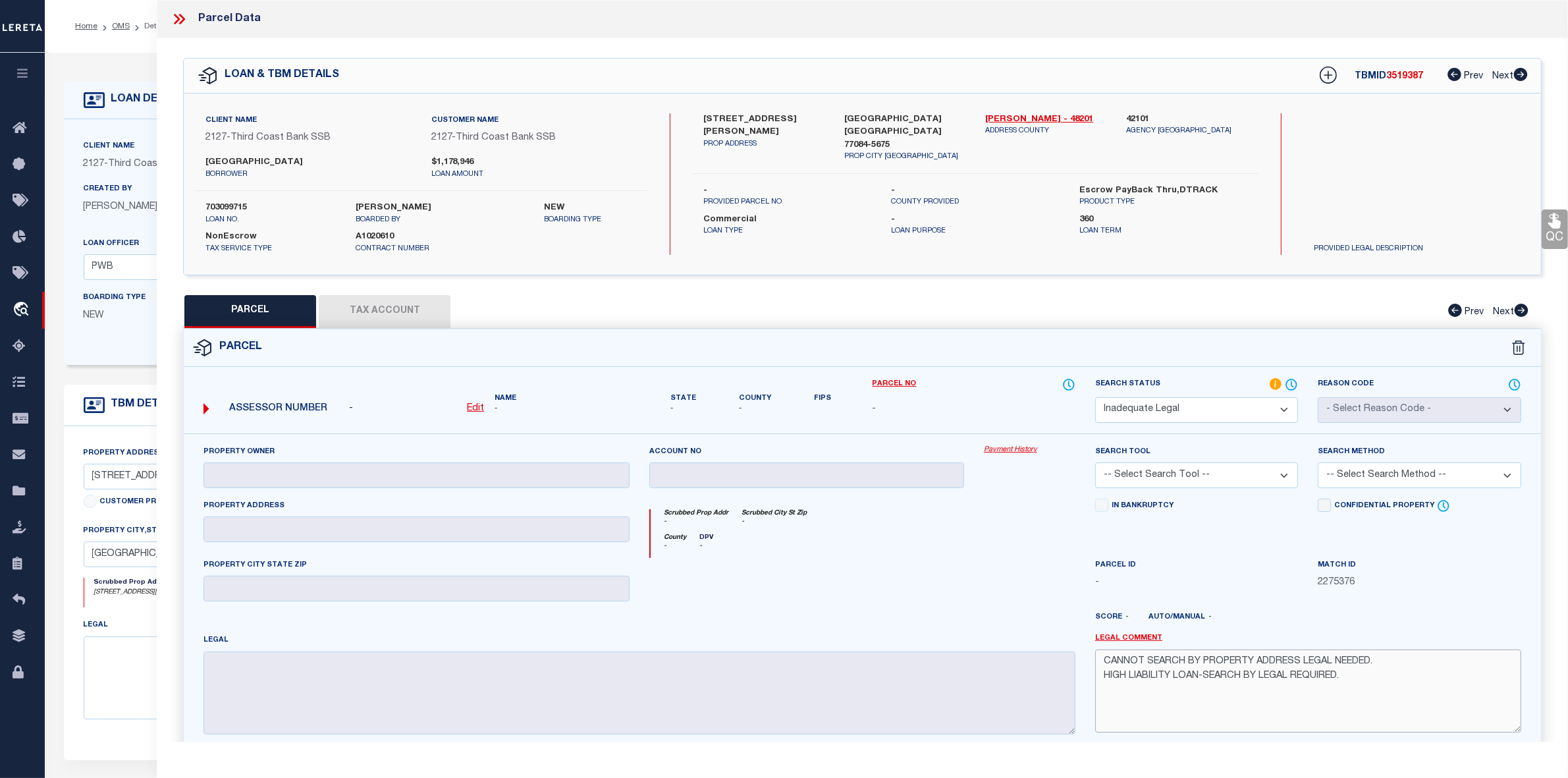
click at [1380, 668] on textarea "CANNOT SEARCH BY PROPERTY ADDRESS LEGAL NEEDED. HIGH LIABILITY LOAN-SEARCH BY L…" at bounding box center [1308, 690] width 426 height 83
type textarea "HIGH LIABILITY LOAN-SEARCH BY LEGAL REQUIRED."
click at [1138, 638] on link "Legal Comment" at bounding box center [1129, 639] width 67 height 11
checkbox input "false"
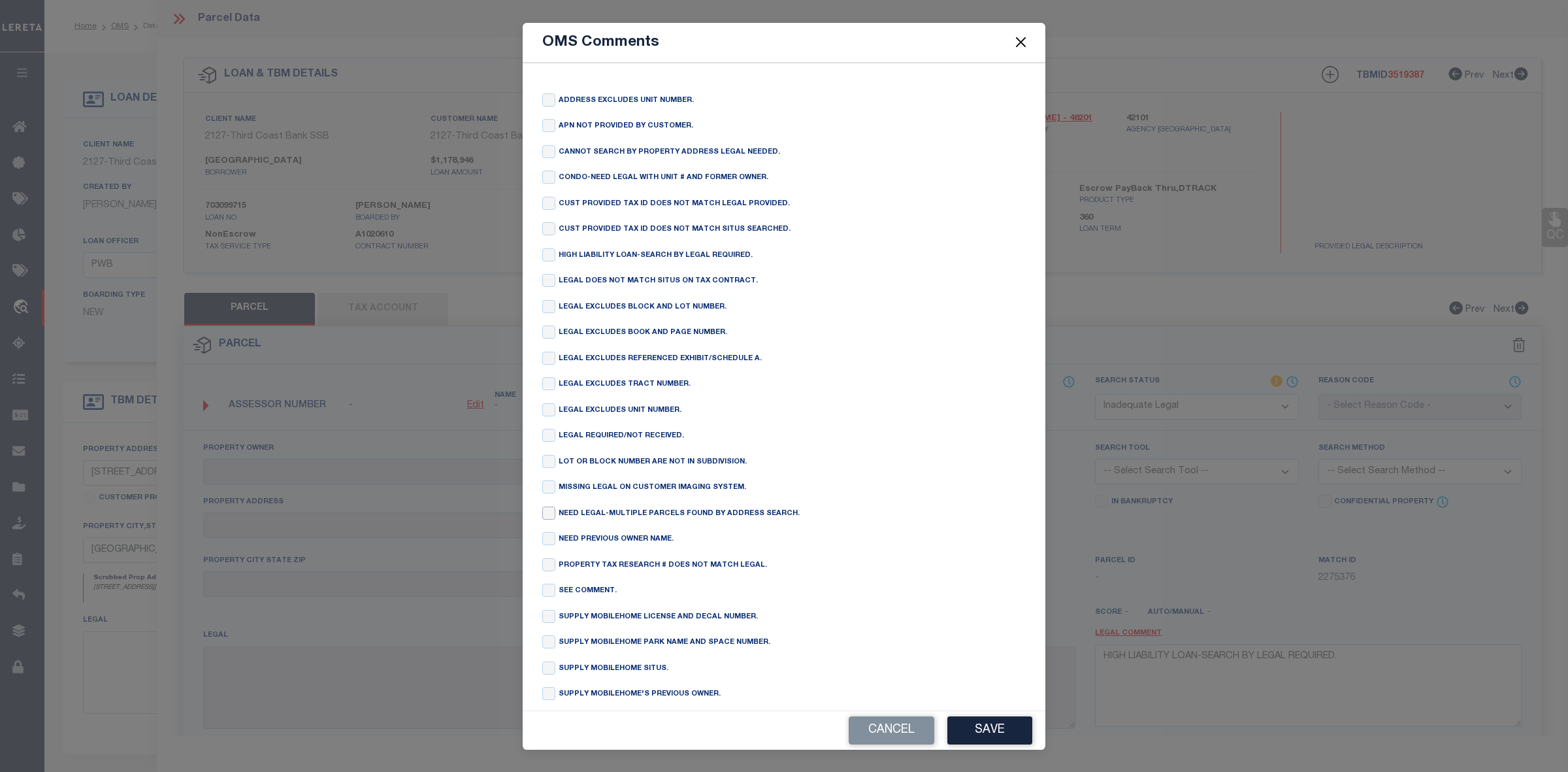
click at [550, 519] on input "checkbox" at bounding box center [549, 513] width 13 height 13
checkbox input "true"
click at [979, 726] on button "Save" at bounding box center [990, 731] width 85 height 28
type textarea "HIGH LIABILITY LOAN-SEARCH BY LEGAL REQUIRED. NEED LEGAL-MULTIPLE PARCELS FOUND…"
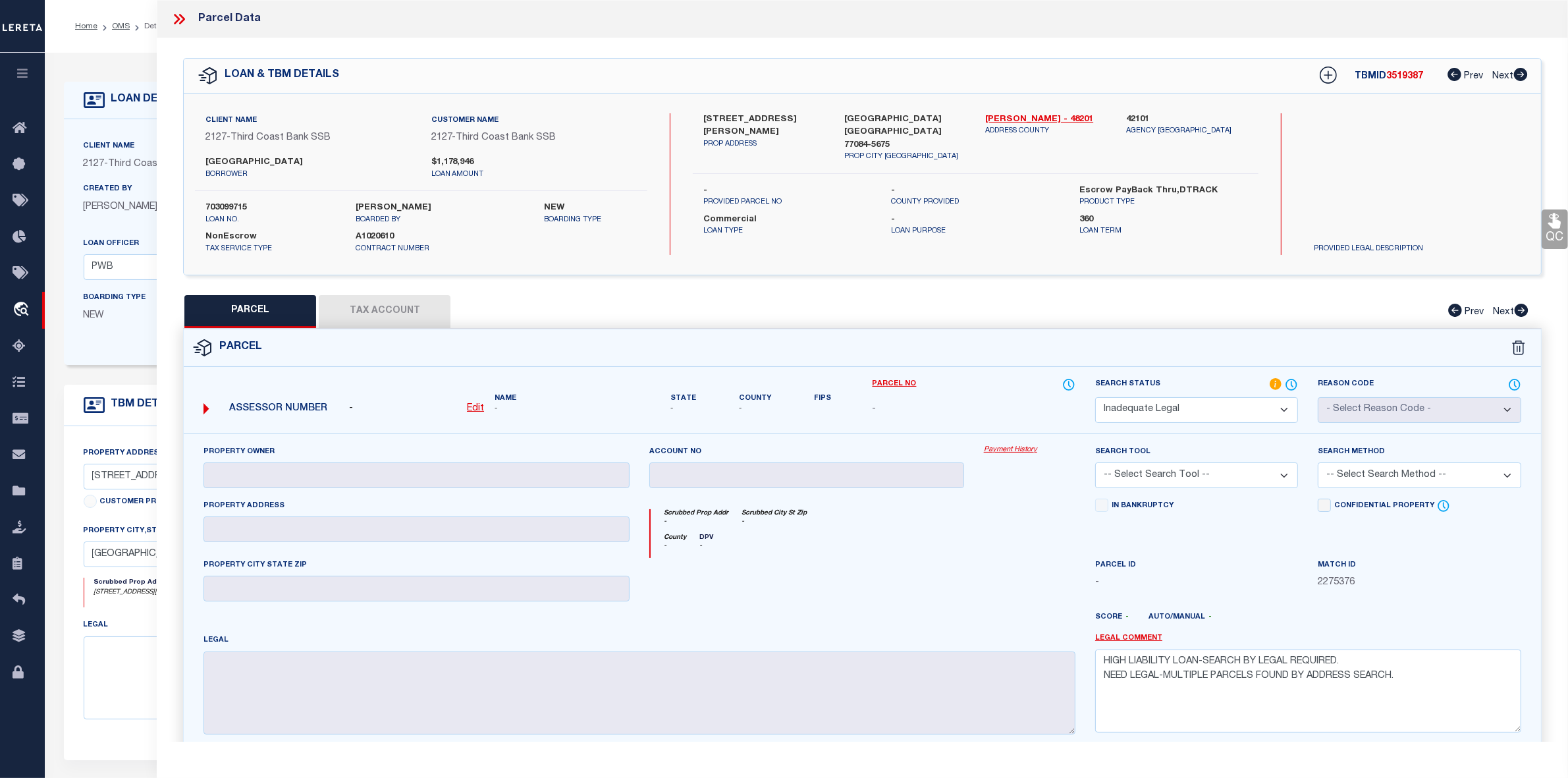
scroll to position [124, 0]
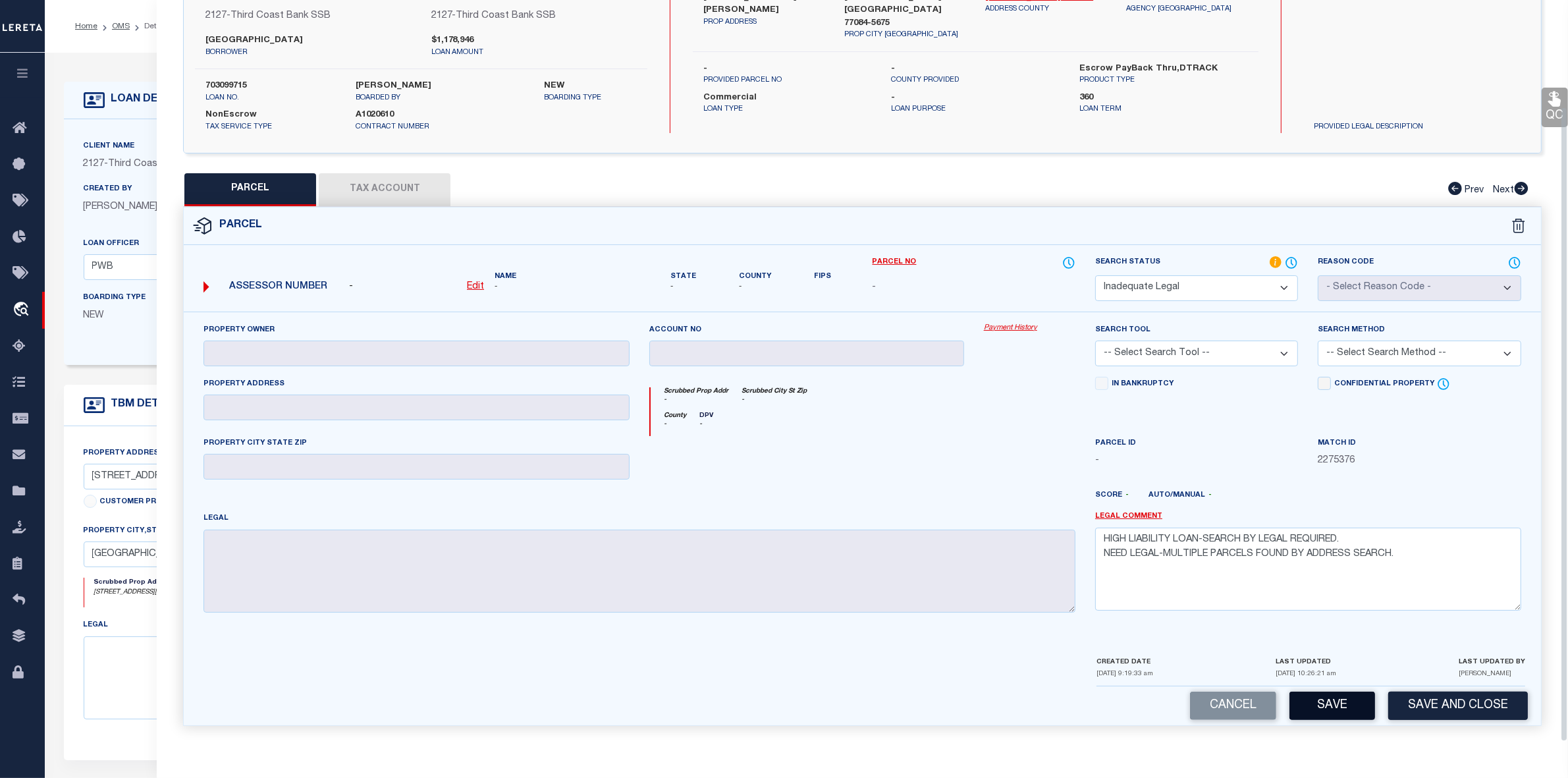
click at [1319, 699] on button "Save" at bounding box center [1332, 706] width 86 height 29
select select "AS"
checkbox input "false"
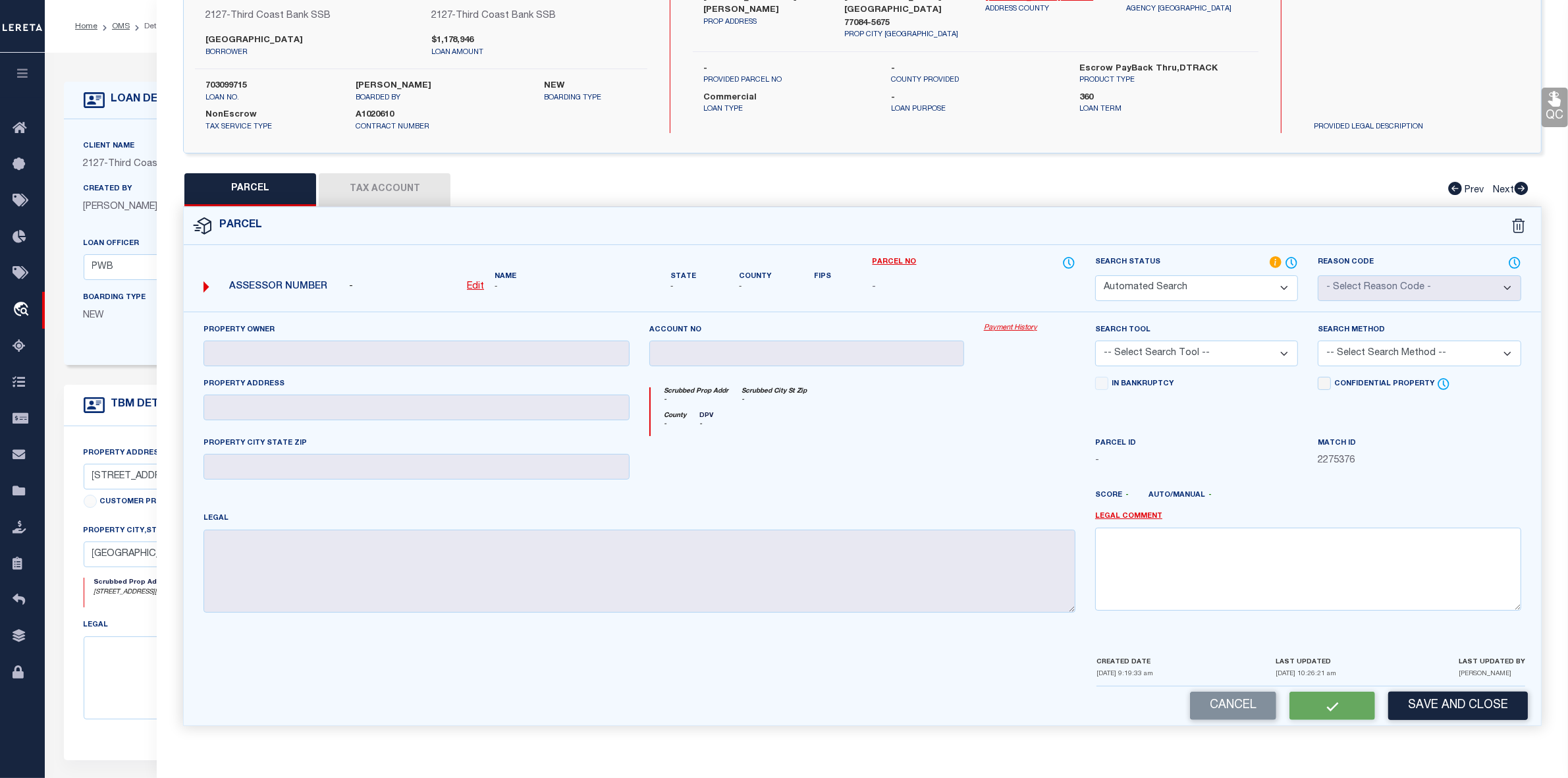
select select "ND"
checkbox input "false"
type textarea "HIGH LIABILITY LOAN-SEARCH BY LEGAL REQUIRED. NEED LEGAL-MULTIPLE PARCELS FOUND…"
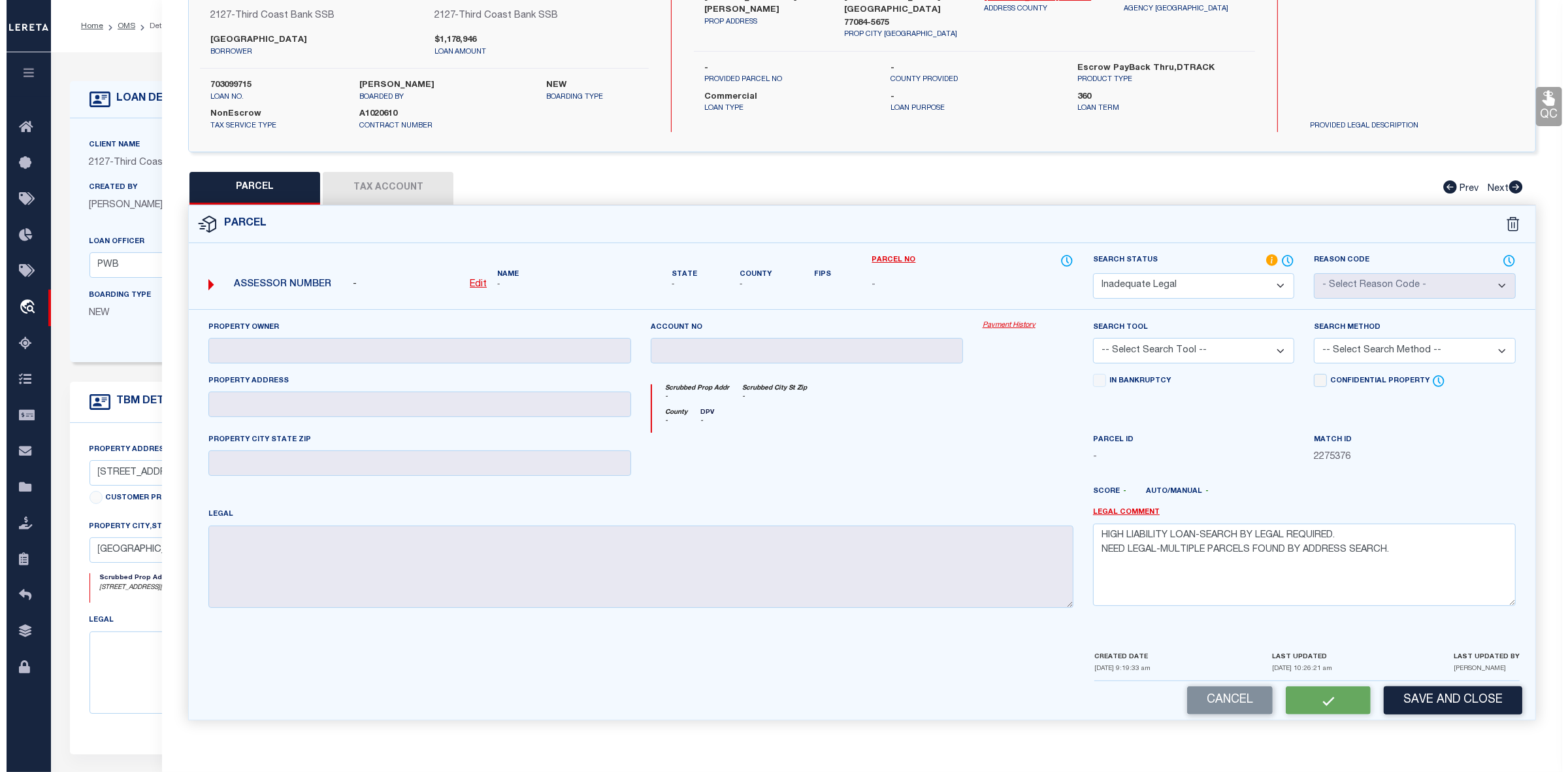
scroll to position [85, 0]
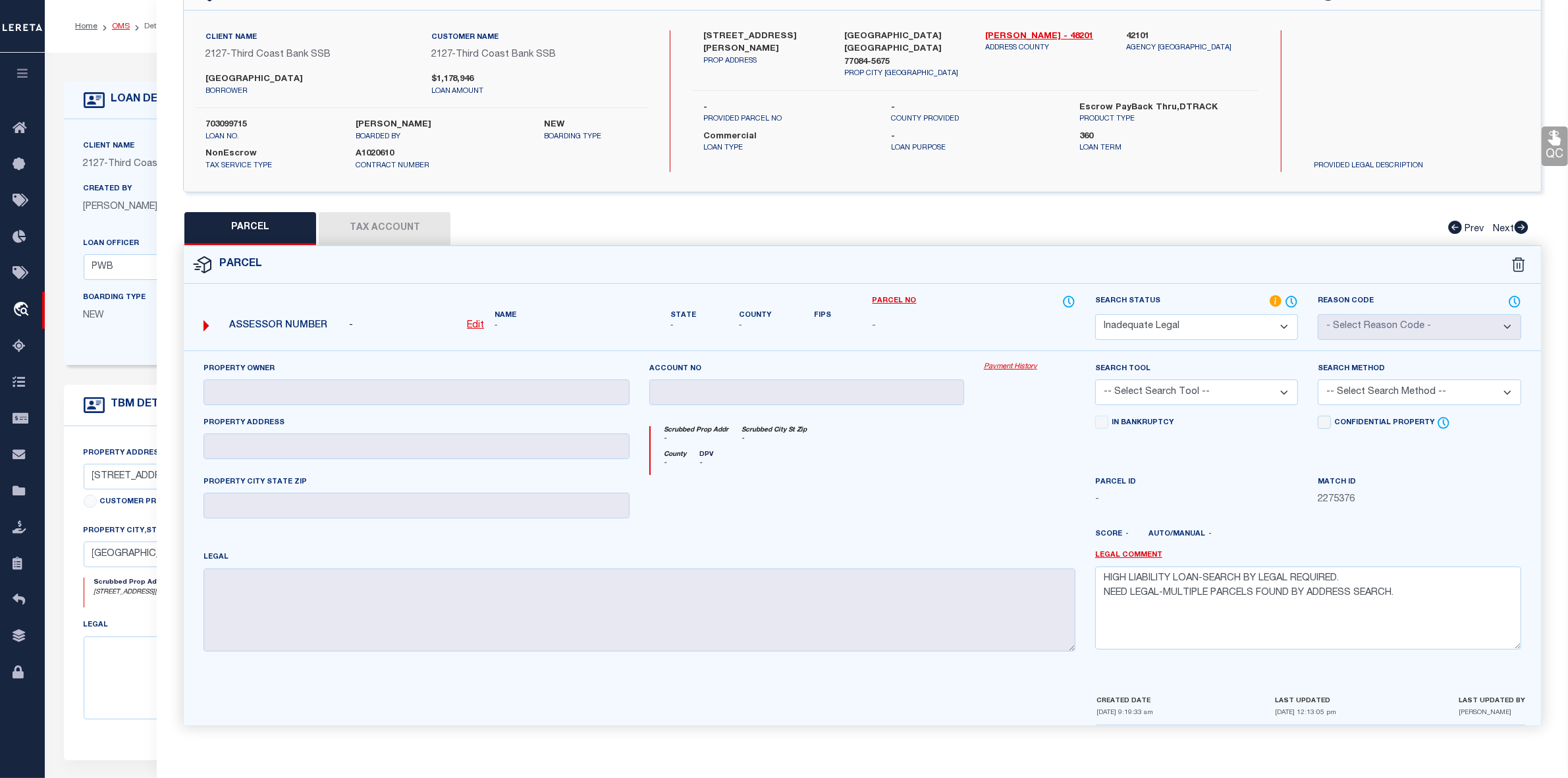
click at [116, 29] on link "OMS" at bounding box center [121, 26] width 18 height 8
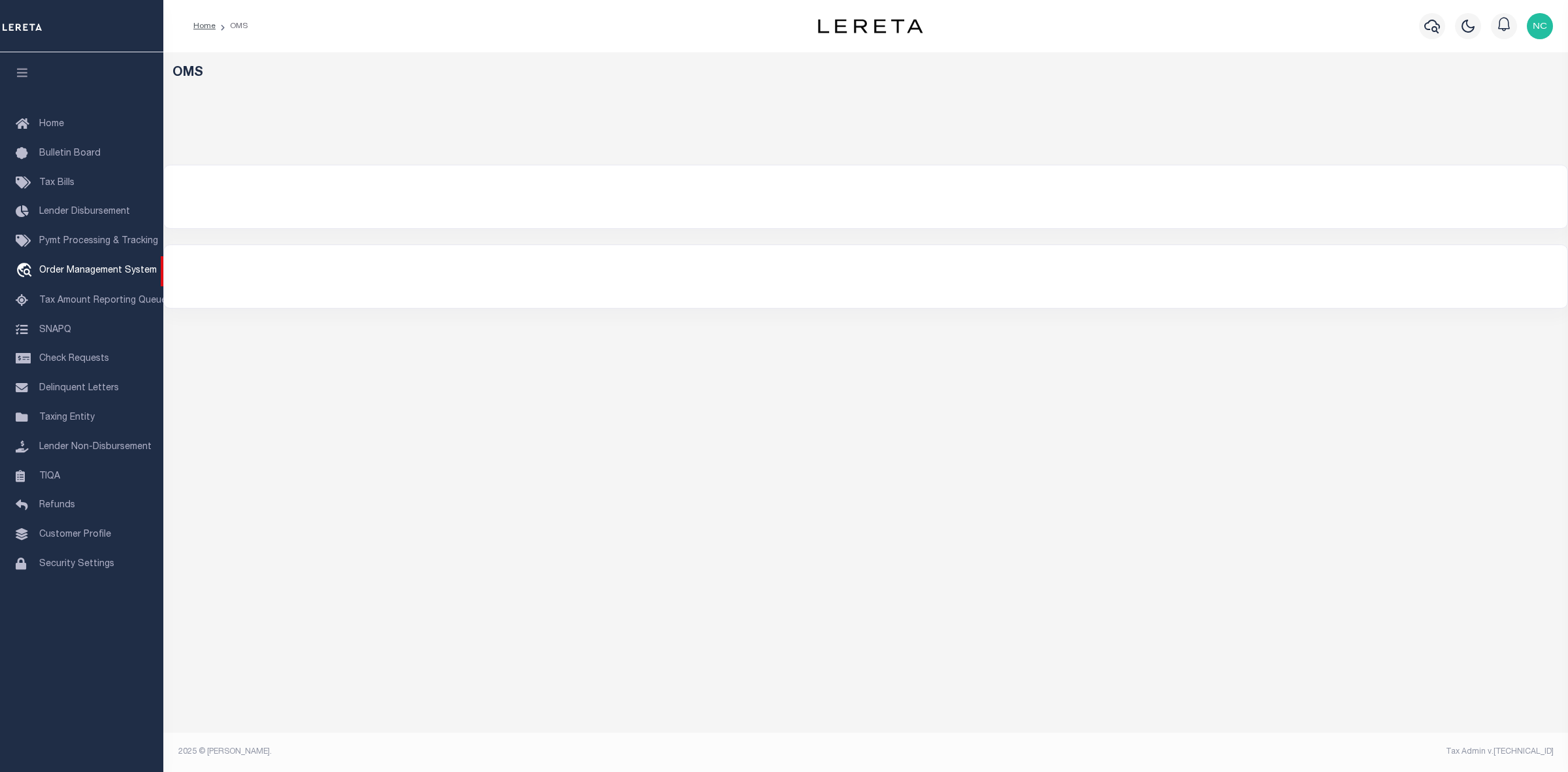
select select "200"
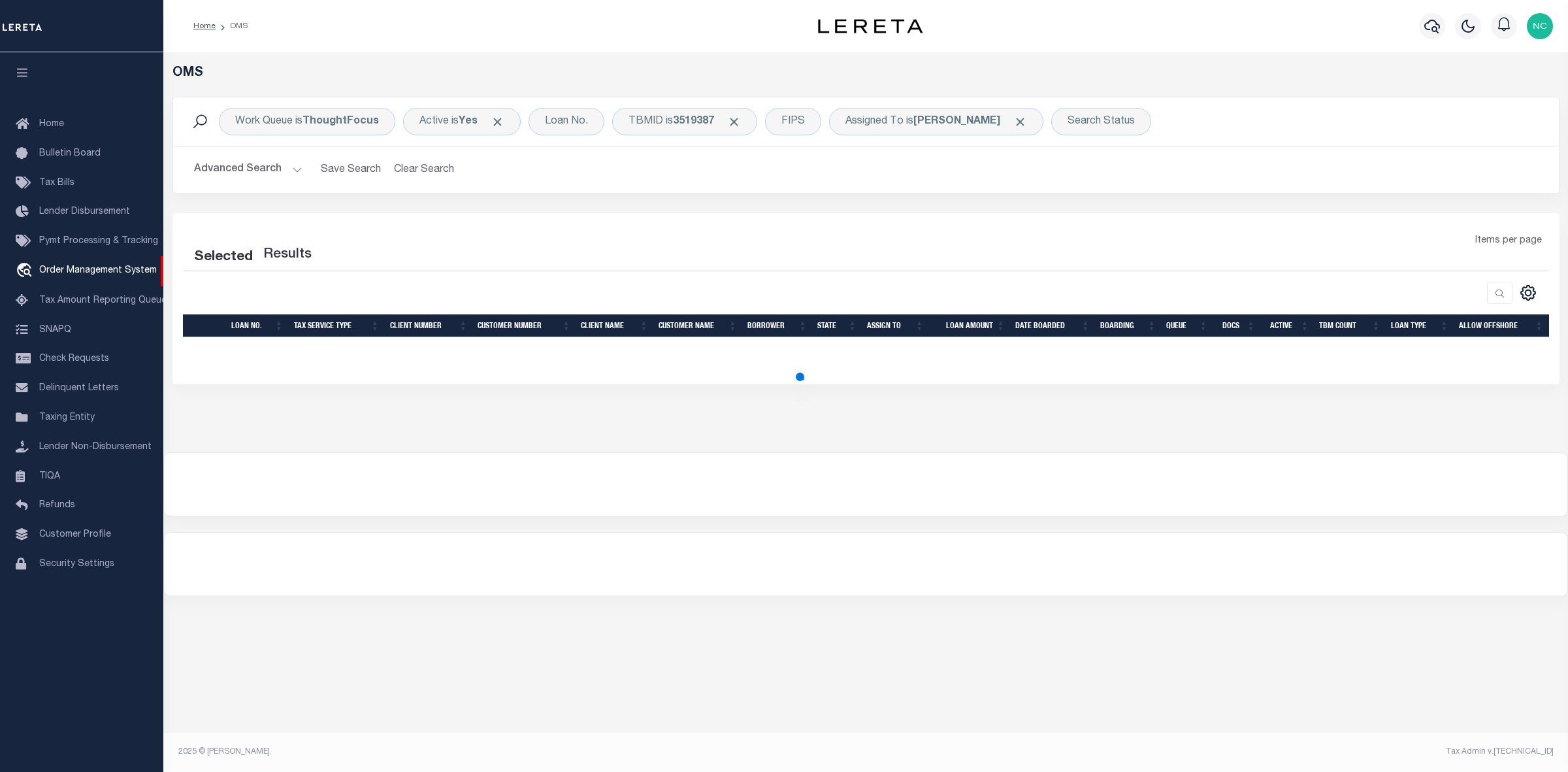
select select "200"
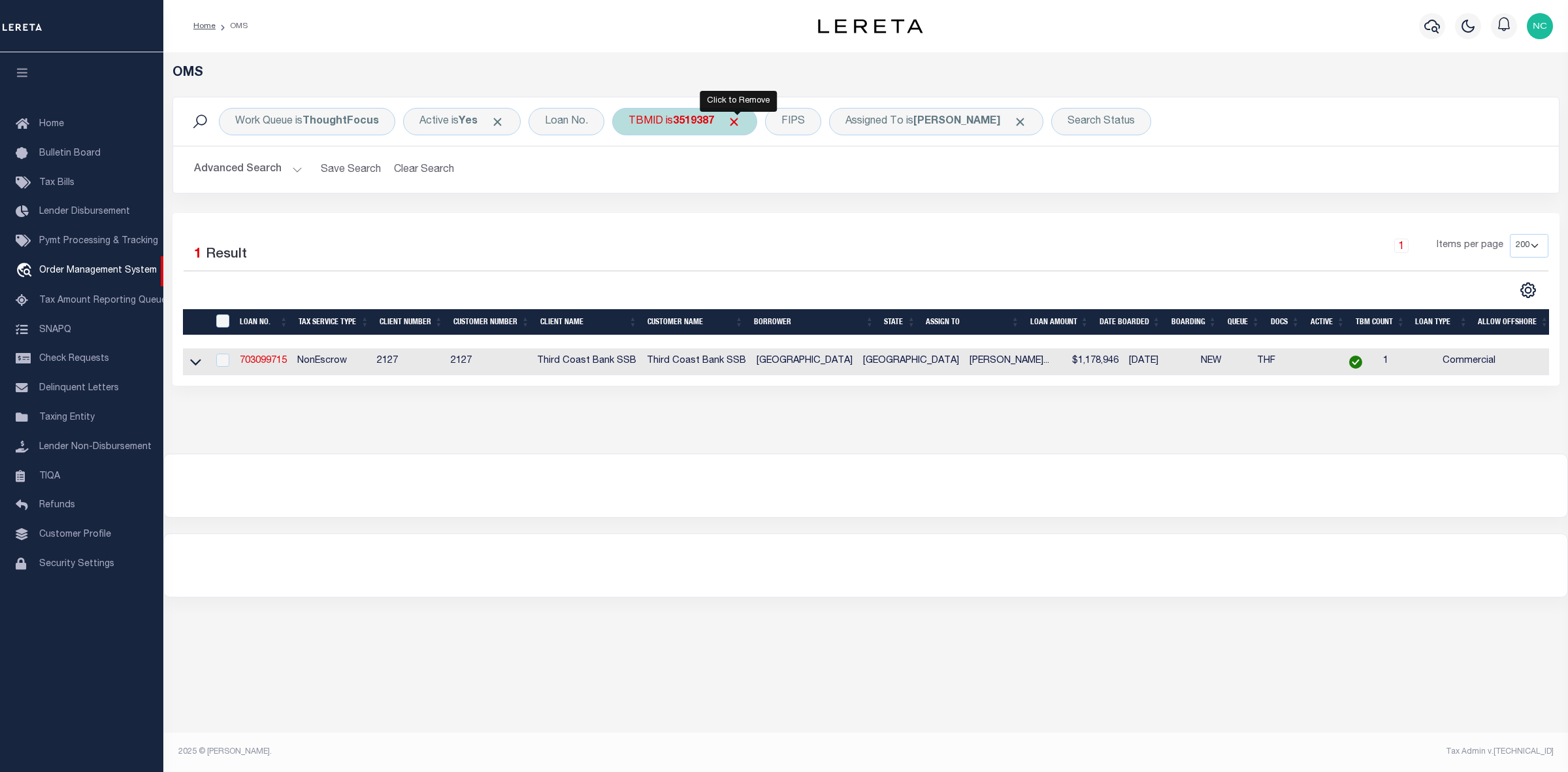
click at [739, 119] on span "Click to Remove" at bounding box center [734, 122] width 14 height 14
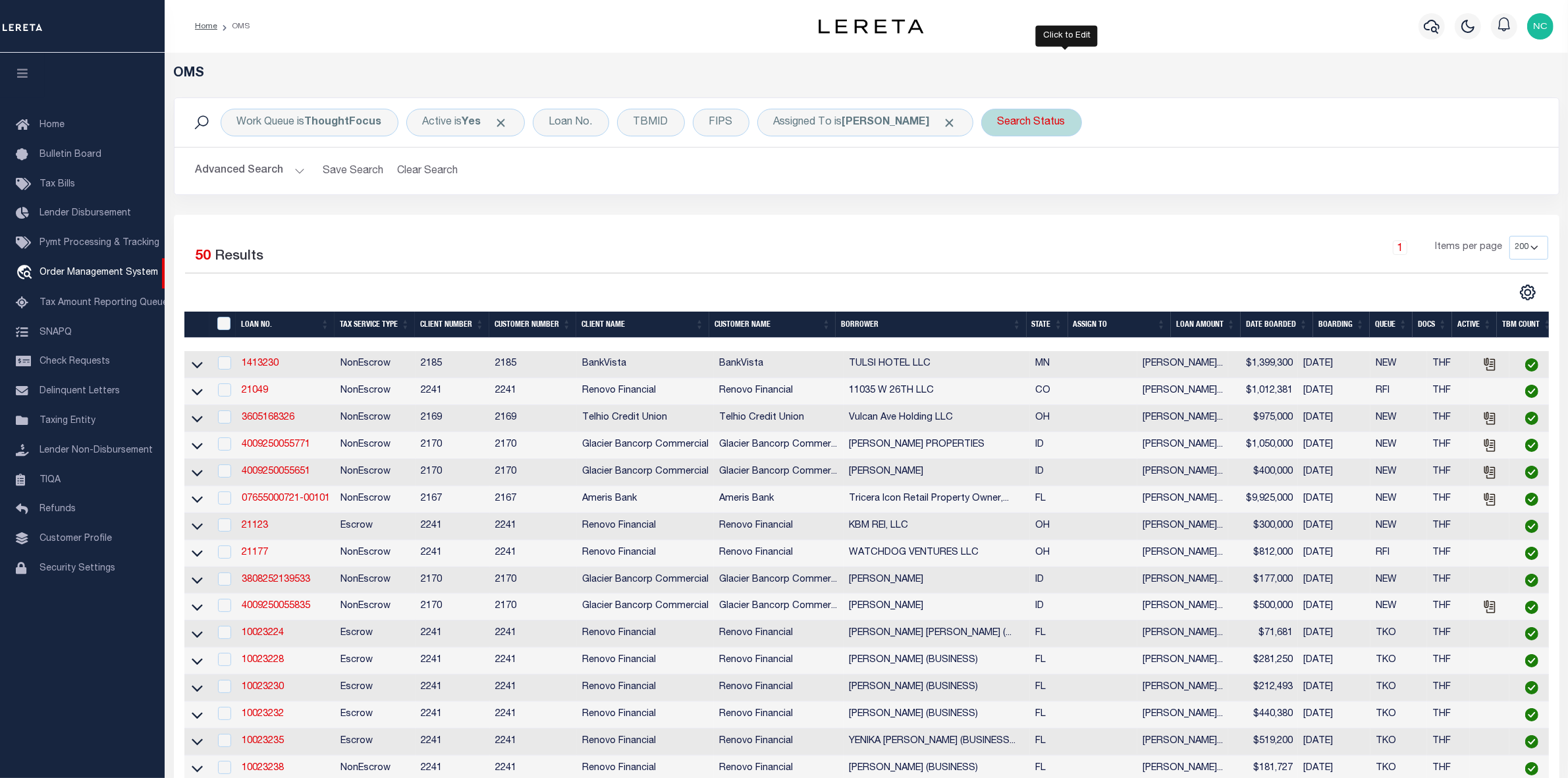
click at [1061, 124] on div "Search Status" at bounding box center [1032, 123] width 101 height 28
click at [1119, 195] on select "Automated Search Bad Parcel Complete Duplicate Parcel High Dollar Reporting In …" at bounding box center [1095, 187] width 193 height 25
select select "IP"
click at [1033, 175] on select "Automated Search Bad Parcel Complete Duplicate Parcel High Dollar Reporting In …" at bounding box center [1095, 187] width 193 height 25
click at [1192, 219] on input "Apply" at bounding box center [1172, 215] width 38 height 22
